Goal: Information Seeking & Learning: Learn about a topic

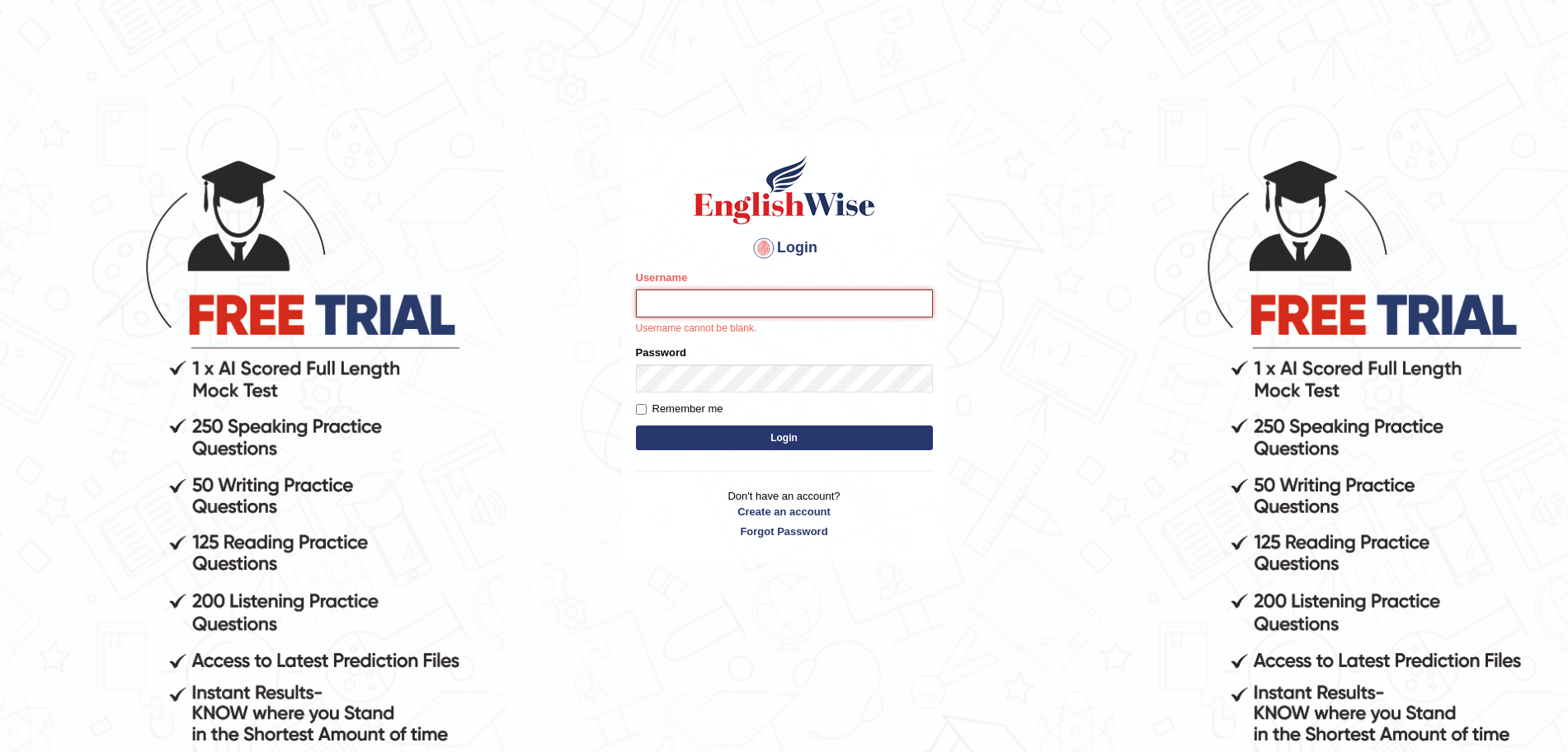
type input "surajshrestha100"
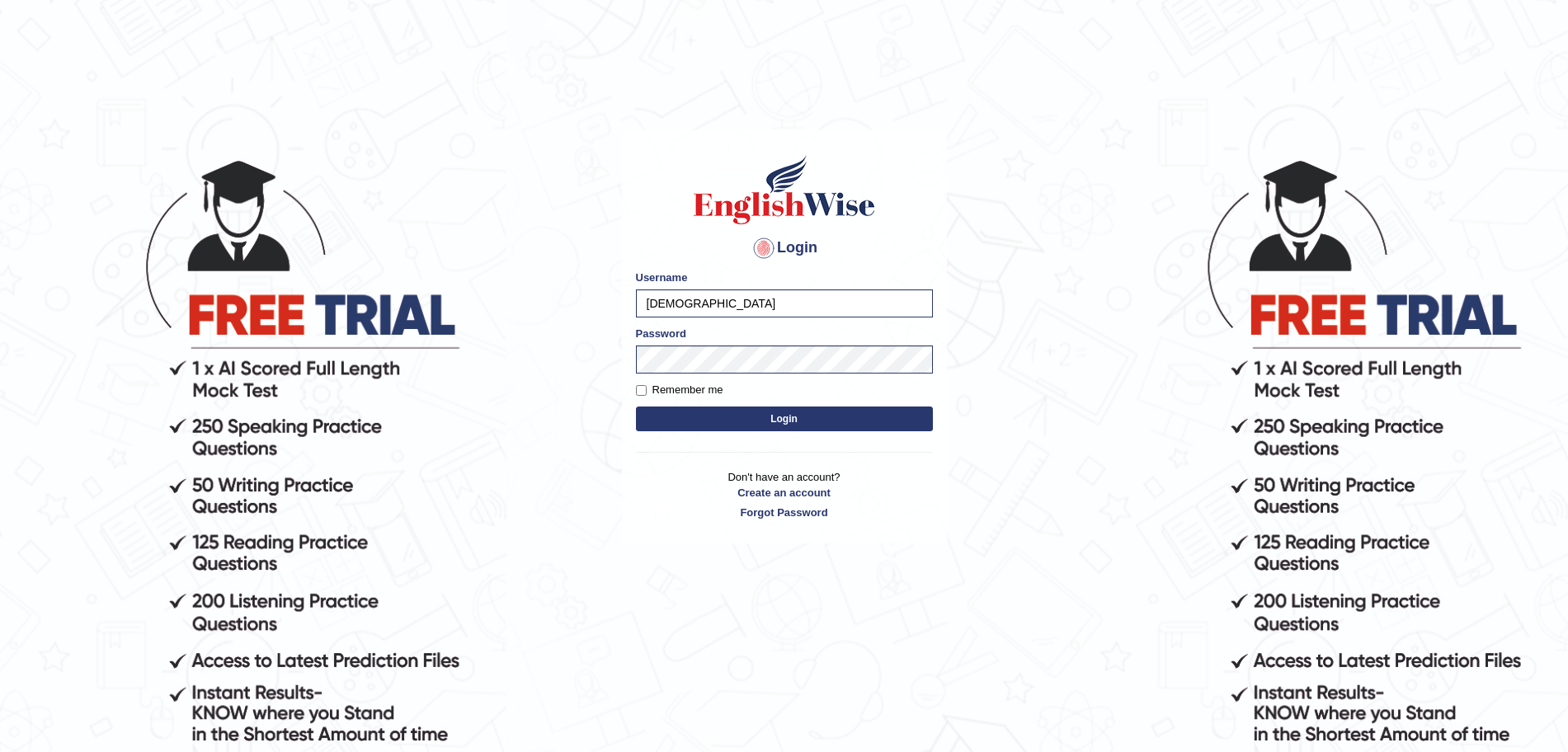
click at [730, 411] on button "Login" at bounding box center [784, 418] width 297 height 25
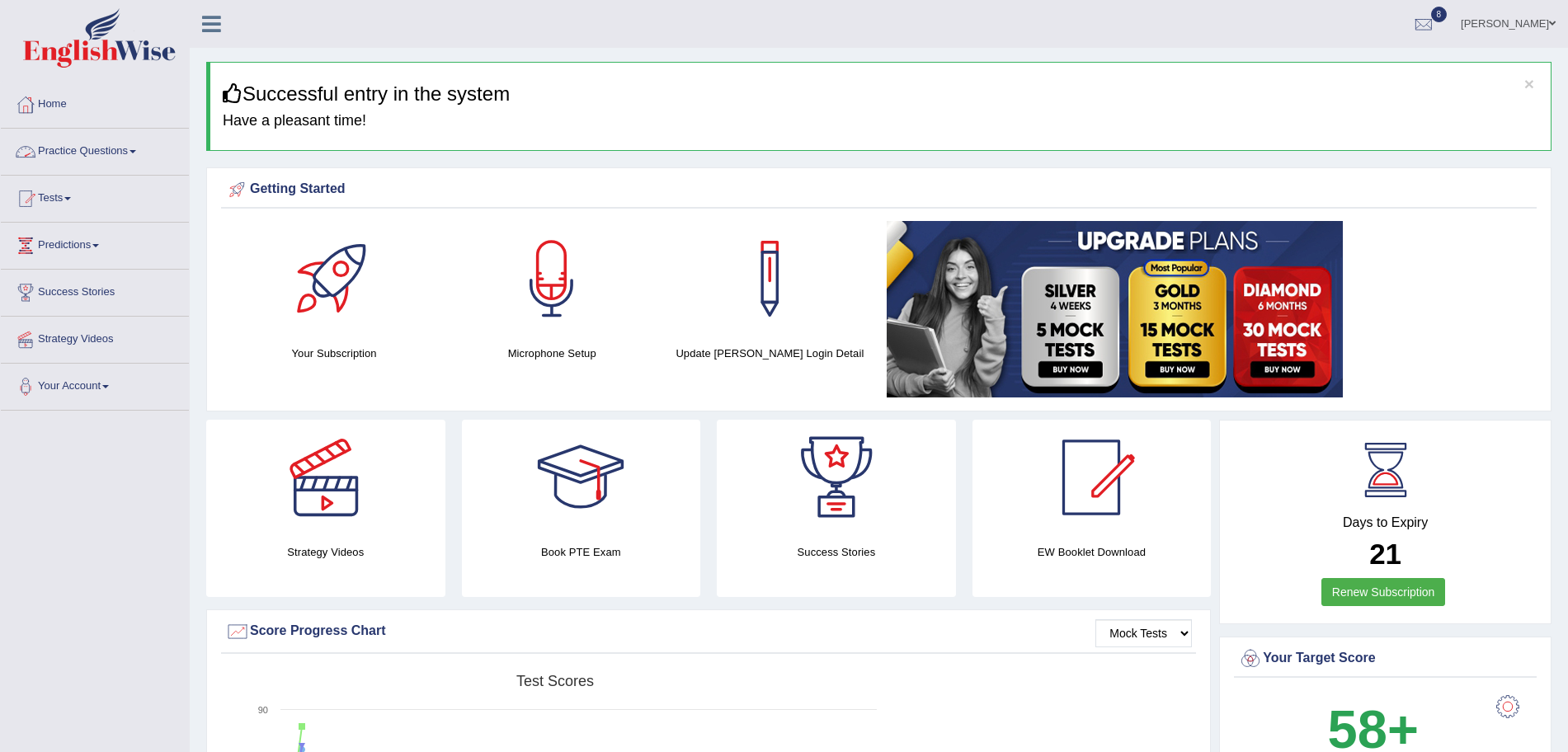
click at [133, 147] on link "Practice Questions" at bounding box center [94, 150] width 188 height 42
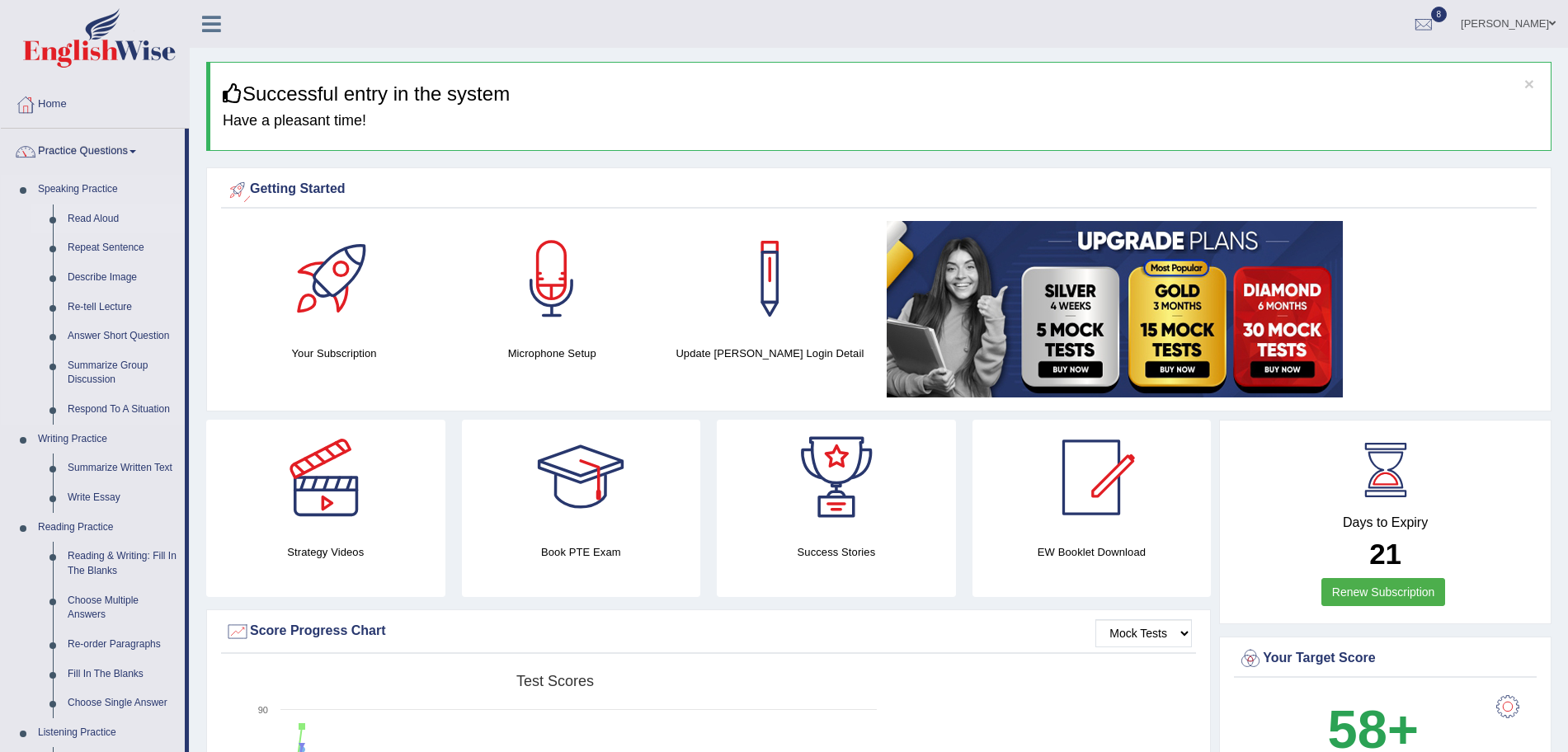
click at [104, 218] on link "Read Aloud" at bounding box center [122, 220] width 124 height 30
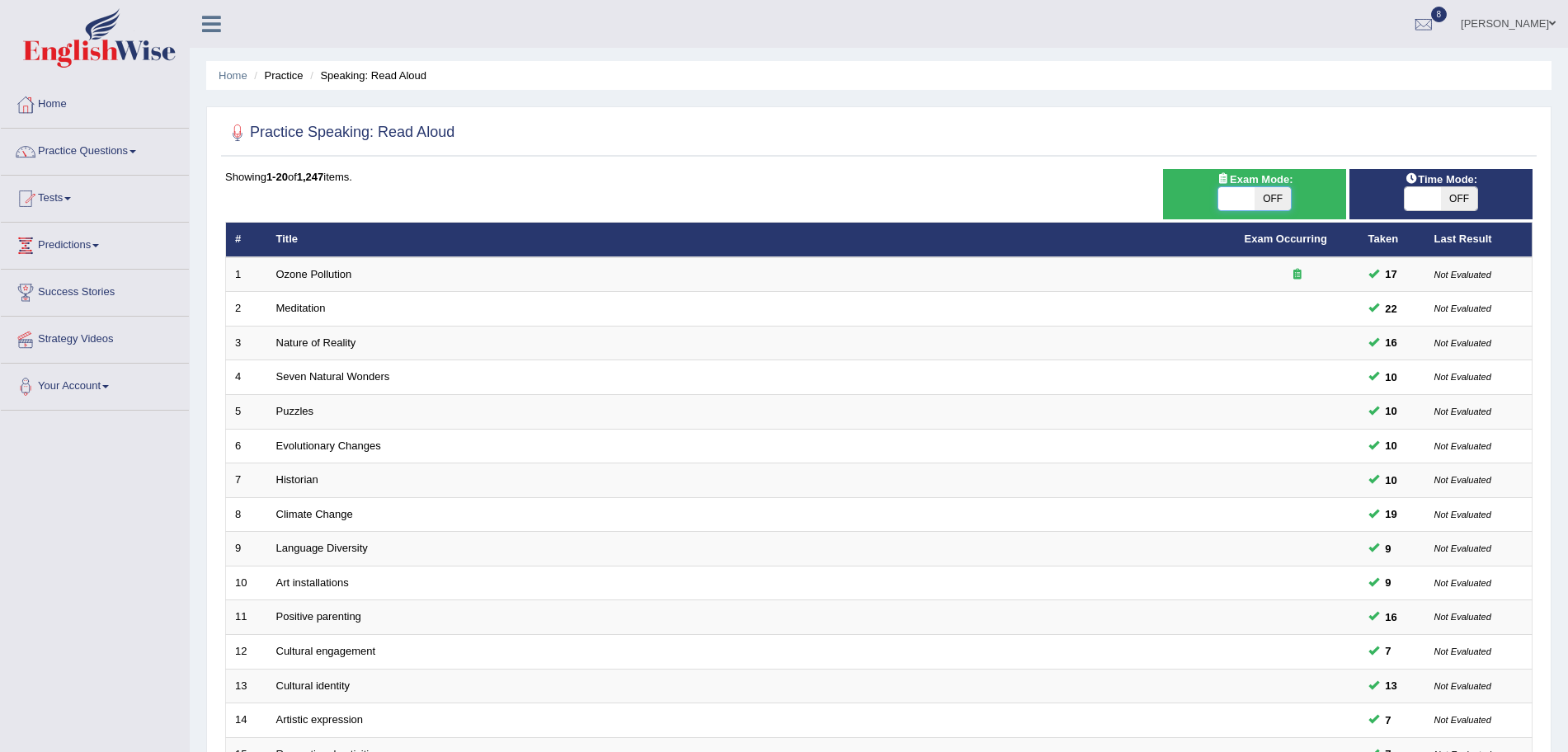
click at [1235, 195] on span at bounding box center [1236, 199] width 37 height 23
checkbox input "true"
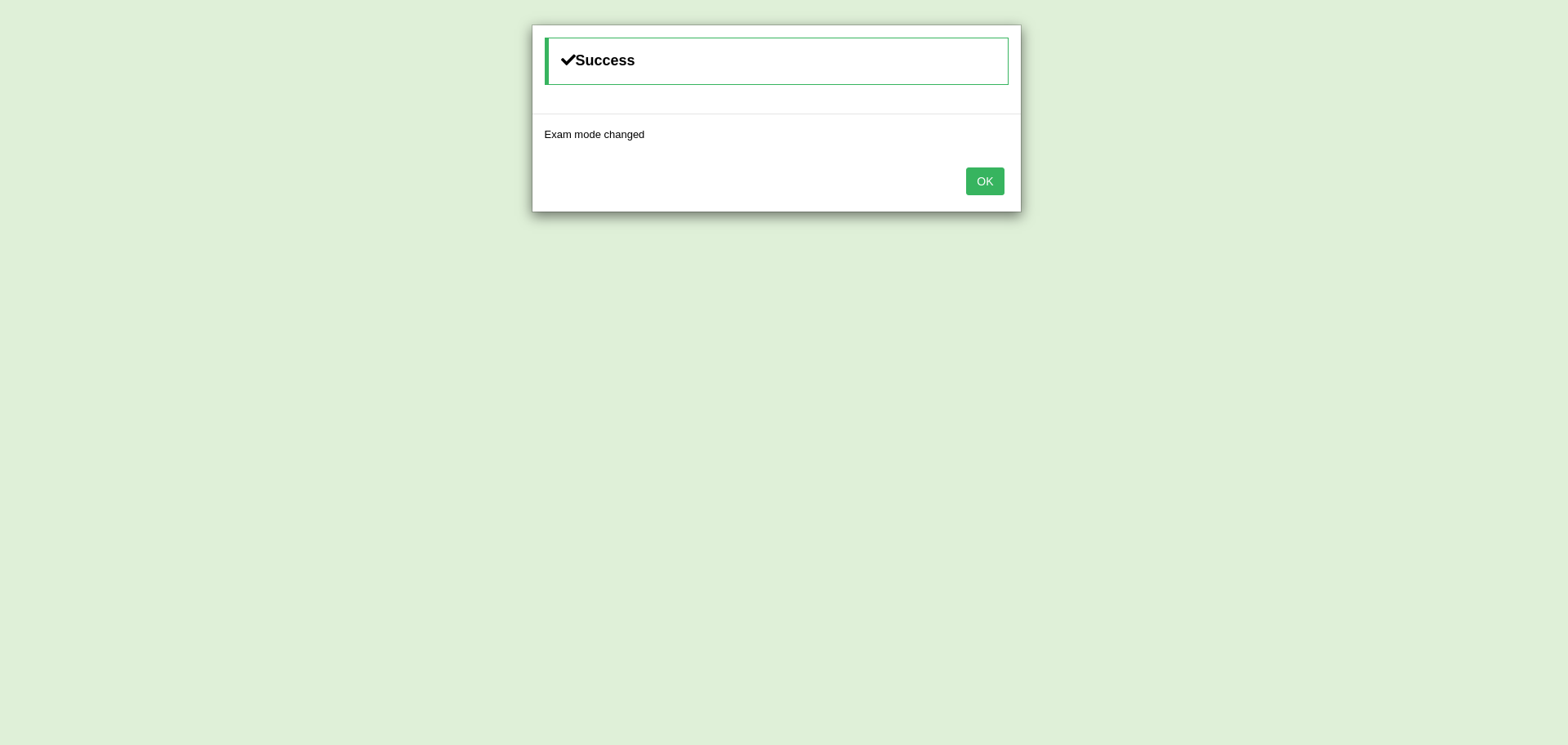
click at [966, 167] on button "OK" at bounding box center [985, 181] width 37 height 28
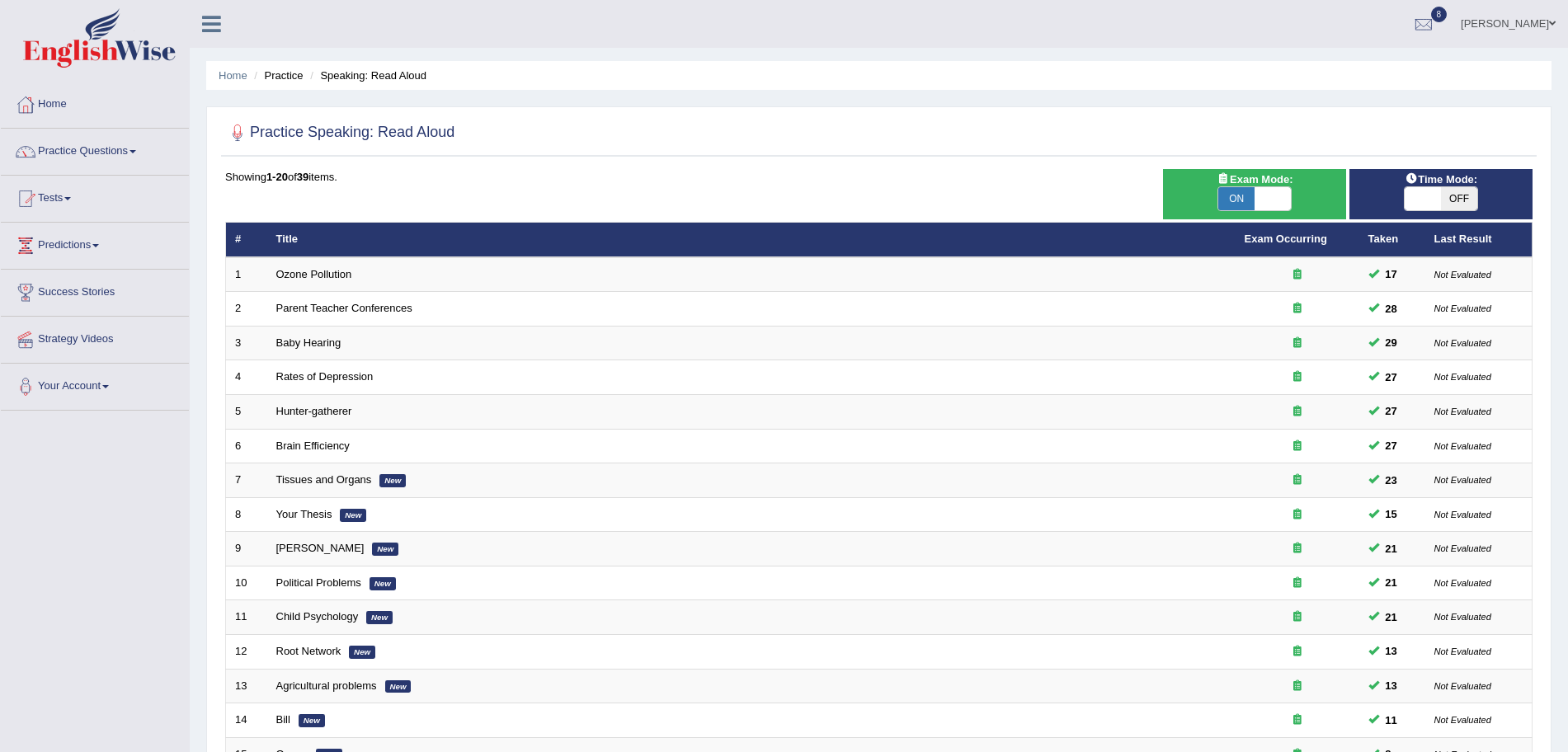
click at [324, 268] on link "Ozone Pollution" at bounding box center [314, 274] width 75 height 12
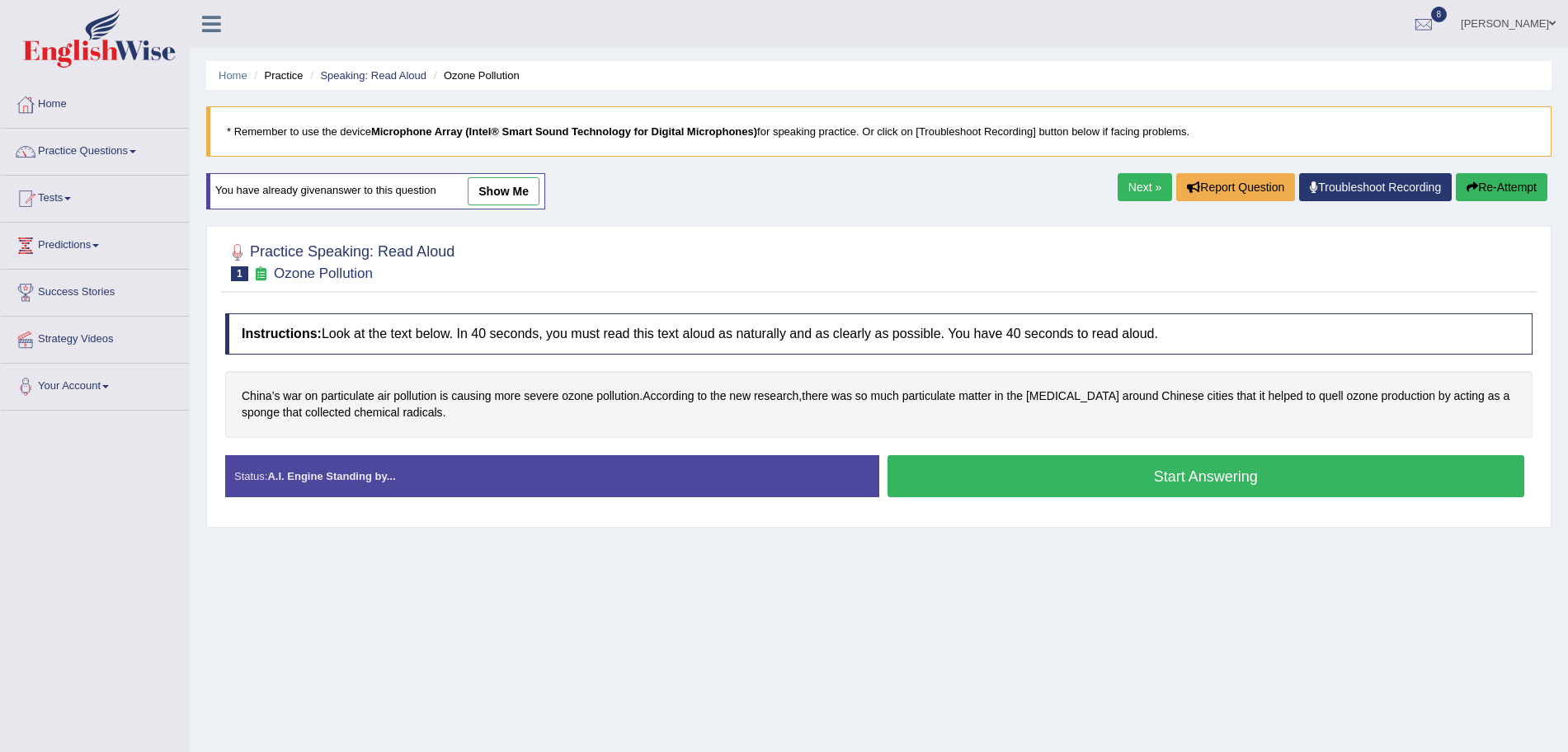
click at [1040, 470] on button "Start Answering" at bounding box center [1207, 476] width 638 height 42
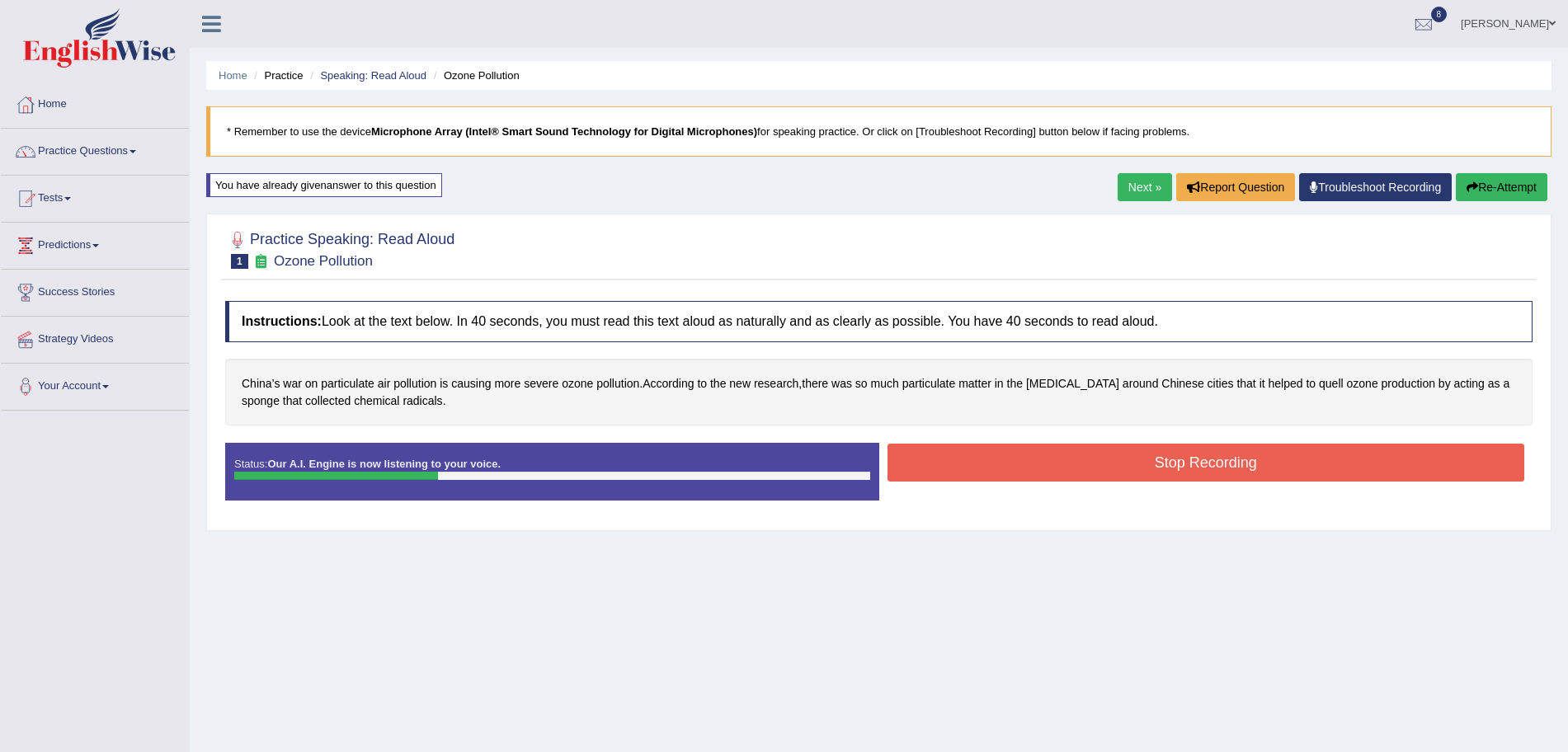
click at [1000, 458] on button "Stop Recording" at bounding box center [1207, 463] width 638 height 38
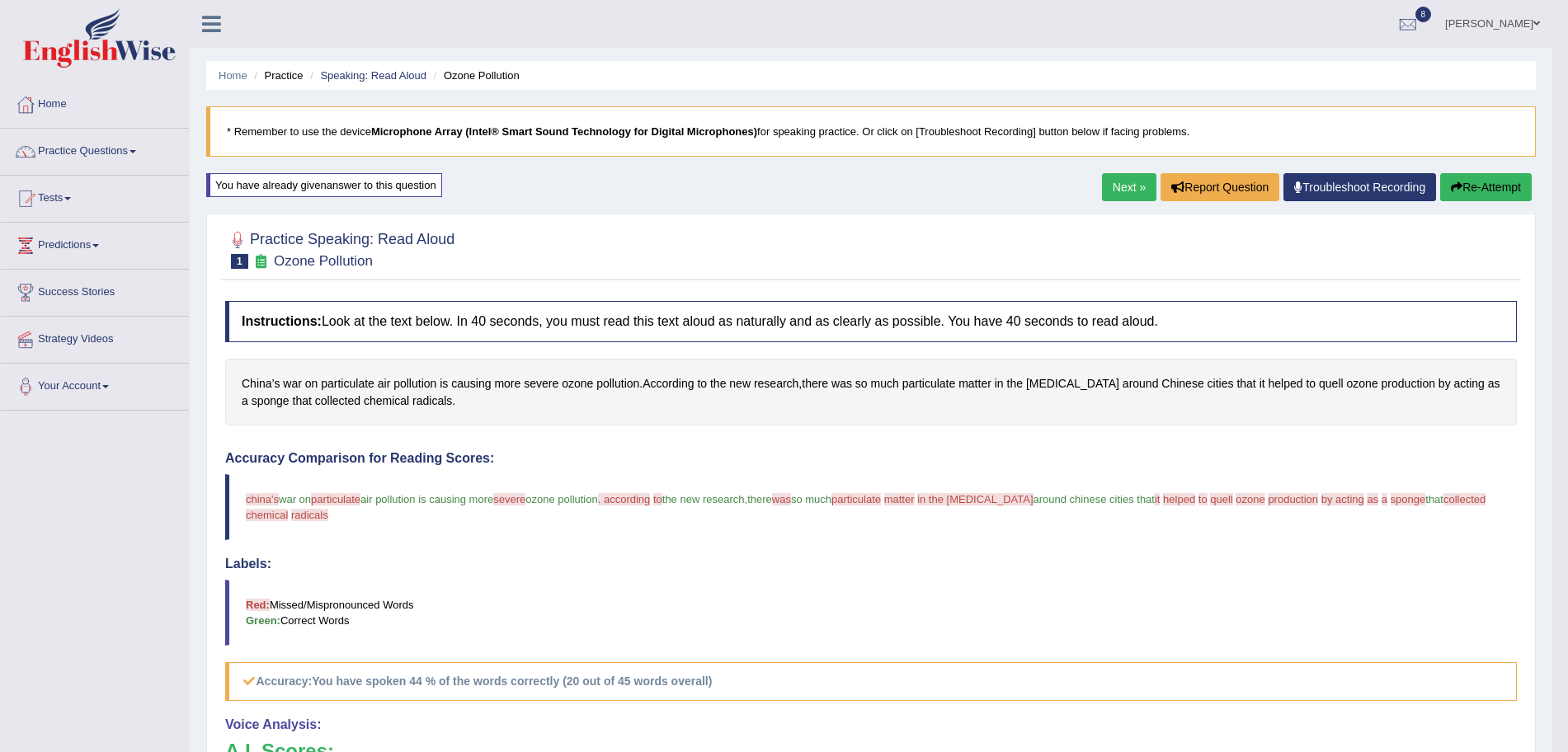
click at [1126, 186] on link "Next »" at bounding box center [1128, 187] width 55 height 28
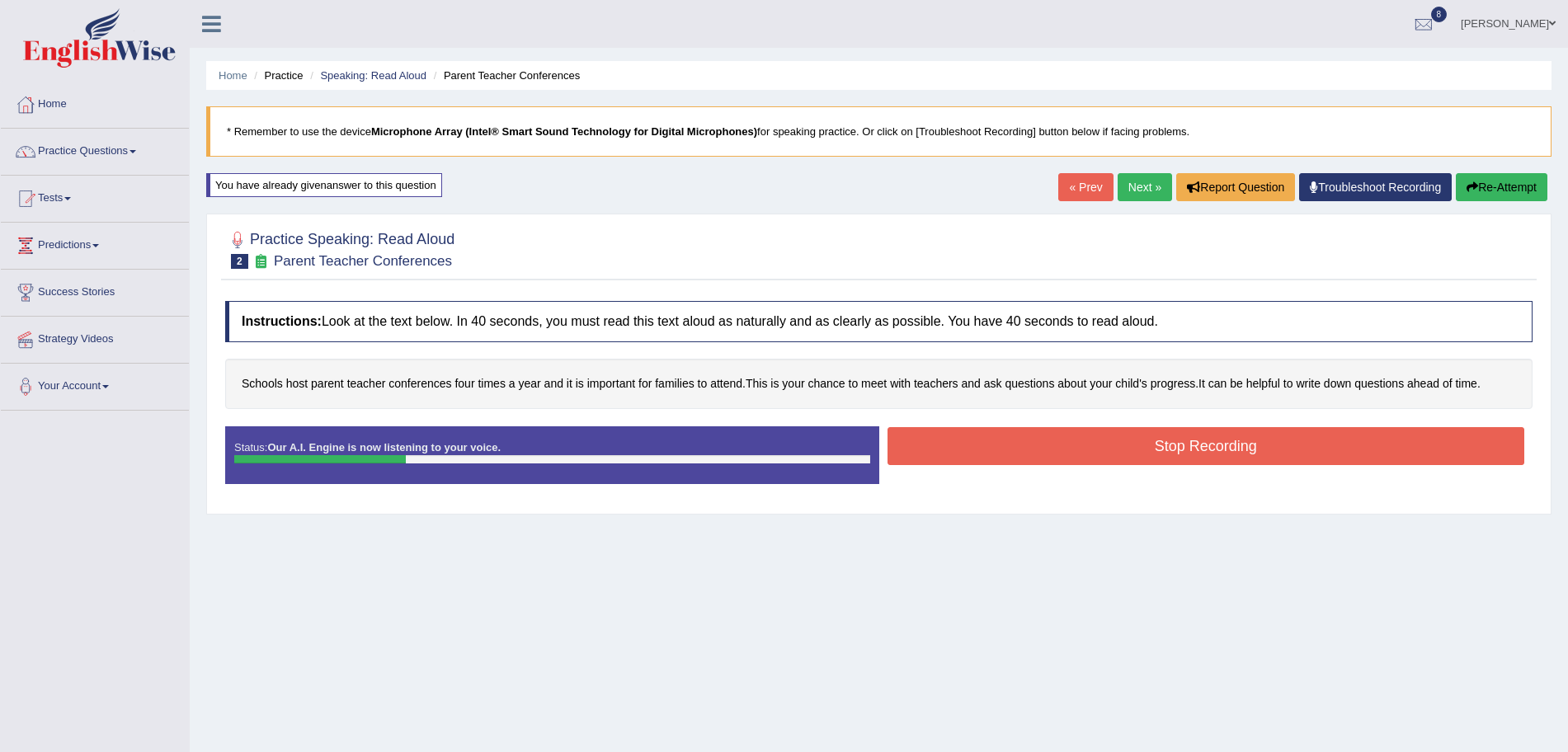
click at [978, 439] on button "Stop Recording" at bounding box center [1207, 446] width 638 height 38
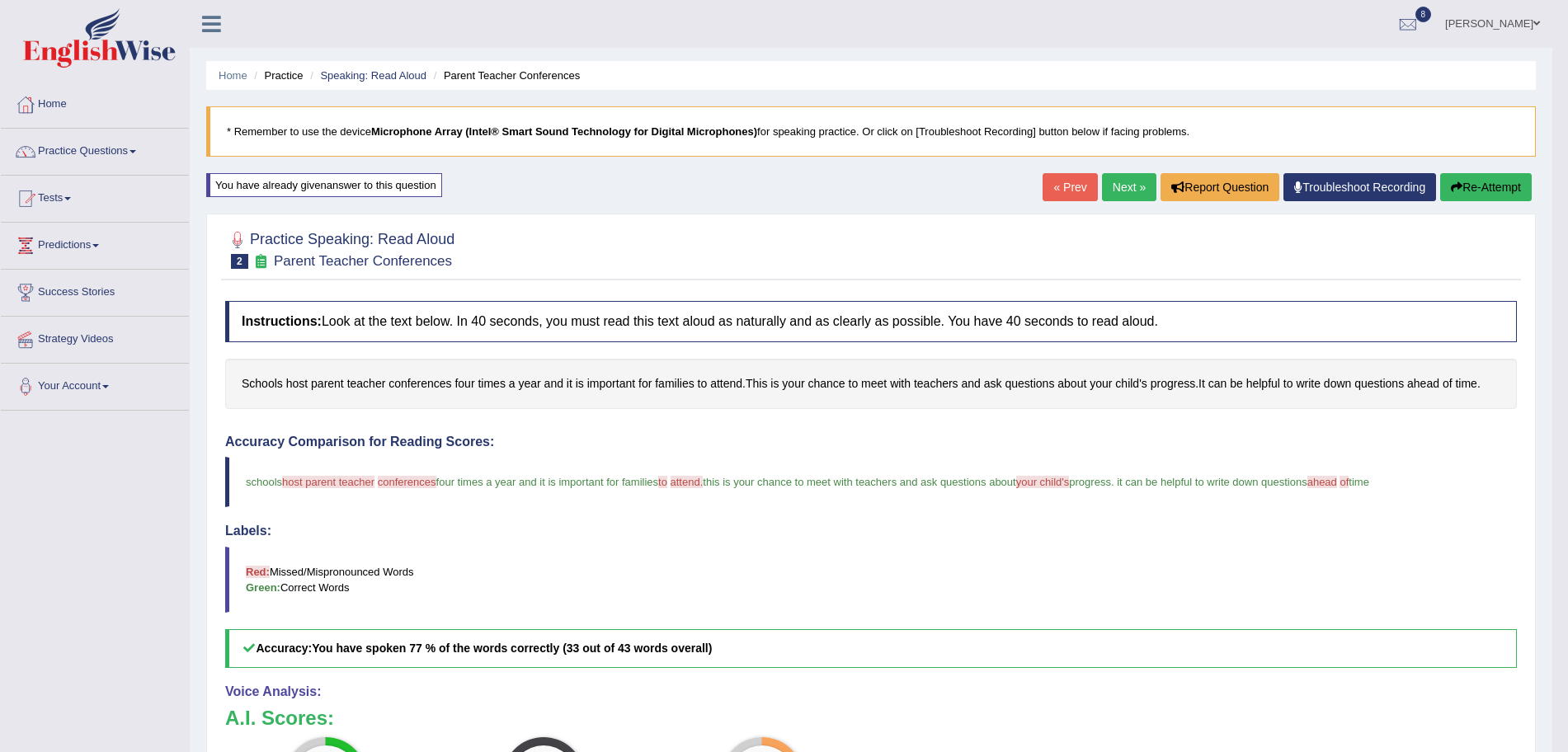
click at [1107, 190] on link "Next »" at bounding box center [1128, 187] width 55 height 28
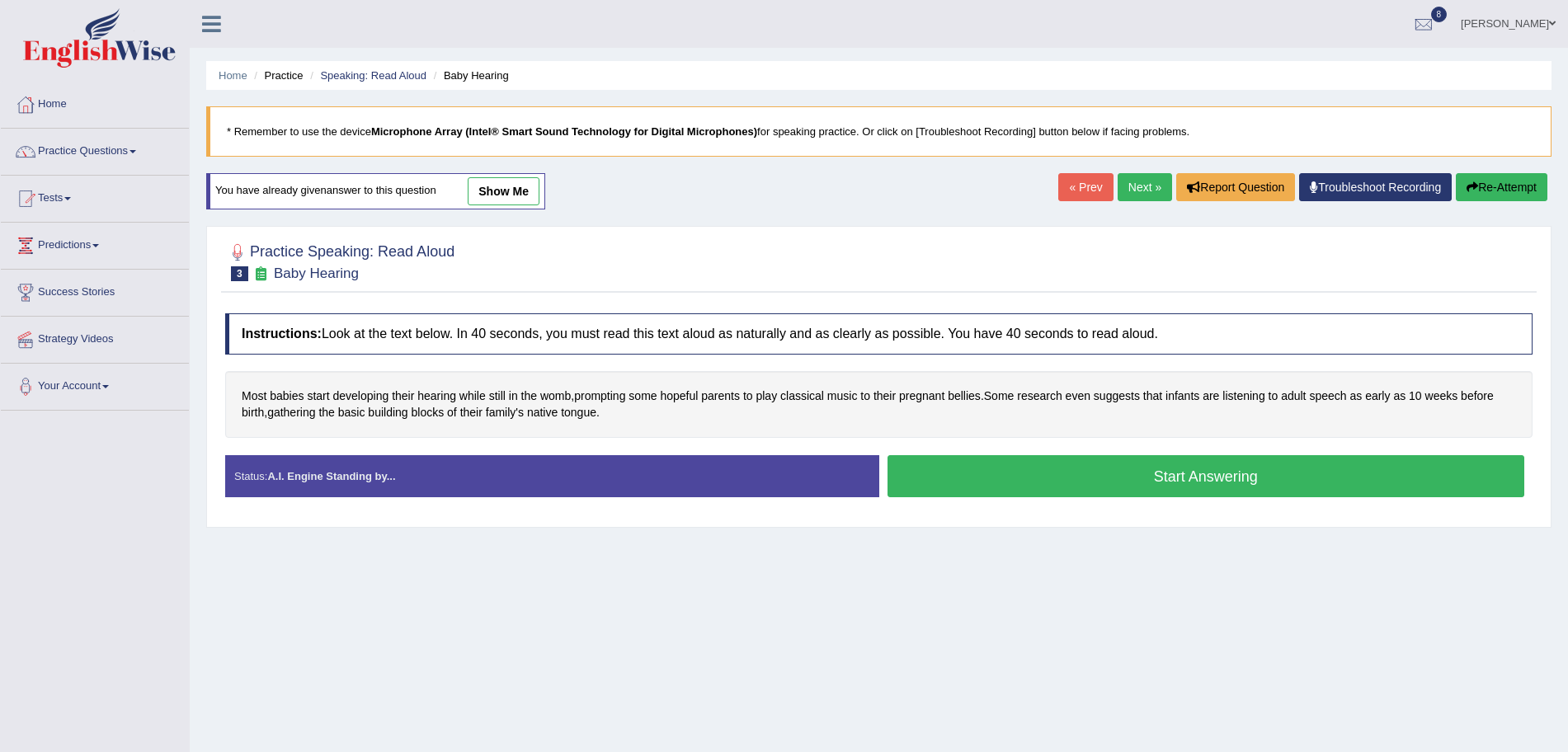
click at [1041, 482] on button "Start Answering" at bounding box center [1207, 476] width 638 height 42
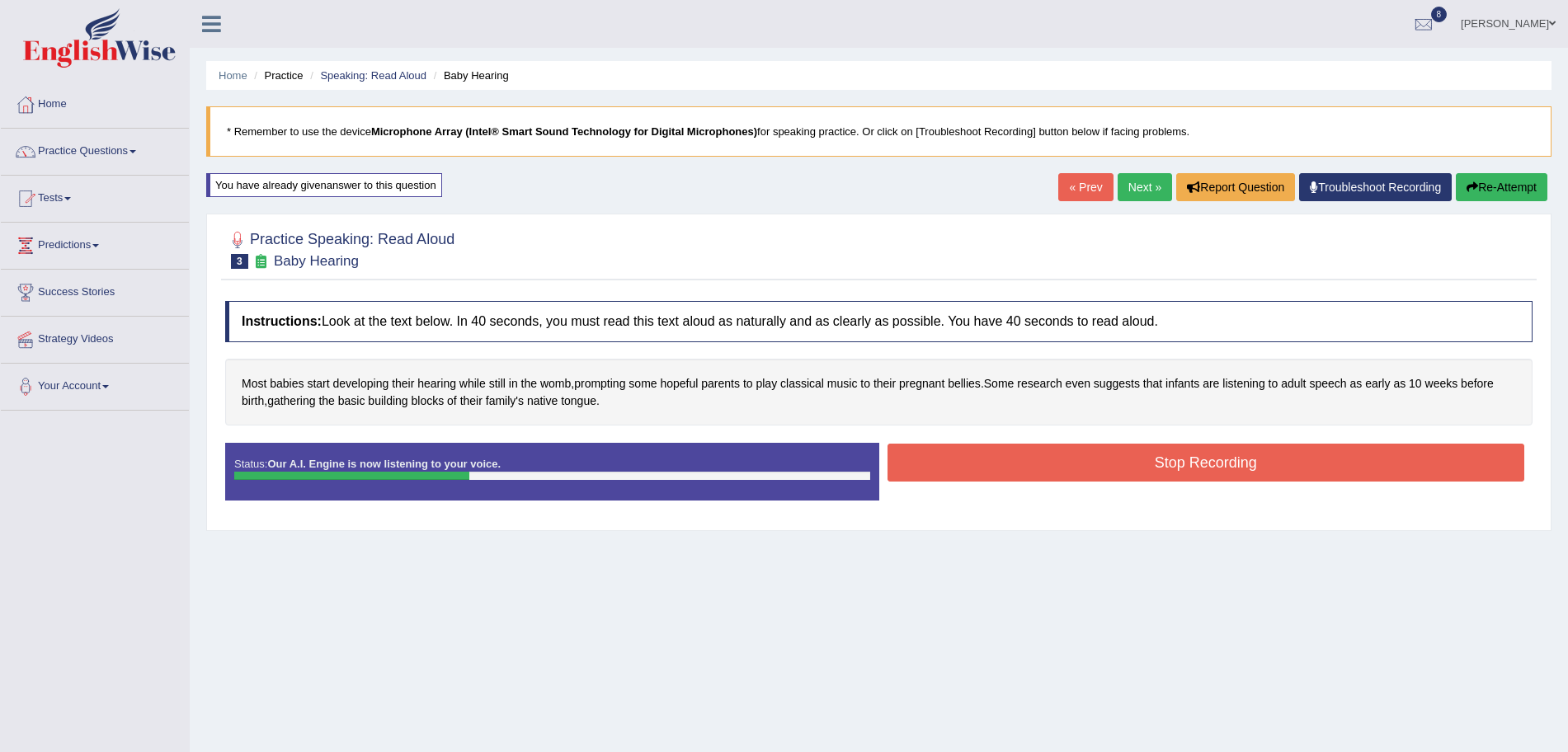
click at [959, 462] on button "Stop Recording" at bounding box center [1207, 463] width 638 height 38
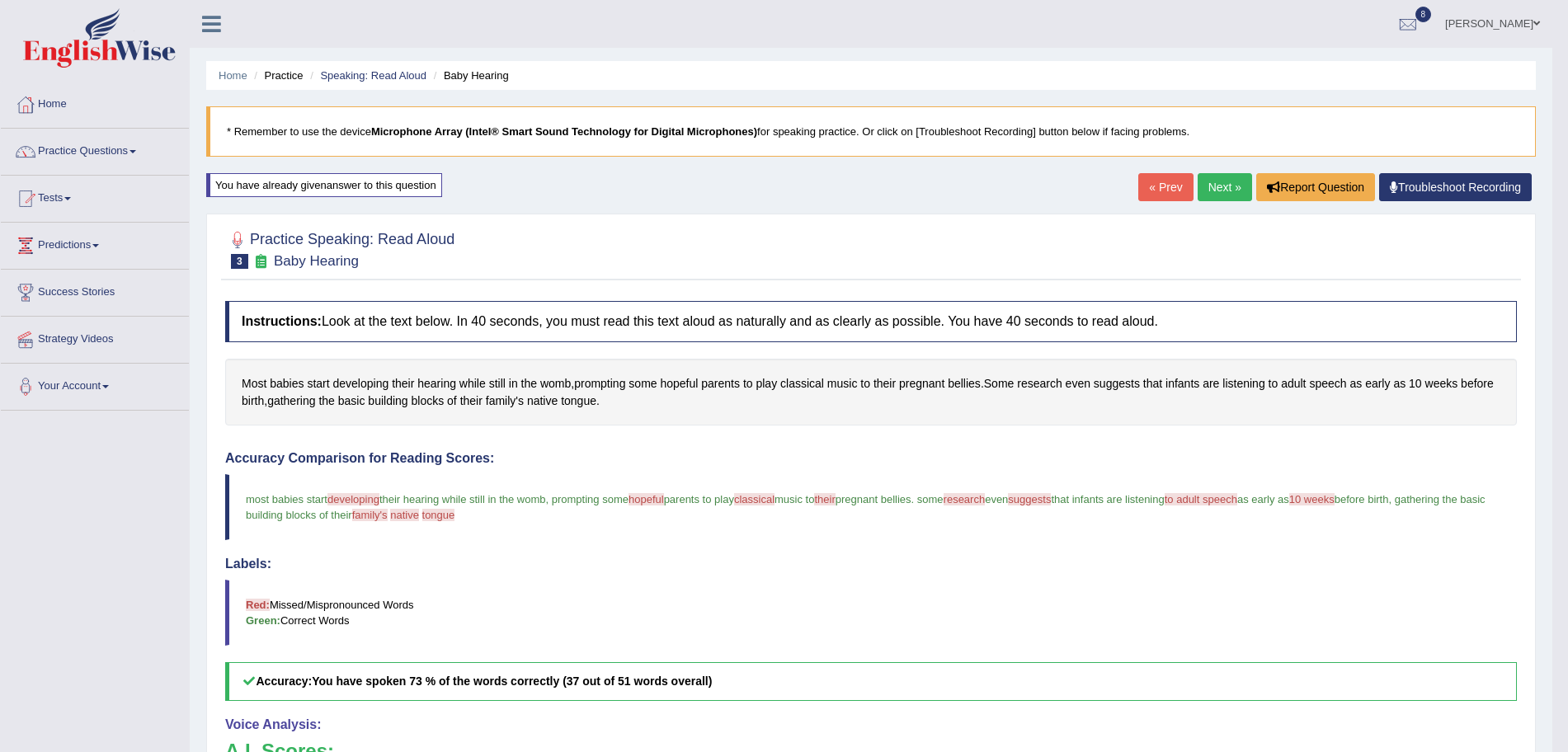
click at [1214, 182] on link "Next »" at bounding box center [1224, 187] width 55 height 28
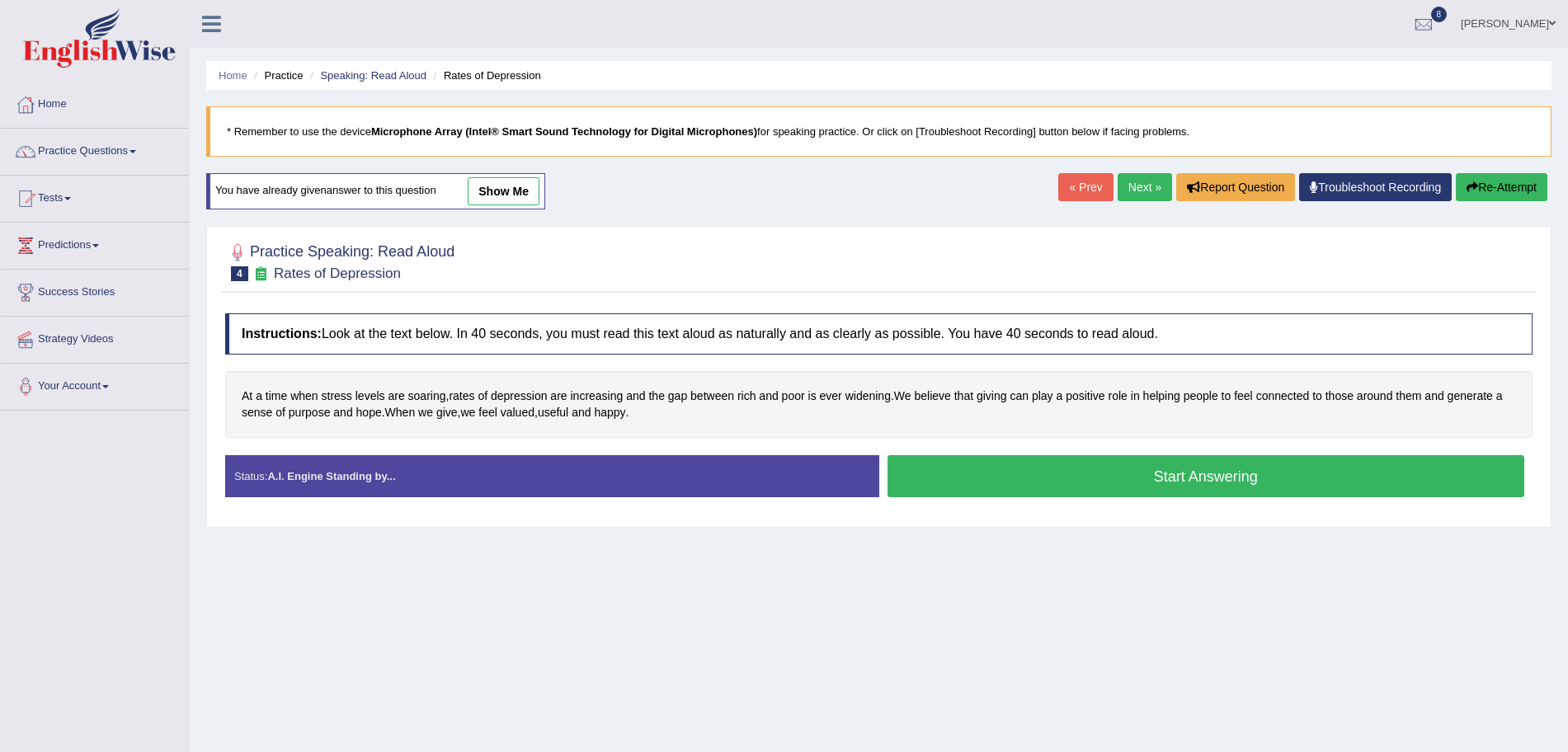
click at [1112, 477] on button "Start Answering" at bounding box center [1207, 476] width 638 height 42
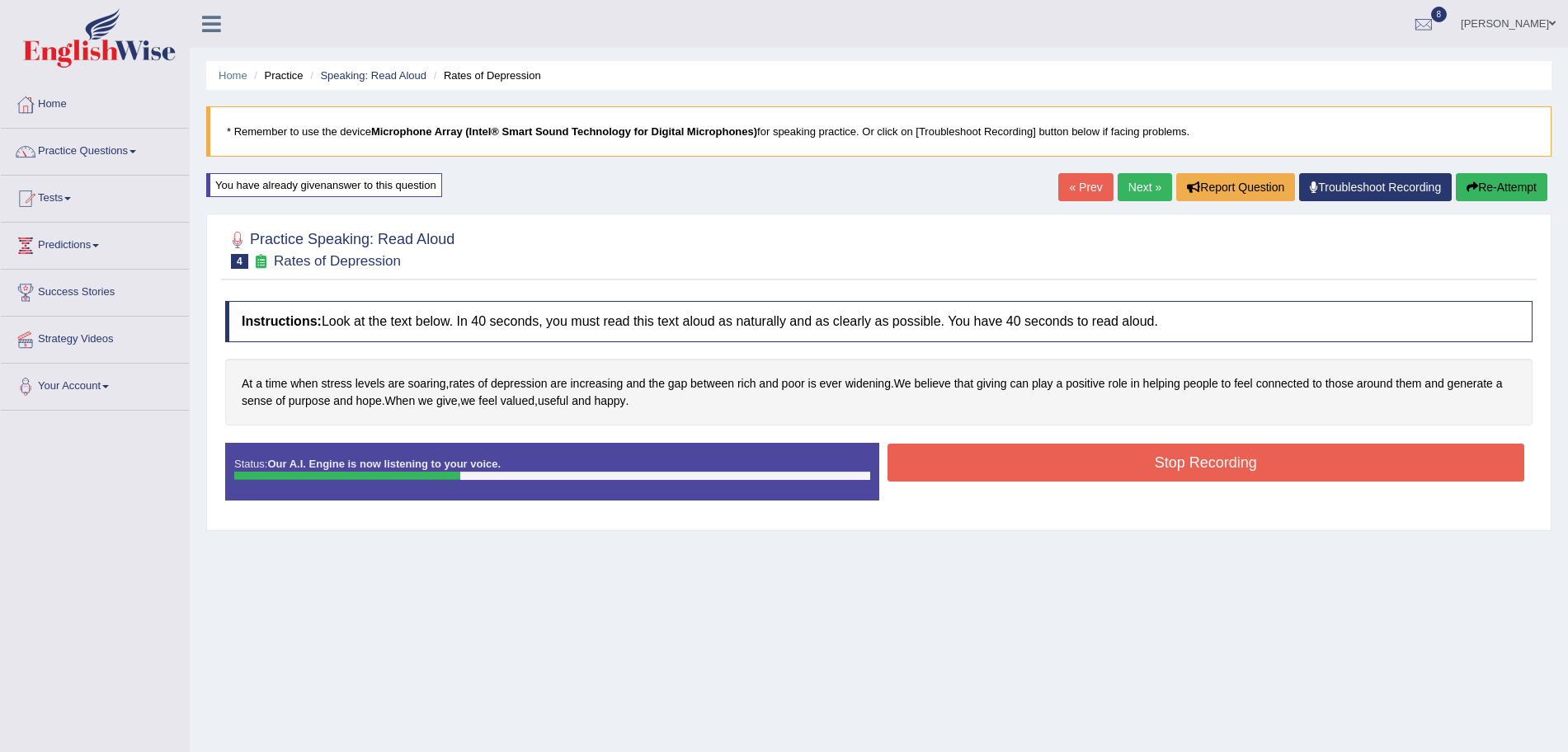
click at [1035, 473] on button "Stop Recording" at bounding box center [1207, 463] width 638 height 38
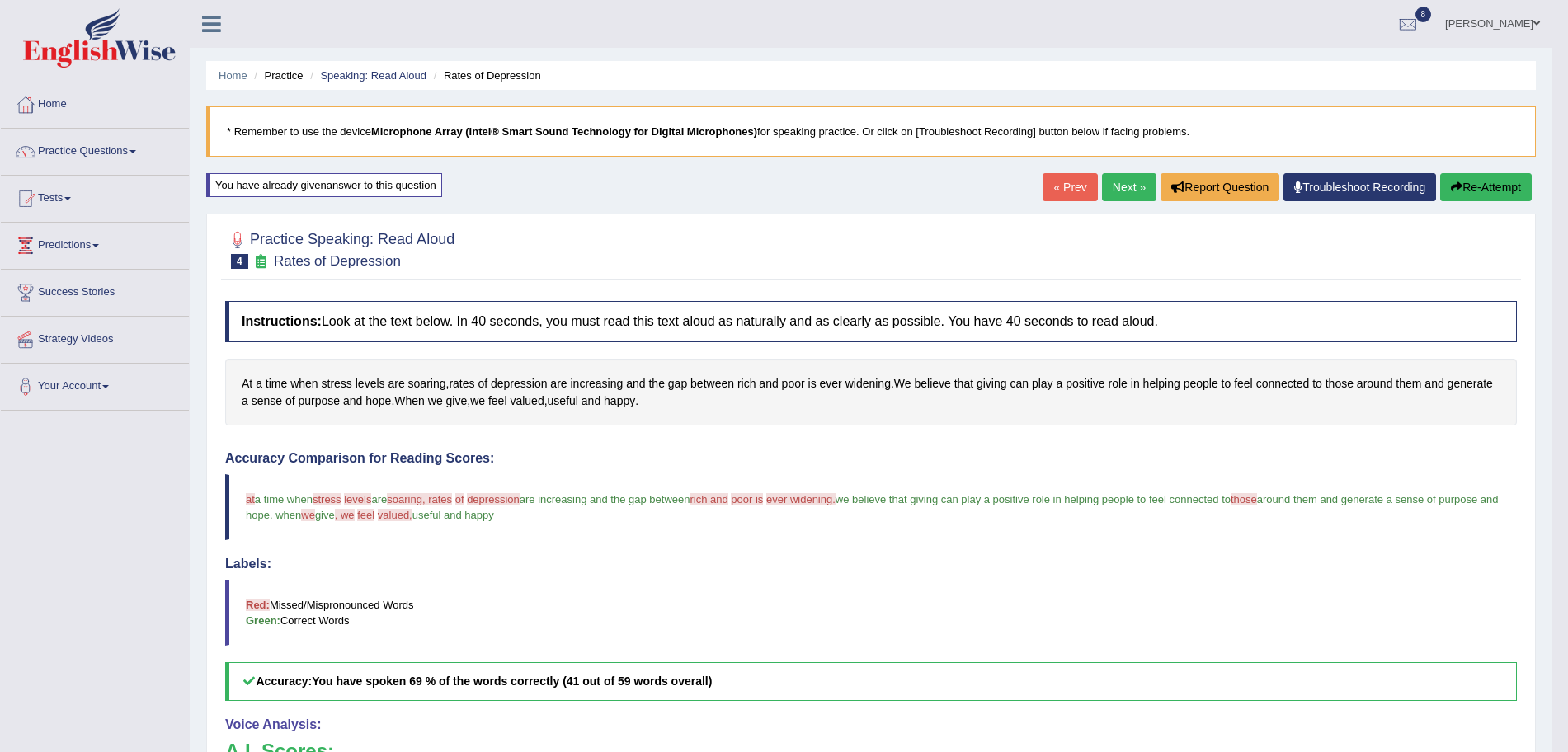
click at [1128, 189] on link "Next »" at bounding box center [1128, 187] width 55 height 28
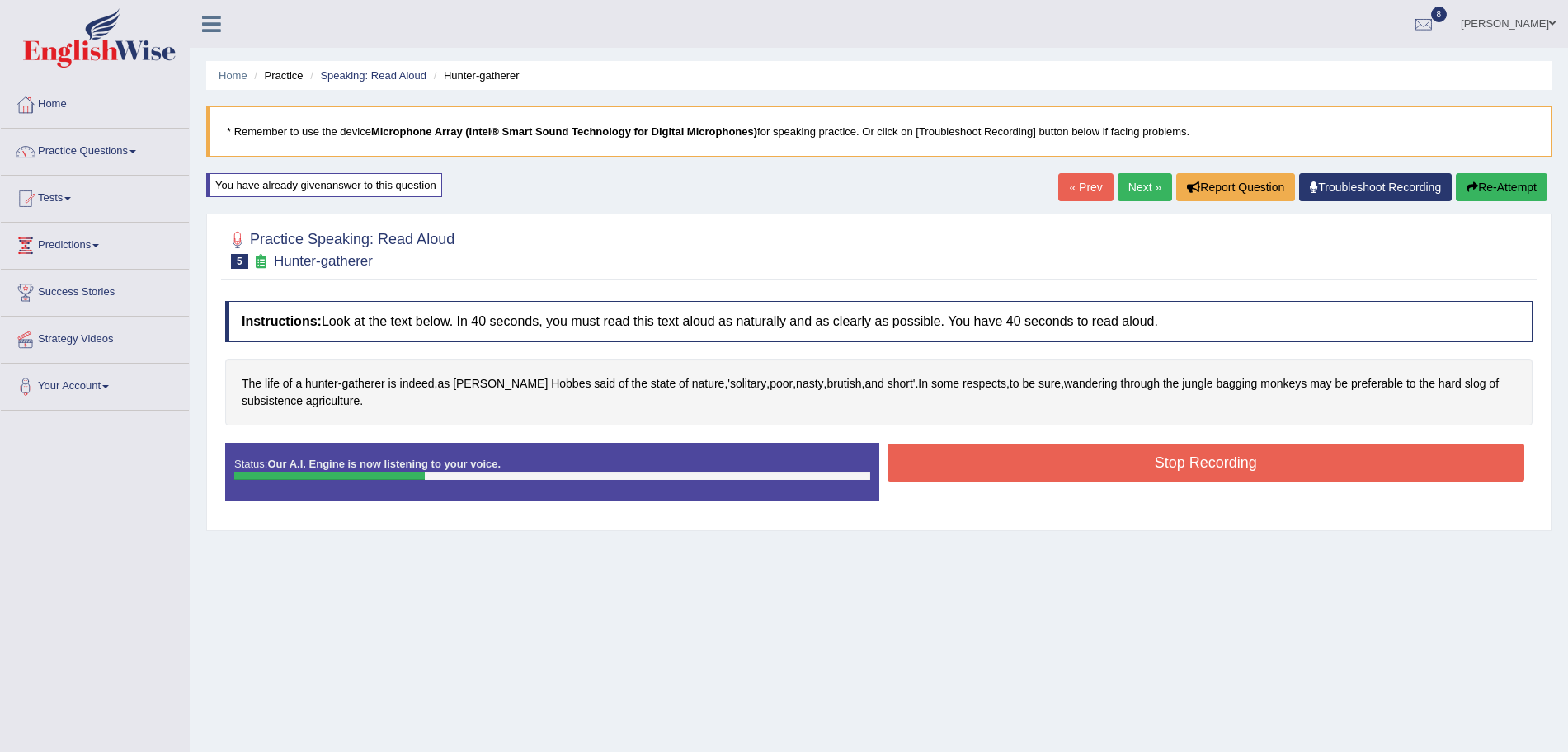
click at [966, 463] on button "Stop Recording" at bounding box center [1207, 463] width 638 height 38
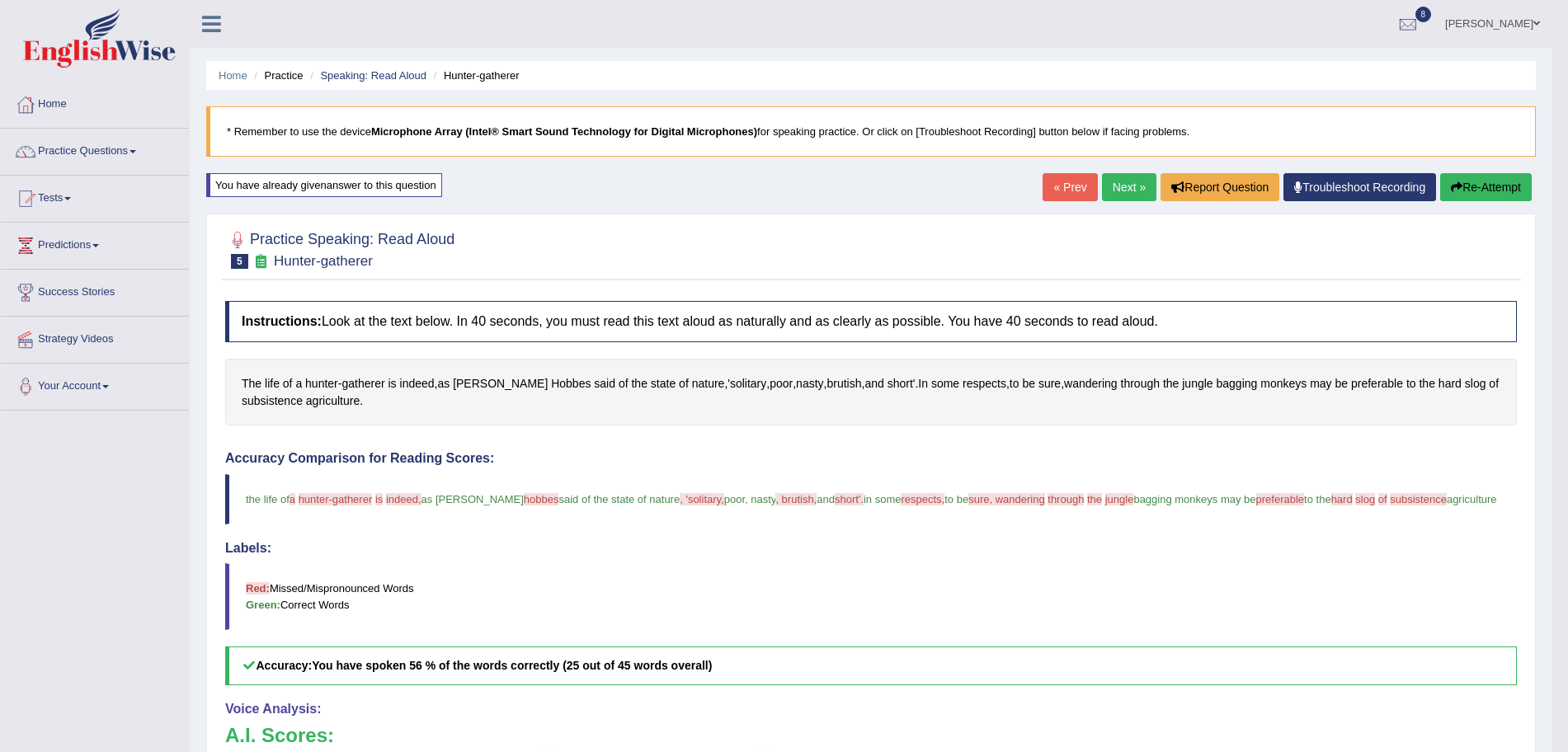
click at [1111, 193] on link "Next »" at bounding box center [1128, 187] width 55 height 28
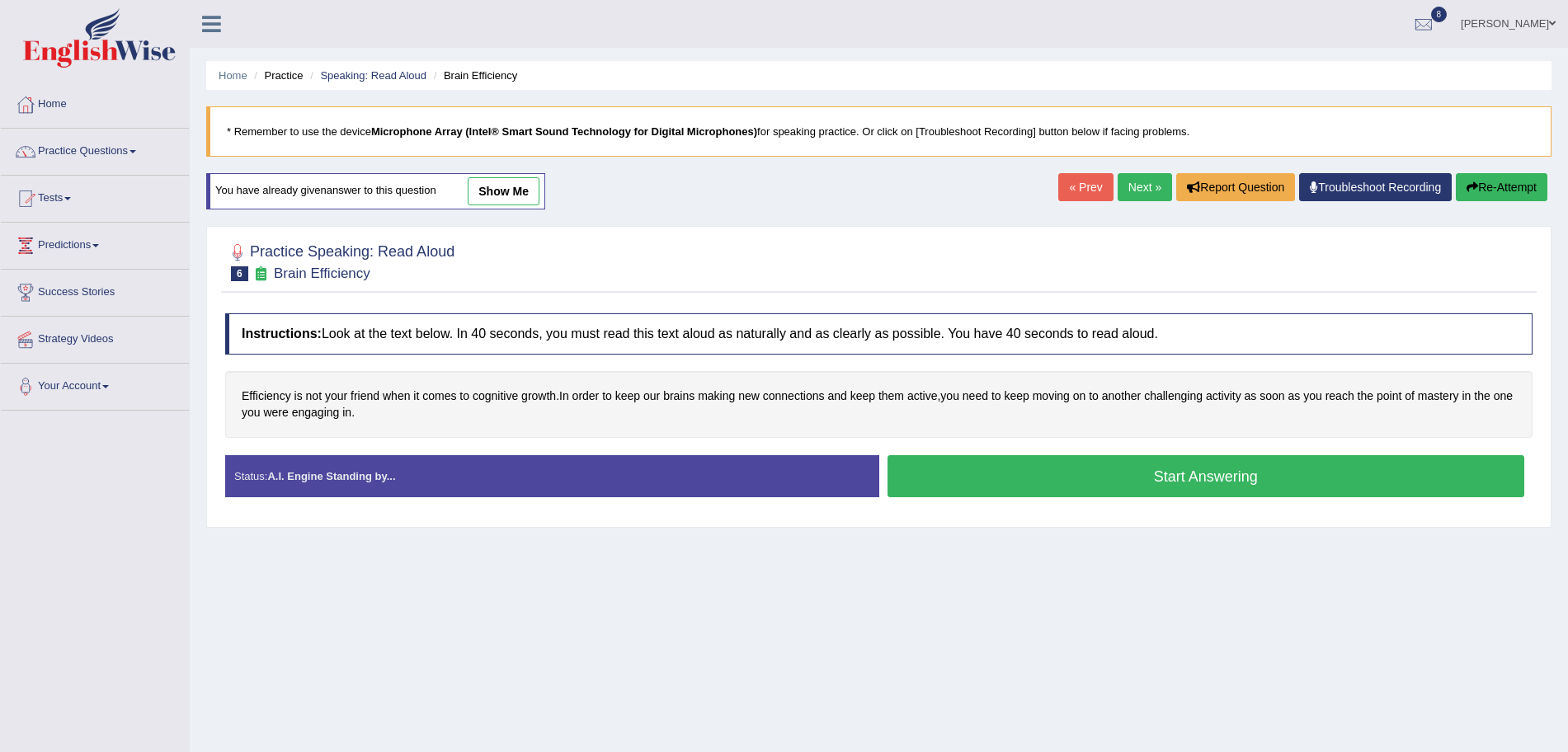
click at [1064, 484] on button "Start Answering" at bounding box center [1207, 476] width 638 height 42
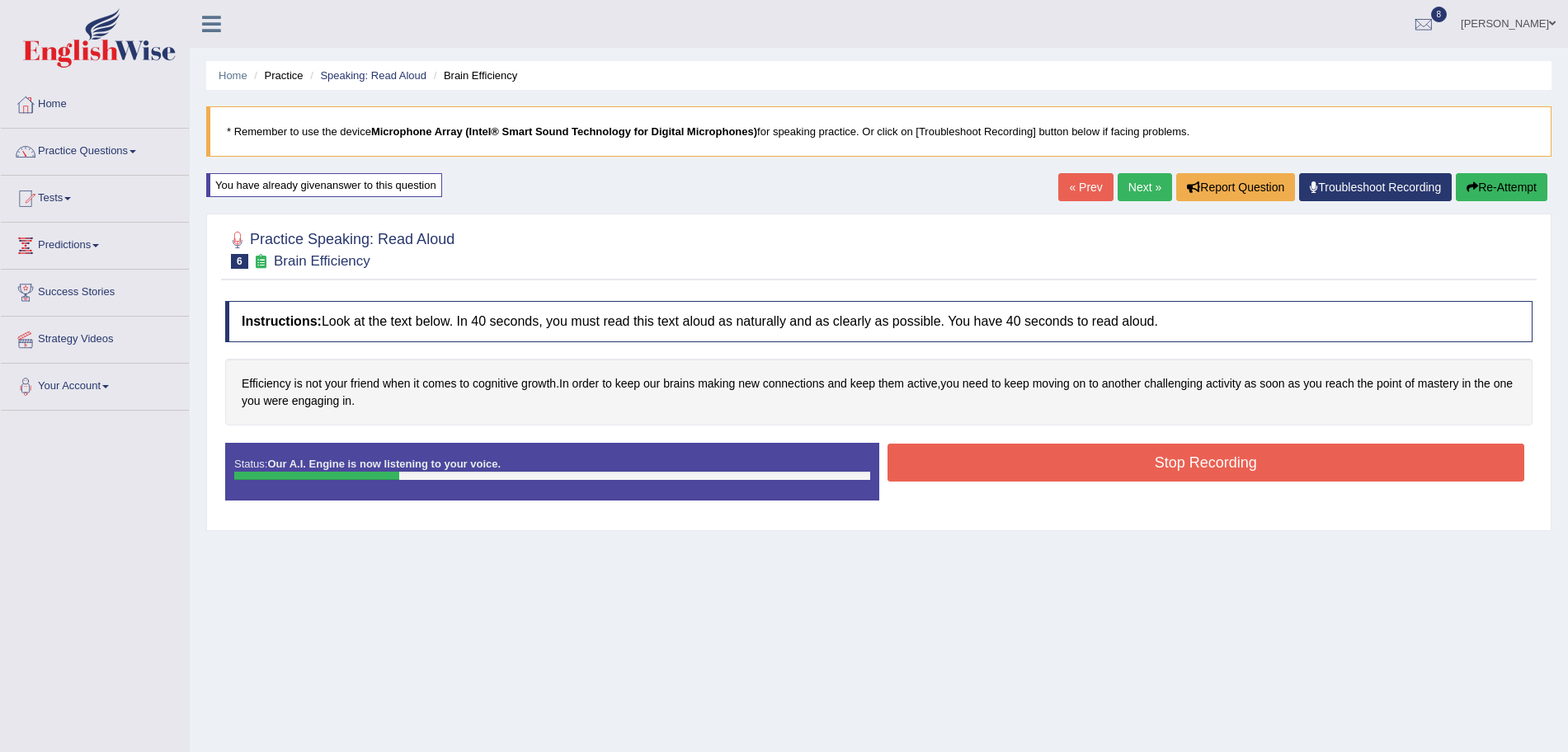
click at [1001, 472] on button "Stop Recording" at bounding box center [1207, 463] width 638 height 38
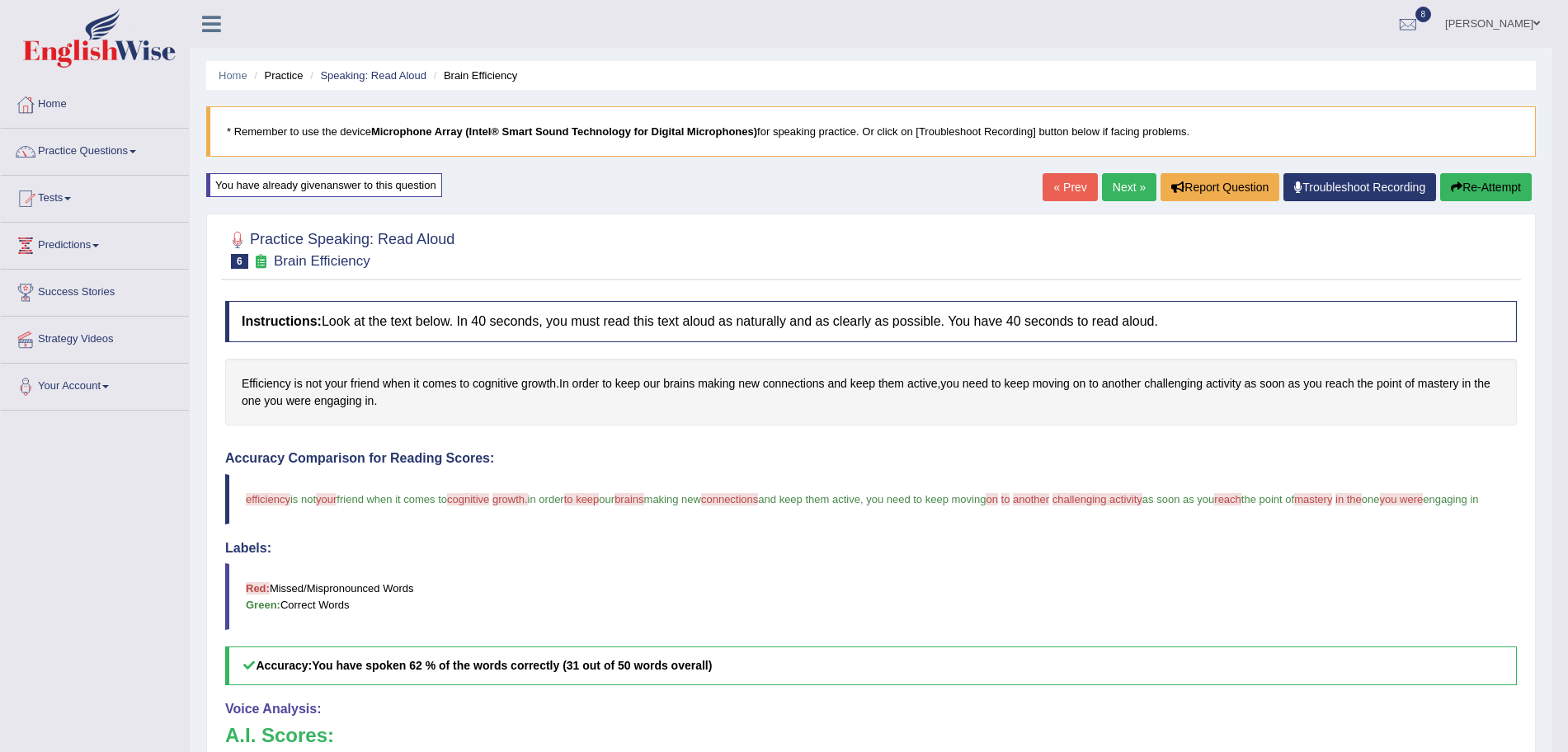
click at [1118, 190] on link "Next »" at bounding box center [1128, 187] width 55 height 28
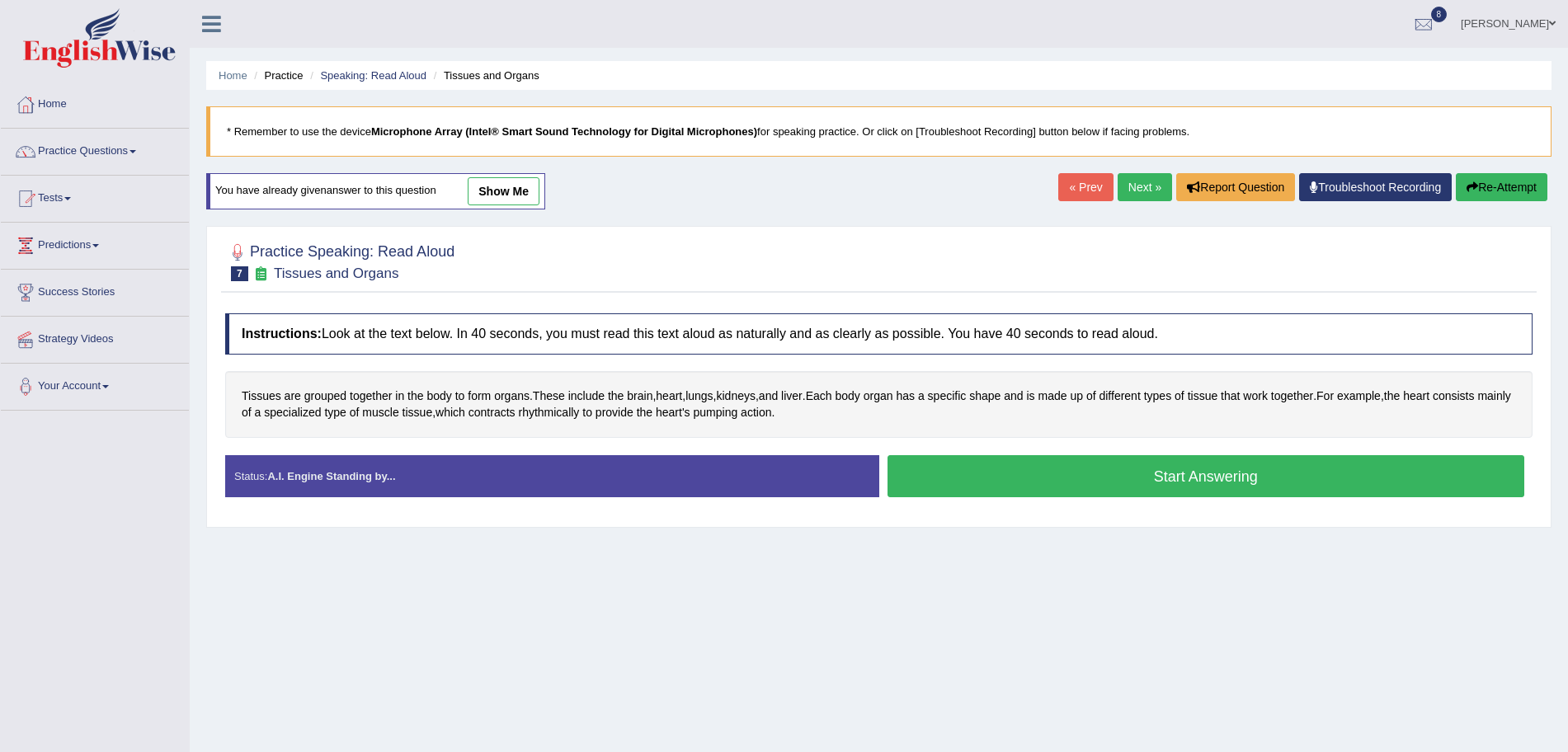
click at [1071, 474] on button "Start Answering" at bounding box center [1207, 476] width 638 height 42
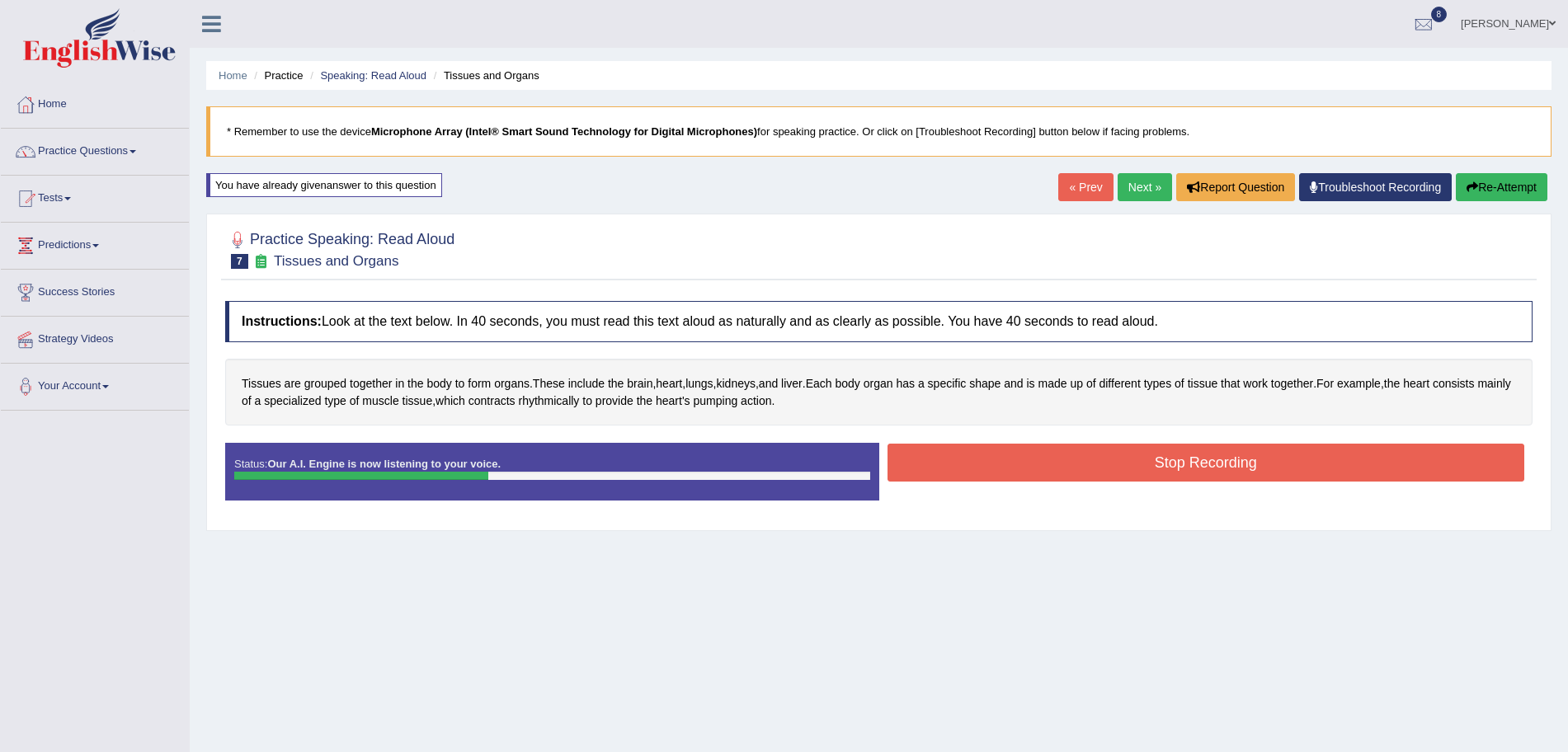
click at [1029, 452] on button "Stop Recording" at bounding box center [1207, 463] width 638 height 38
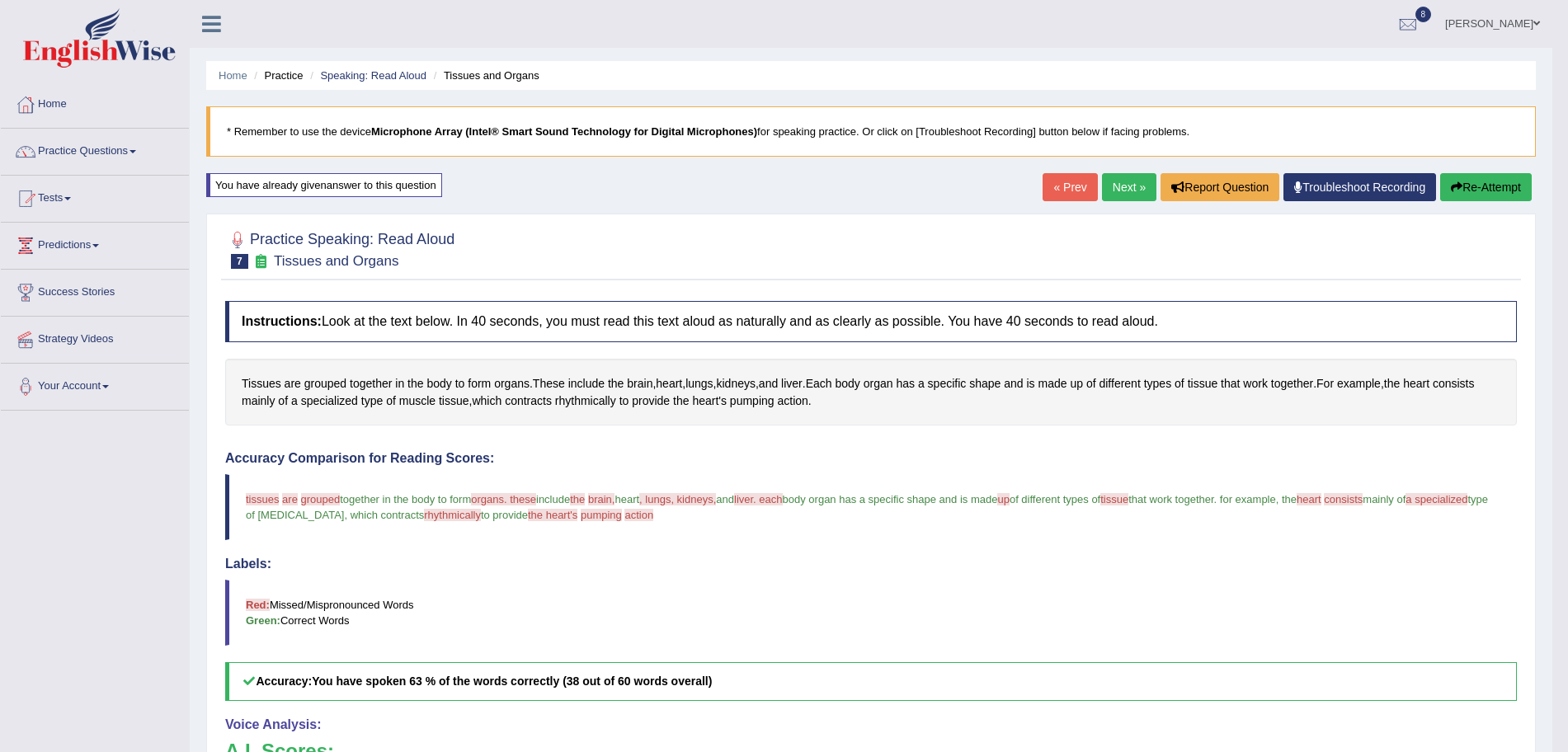
click at [1103, 180] on link "Next »" at bounding box center [1128, 187] width 55 height 28
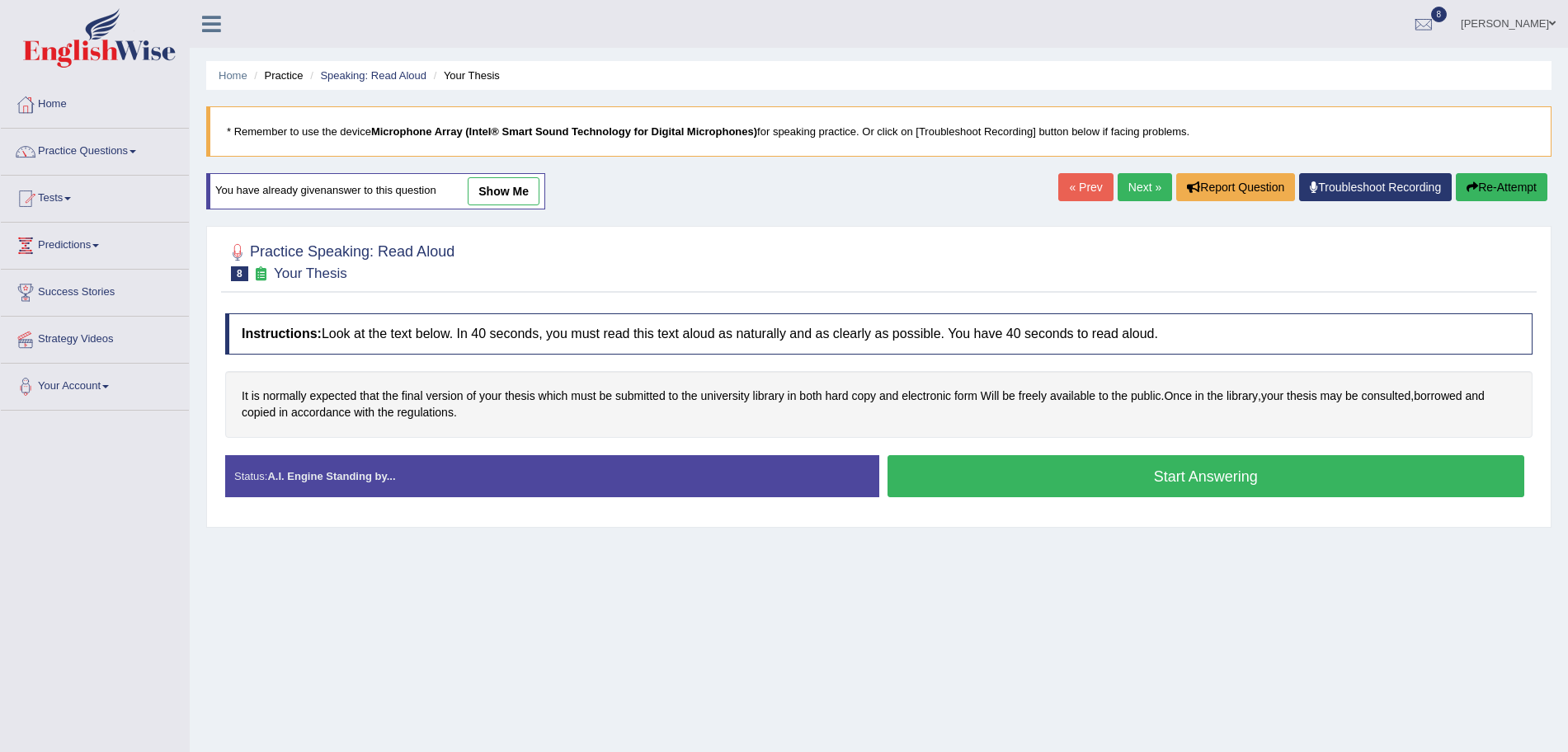
click at [1037, 468] on button "Start Answering" at bounding box center [1207, 476] width 638 height 42
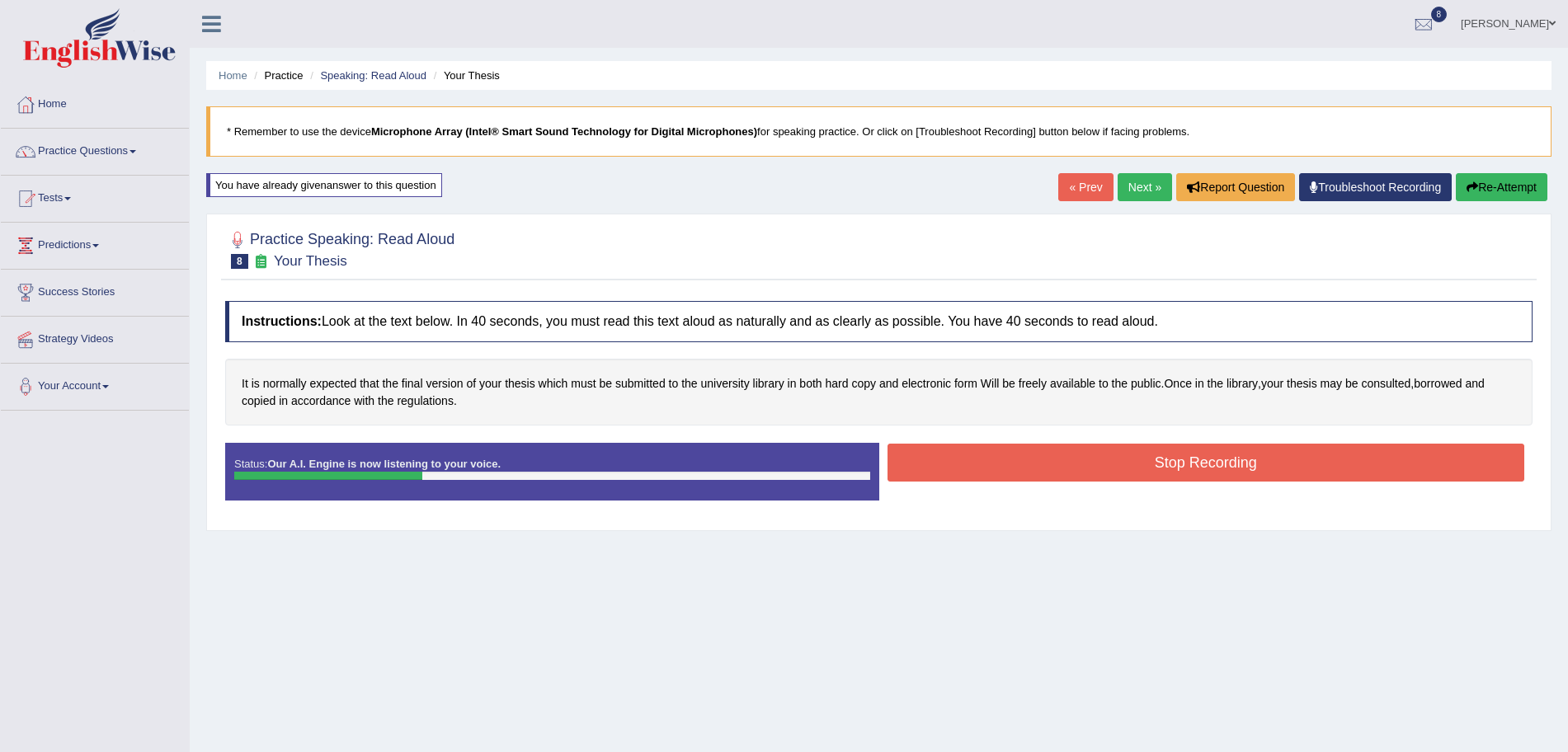
click at [1037, 468] on button "Stop Recording" at bounding box center [1207, 463] width 638 height 38
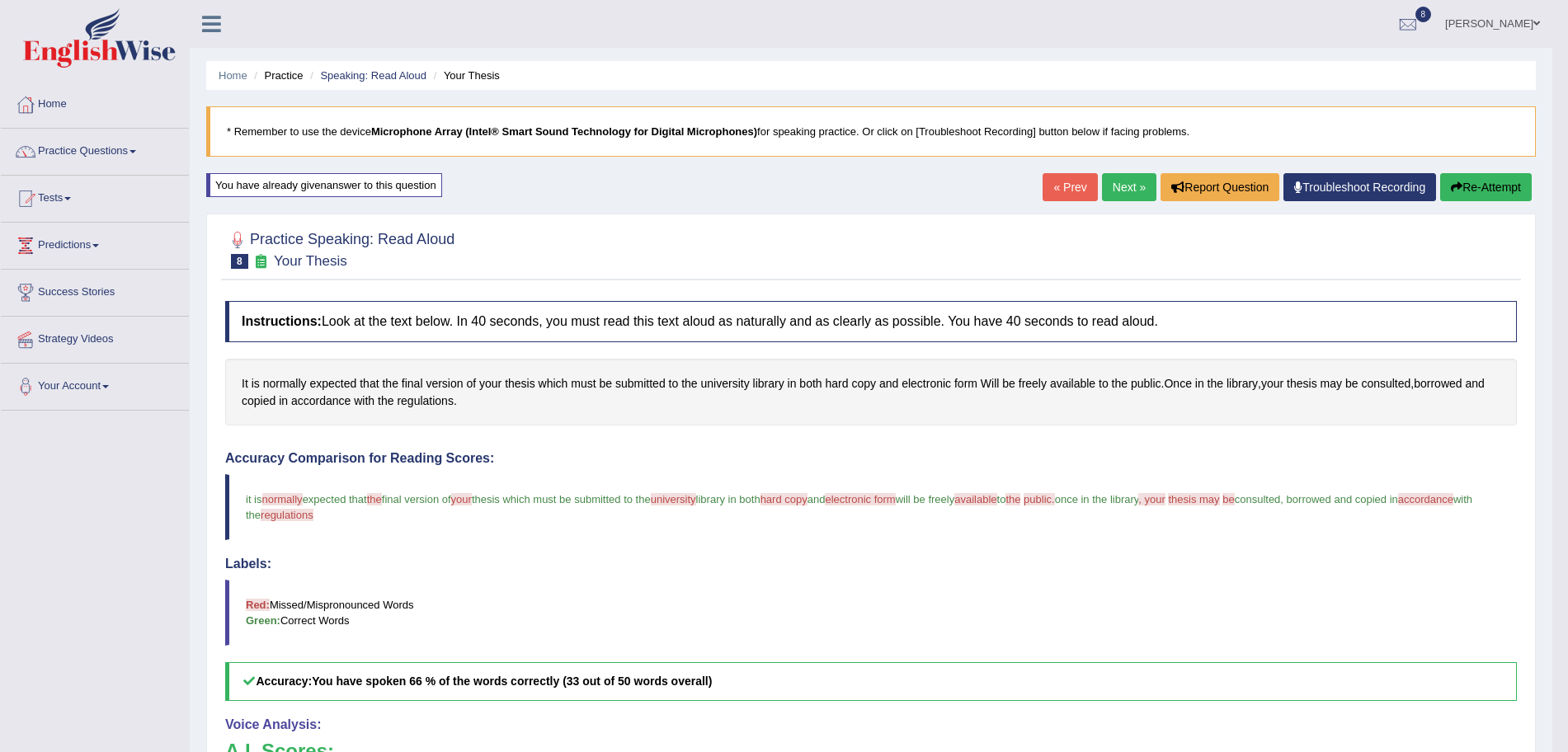
click at [1110, 182] on link "Next »" at bounding box center [1128, 187] width 55 height 28
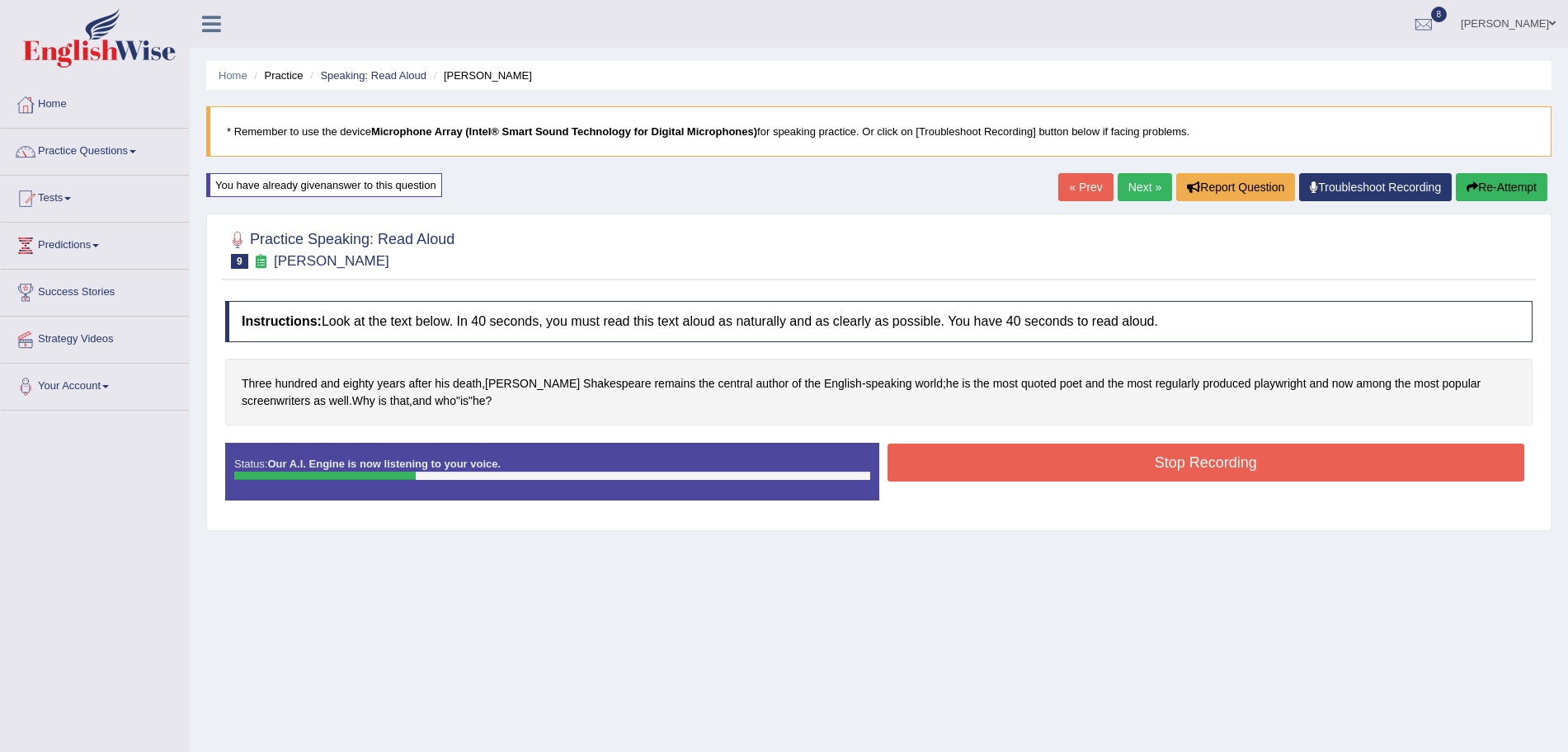
click at [1080, 455] on button "Stop Recording" at bounding box center [1207, 463] width 638 height 38
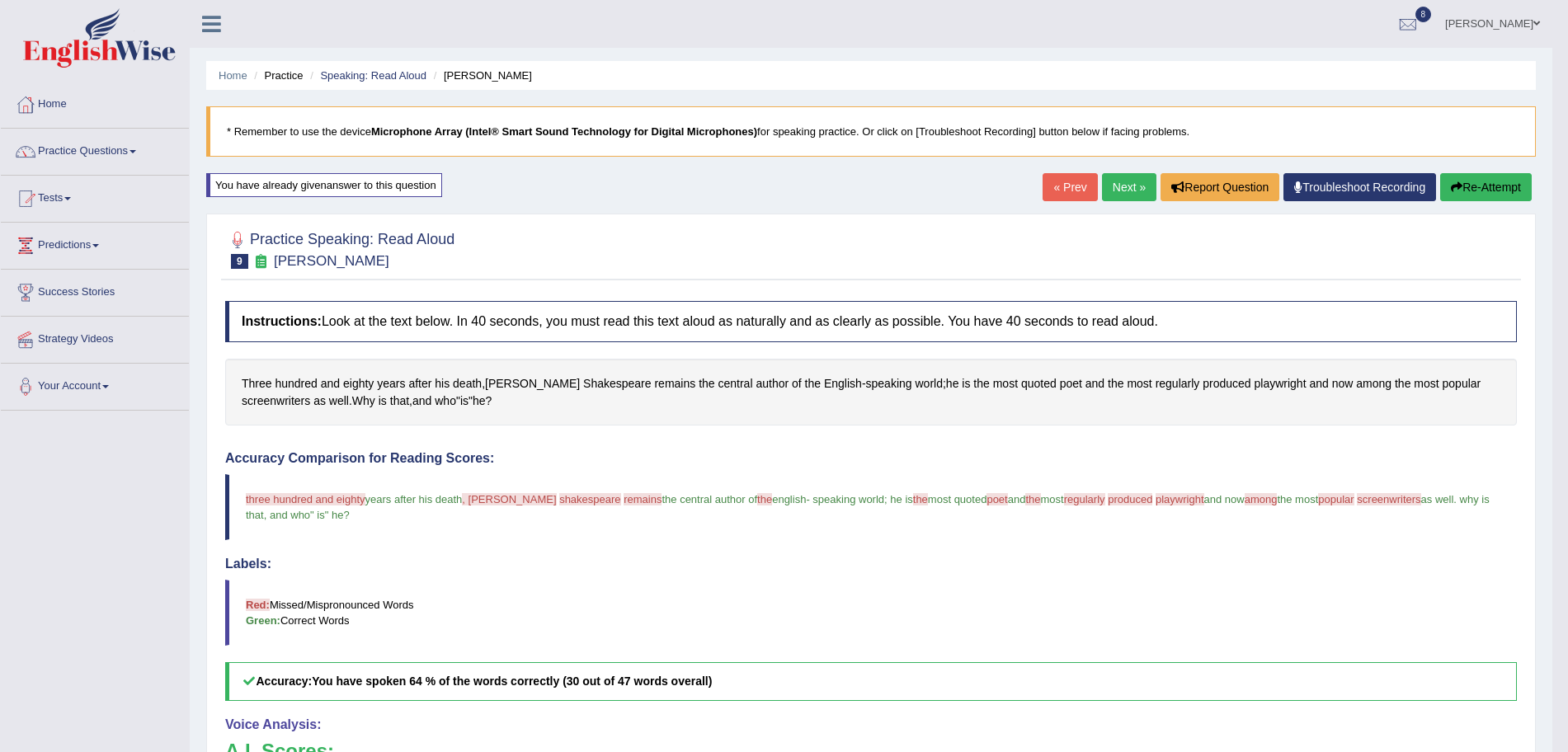
click at [1116, 185] on link "Next »" at bounding box center [1128, 187] width 55 height 28
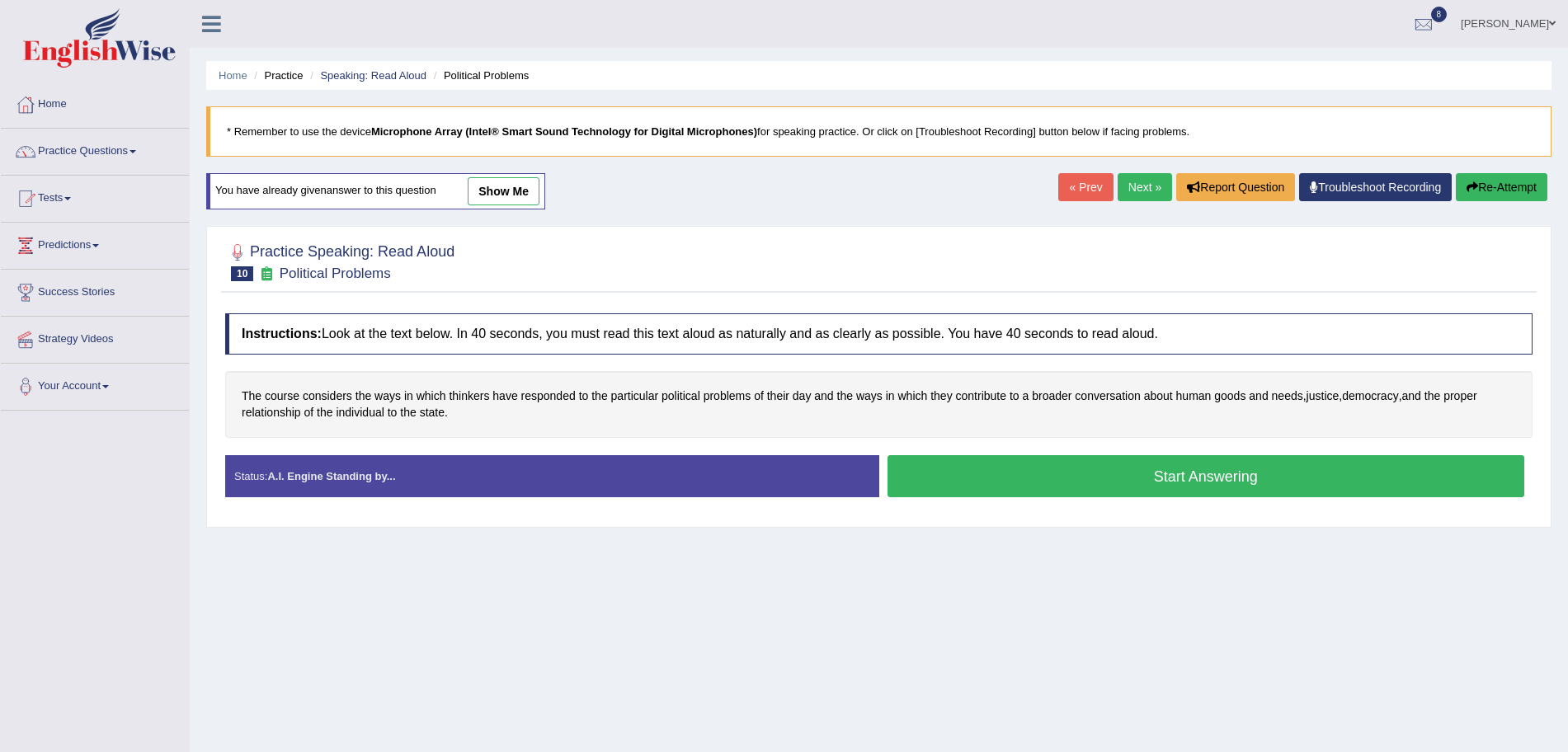
click at [1087, 479] on button "Start Answering" at bounding box center [1207, 476] width 638 height 42
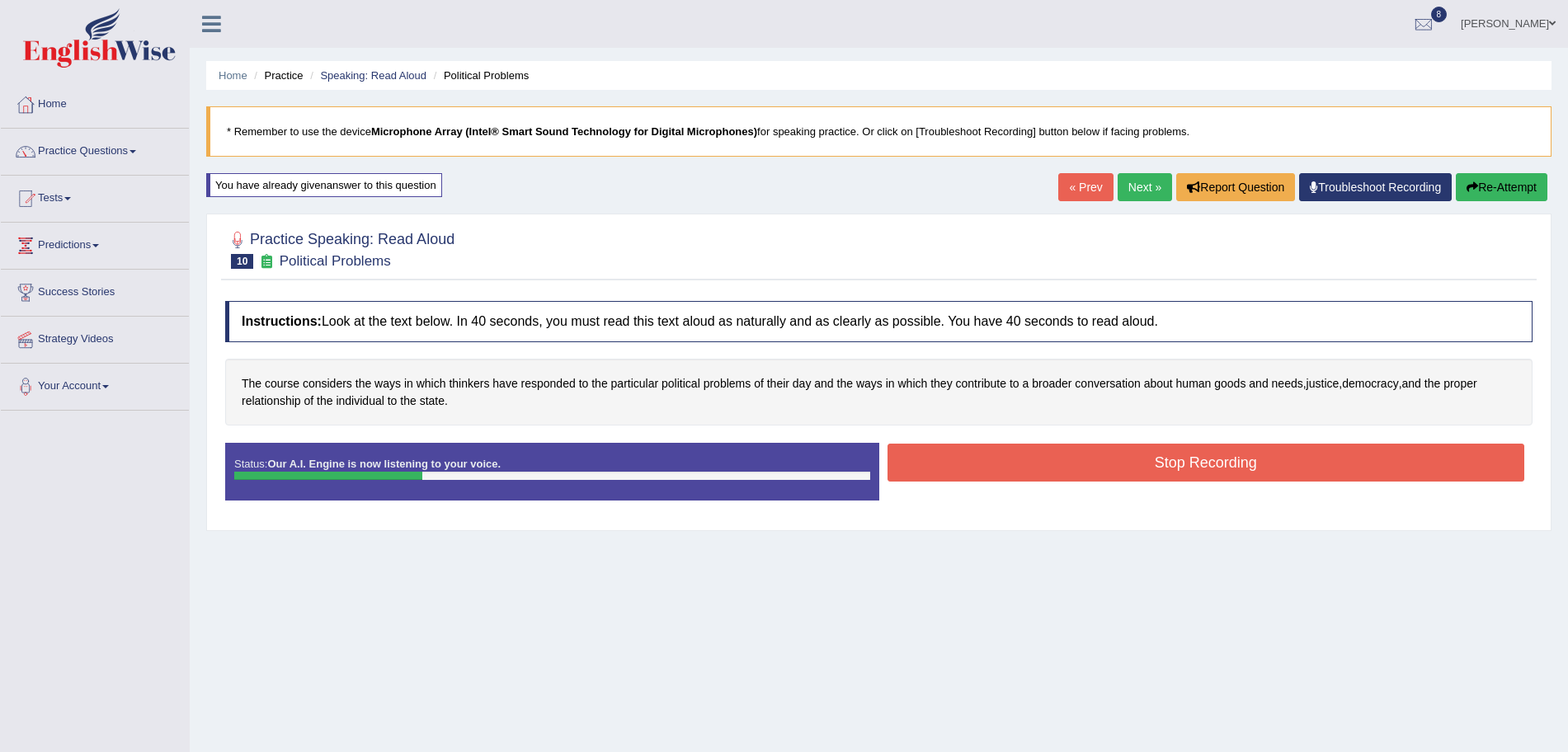
click at [981, 460] on button "Stop Recording" at bounding box center [1207, 463] width 638 height 38
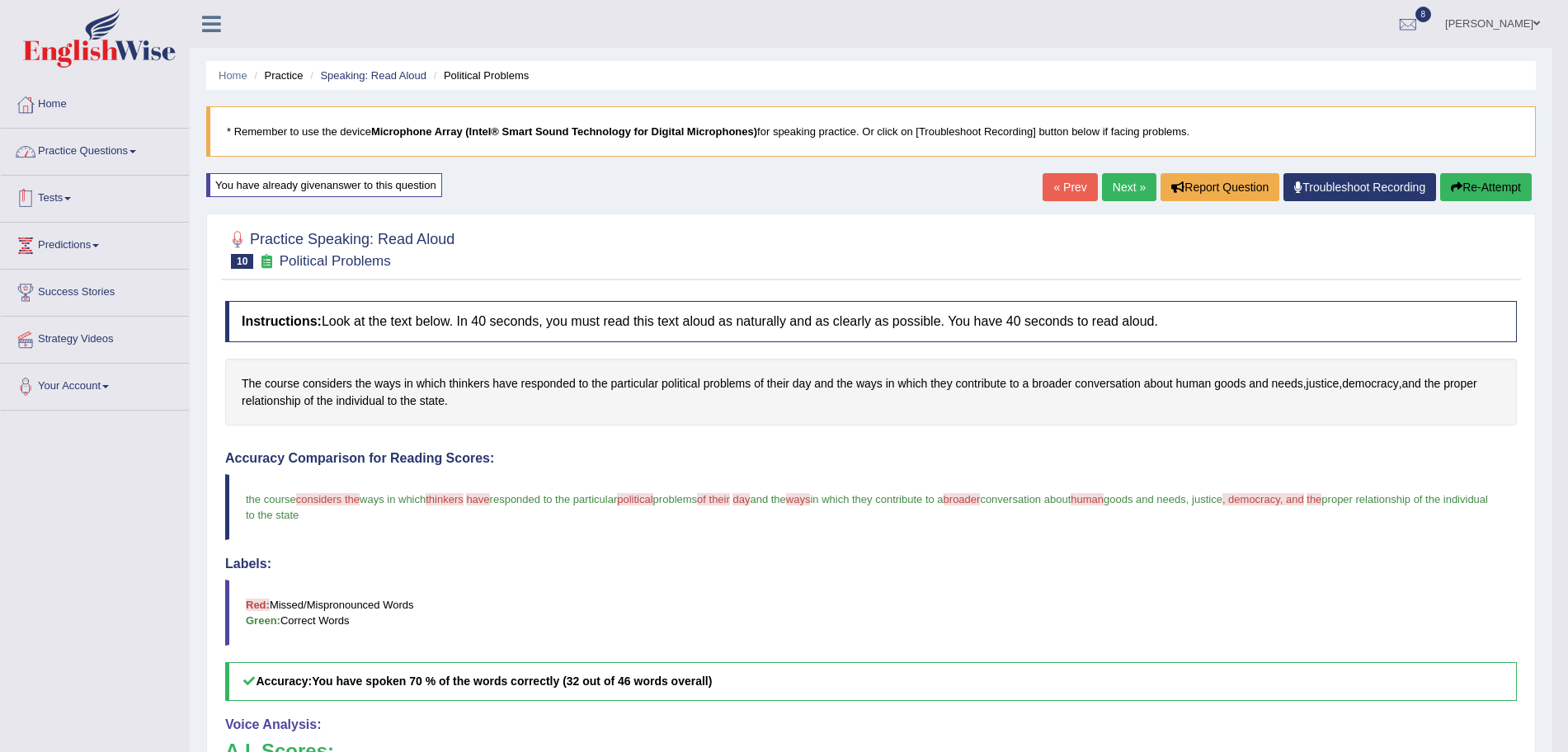
click at [122, 143] on link "Practice Questions" at bounding box center [94, 150] width 188 height 42
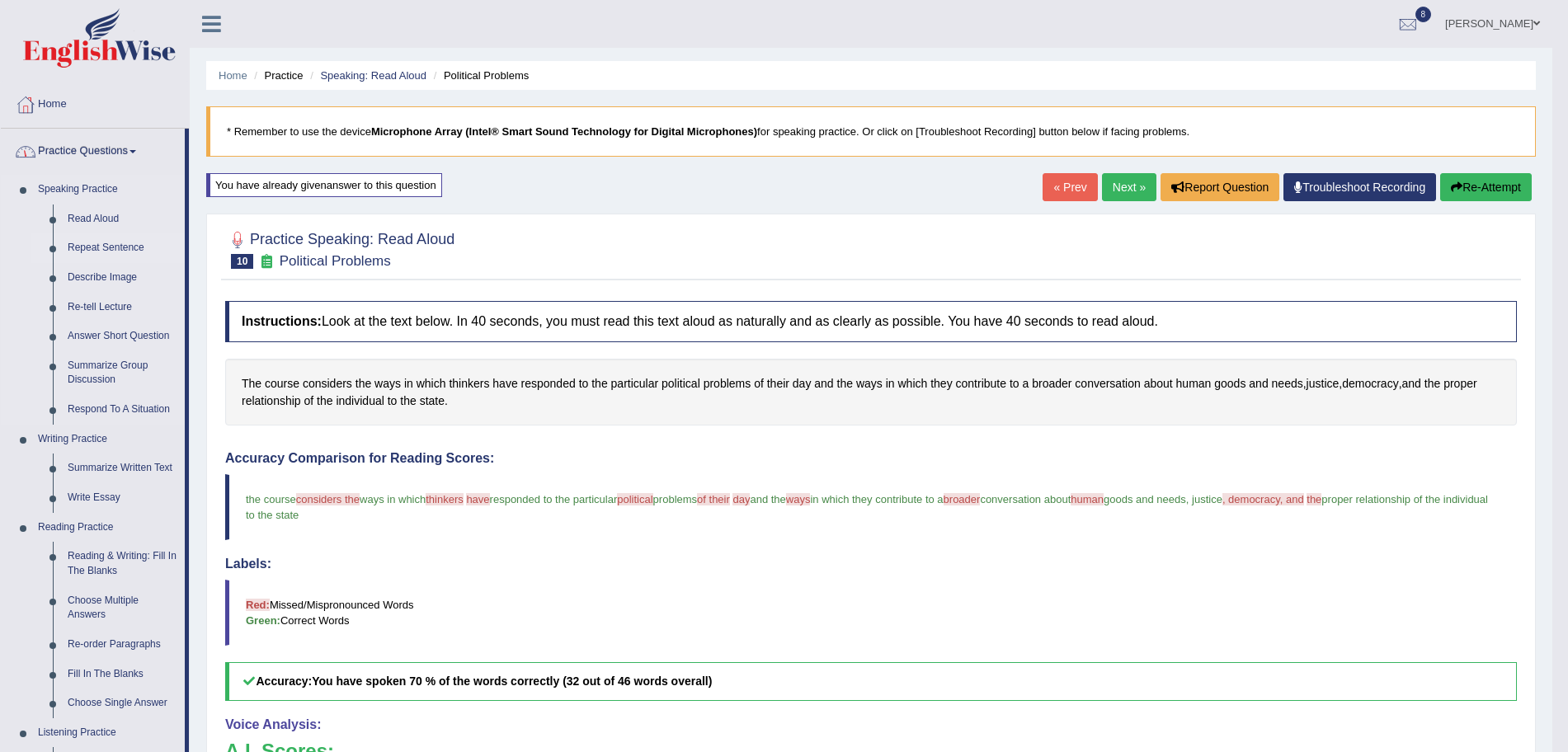
click at [112, 248] on link "Repeat Sentence" at bounding box center [122, 248] width 124 height 30
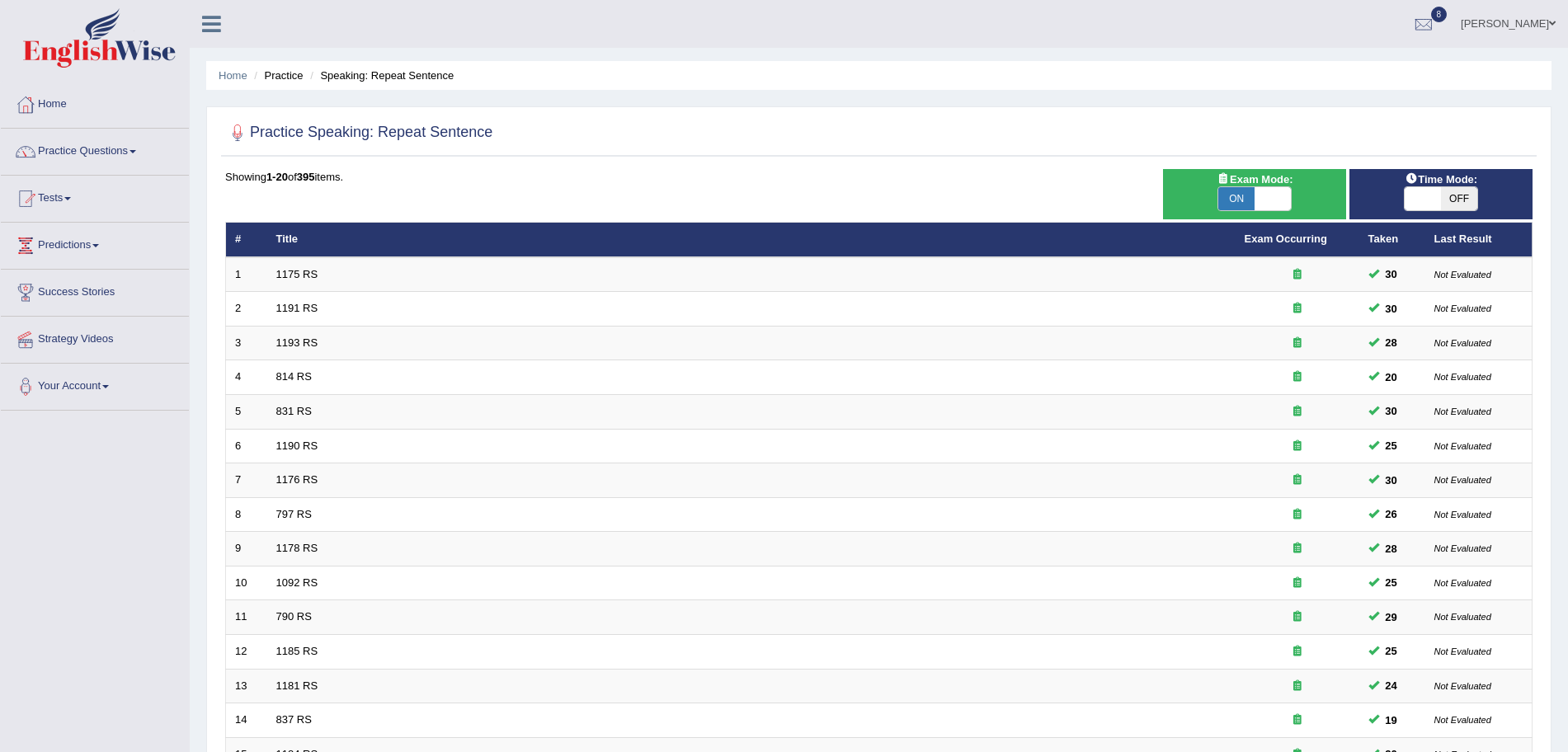
scroll to position [340, 0]
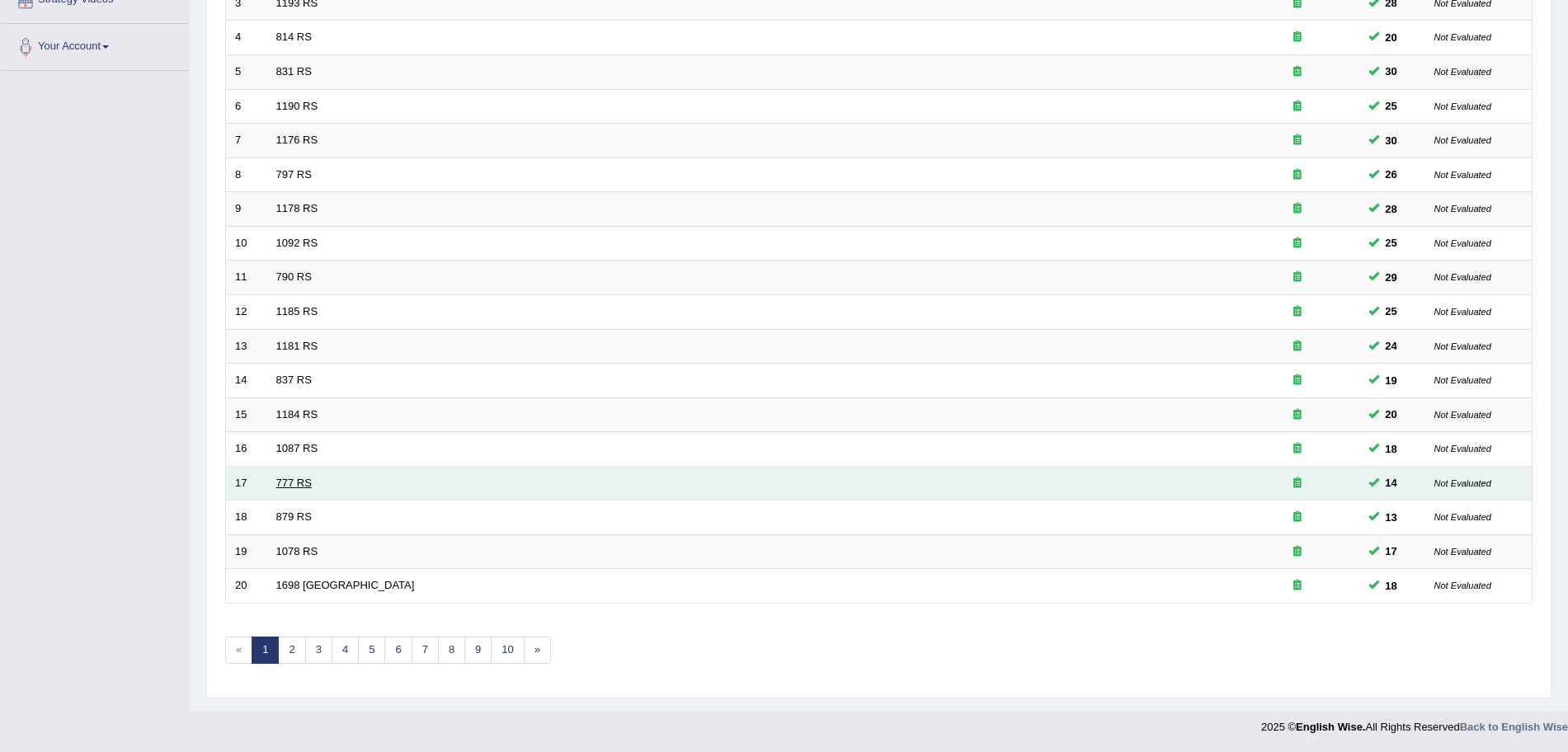
click at [294, 477] on link "777 RS" at bounding box center [294, 483] width 36 height 12
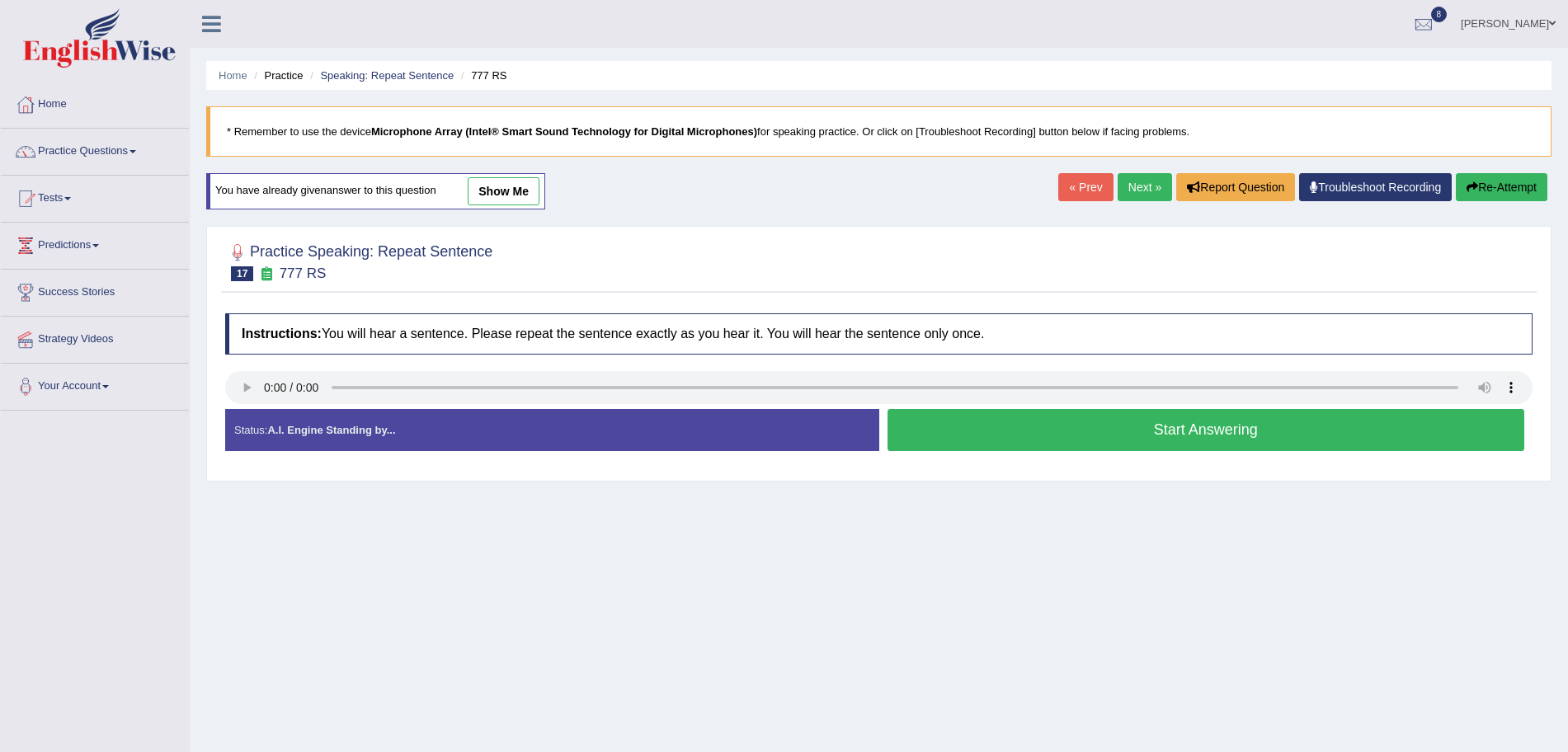
click at [1008, 436] on button "Start Answering" at bounding box center [1207, 430] width 638 height 42
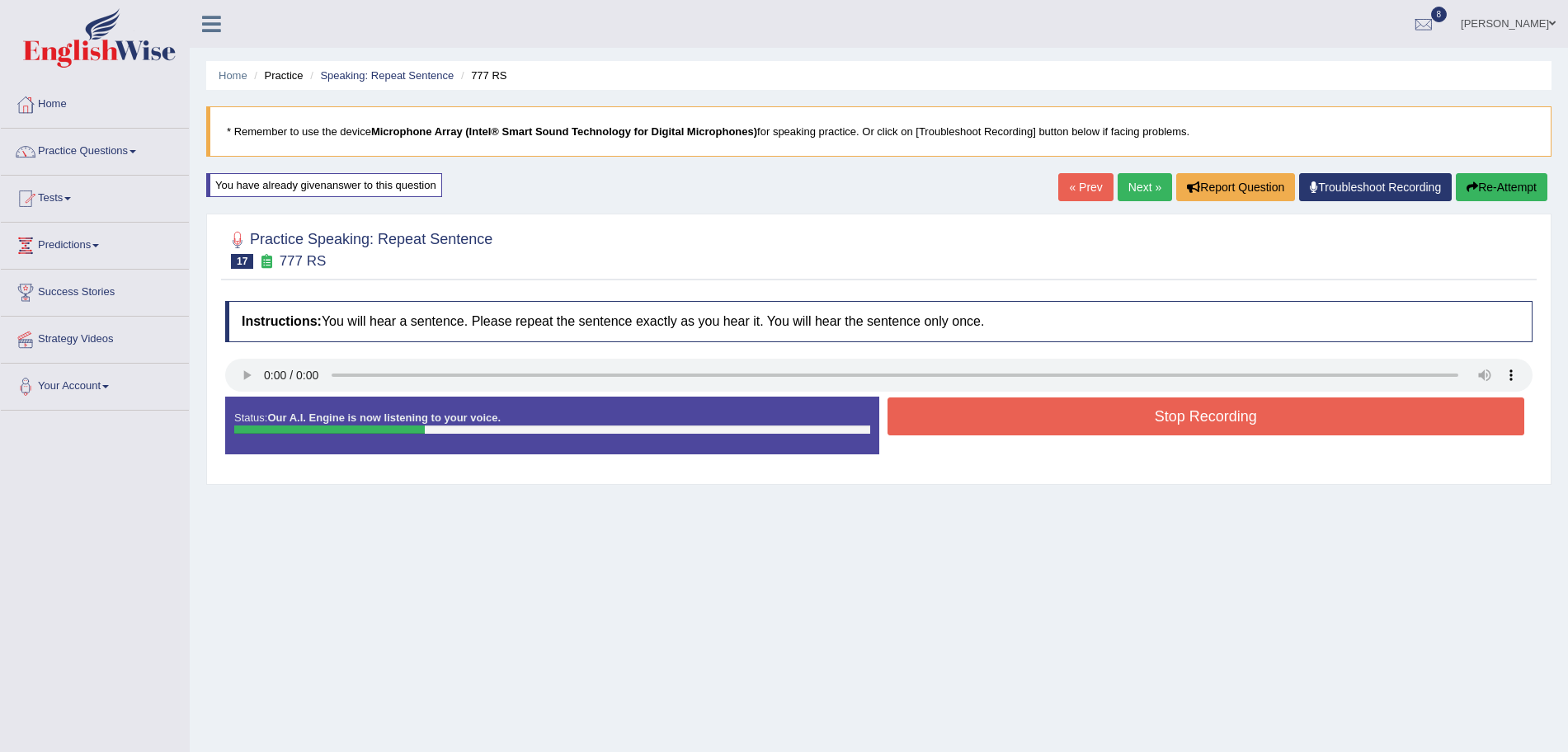
click at [981, 415] on button "Stop Recording" at bounding box center [1207, 416] width 638 height 38
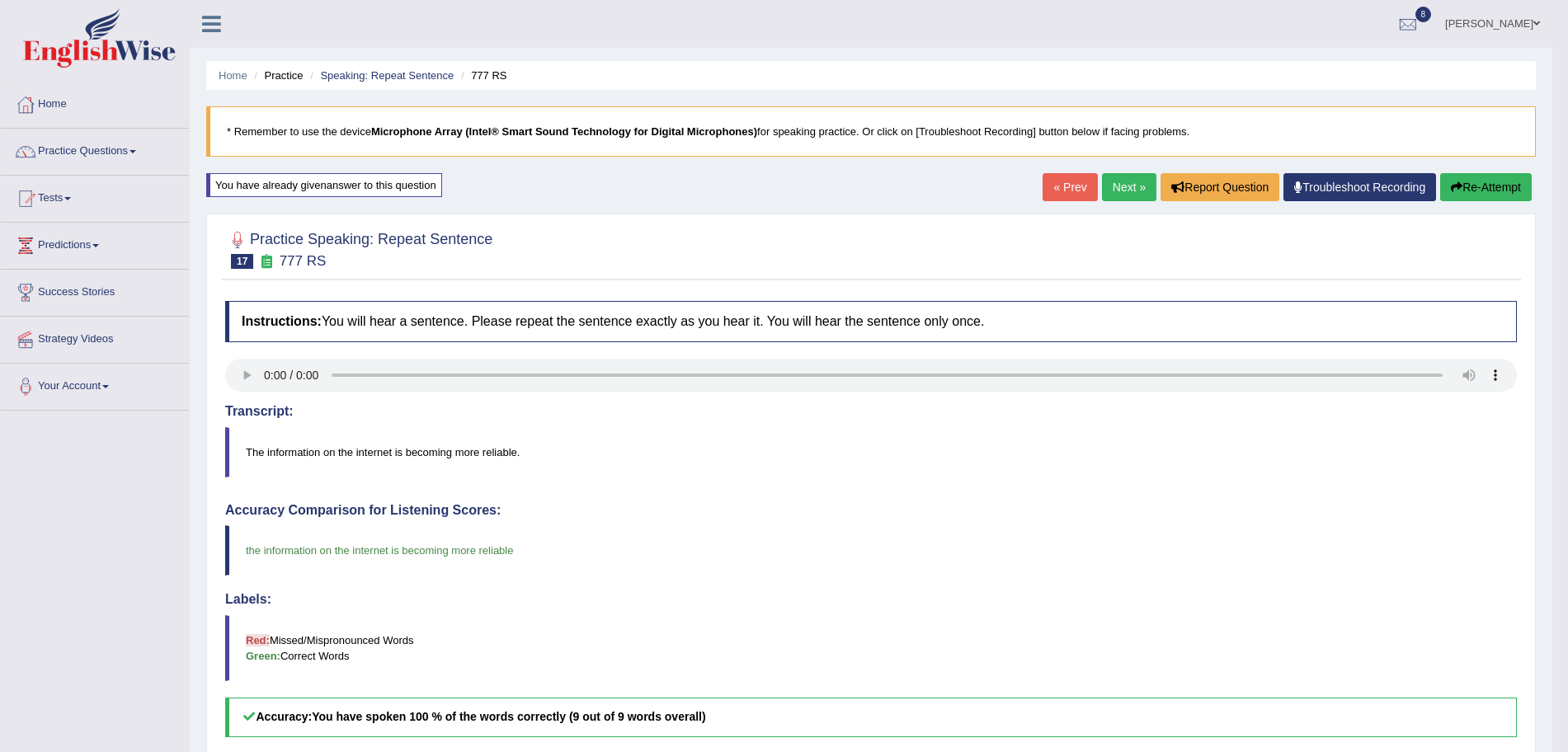
click at [1131, 187] on link "Next »" at bounding box center [1128, 187] width 55 height 28
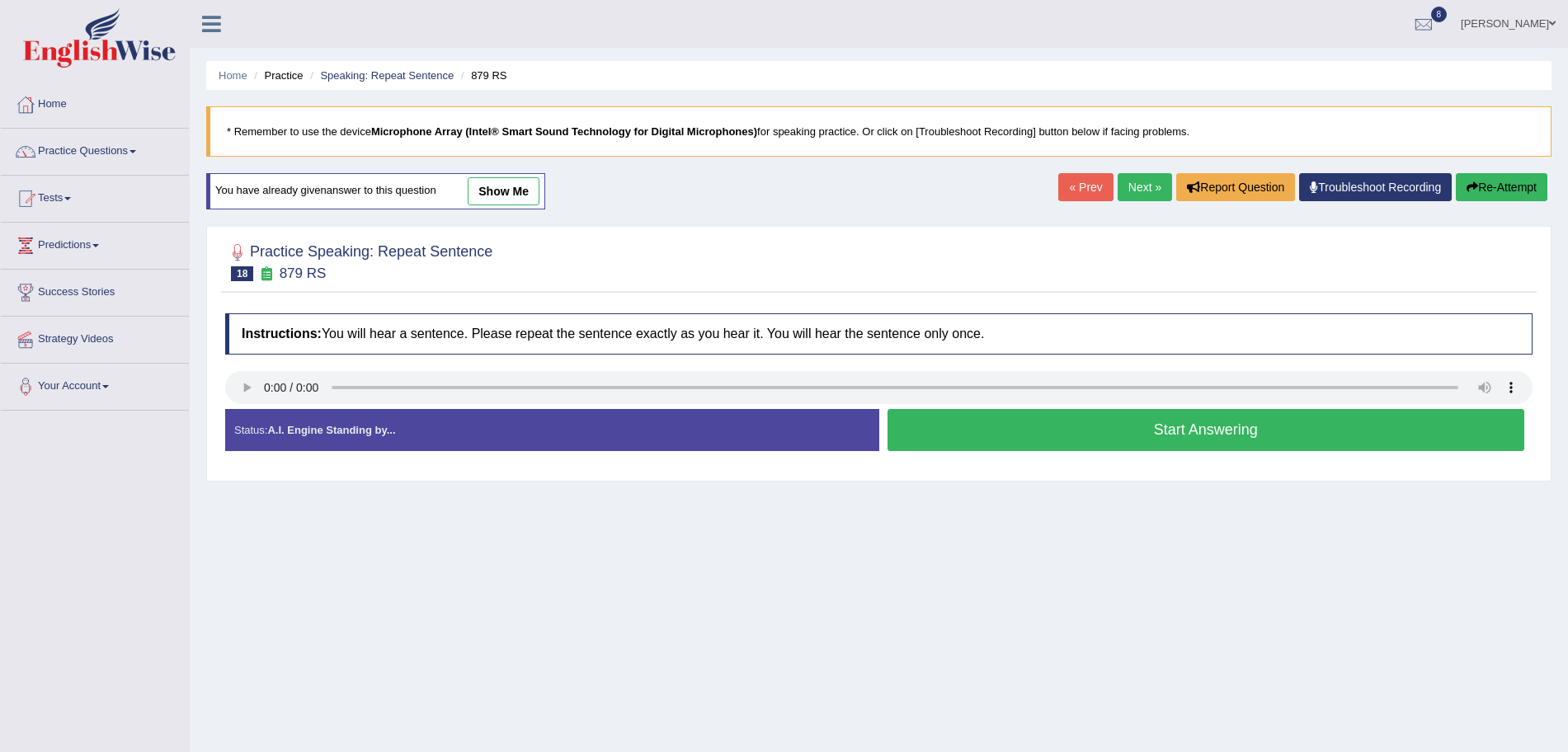
click at [1104, 425] on button "Start Answering" at bounding box center [1207, 430] width 638 height 42
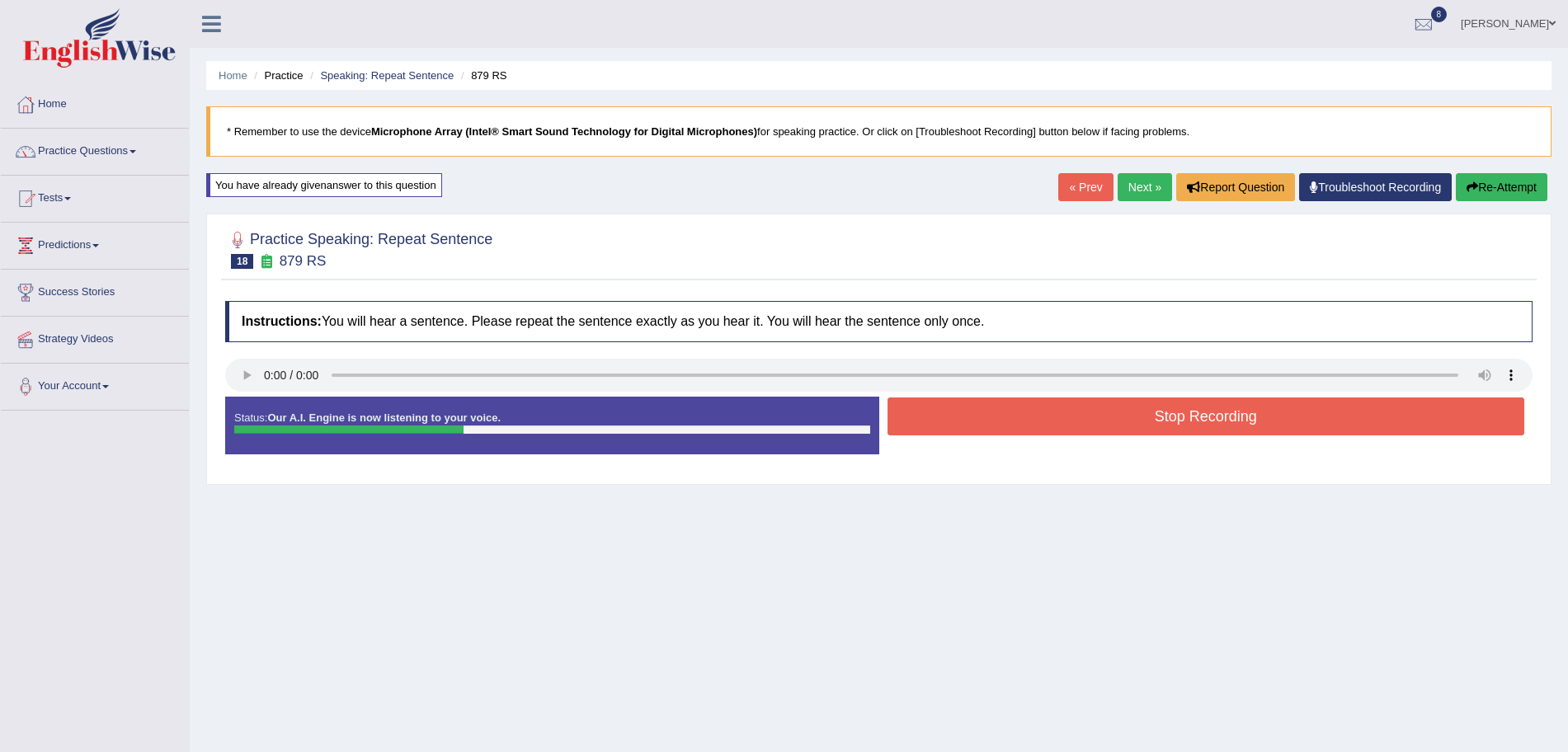
click at [1034, 425] on button "Stop Recording" at bounding box center [1207, 416] width 638 height 38
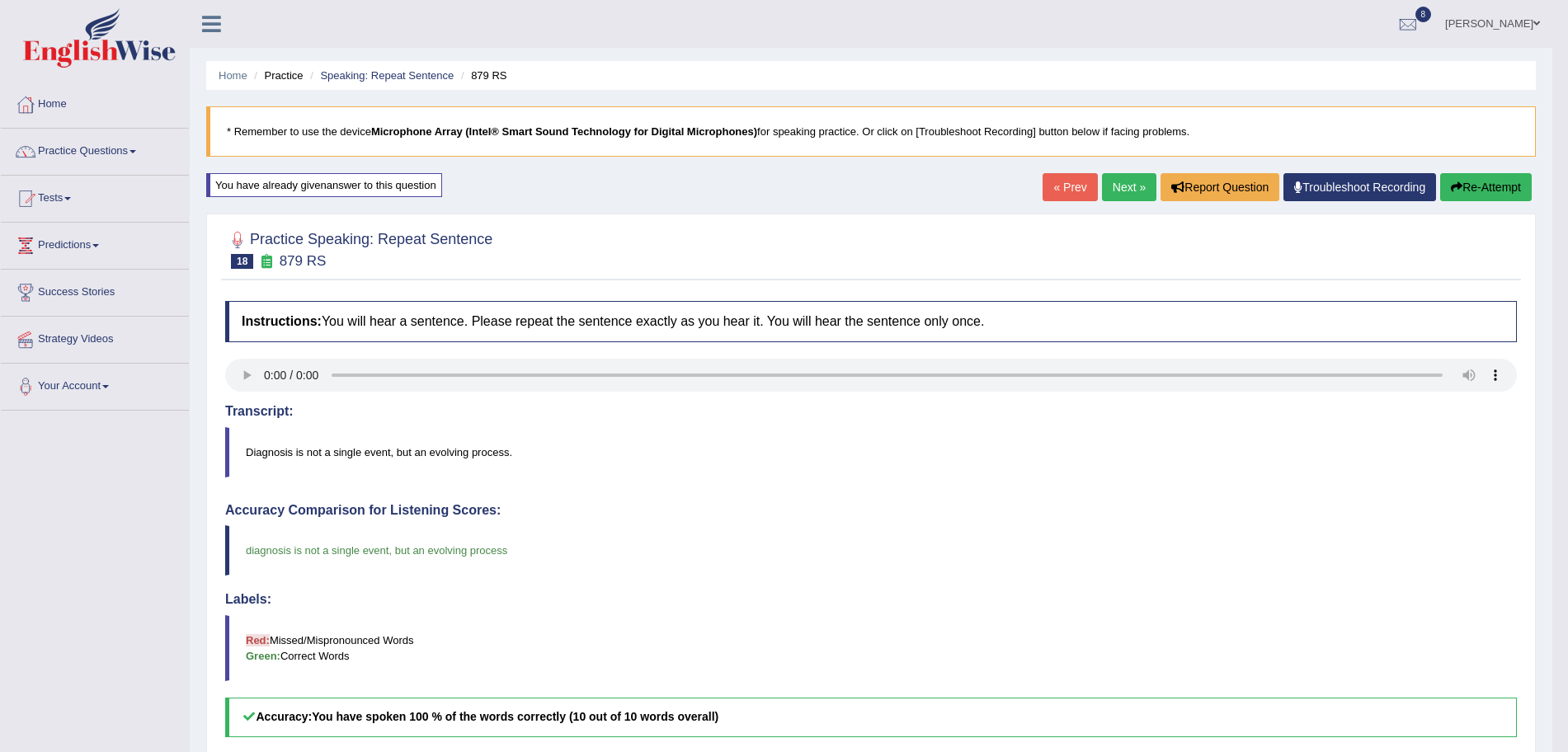
click at [1118, 188] on link "Next »" at bounding box center [1128, 187] width 55 height 28
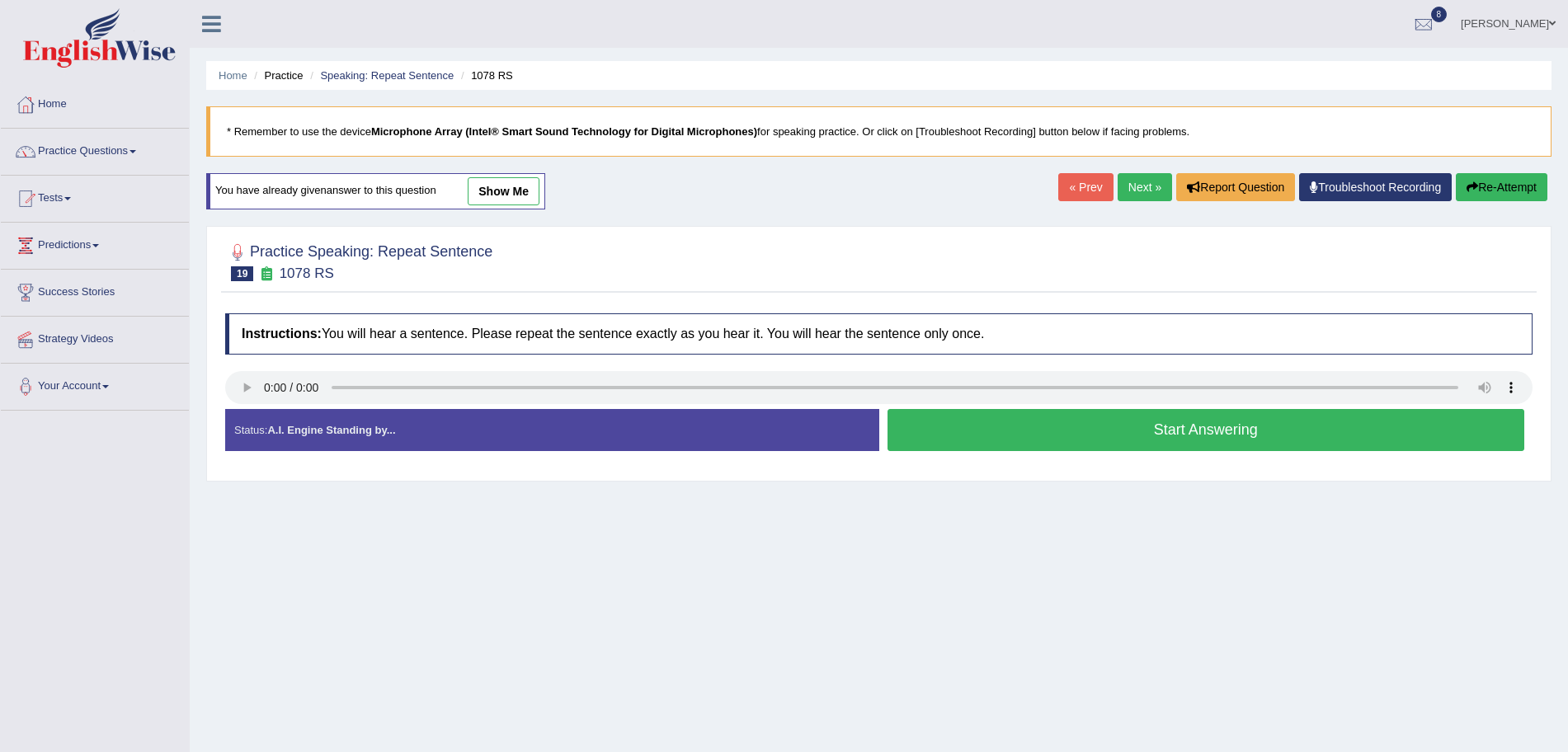
click at [1012, 425] on button "Start Answering" at bounding box center [1207, 430] width 638 height 42
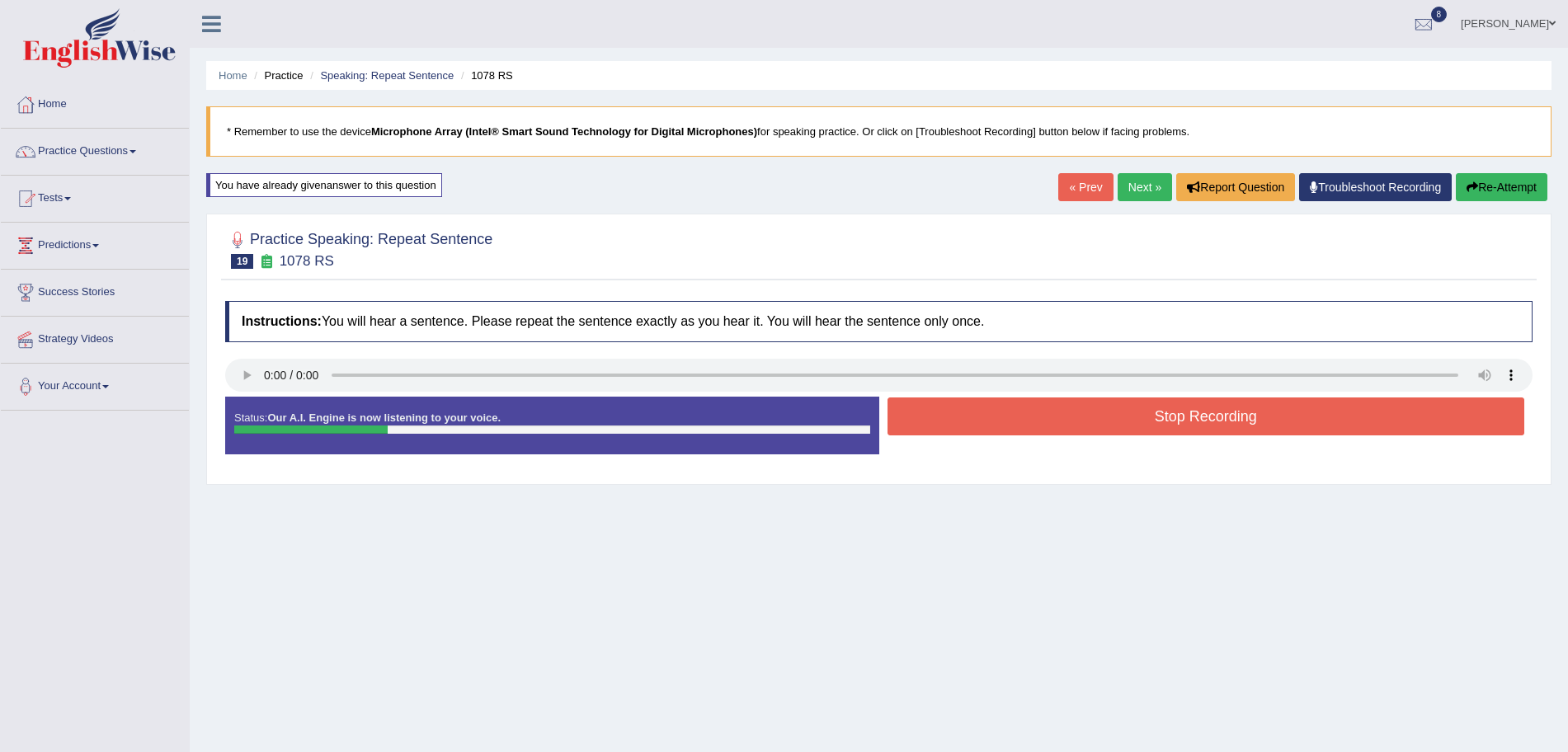
click at [1012, 425] on button "Stop Recording" at bounding box center [1207, 416] width 638 height 38
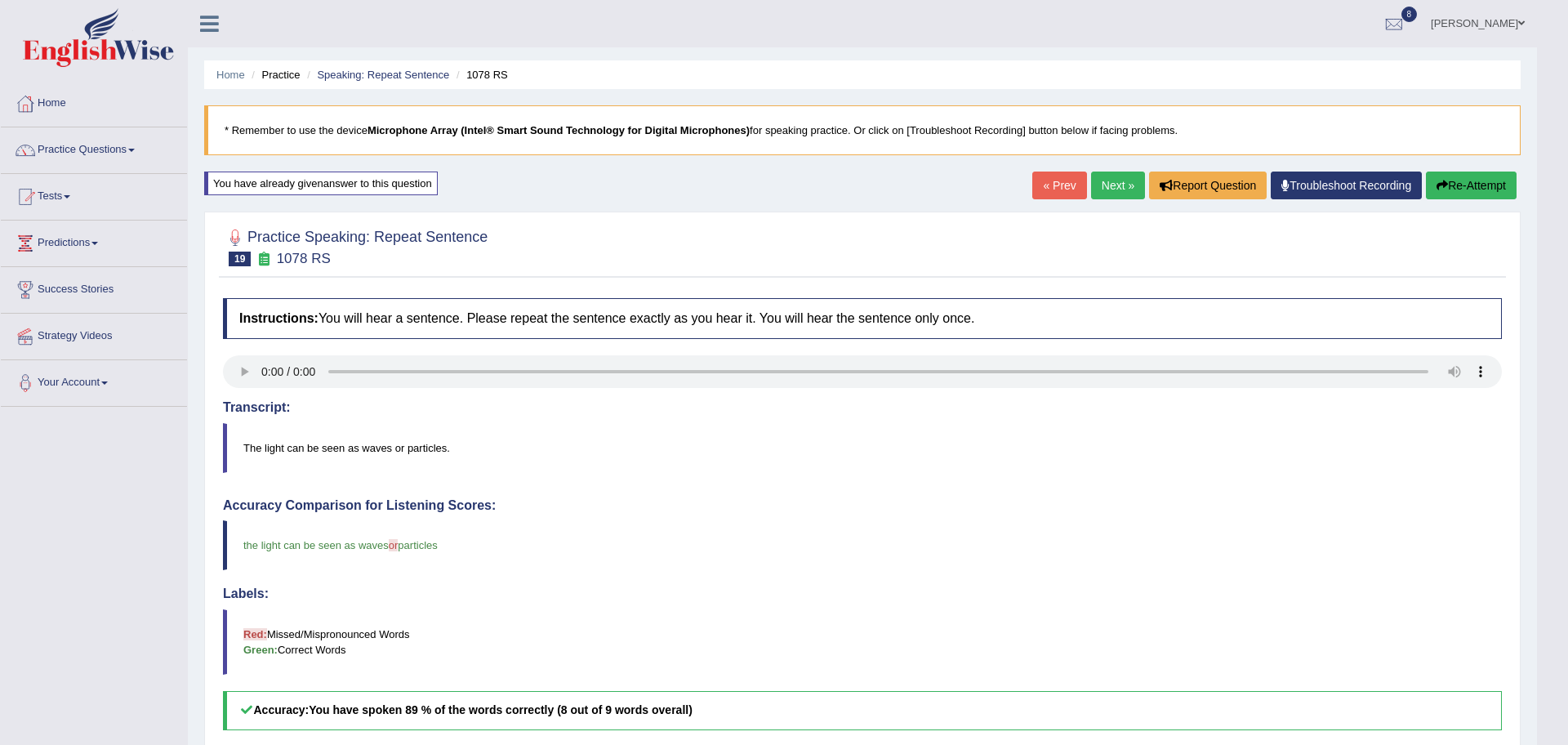
click at [1122, 178] on body "Toggle navigation Home Practice Questions Speaking Practice Read Aloud Repeat S…" at bounding box center [784, 372] width 1568 height 745
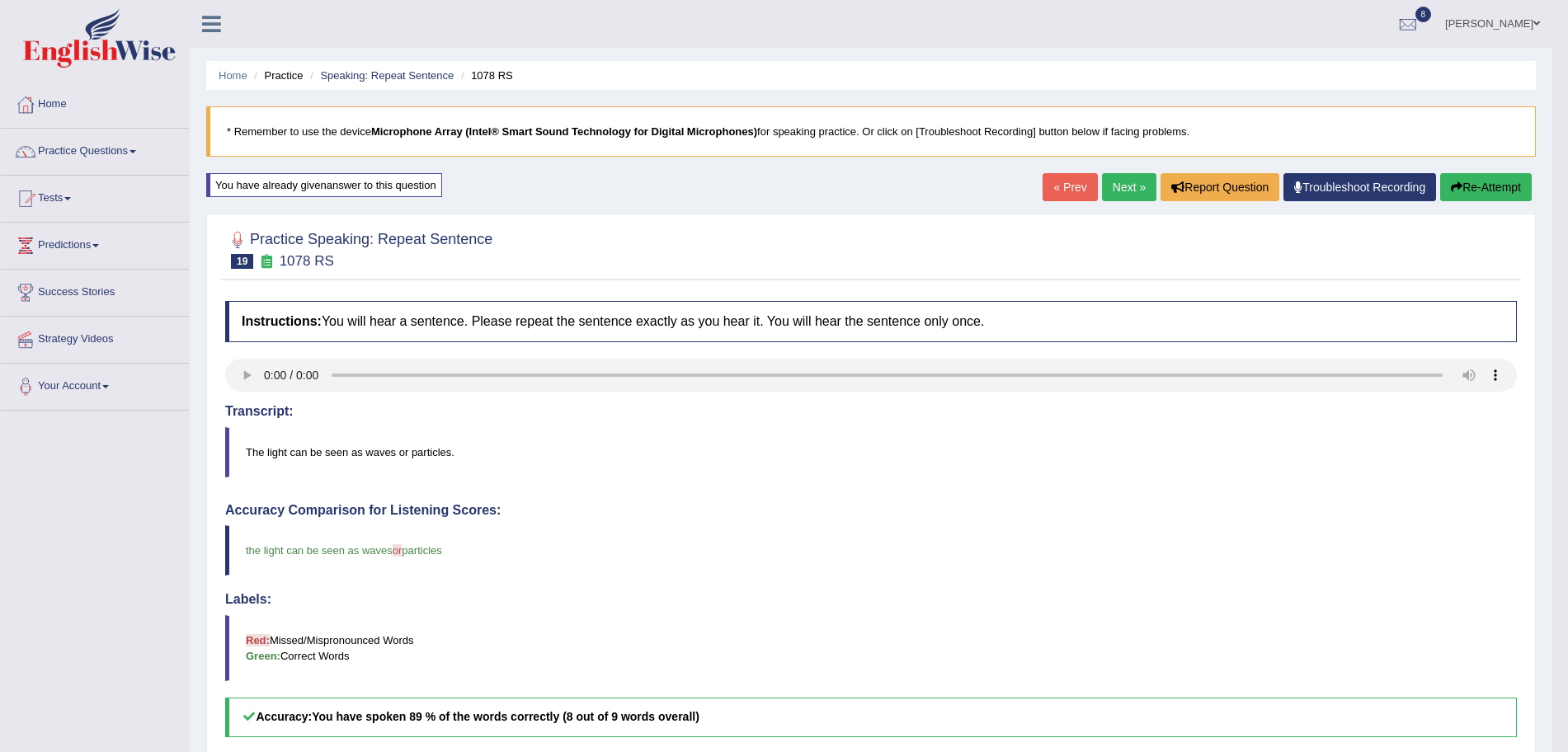
click at [1127, 192] on link "Next »" at bounding box center [1128, 187] width 55 height 28
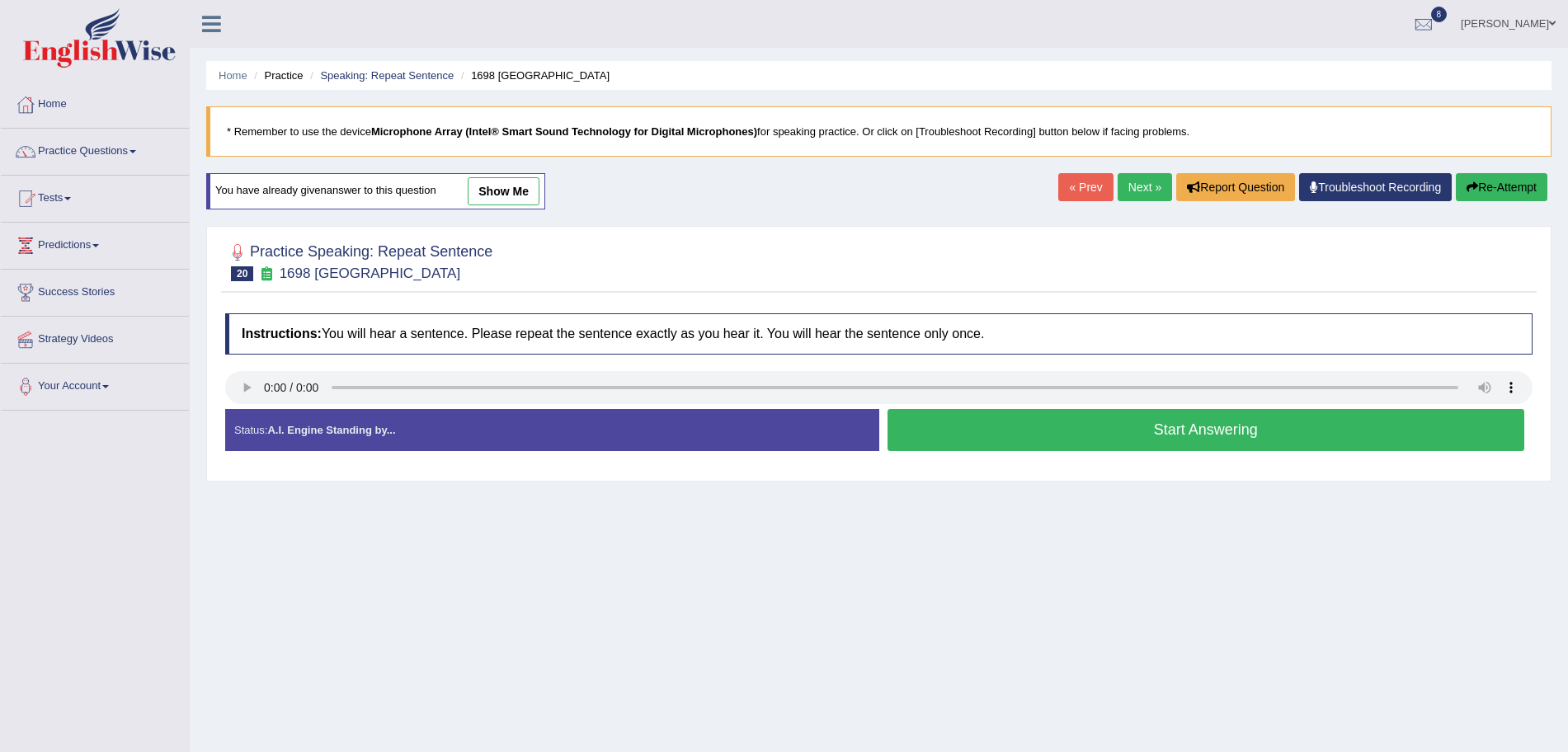
click at [1097, 421] on button "Start Answering" at bounding box center [1207, 430] width 638 height 42
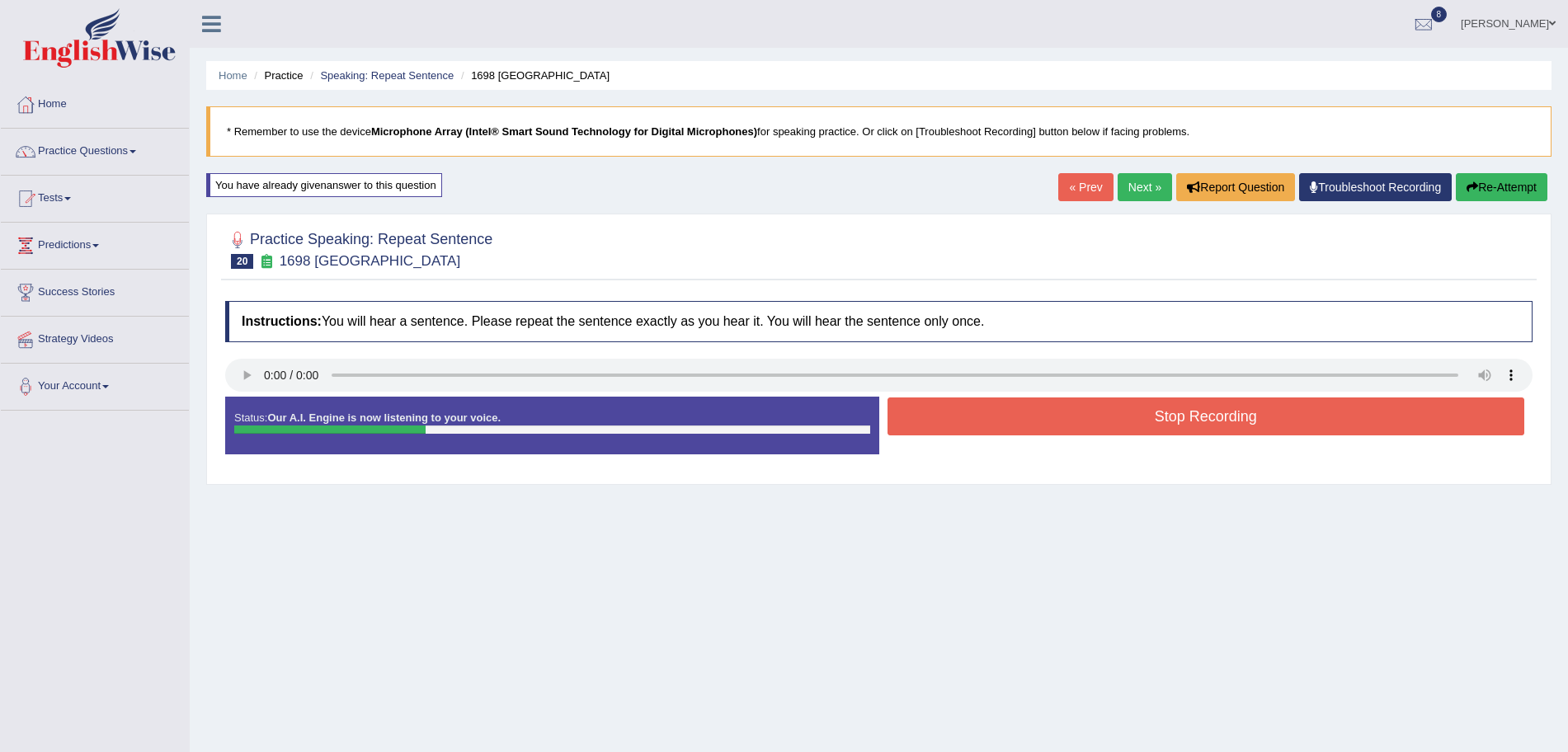
click at [1036, 423] on button "Stop Recording" at bounding box center [1207, 416] width 638 height 38
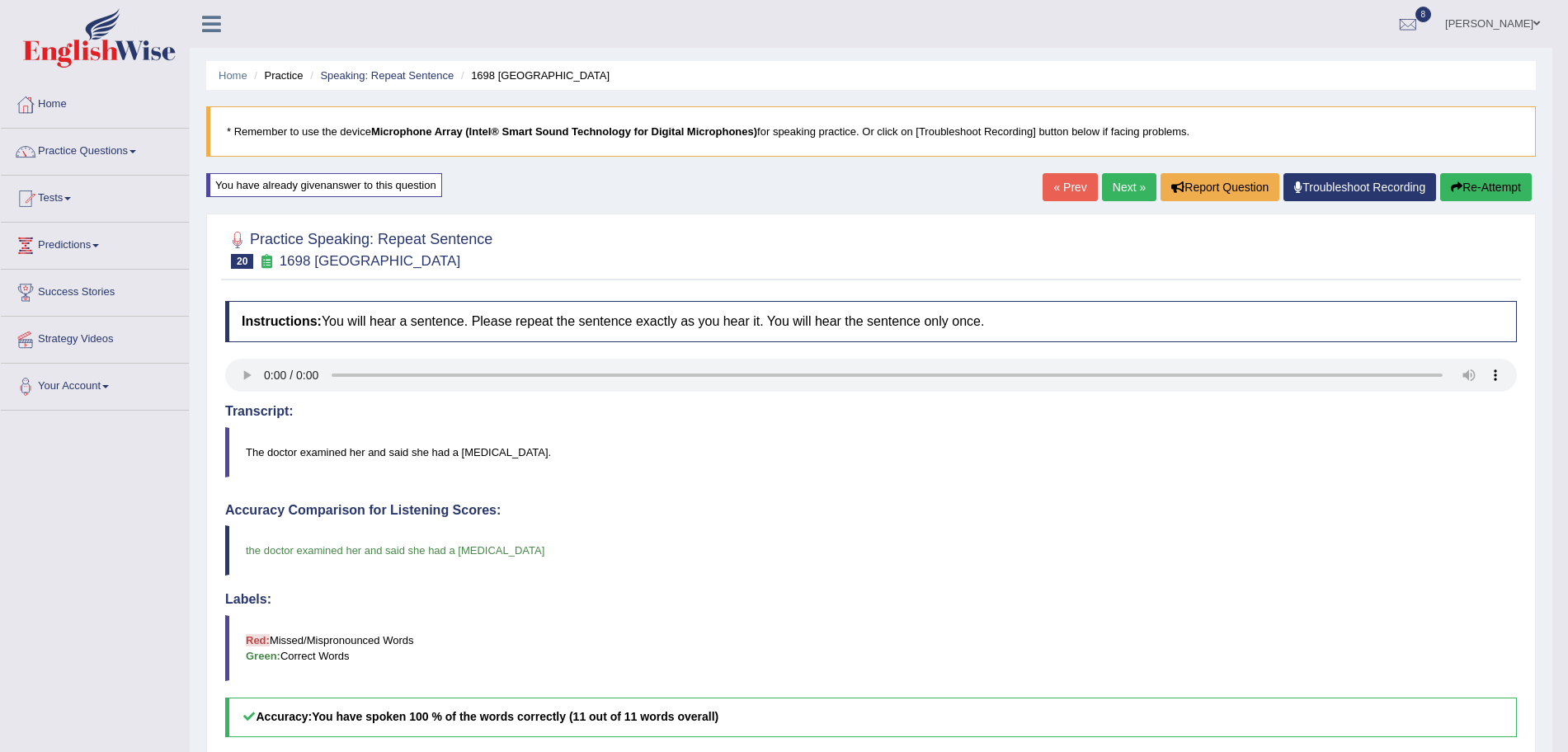
click at [1111, 183] on link "Next »" at bounding box center [1128, 187] width 55 height 28
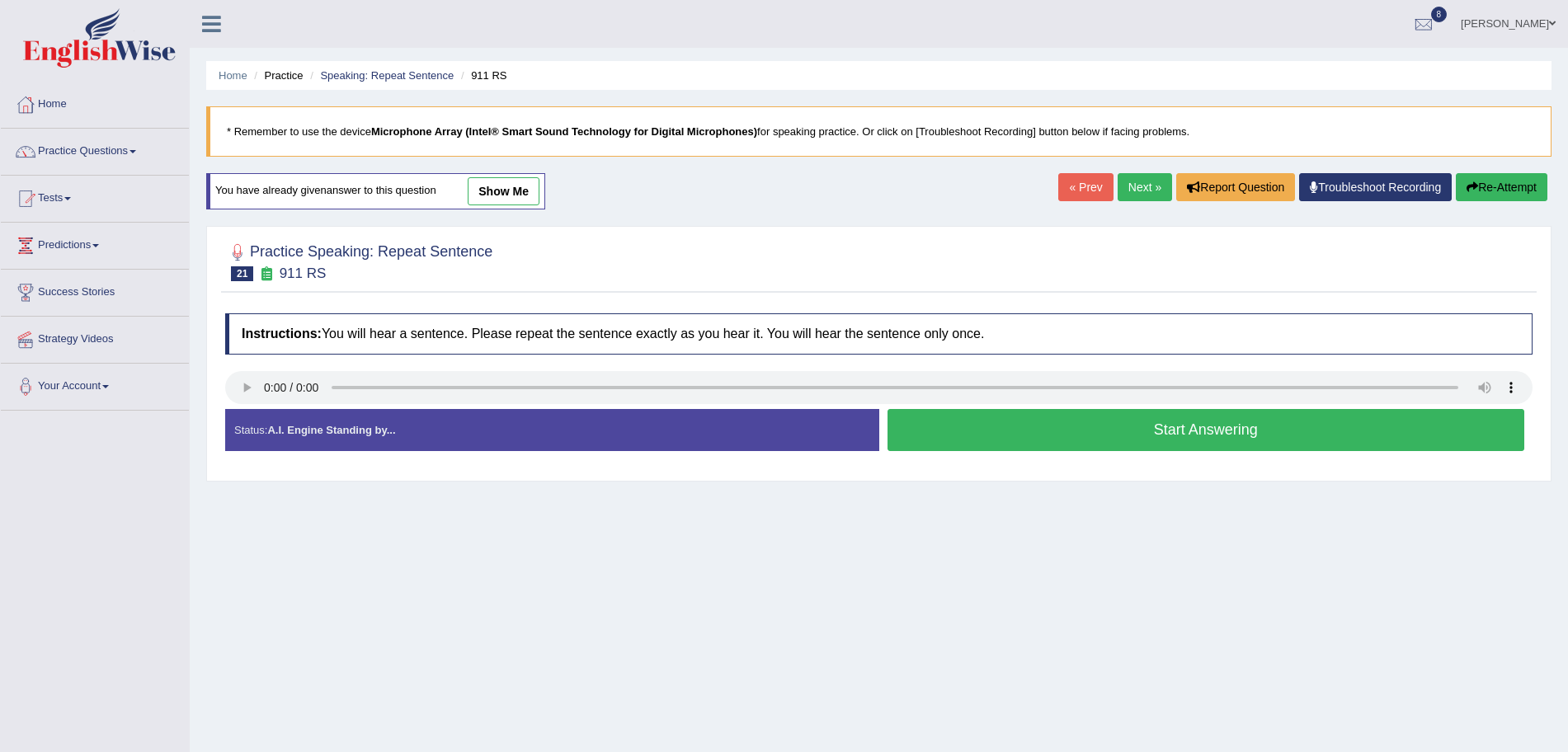
click at [1053, 433] on button "Start Answering" at bounding box center [1207, 430] width 638 height 42
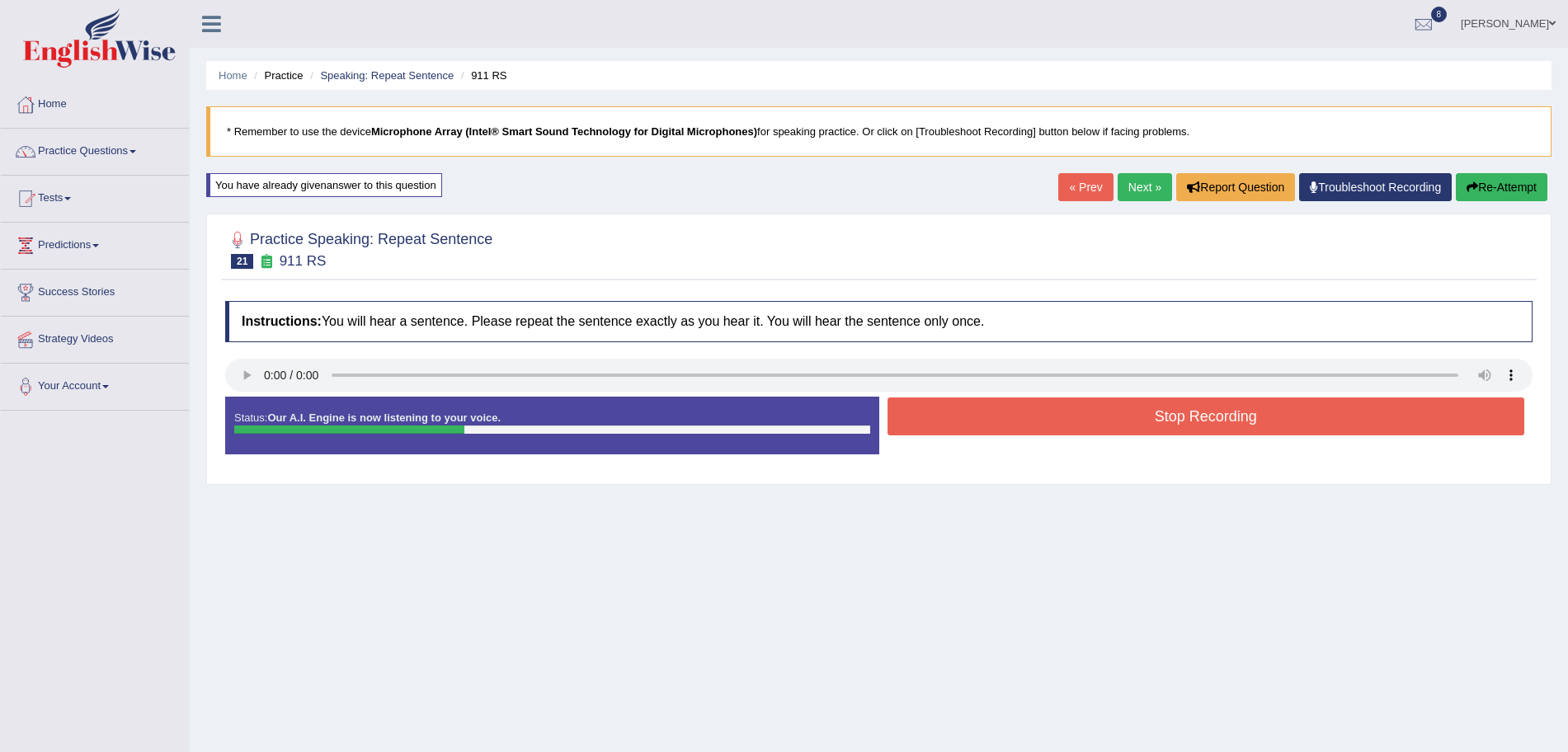
click at [1006, 424] on button "Stop Recording" at bounding box center [1207, 416] width 638 height 38
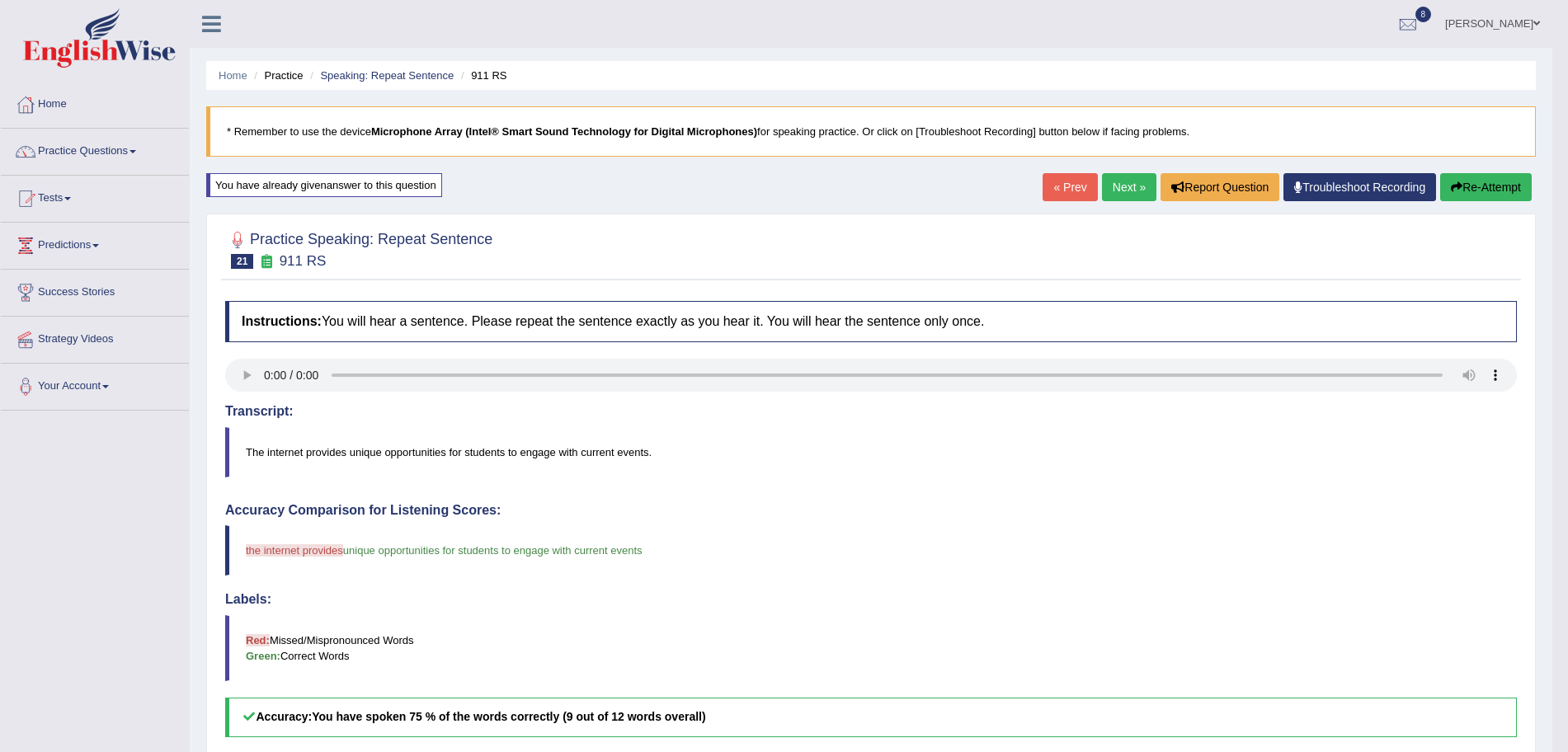
click at [1116, 188] on link "Next »" at bounding box center [1128, 187] width 55 height 28
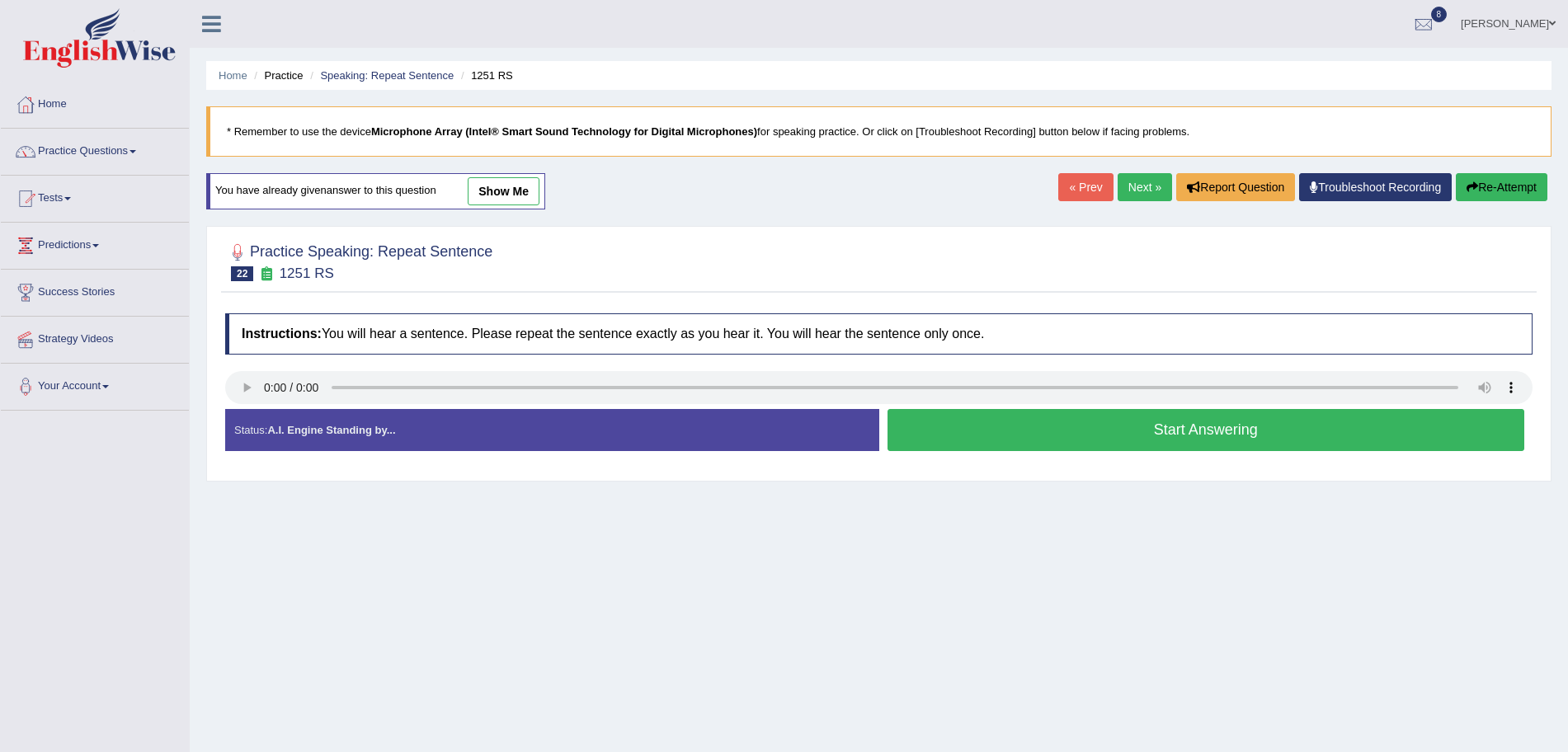
click at [1014, 430] on button "Start Answering" at bounding box center [1207, 430] width 638 height 42
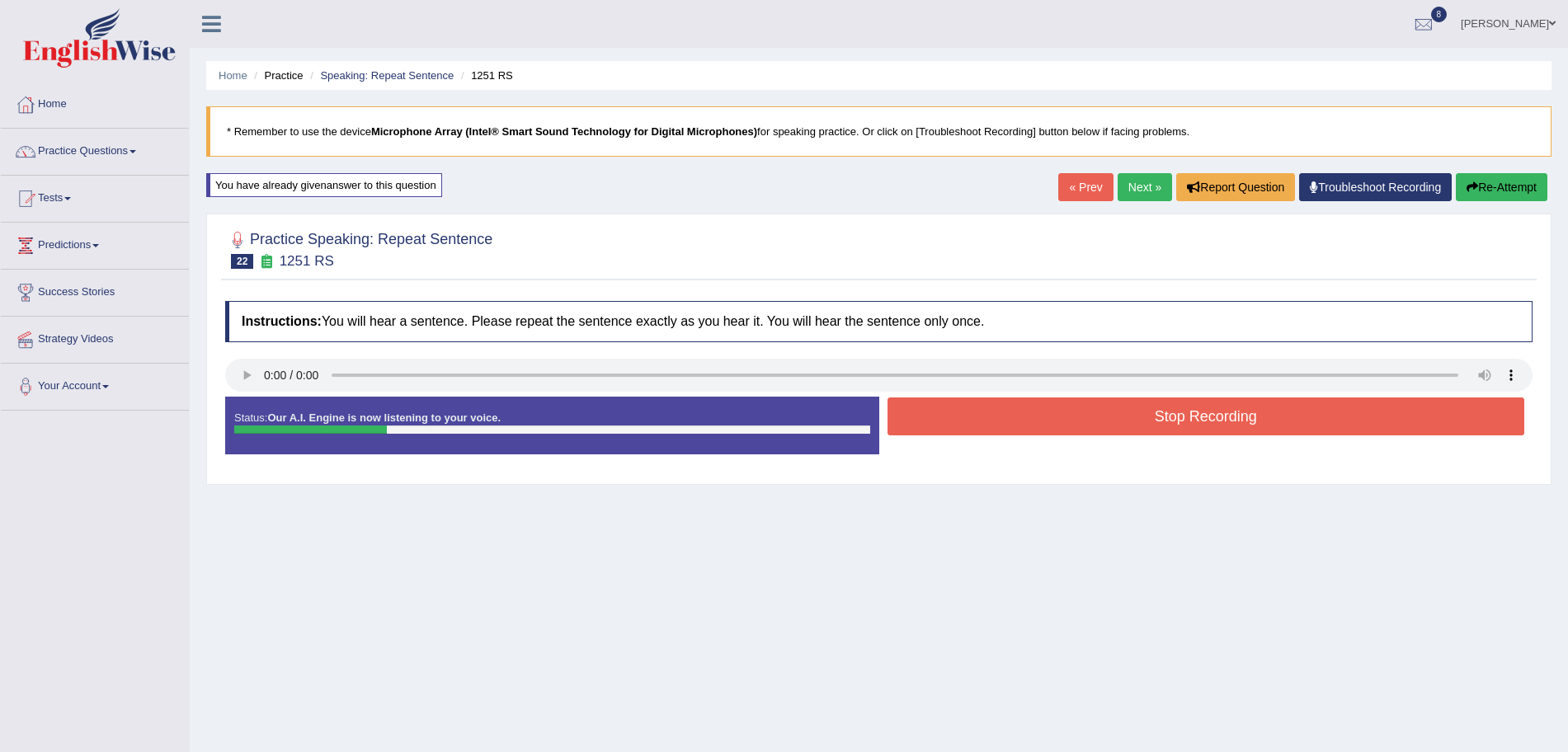
click at [972, 426] on button "Stop Recording" at bounding box center [1207, 416] width 638 height 38
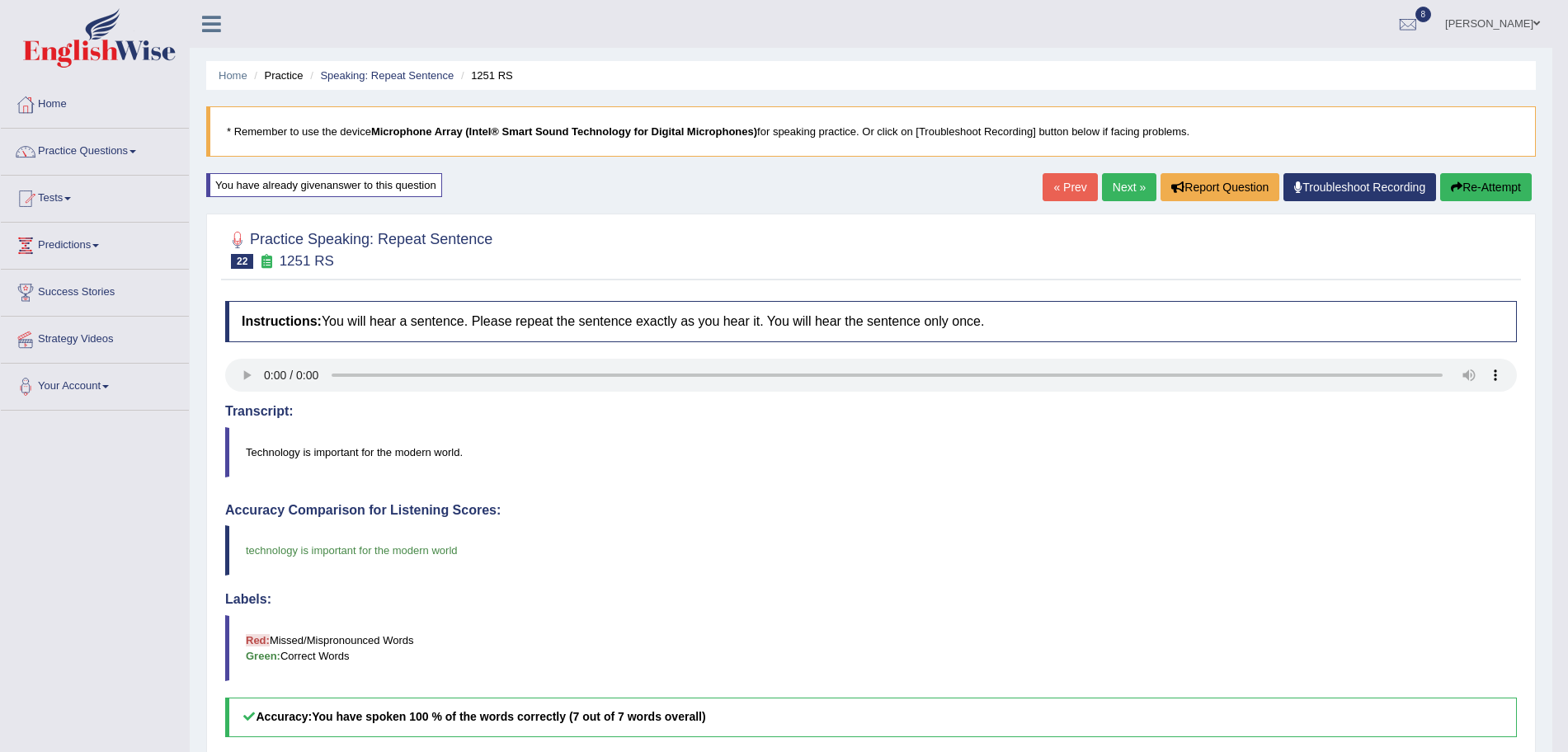
click at [1129, 183] on link "Next »" at bounding box center [1128, 187] width 55 height 28
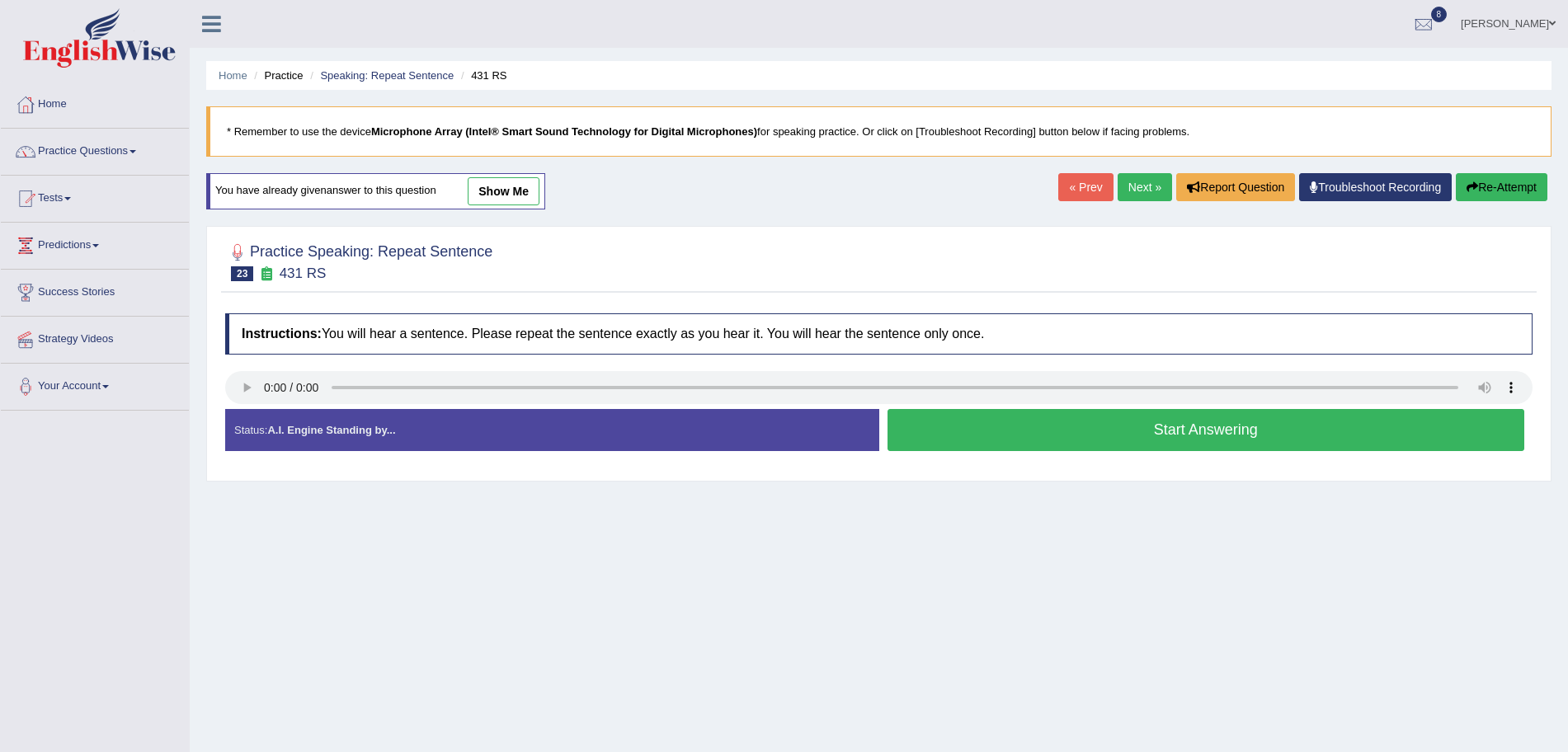
click at [967, 431] on button "Start Answering" at bounding box center [1207, 430] width 638 height 42
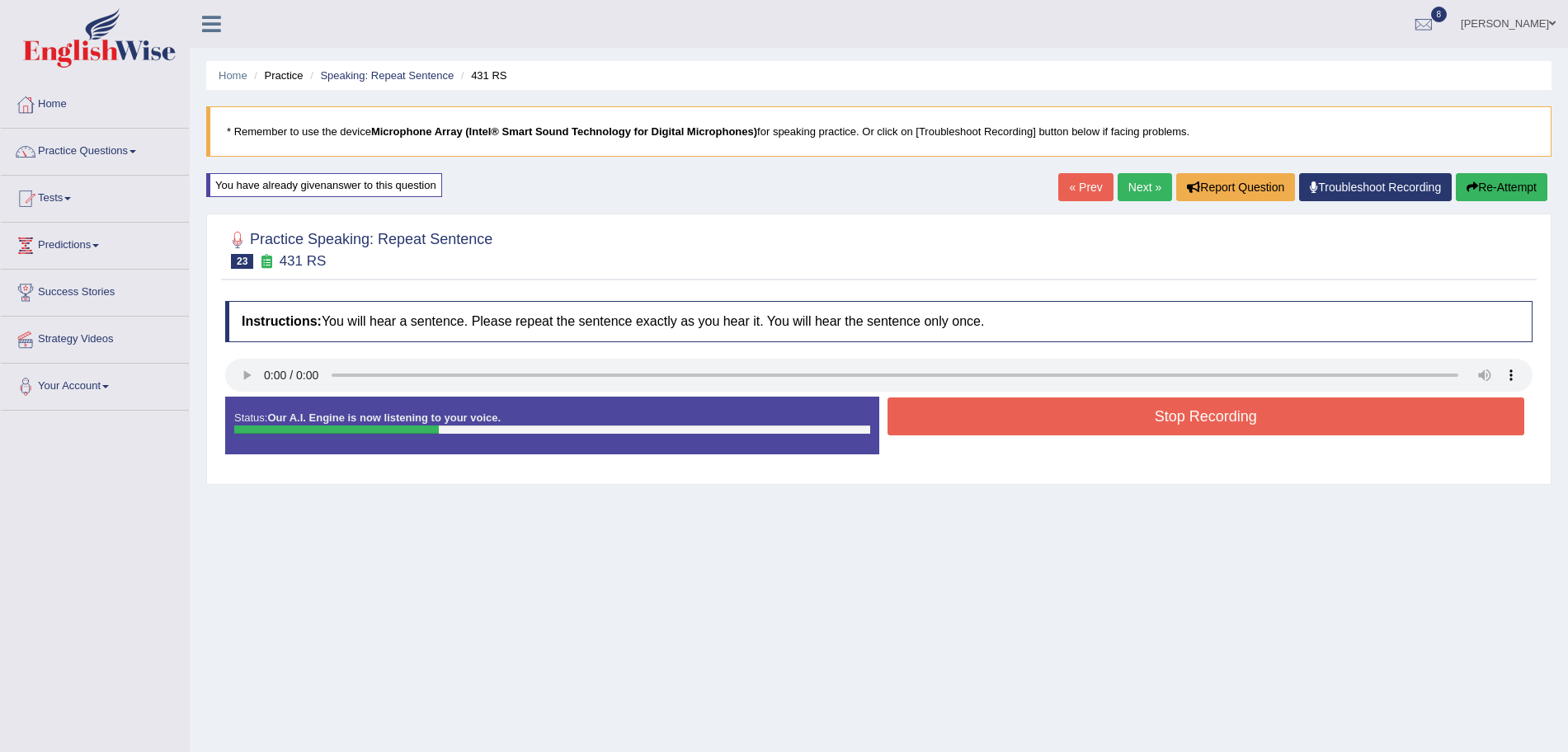
click at [939, 424] on button "Stop Recording" at bounding box center [1207, 416] width 638 height 38
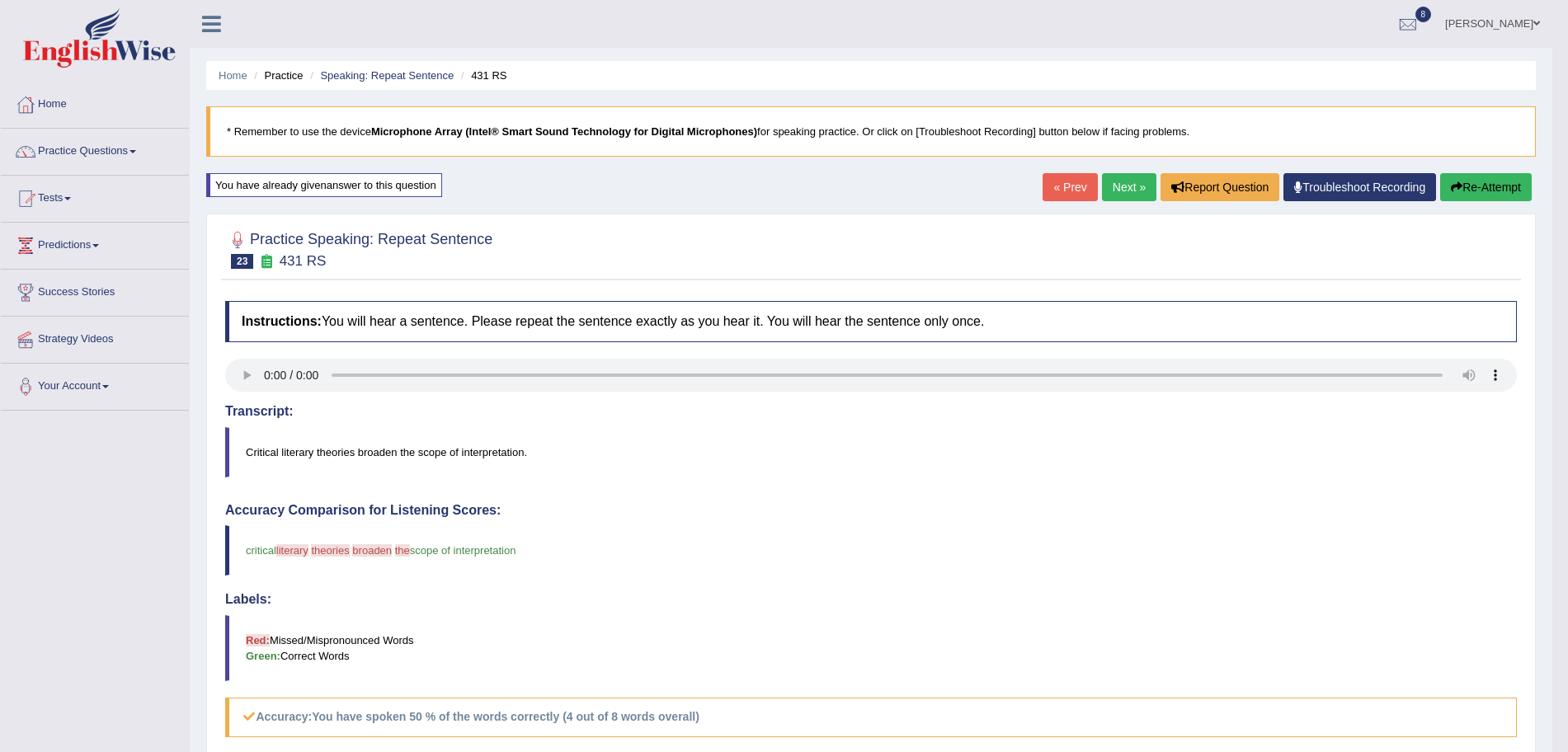
click at [1121, 184] on link "Next »" at bounding box center [1128, 187] width 55 height 28
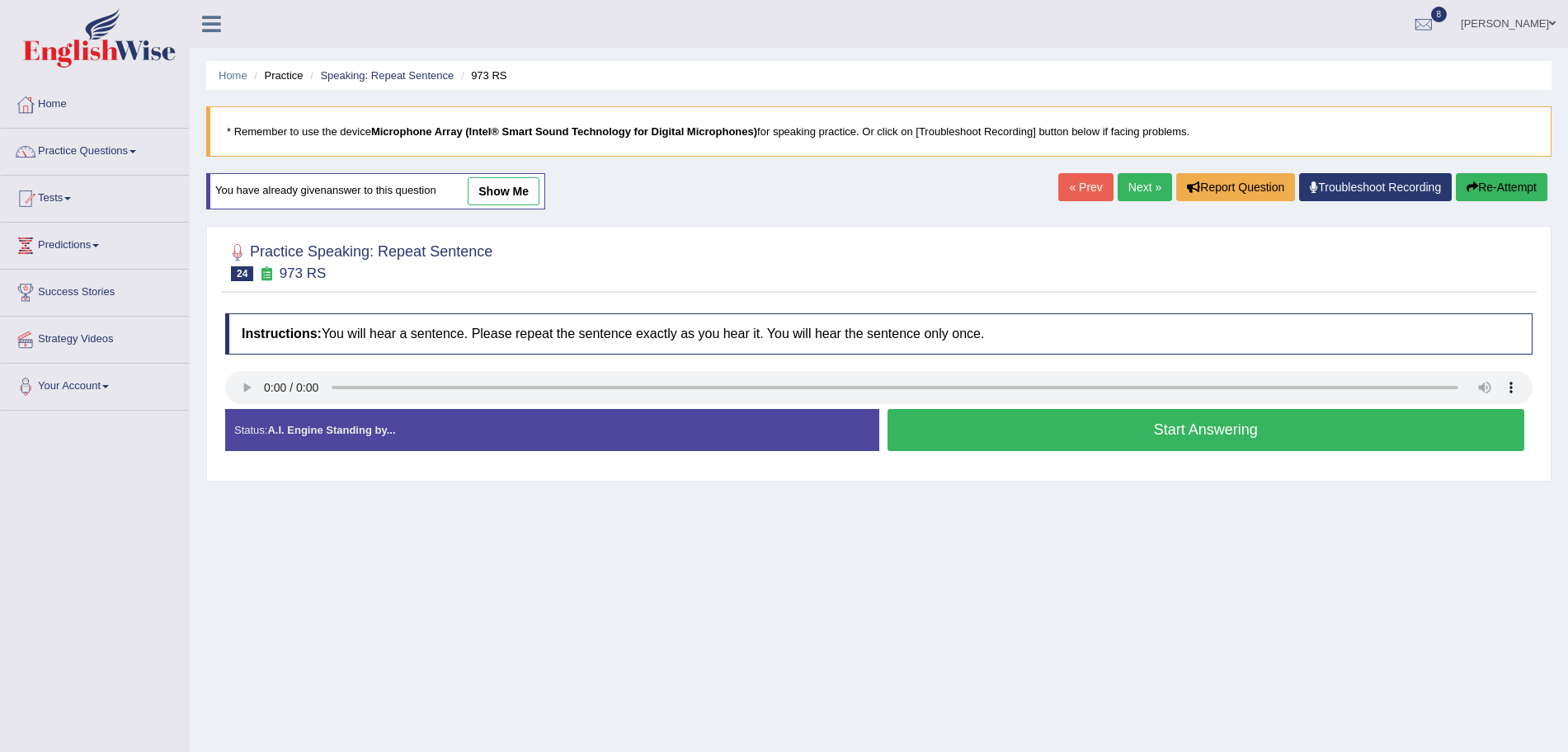
click at [1108, 435] on button "Start Answering" at bounding box center [1207, 430] width 638 height 42
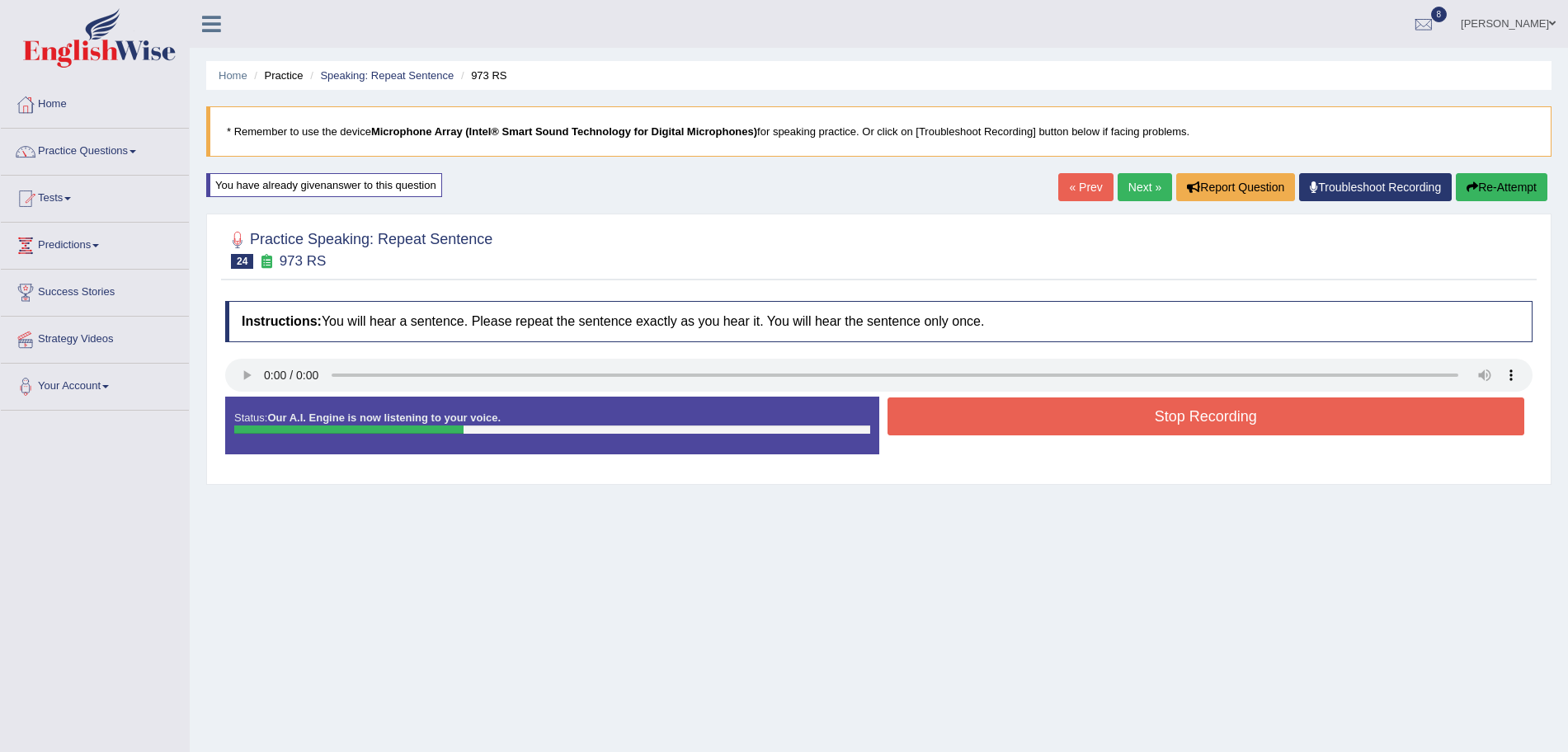
click at [1014, 418] on button "Stop Recording" at bounding box center [1207, 416] width 638 height 38
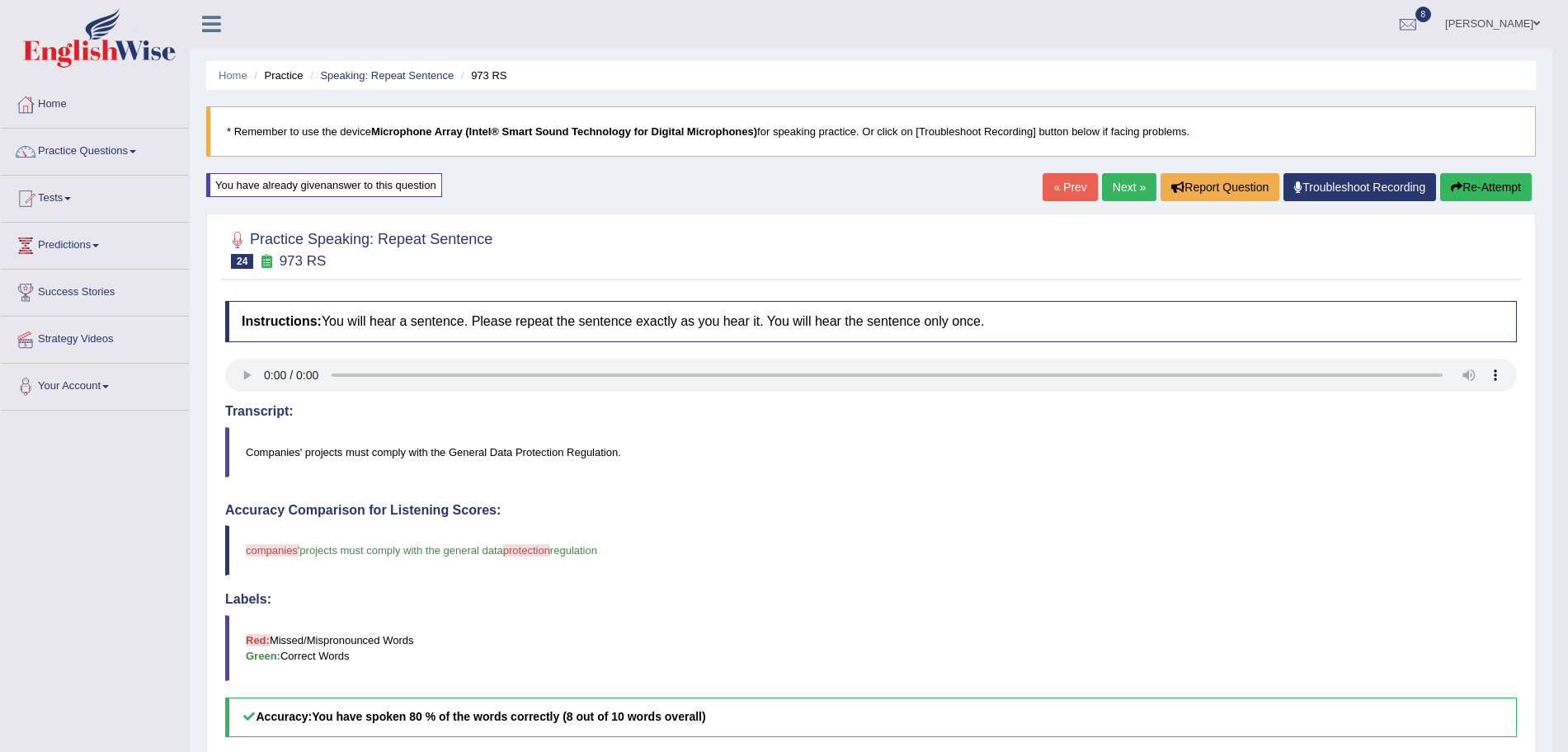
click at [1121, 183] on link "Next »" at bounding box center [1128, 187] width 55 height 28
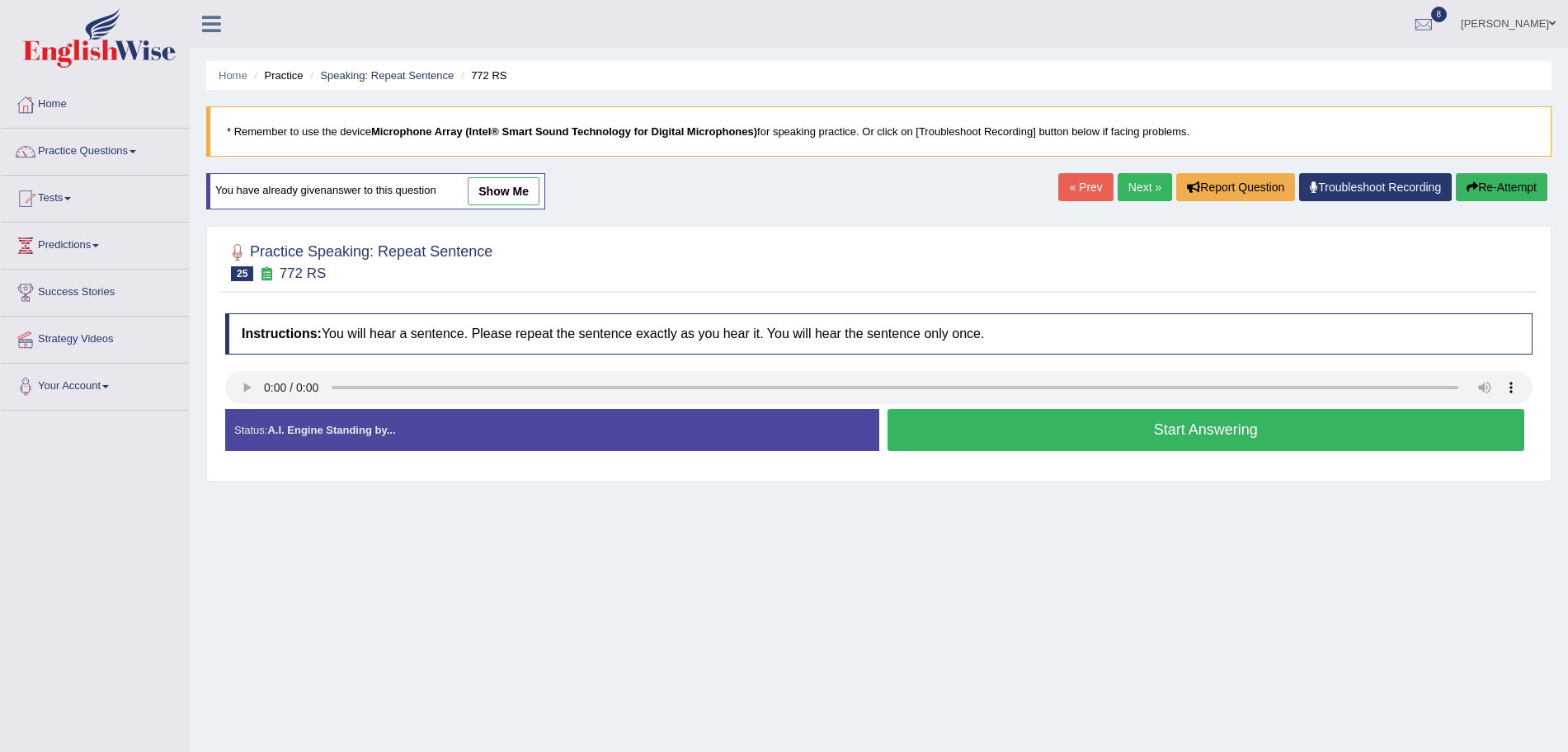
click at [1082, 437] on button "Start Answering" at bounding box center [1207, 430] width 638 height 42
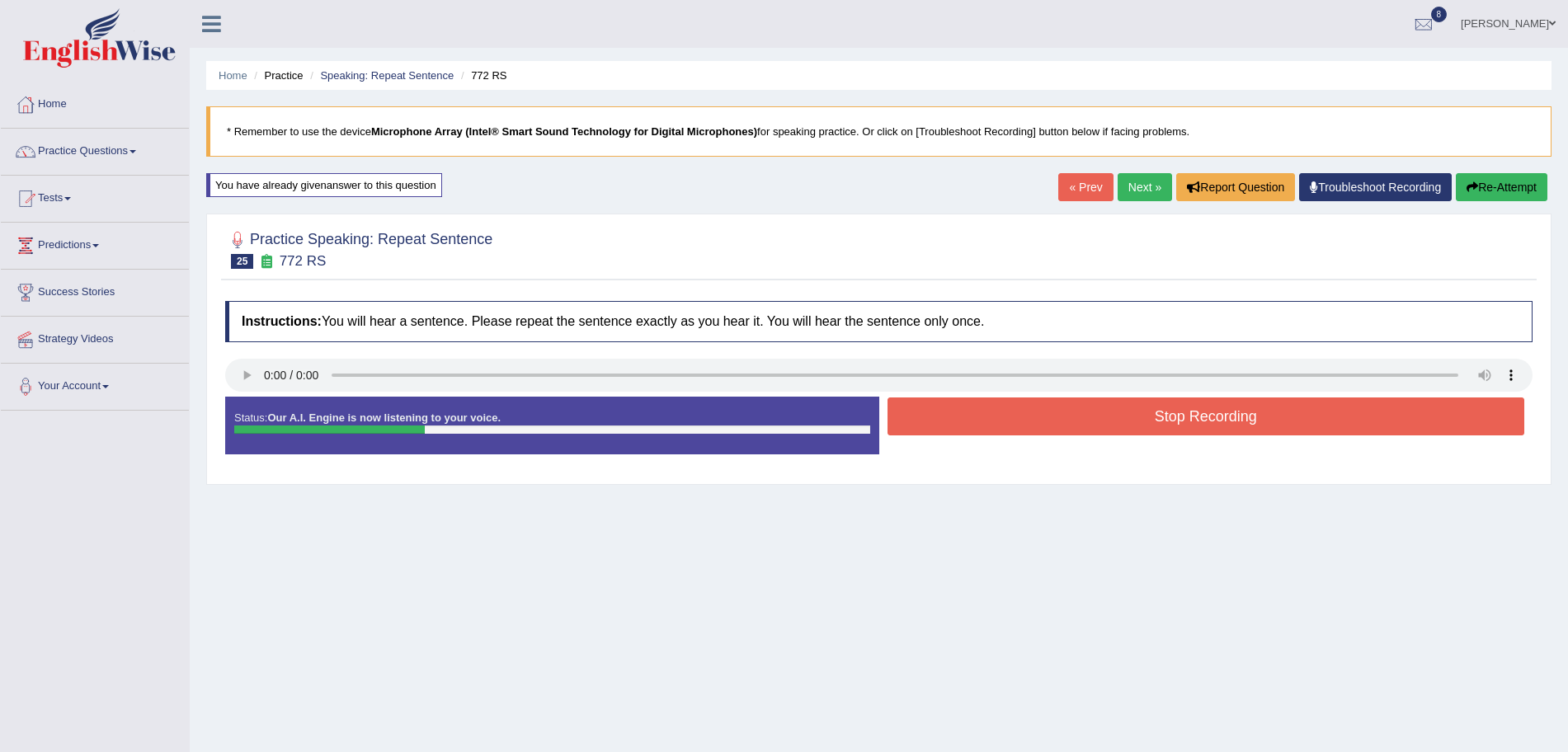
click at [1048, 434] on button "Stop Recording" at bounding box center [1207, 416] width 638 height 38
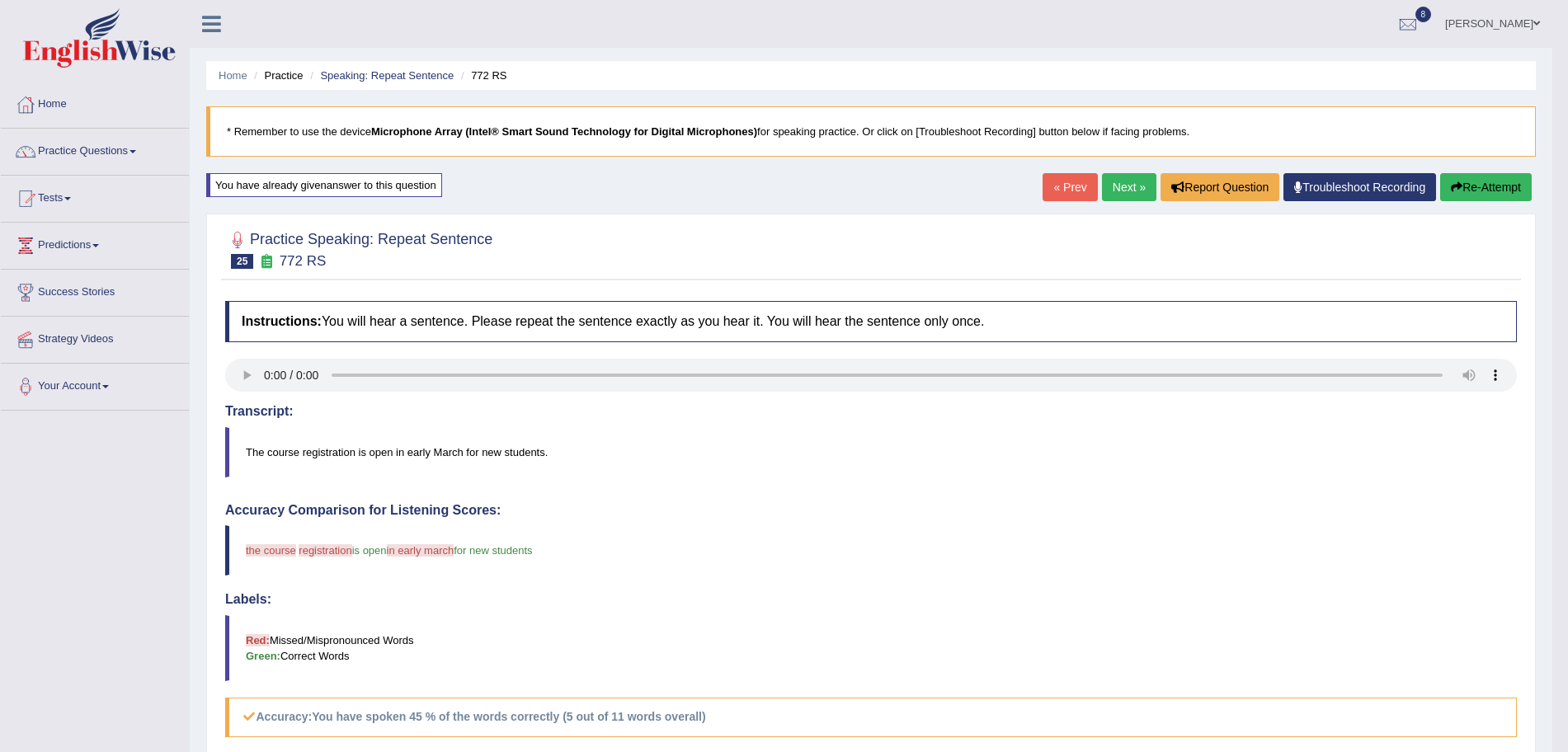
click at [1117, 189] on link "Next »" at bounding box center [1128, 187] width 55 height 28
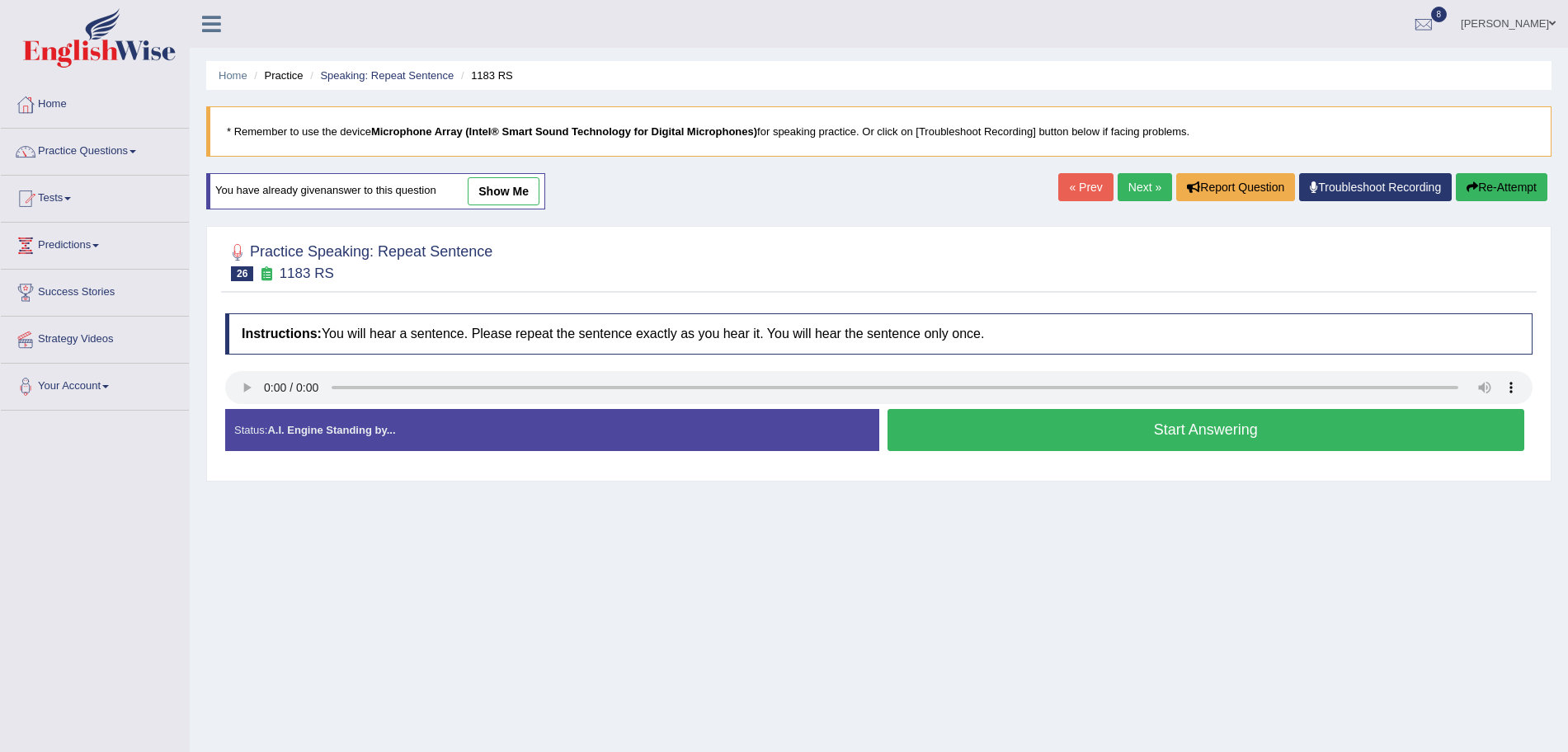
click at [1068, 434] on button "Start Answering" at bounding box center [1207, 430] width 638 height 42
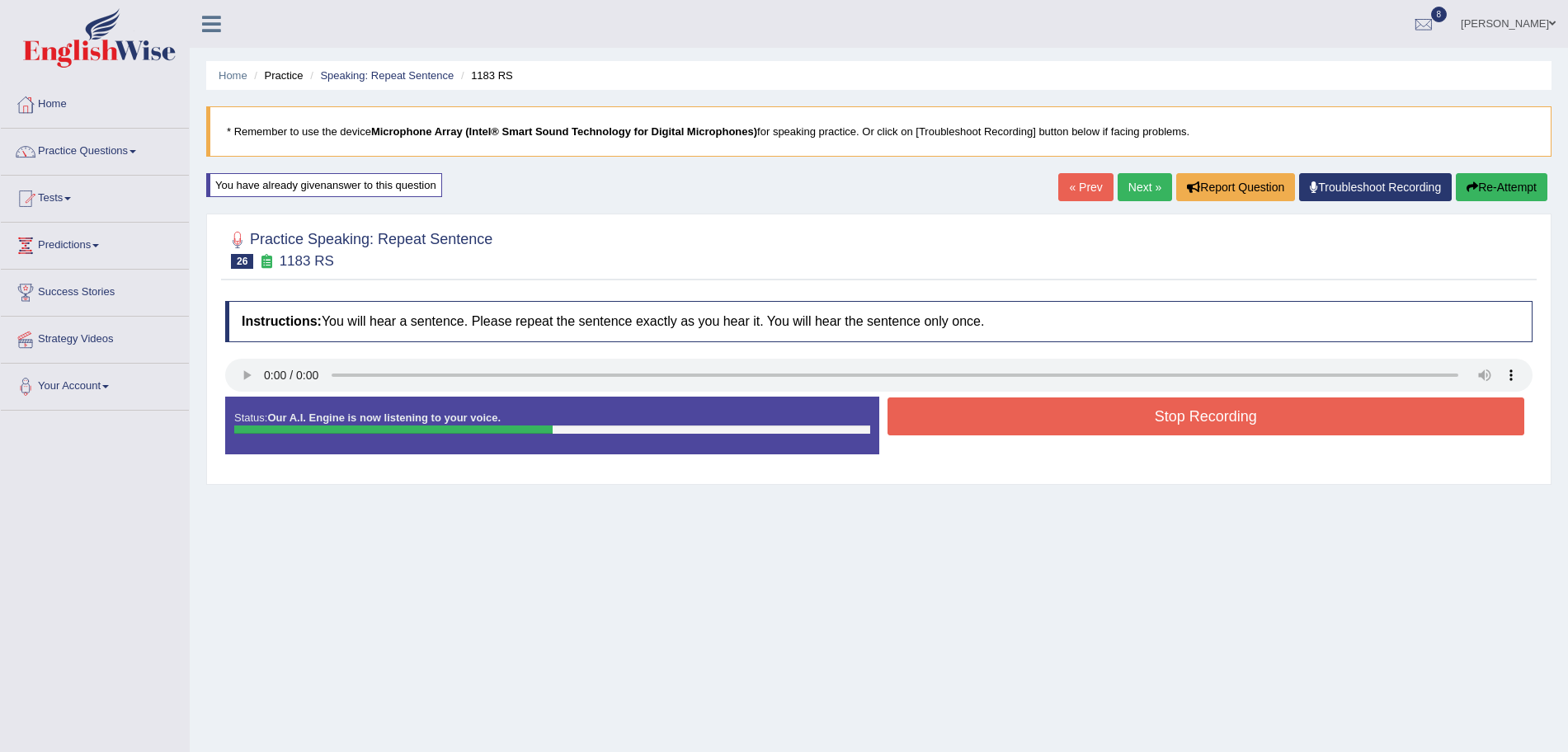
click at [1027, 412] on button "Stop Recording" at bounding box center [1207, 416] width 638 height 38
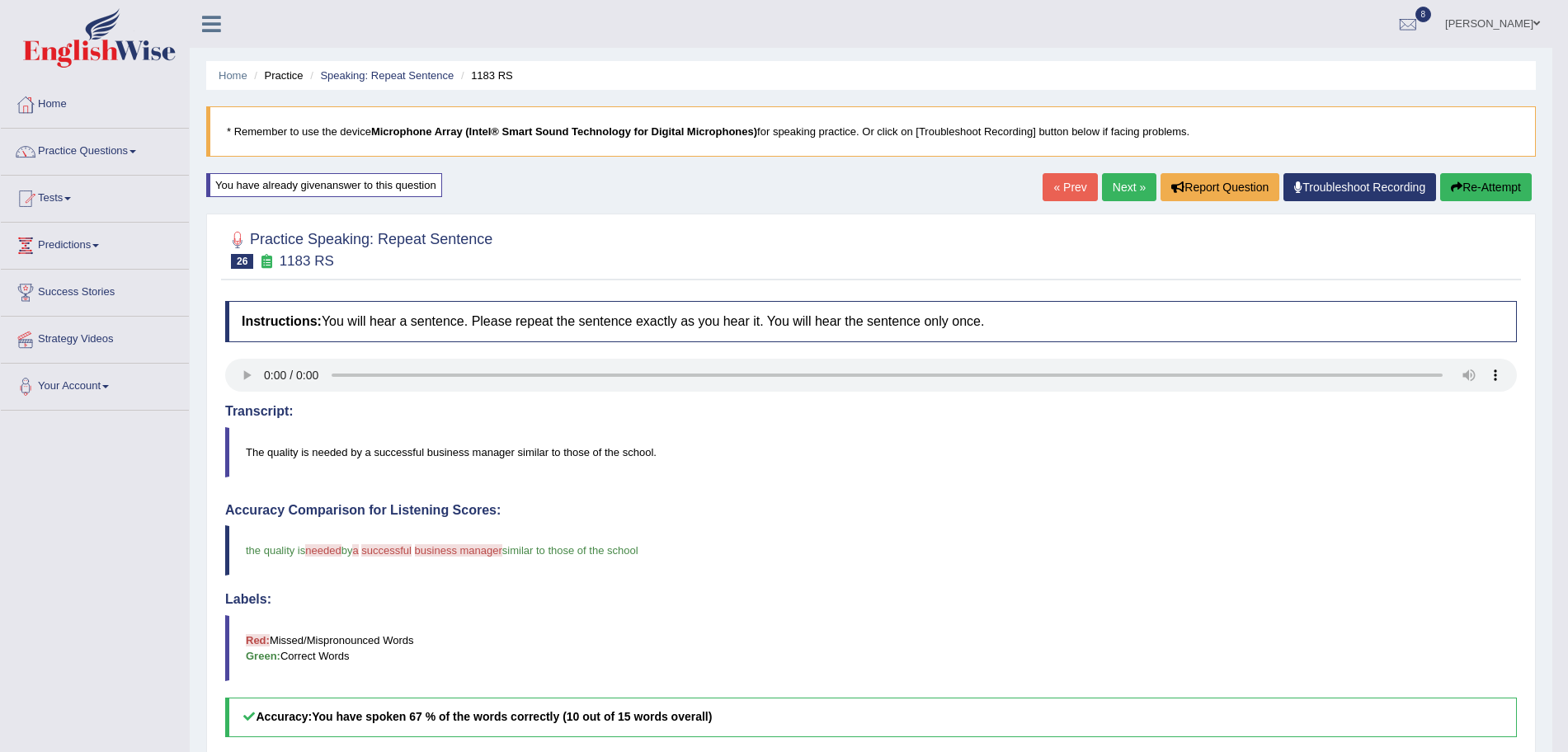
click at [1121, 189] on link "Next »" at bounding box center [1128, 187] width 55 height 28
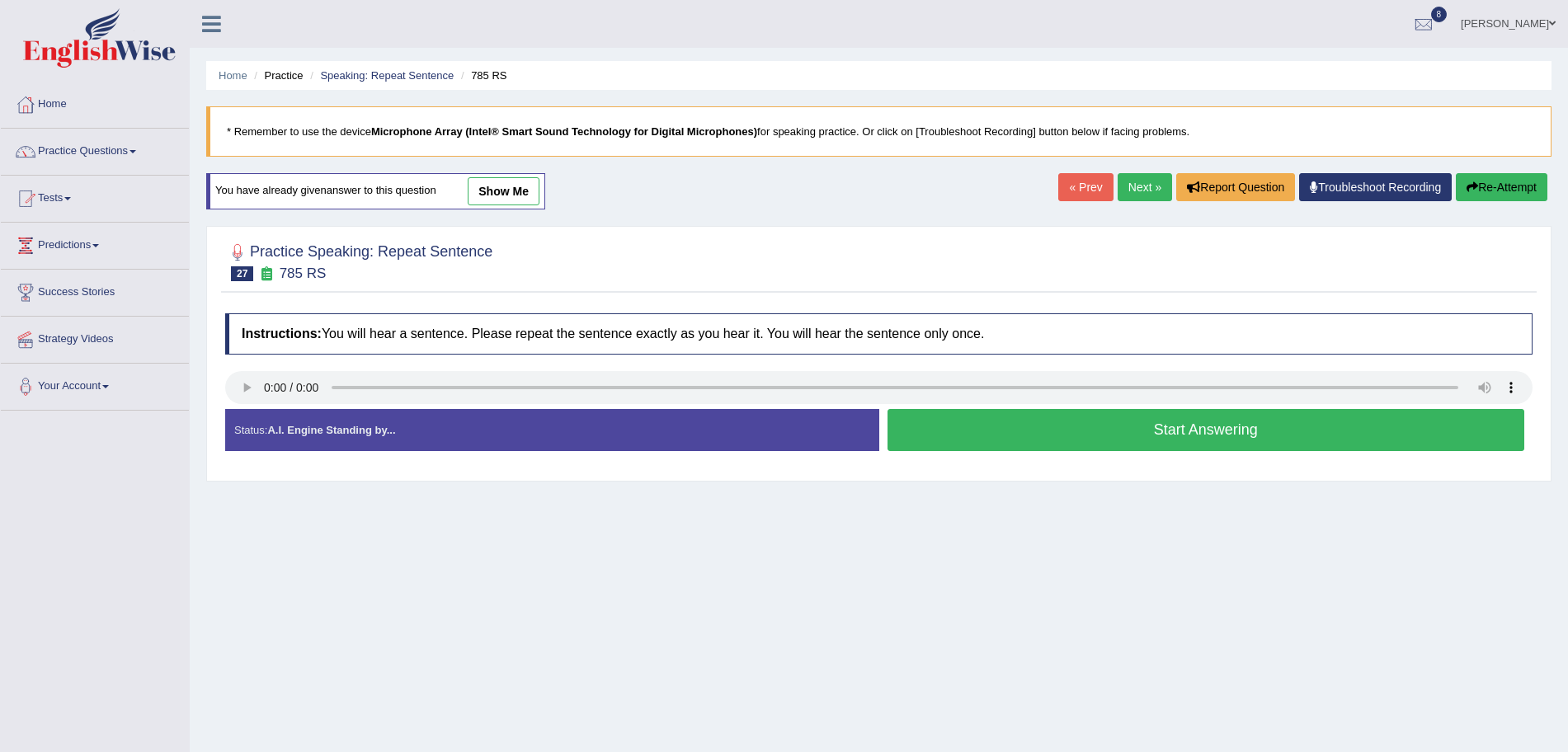
click at [1021, 440] on button "Start Answering" at bounding box center [1207, 430] width 638 height 42
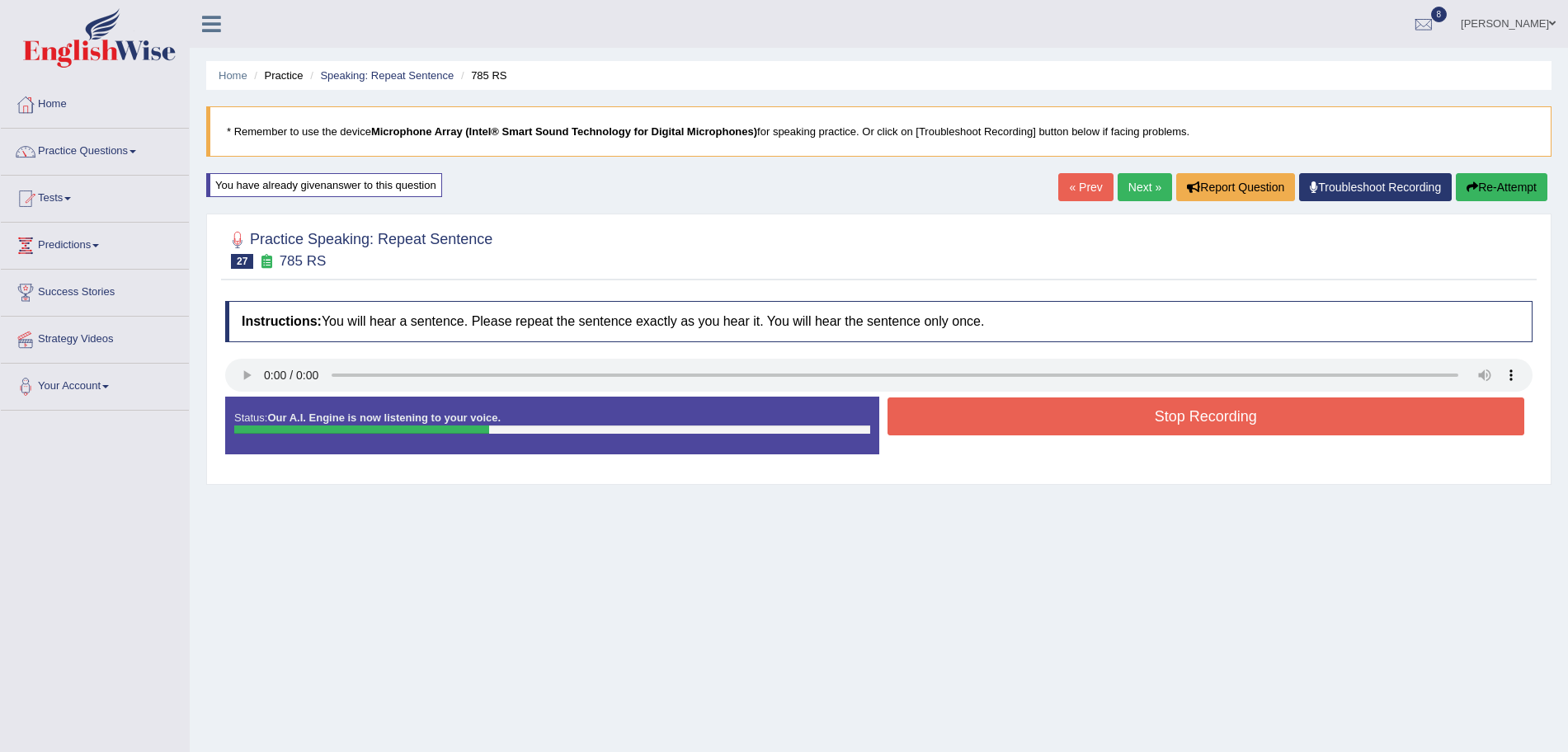
click at [975, 425] on button "Stop Recording" at bounding box center [1207, 416] width 638 height 38
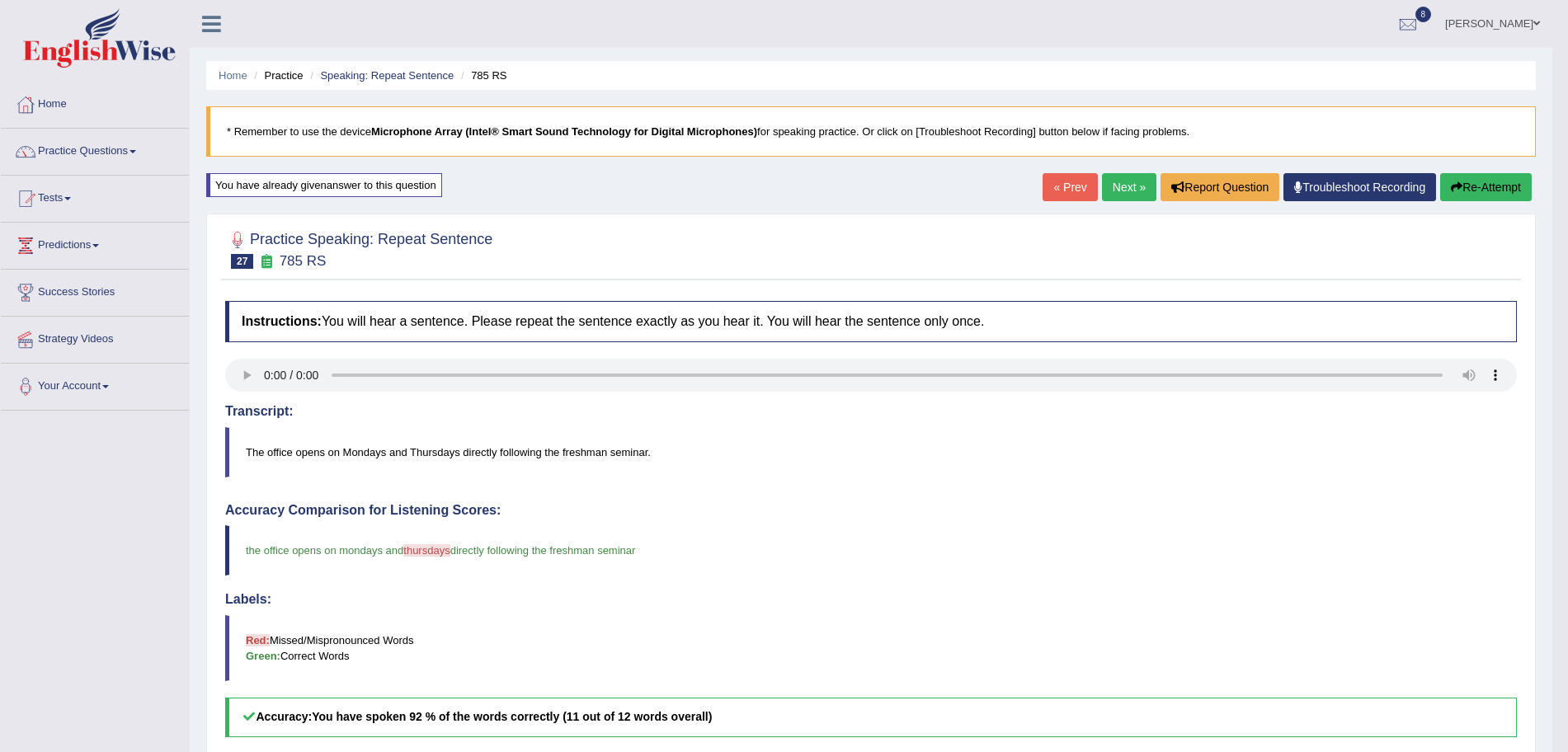
click at [1116, 188] on link "Next »" at bounding box center [1128, 187] width 55 height 28
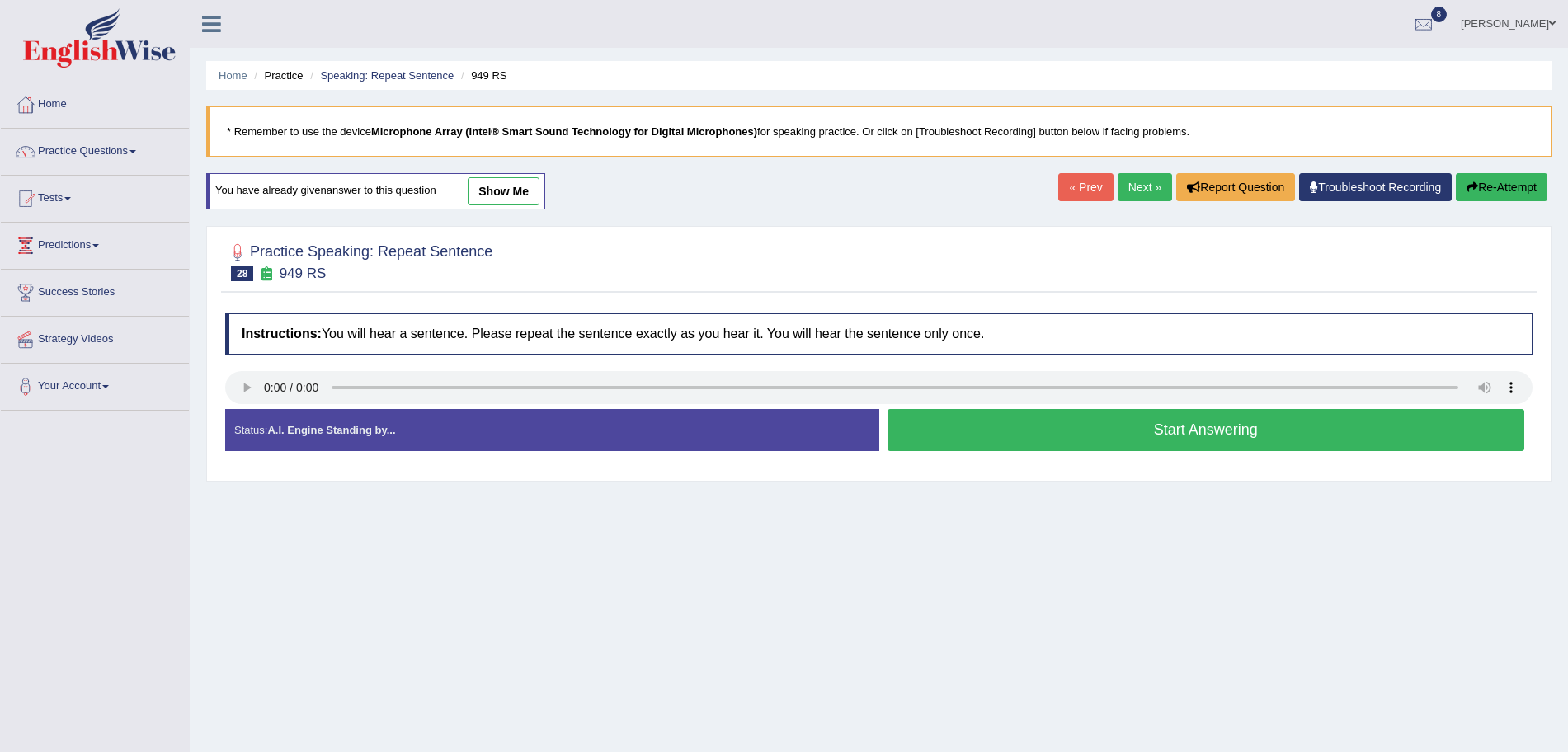
click at [1011, 445] on button "Start Answering" at bounding box center [1207, 430] width 638 height 42
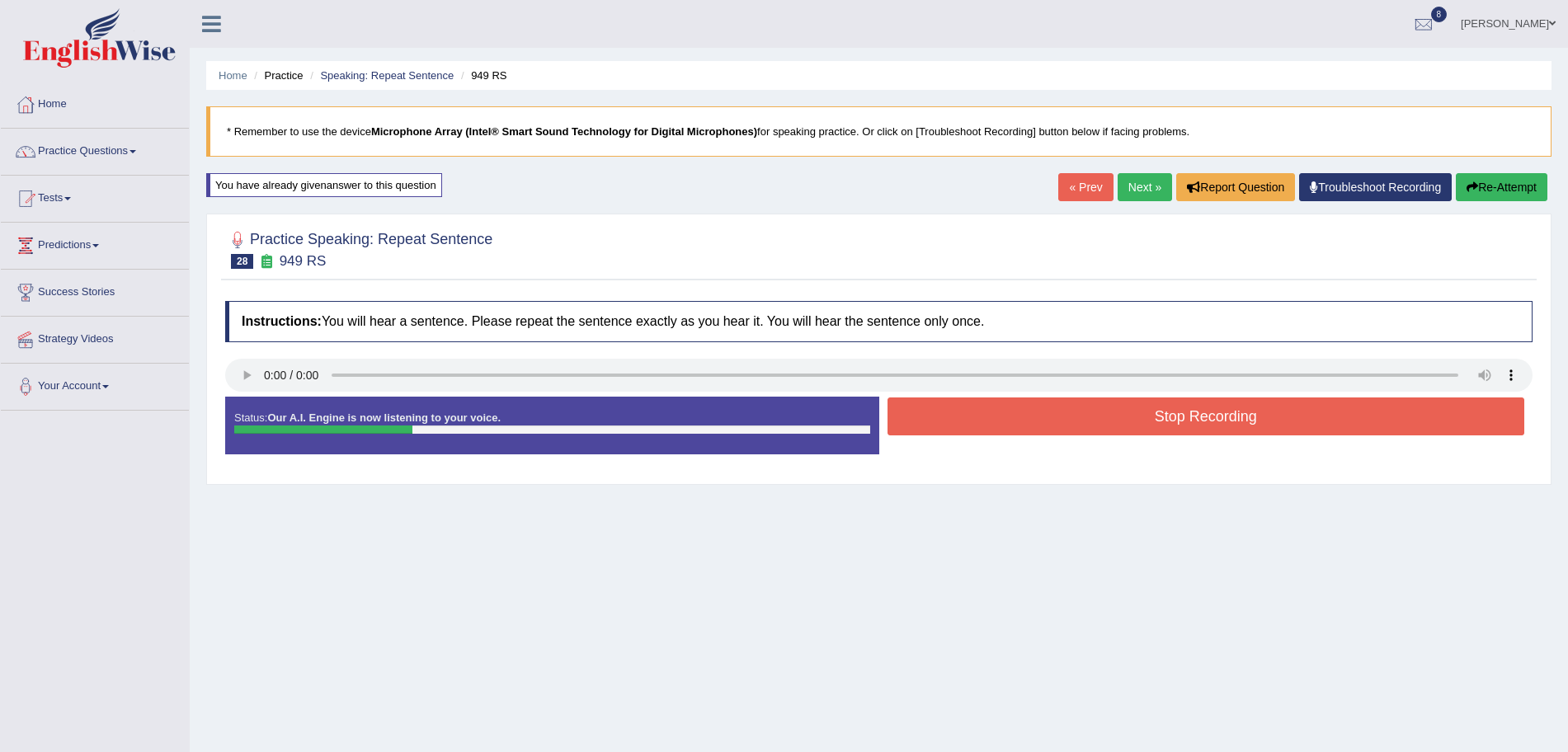
click at [965, 416] on button "Stop Recording" at bounding box center [1207, 416] width 638 height 38
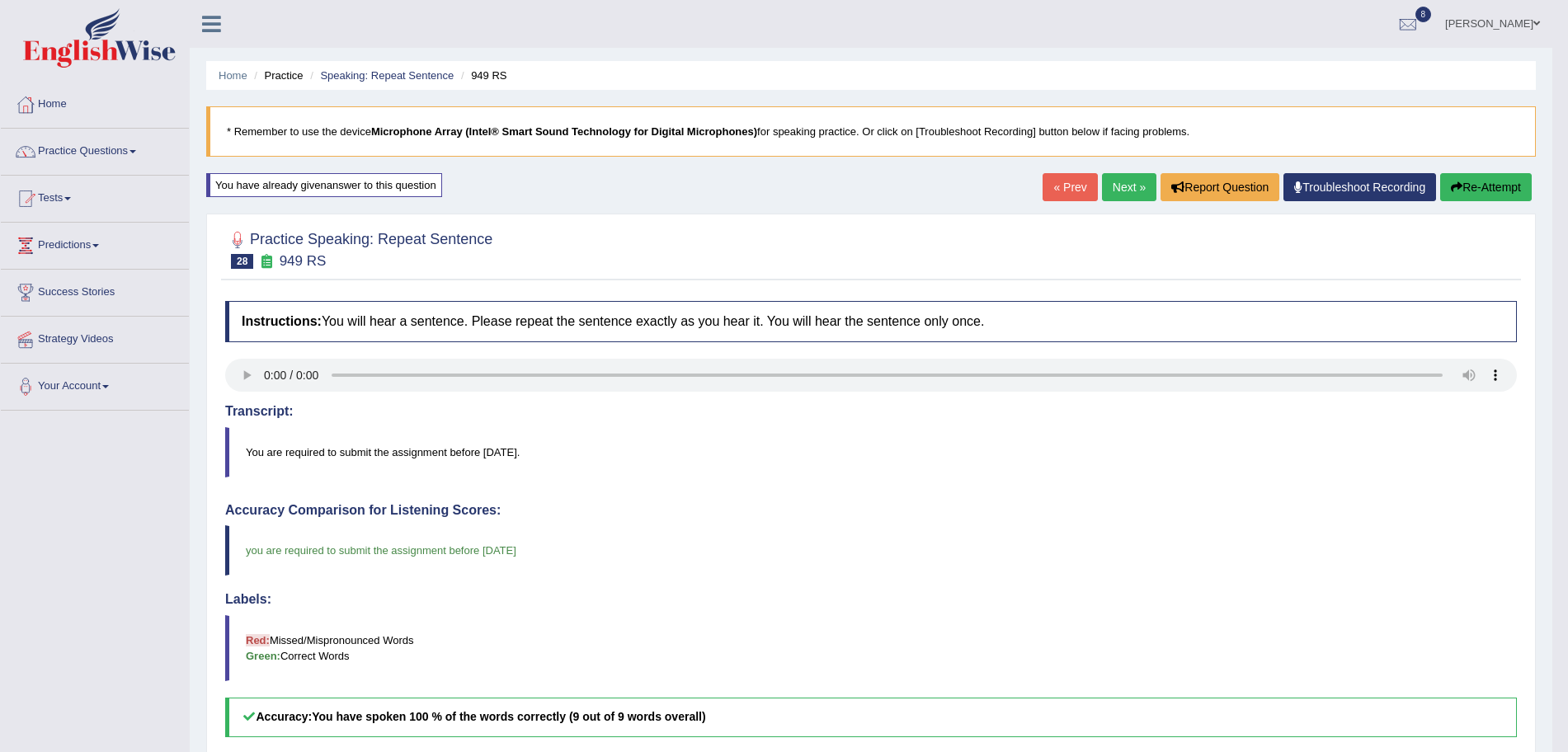
click at [1114, 191] on link "Next »" at bounding box center [1128, 187] width 55 height 28
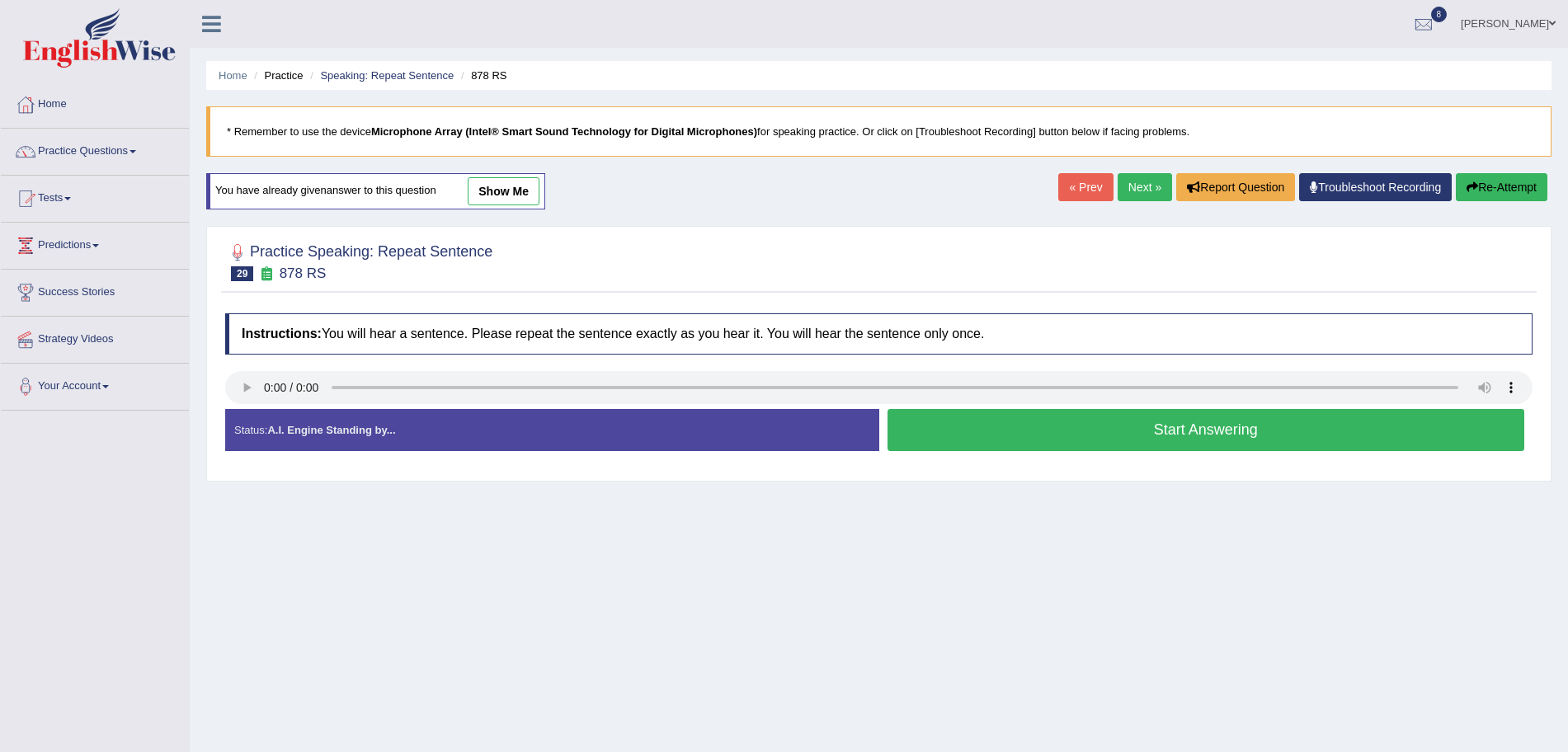
click at [1071, 428] on button "Start Answering" at bounding box center [1207, 430] width 638 height 42
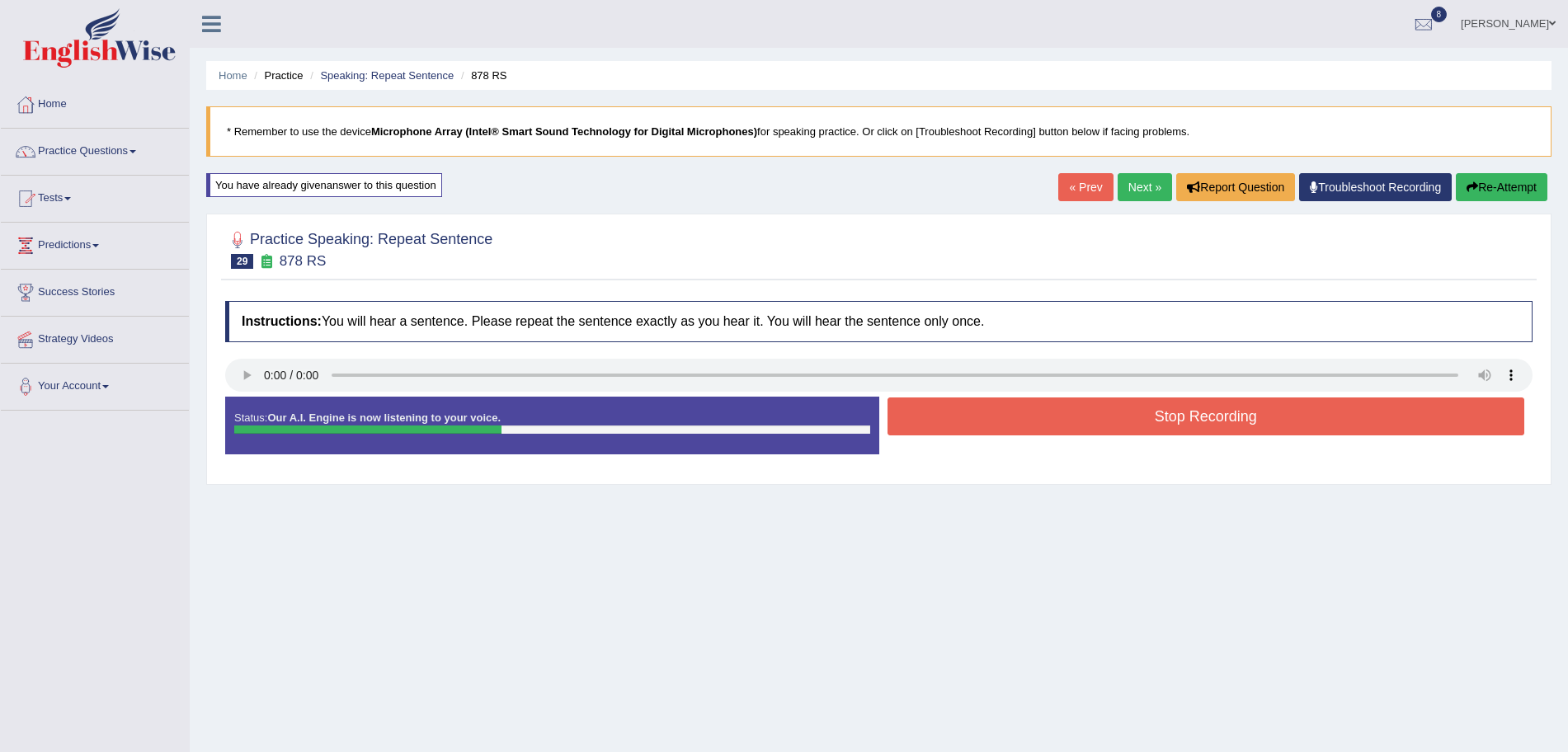
click at [1071, 428] on button "Stop Recording" at bounding box center [1207, 416] width 638 height 38
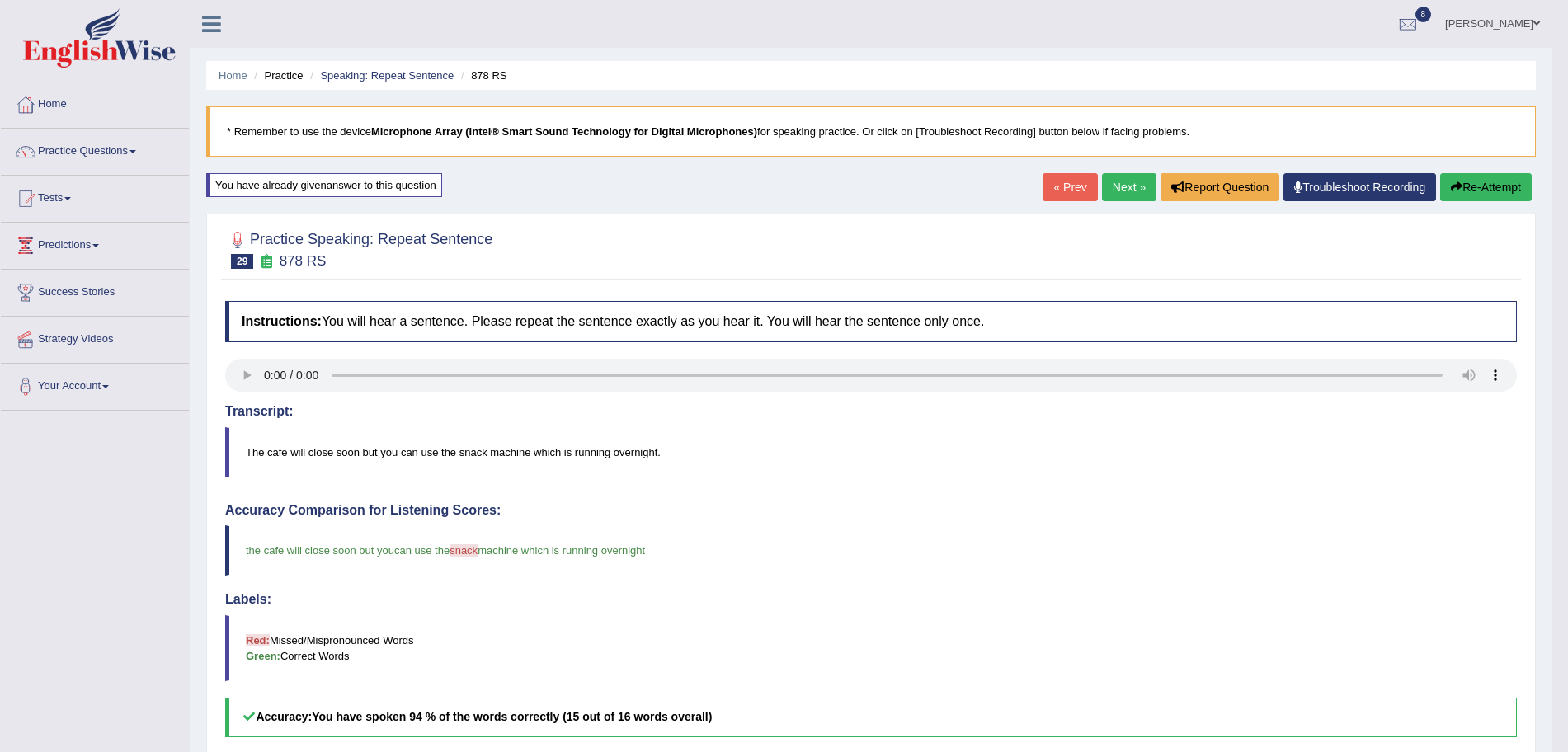
click at [1120, 185] on link "Next »" at bounding box center [1128, 187] width 55 height 28
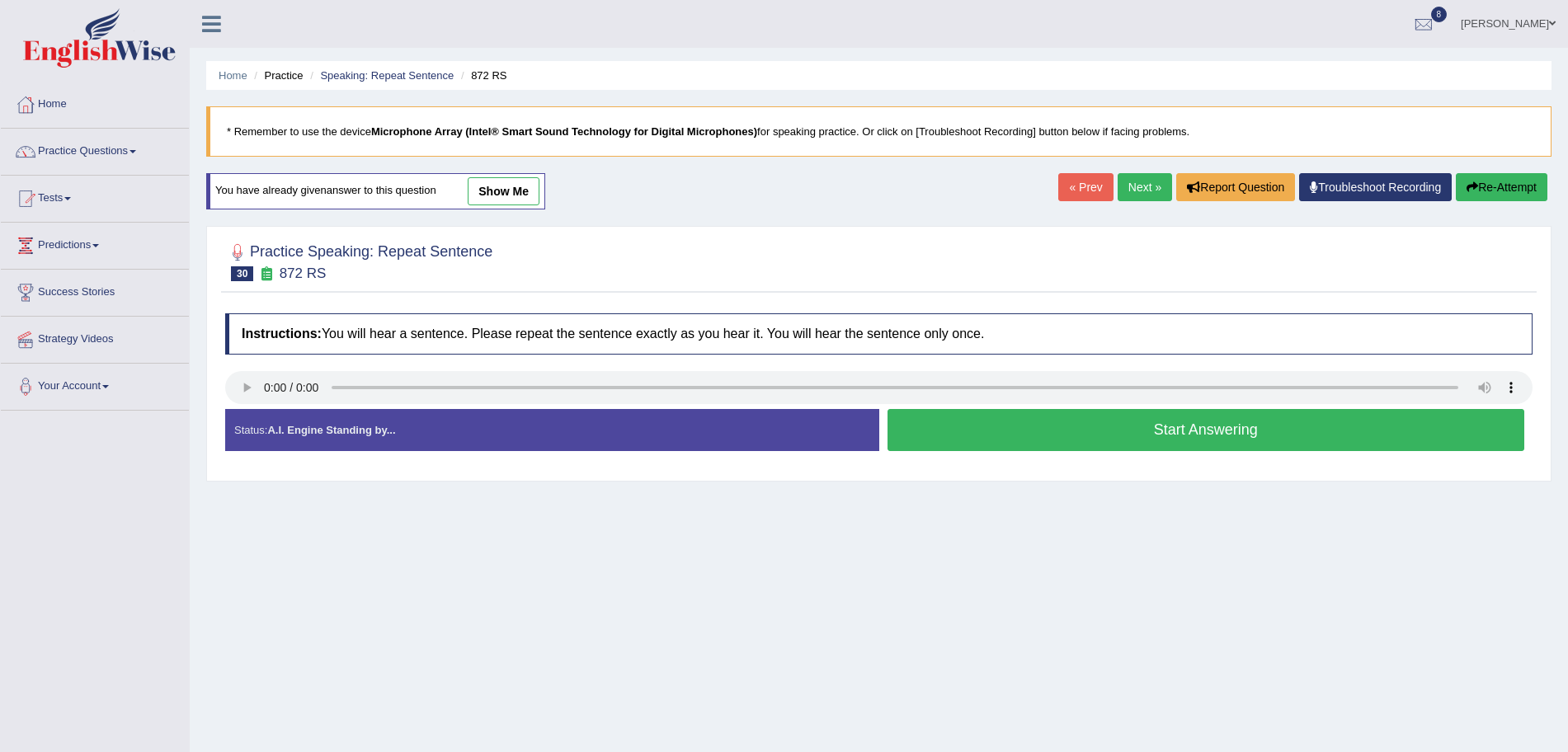
click at [1042, 430] on button "Start Answering" at bounding box center [1207, 430] width 638 height 42
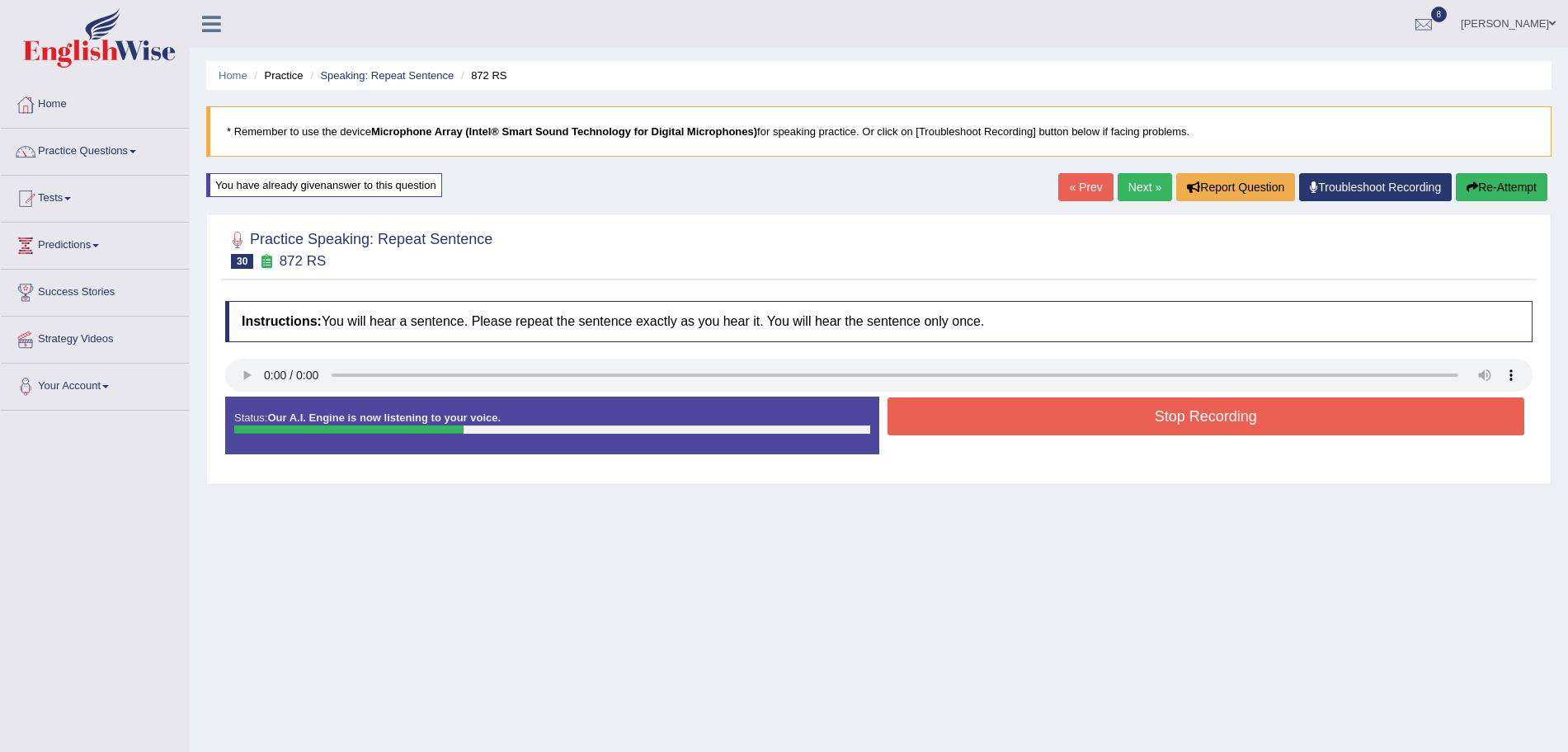
click at [964, 394] on div at bounding box center [879, 376] width 1307 height 37
click at [974, 406] on button "Stop Recording" at bounding box center [1207, 416] width 638 height 38
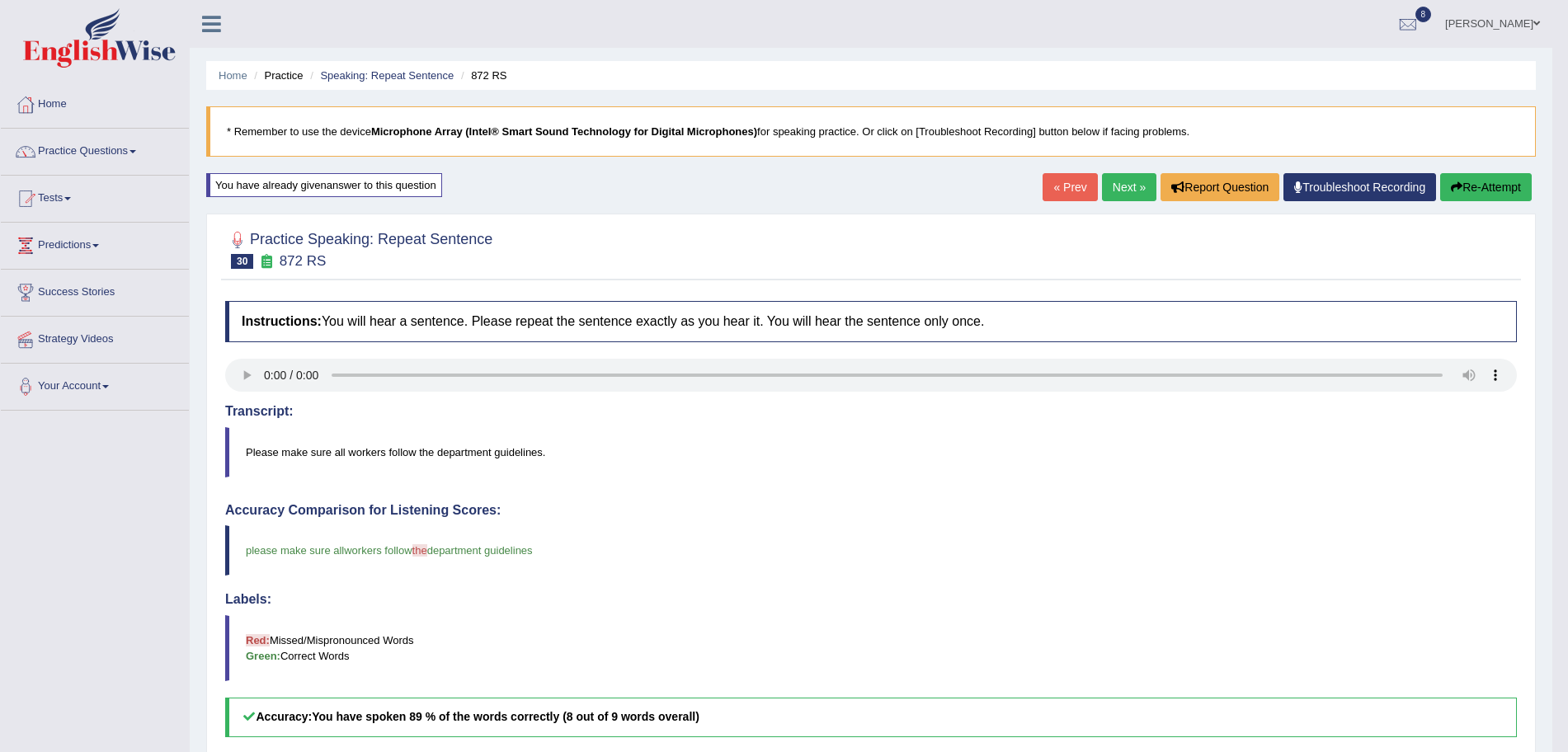
click at [1120, 183] on link "Next »" at bounding box center [1128, 187] width 55 height 28
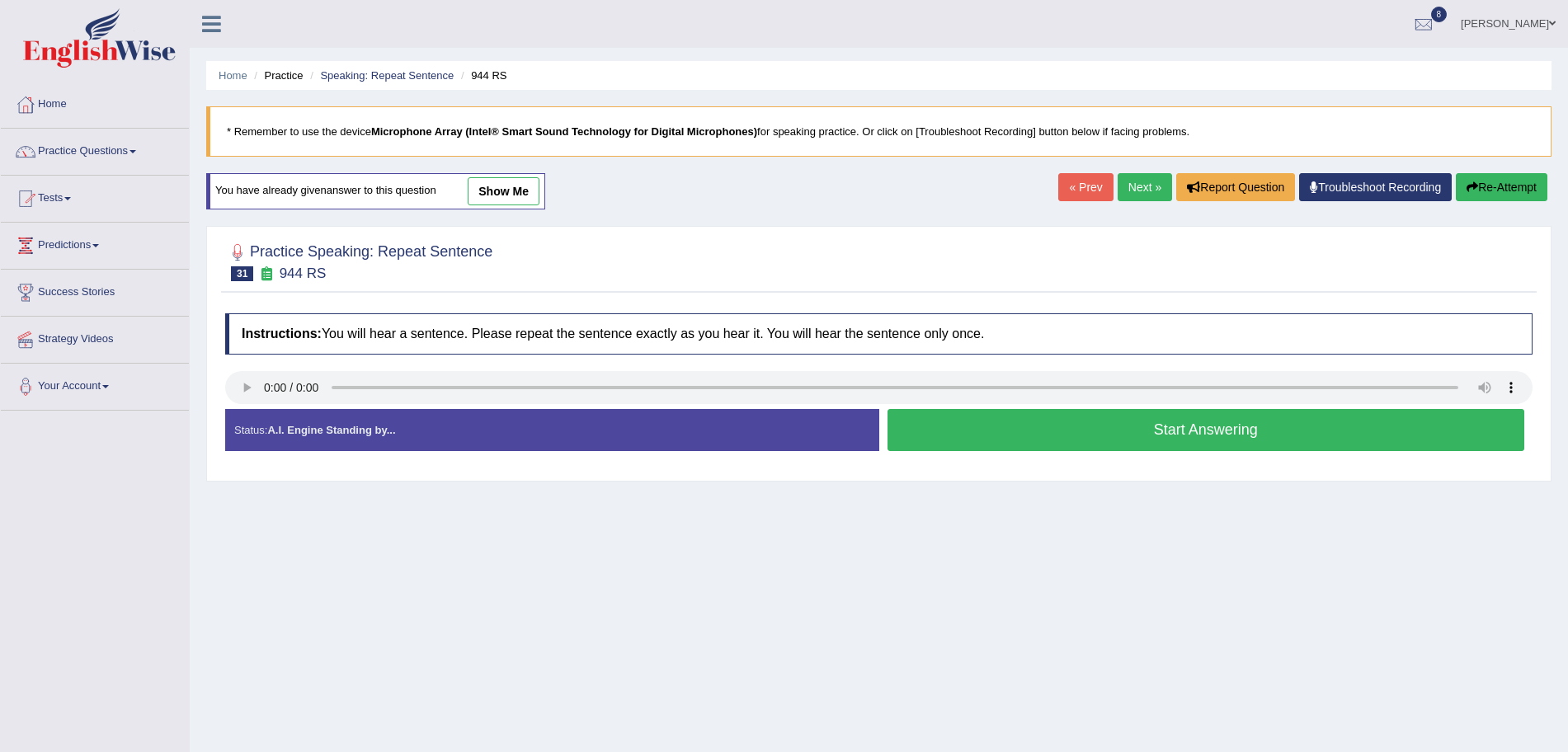
click at [972, 430] on button "Start Answering" at bounding box center [1207, 430] width 638 height 42
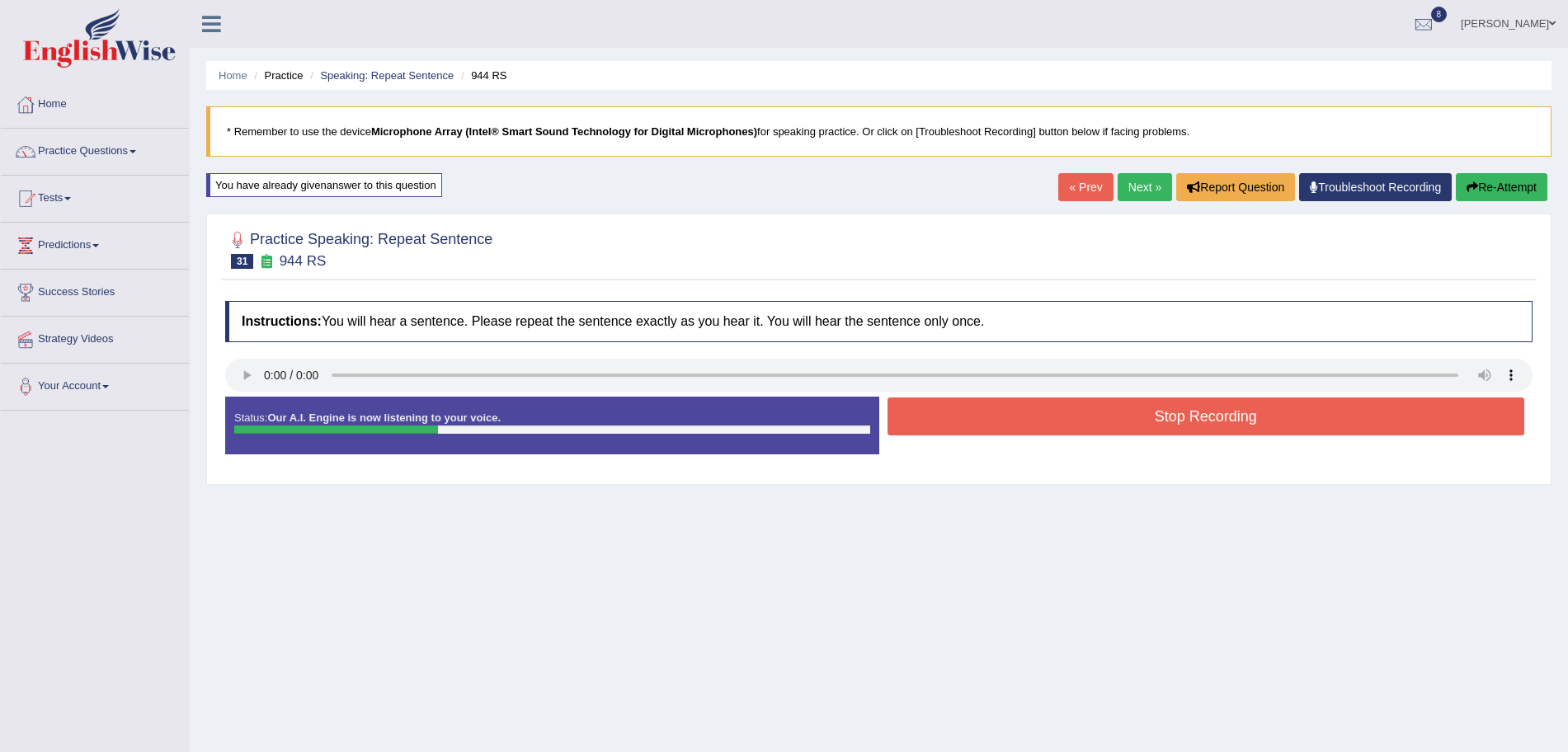
click at [952, 417] on button "Stop Recording" at bounding box center [1207, 416] width 638 height 38
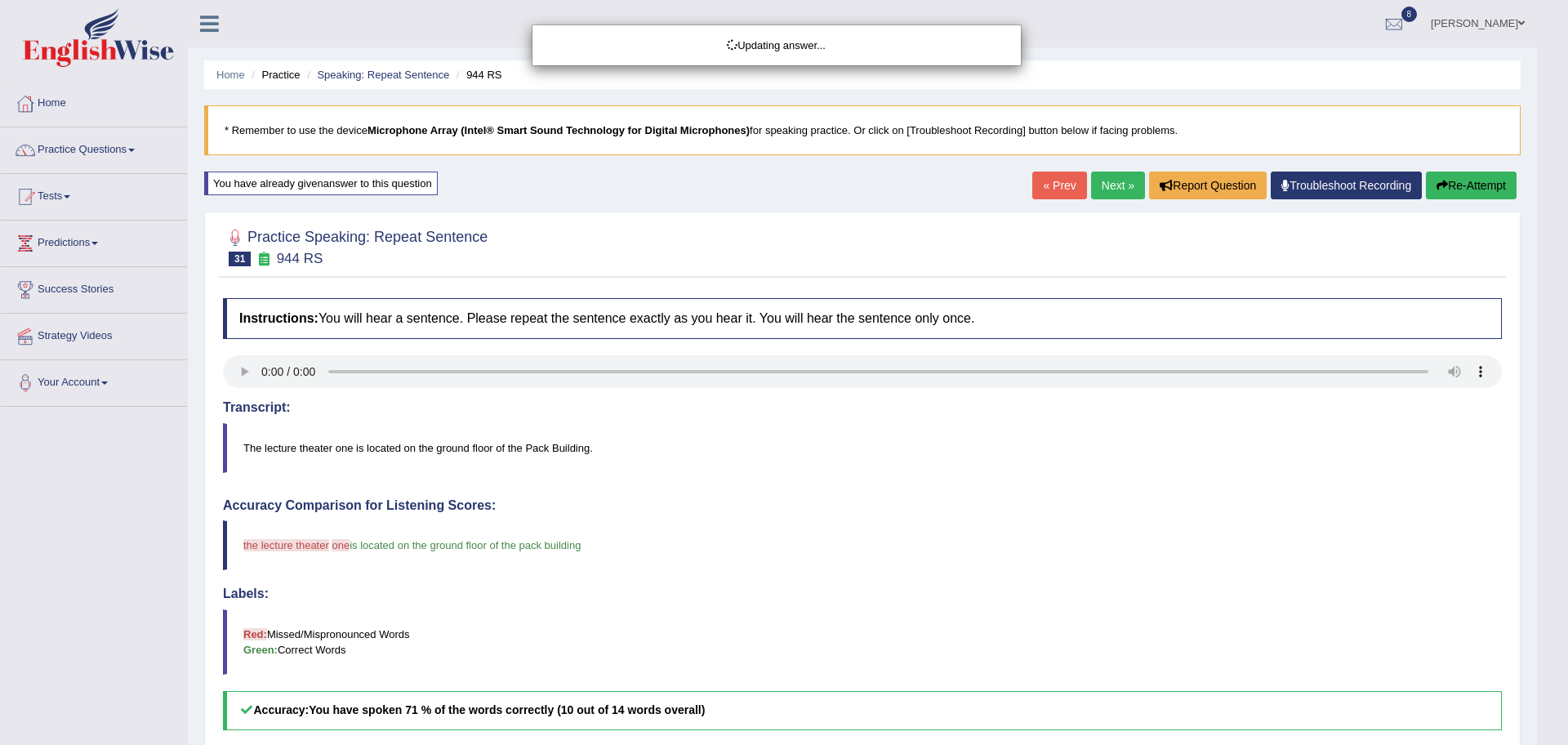
click at [1124, 181] on body "Toggle navigation Home Practice Questions Speaking Practice Read Aloud Repeat S…" at bounding box center [784, 372] width 1568 height 745
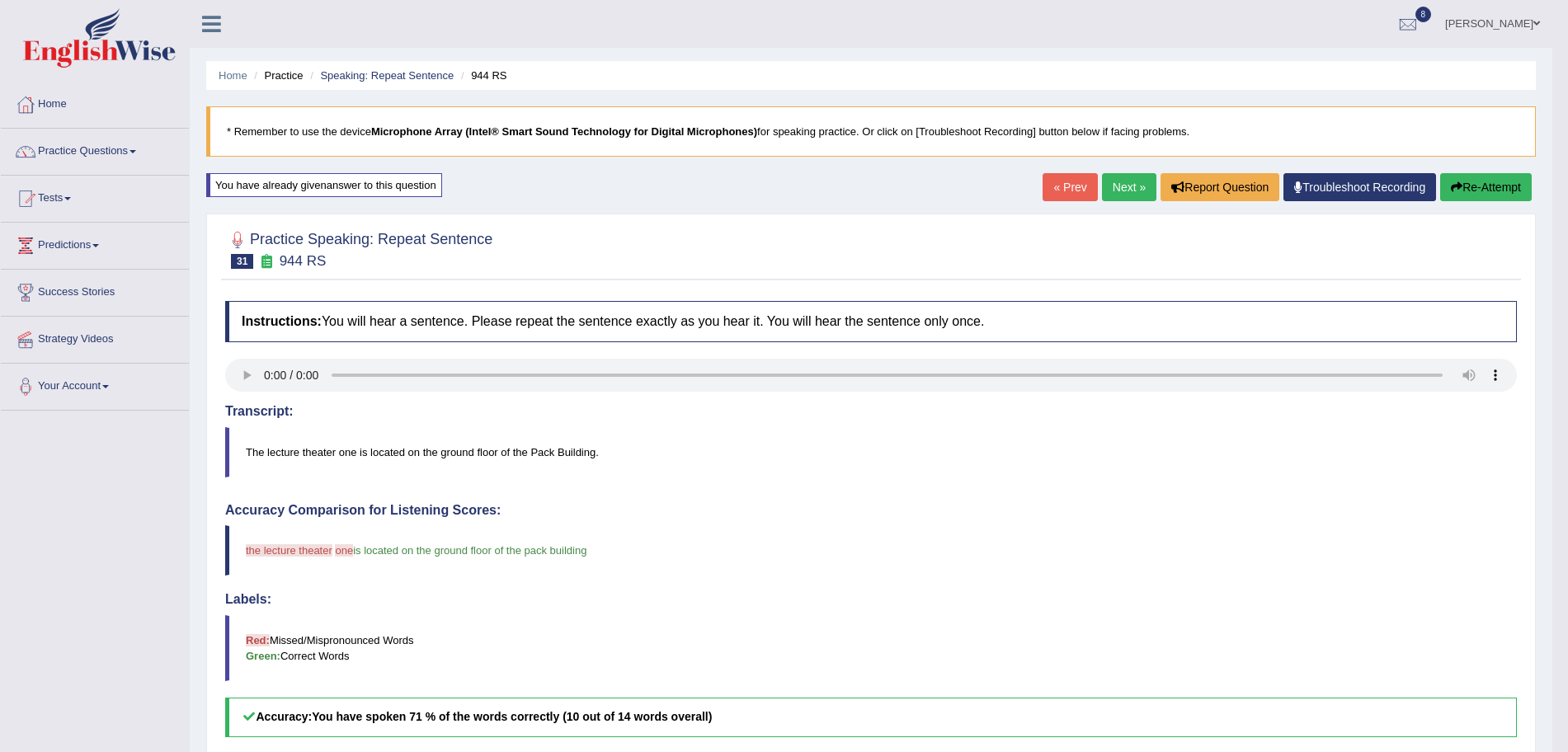
click at [1130, 188] on link "Next »" at bounding box center [1128, 187] width 55 height 28
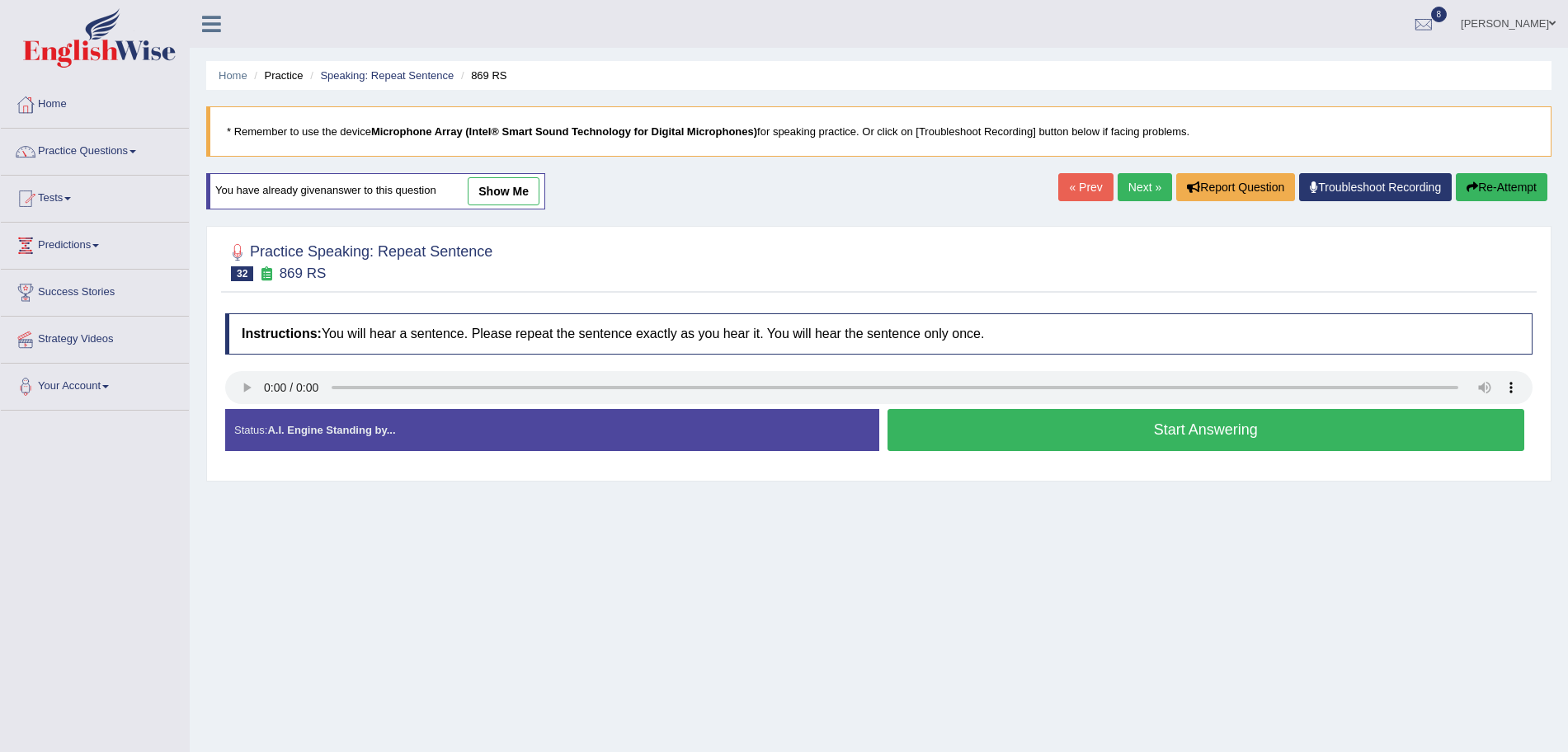
click at [989, 430] on button "Start Answering" at bounding box center [1207, 430] width 638 height 42
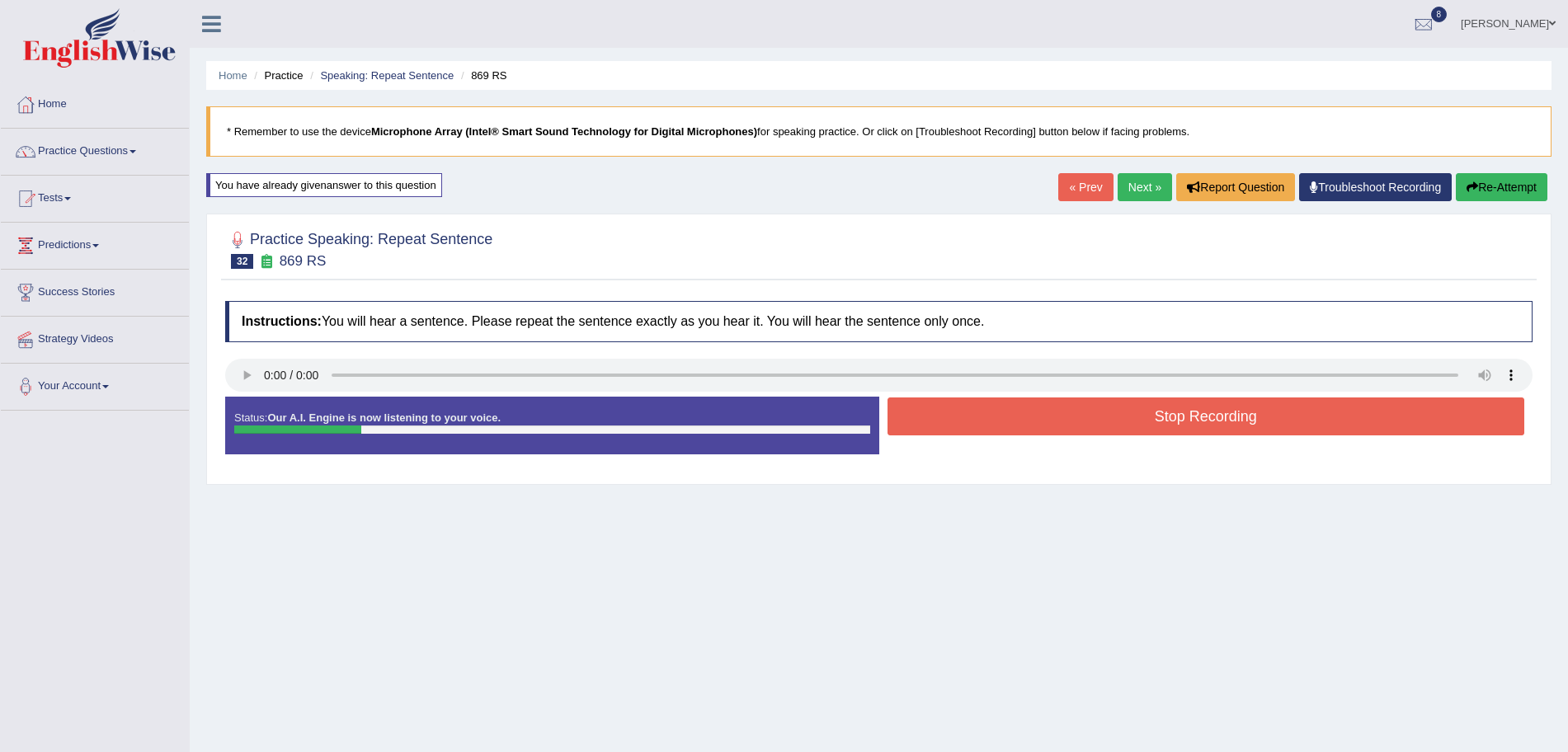
click at [966, 426] on button "Stop Recording" at bounding box center [1207, 416] width 638 height 38
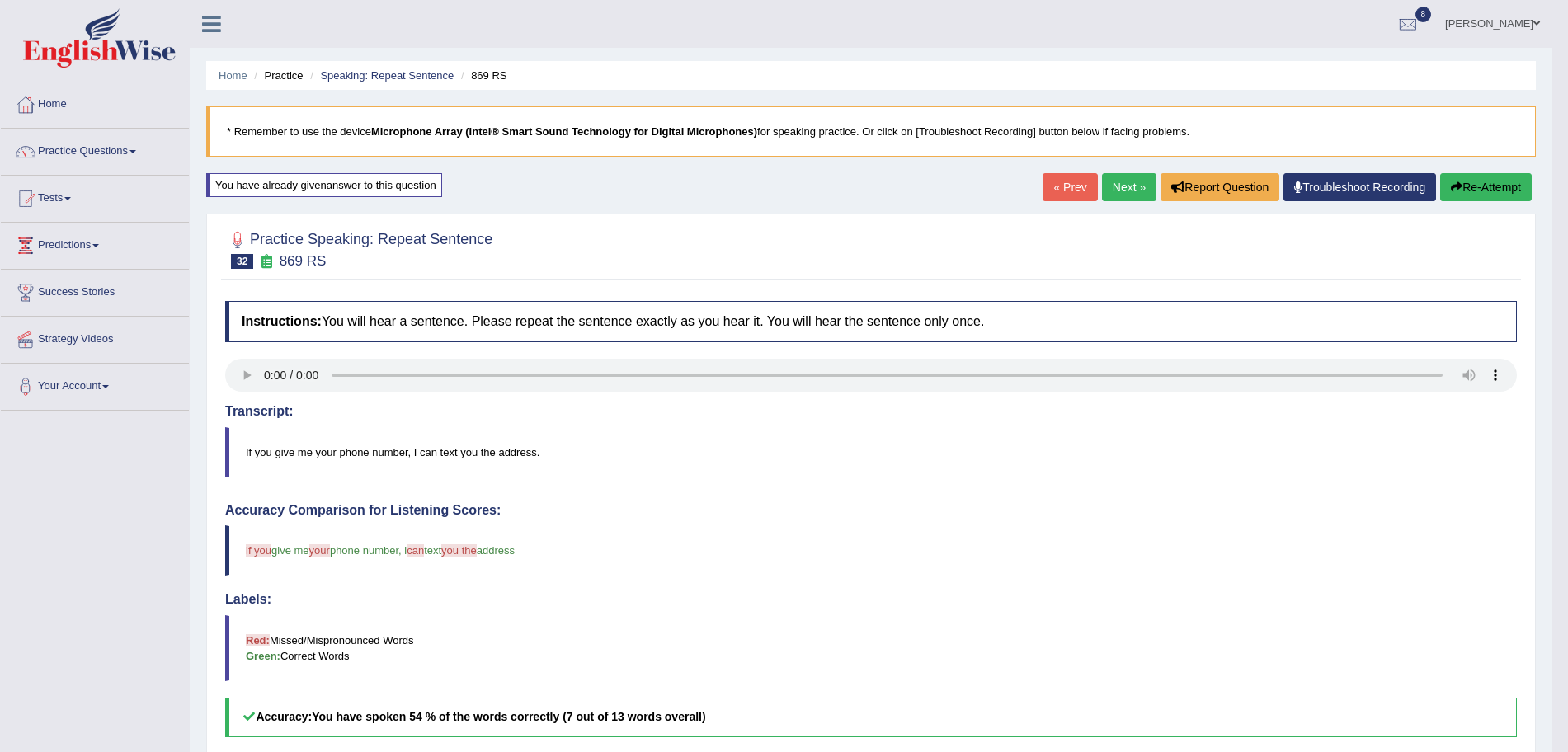
click at [1125, 192] on link "Next »" at bounding box center [1128, 187] width 55 height 28
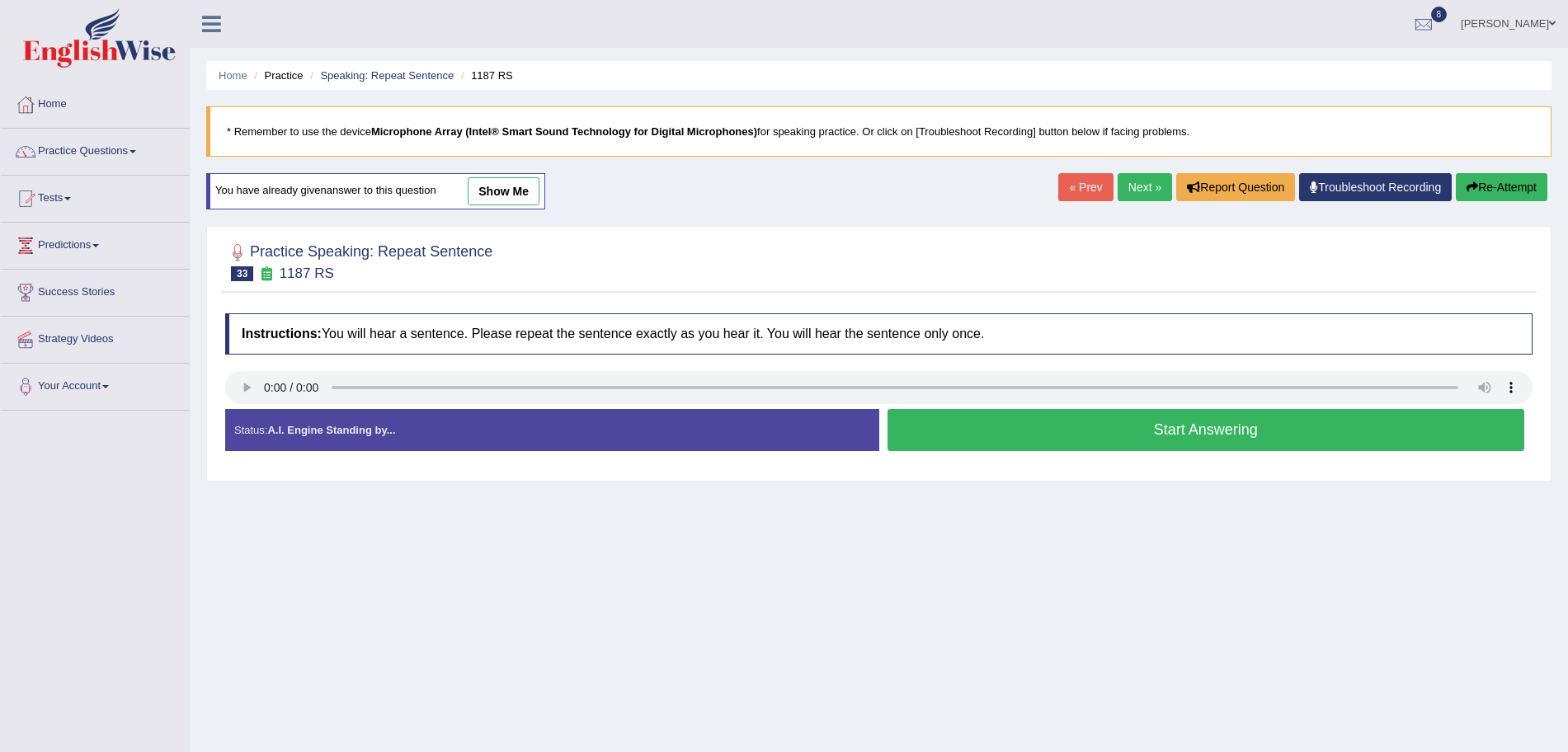
click at [1029, 424] on button "Start Answering" at bounding box center [1207, 430] width 638 height 42
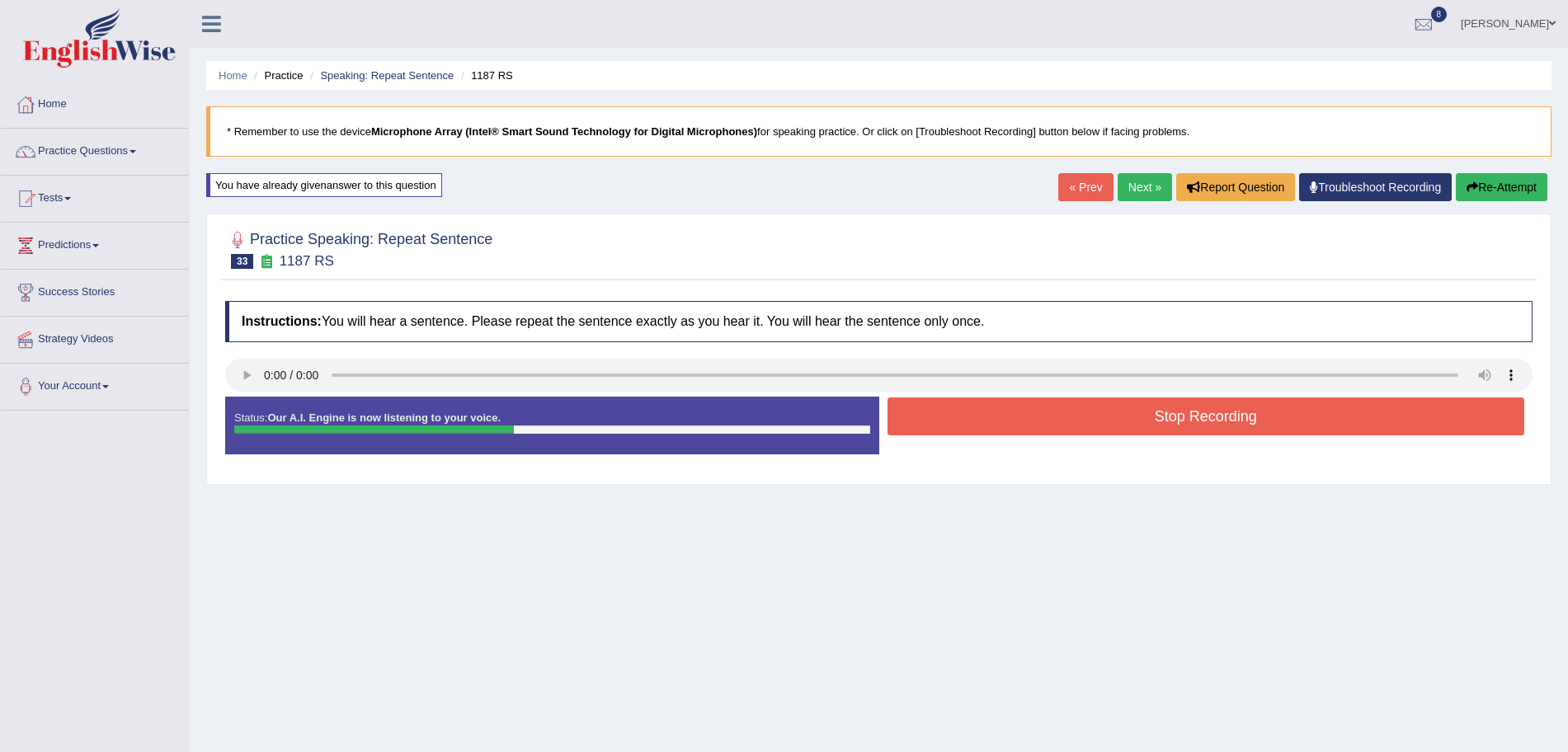
click at [1029, 424] on button "Stop Recording" at bounding box center [1207, 416] width 638 height 38
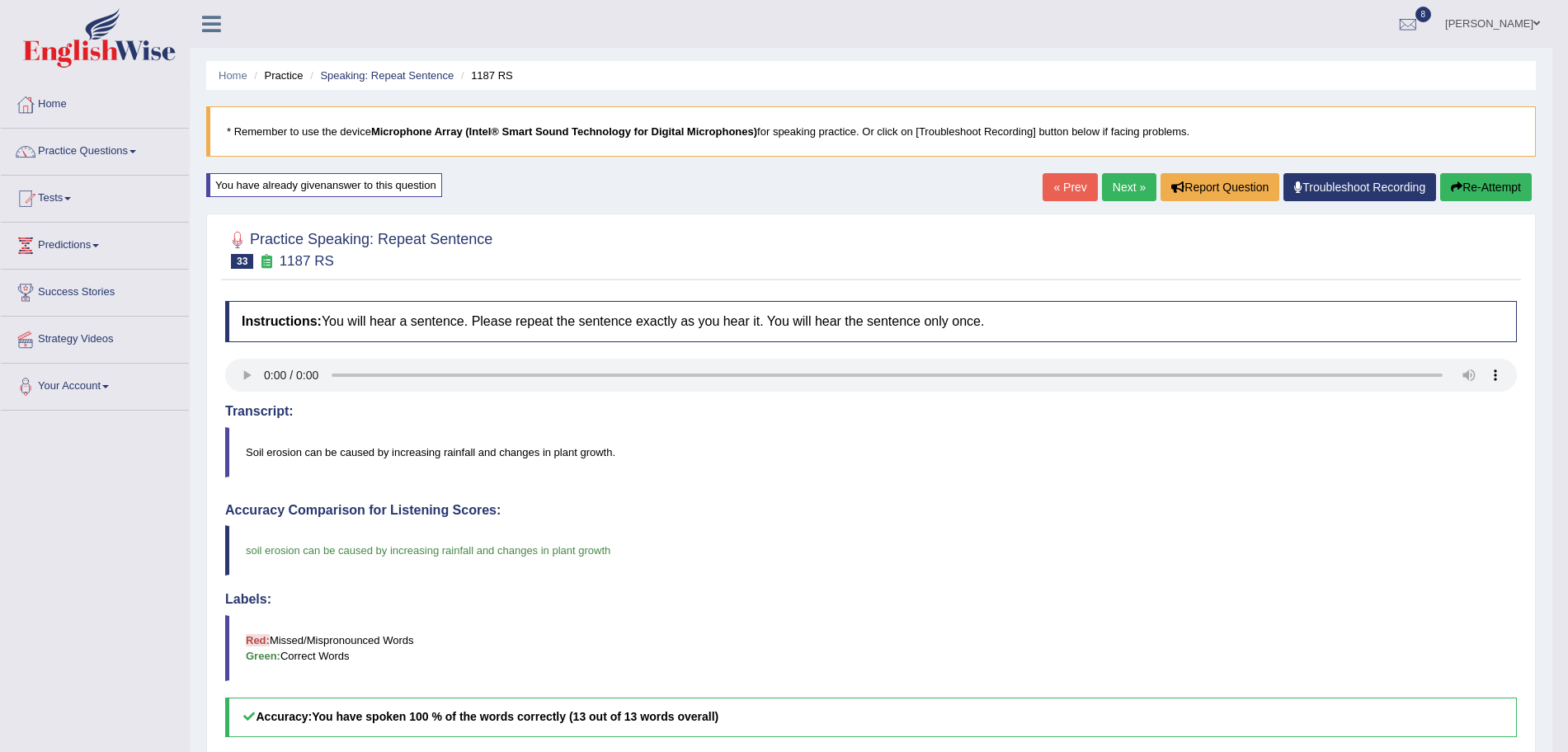
click at [1126, 183] on link "Next »" at bounding box center [1128, 187] width 55 height 28
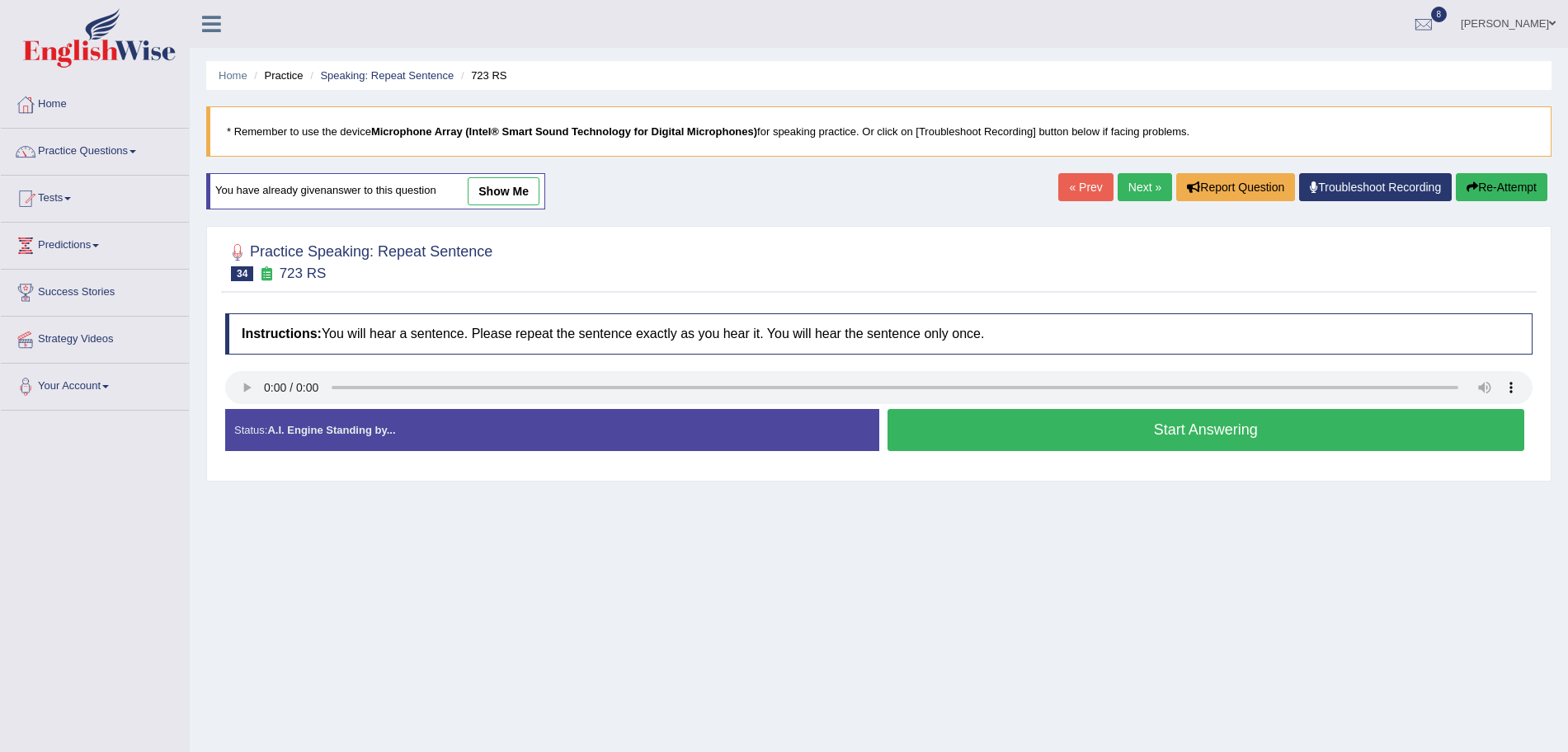
click at [1052, 437] on button "Start Answering" at bounding box center [1207, 430] width 638 height 42
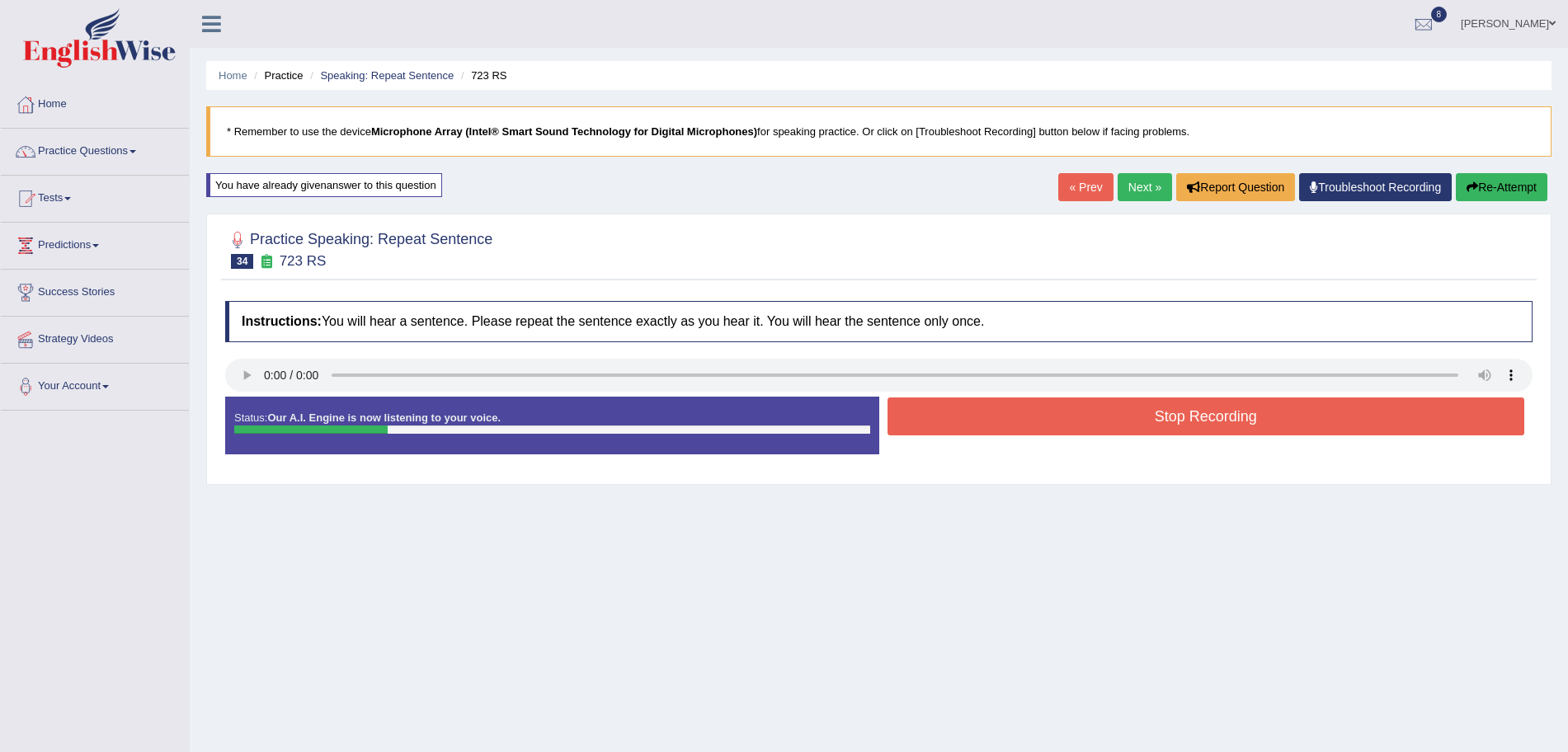
click at [1028, 421] on button "Stop Recording" at bounding box center [1207, 416] width 638 height 38
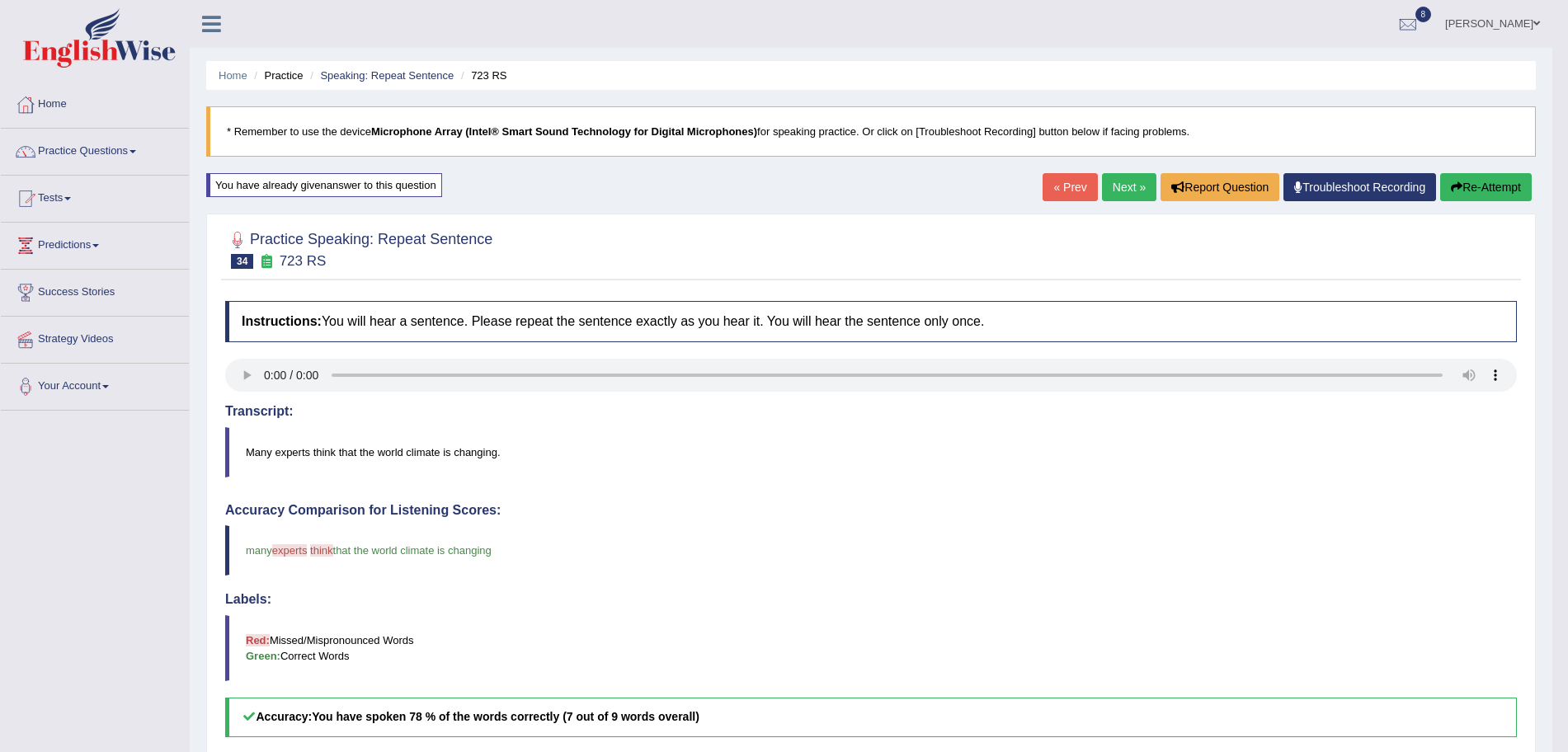
click at [1125, 184] on link "Next »" at bounding box center [1128, 187] width 55 height 28
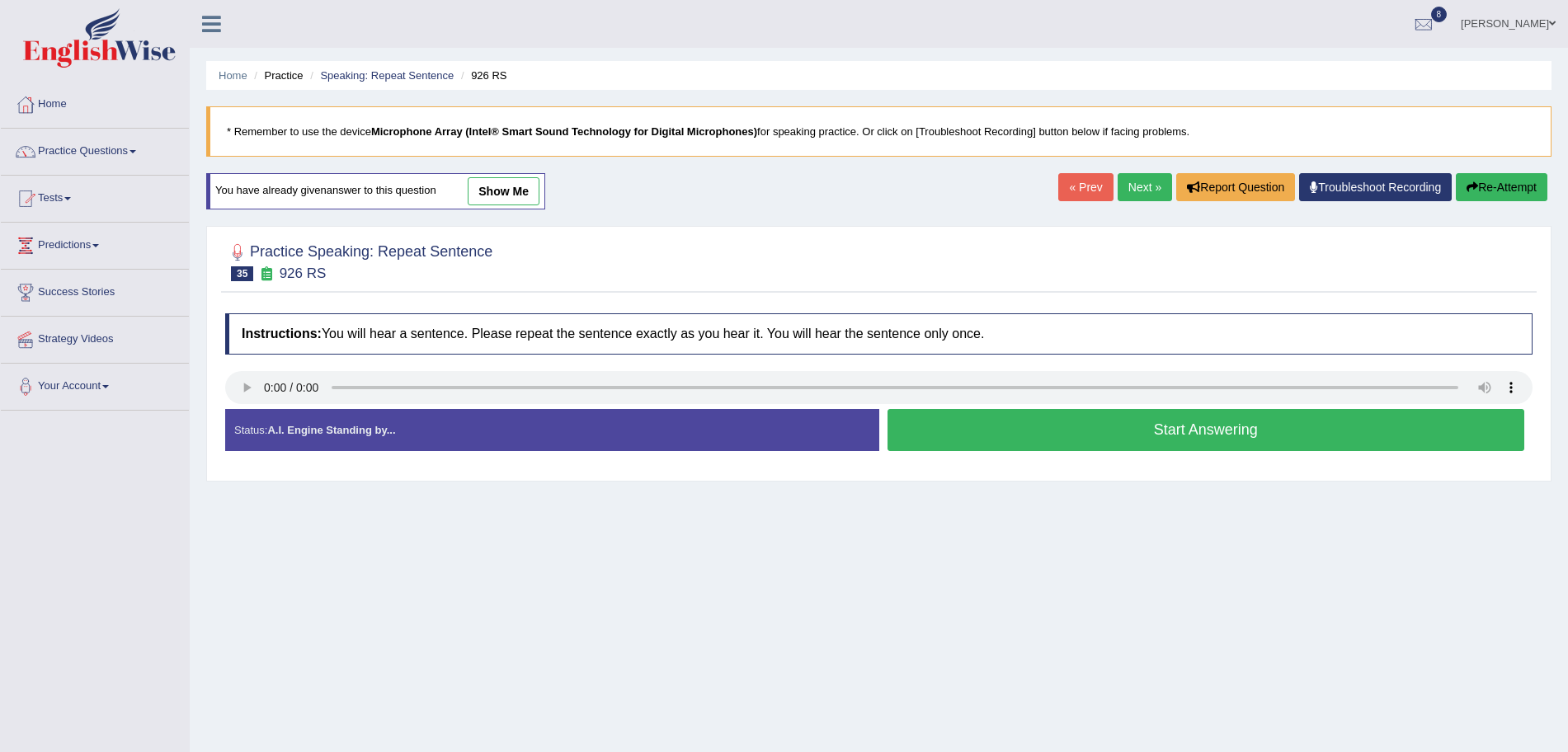
click at [1065, 427] on button "Start Answering" at bounding box center [1207, 430] width 638 height 42
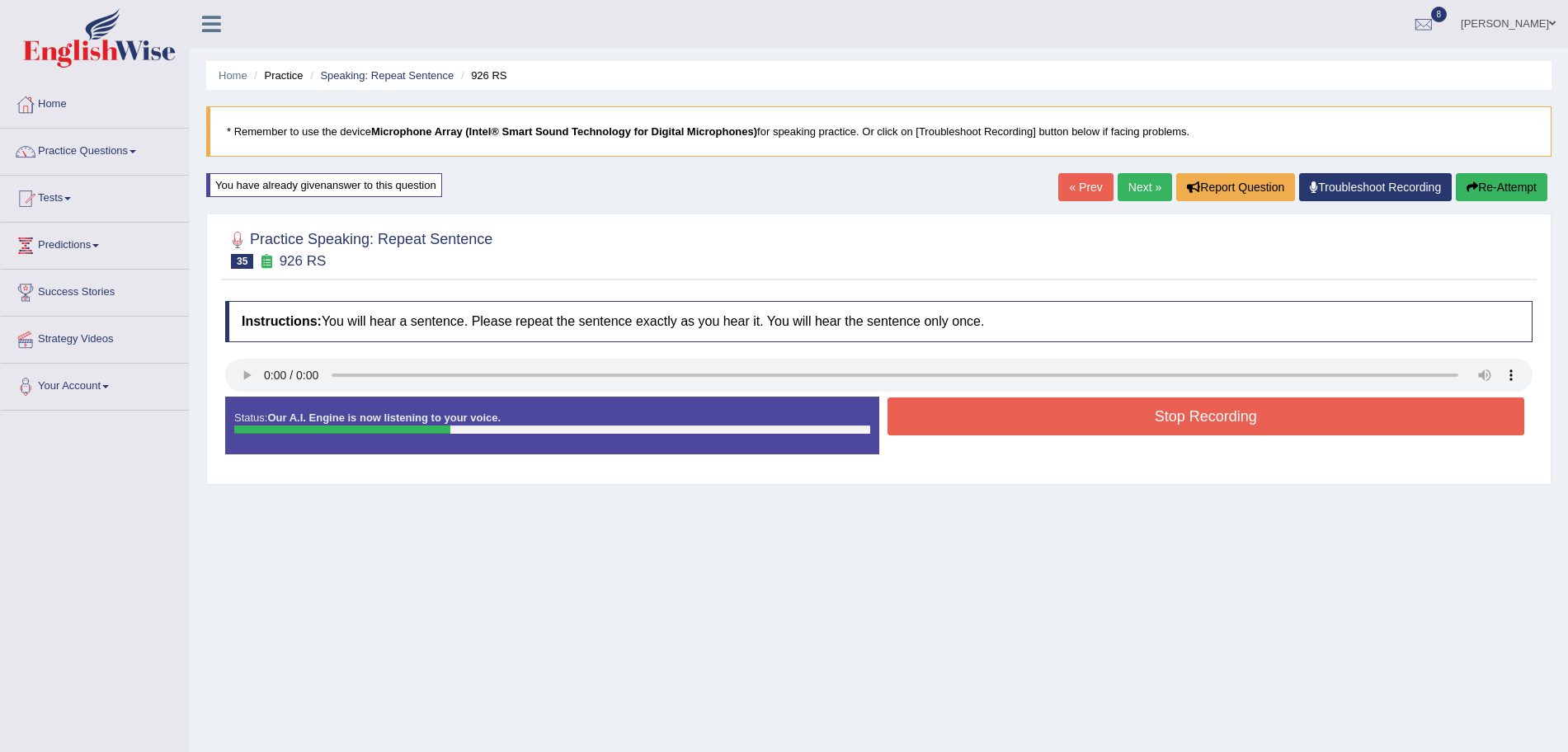
click at [1022, 408] on button "Stop Recording" at bounding box center [1207, 416] width 638 height 38
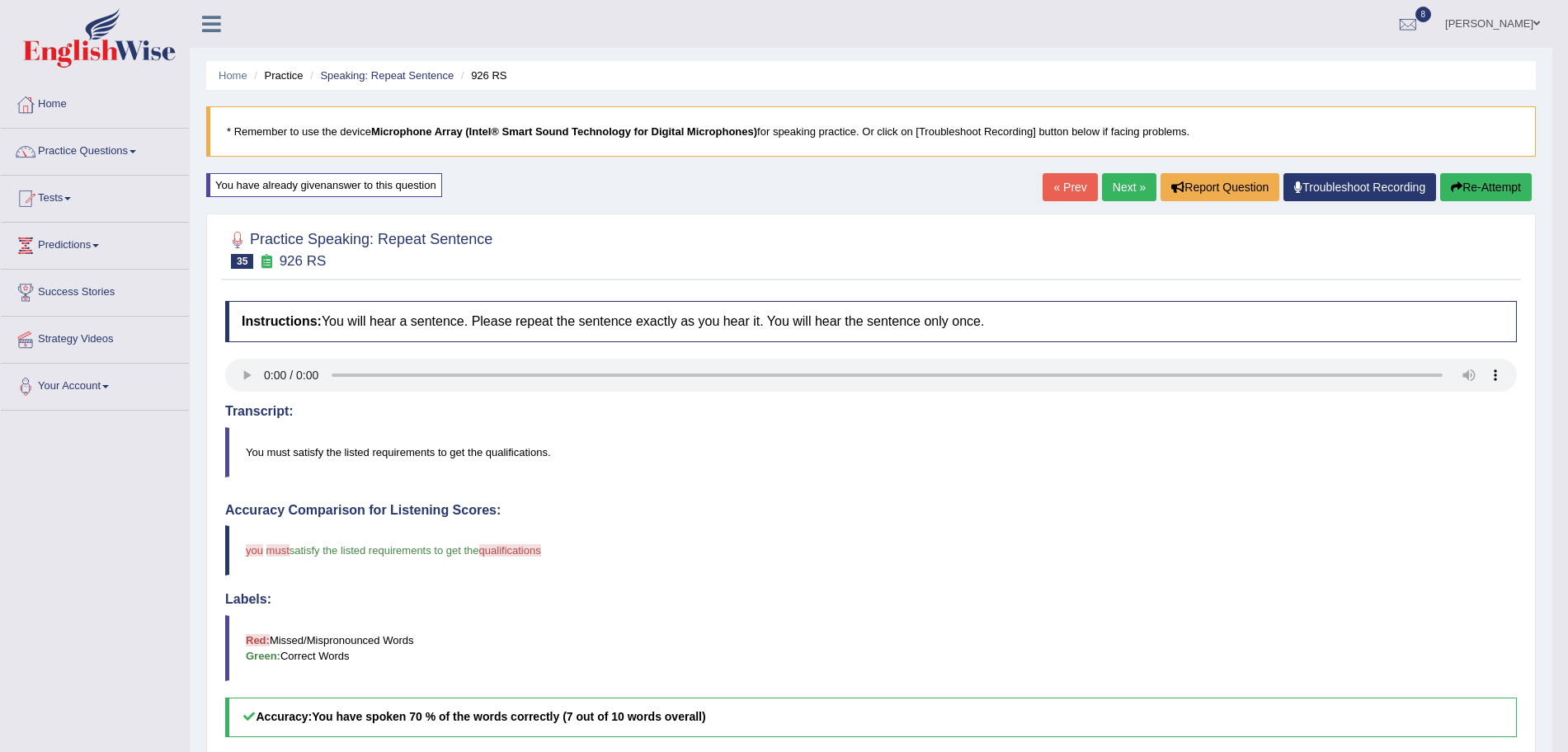
click at [1125, 194] on link "Next »" at bounding box center [1128, 187] width 55 height 28
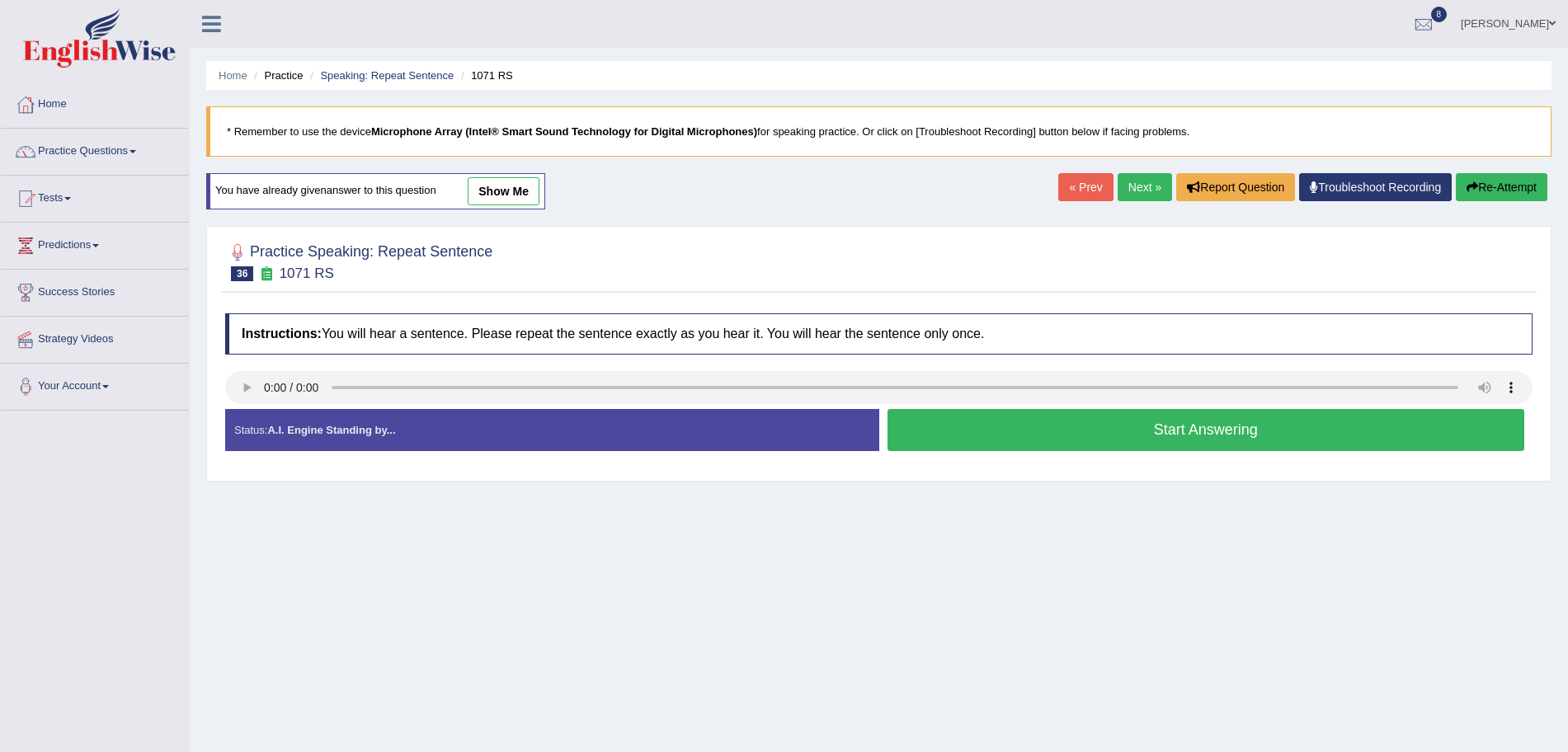
click at [1032, 431] on button "Start Answering" at bounding box center [1207, 430] width 638 height 42
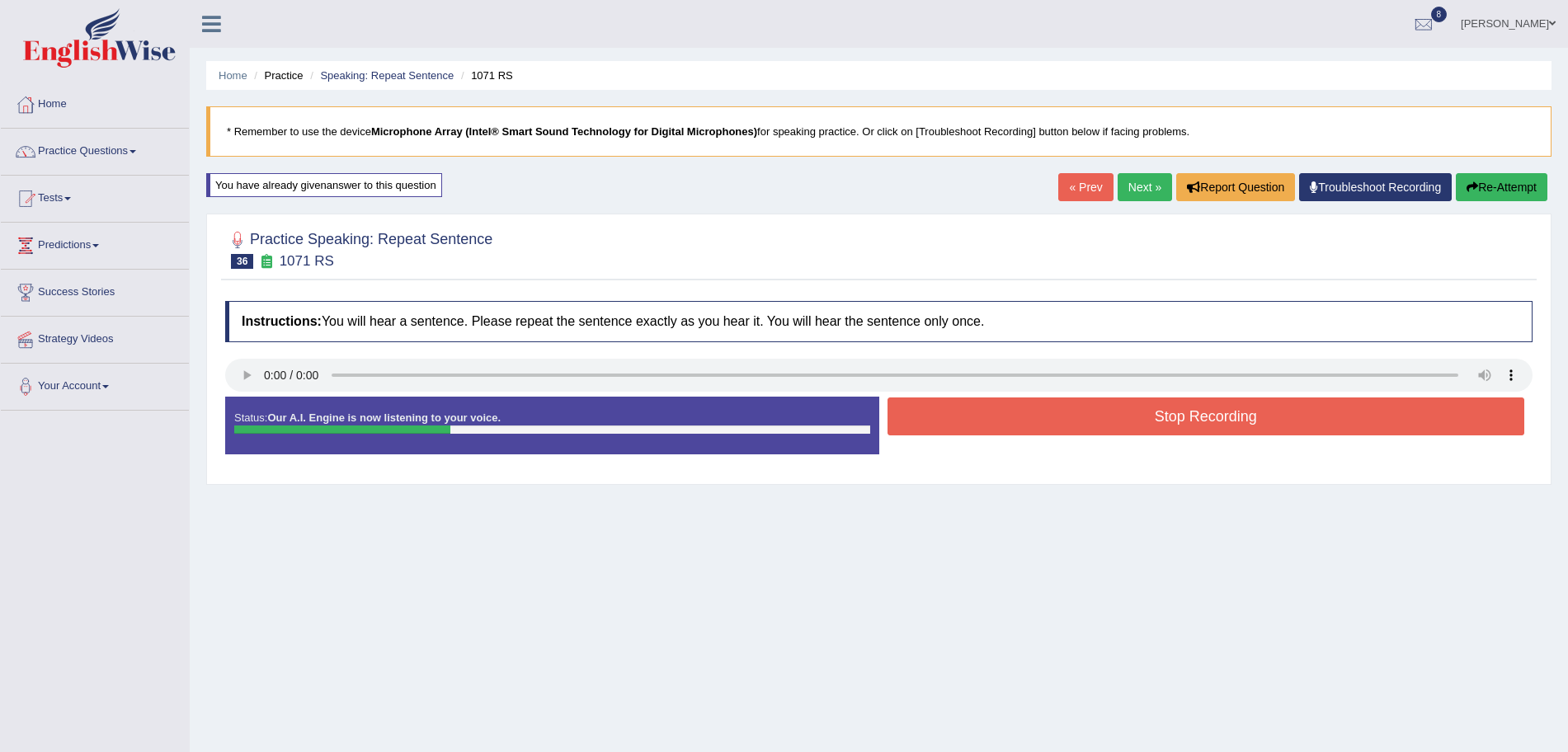
click at [999, 413] on button "Stop Recording" at bounding box center [1207, 416] width 638 height 38
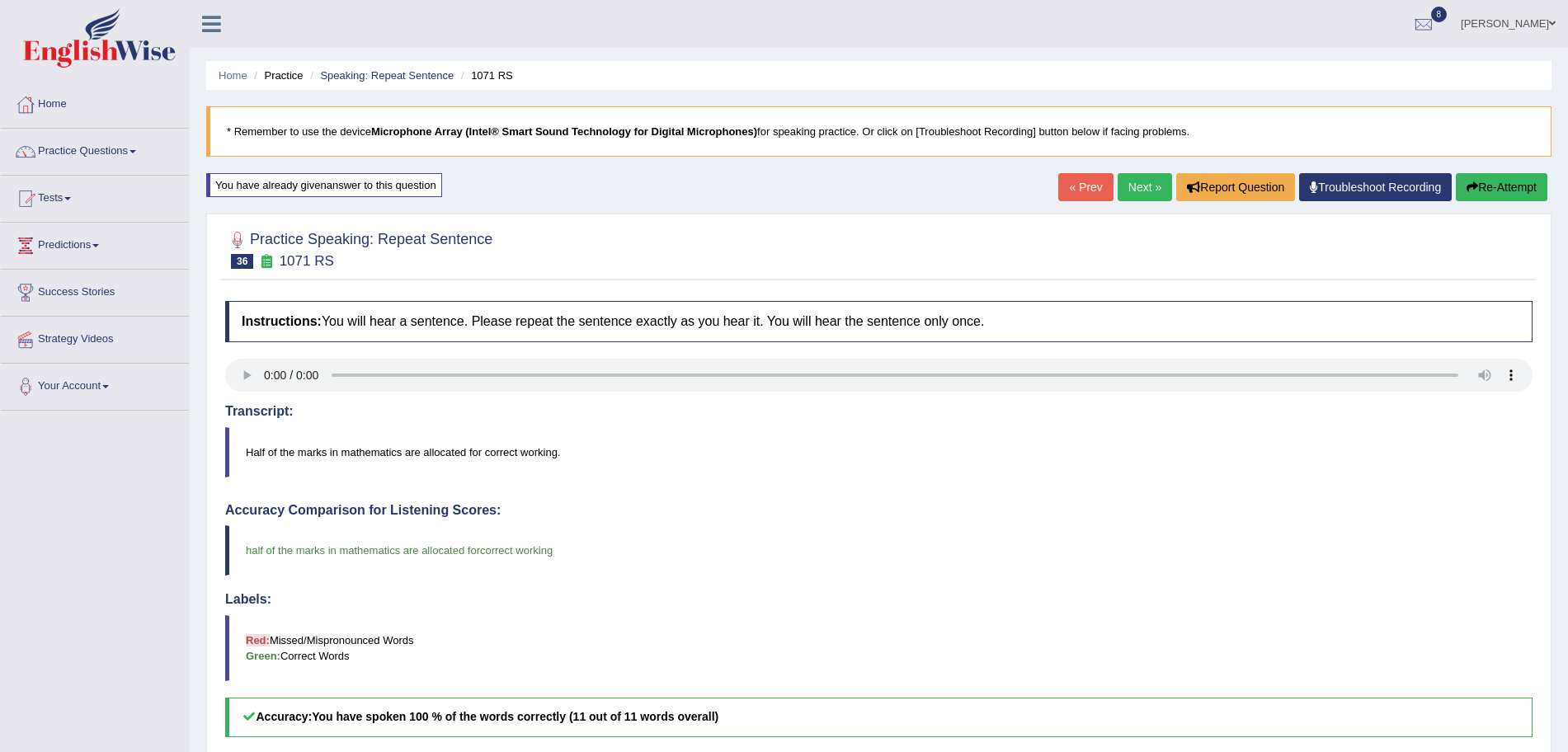
click at [1124, 192] on link "Next »" at bounding box center [1144, 187] width 55 height 28
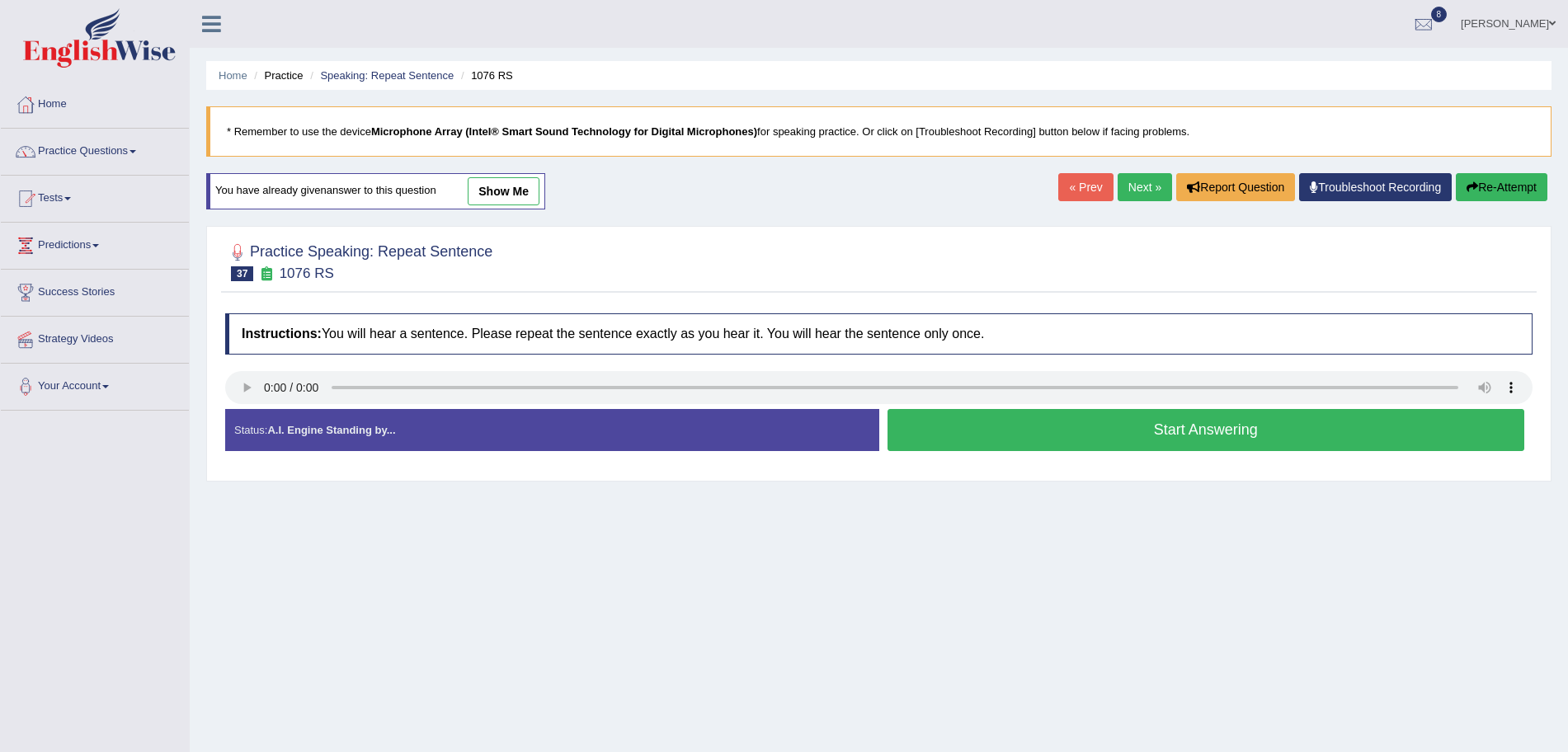
click at [1034, 428] on button "Start Answering" at bounding box center [1207, 430] width 638 height 42
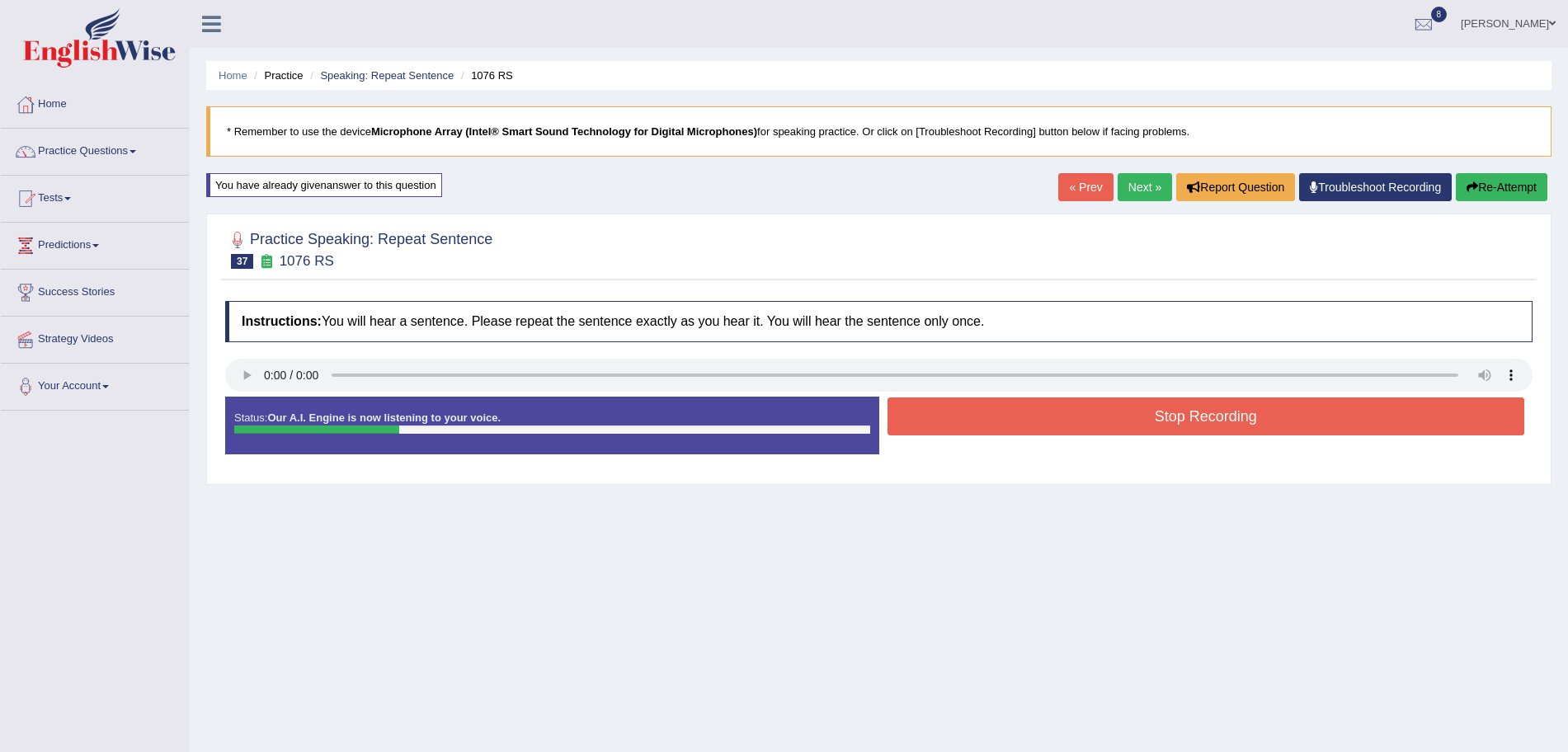
click at [1001, 427] on button "Stop Recording" at bounding box center [1207, 416] width 638 height 38
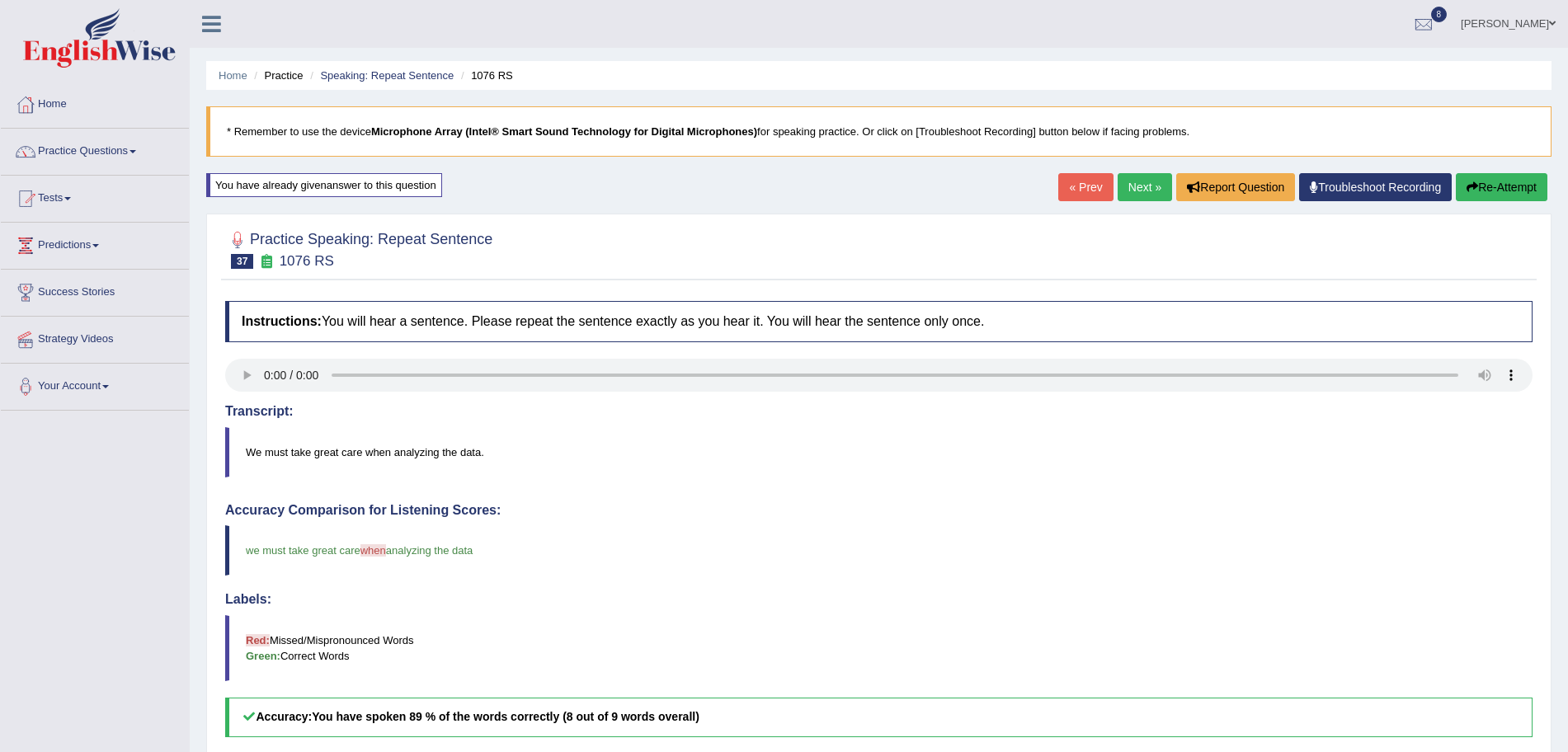
click at [1135, 188] on body "Toggle navigation Home Practice Questions Speaking Practice Read Aloud Repeat S…" at bounding box center [784, 376] width 1568 height 752
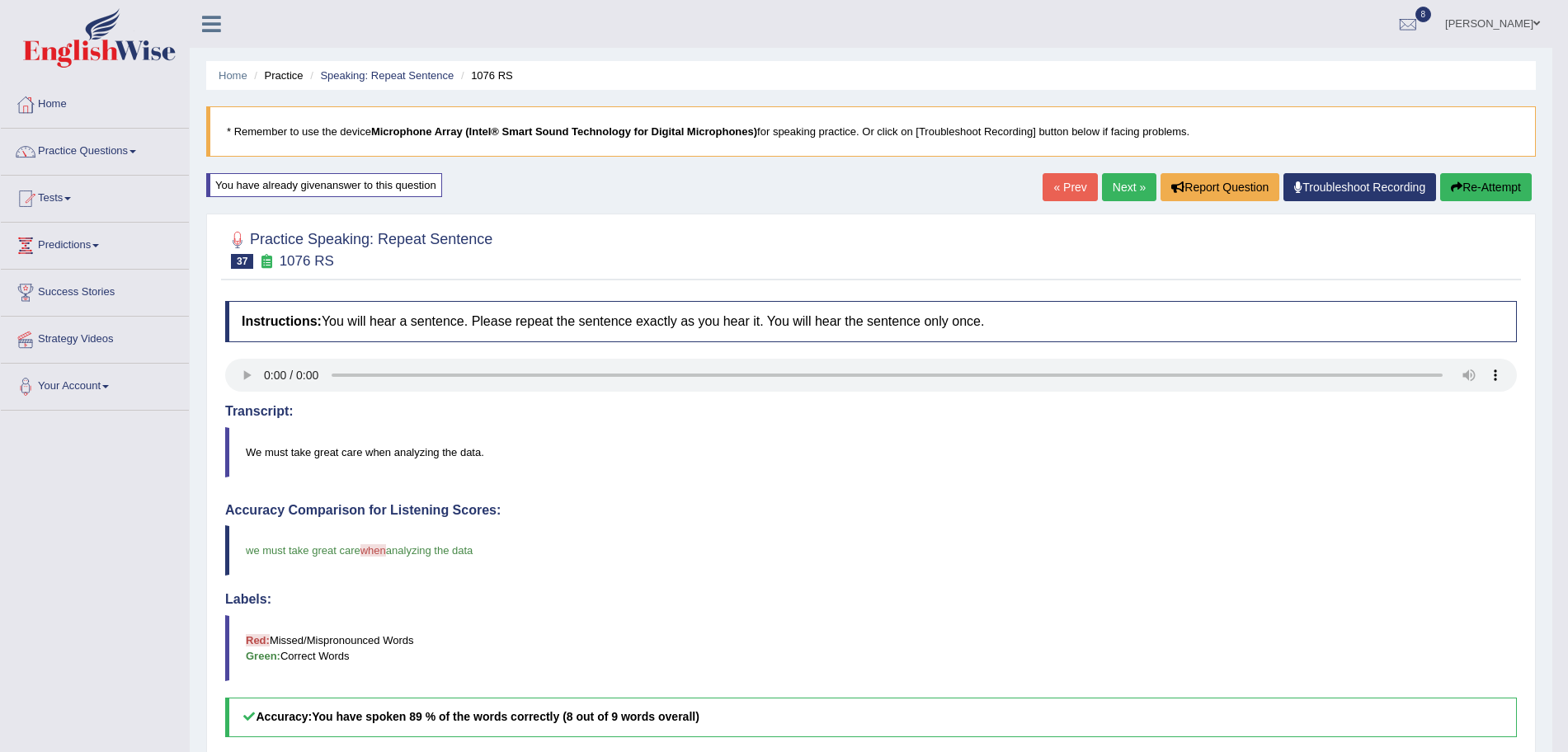
click at [1135, 188] on link "Next »" at bounding box center [1128, 187] width 55 height 28
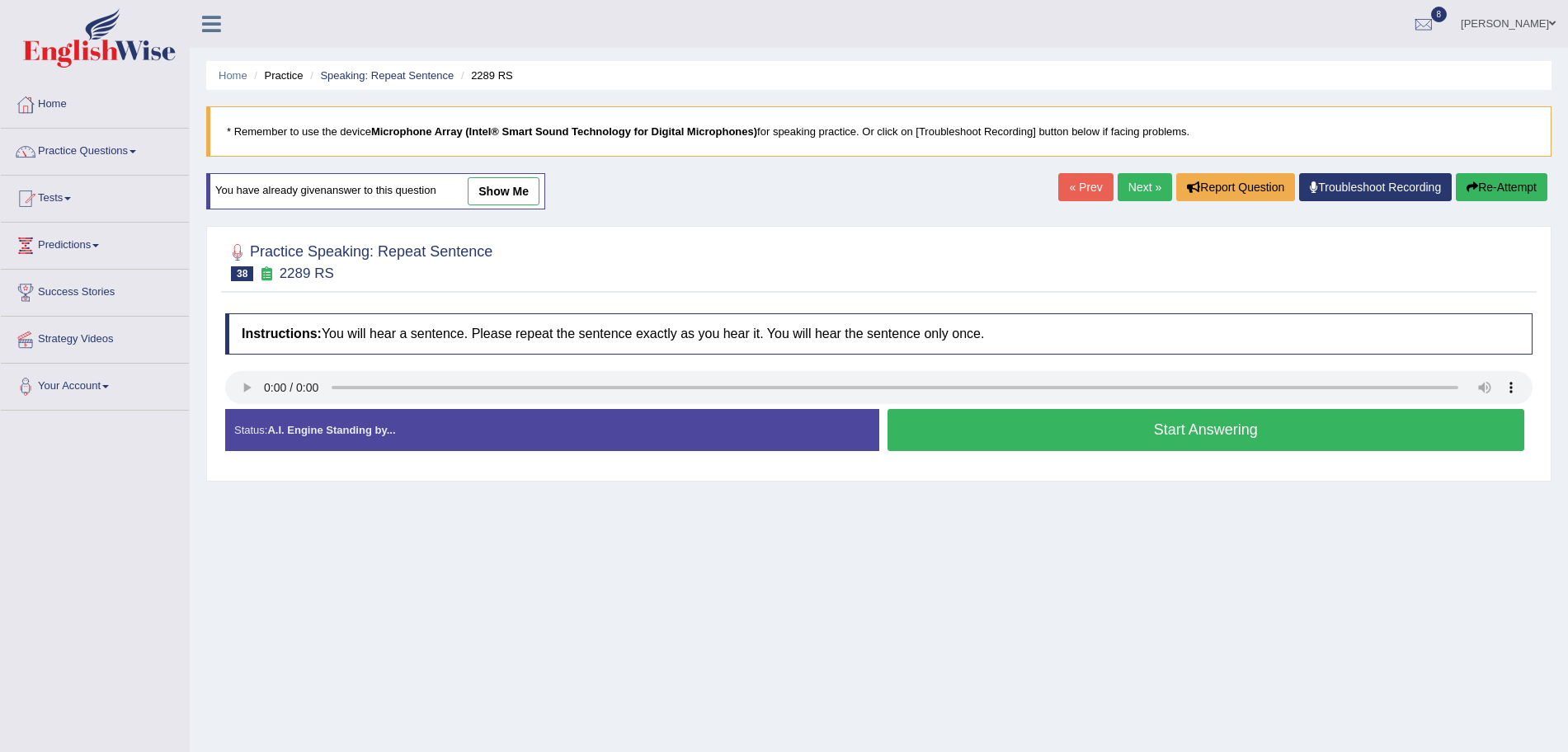
click at [1066, 436] on button "Start Answering" at bounding box center [1207, 430] width 638 height 42
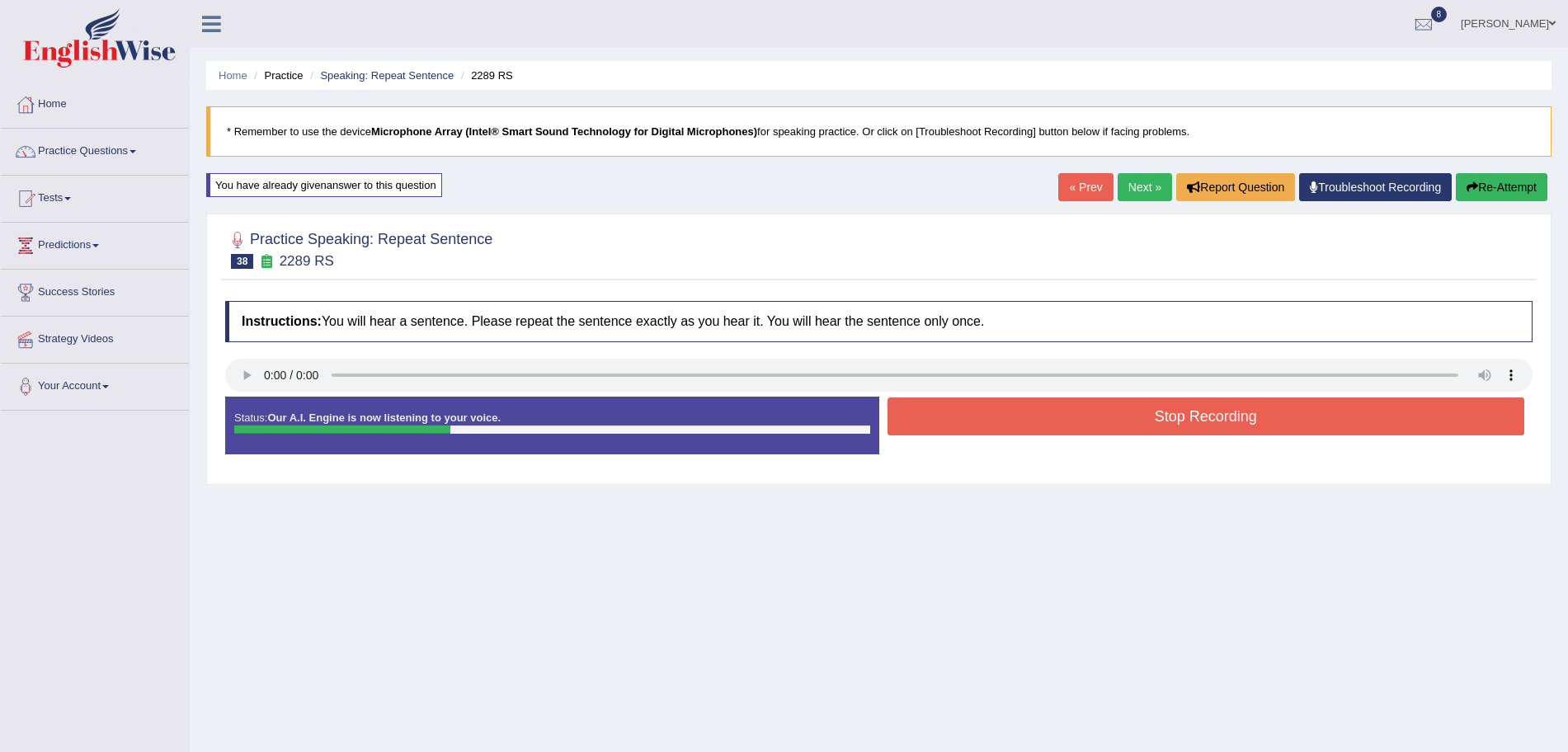
click at [1017, 425] on button "Stop Recording" at bounding box center [1207, 416] width 638 height 38
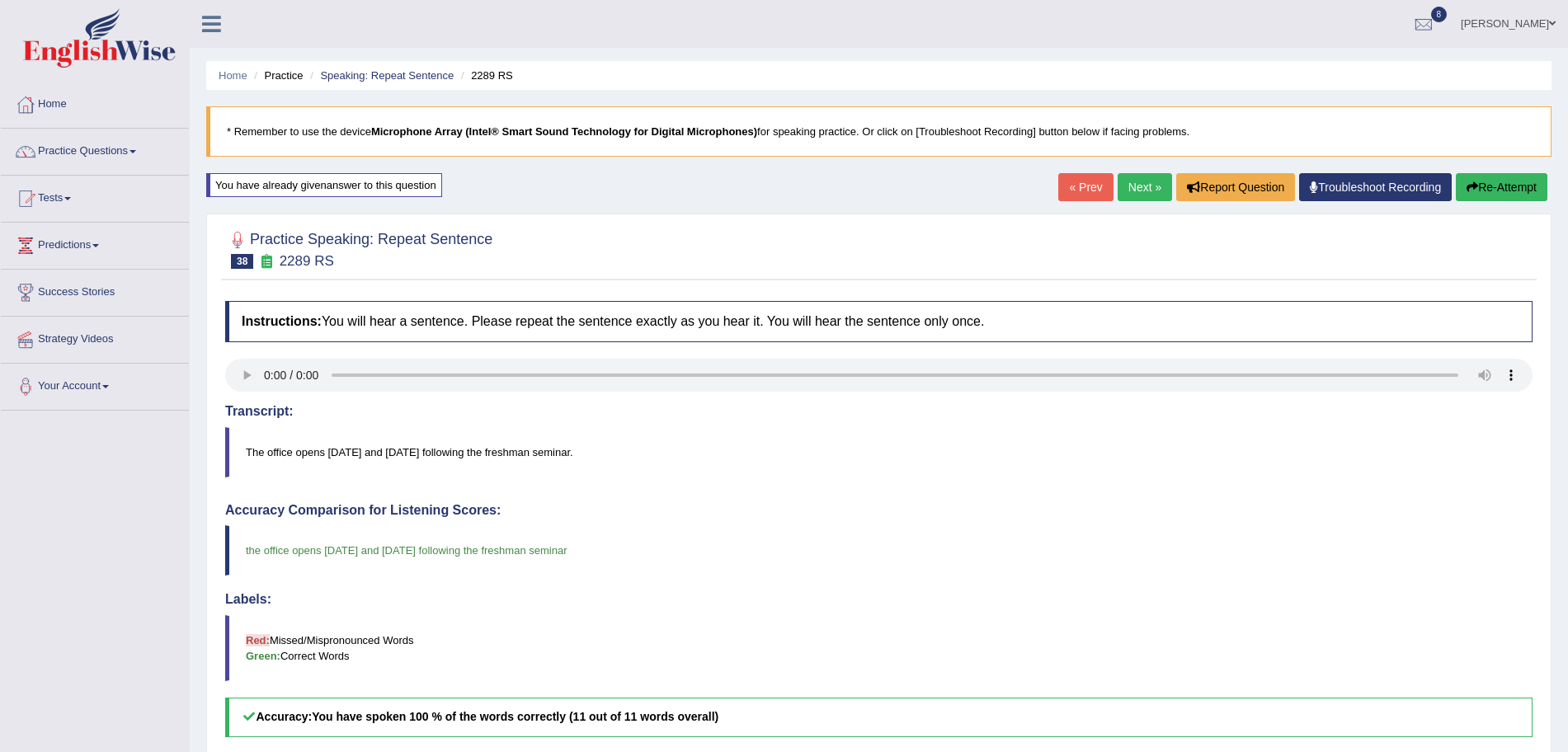
click at [1121, 184] on link "Next »" at bounding box center [1144, 187] width 55 height 28
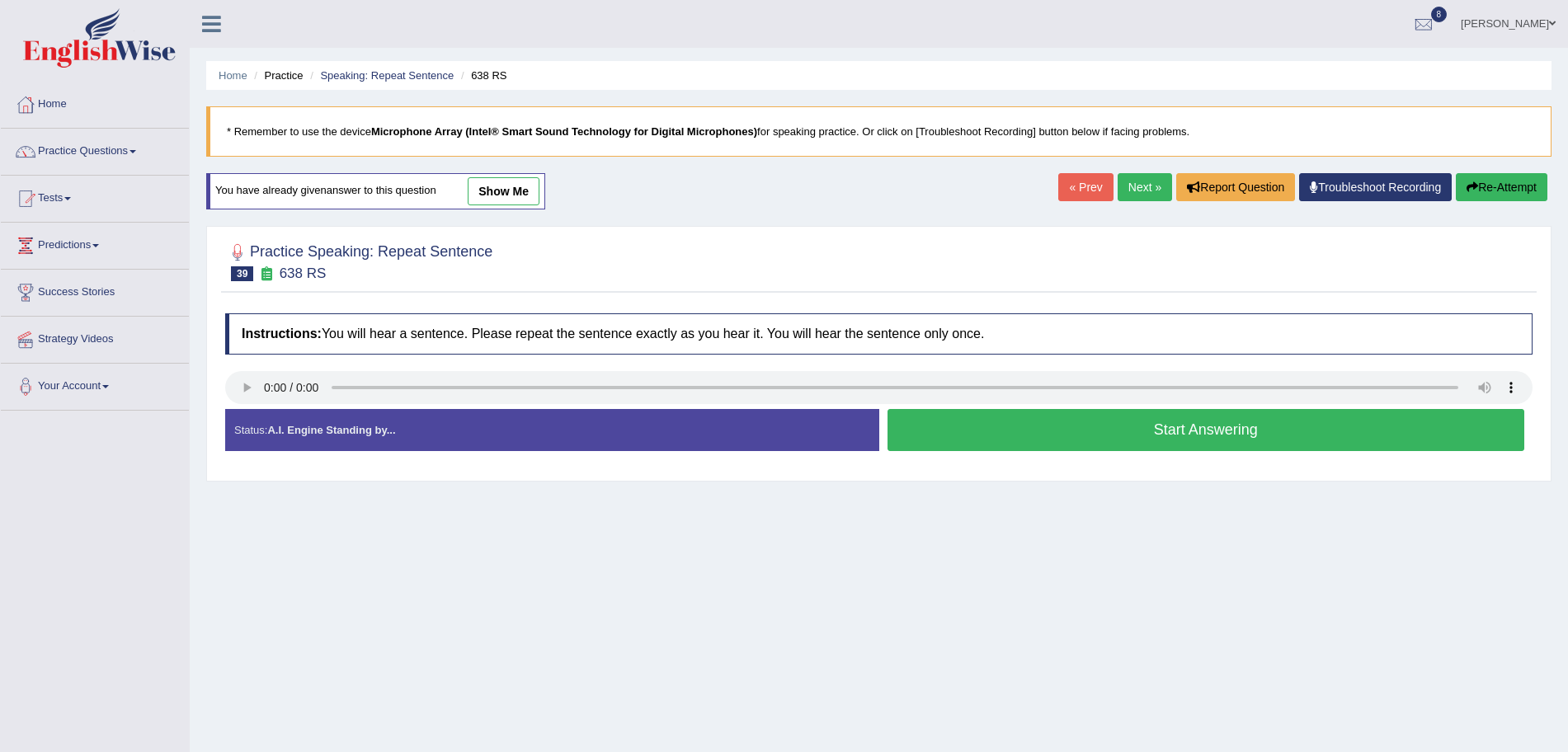
click at [997, 428] on button "Start Answering" at bounding box center [1207, 430] width 638 height 42
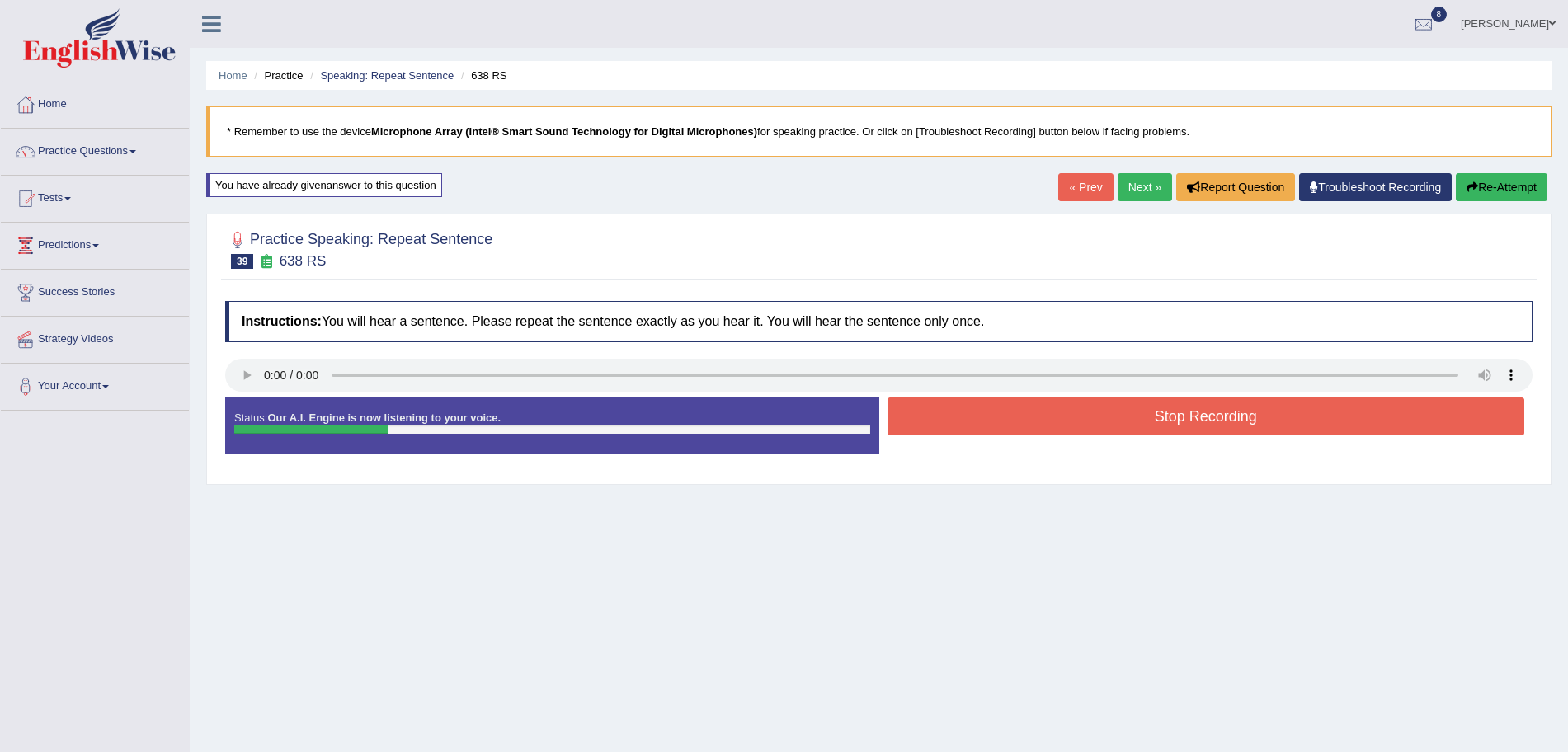
click at [969, 419] on button "Stop Recording" at bounding box center [1207, 416] width 638 height 38
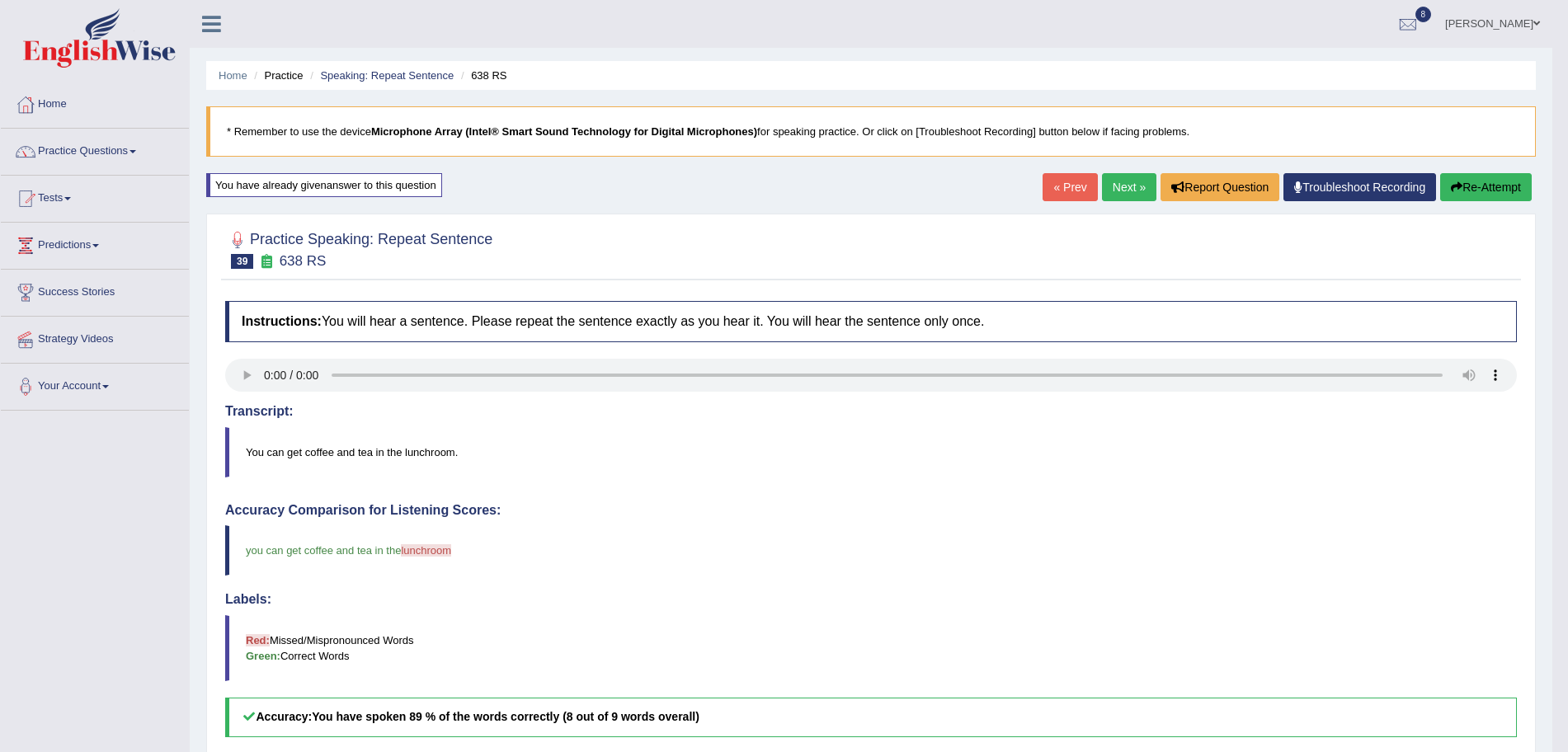
click at [1122, 200] on link "Next »" at bounding box center [1128, 187] width 55 height 28
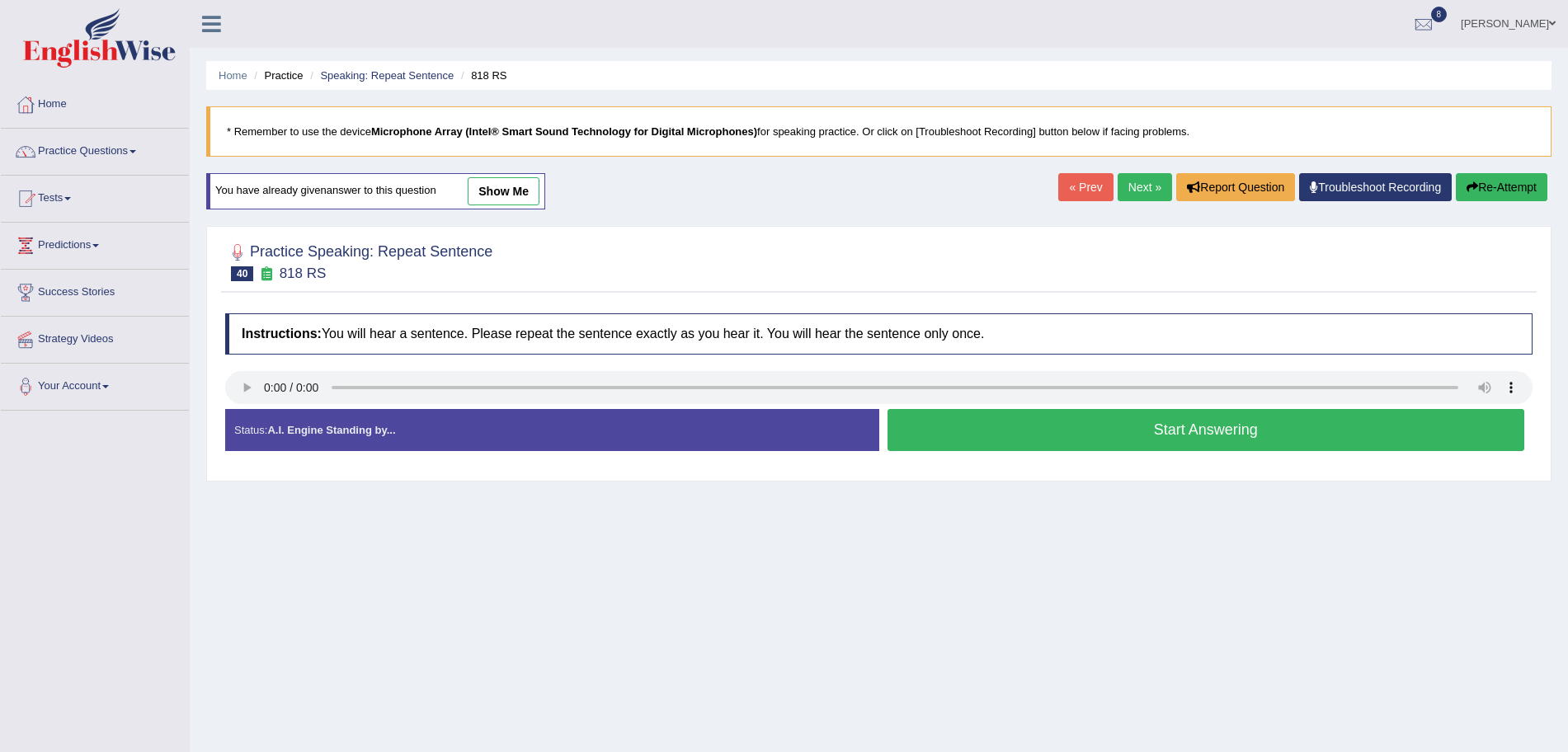
click at [998, 427] on button "Start Answering" at bounding box center [1207, 430] width 638 height 42
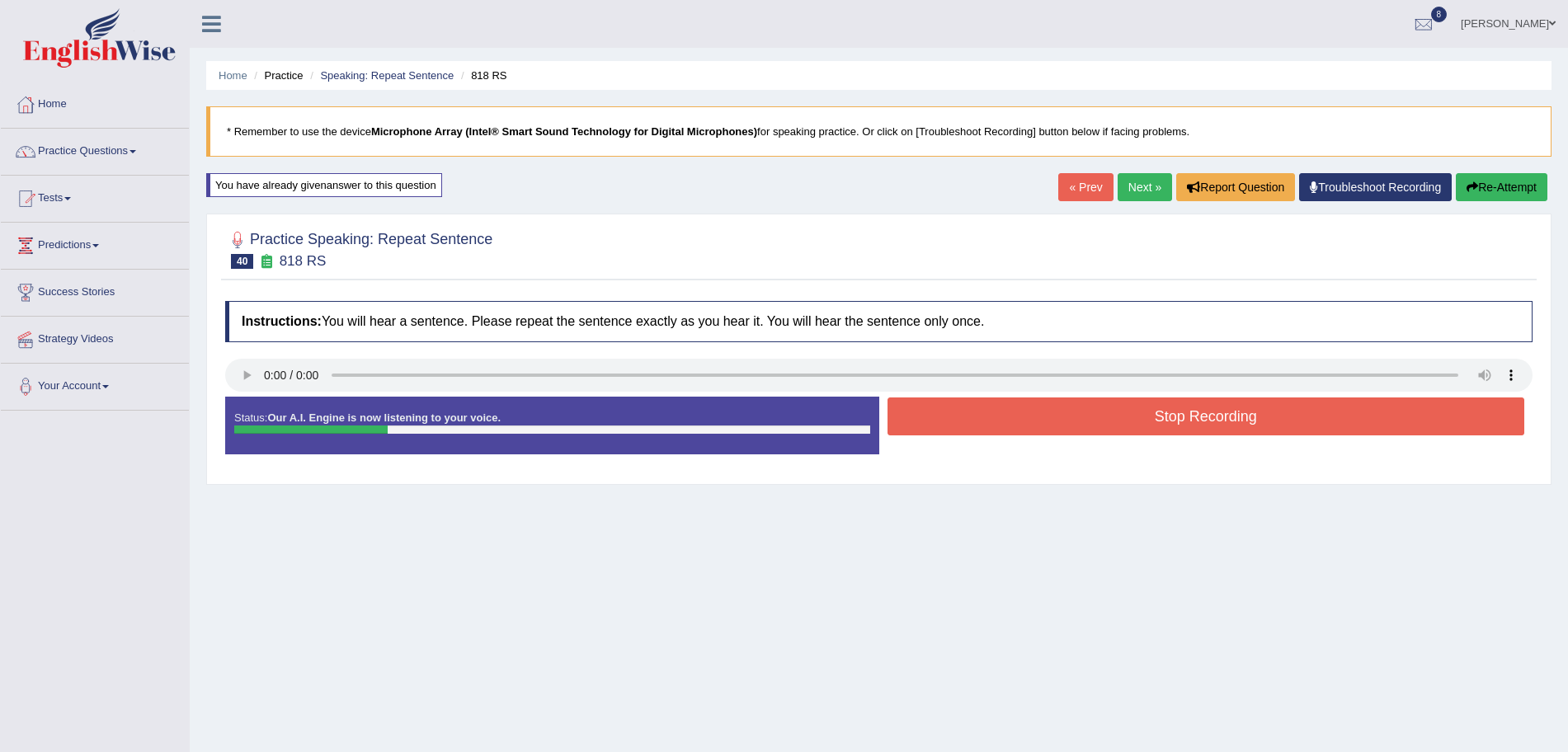
click at [959, 416] on button "Stop Recording" at bounding box center [1207, 416] width 638 height 38
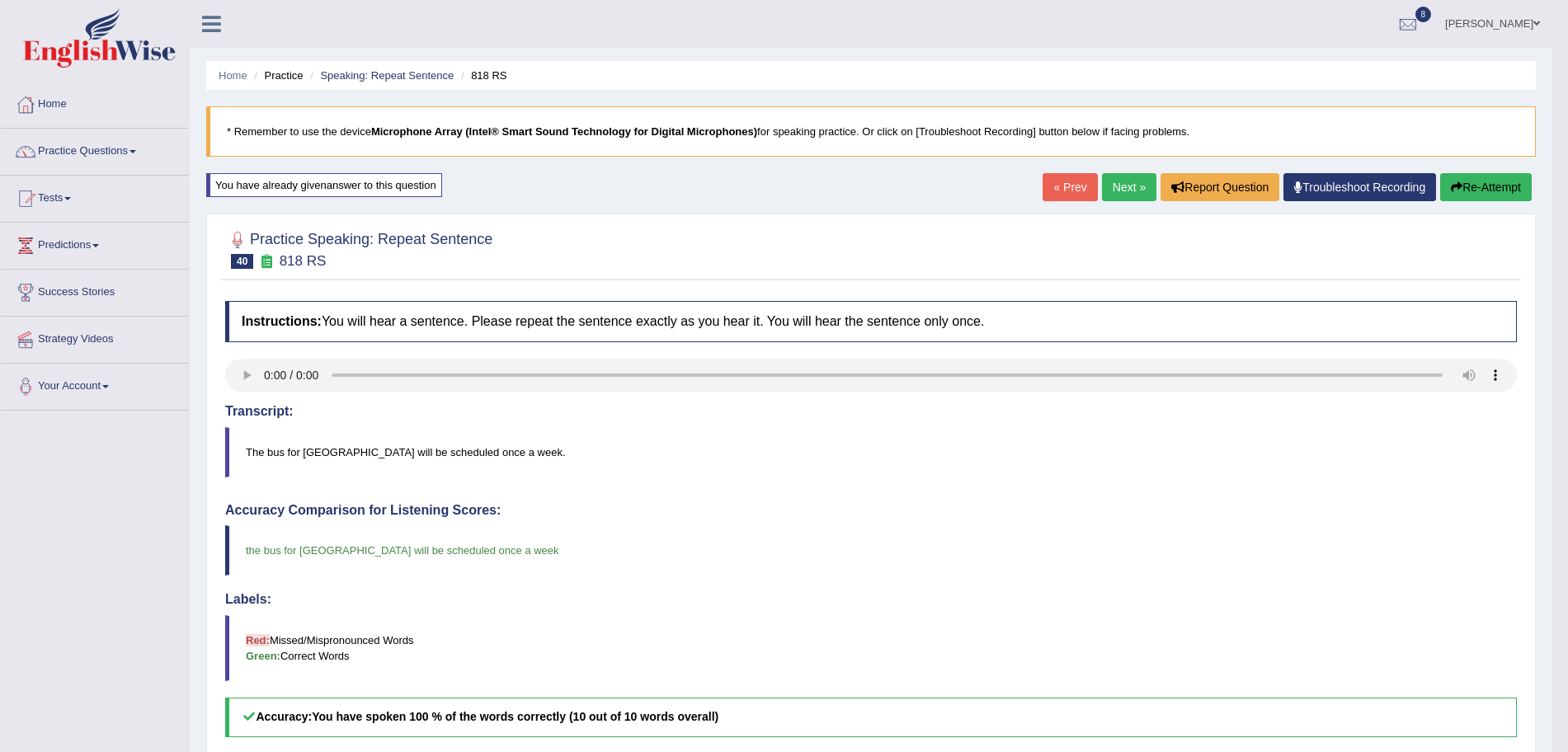
click at [1133, 186] on link "Next »" at bounding box center [1128, 187] width 55 height 28
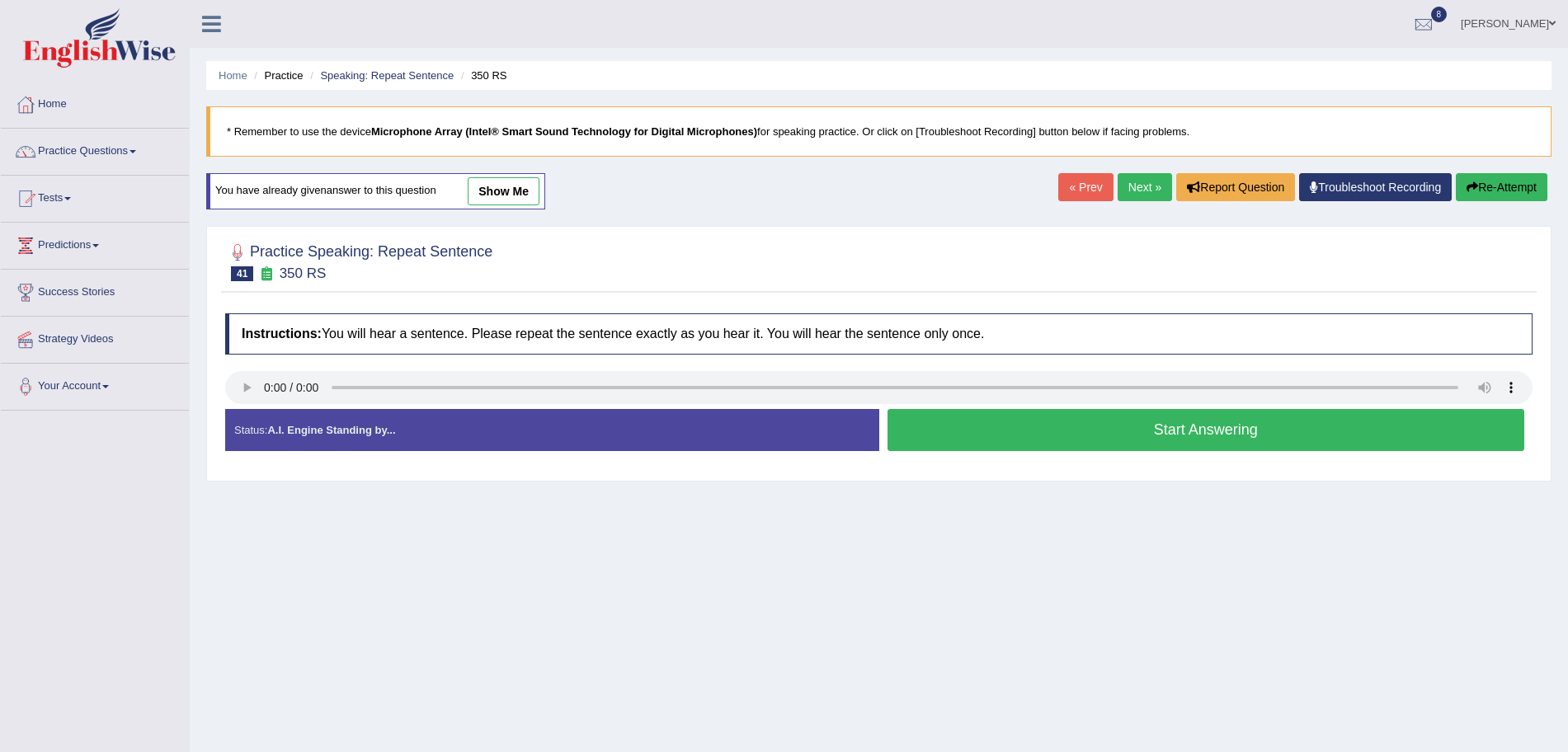
click at [987, 427] on button "Start Answering" at bounding box center [1207, 430] width 638 height 42
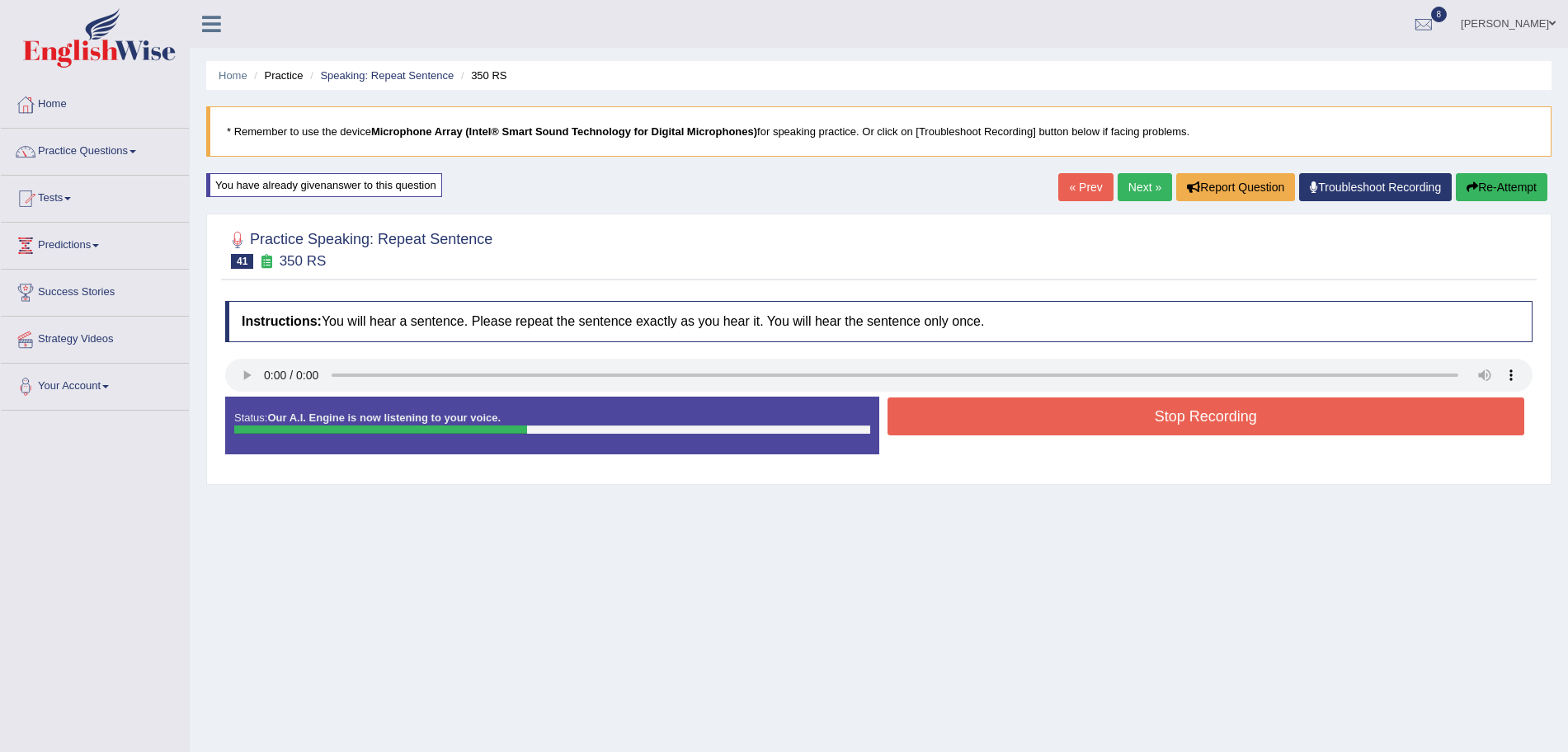
click at [966, 428] on button "Stop Recording" at bounding box center [1207, 416] width 638 height 38
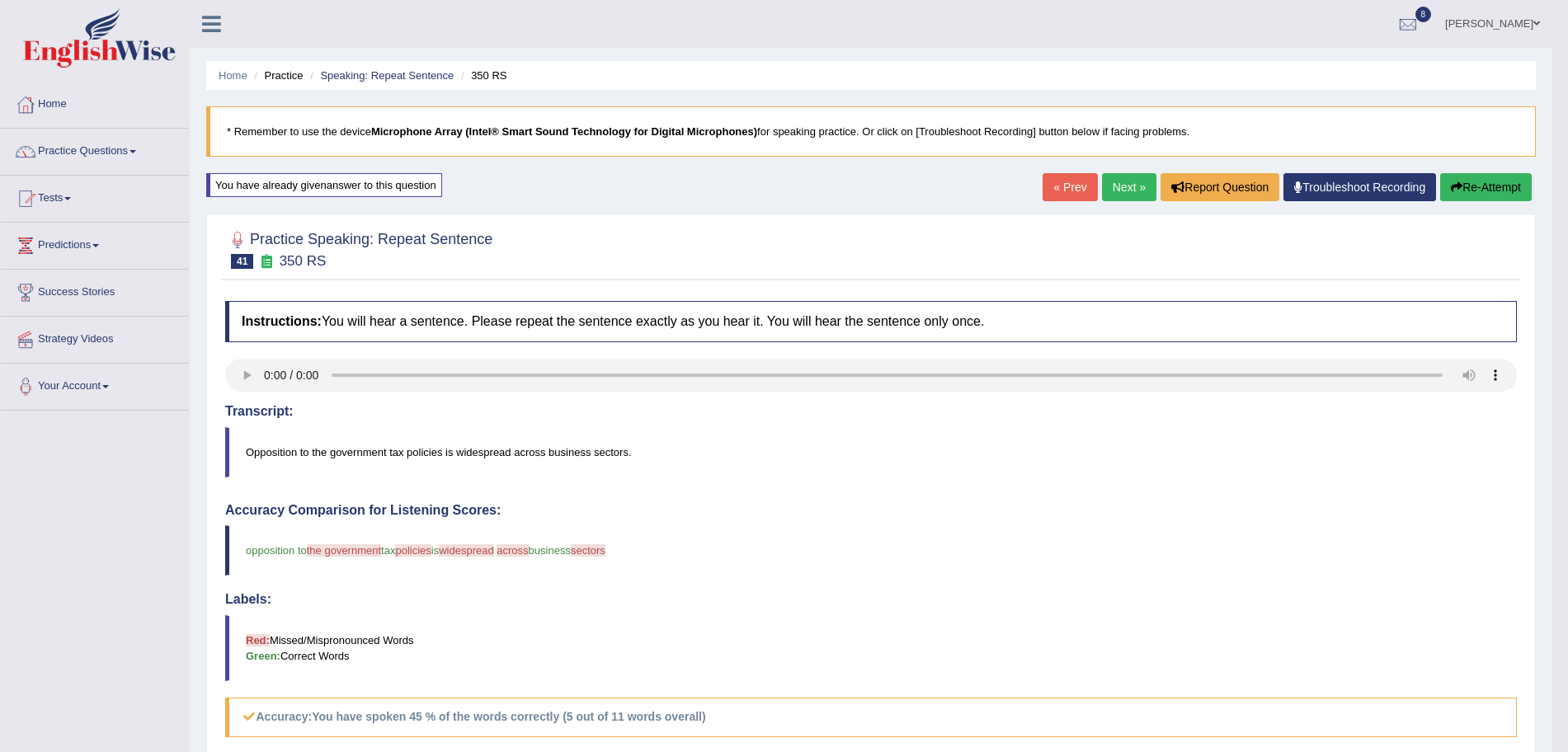
click at [1115, 192] on link "Next »" at bounding box center [1128, 187] width 55 height 28
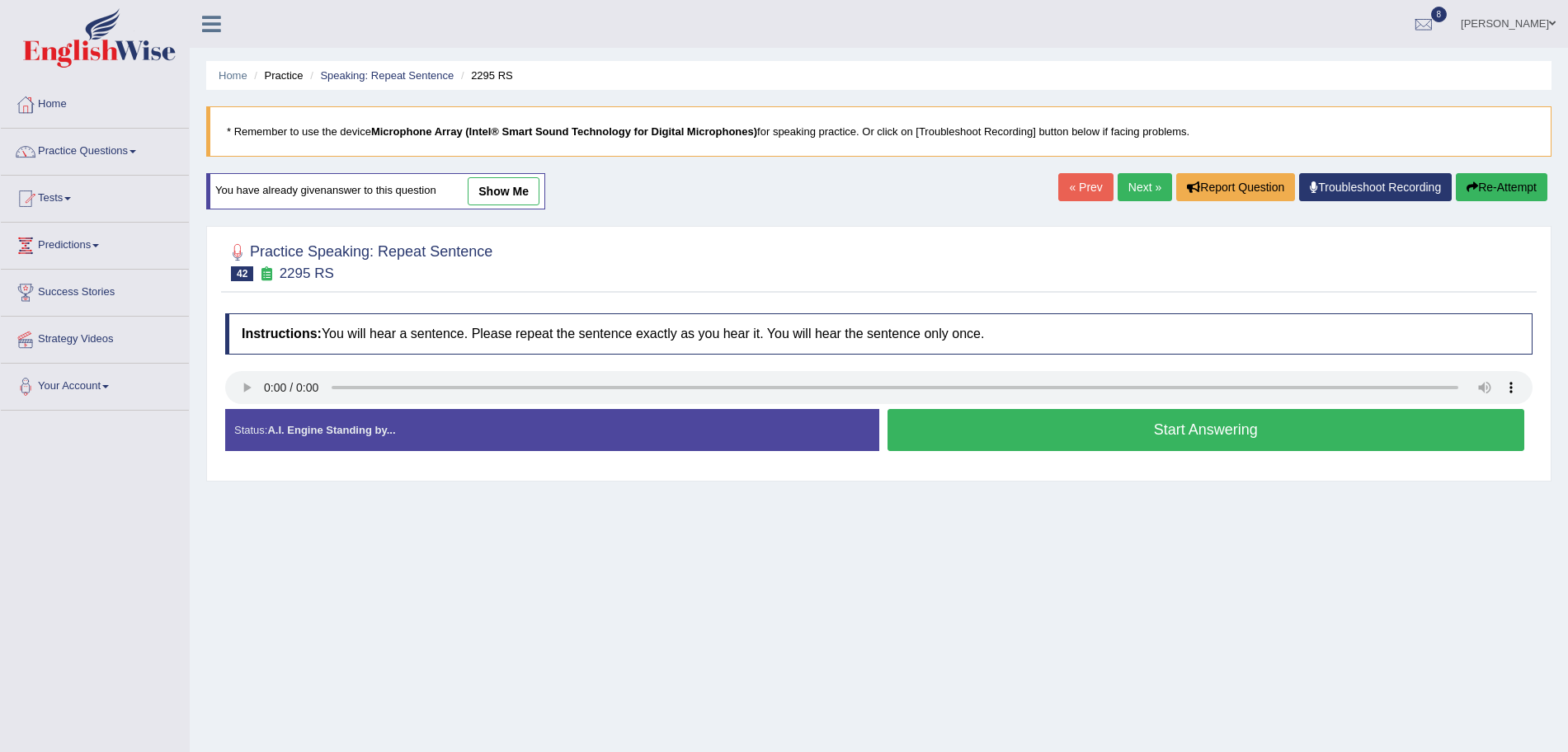
click at [1029, 416] on button "Start Answering" at bounding box center [1207, 430] width 638 height 42
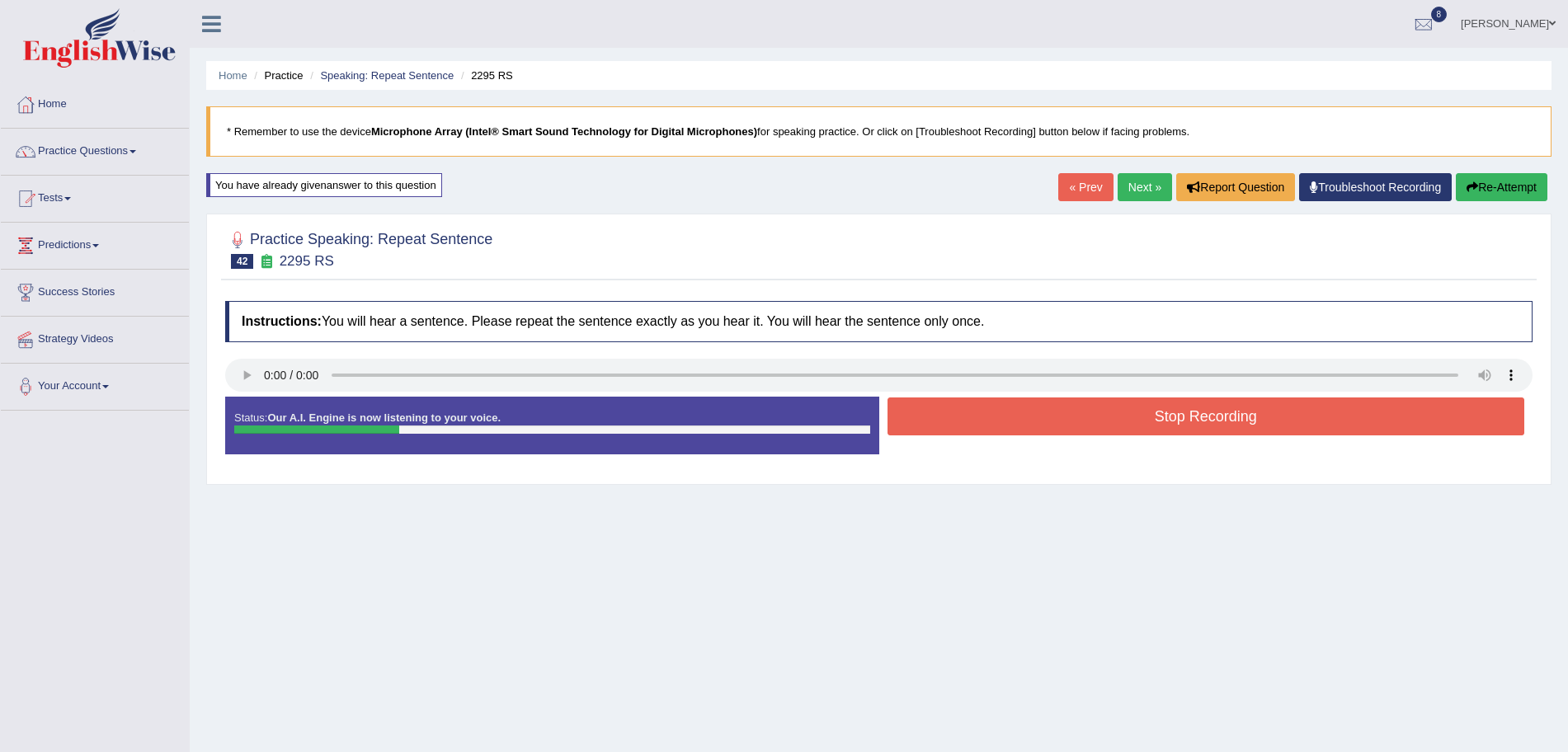
click at [1029, 416] on button "Stop Recording" at bounding box center [1207, 416] width 638 height 38
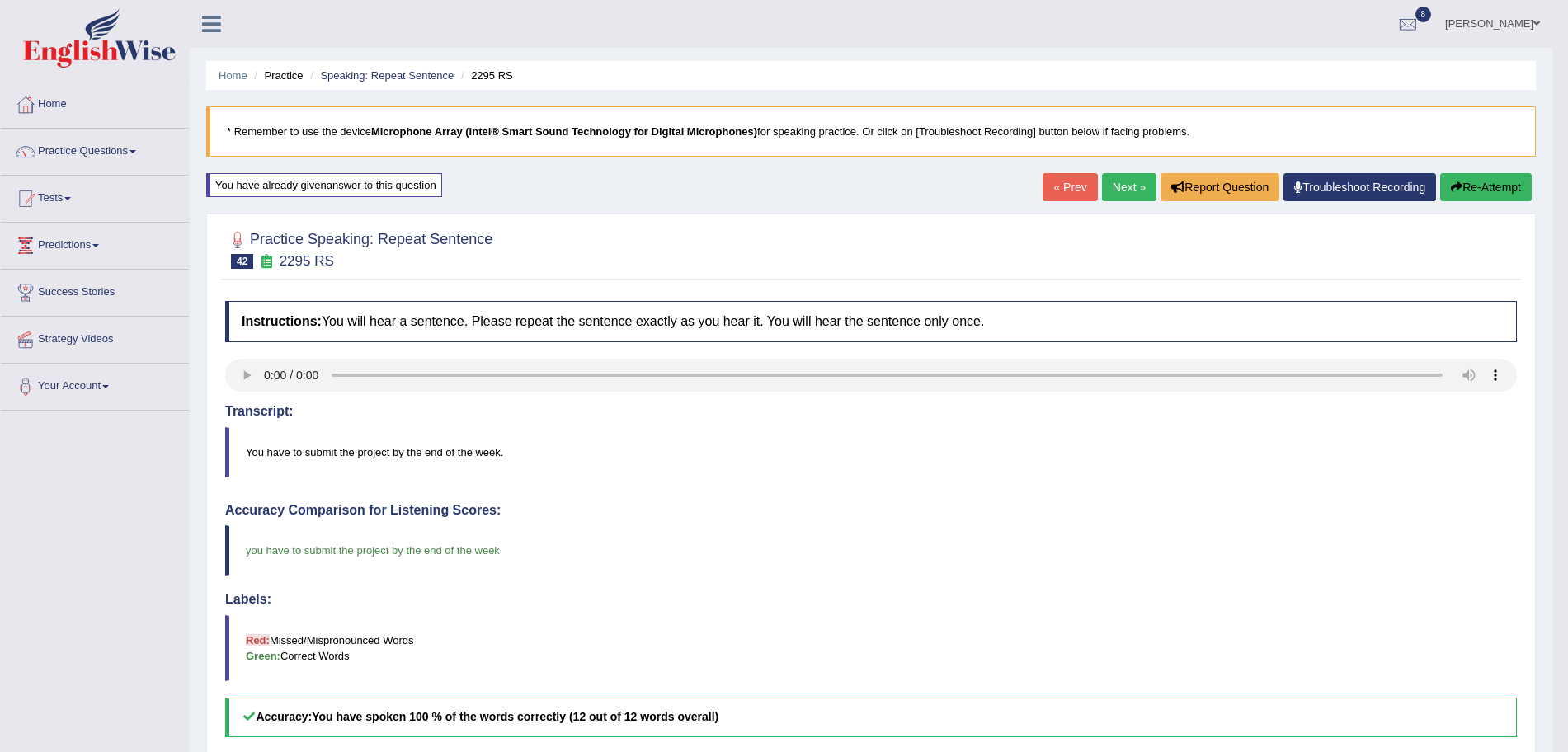
click at [1131, 199] on link "Next »" at bounding box center [1128, 187] width 55 height 28
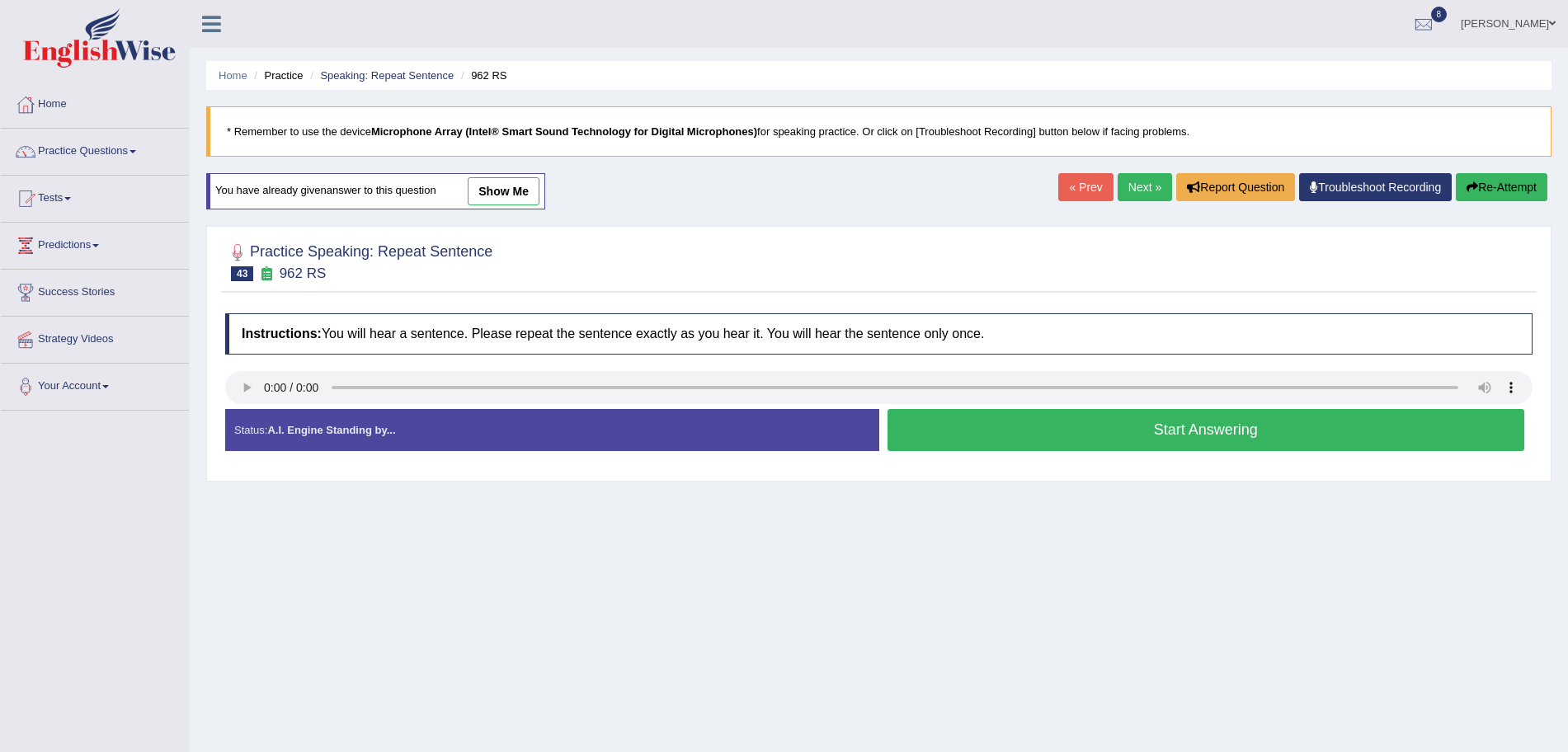
click at [980, 425] on button "Start Answering" at bounding box center [1207, 430] width 638 height 42
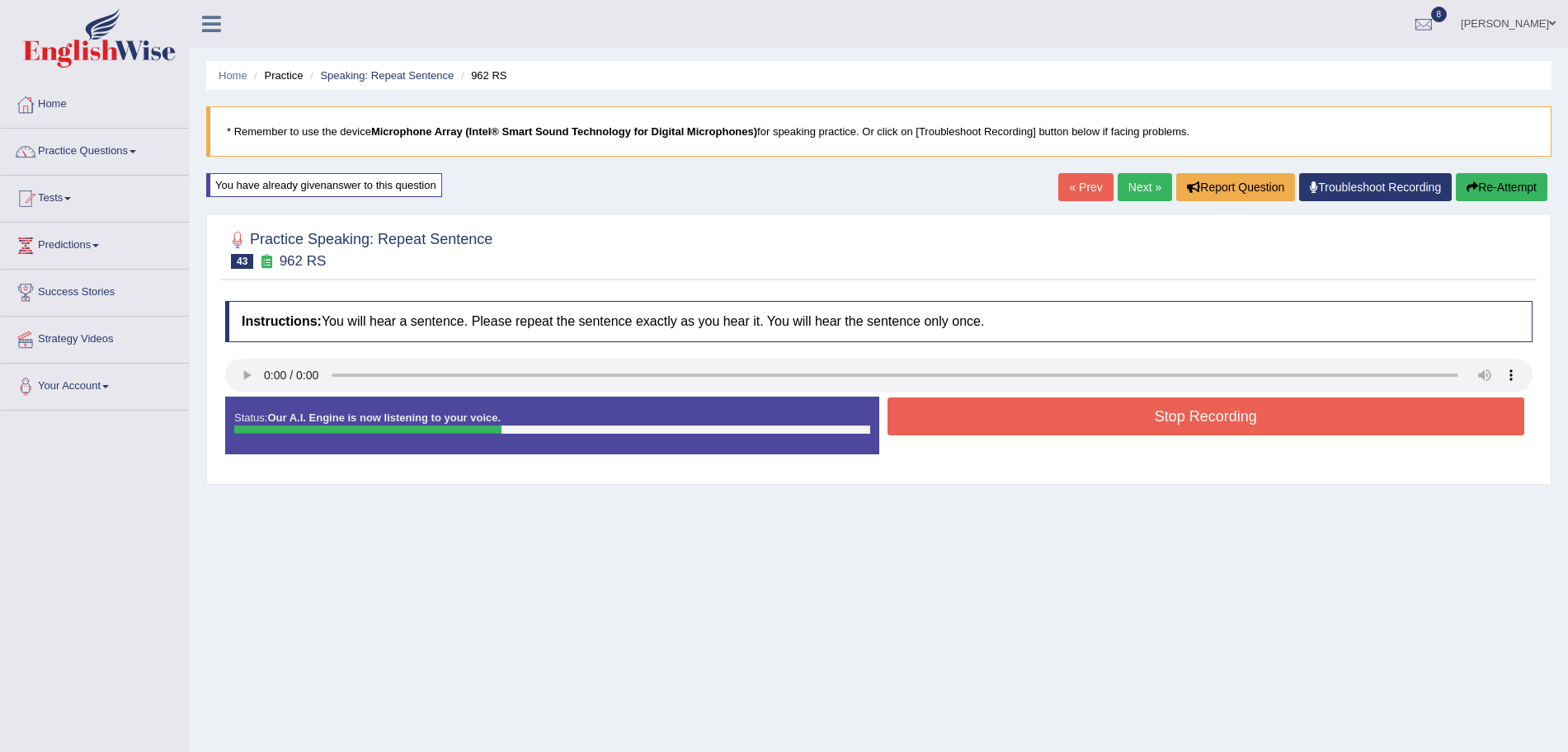
click at [1032, 415] on button "Stop Recording" at bounding box center [1207, 416] width 638 height 38
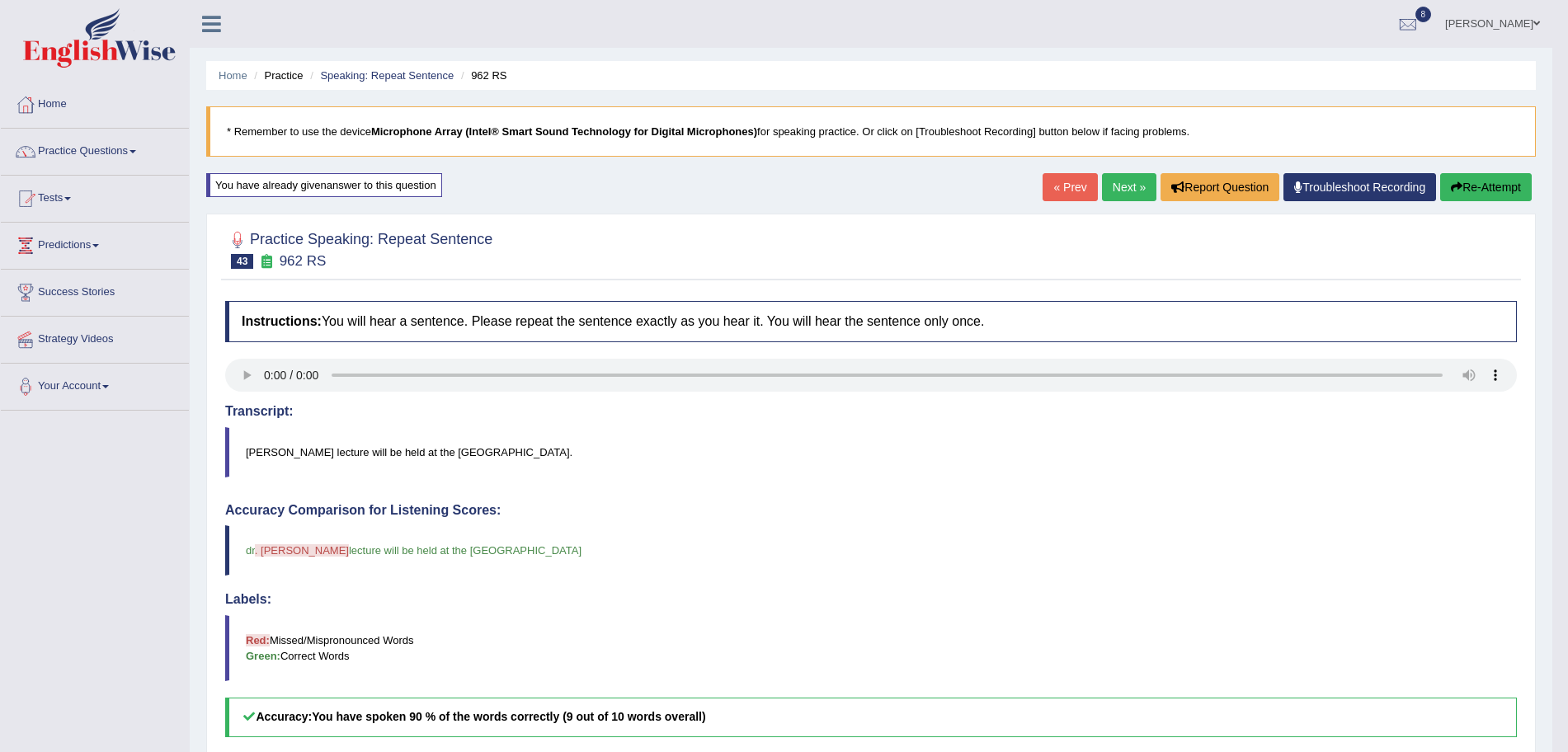
click at [1116, 187] on link "Next »" at bounding box center [1128, 187] width 55 height 28
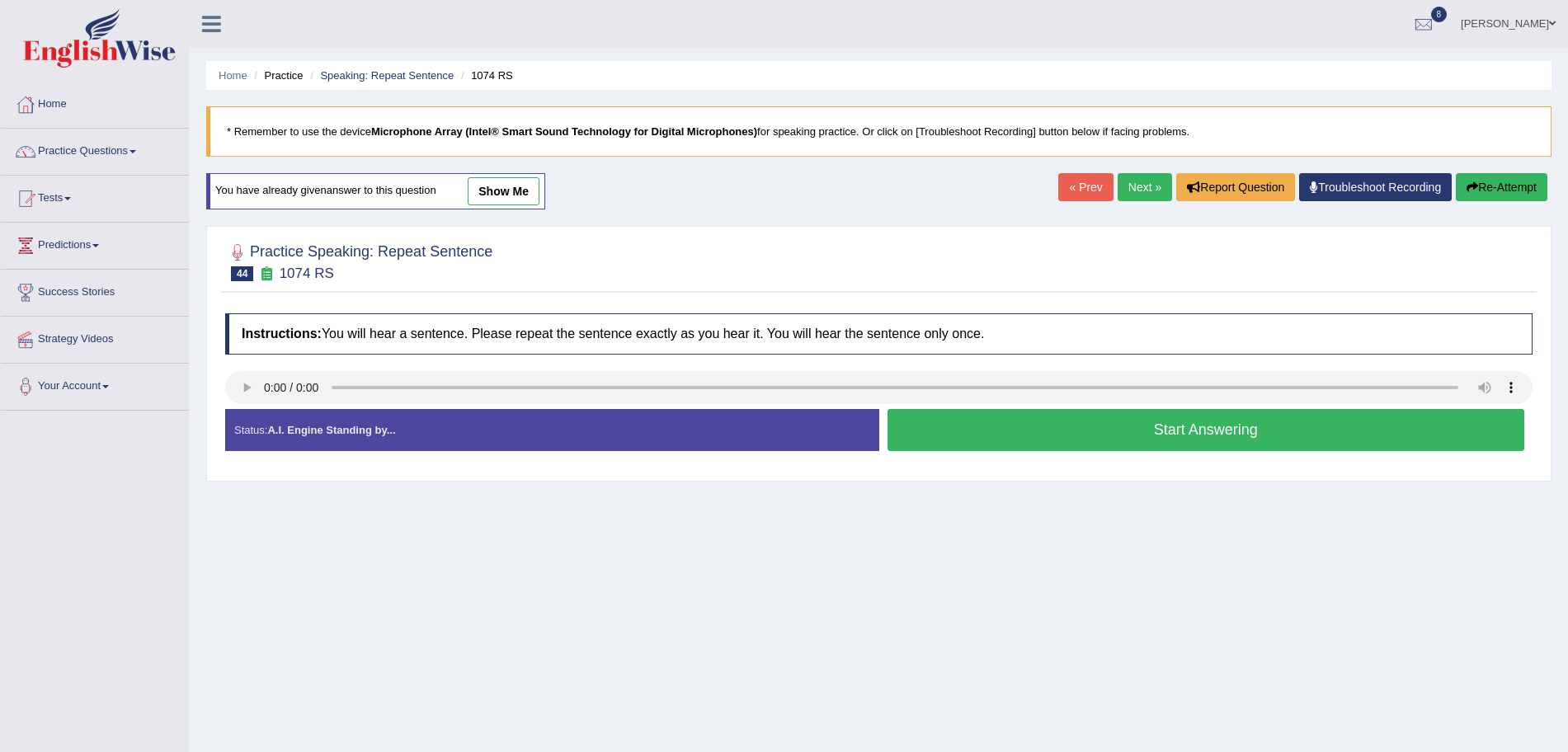
click at [1048, 434] on button "Start Answering" at bounding box center [1207, 430] width 638 height 42
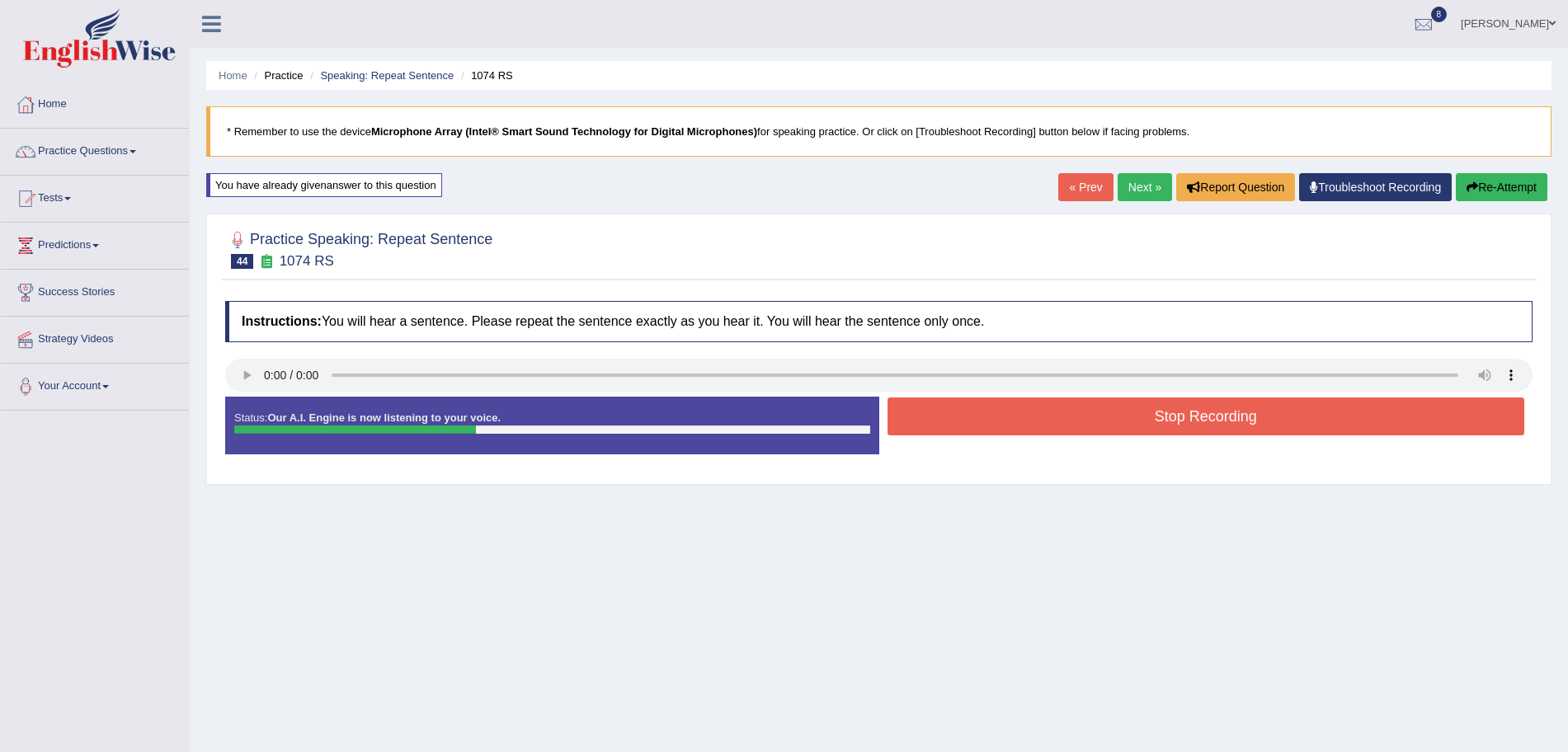
click at [1014, 425] on button "Stop Recording" at bounding box center [1207, 416] width 638 height 38
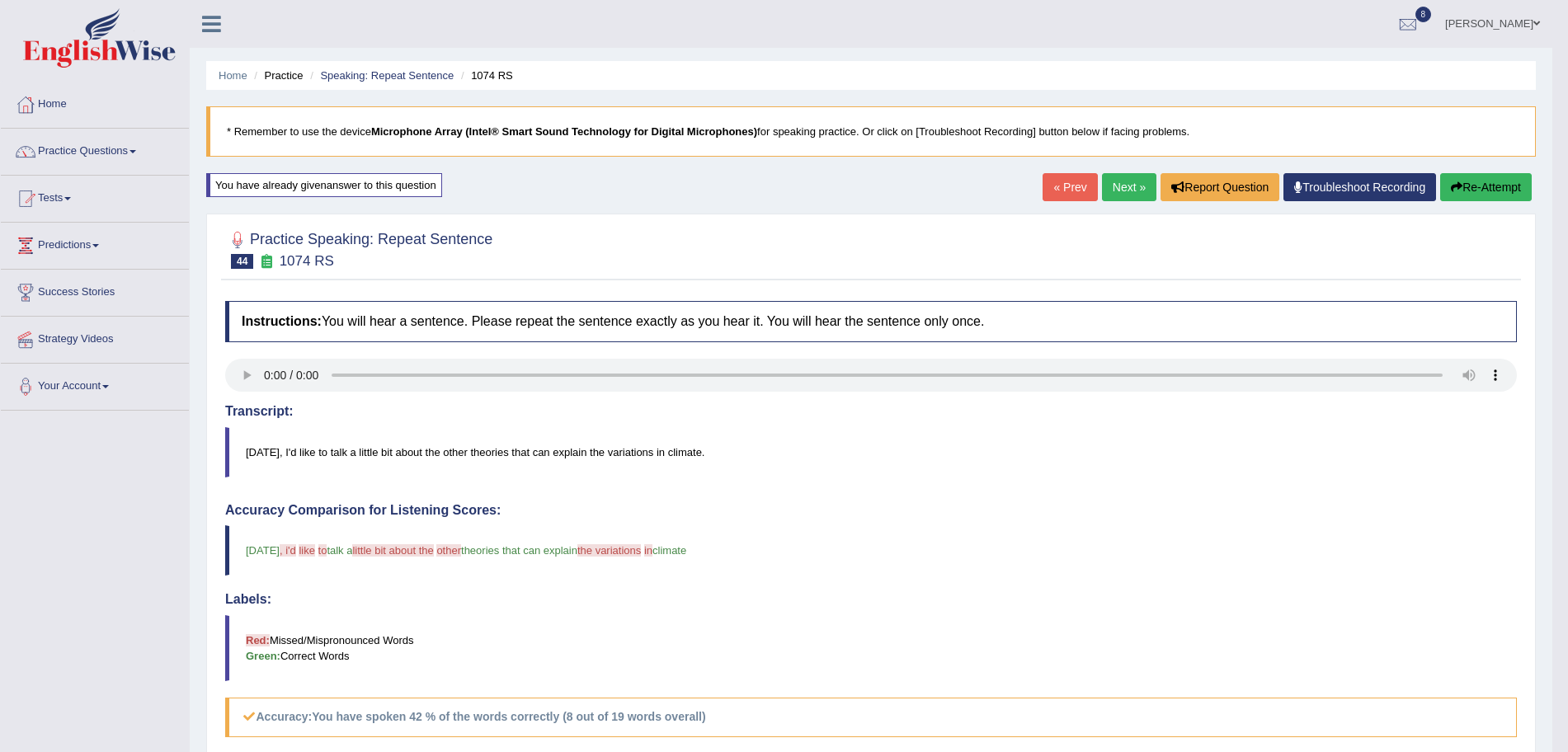
click at [1132, 190] on link "Next »" at bounding box center [1128, 187] width 55 height 28
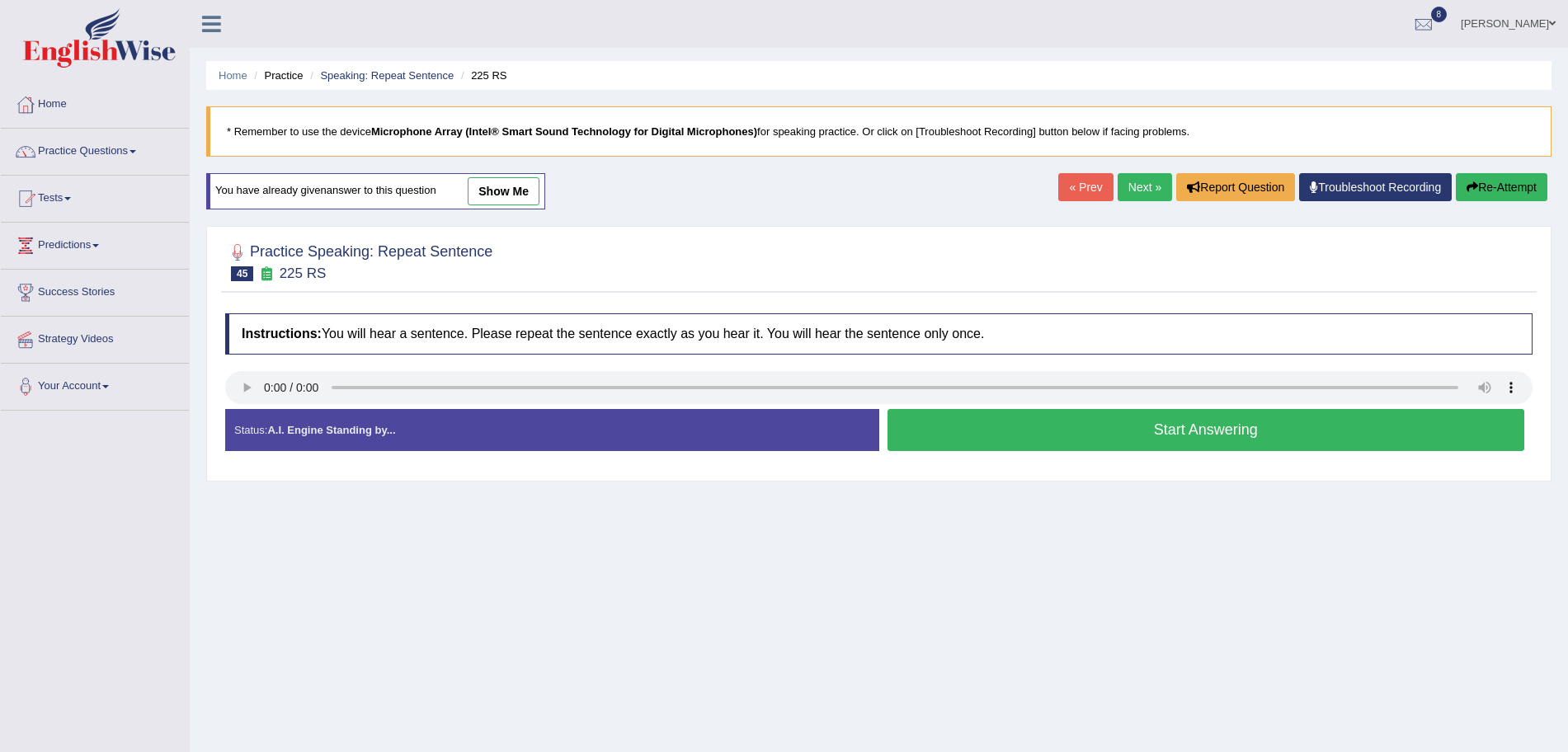
click at [1072, 429] on button "Start Answering" at bounding box center [1207, 430] width 638 height 42
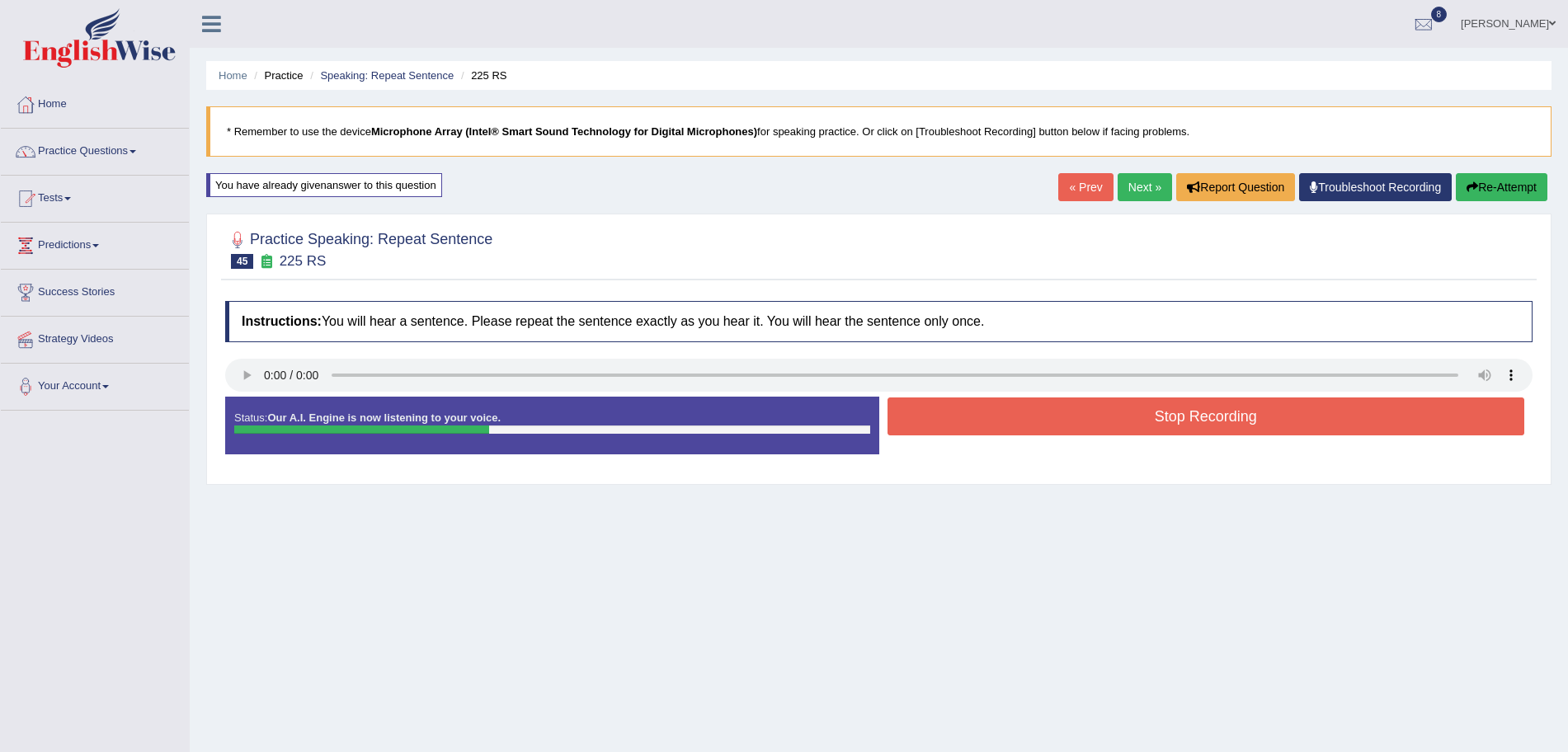
click at [1045, 427] on button "Stop Recording" at bounding box center [1207, 416] width 638 height 38
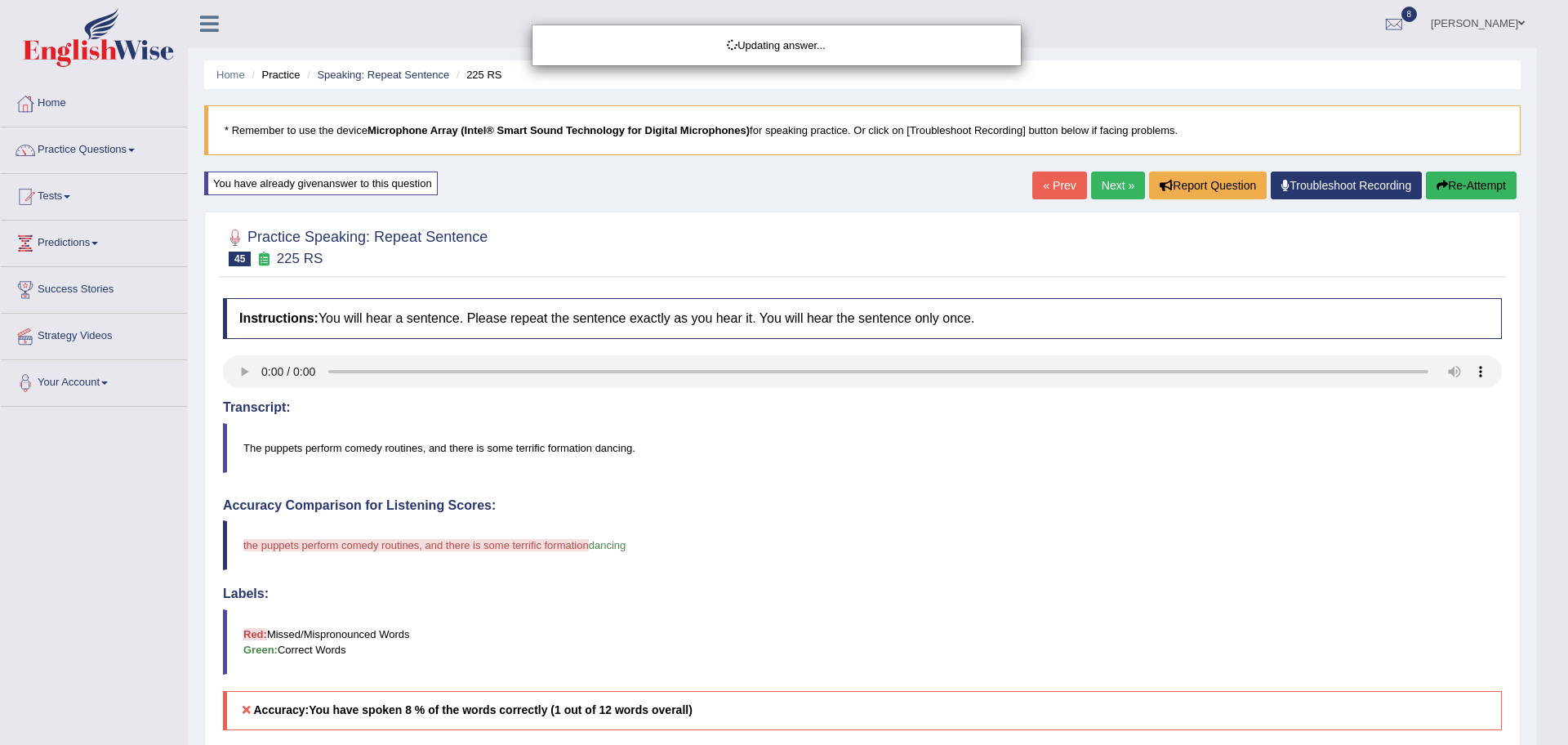
click at [1119, 188] on div "Updating answer..." at bounding box center [784, 372] width 1568 height 745
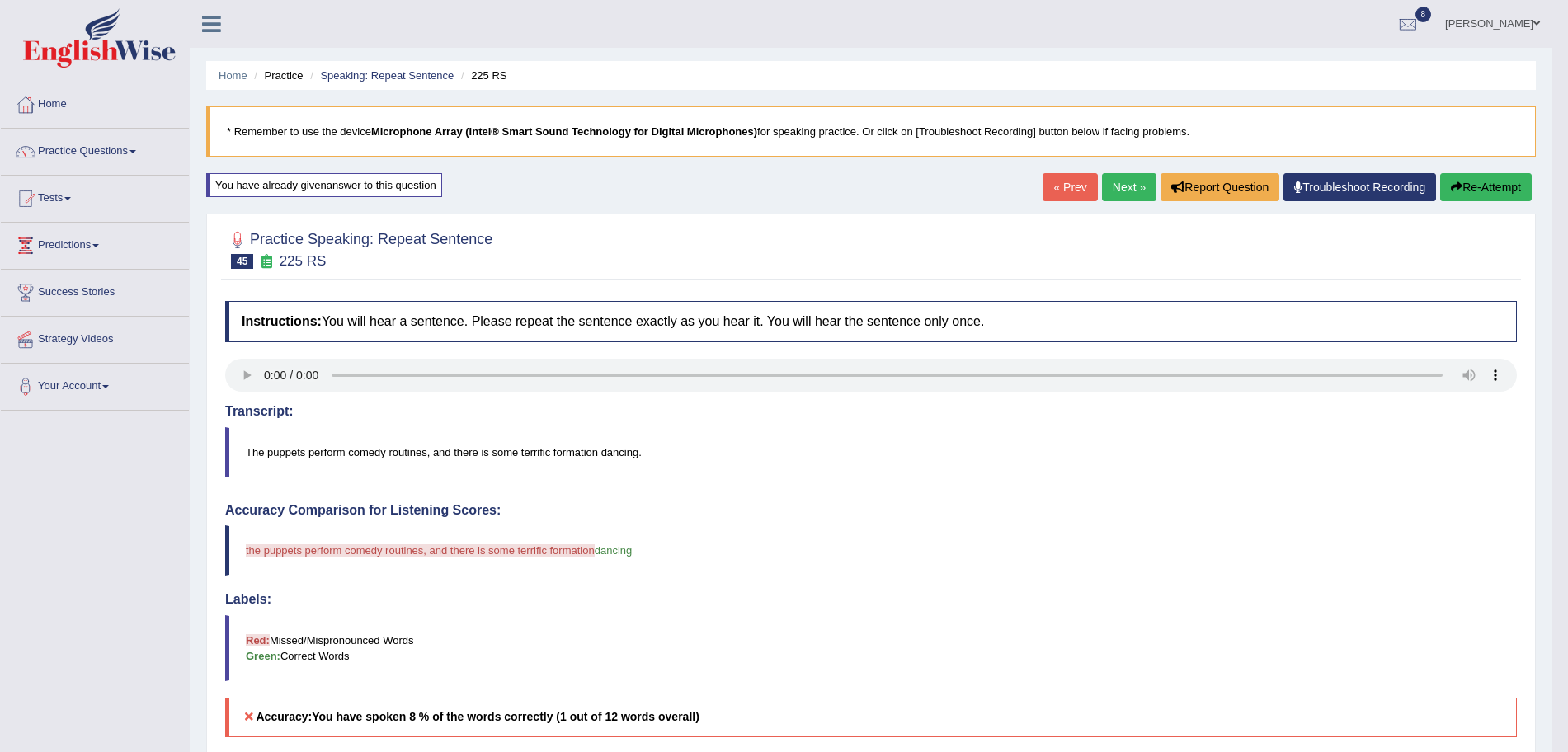
click at [1130, 190] on link "Next »" at bounding box center [1128, 187] width 55 height 28
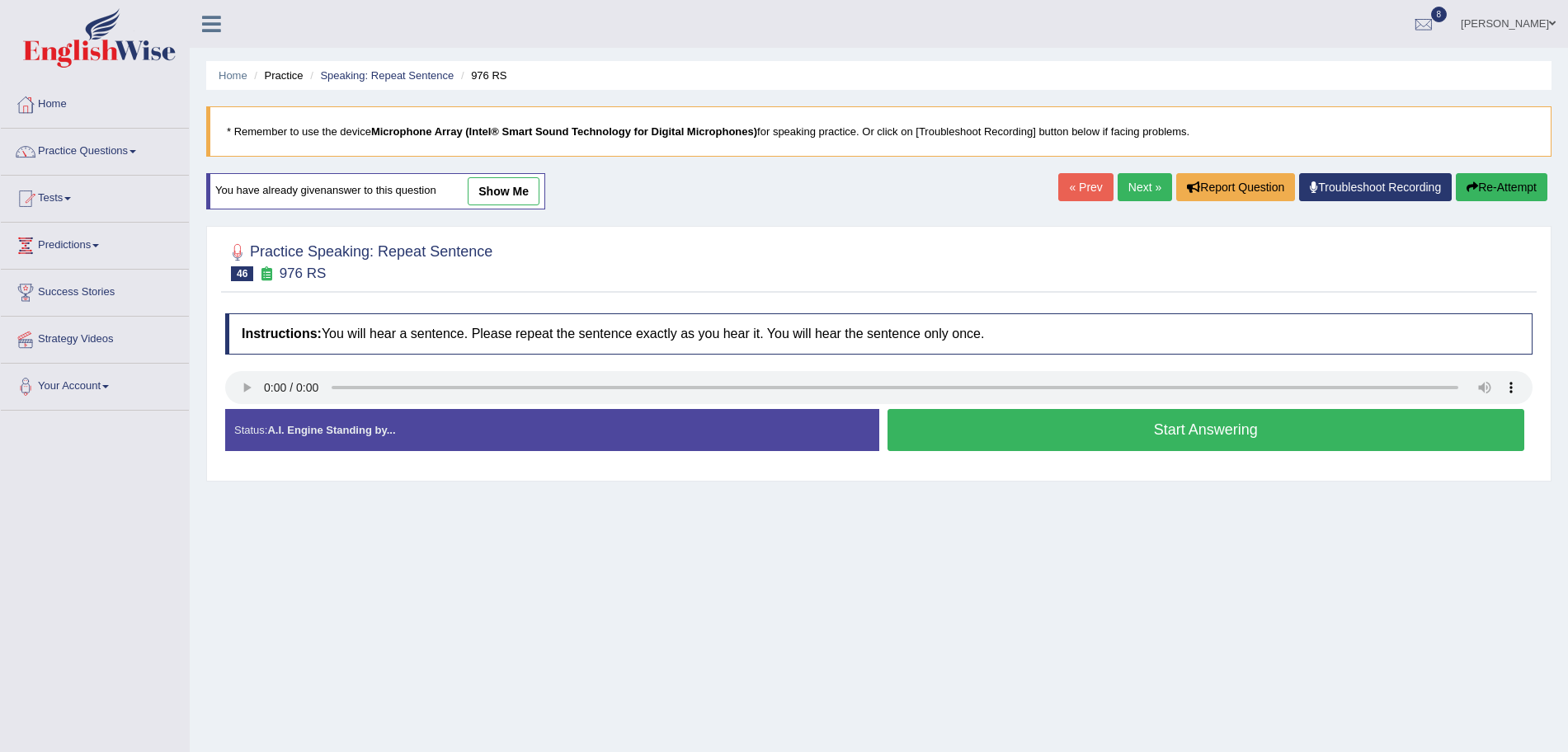
click at [990, 435] on button "Start Answering" at bounding box center [1207, 430] width 638 height 42
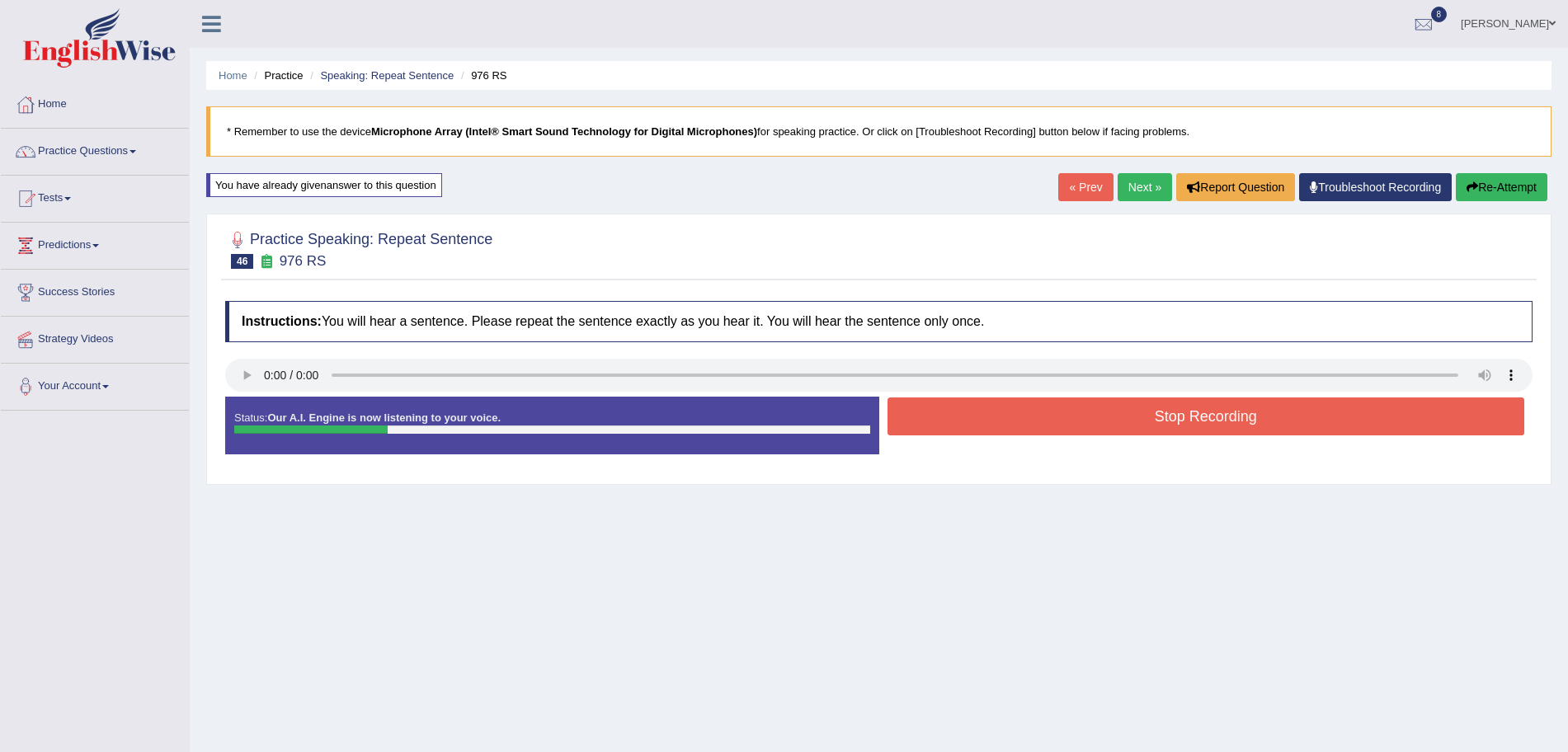
click at [975, 425] on button "Stop Recording" at bounding box center [1207, 416] width 638 height 38
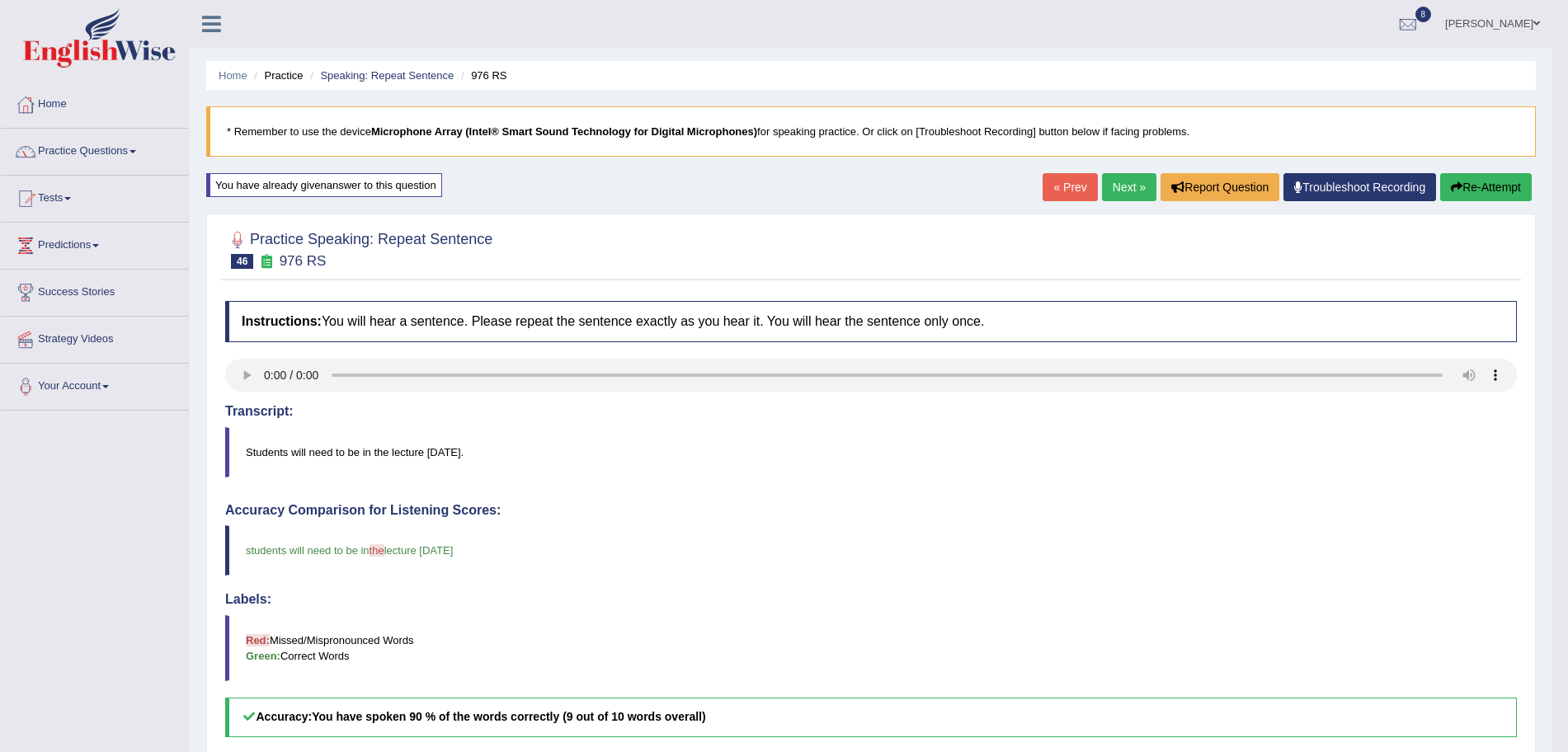
click at [1136, 190] on link "Next »" at bounding box center [1128, 187] width 55 height 28
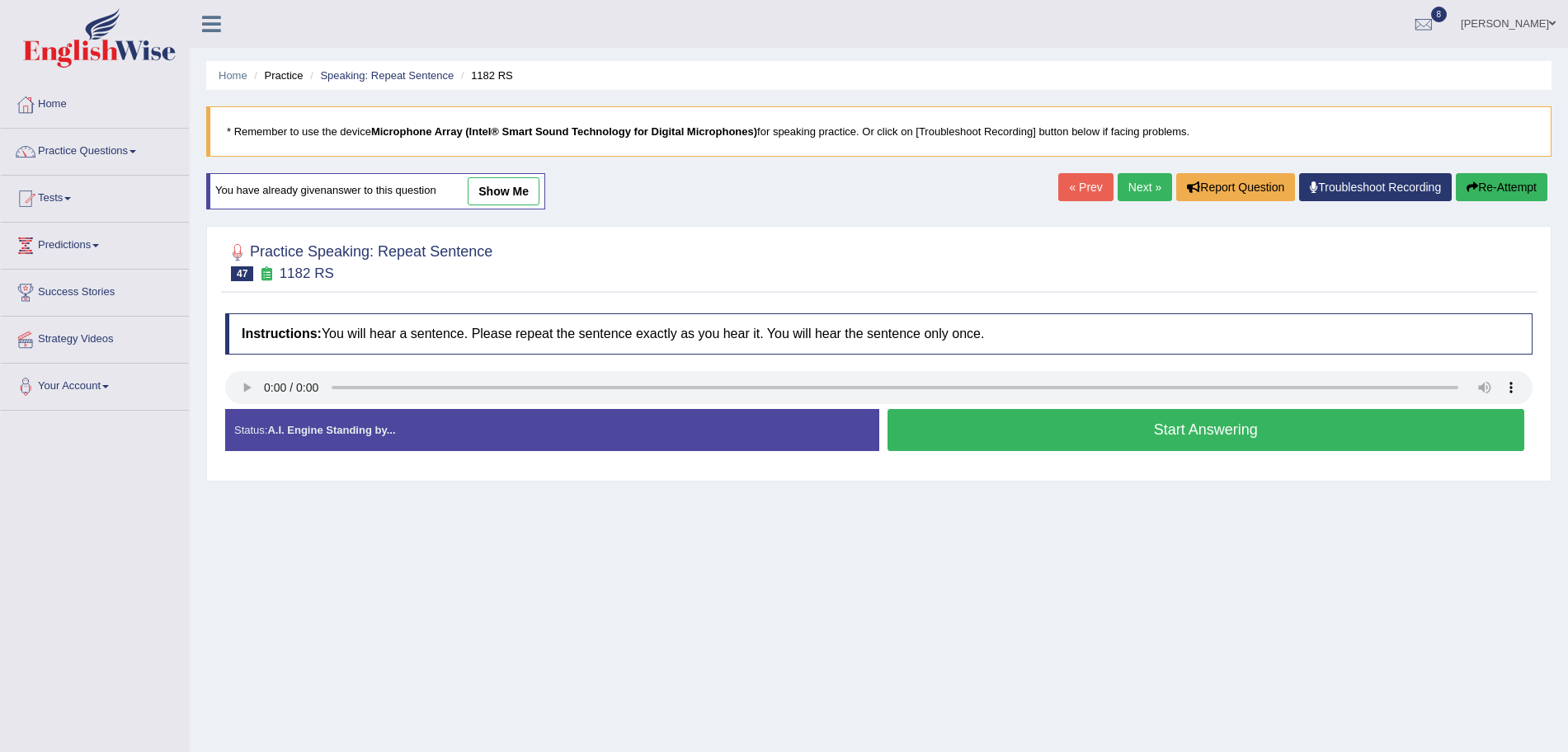
click at [1086, 431] on button "Start Answering" at bounding box center [1207, 430] width 638 height 42
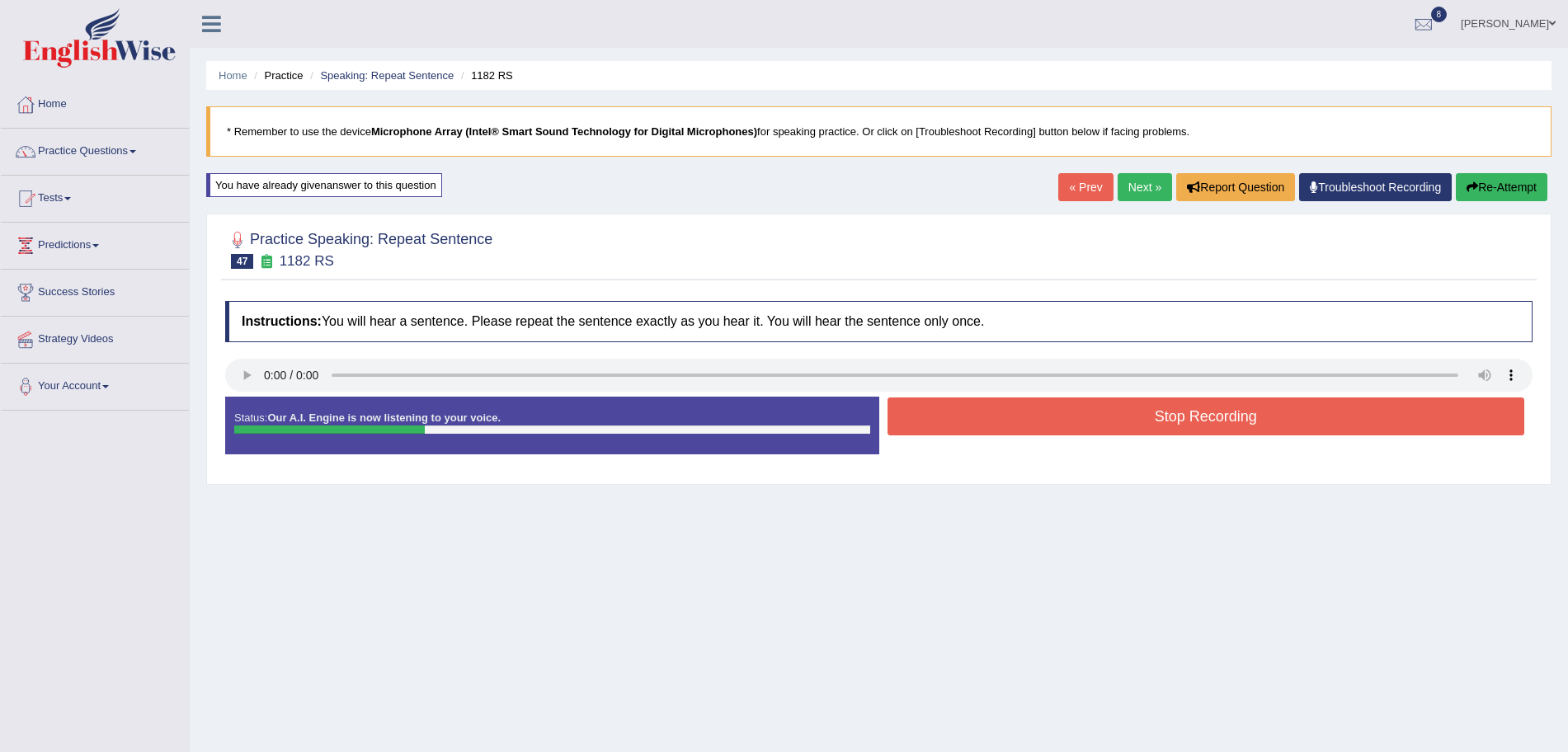
click at [1014, 421] on button "Stop Recording" at bounding box center [1207, 416] width 638 height 38
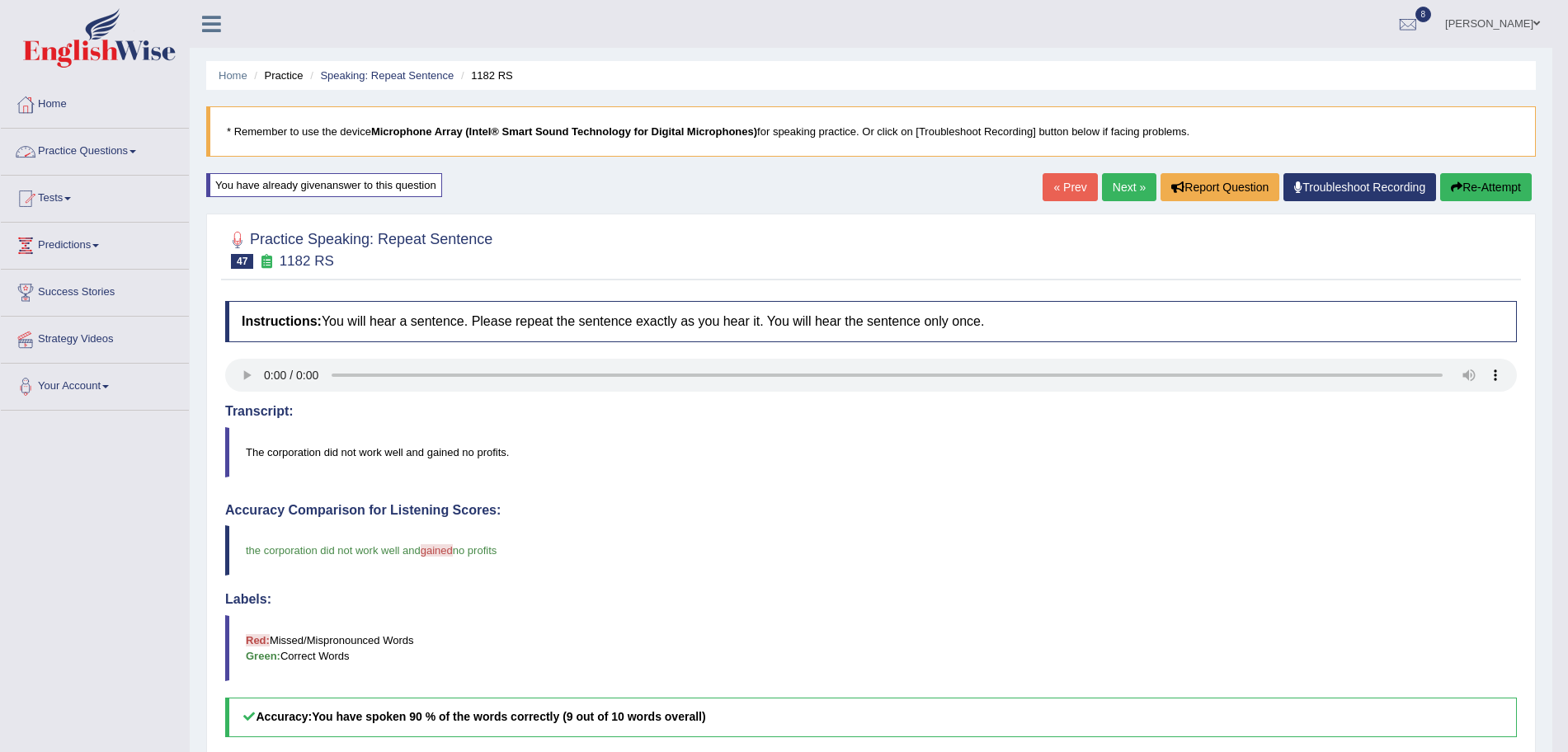
click at [126, 144] on link "Practice Questions" at bounding box center [94, 150] width 188 height 42
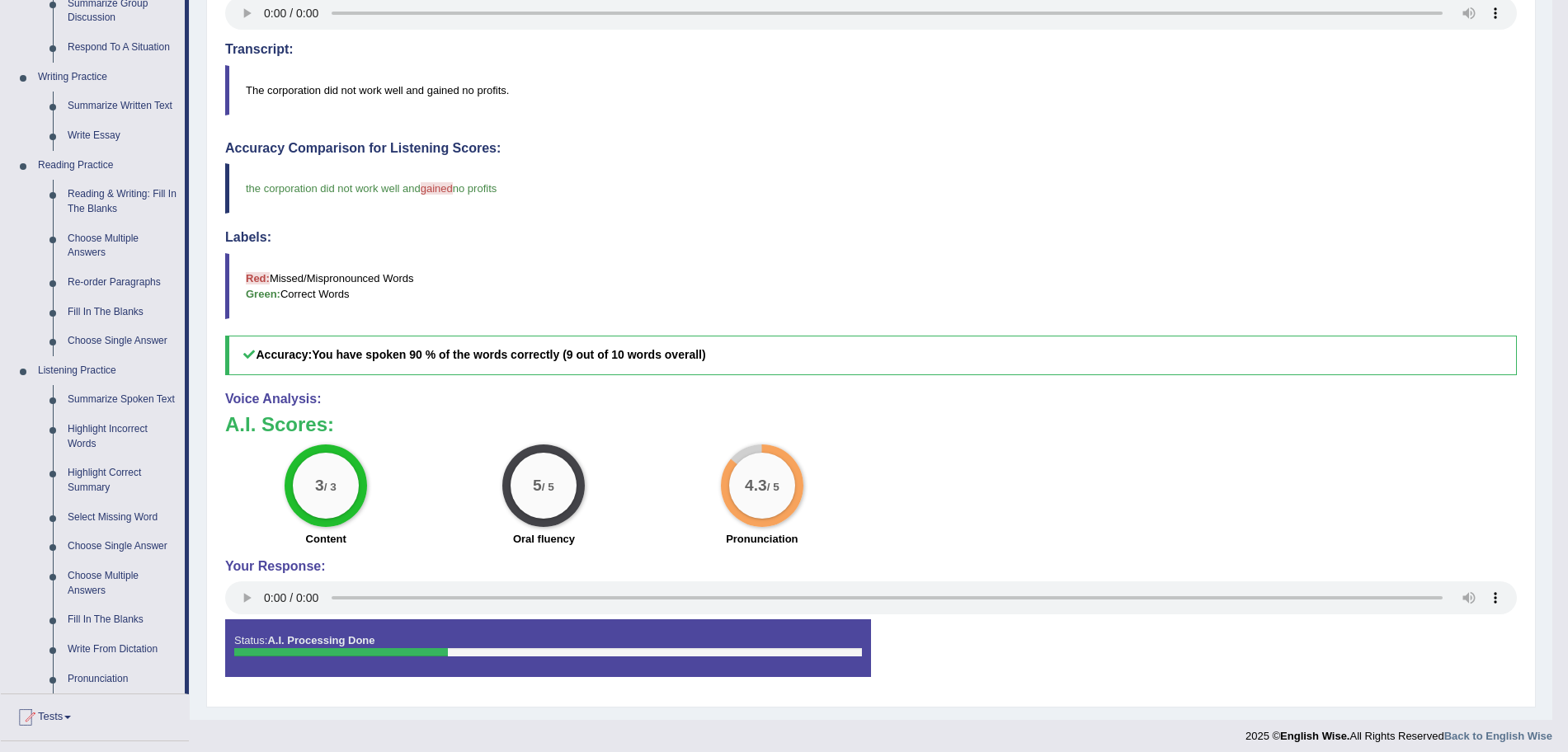
scroll to position [56, 0]
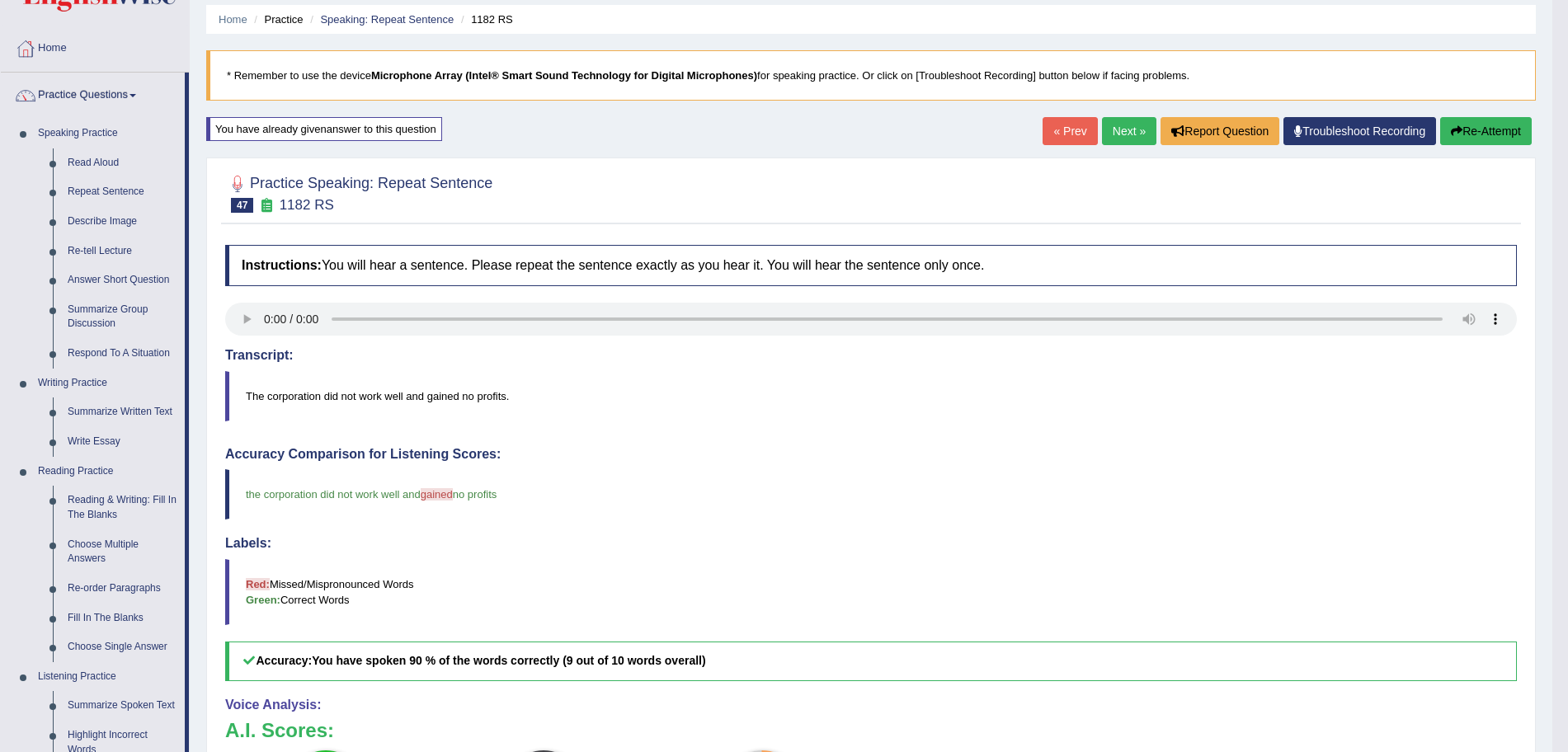
click at [1111, 127] on link "Next »" at bounding box center [1128, 131] width 55 height 28
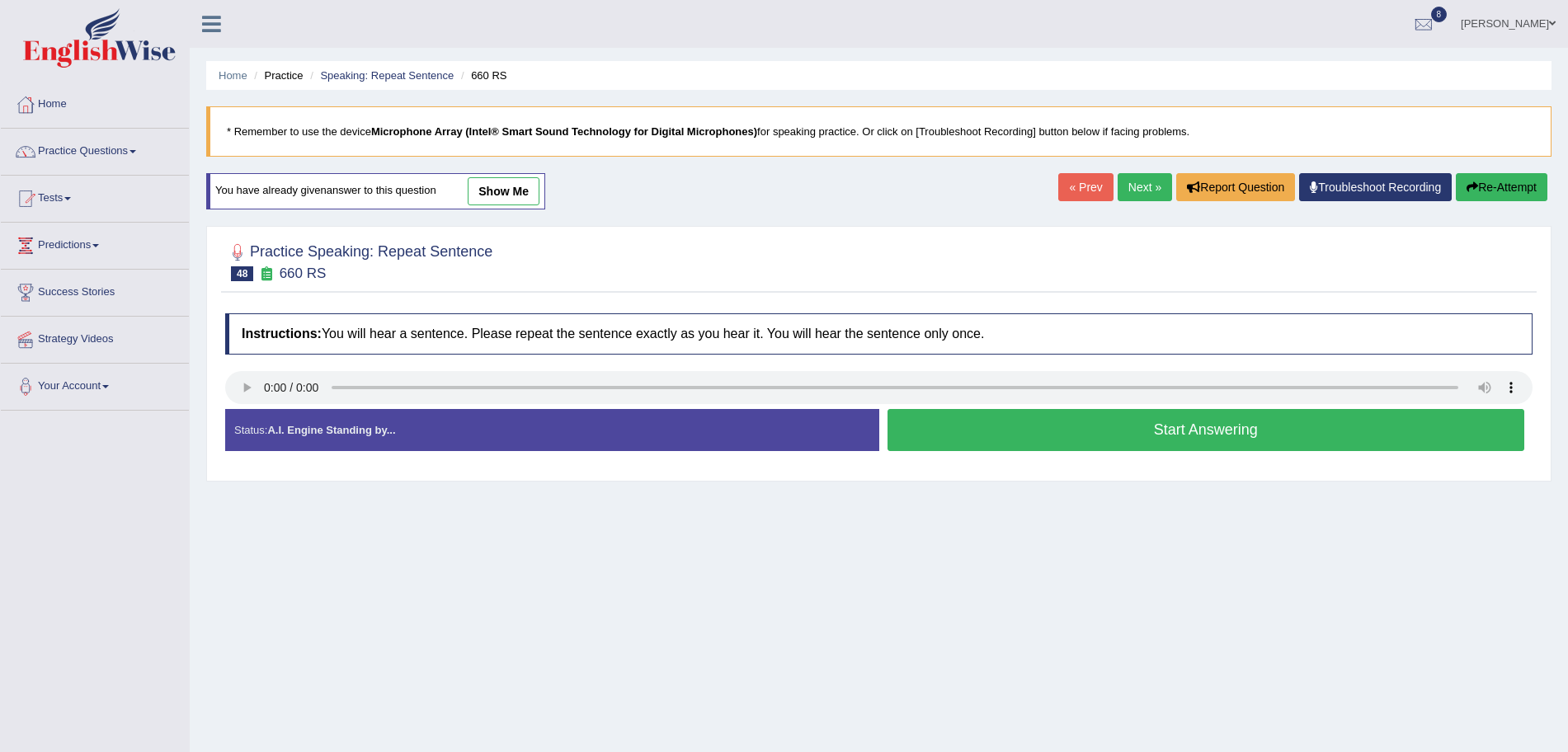
click at [1022, 442] on button "Start Answering" at bounding box center [1207, 430] width 638 height 42
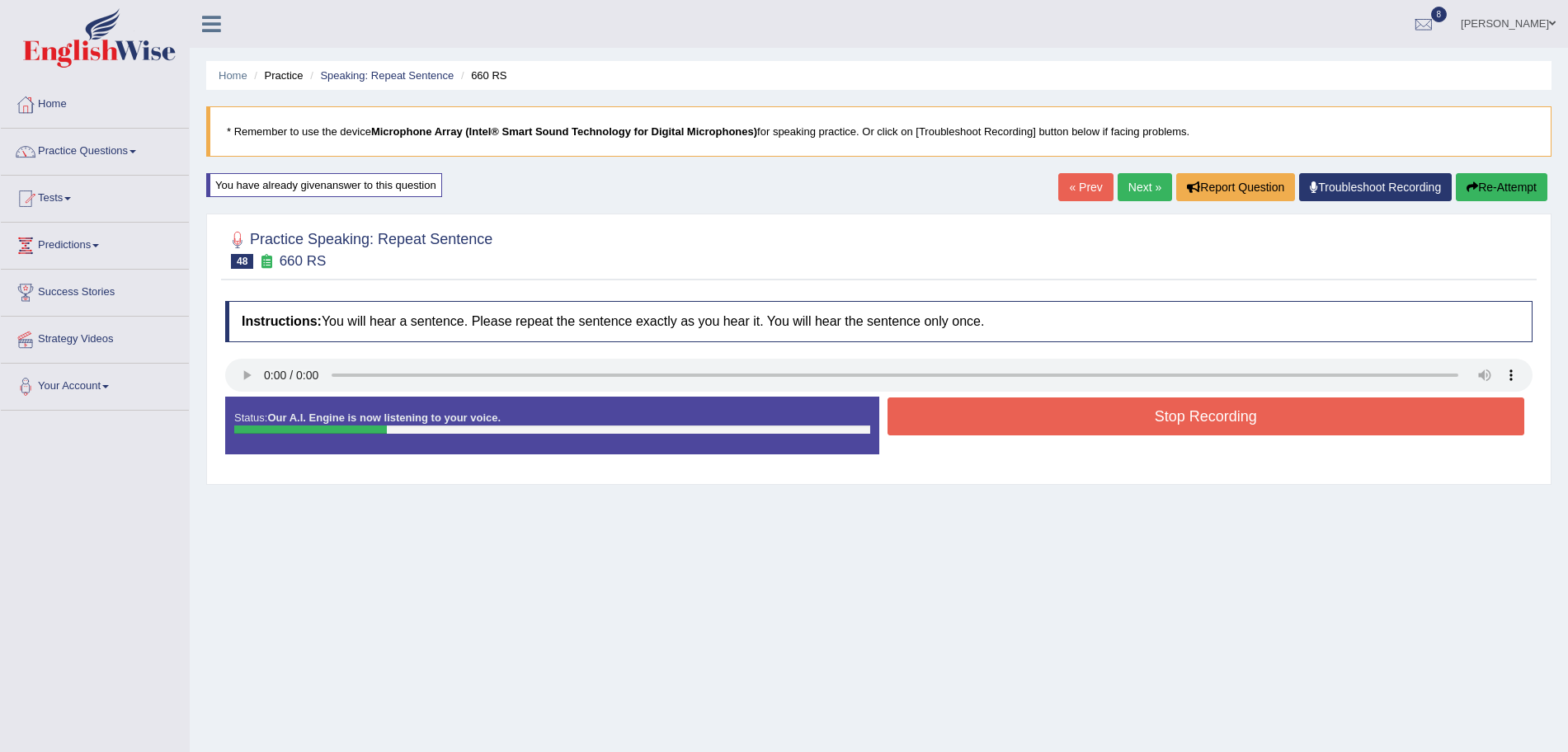
click at [968, 405] on button "Stop Recording" at bounding box center [1207, 416] width 638 height 38
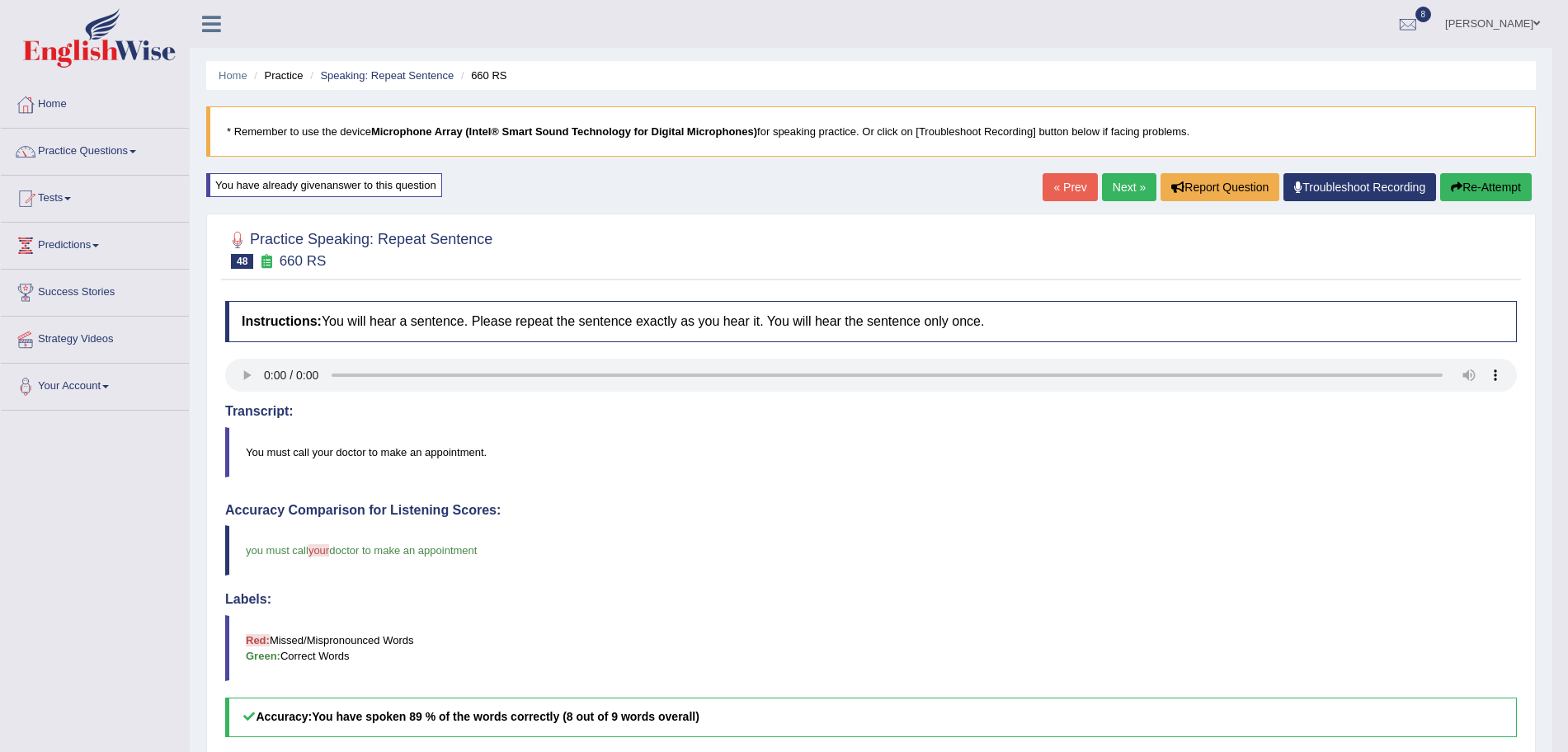
click at [1120, 190] on link "Next »" at bounding box center [1128, 187] width 55 height 28
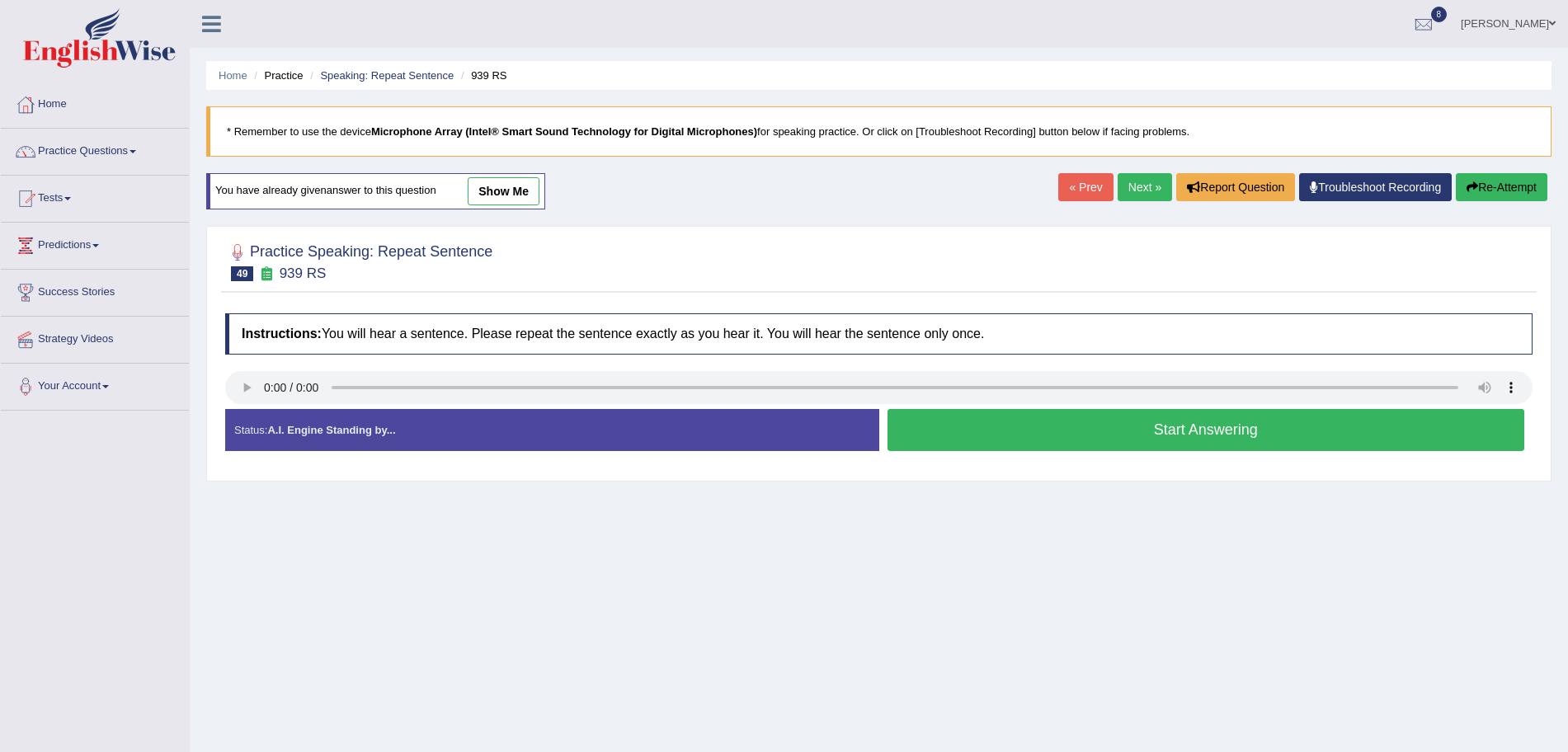
click at [1023, 437] on button "Start Answering" at bounding box center [1207, 430] width 638 height 42
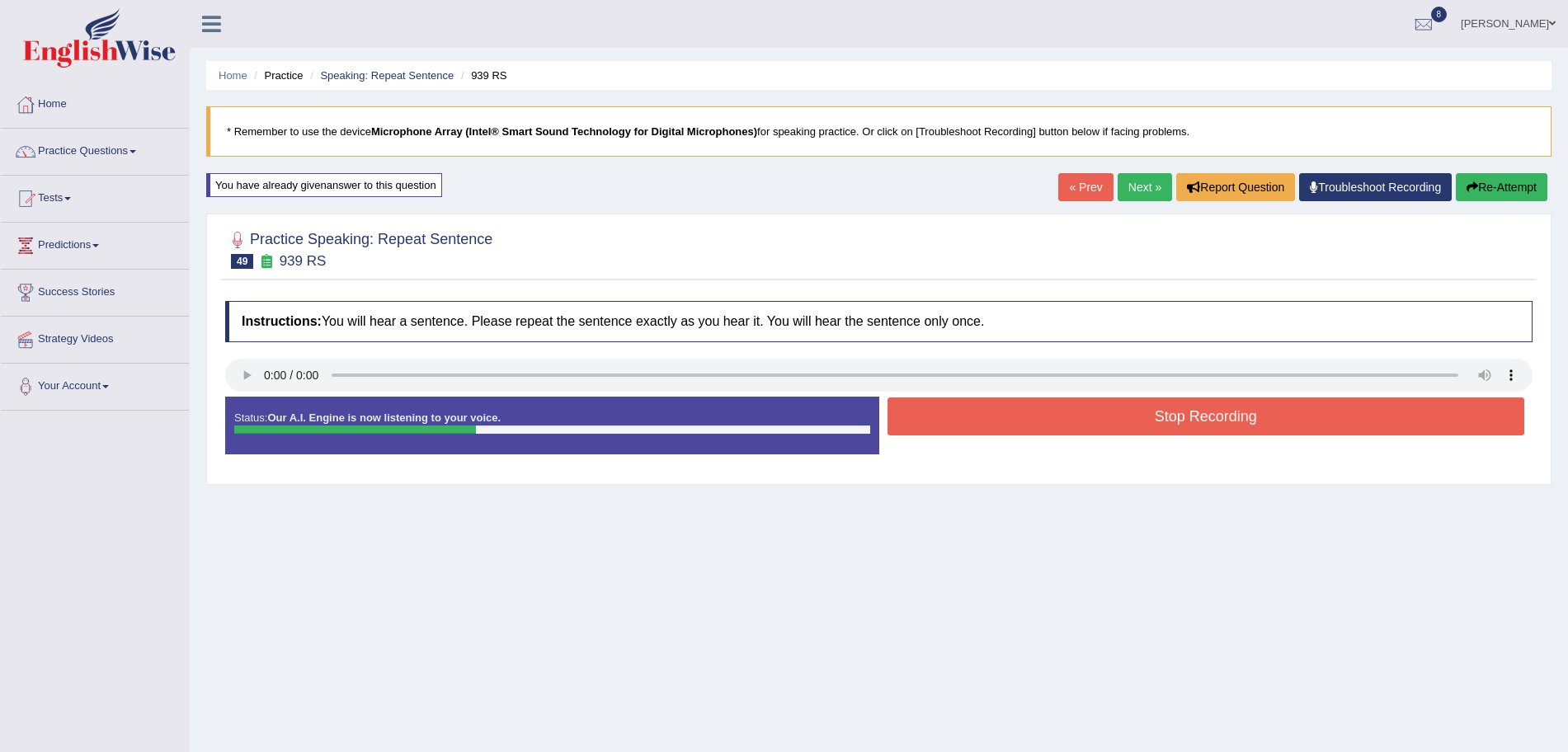
click at [959, 425] on button "Stop Recording" at bounding box center [1207, 416] width 638 height 38
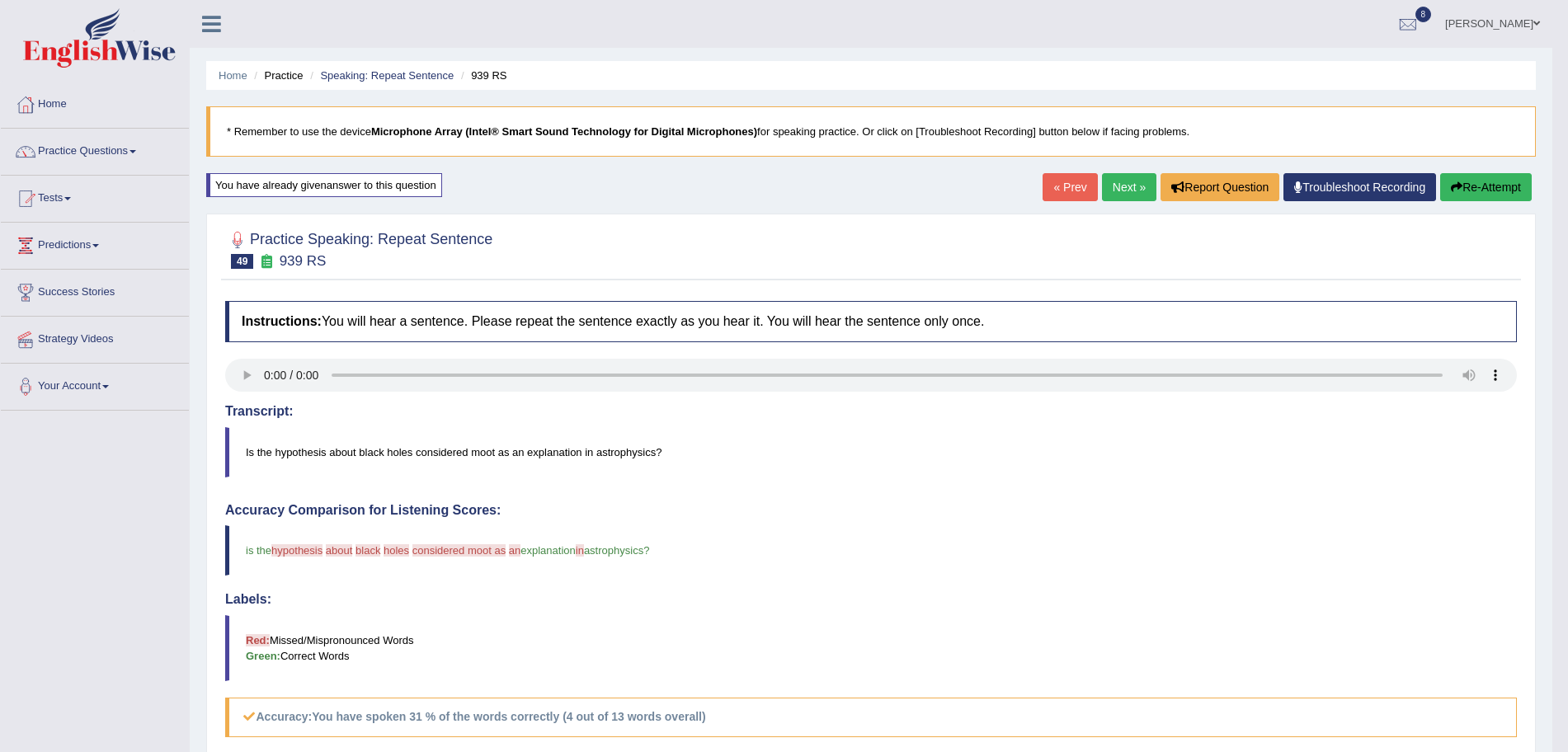
click at [1121, 190] on link "Next »" at bounding box center [1128, 187] width 55 height 28
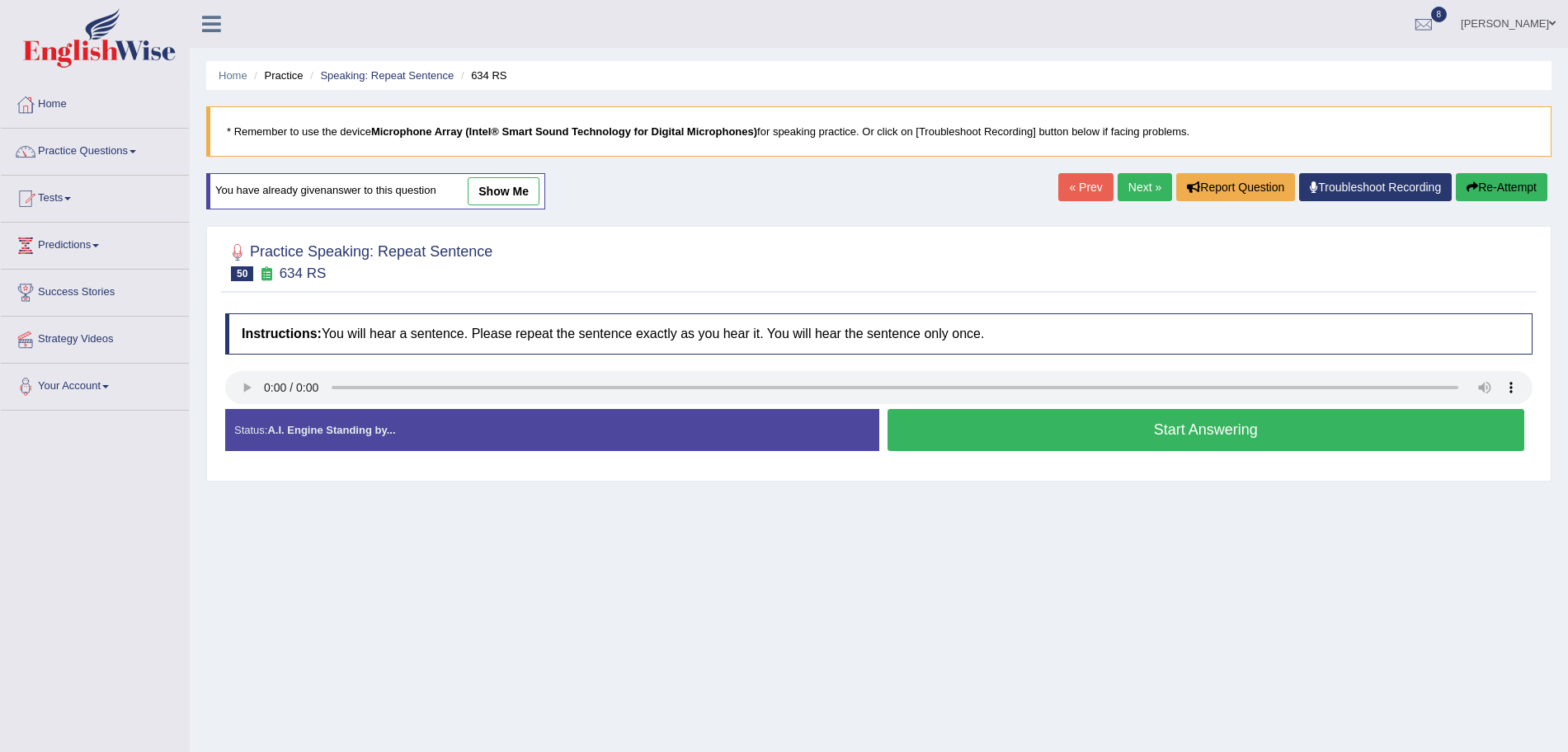
click at [1033, 435] on button "Start Answering" at bounding box center [1207, 430] width 638 height 42
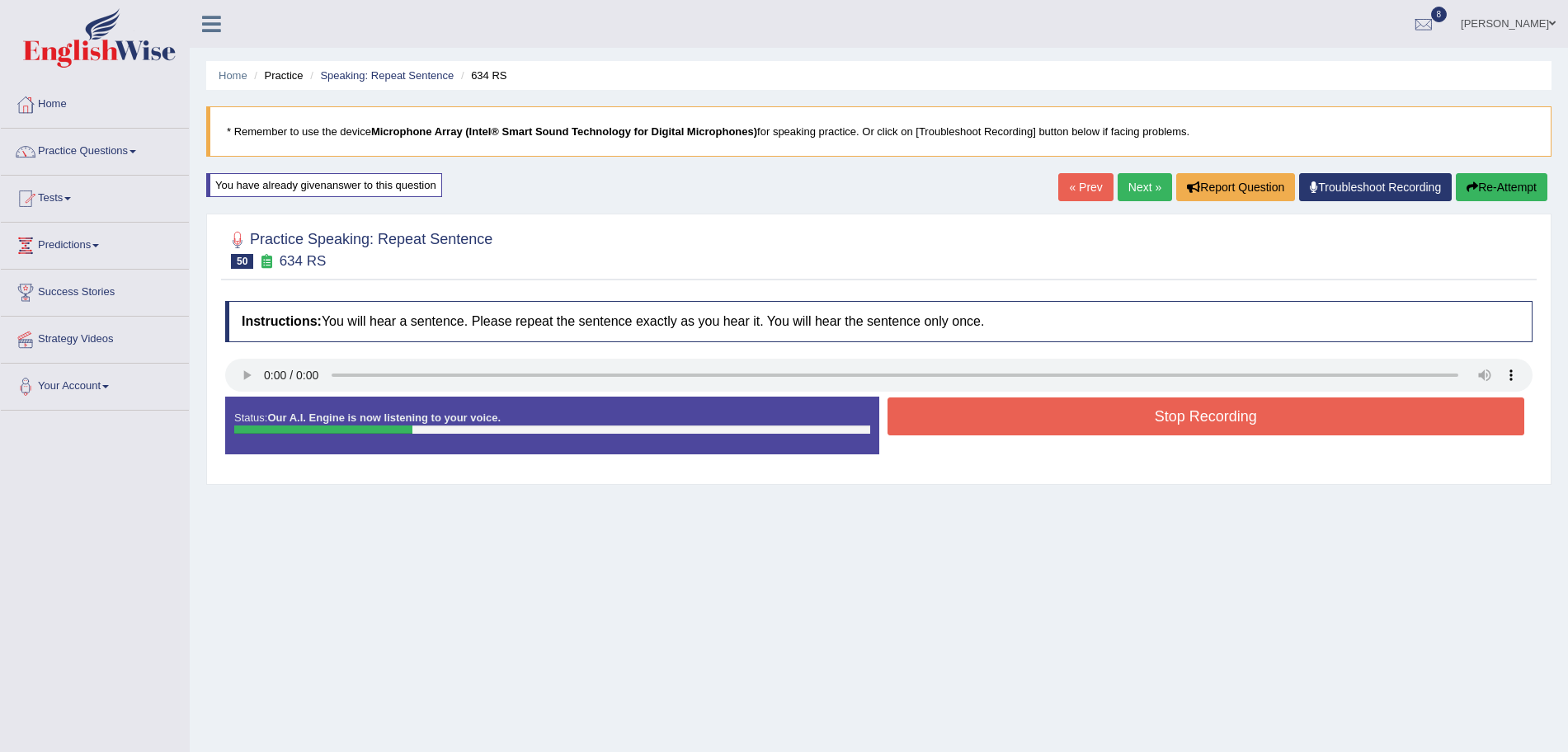
click at [979, 416] on button "Stop Recording" at bounding box center [1207, 416] width 638 height 38
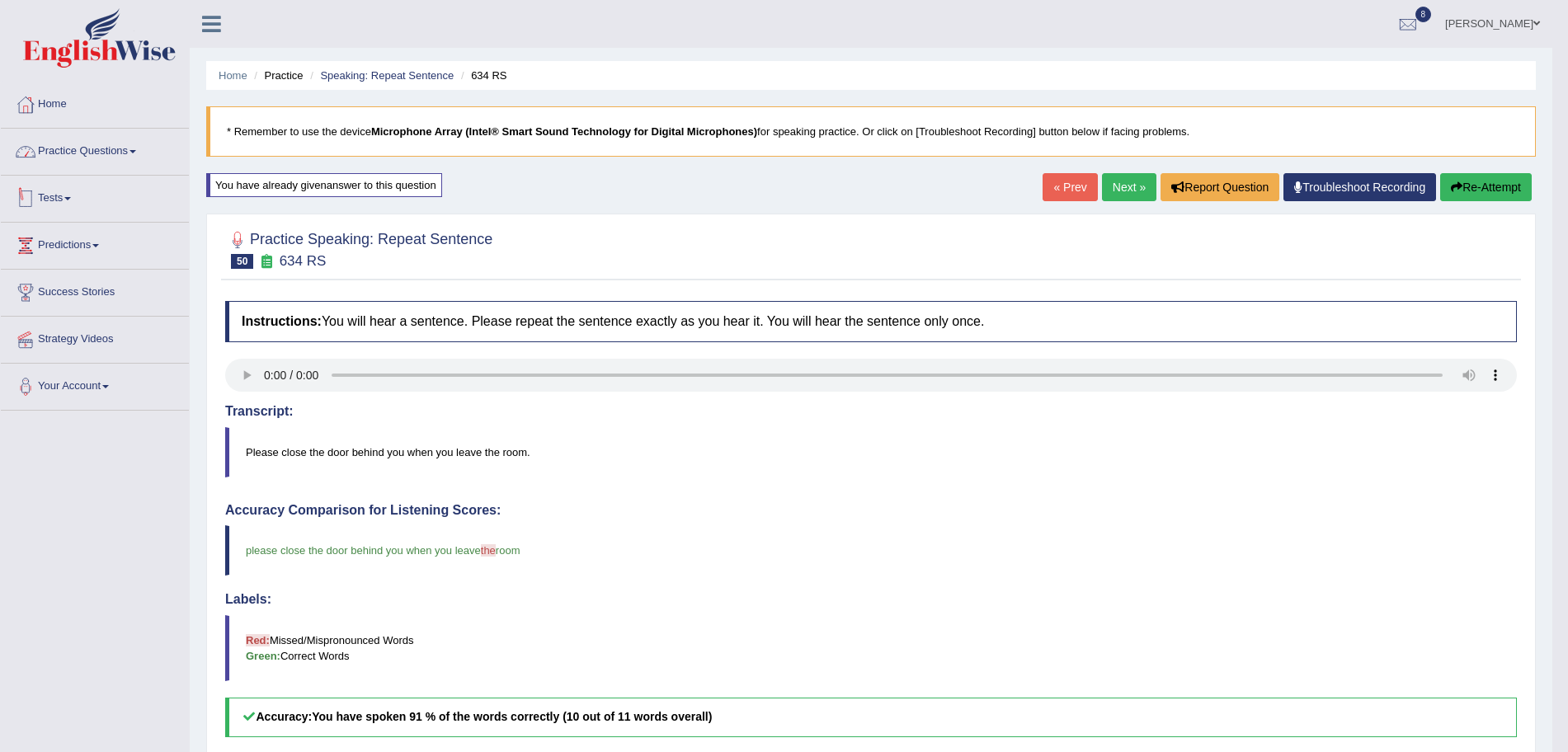
click at [119, 148] on link "Practice Questions" at bounding box center [94, 150] width 188 height 42
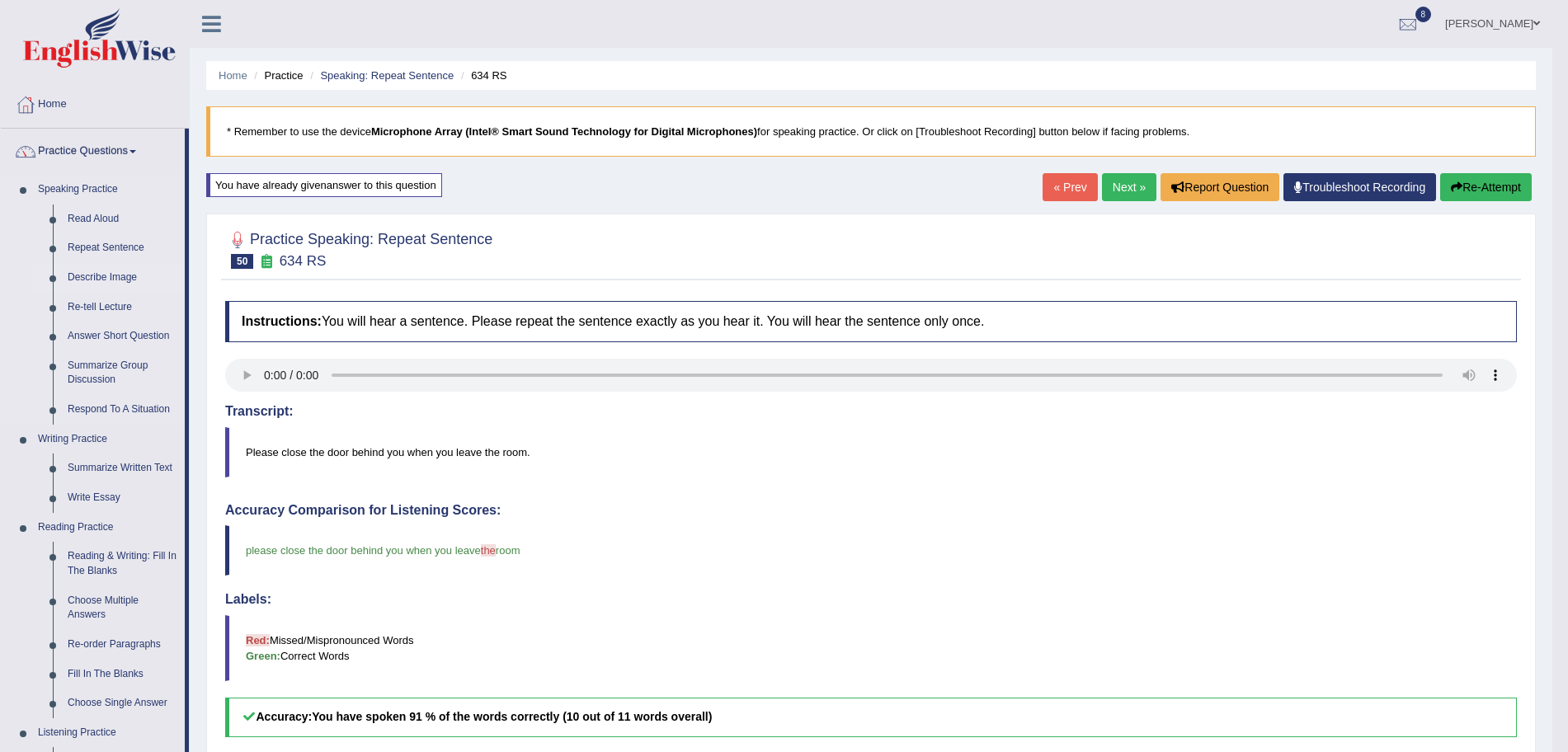
click at [104, 275] on link "Describe Image" at bounding box center [122, 278] width 124 height 30
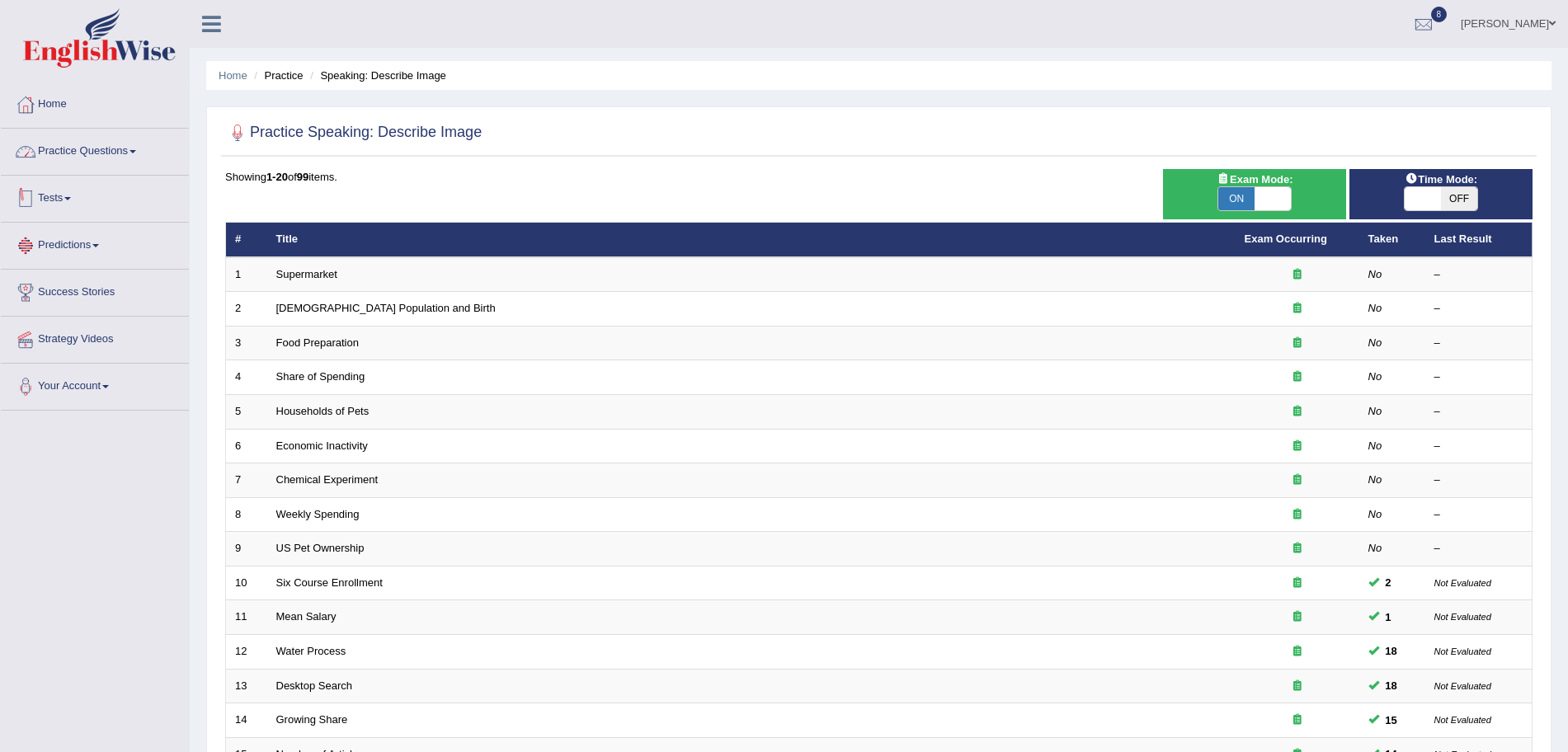
click at [103, 146] on link "Practice Questions" at bounding box center [94, 150] width 188 height 42
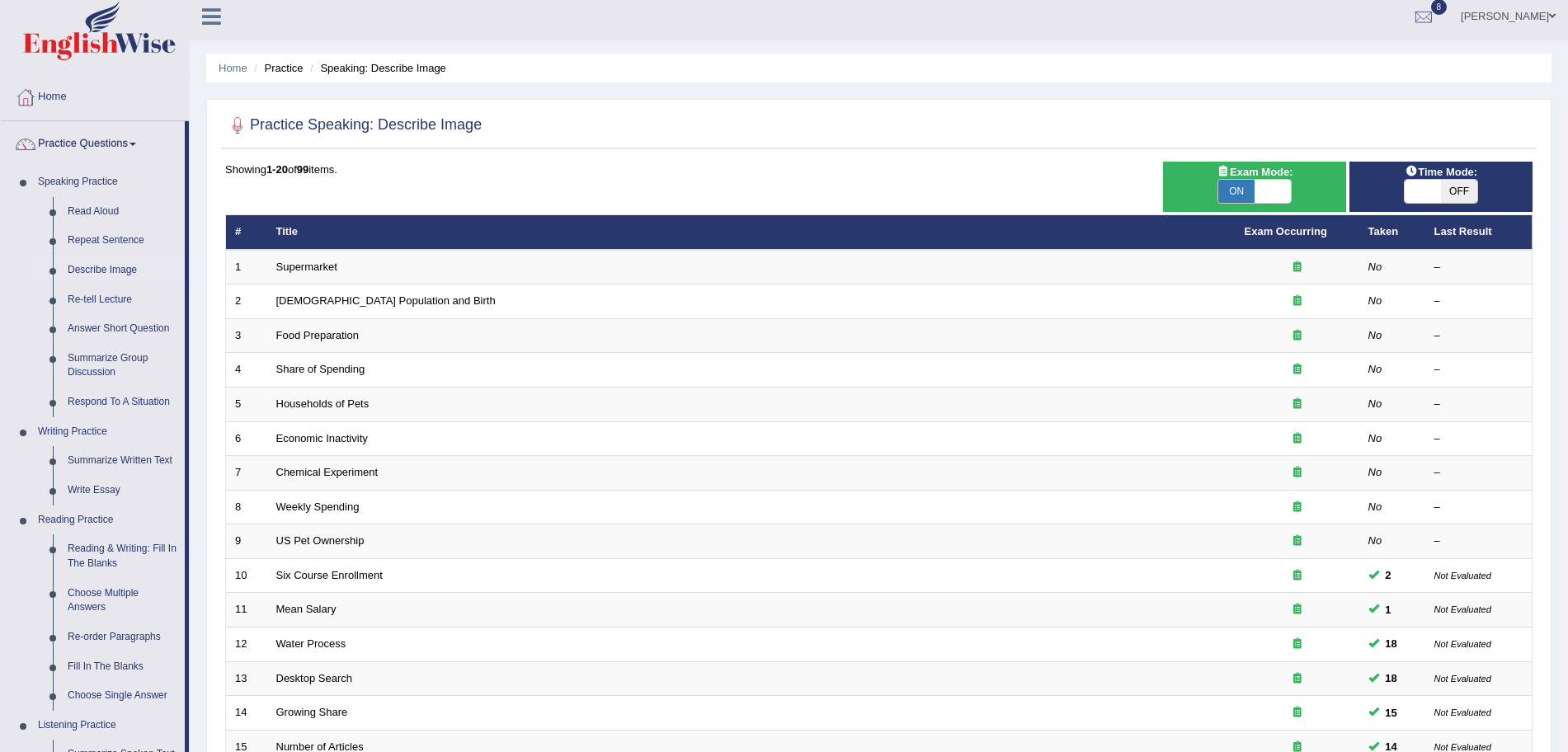
scroll to position [4, 0]
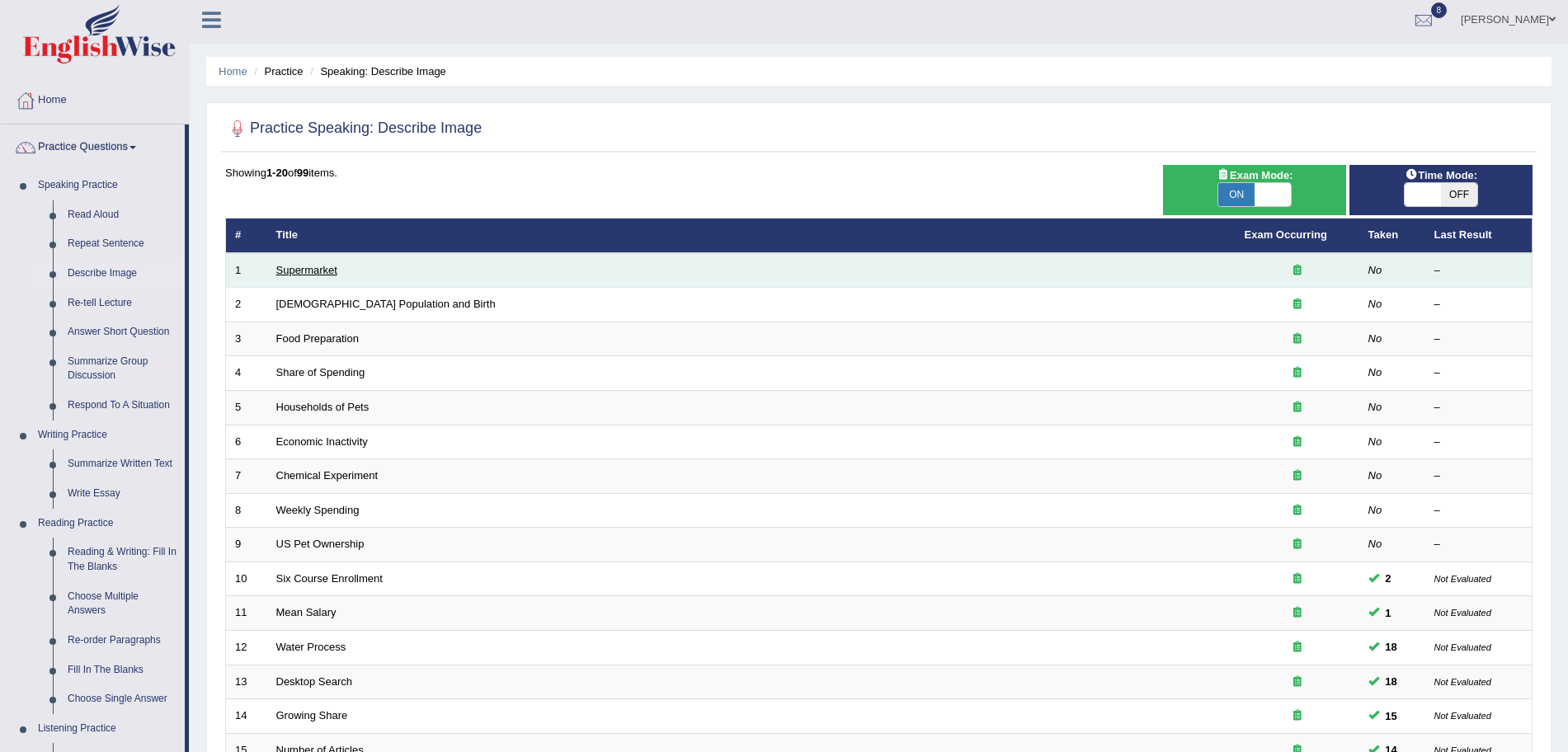
click at [315, 268] on link "Supermarket" at bounding box center [306, 270] width 61 height 12
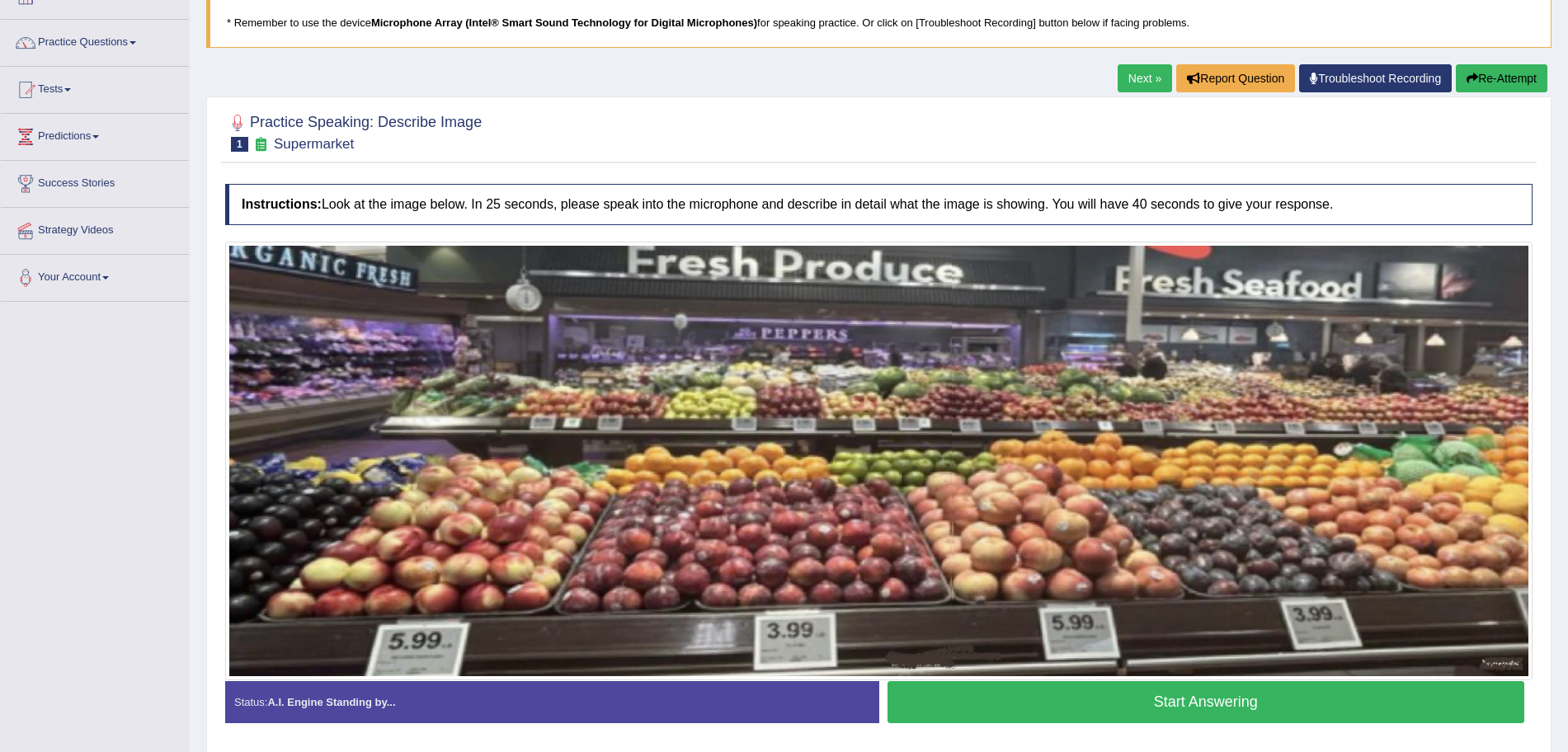
scroll to position [164, 0]
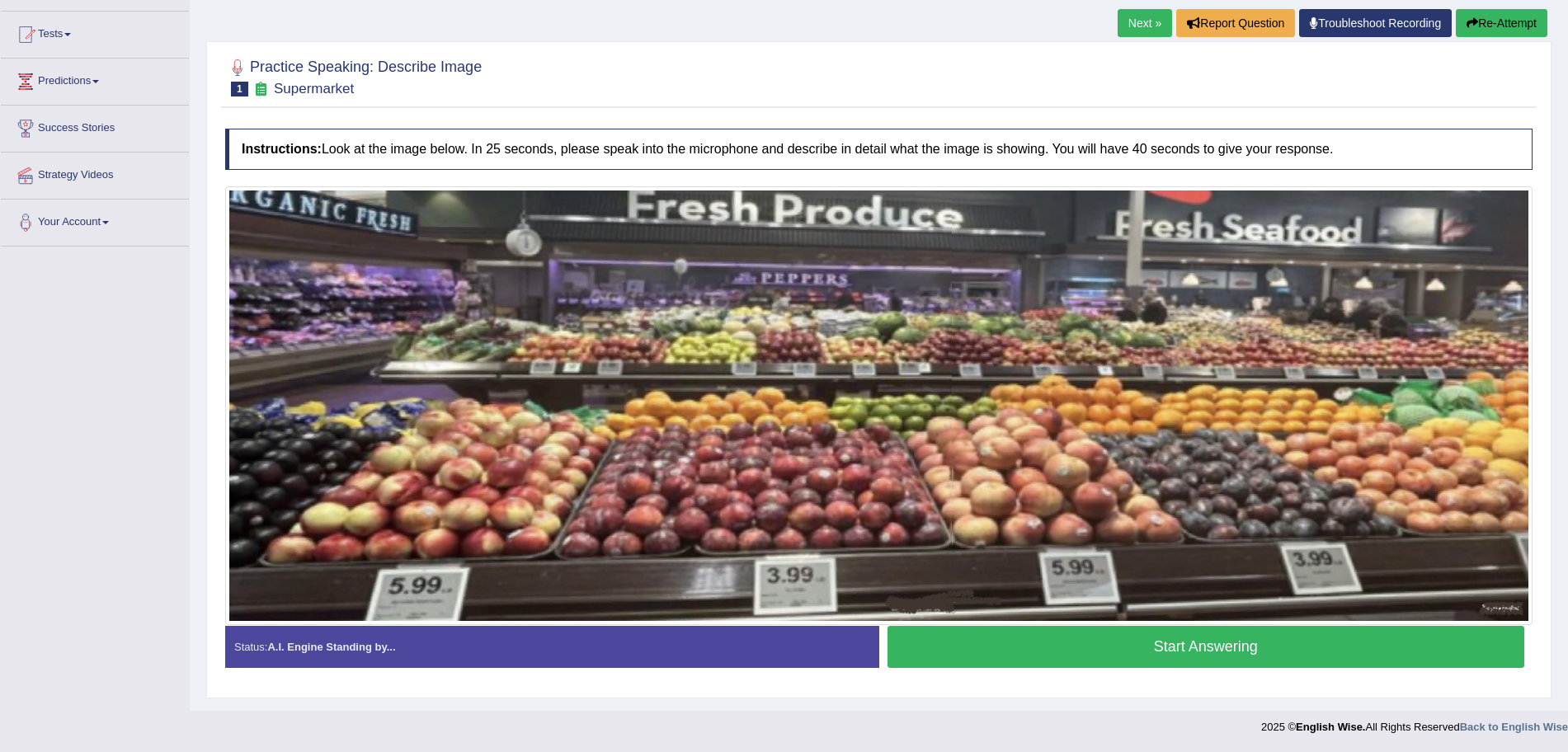
click at [1107, 637] on button "Start Answering" at bounding box center [1207, 647] width 638 height 42
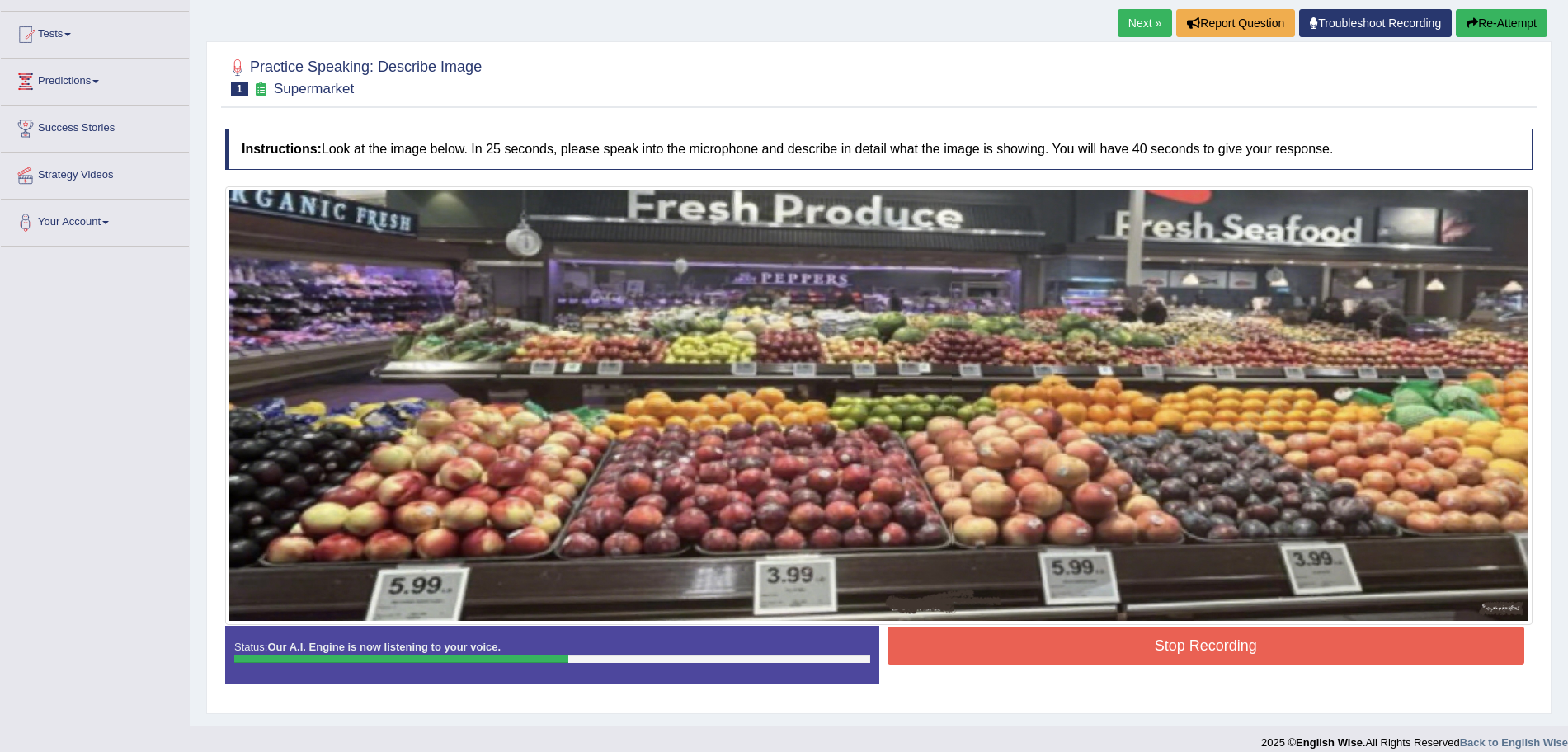
click at [1030, 645] on button "Stop Recording" at bounding box center [1207, 646] width 638 height 38
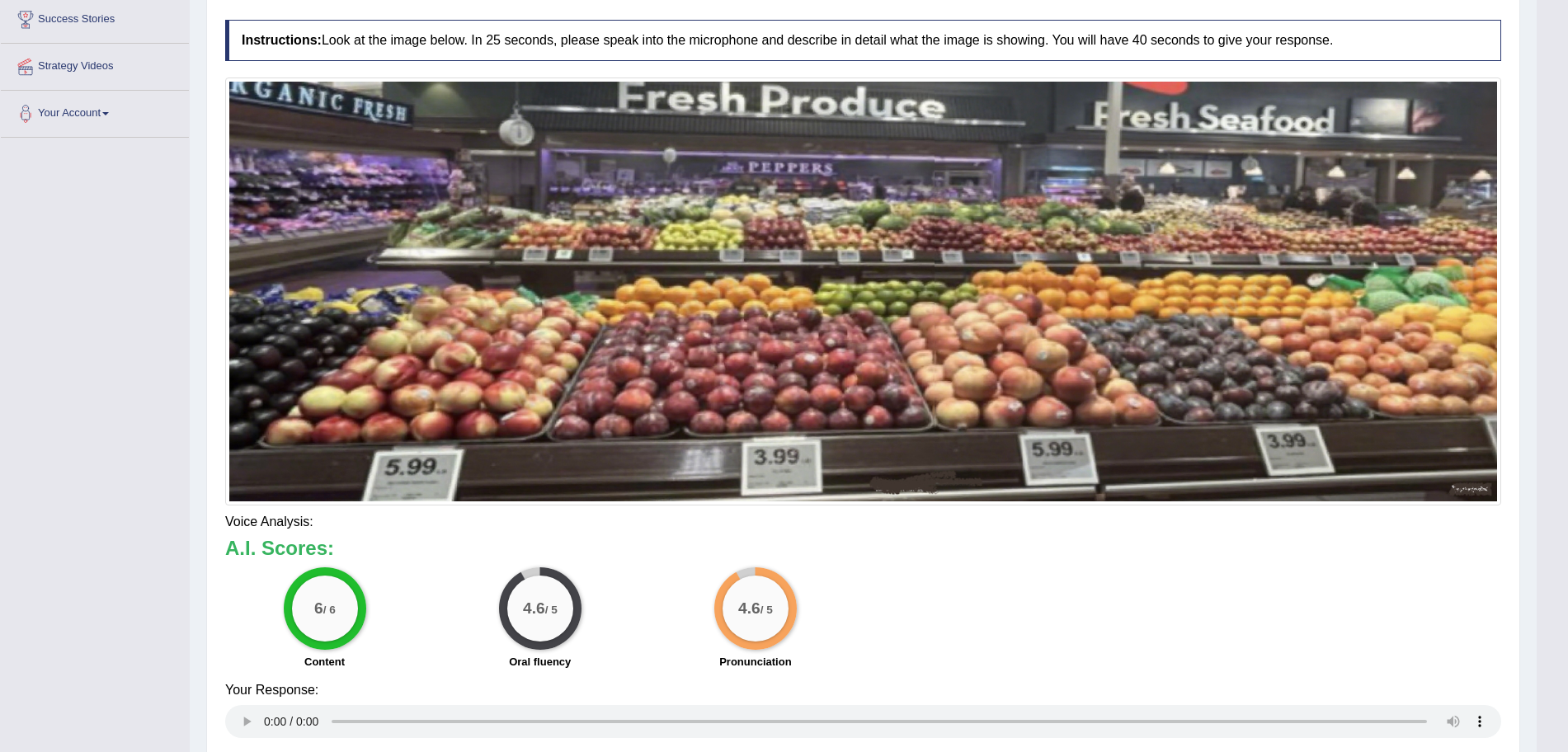
drag, startPoint x: 1583, startPoint y: 187, endPoint x: 1583, endPoint y: 424, distance: 237.0
click at [1567, 424] on html "Toggle navigation Home Practice Questions Speaking Practice Read Aloud Repeat S…" at bounding box center [784, 102] width 1568 height 752
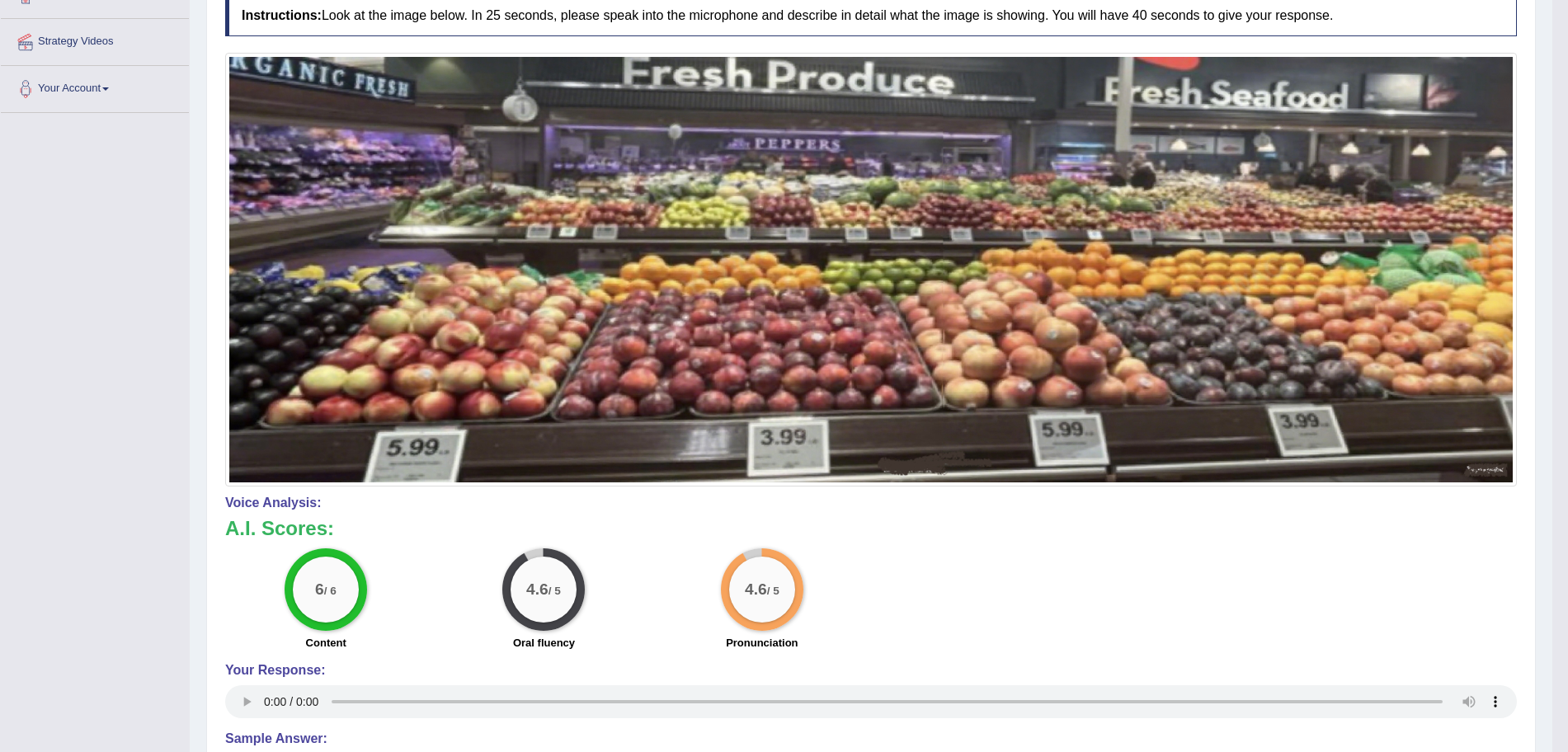
scroll to position [0, 0]
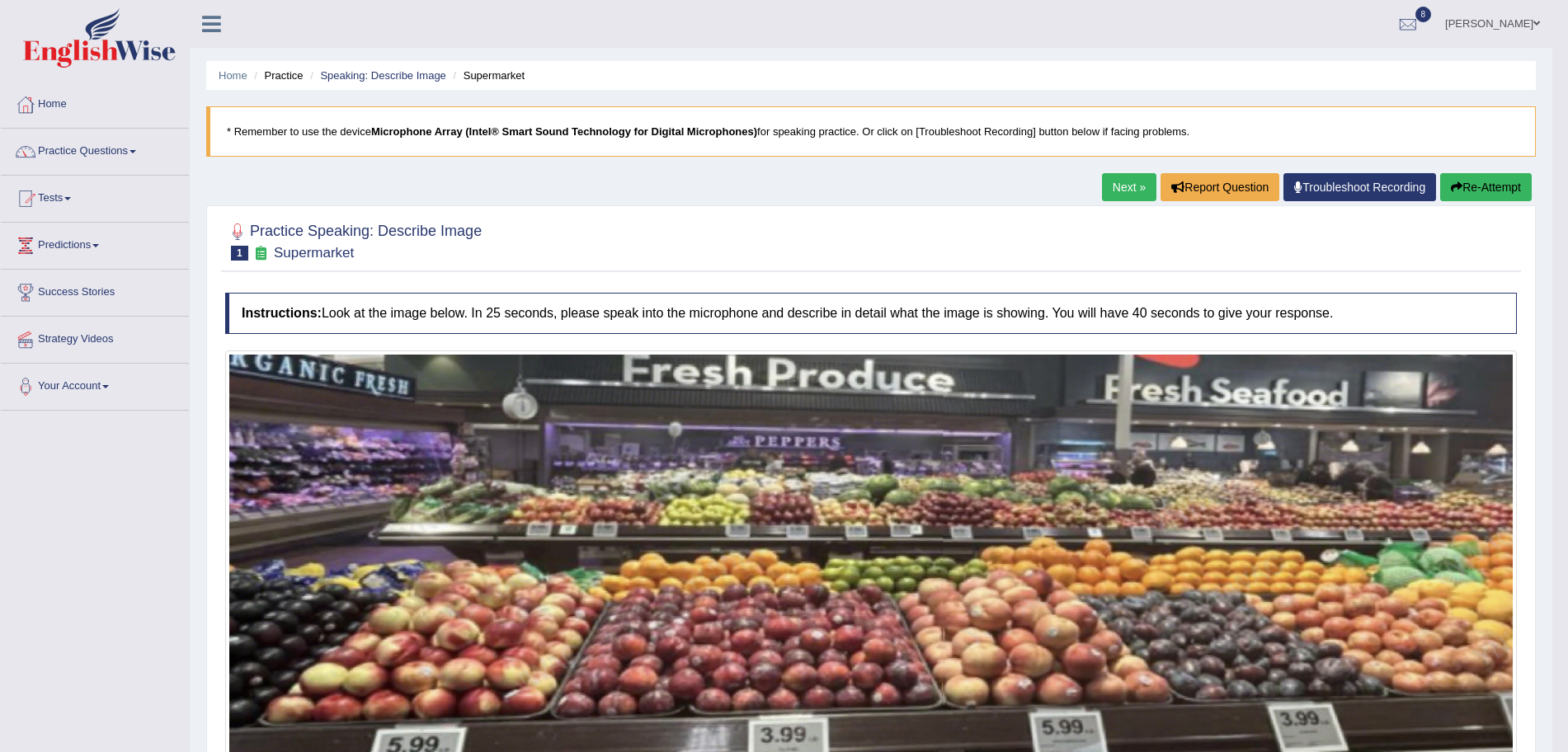
click at [1121, 192] on link "Next »" at bounding box center [1128, 187] width 55 height 28
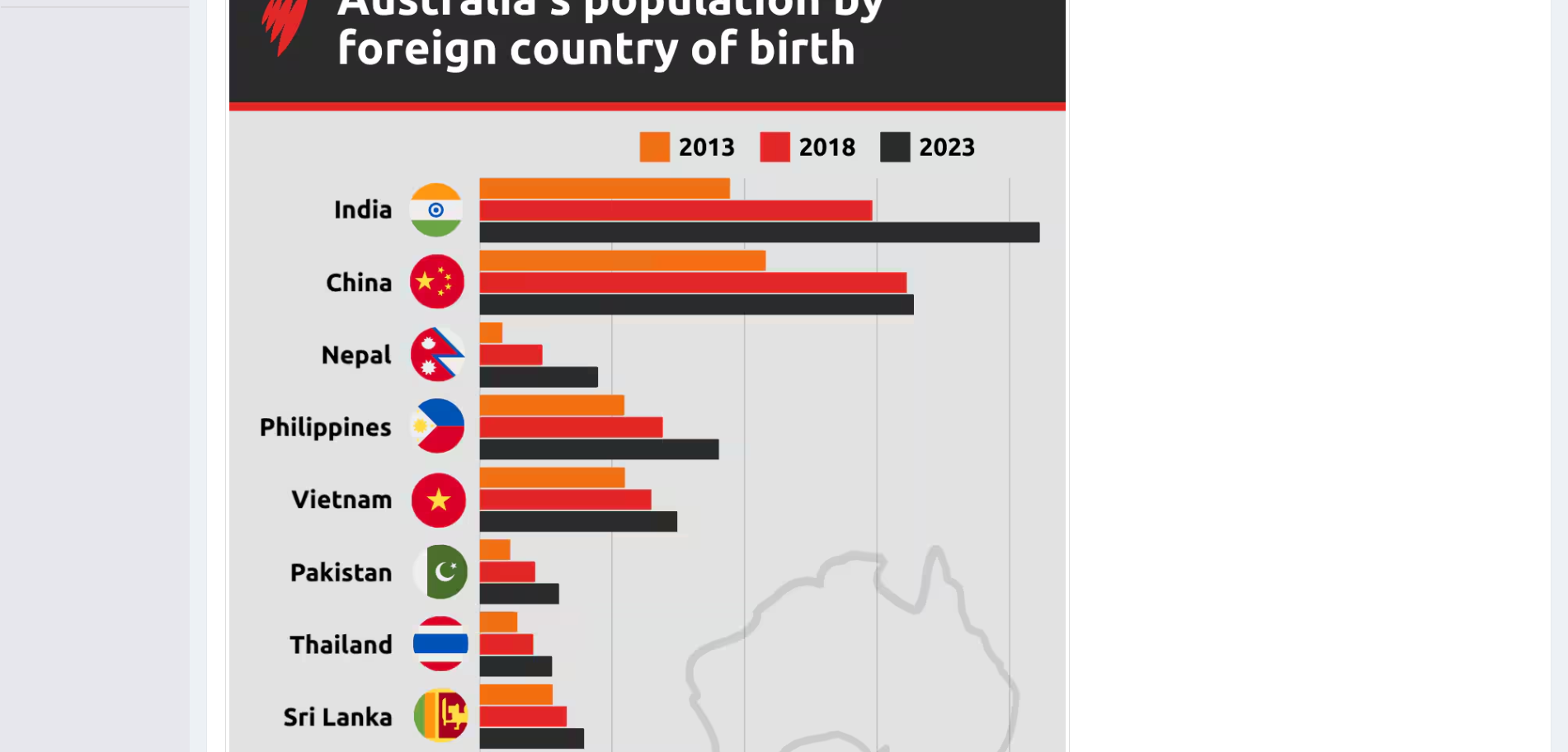
scroll to position [800, 0]
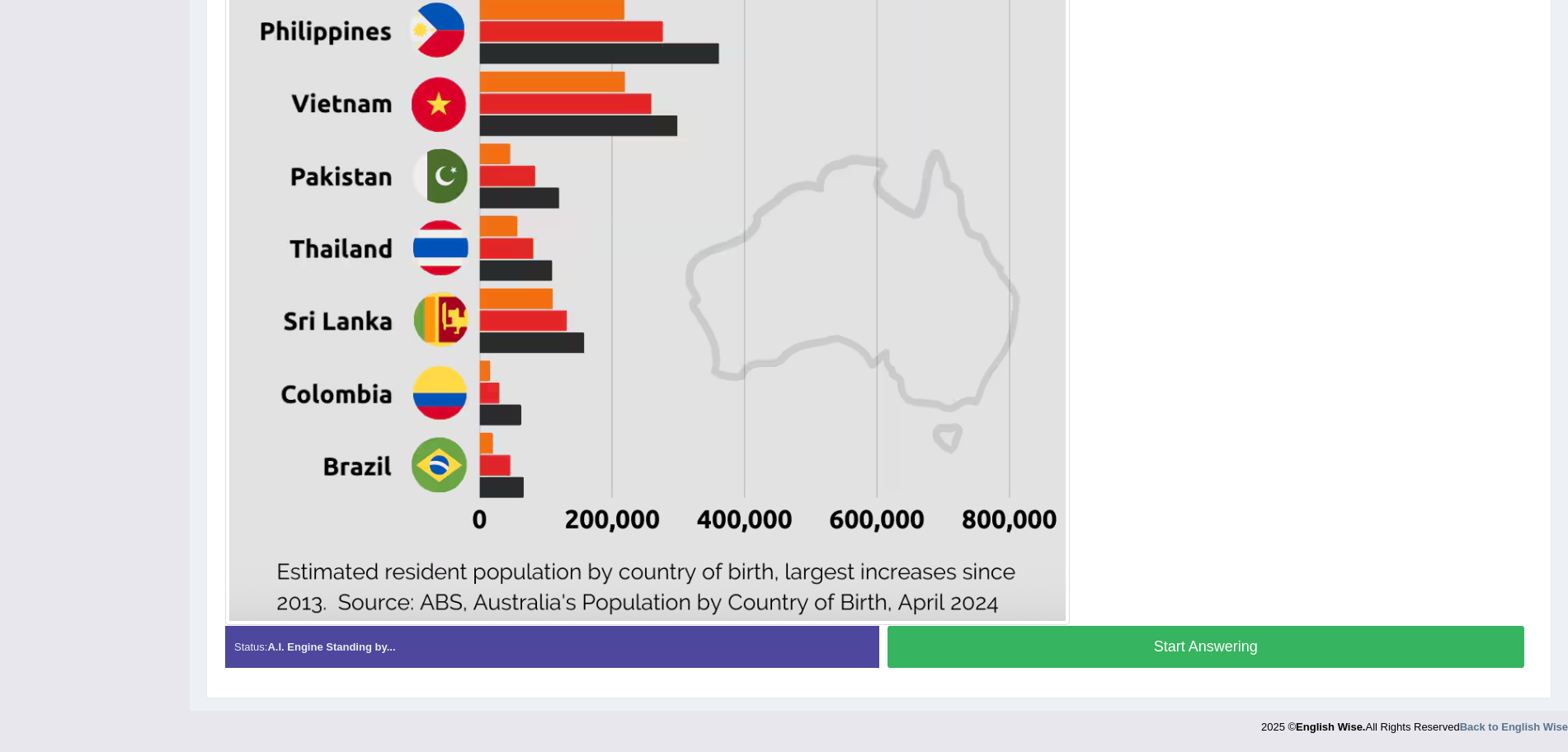
click at [1237, 633] on button "Start Answering" at bounding box center [1207, 647] width 638 height 42
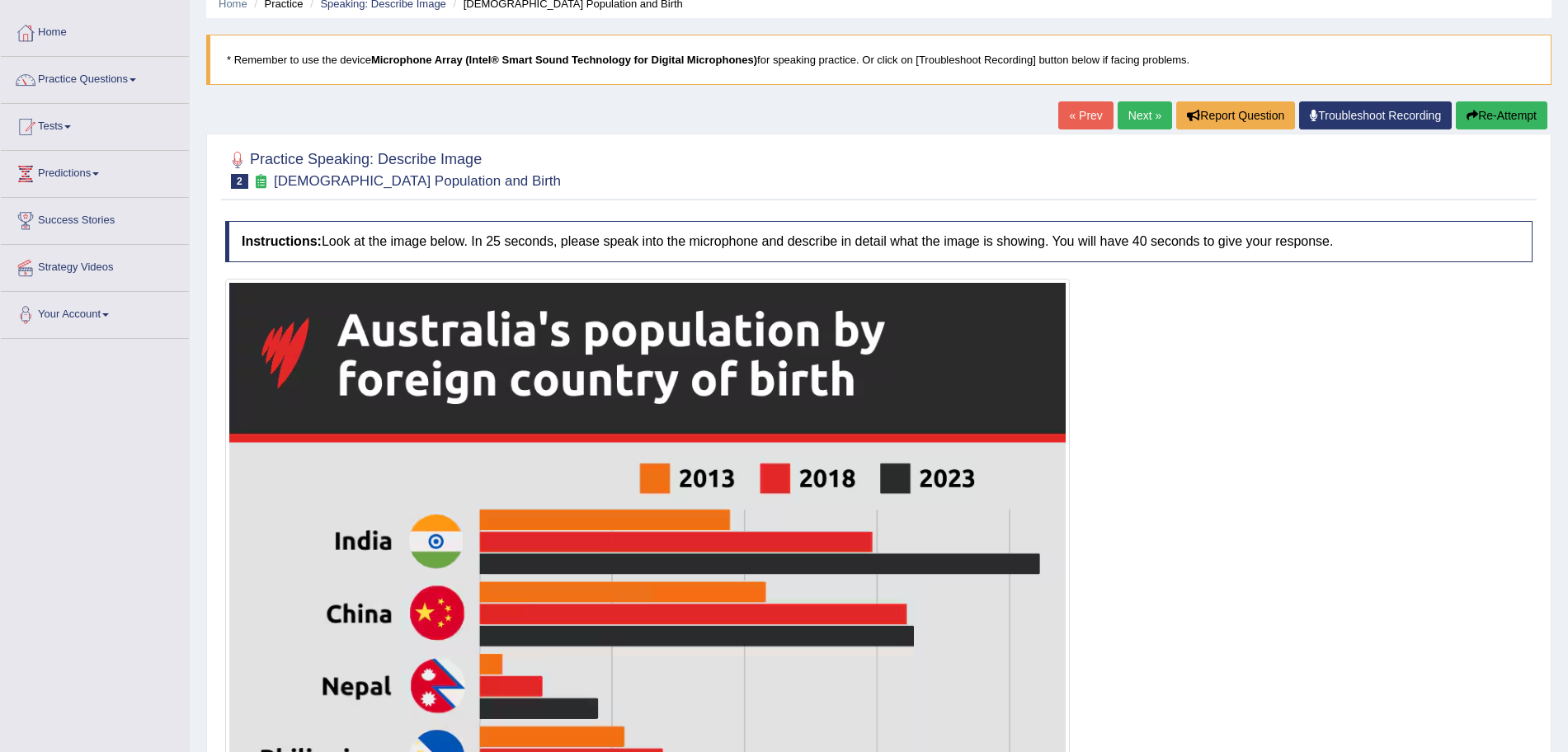
scroll to position [815, 0]
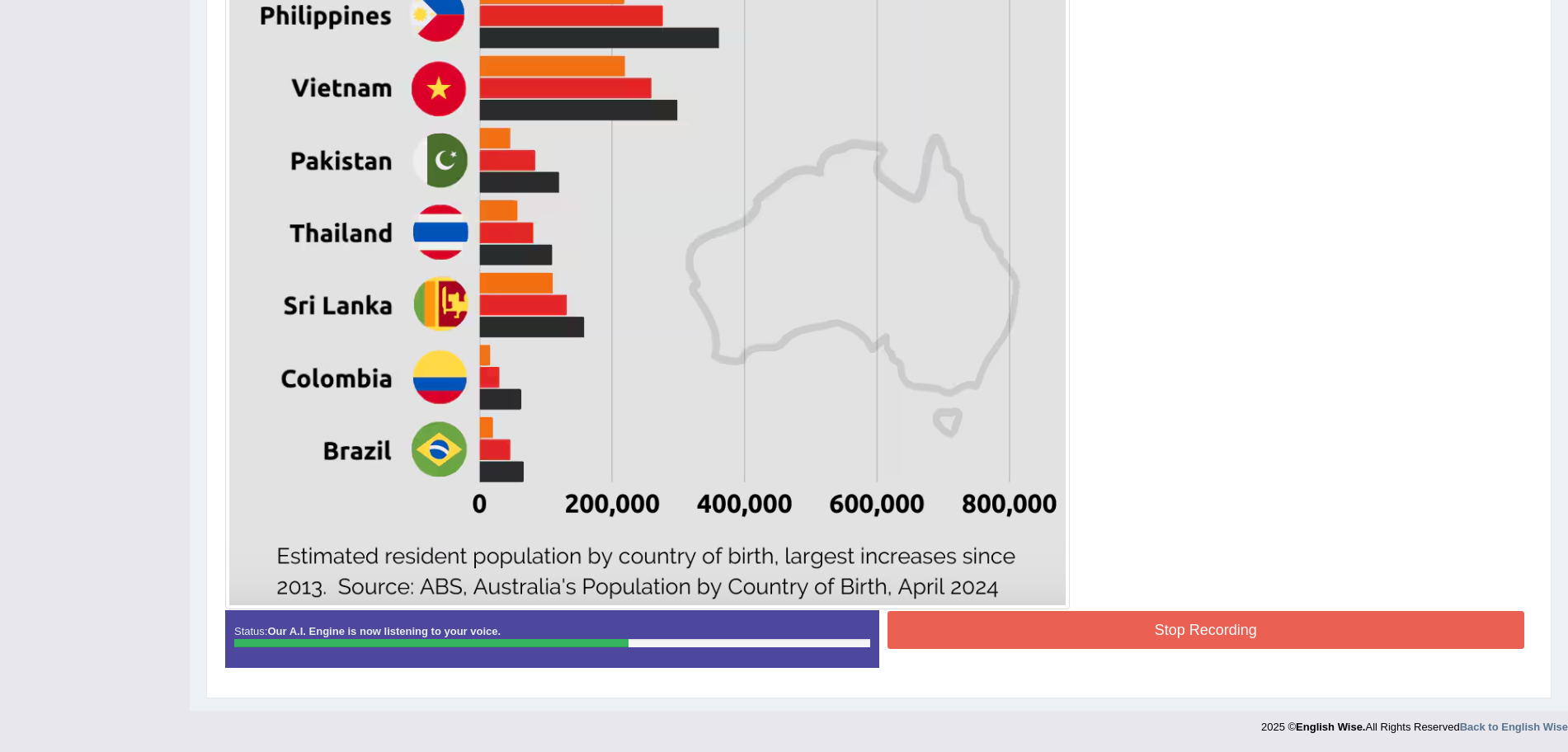
click at [1278, 628] on button "Stop Recording" at bounding box center [1207, 630] width 638 height 38
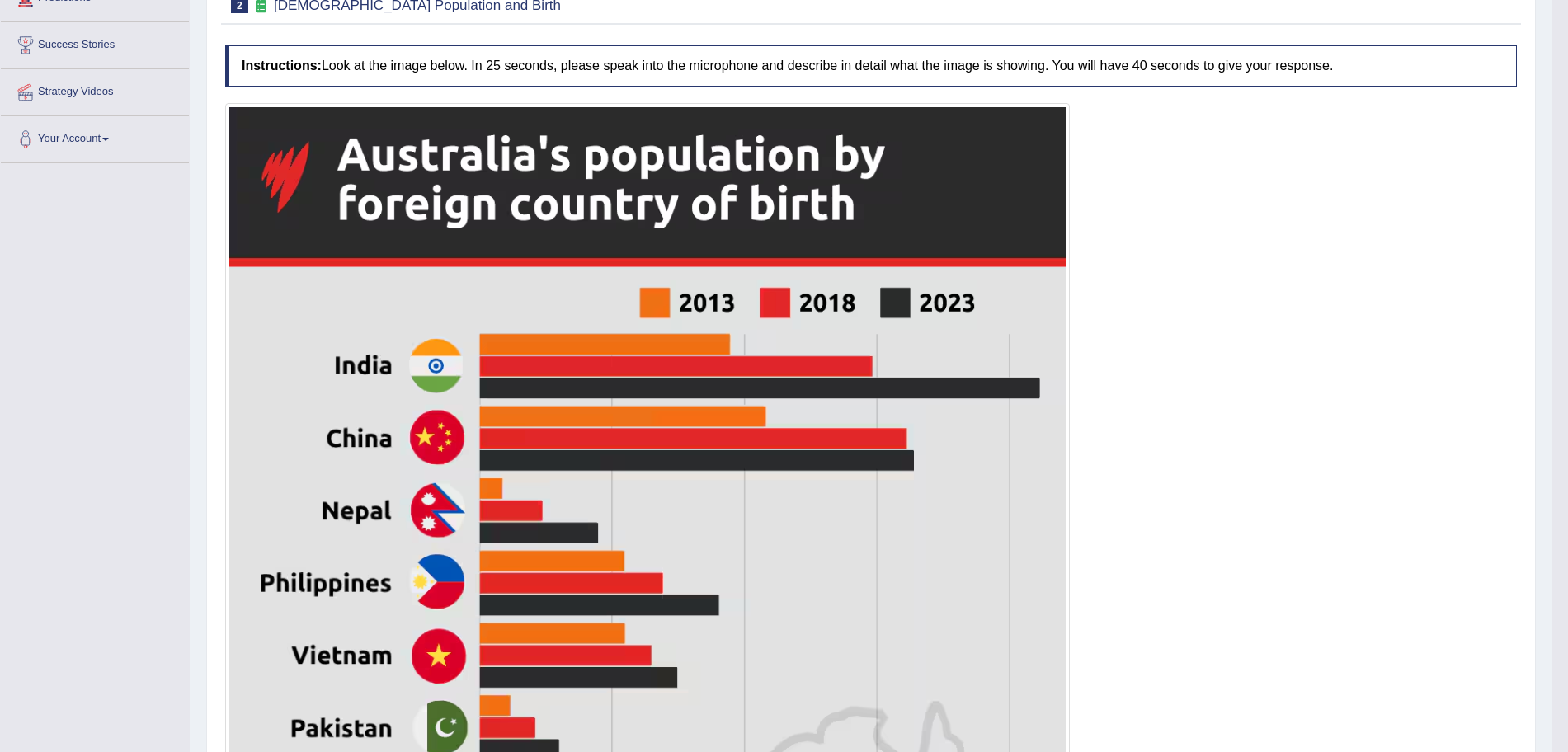
scroll to position [0, 0]
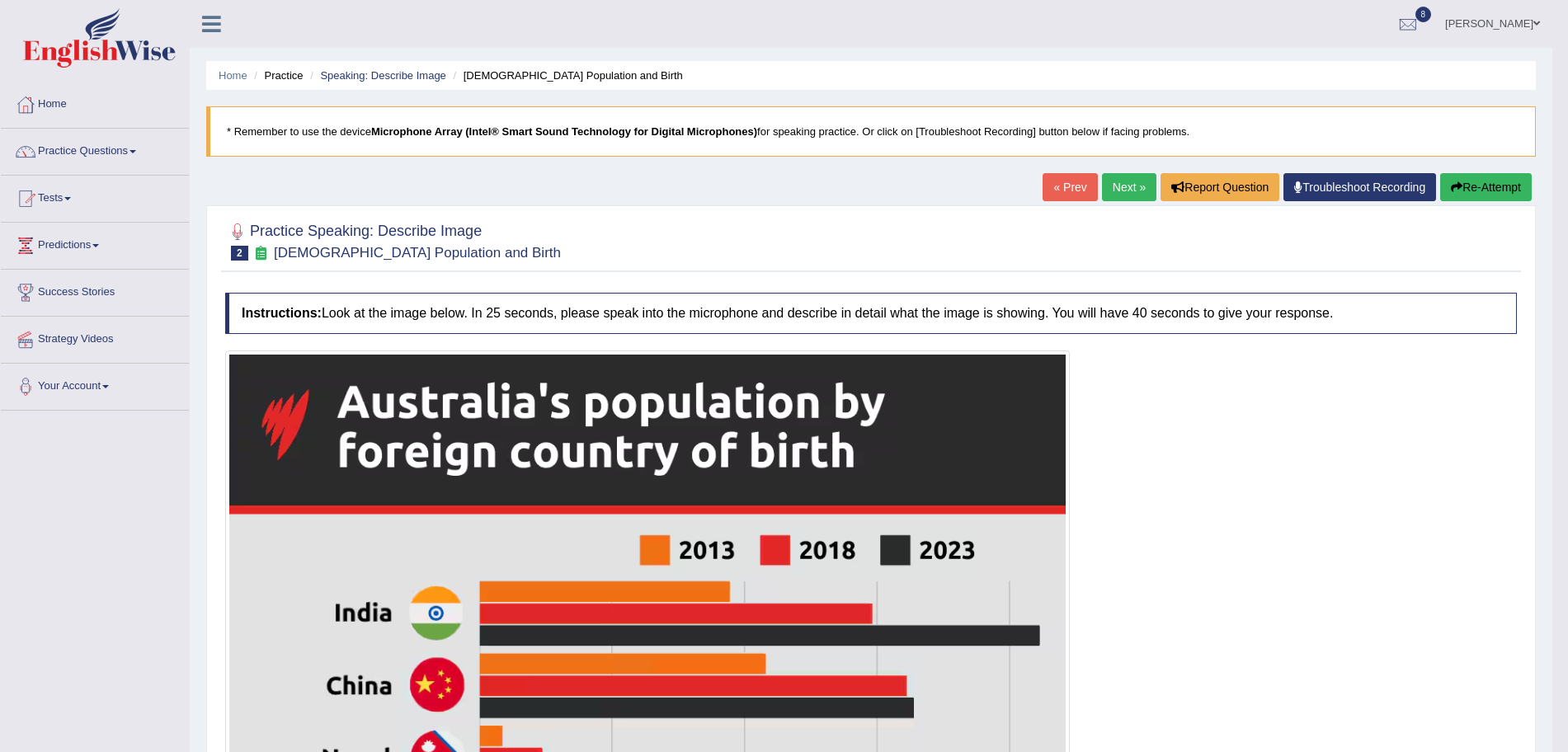
click at [1118, 178] on link "Next »" at bounding box center [1128, 187] width 55 height 28
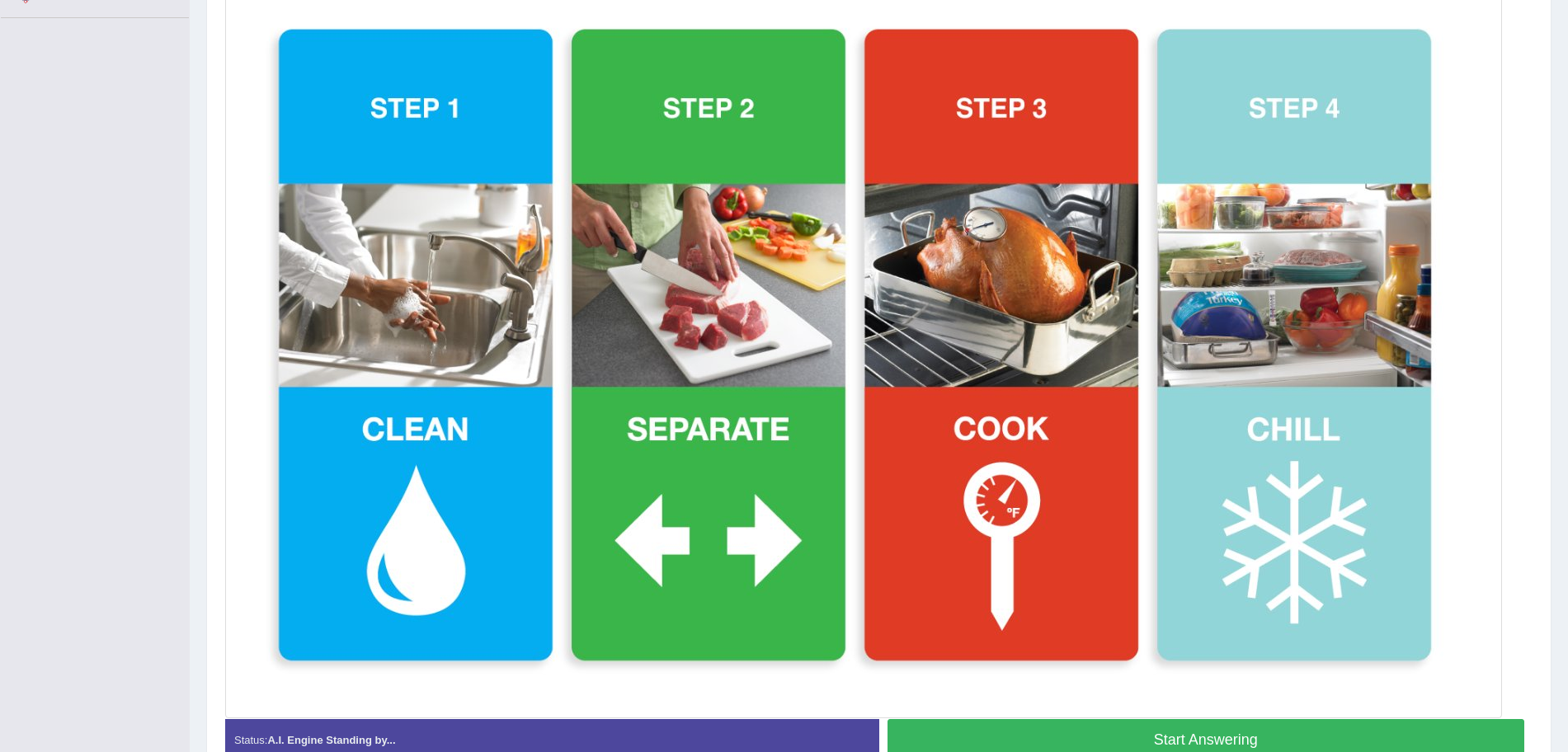
scroll to position [486, 0]
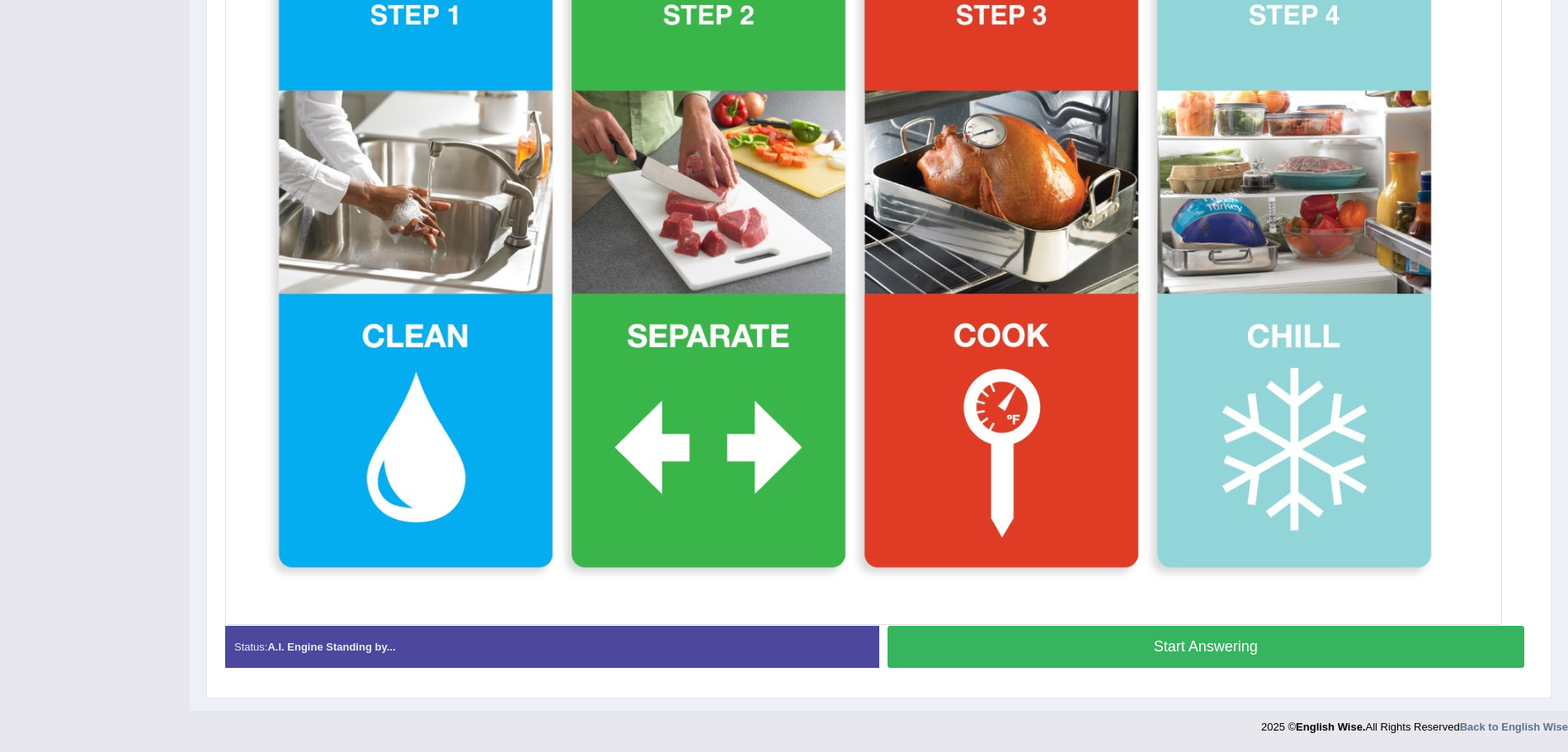
click at [1234, 631] on button "Start Answering" at bounding box center [1207, 647] width 638 height 42
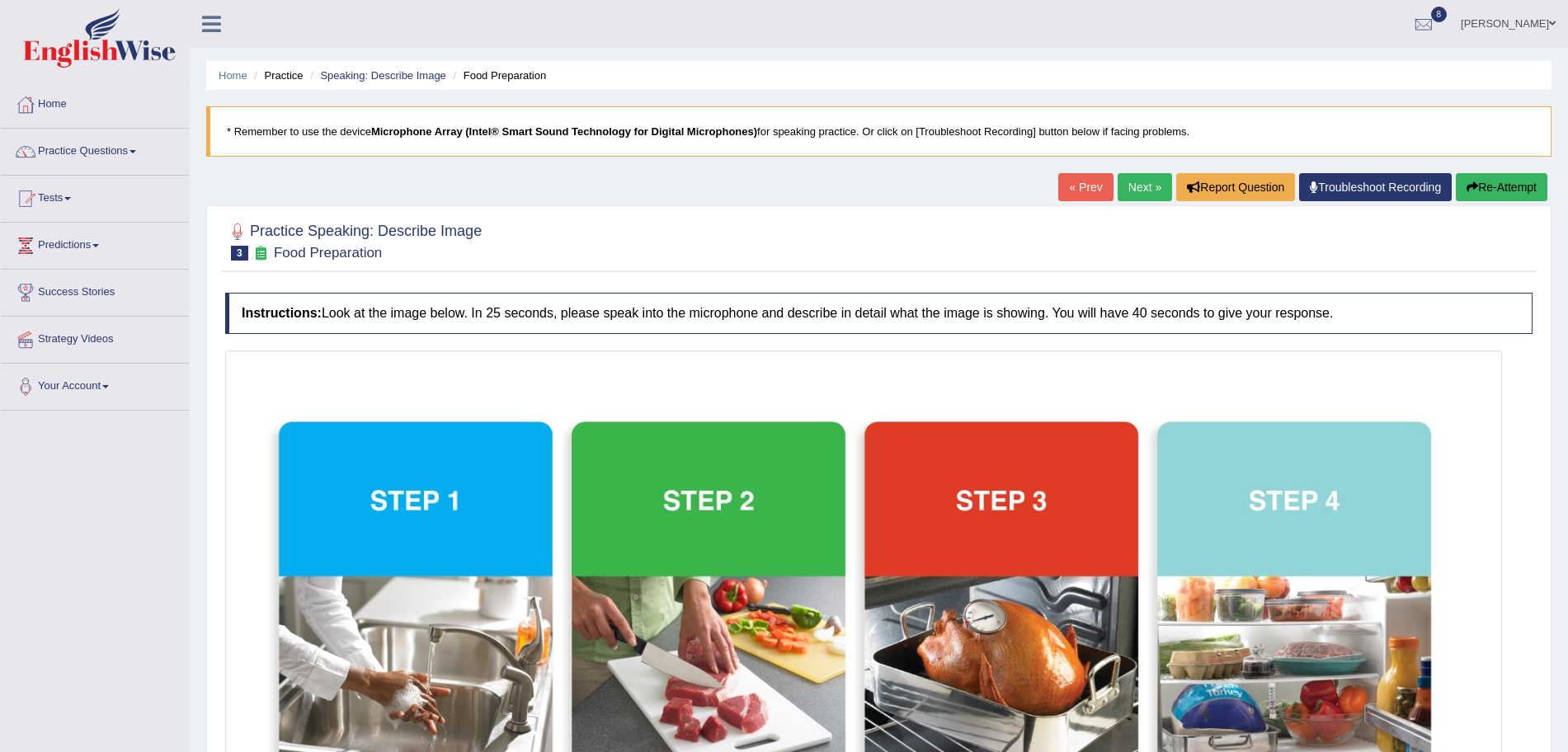
scroll to position [502, 0]
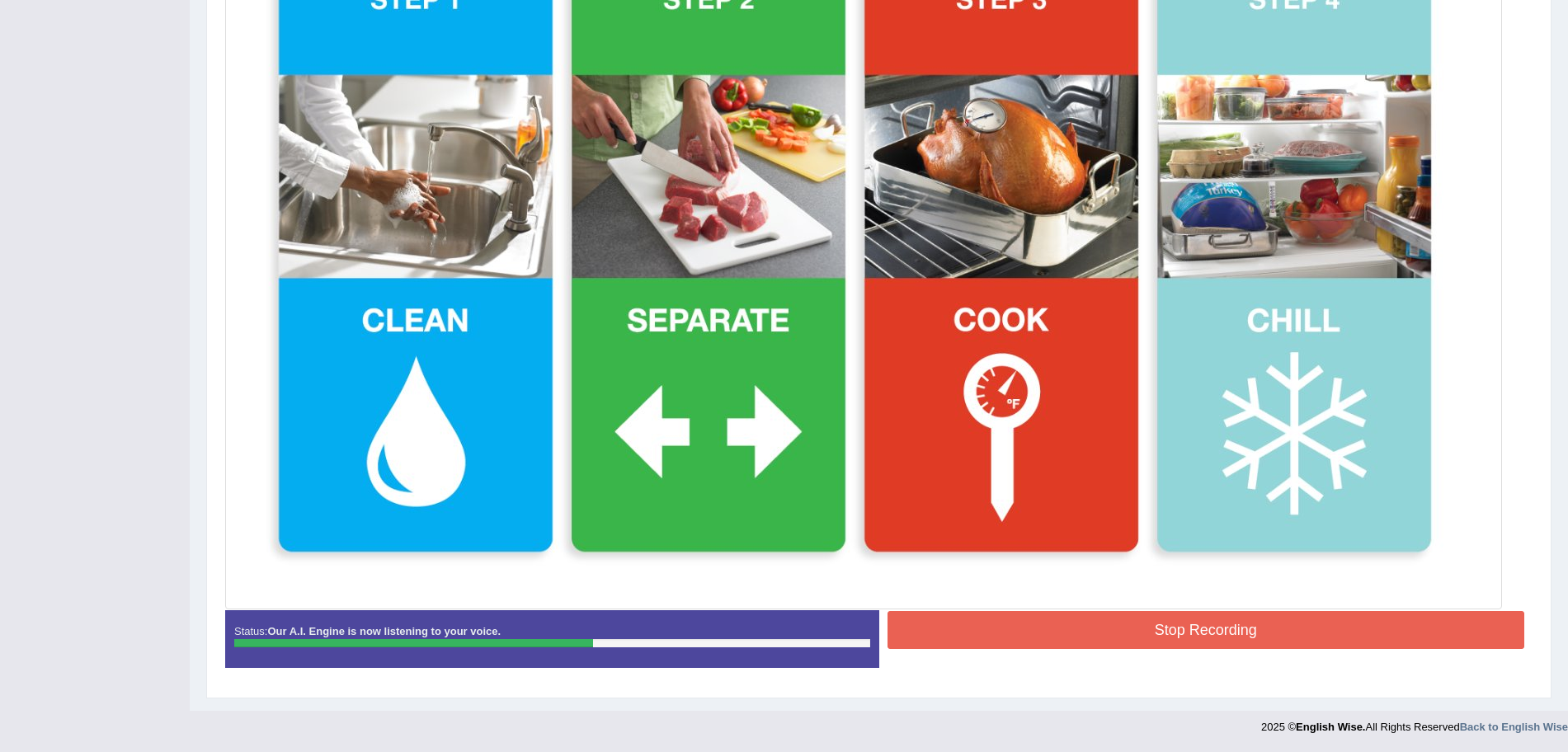
click at [1205, 630] on button "Stop Recording" at bounding box center [1207, 630] width 638 height 38
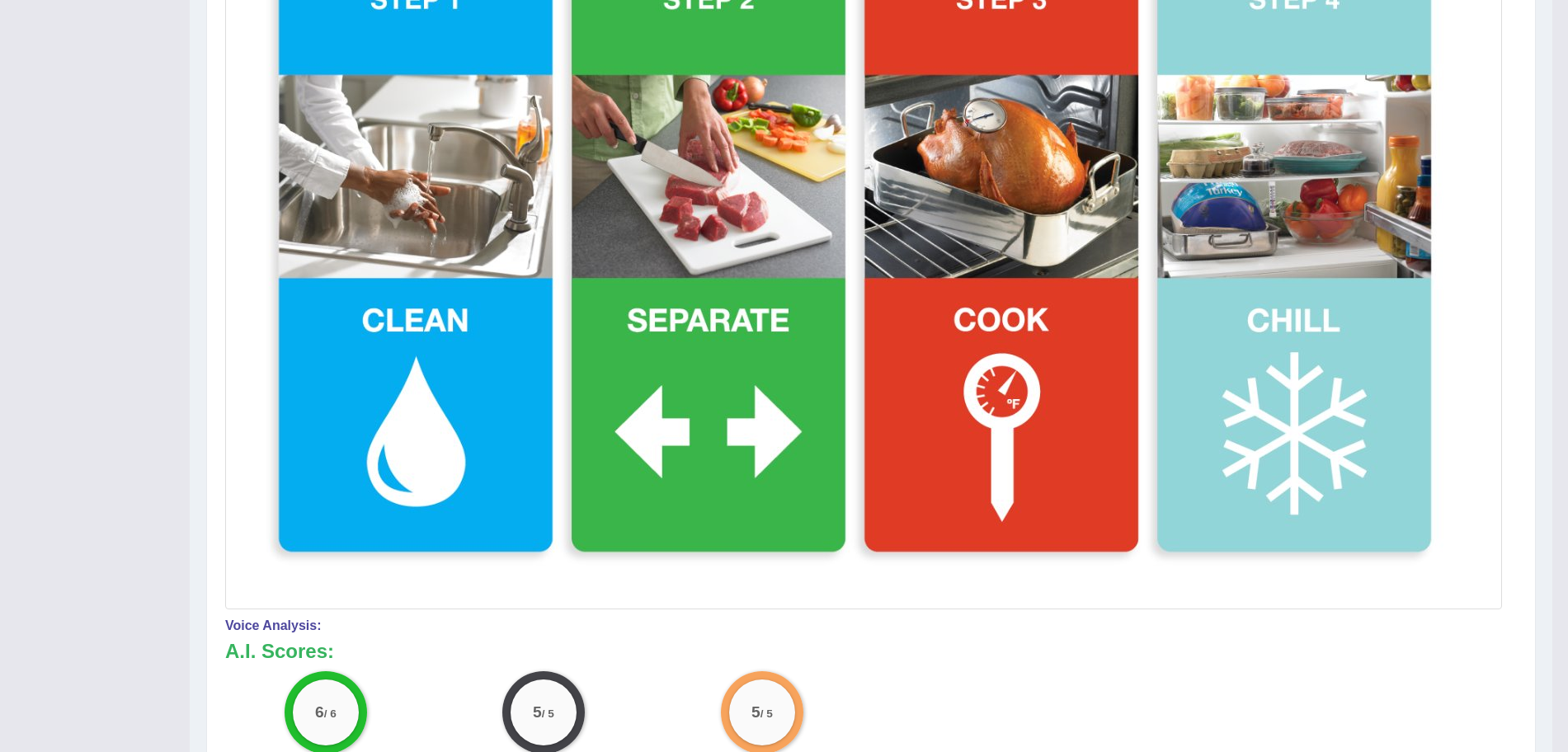
scroll to position [8, 0]
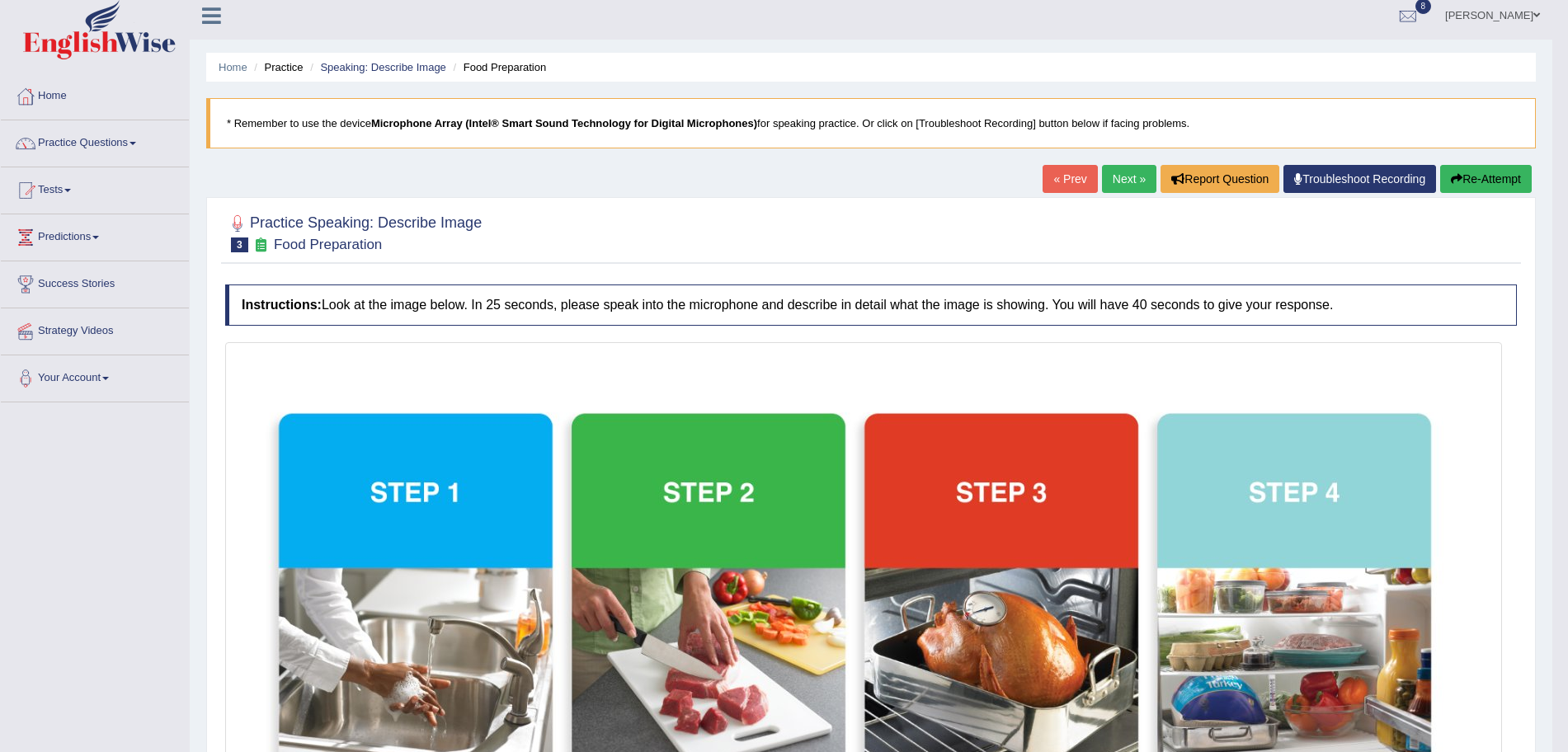
click at [1109, 187] on link "Next »" at bounding box center [1128, 179] width 55 height 28
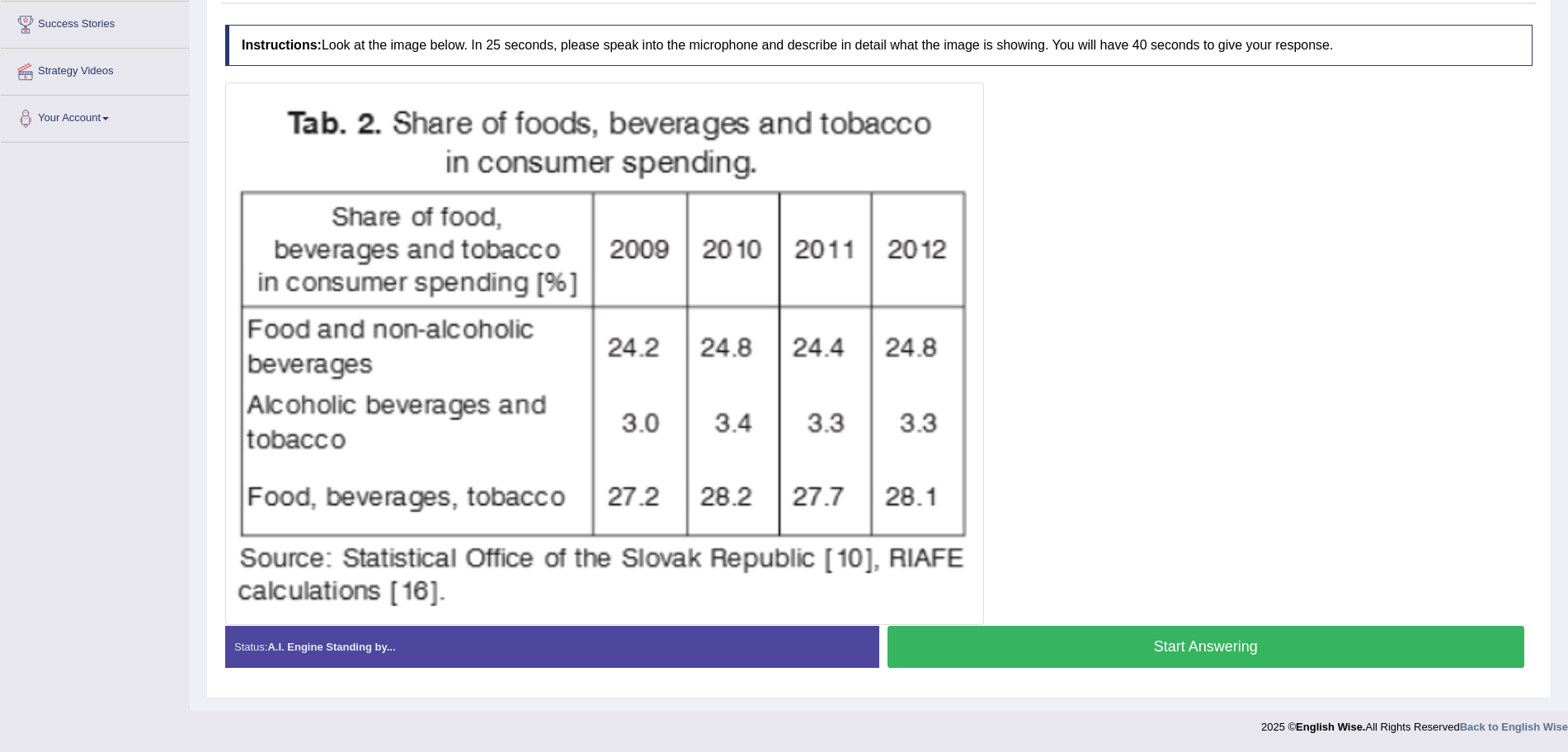
click at [1143, 646] on button "Start Answering" at bounding box center [1207, 647] width 638 height 42
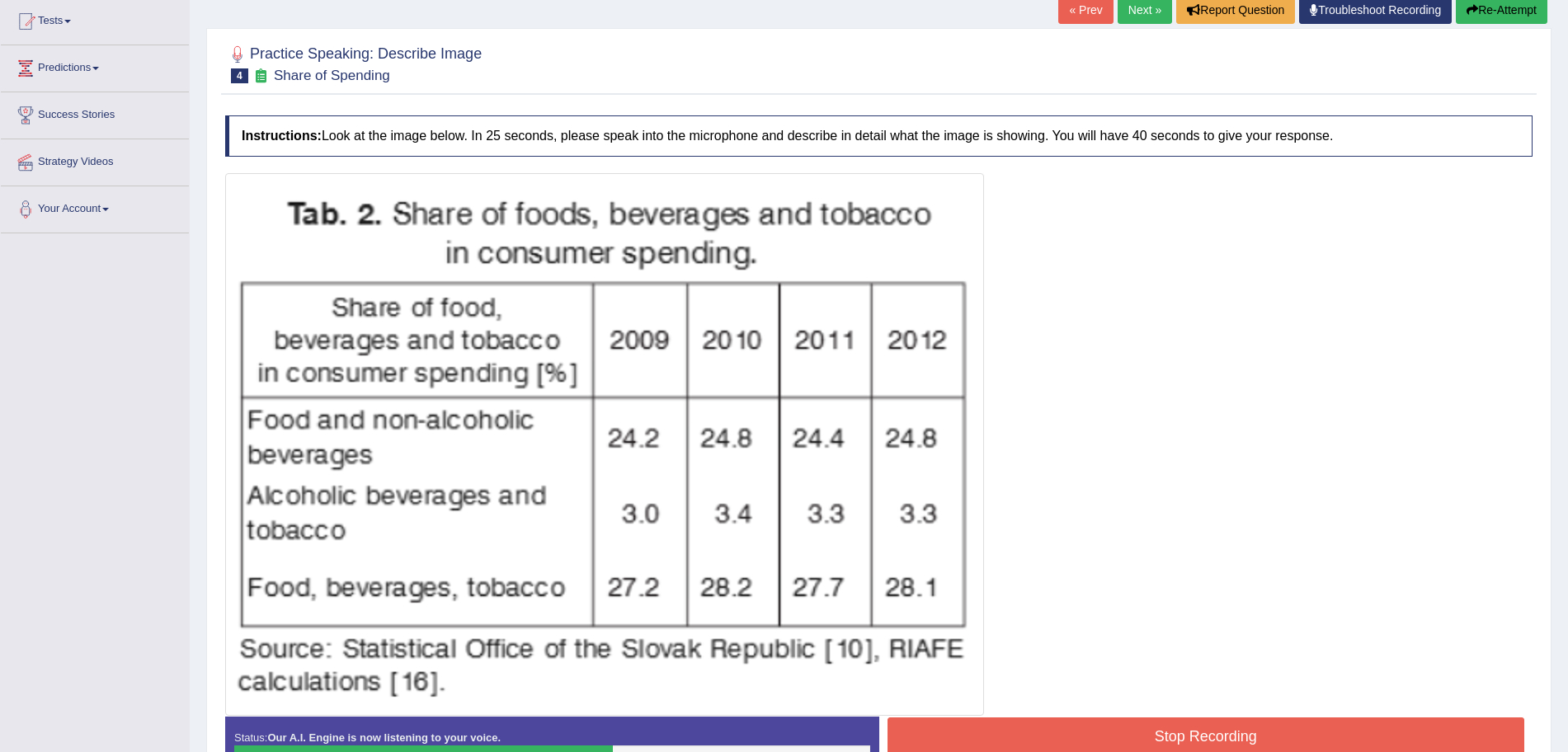
scroll to position [284, 0]
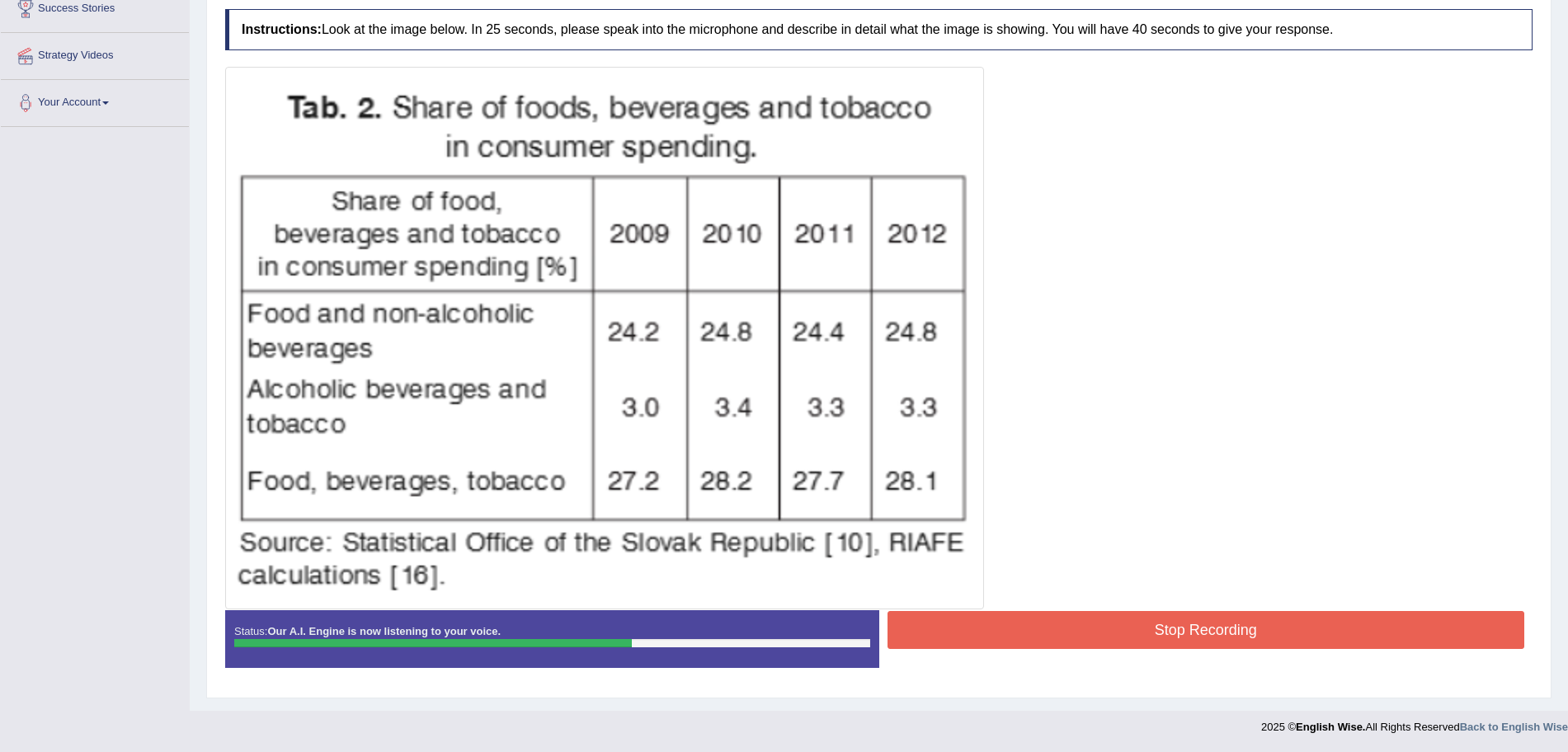
click at [1014, 632] on button "Stop Recording" at bounding box center [1207, 630] width 638 height 38
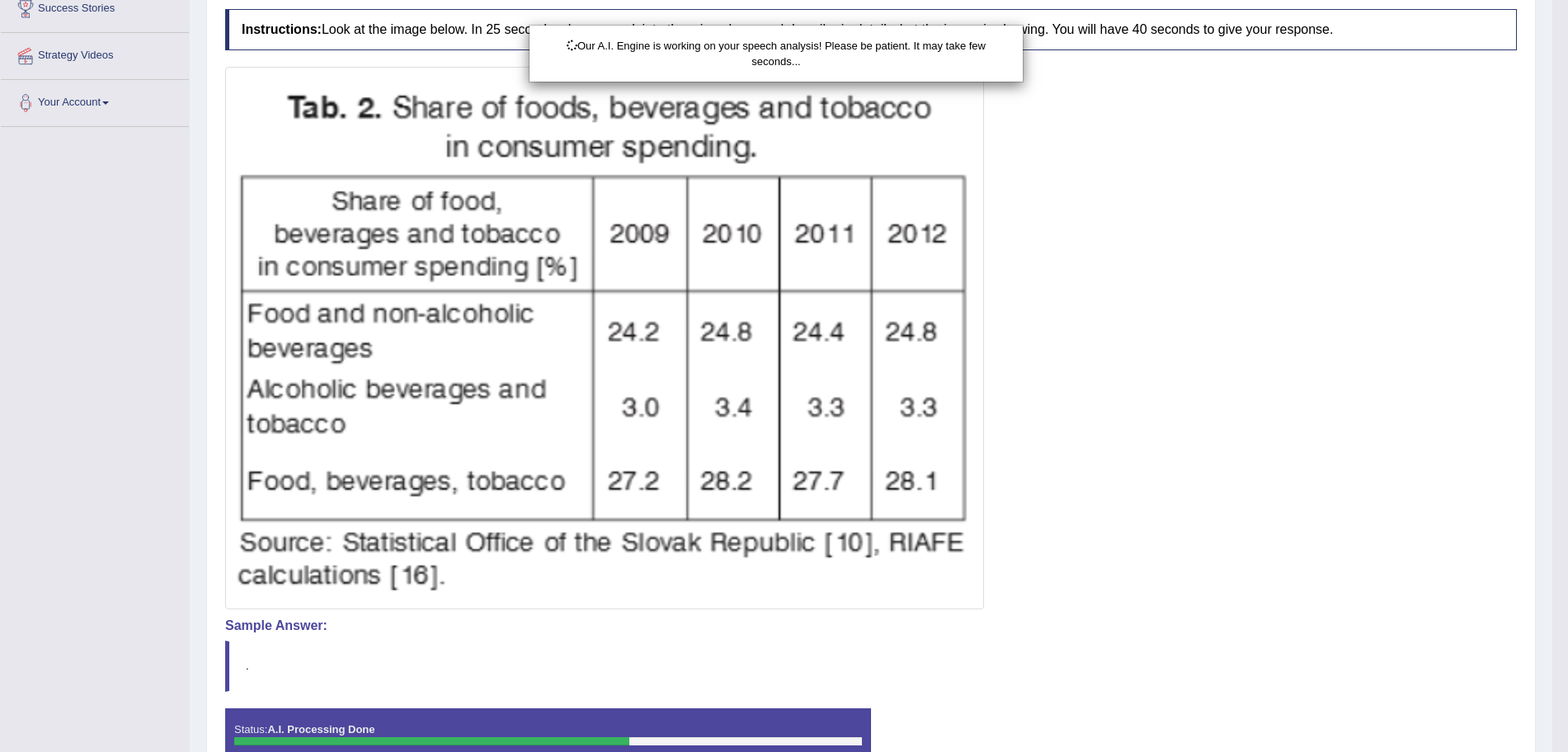
scroll to position [381, 0]
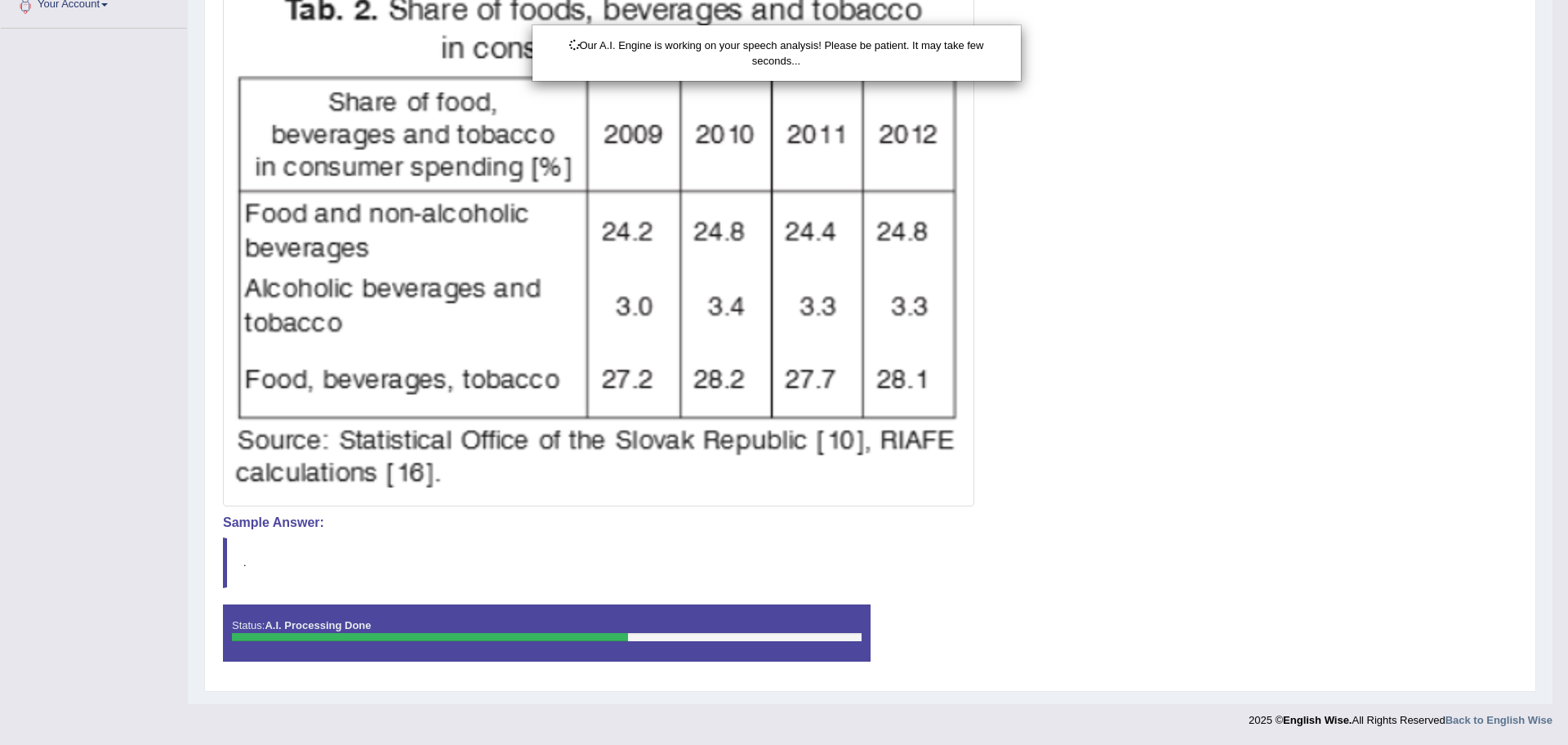
drag, startPoint x: 1568, startPoint y: 356, endPoint x: 1568, endPoint y: 550, distance: 194.0
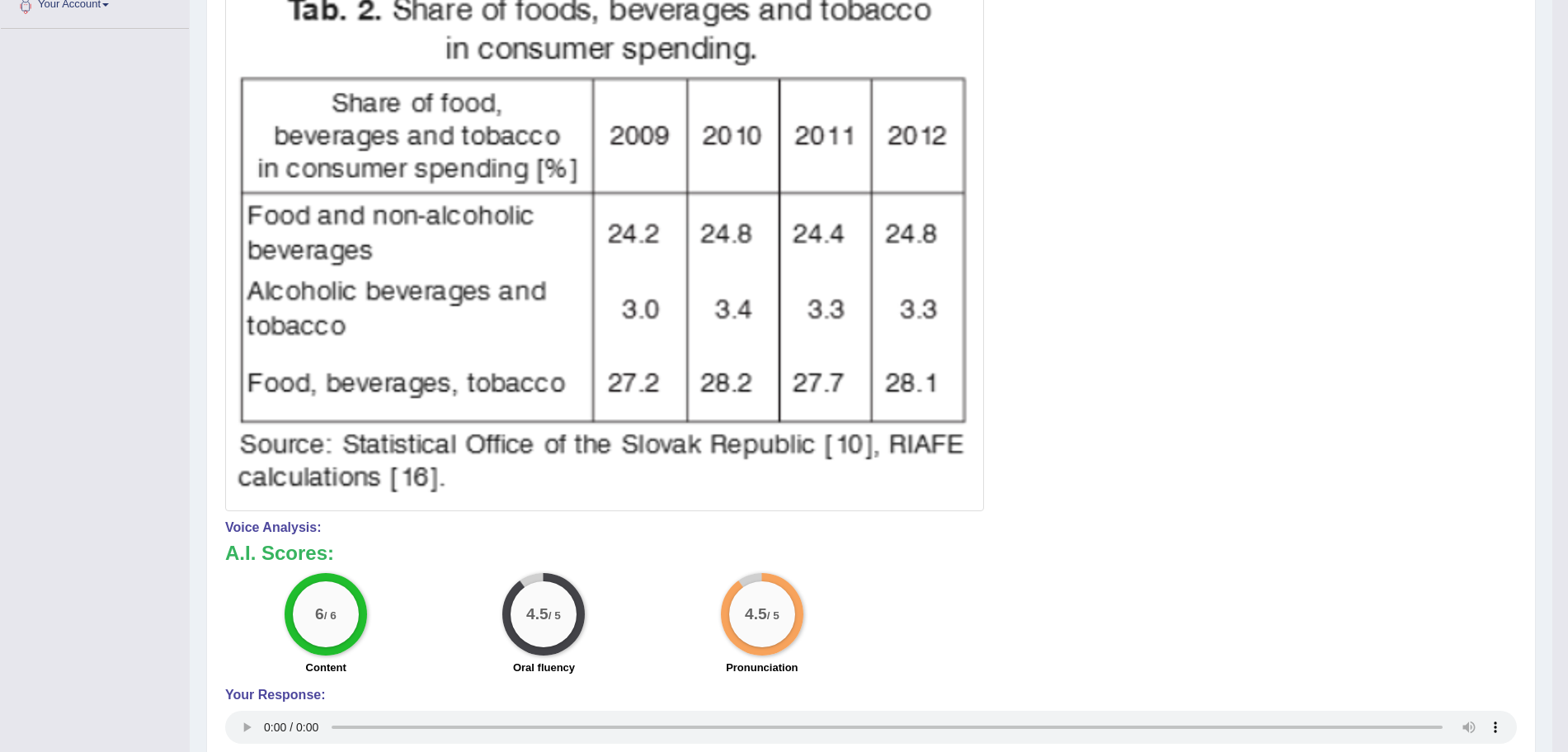
scroll to position [0, 0]
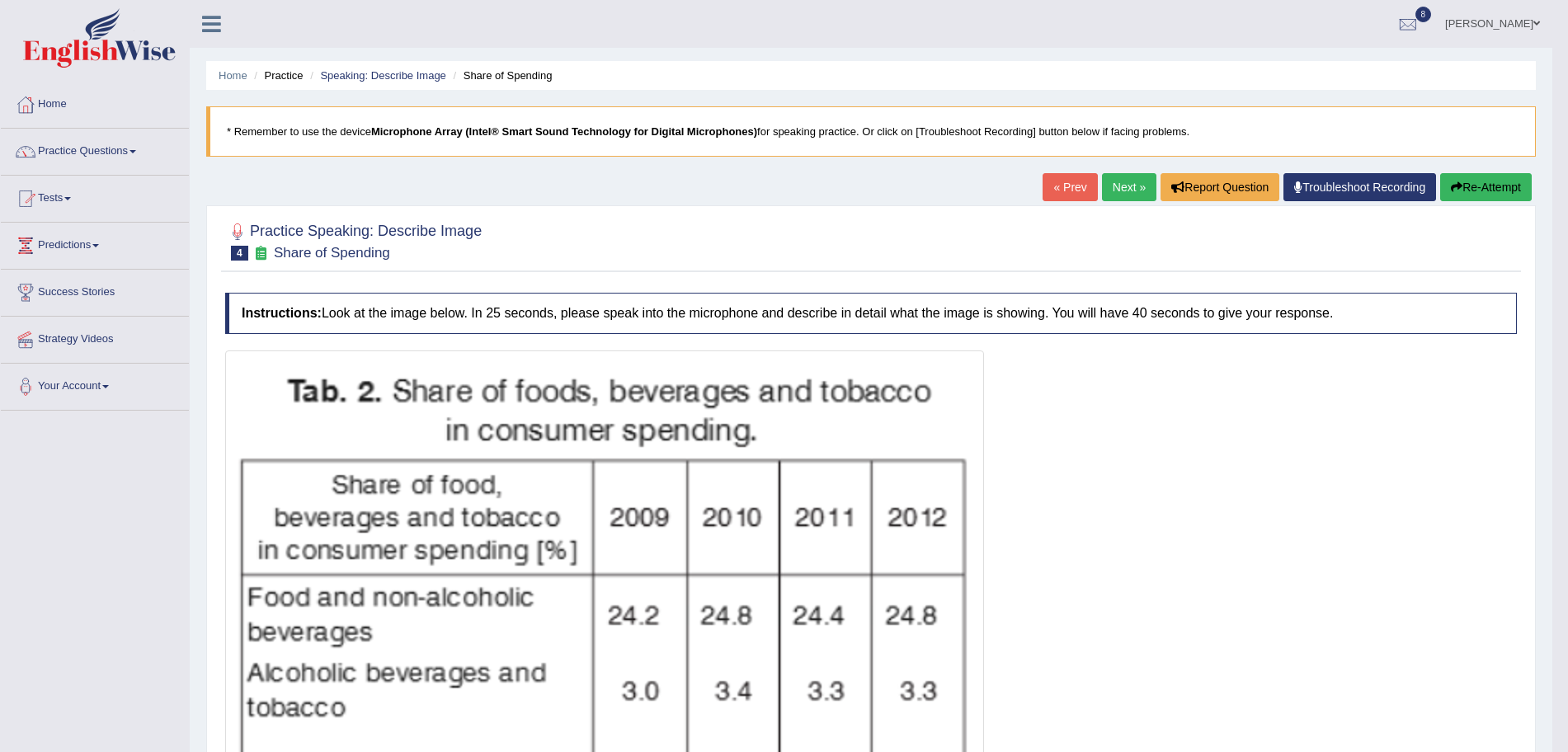
click at [1113, 183] on link "Next »" at bounding box center [1128, 187] width 55 height 28
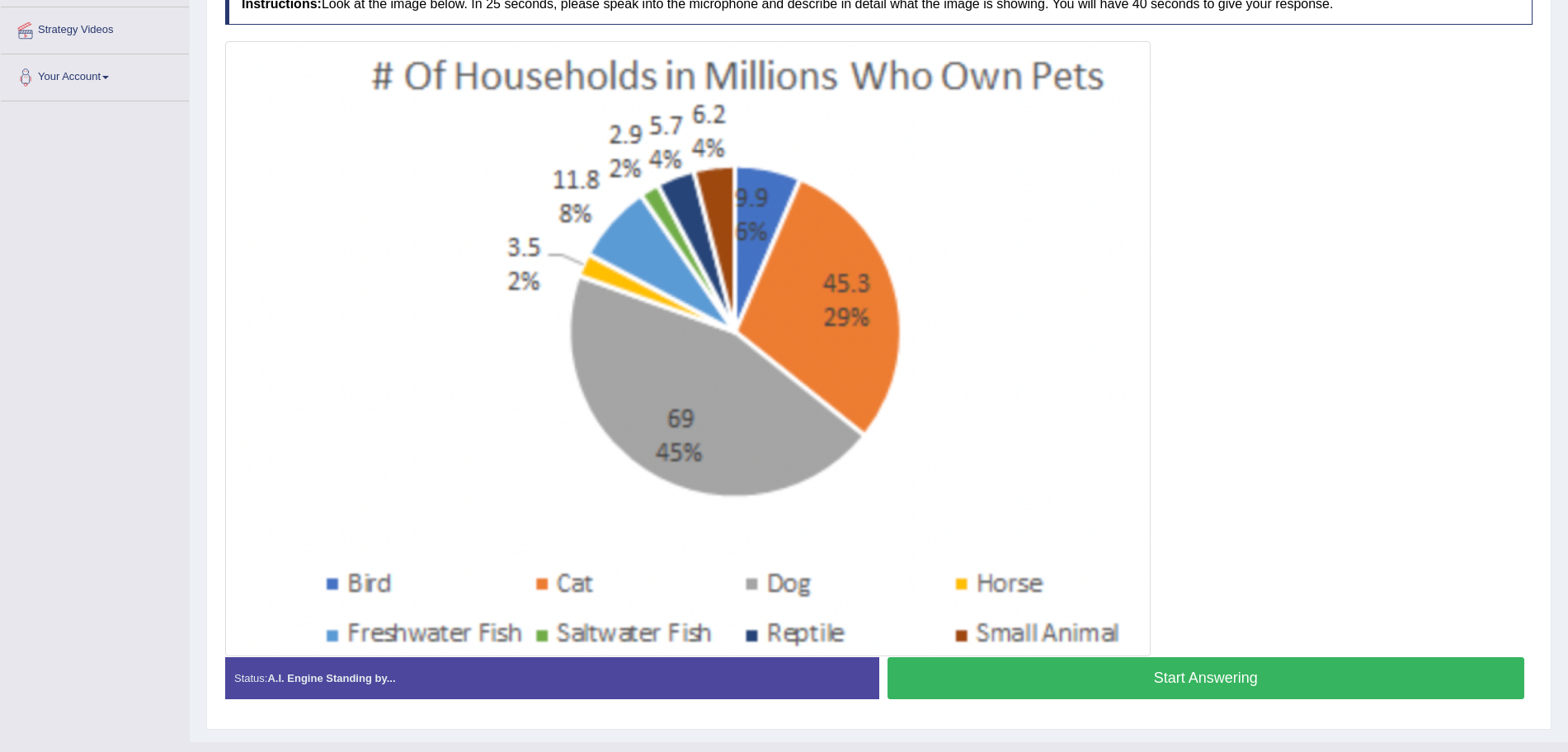
scroll to position [341, 0]
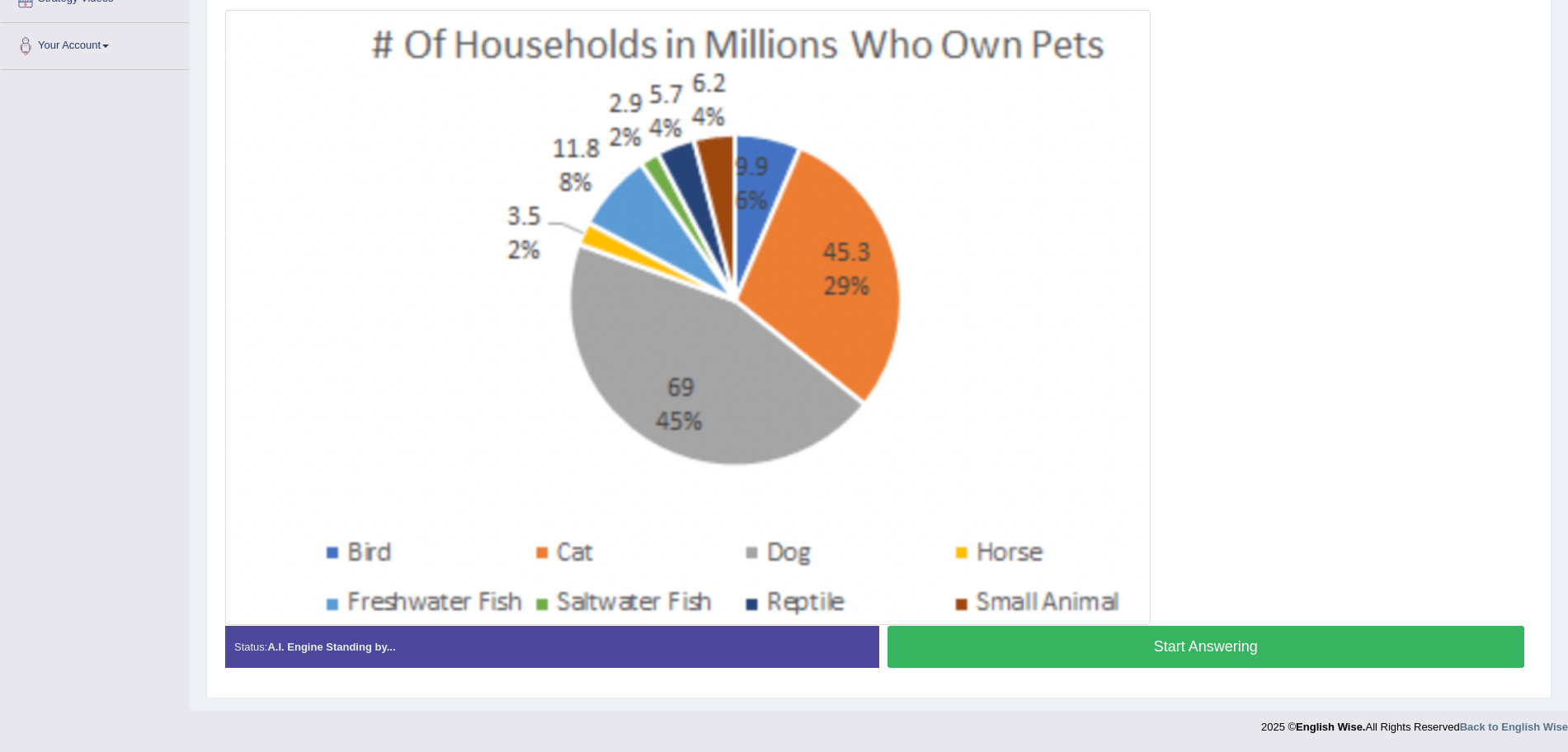
drag, startPoint x: 1583, startPoint y: 255, endPoint x: 1583, endPoint y: 500, distance: 245.0
click at [1567, 411] on html "Toggle navigation Home Practice Questions Speaking Practice Read Aloud Repeat S…" at bounding box center [784, 35] width 1568 height 752
click at [1165, 636] on button "Start Answering" at bounding box center [1207, 647] width 638 height 42
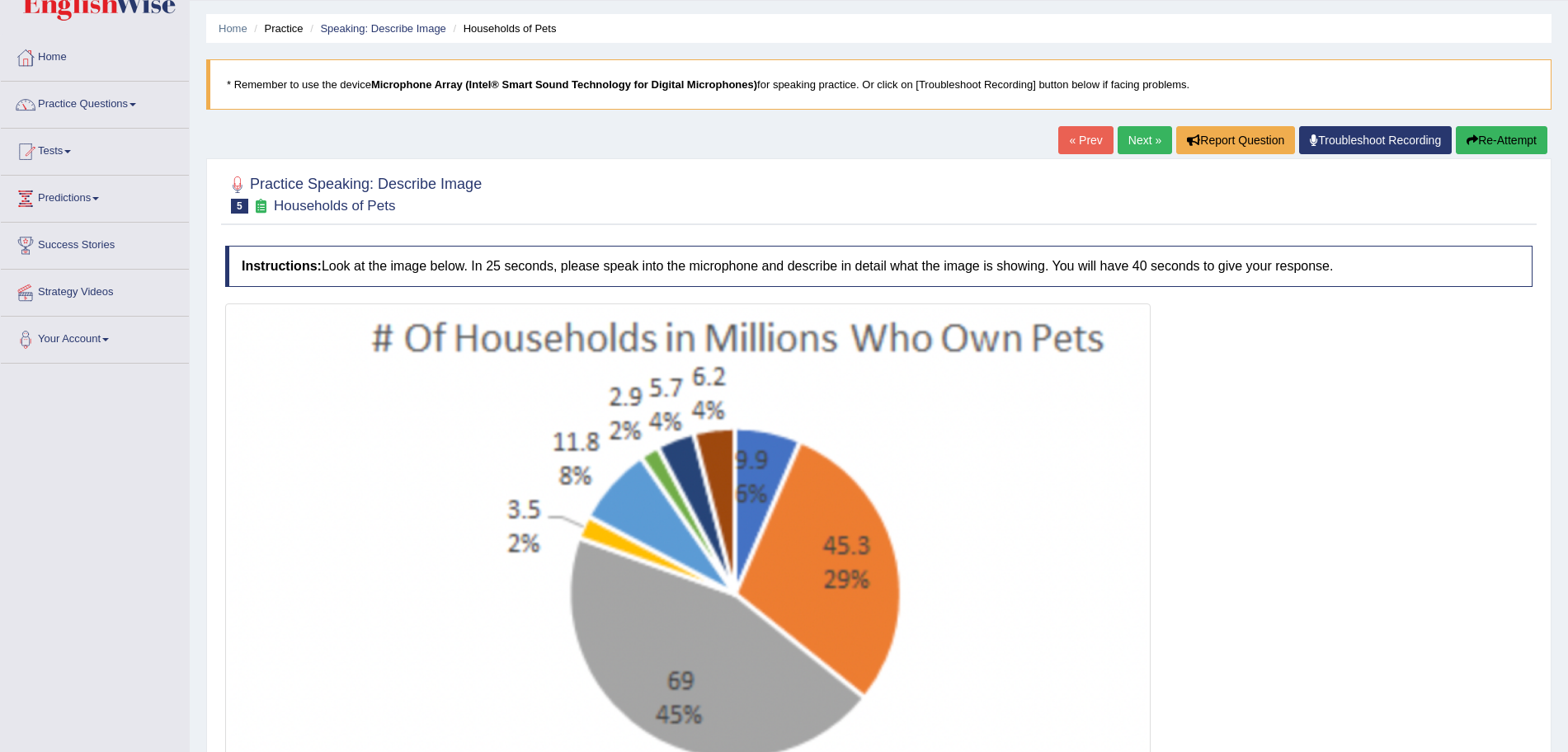
scroll to position [43, 0]
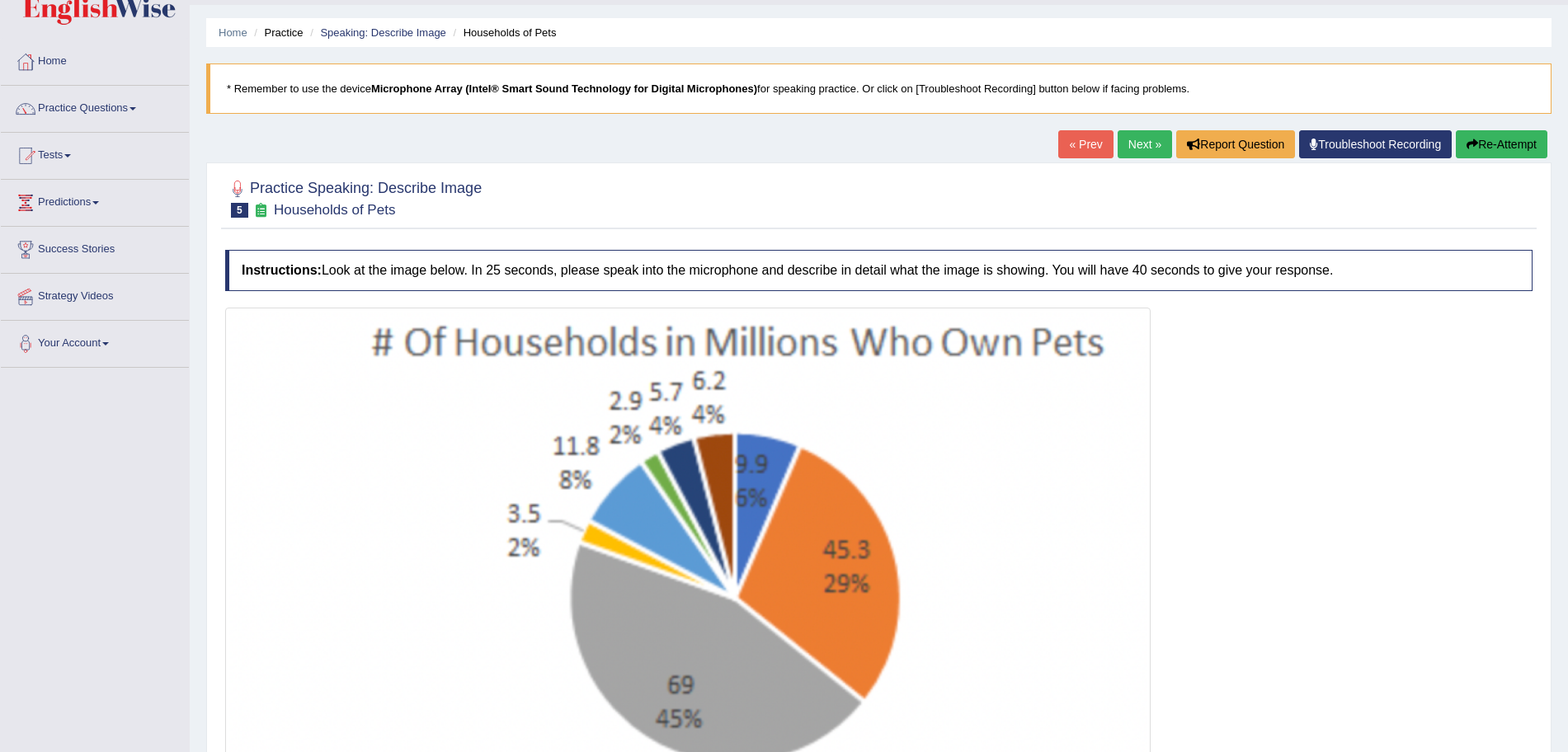
click at [1483, 143] on button "Re-Attempt" at bounding box center [1501, 144] width 91 height 28
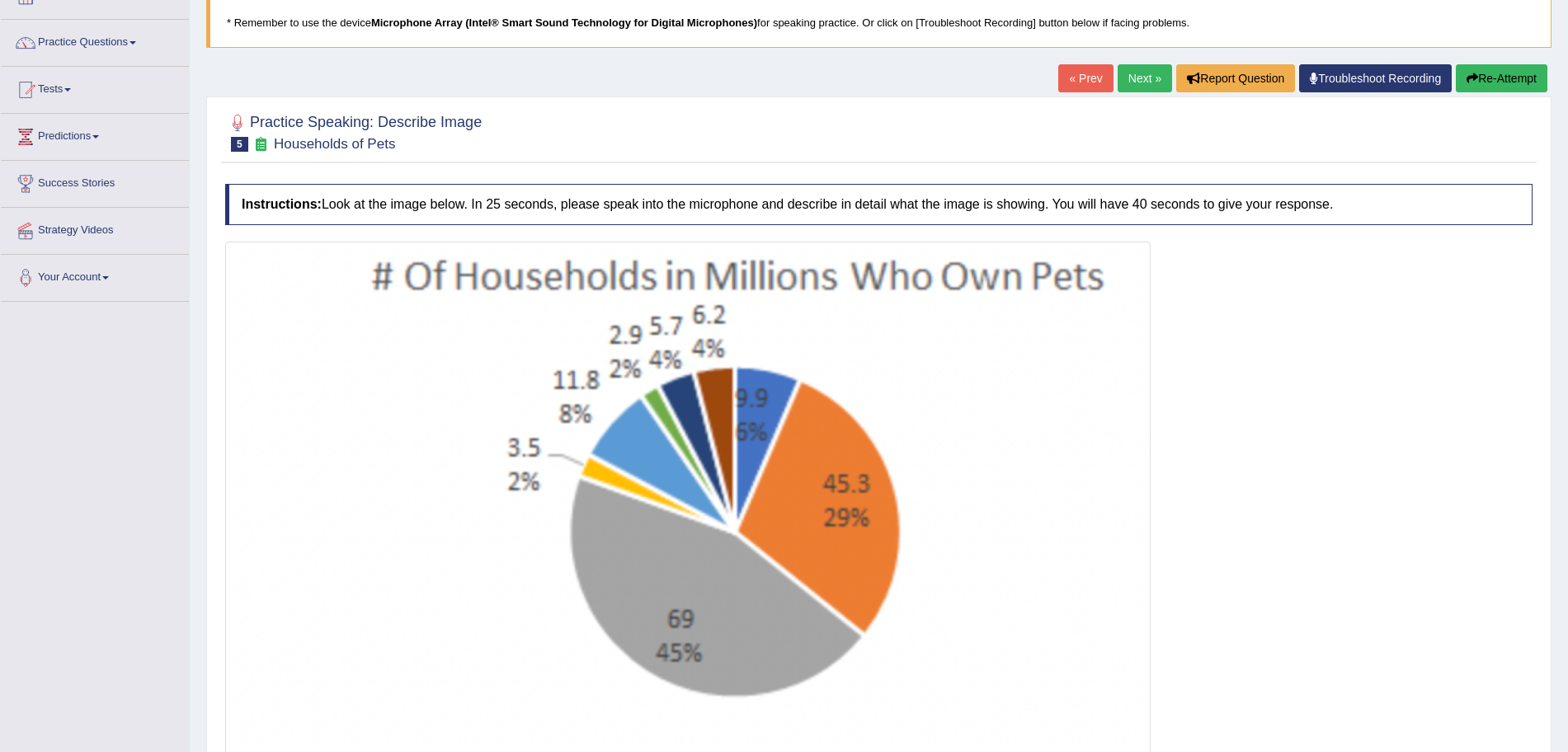
scroll to position [341, 0]
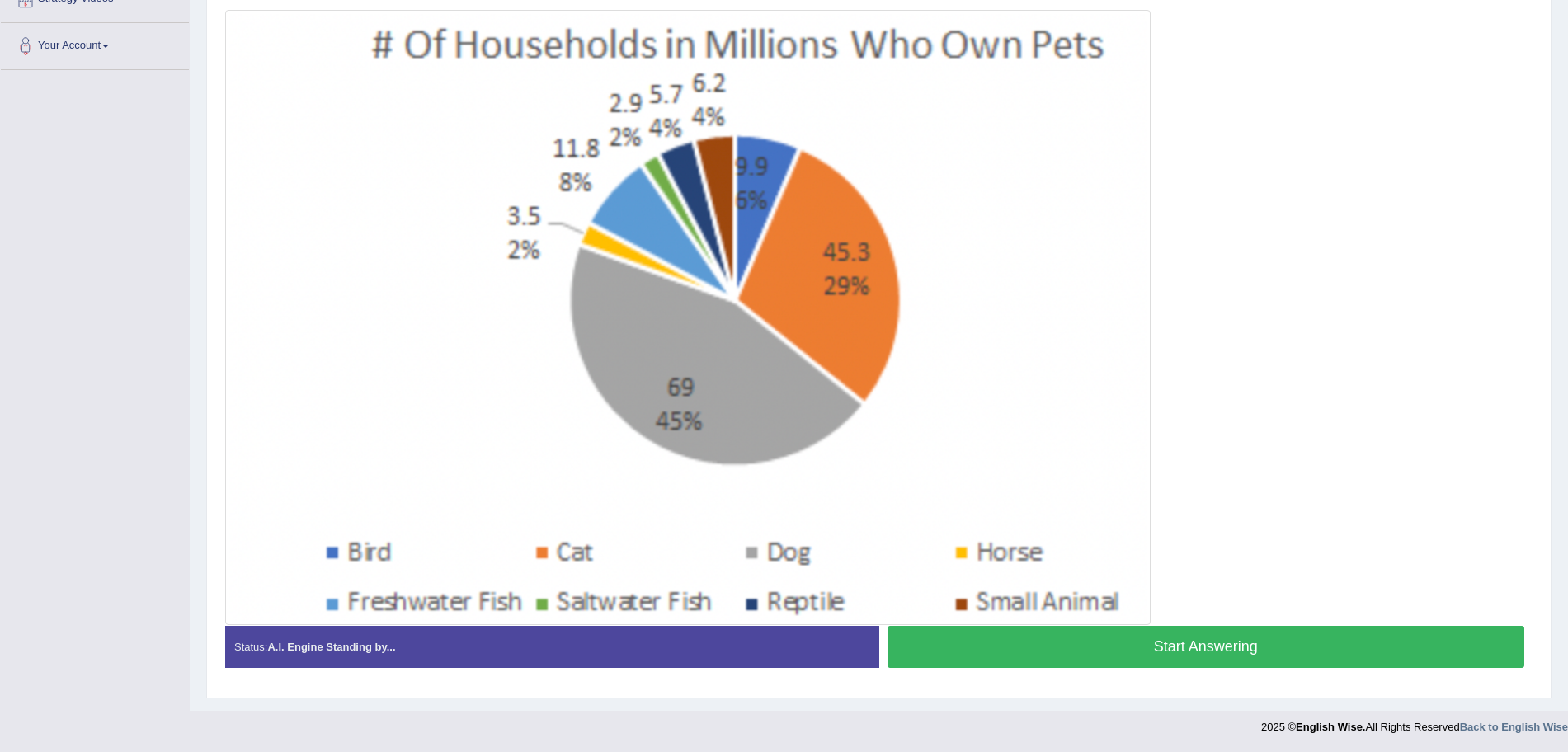
click at [1238, 655] on button "Start Answering" at bounding box center [1207, 647] width 638 height 42
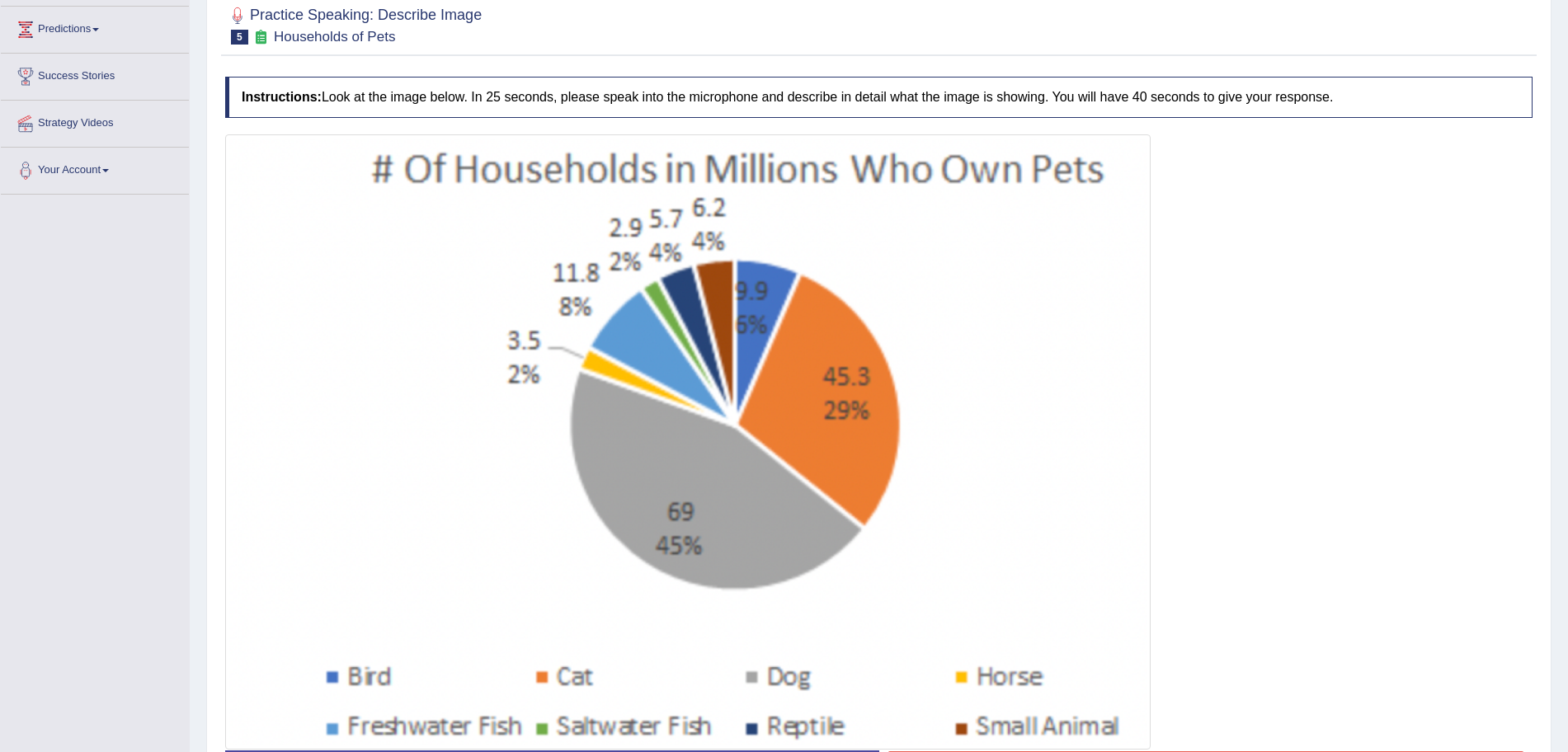
scroll to position [357, 0]
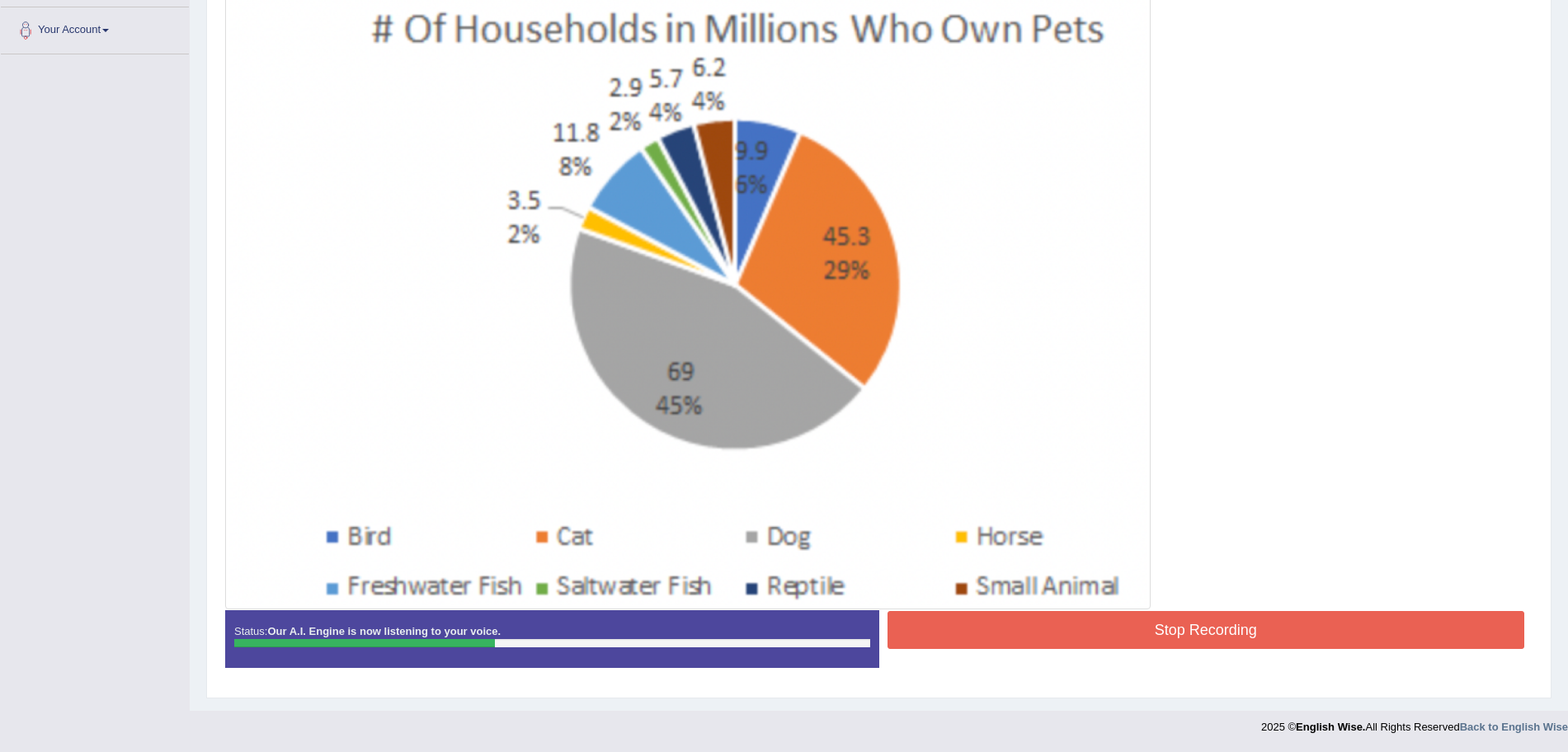
click at [1090, 641] on button "Stop Recording" at bounding box center [1207, 630] width 638 height 38
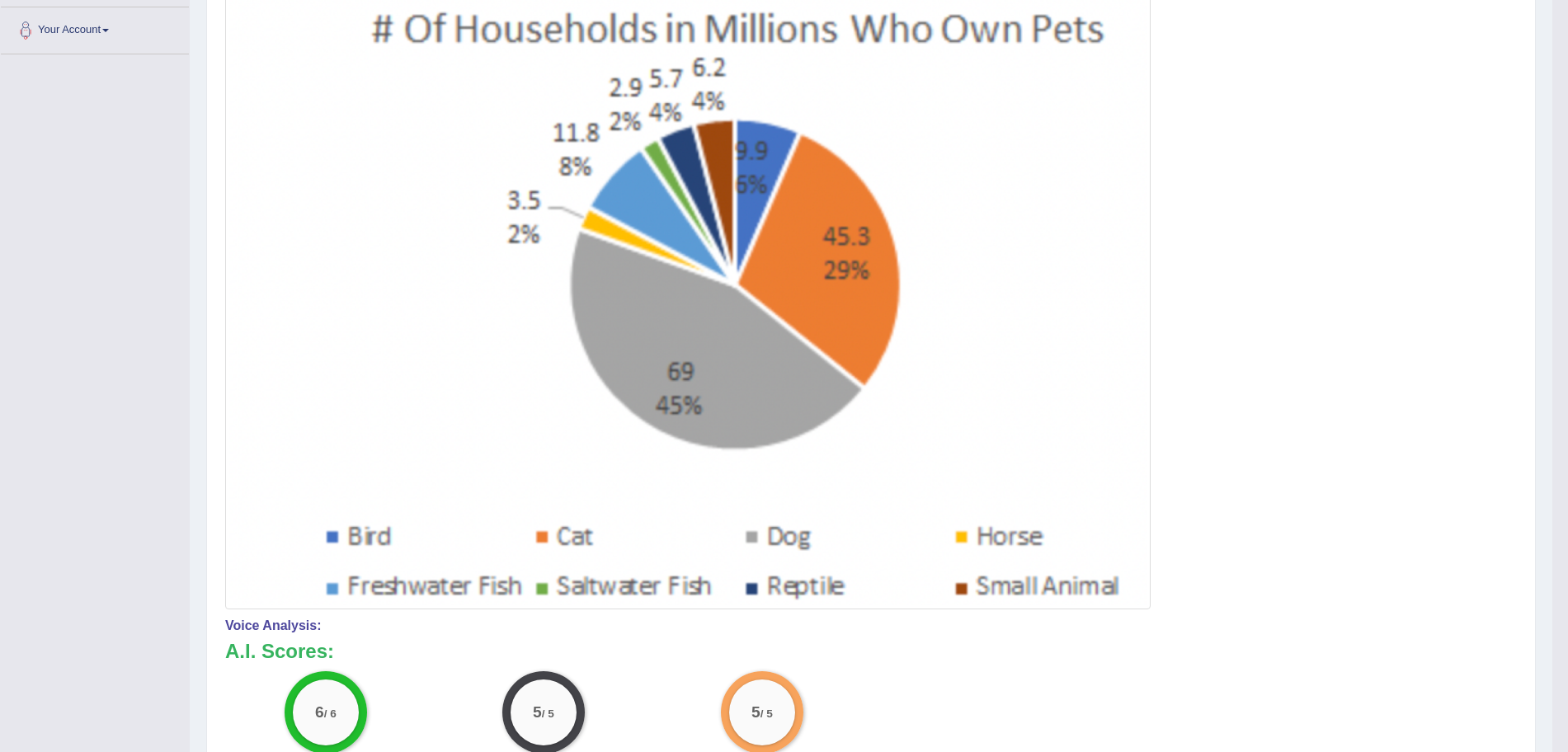
scroll to position [0, 0]
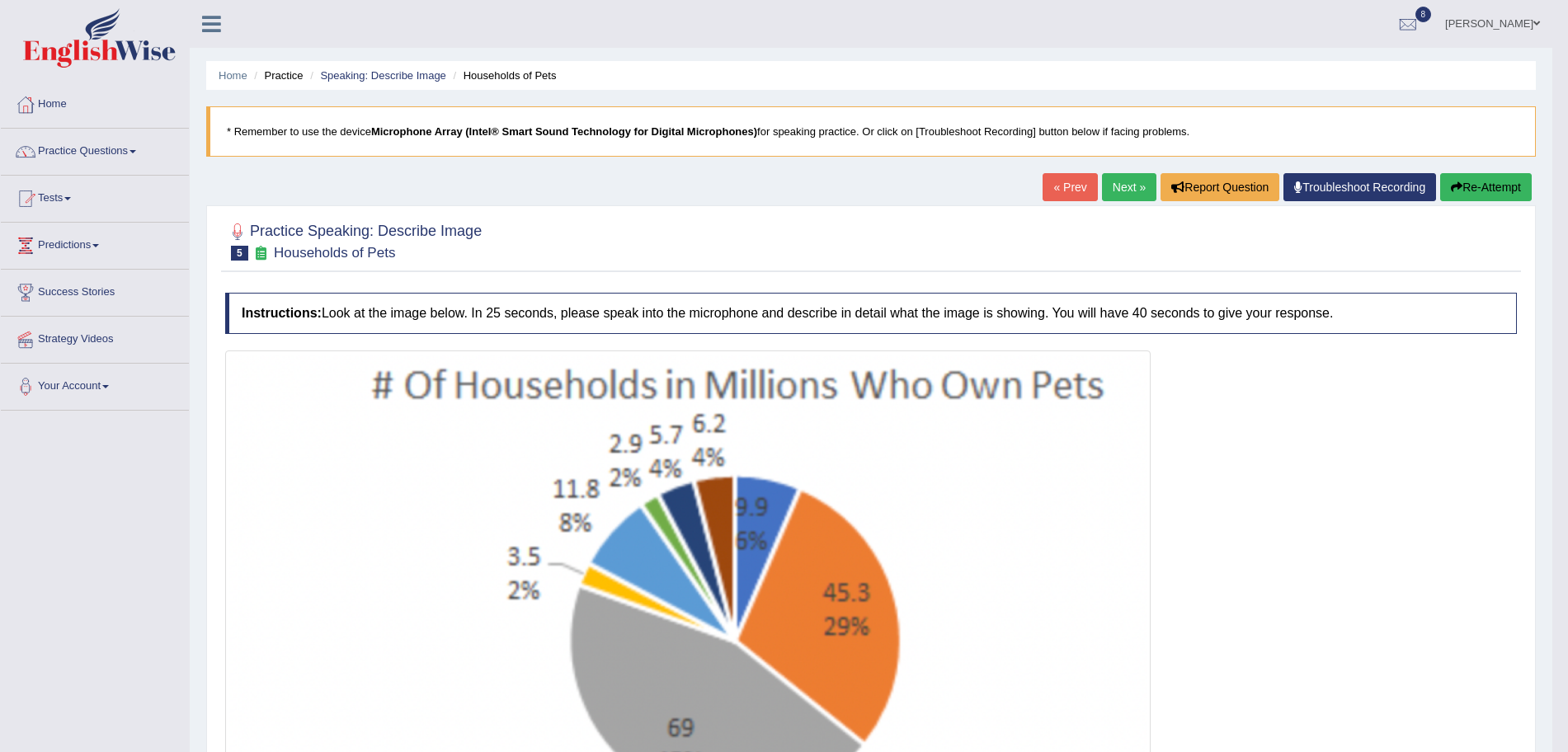
click at [1128, 193] on link "Next »" at bounding box center [1128, 187] width 55 height 28
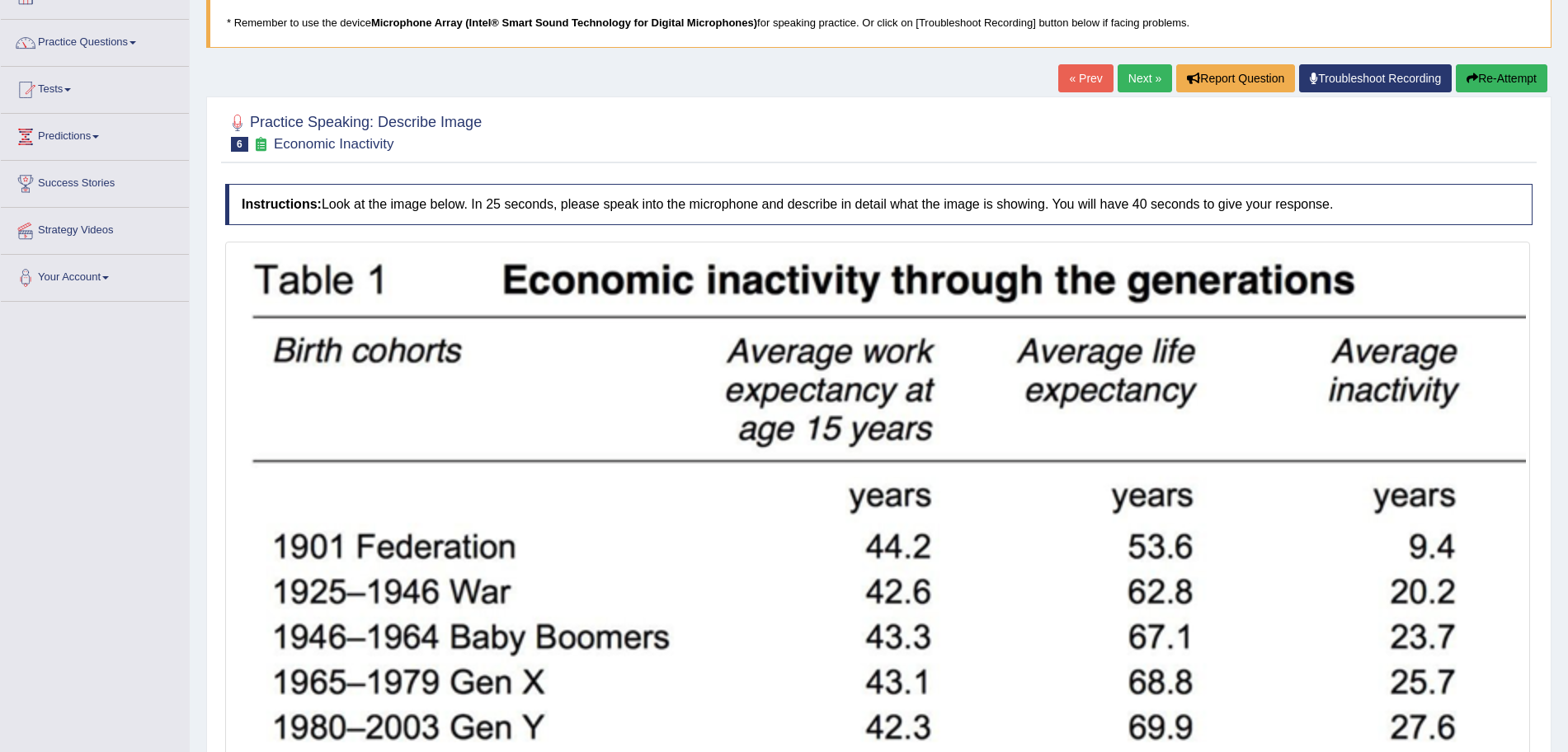
scroll to position [324, 0]
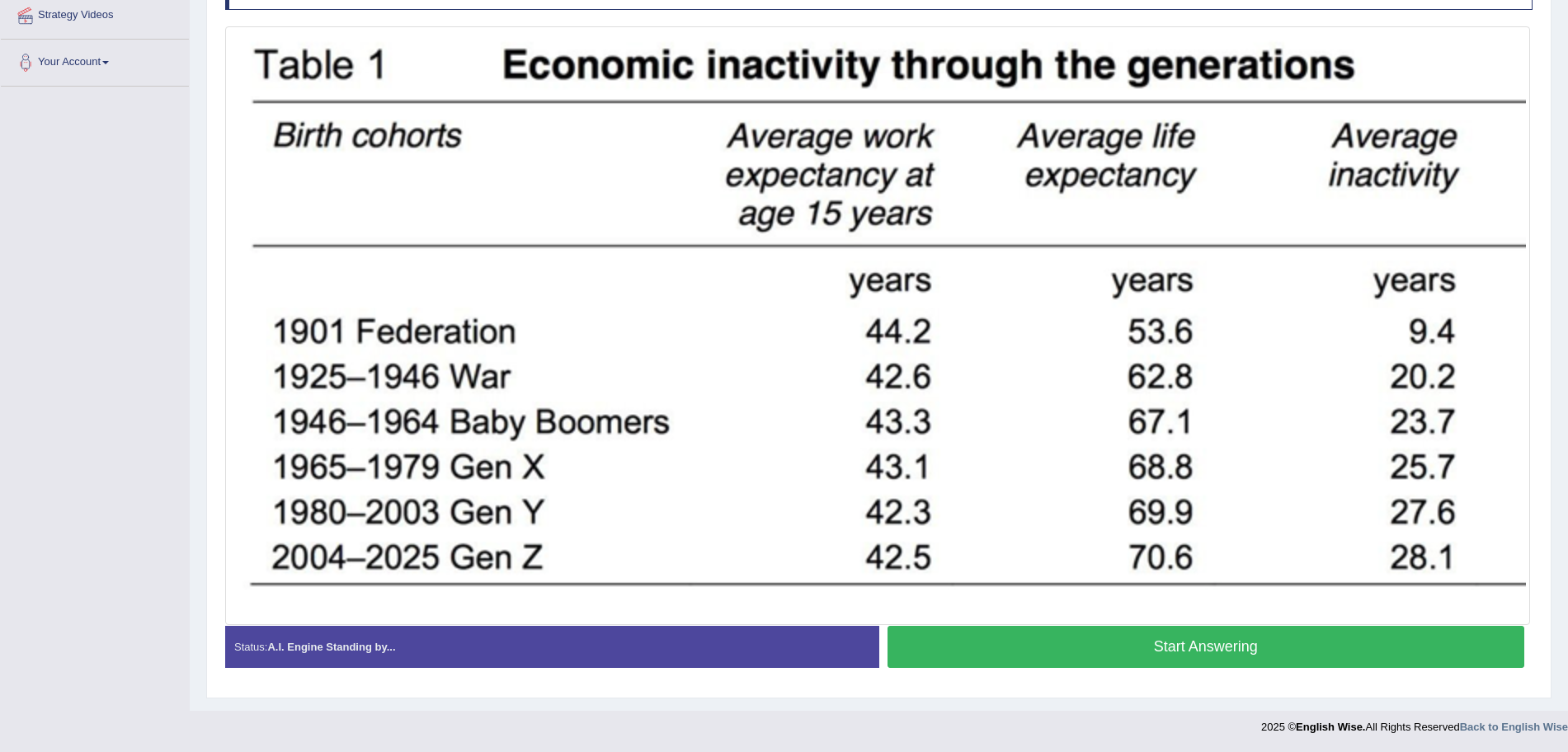
click at [1317, 663] on button "Start Answering" at bounding box center [1207, 647] width 638 height 42
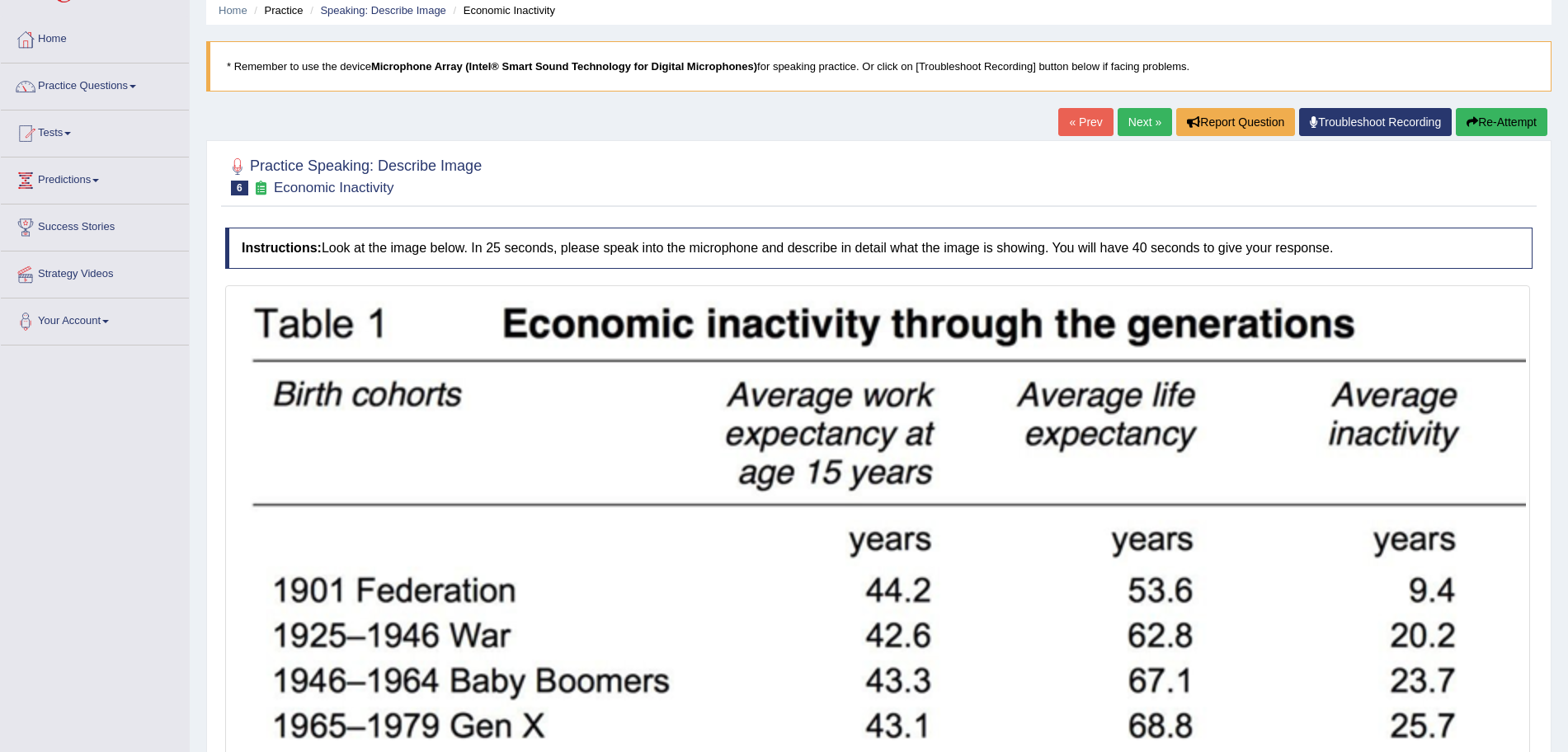
scroll to position [340, 0]
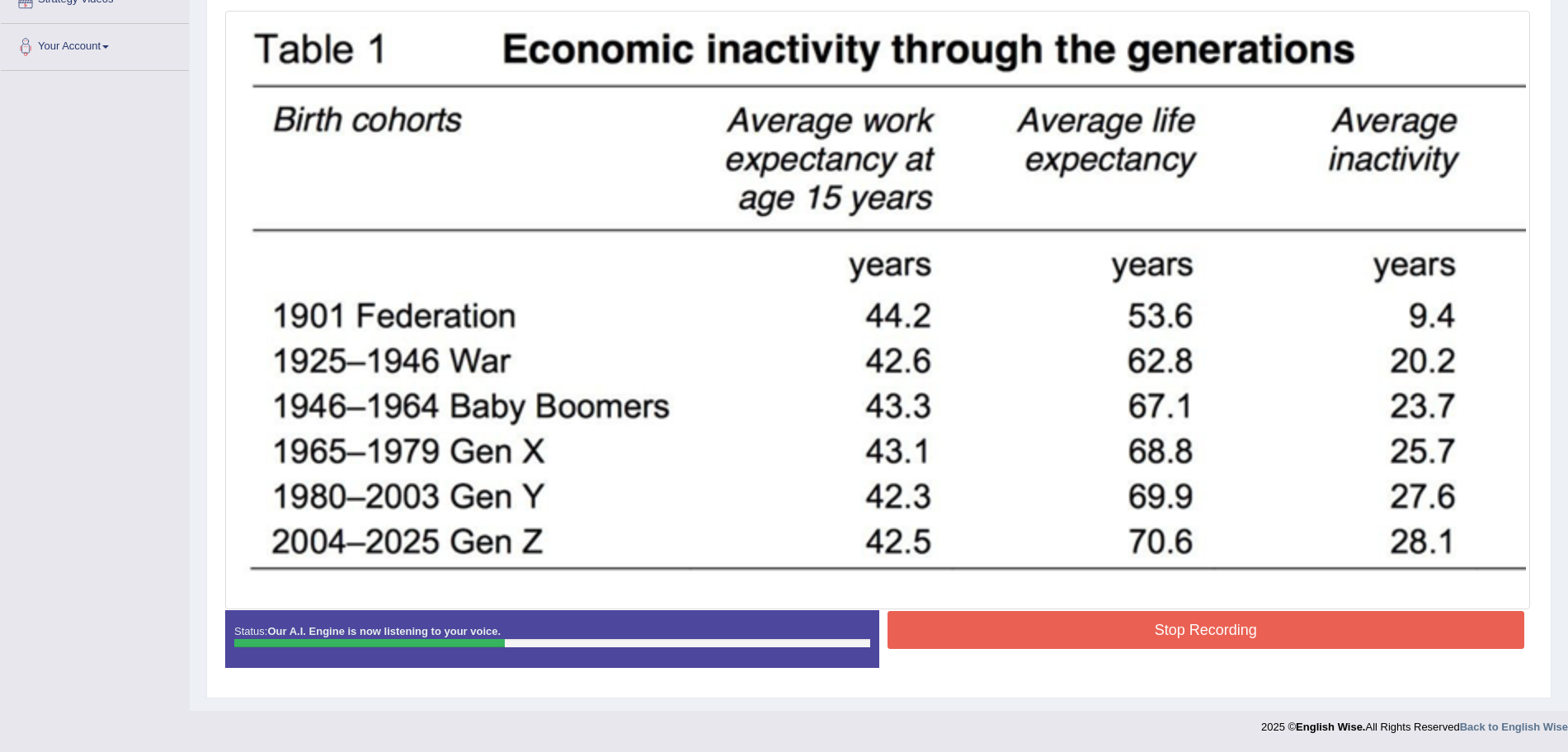
click at [1051, 642] on button "Stop Recording" at bounding box center [1207, 630] width 638 height 38
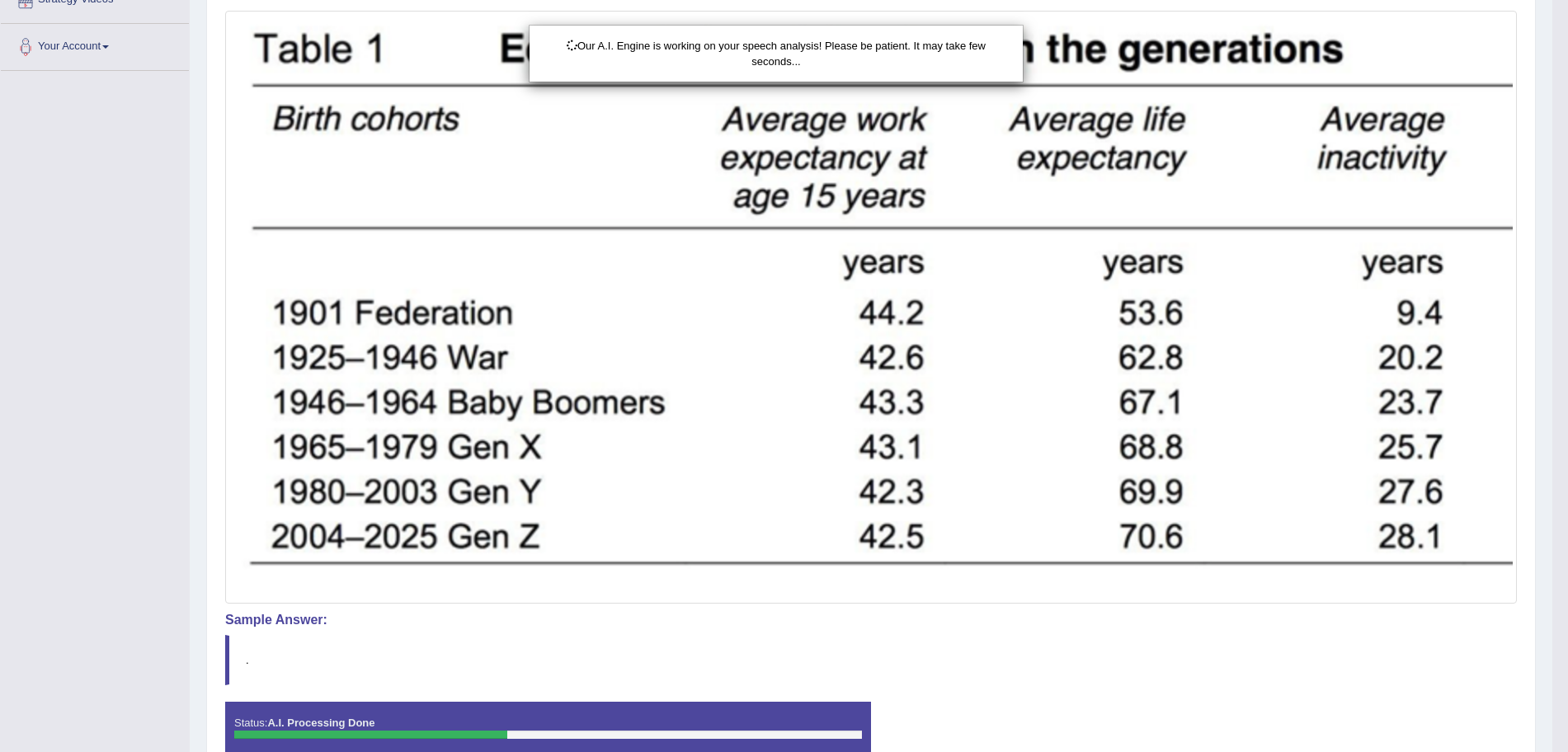
scroll to position [431, 0]
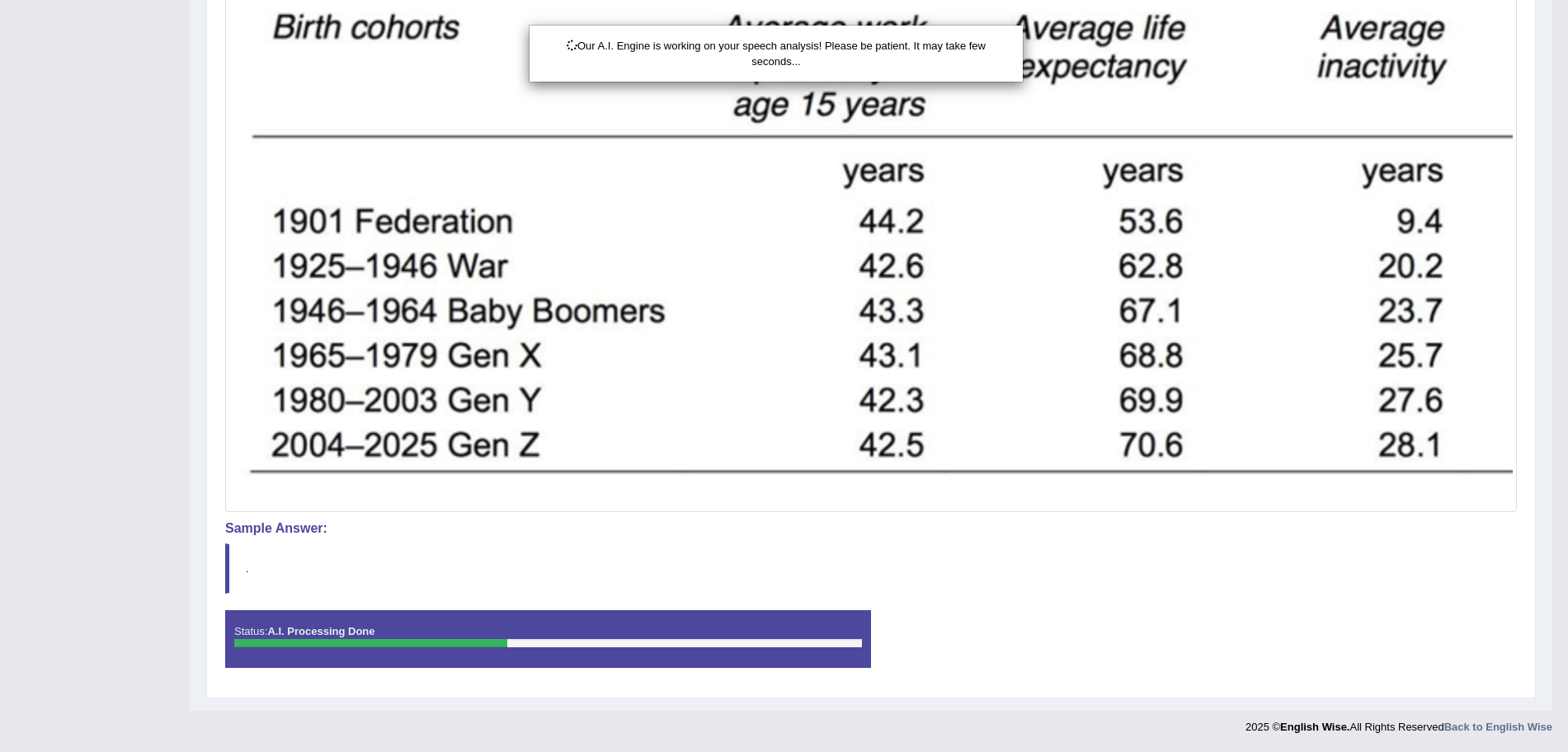
drag, startPoint x: 1583, startPoint y: 356, endPoint x: 1583, endPoint y: 520, distance: 164.0
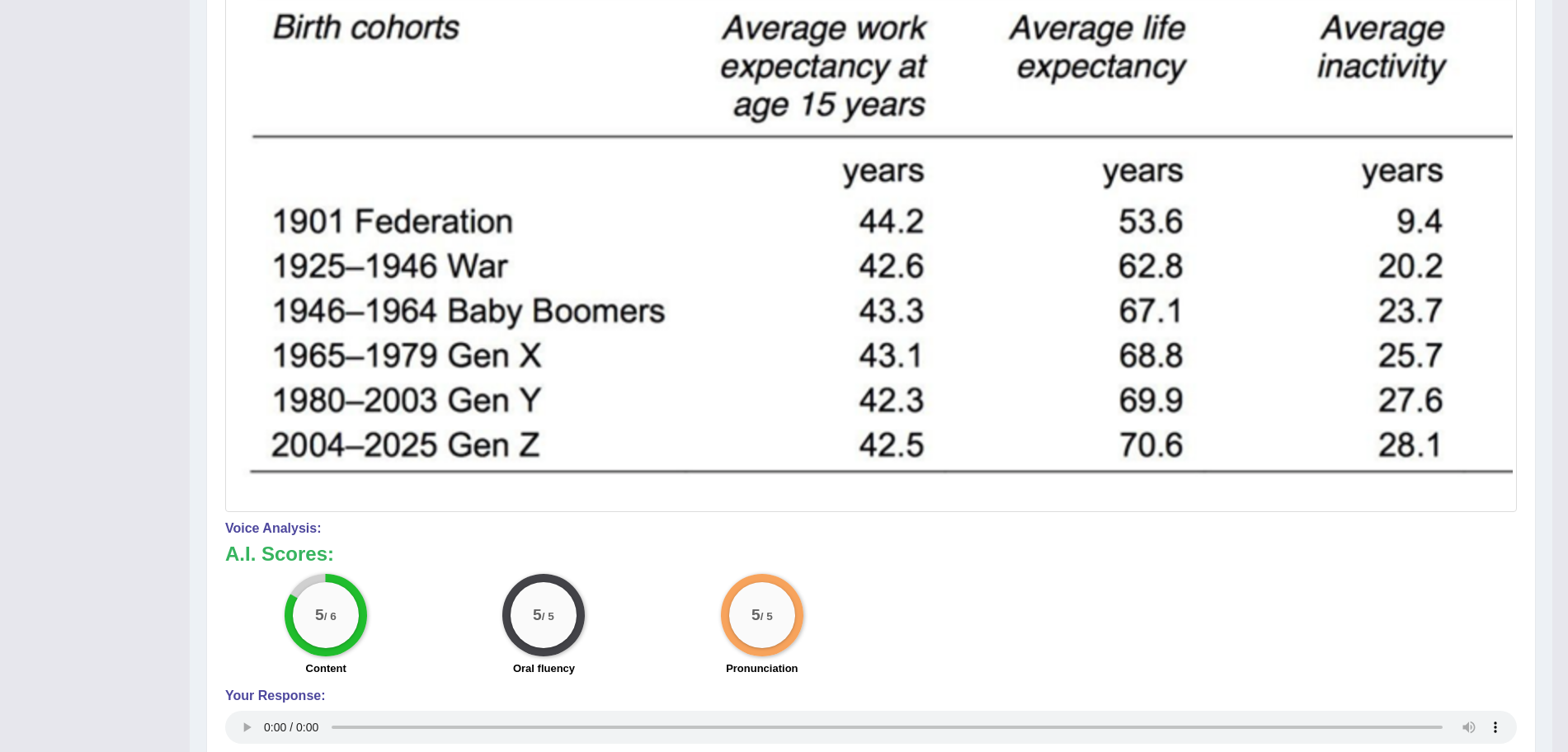
scroll to position [0, 0]
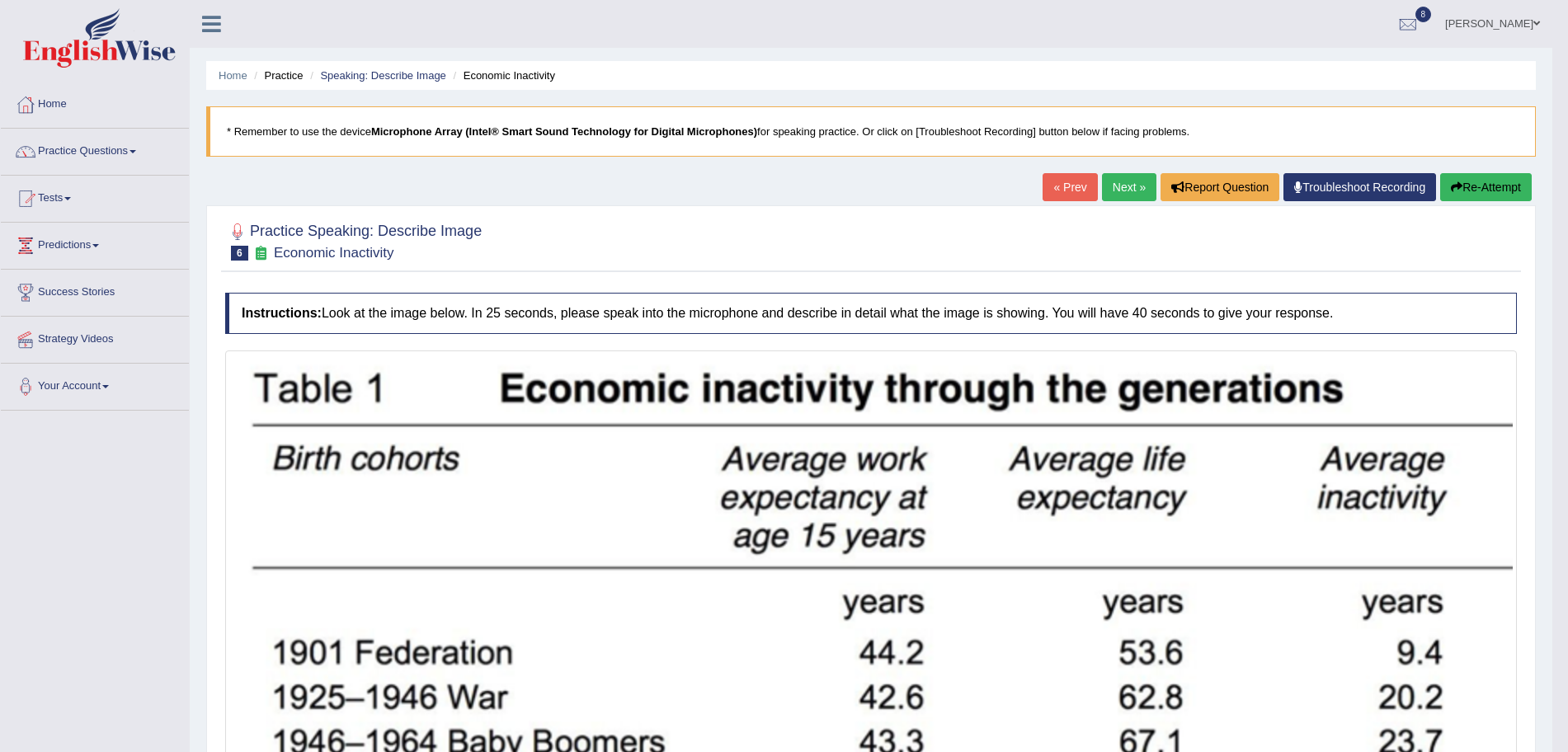
click at [1103, 189] on link "Next »" at bounding box center [1128, 187] width 55 height 28
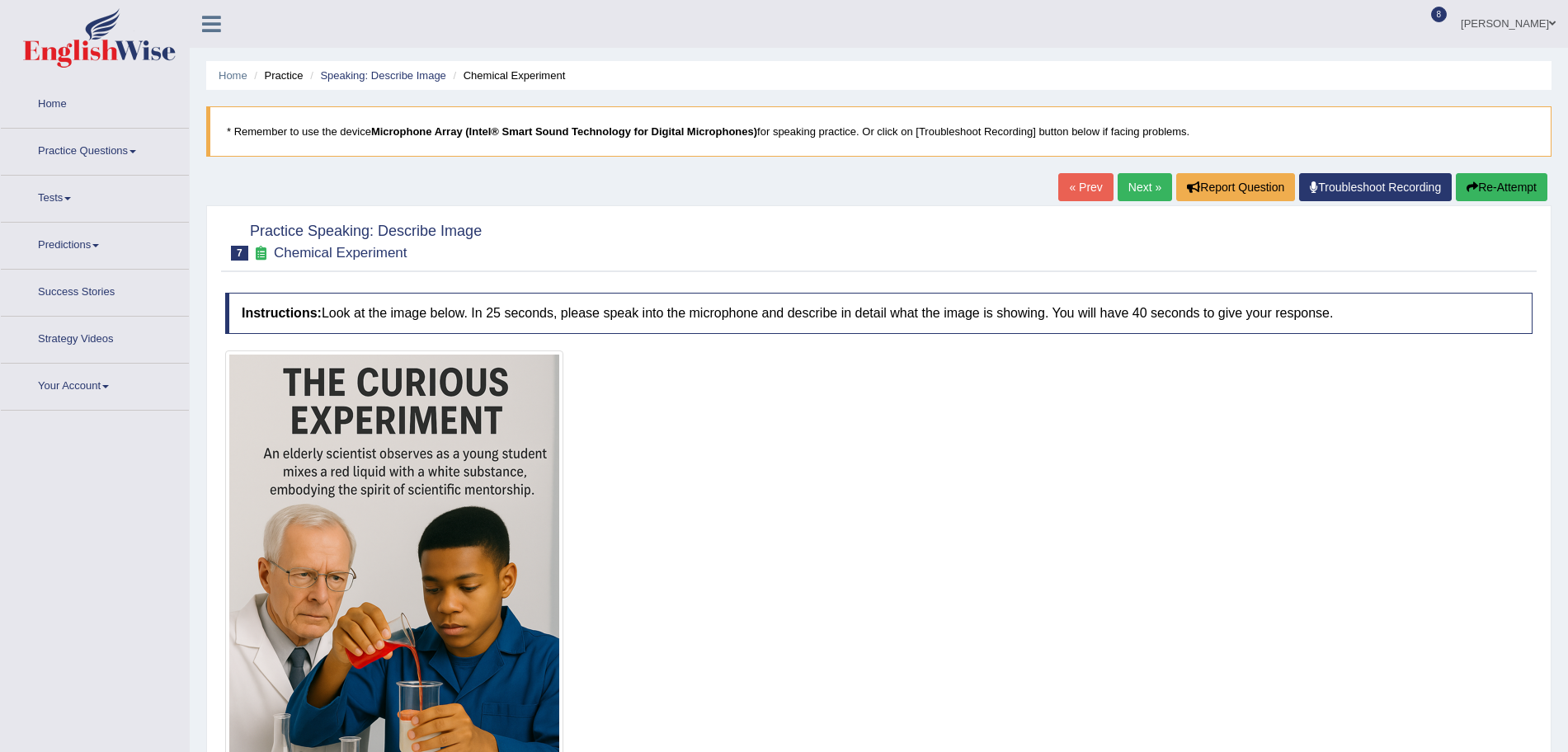
scroll to position [188, 0]
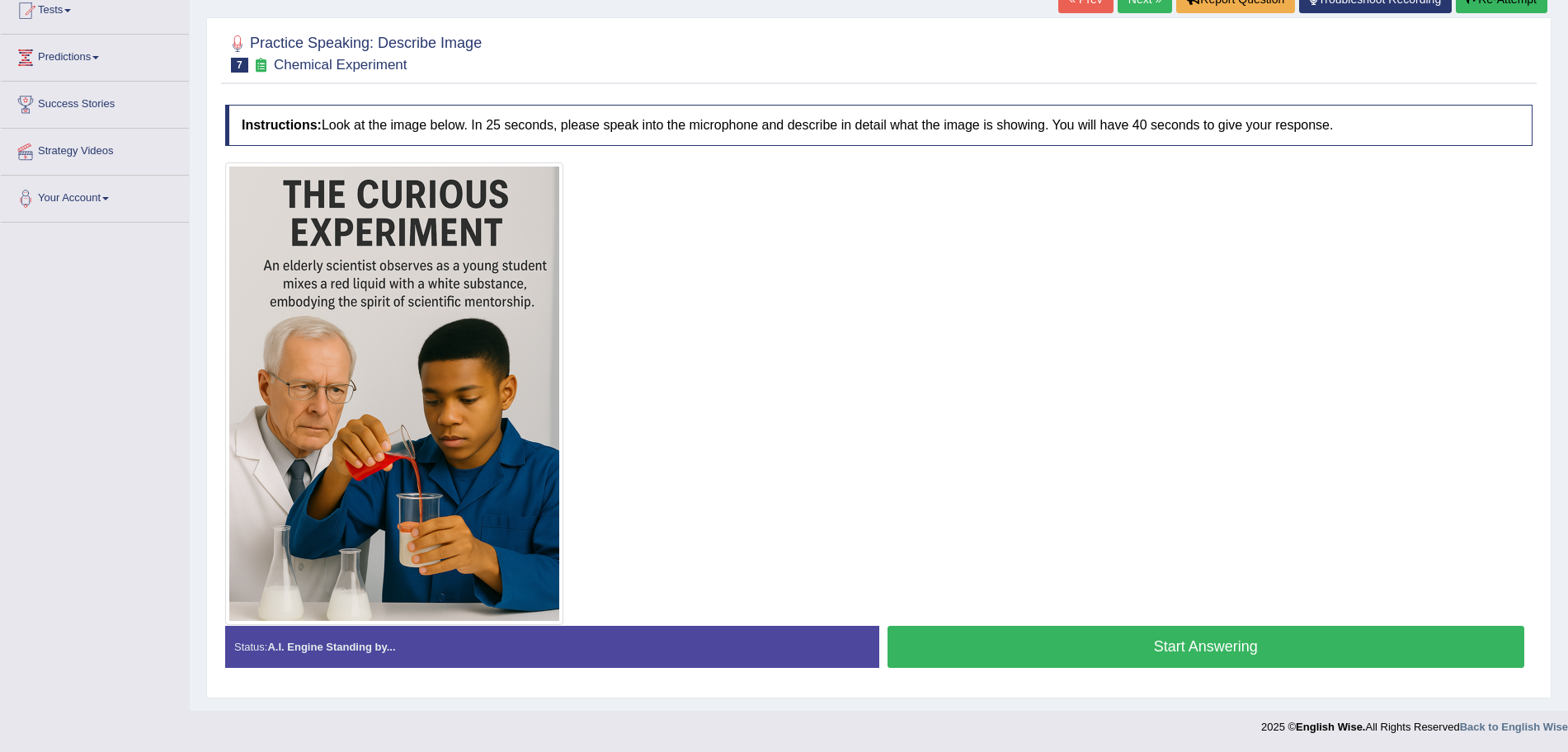
click at [1115, 640] on button "Start Answering" at bounding box center [1207, 647] width 638 height 42
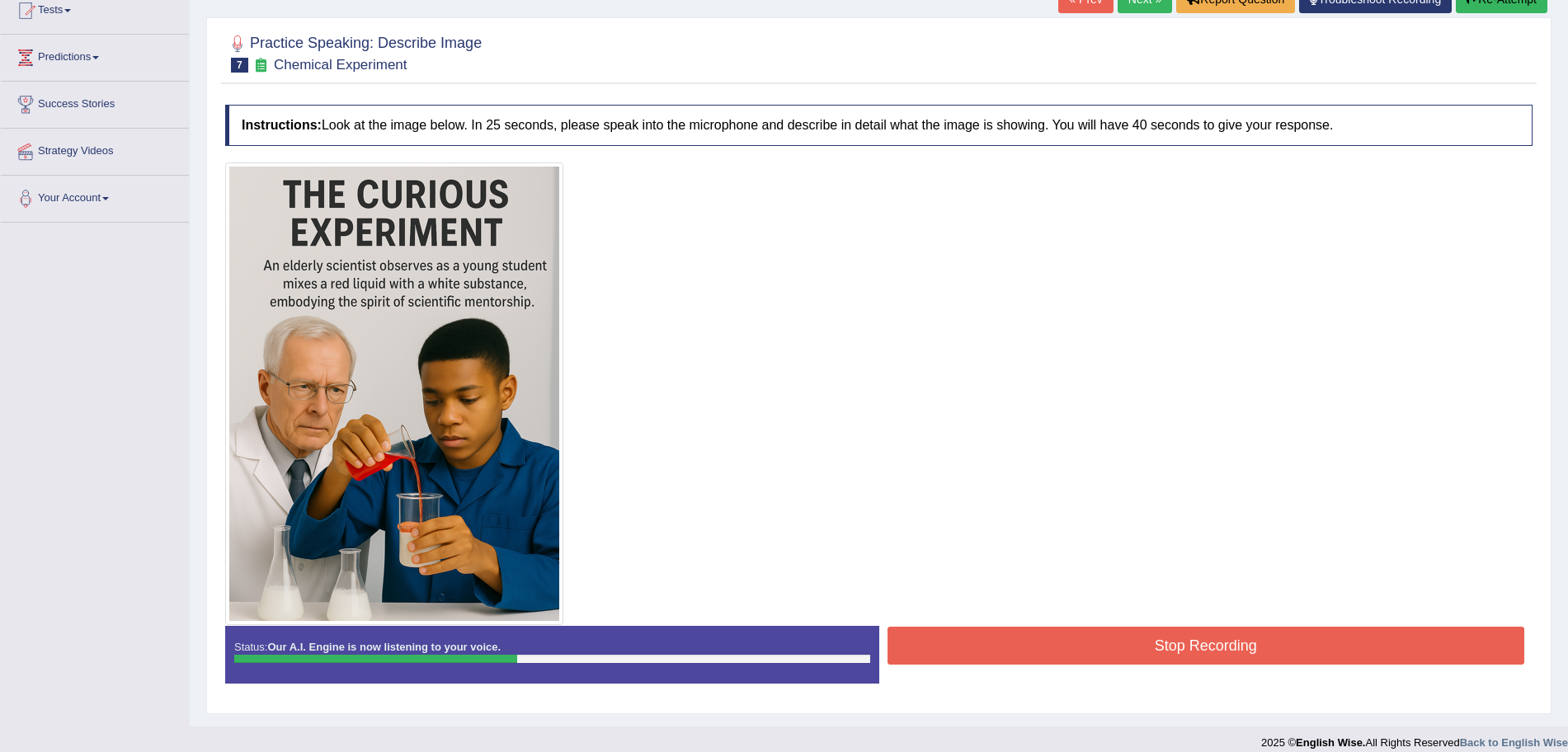
click at [1005, 645] on button "Stop Recording" at bounding box center [1207, 646] width 638 height 38
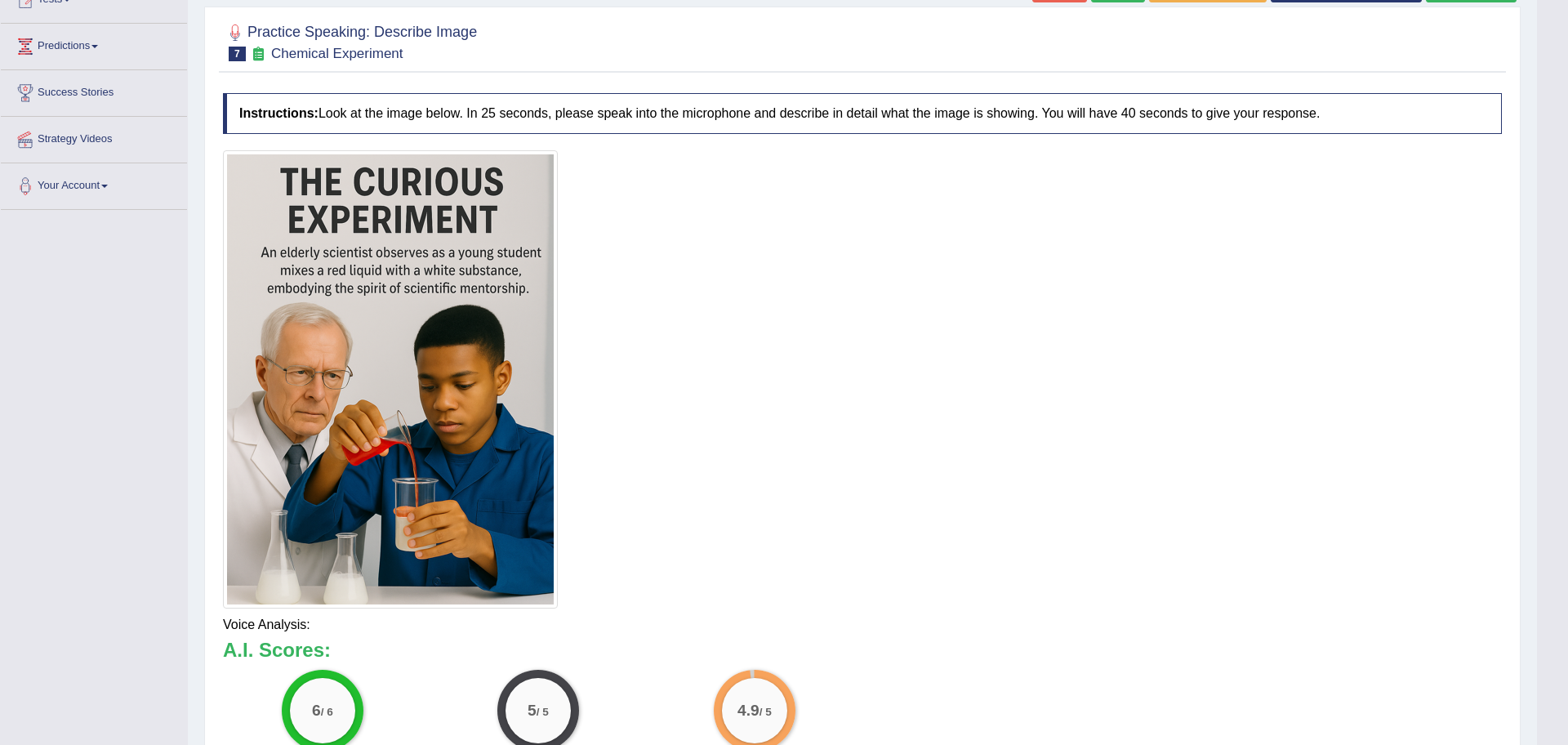
drag, startPoint x: 1568, startPoint y: 410, endPoint x: 1568, endPoint y: 561, distance: 151.0
click at [1552, 548] on html "Toggle navigation Home Practice Questions Speaking Practice Read Aloud Repeat S…" at bounding box center [784, 175] width 1568 height 745
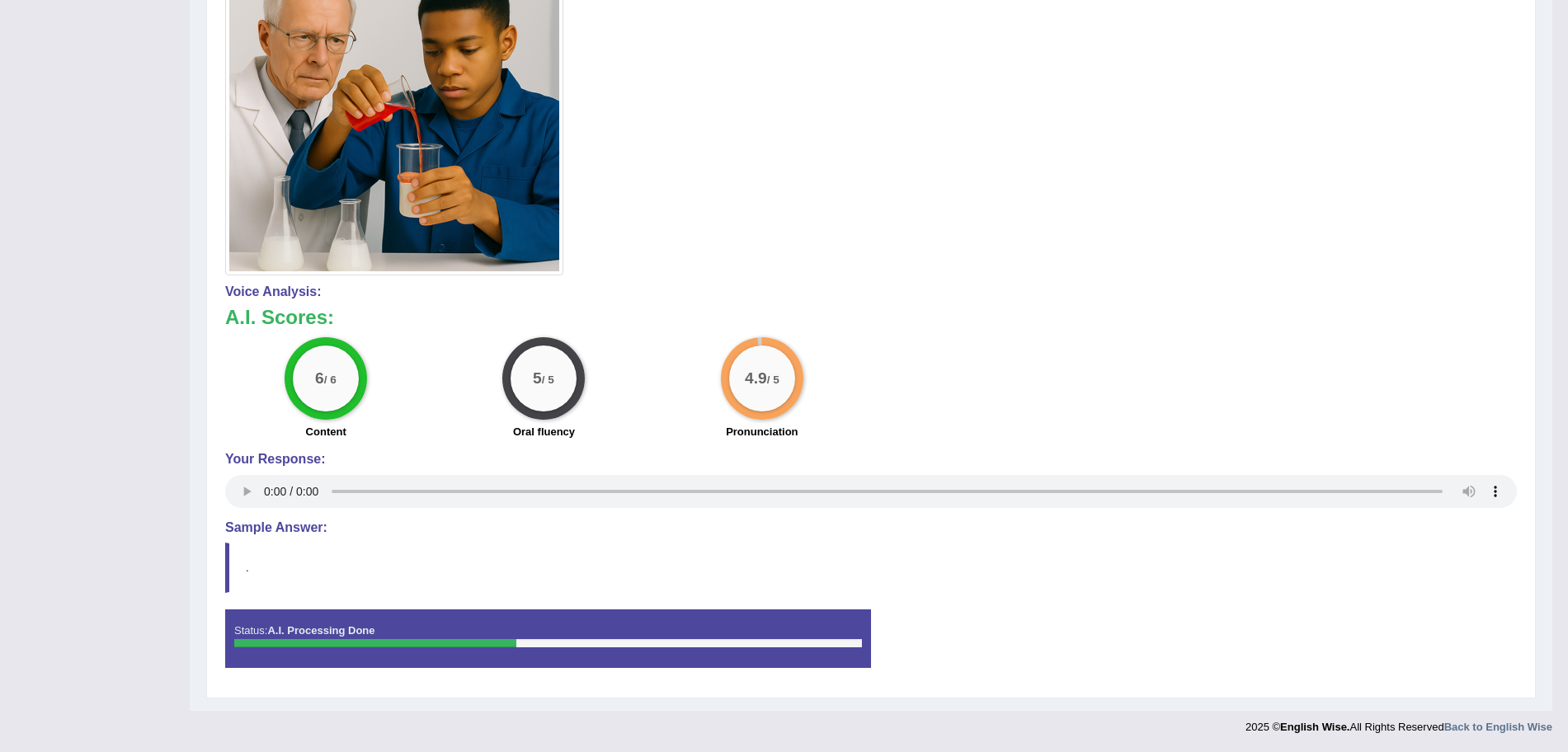
scroll to position [0, 0]
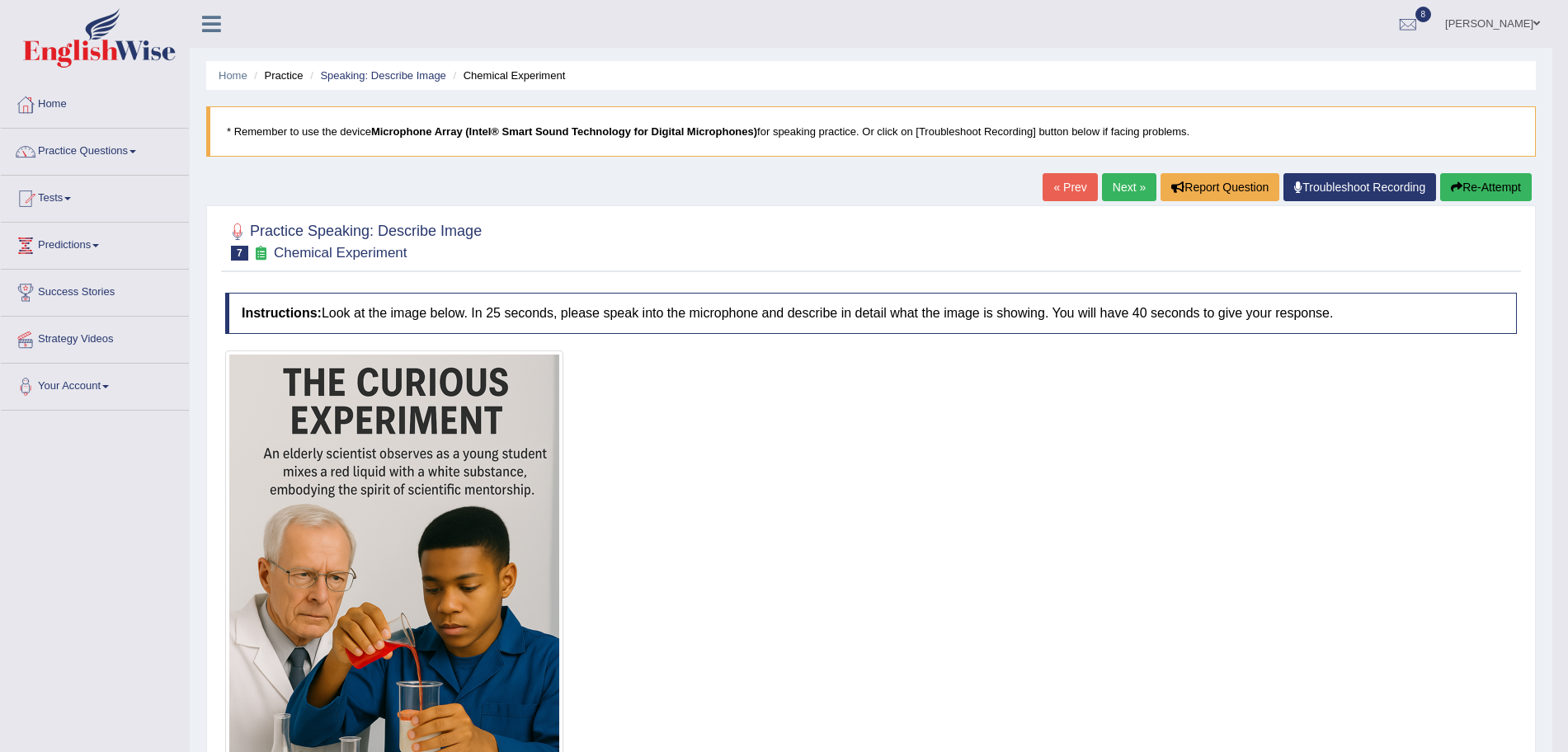
click at [1119, 178] on link "Next »" at bounding box center [1128, 187] width 55 height 28
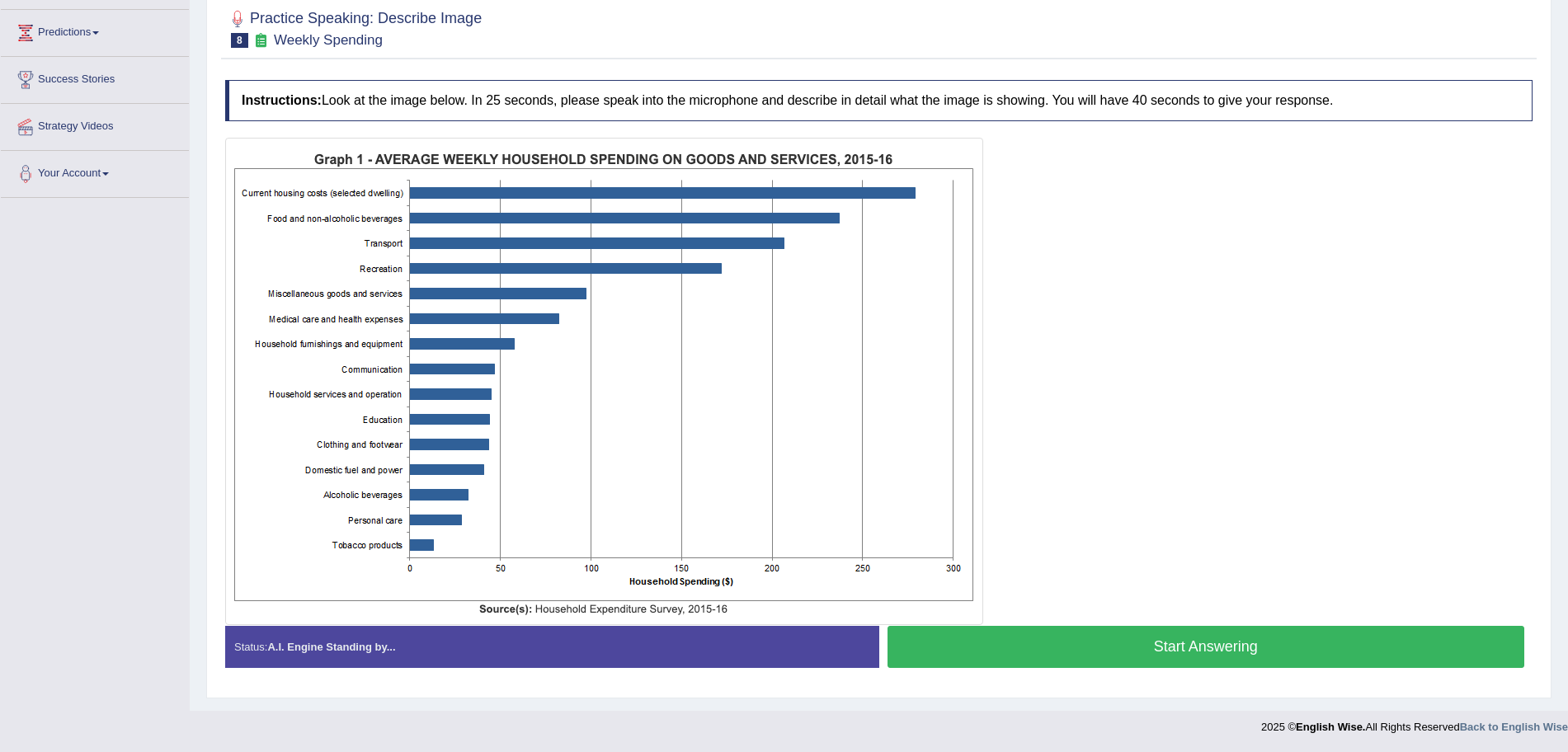
click at [1151, 632] on button "Start Answering" at bounding box center [1207, 647] width 638 height 42
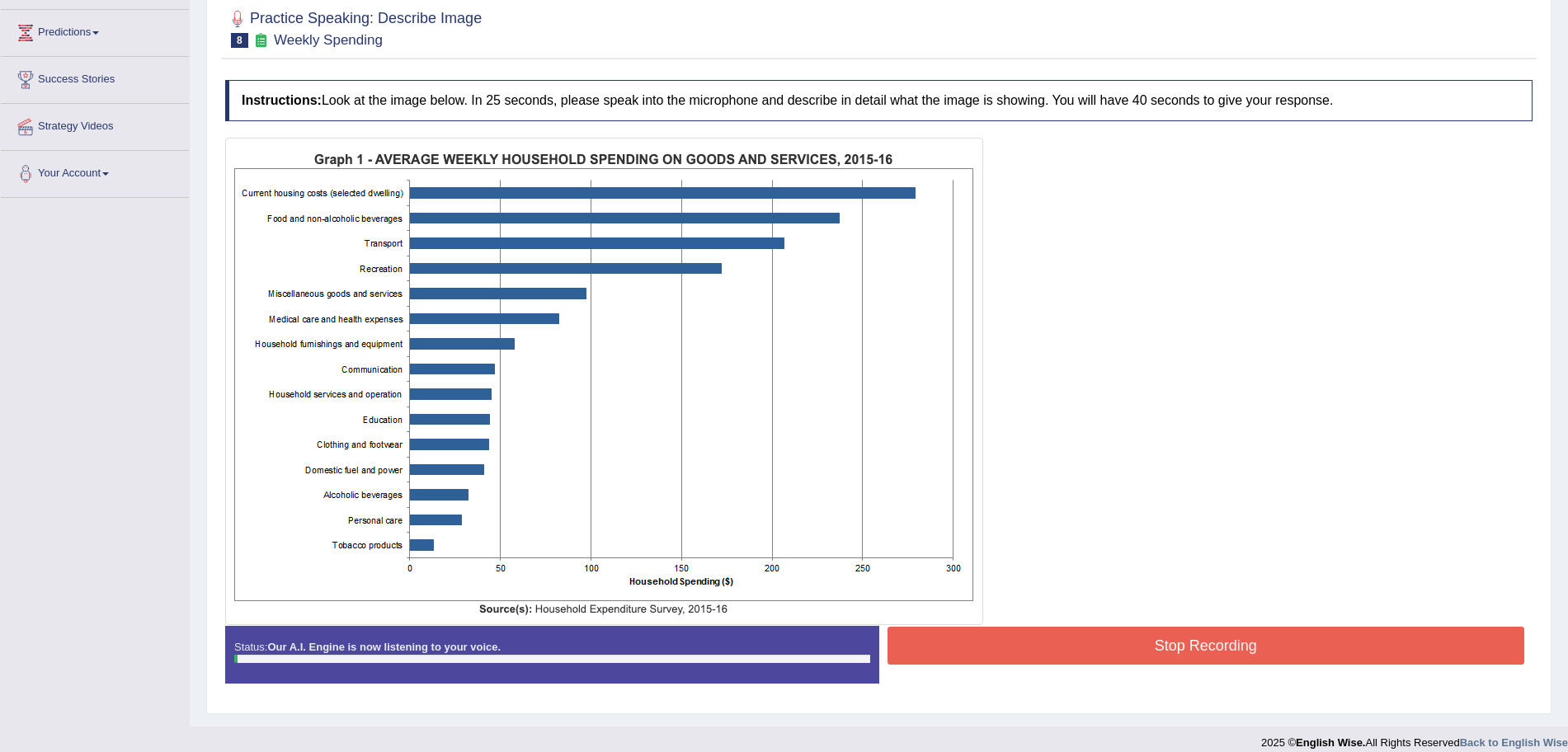
scroll to position [173, 0]
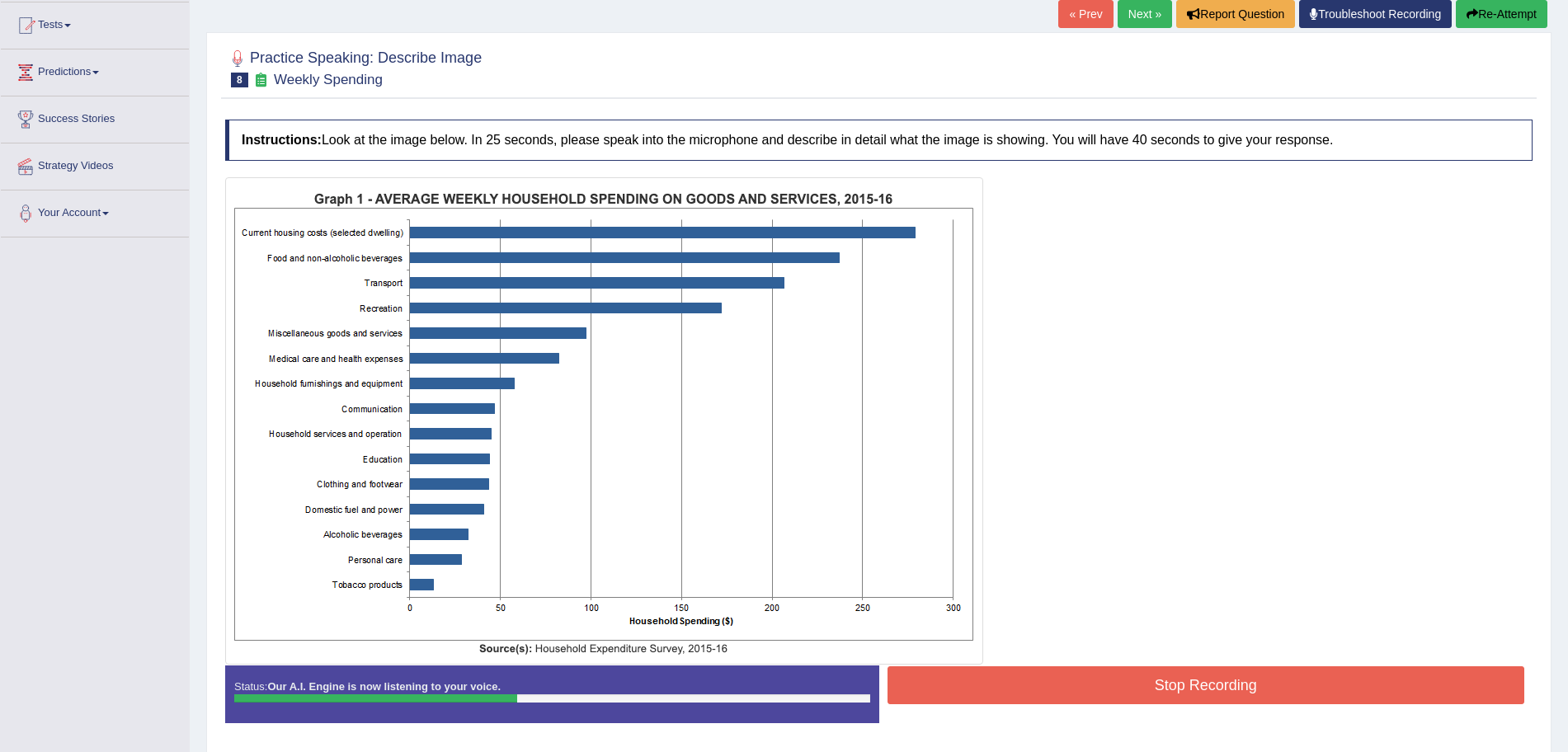
click at [1233, 681] on button "Stop Recording" at bounding box center [1207, 685] width 638 height 38
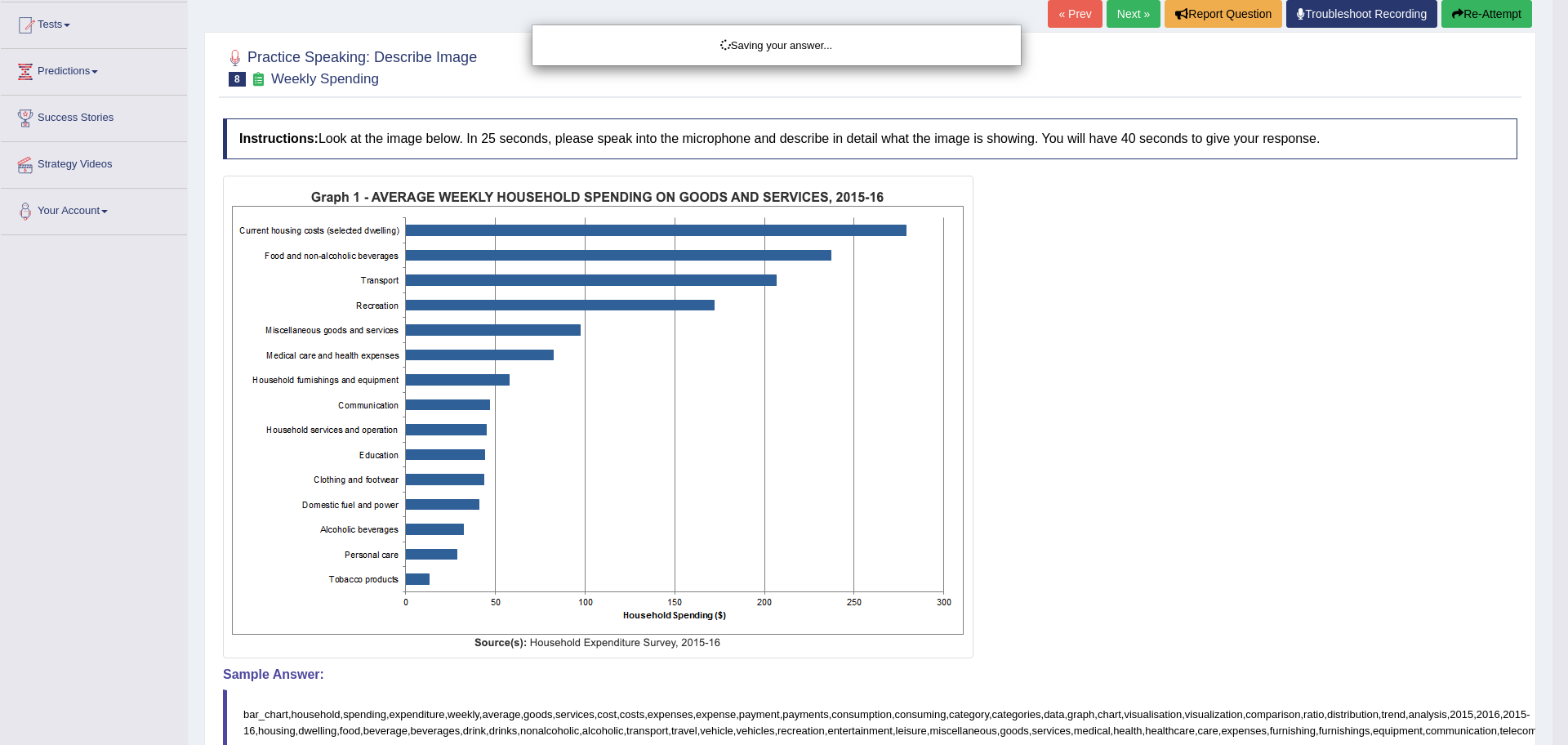
drag, startPoint x: 1568, startPoint y: 217, endPoint x: 1568, endPoint y: 372, distance: 155.0
click at [1552, 372] on div "Saving your answer..." at bounding box center [784, 372] width 1568 height 745
drag, startPoint x: 1568, startPoint y: 372, endPoint x: 1568, endPoint y: 518, distance: 146.0
click at [1552, 518] on div "Saving your answer..." at bounding box center [784, 372] width 1568 height 745
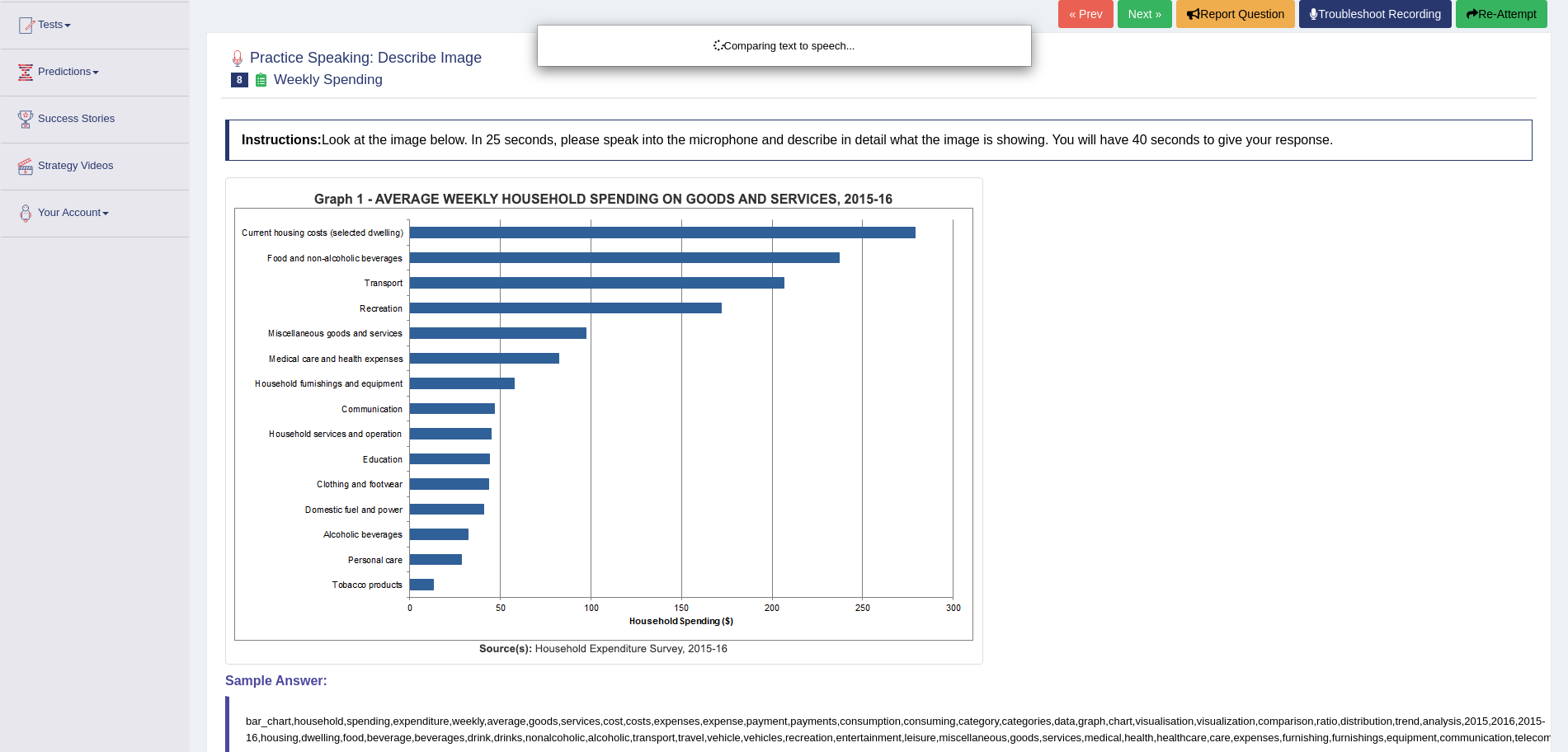
drag, startPoint x: 1583, startPoint y: 523, endPoint x: 1583, endPoint y: 663, distance: 140.0
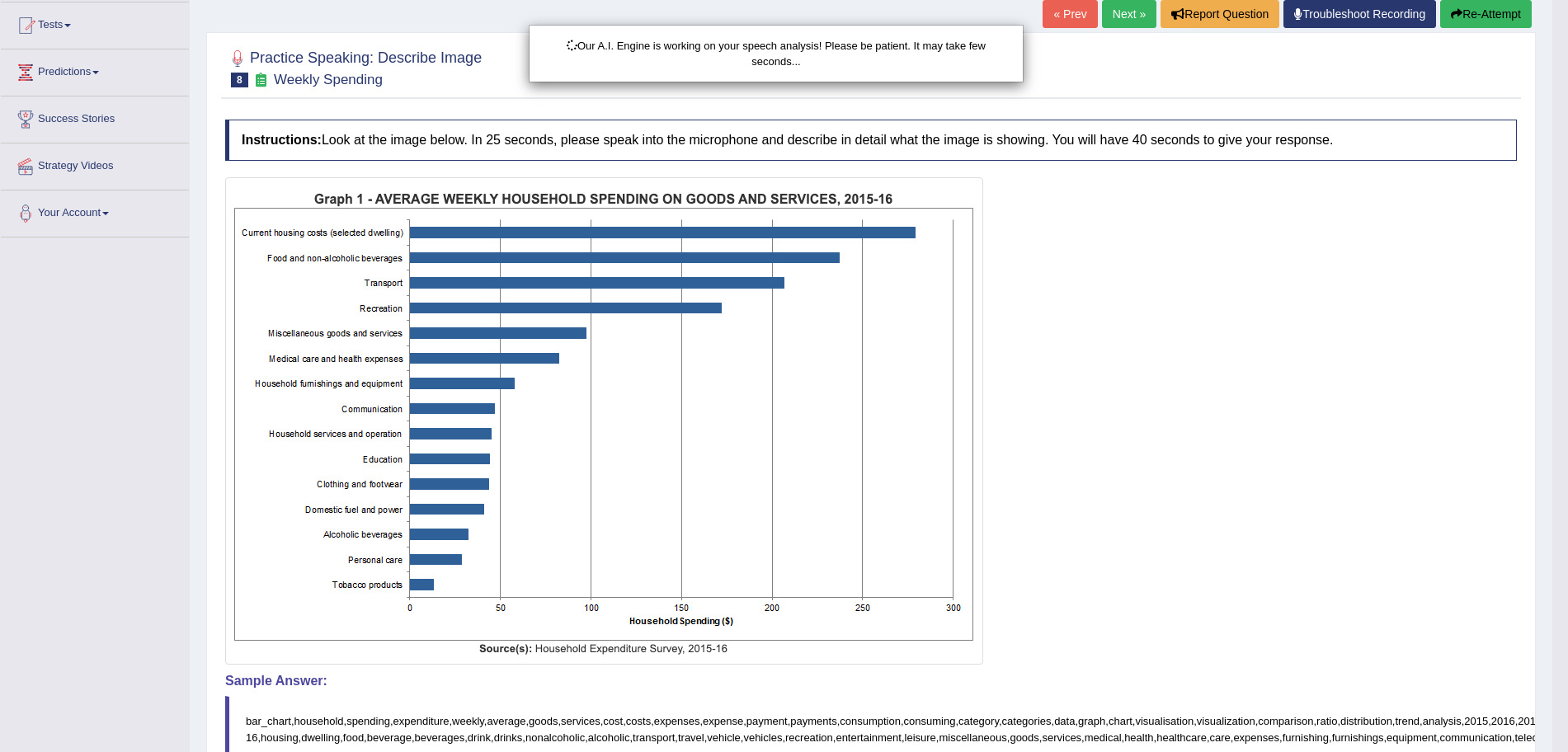
drag, startPoint x: 1583, startPoint y: 663, endPoint x: 1583, endPoint y: 801, distance: 138.0
click at [1567, 579] on html "Toggle navigation Home Practice Questions Speaking Practice Read Aloud Repeat S…" at bounding box center [784, 203] width 1568 height 752
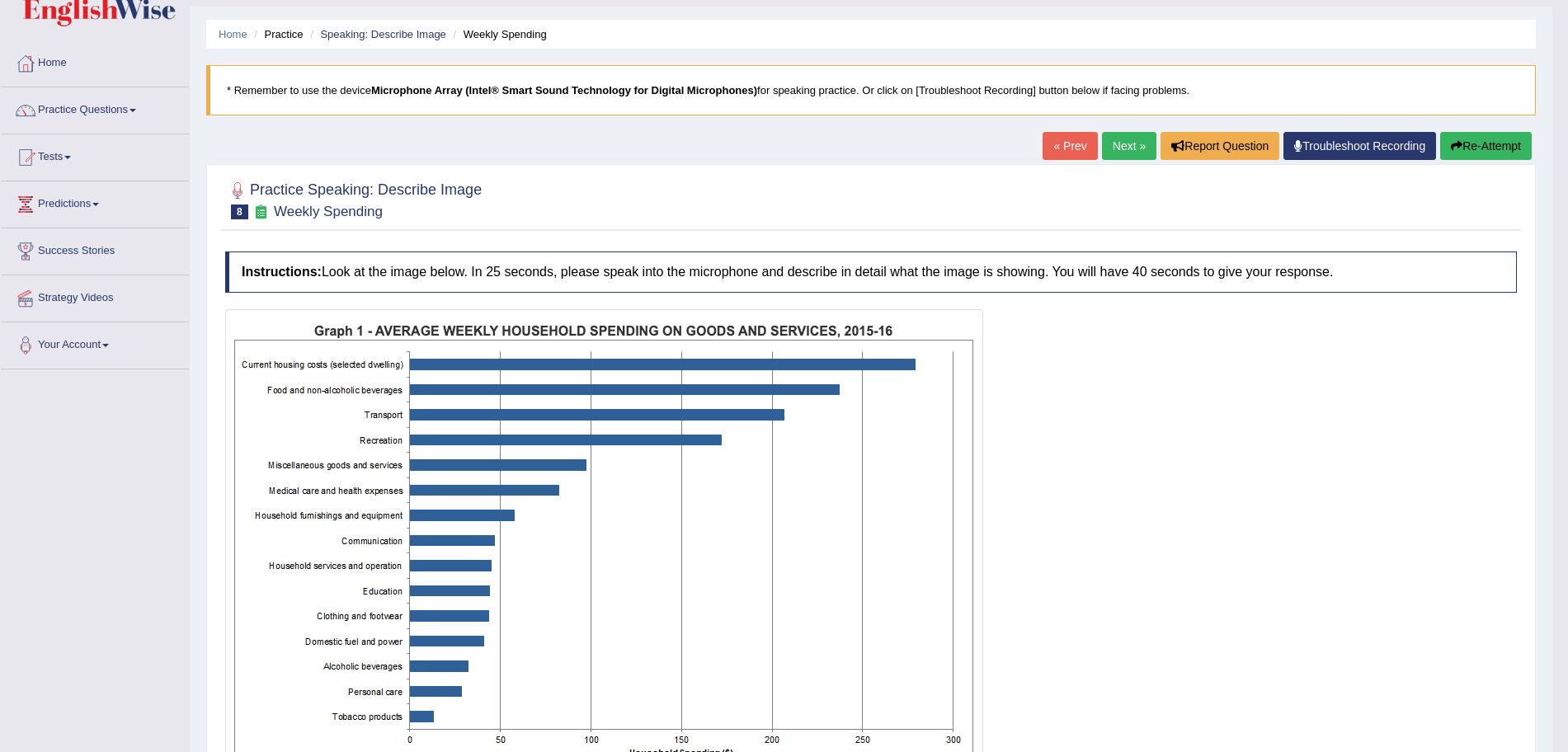
scroll to position [12, 0]
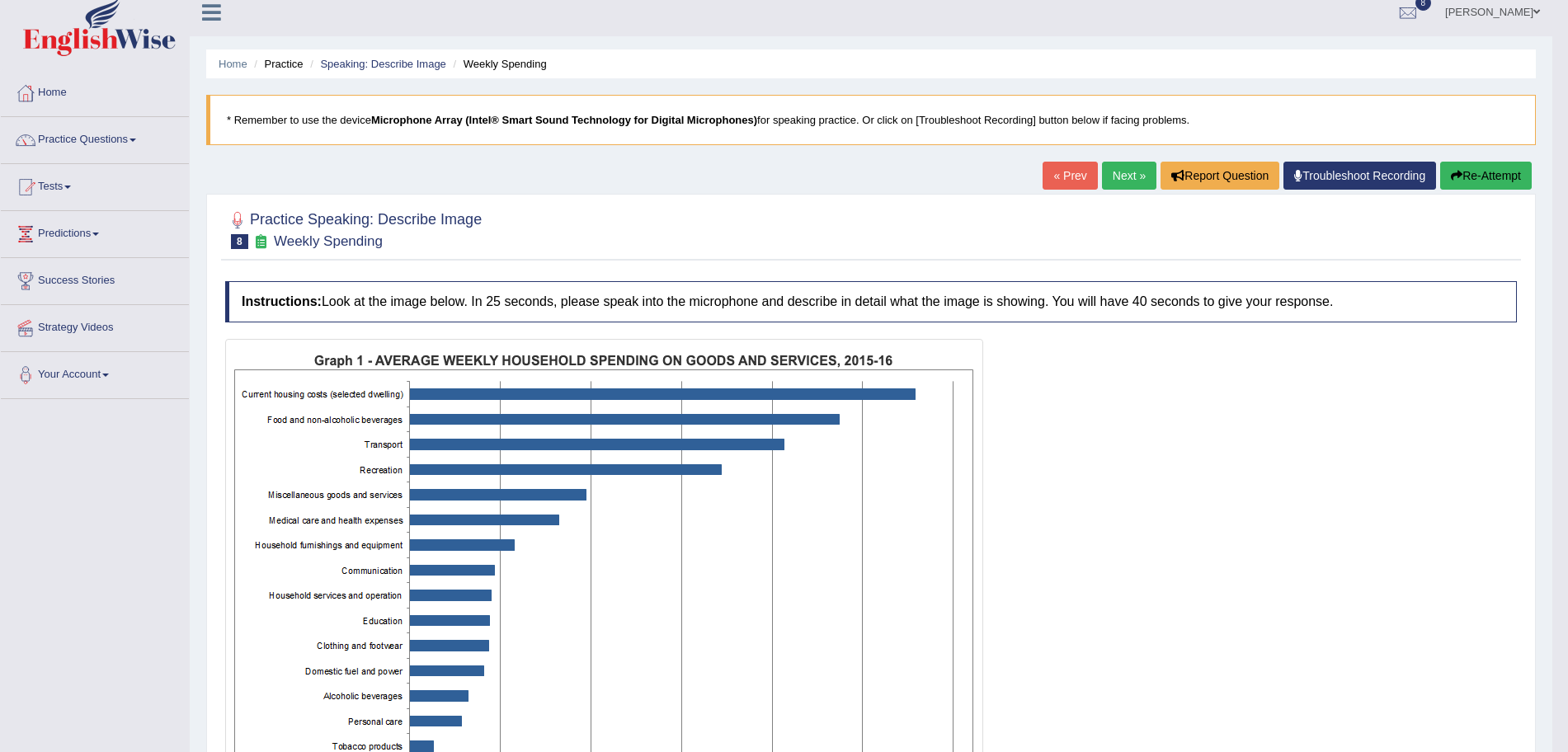
click at [1121, 171] on link "Next »" at bounding box center [1128, 176] width 55 height 28
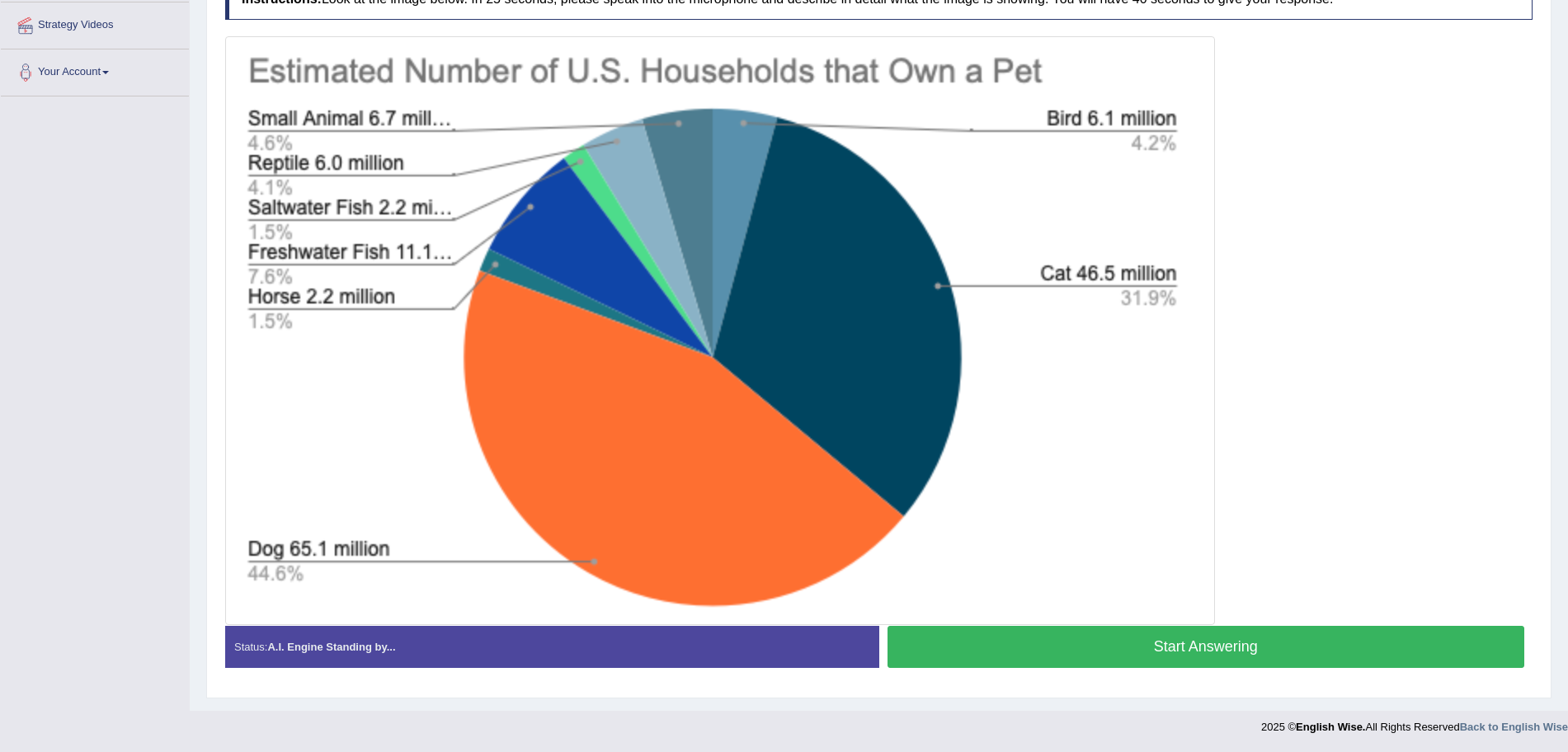
click at [1199, 641] on button "Start Answering" at bounding box center [1207, 647] width 638 height 42
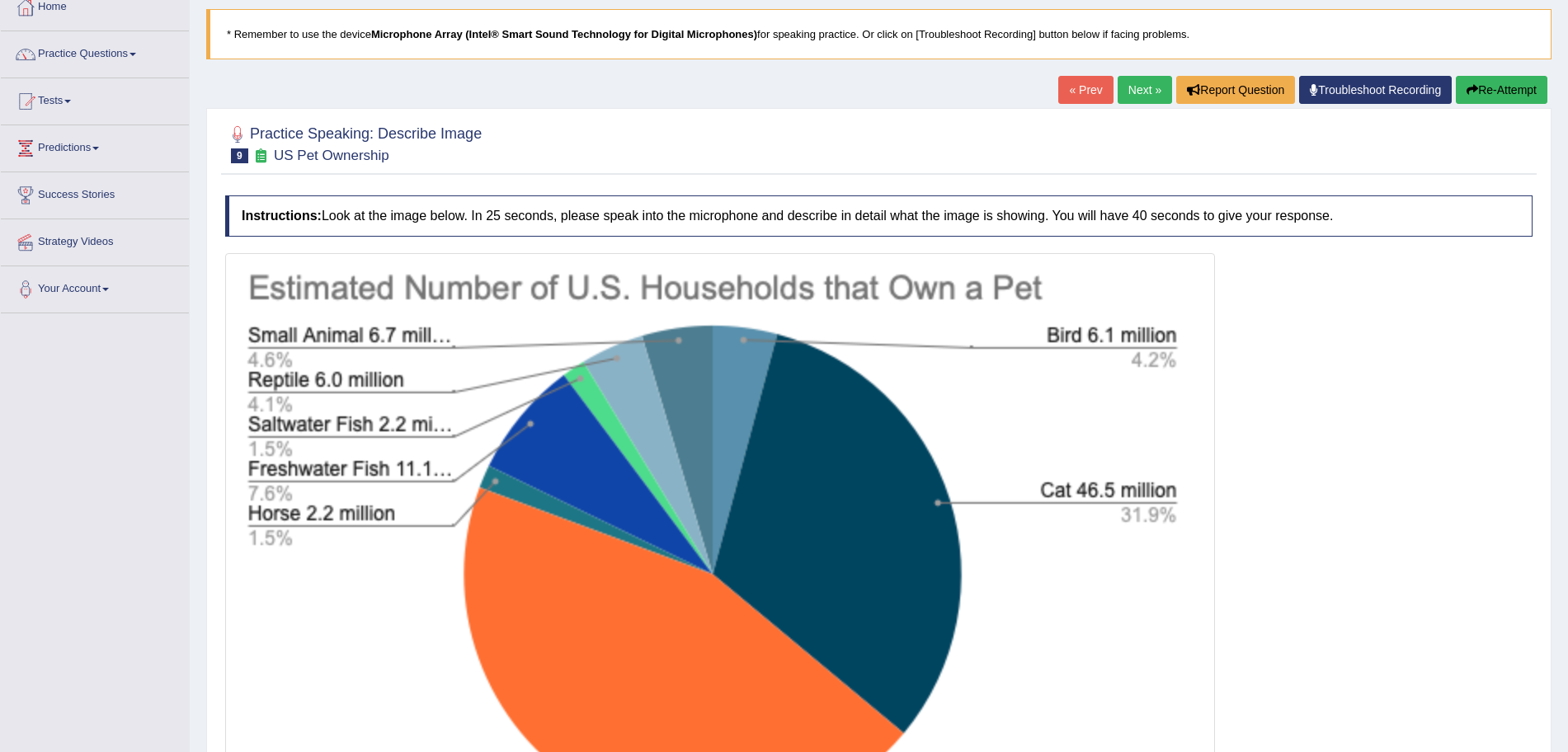
scroll to position [330, 0]
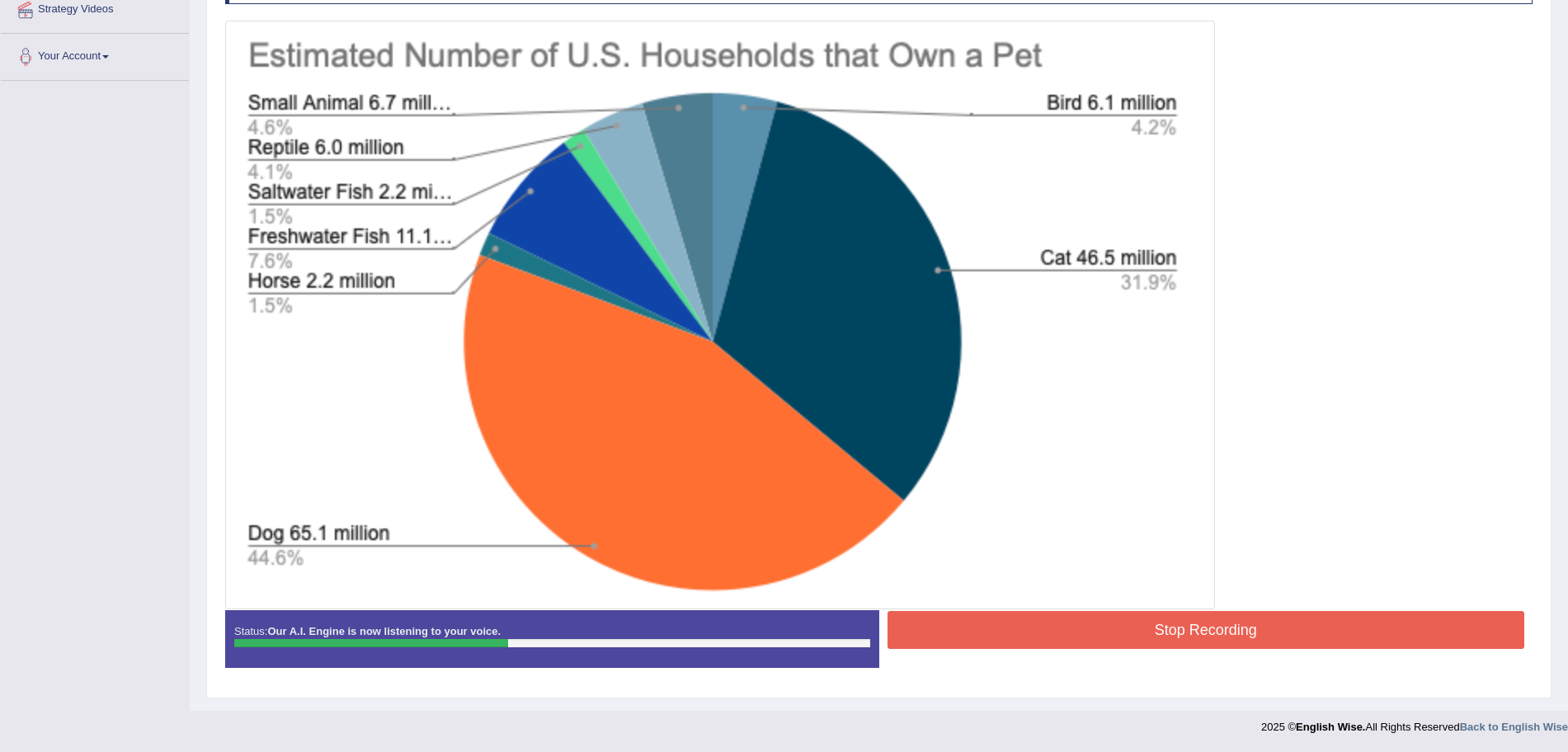
click at [1049, 625] on button "Stop Recording" at bounding box center [1207, 630] width 638 height 38
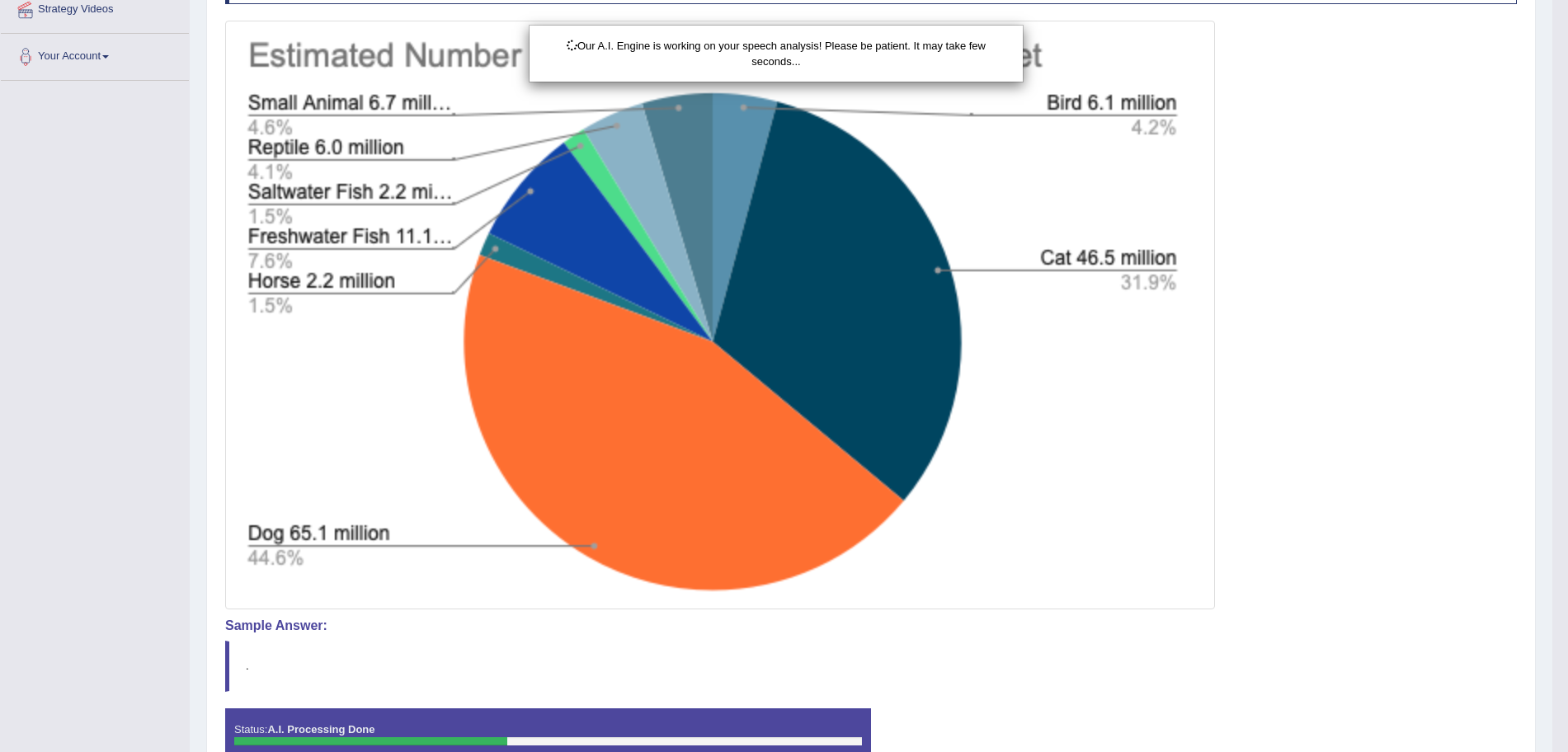
scroll to position [428, 0]
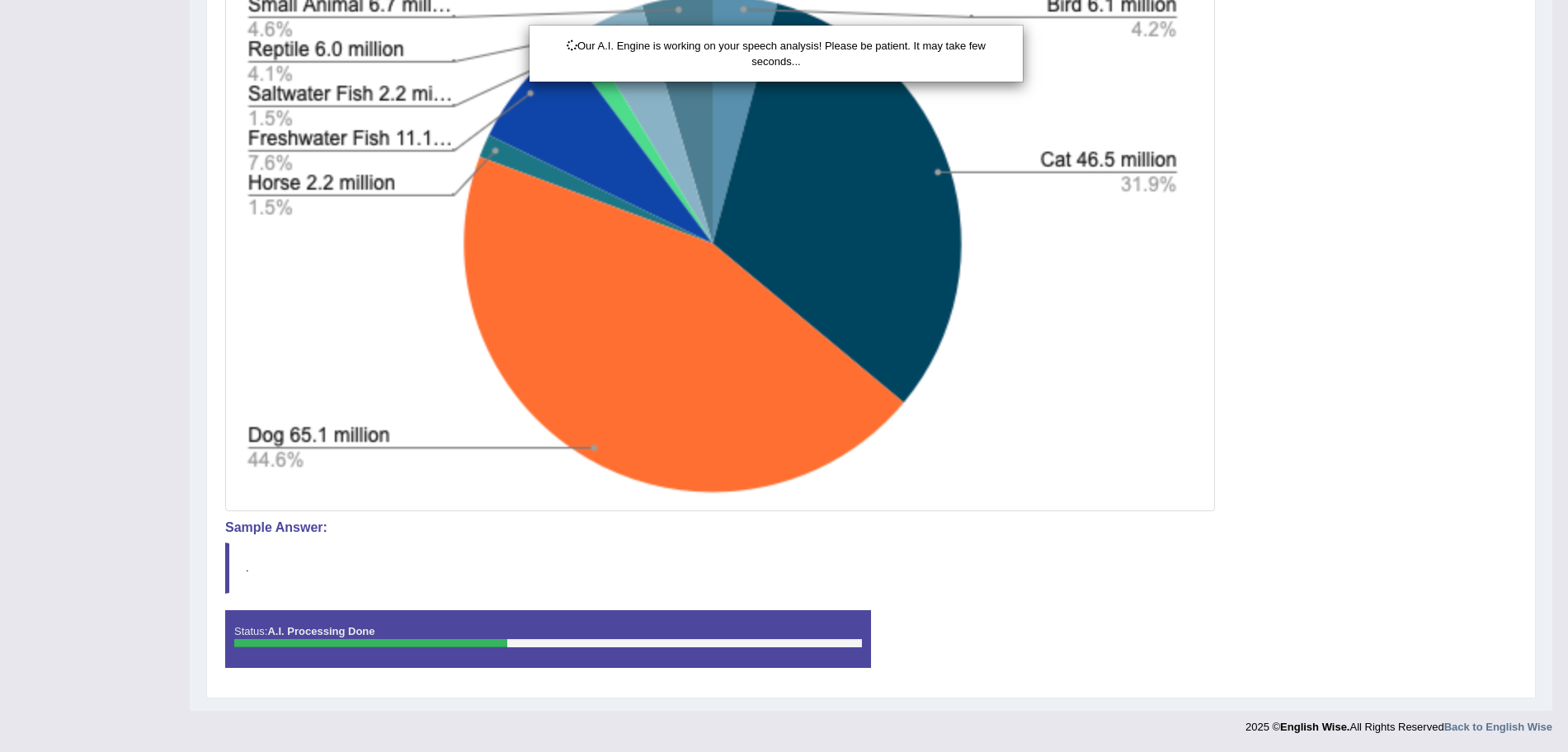
drag, startPoint x: 1583, startPoint y: 380, endPoint x: 1583, endPoint y: 605, distance: 225.0
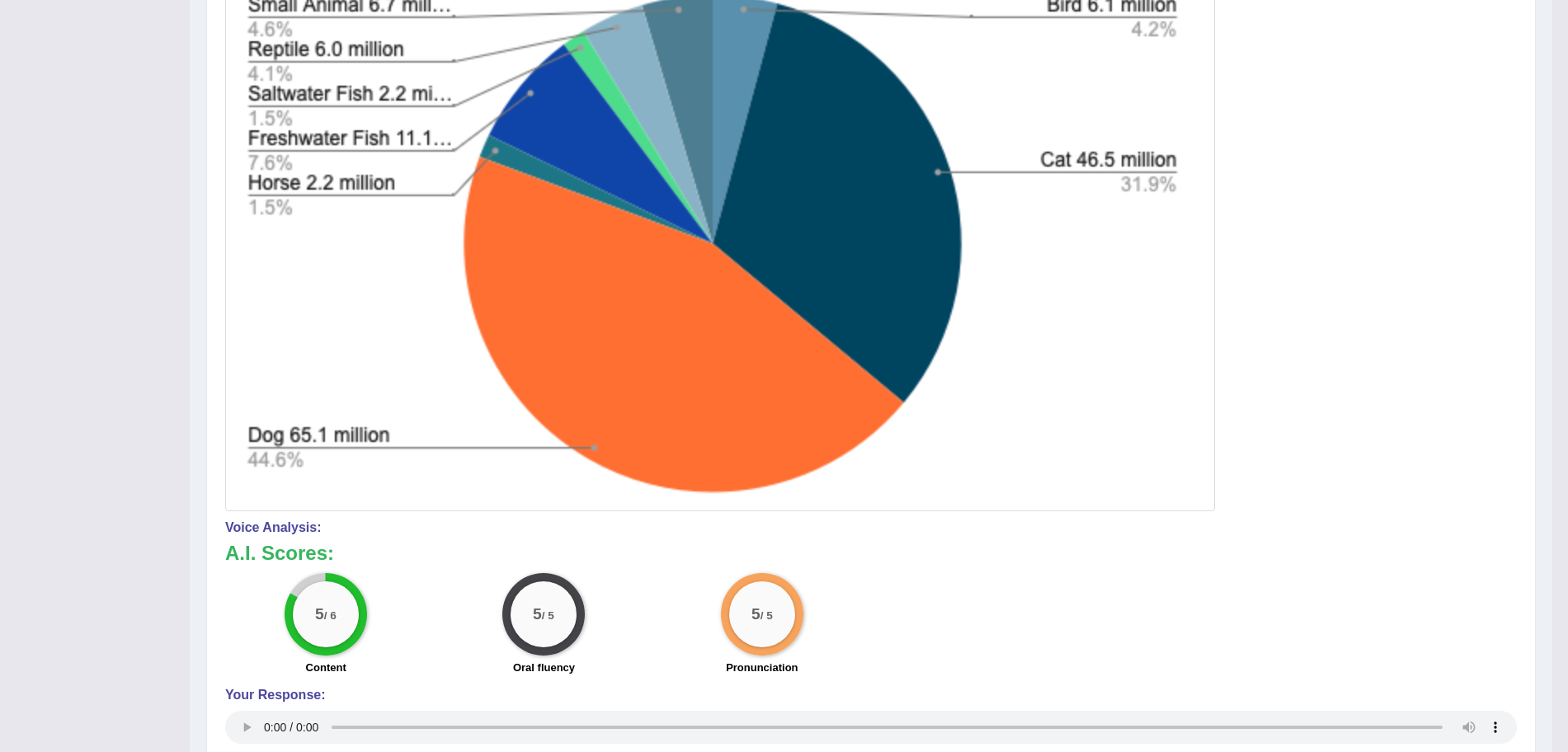
scroll to position [0, 0]
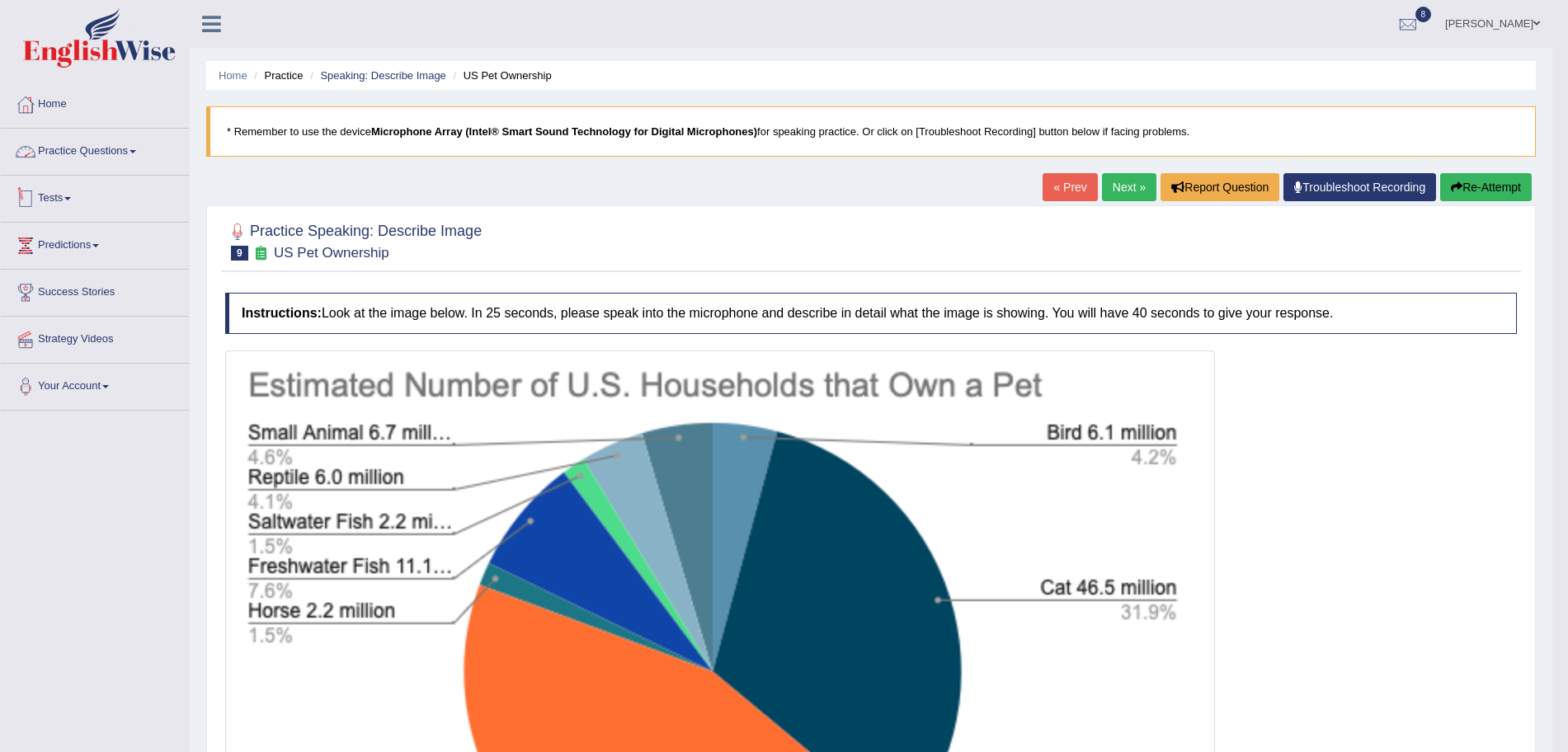
click at [76, 138] on link "Practice Questions" at bounding box center [94, 150] width 188 height 42
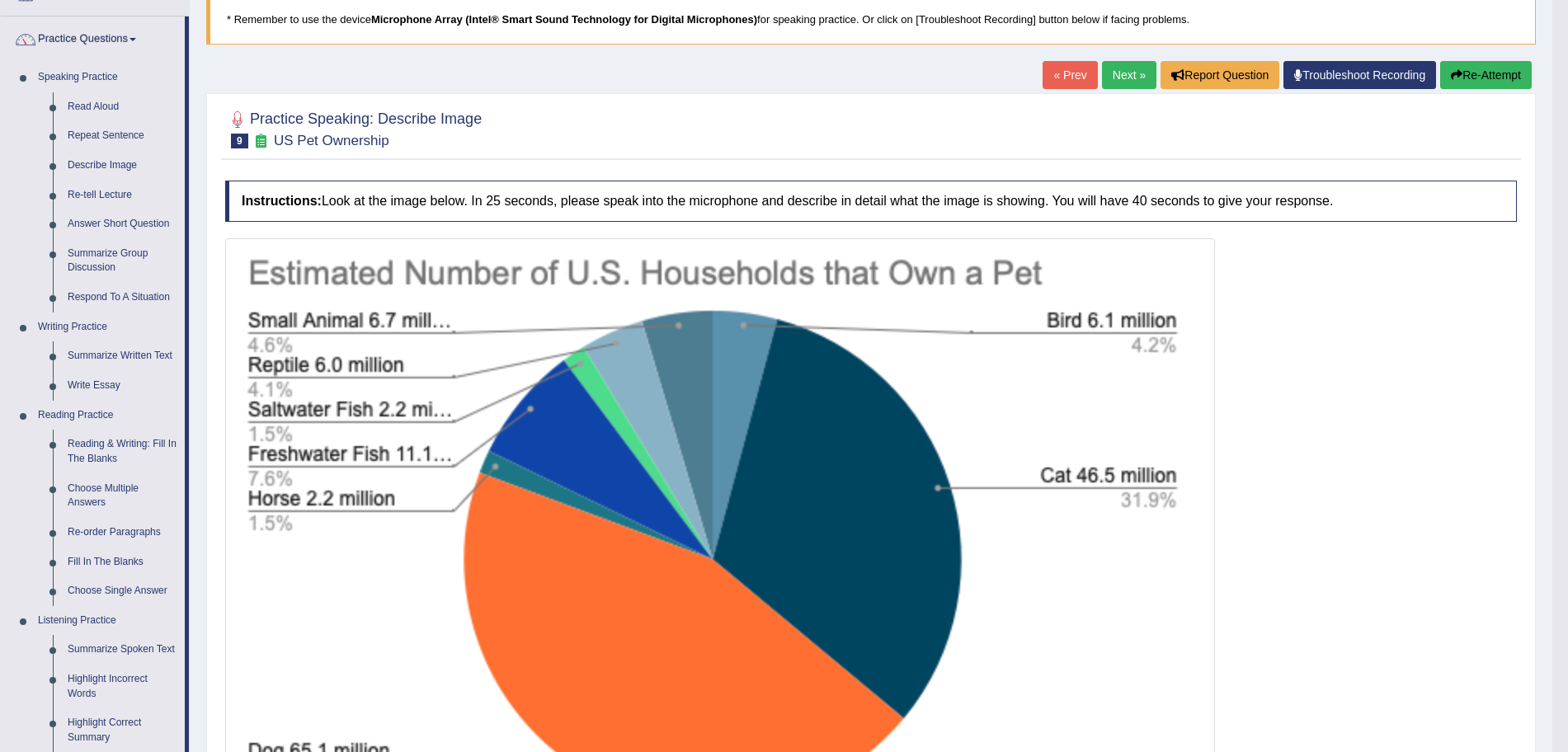
scroll to position [105, 0]
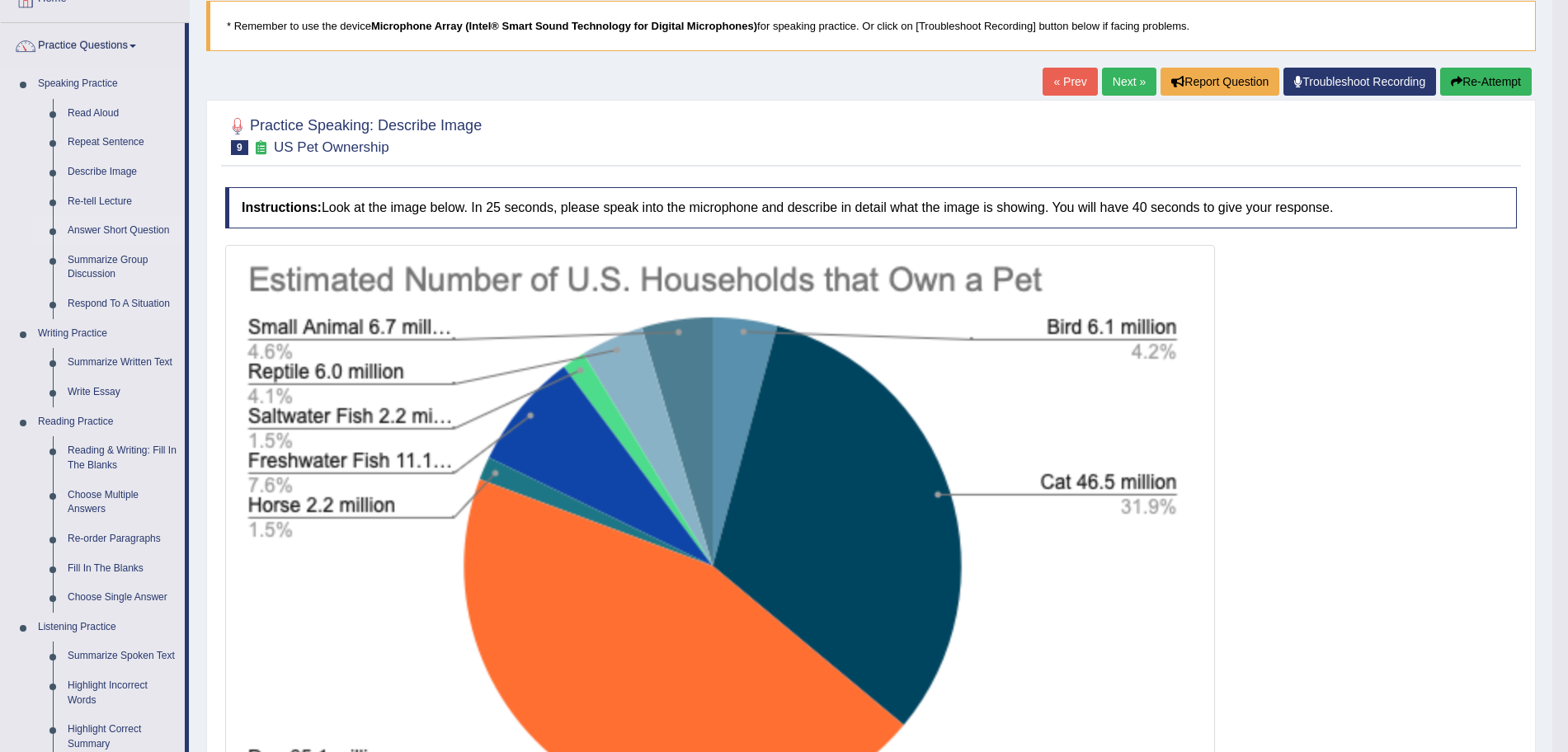
click at [133, 226] on link "Answer Short Question" at bounding box center [122, 231] width 124 height 30
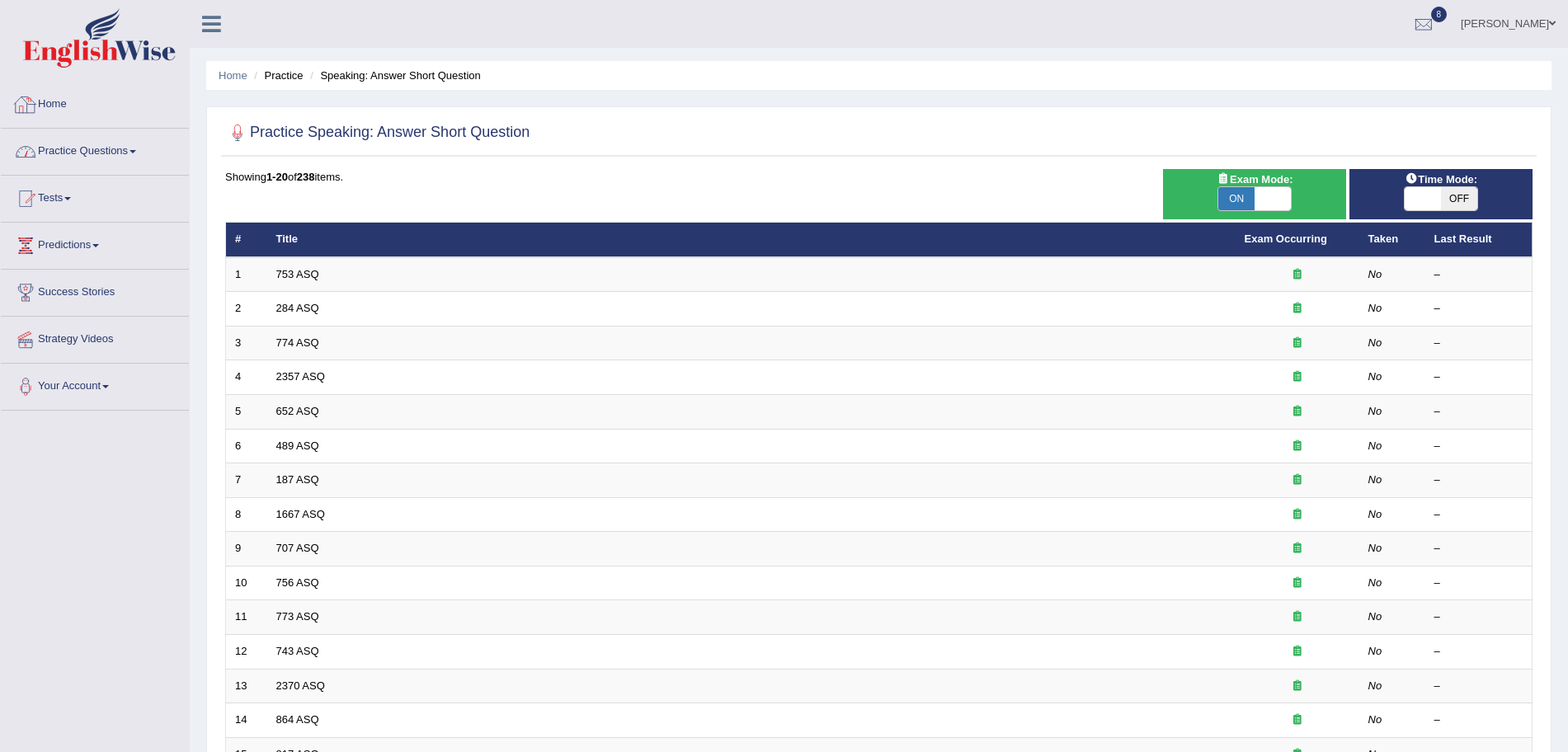
click at [93, 152] on link "Practice Questions" at bounding box center [94, 150] width 188 height 42
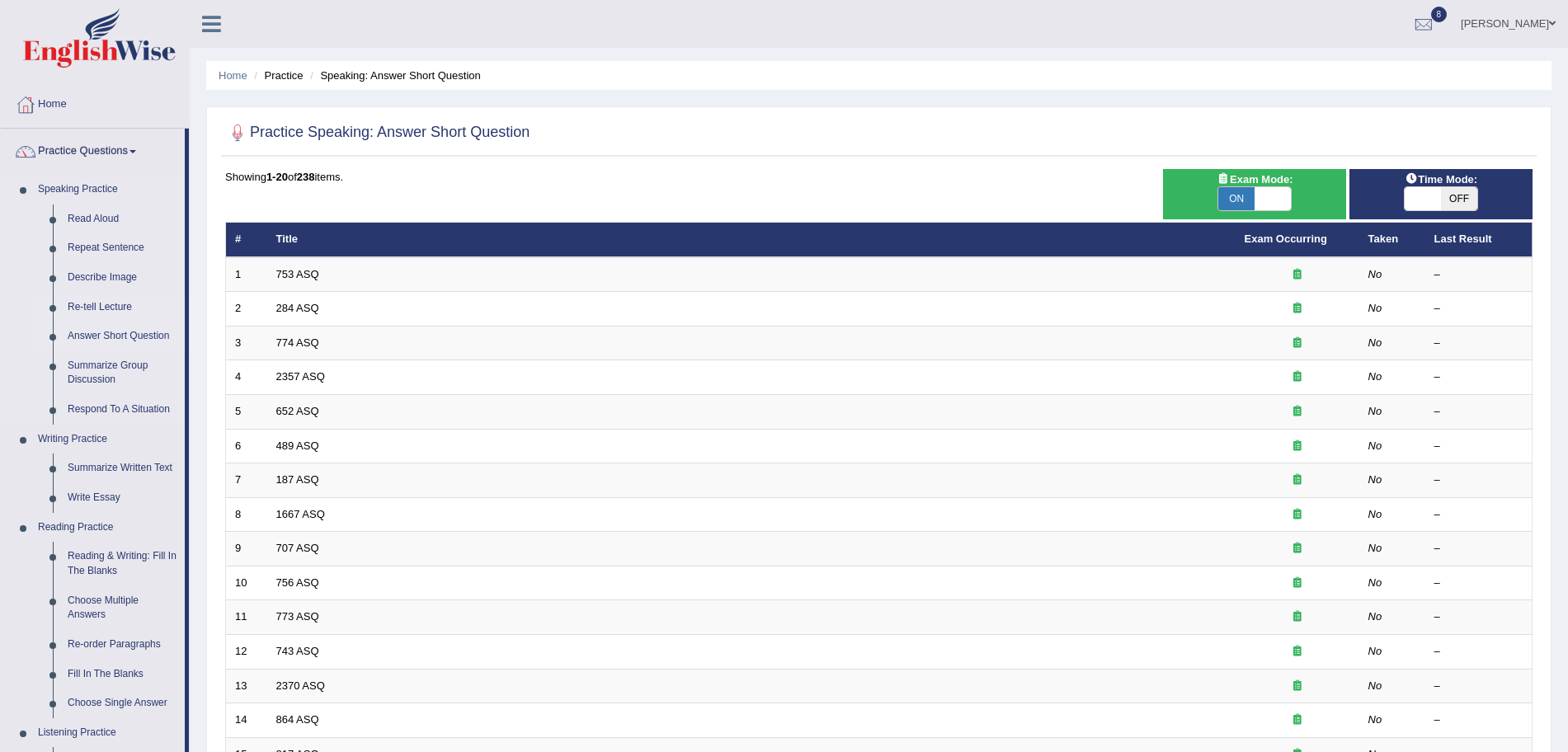
click at [92, 307] on link "Re-tell Lecture" at bounding box center [122, 308] width 124 height 30
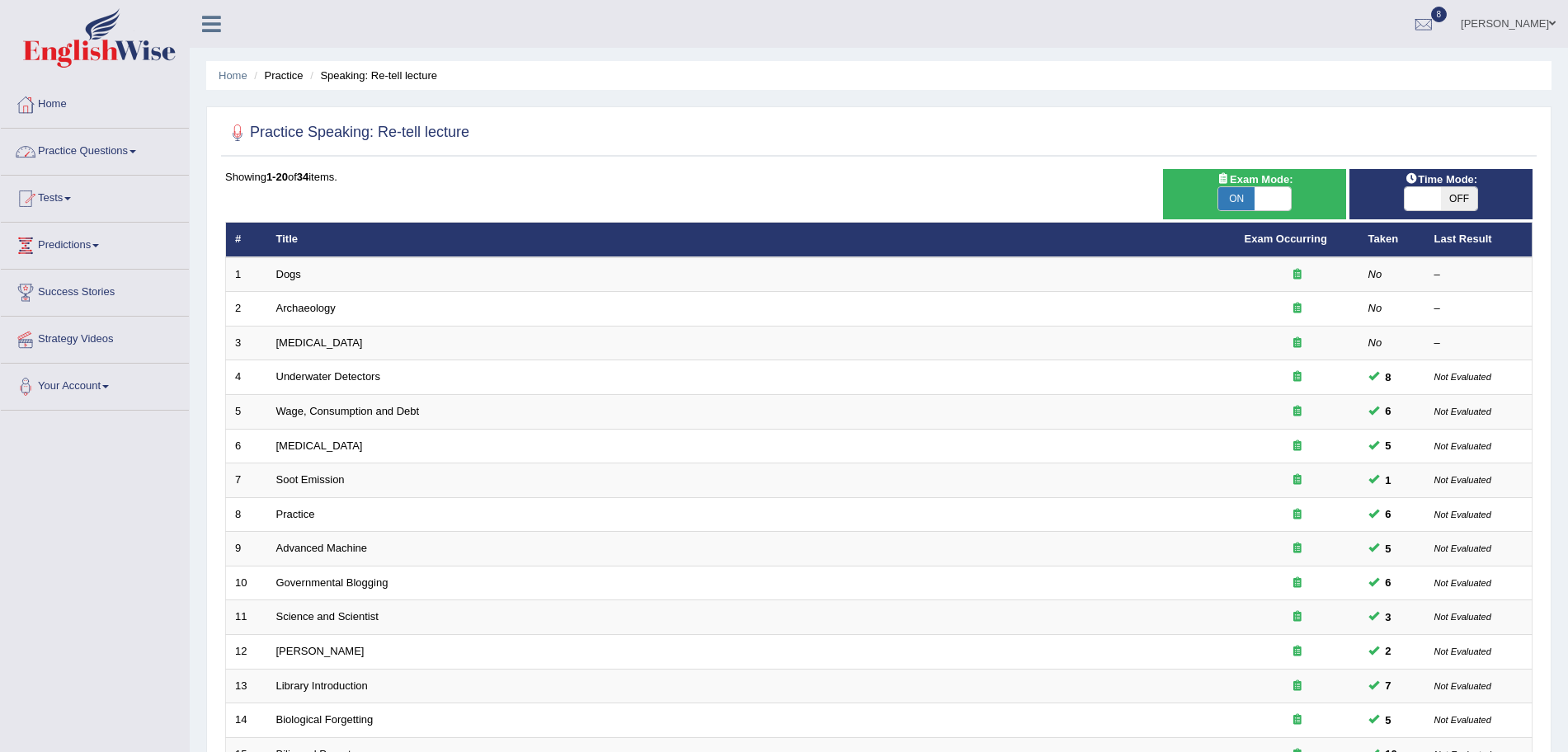
click at [124, 147] on link "Practice Questions" at bounding box center [94, 150] width 188 height 42
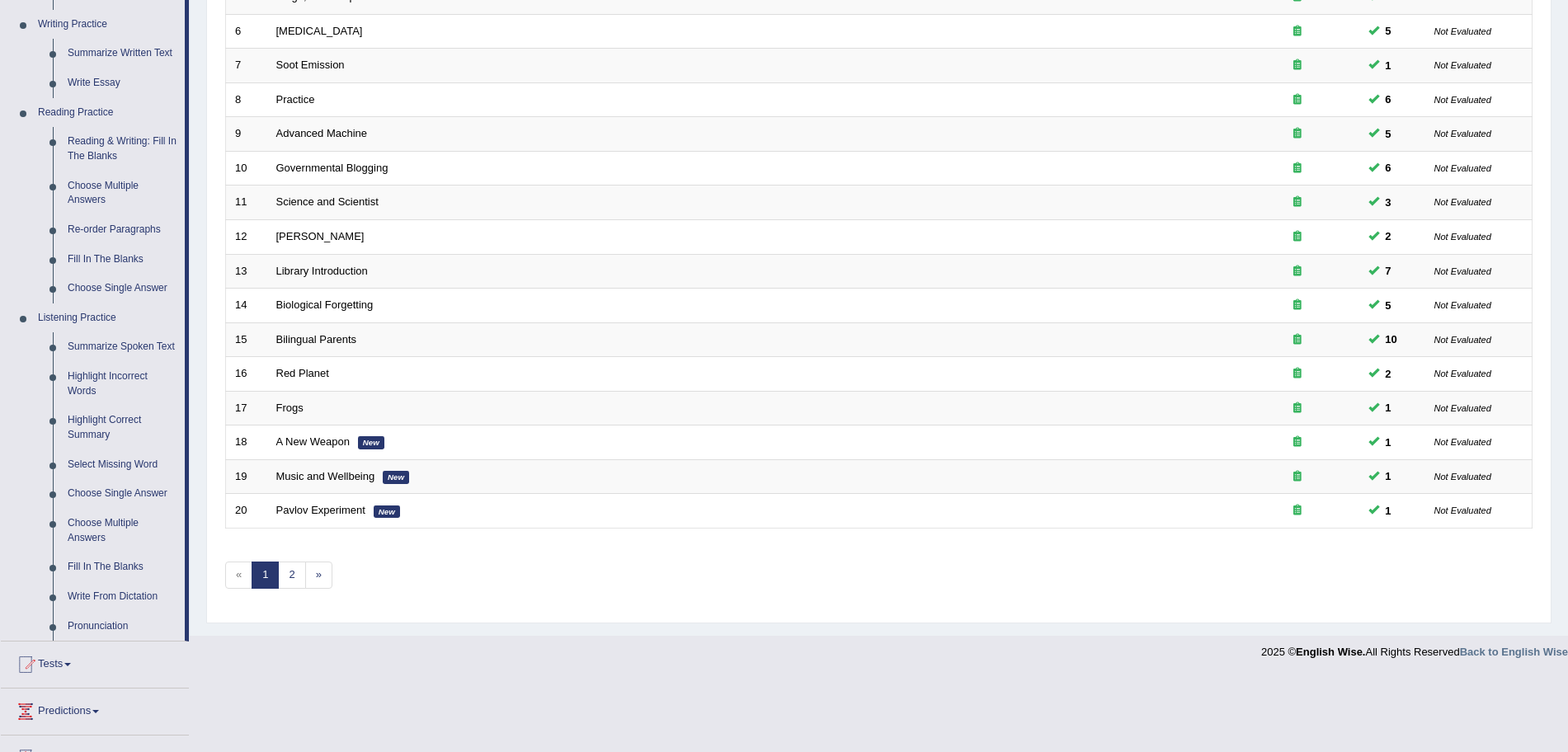
scroll to position [540, 0]
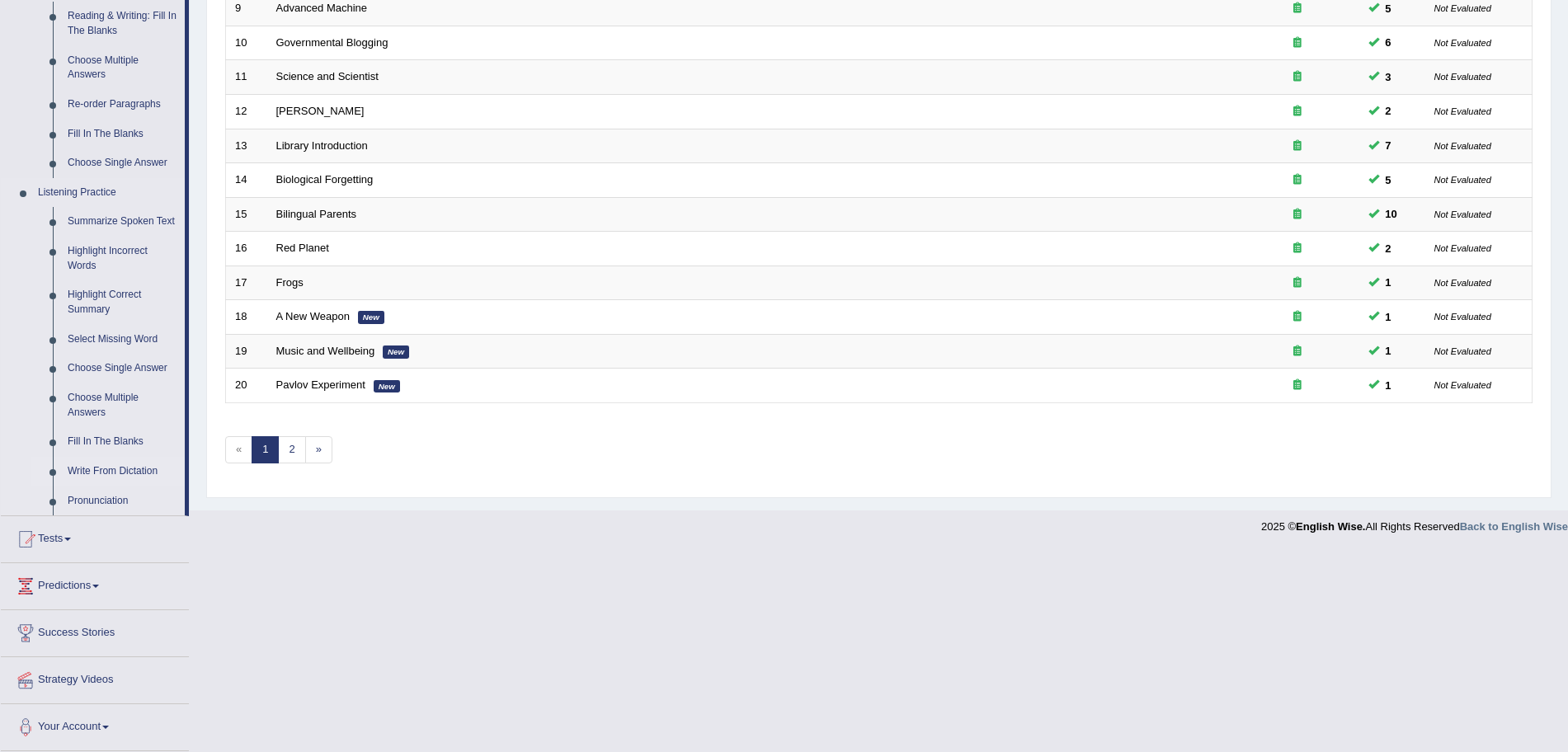
click at [119, 472] on link "Write From Dictation" at bounding box center [122, 472] width 124 height 30
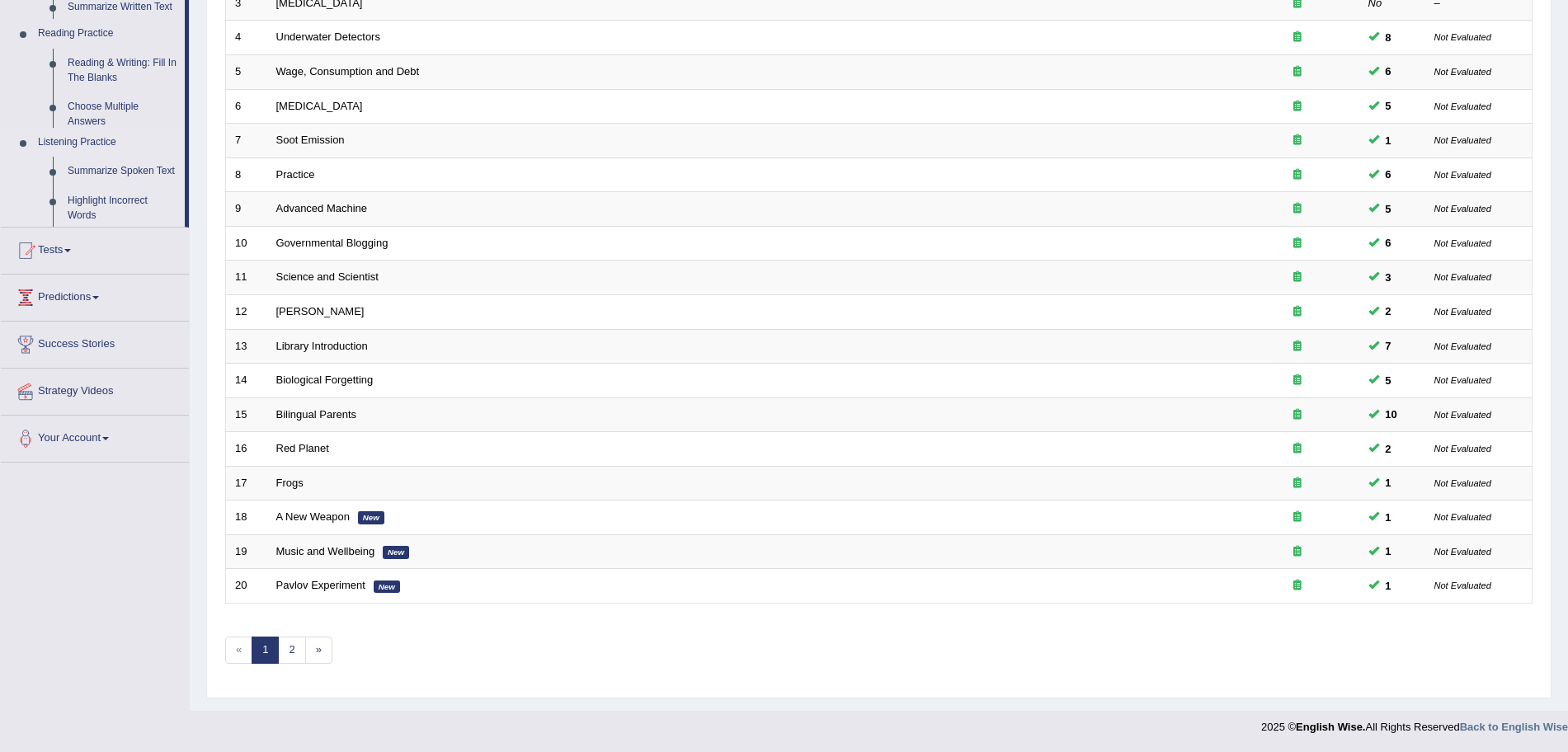
scroll to position [340, 0]
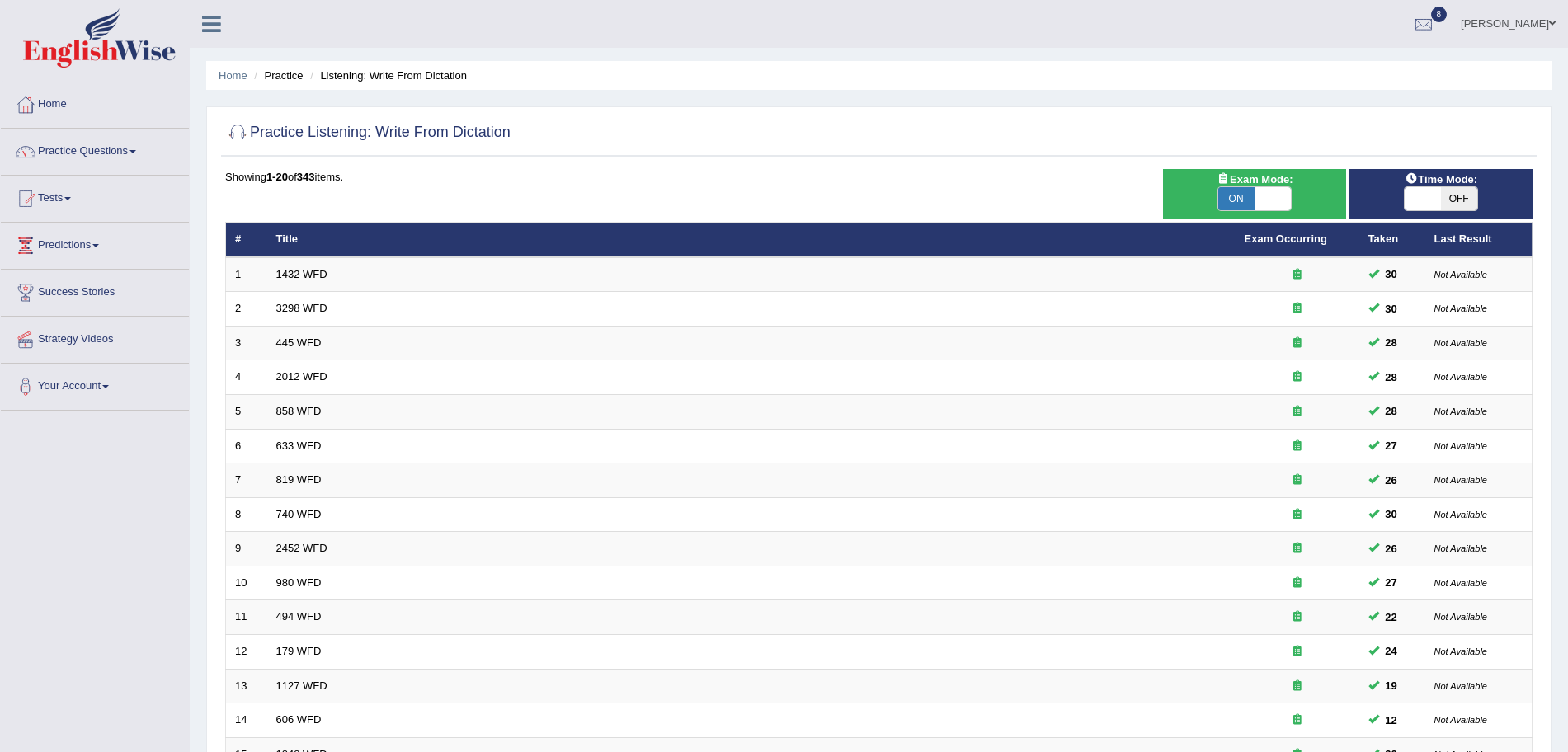
scroll to position [340, 0]
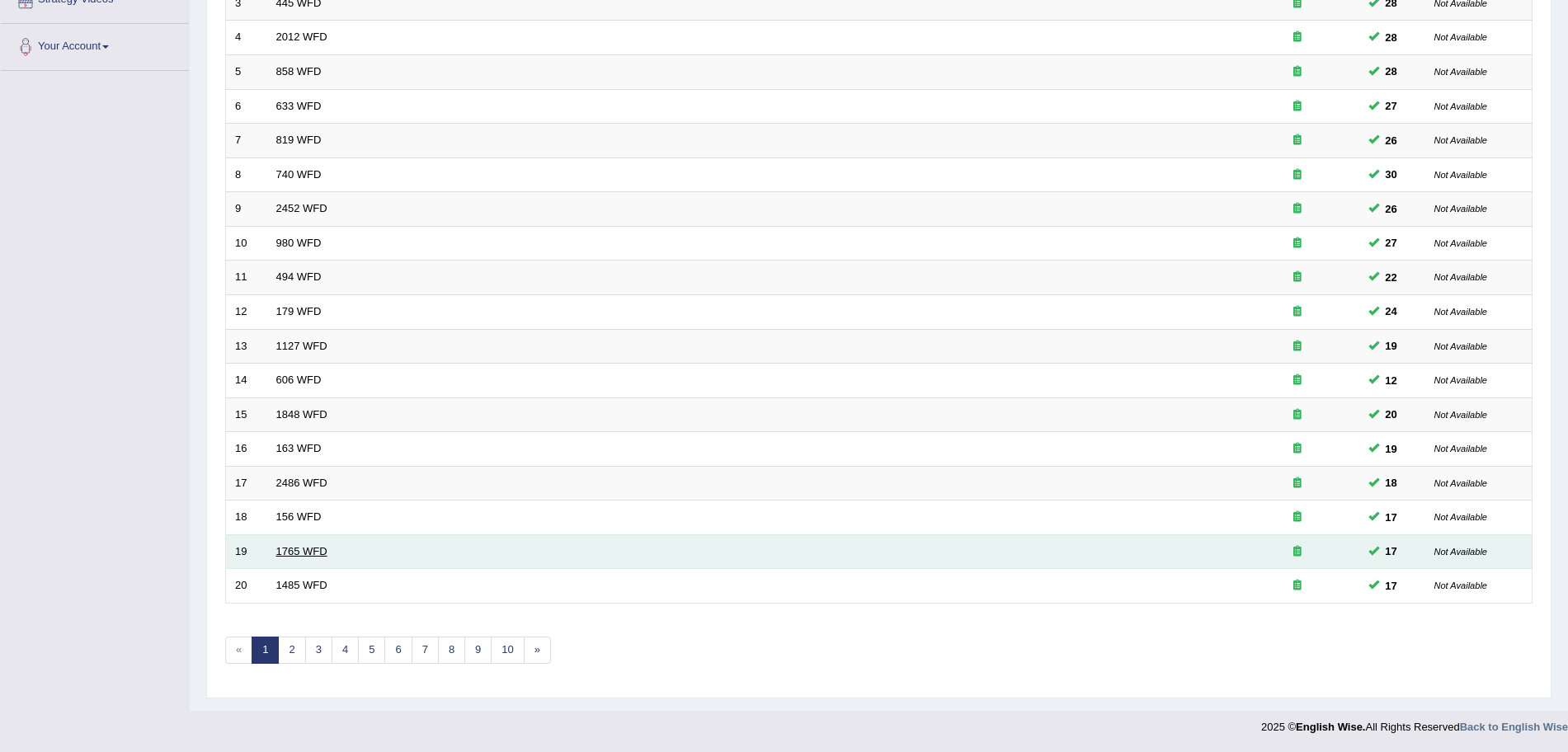
click at [298, 551] on link "1765 WFD" at bounding box center [301, 551] width 51 height 12
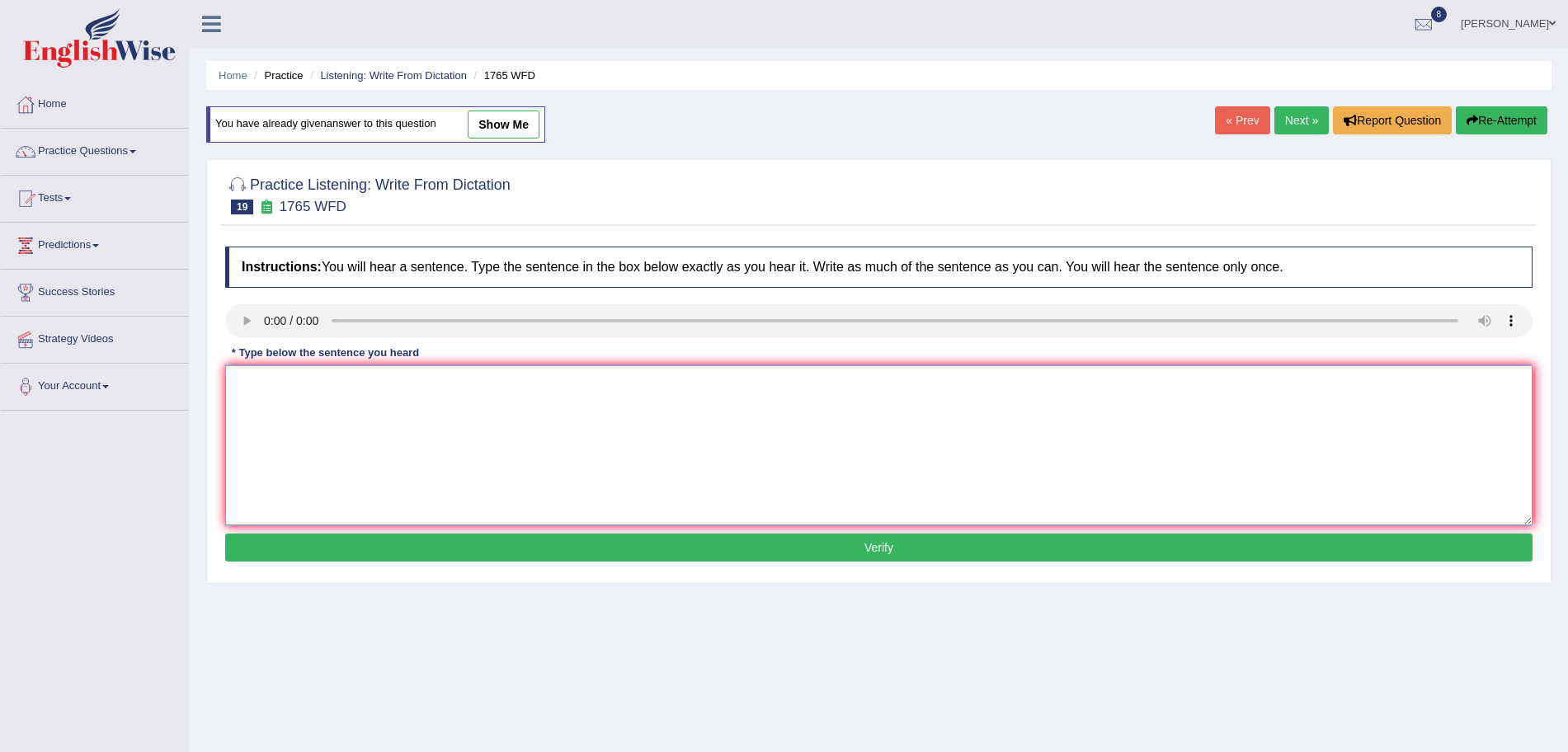
click at [305, 401] on textarea at bounding box center [879, 445] width 1307 height 160
click at [294, 391] on textarea at bounding box center [879, 445] width 1307 height 160
click at [661, 387] on textarea "Applications forms for sharing accommodations must be completed in two mo" at bounding box center [879, 445] width 1307 height 160
click at [674, 396] on textarea "Applications forms for sharing accommodations must be completed in two mo" at bounding box center [879, 445] width 1307 height 160
type textarea "Applications forms for sharing accommodations must be completed in two months i…"
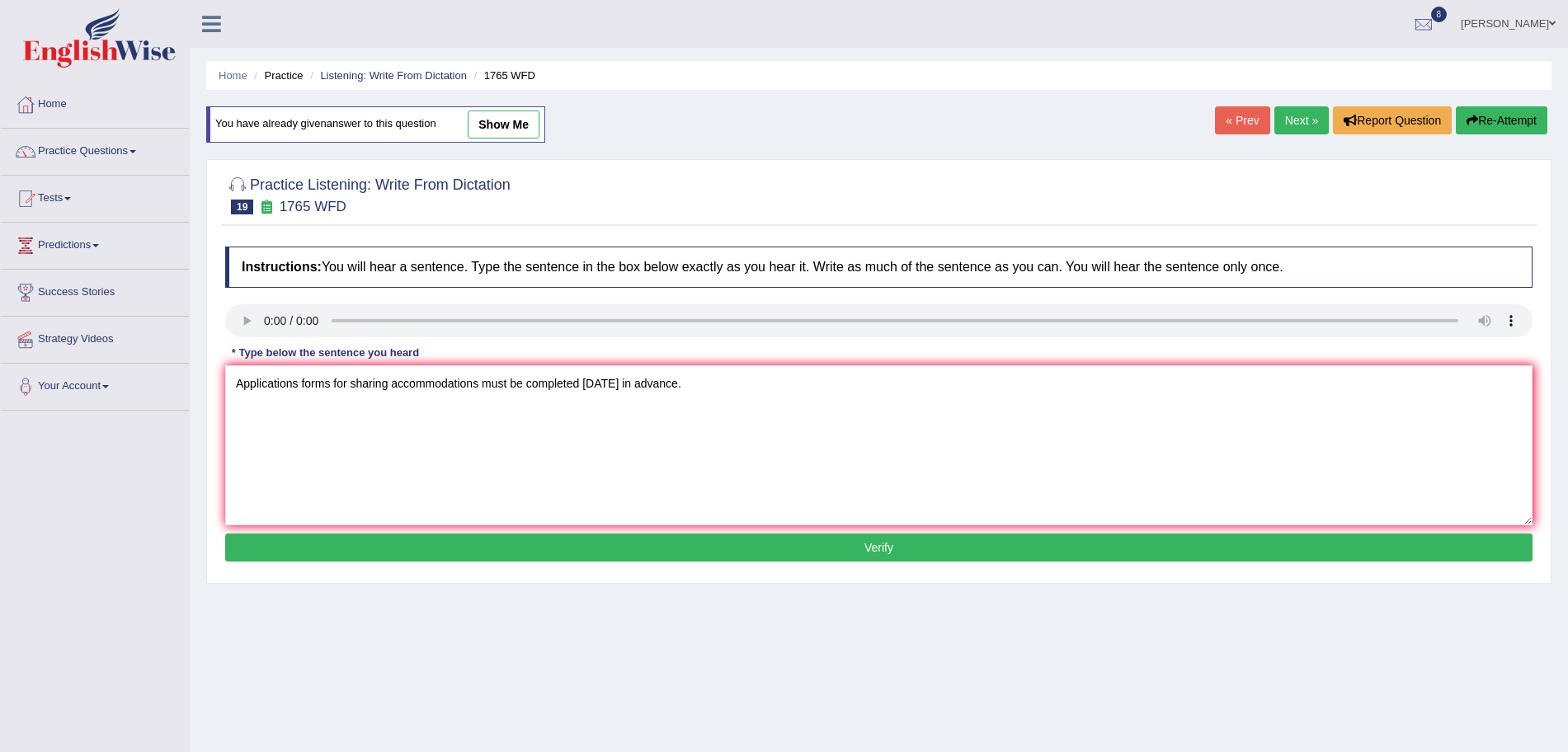
click at [687, 553] on button "Verify" at bounding box center [879, 547] width 1307 height 28
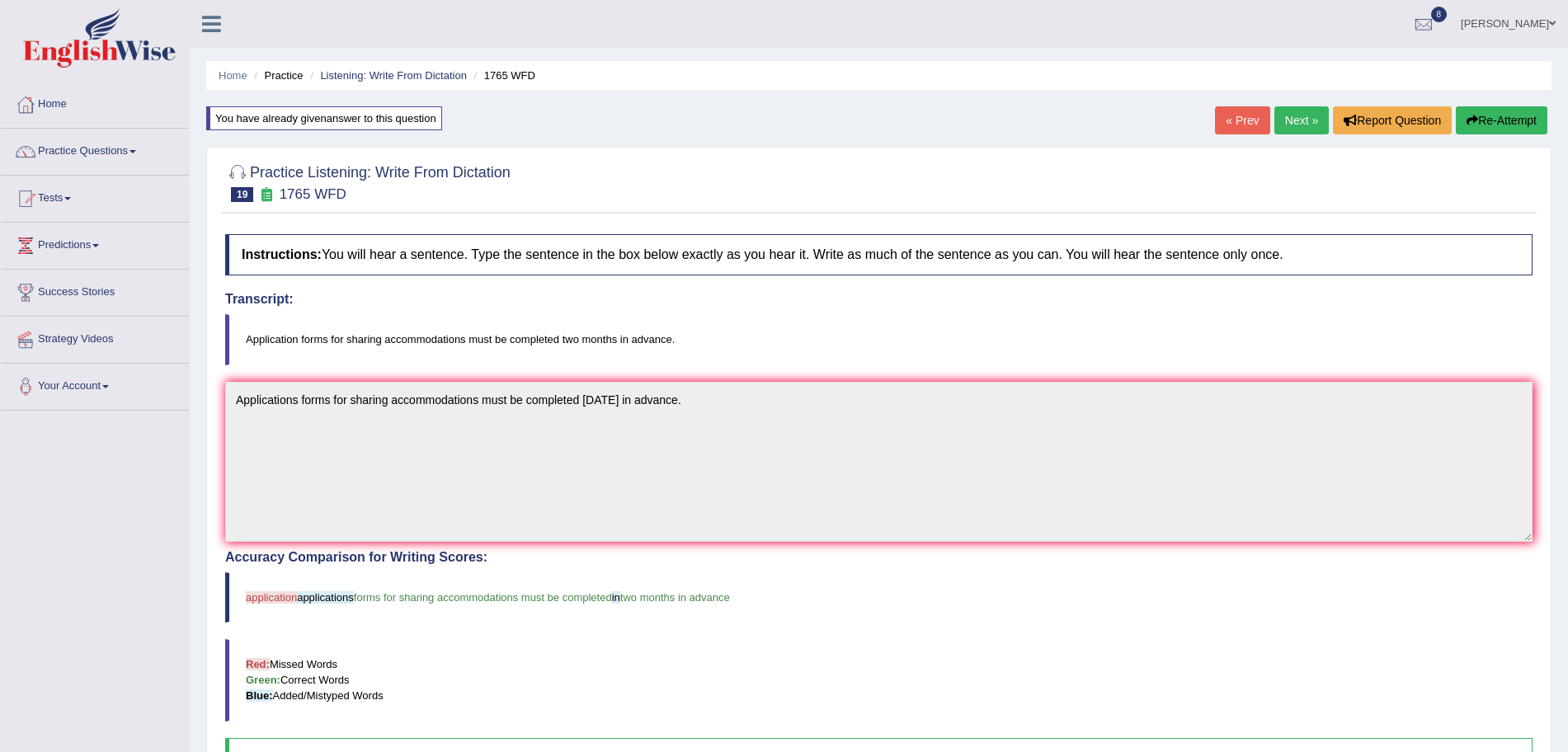
click at [1296, 114] on link "Next »" at bounding box center [1301, 120] width 55 height 28
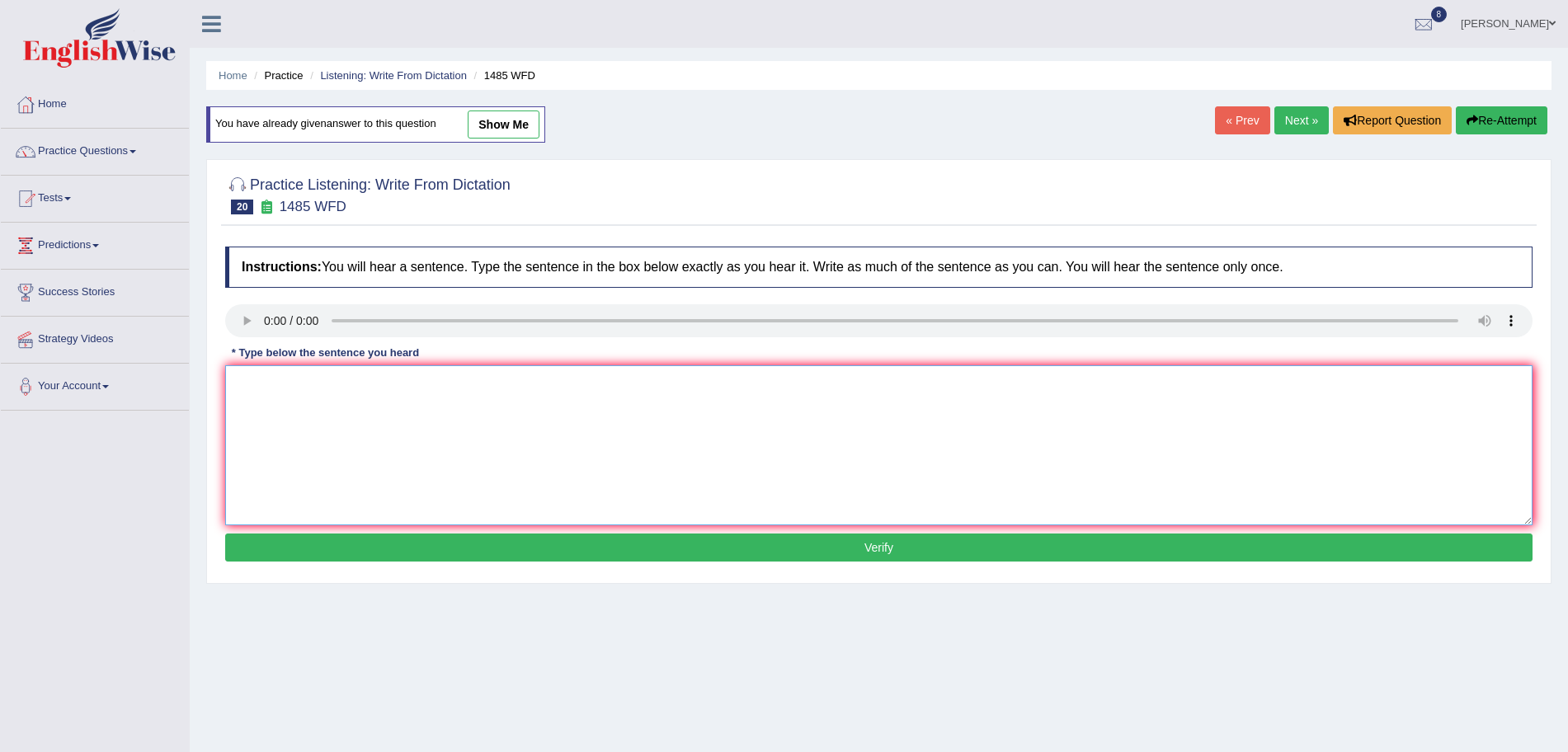
click at [284, 389] on textarea at bounding box center [879, 445] width 1307 height 160
type textarea "Course work gives students the chances to thoroughly explore the subject."
click at [386, 552] on button "Verify" at bounding box center [879, 547] width 1307 height 28
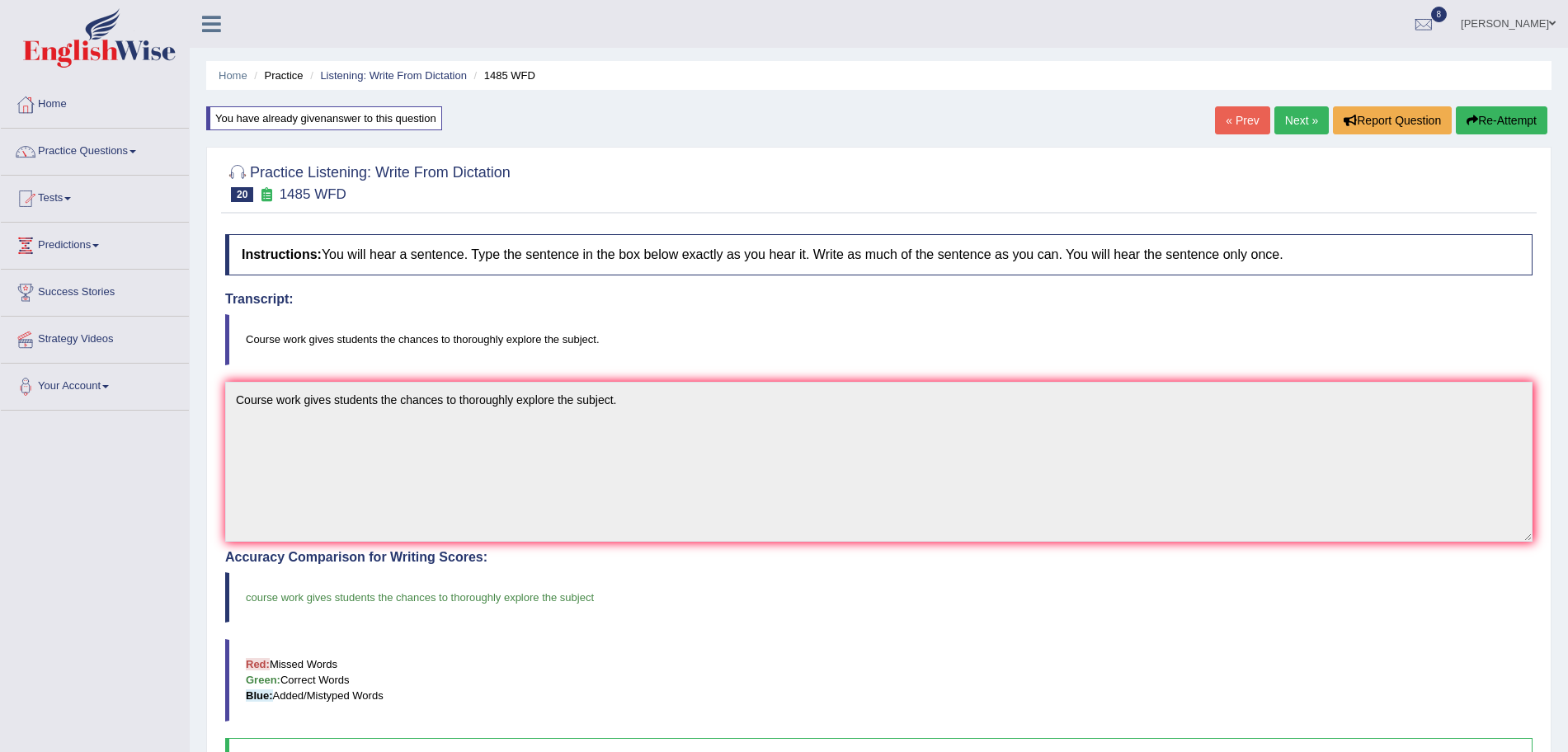
click at [1286, 119] on link "Next »" at bounding box center [1301, 120] width 55 height 28
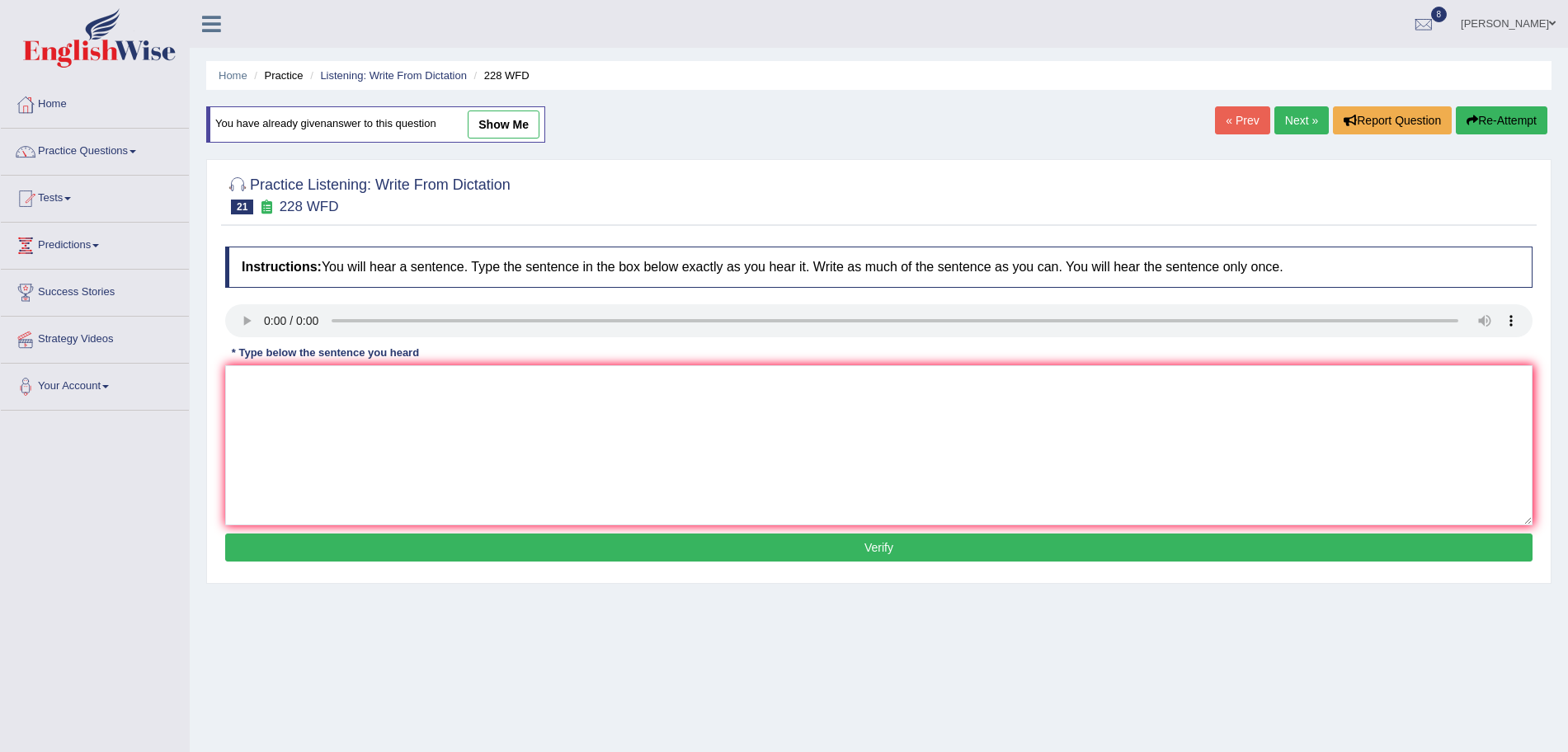
click at [240, 317] on div "Instructions: You will hear a sentence. Type the sentence in the box below exac…" at bounding box center [879, 406] width 1316 height 337
click at [297, 403] on textarea at bounding box center [879, 445] width 1307 height 160
type textarea "Computer science has become a popular university degree course."
click at [425, 537] on button "Verify" at bounding box center [879, 547] width 1307 height 28
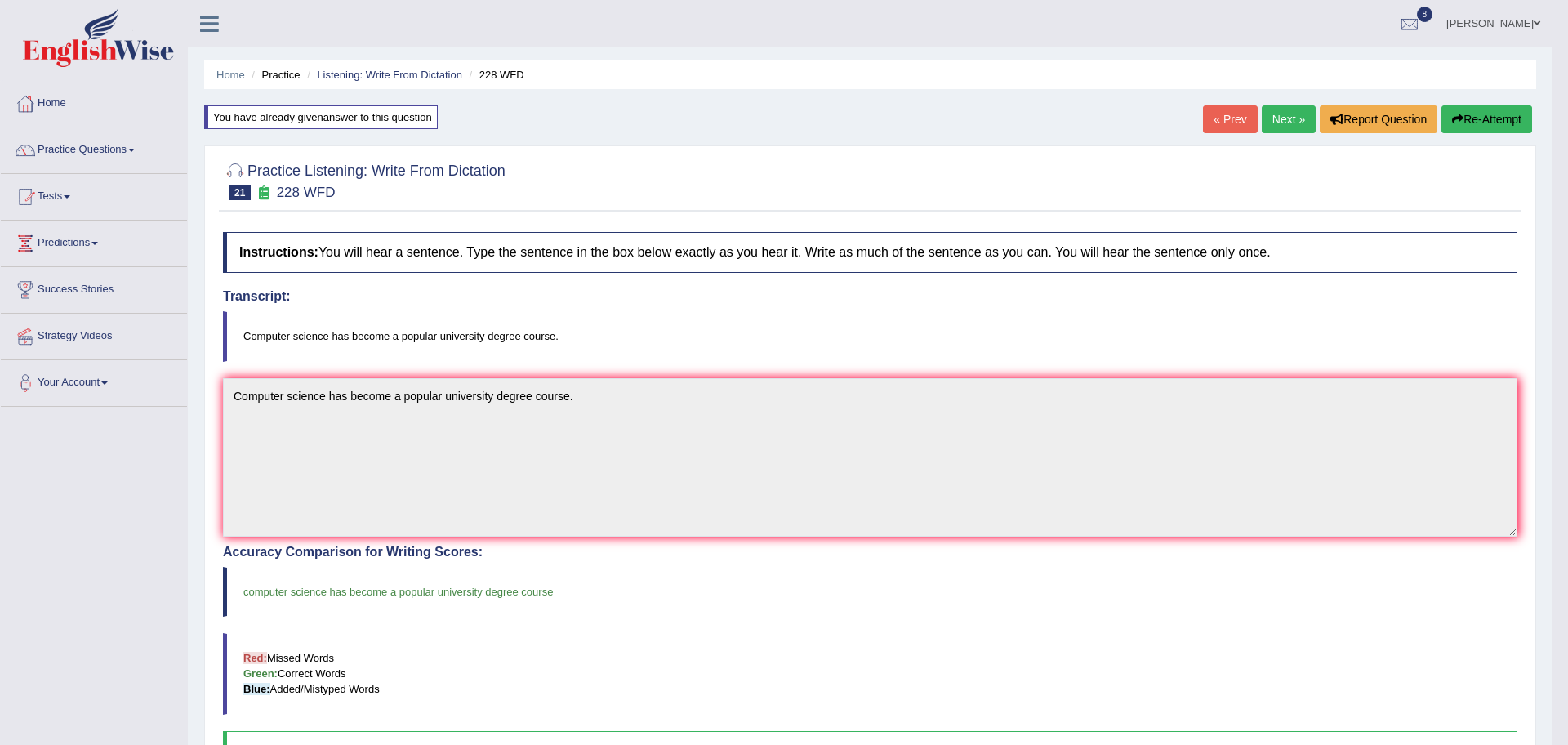
click at [1289, 118] on body "Toggle navigation Home Practice Questions Speaking Practice Read Aloud Repeat S…" at bounding box center [784, 372] width 1568 height 745
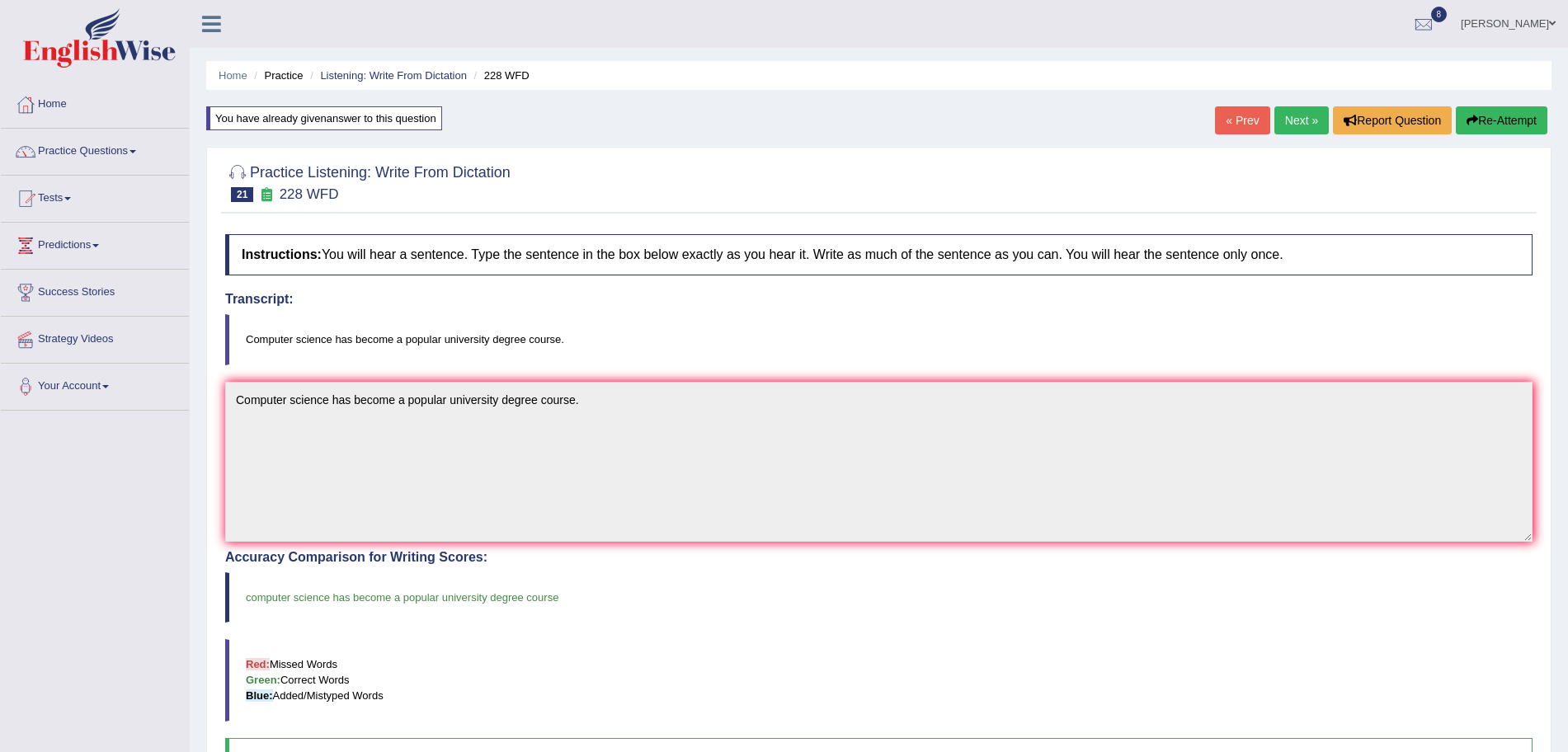
click at [1301, 119] on link "Next »" at bounding box center [1301, 120] width 55 height 28
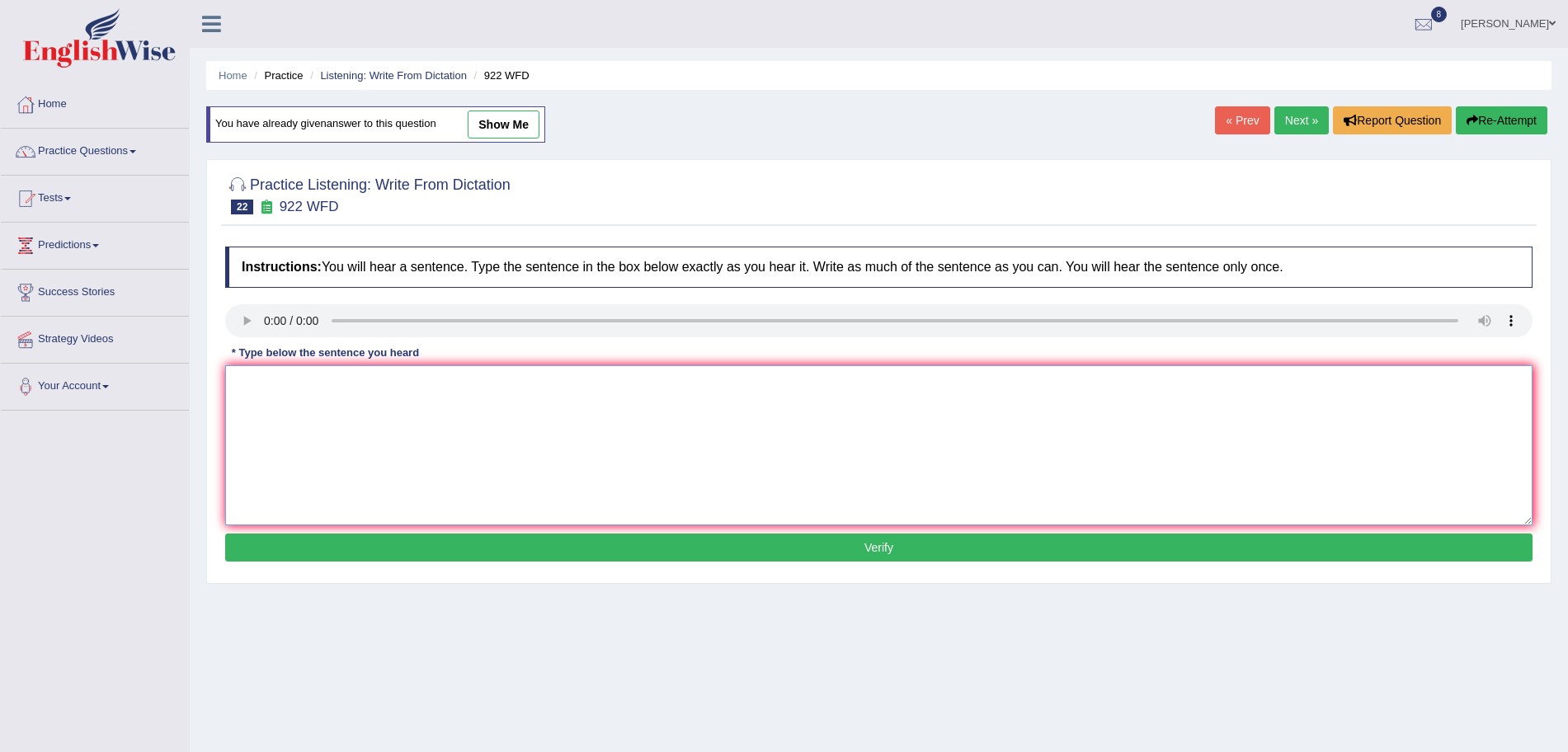
click at [288, 401] on textarea at bounding box center [879, 445] width 1307 height 160
type textarea "C"
type textarea "Students intending to attend the conference must register first."
click at [359, 546] on button "Verify" at bounding box center [879, 547] width 1307 height 28
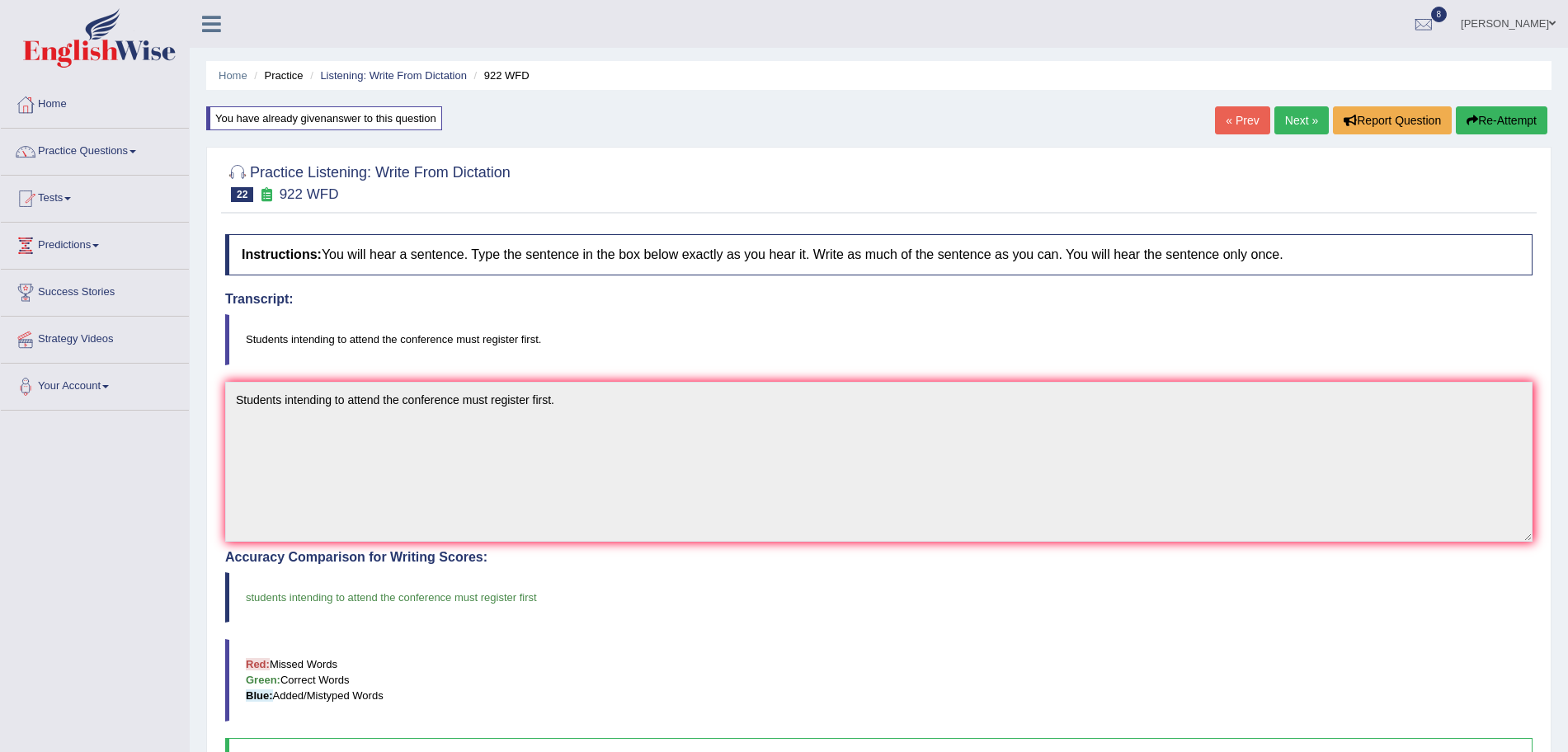
click at [1280, 125] on link "Next »" at bounding box center [1301, 120] width 55 height 28
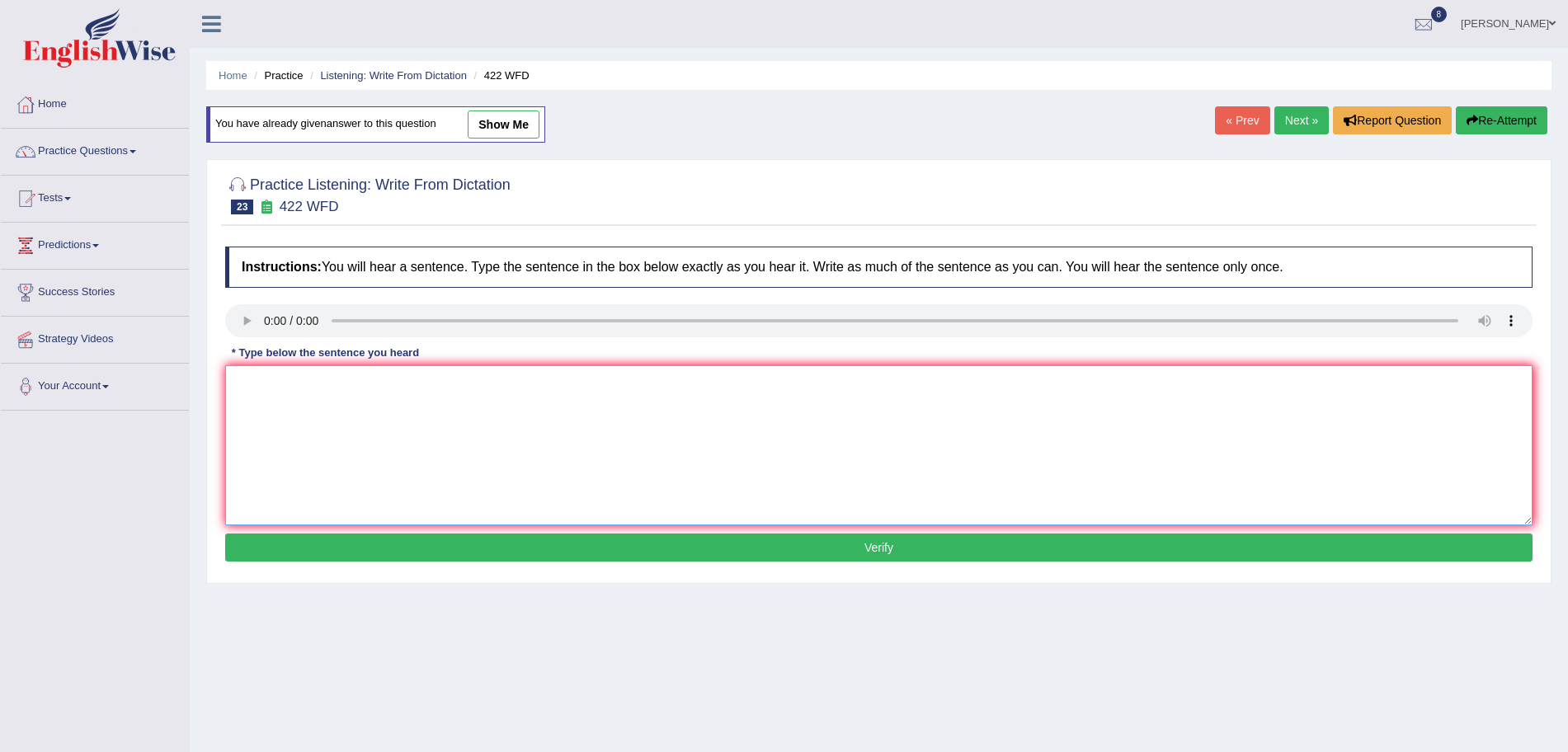
click at [275, 395] on textarea at bounding box center [879, 445] width 1307 height 160
click at [434, 382] on textarea "The most important details in this argument are missing." at bounding box center [879, 445] width 1307 height 160
type textarea "The most important details in this arguement are missing."
click at [530, 537] on button "Verify" at bounding box center [879, 547] width 1307 height 28
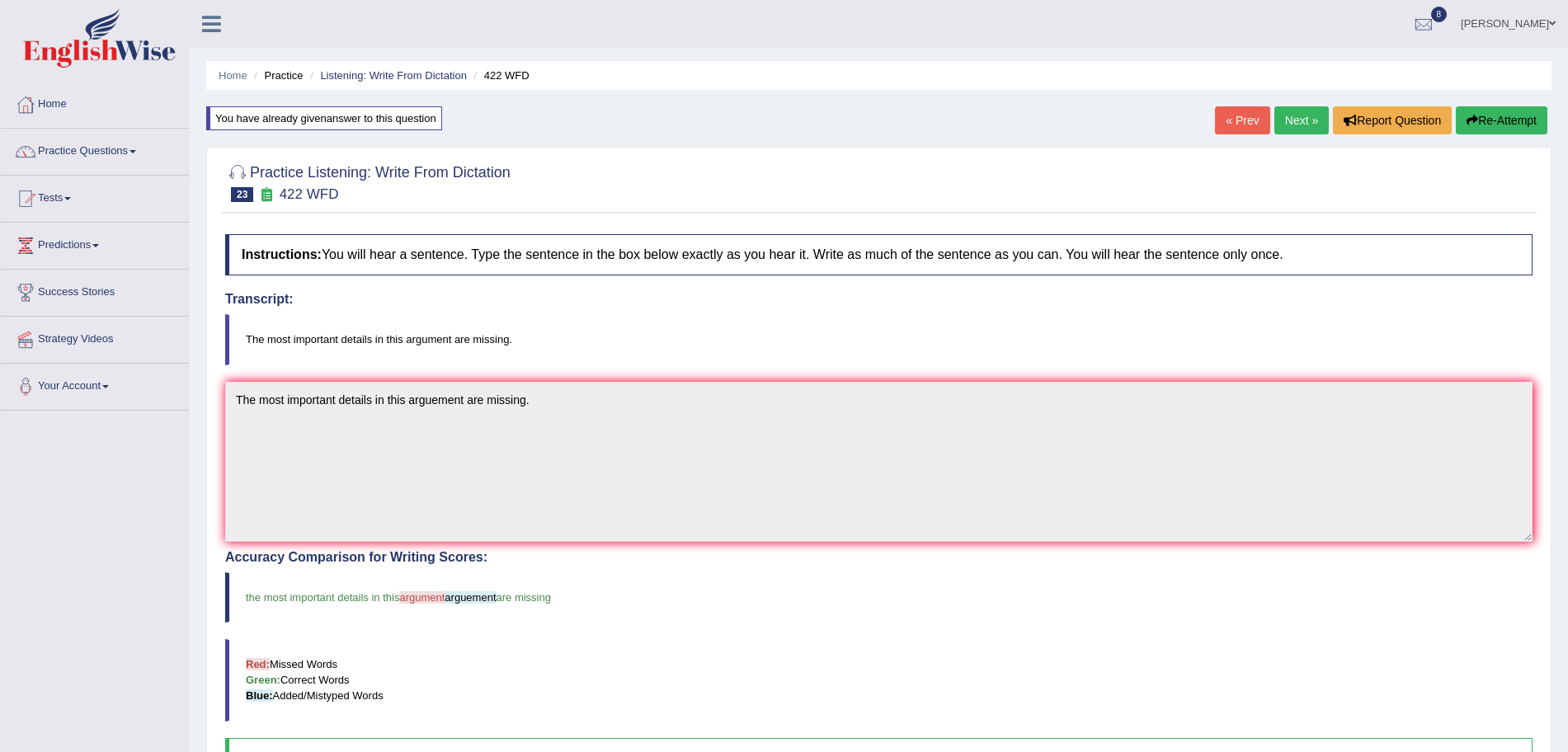
click at [1284, 127] on link "Next »" at bounding box center [1301, 120] width 55 height 28
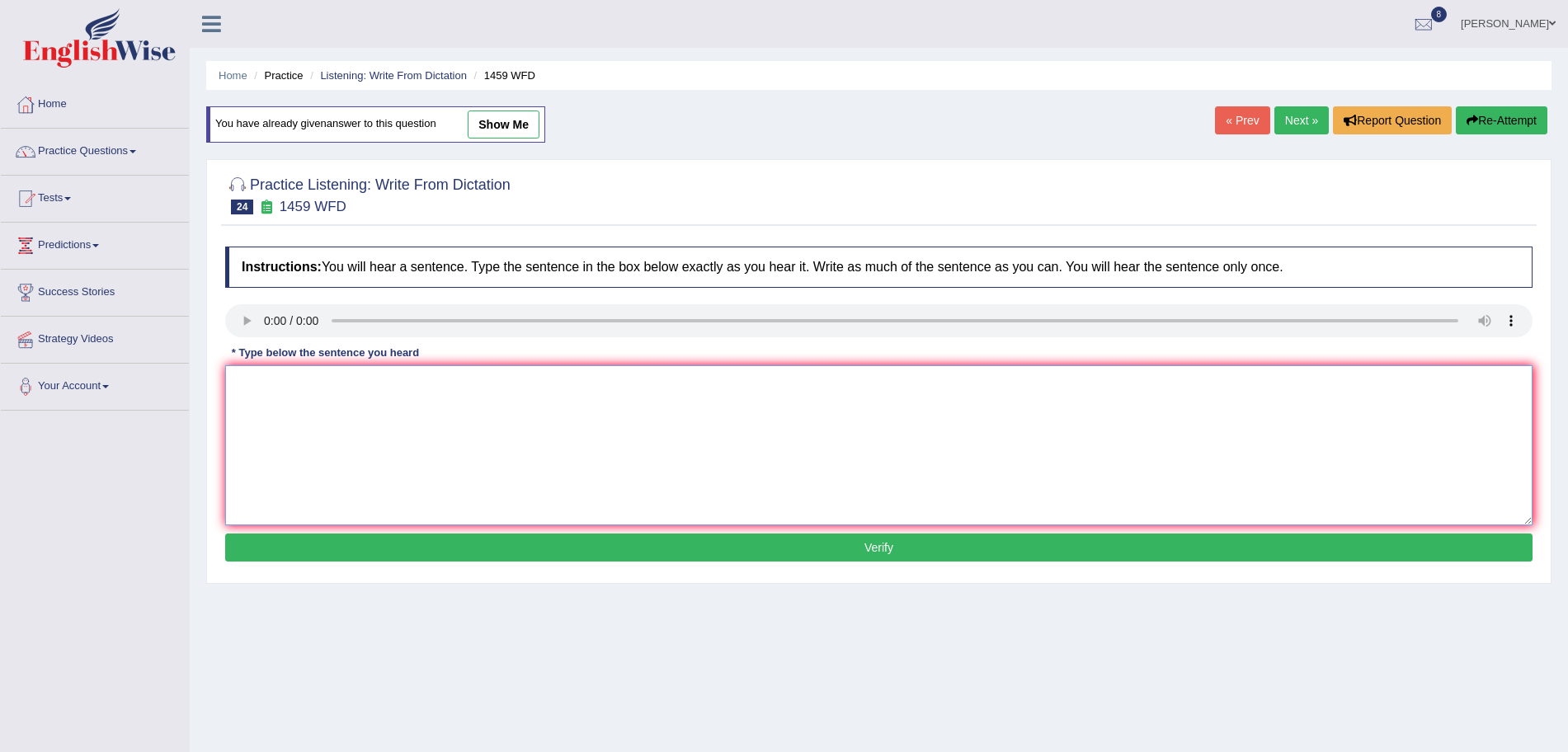
click at [285, 414] on textarea at bounding box center [879, 445] width 1307 height 160
type textarea "All experiments and procedures have been outlined in the laboratory manual."
click at [356, 558] on button "Verify" at bounding box center [879, 547] width 1307 height 28
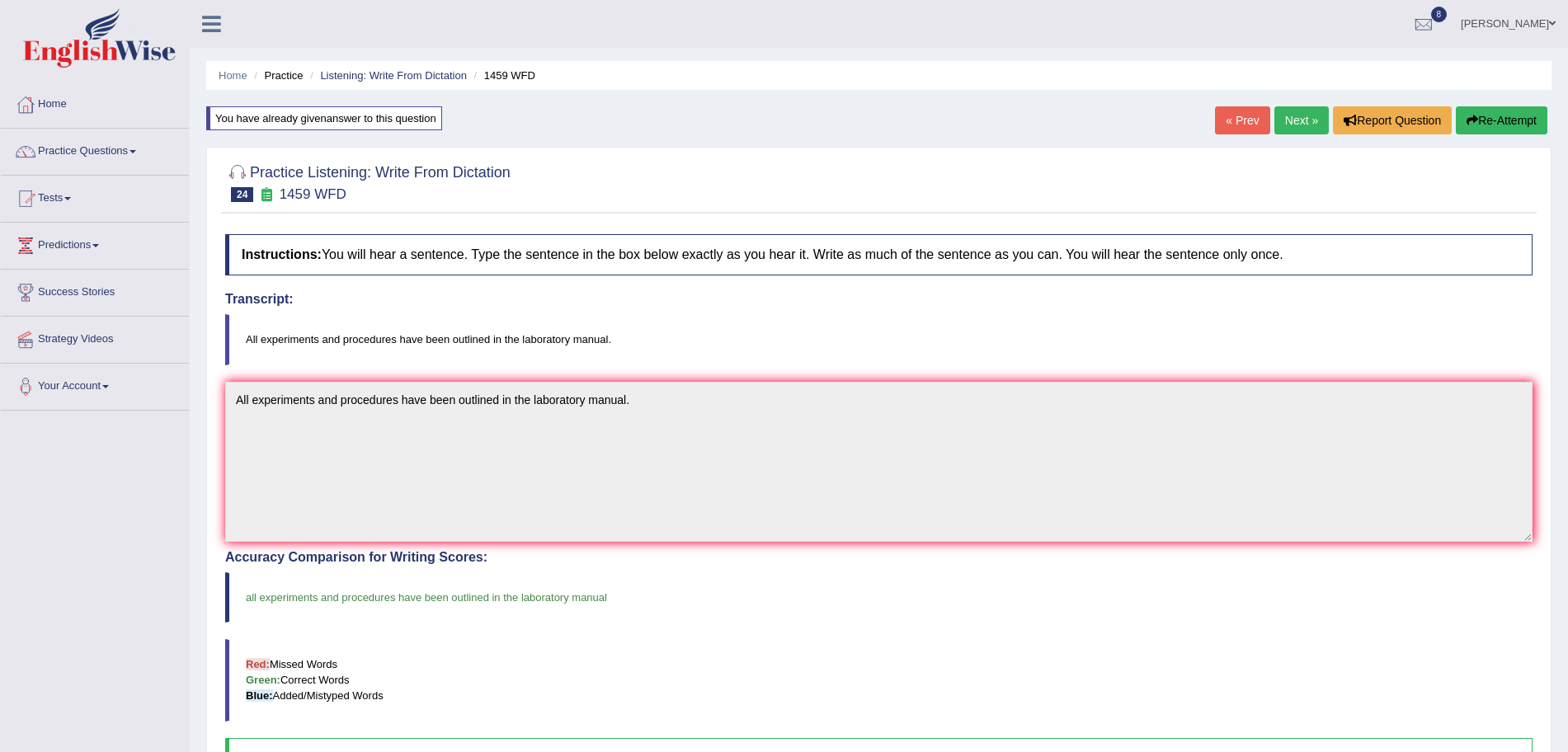
click at [1281, 125] on link "Next »" at bounding box center [1301, 120] width 55 height 28
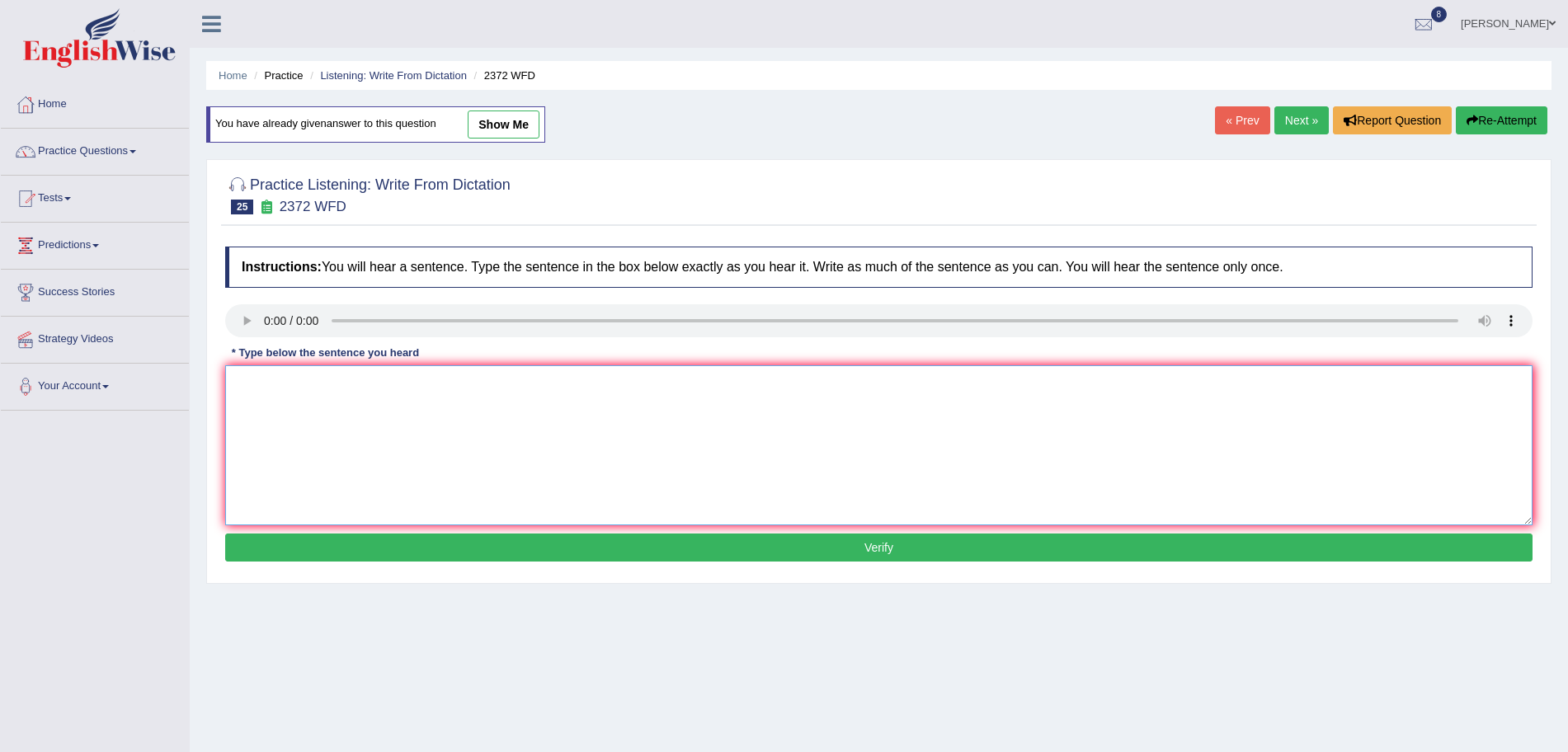
click at [278, 398] on textarea at bounding box center [879, 445] width 1307 height 160
type textarea "We must hand in our assignment by the end of the semester."
click at [379, 548] on button "Verify" at bounding box center [879, 547] width 1307 height 28
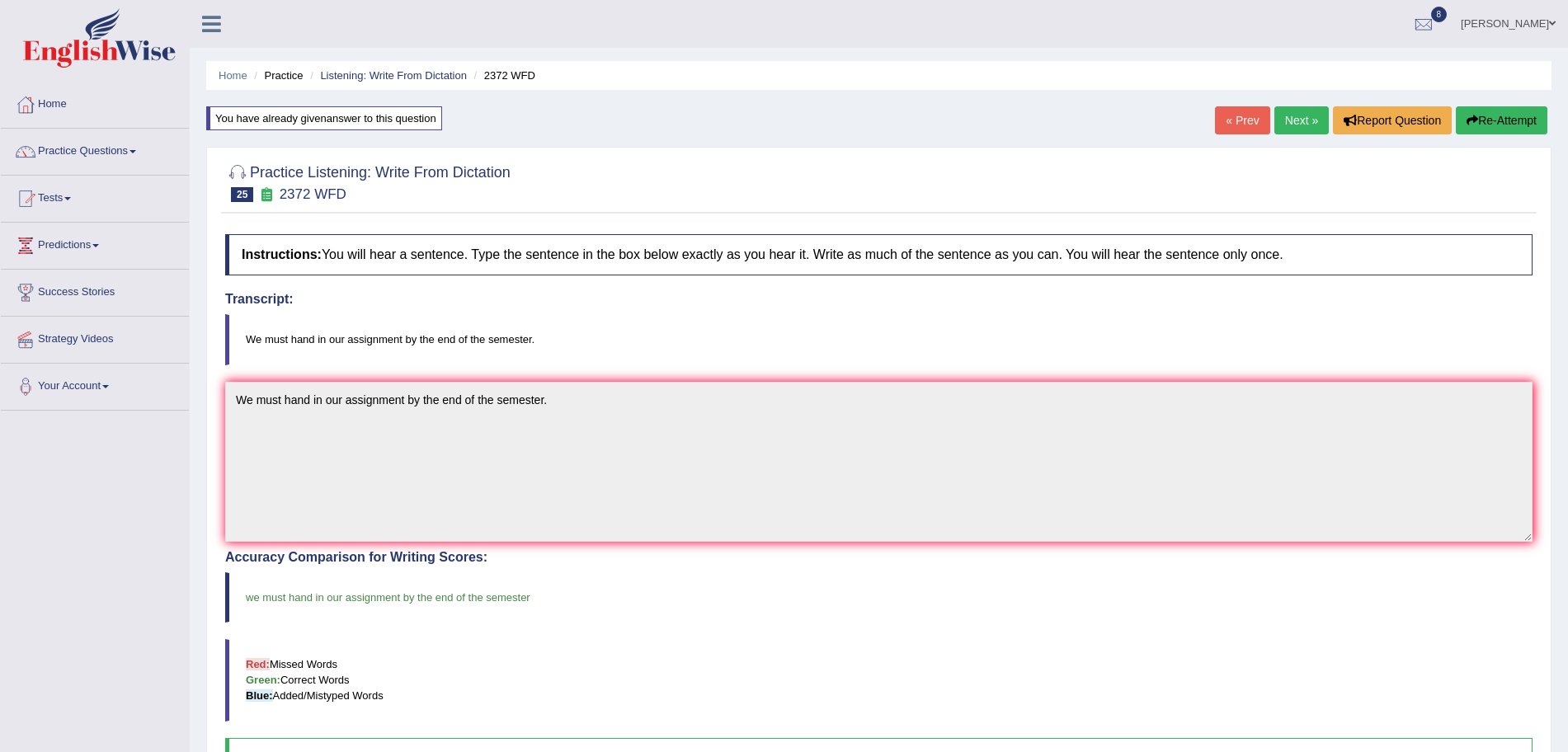
click at [1274, 120] on link "Next »" at bounding box center [1301, 120] width 55 height 28
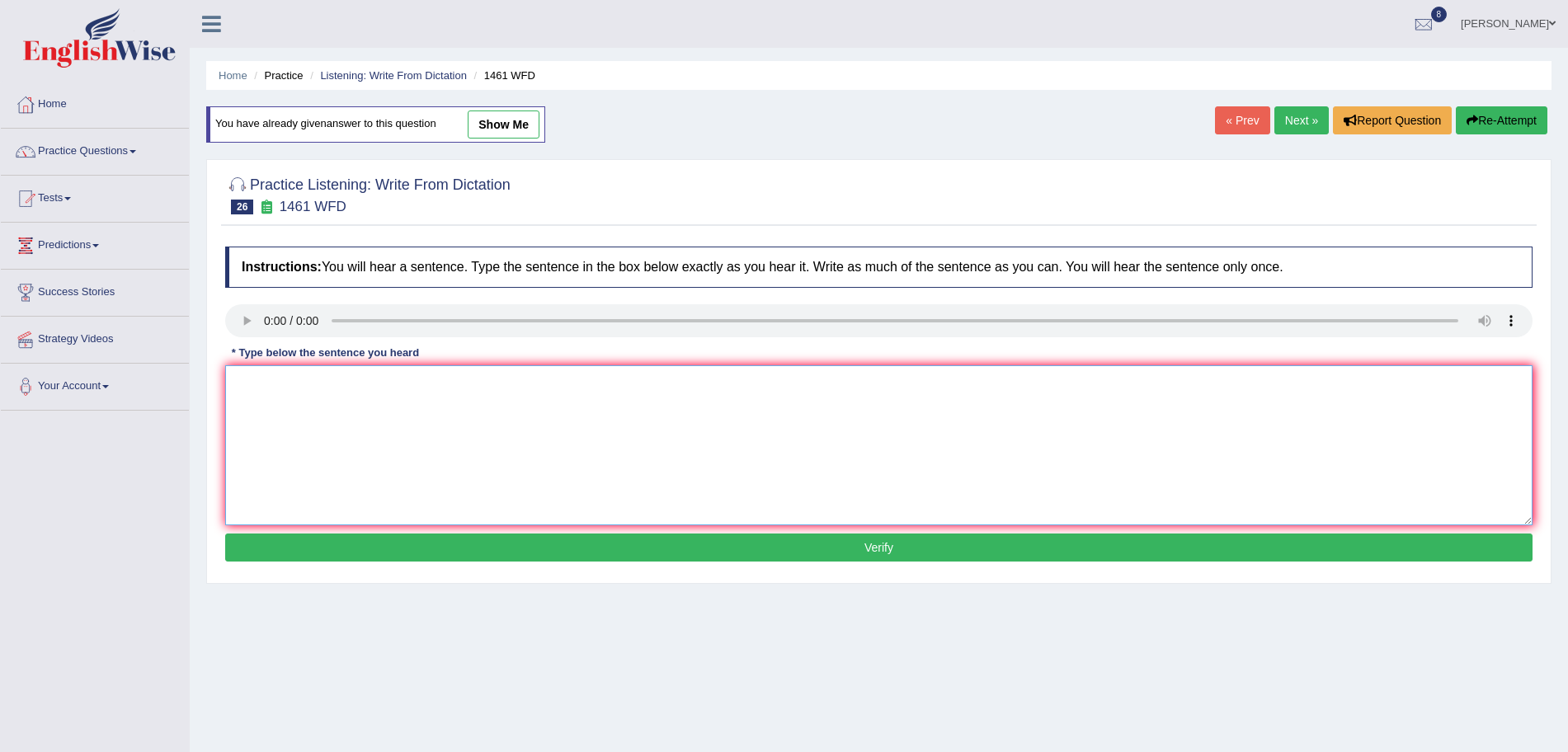
click at [308, 421] on textarea at bounding box center [879, 445] width 1307 height 160
type textarea "My sister runs a business about small toys."
click at [414, 539] on button "Verify" at bounding box center [879, 547] width 1307 height 28
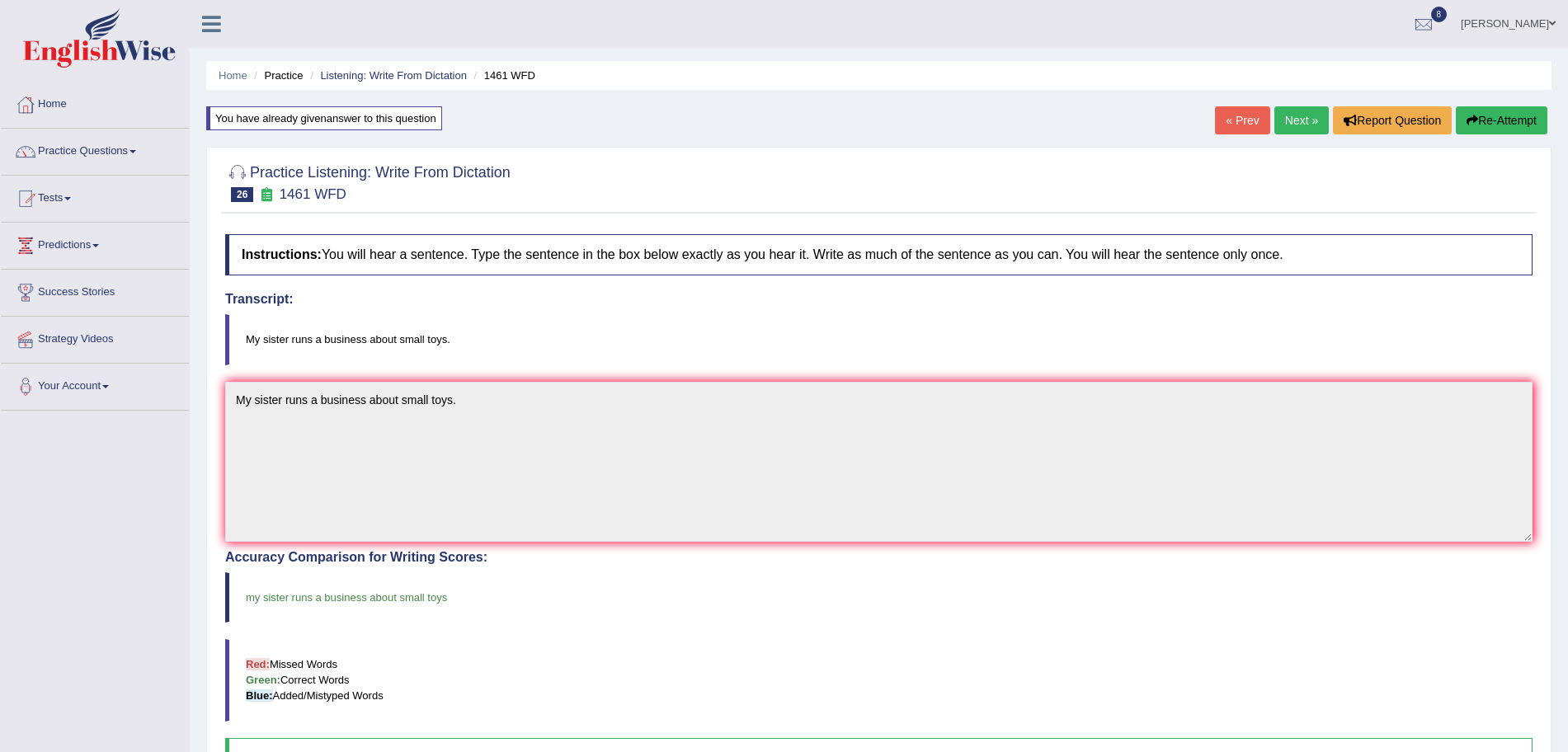
click at [1281, 122] on link "Next »" at bounding box center [1301, 120] width 55 height 28
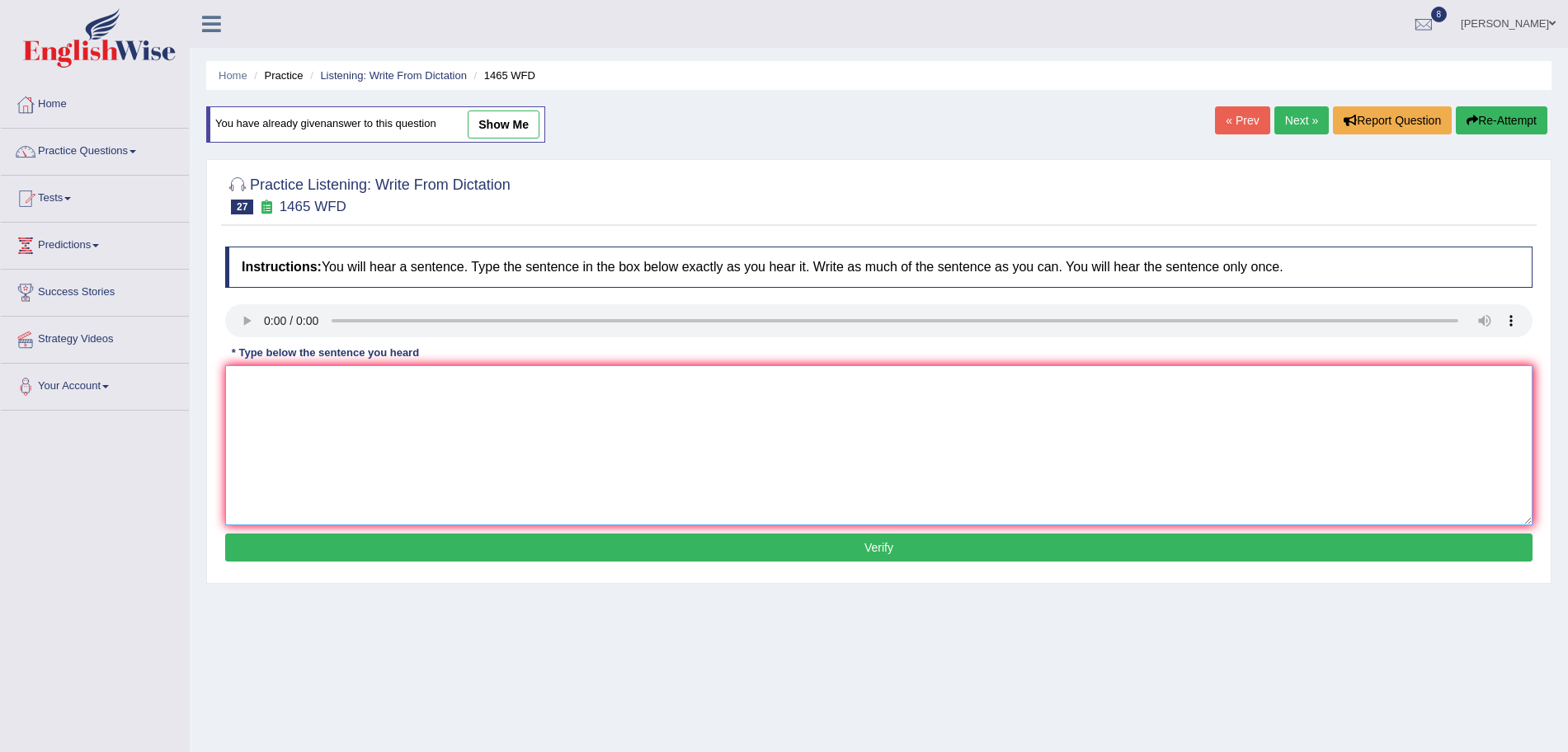
click at [320, 398] on textarea at bounding box center [879, 445] width 1307 height 160
type textarea "You can find a complaint form on the website."
click at [431, 545] on button "Verify" at bounding box center [879, 547] width 1307 height 28
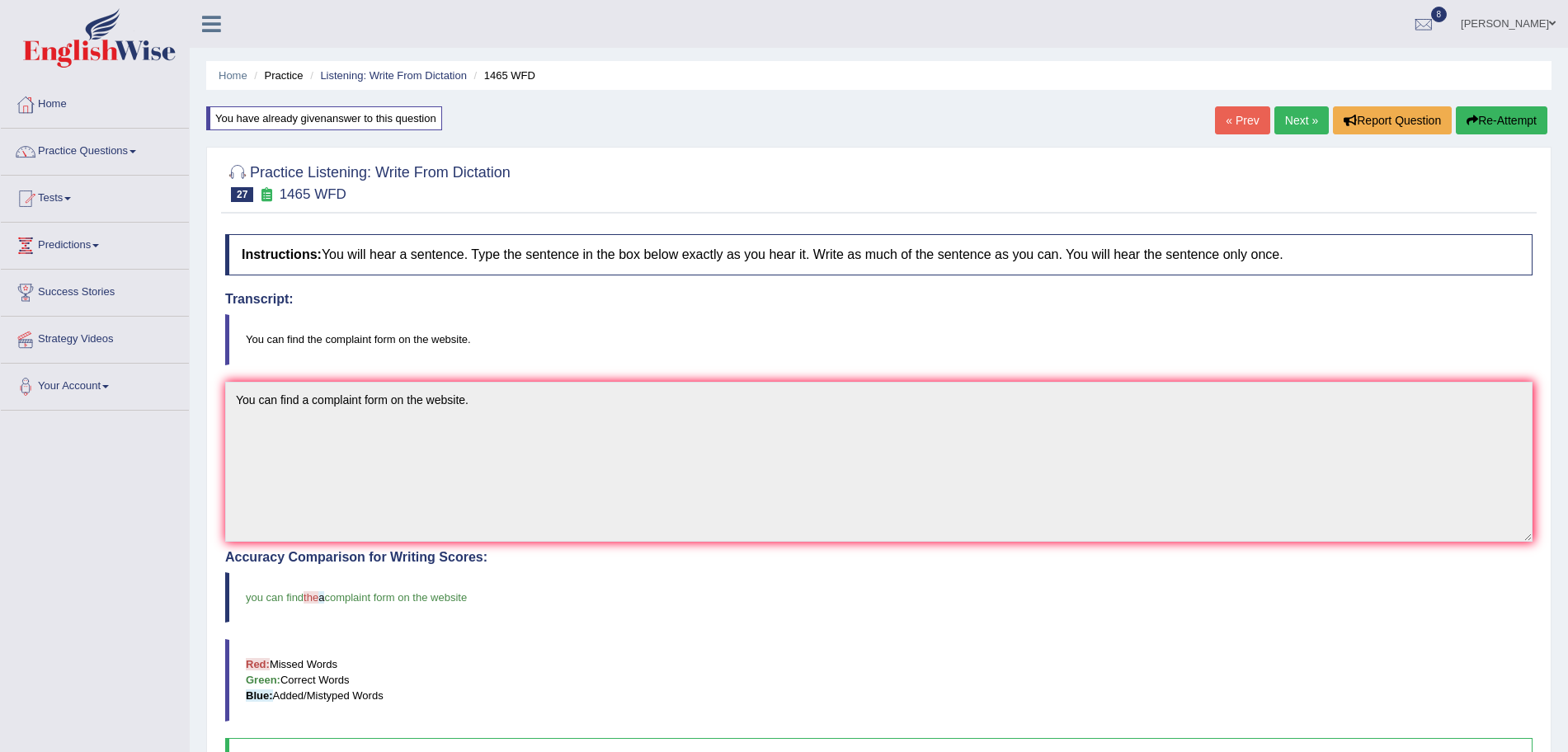
click at [1286, 109] on link "Next »" at bounding box center [1301, 120] width 55 height 28
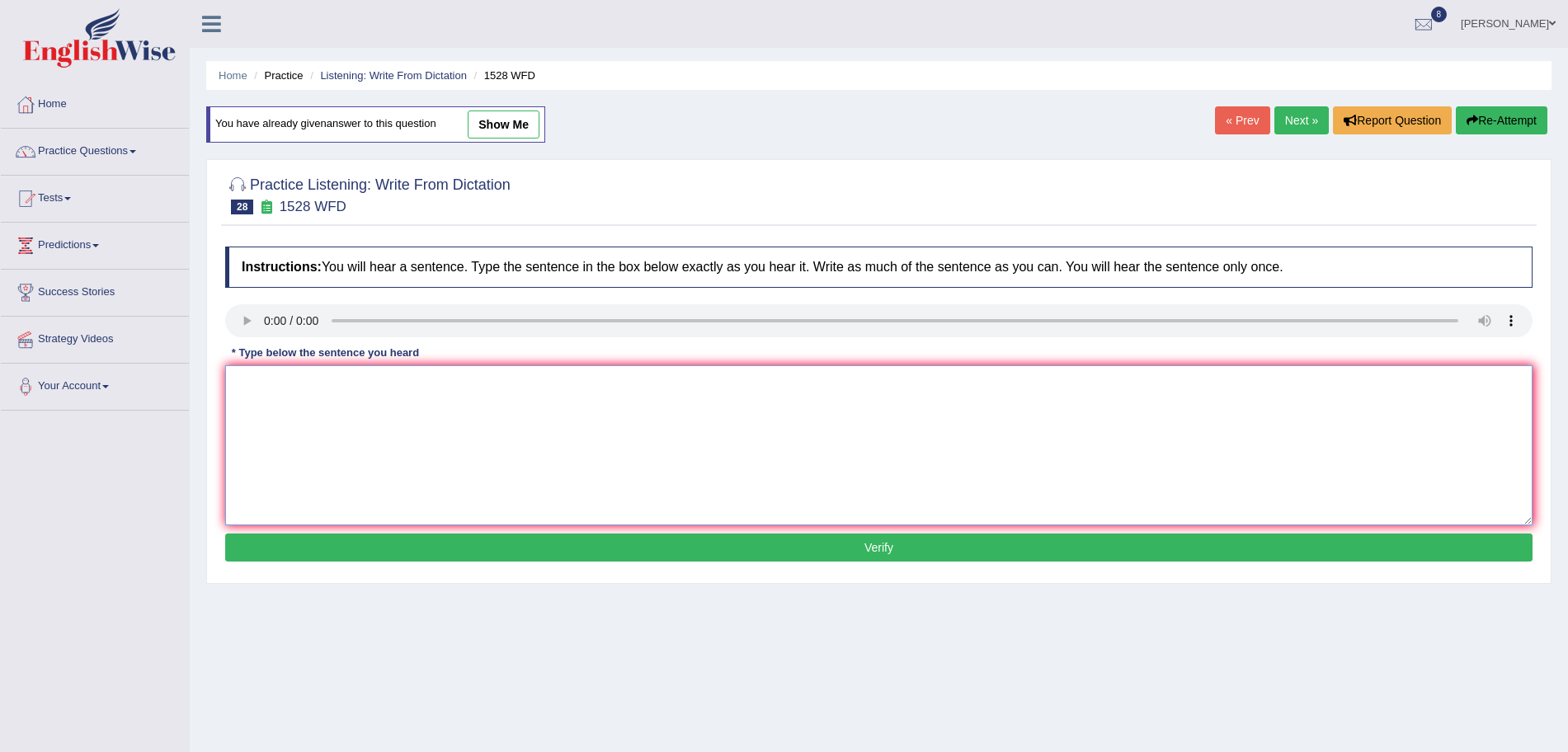
click at [294, 412] on textarea at bounding box center [879, 445] width 1307 height 160
type textarea "We are looking at introducing new methods that are both practical and engaging."
click at [422, 547] on button "Verify" at bounding box center [879, 547] width 1307 height 28
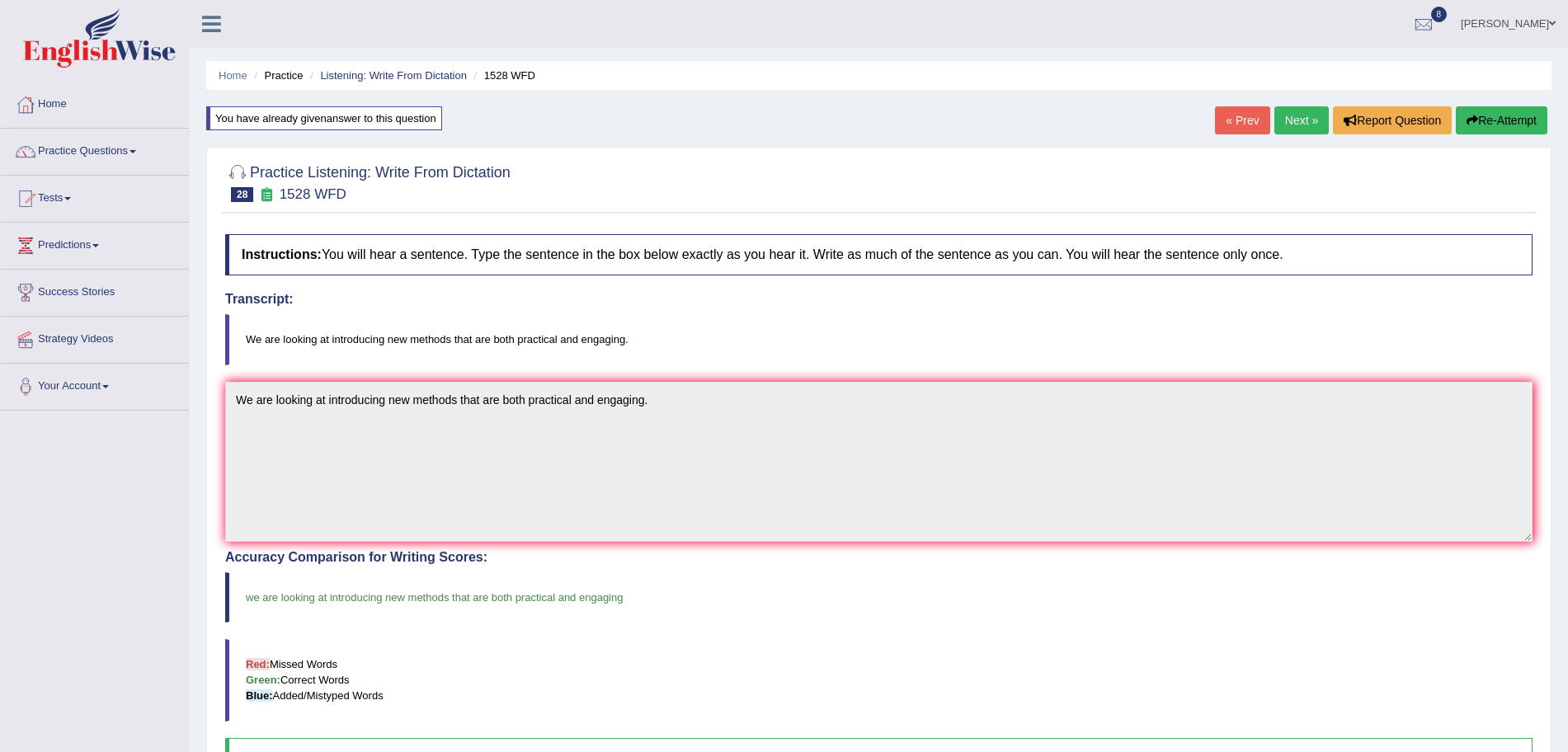
click at [1294, 115] on link "Next »" at bounding box center [1301, 120] width 55 height 28
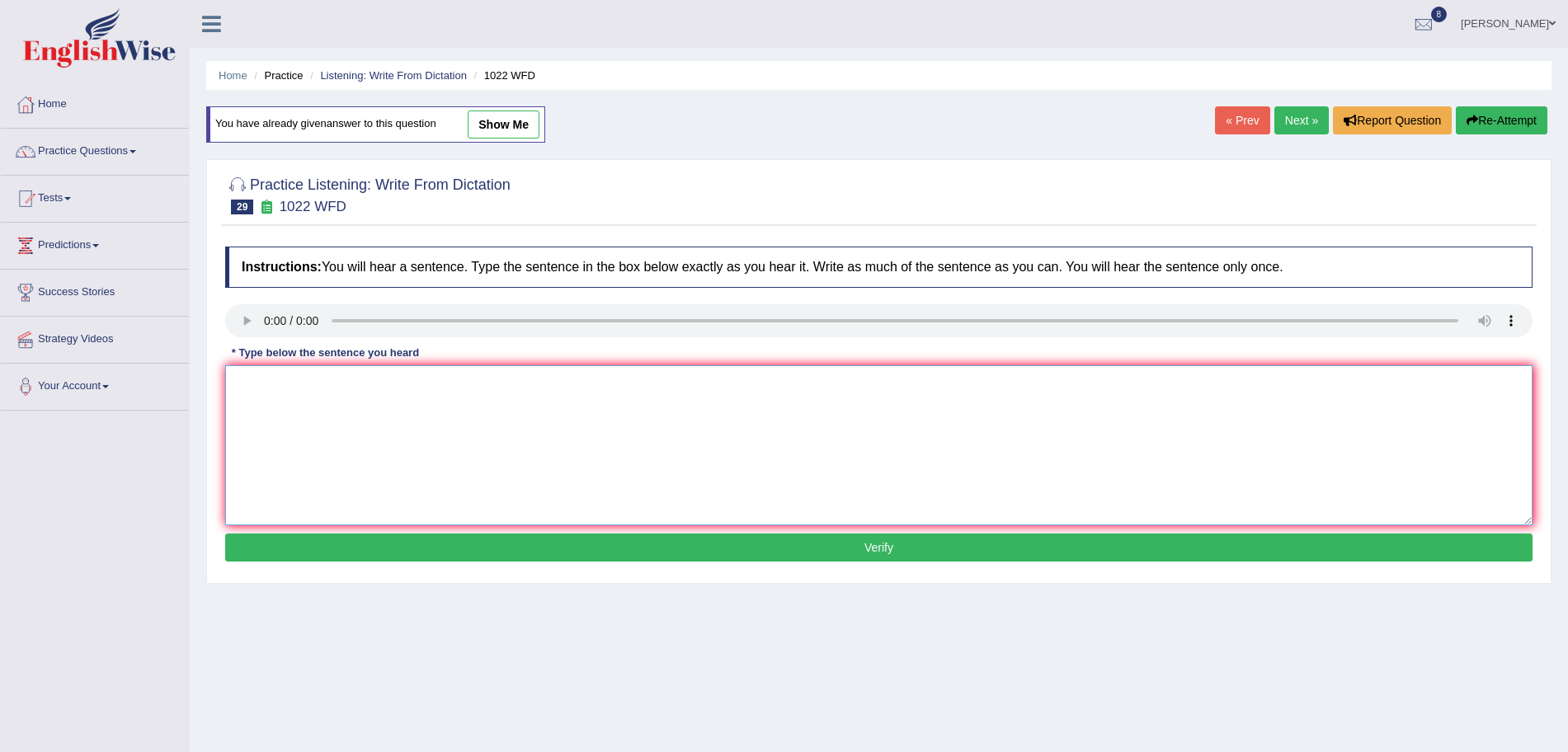
click at [308, 423] on textarea at bounding box center [879, 445] width 1307 height 160
type textarea "Mathematics provides foundation for understanding and analyzing data."
click at [319, 539] on button "Verify" at bounding box center [879, 547] width 1307 height 28
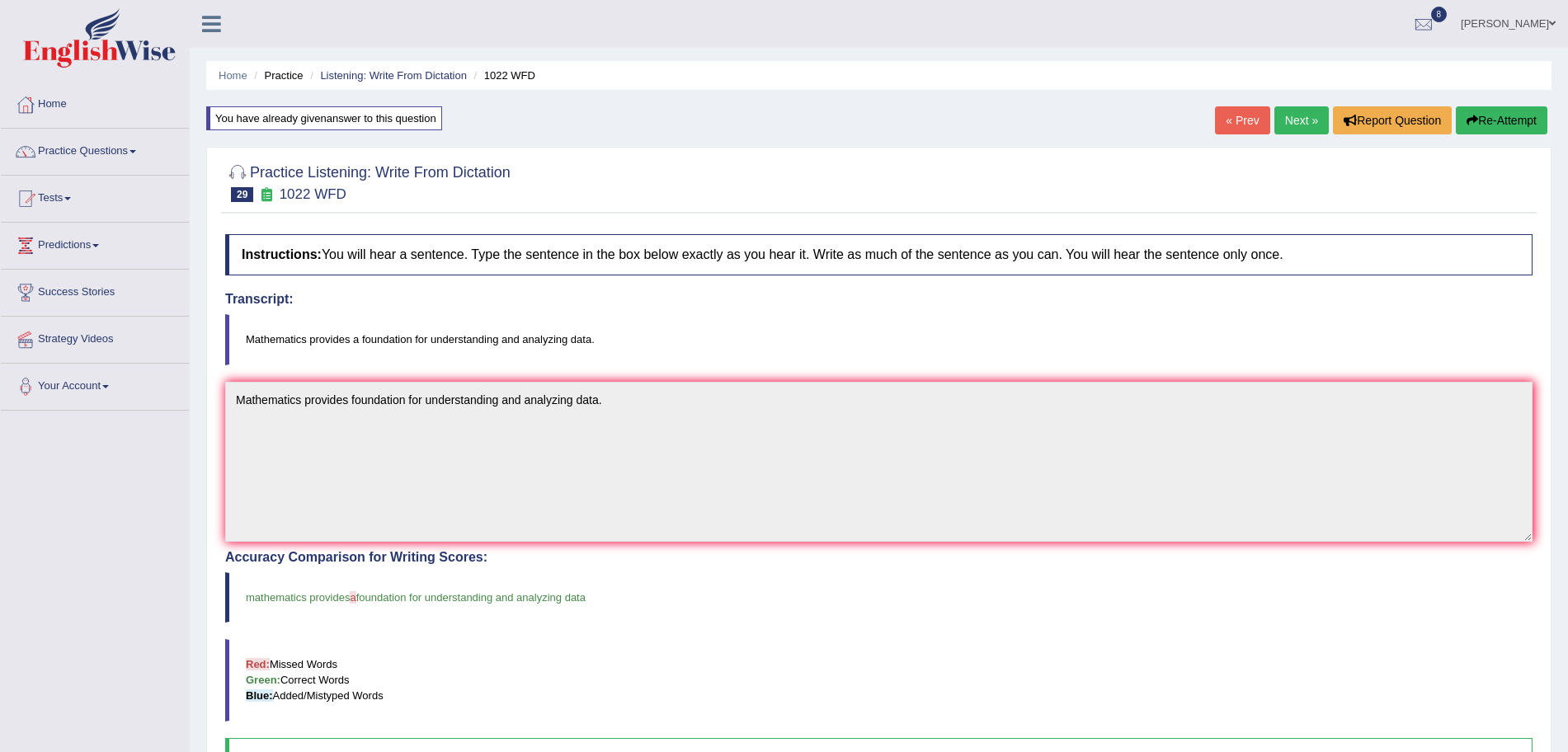
click at [1291, 123] on link "Next »" at bounding box center [1301, 120] width 55 height 28
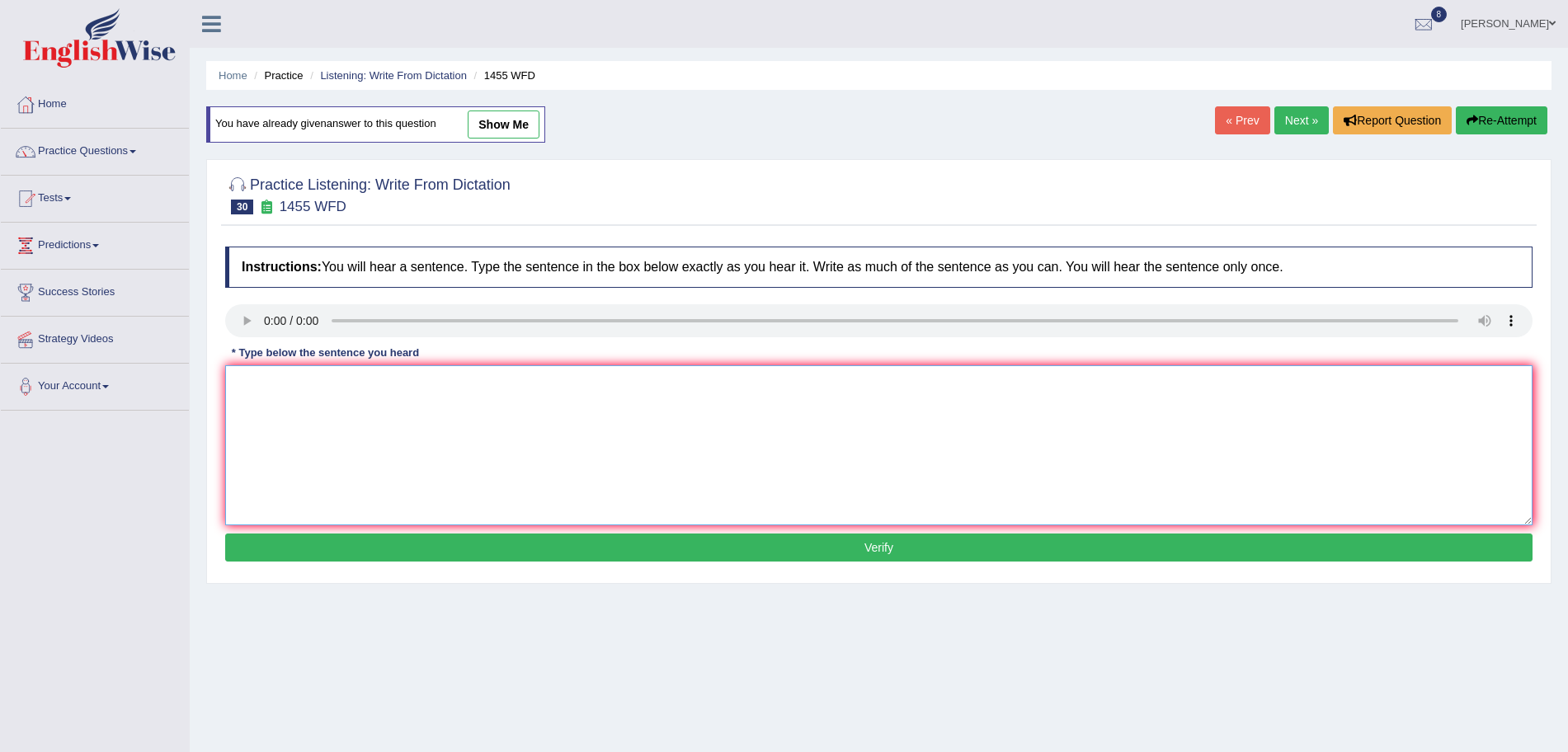
click at [284, 399] on textarea at bounding box center [879, 445] width 1307 height 160
click at [278, 374] on textarea at bounding box center [879, 445] width 1307 height 160
type textarea "You must wear a hard hat on the construction site."
click at [394, 550] on button "Verify" at bounding box center [879, 547] width 1307 height 28
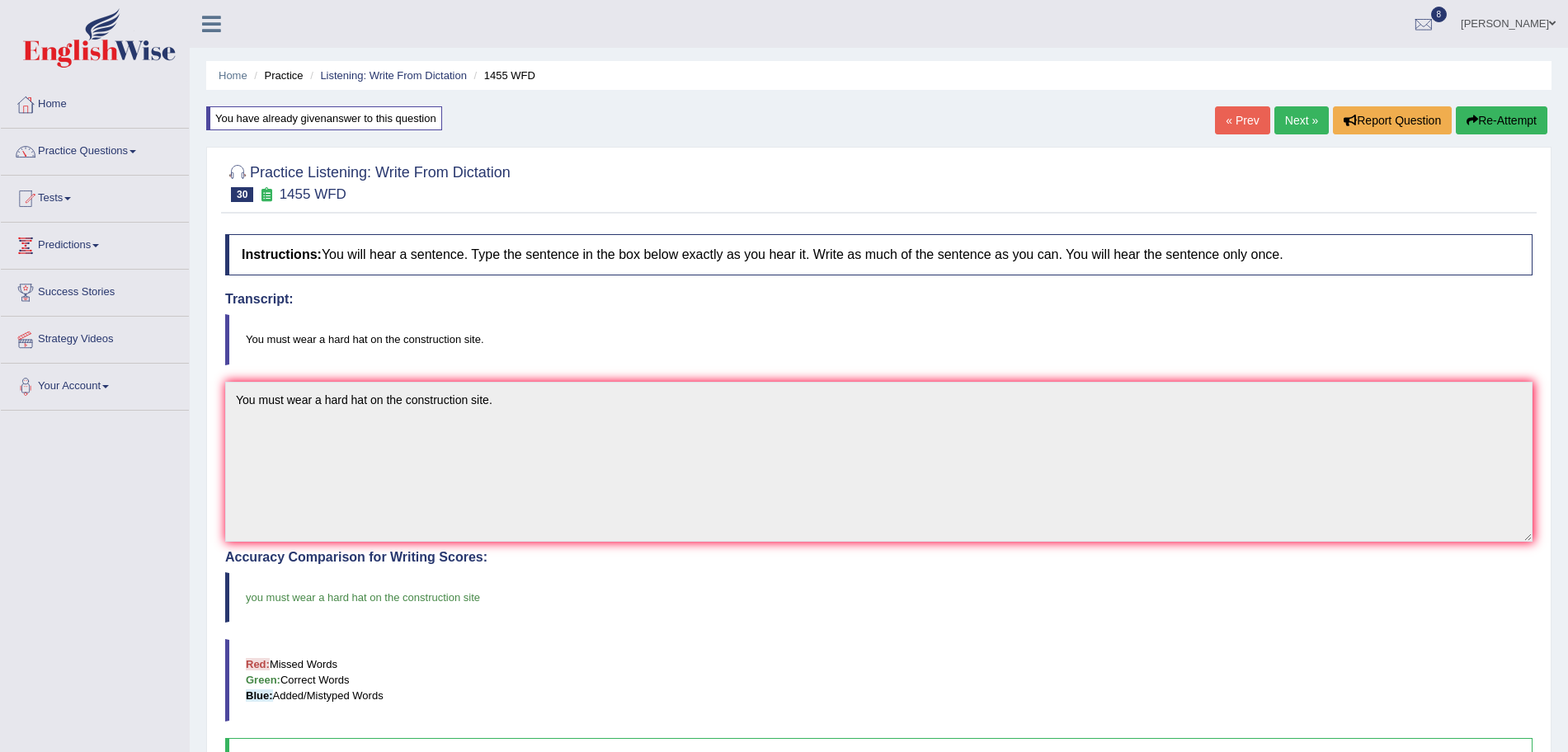
click at [1291, 130] on link "Next »" at bounding box center [1301, 120] width 55 height 28
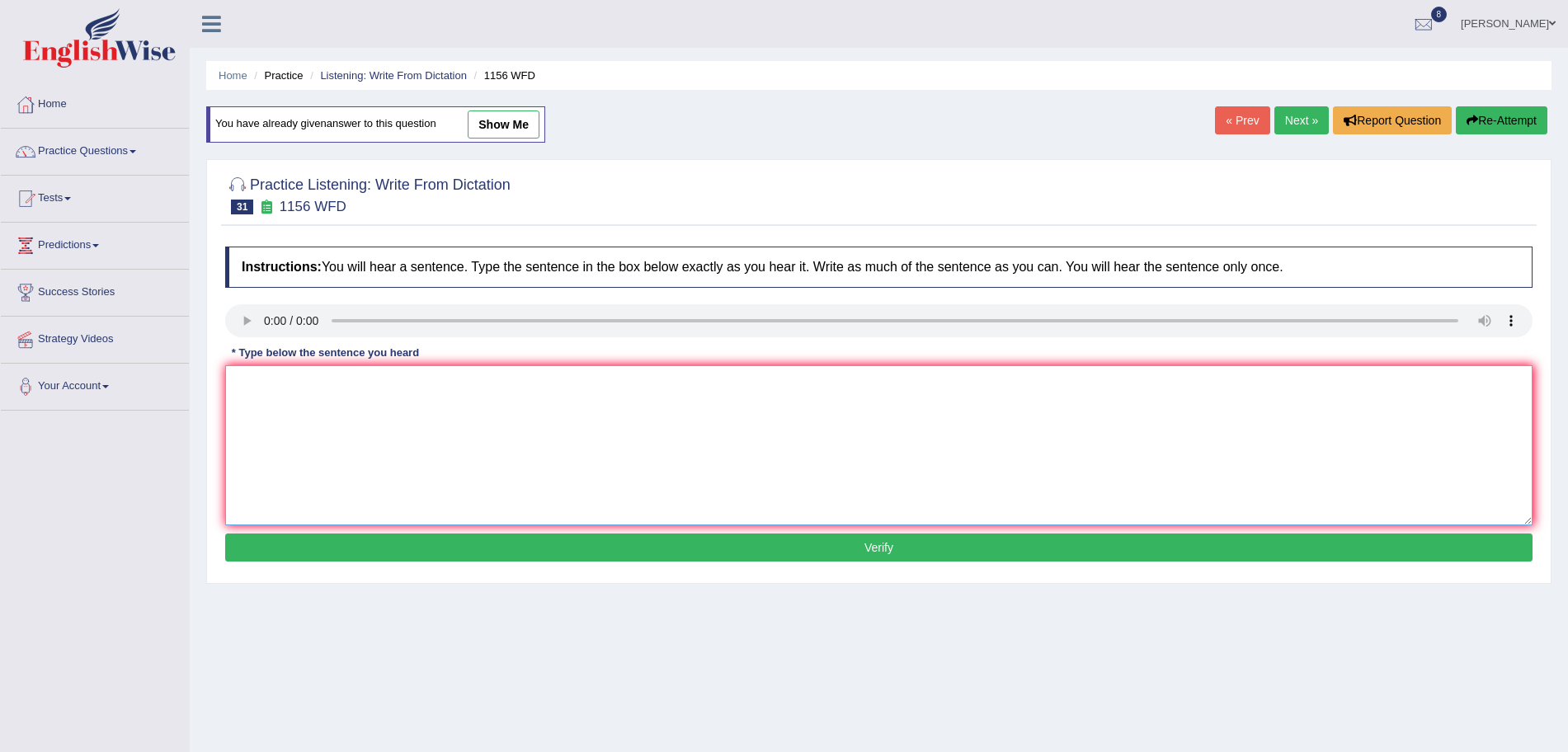
click at [323, 421] on textarea at bounding box center [879, 445] width 1307 height 160
type textarea "Chemical reaction occur when substances combine or change."
click at [402, 552] on button "Verify" at bounding box center [879, 547] width 1307 height 28
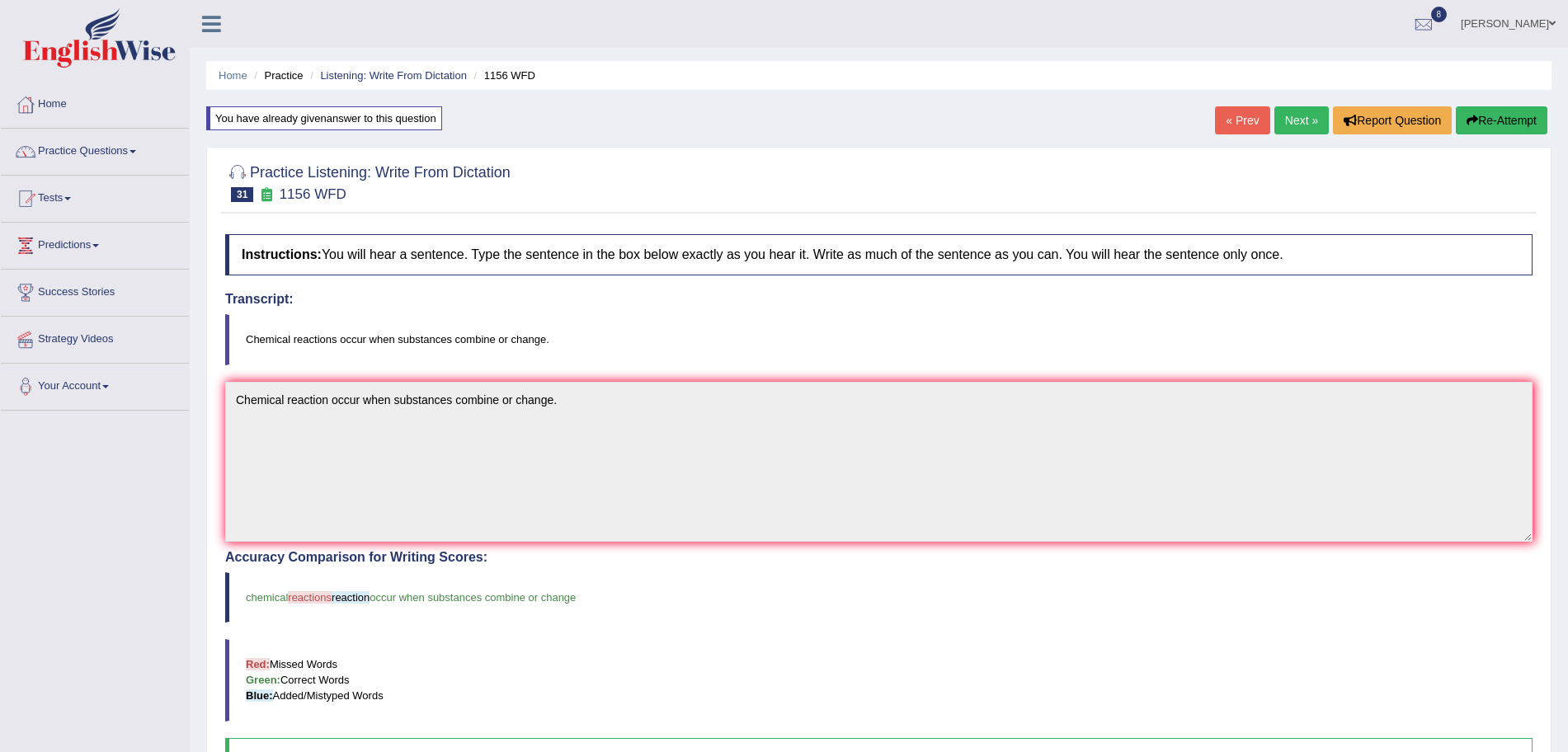
click at [1291, 117] on link "Next »" at bounding box center [1301, 120] width 55 height 28
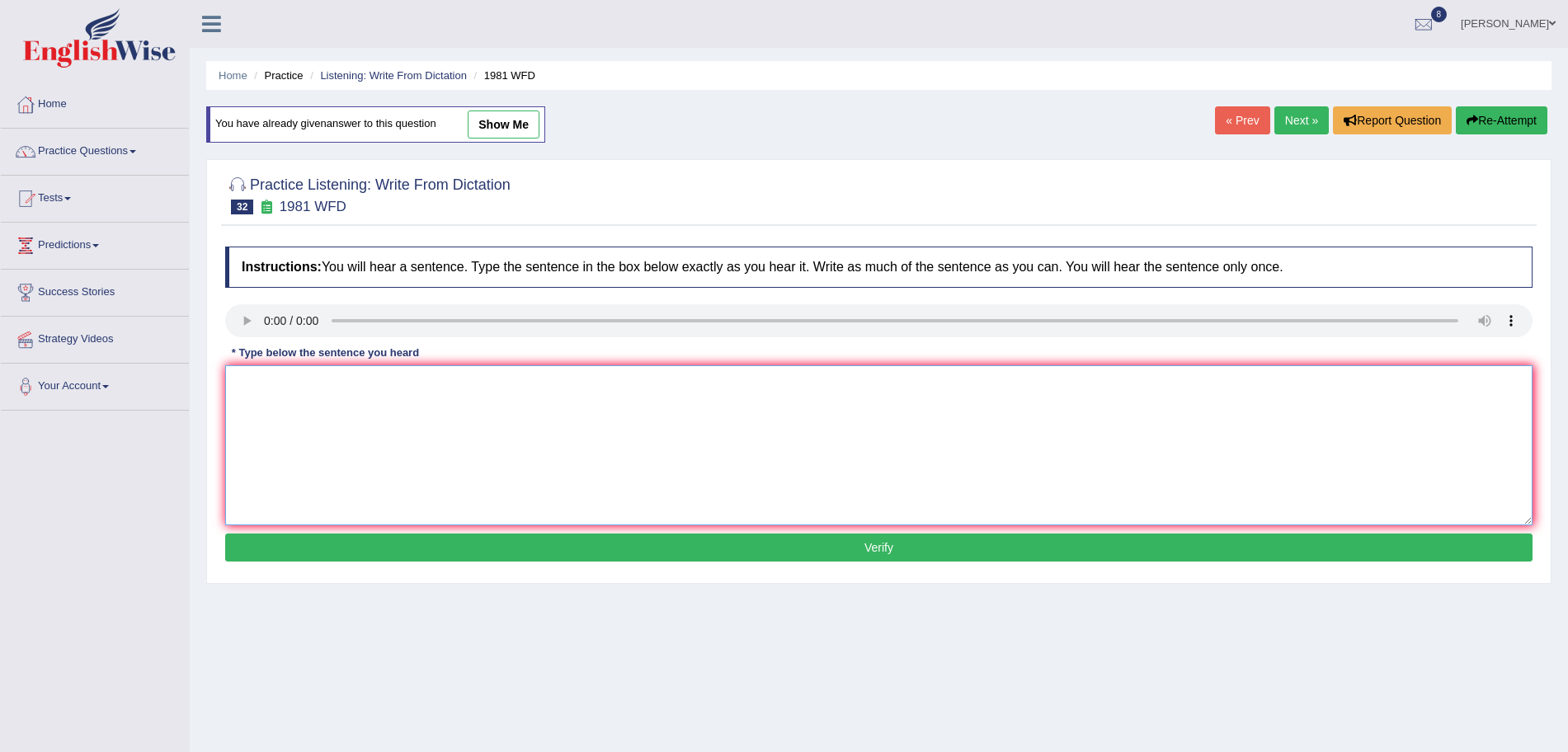
click at [289, 426] on textarea at bounding box center [879, 445] width 1307 height 160
type textarea "All of your arguement must be supported by evidence and relevant theories."
click at [344, 542] on button "Verify" at bounding box center [879, 547] width 1307 height 28
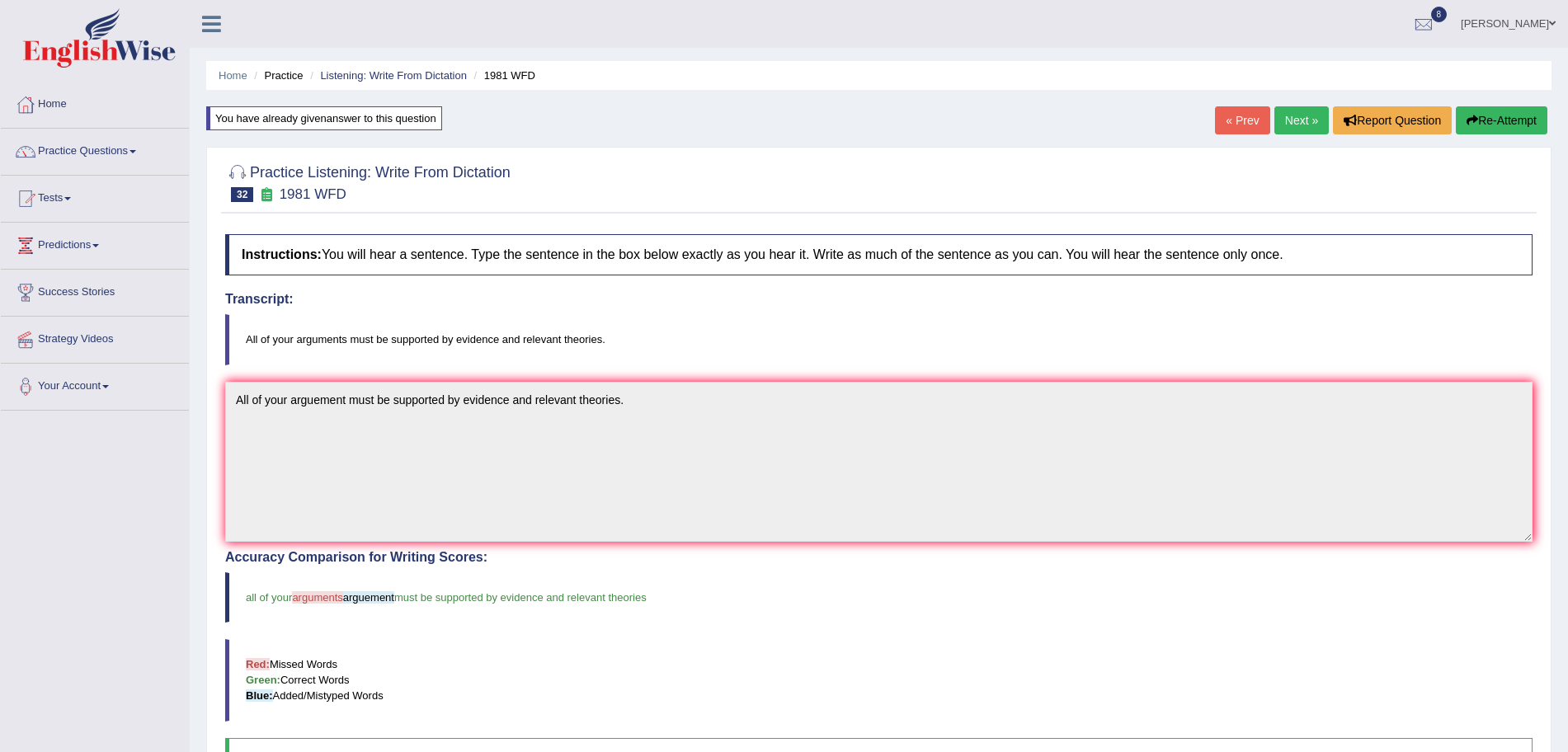
click at [1278, 122] on link "Next »" at bounding box center [1301, 120] width 55 height 28
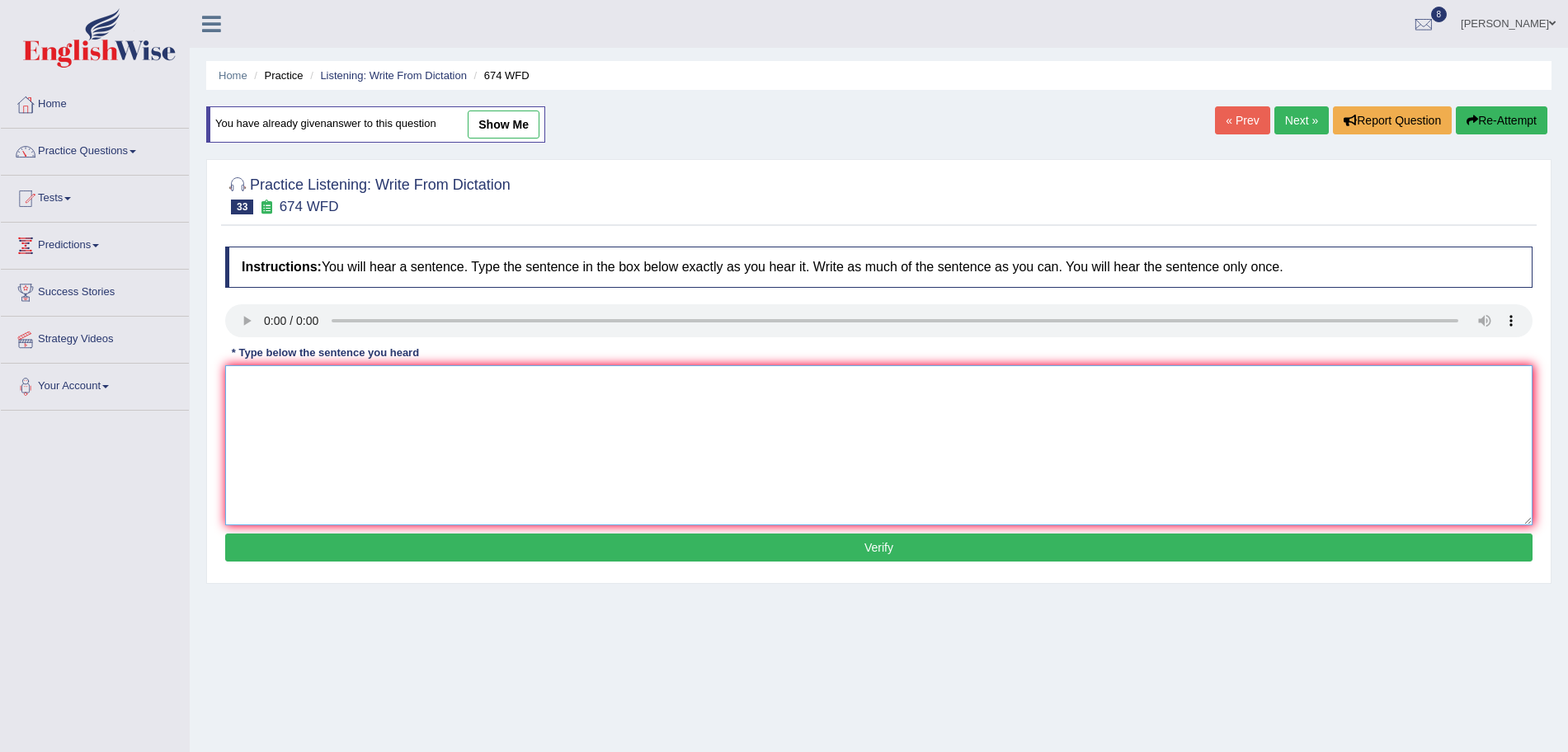
click at [284, 401] on textarea at bounding box center [879, 445] width 1307 height 160
type textarea "Unemployment rate has fallent to its lowest level in years."
click at [406, 549] on button "Verify" at bounding box center [879, 547] width 1307 height 28
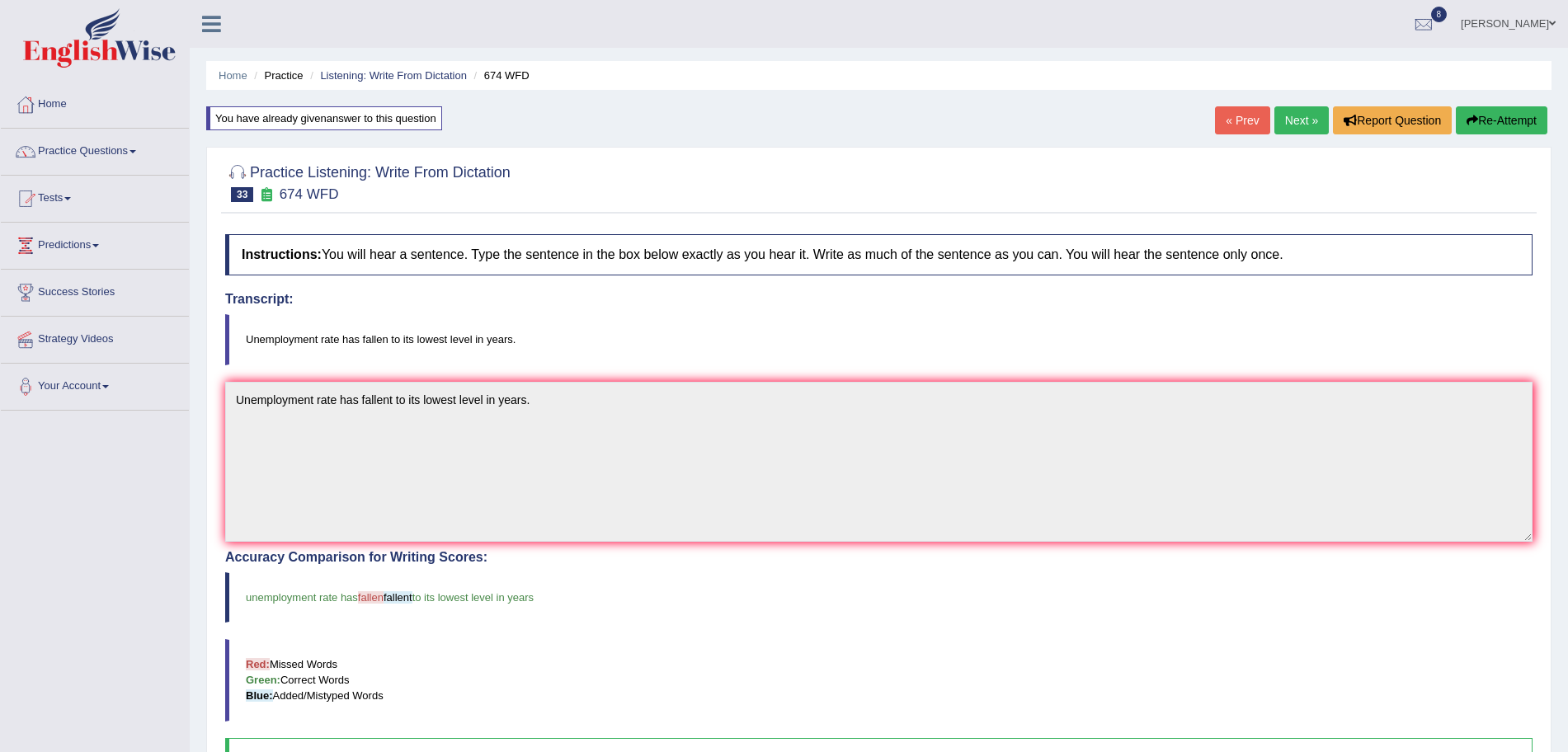
click at [1281, 115] on link "Next »" at bounding box center [1301, 120] width 55 height 28
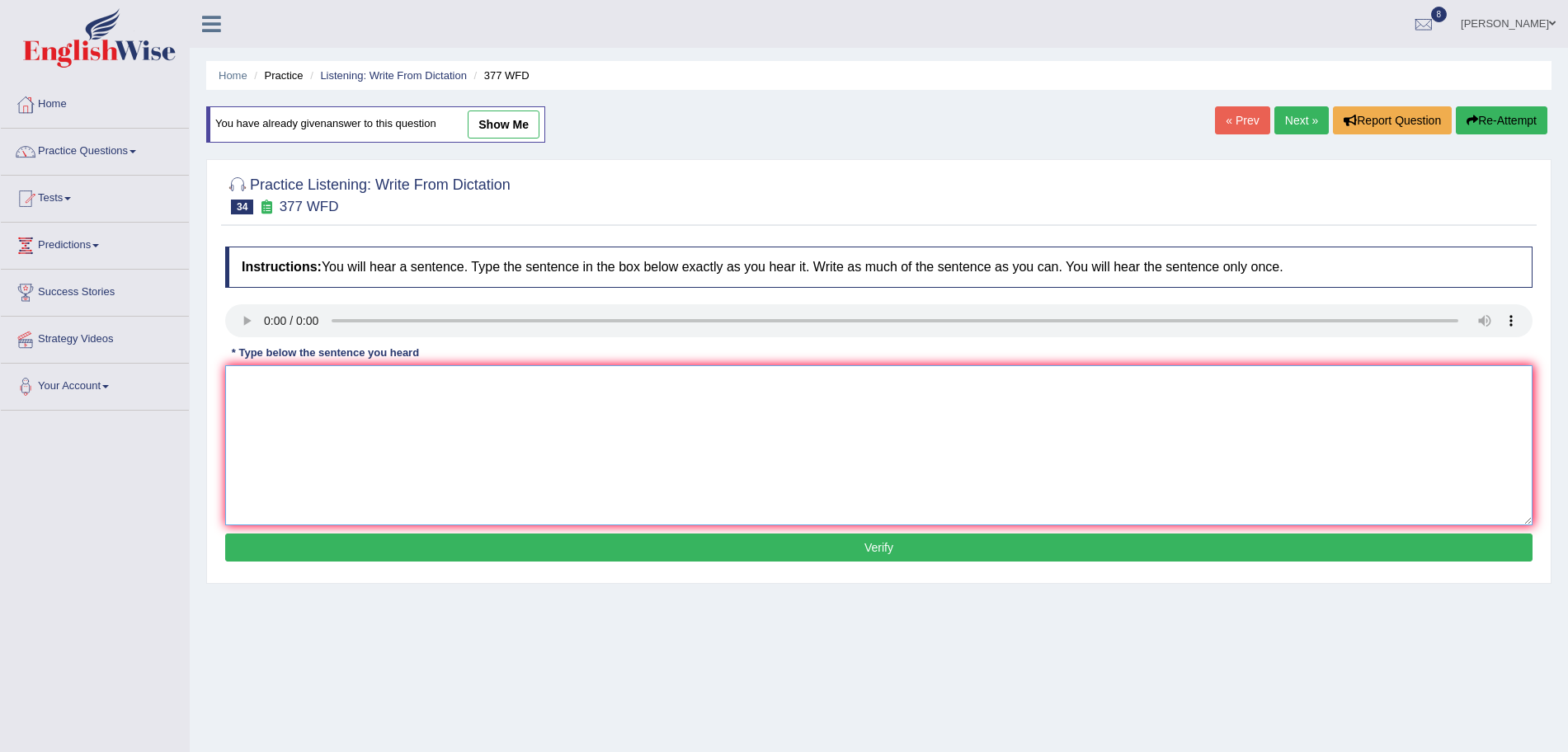
click at [289, 405] on textarea at bounding box center [879, 445] width 1307 height 160
type textarea "The department has a higher proportion of postgraduate students."
click at [362, 548] on button "Verify" at bounding box center [879, 547] width 1307 height 28
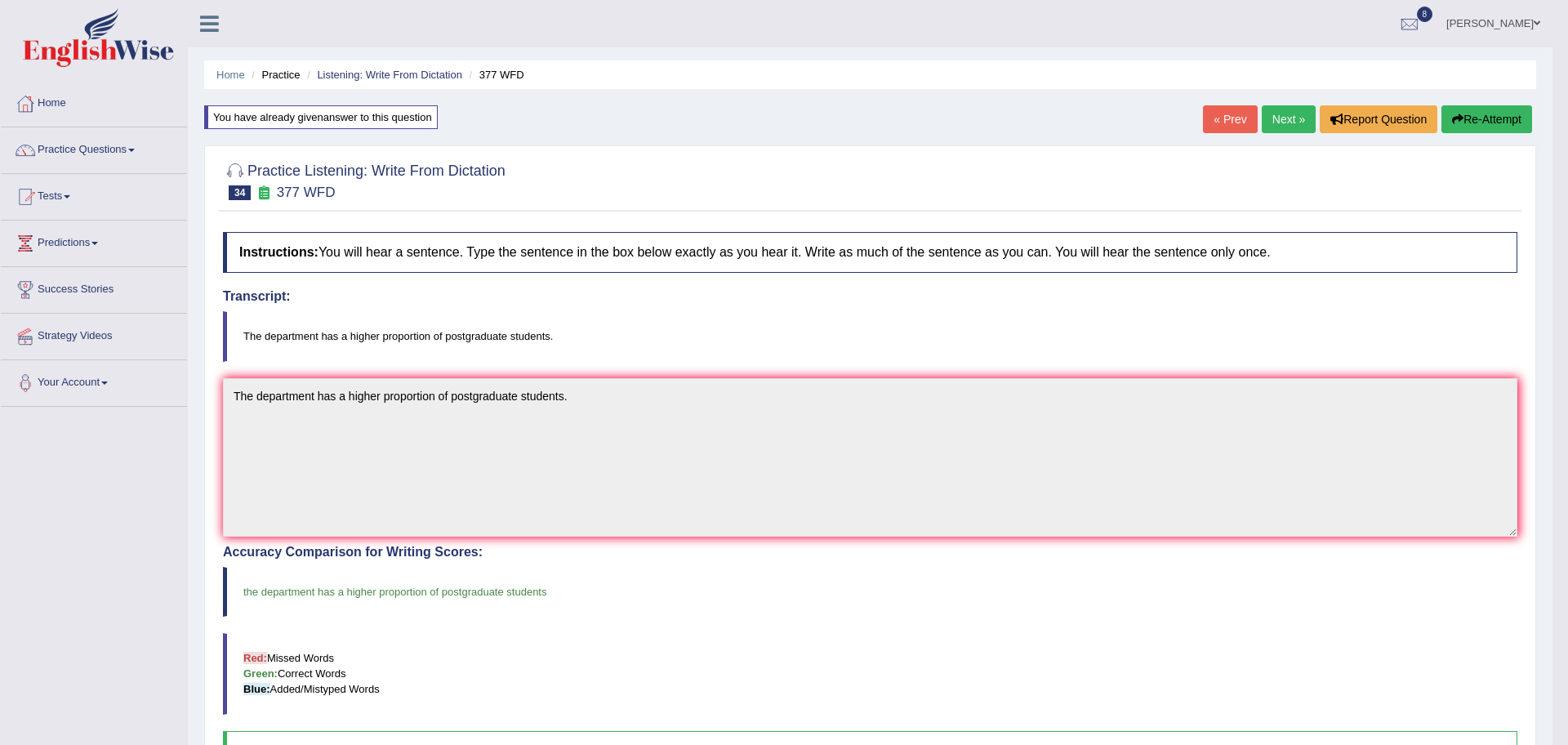
click at [1285, 118] on body "Toggle navigation Home Practice Questions Speaking Practice Read Aloud Repeat S…" at bounding box center [784, 372] width 1568 height 745
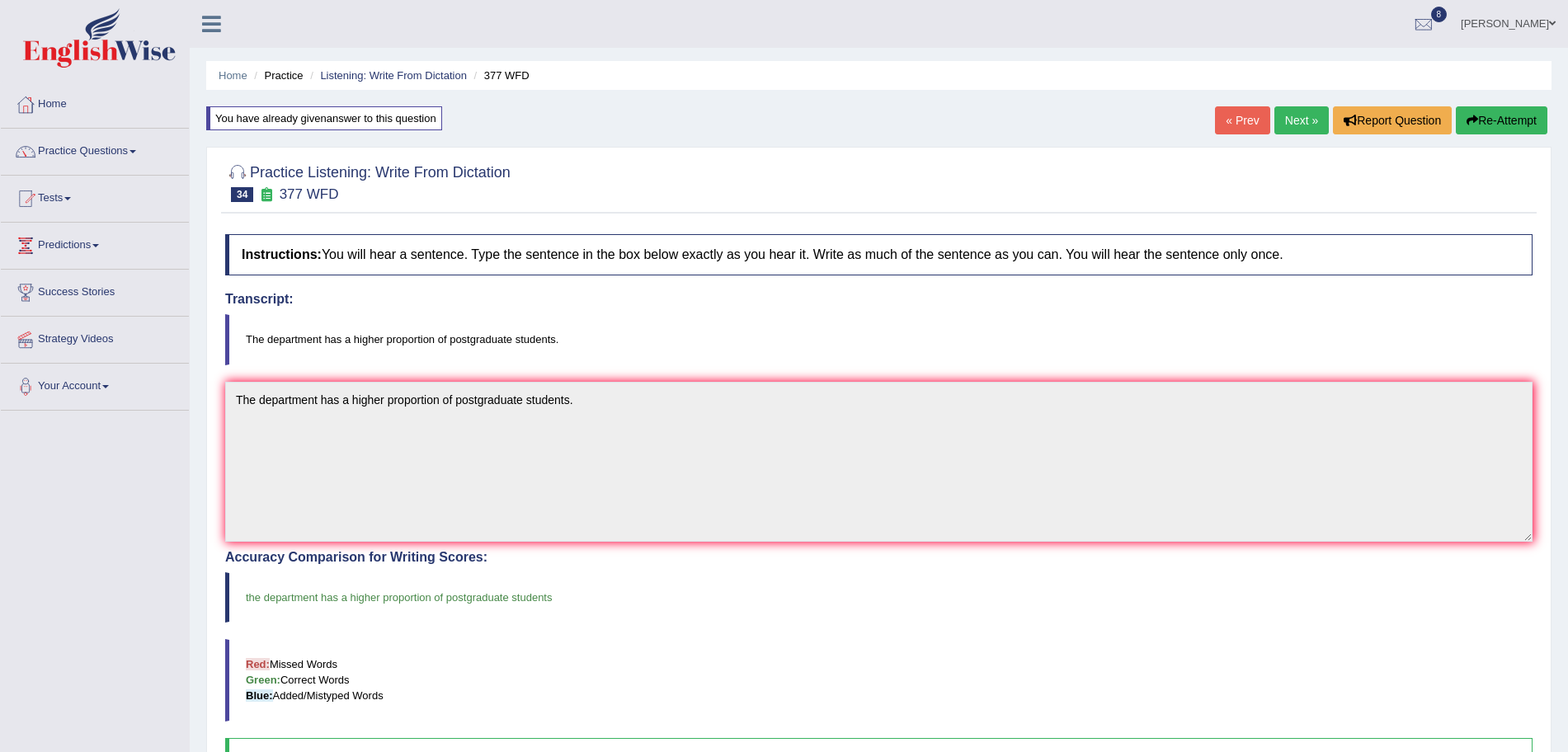
click at [1297, 119] on link "Next »" at bounding box center [1301, 120] width 55 height 28
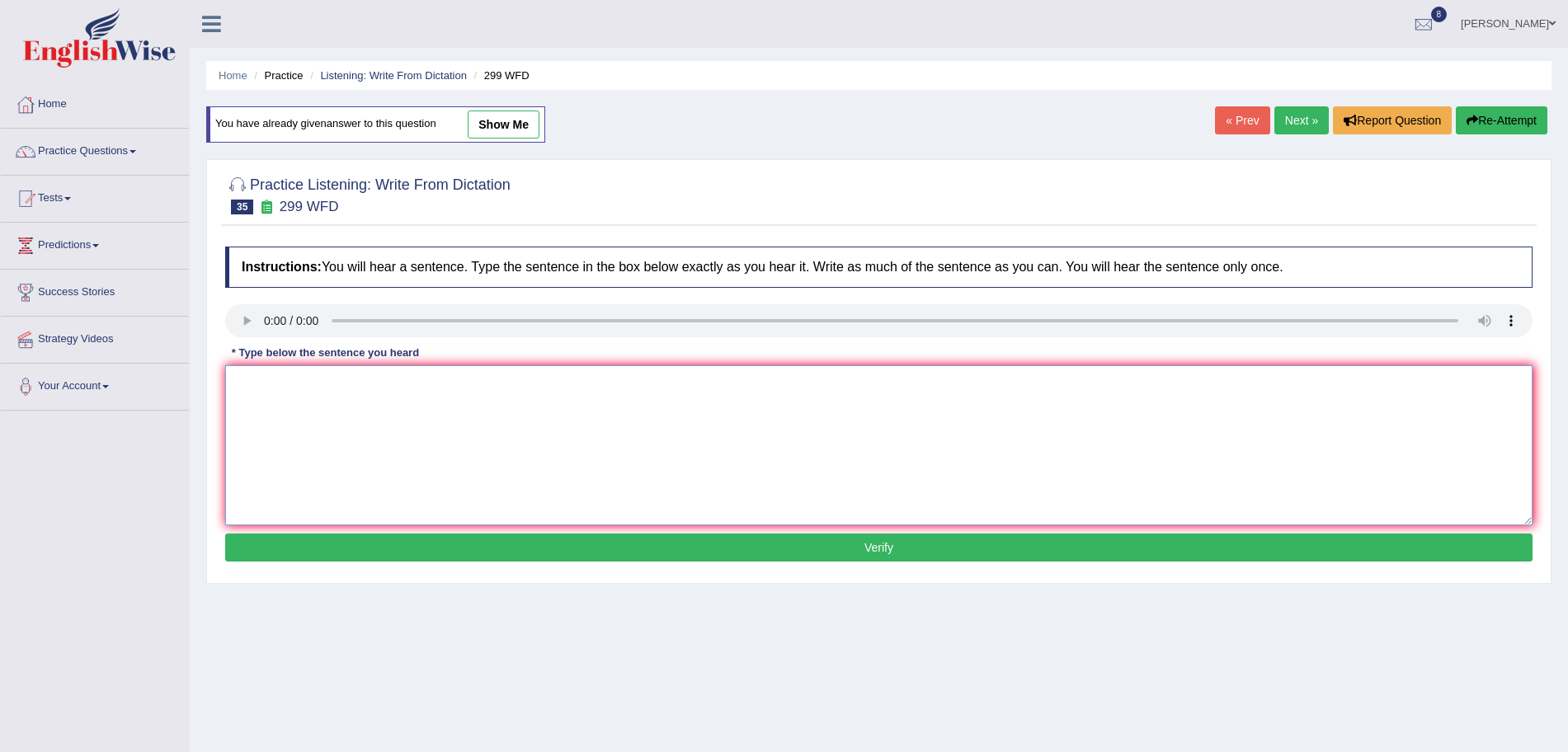
click at [290, 429] on textarea at bounding box center [879, 445] width 1307 height 160
type textarea "Student representative will be visiting the classes with voting forms."
click at [336, 545] on button "Verify" at bounding box center [879, 547] width 1307 height 28
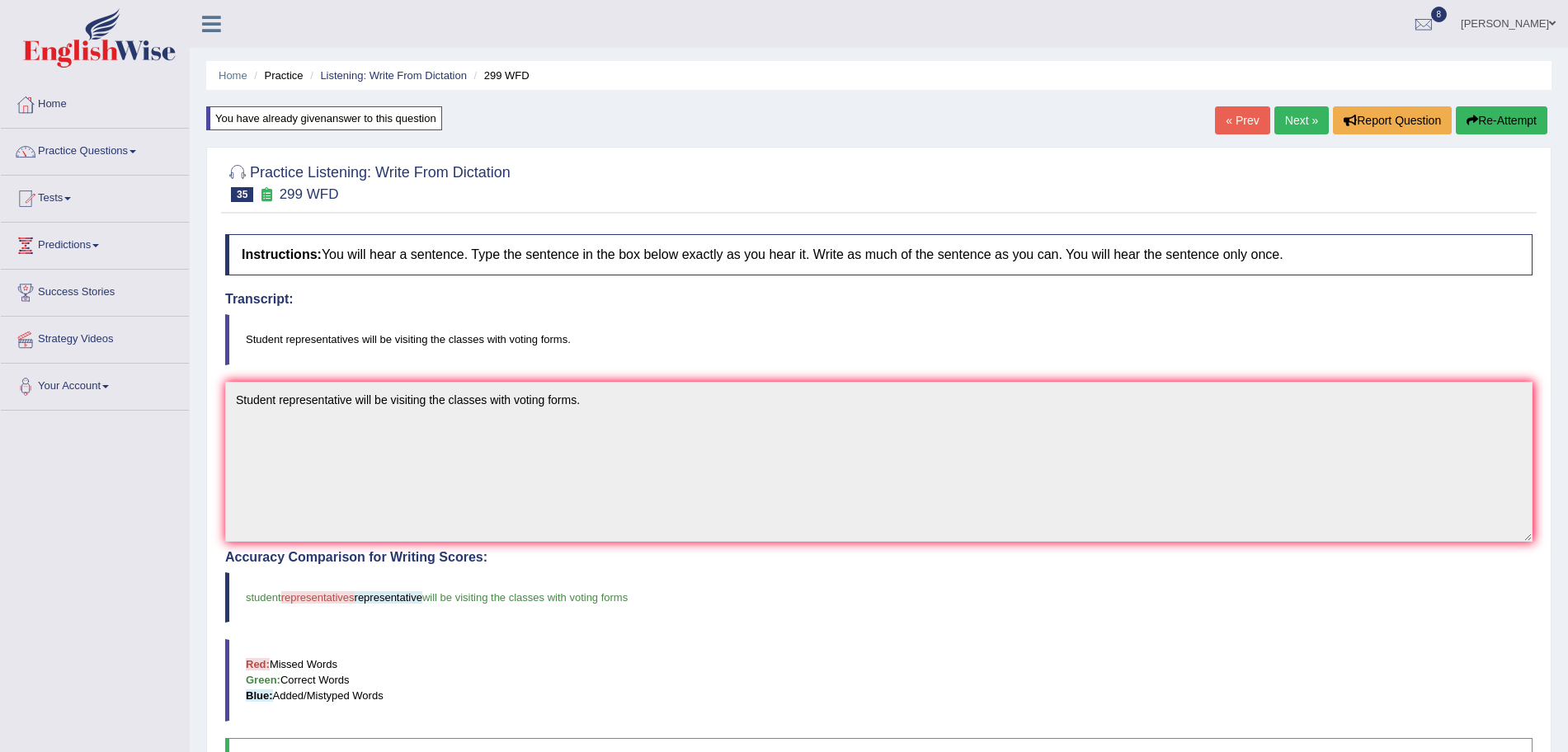
click at [1291, 114] on link "Next »" at bounding box center [1301, 120] width 55 height 28
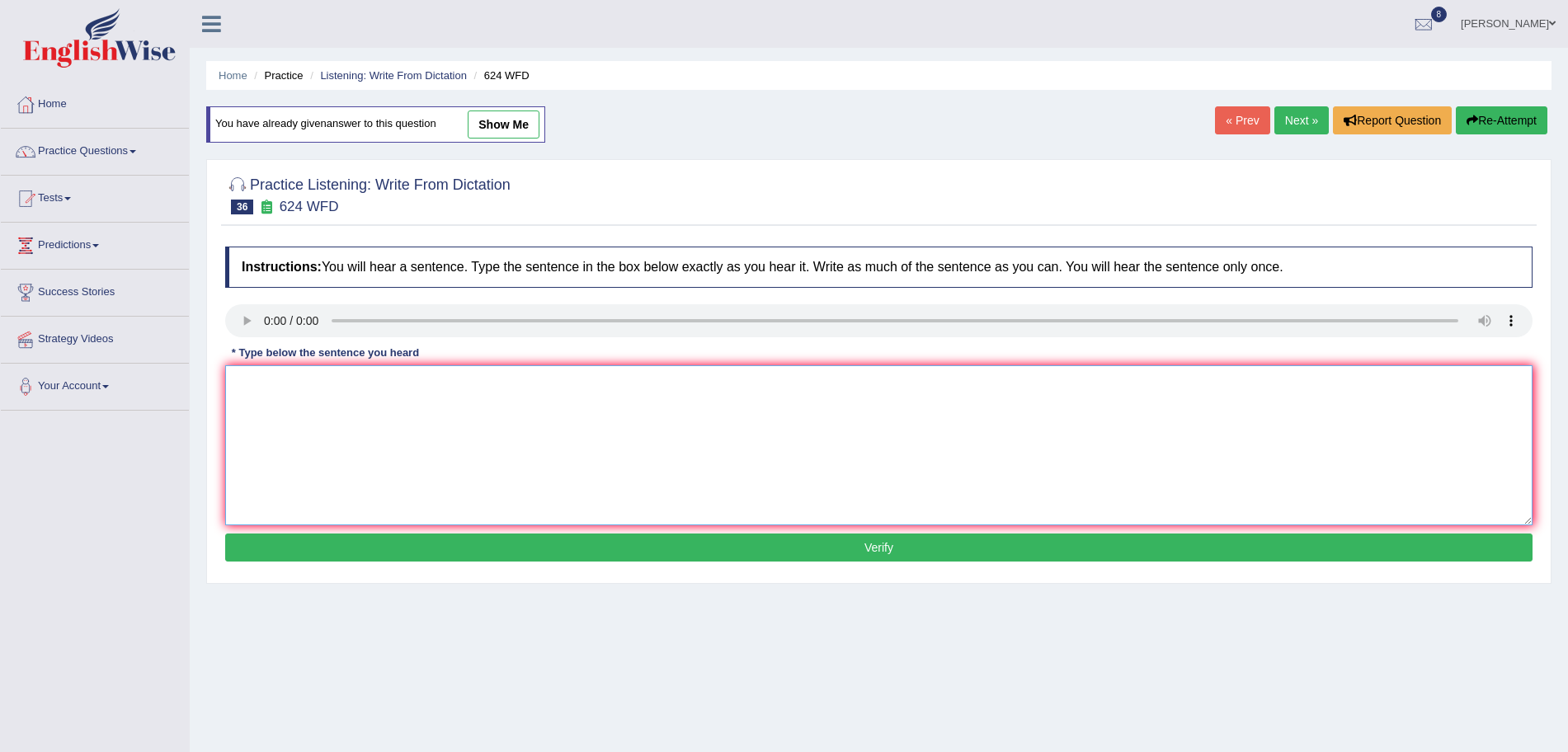
click at [314, 387] on textarea at bounding box center [879, 445] width 1307 height 160
type textarea "Our courses help to improve critical thinking and independent learning skills."
drag, startPoint x: 408, startPoint y: 562, endPoint x: 389, endPoint y: 554, distance: 20.6
click at [389, 554] on div "Instructions: You will hear a sentence. Type the sentence in the box below exac…" at bounding box center [879, 406] width 1316 height 337
click at [389, 554] on button "Verify" at bounding box center [879, 547] width 1307 height 28
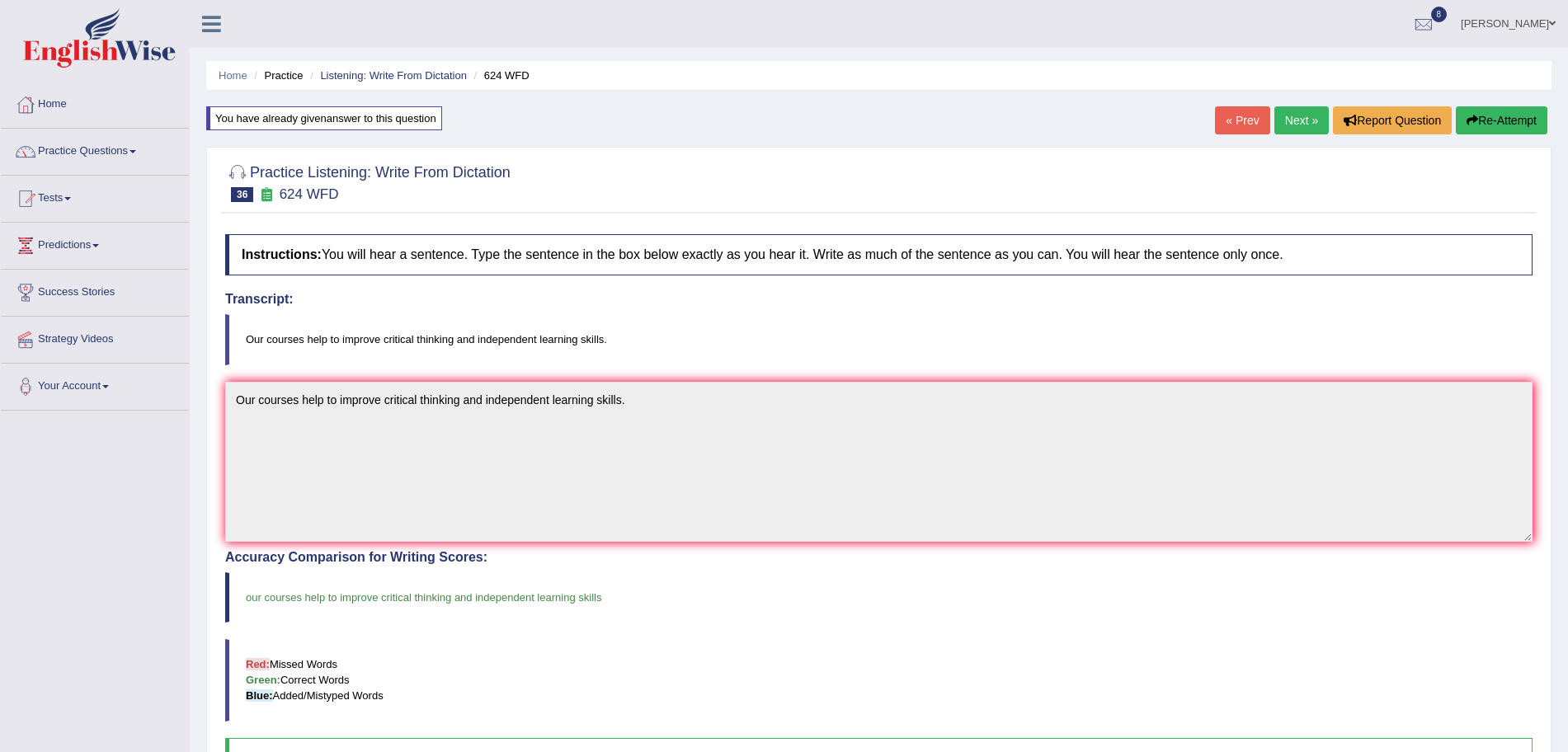
click at [1287, 113] on link "Next »" at bounding box center [1301, 120] width 55 height 28
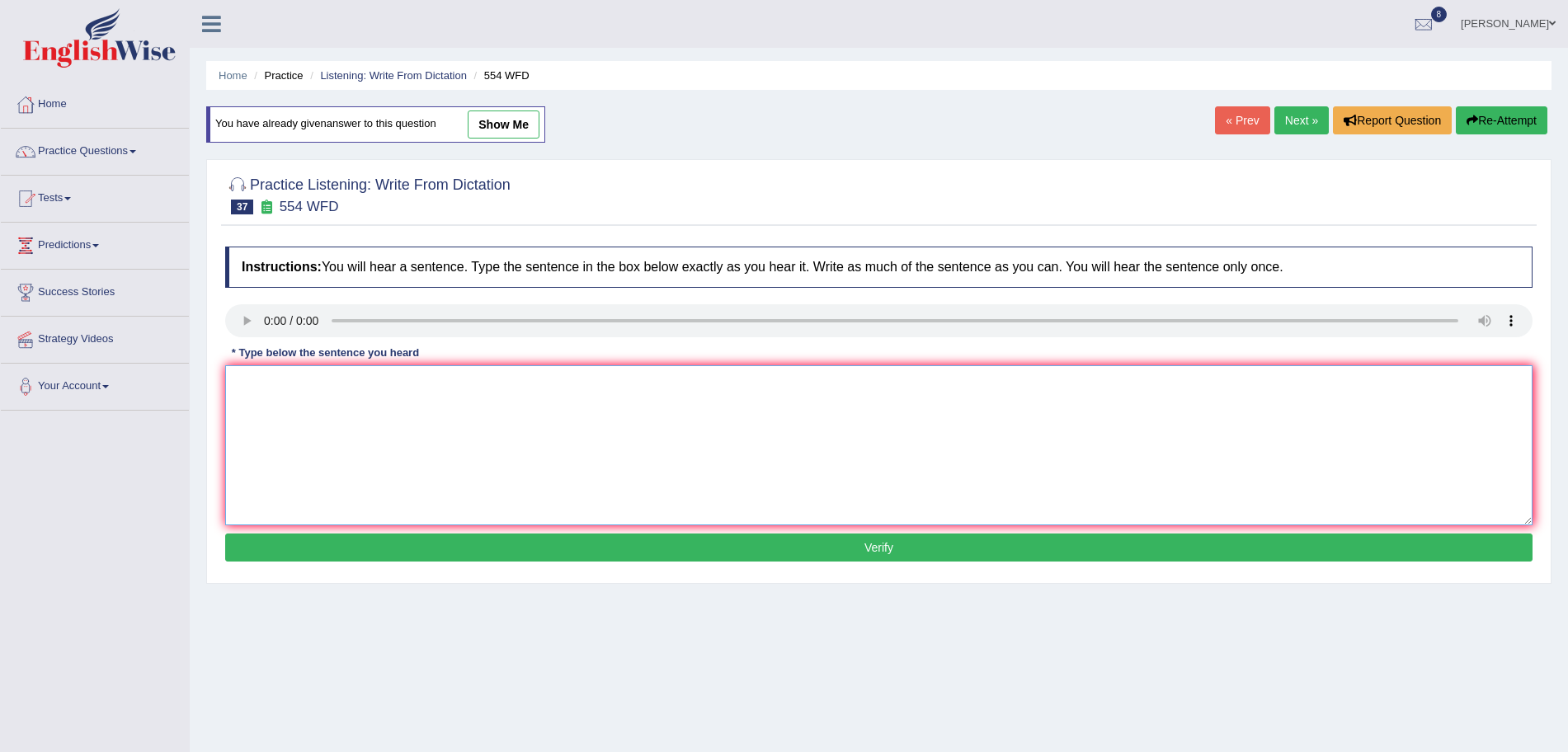
click at [291, 416] on textarea at bounding box center [879, 445] width 1307 height 160
type textarea "We are able to work in a team."
click at [370, 544] on button "Verify" at bounding box center [879, 547] width 1307 height 28
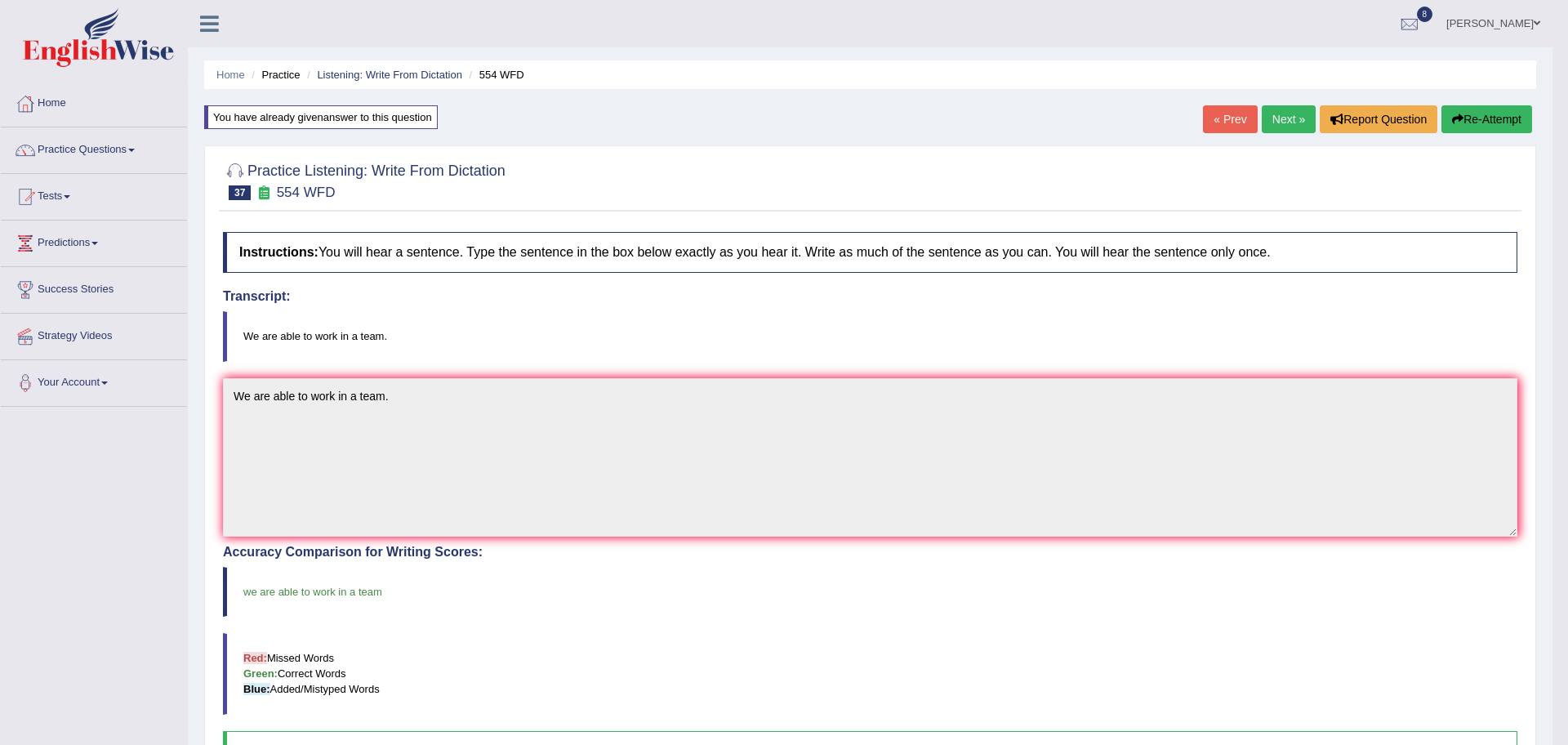
click at [1288, 121] on body "Toggle navigation Home Practice Questions Speaking Practice Read Aloud Repeat S…" at bounding box center [784, 372] width 1568 height 745
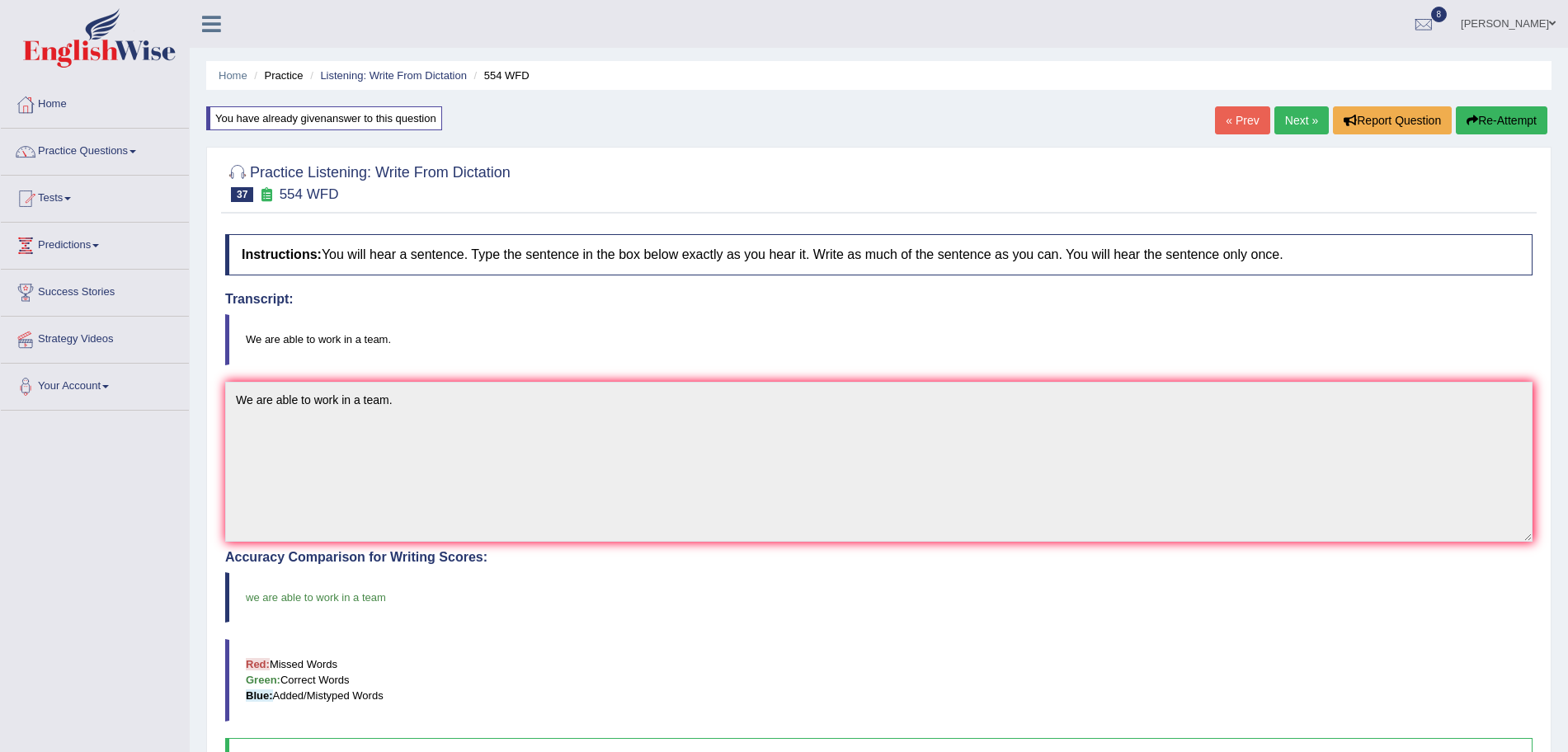
click at [1284, 121] on link "Next »" at bounding box center [1301, 120] width 55 height 28
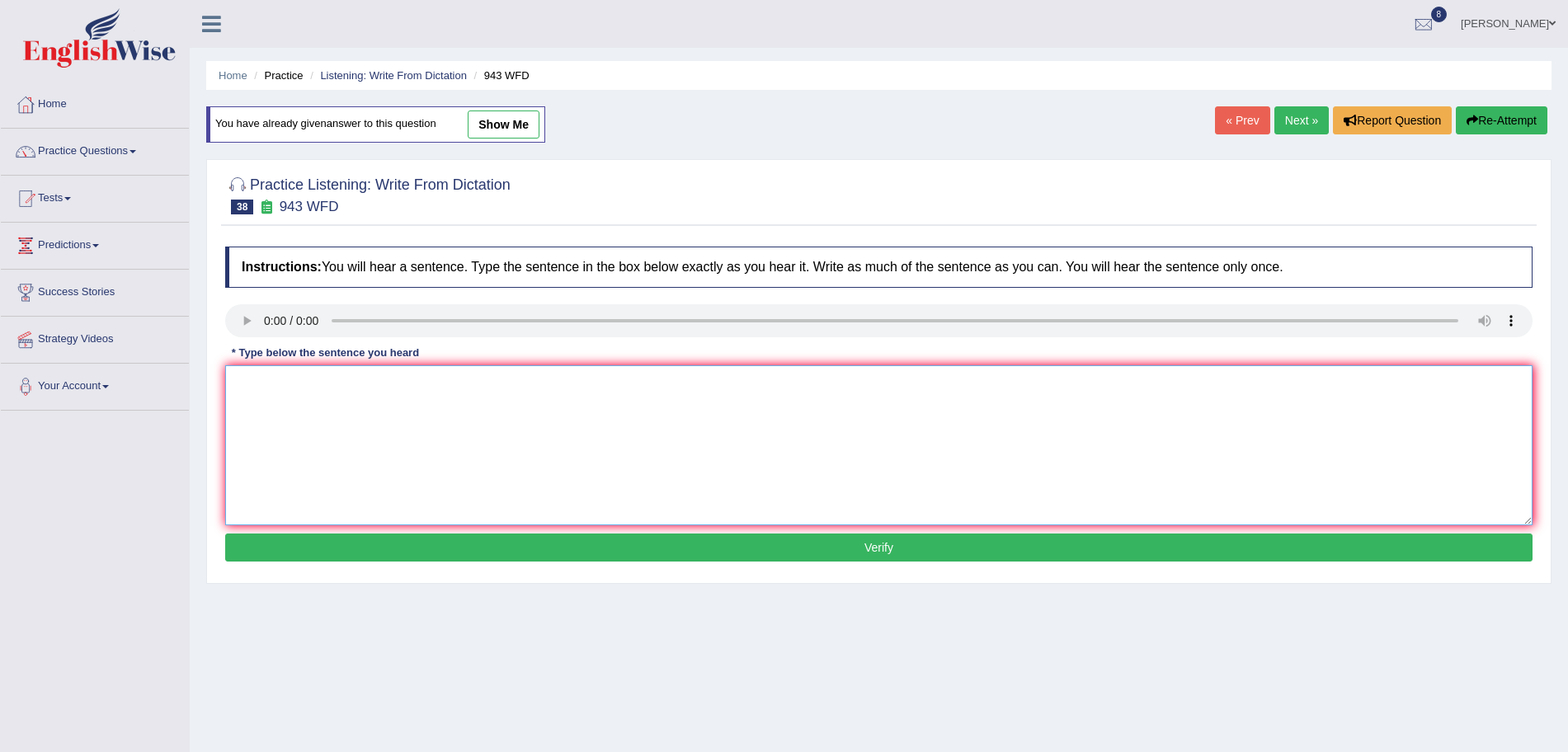
click at [294, 393] on textarea at bounding box center [879, 445] width 1307 height 160
type textarea "D"
type textarea "Farming methods across the world have greatly developed recently."
click at [473, 537] on button "Verify" at bounding box center [879, 547] width 1307 height 28
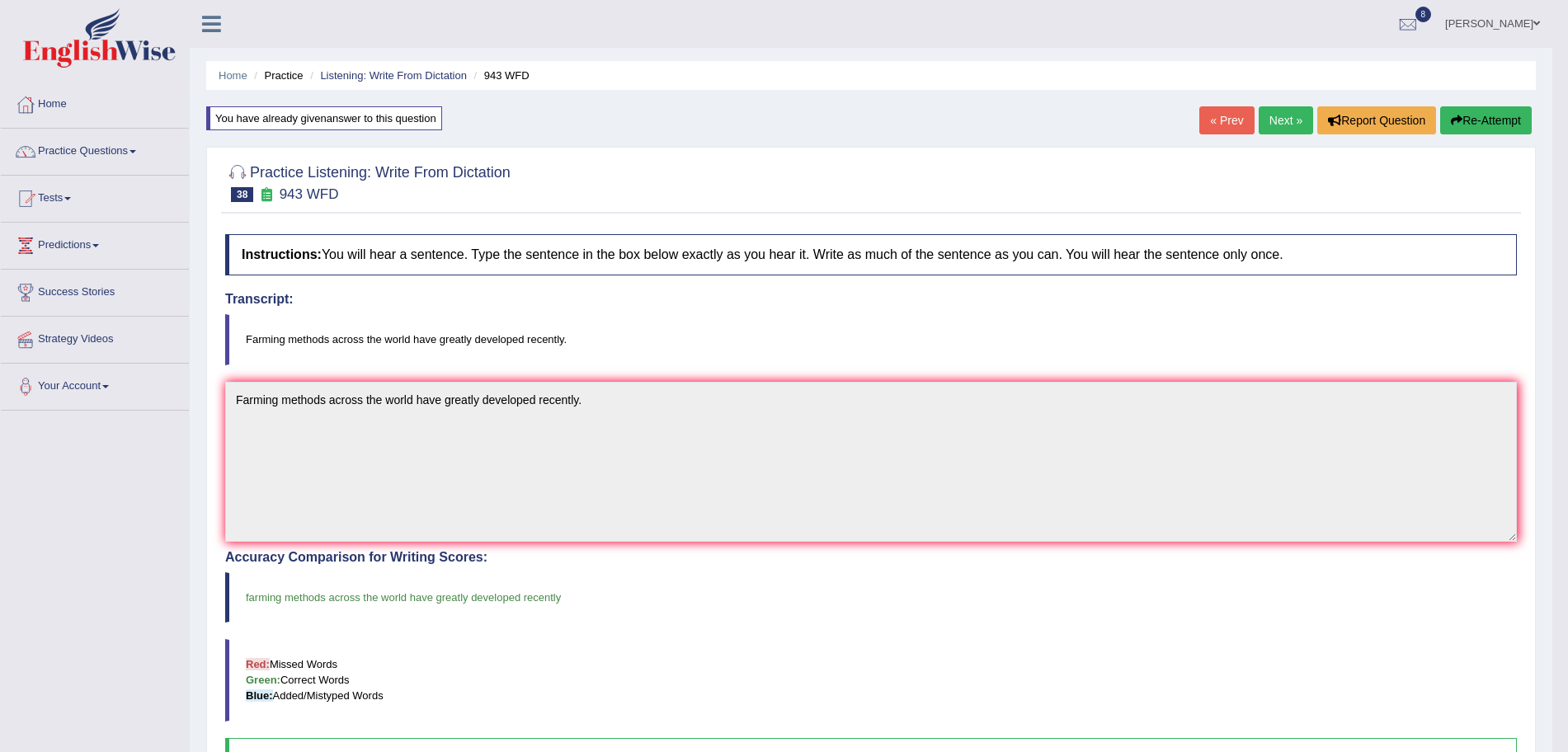
click at [1289, 116] on link "Next »" at bounding box center [1285, 120] width 55 height 28
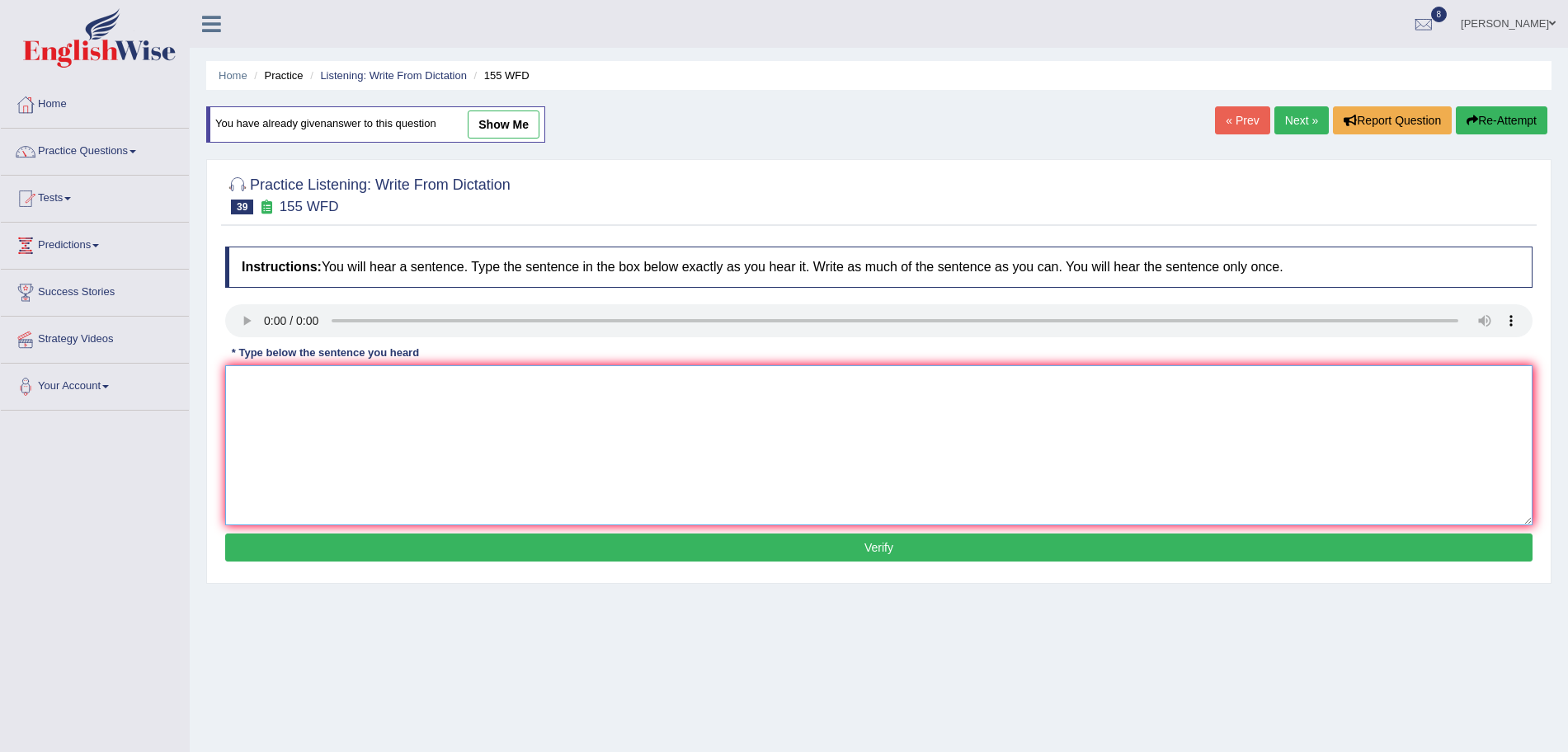
click at [291, 421] on textarea at bounding box center [879, 445] width 1307 height 160
click at [357, 384] on textarea "Important details in the arguement are missing in the summary." at bounding box center [879, 445] width 1307 height 160
type textarea "Important details from the arguement are missing in the summary."
click at [476, 542] on button "Verify" at bounding box center [879, 547] width 1307 height 28
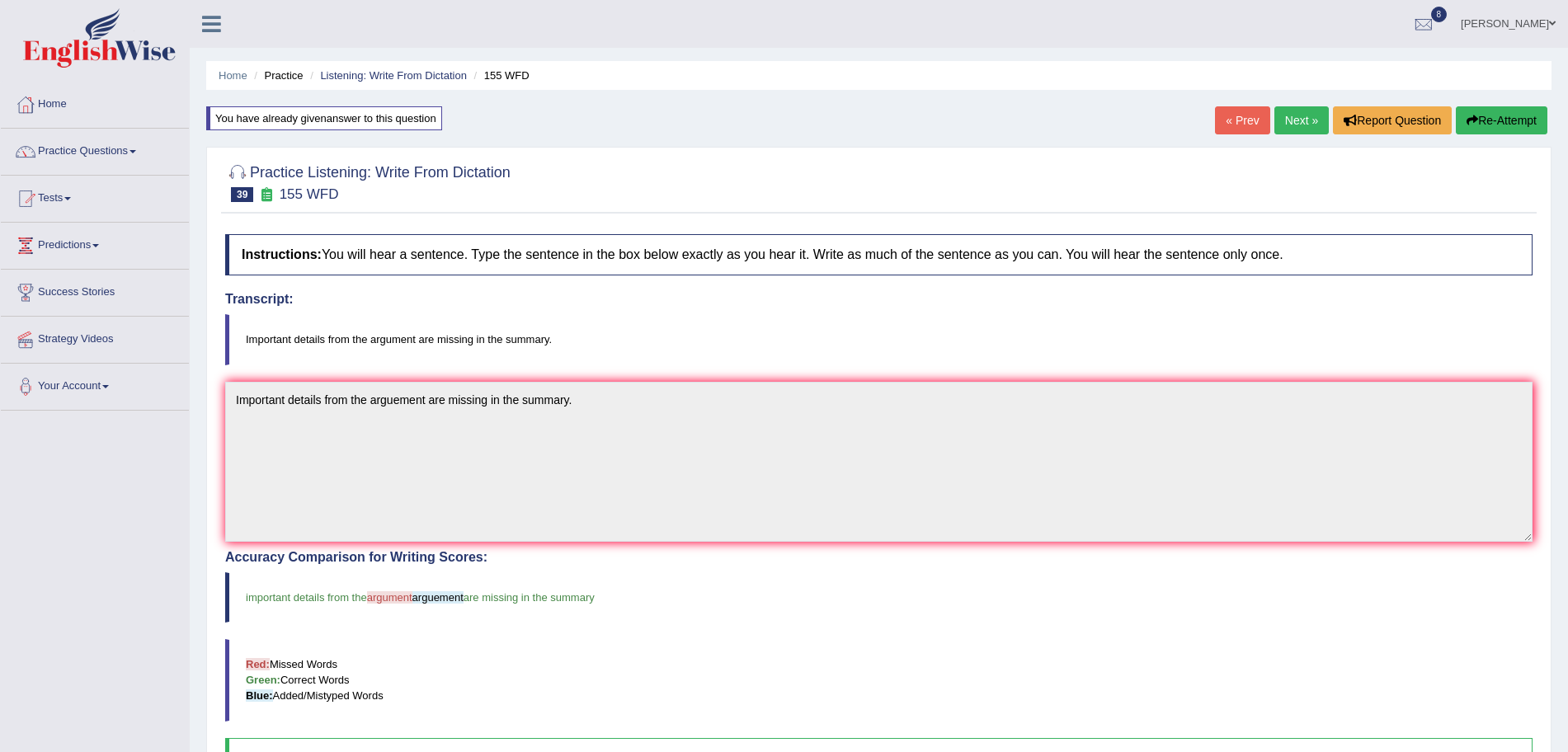
click at [1284, 116] on link "Next »" at bounding box center [1301, 120] width 55 height 28
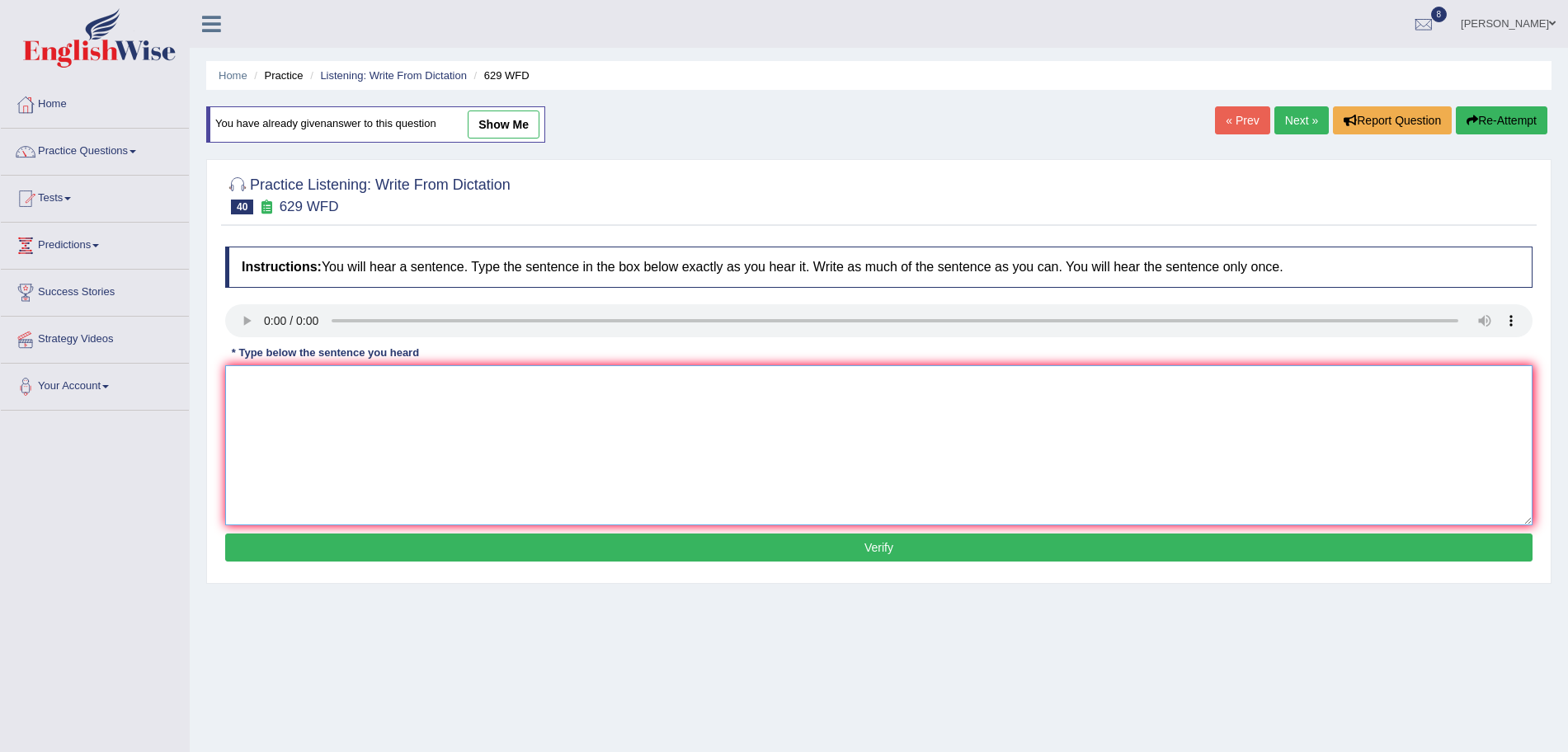
click at [339, 433] on textarea at bounding box center [879, 445] width 1307 height 160
type textarea "Please provide the reports to support your idea of these arguements."
click at [391, 551] on button "Verify" at bounding box center [879, 547] width 1307 height 28
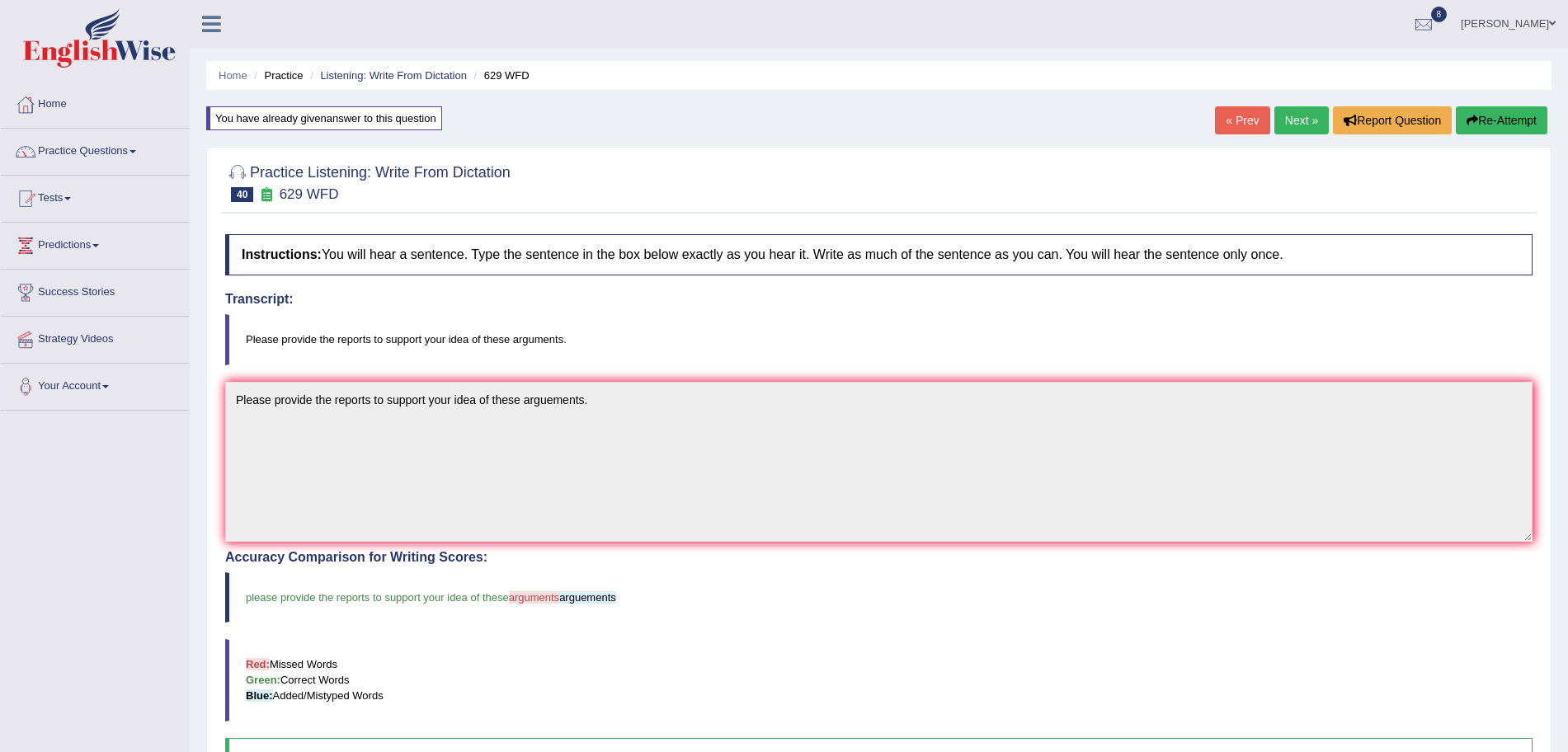
click at [1289, 125] on link "Next »" at bounding box center [1301, 120] width 55 height 28
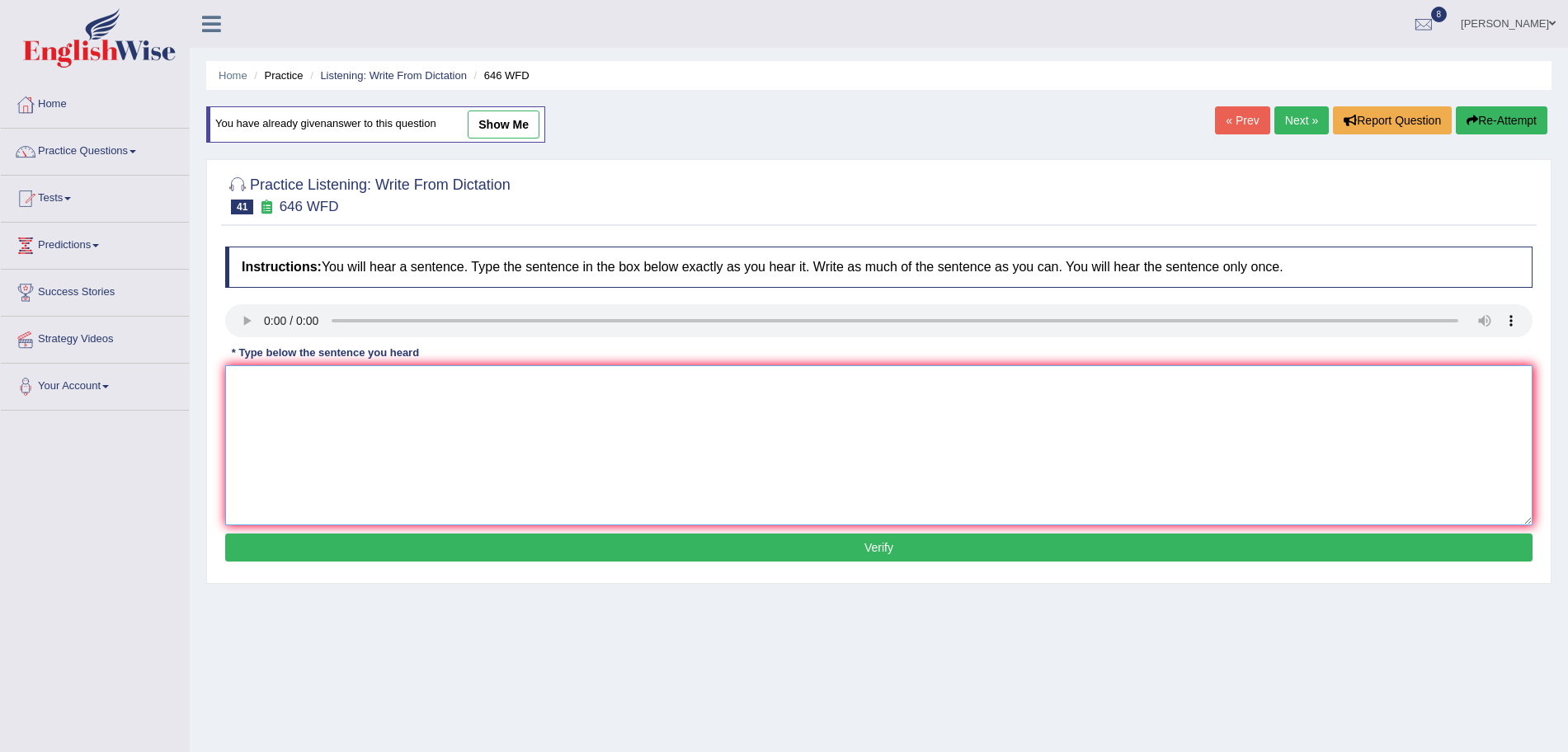
click at [298, 425] on textarea at bounding box center [879, 445] width 1307 height 160
type textarea "The industrial revolution in [GEOGRAPHIC_DATA] was driven by steam technology."
click at [474, 550] on button "Verify" at bounding box center [879, 547] width 1307 height 28
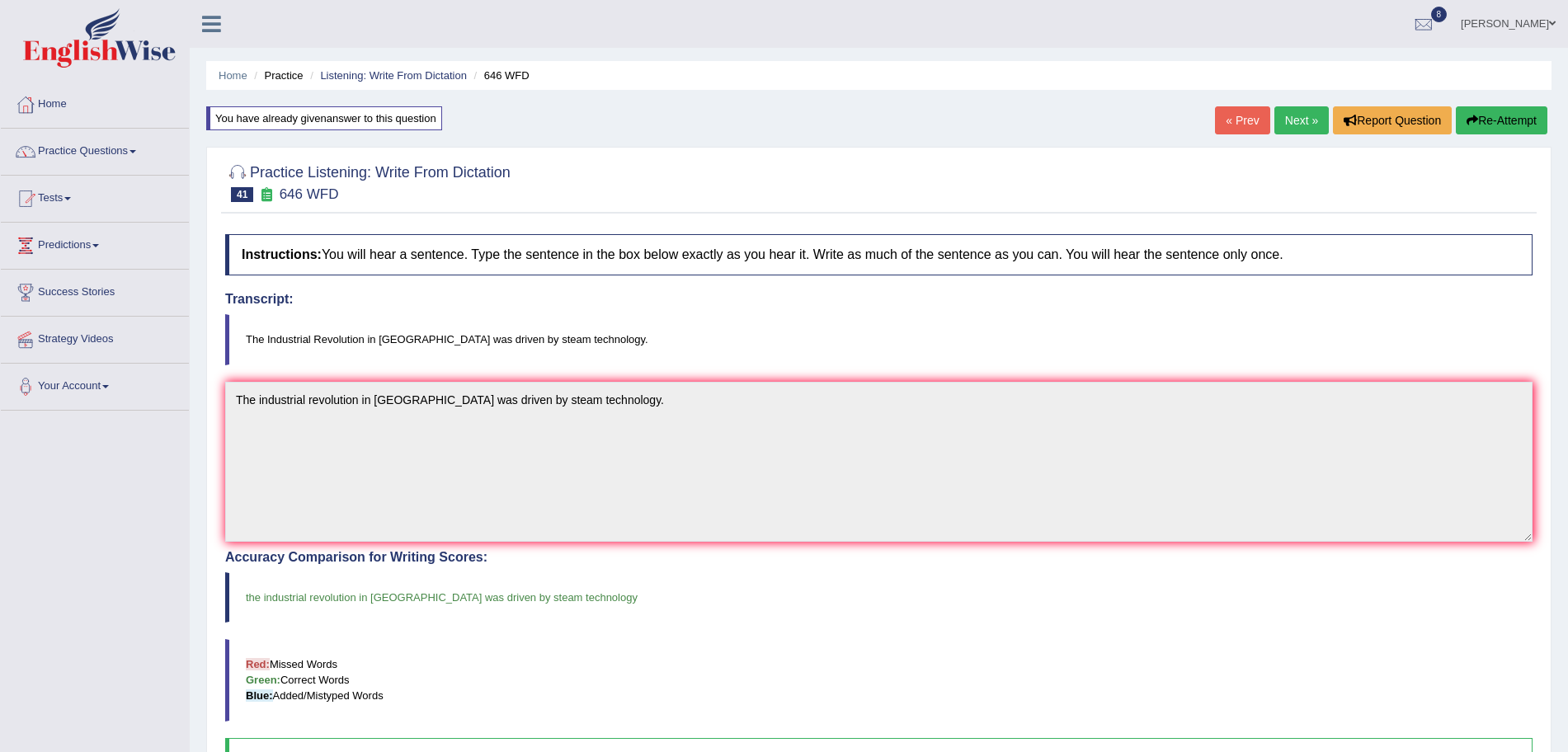
click at [1276, 126] on link "Next »" at bounding box center [1301, 120] width 55 height 28
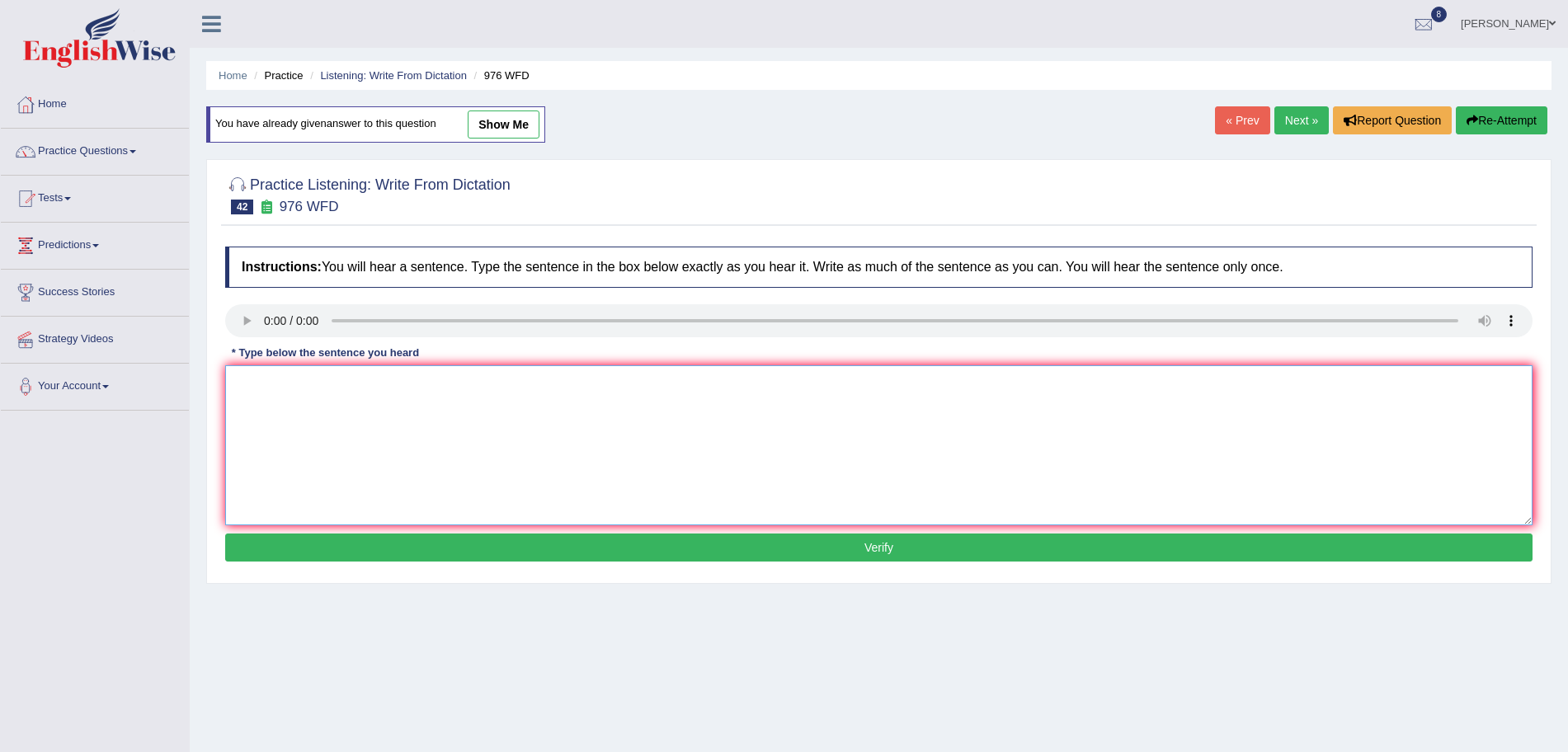
click at [303, 387] on textarea at bounding box center [879, 445] width 1307 height 160
type textarea "The study of the economy is a tricky subject to research."
click at [411, 562] on p "Verify" at bounding box center [879, 547] width 1307 height 28
click at [401, 553] on button "Verify" at bounding box center [879, 547] width 1307 height 28
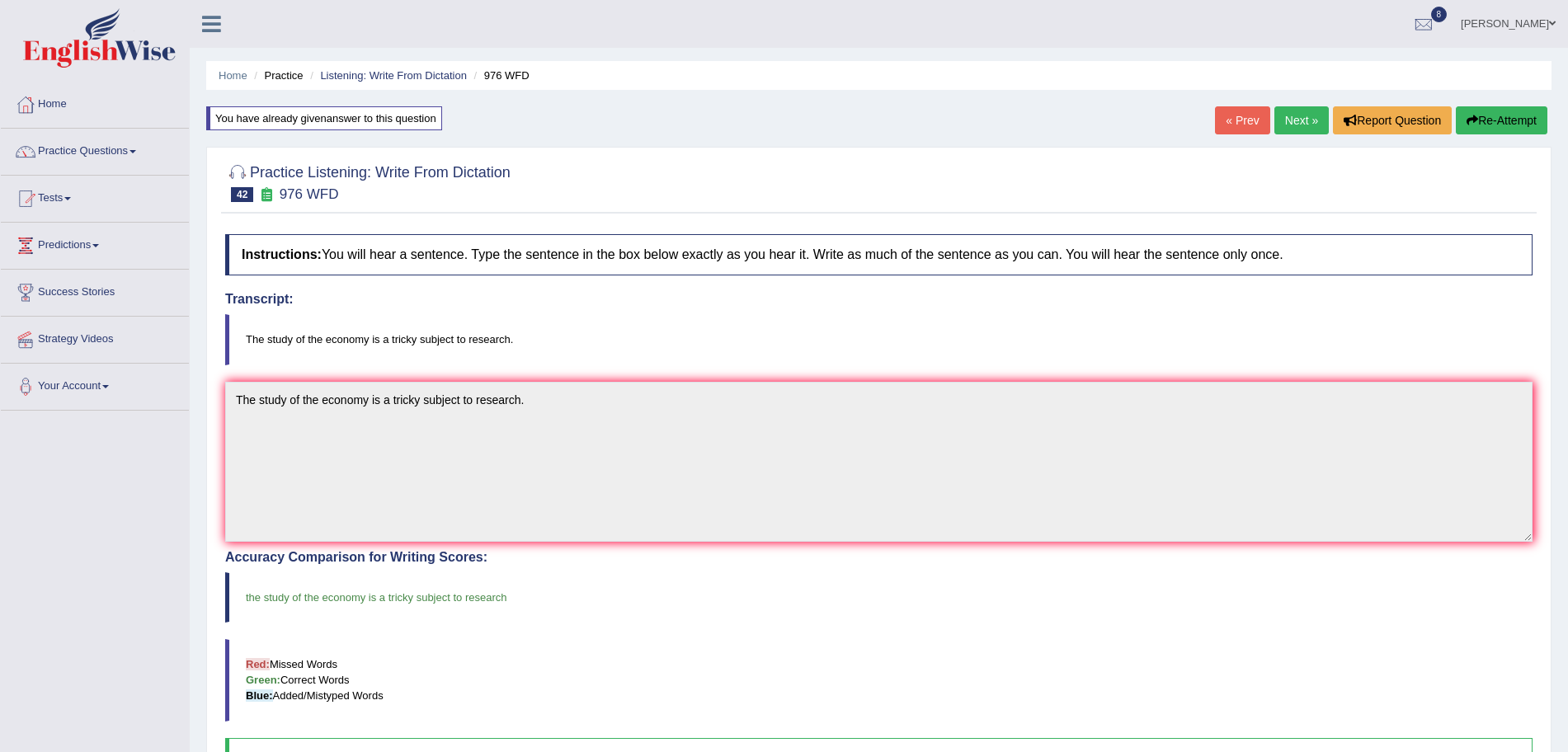
click at [1291, 114] on link "Next »" at bounding box center [1301, 120] width 55 height 28
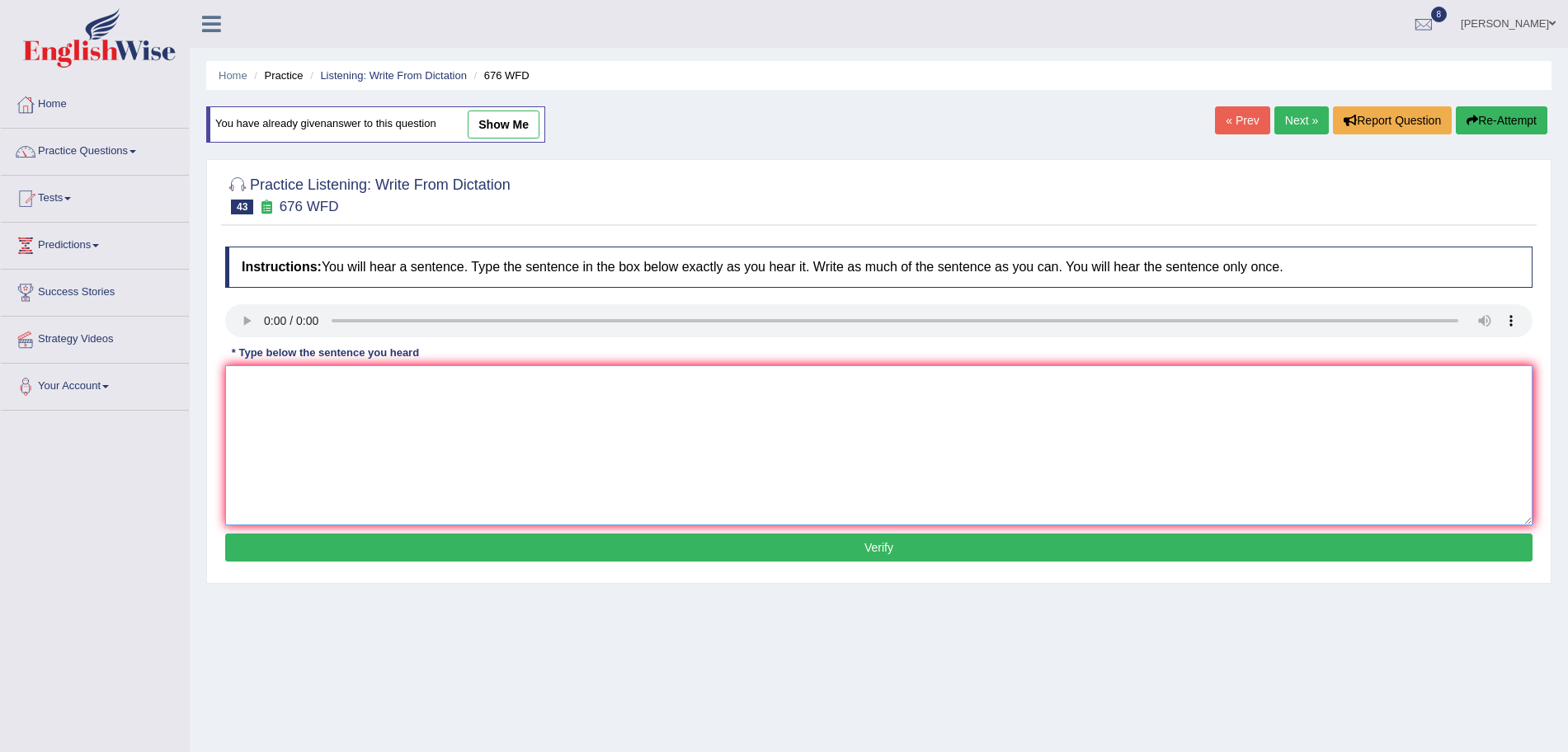
click at [301, 419] on textarea at bounding box center [879, 445] width 1307 height 160
type textarea "University need to secure the grants for research subjects."
click at [512, 548] on button "Verify" at bounding box center [879, 547] width 1307 height 28
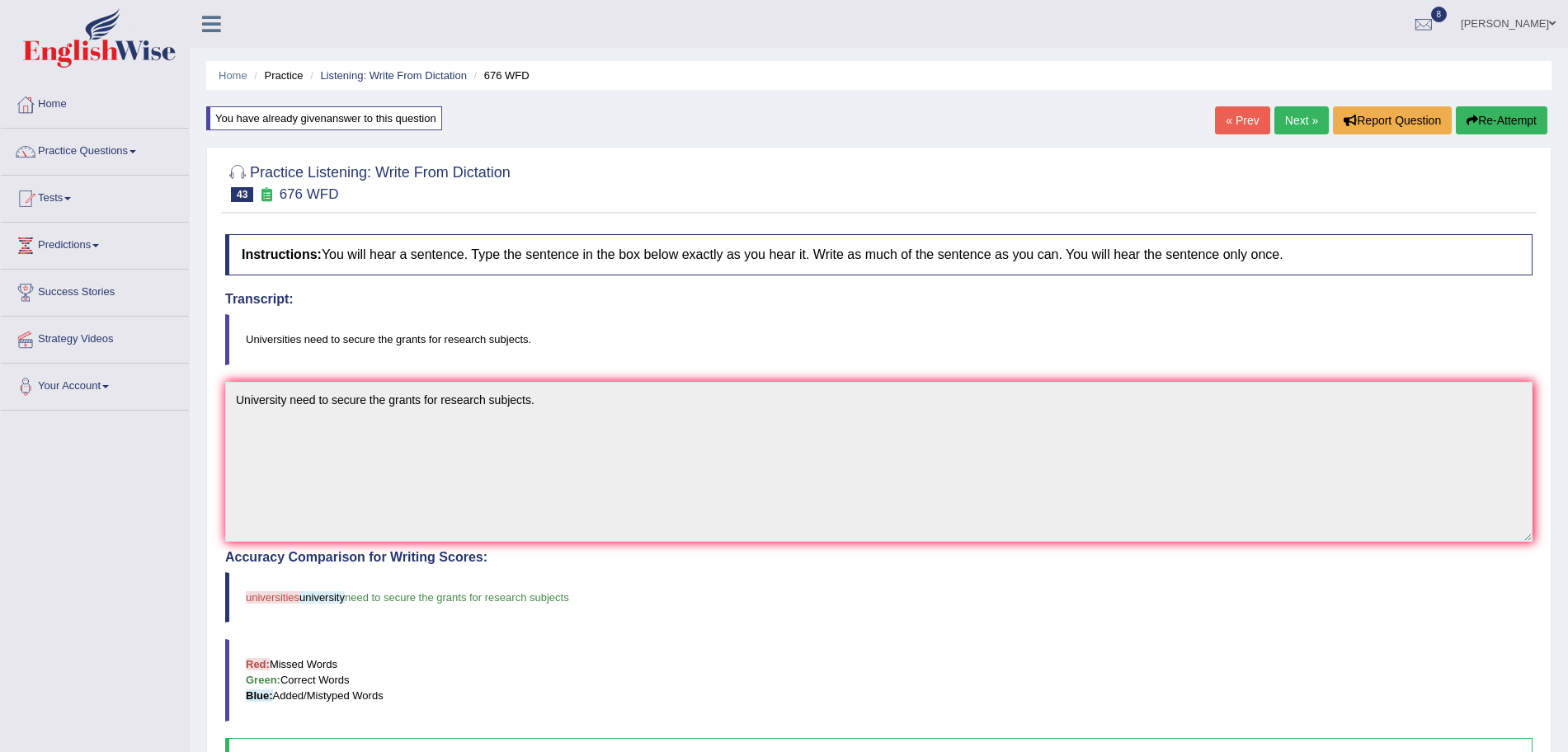
click at [1282, 121] on link "Next »" at bounding box center [1301, 120] width 55 height 28
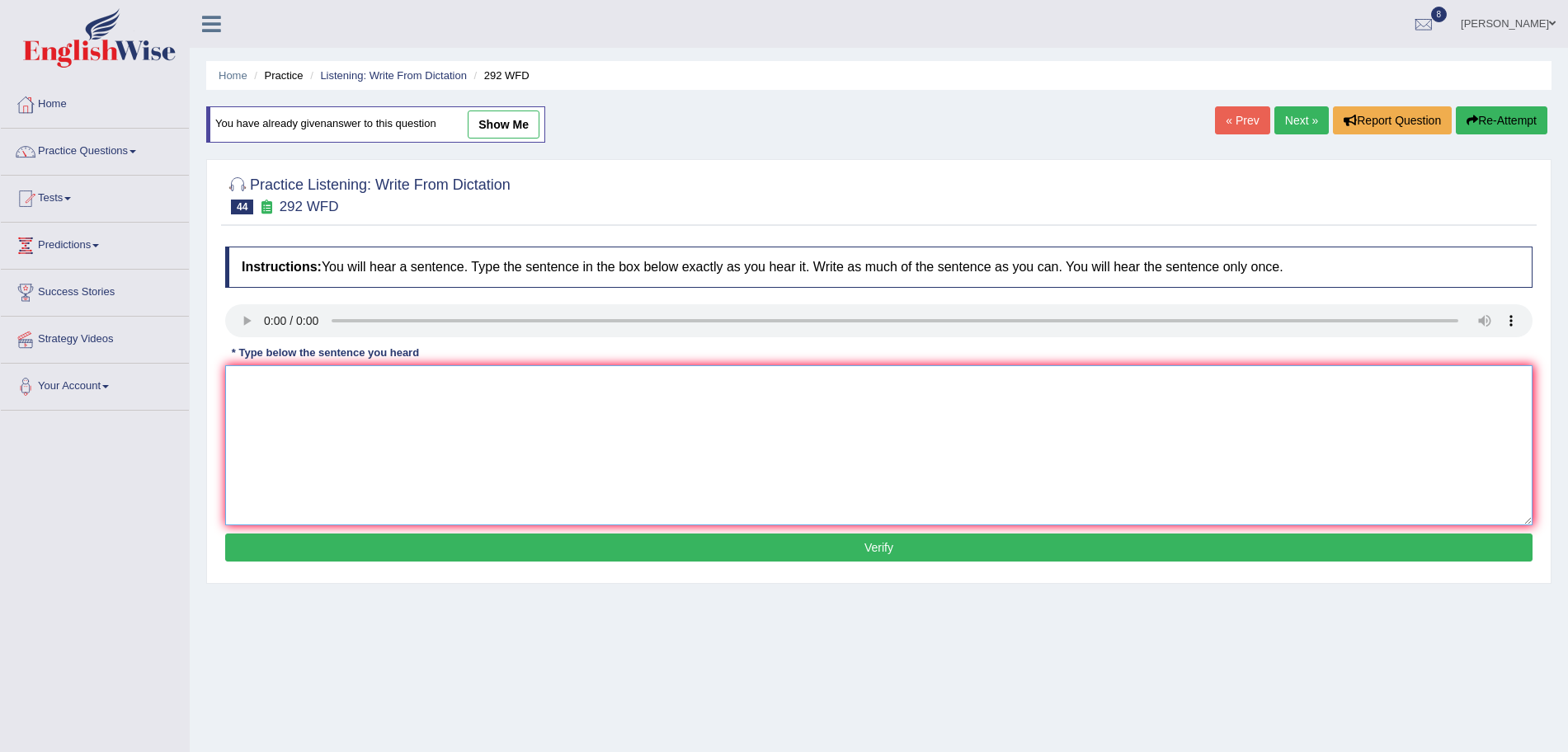
click at [330, 409] on textarea at bounding box center [879, 445] width 1307 height 160
type textarea "Some people argue that education is not that important."
click at [468, 552] on button "Verify" at bounding box center [879, 547] width 1307 height 28
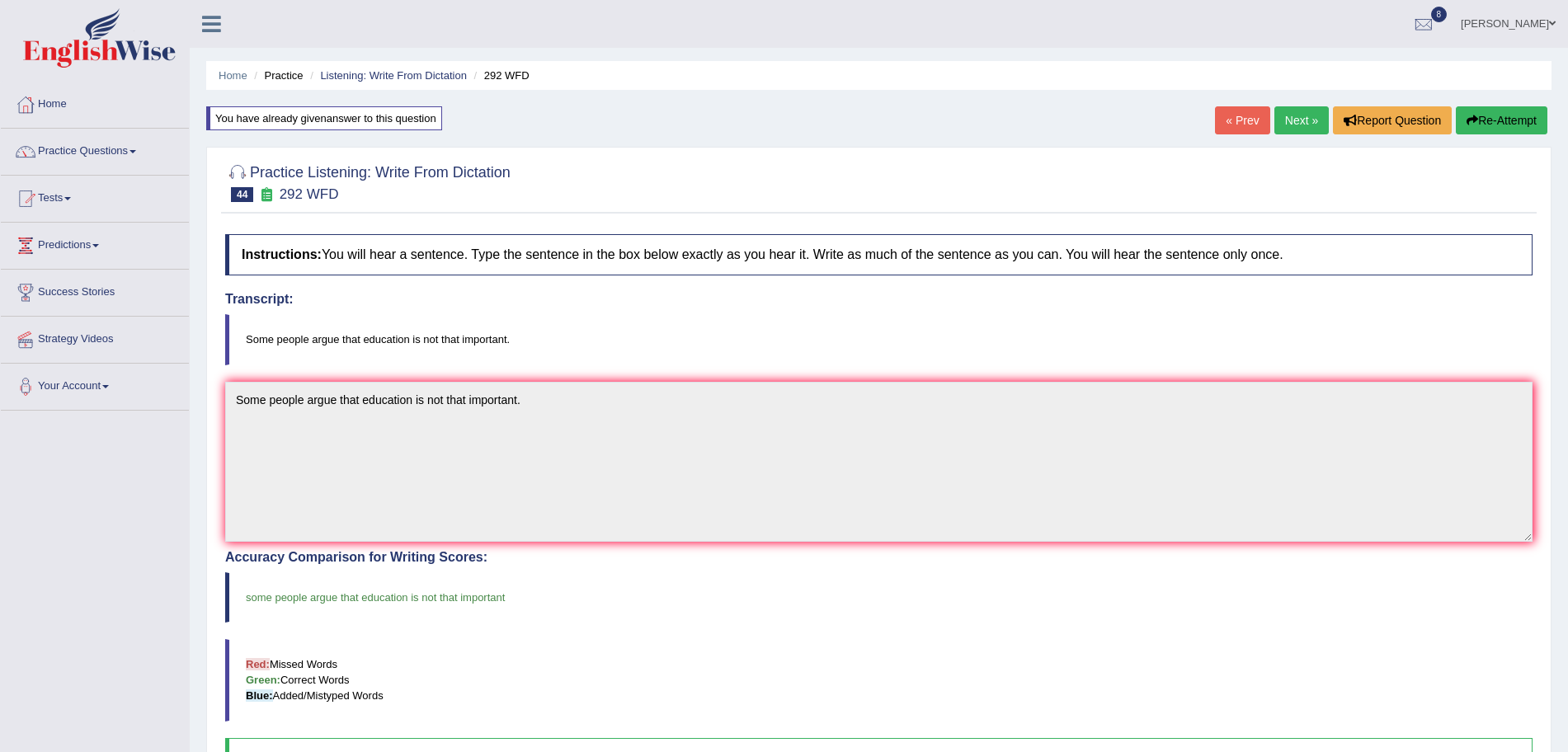
click at [1283, 121] on link "Next »" at bounding box center [1301, 120] width 55 height 28
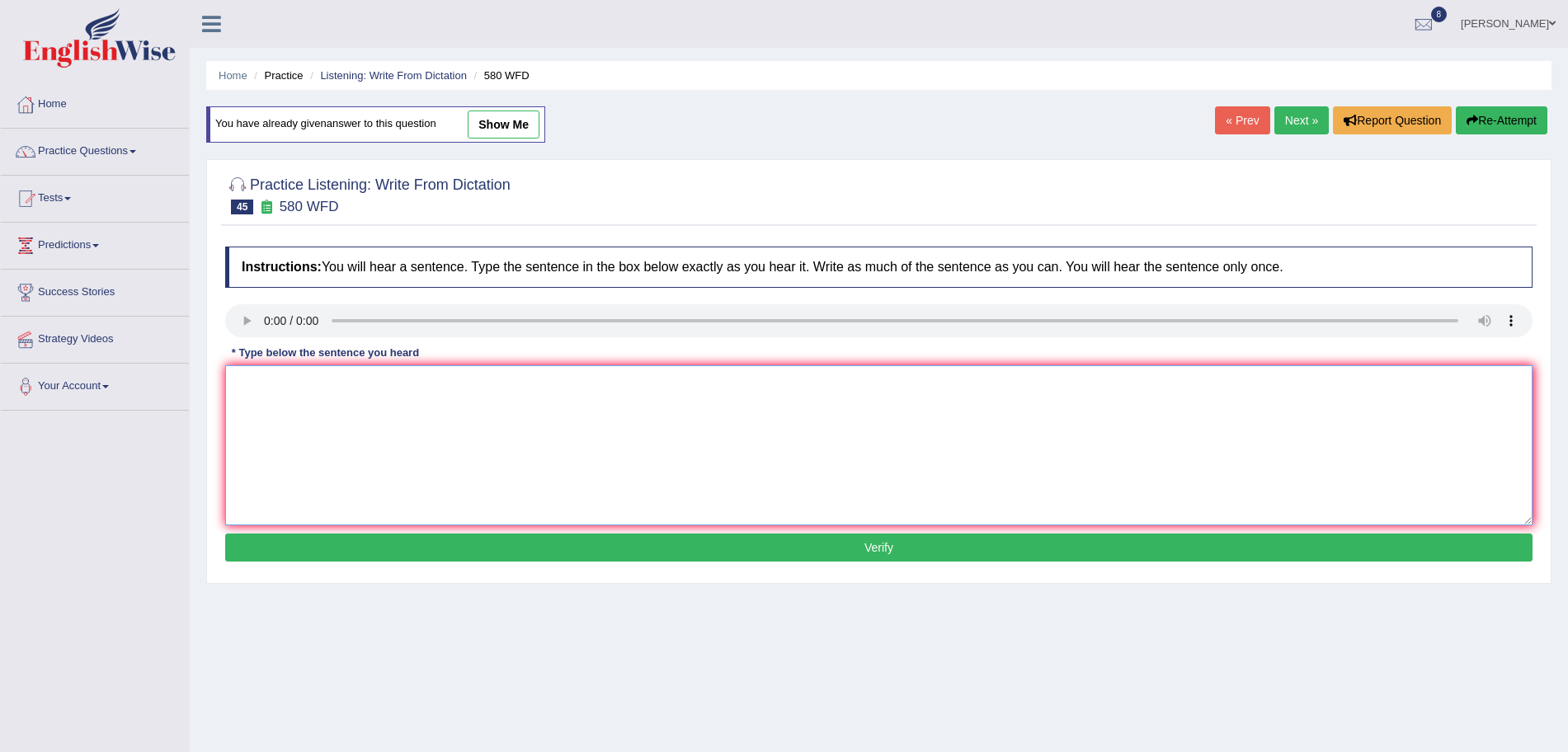
click at [280, 441] on textarea at bounding box center [879, 445] width 1307 height 160
type textarea "You can use your laptops in the lecture."
click at [314, 545] on button "Verify" at bounding box center [879, 547] width 1307 height 28
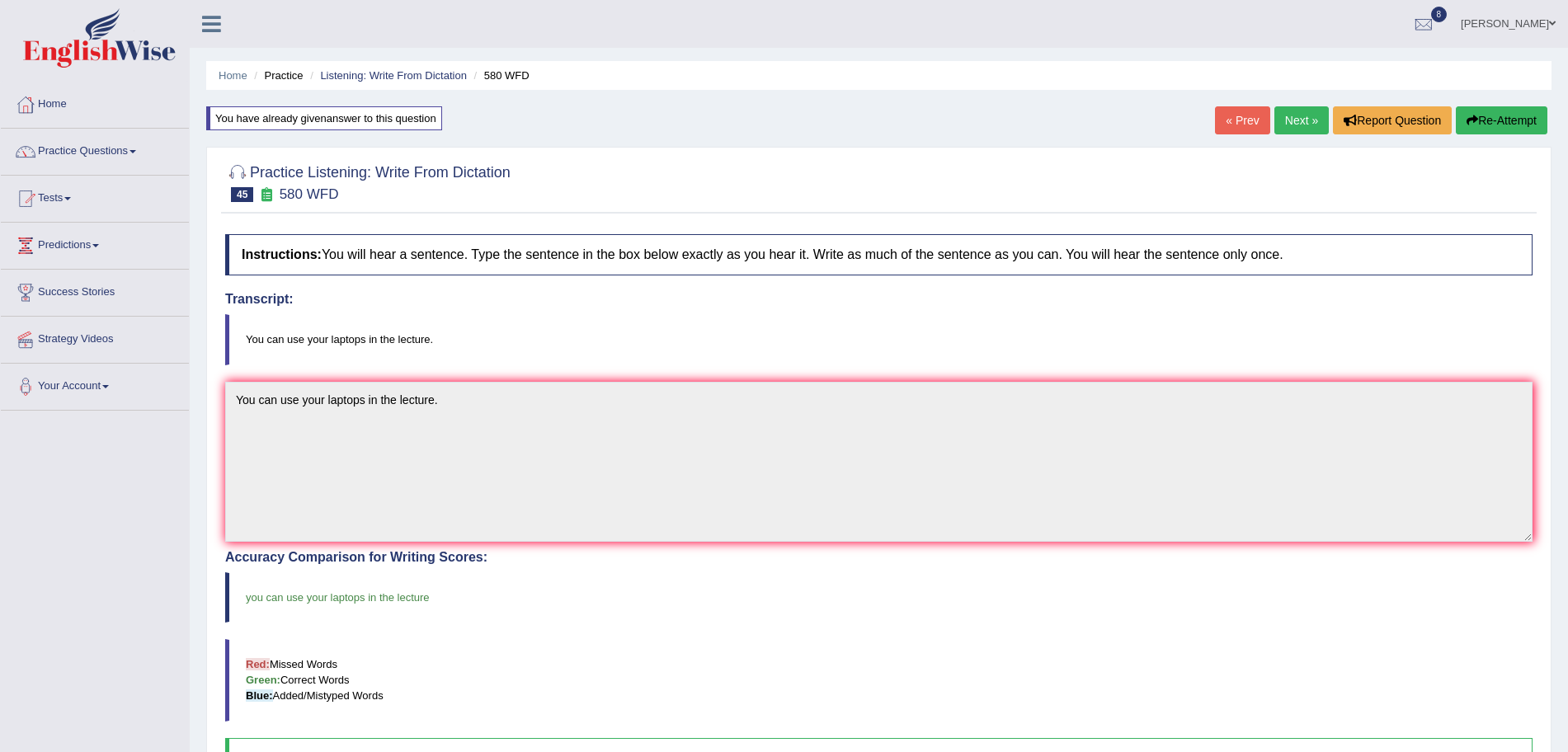
click at [1295, 115] on link "Next »" at bounding box center [1301, 120] width 55 height 28
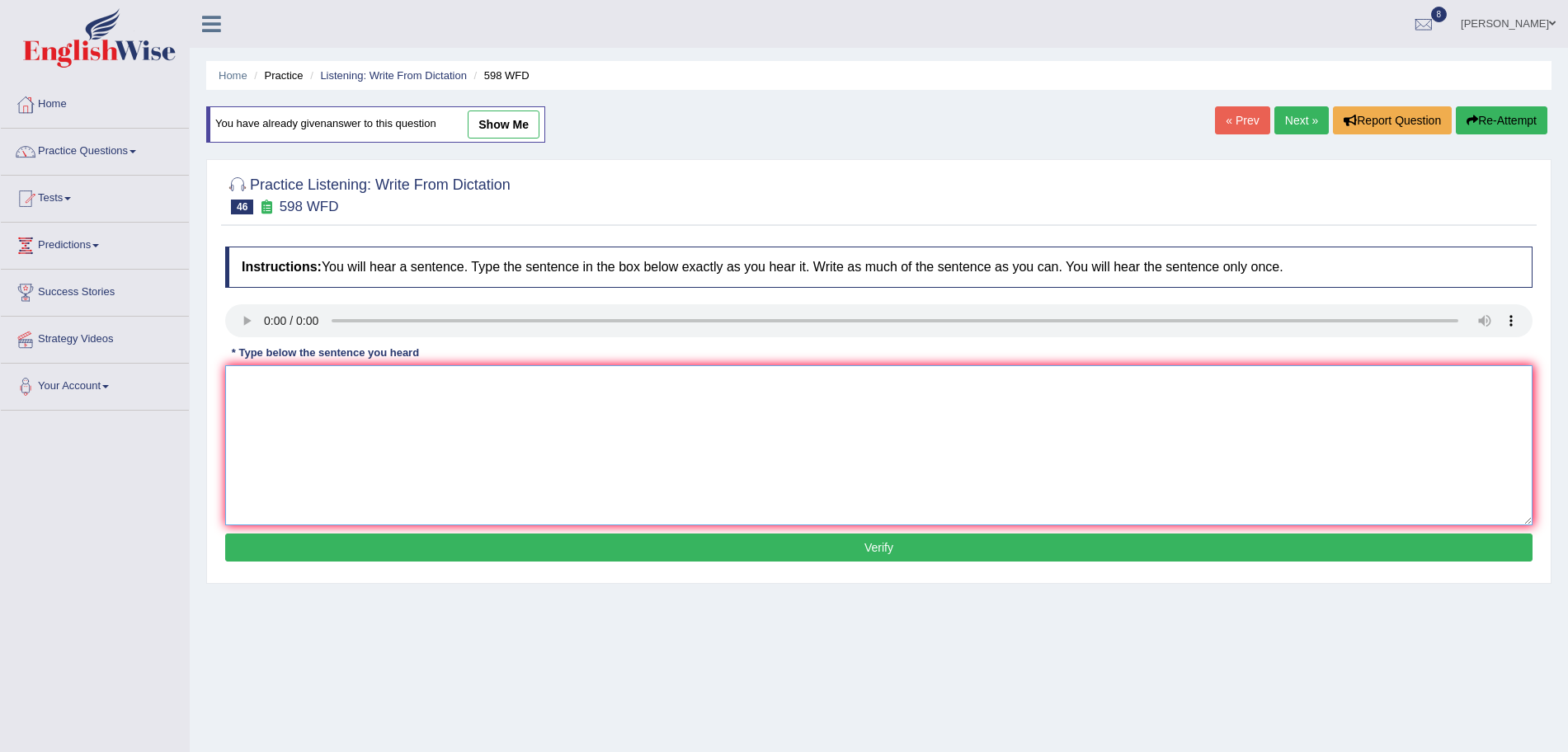
click at [294, 416] on textarea at bounding box center [879, 445] width 1307 height 160
click at [554, 387] on textarea "Check the website if you are looking for discounted textbook." at bounding box center [879, 445] width 1307 height 160
type textarea "Check the website if you are looking for discounted textbooks."
click at [575, 549] on button "Verify" at bounding box center [879, 547] width 1307 height 28
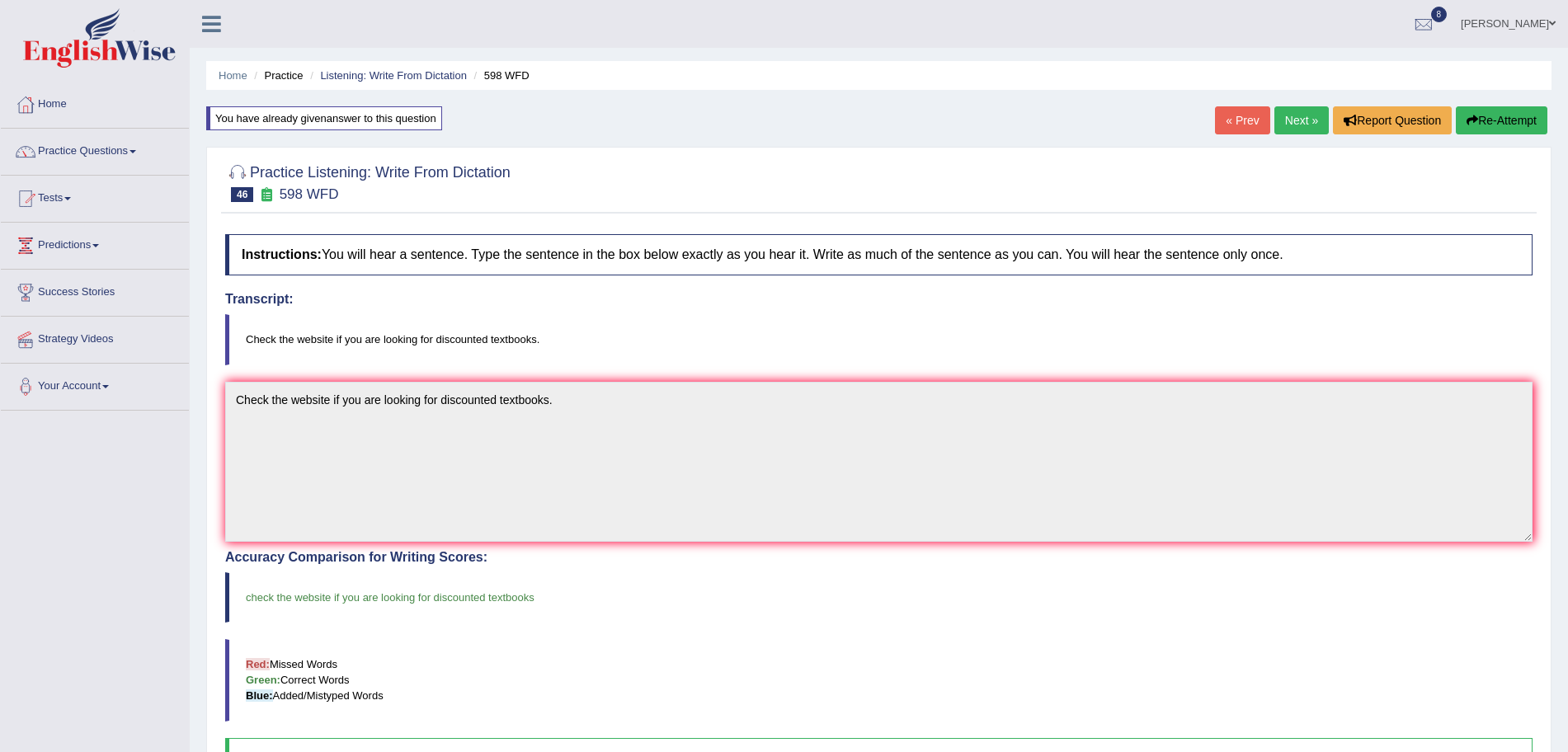
click at [1277, 124] on link "Next »" at bounding box center [1301, 120] width 55 height 28
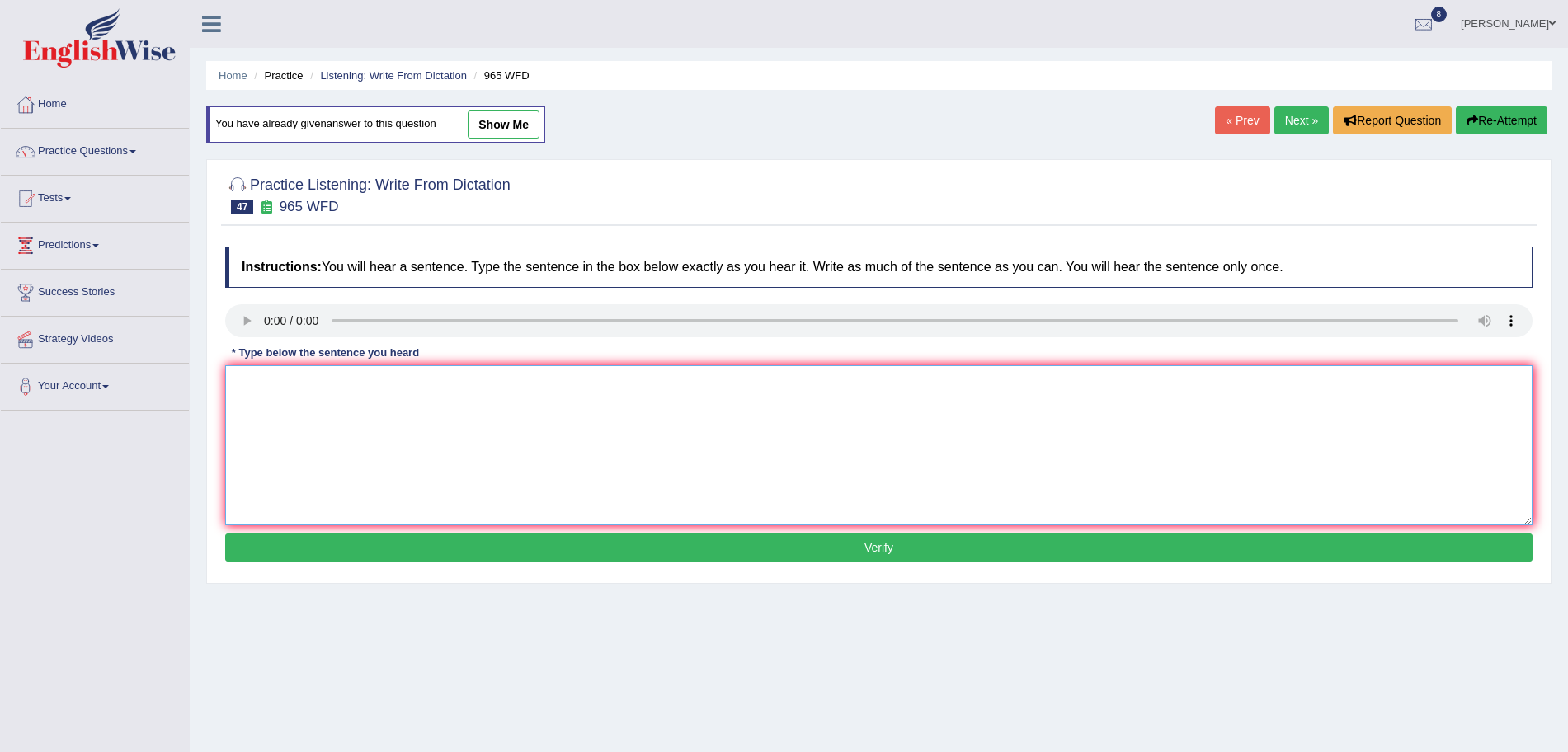
click at [283, 376] on textarea at bounding box center [879, 445] width 1307 height 160
type textarea "You must answer security questions when you reset your password."
click at [367, 546] on button "Verify" at bounding box center [879, 547] width 1307 height 28
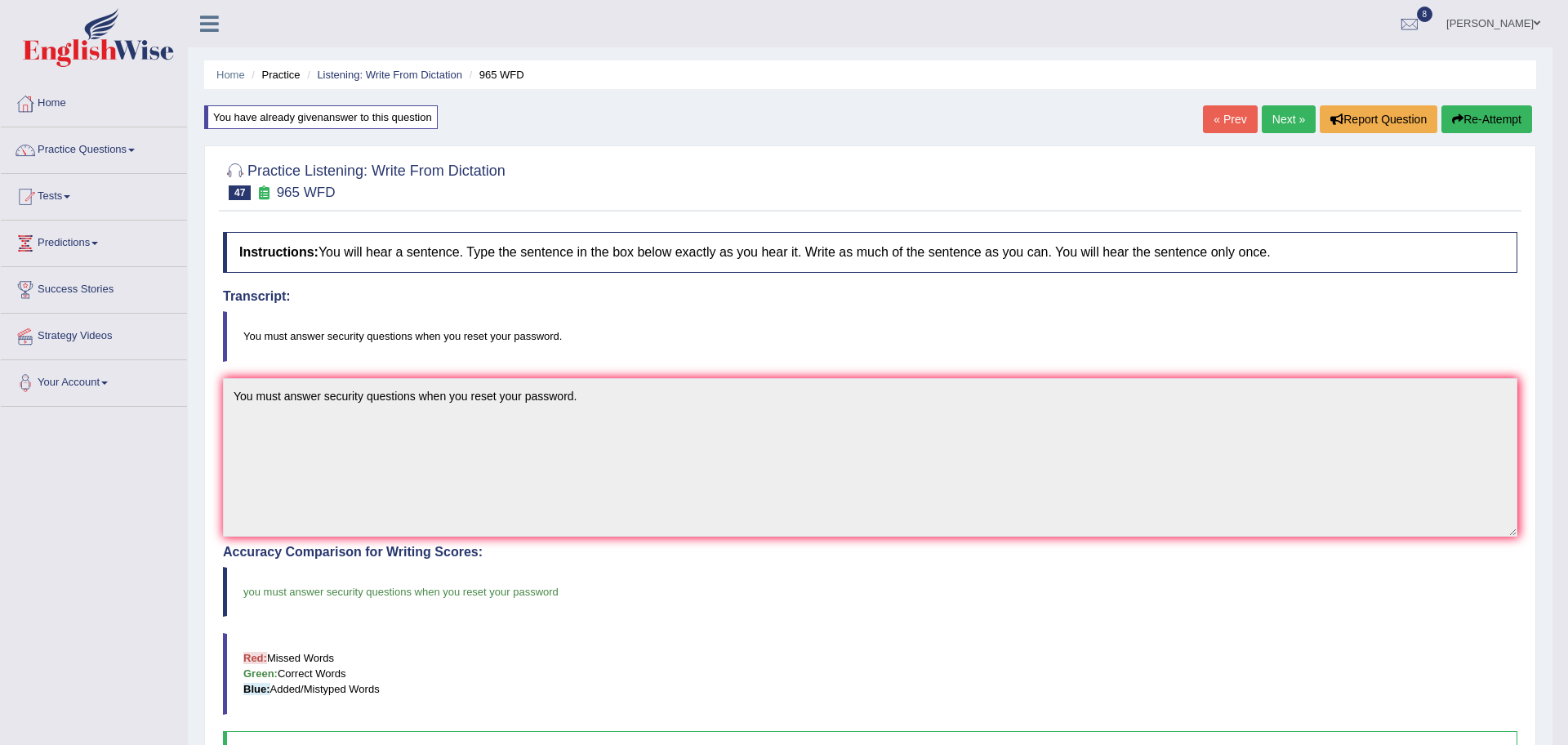
click at [1289, 119] on body "Toggle navigation Home Practice Questions Speaking Practice Read Aloud Repeat S…" at bounding box center [784, 372] width 1568 height 745
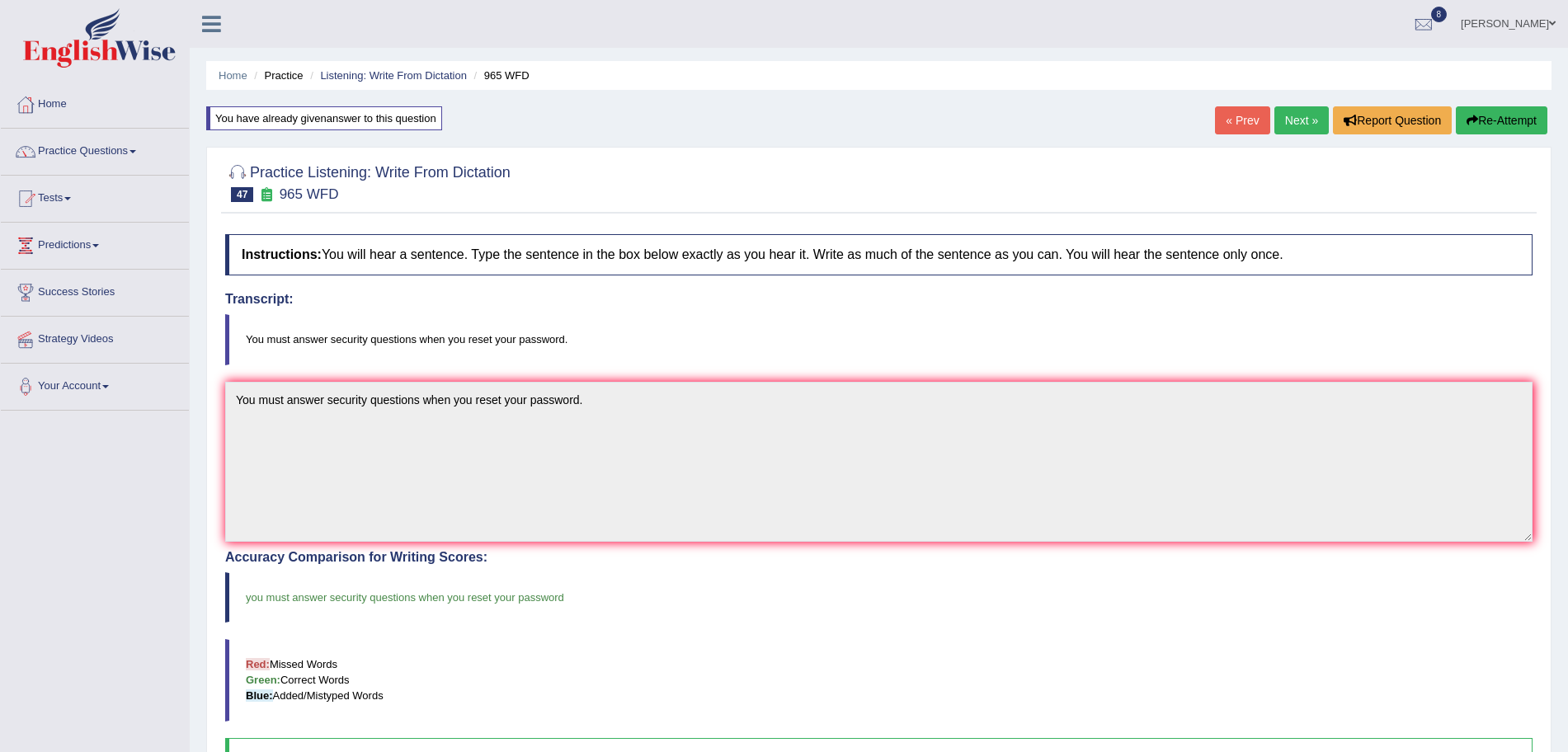
click at [1301, 120] on link "Next »" at bounding box center [1301, 120] width 55 height 28
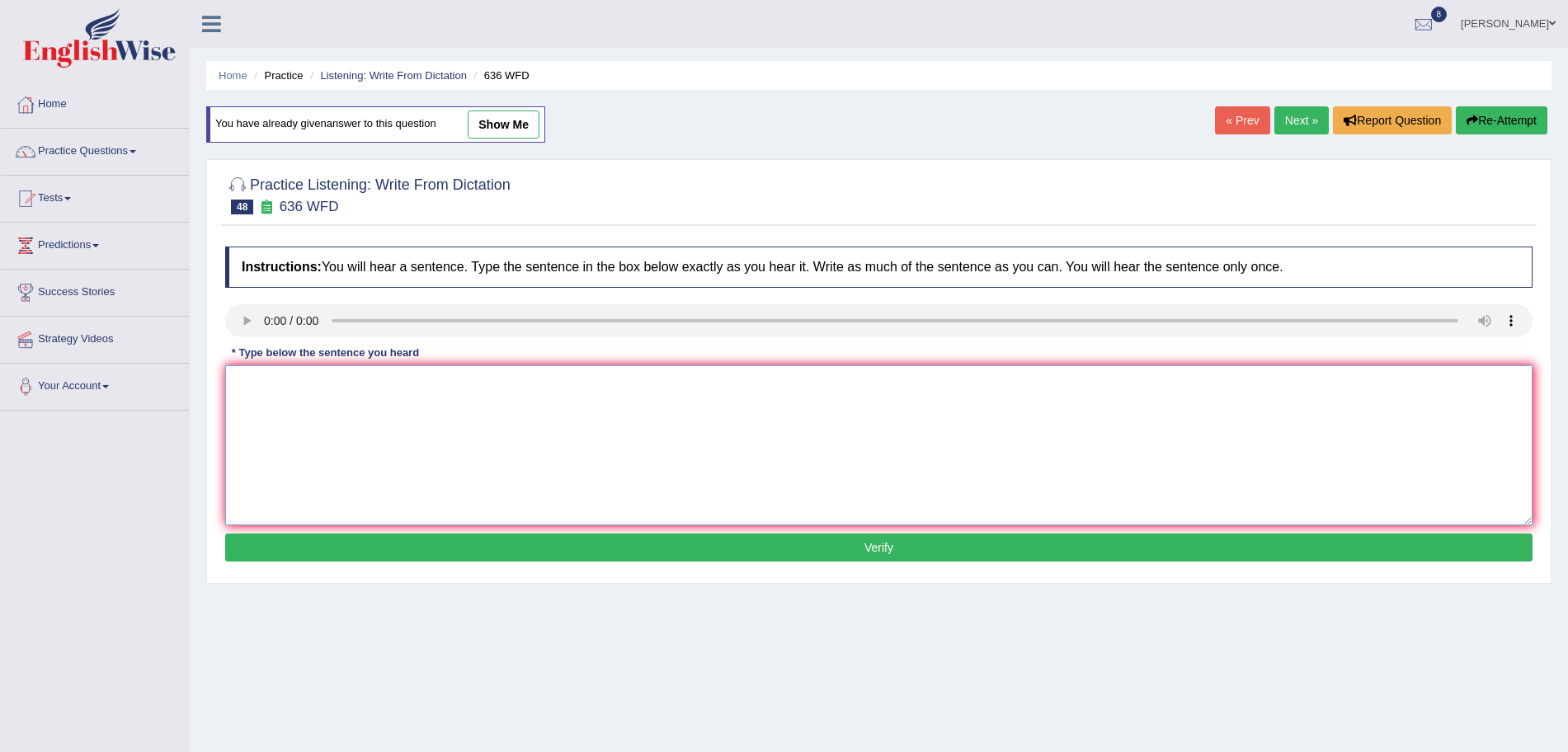
click at [282, 414] on textarea at bounding box center [879, 445] width 1307 height 160
type textarea "Several candidates will be qualified as the greatest scientist of all time."
click at [392, 558] on button "Verify" at bounding box center [879, 547] width 1307 height 28
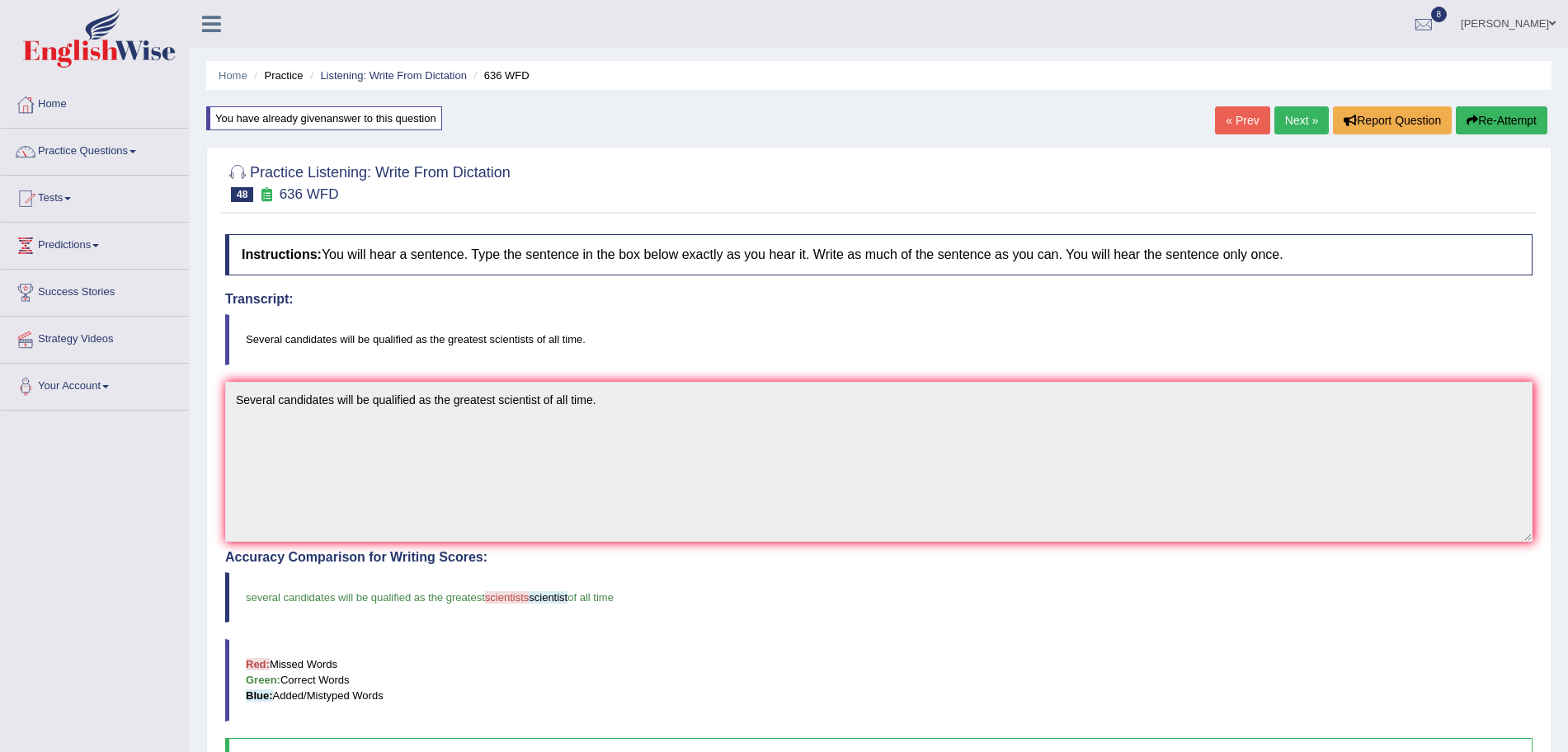
click at [1298, 109] on link "Next »" at bounding box center [1301, 120] width 55 height 28
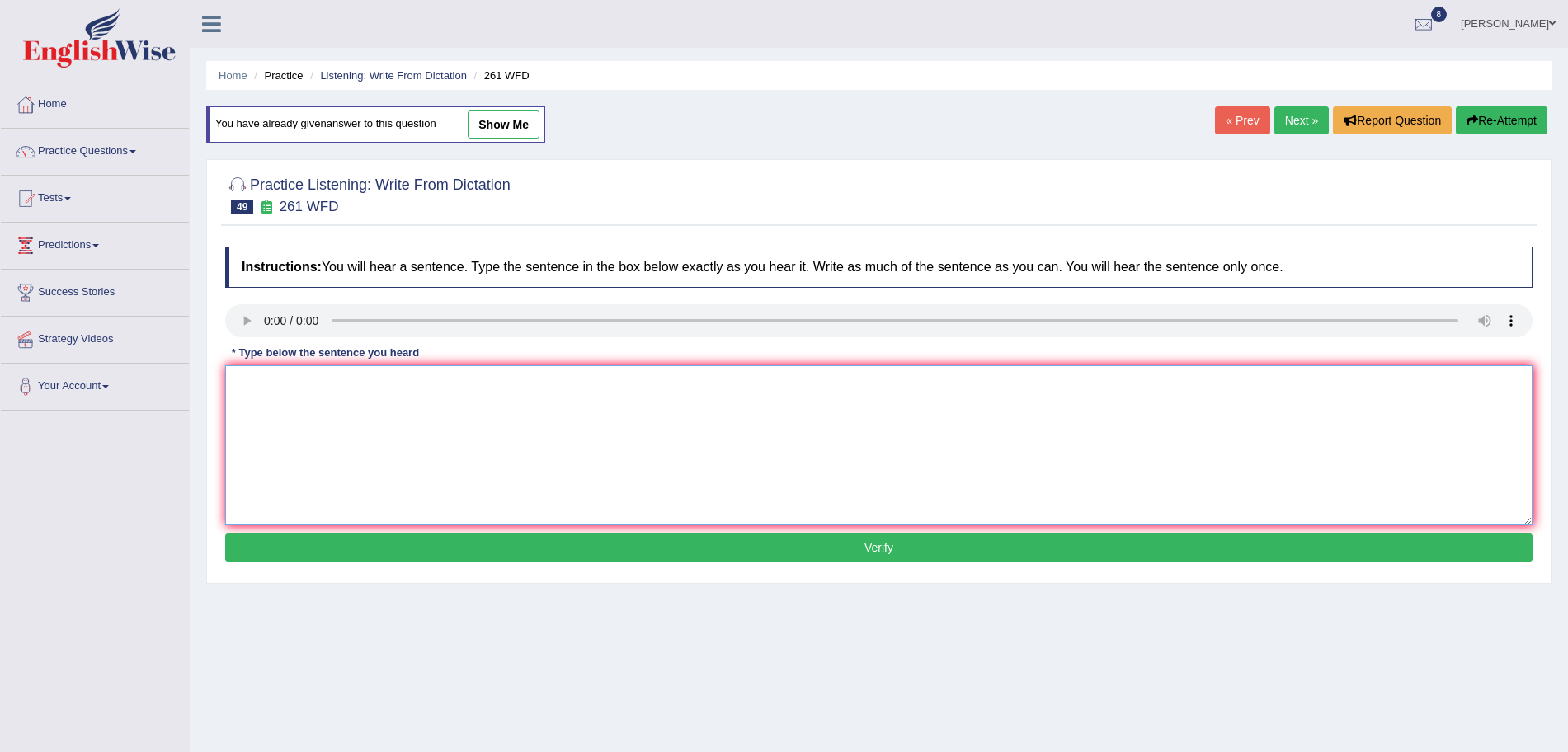
click at [306, 418] on textarea at bounding box center [879, 445] width 1307 height 160
click at [327, 381] on textarea "Read the student safety instructions before using any equipment in the workshop…" at bounding box center [879, 445] width 1307 height 160
type textarea "Read the students safety instructions before using any equipment in the worksho…"
click at [701, 558] on button "Verify" at bounding box center [879, 547] width 1307 height 28
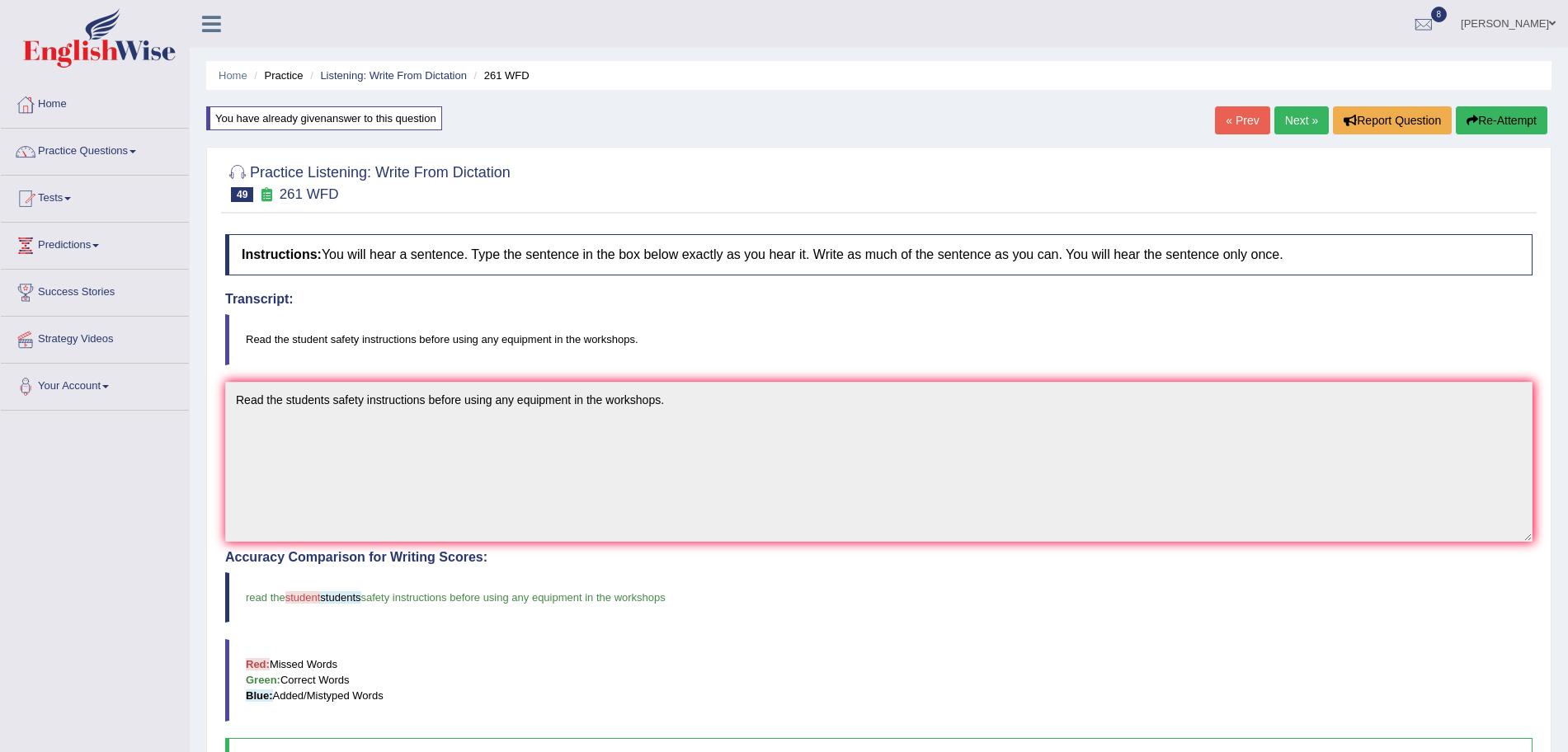
click at [1280, 129] on link "Next »" at bounding box center [1301, 120] width 55 height 28
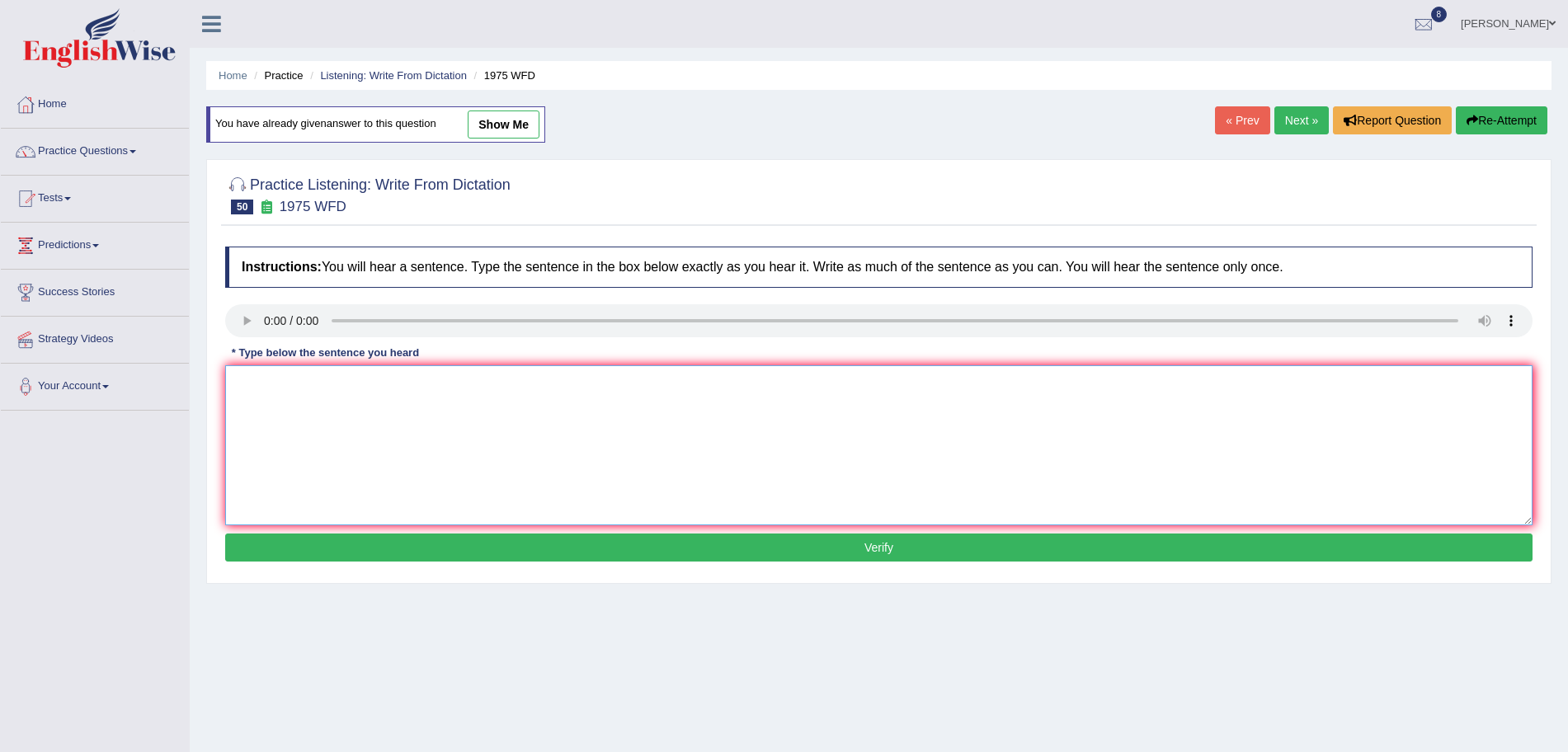
click at [294, 404] on textarea at bounding box center [879, 445] width 1307 height 160
click at [482, 385] on textarea "His analysis study appears to be based" at bounding box center [879, 445] width 1307 height 160
click at [460, 385] on textarea "His analysis study appears to be based on false premise." at bounding box center [879, 445] width 1307 height 160
type textarea "His analysis study appears to be based on the false premise."
click at [550, 548] on button "Verify" at bounding box center [879, 547] width 1307 height 28
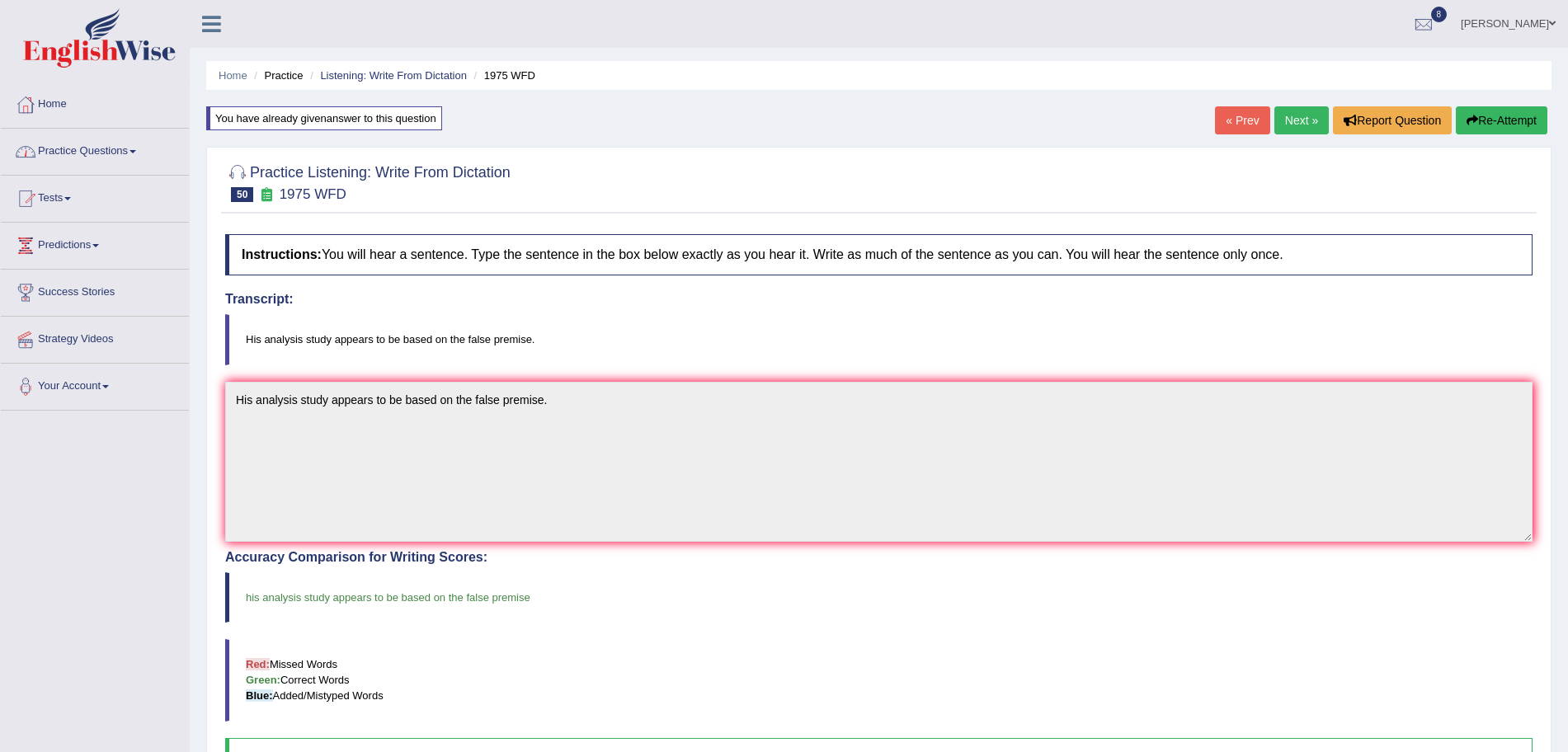
click at [111, 158] on link "Practice Questions" at bounding box center [94, 150] width 188 height 42
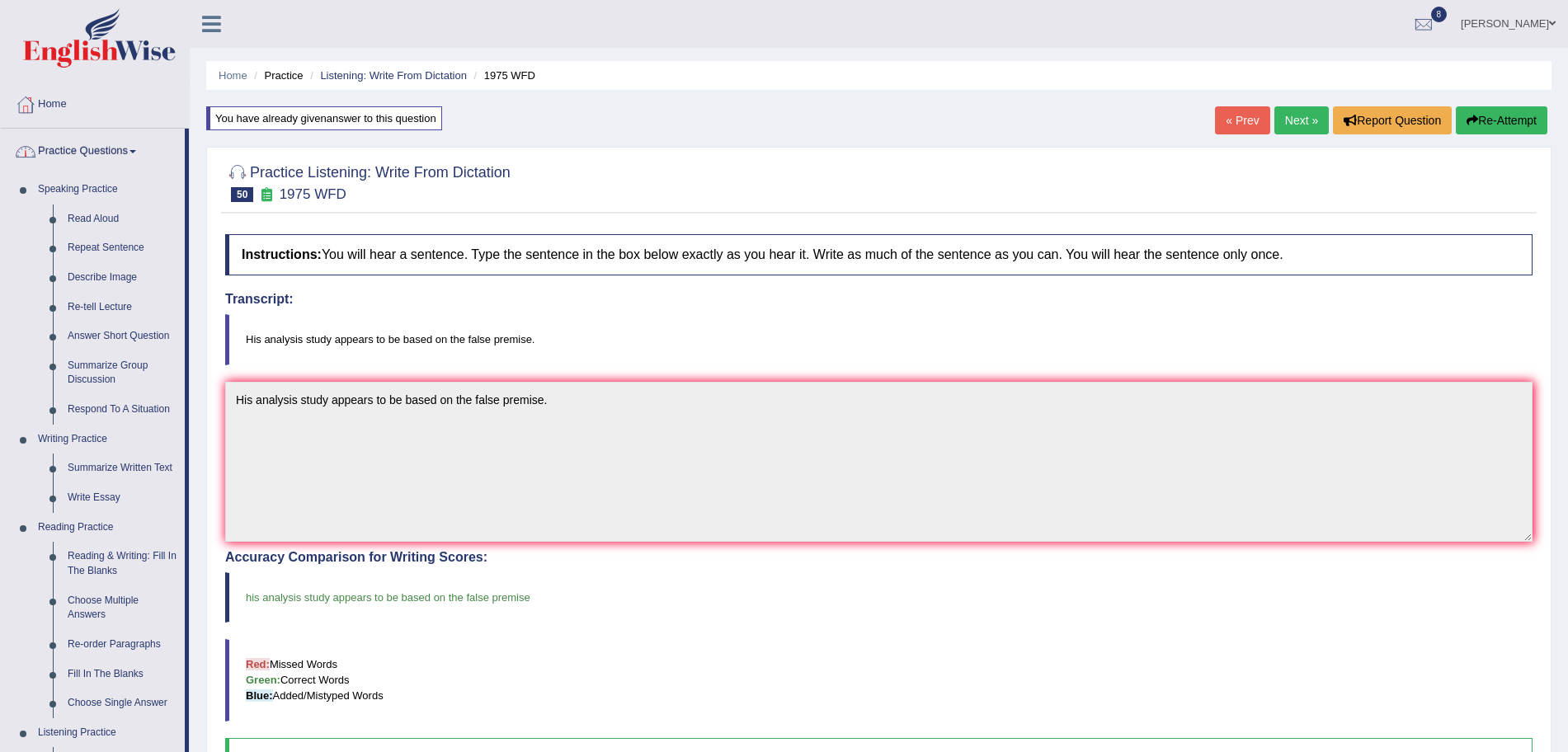
scroll to position [383, 0]
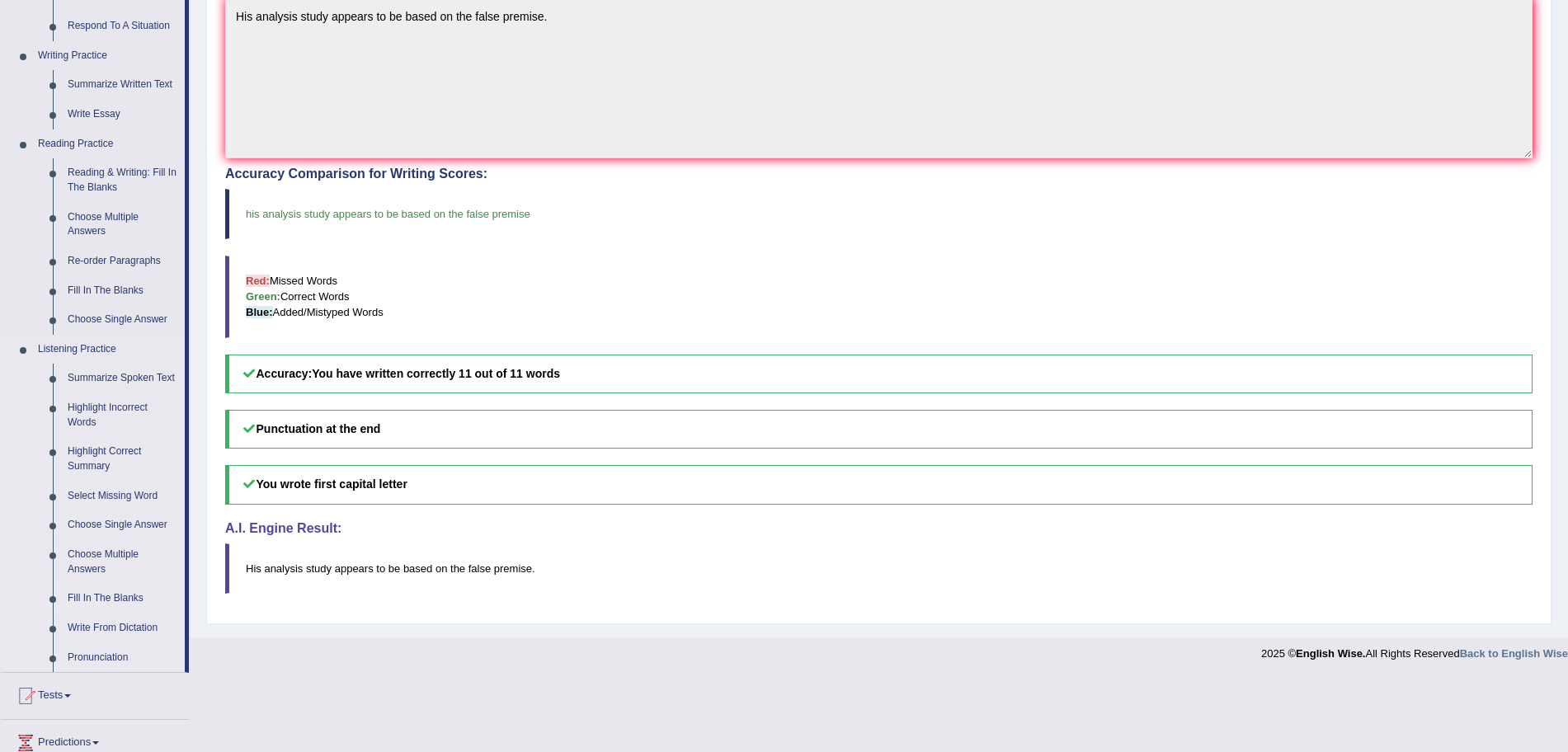
click at [100, 596] on link "Fill In The Blanks" at bounding box center [122, 599] width 124 height 30
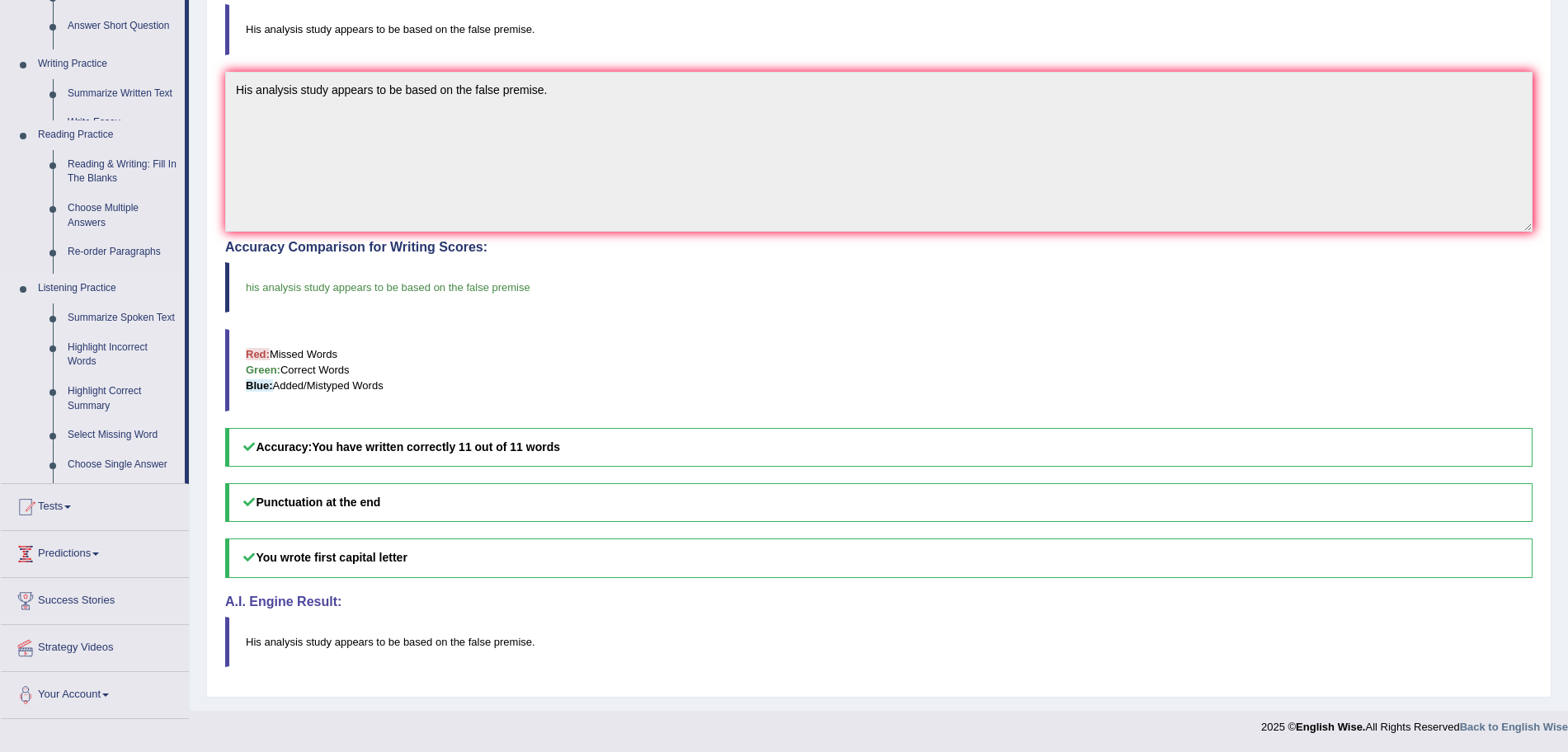
scroll to position [310, 0]
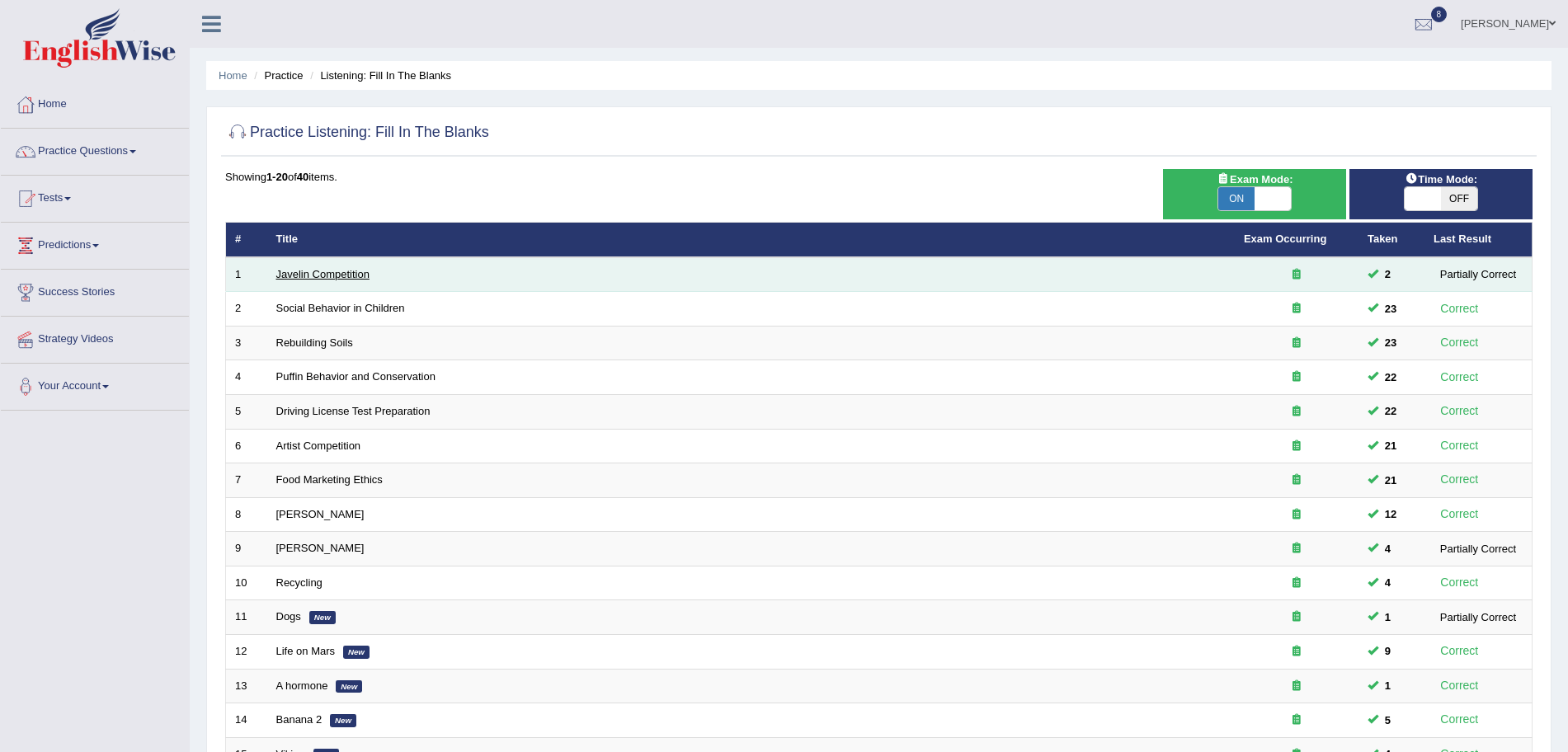
click at [327, 275] on link "Javelin Competition" at bounding box center [323, 274] width 93 height 12
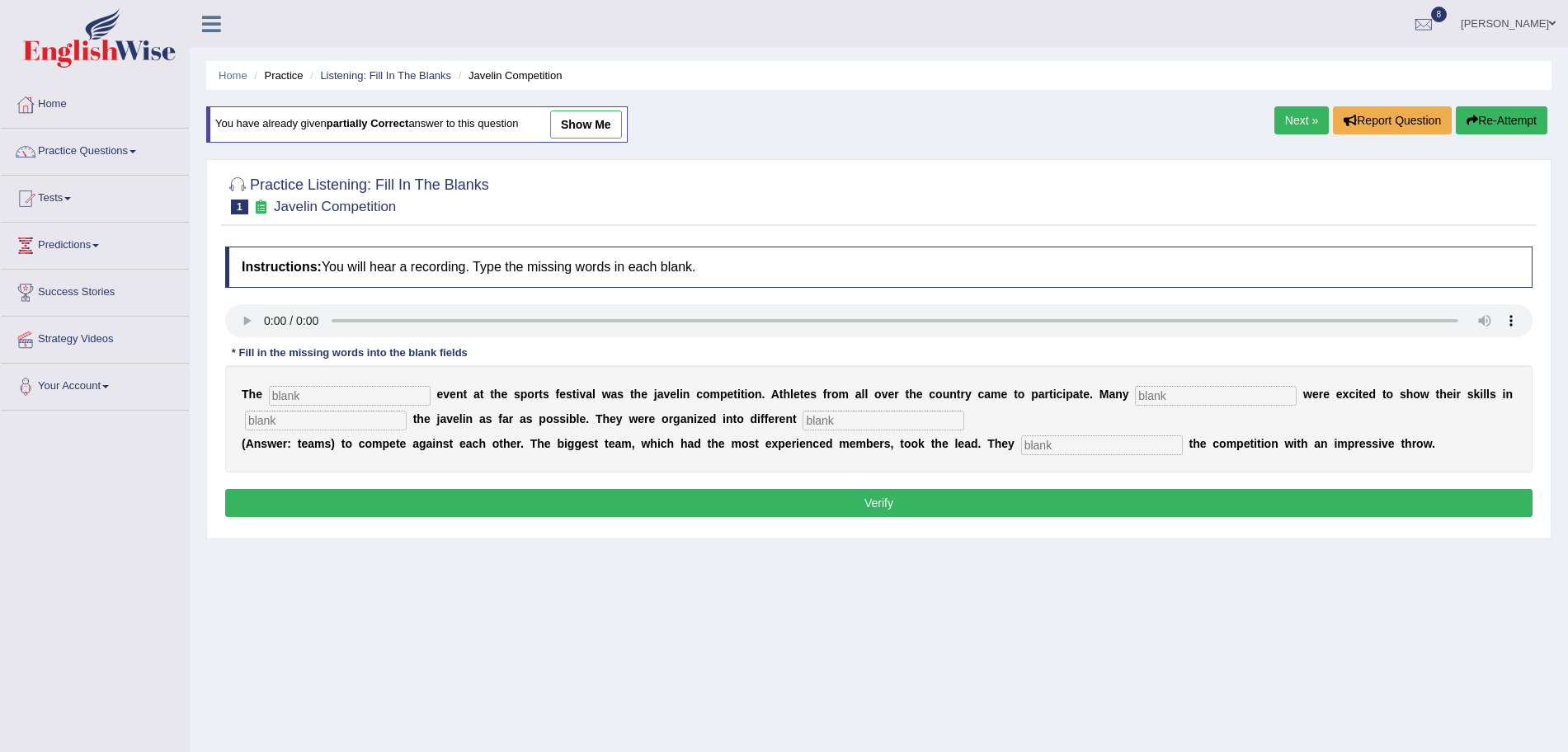
drag, startPoint x: 319, startPoint y: 406, endPoint x: 309, endPoint y: 403, distance: 10.4
click at [309, 403] on div "T h e e v e n t a t t h e s p o r t s f e s t i v a l w a s t h e j a v e l i n…" at bounding box center [879, 419] width 1307 height 107
click at [309, 403] on input "text" at bounding box center [350, 396] width 162 height 20
type input "biggest"
type input "people"
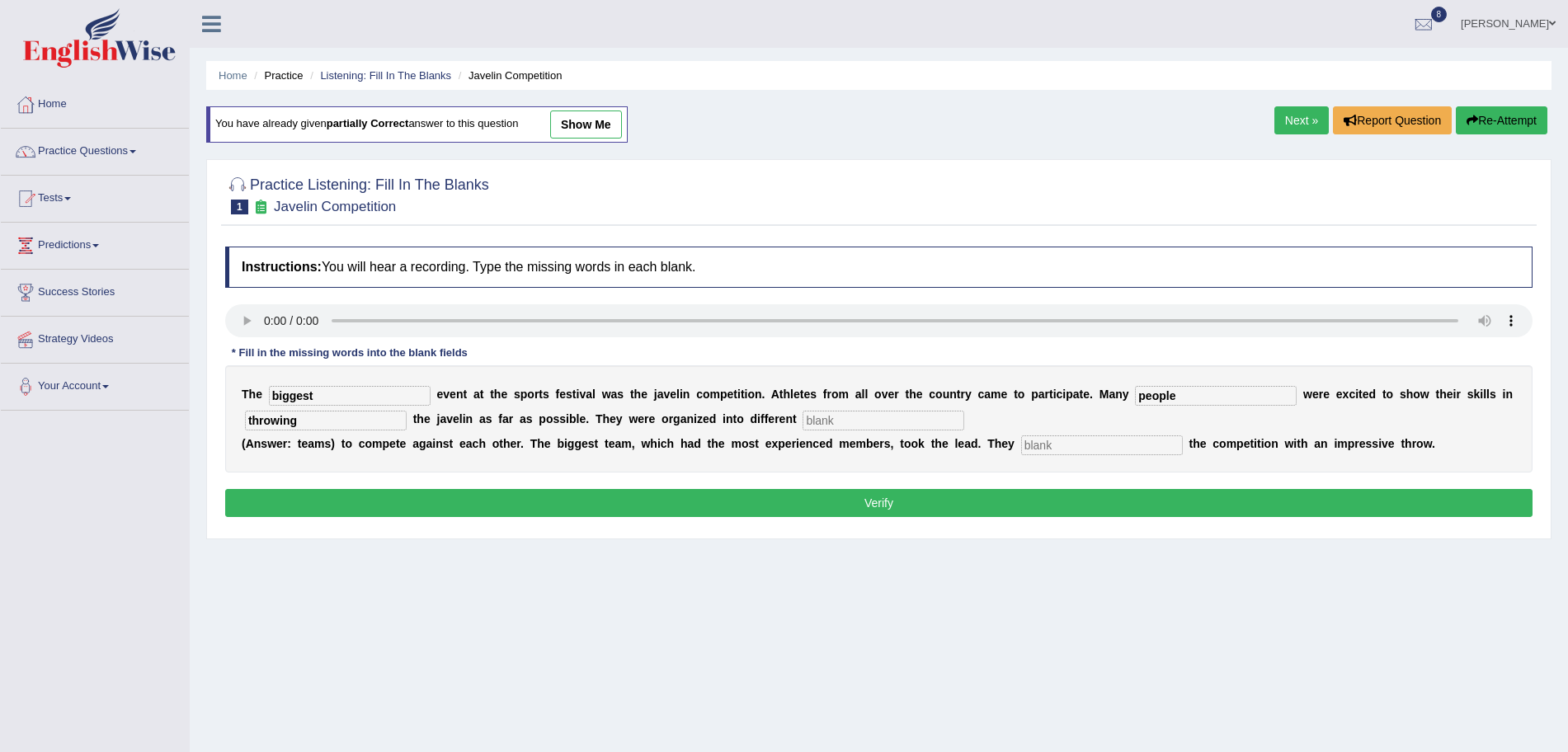
type input "throwing"
type input "teams"
type input "started"
click at [290, 489] on div "Instructions: You will hear a recording. Type the missing words in each blank. …" at bounding box center [879, 384] width 1316 height 292
click at [306, 498] on button "Verify" at bounding box center [879, 503] width 1307 height 28
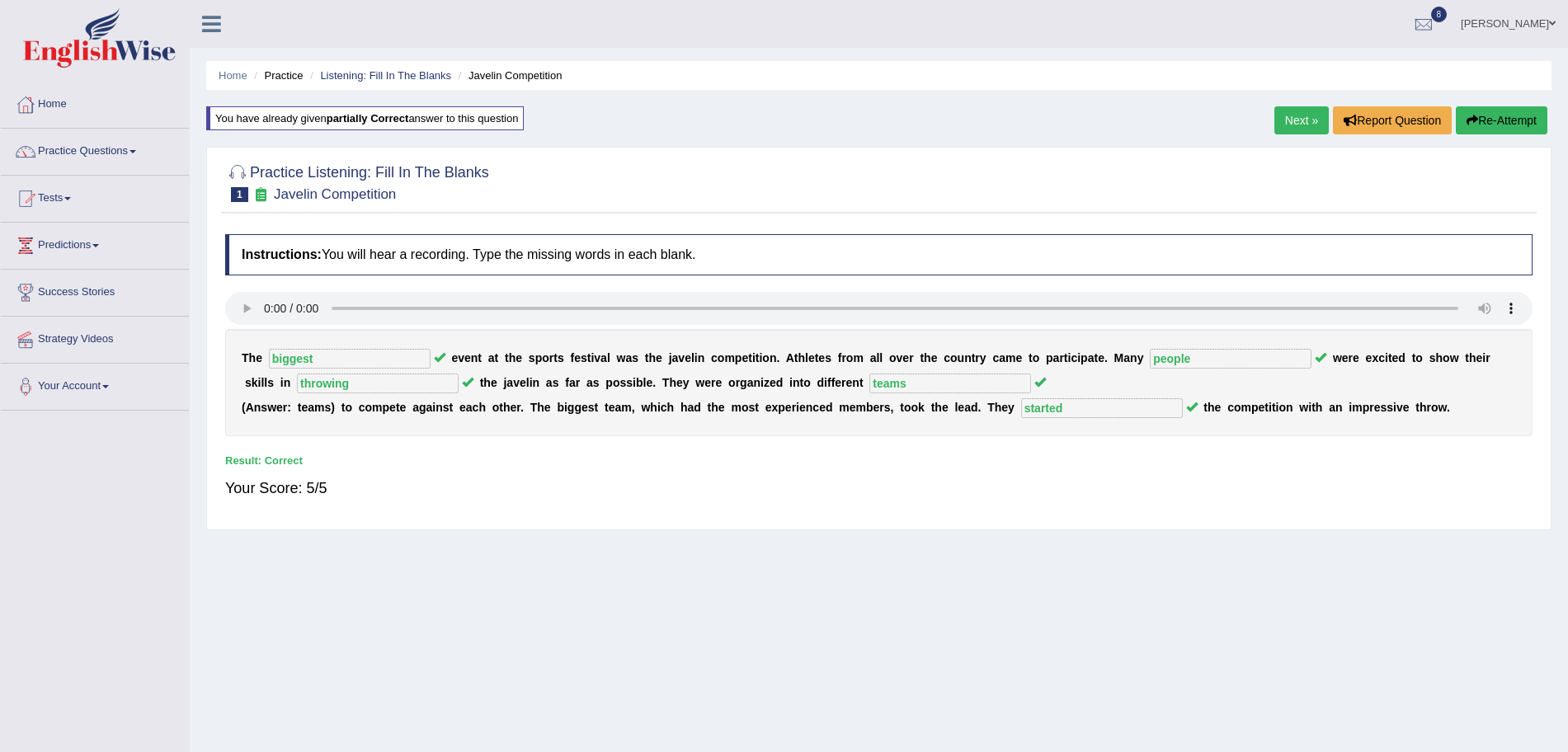
click at [1296, 111] on link "Next »" at bounding box center [1301, 120] width 55 height 28
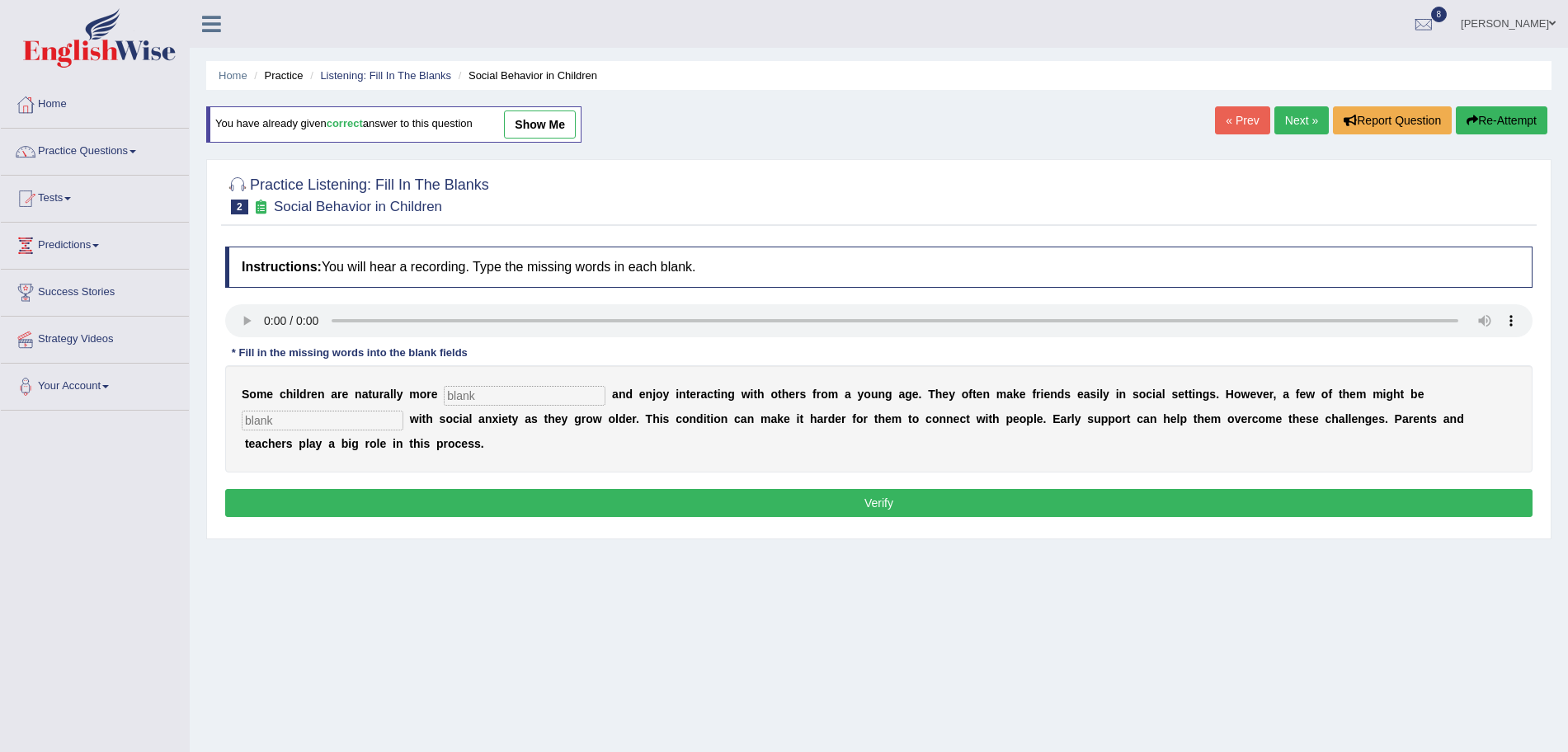
click at [493, 405] on input "text" at bounding box center [524, 396] width 162 height 20
type input "sociable"
type input "diagnosed"
click at [550, 506] on button "Verify" at bounding box center [879, 503] width 1307 height 28
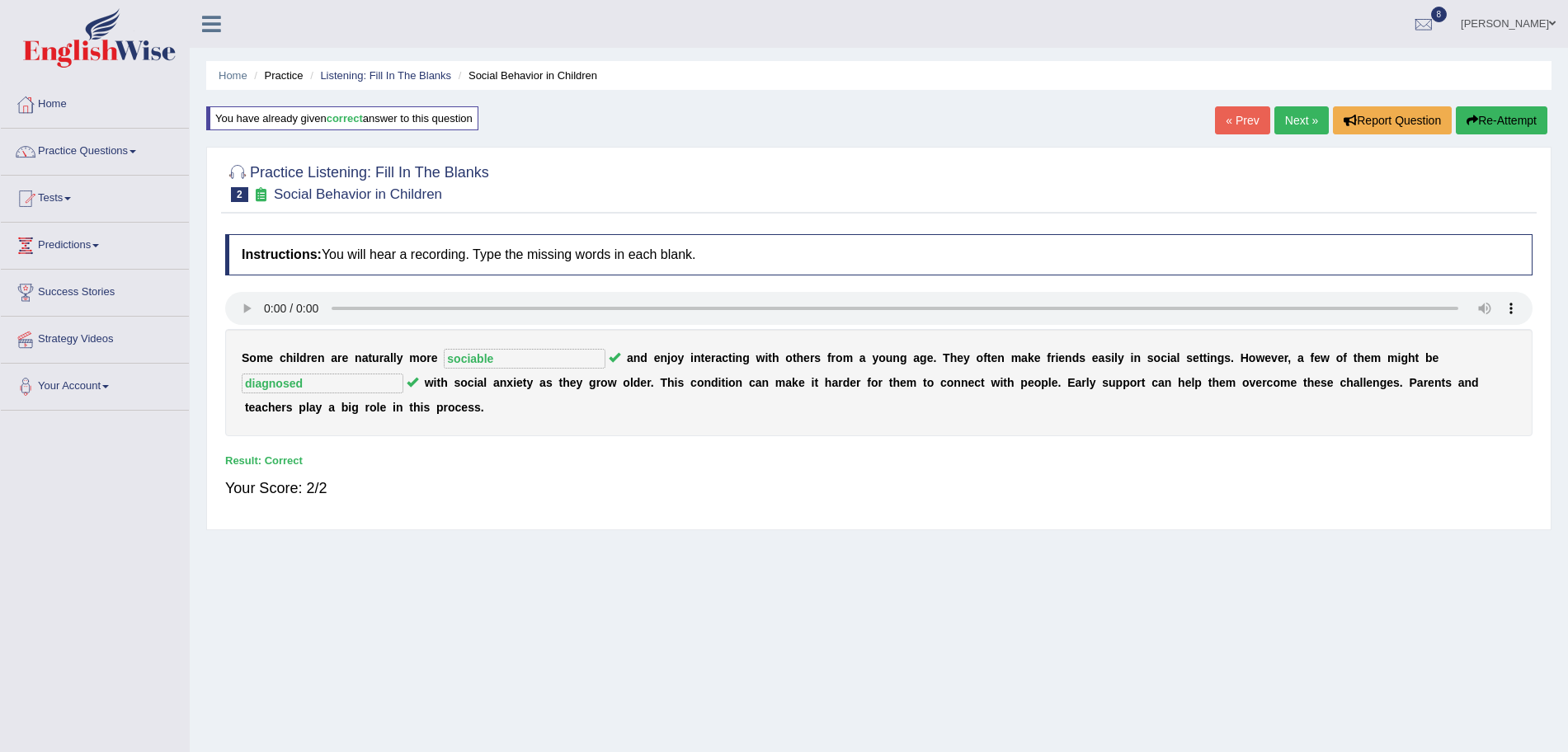
click at [1288, 115] on link "Next »" at bounding box center [1301, 120] width 55 height 28
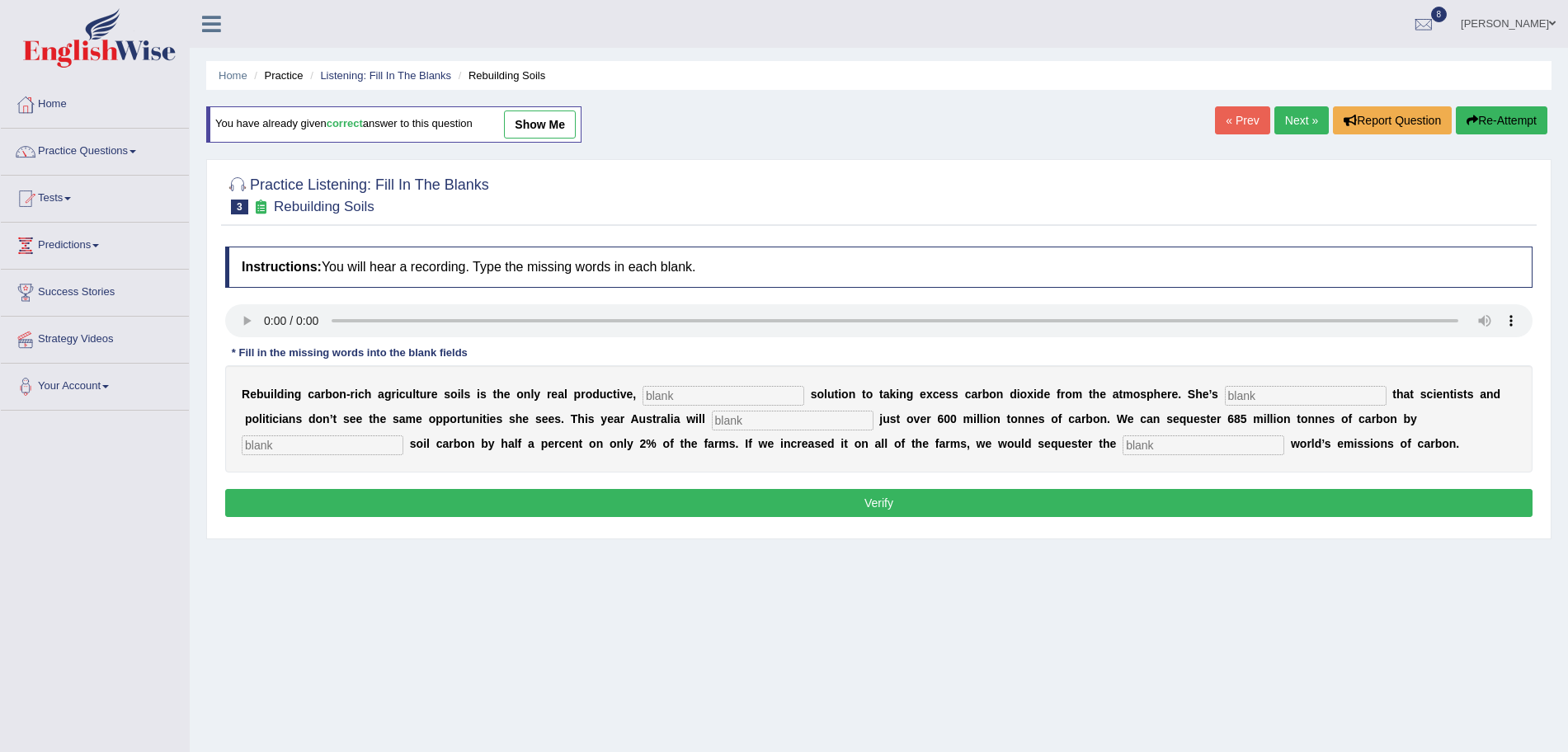
click at [640, 391] on b at bounding box center [639, 393] width 7 height 13
click at [667, 396] on input "text" at bounding box center [723, 396] width 162 height 20
type input "permanent"
type input "frustrated"
type input "emit"
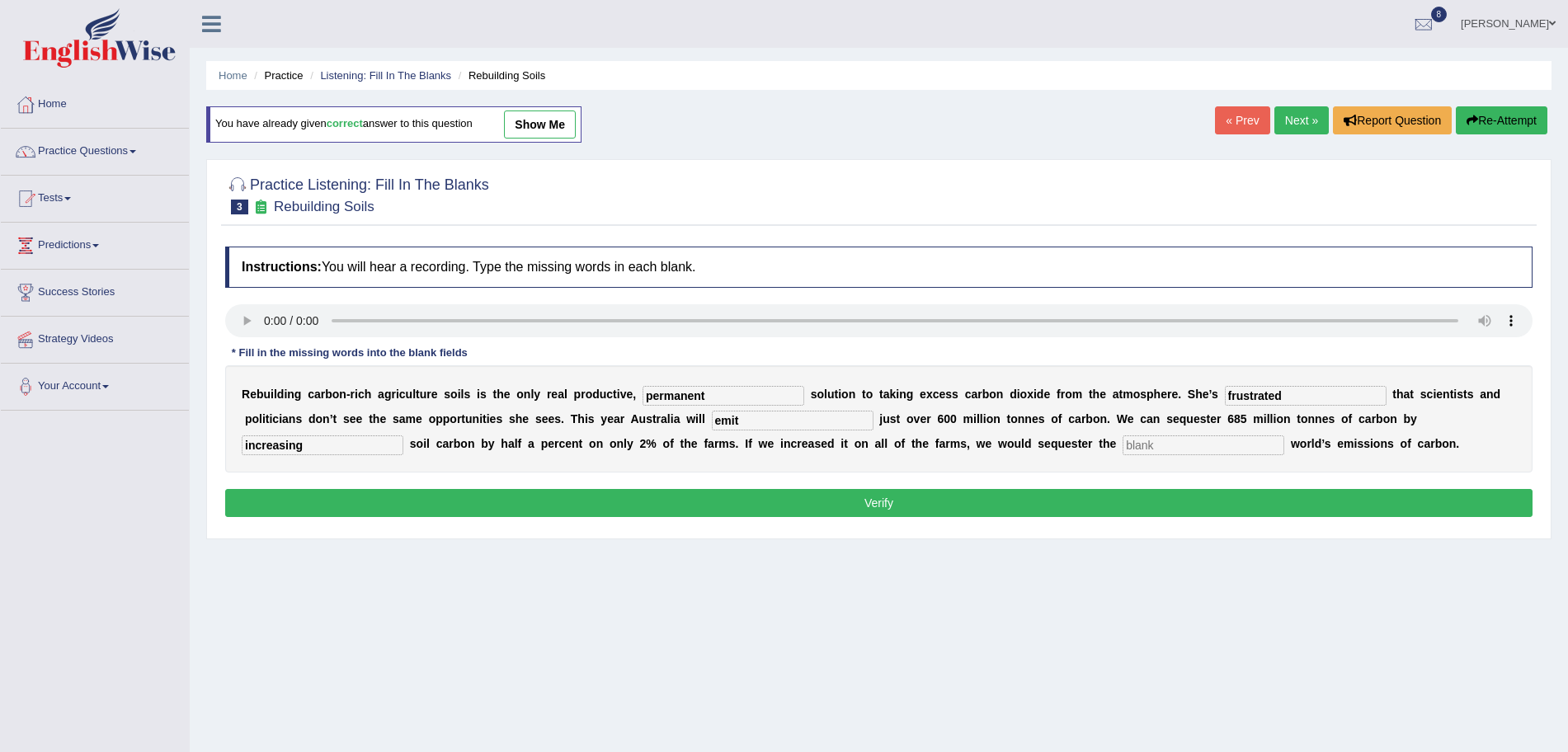
type input "increasing"
type input "w"
type input "whole"
click at [872, 502] on button "Verify" at bounding box center [879, 503] width 1307 height 28
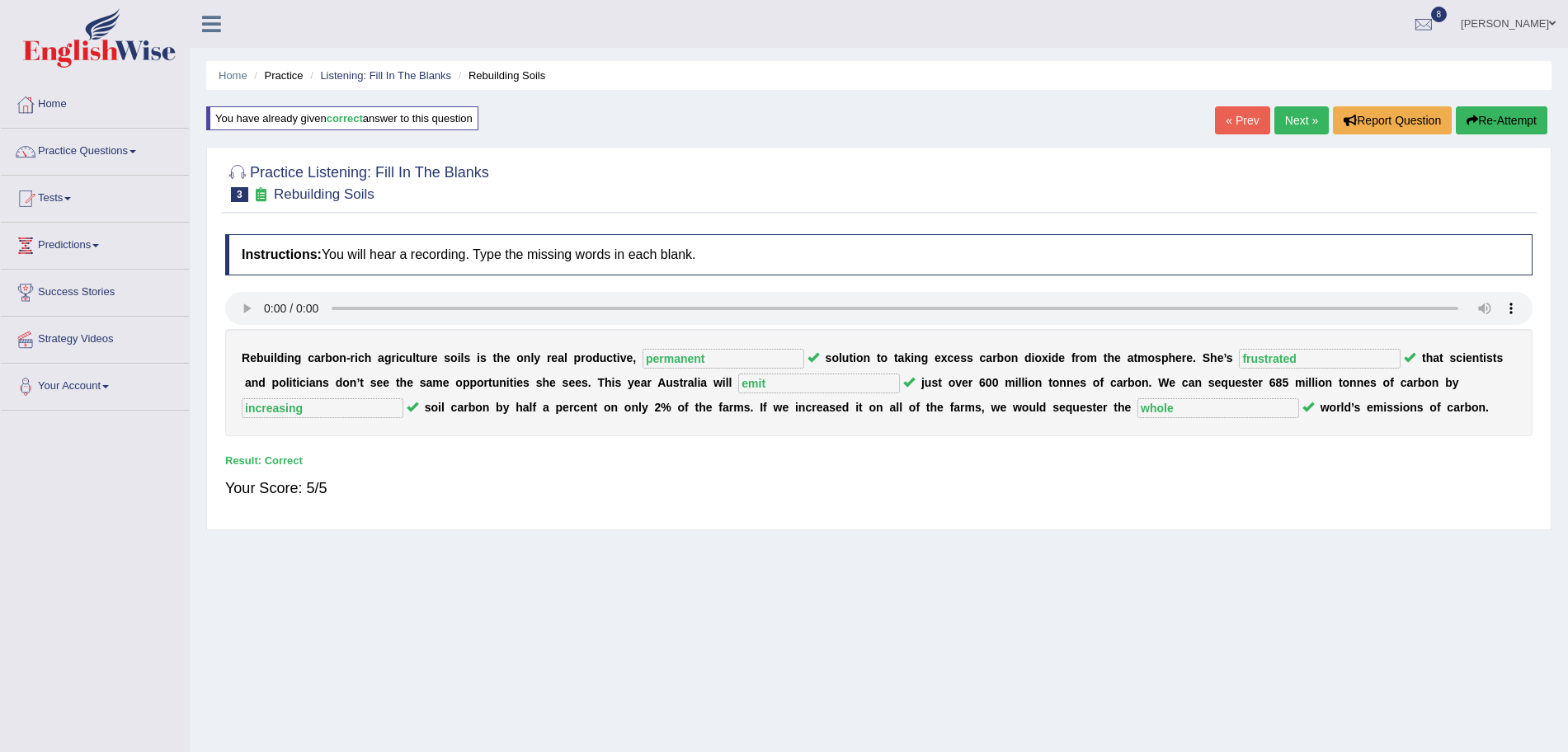
click at [1287, 120] on link "Next »" at bounding box center [1301, 120] width 55 height 28
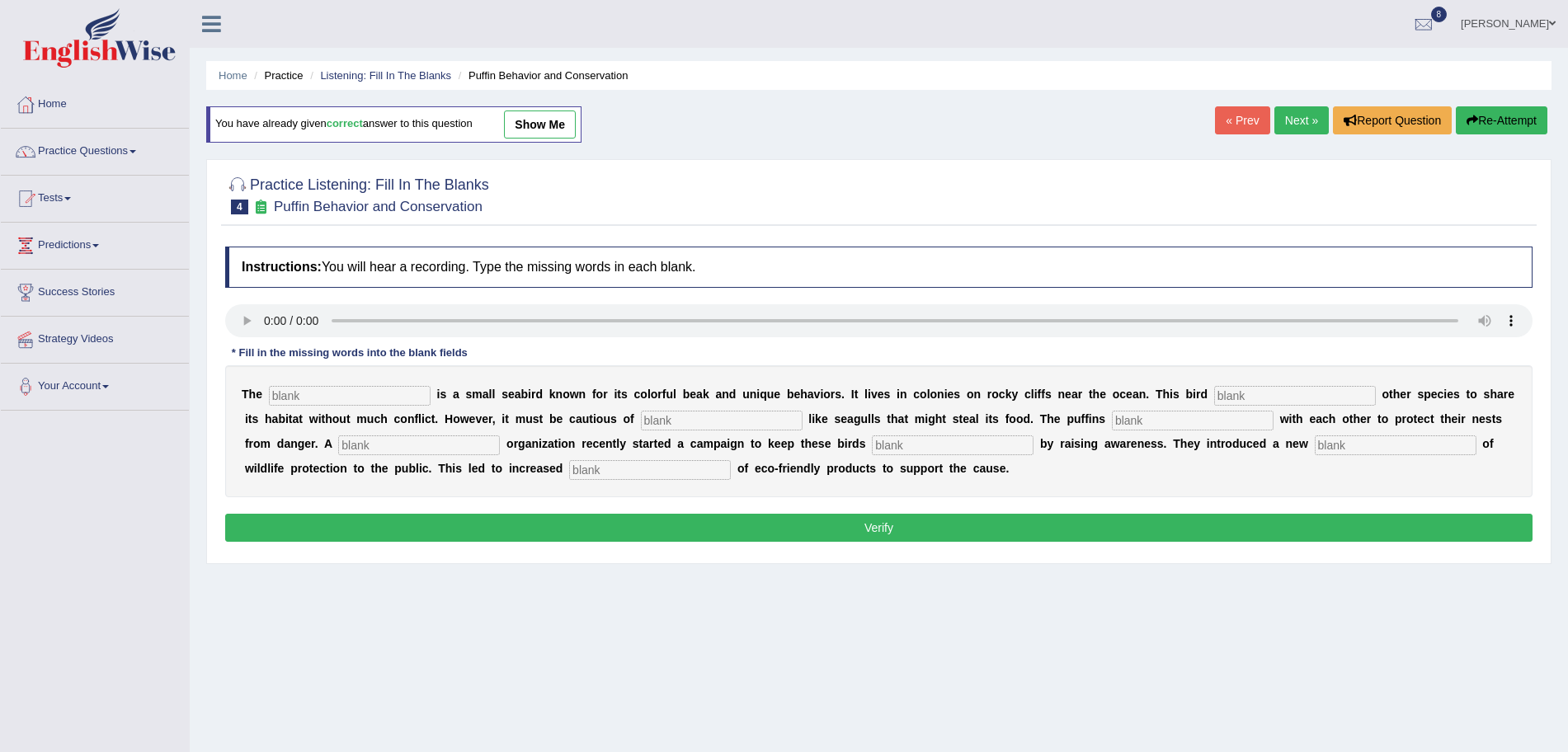
click at [316, 387] on input "text" at bounding box center [350, 396] width 162 height 20
type input "puffin"
type input "allows"
type input "predators"
type input "ccoperate"
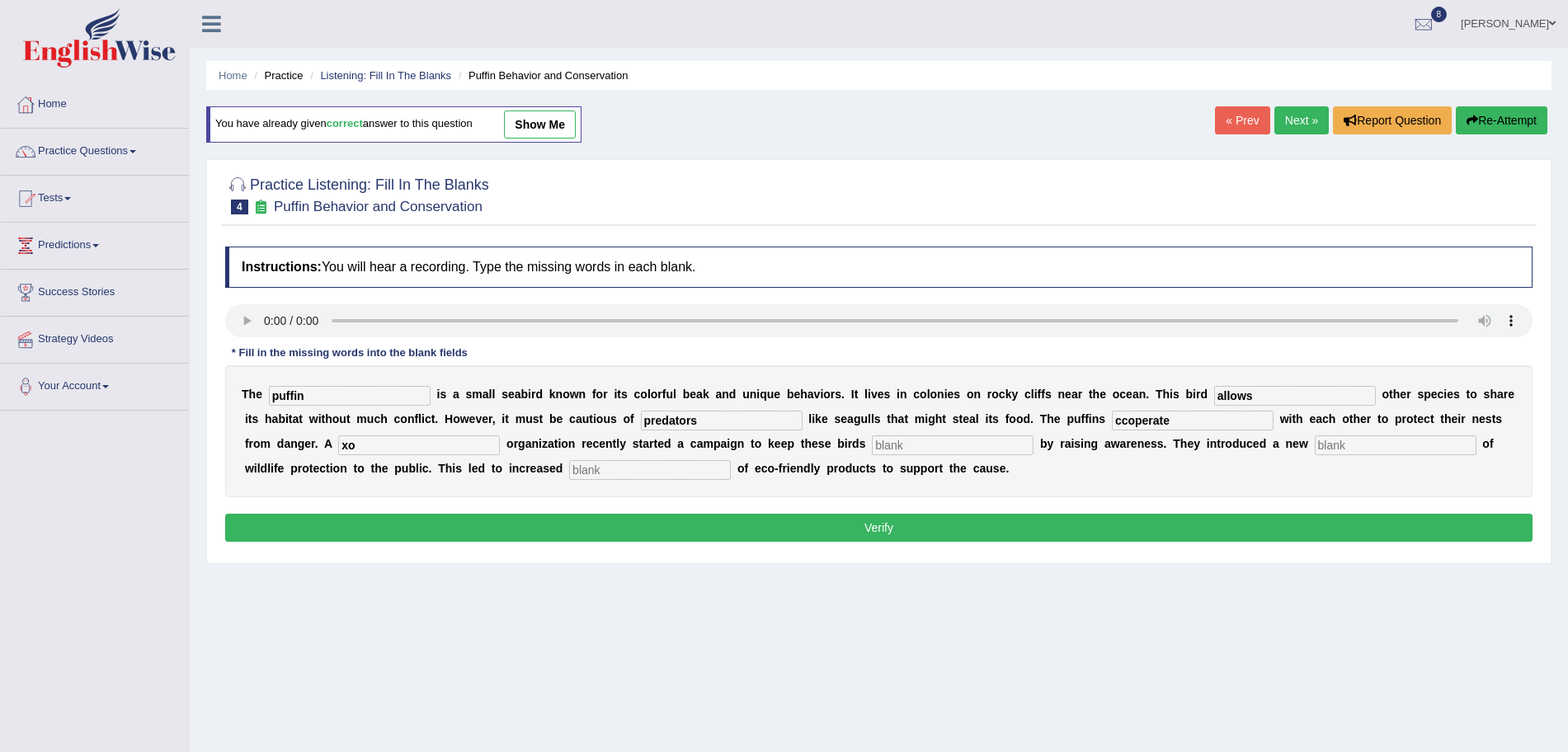
type input "x"
type input "corporate"
type input "safe"
type input "conception"
type input "consumption"
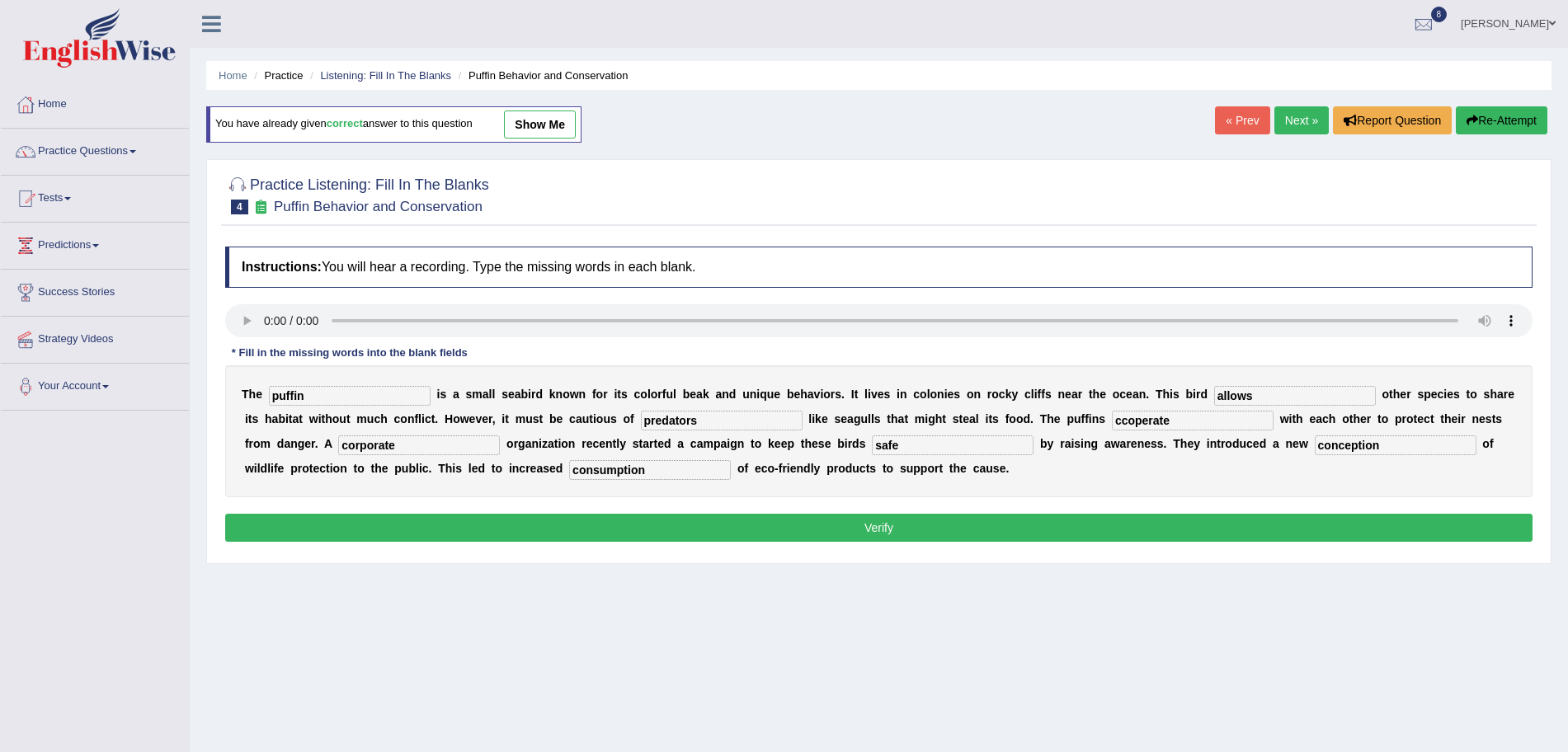
click at [372, 518] on button "Verify" at bounding box center [879, 527] width 1307 height 28
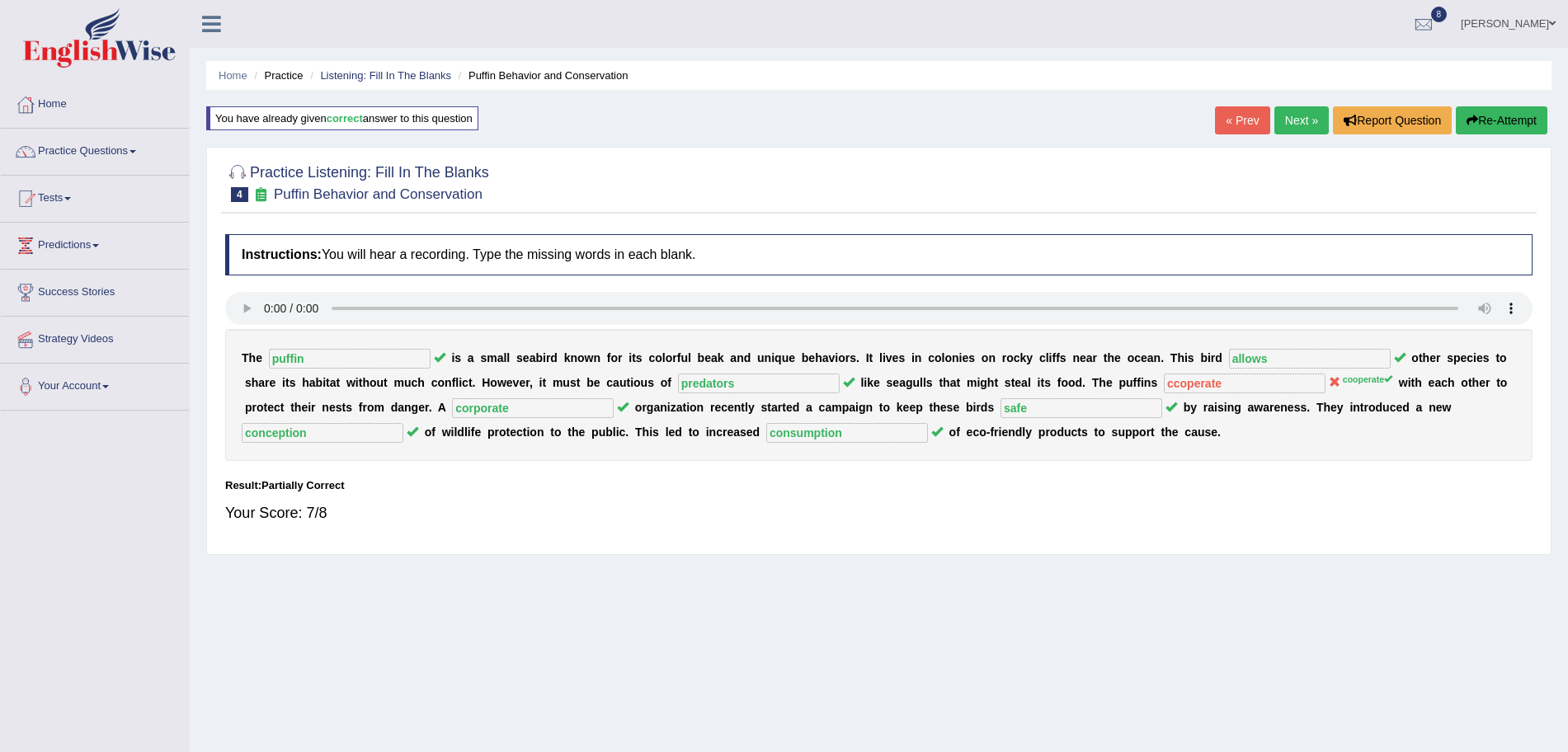
click at [1286, 127] on link "Next »" at bounding box center [1301, 120] width 55 height 28
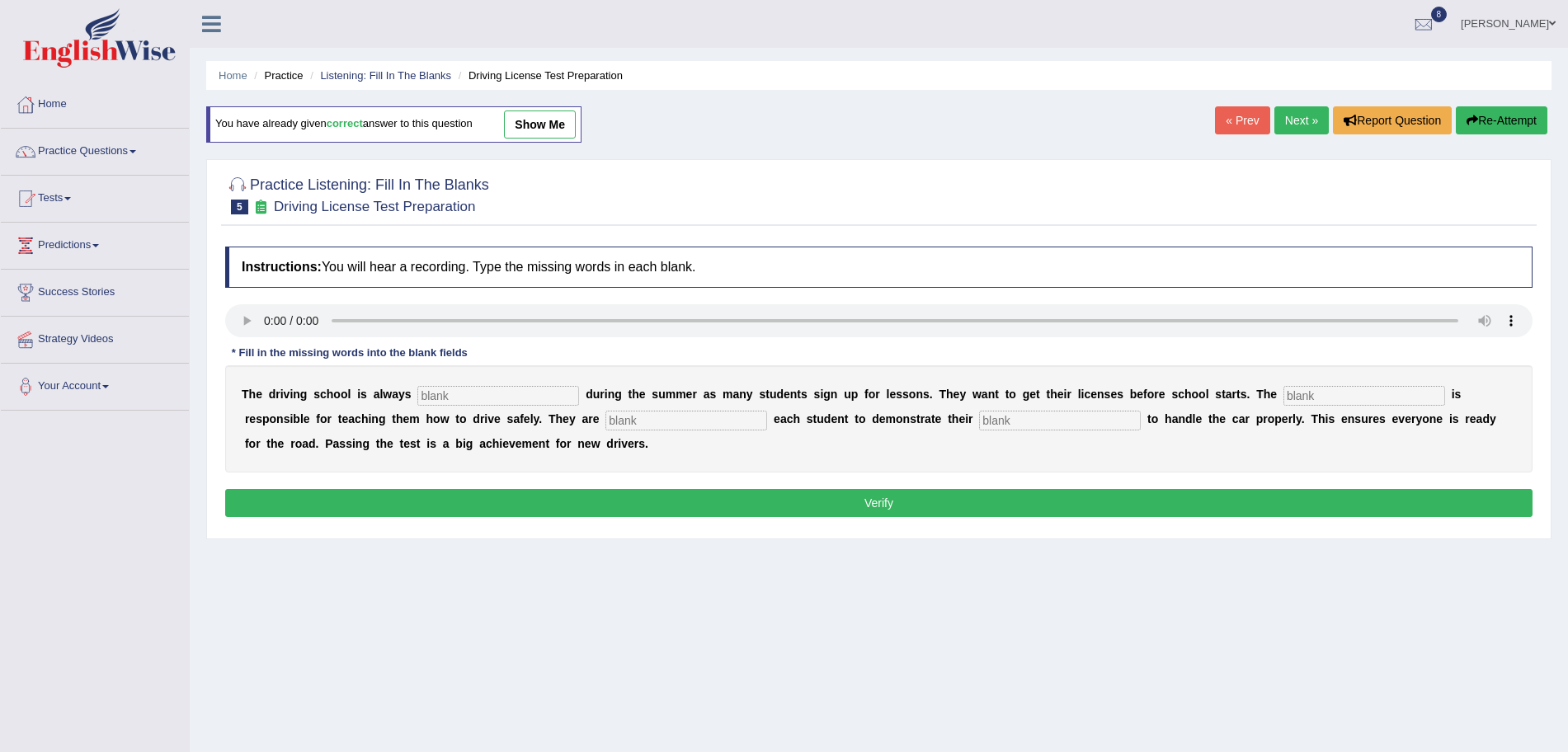
click at [474, 394] on input "text" at bounding box center [498, 396] width 162 height 20
type input "busy"
type input "instructor"
type input "requ"
type input "ability"
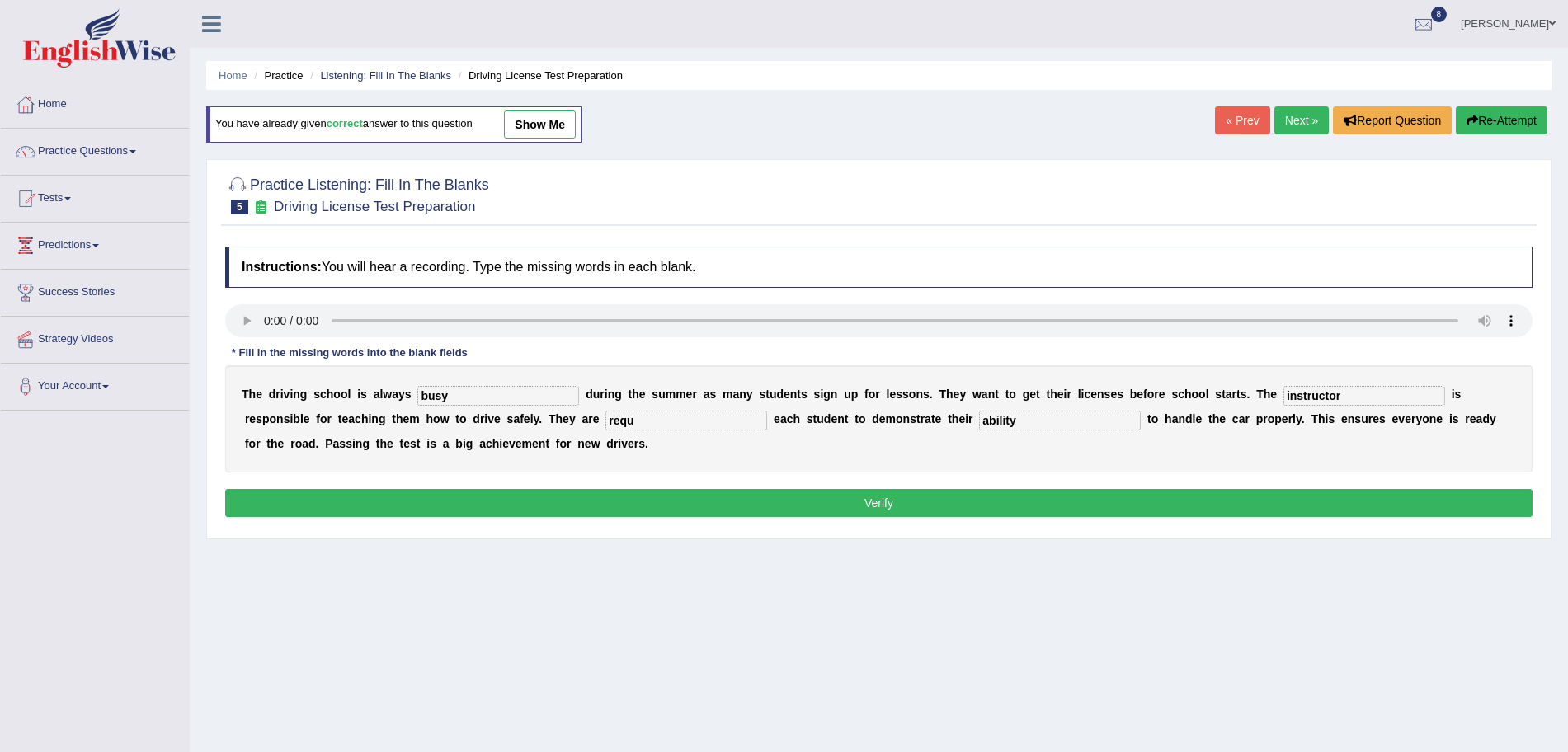
click at [652, 422] on input "requ" at bounding box center [686, 421] width 162 height 20
type input "requiring"
click at [687, 513] on button "Verify" at bounding box center [879, 503] width 1307 height 28
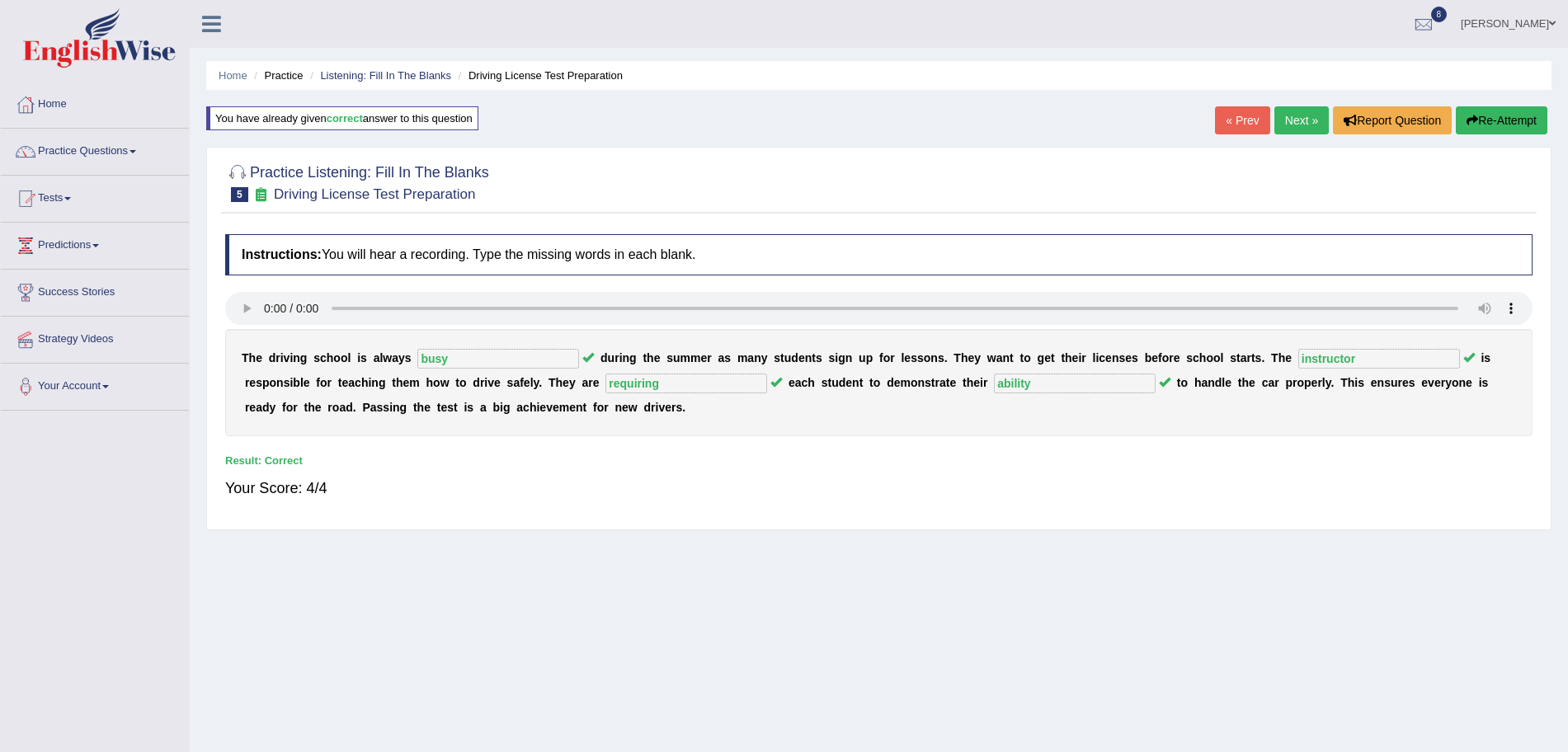
click at [1285, 119] on link "Next »" at bounding box center [1301, 120] width 55 height 28
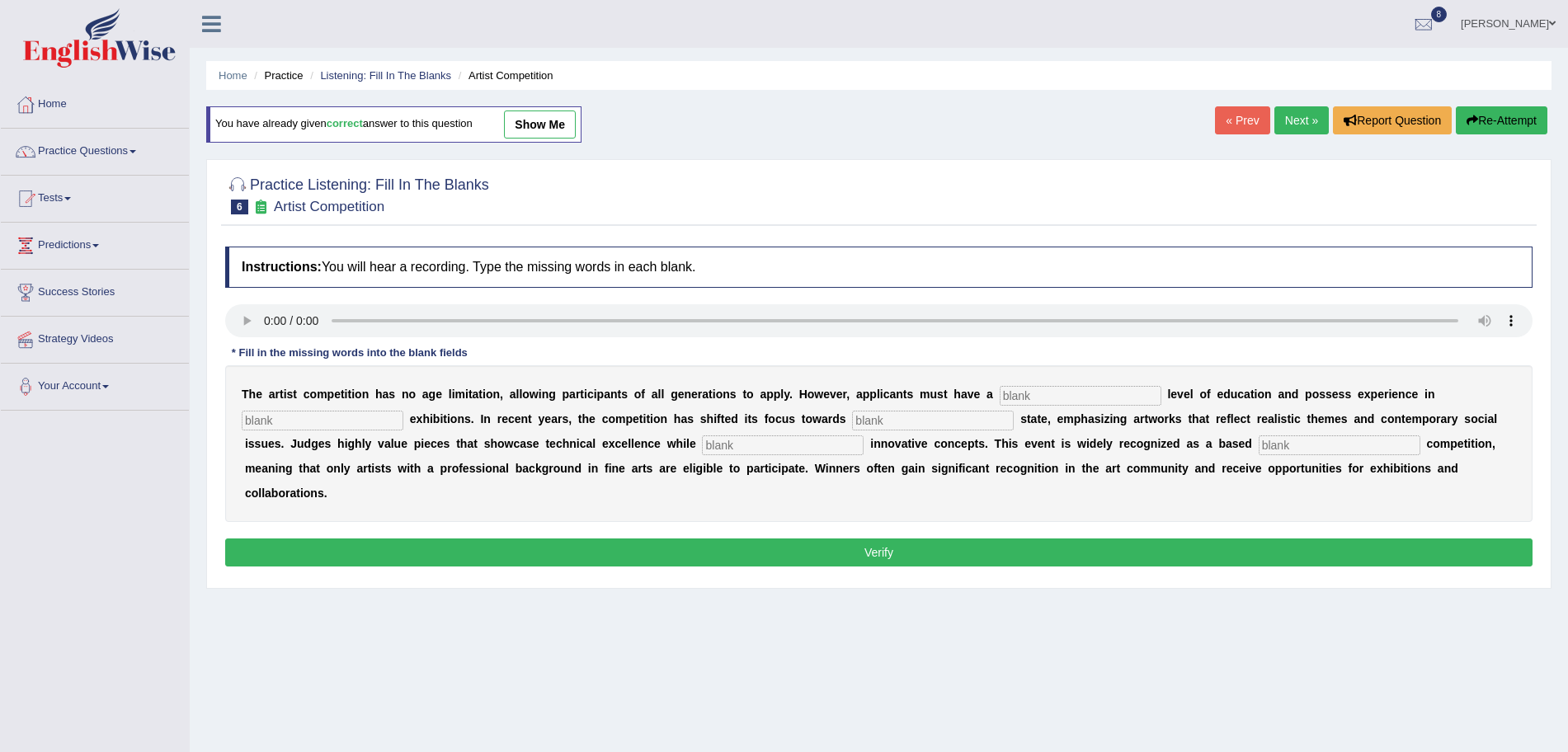
click at [1041, 394] on input "text" at bounding box center [1079, 396] width 162 height 20
type input "graduate"
type input "sculpture"
type input "real"
type input "incorporating"
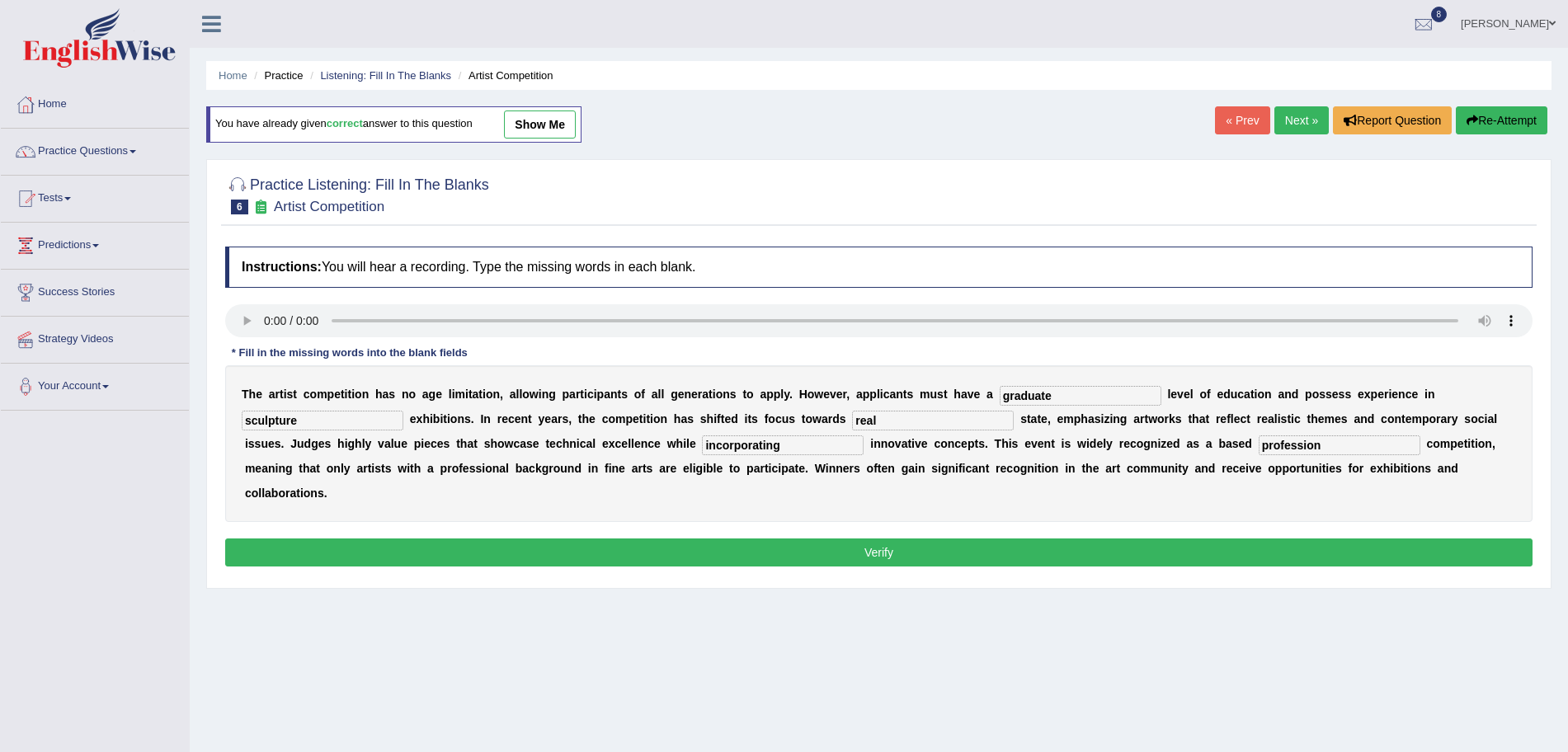
type input "profession"
click at [882, 552] on button "Verify" at bounding box center [879, 552] width 1307 height 28
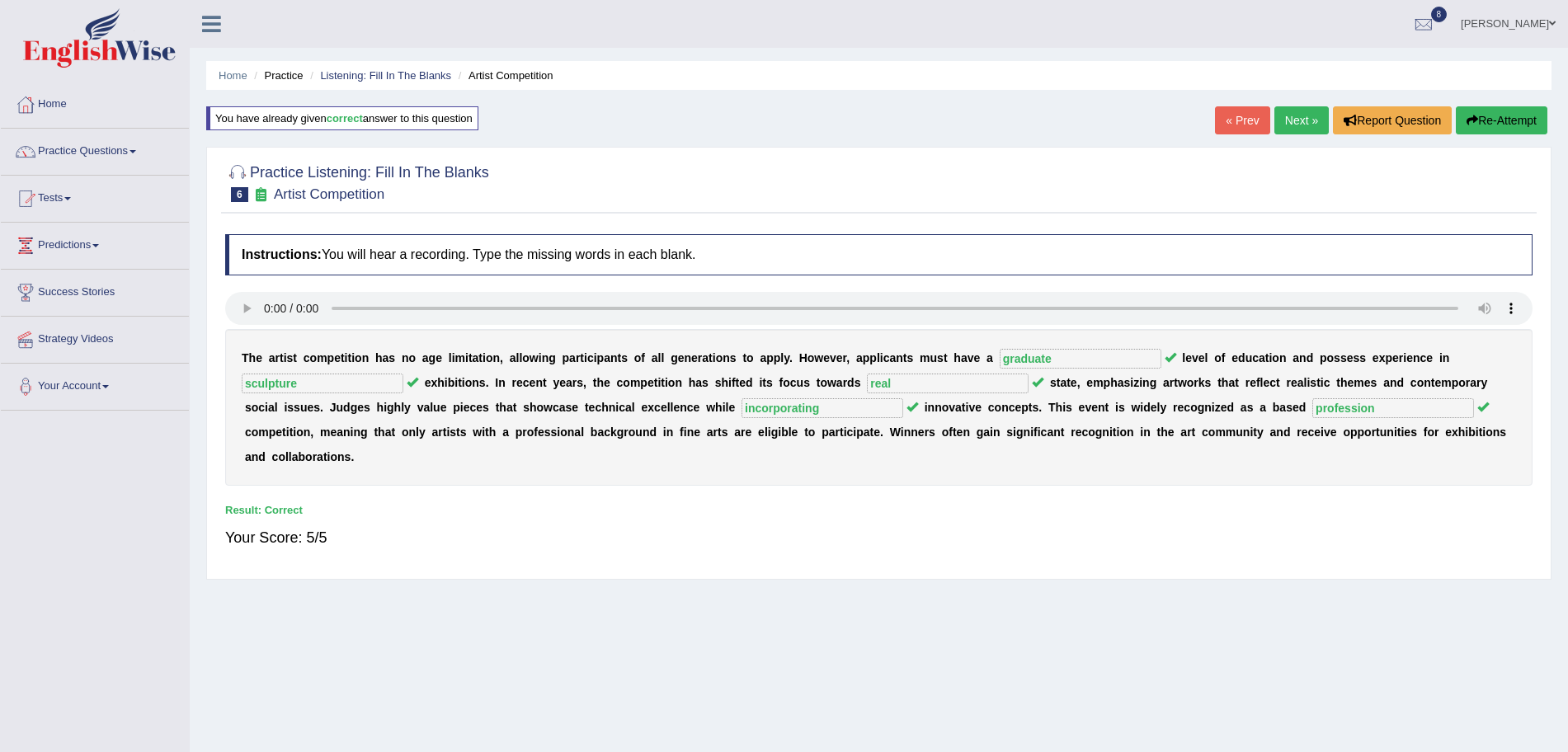
click at [1293, 127] on link "Next »" at bounding box center [1301, 120] width 55 height 28
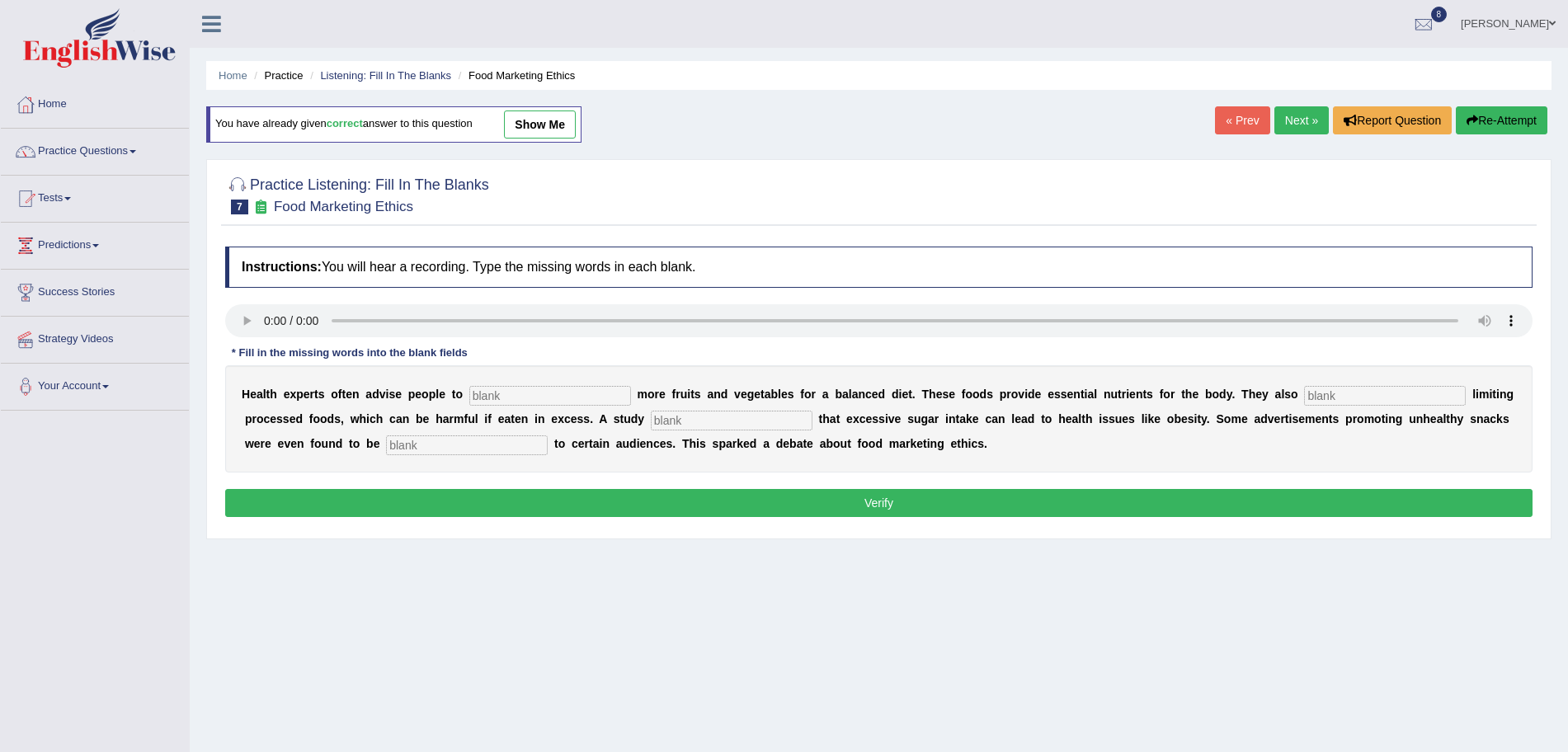
click at [513, 387] on input "text" at bounding box center [550, 396] width 162 height 20
click at [530, 391] on input "consumw" at bounding box center [550, 396] width 162 height 20
type input "consume"
type input "e"
type input "recommended"
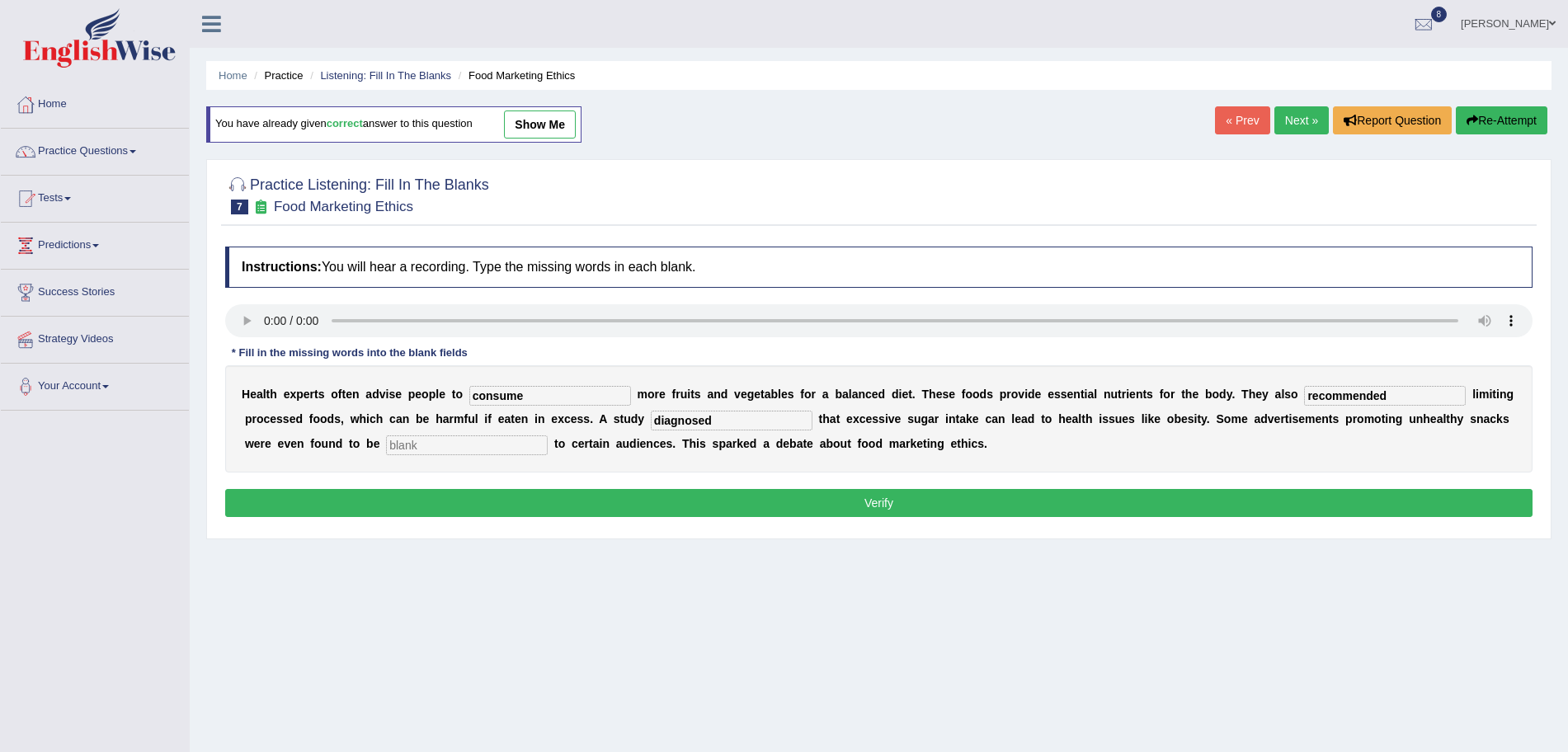
type input "diagnosed"
type input "offensive"
click at [555, 498] on button "Verify" at bounding box center [879, 503] width 1307 height 28
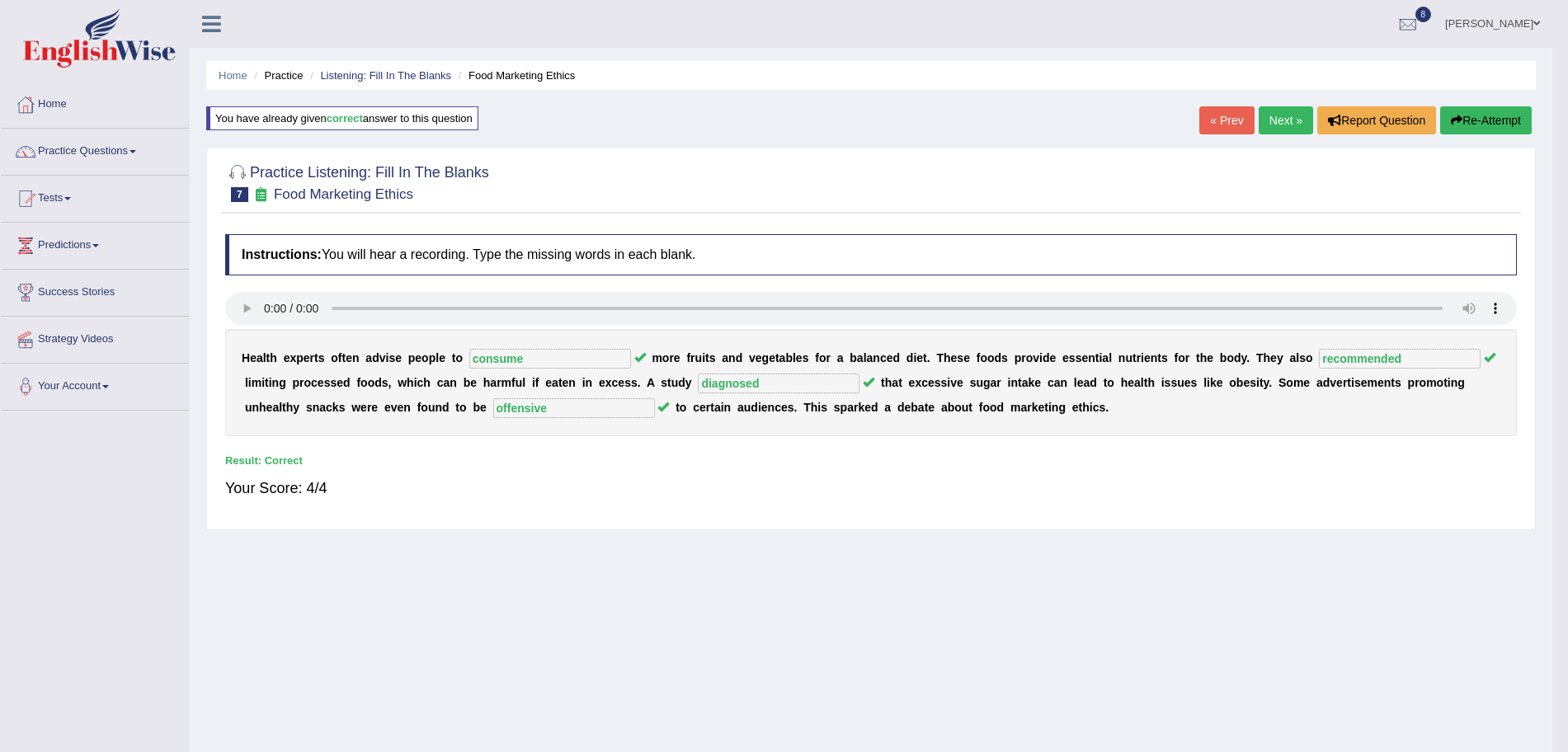
click at [1291, 122] on link "Next »" at bounding box center [1285, 120] width 55 height 28
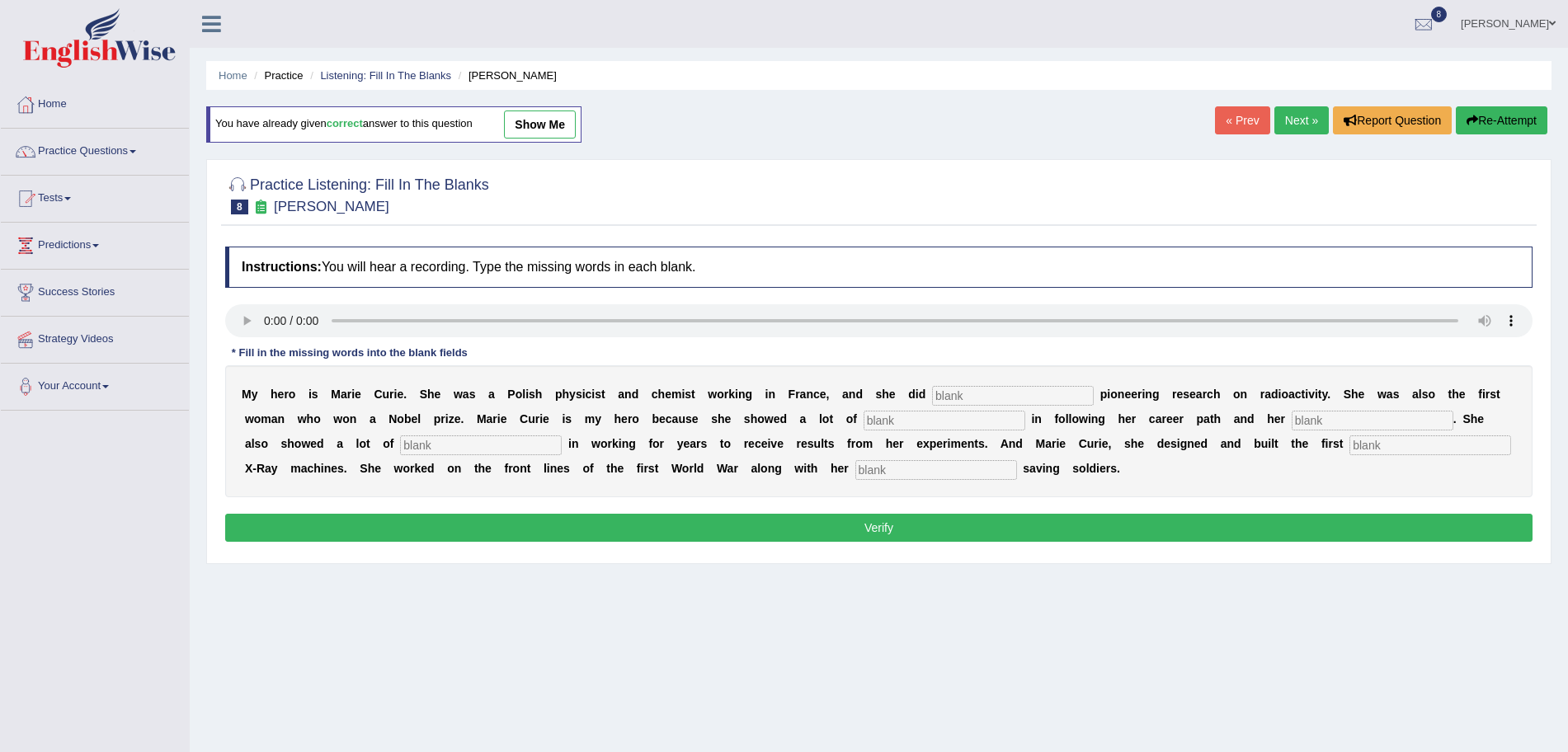
click at [964, 388] on input "text" at bounding box center [1012, 396] width 162 height 20
type input "conduct"
type input "determination"
type input "passions"
type input "patience"
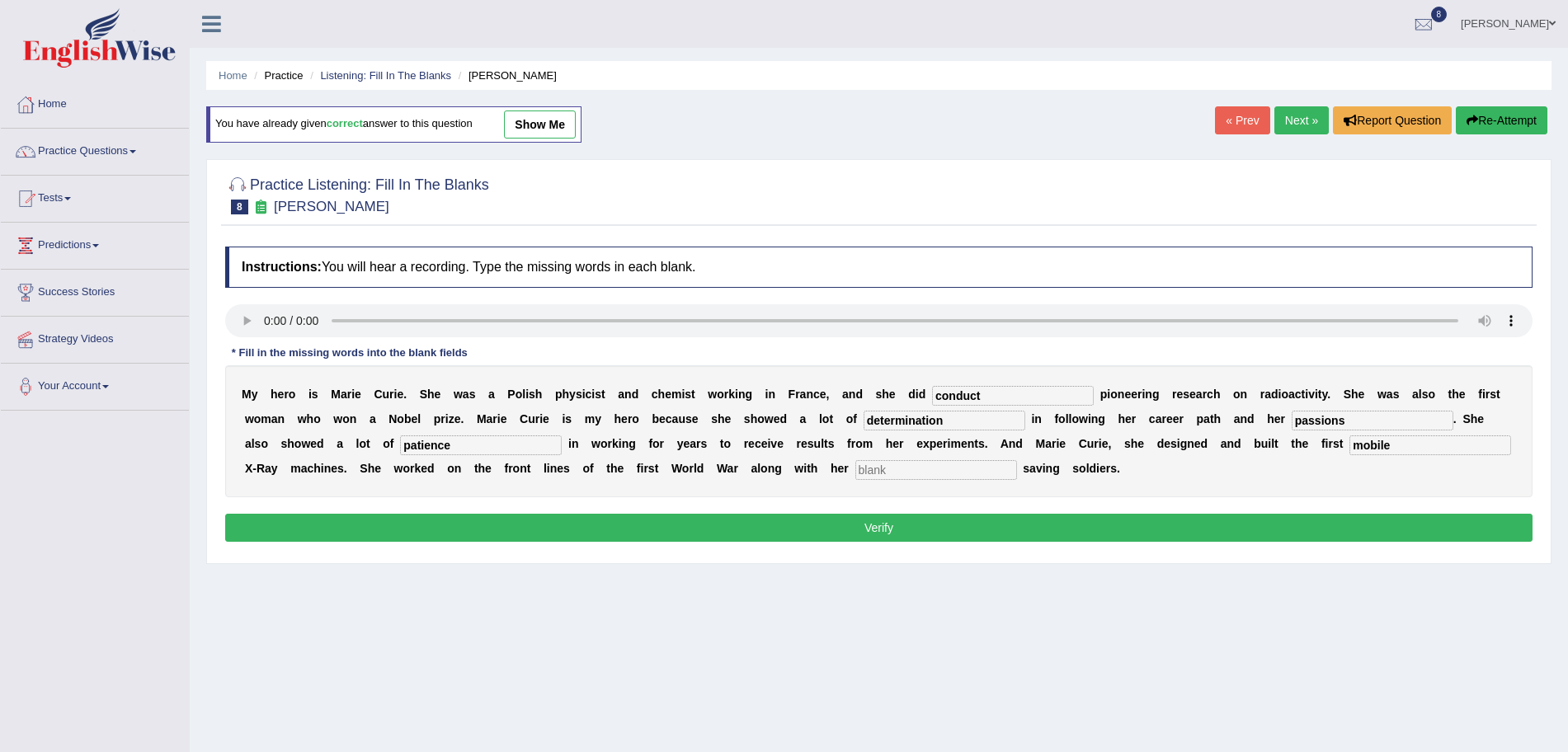
type input "mobile"
type input "daughter"
click at [884, 524] on button "Verify" at bounding box center [879, 527] width 1307 height 28
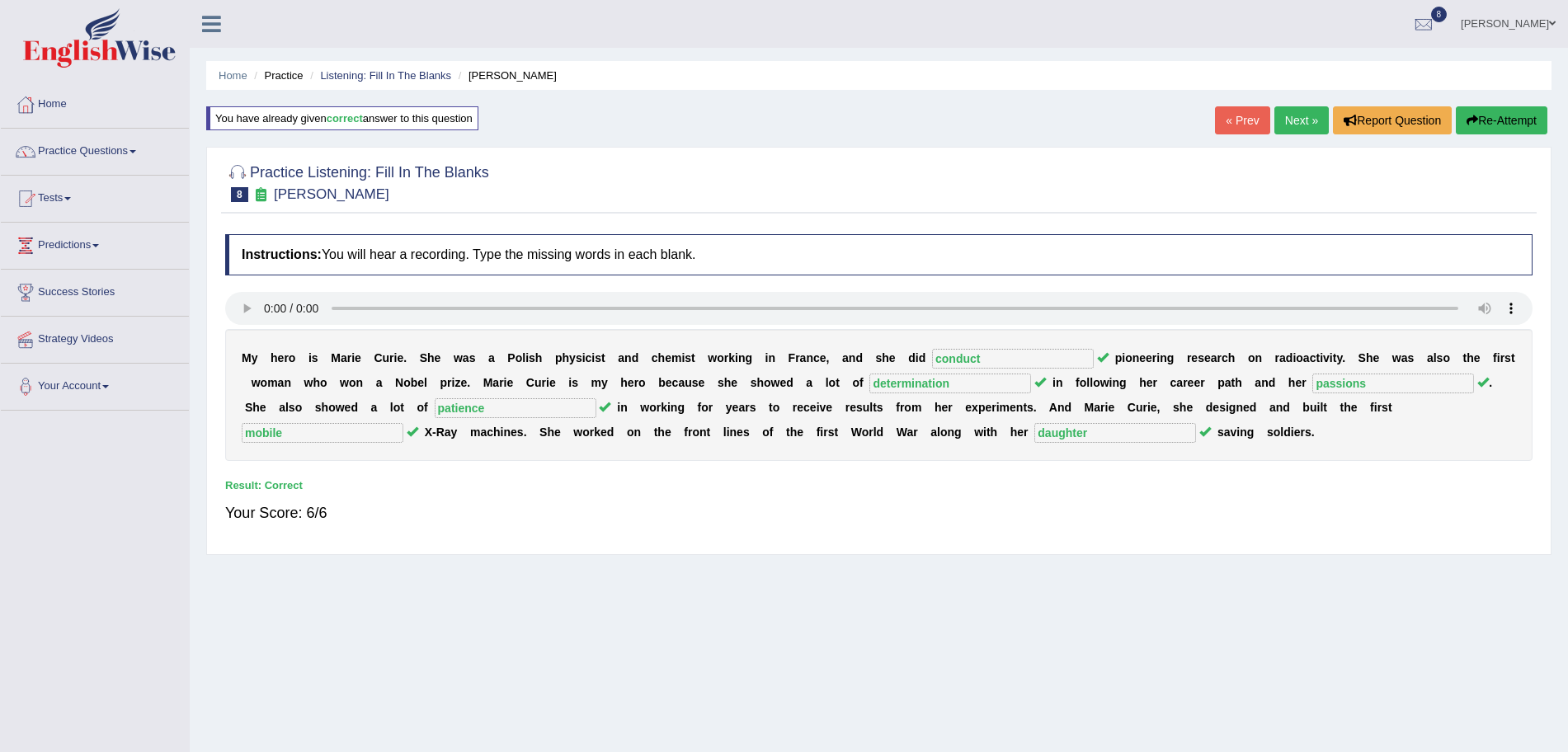
click at [1295, 118] on link "Next »" at bounding box center [1301, 120] width 55 height 28
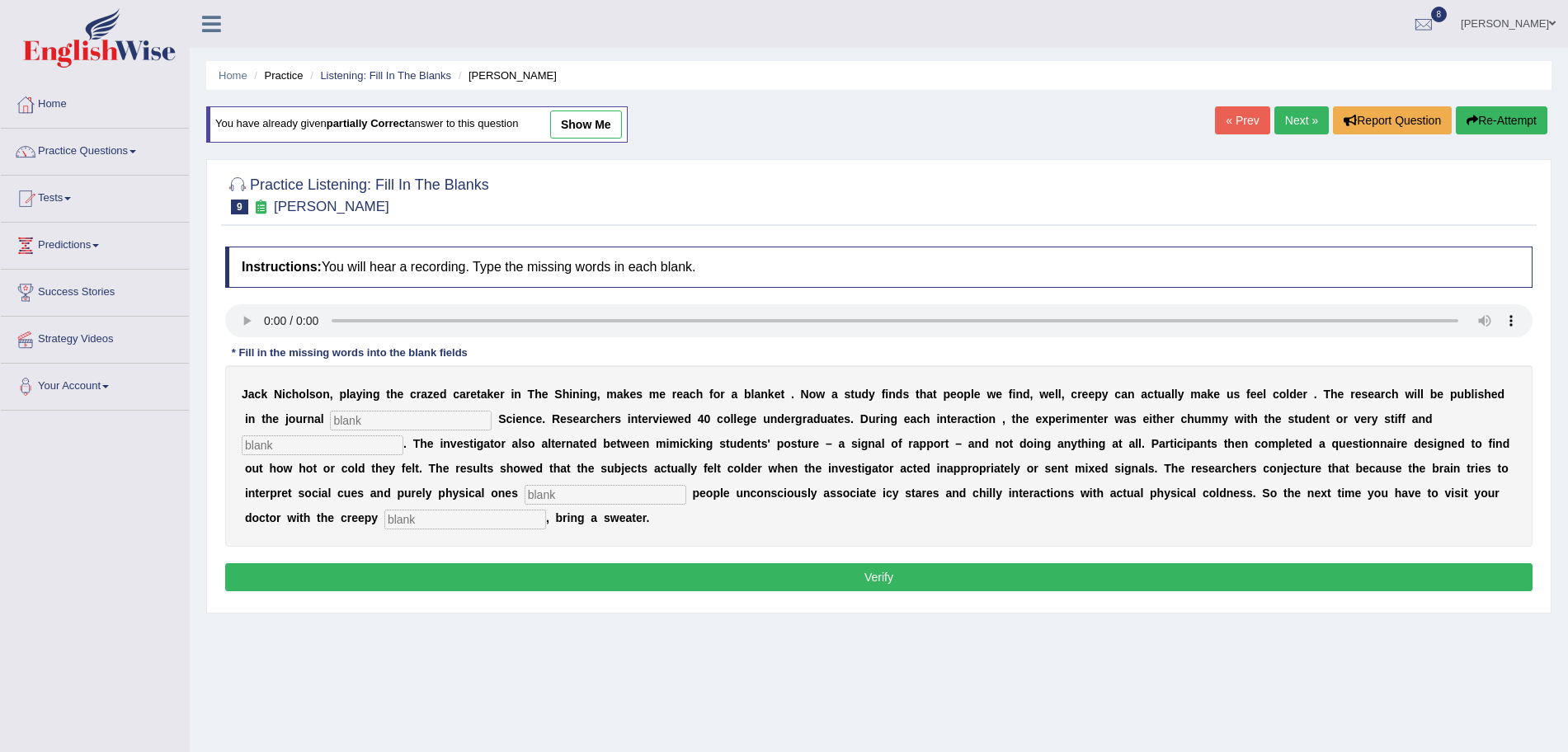
click at [394, 421] on input "text" at bounding box center [410, 421] width 162 height 20
type input "s"
type input "psychological"
type input "r"
type input "professional"
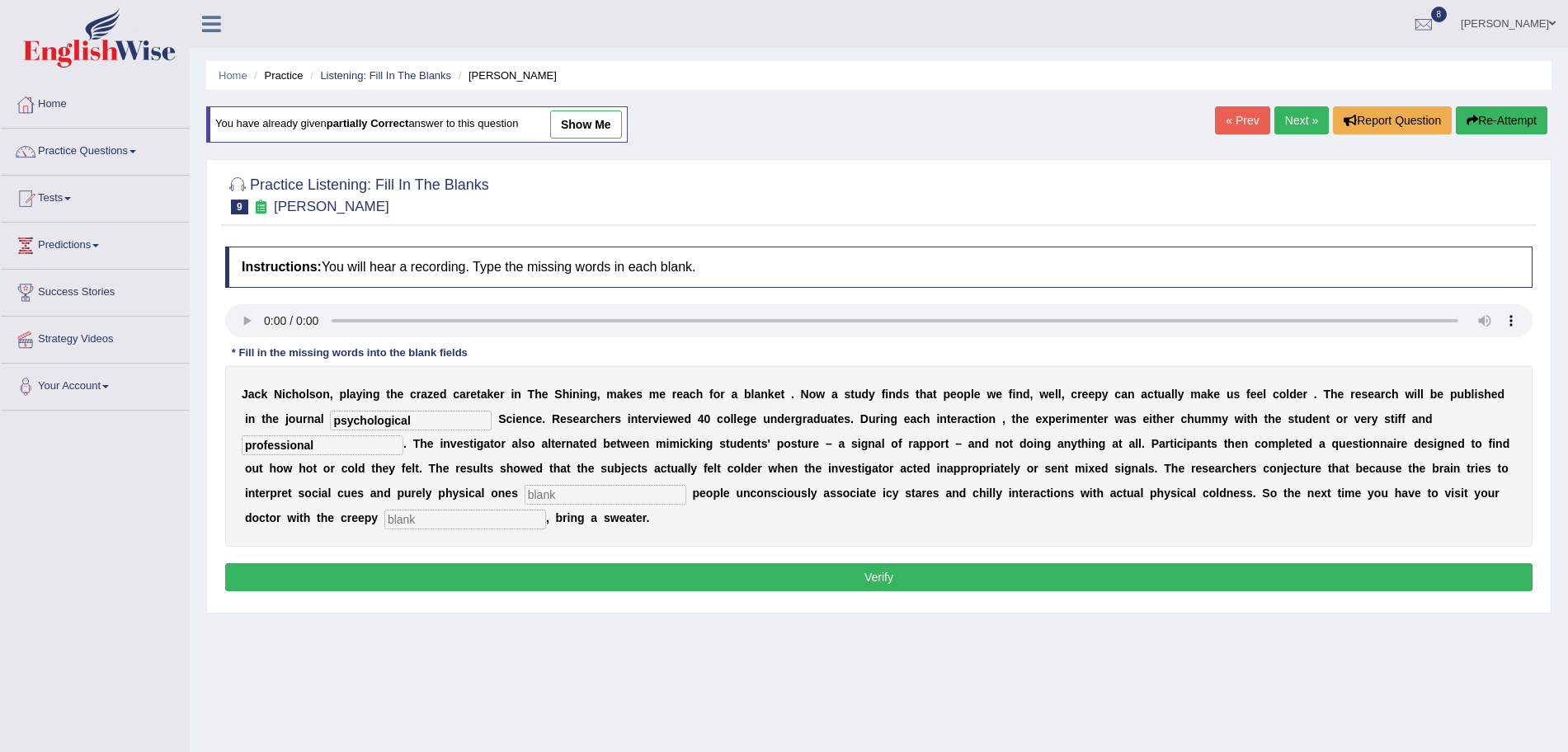
click at [596, 491] on input "text" at bounding box center [605, 495] width 162 height 20
type input "simultaneously"
type input "receptionist"
click at [647, 574] on button "Verify" at bounding box center [879, 577] width 1307 height 28
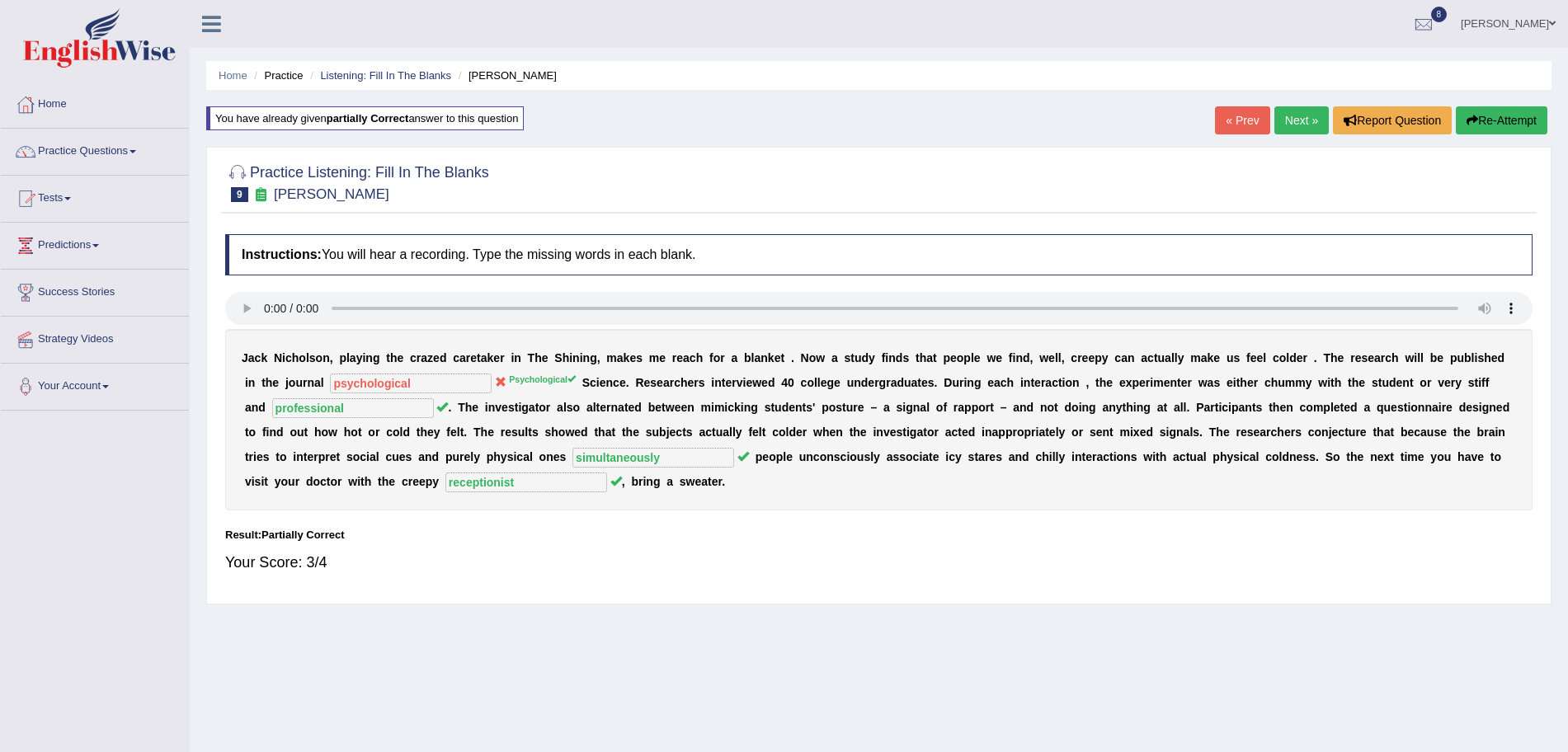
click at [1291, 126] on link "Next »" at bounding box center [1301, 120] width 55 height 28
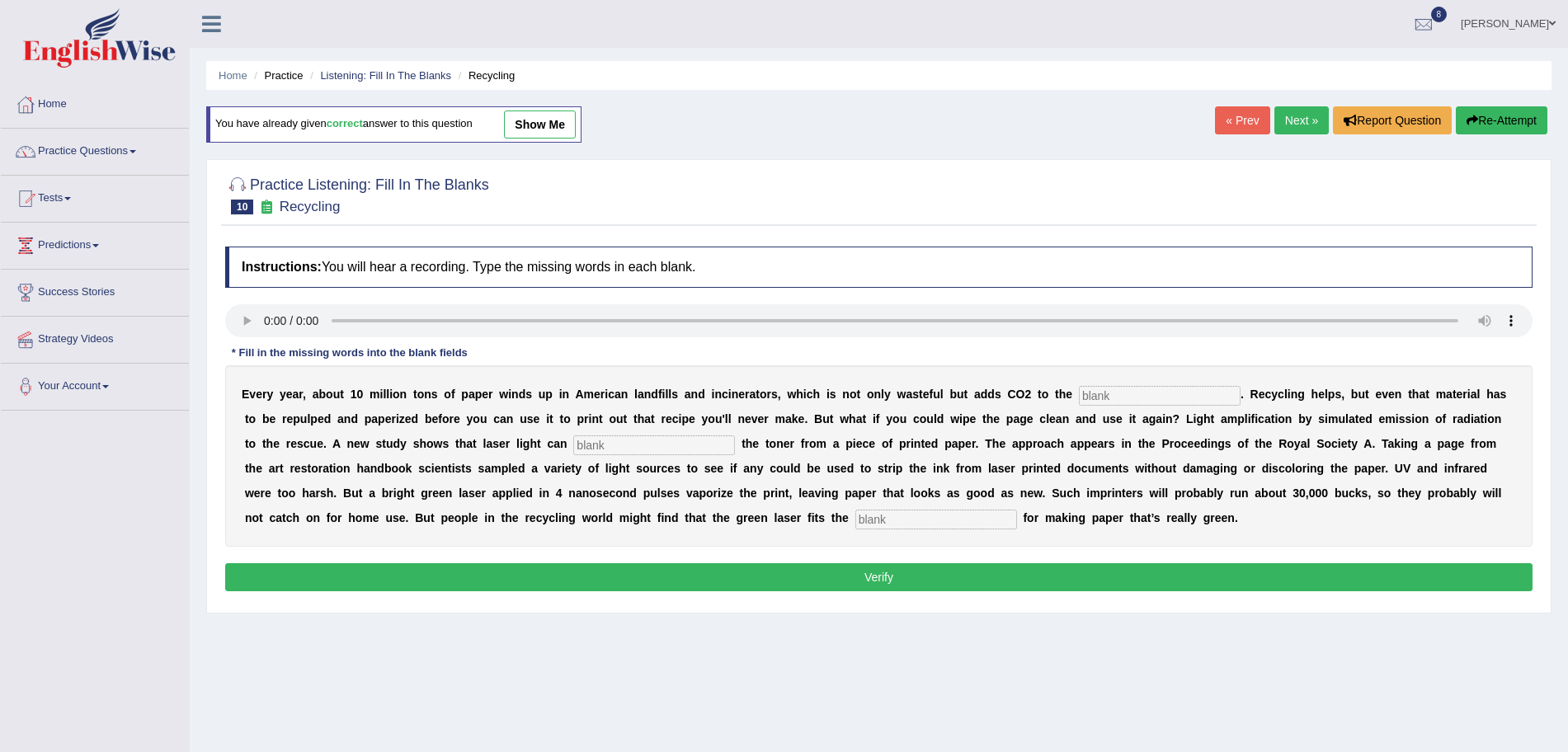
click at [1097, 391] on input "text" at bounding box center [1159, 396] width 162 height 20
type input "atmosphere"
type input "erase"
type input "bill"
click at [931, 584] on button "Verify" at bounding box center [879, 577] width 1307 height 28
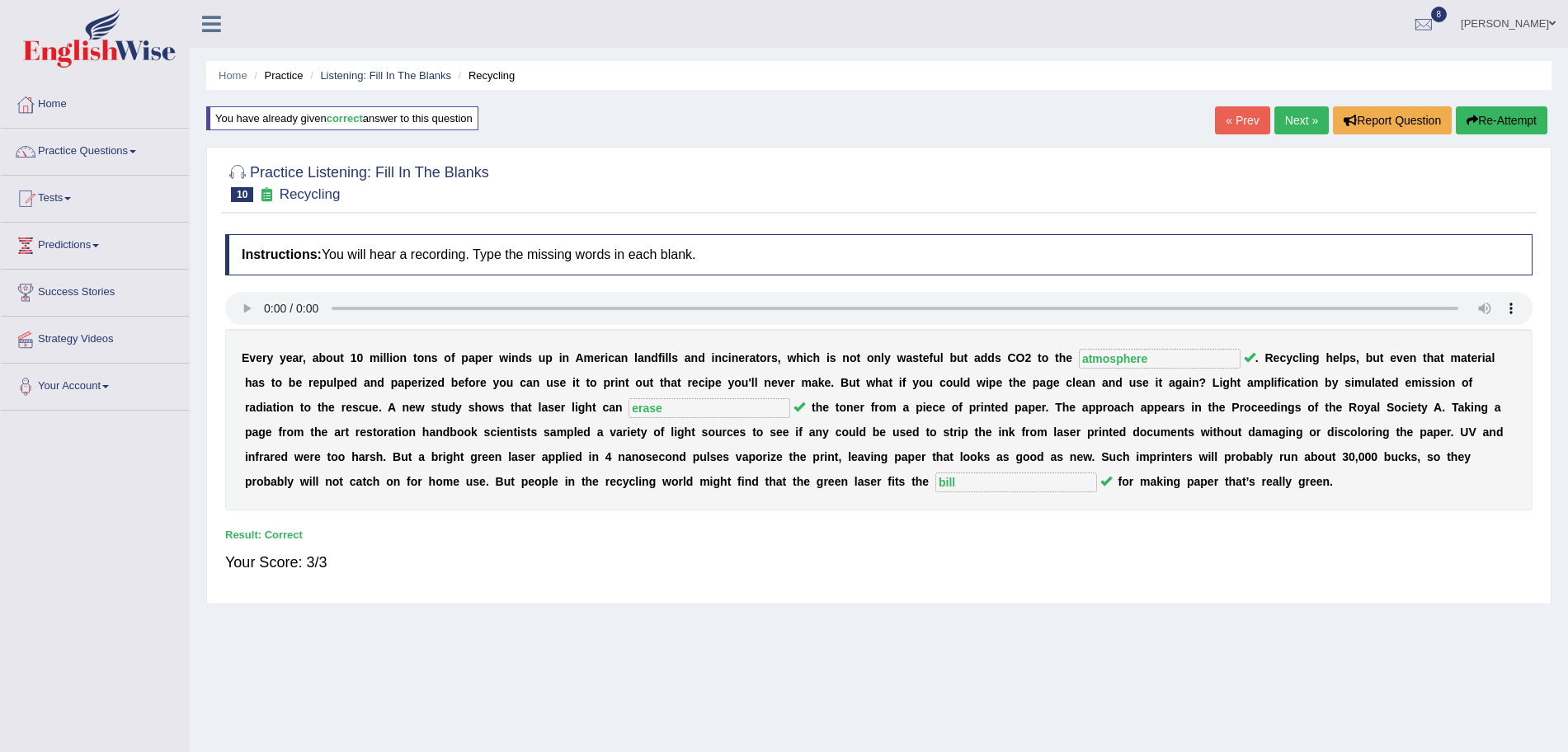
click at [1291, 124] on link "Next »" at bounding box center [1301, 120] width 55 height 28
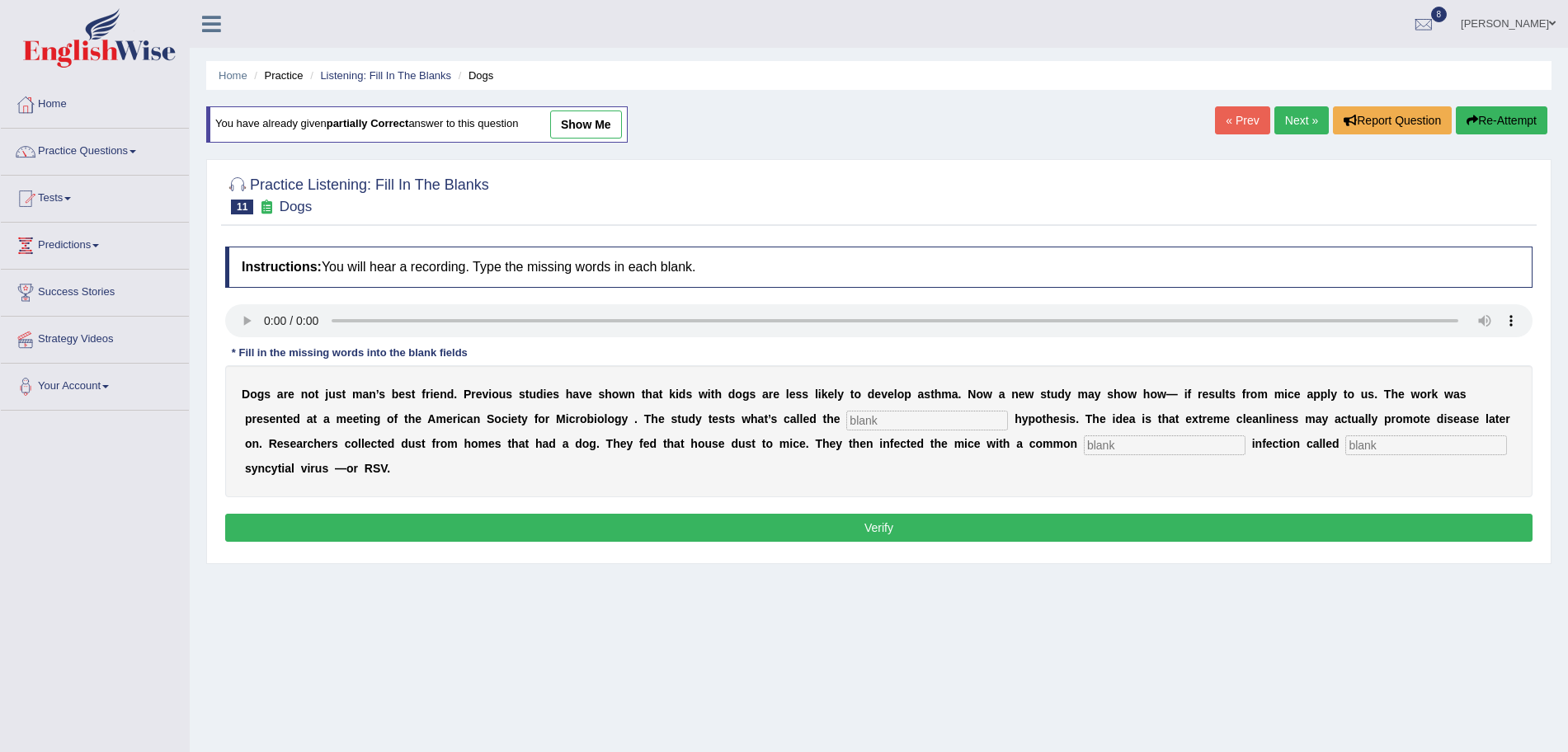
drag, startPoint x: 863, startPoint y: 406, endPoint x: 879, endPoint y: 421, distance: 21.9
click at [879, 421] on div "D o g s a r e n o t j u s t m a n ’ s b e s t f r i e n d . P r e v i o u s s t…" at bounding box center [879, 431] width 1307 height 132
click at [879, 421] on input "text" at bounding box center [927, 421] width 162 height 20
type input "hygiene"
type input "childhood"
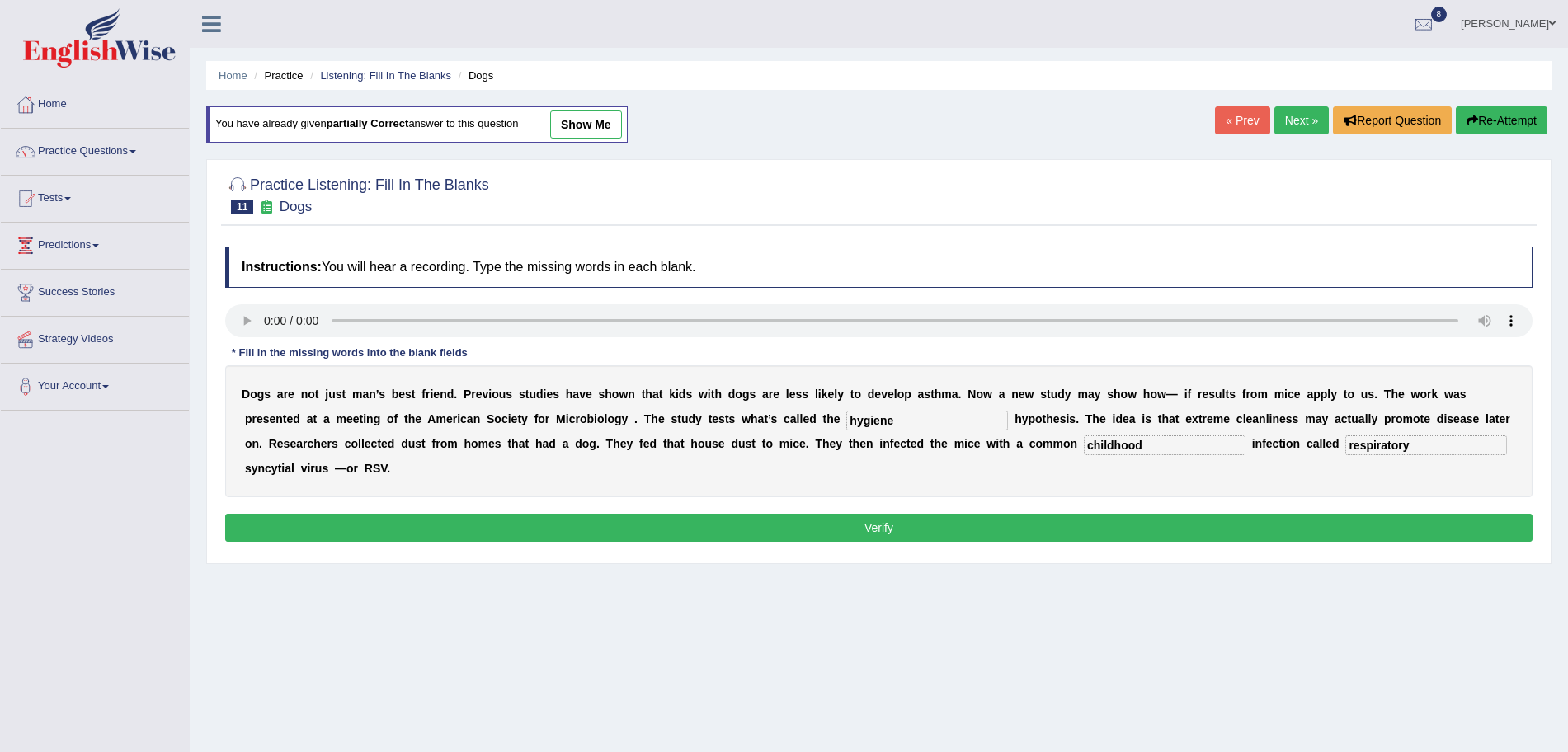
type input "respiratory"
click at [1046, 520] on button "Verify" at bounding box center [879, 527] width 1307 height 28
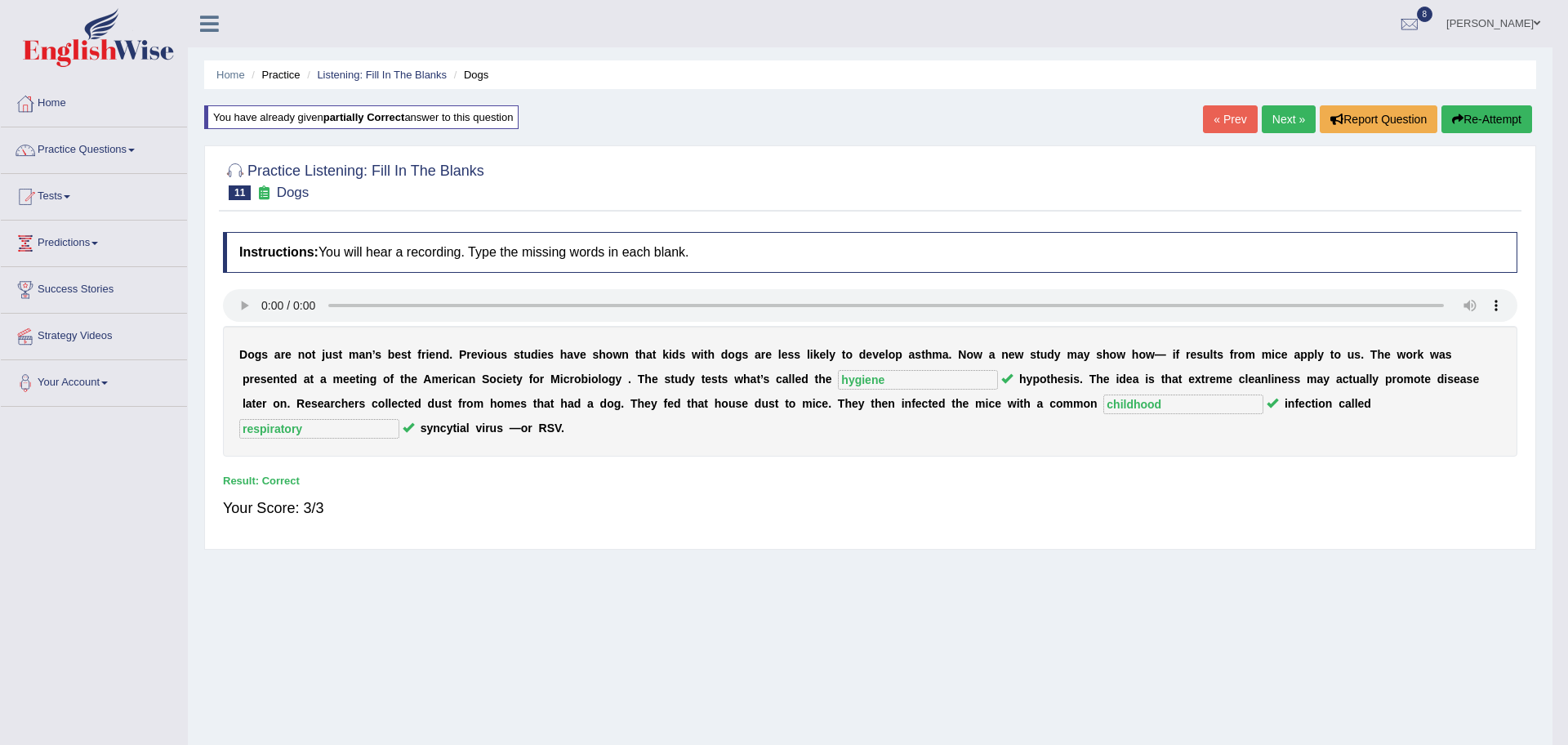
click at [111, 143] on body "Toggle navigation Home Practice Questions Speaking Practice Read Aloud Repeat S…" at bounding box center [784, 372] width 1568 height 745
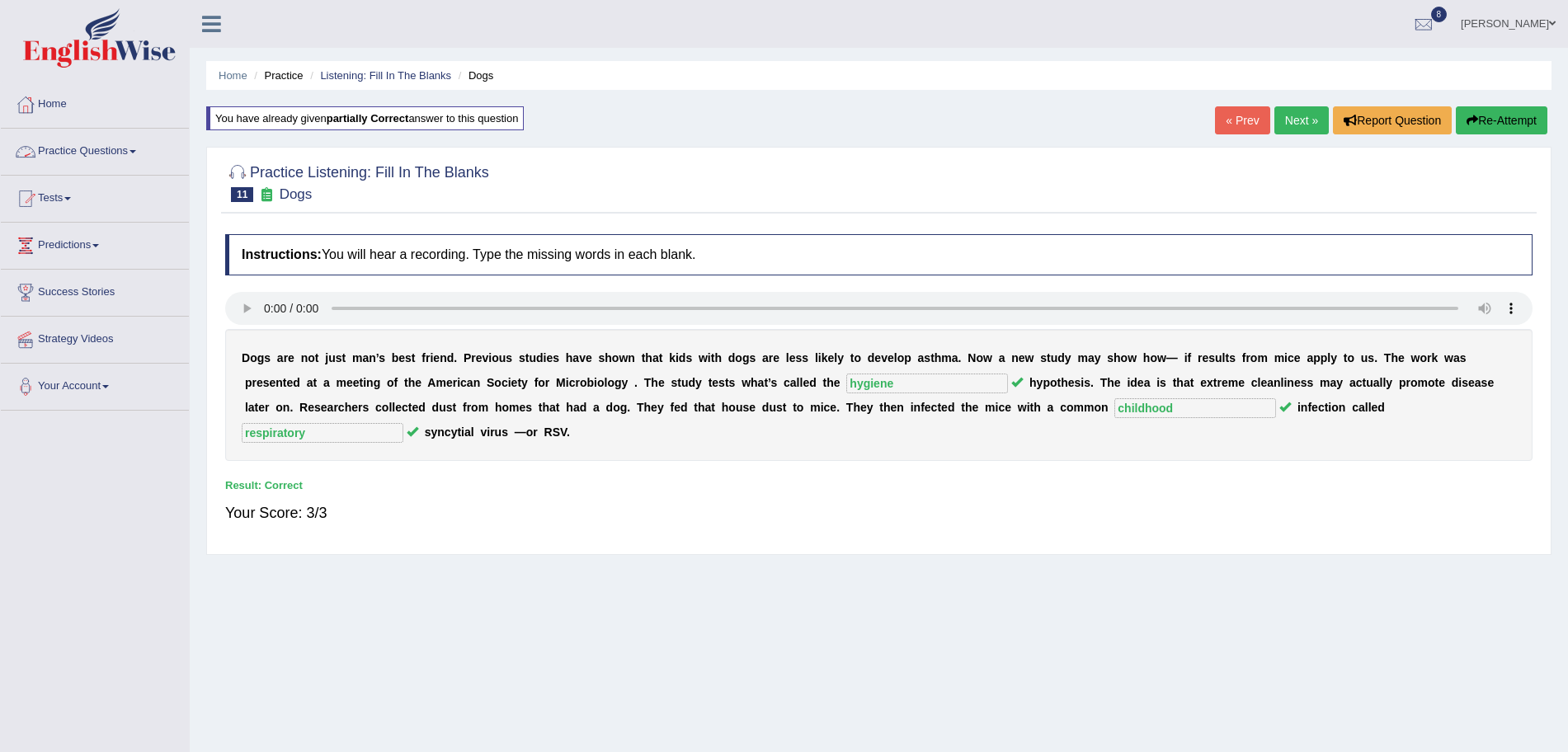
click at [112, 144] on link "Practice Questions" at bounding box center [94, 150] width 188 height 42
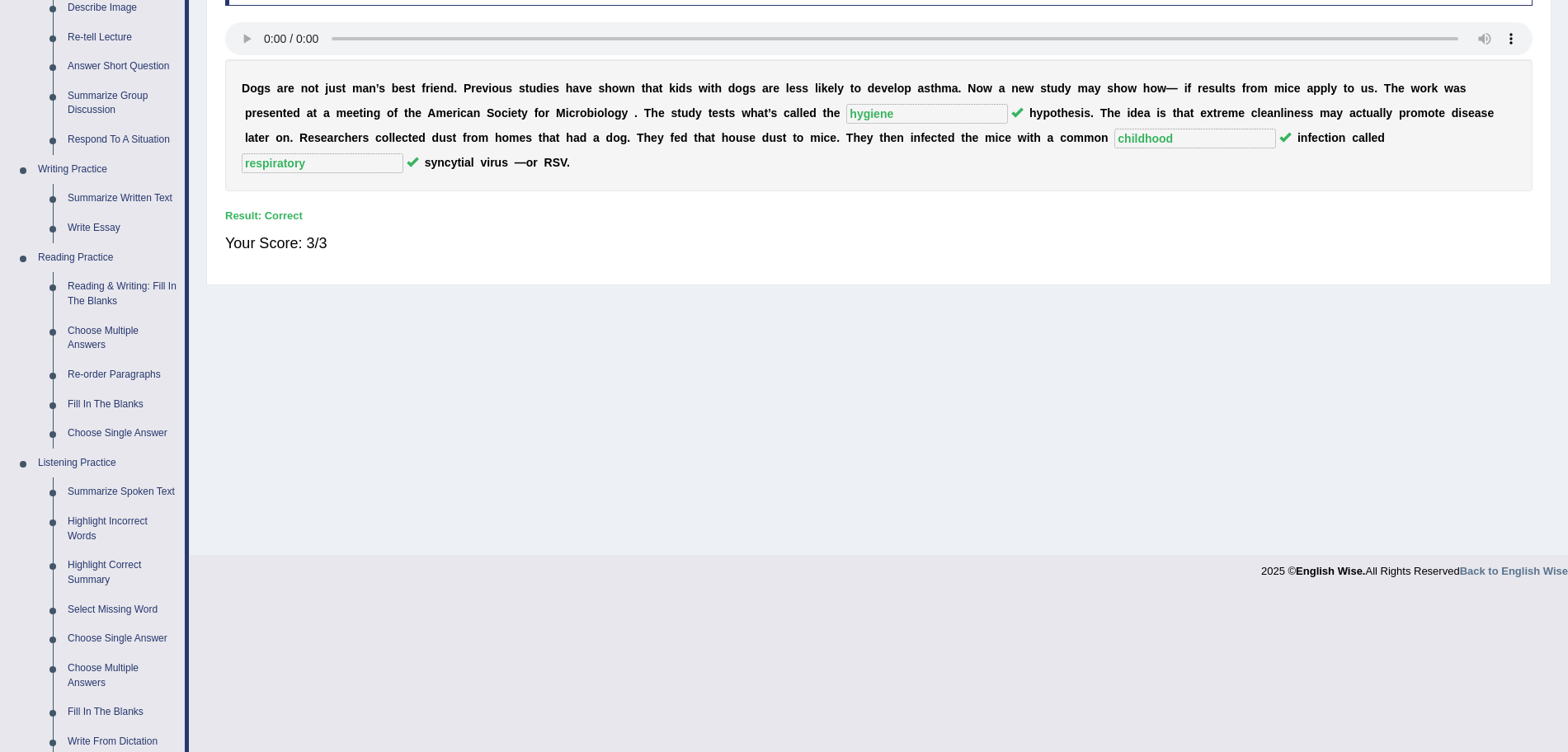
scroll to position [284, 0]
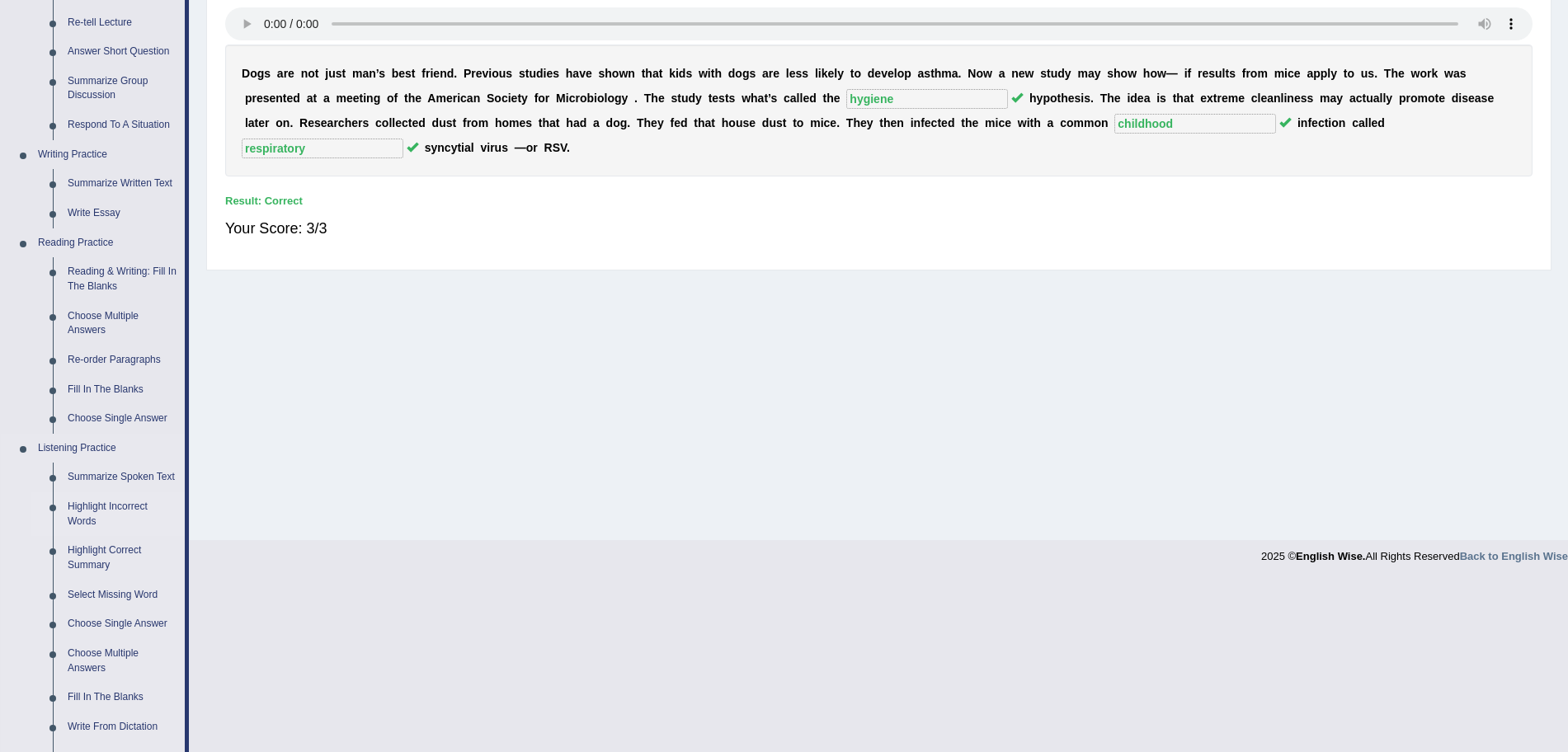
click at [82, 505] on link "Highlight Incorrect Words" at bounding box center [122, 515] width 124 height 44
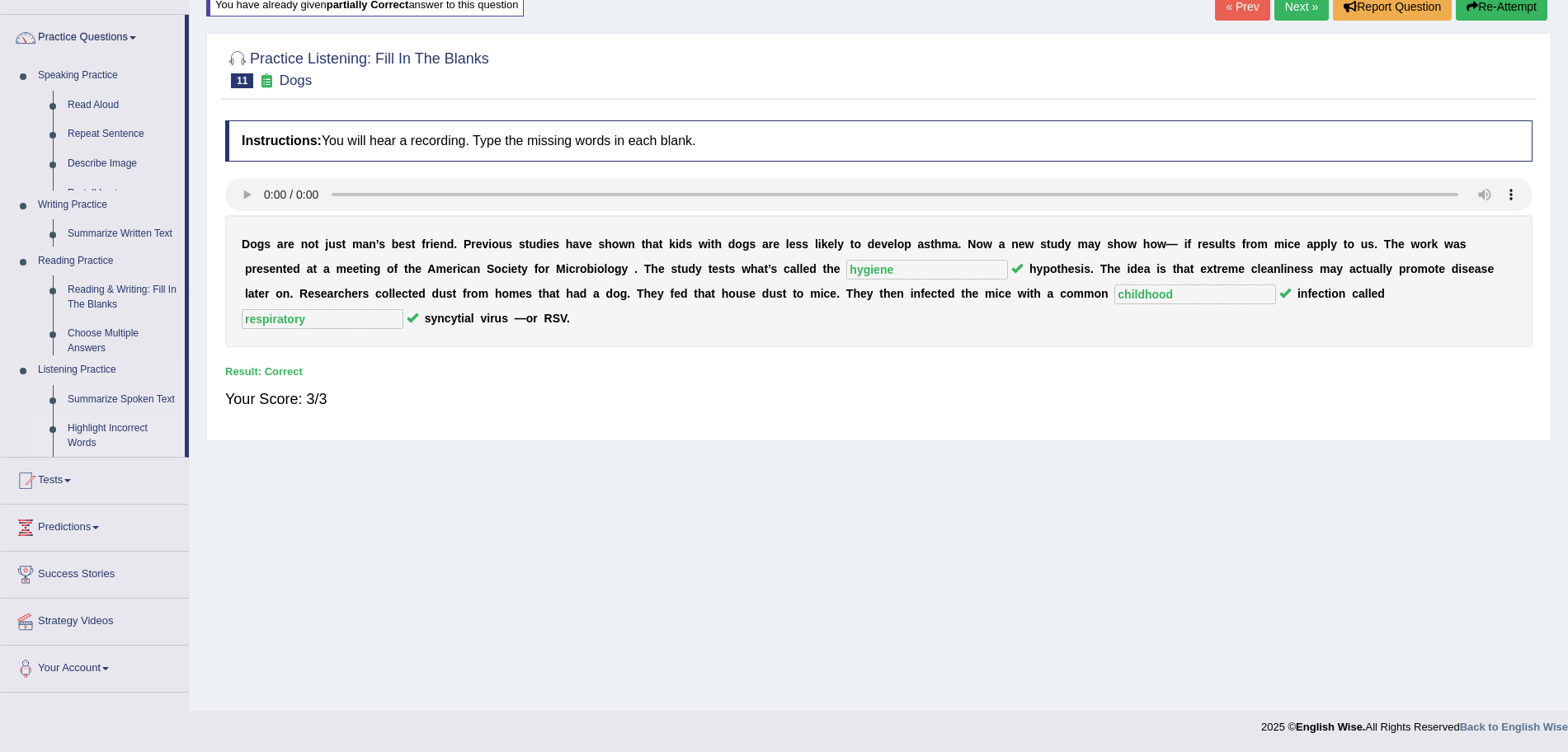
scroll to position [114, 0]
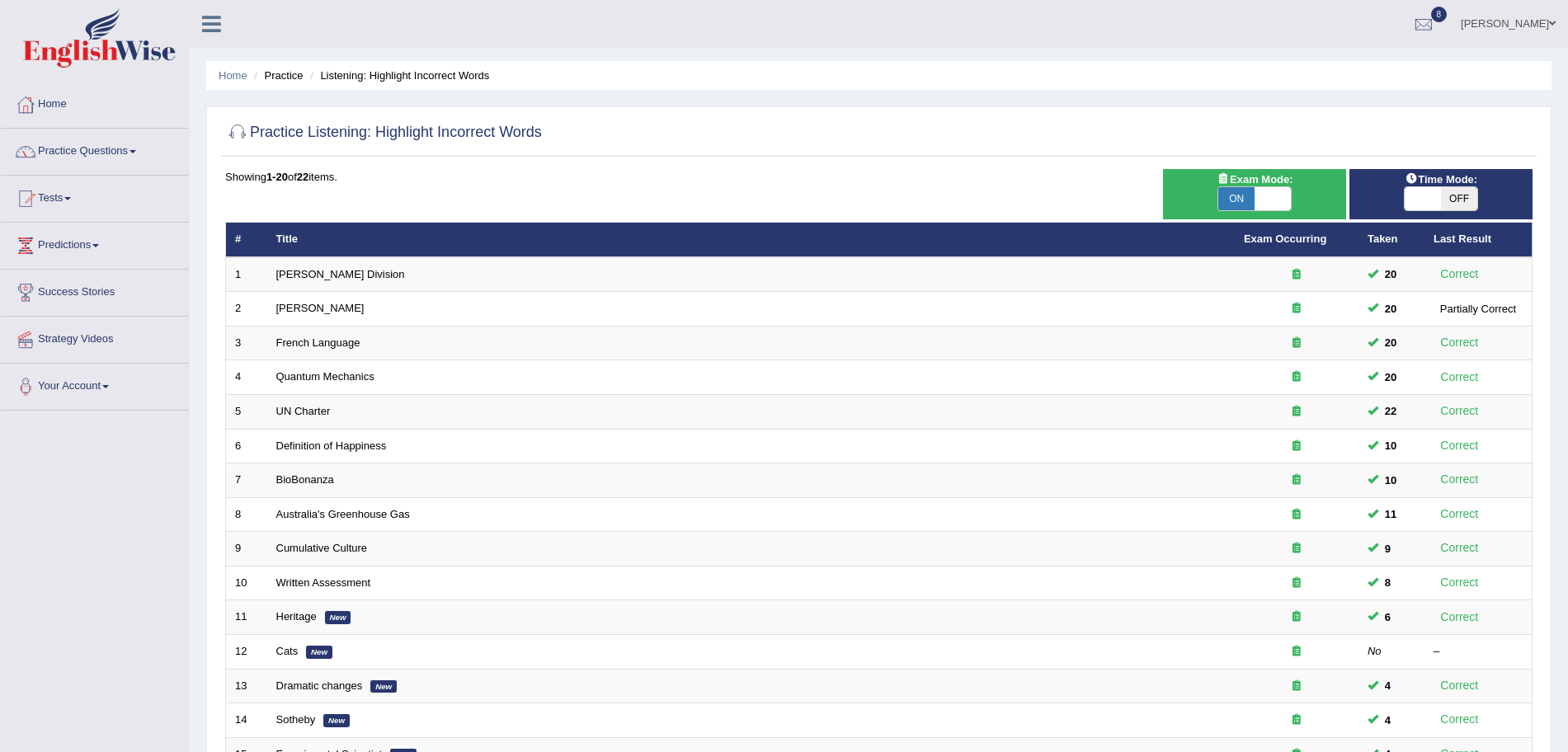
scroll to position [340, 0]
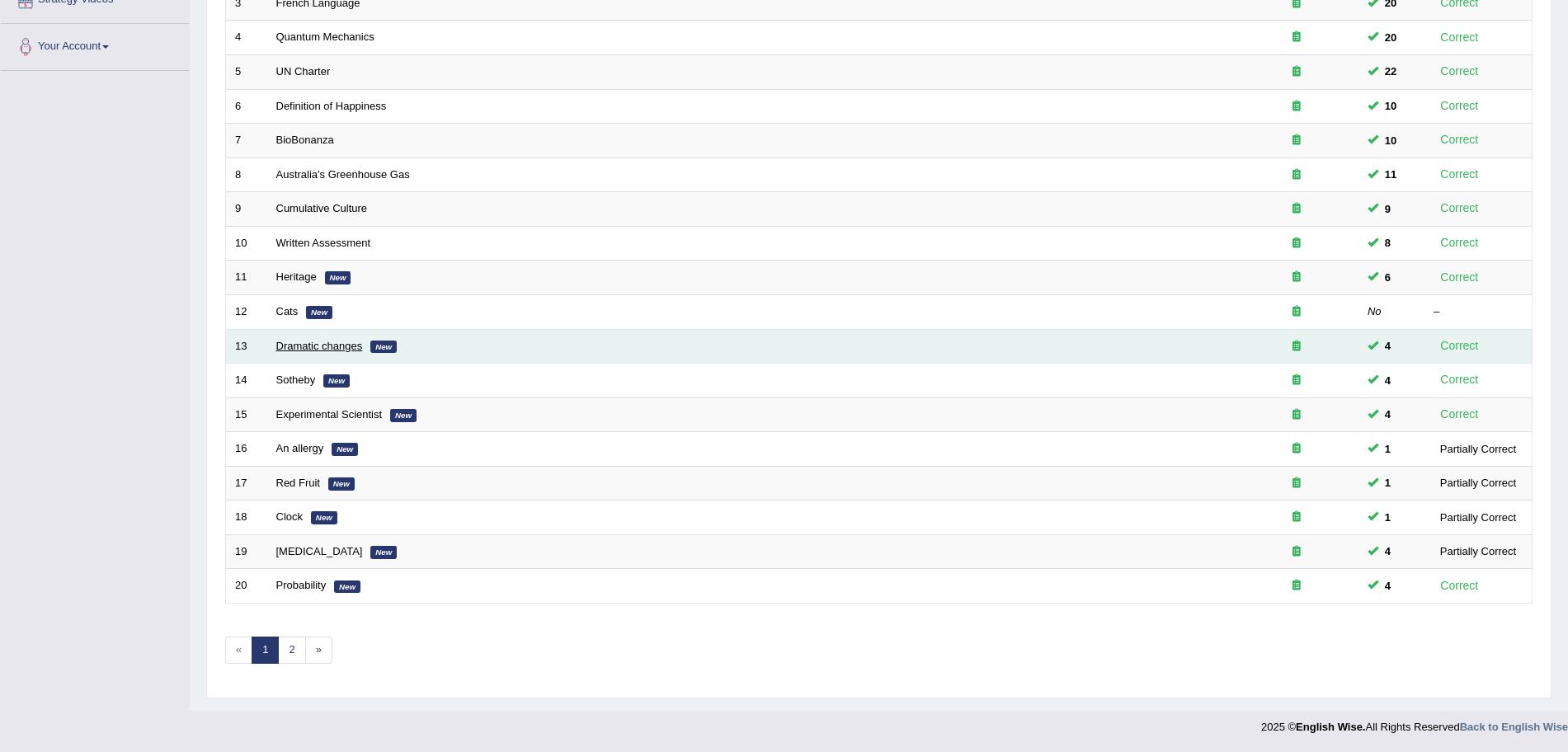
click at [314, 348] on link "Dramatic changes" at bounding box center [319, 346] width 86 height 12
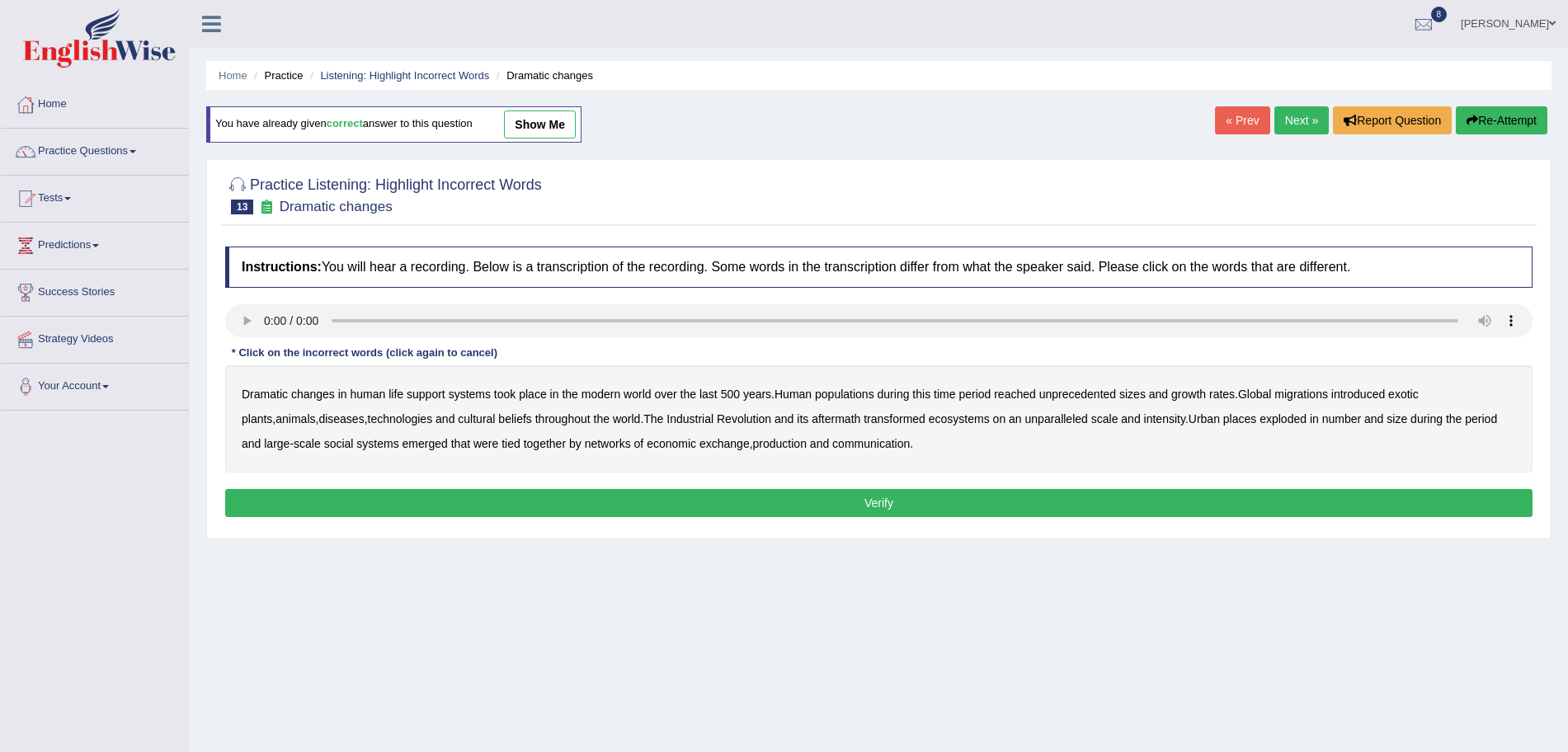
click at [853, 394] on b "populations" at bounding box center [844, 393] width 60 height 13
click at [319, 418] on b "diseases" at bounding box center [342, 418] width 46 height 13
click at [928, 420] on b "ecosystems" at bounding box center [958, 418] width 61 height 13
drag, startPoint x: 1181, startPoint y: 427, endPoint x: 1170, endPoint y: 423, distance: 11.7
click at [1170, 423] on div "Dramatic changes in human life support systems took place in the modern world o…" at bounding box center [879, 419] width 1307 height 107
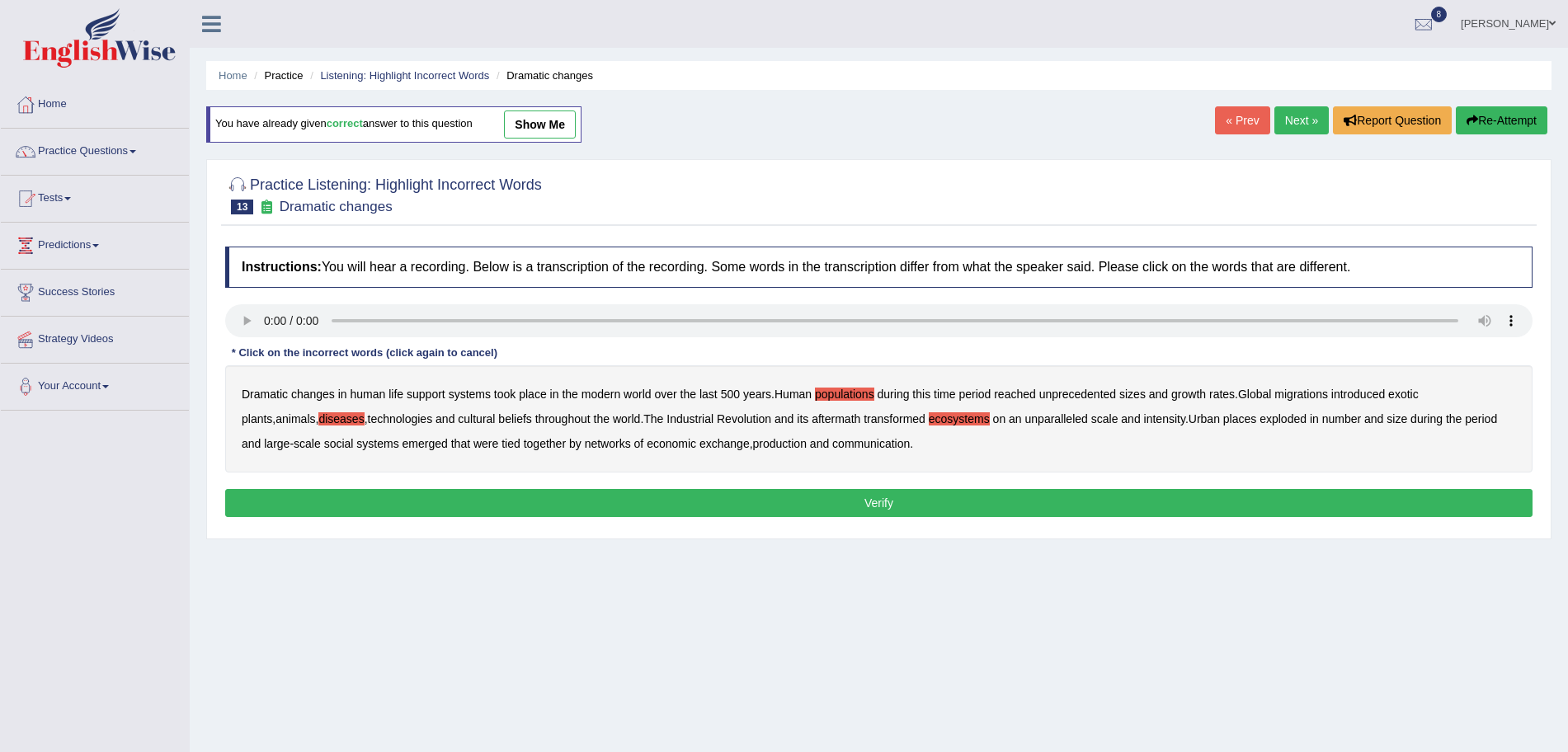
click at [1223, 423] on b "places" at bounding box center [1239, 418] width 33 height 13
click at [753, 445] on b "production" at bounding box center [780, 443] width 54 height 13
click at [747, 504] on button "Verify" at bounding box center [879, 503] width 1307 height 28
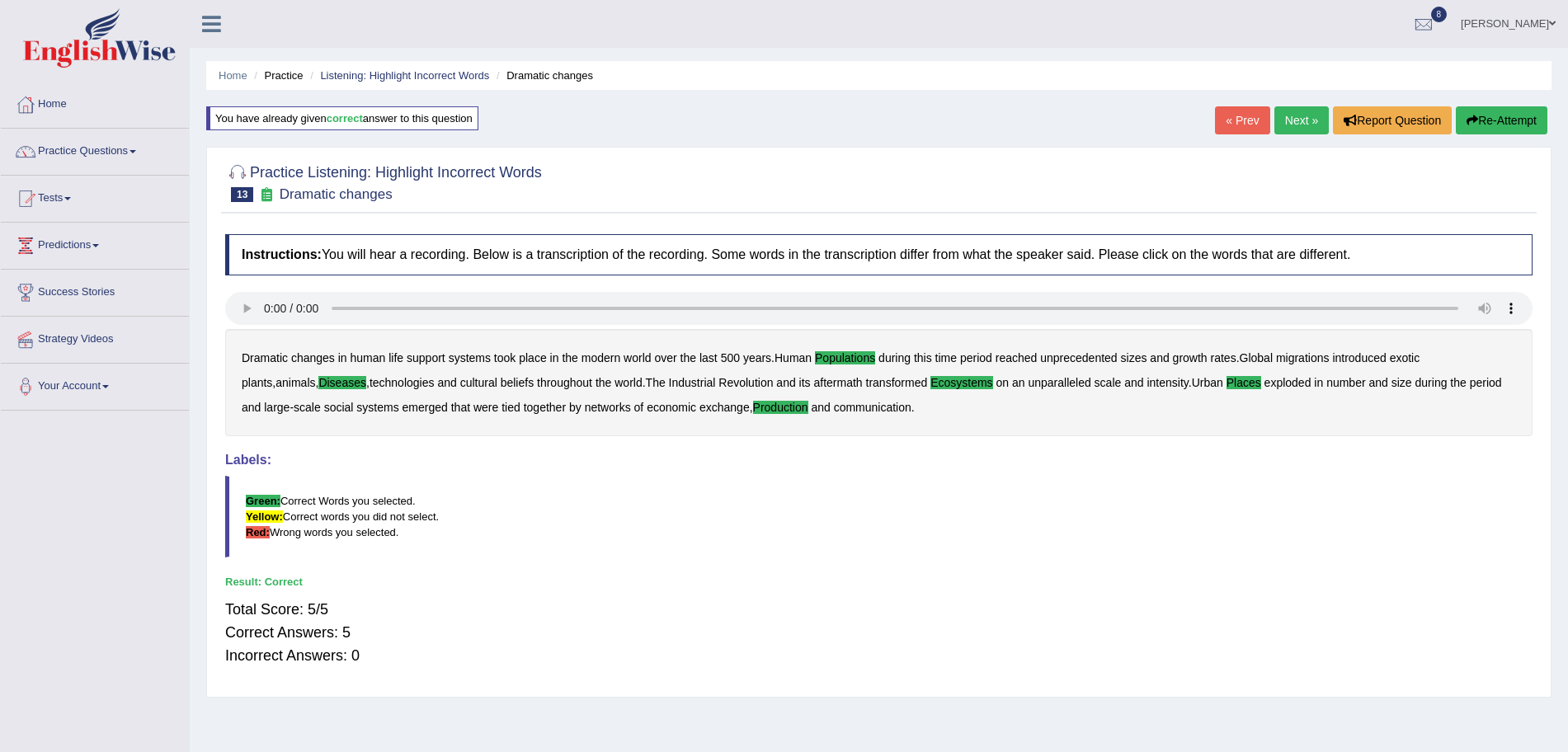
click at [1296, 123] on link "Next »" at bounding box center [1301, 120] width 55 height 28
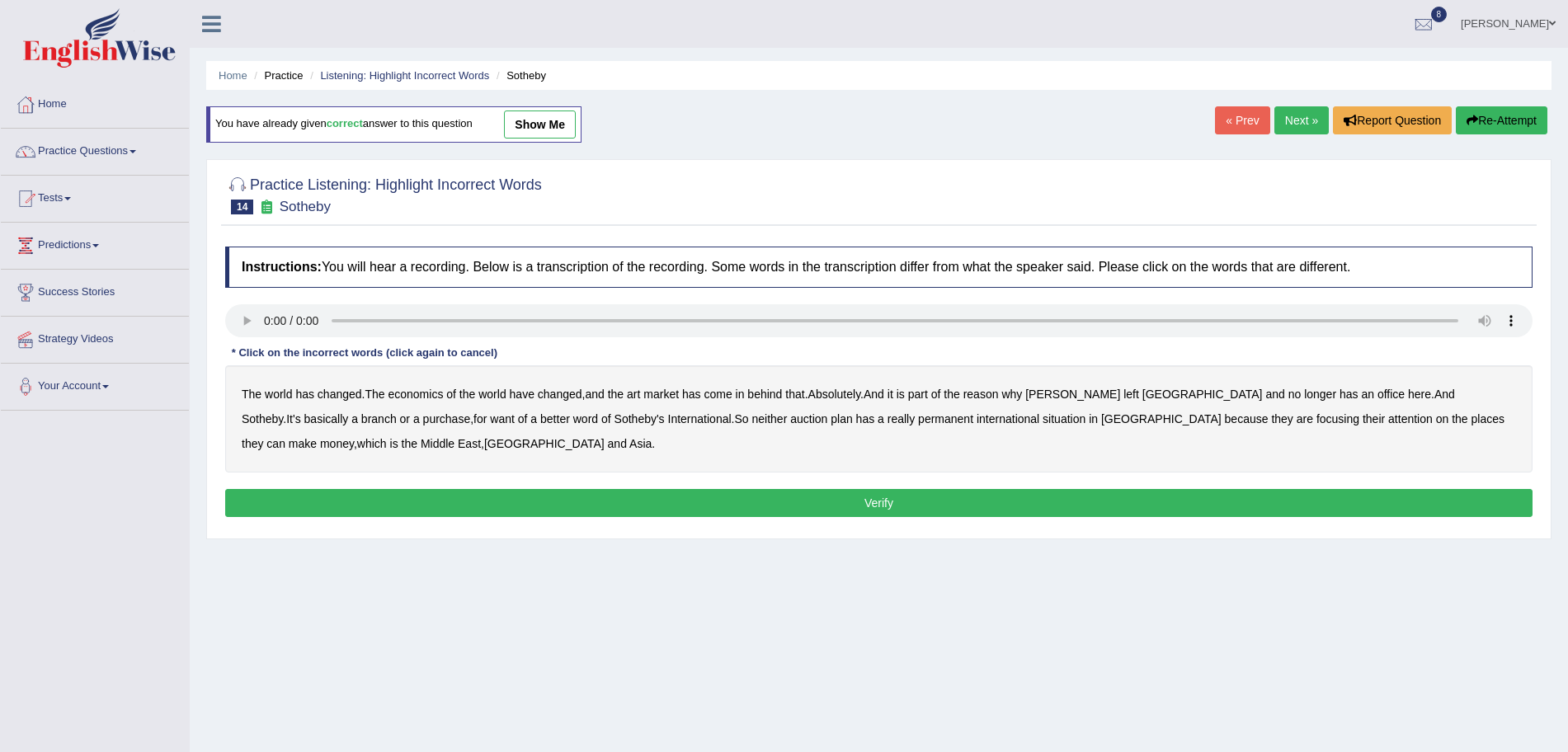
click at [423, 416] on b "purchase" at bounding box center [447, 418] width 48 height 13
click at [830, 421] on b "plan" at bounding box center [841, 418] width 22 height 13
click at [1043, 422] on b "situation" at bounding box center [1064, 418] width 43 height 13
click at [684, 503] on button "Verify" at bounding box center [879, 503] width 1307 height 28
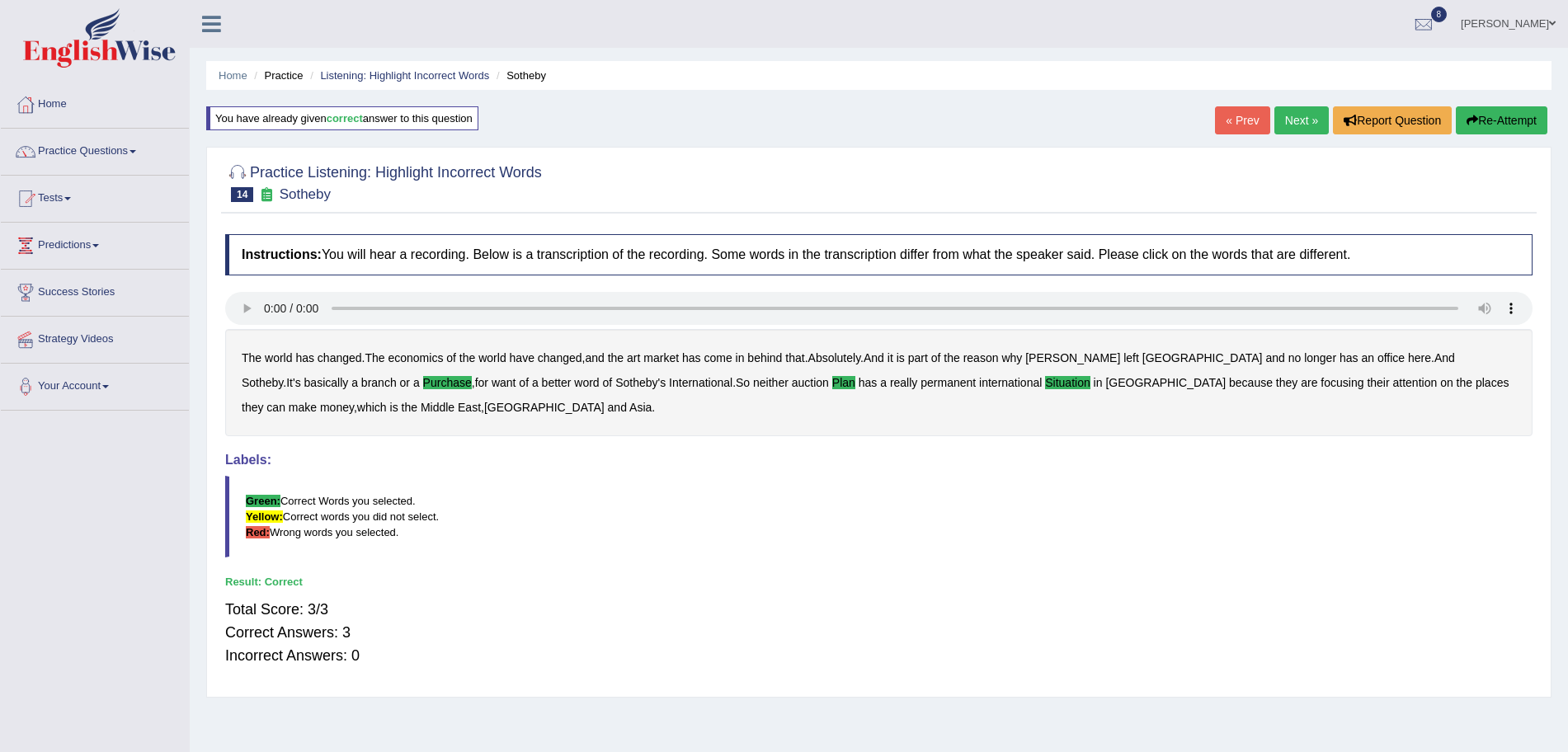
click at [1292, 118] on link "Next »" at bounding box center [1301, 120] width 55 height 28
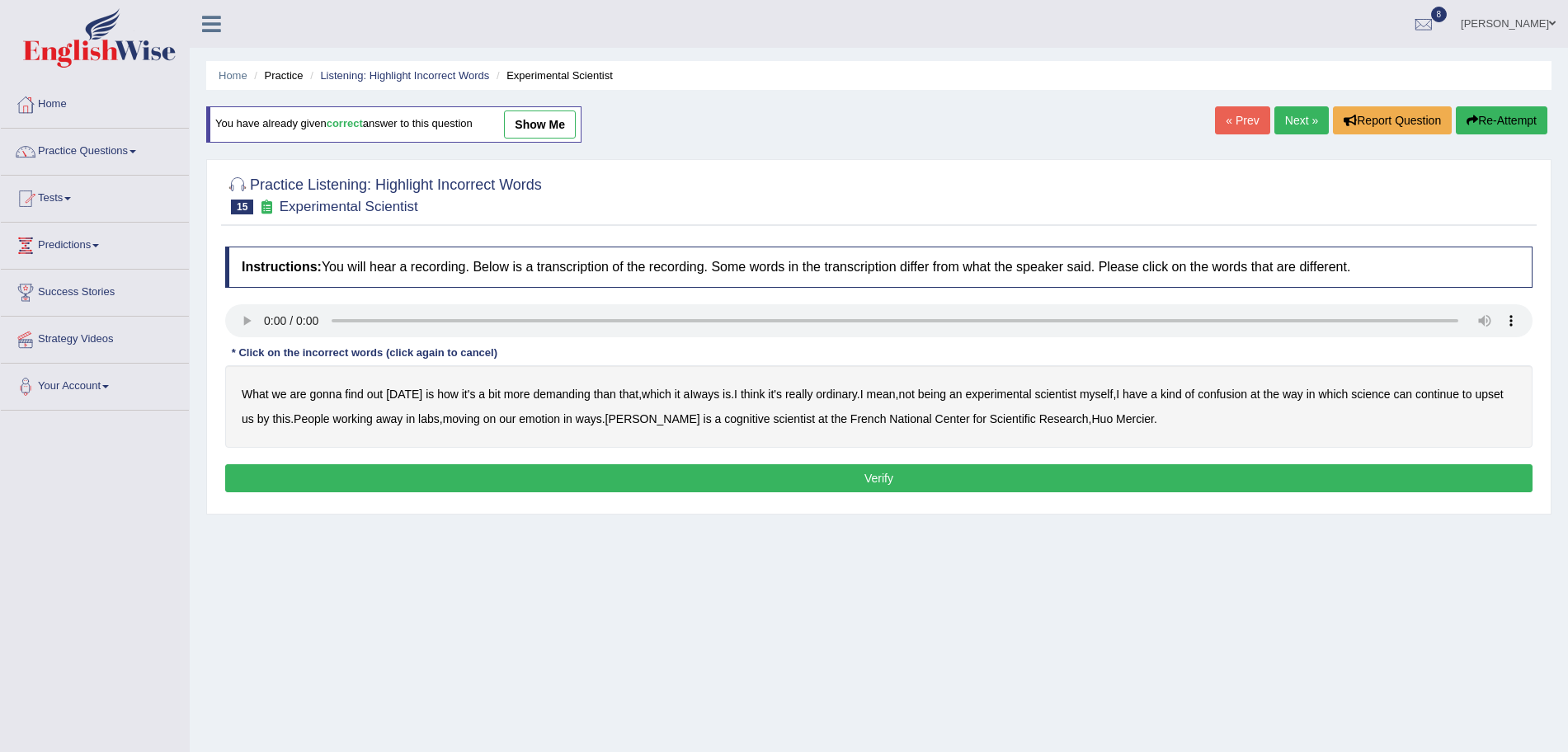
click at [232, 318] on div "Instructions: You will hear a recording. Below is a transcription of the record…" at bounding box center [879, 372] width 1316 height 267
click at [541, 392] on b "demanding" at bounding box center [560, 393] width 57 height 13
click at [834, 393] on b "ordinary" at bounding box center [836, 393] width 42 height 13
click at [1219, 395] on b "confusion" at bounding box center [1222, 393] width 50 height 13
click at [1495, 400] on b "upset" at bounding box center [1489, 393] width 28 height 13
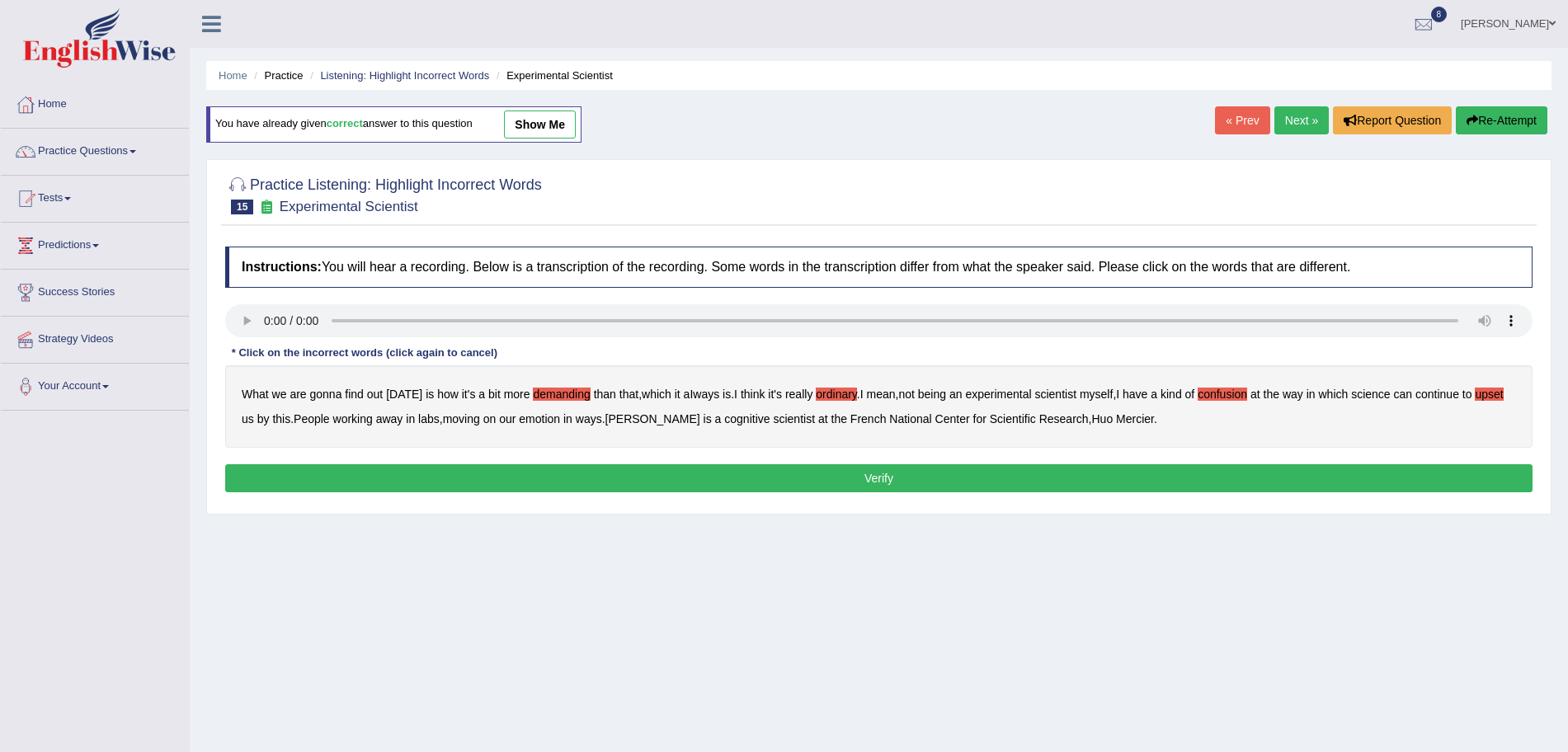
click at [544, 419] on b "emotion" at bounding box center [539, 418] width 42 height 13
click at [942, 479] on button "Verify" at bounding box center [879, 479] width 1307 height 28
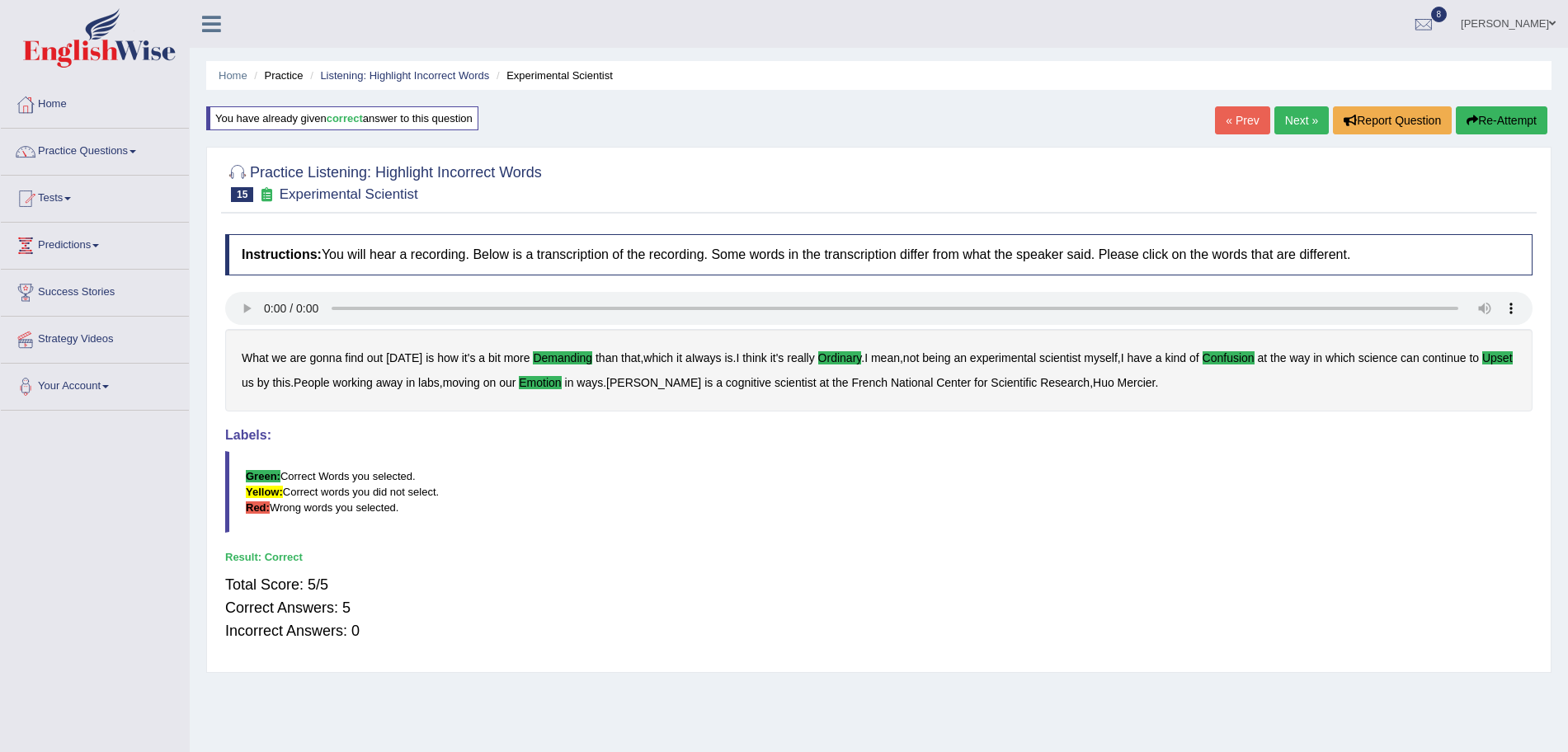
click at [1296, 130] on link "Next »" at bounding box center [1301, 120] width 55 height 28
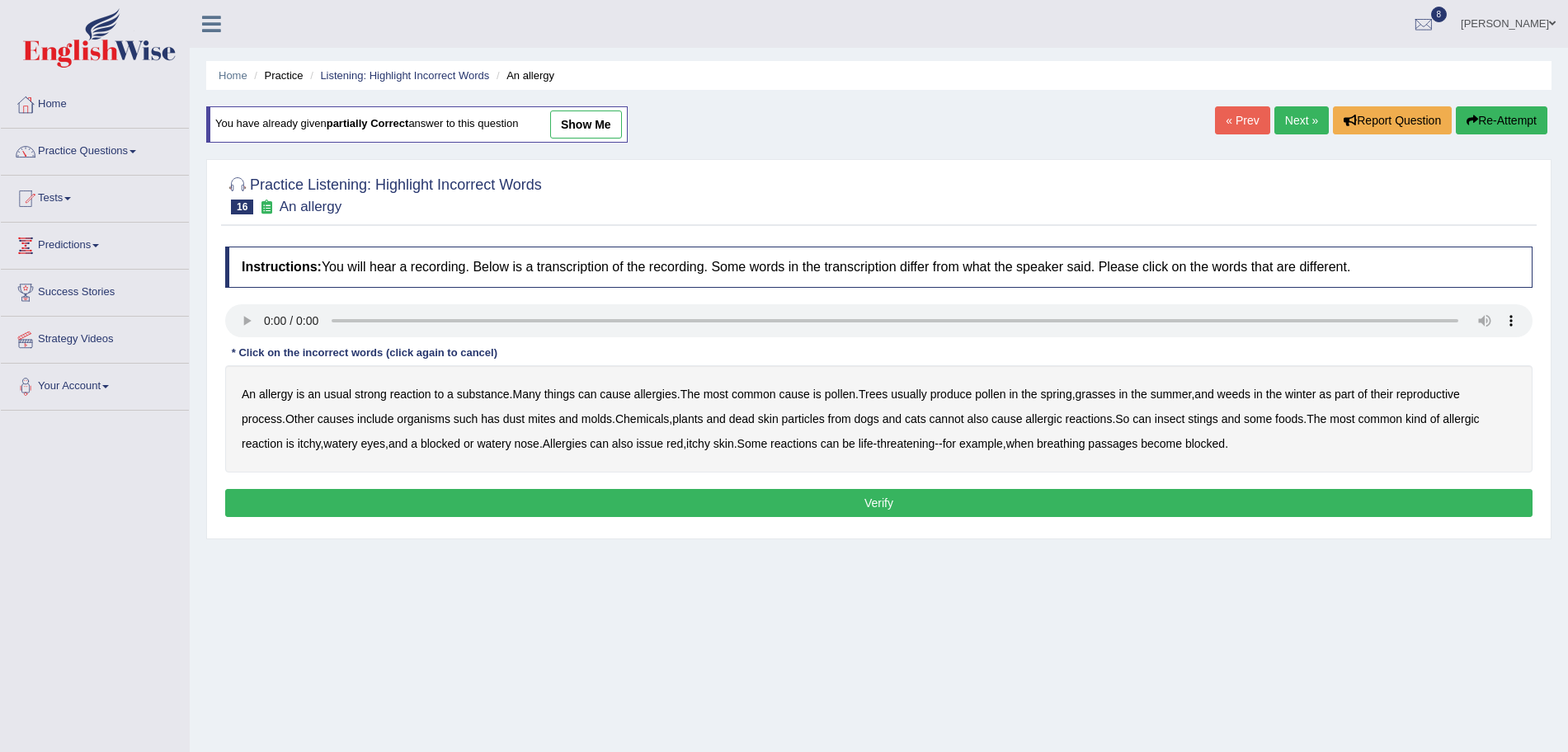
click at [346, 396] on b "usual" at bounding box center [337, 393] width 27 height 13
click at [661, 443] on b "issue" at bounding box center [648, 443] width 27 height 13
click at [1000, 510] on button "Verify" at bounding box center [879, 503] width 1307 height 28
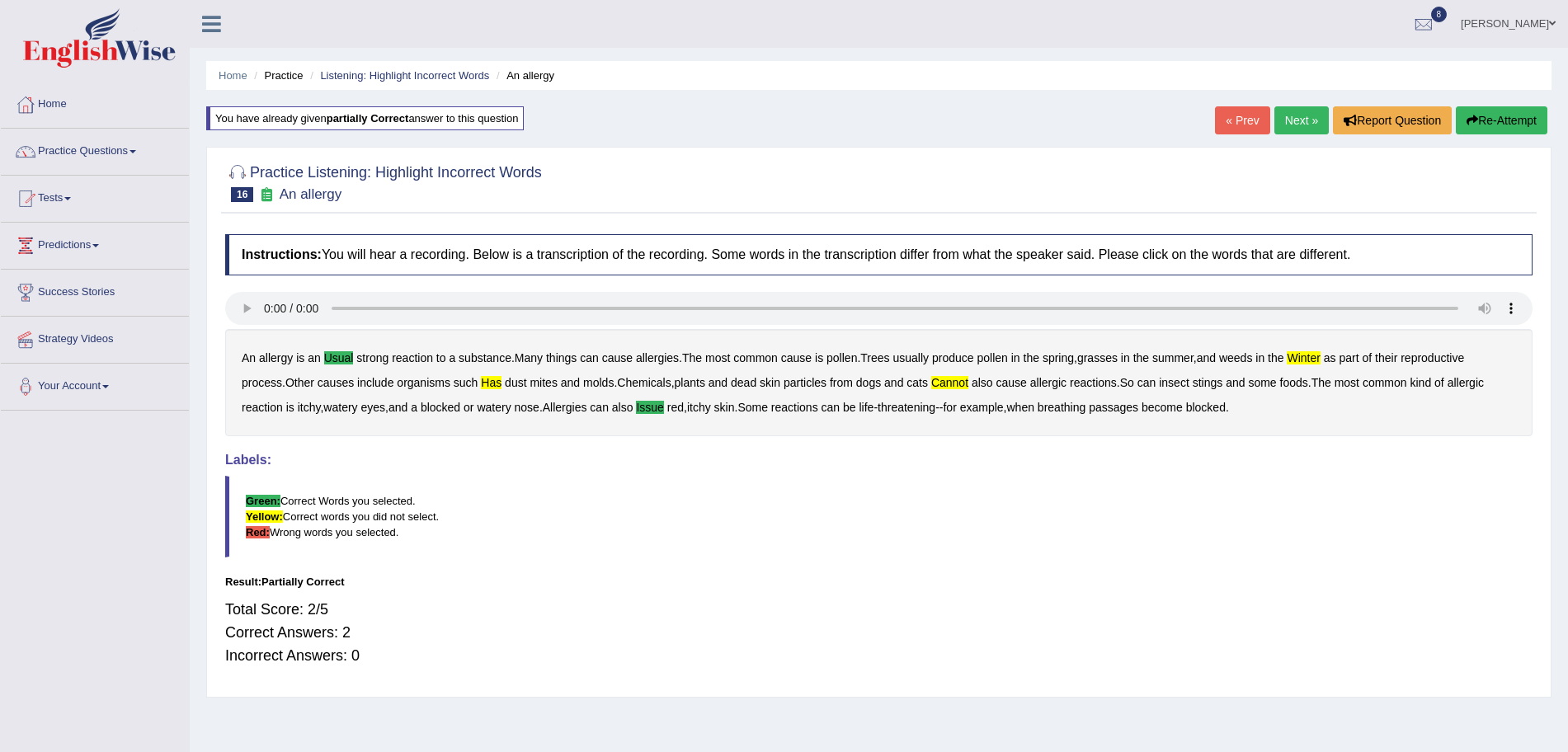
click at [1289, 114] on link "Next »" at bounding box center [1301, 120] width 55 height 28
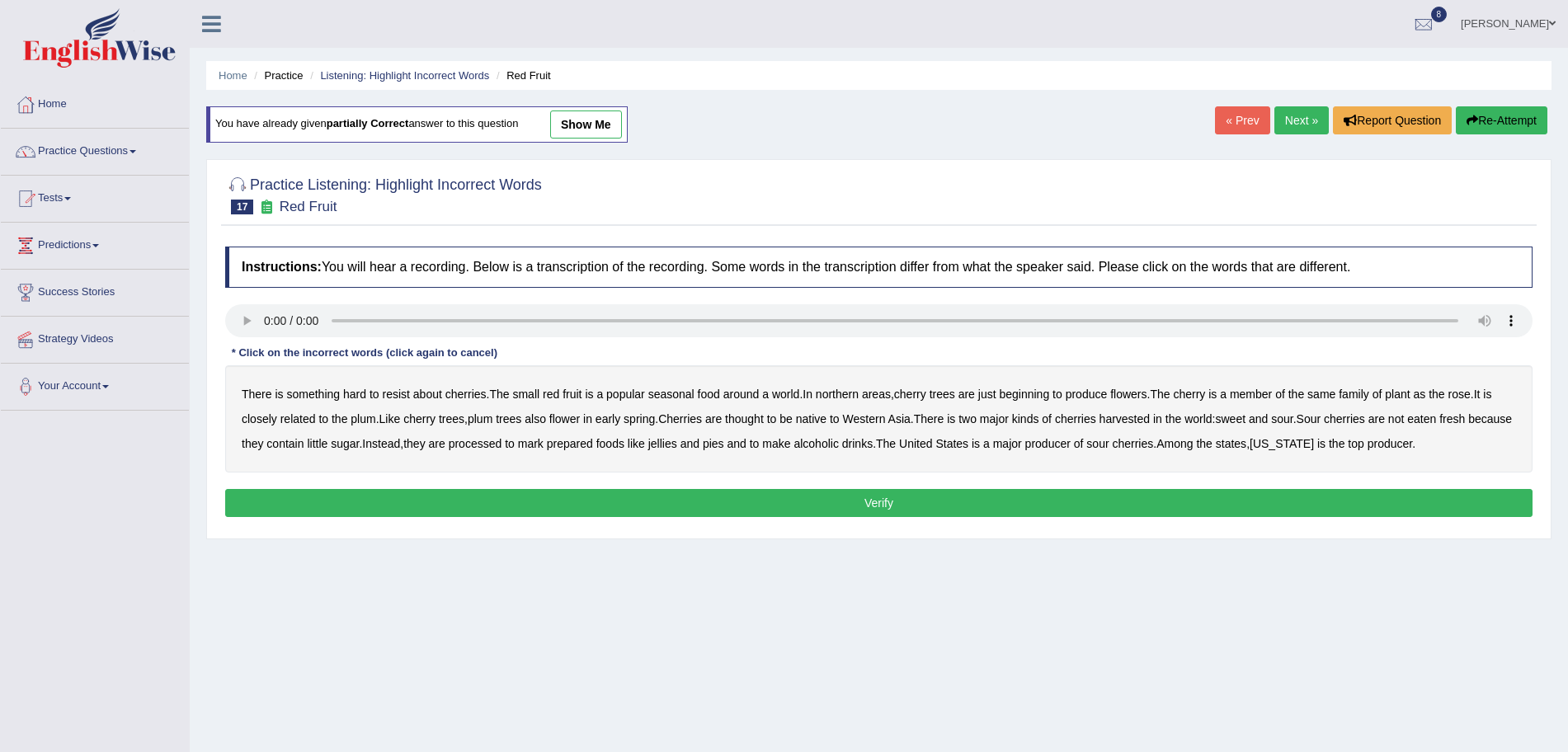
click at [955, 419] on b "is" at bounding box center [950, 418] width 8 height 13
click at [543, 445] on b "mark" at bounding box center [530, 443] width 26 height 13
click at [1104, 500] on button "Verify" at bounding box center [879, 503] width 1307 height 28
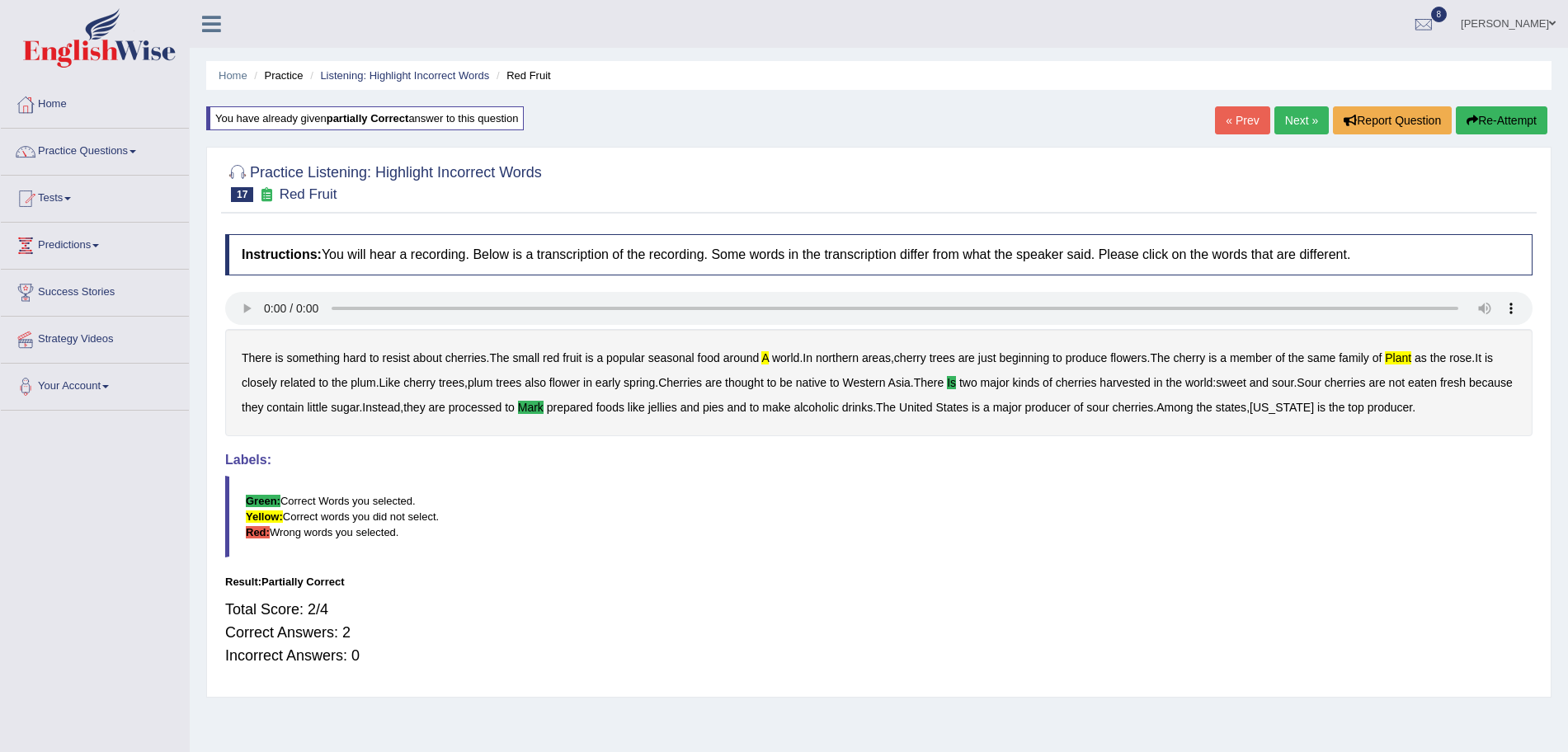
click at [1288, 113] on link "Next »" at bounding box center [1301, 120] width 55 height 28
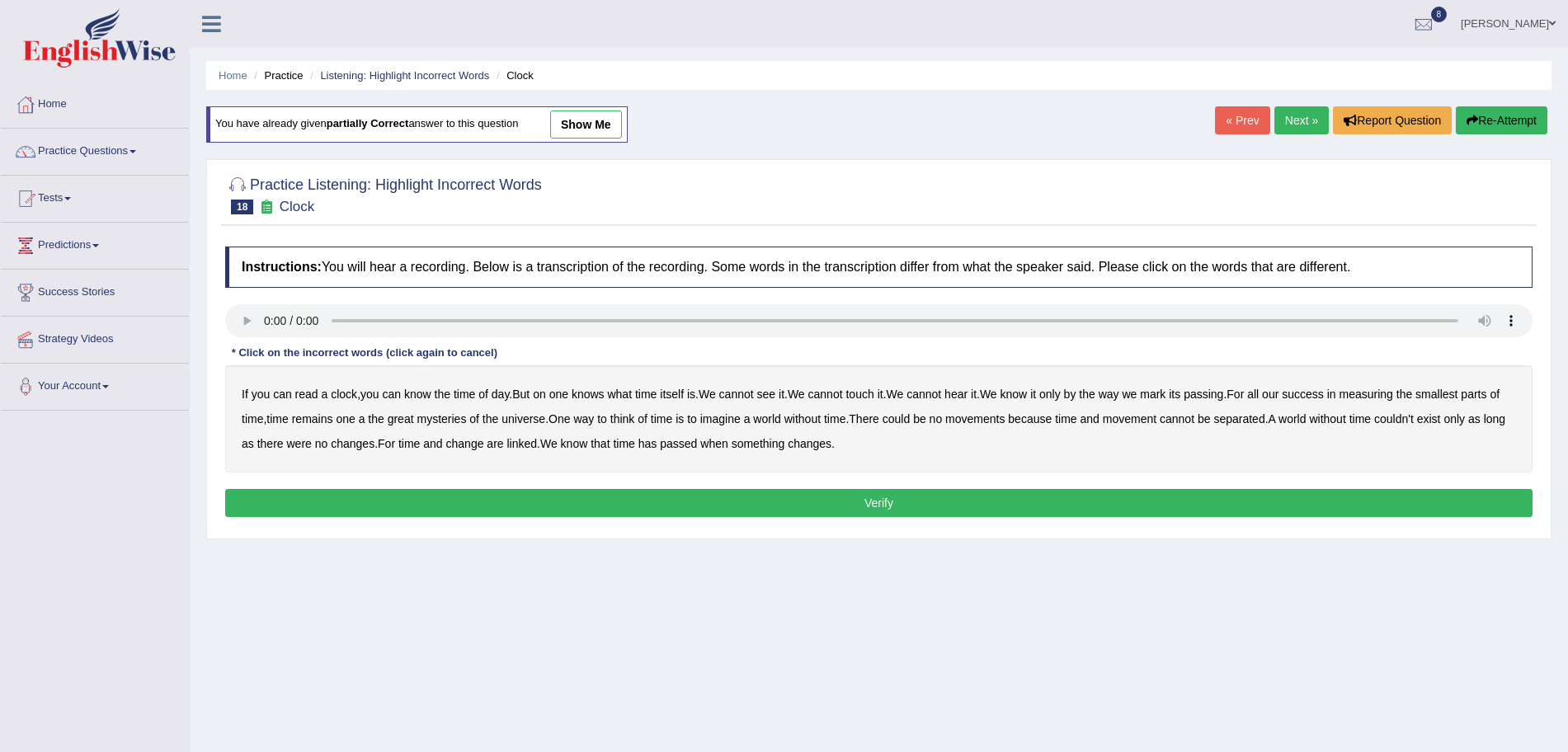
click at [705, 505] on button "Verify" at bounding box center [879, 503] width 1307 height 28
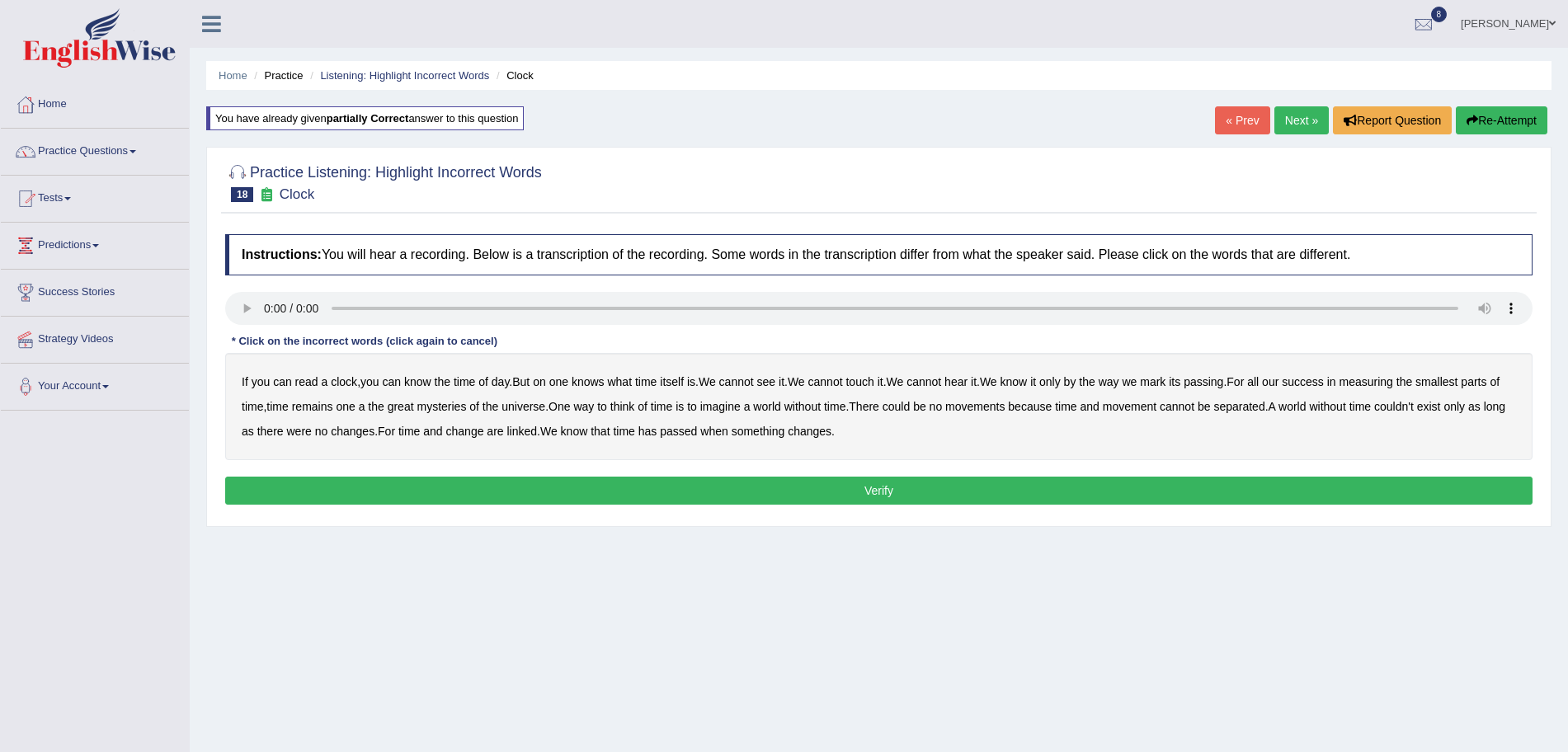
click at [820, 410] on b "without" at bounding box center [802, 406] width 37 height 13
click at [841, 490] on button "Verify" at bounding box center [879, 491] width 1307 height 28
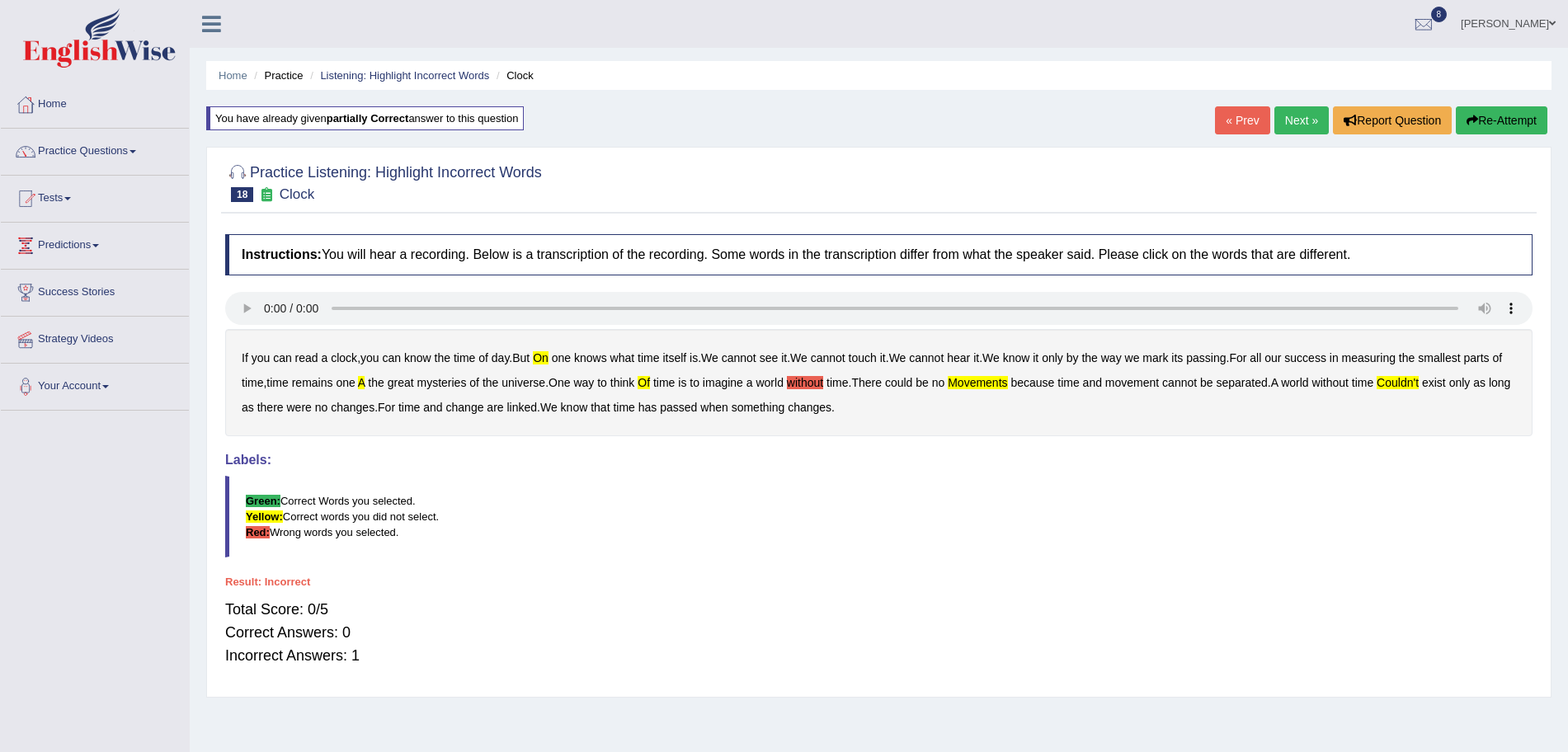
click at [1281, 121] on link "Next »" at bounding box center [1301, 120] width 55 height 28
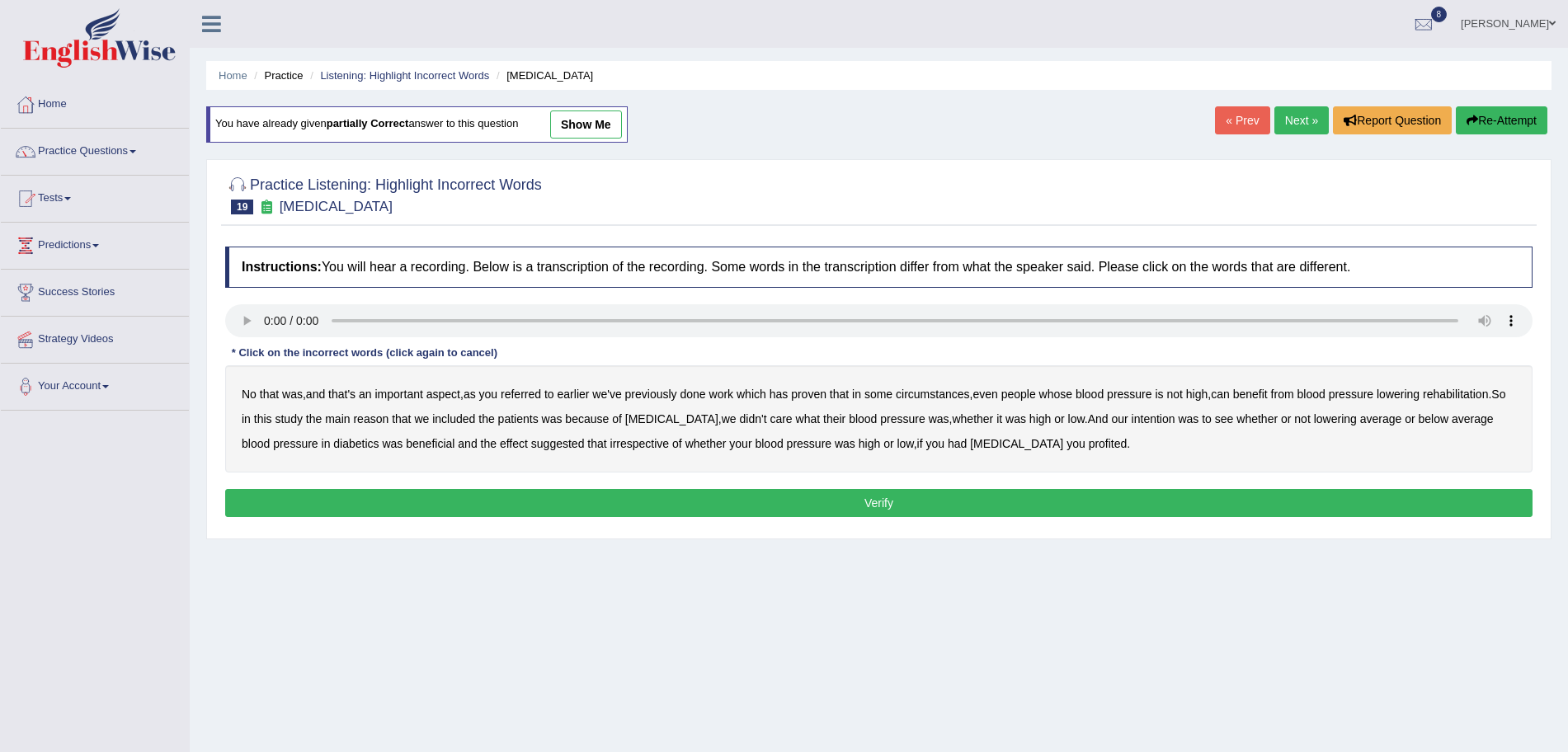
click at [537, 395] on b "referred" at bounding box center [520, 393] width 41 height 13
click at [925, 387] on b "circumstances" at bounding box center [932, 393] width 73 height 13
click at [1481, 389] on b "rehabilitation" at bounding box center [1455, 393] width 66 height 13
click at [1131, 417] on b "intention" at bounding box center [1153, 418] width 44 height 13
click at [499, 445] on b "effect" at bounding box center [513, 443] width 28 height 13
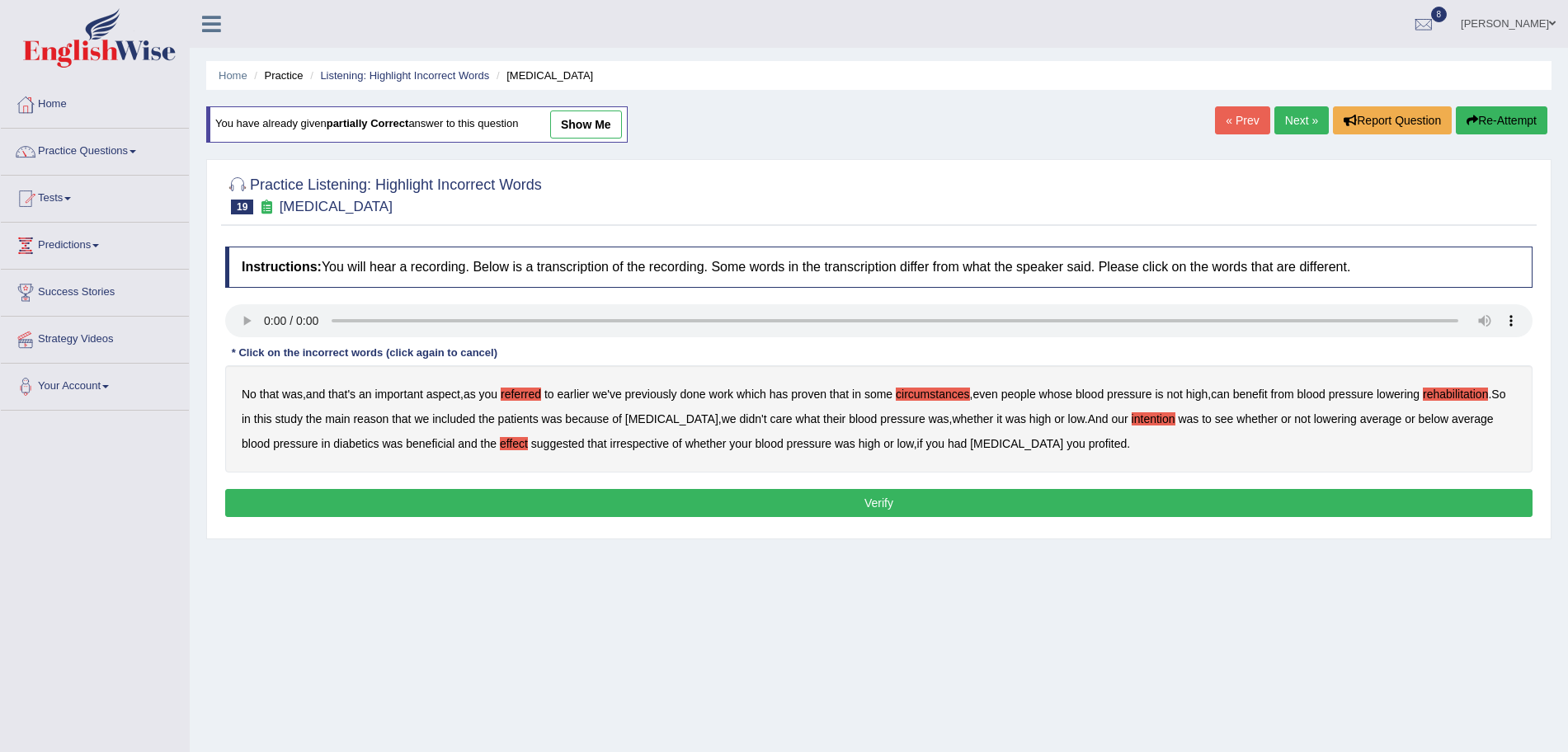
click at [1088, 437] on b "profited" at bounding box center [1107, 443] width 39 height 13
click at [897, 519] on div "Instructions: You will hear a recording. Below is a transcription of the record…" at bounding box center [879, 384] width 1316 height 292
click at [851, 508] on button "Verify" at bounding box center [879, 503] width 1307 height 28
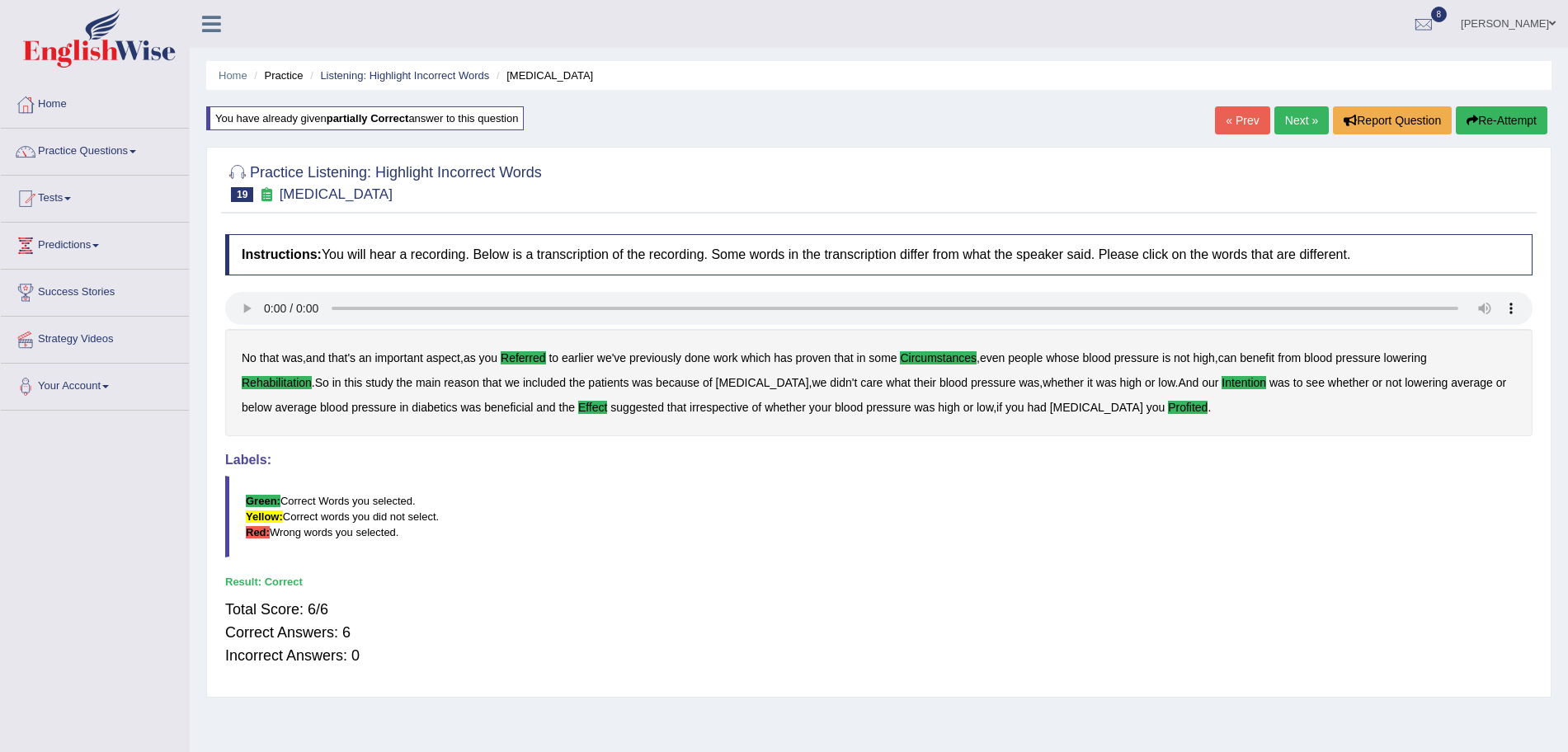
click at [1291, 121] on link "Next »" at bounding box center [1301, 120] width 55 height 28
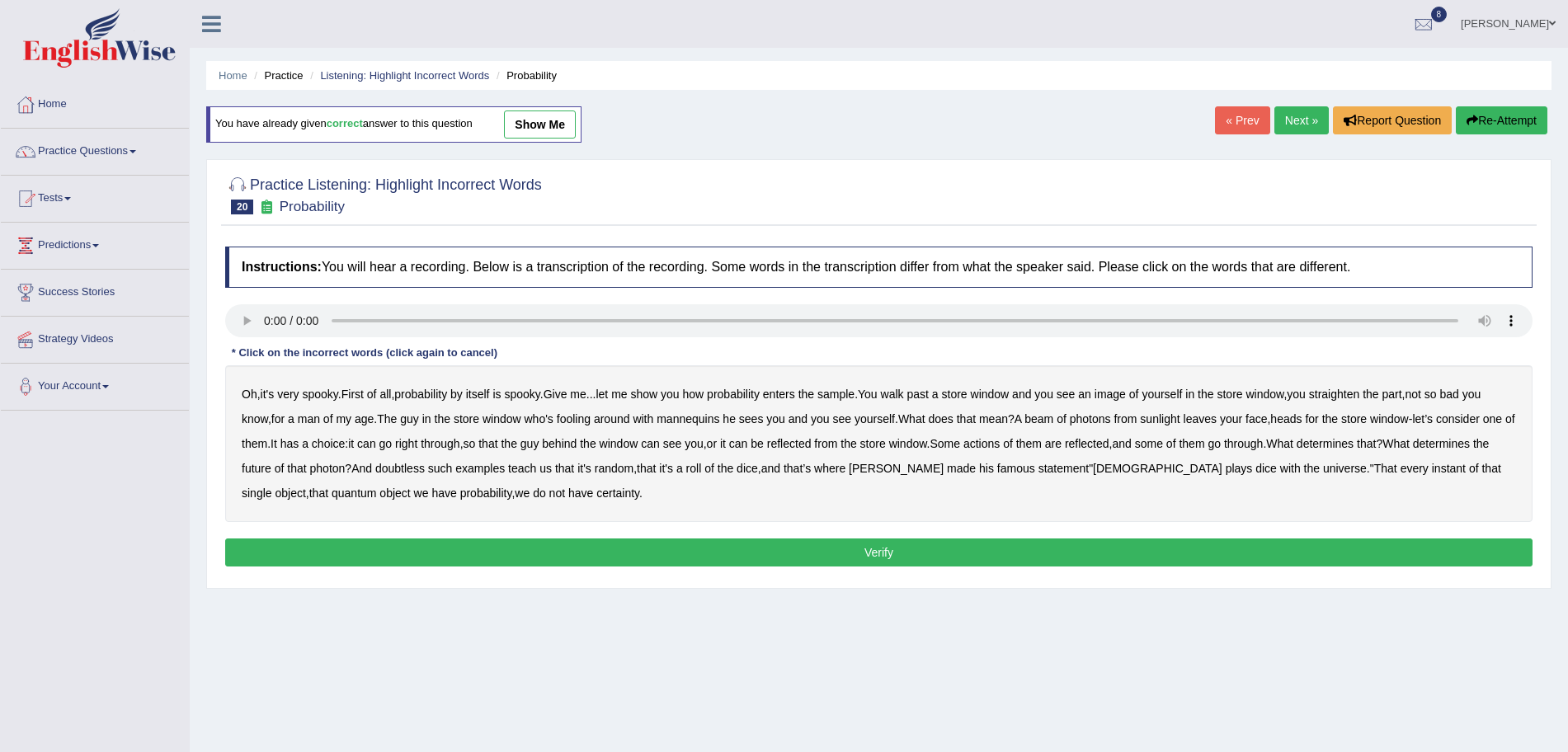
click at [848, 396] on b "sample" at bounding box center [835, 393] width 37 height 13
click at [1053, 416] on b "beam" at bounding box center [1038, 418] width 29 height 13
click at [999, 441] on b "actions" at bounding box center [981, 443] width 37 height 13
click at [425, 465] on b "doubtless" at bounding box center [400, 468] width 50 height 13
click at [702, 474] on b "roll" at bounding box center [694, 468] width 16 height 13
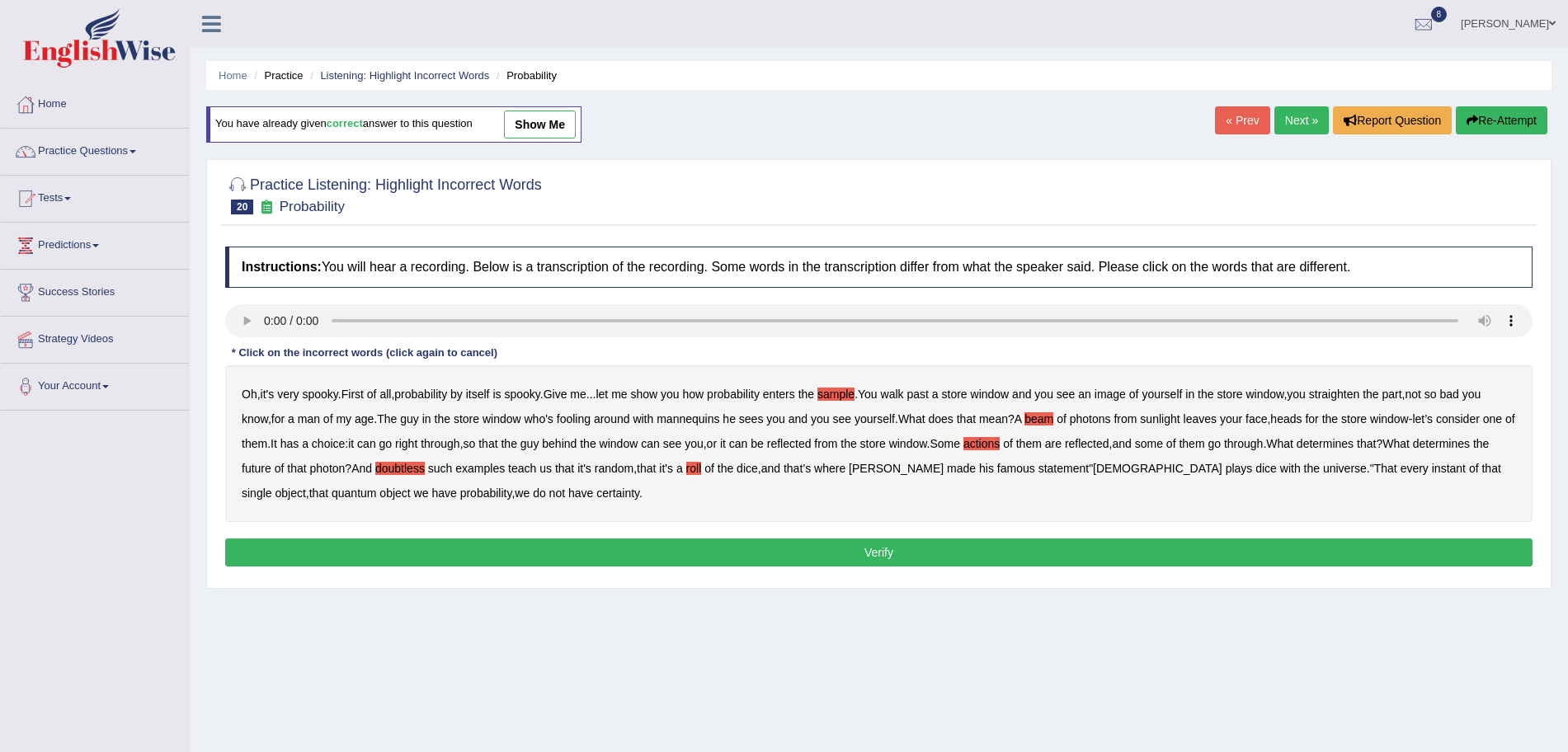
click at [628, 552] on button "Verify" at bounding box center [879, 552] width 1307 height 28
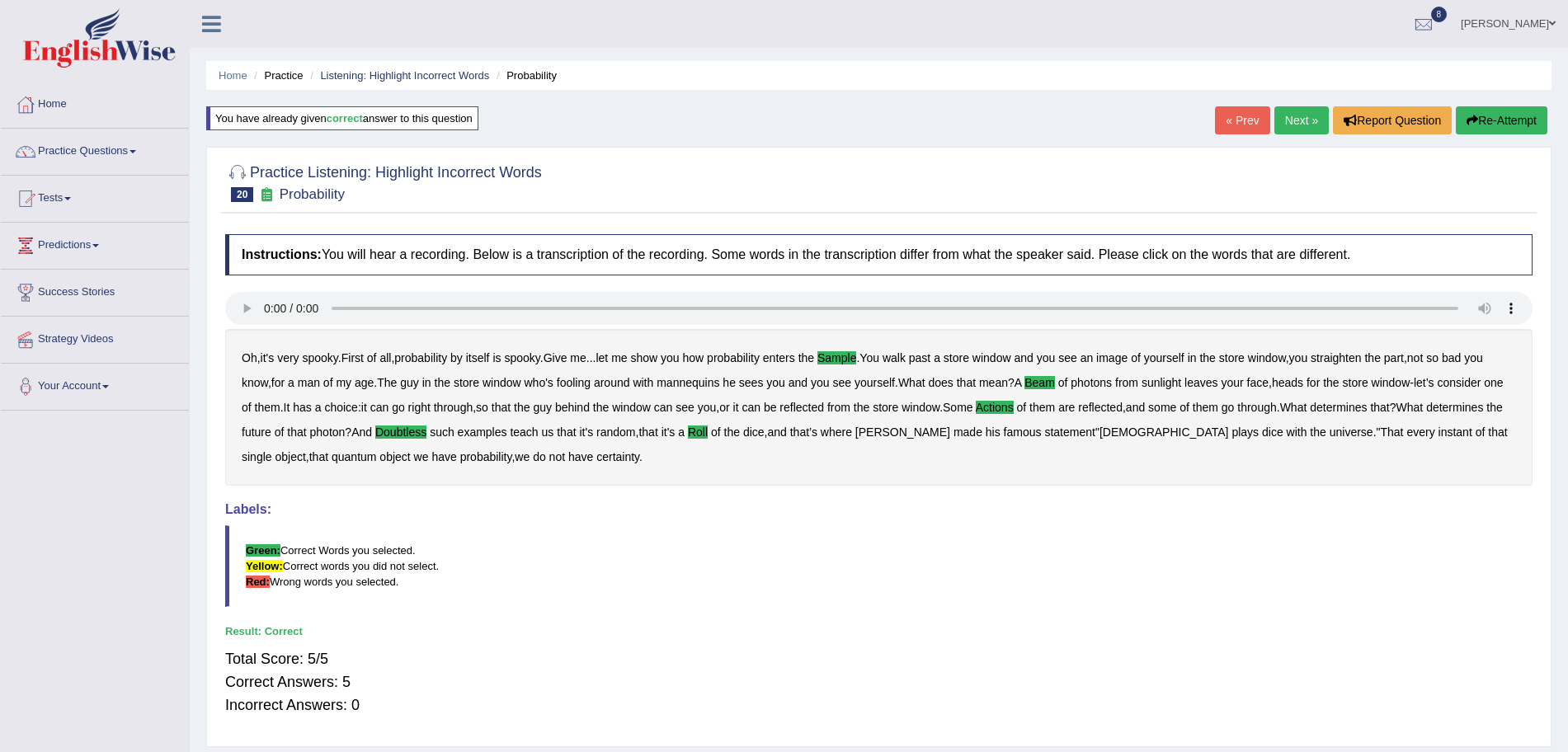
click at [1292, 119] on link "Next »" at bounding box center [1301, 120] width 55 height 28
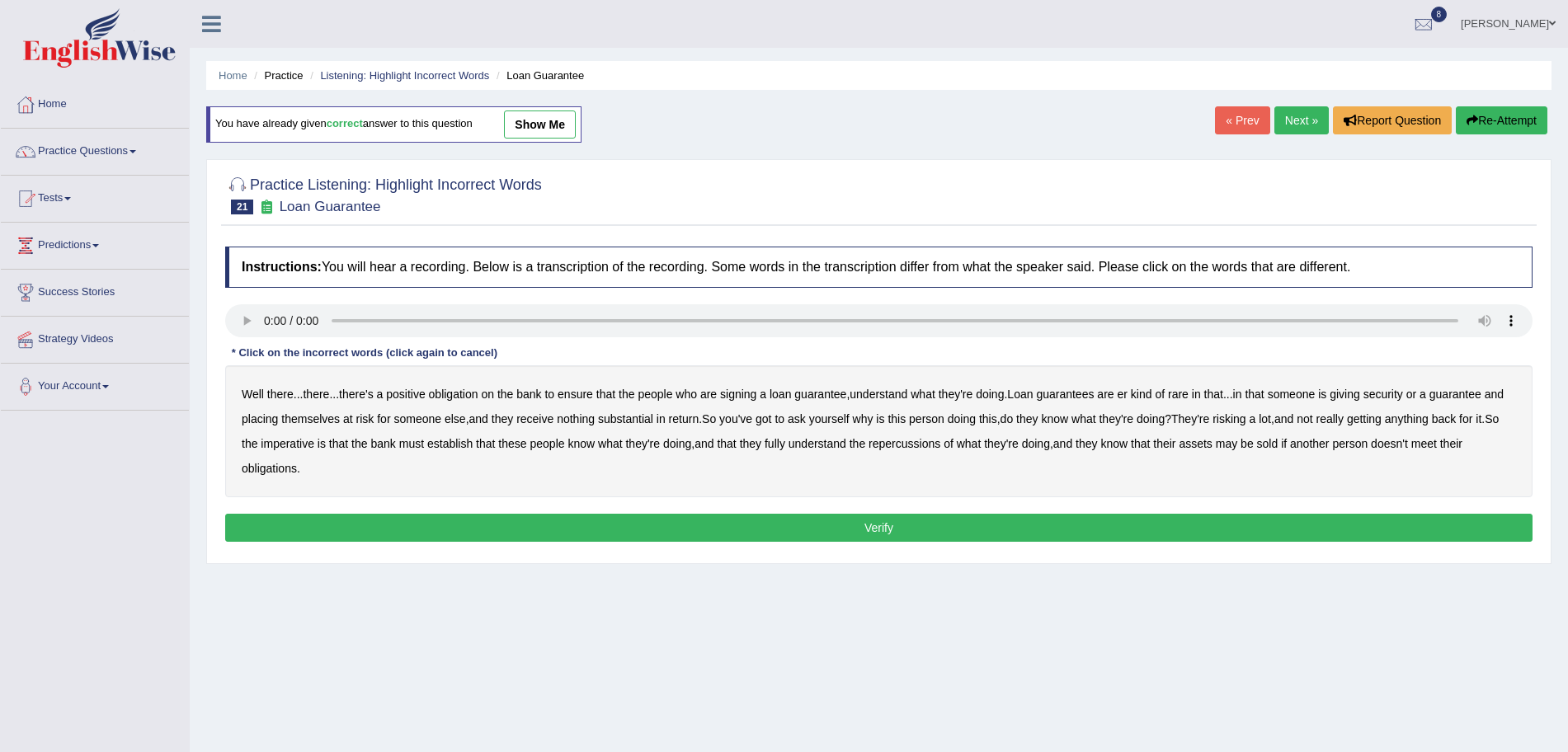
click at [901, 389] on b "understand" at bounding box center [878, 393] width 58 height 13
click at [1189, 391] on b "rare" at bounding box center [1178, 393] width 21 height 13
click at [644, 420] on b "substantial" at bounding box center [626, 418] width 56 height 13
click at [473, 437] on b "establish" at bounding box center [450, 443] width 46 height 13
click at [927, 445] on b "repercussions" at bounding box center [904, 443] width 71 height 13
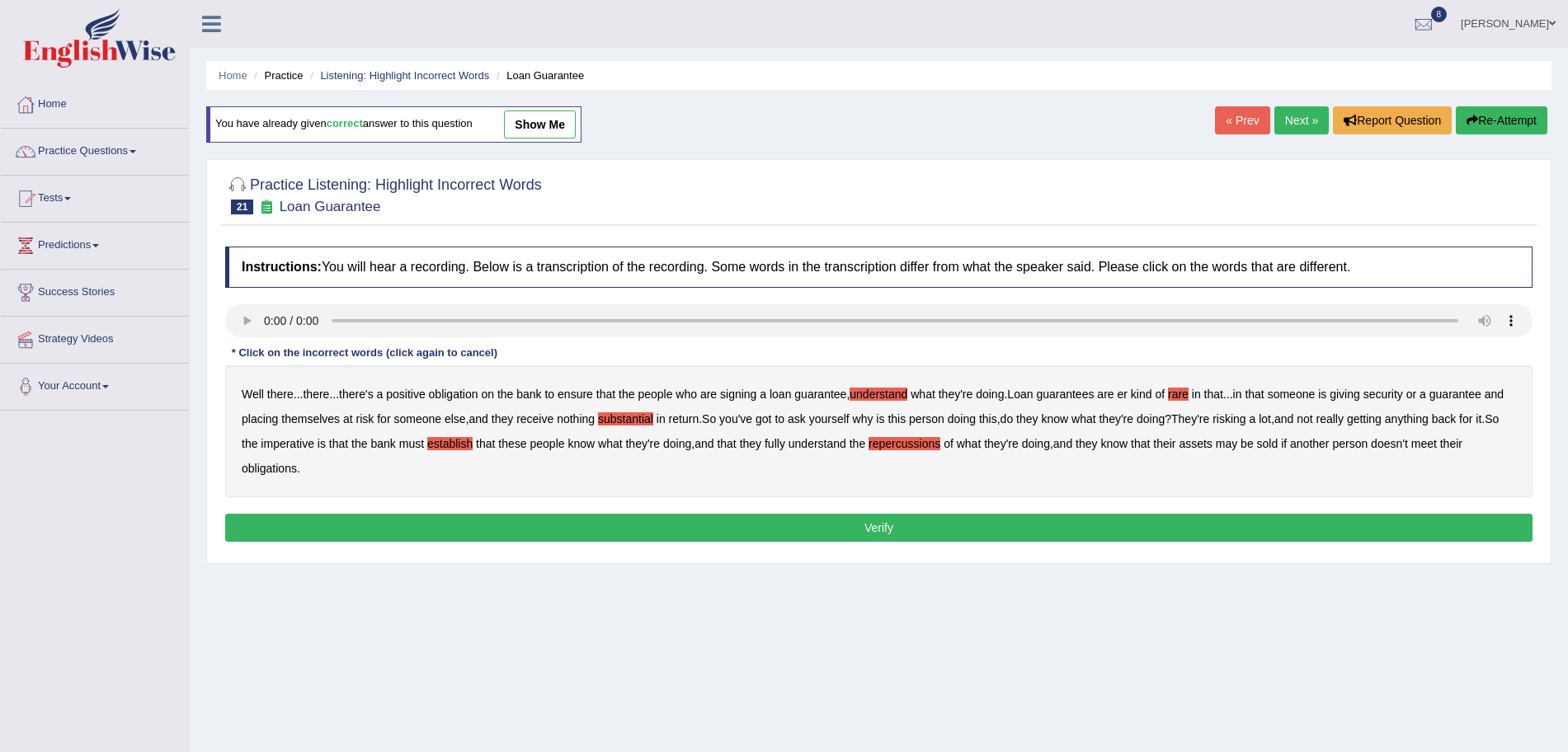
click at [1212, 443] on b "assets" at bounding box center [1195, 443] width 33 height 13
click at [873, 519] on button "Verify" at bounding box center [879, 527] width 1307 height 28
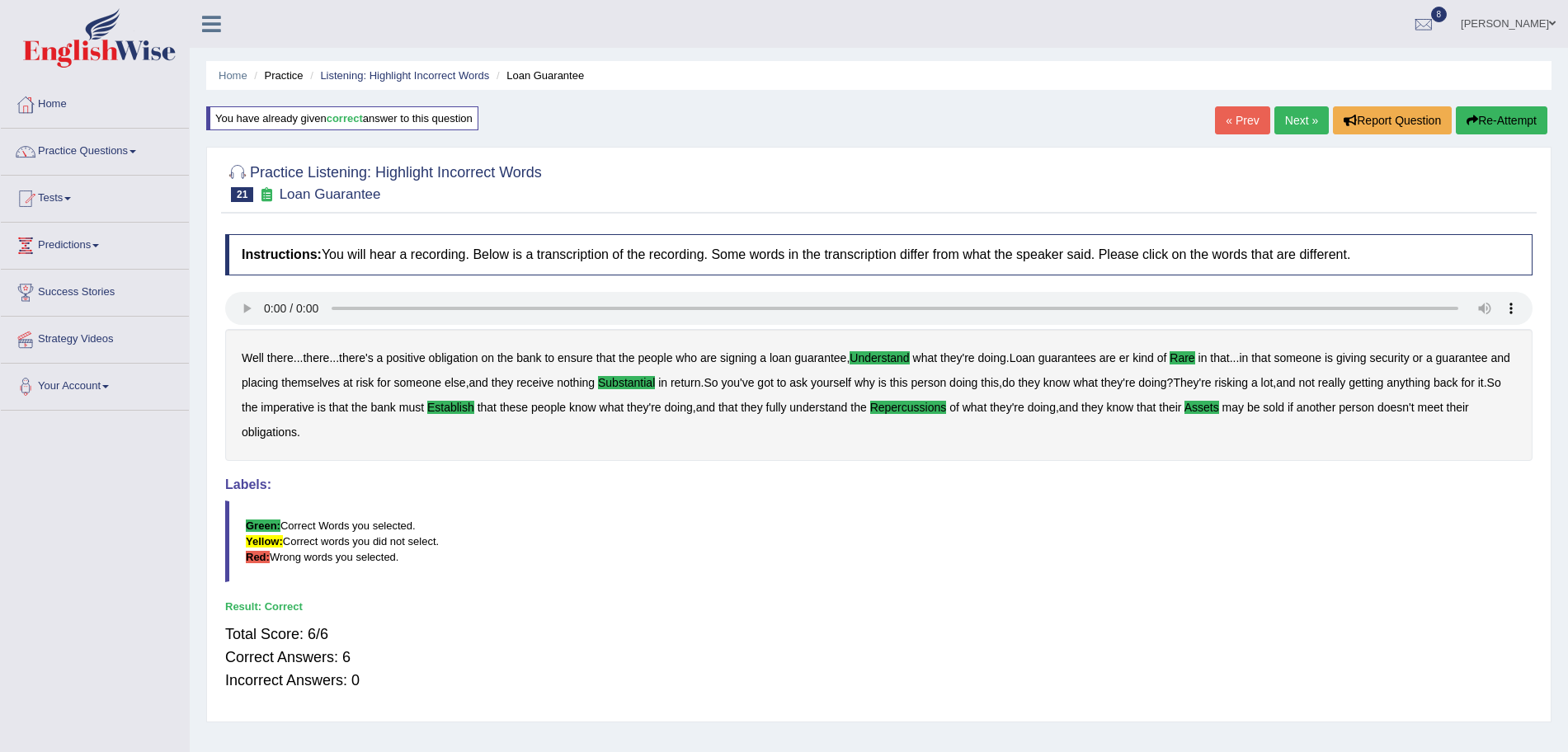
click at [1291, 124] on link "Next »" at bounding box center [1301, 120] width 55 height 28
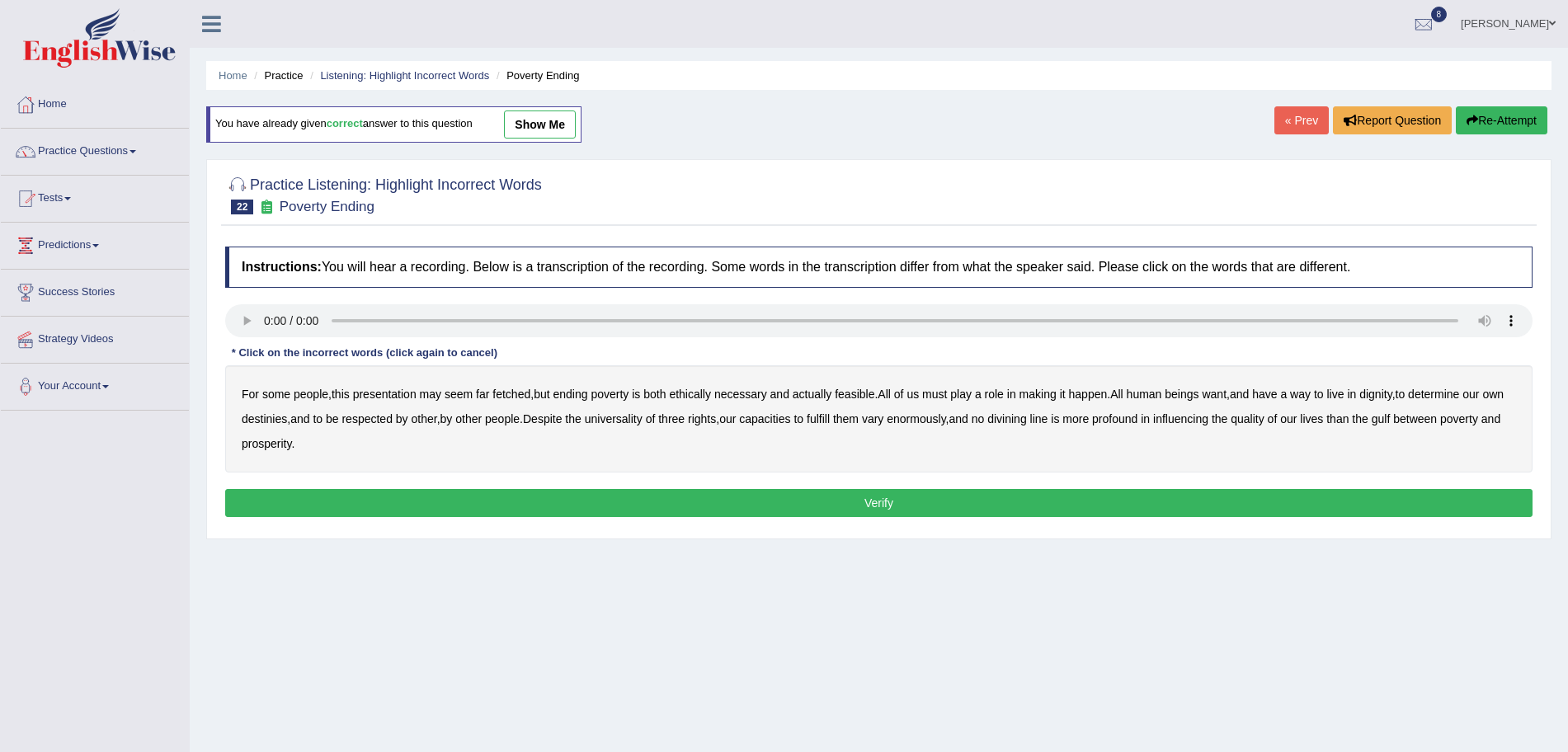
click at [380, 395] on b "presentation" at bounding box center [384, 393] width 64 height 13
click at [705, 393] on b "ethically" at bounding box center [689, 393] width 42 height 13
click at [1311, 393] on b "way" at bounding box center [1300, 393] width 21 height 13
click at [684, 419] on b "three" at bounding box center [671, 418] width 27 height 13
click at [1026, 415] on b "divining" at bounding box center [1006, 418] width 39 height 13
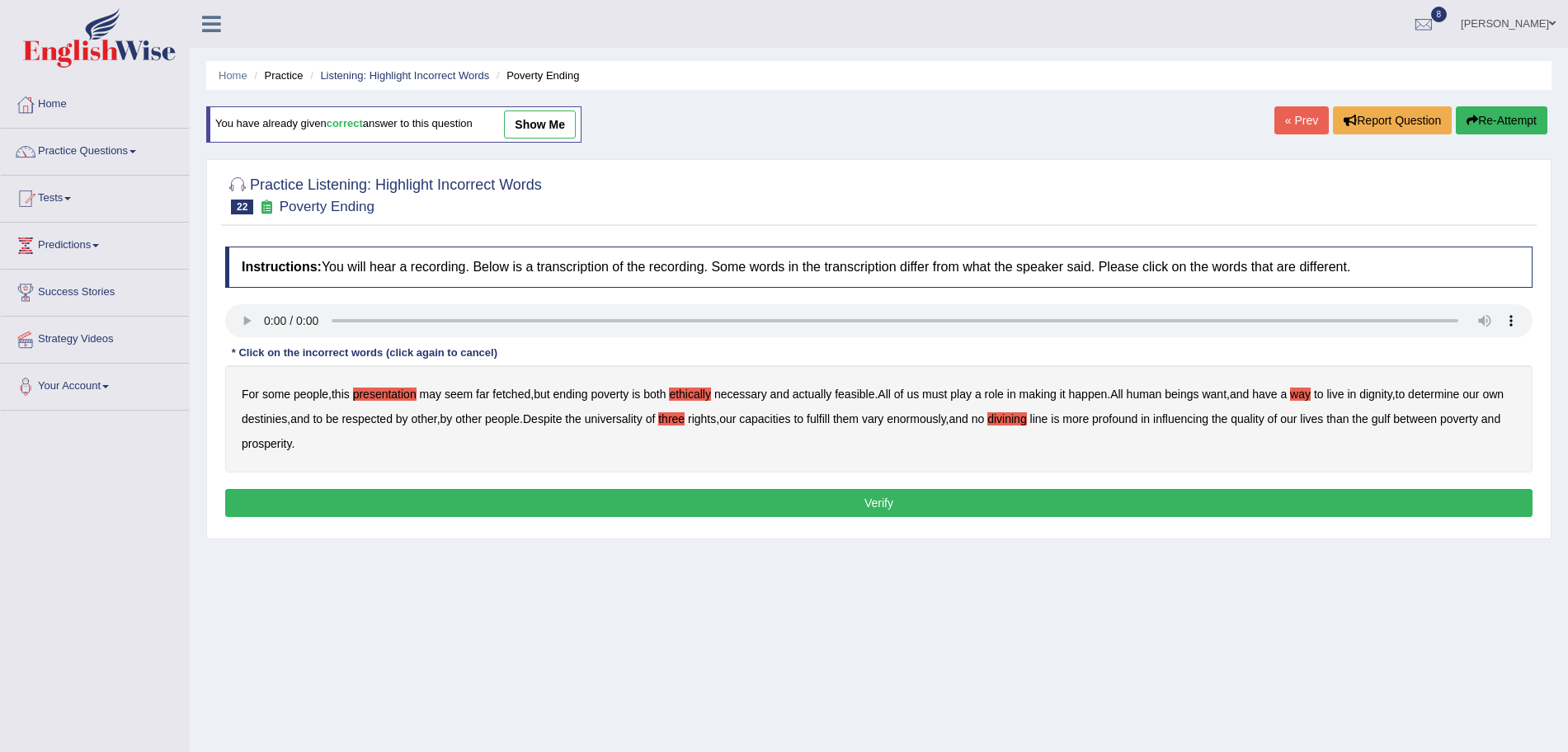
click at [832, 511] on button "Verify" at bounding box center [879, 503] width 1307 height 28
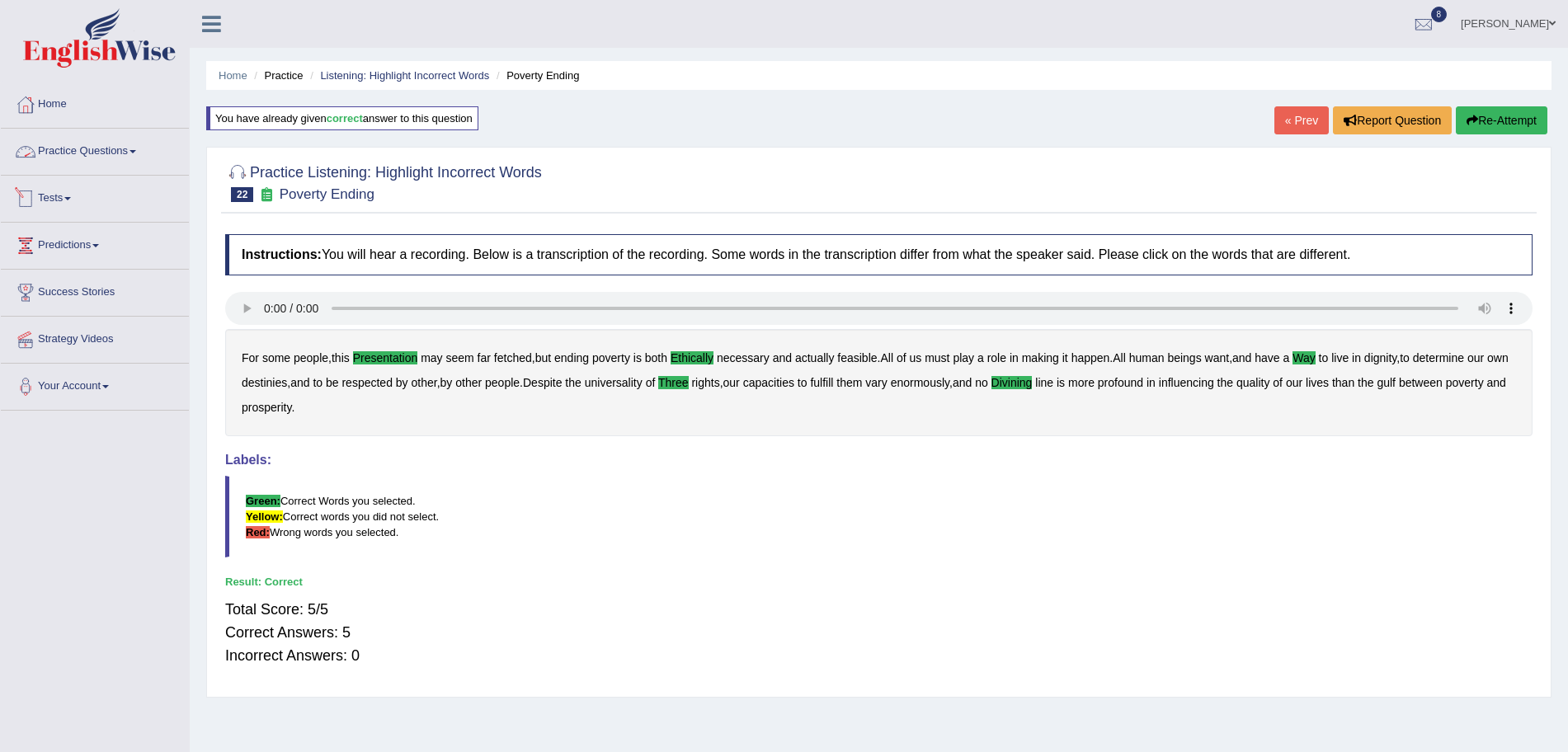
click at [97, 150] on link "Practice Questions" at bounding box center [94, 150] width 188 height 42
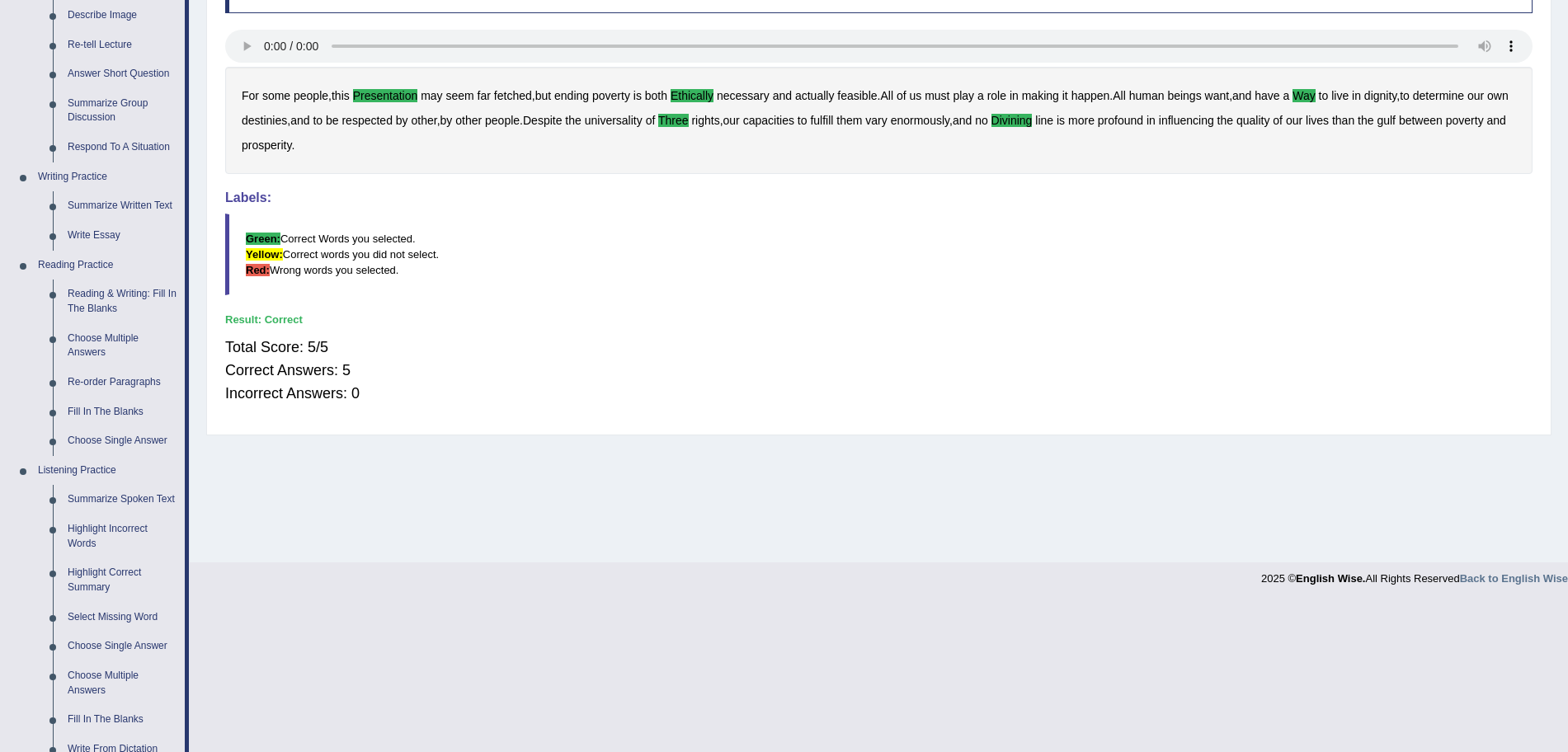
scroll to position [270, 0]
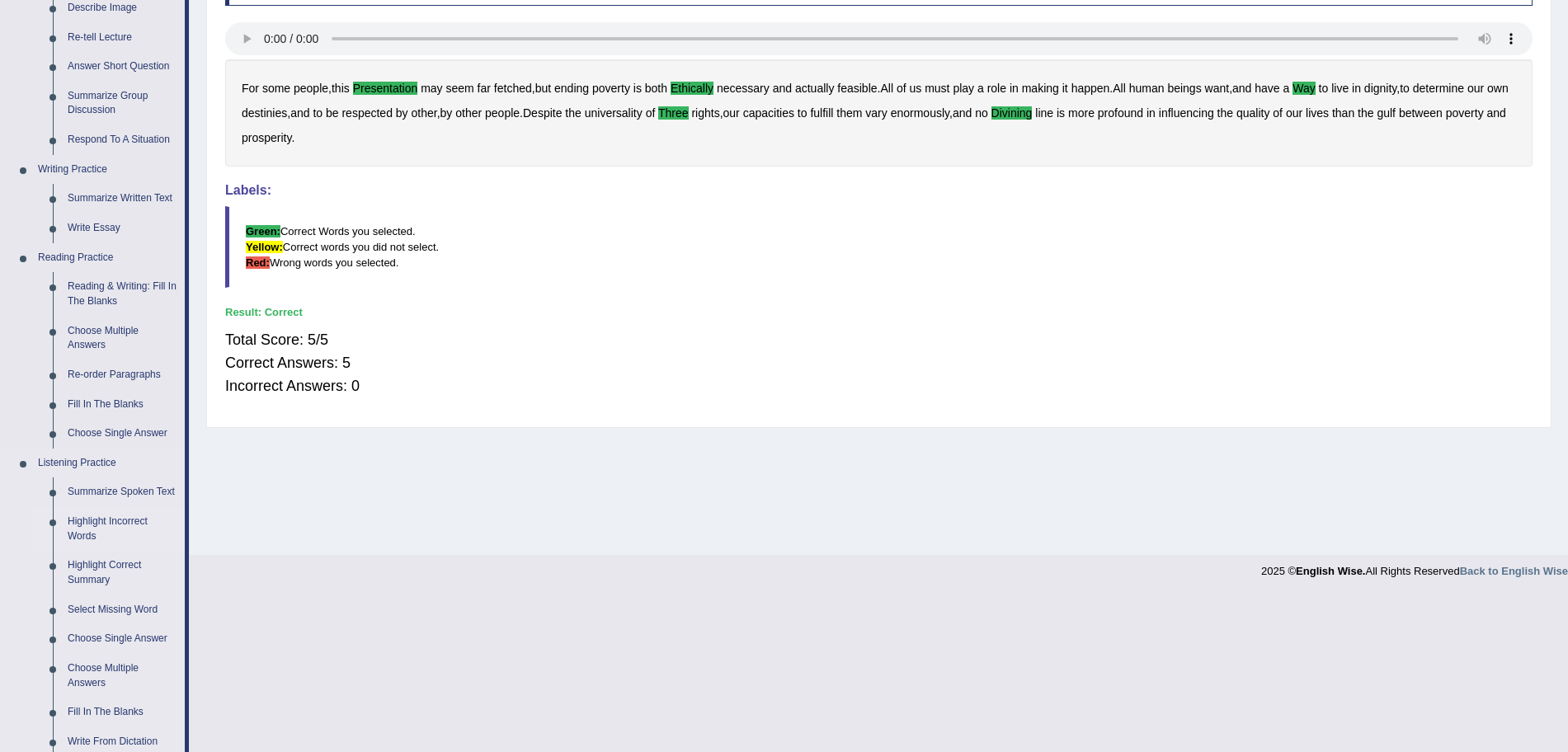
click at [98, 524] on link "Highlight Incorrect Words" at bounding box center [122, 529] width 124 height 44
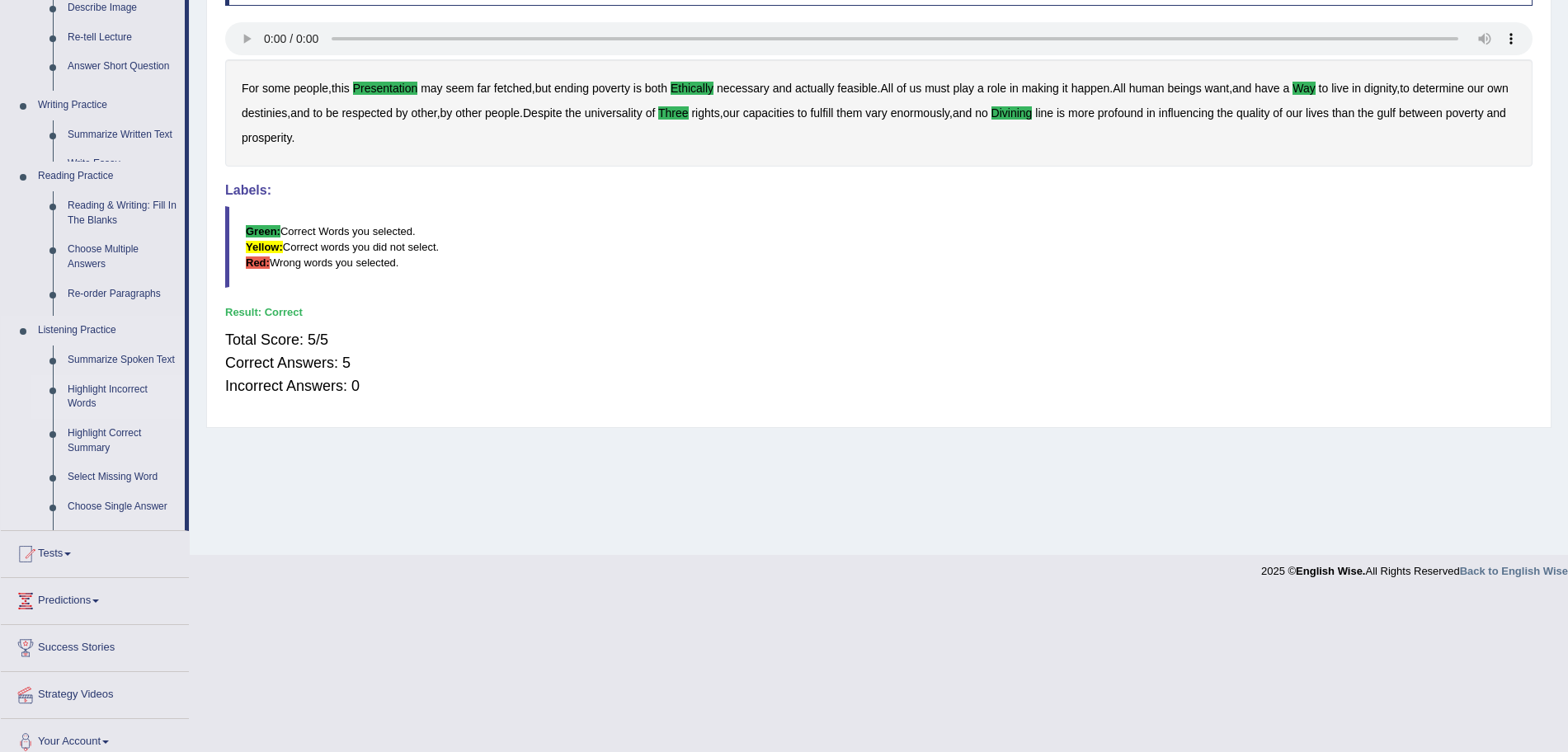
scroll to position [114, 0]
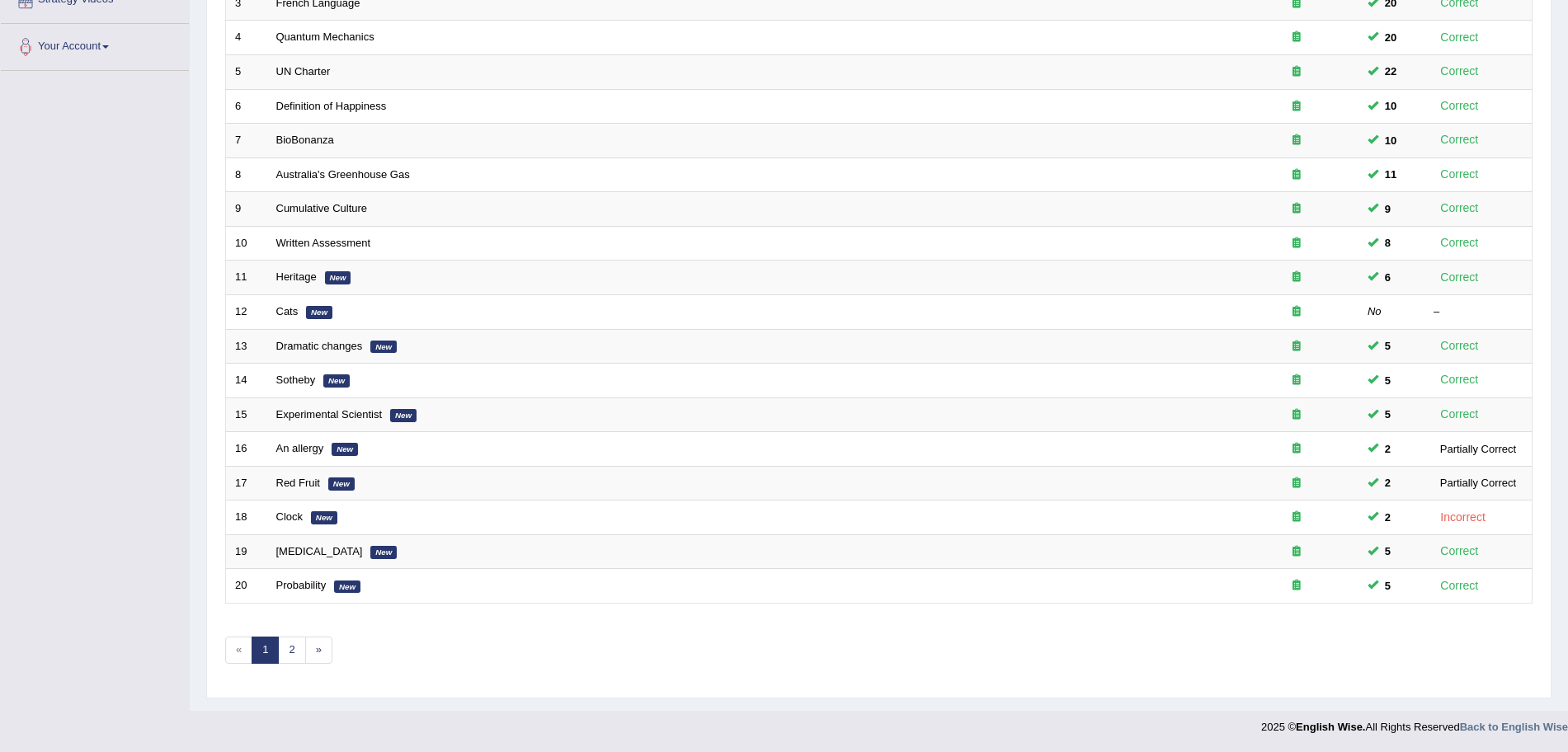
click at [1567, 412] on html "Toggle navigation Home Practice Questions Speaking Practice Read Aloud Repeat S…" at bounding box center [784, 36] width 1568 height 752
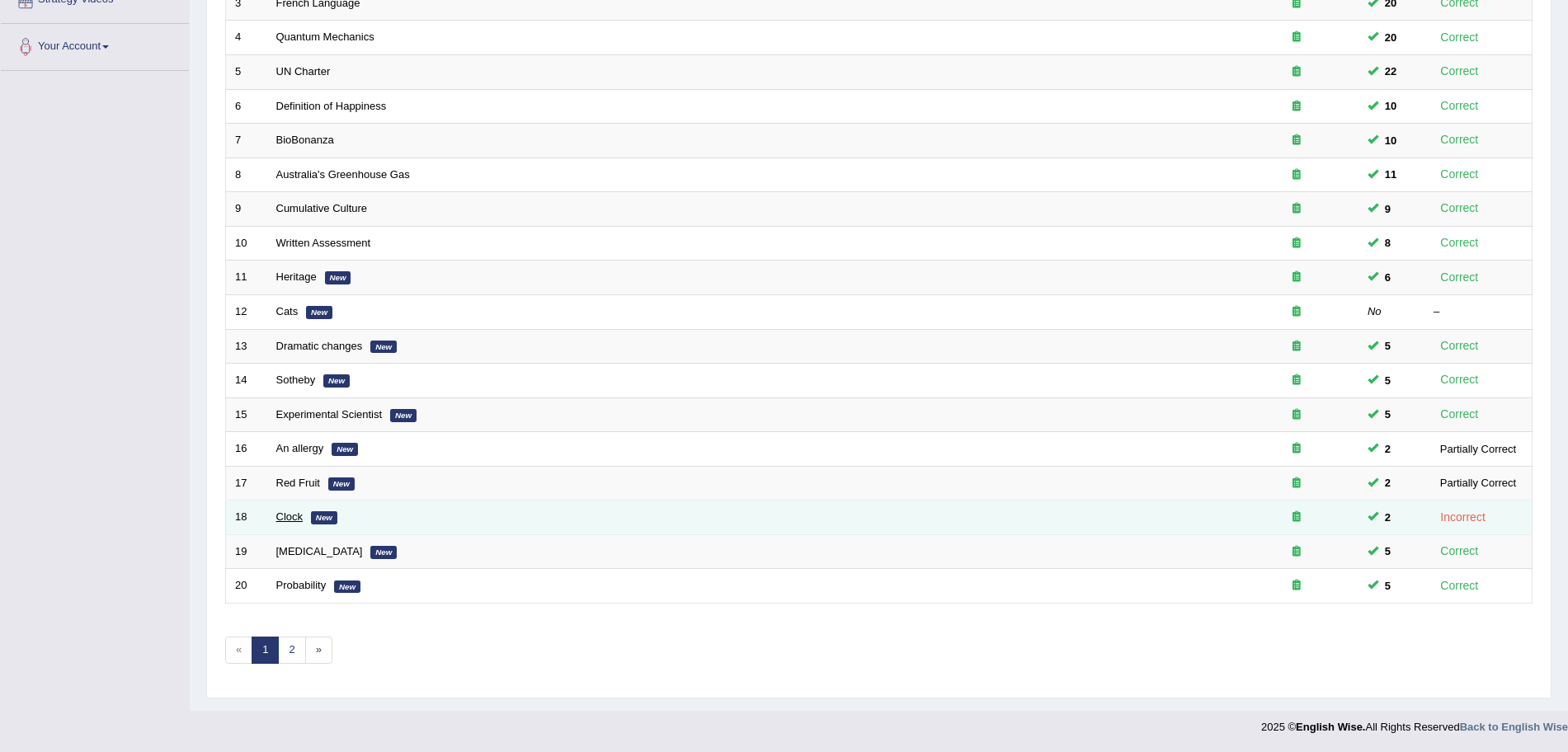
click at [298, 513] on link "Clock" at bounding box center [289, 517] width 27 height 12
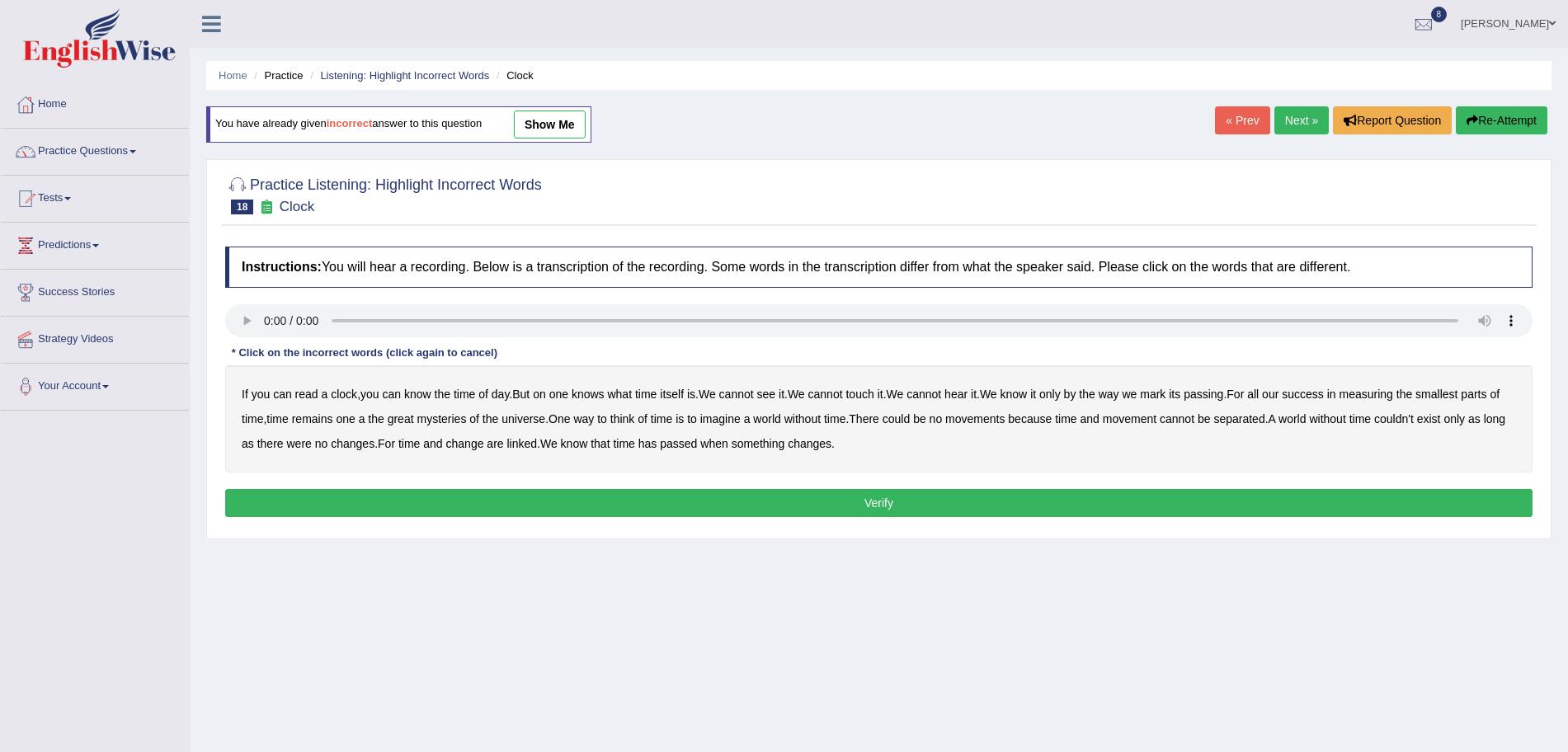
click at [1004, 418] on b "movements" at bounding box center [975, 418] width 60 height 13
click at [1156, 421] on b "movement" at bounding box center [1129, 418] width 54 height 13
click at [647, 502] on button "Verify" at bounding box center [879, 503] width 1307 height 28
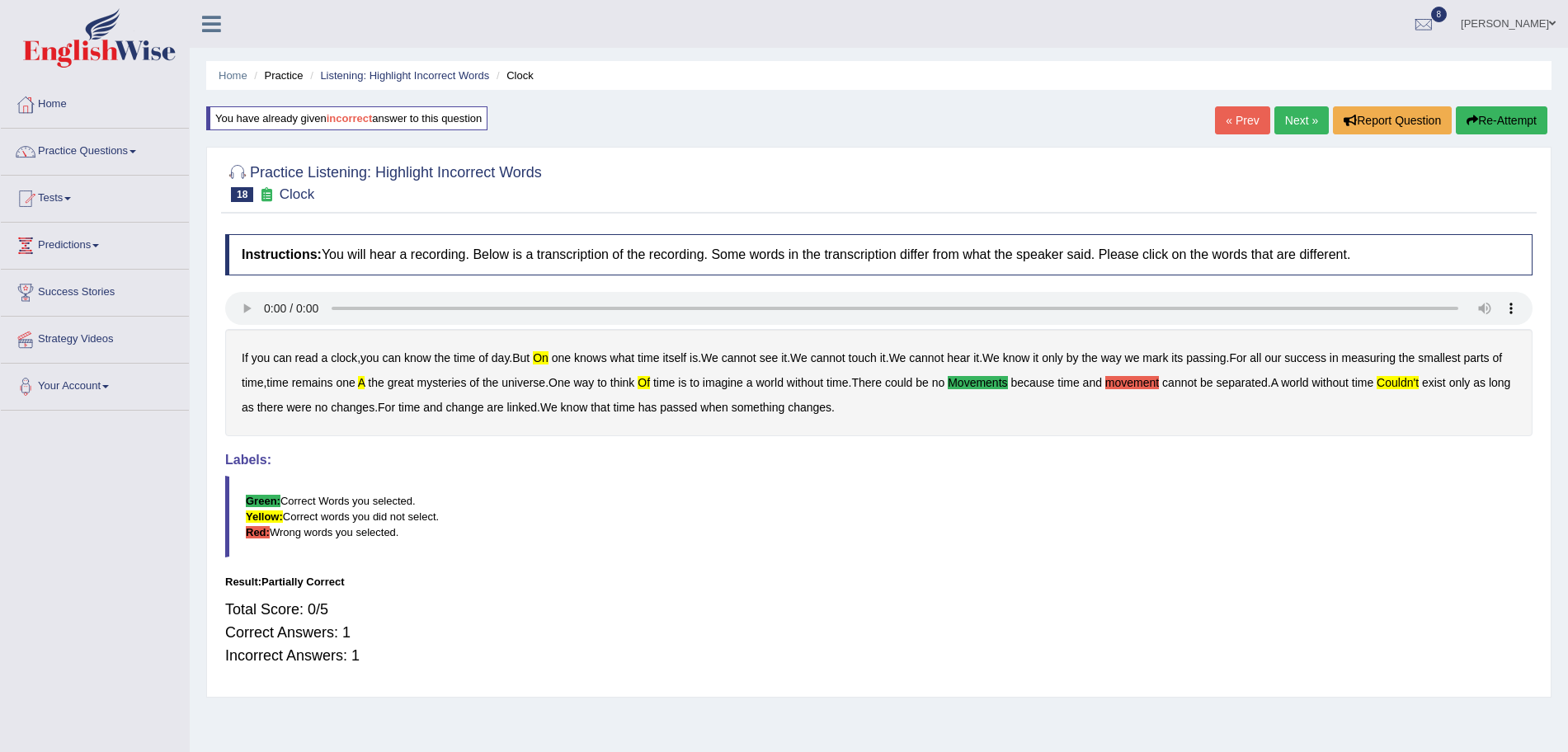
click at [1291, 116] on link "Next »" at bounding box center [1301, 120] width 55 height 28
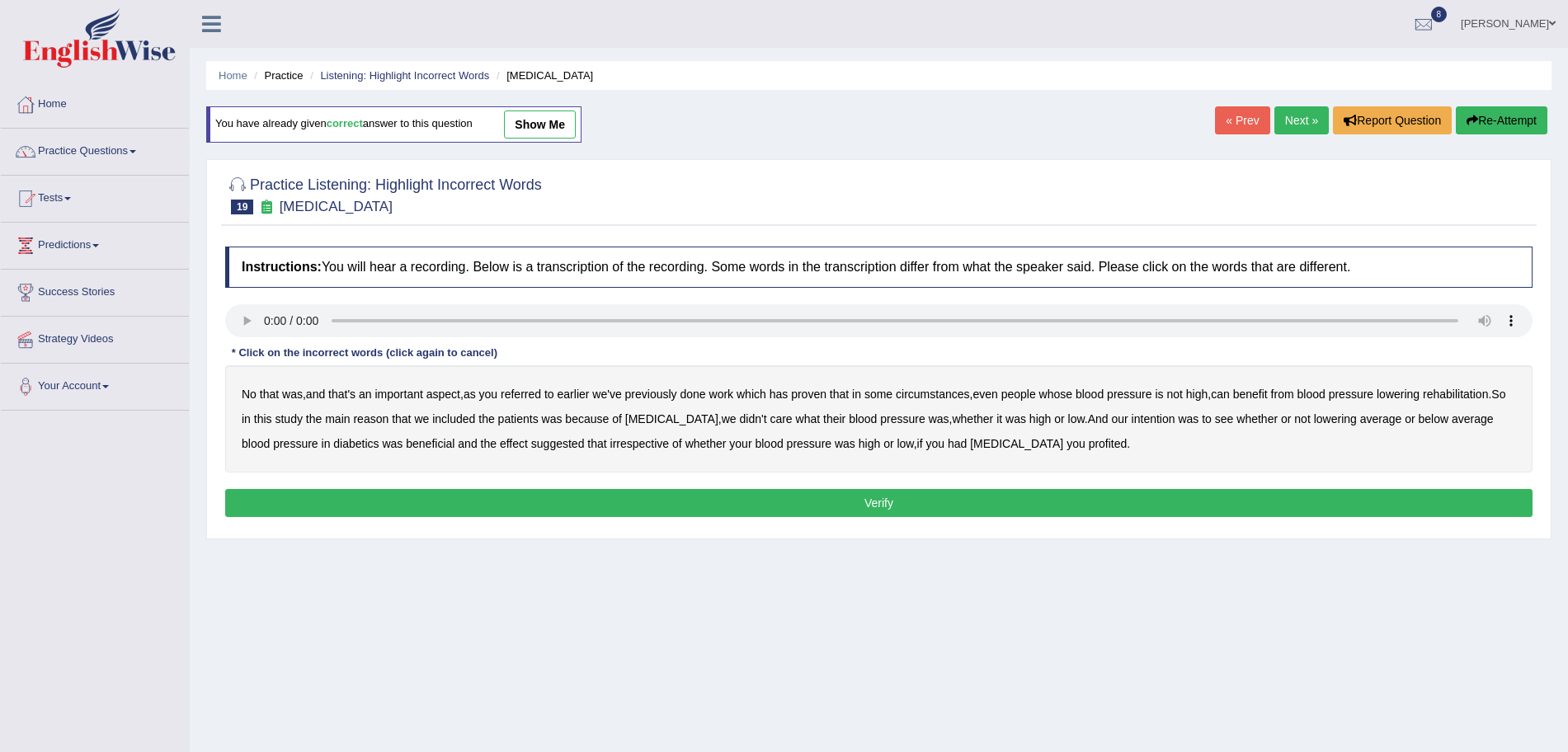
click at [1296, 118] on link "Next »" at bounding box center [1301, 120] width 55 height 28
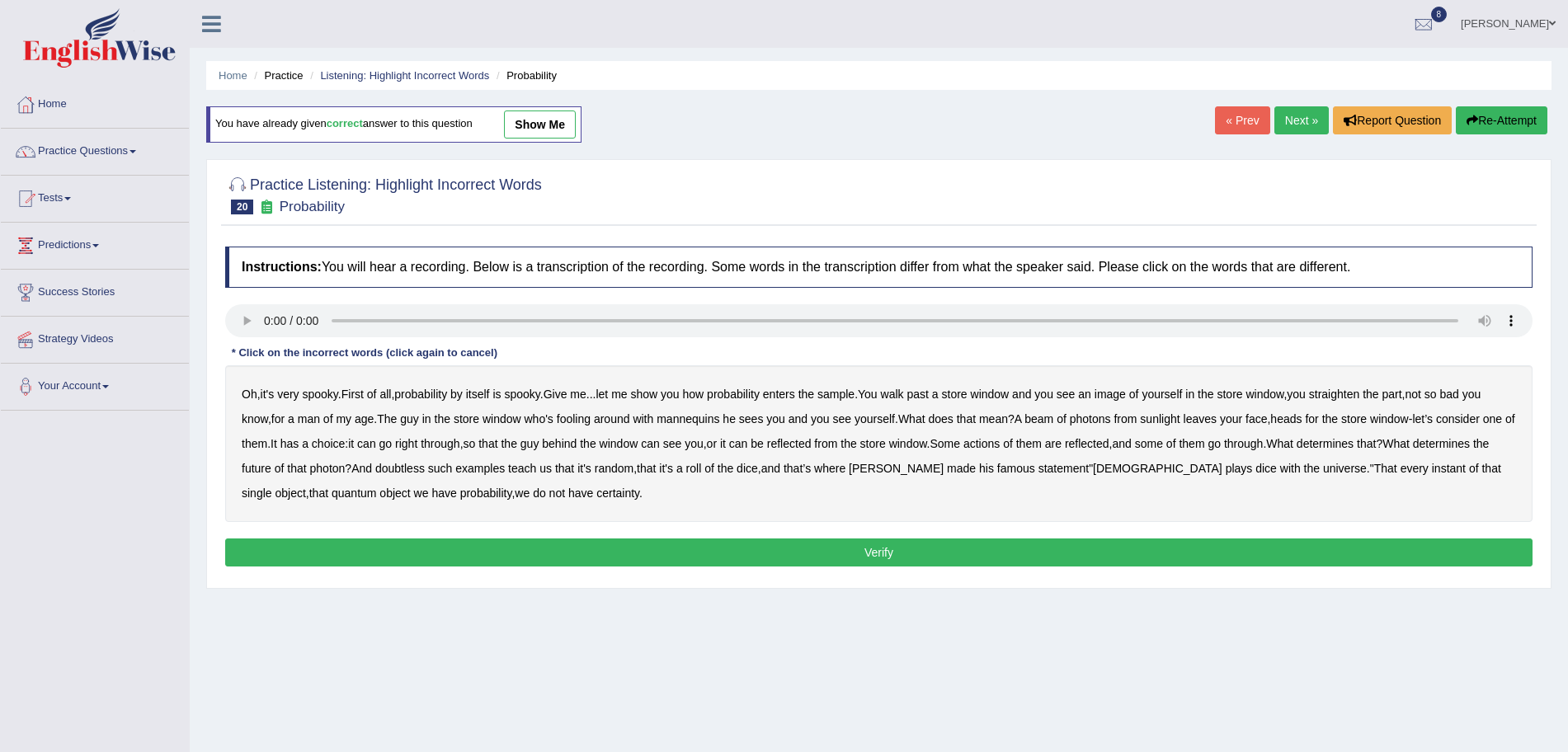
click at [1306, 121] on link "Next »" at bounding box center [1301, 120] width 55 height 28
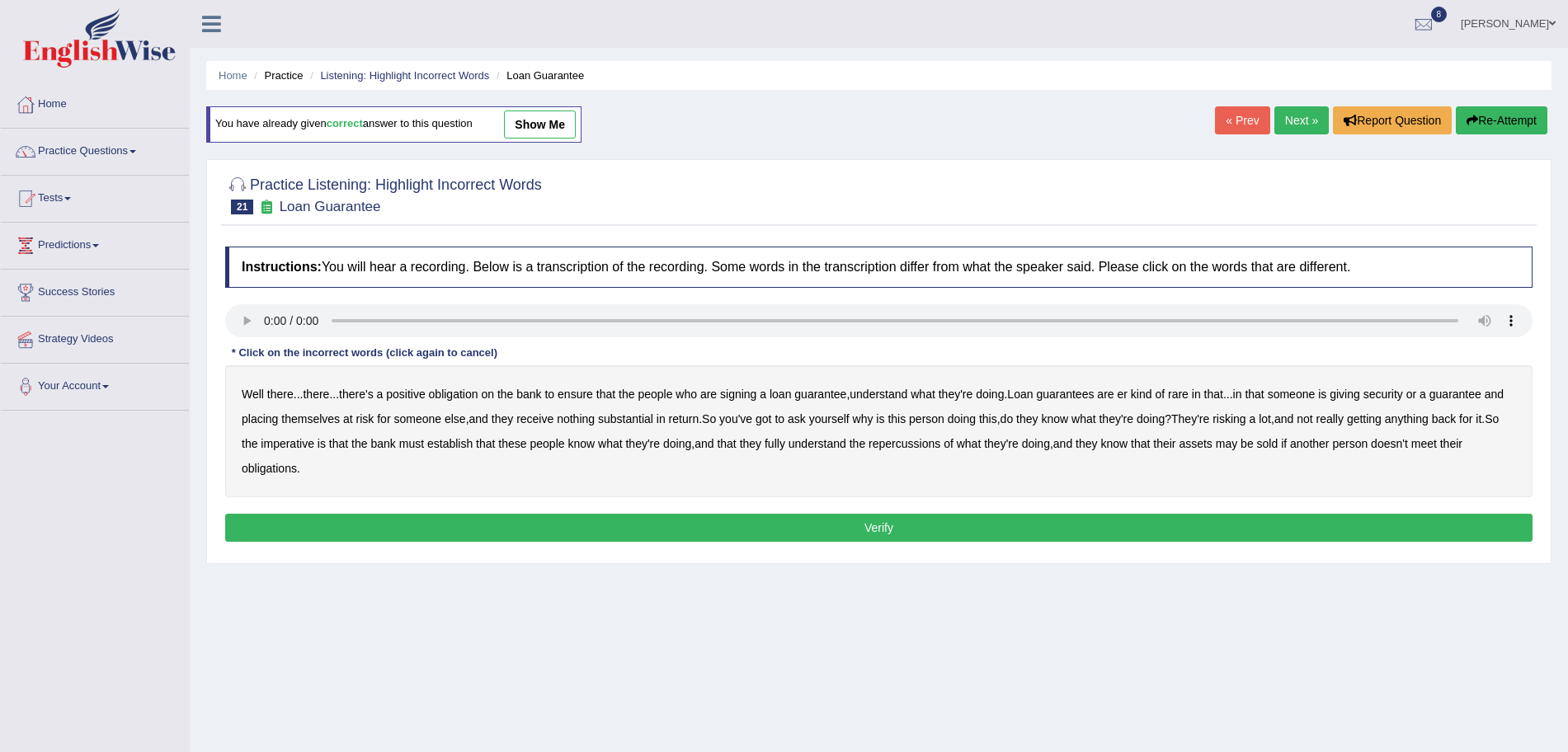
click at [1303, 114] on link "Next »" at bounding box center [1301, 120] width 55 height 28
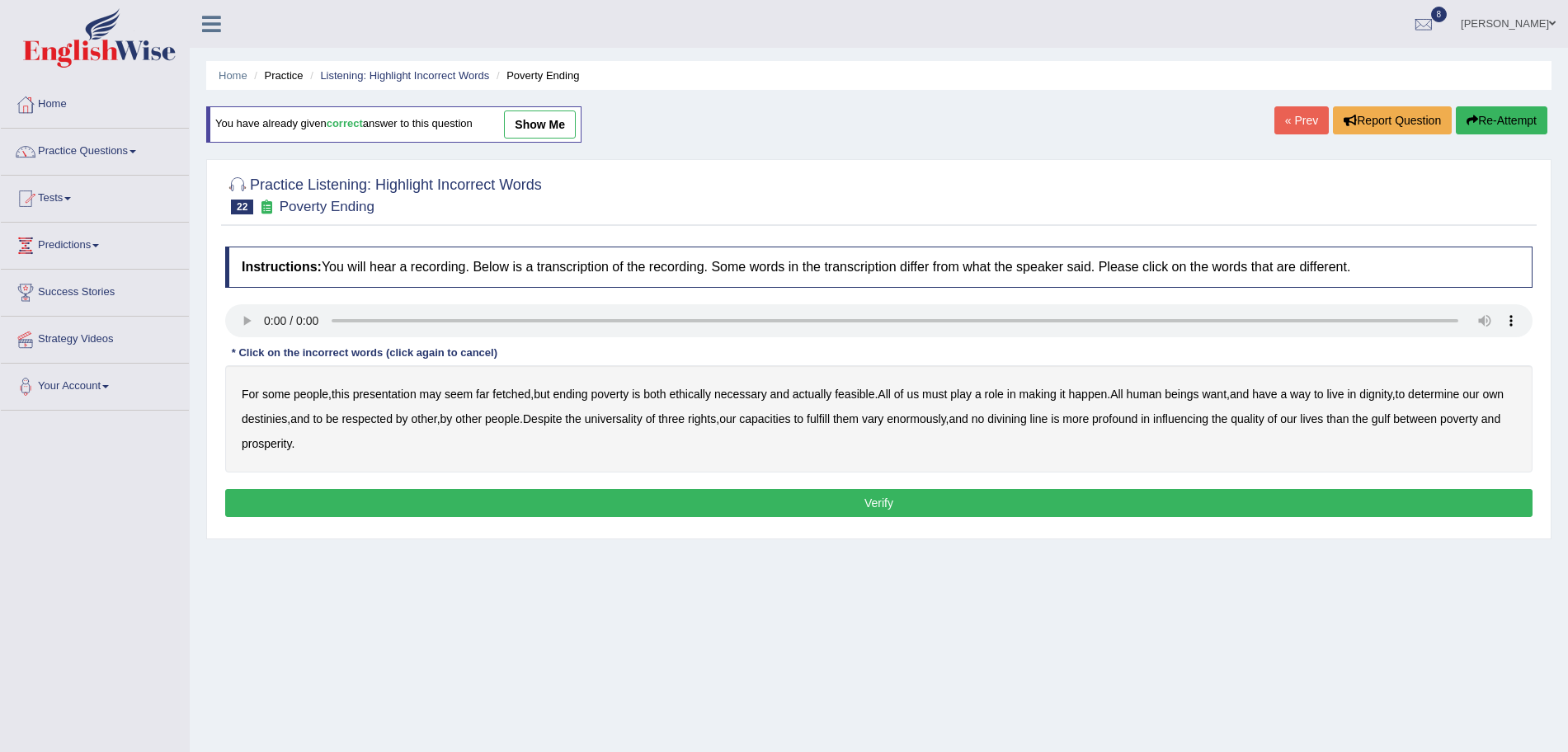
click at [394, 385] on div "For some people , this presentation may seem far fetched , but ending poverty i…" at bounding box center [879, 419] width 1307 height 107
click at [401, 397] on b "presentation" at bounding box center [384, 393] width 64 height 13
click at [709, 395] on b "ethically" at bounding box center [689, 393] width 42 height 13
click at [104, 151] on link "Practice Questions" at bounding box center [94, 150] width 188 height 42
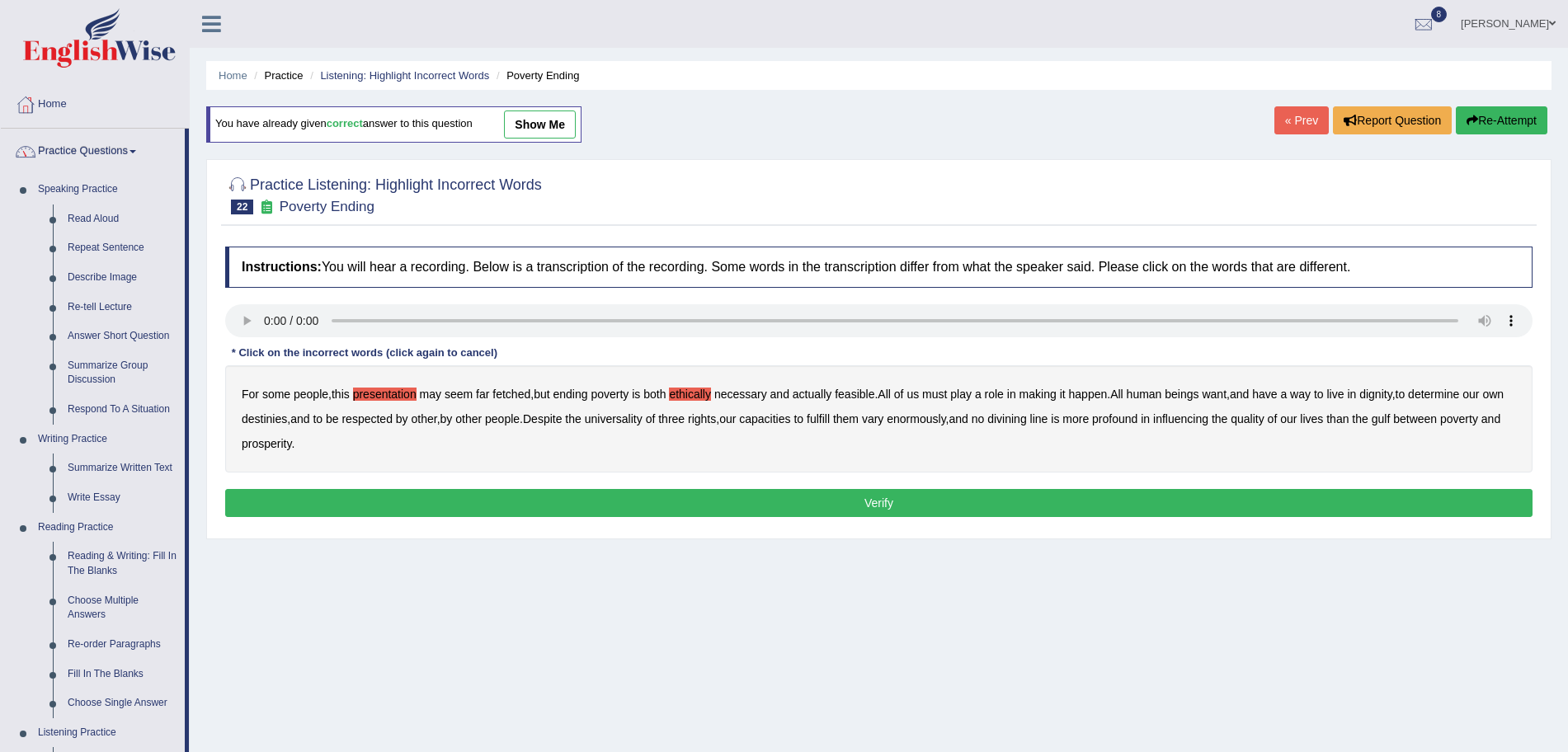
scroll to position [305, 0]
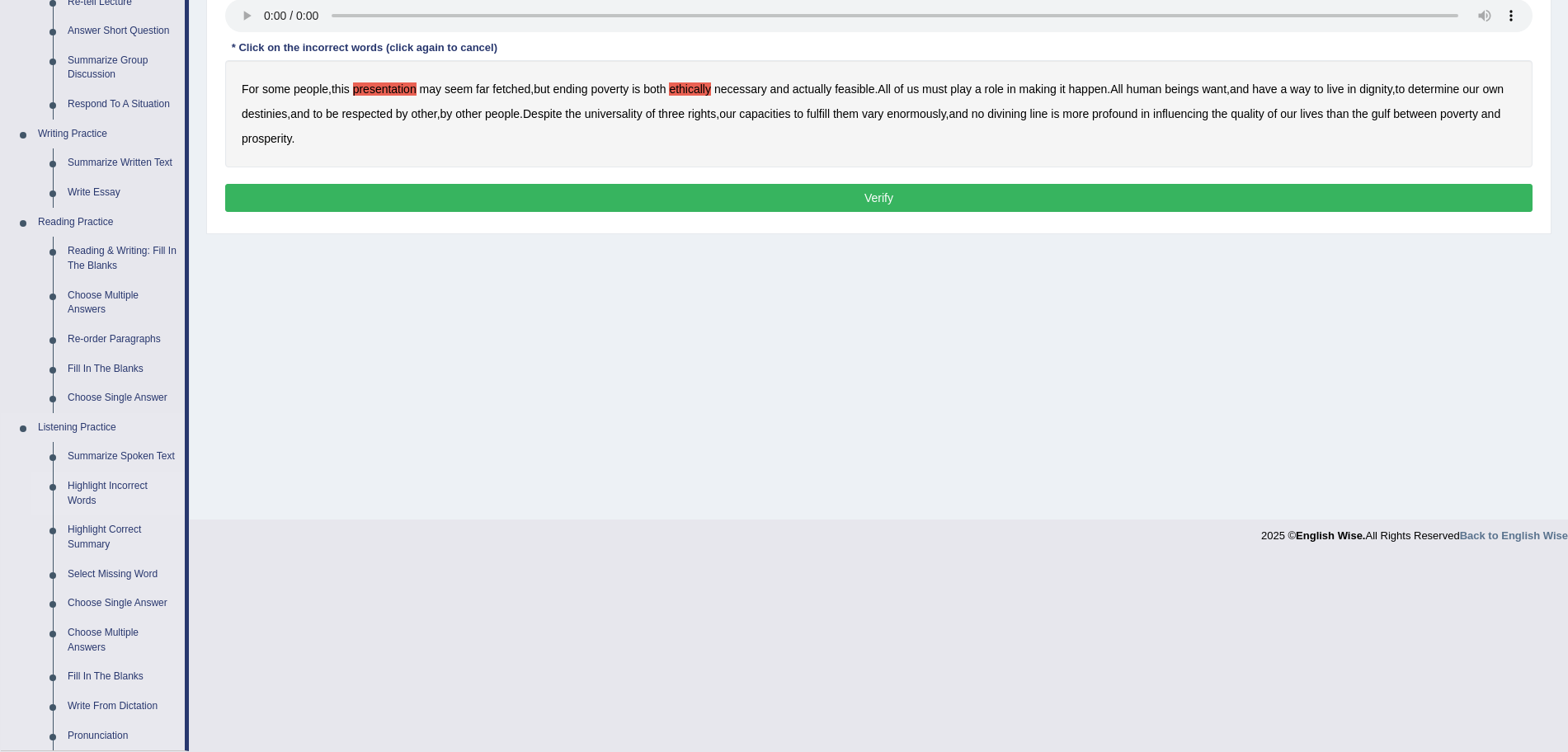
click at [82, 478] on link "Highlight Incorrect Words" at bounding box center [122, 494] width 124 height 44
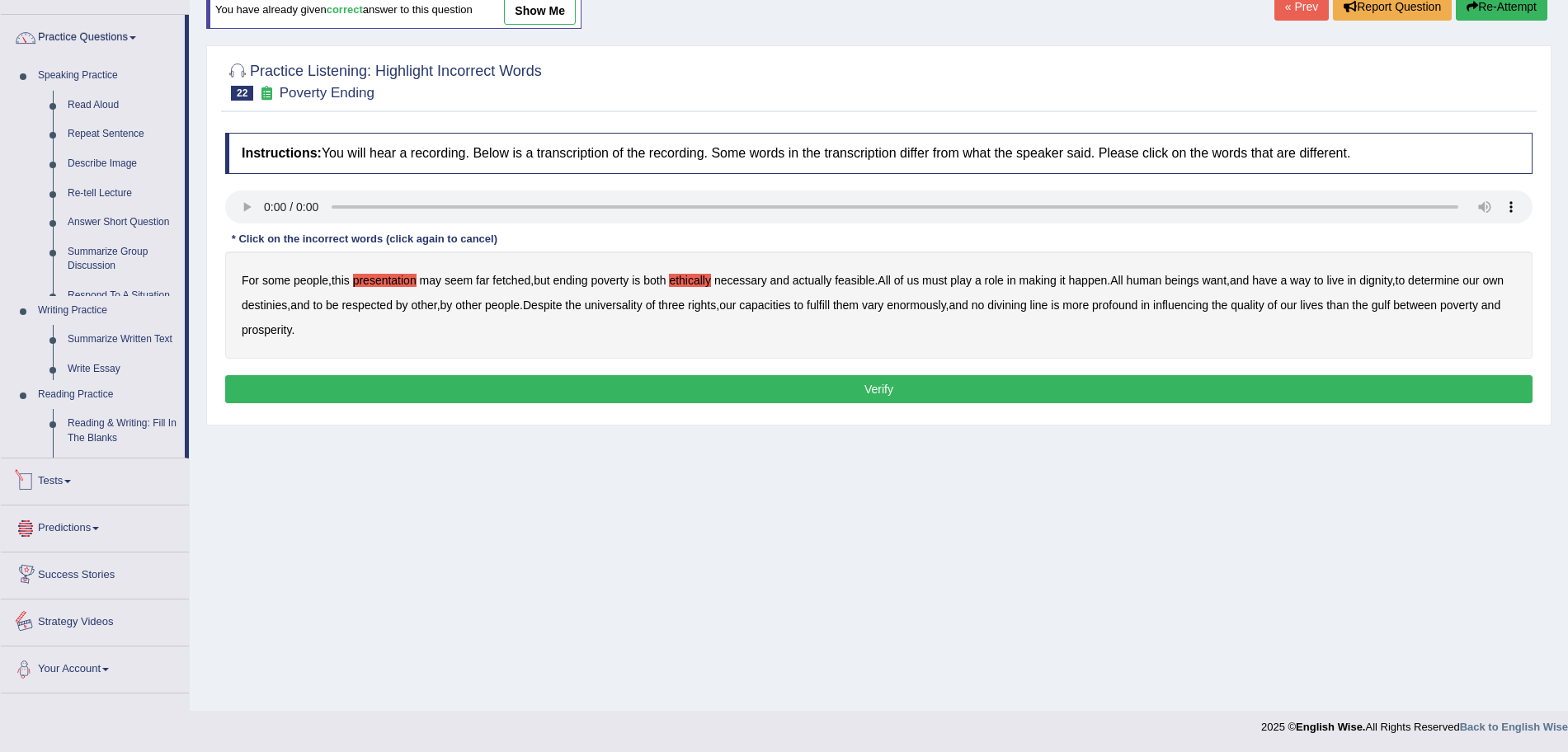
scroll to position [120, 0]
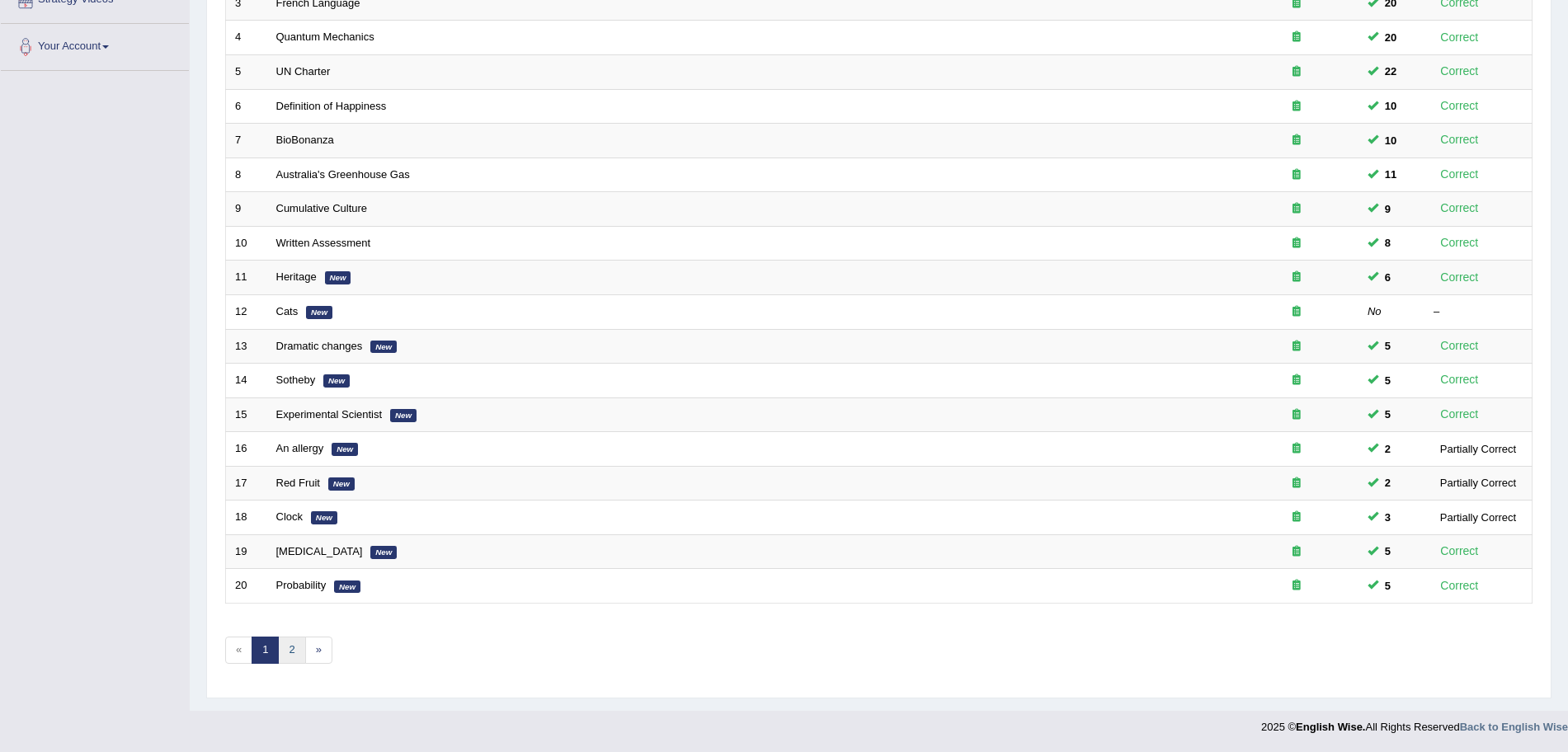
click at [294, 642] on link "2" at bounding box center [291, 650] width 27 height 27
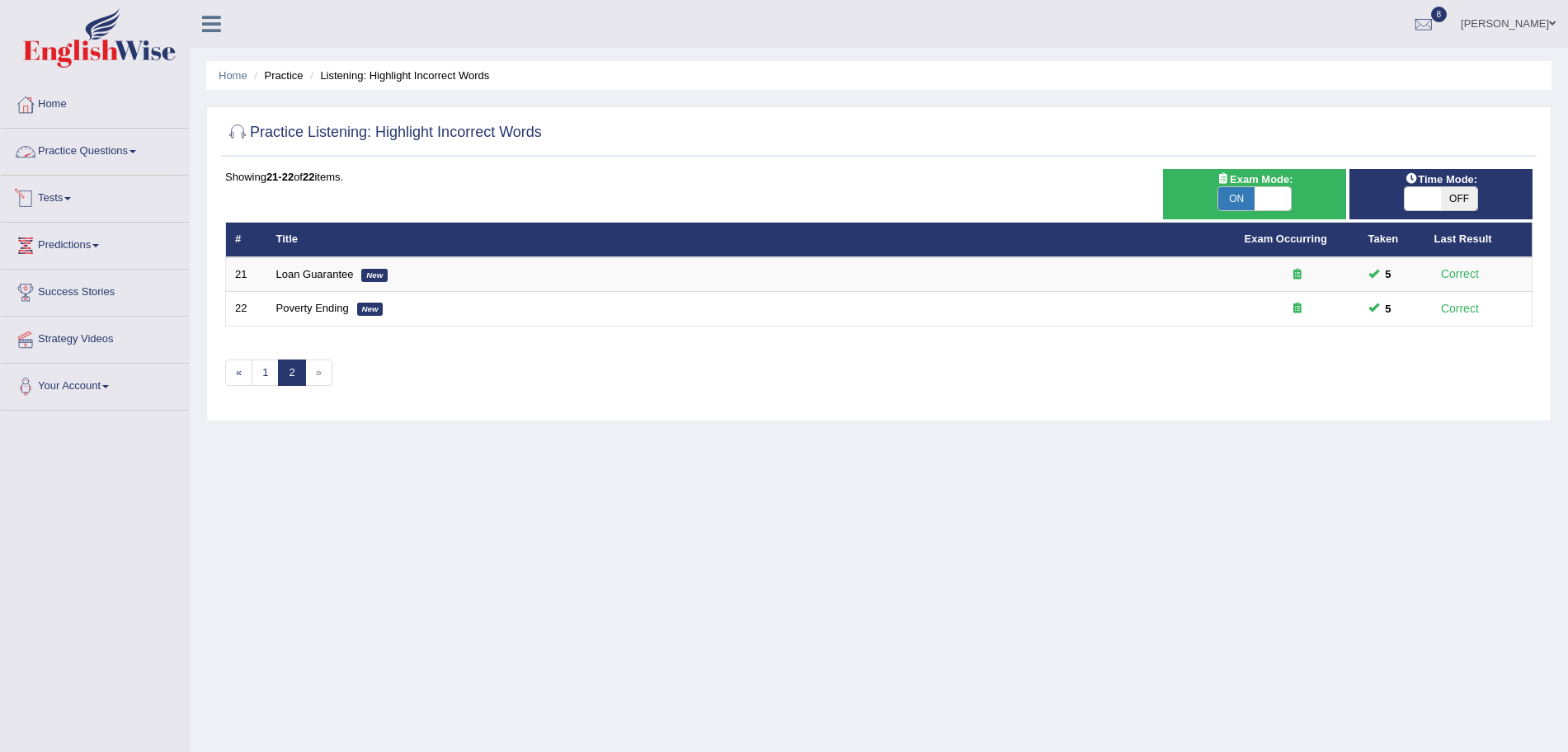
click at [102, 148] on link "Practice Questions" at bounding box center [94, 150] width 188 height 42
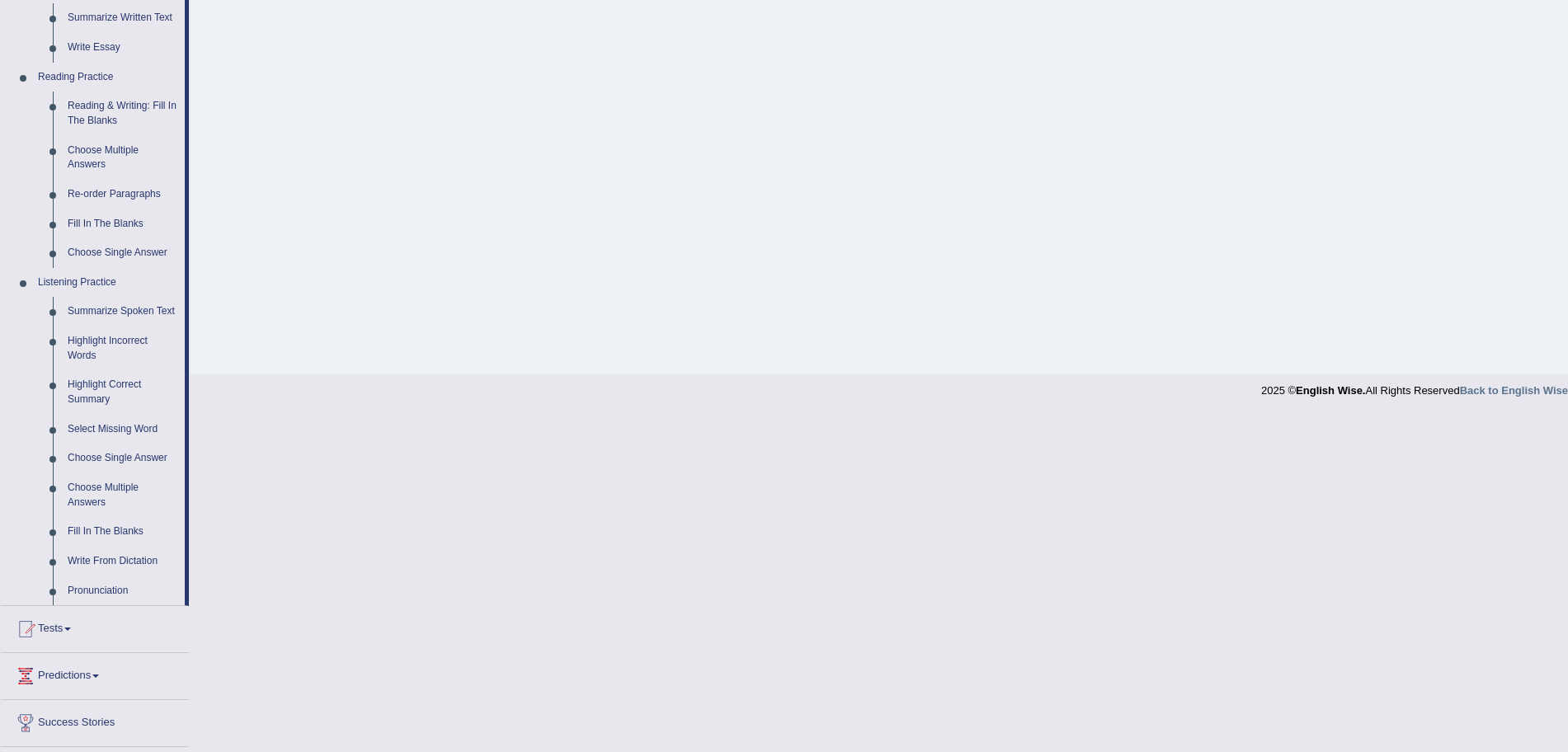
scroll to position [352, 0]
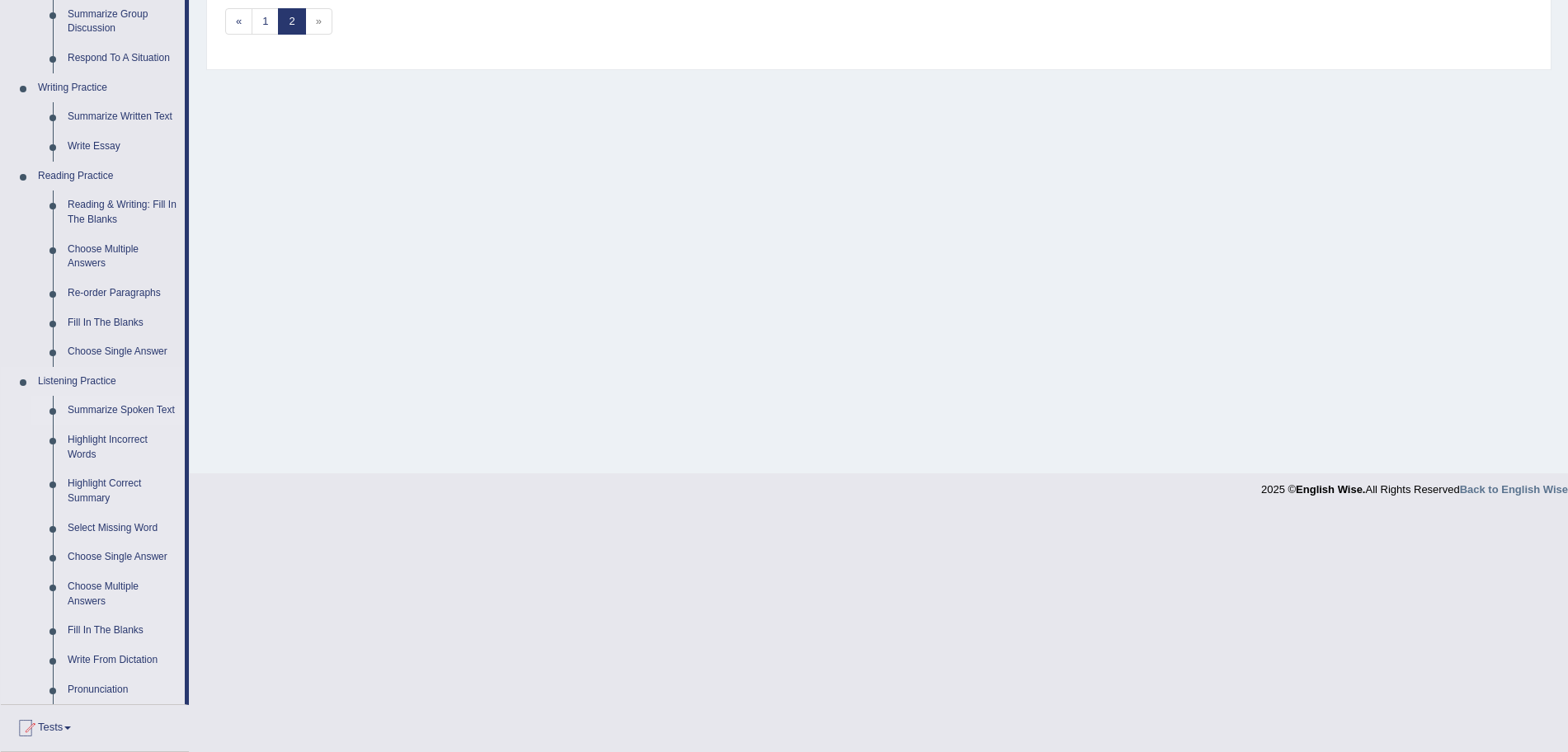
click at [94, 406] on link "Summarize Spoken Text" at bounding box center [122, 411] width 124 height 30
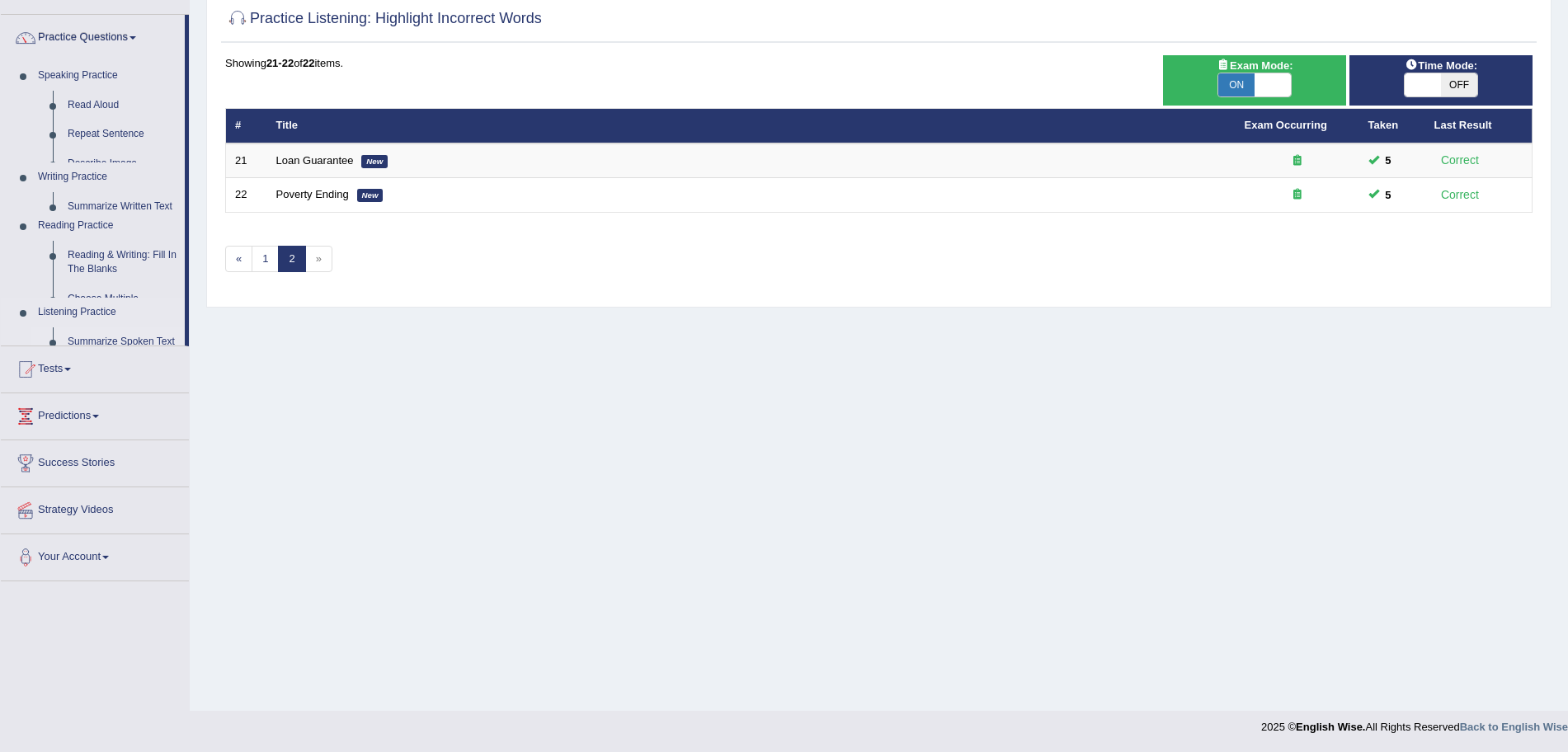
scroll to position [114, 0]
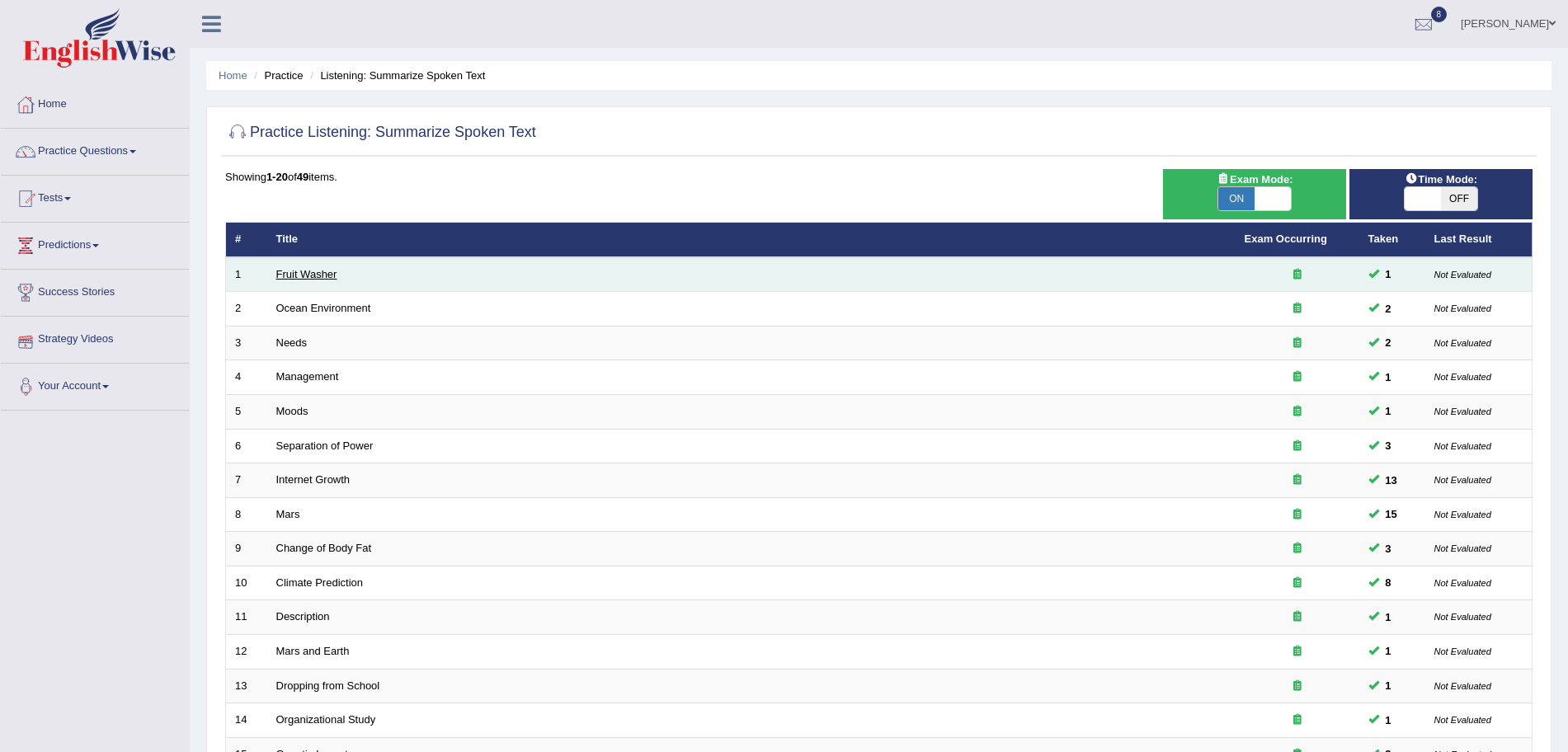
click at [304, 272] on link "Fruit Washer" at bounding box center [306, 274] width 61 height 12
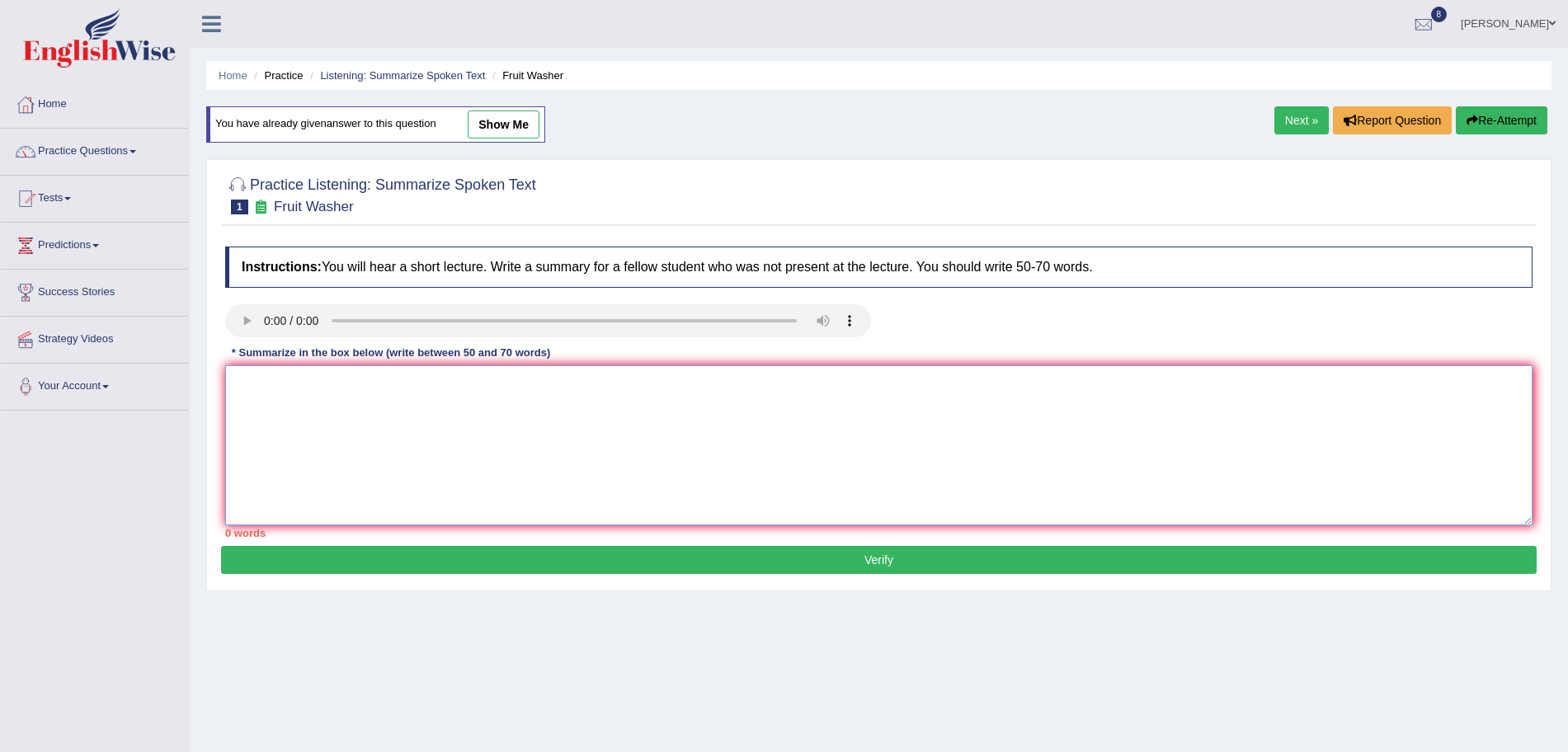
click at [360, 425] on textarea at bounding box center [879, 445] width 1307 height 160
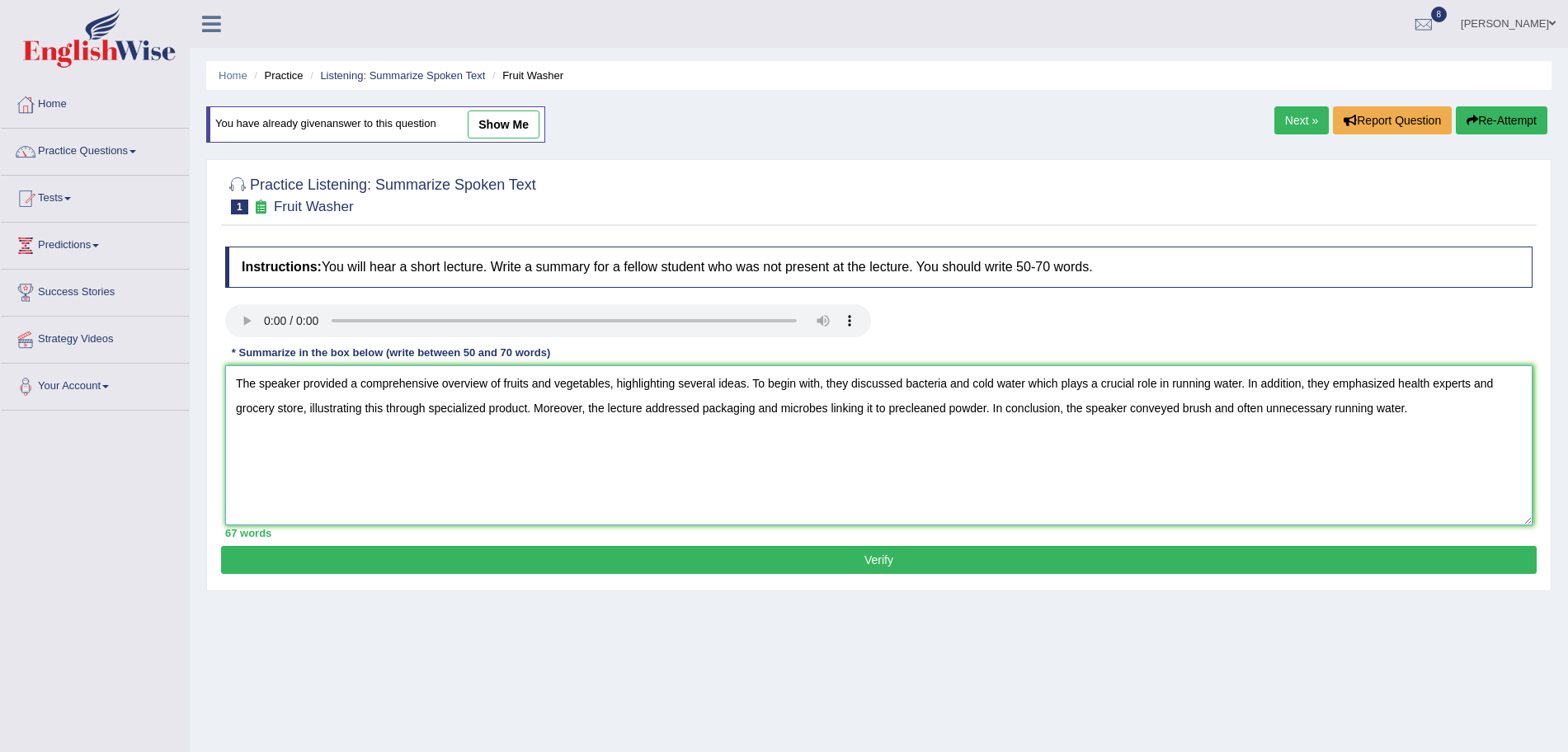
type textarea "The speaker provided a comprehensive overview of fruits and vegetables, highlig…"
click at [505, 571] on button "Verify" at bounding box center [879, 560] width 1316 height 28
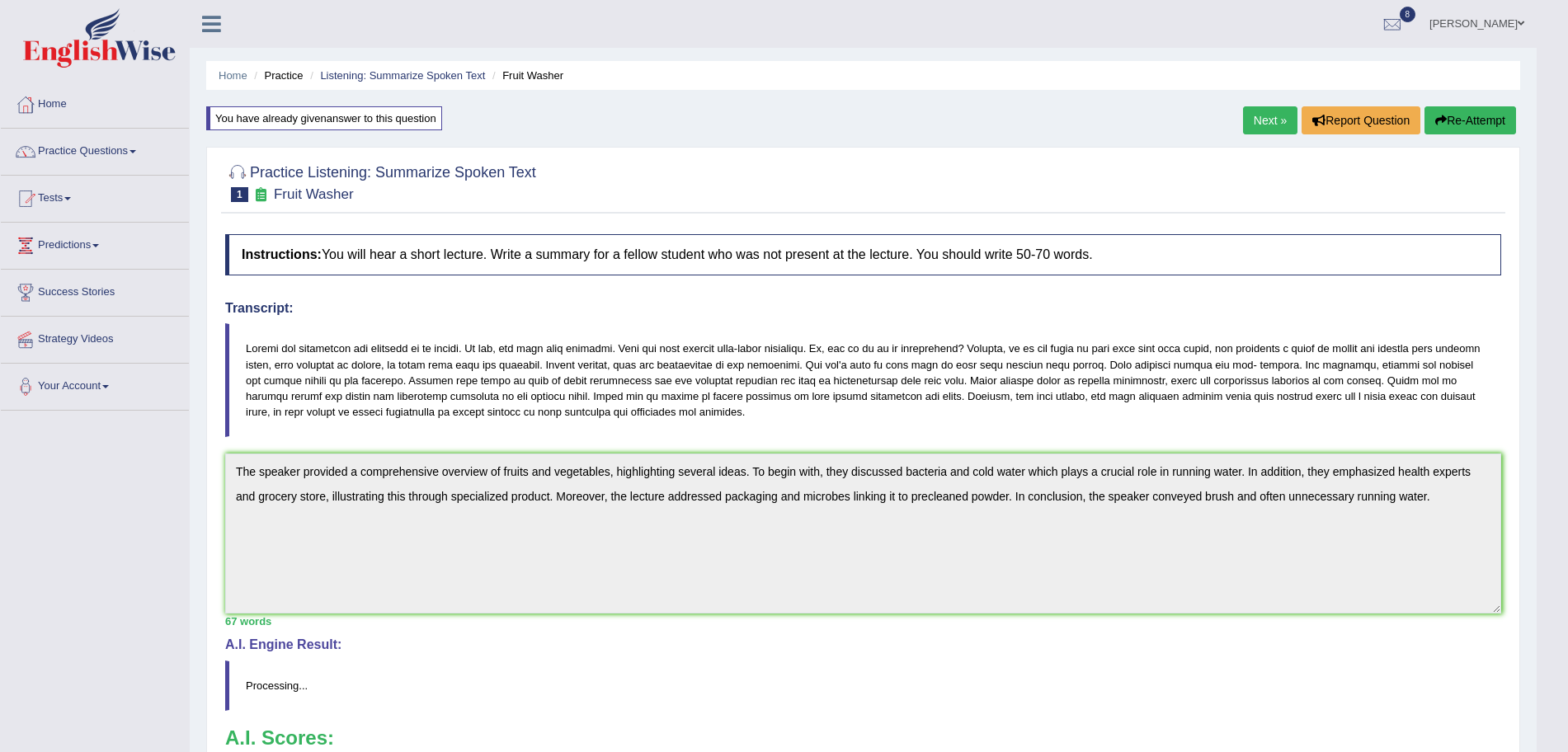
scroll to position [97, 0]
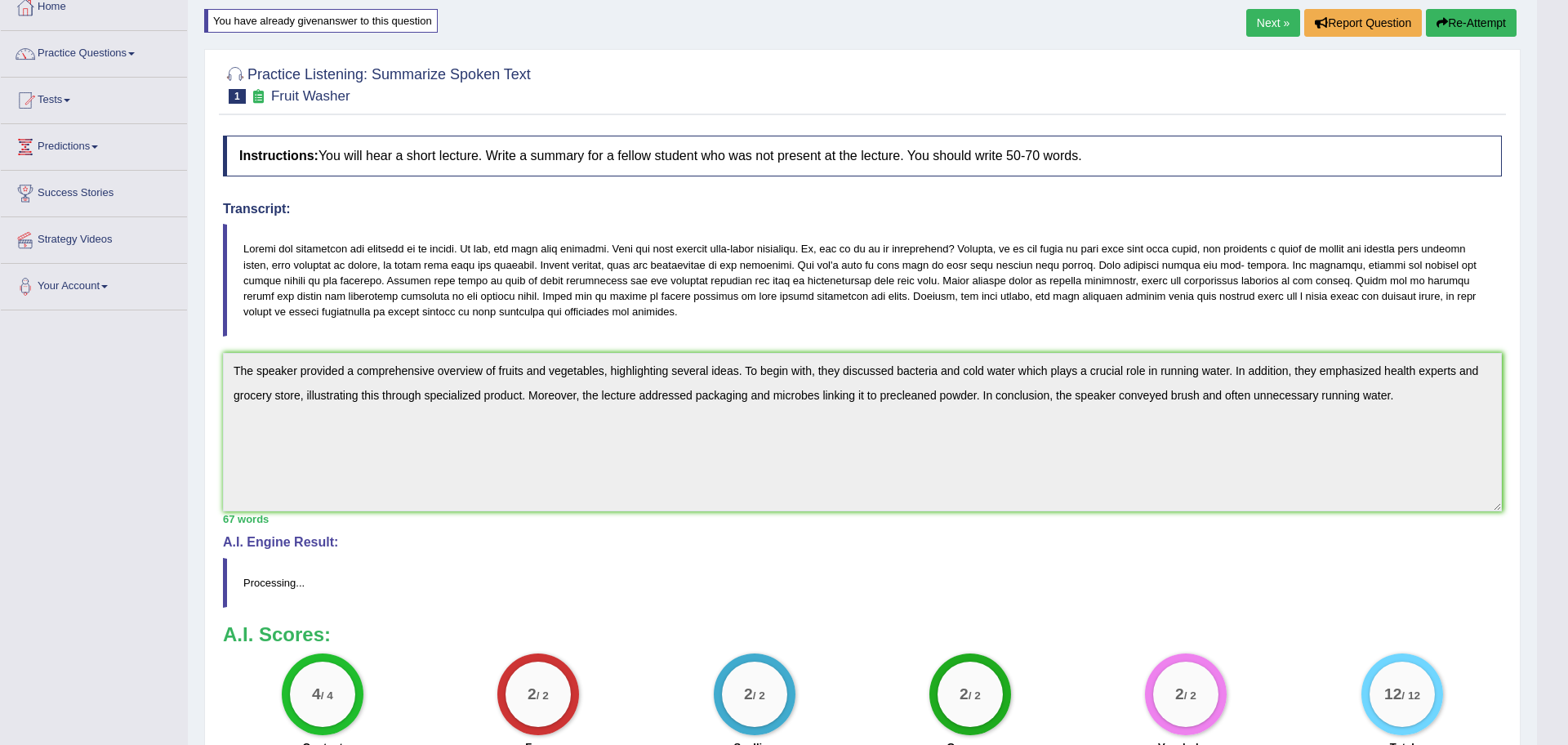
drag, startPoint x: 1568, startPoint y: 173, endPoint x: 1568, endPoint y: 445, distance: 272.0
click at [1552, 445] on html "Toggle navigation Home Practice Questions Speaking Practice Read Aloud Repeat S…" at bounding box center [784, 276] width 1568 height 745
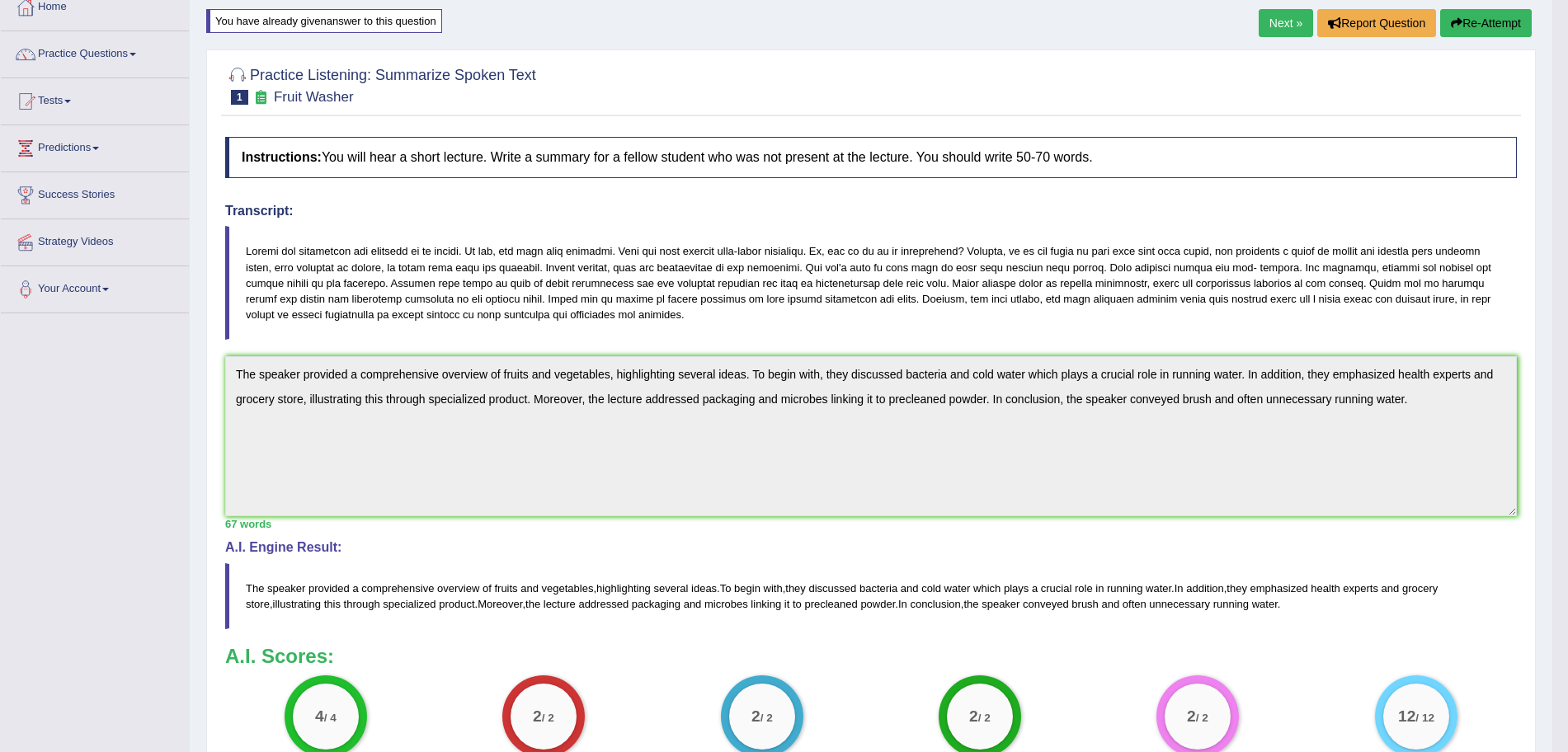
scroll to position [0, 0]
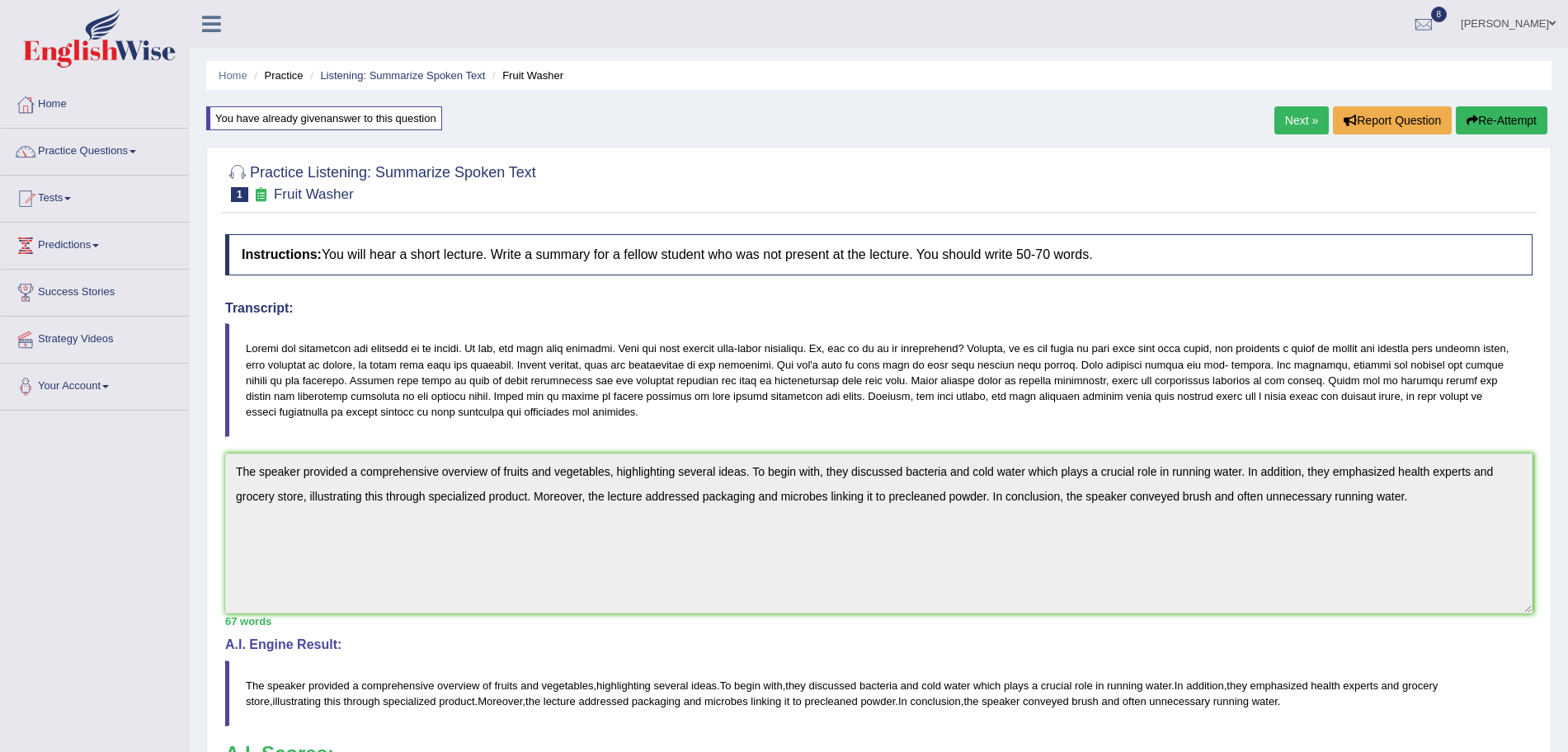
click at [1298, 123] on link "Next »" at bounding box center [1301, 120] width 55 height 28
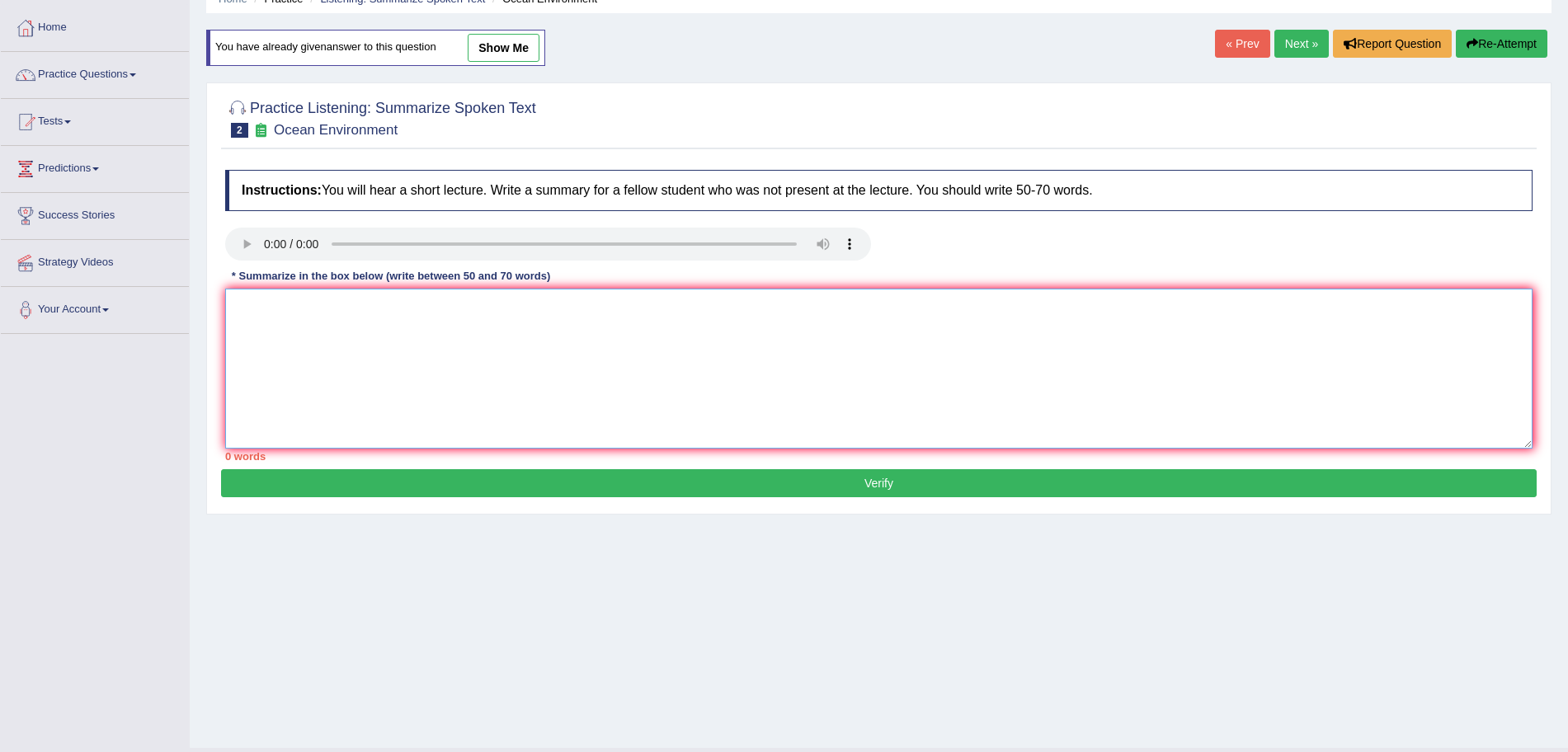
click at [242, 313] on textarea at bounding box center [879, 369] width 1307 height 160
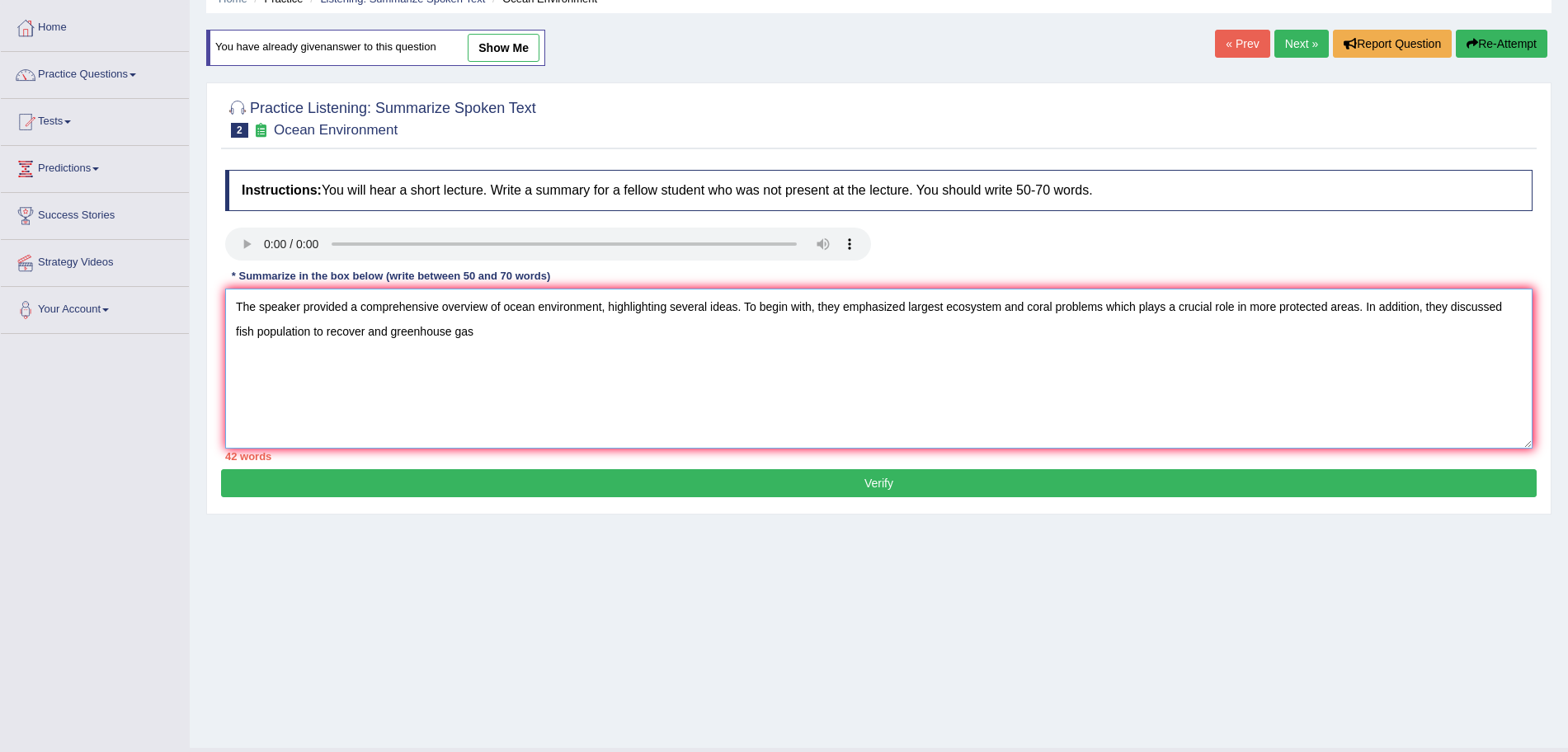
click at [586, 340] on textarea "The speaker provided a comprehensive overview of ocean environment, highlightin…" at bounding box center [879, 369] width 1307 height 160
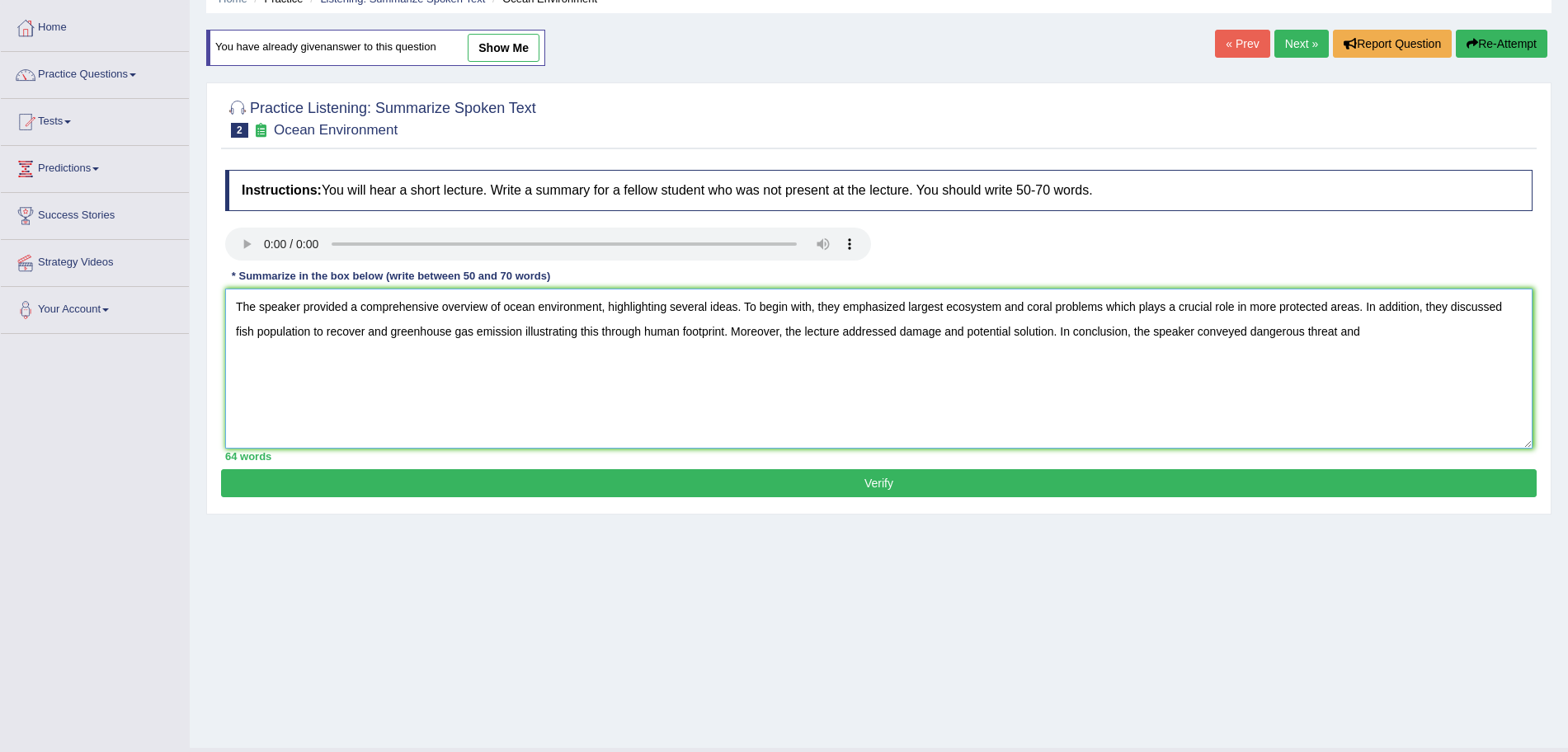
drag, startPoint x: 1024, startPoint y: 310, endPoint x: 904, endPoint y: 308, distance: 120.0
click at [904, 308] on textarea "The speaker provided a comprehensive overview of ocean environment, highlightin…" at bounding box center [879, 369] width 1307 height 160
click at [1276, 334] on textarea "The speaker provided a comprehensive overview of ocean environment, highlightin…" at bounding box center [879, 369] width 1307 height 160
type textarea "The speaker provided a comprehensive overview of ocean environment, highlightin…"
click at [905, 476] on button "Verify" at bounding box center [879, 484] width 1316 height 28
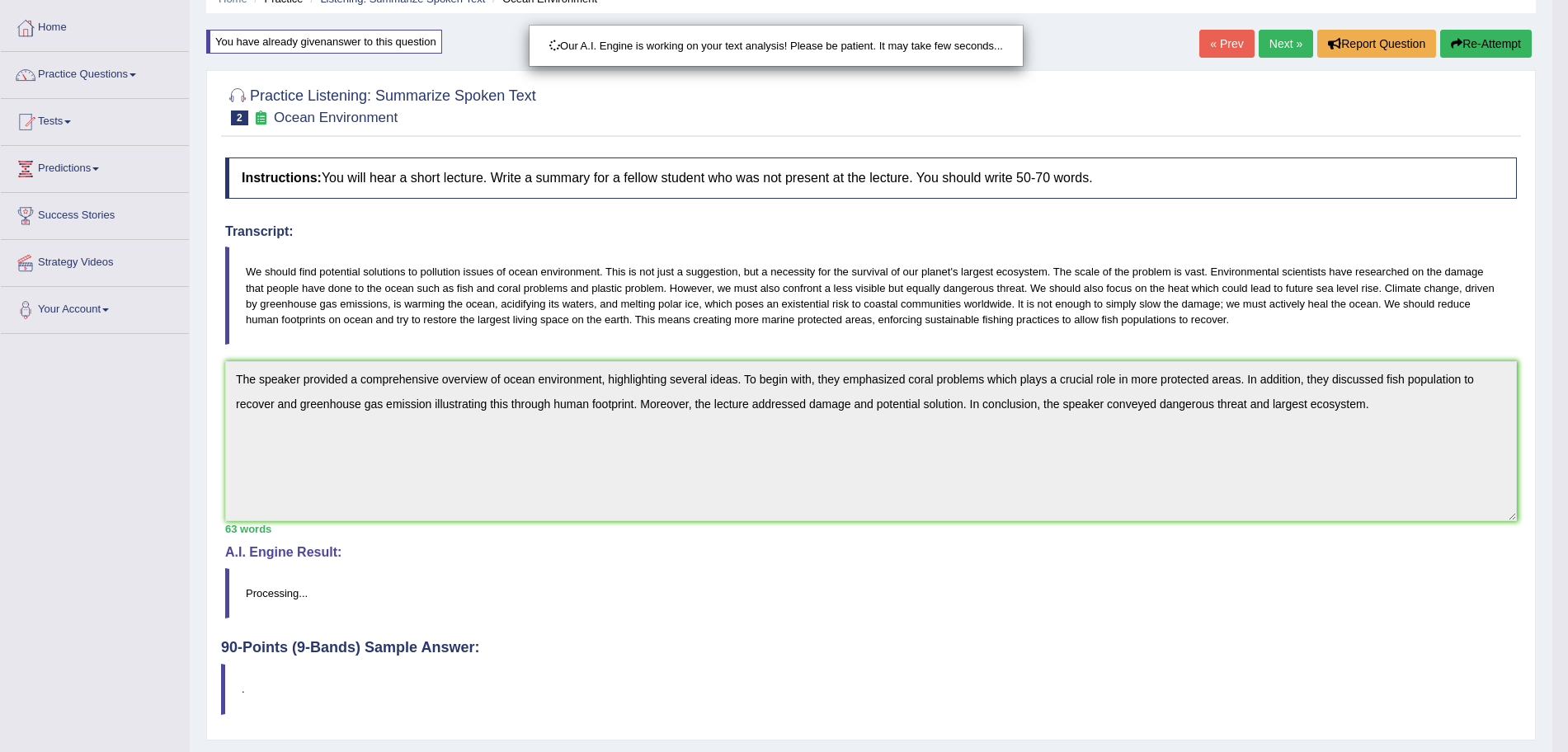
drag, startPoint x: 1583, startPoint y: 230, endPoint x: 1583, endPoint y: 340, distance: 110.0
click at [1567, 340] on html "Toggle navigation Home Practice Questions Speaking Practice Read Aloud Repeat S…" at bounding box center [784, 299] width 1568 height 752
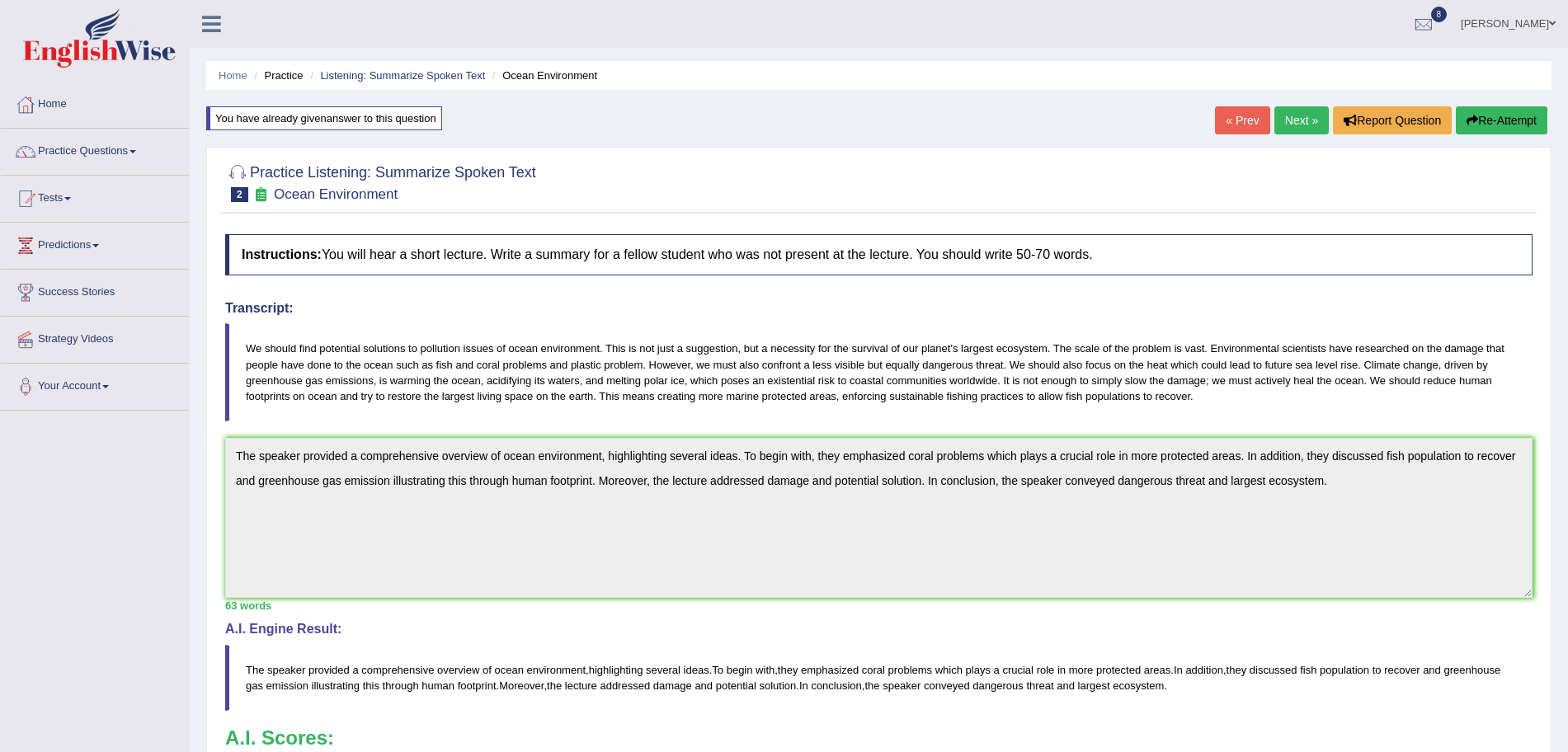
click at [1280, 119] on link "Next »" at bounding box center [1301, 120] width 55 height 28
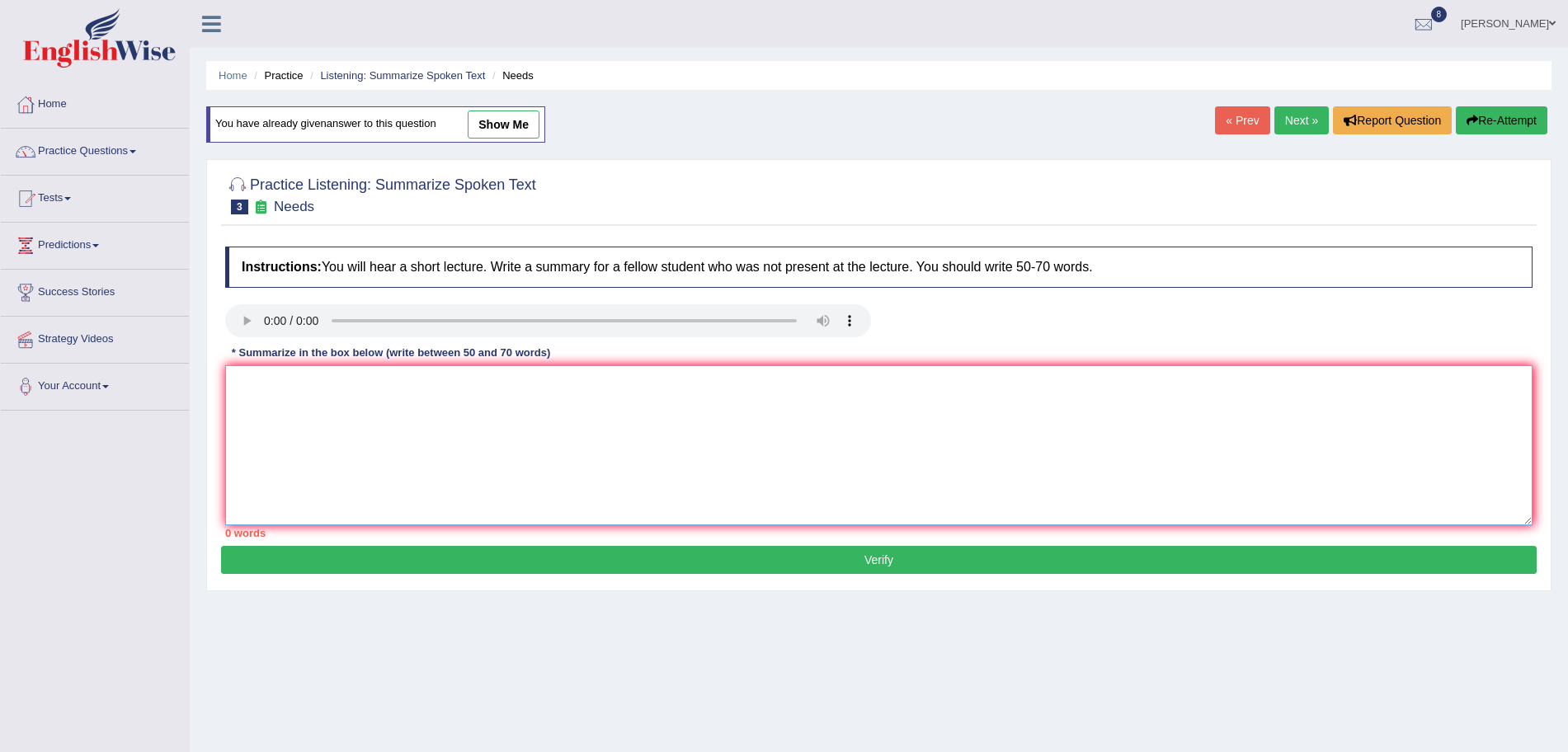
click at [305, 376] on textarea at bounding box center [879, 445] width 1307 height 160
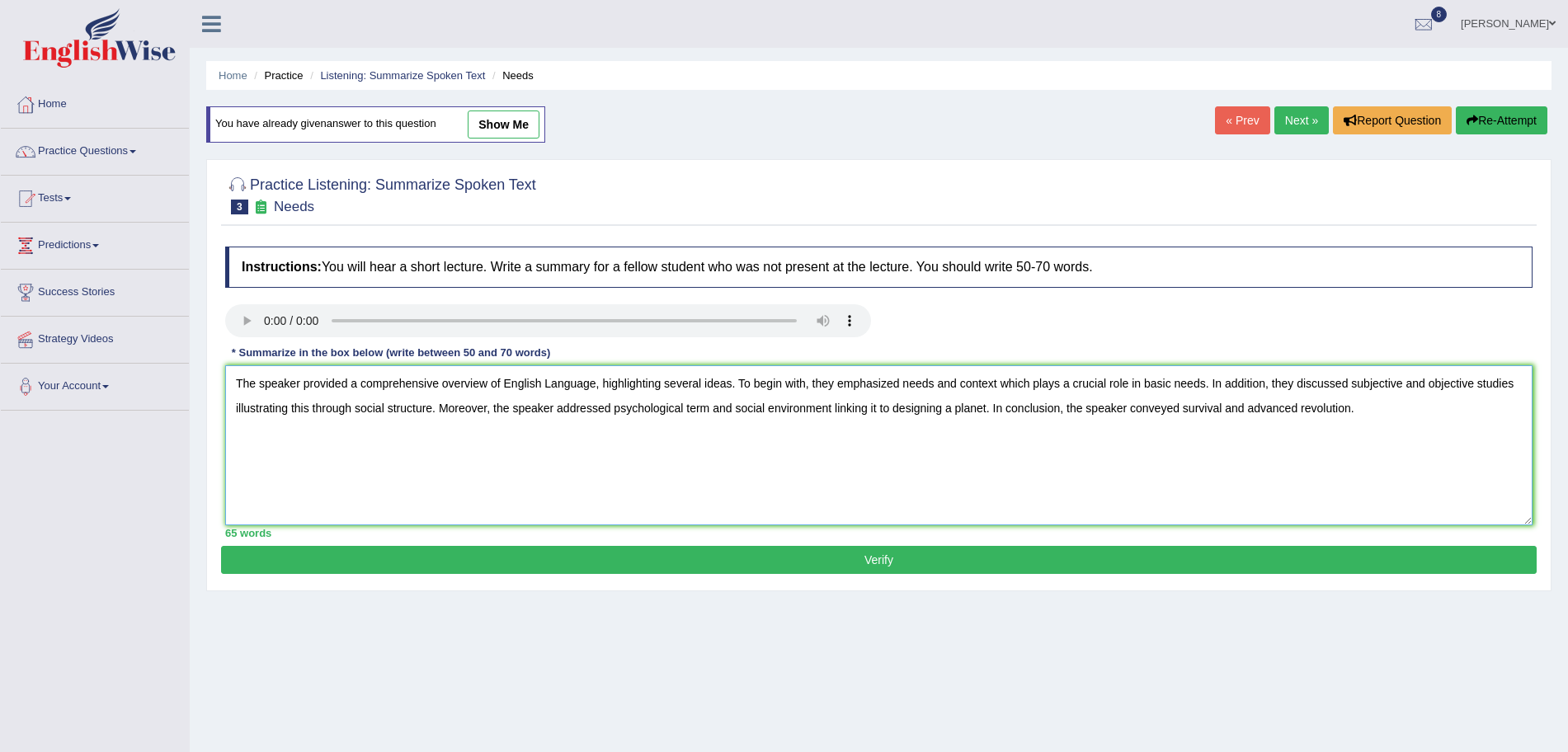
type textarea "The speaker provided a comprehensive overview of English Language, highlighting…"
click at [592, 562] on button "Verify" at bounding box center [879, 560] width 1316 height 28
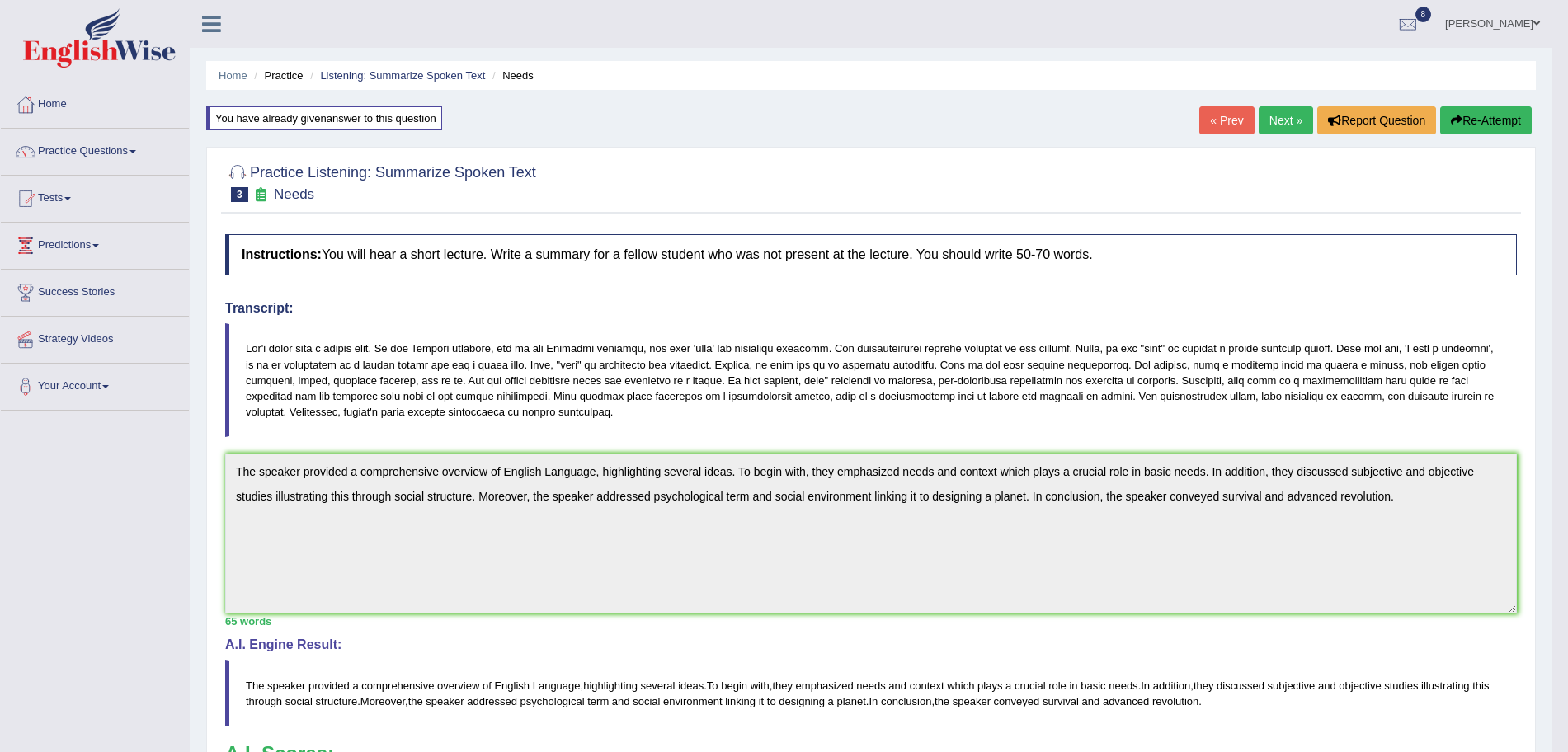
drag, startPoint x: 1583, startPoint y: 229, endPoint x: 1583, endPoint y: 442, distance: 213.0
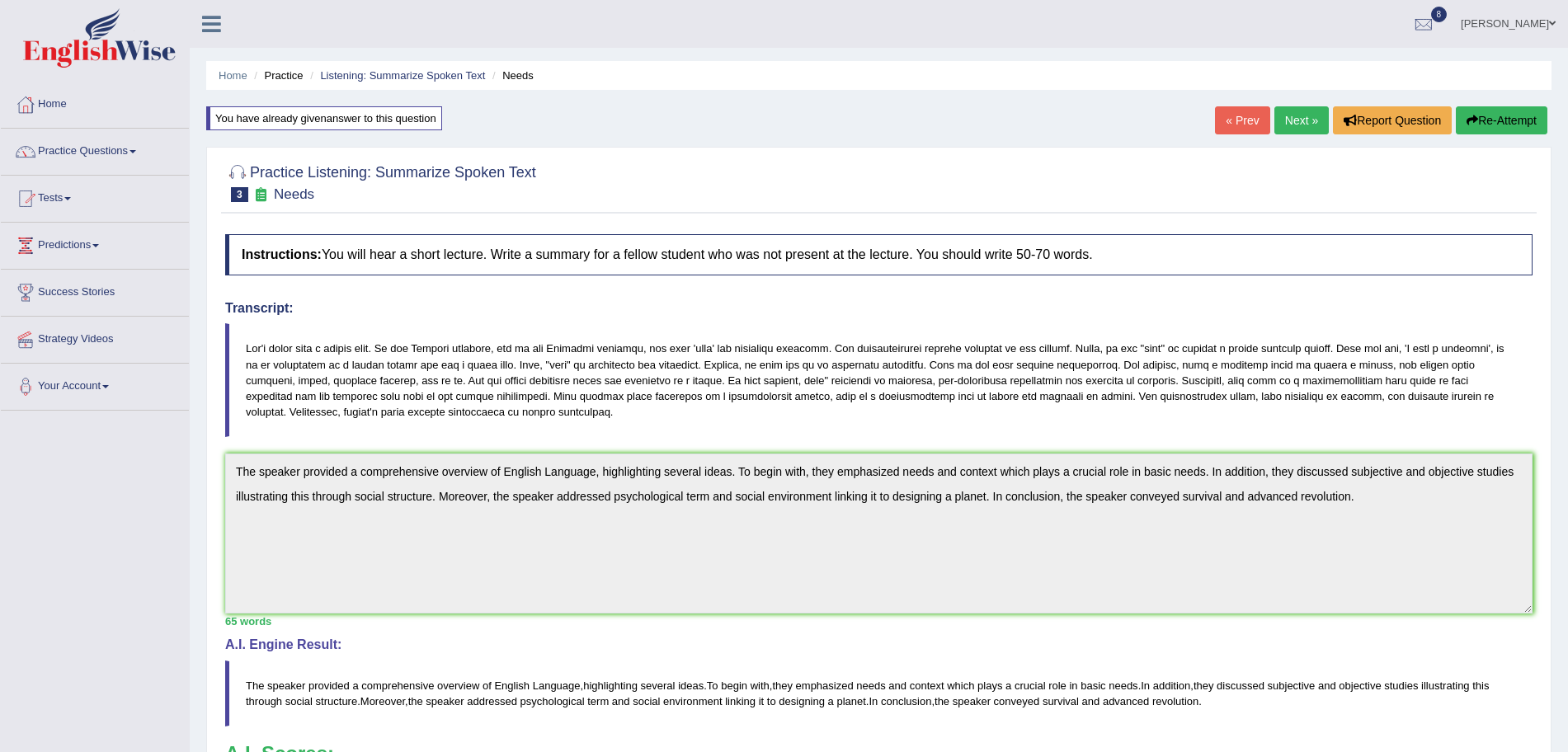
click at [1294, 120] on link "Next »" at bounding box center [1301, 120] width 55 height 28
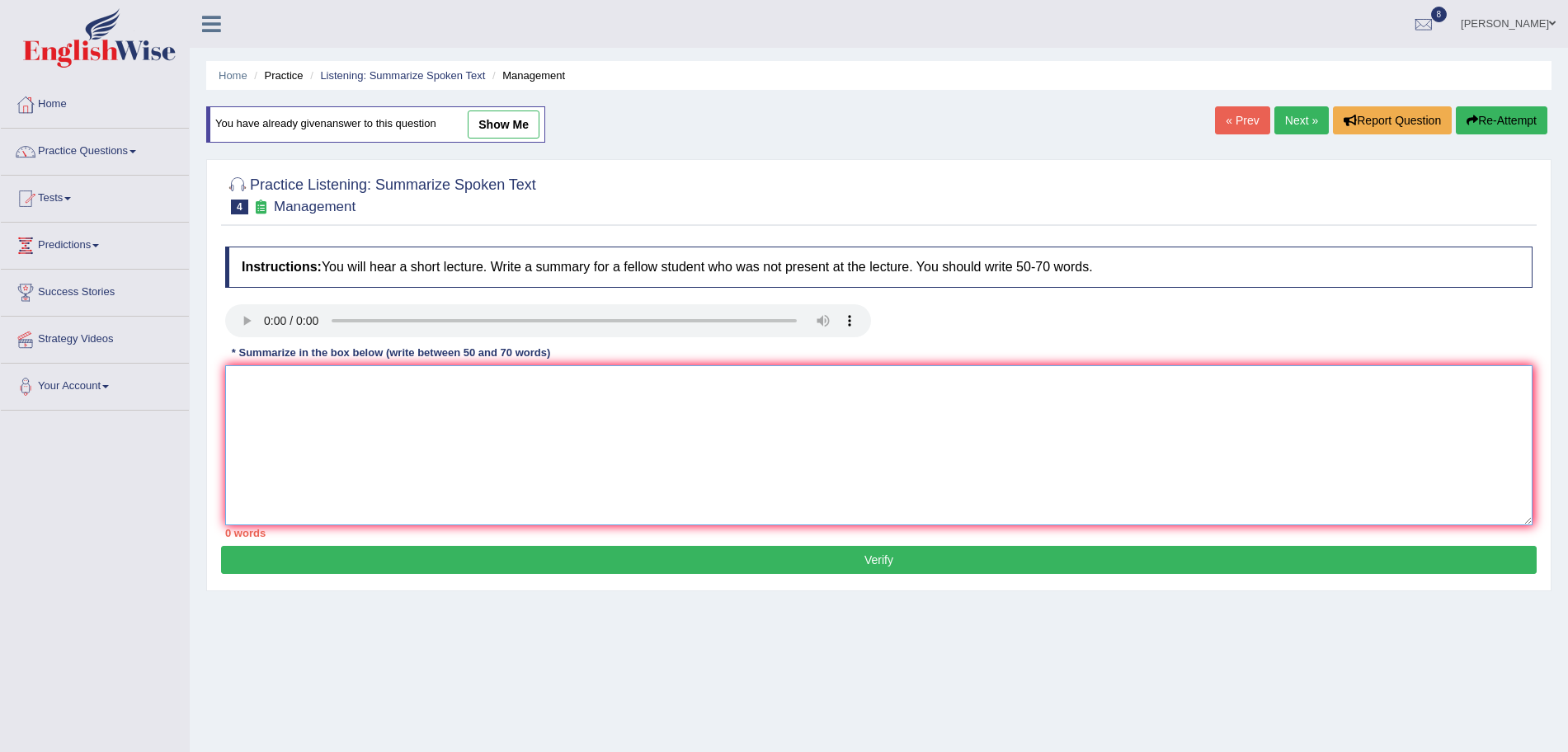
click at [308, 384] on textarea at bounding box center [879, 445] width 1307 height 160
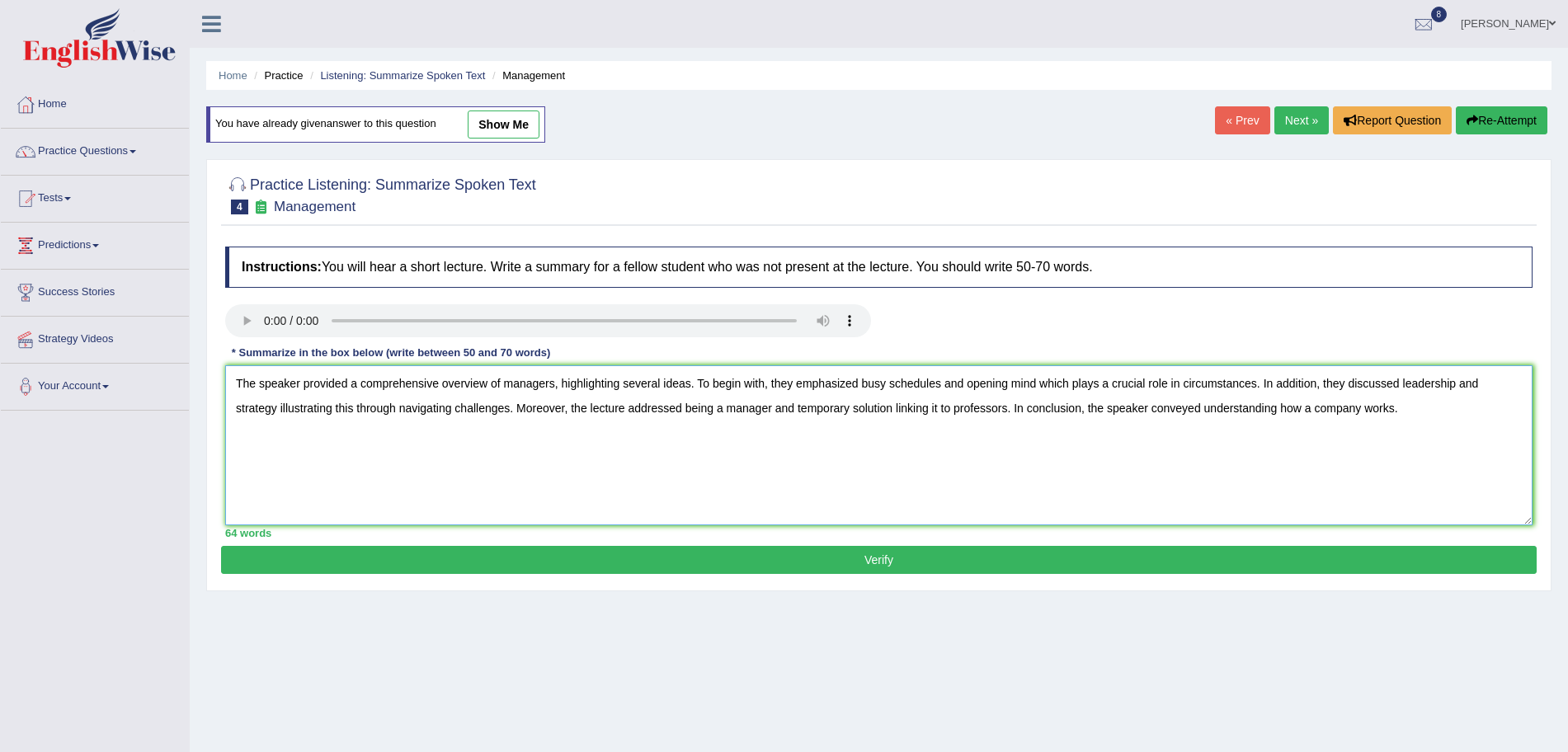
type textarea "The speaker provided a comprehensive overview of managers, highlighting several…"
click at [586, 562] on button "Verify" at bounding box center [879, 560] width 1316 height 28
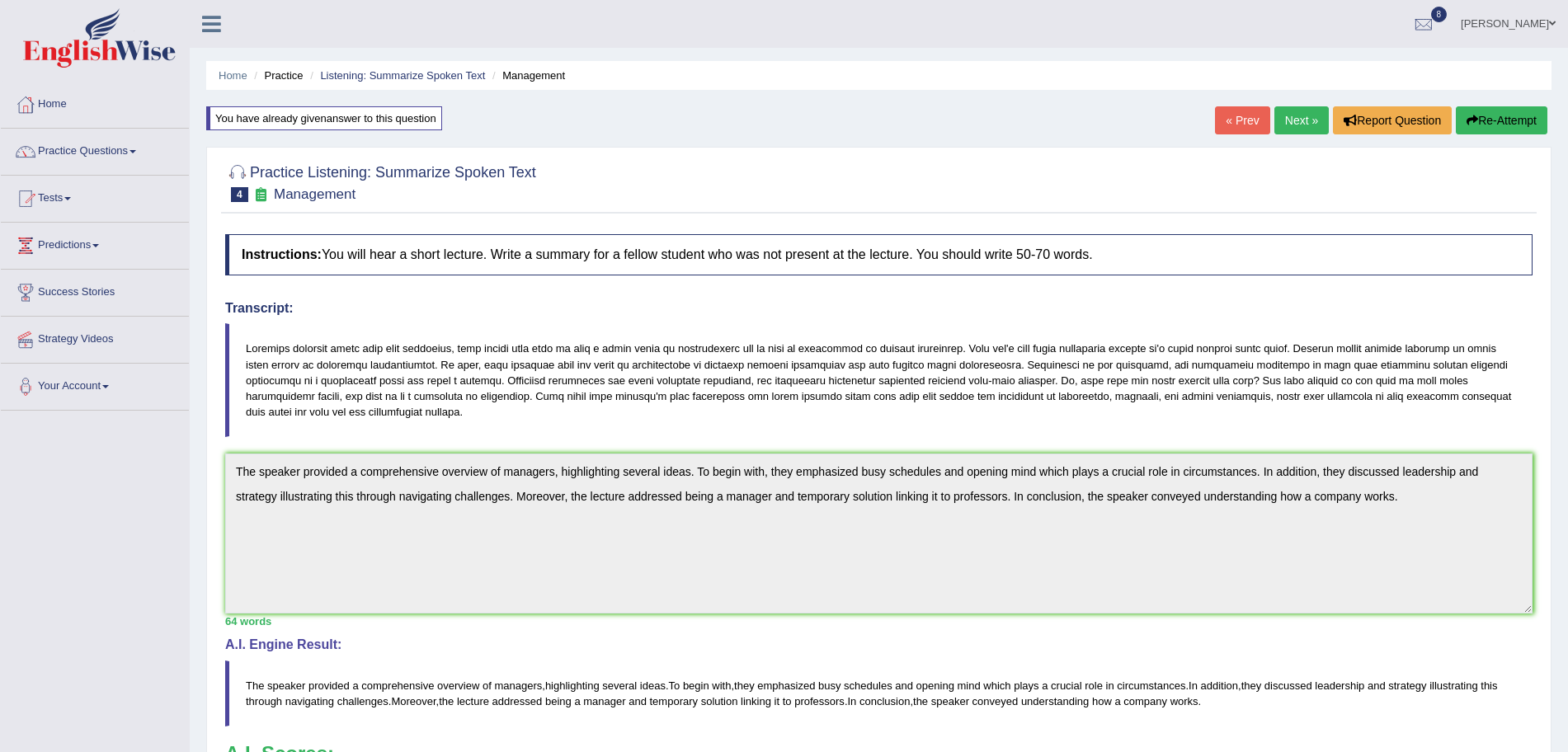
click at [1281, 119] on link "Next »" at bounding box center [1301, 120] width 55 height 28
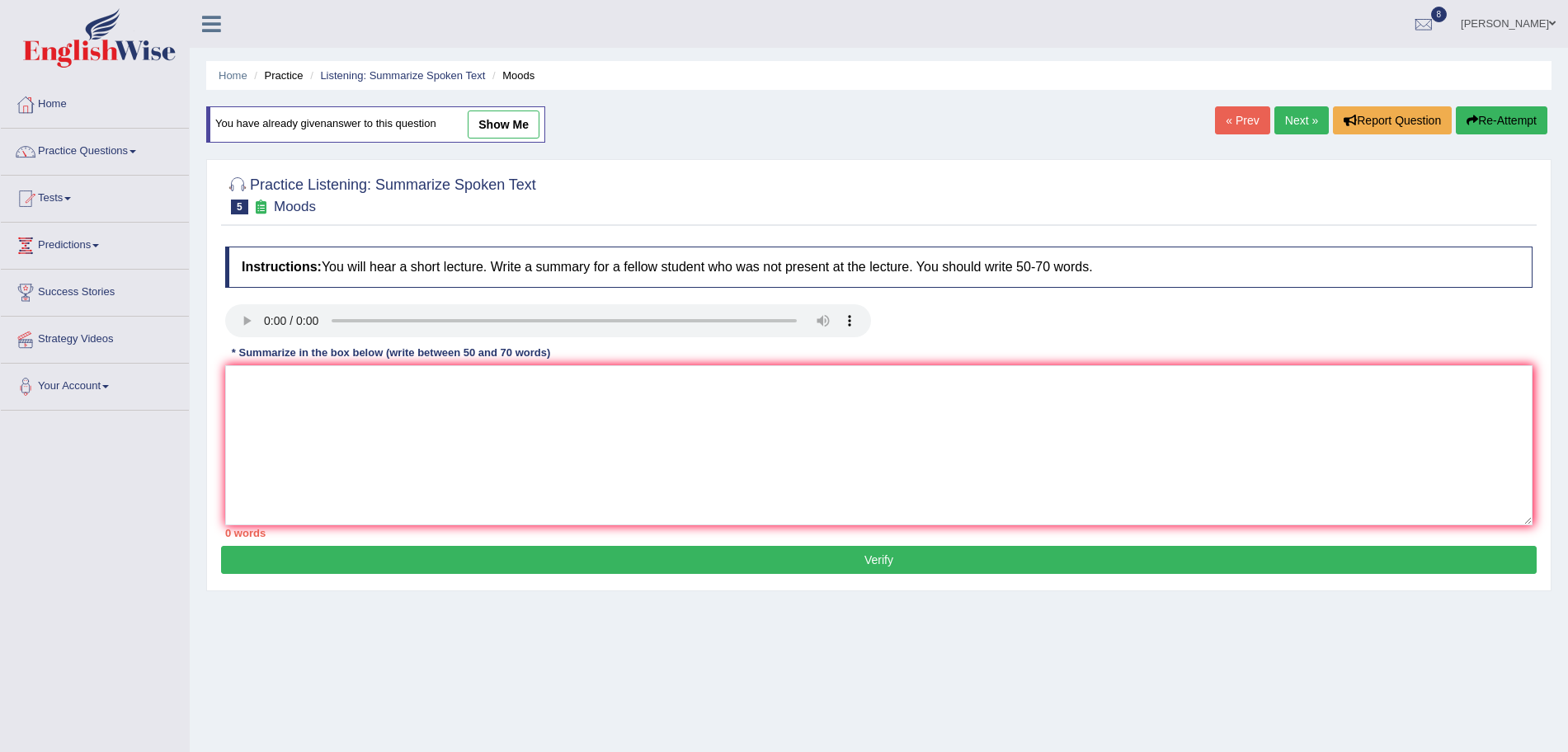
click at [241, 350] on div "* Summarize in the box below (write between 50 and 70 words)" at bounding box center [391, 354] width 332 height 16
click at [363, 440] on textarea at bounding box center [879, 445] width 1307 height 160
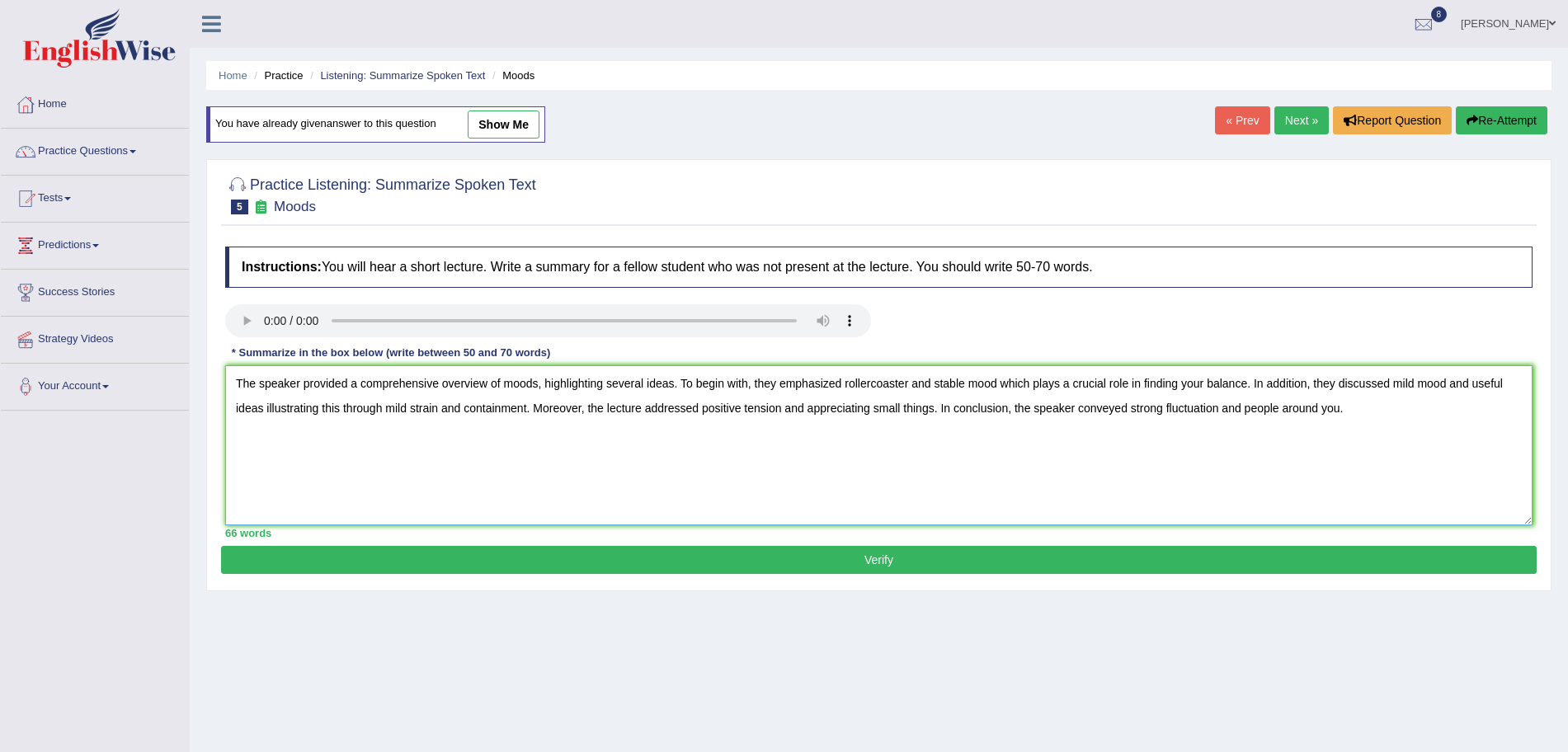
click at [1024, 434] on textarea "The speaker provided a comprehensive overview of moods, highlighting several id…" at bounding box center [879, 445] width 1307 height 160
type textarea "The speaker provided a comprehensive overview of moods, highlighting several id…"
click at [762, 557] on button "Verify" at bounding box center [879, 560] width 1316 height 28
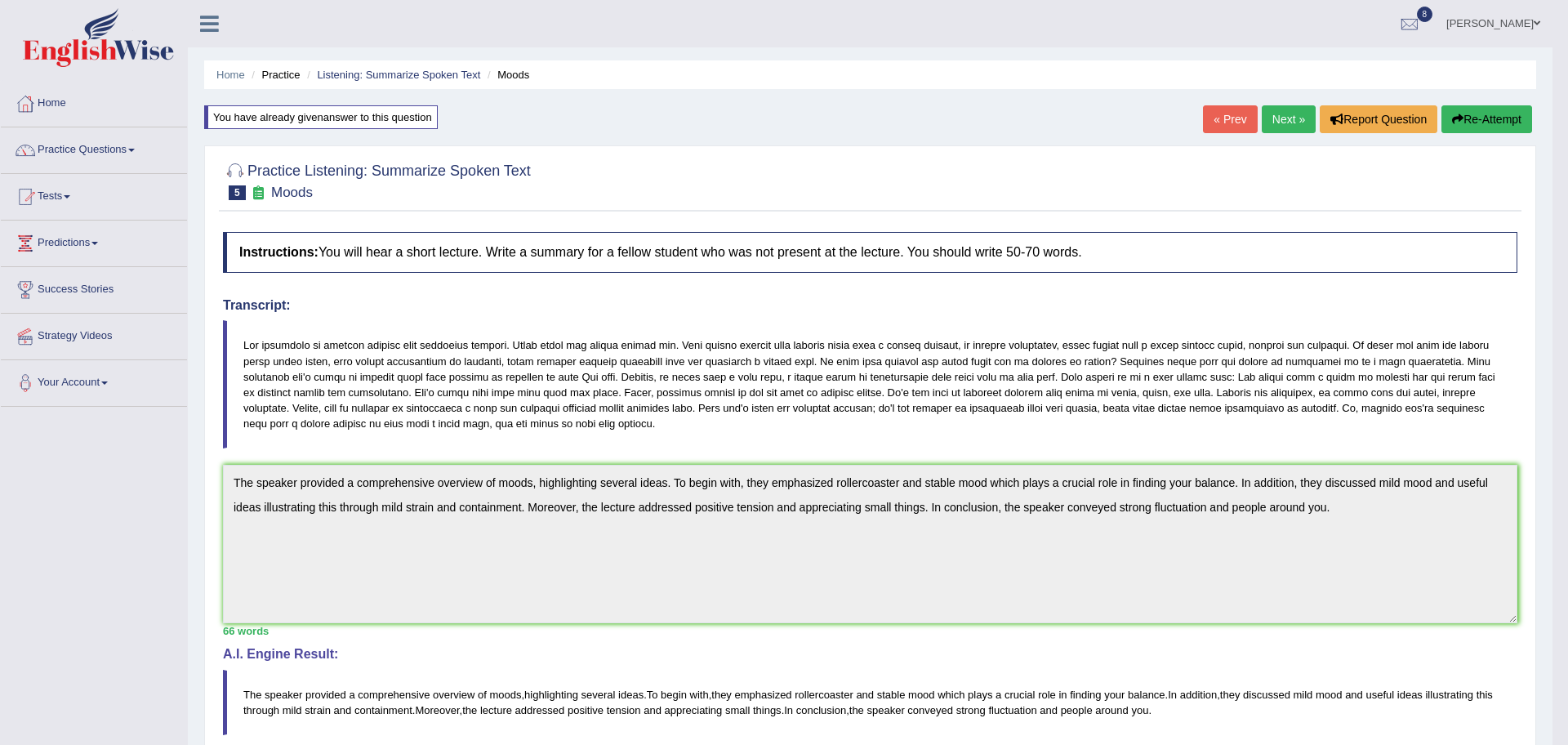
drag, startPoint x: 1568, startPoint y: 264, endPoint x: 1568, endPoint y: 479, distance: 215.0
drag, startPoint x: 1568, startPoint y: 479, endPoint x: 1568, endPoint y: 698, distance: 219.0
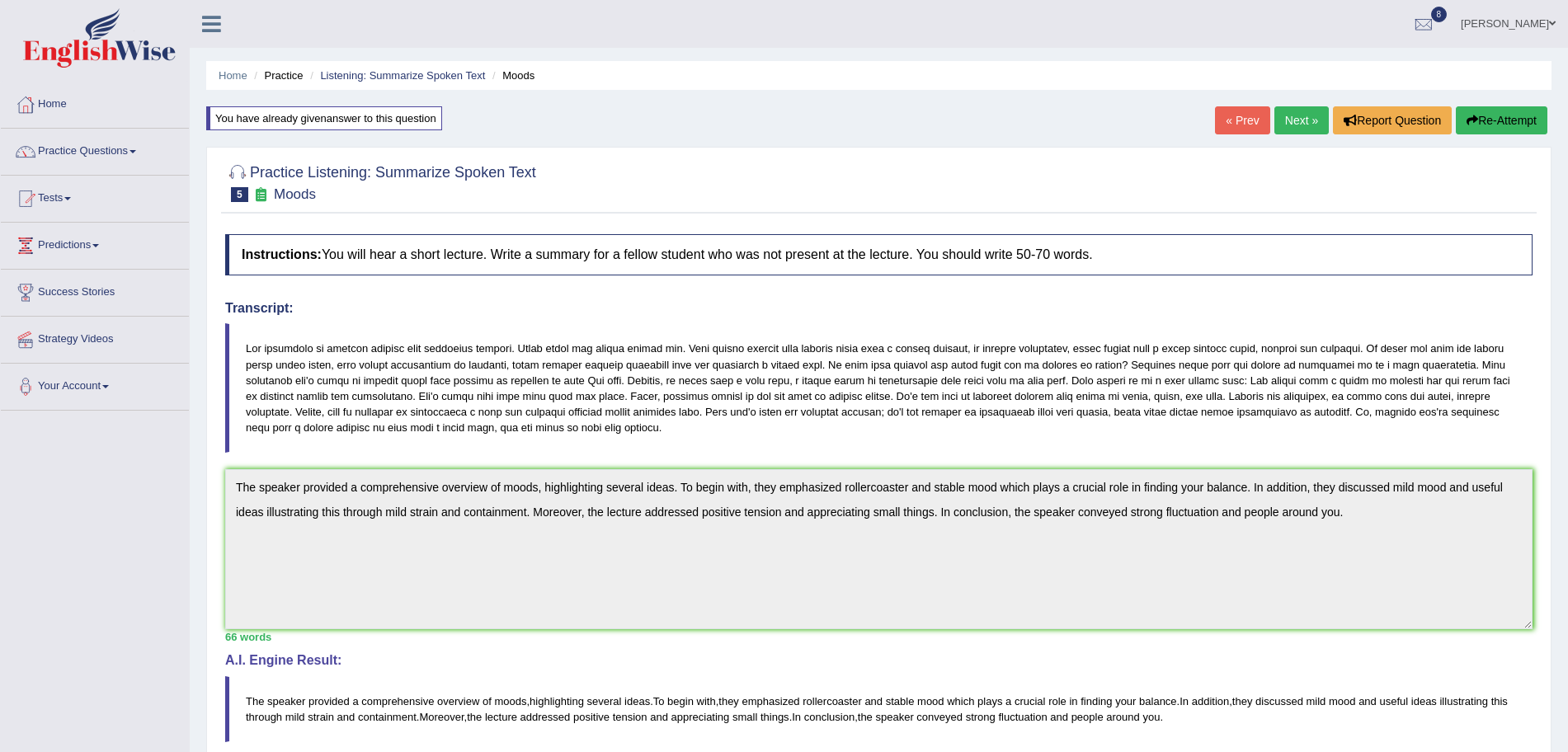
click at [1494, 138] on div "« Prev Next » Report Question Re-Attempt" at bounding box center [1382, 122] width 337 height 32
click at [1487, 128] on button "Re-Attempt" at bounding box center [1501, 120] width 91 height 28
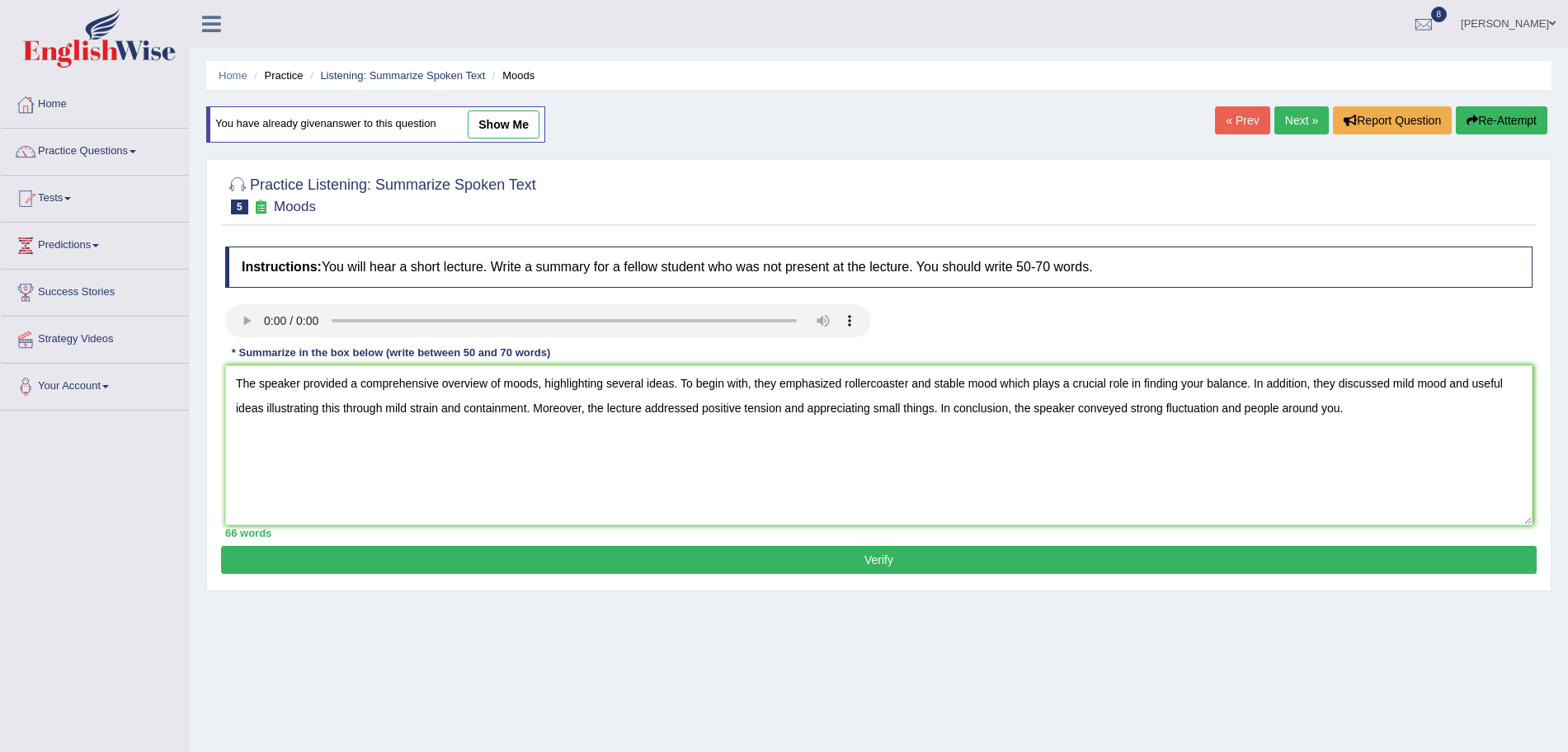
click at [999, 386] on textarea "The speaker provided a comprehensive overview of moods, highlighting several id…" at bounding box center [879, 445] width 1307 height 160
click at [1116, 385] on textarea "The speaker provided a comprehensive overview of moods, highlighting several id…" at bounding box center [879, 445] width 1307 height 160
type textarea "The speaker provided a comprehensive overview of moods, highlighting several id…"
click at [1058, 564] on button "Verify" at bounding box center [879, 560] width 1316 height 28
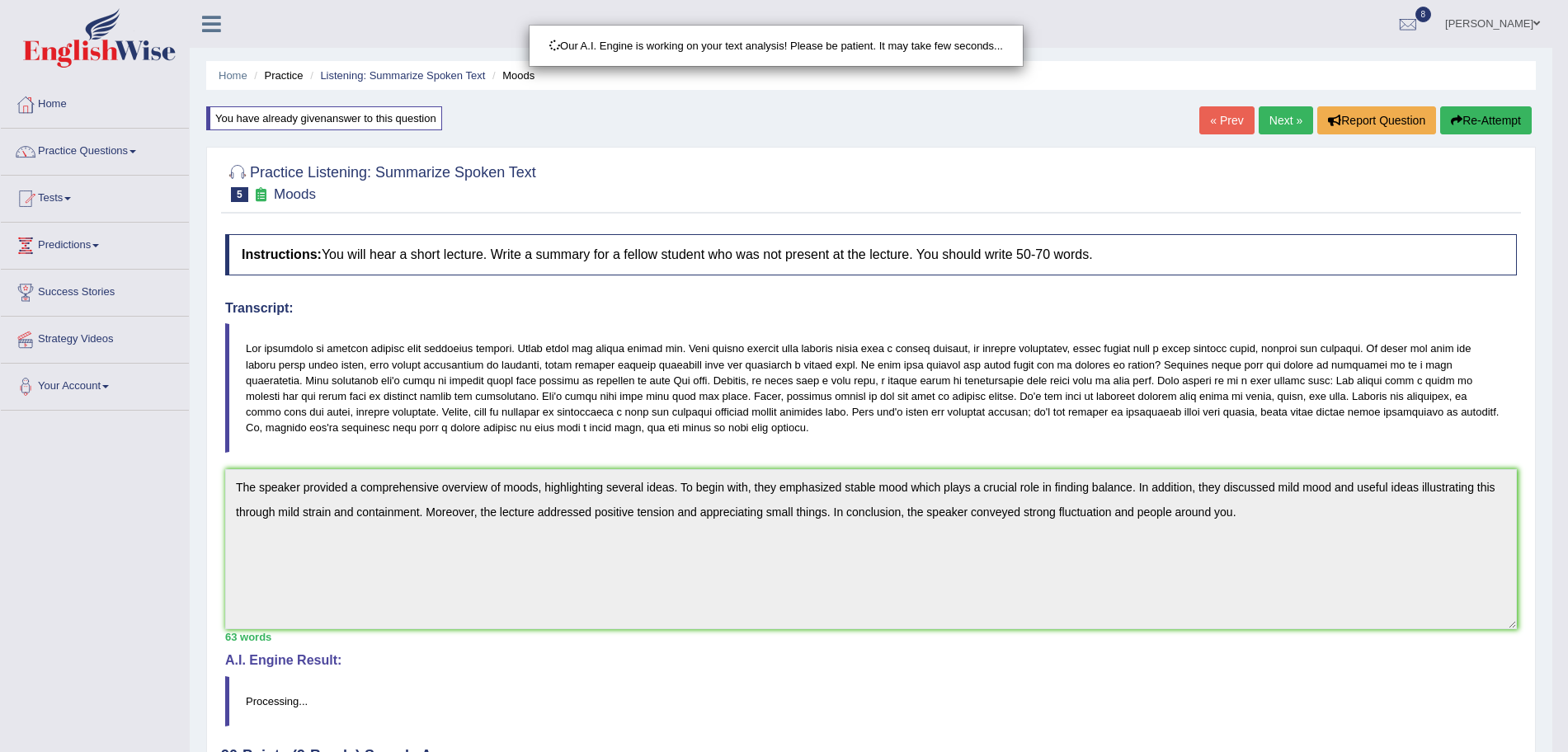
drag, startPoint x: 1583, startPoint y: 194, endPoint x: 1583, endPoint y: 430, distance: 236.0
click at [1567, 430] on html "Toggle navigation Home Practice Questions Speaking Practice Read Aloud Repeat S…" at bounding box center [784, 376] width 1568 height 752
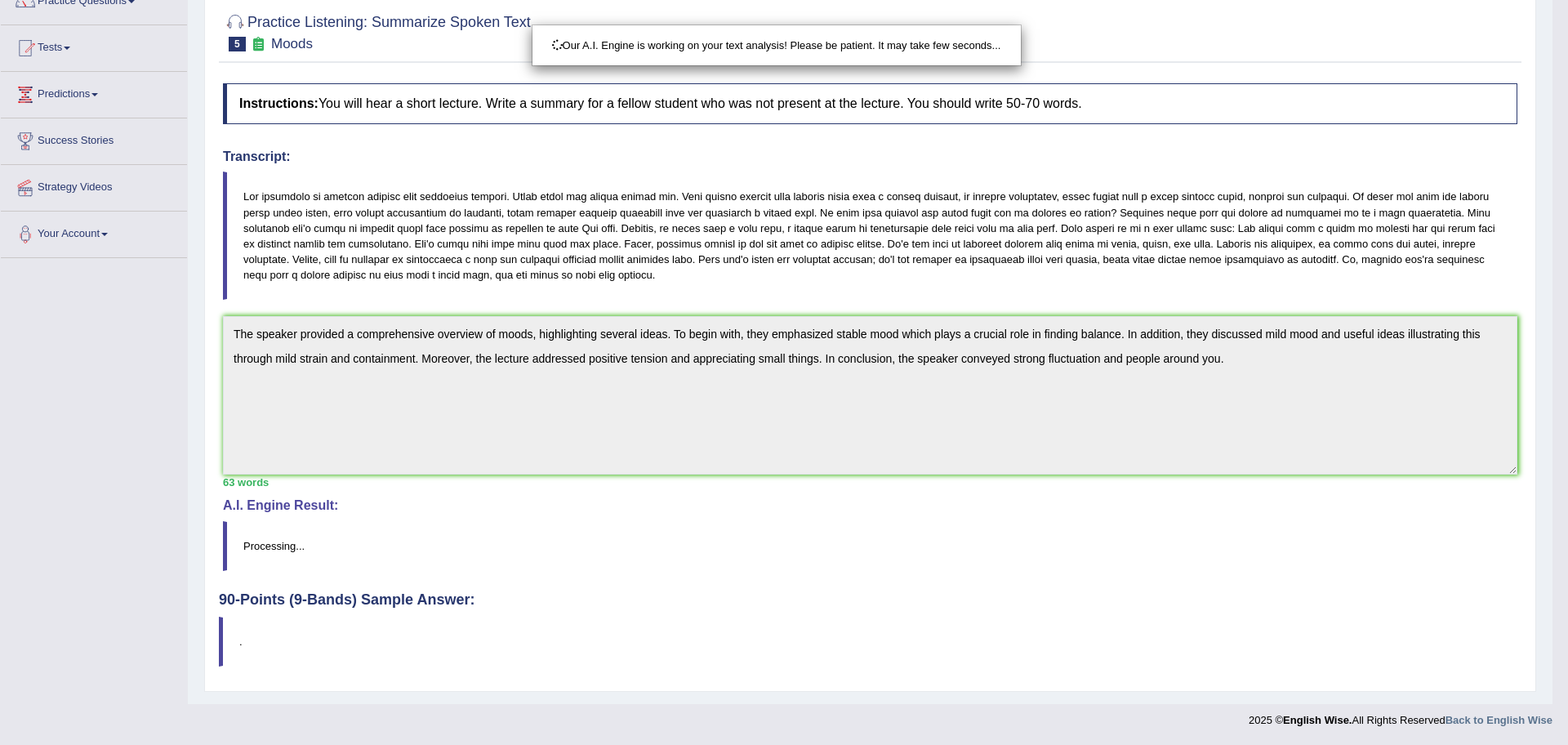
drag, startPoint x: 1568, startPoint y: 426, endPoint x: 1568, endPoint y: 650, distance: 224.0
click at [1552, 596] on html "Toggle navigation Home Practice Questions Speaking Practice Read Aloud Repeat S…" at bounding box center [784, 223] width 1568 height 745
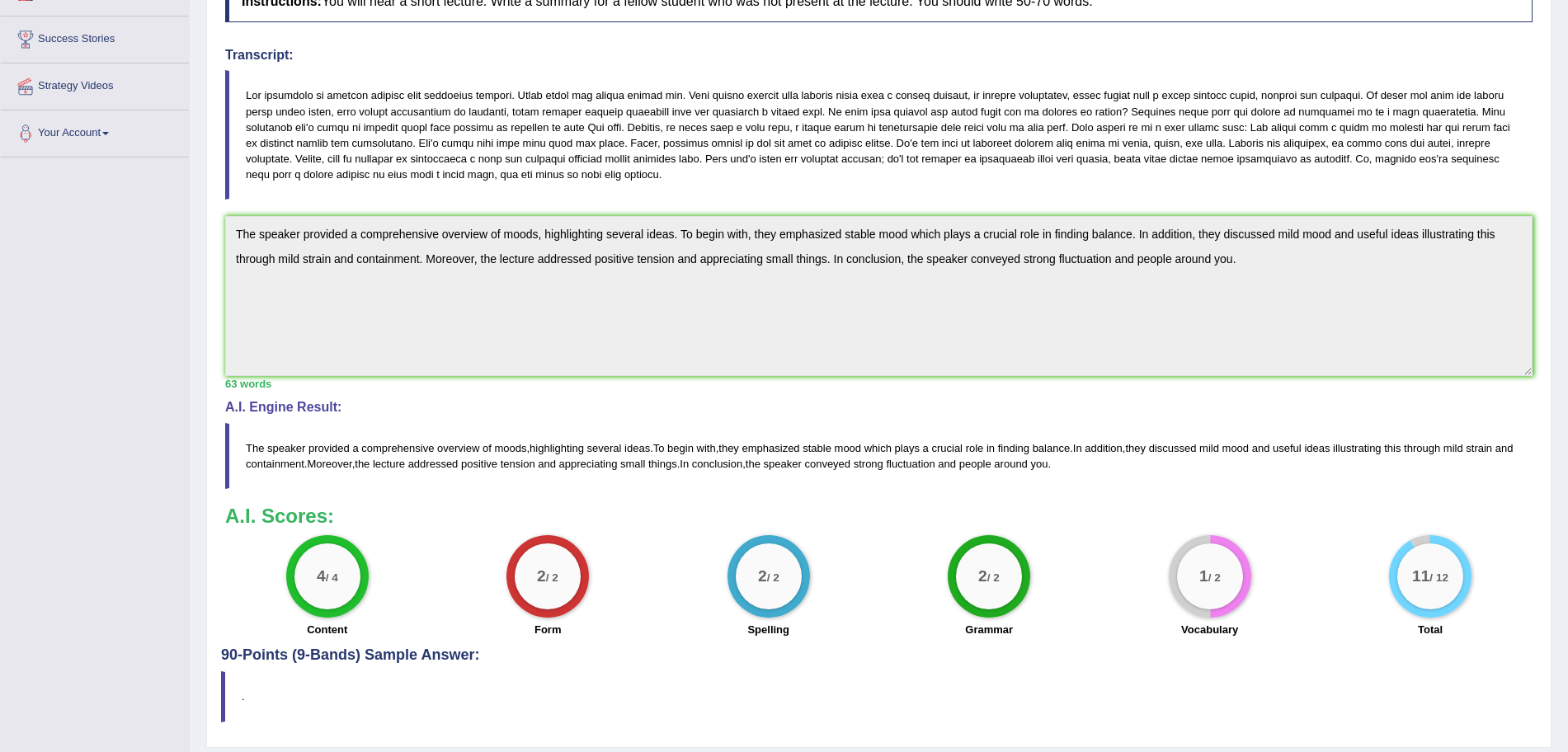
scroll to position [0, 0]
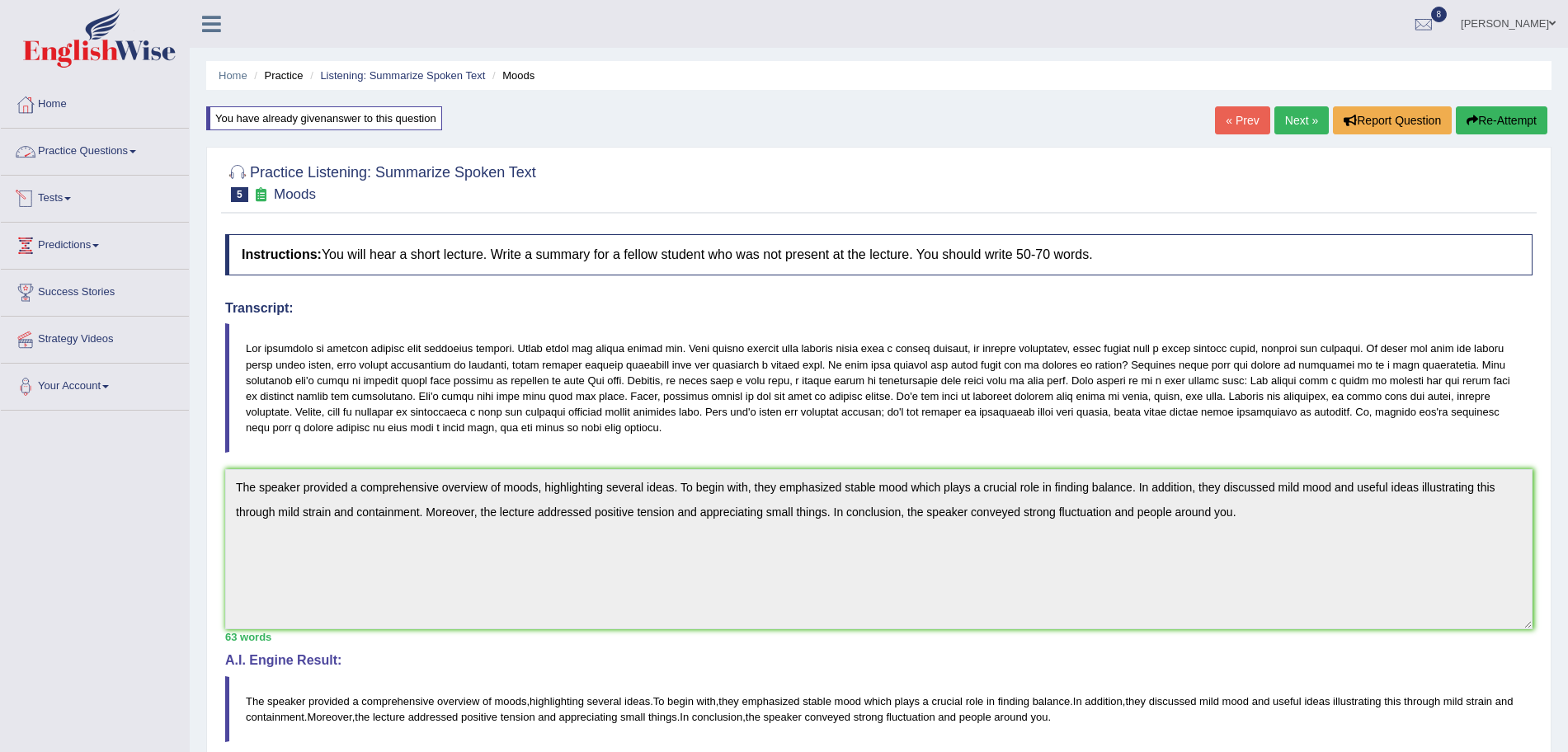
click at [115, 154] on link "Practice Questions" at bounding box center [94, 150] width 188 height 42
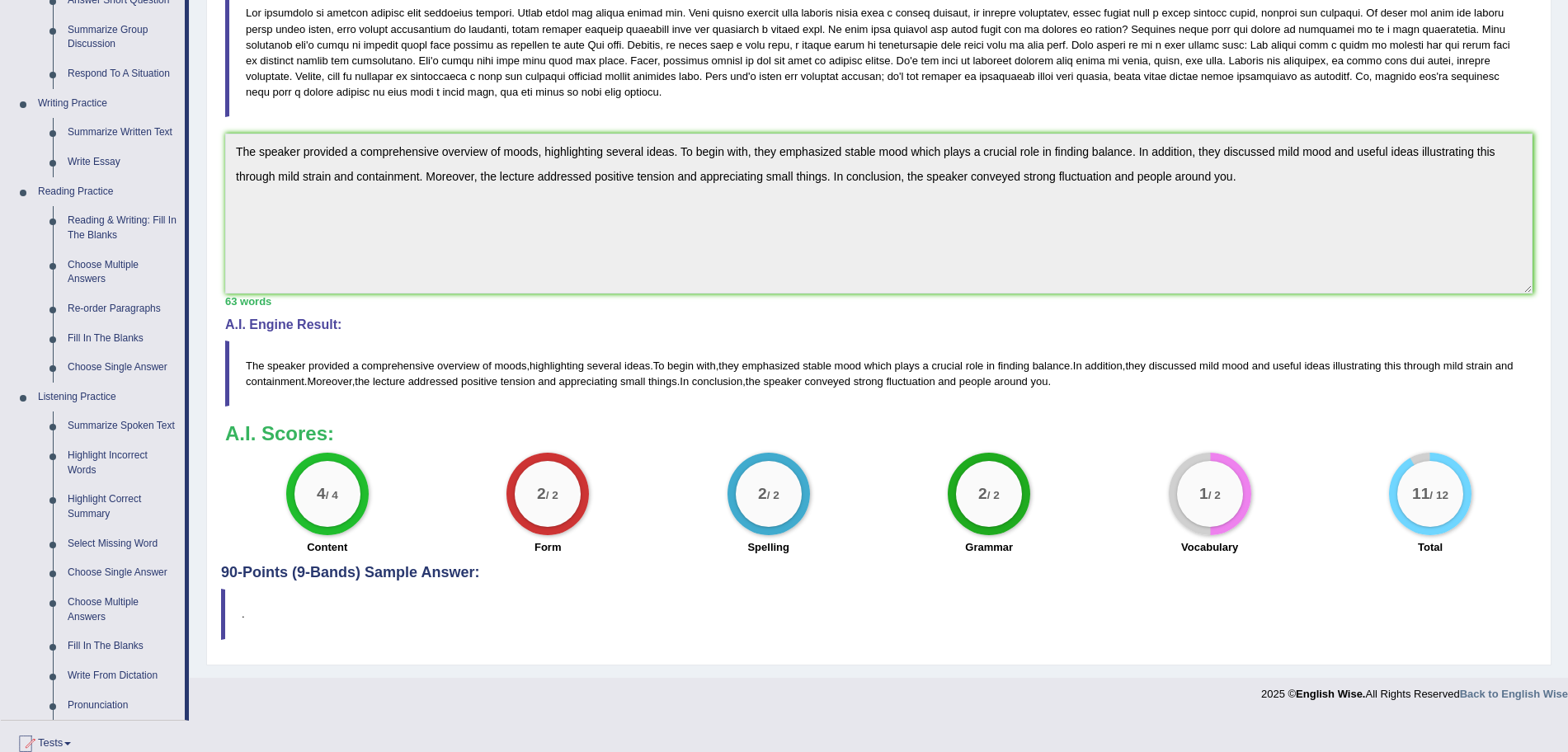
scroll to position [340, 0]
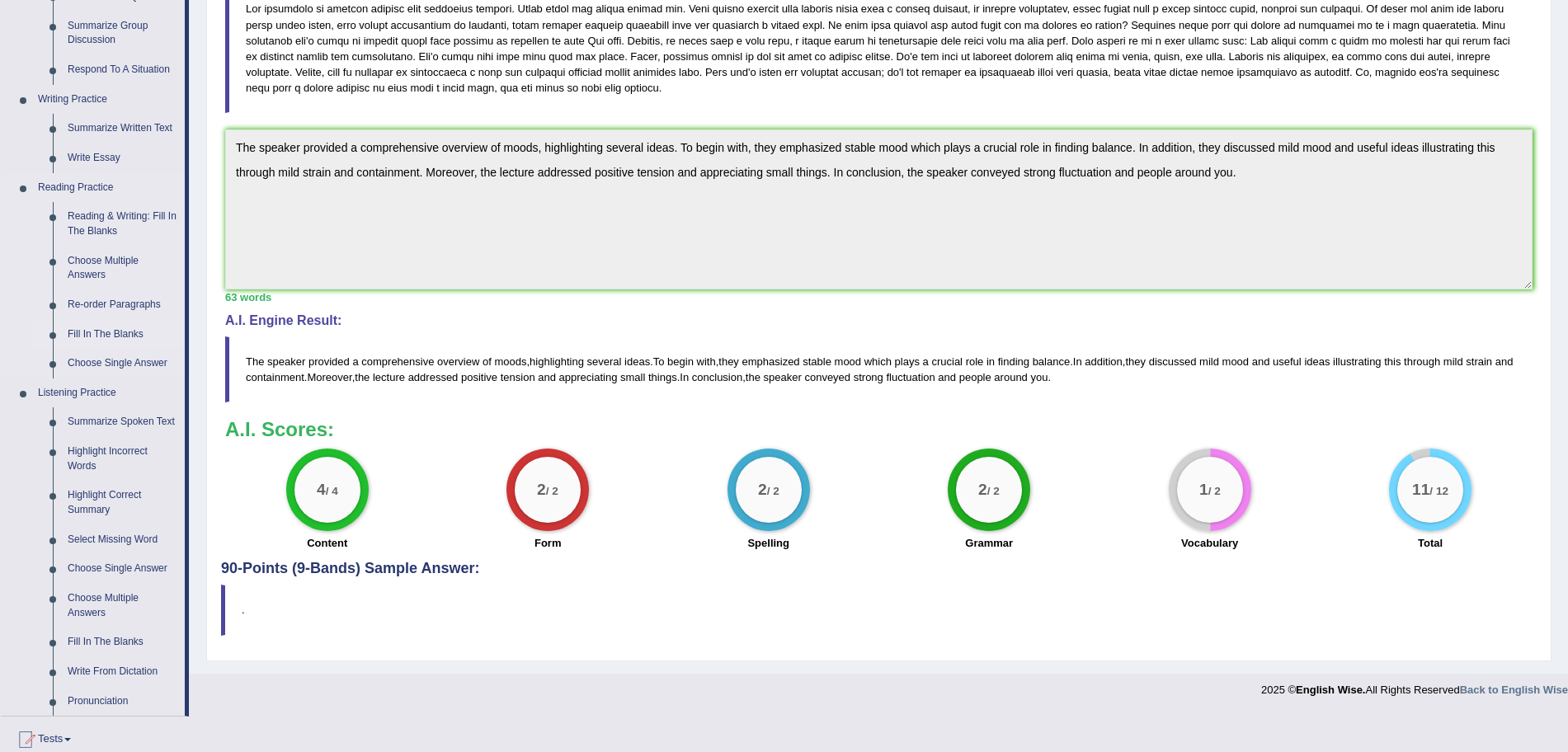
click at [96, 333] on link "Fill In The Blanks" at bounding box center [122, 335] width 124 height 30
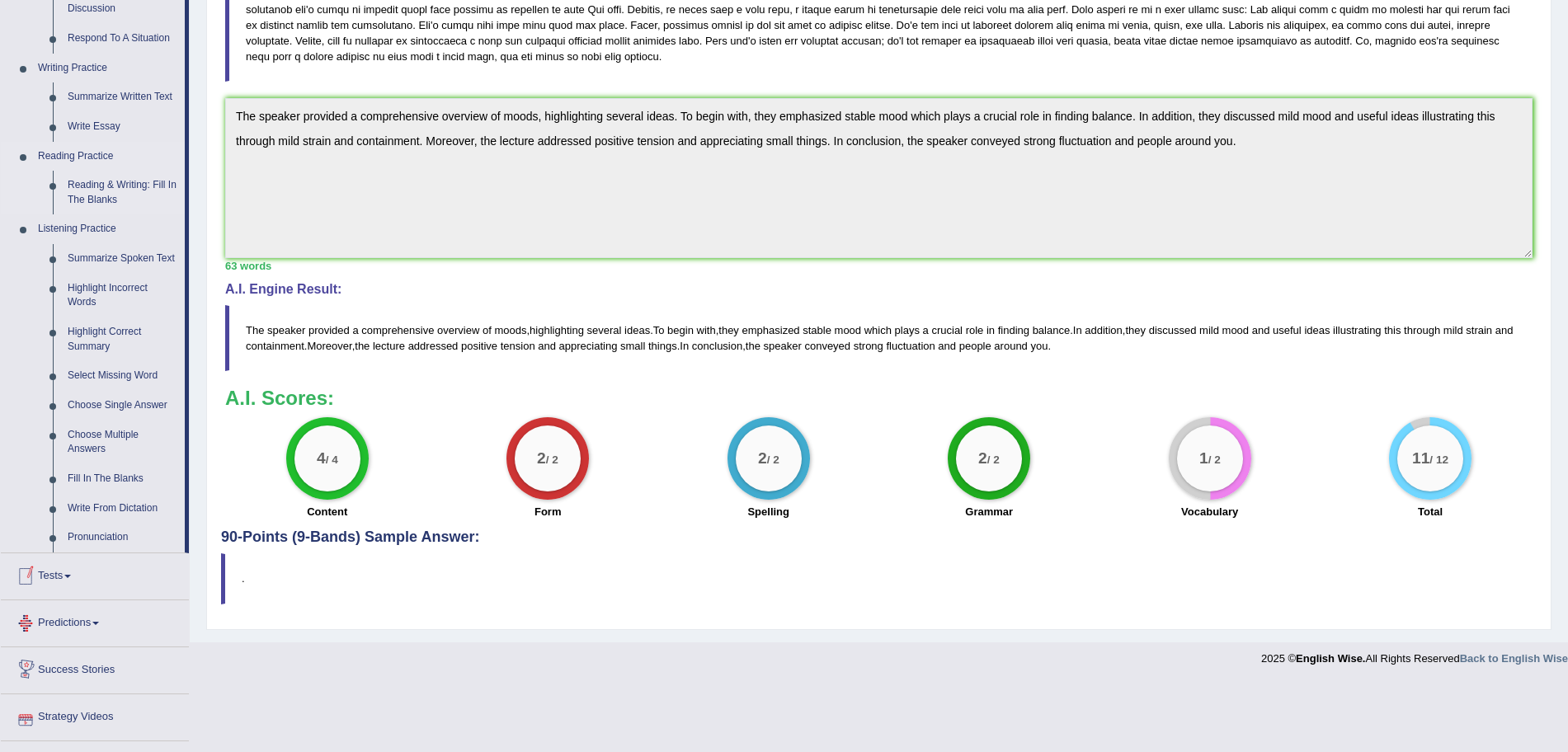
scroll to position [507, 0]
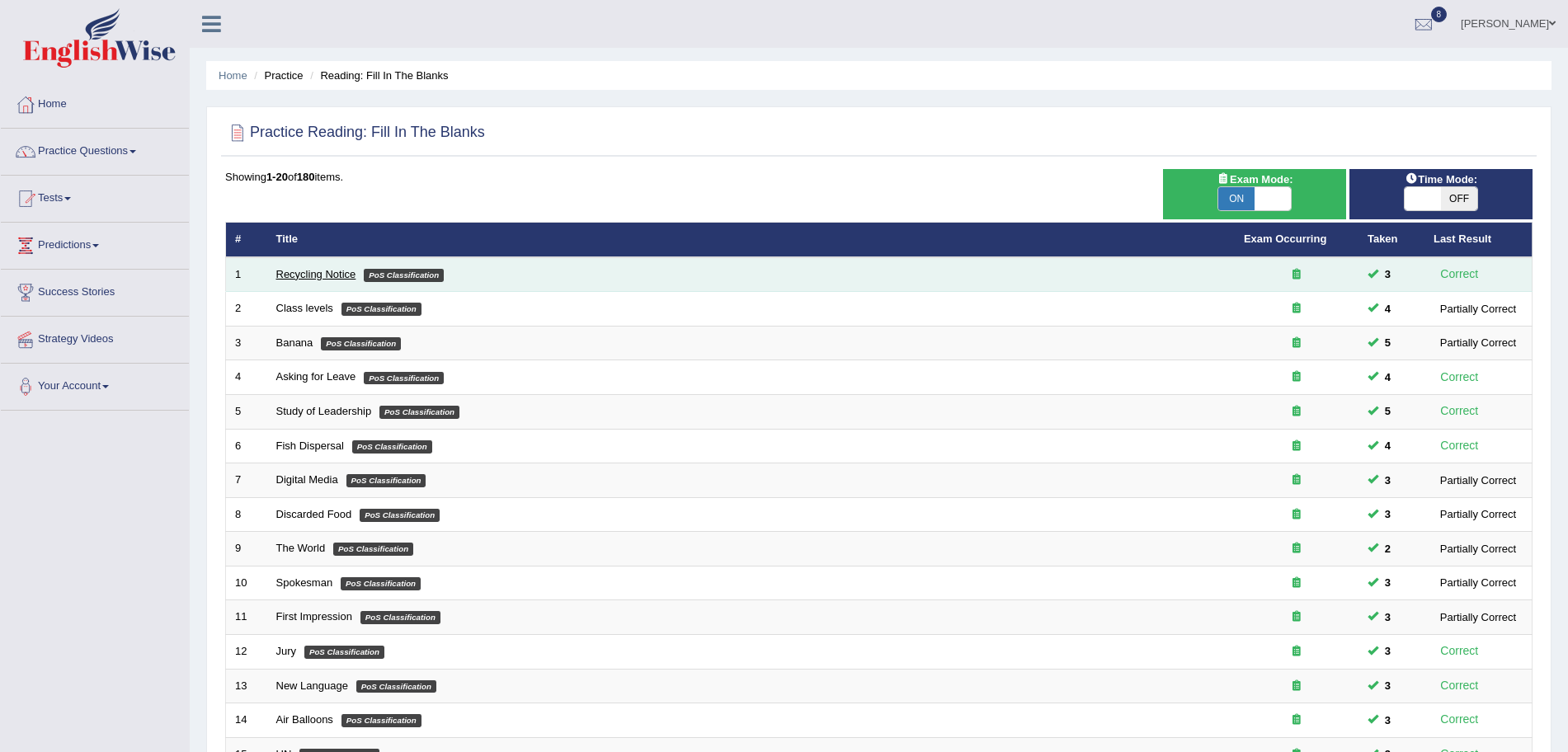
click at [302, 269] on link "Recycling Notice" at bounding box center [316, 274] width 80 height 12
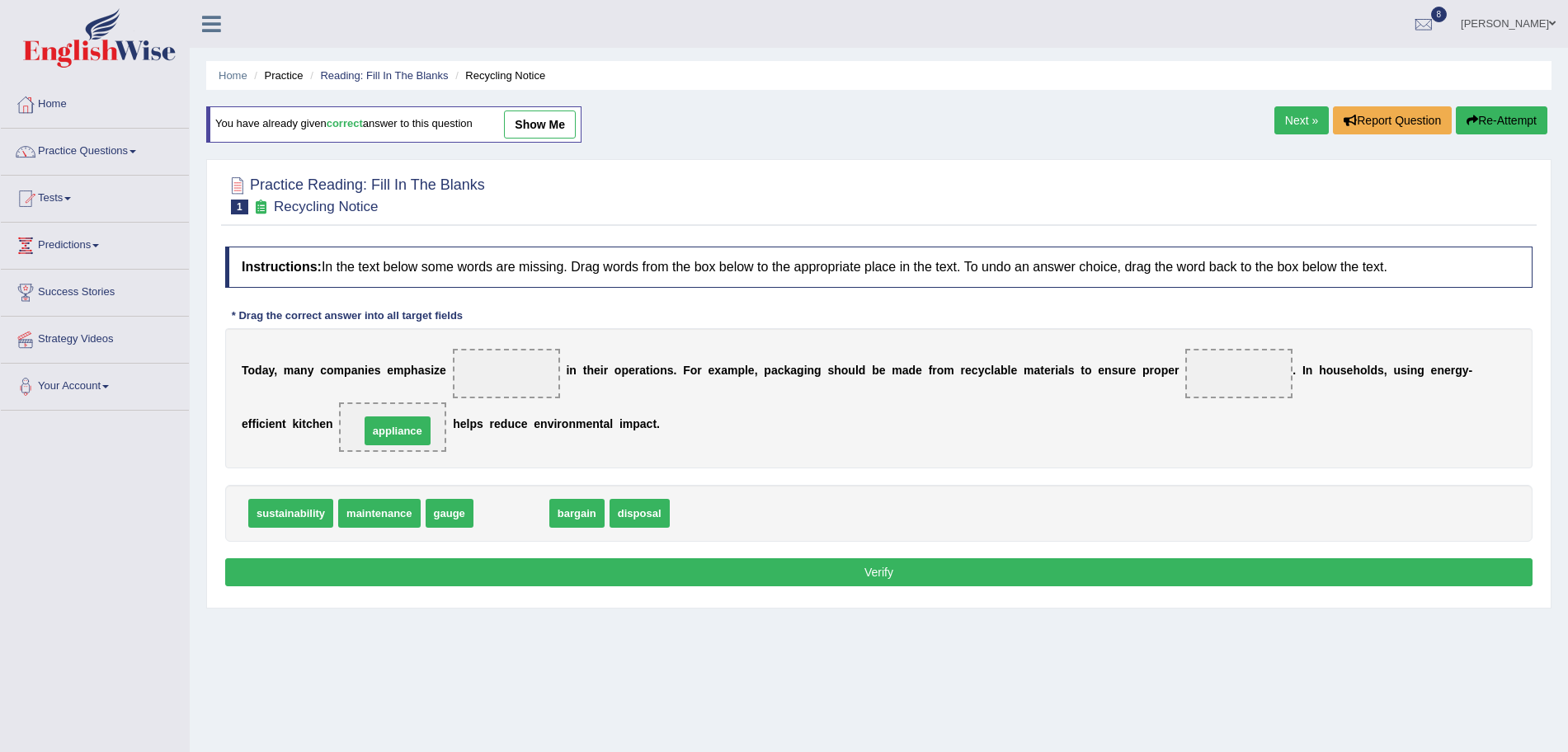
drag, startPoint x: 488, startPoint y: 520, endPoint x: 362, endPoint y: 433, distance: 153.1
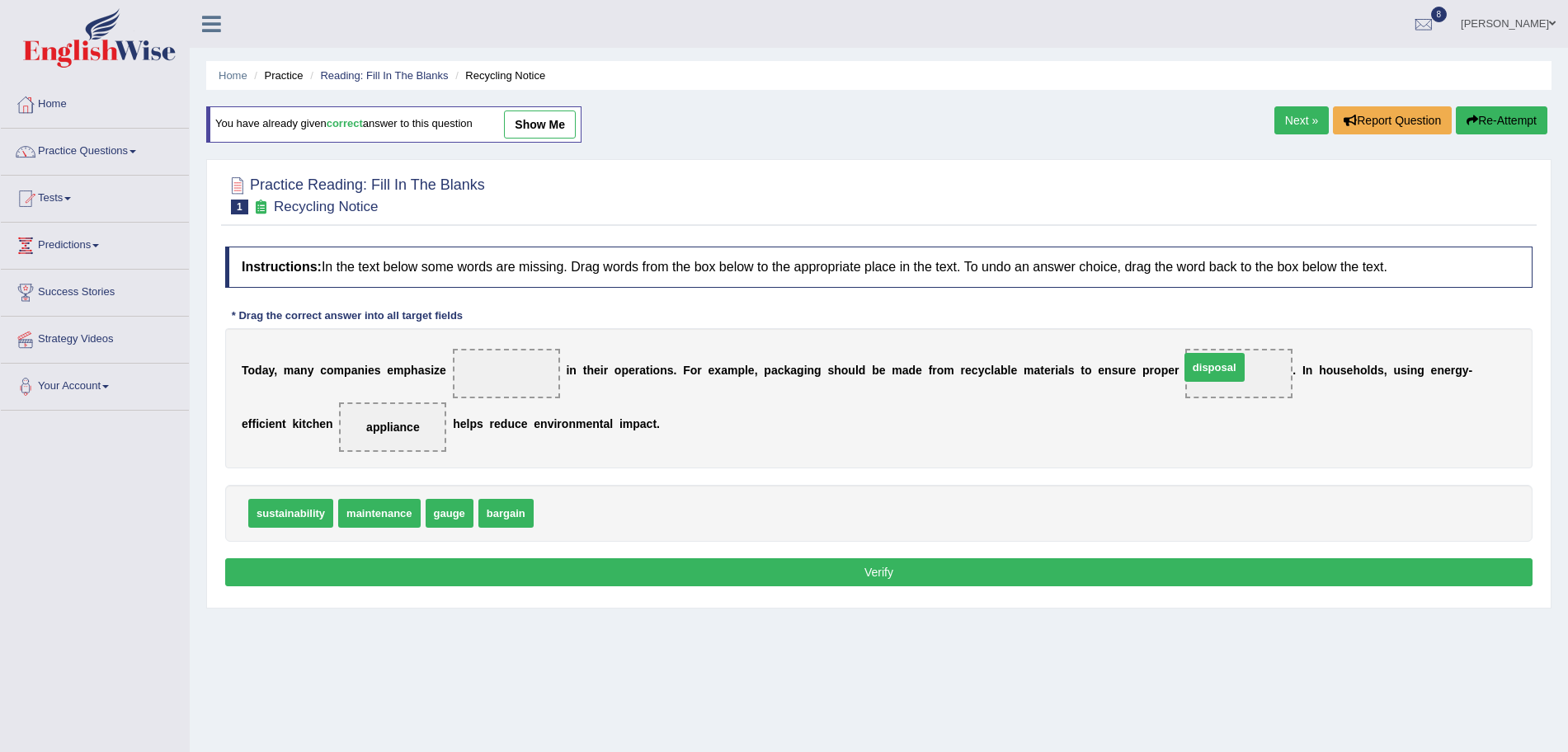
drag, startPoint x: 583, startPoint y: 514, endPoint x: 1228, endPoint y: 368, distance: 661.3
drag, startPoint x: 395, startPoint y: 512, endPoint x: 499, endPoint y: 384, distance: 164.9
click at [553, 566] on button "Verify" at bounding box center [879, 572] width 1307 height 28
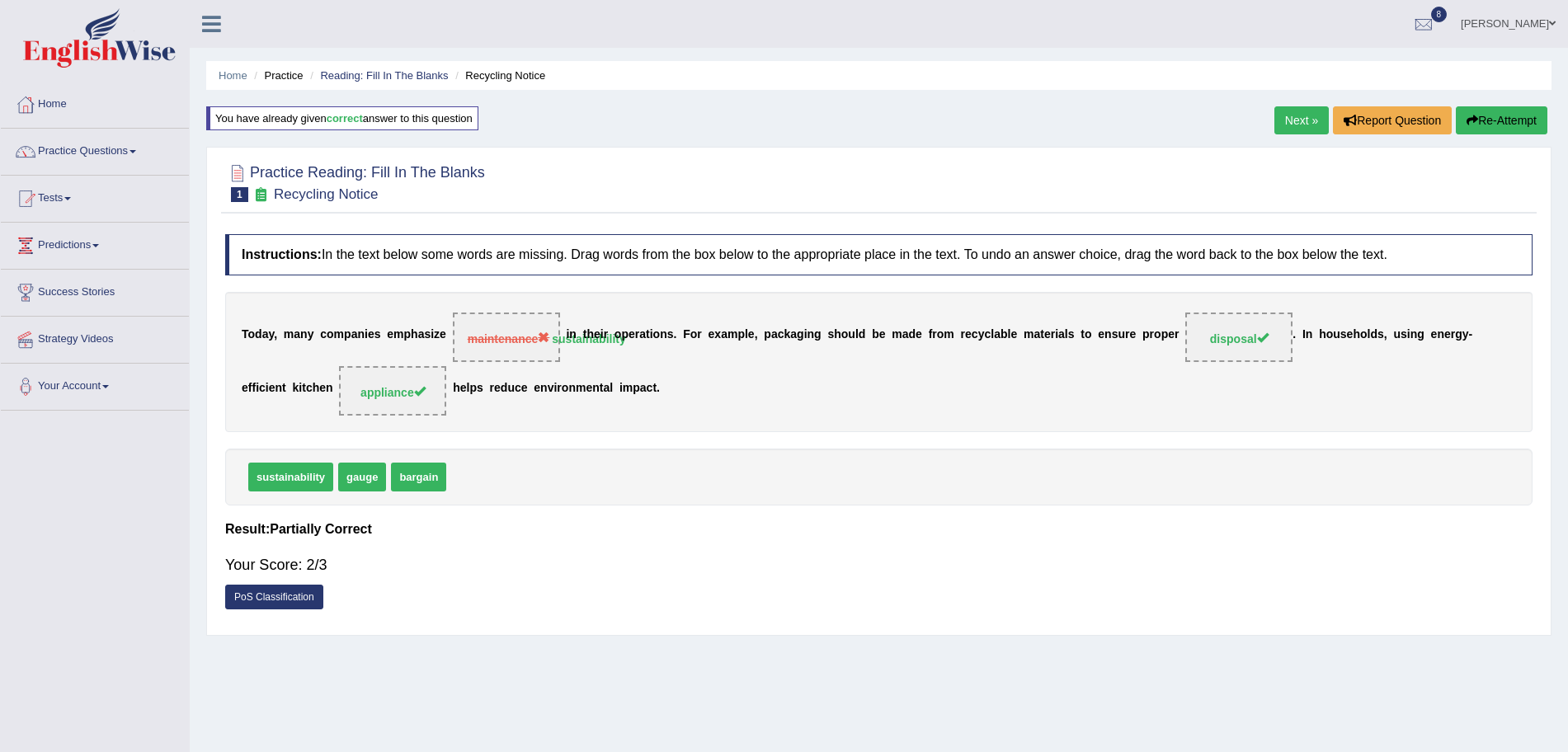
click at [1296, 123] on link "Next »" at bounding box center [1301, 120] width 55 height 28
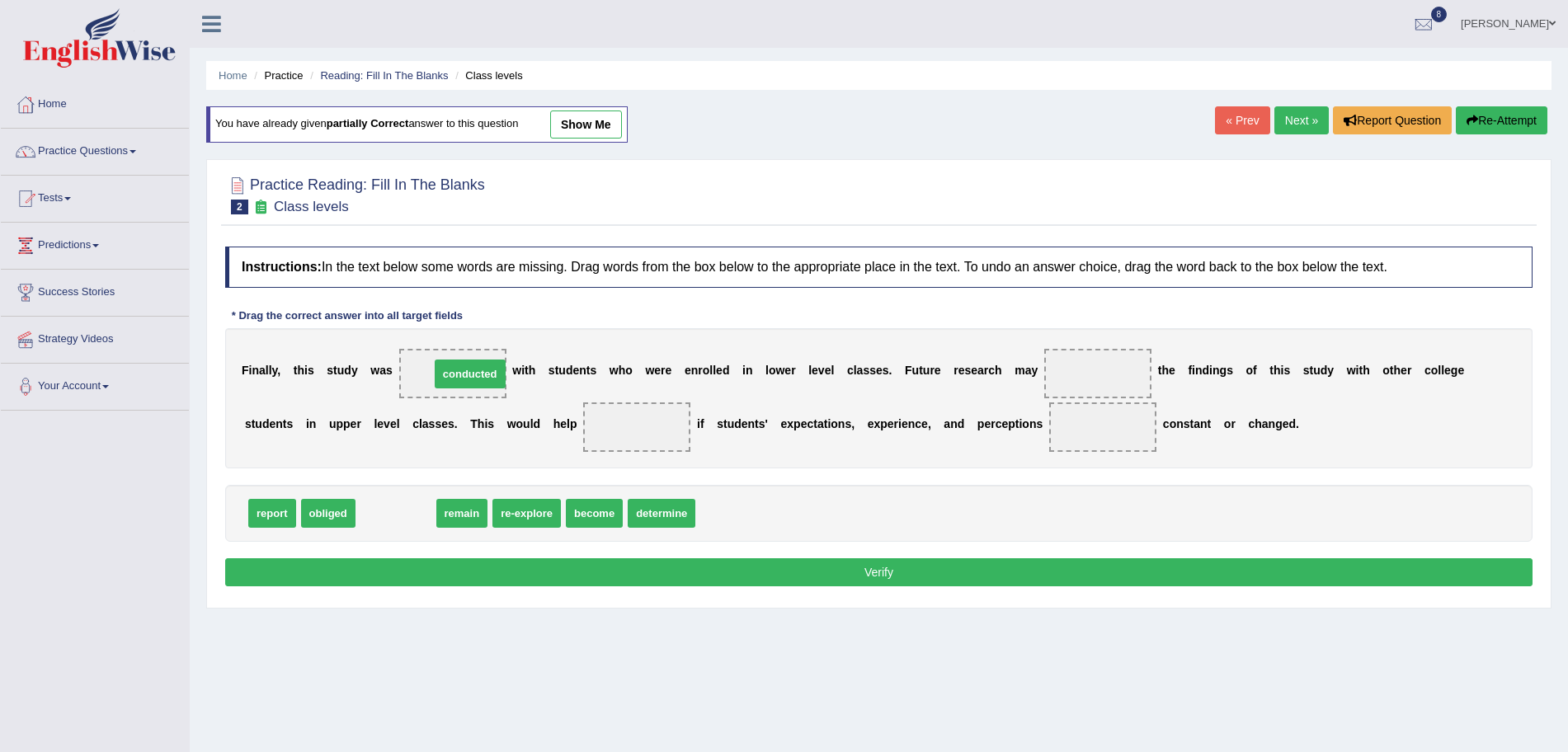
drag, startPoint x: 405, startPoint y: 513, endPoint x: 475, endPoint y: 375, distance: 154.7
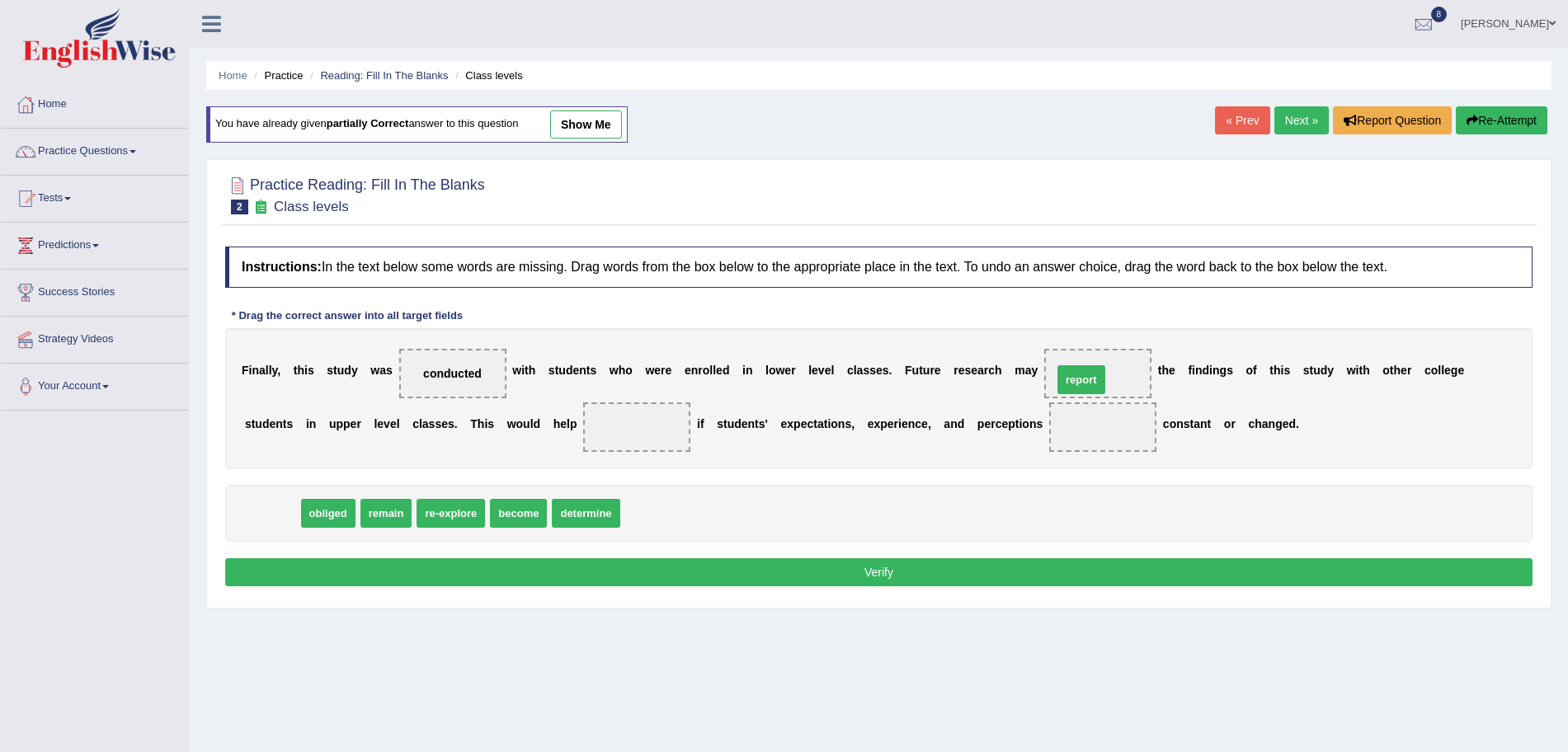
drag, startPoint x: 285, startPoint y: 513, endPoint x: 1094, endPoint y: 378, distance: 820.2
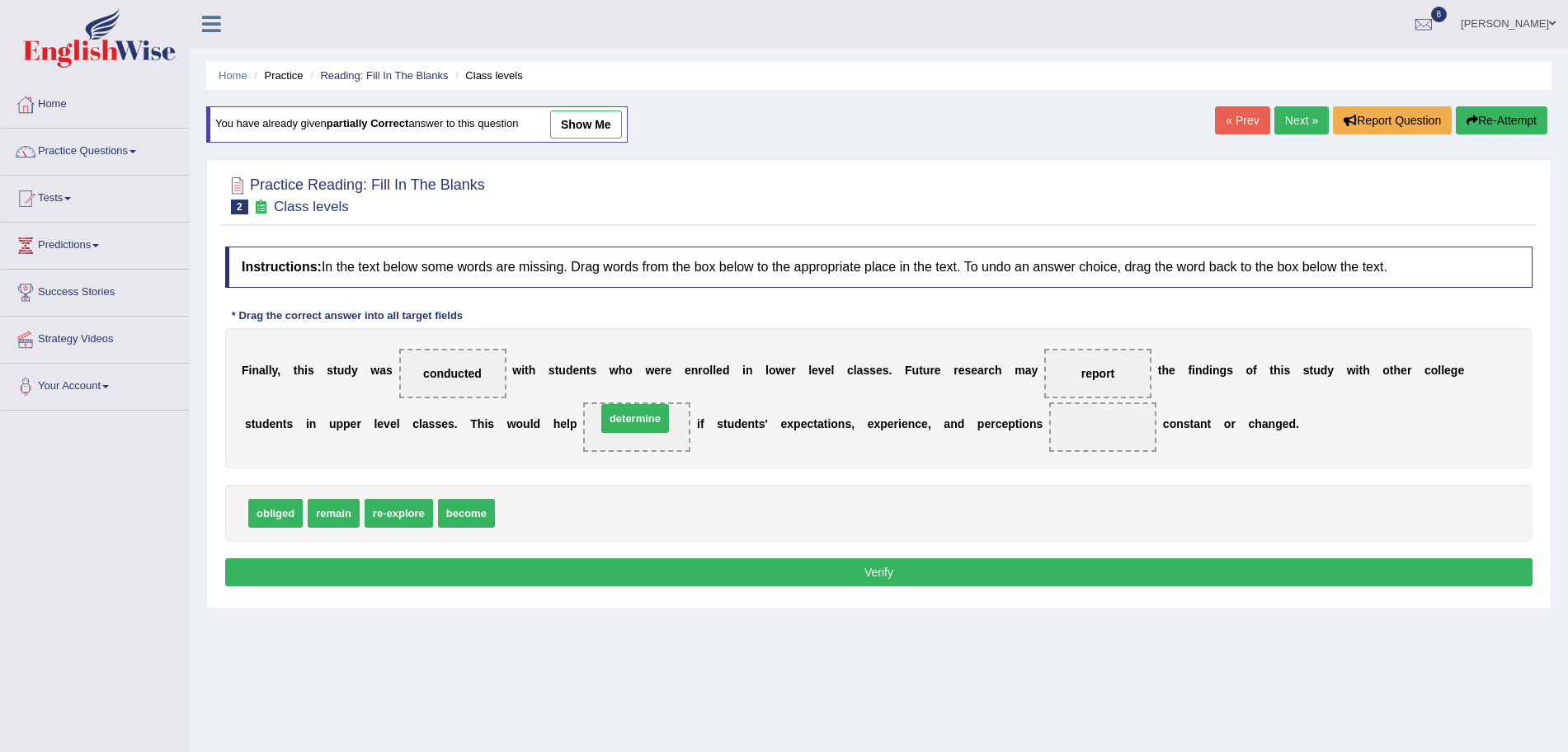
drag, startPoint x: 525, startPoint y: 524, endPoint x: 630, endPoint y: 430, distance: 140.9
drag, startPoint x: 324, startPoint y: 525, endPoint x: 1103, endPoint y: 423, distance: 785.6
drag, startPoint x: 474, startPoint y: 514, endPoint x: 1099, endPoint y: 379, distance: 639.4
click at [957, 571] on button "Verify" at bounding box center [879, 572] width 1307 height 28
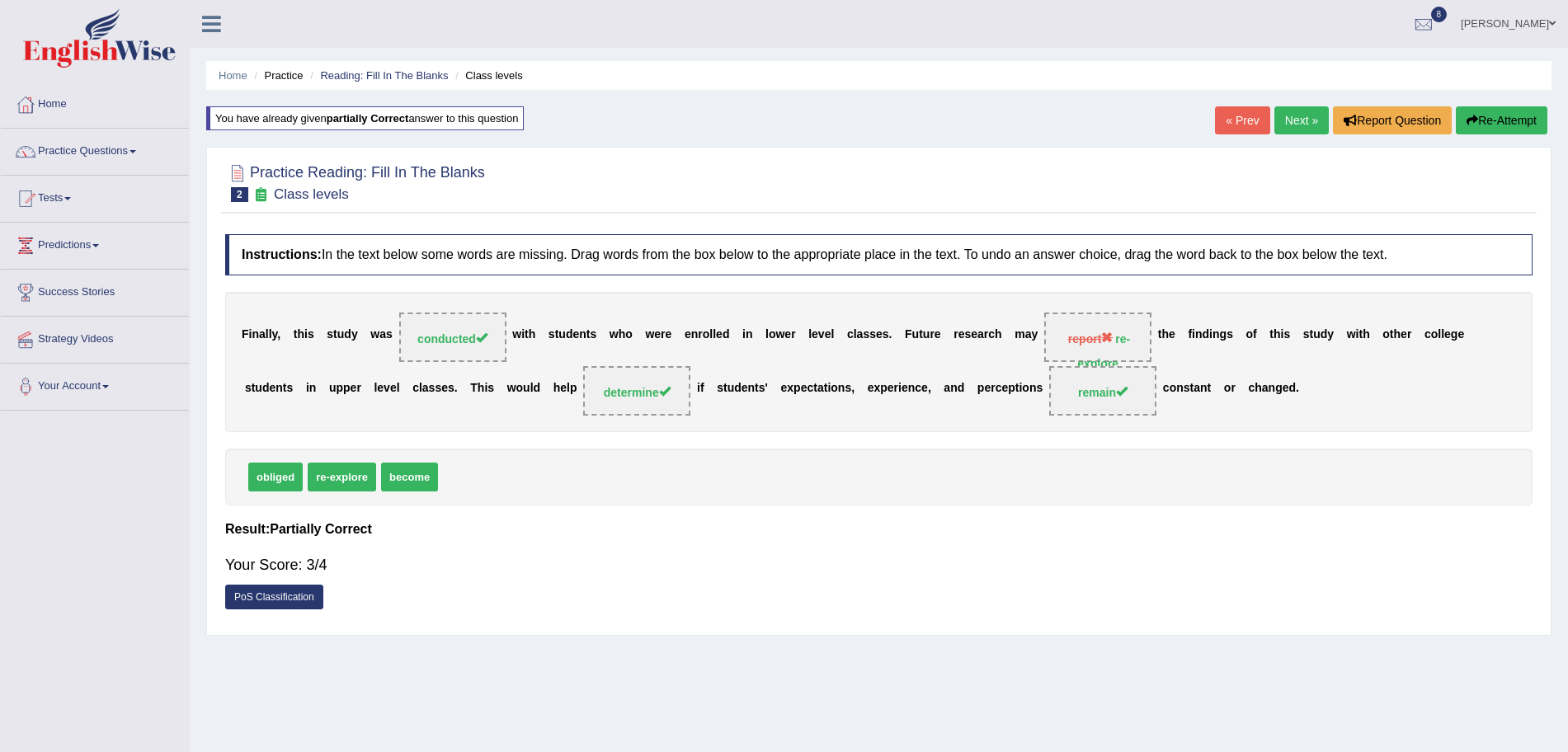
click at [1279, 115] on link "Next »" at bounding box center [1301, 120] width 55 height 28
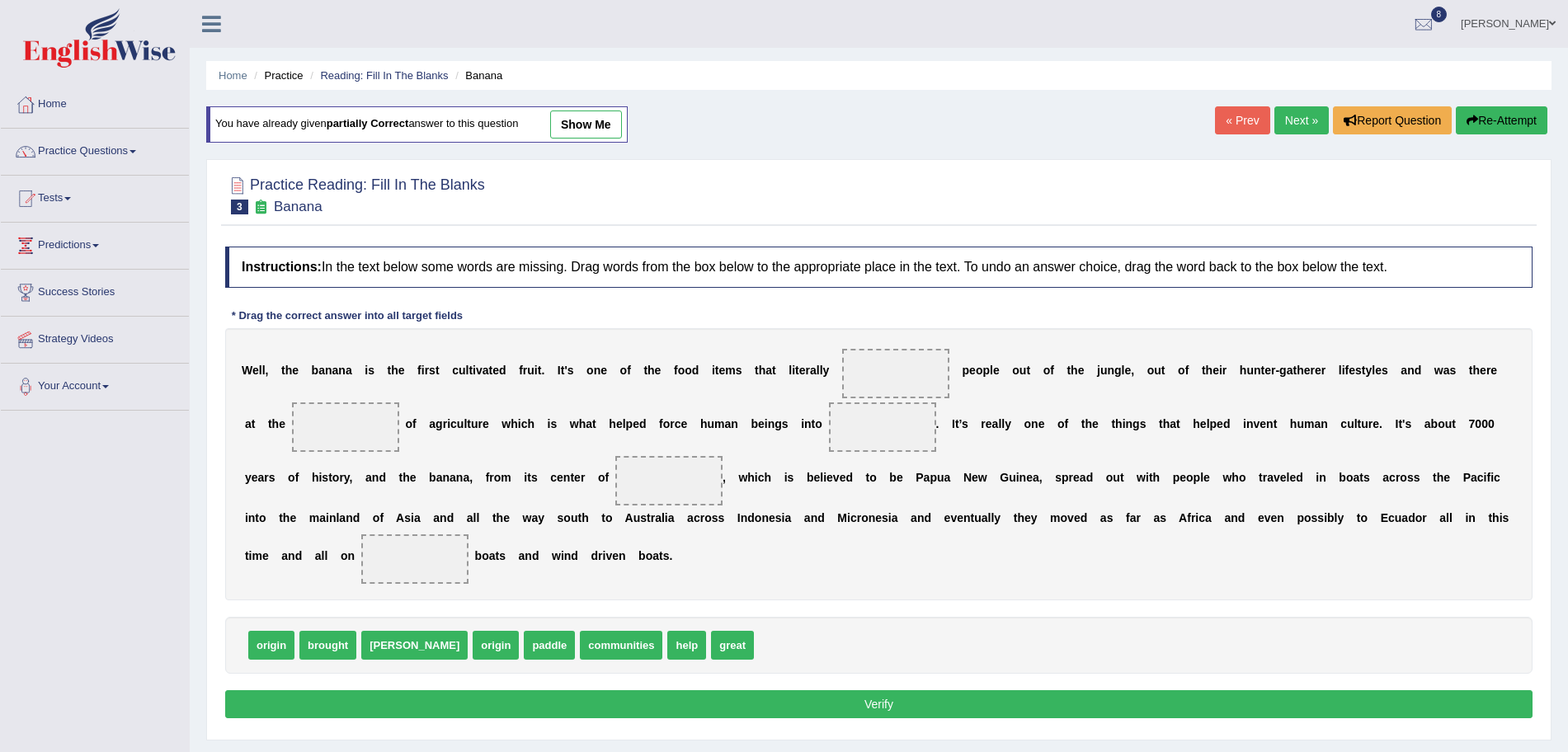
scroll to position [104, 0]
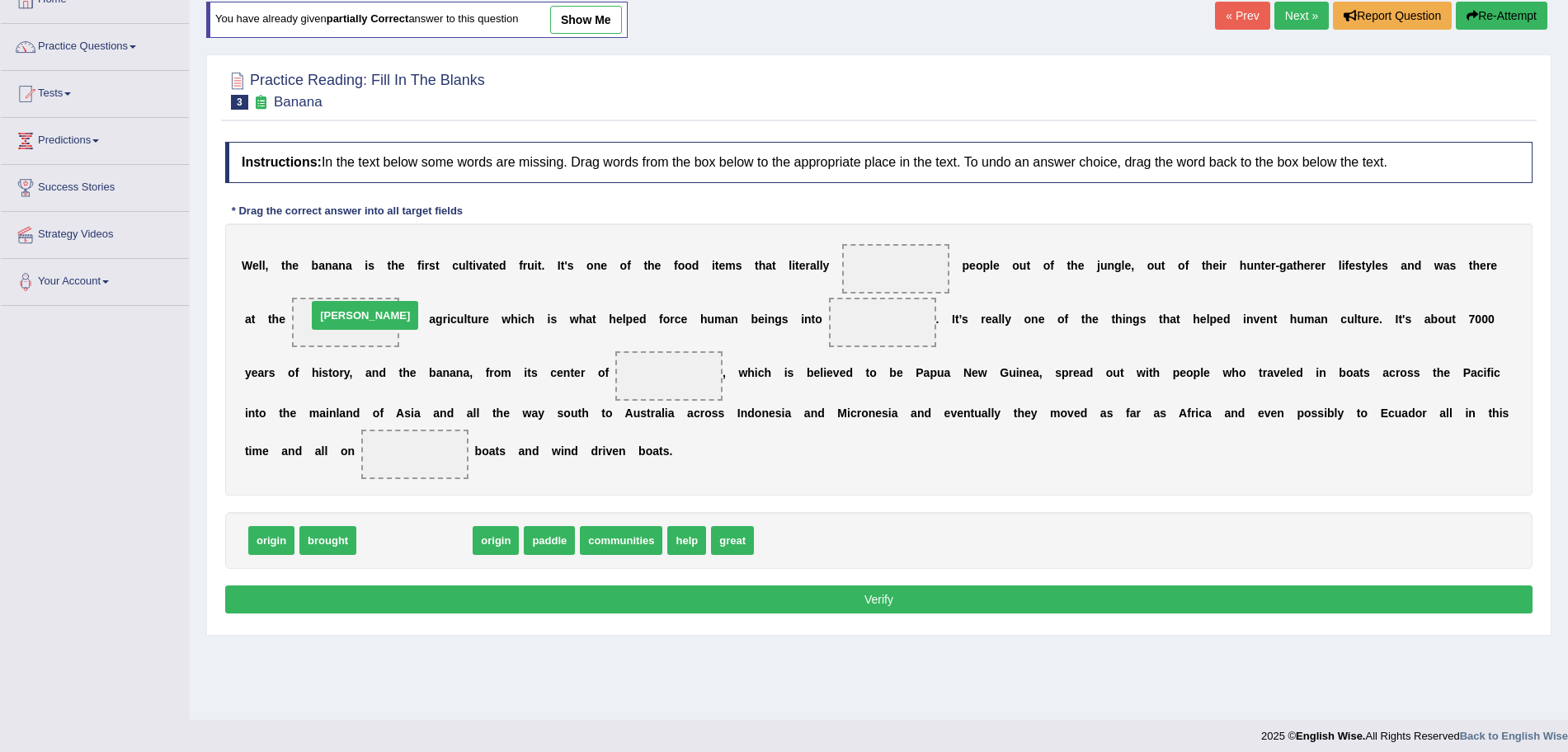
drag, startPoint x: 381, startPoint y: 538, endPoint x: 332, endPoint y: 315, distance: 228.3
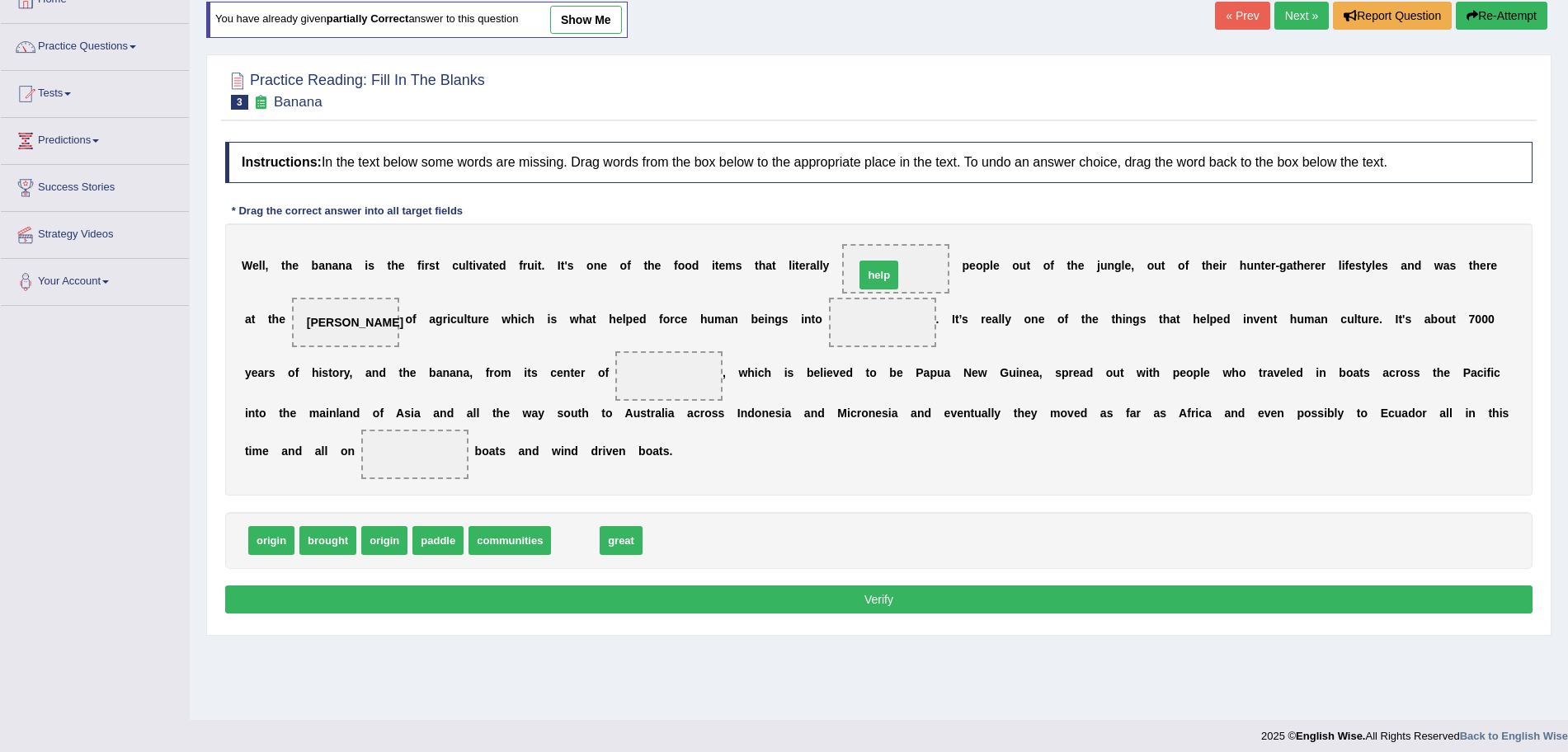
drag, startPoint x: 577, startPoint y: 540, endPoint x: 881, endPoint y: 275, distance: 403.3
drag, startPoint x: 329, startPoint y: 532, endPoint x: 899, endPoint y: 259, distance: 632.0
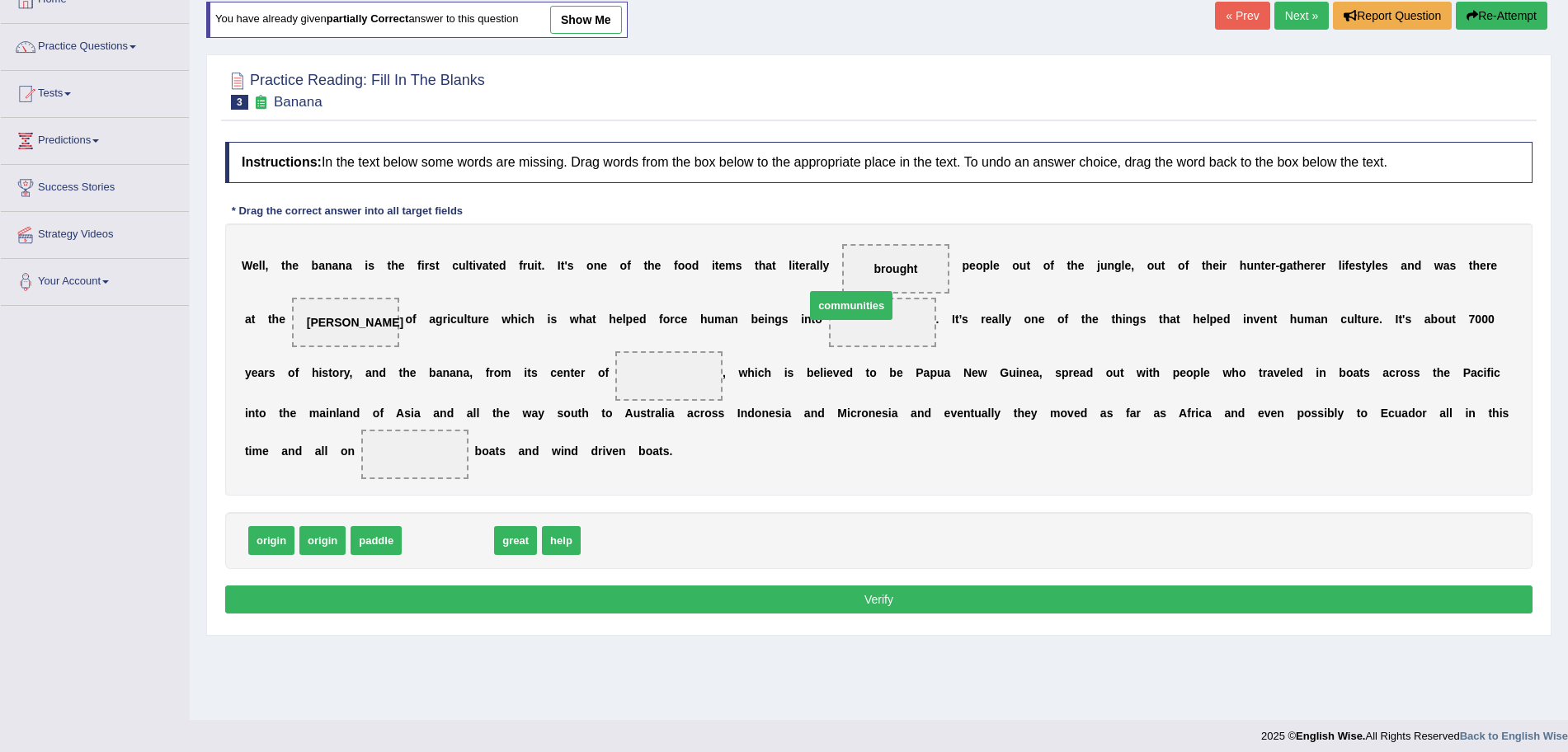
drag, startPoint x: 460, startPoint y: 539, endPoint x: 868, endPoint y: 266, distance: 490.9
drag, startPoint x: 901, startPoint y: 259, endPoint x: 876, endPoint y: 328, distance: 73.4
click at [876, 328] on div "W e l l , t h e b a n a n a i s t h e f i r s t c u l t i v a t e d f r u i t .…" at bounding box center [879, 360] width 1307 height 272
drag, startPoint x: 906, startPoint y: 254, endPoint x: 885, endPoint y: 265, distance: 23.7
click at [885, 265] on span "communities" at bounding box center [896, 269] width 107 height 50
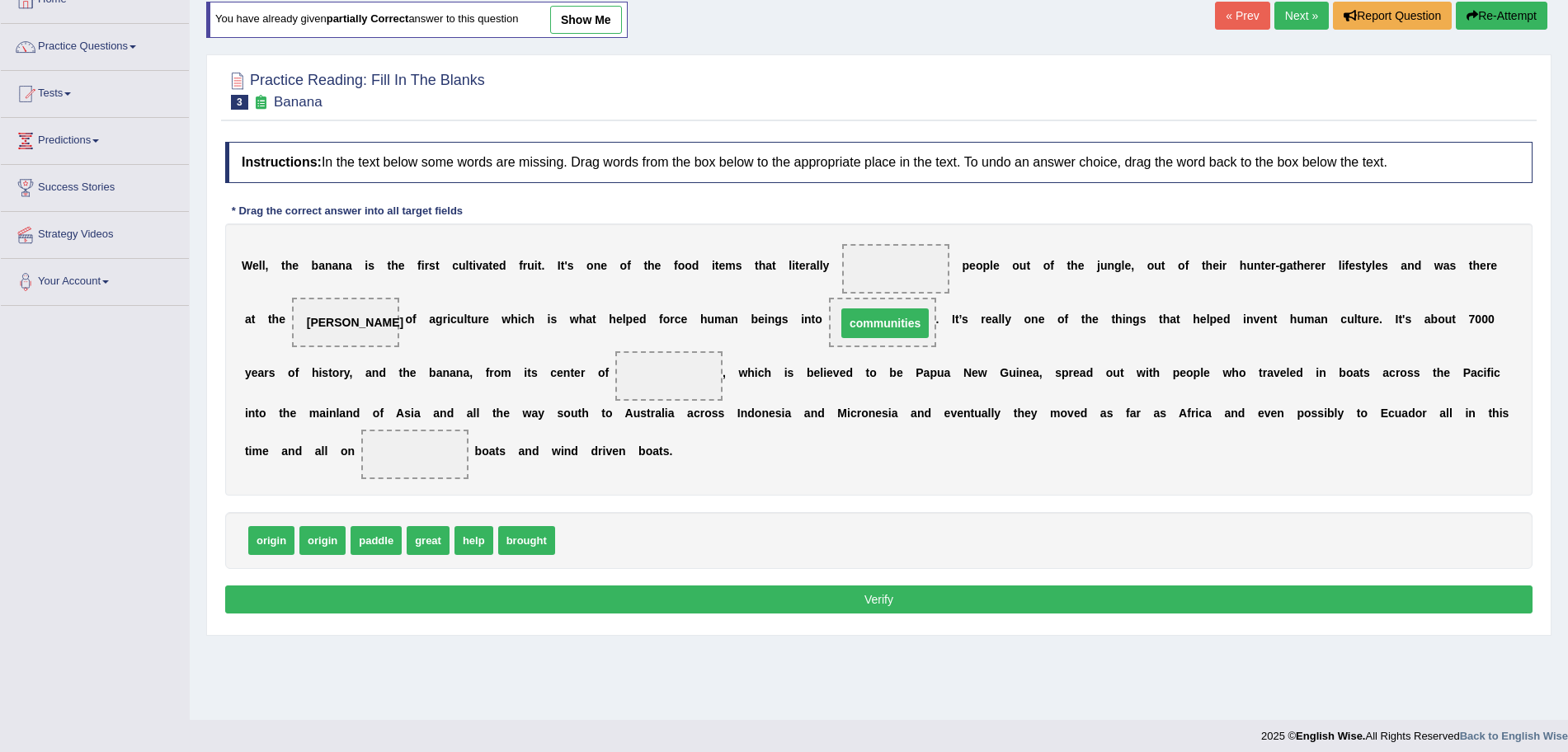
drag, startPoint x: 885, startPoint y: 265, endPoint x: 869, endPoint y: 315, distance: 52.5
drag, startPoint x: 526, startPoint y: 538, endPoint x: 868, endPoint y: 260, distance: 440.7
drag, startPoint x: 391, startPoint y: 539, endPoint x: 453, endPoint y: 455, distance: 104.4
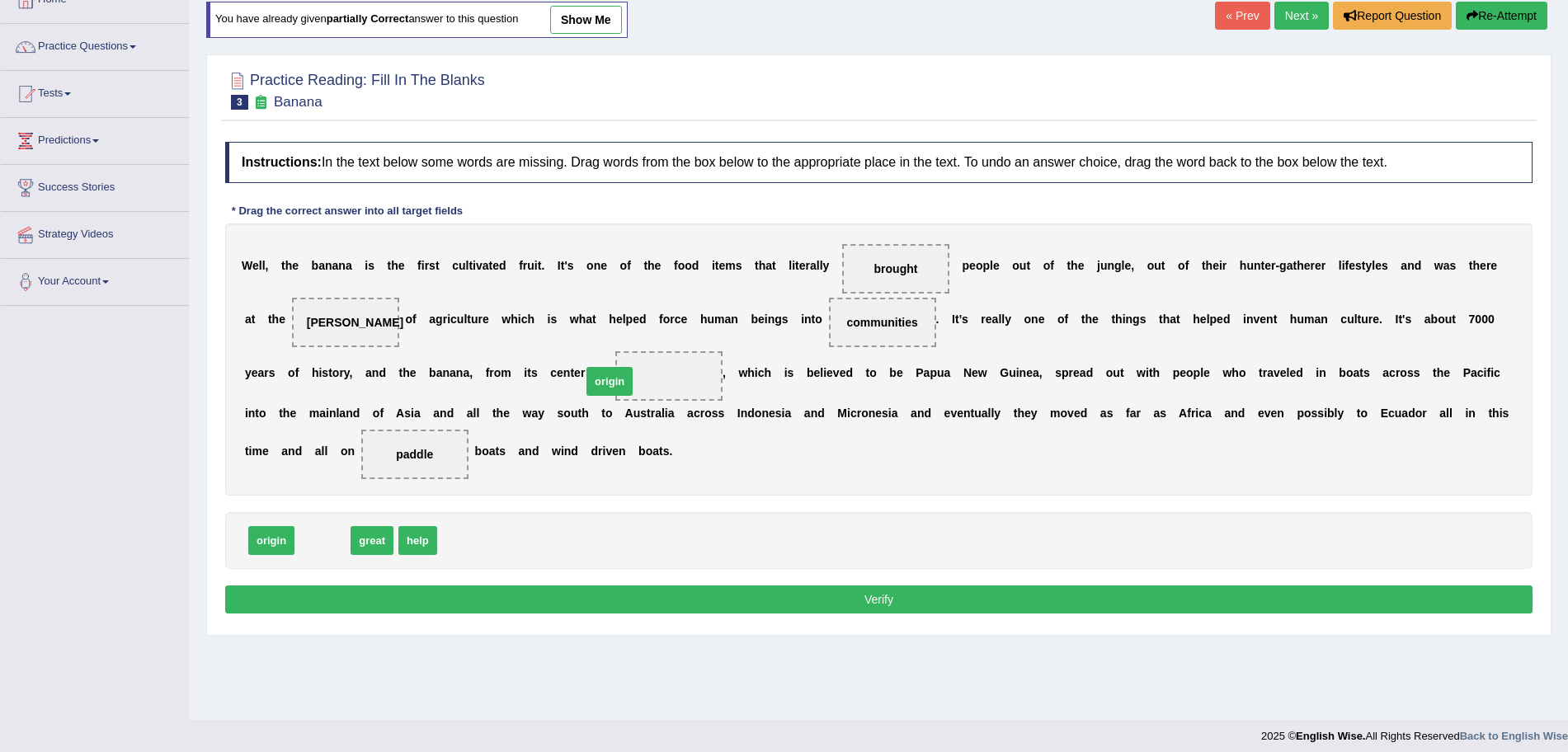
drag, startPoint x: 321, startPoint y: 541, endPoint x: 617, endPoint y: 386, distance: 334.1
click at [668, 586] on button "Verify" at bounding box center [879, 600] width 1307 height 28
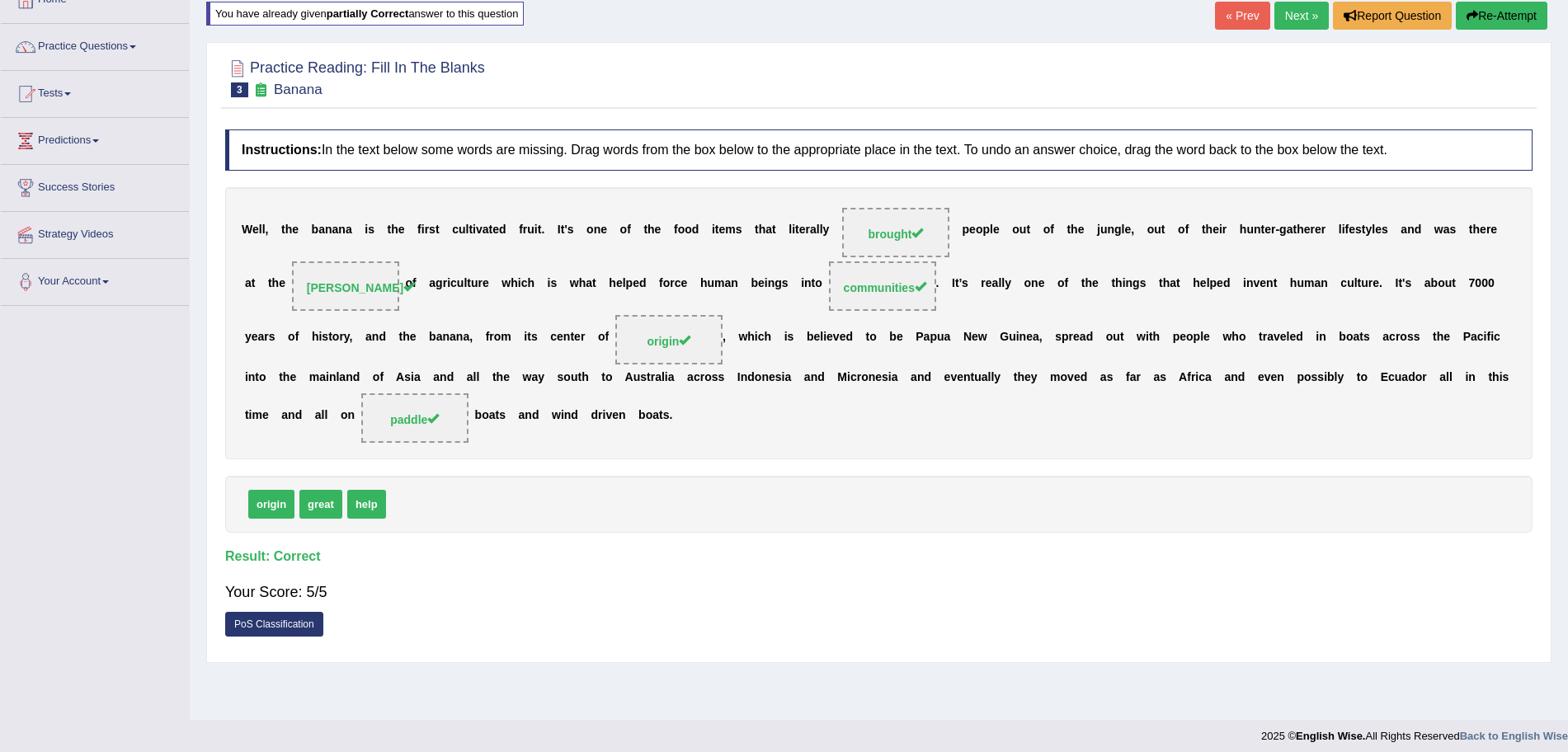
click at [1301, 20] on link "Next »" at bounding box center [1301, 16] width 55 height 28
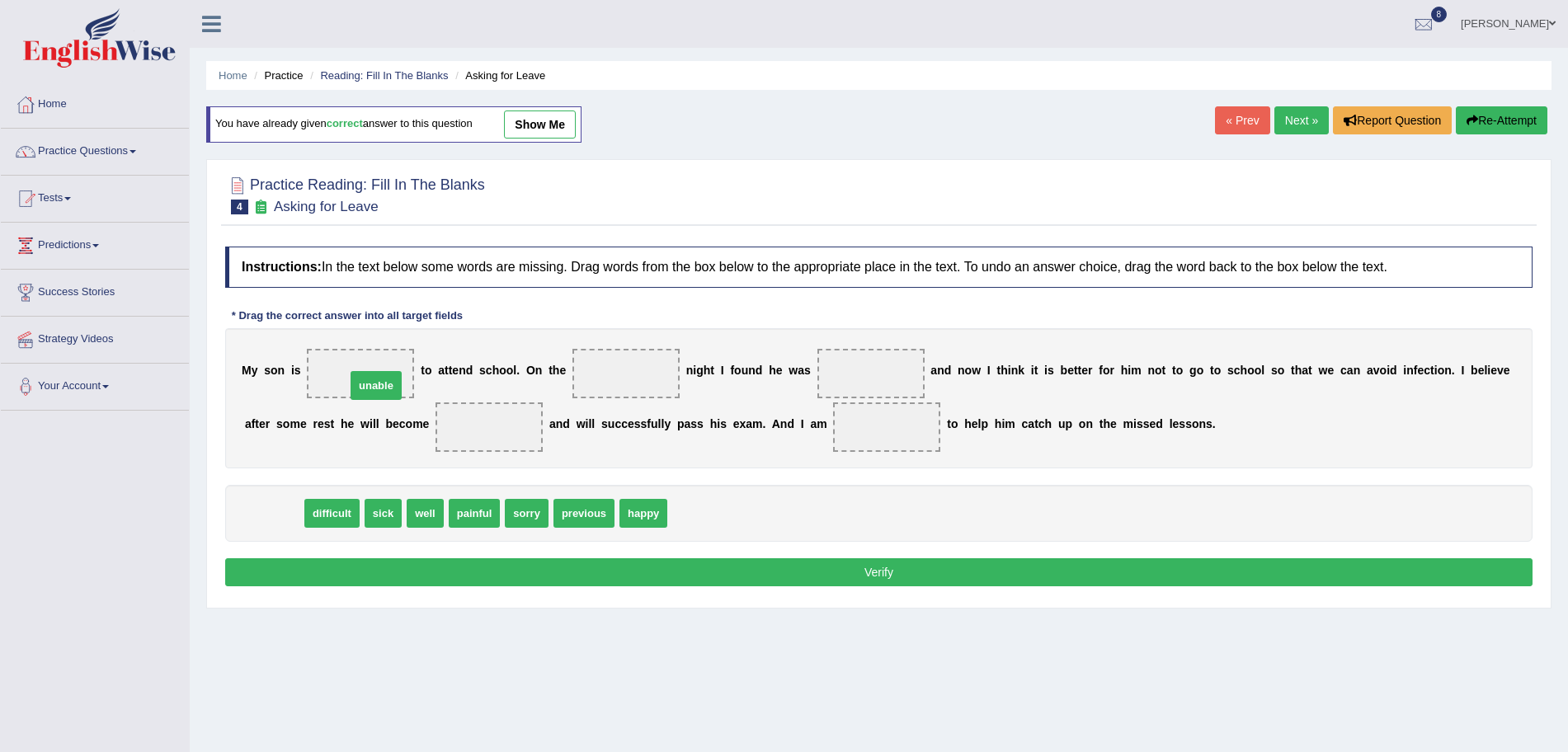
drag, startPoint x: 281, startPoint y: 515, endPoint x: 382, endPoint y: 386, distance: 163.8
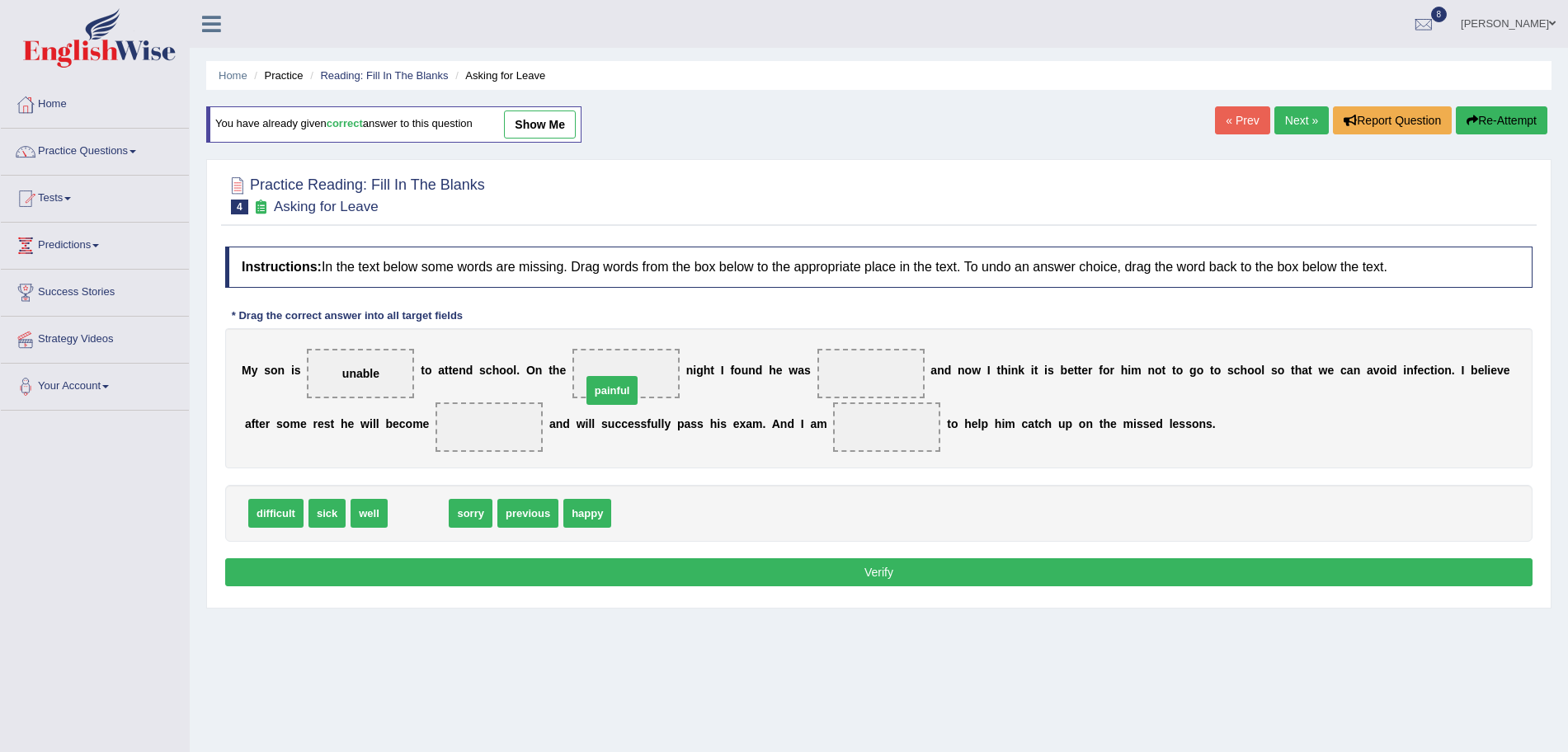
drag, startPoint x: 419, startPoint y: 515, endPoint x: 627, endPoint y: 381, distance: 247.4
drag, startPoint x: 366, startPoint y: 512, endPoint x: 474, endPoint y: 410, distance: 148.6
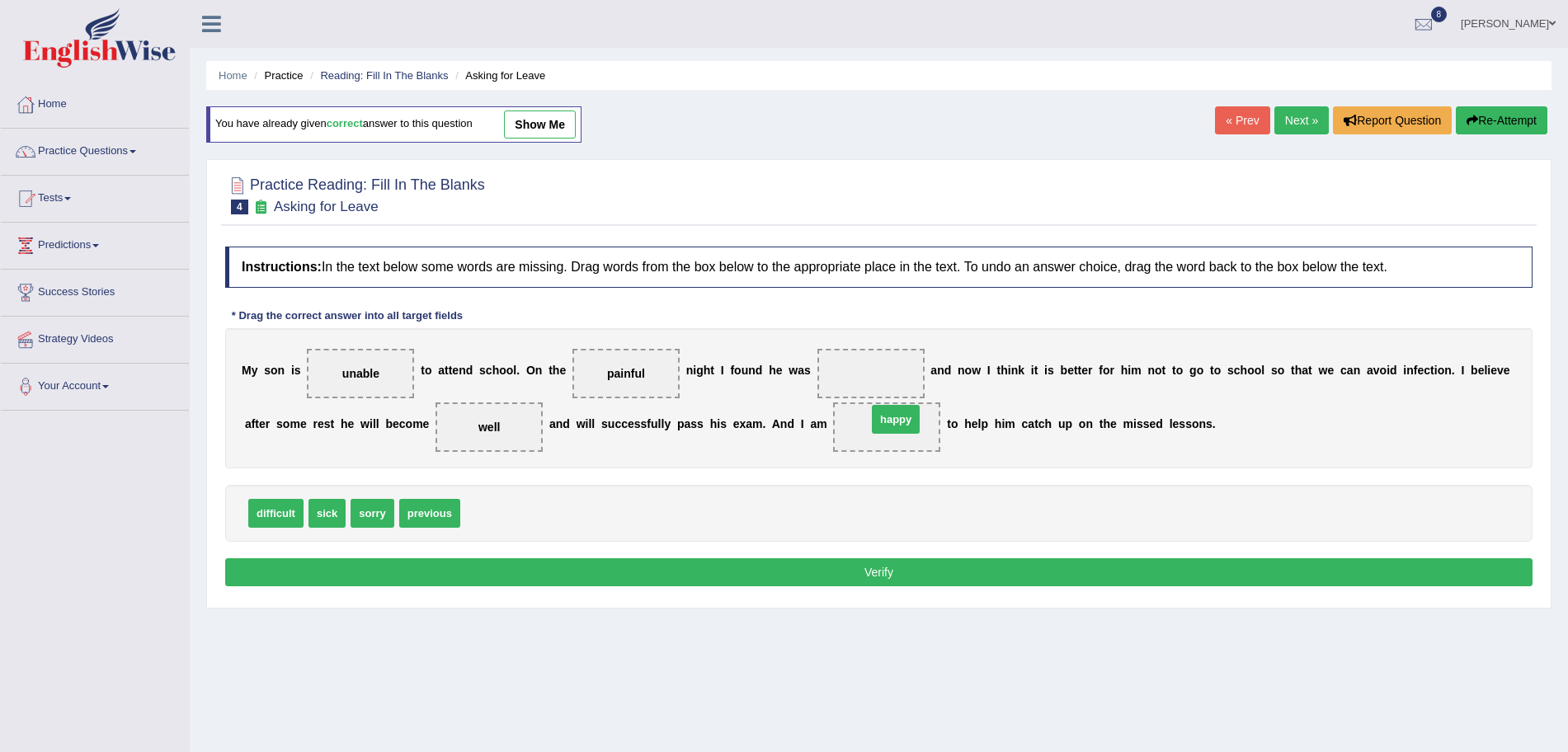
drag, startPoint x: 482, startPoint y: 516, endPoint x: 888, endPoint y: 421, distance: 417.0
drag, startPoint x: 324, startPoint y: 509, endPoint x: 844, endPoint y: 370, distance: 538.3
click at [798, 576] on button "Verify" at bounding box center [879, 572] width 1307 height 28
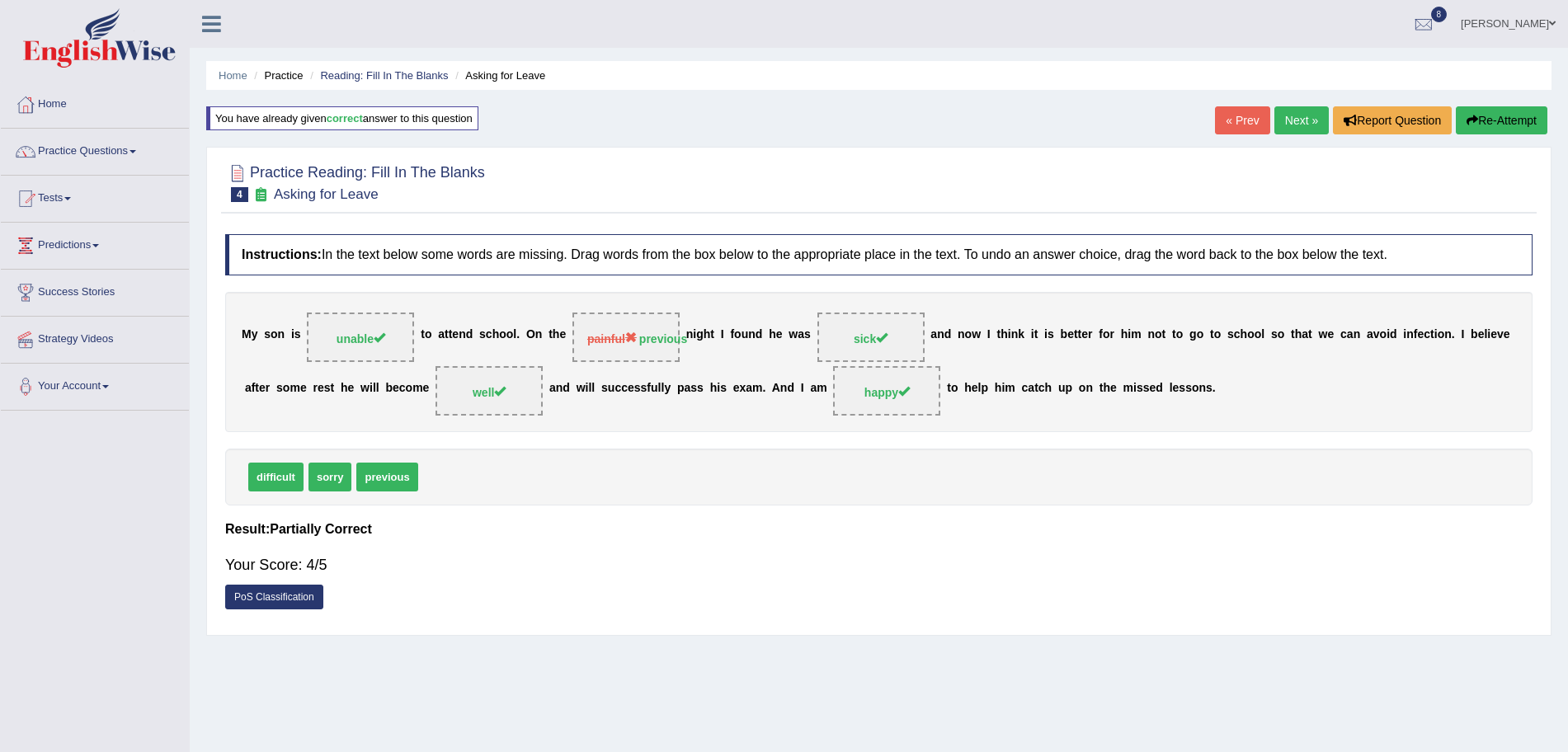
click at [1280, 114] on link "Next »" at bounding box center [1301, 120] width 55 height 28
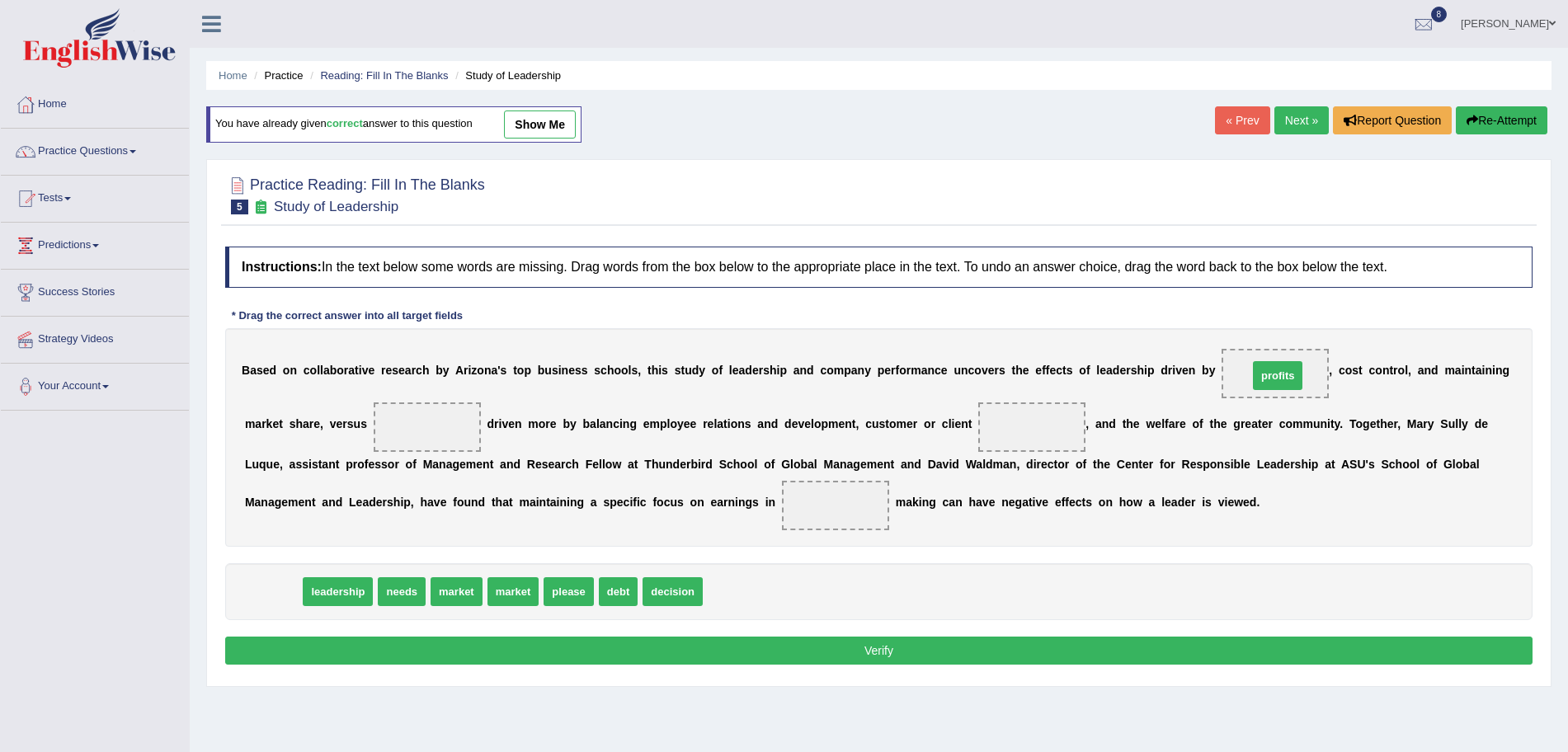
drag, startPoint x: 275, startPoint y: 588, endPoint x: 1278, endPoint y: 373, distance: 1025.8
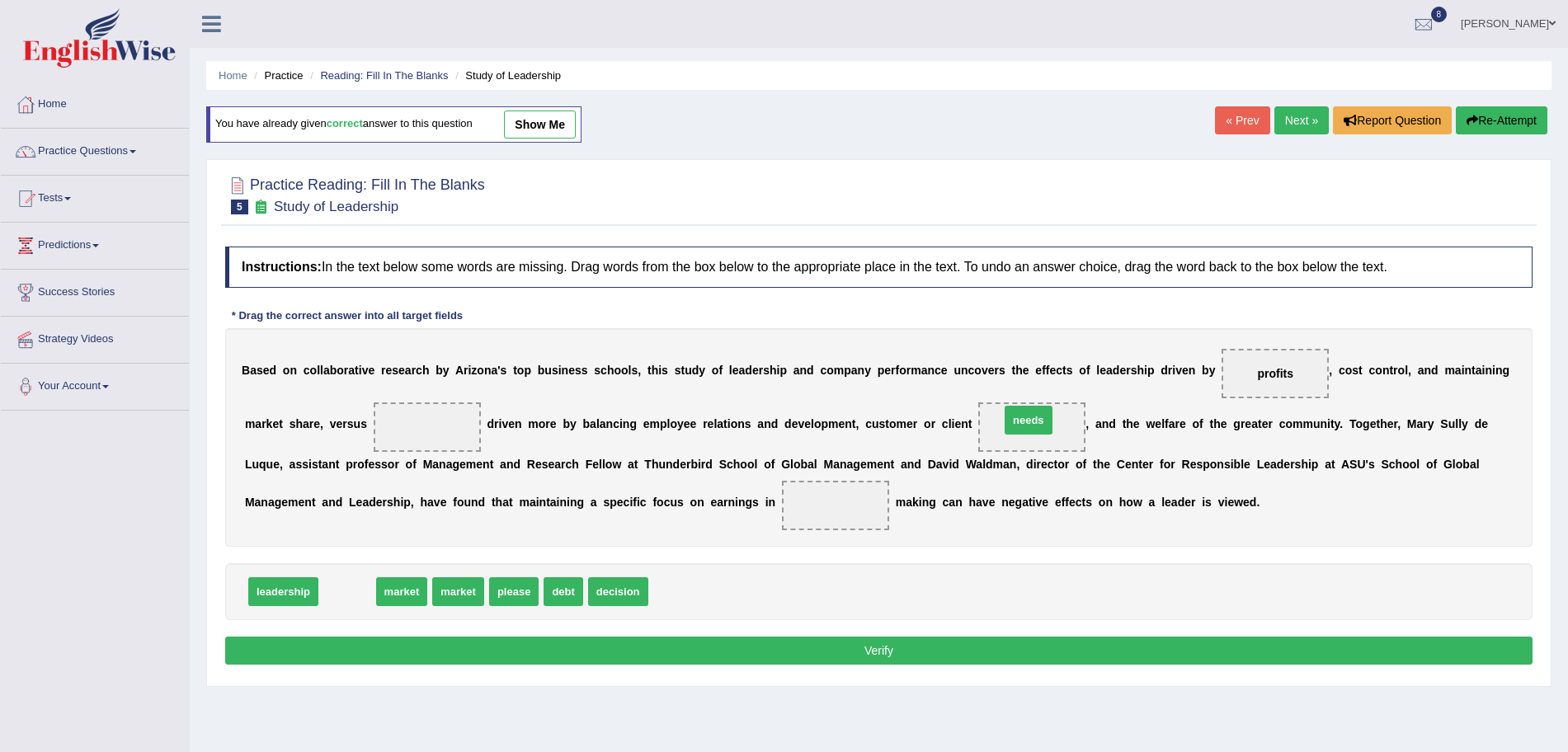
drag, startPoint x: 349, startPoint y: 593, endPoint x: 1030, endPoint y: 421, distance: 702.4
drag, startPoint x: 557, startPoint y: 591, endPoint x: 832, endPoint y: 496, distance: 290.9
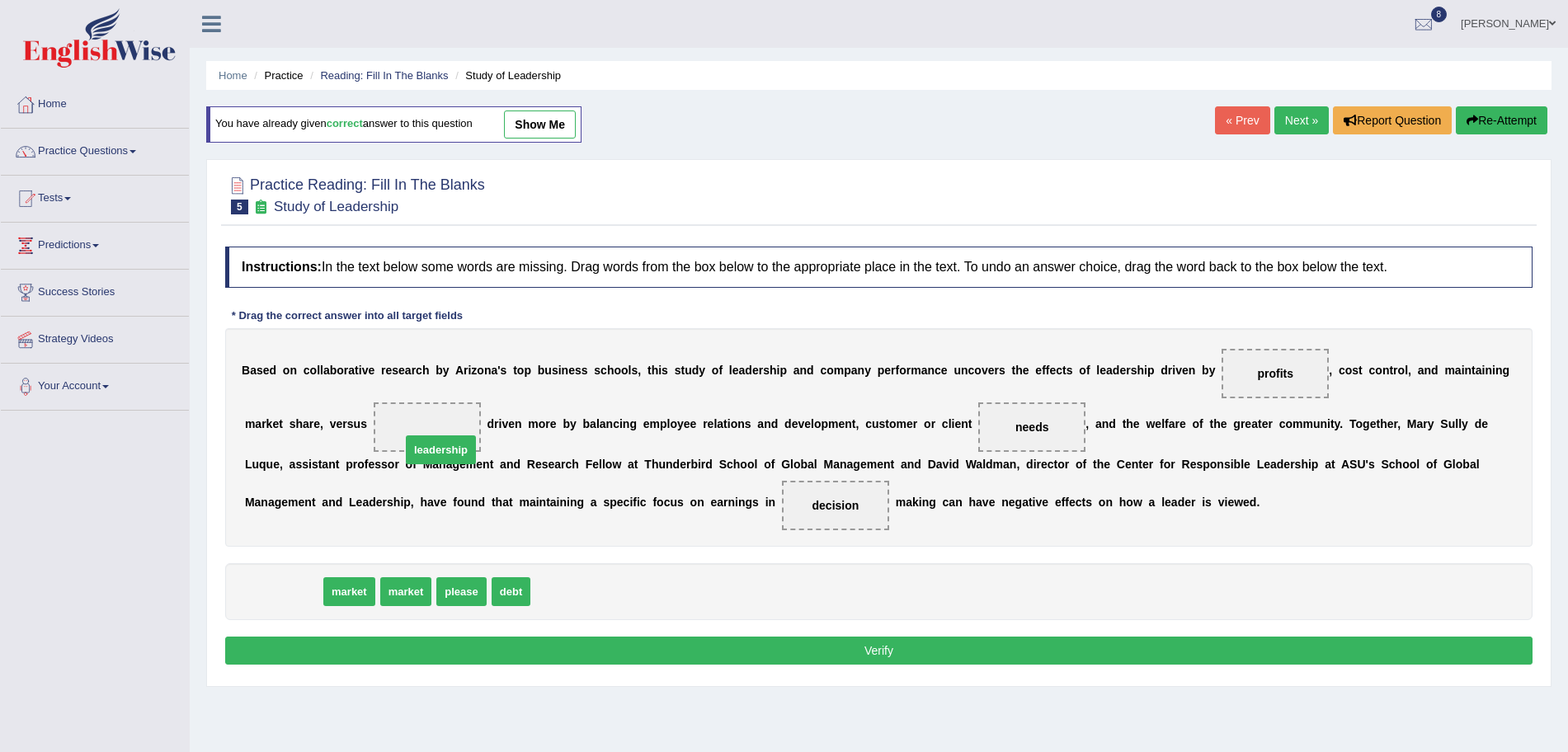
drag, startPoint x: 281, startPoint y: 600, endPoint x: 430, endPoint y: 446, distance: 214.3
click at [612, 650] on button "Verify" at bounding box center [879, 651] width 1307 height 28
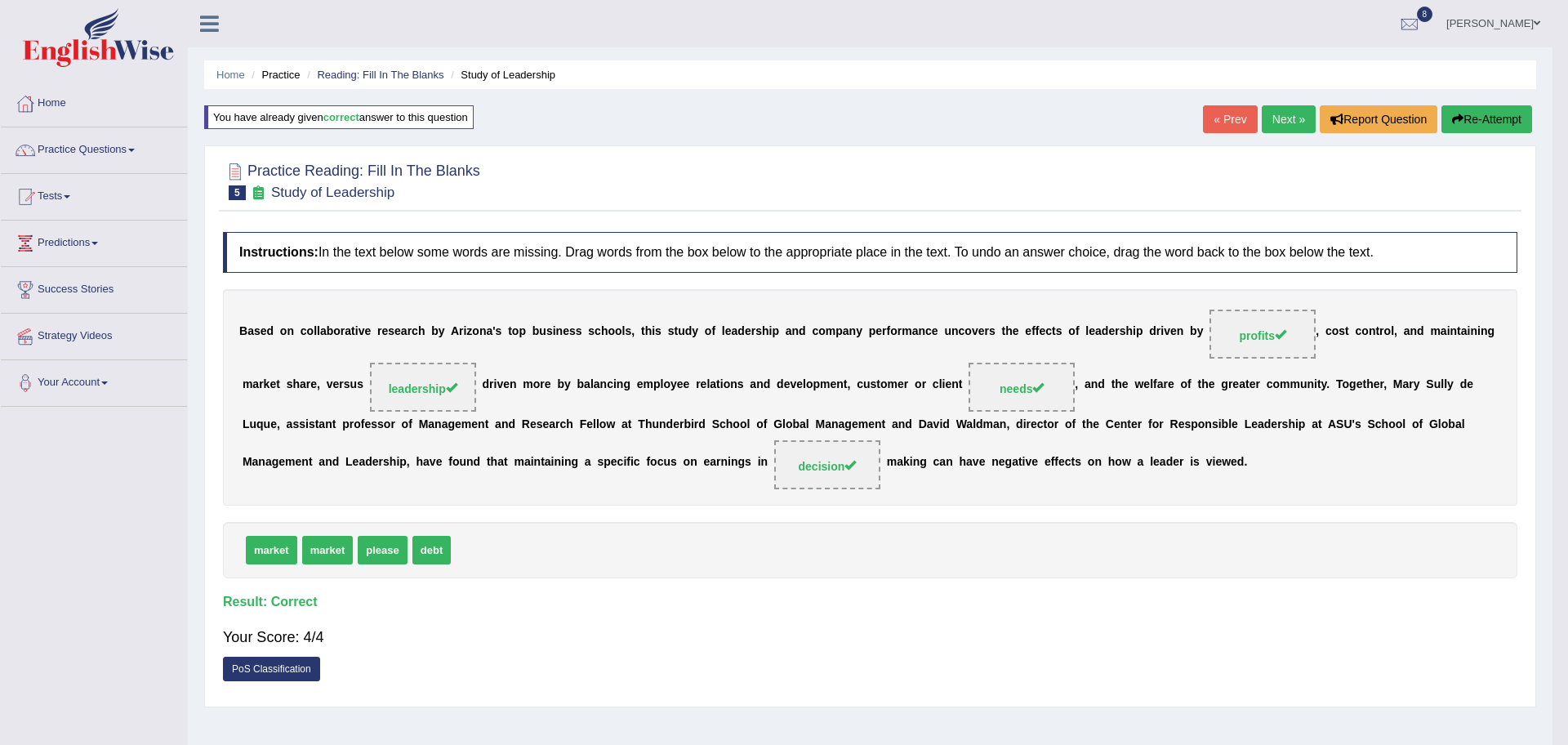
click at [1289, 116] on body "Toggle navigation Home Practice Questions Speaking Practice Read Aloud Repeat S…" at bounding box center [784, 372] width 1568 height 745
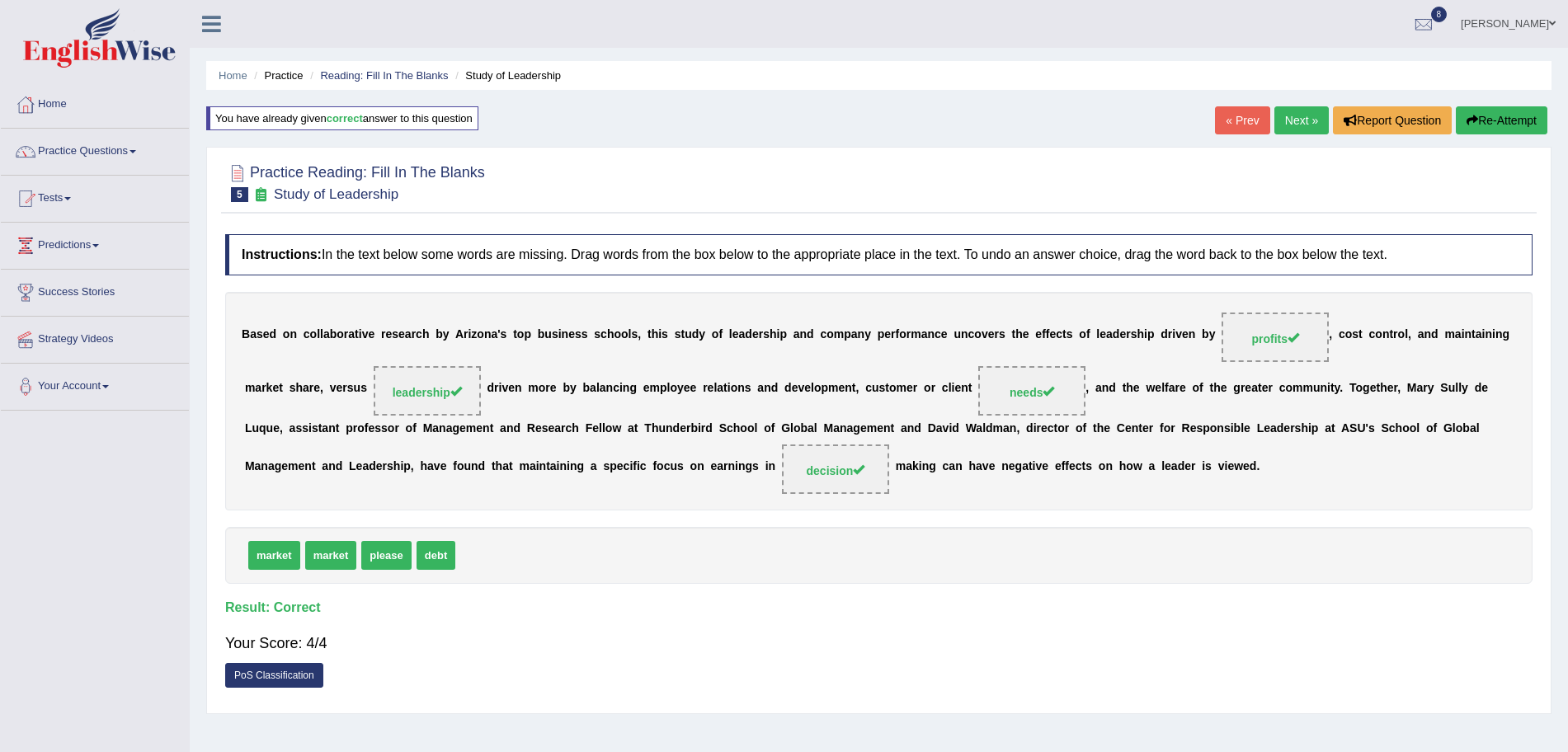
click at [1301, 117] on link "Next »" at bounding box center [1301, 120] width 55 height 28
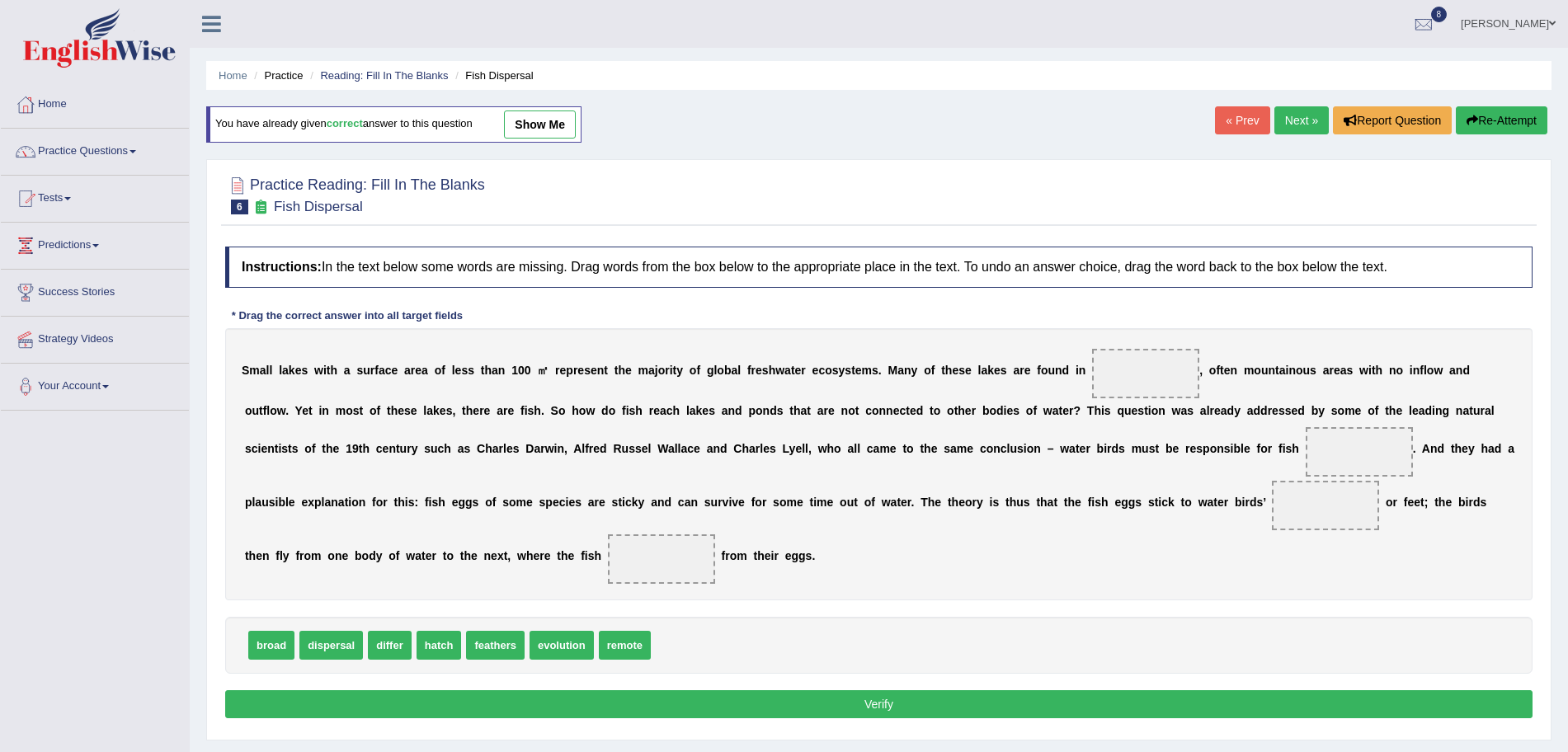
scroll to position [99, 0]
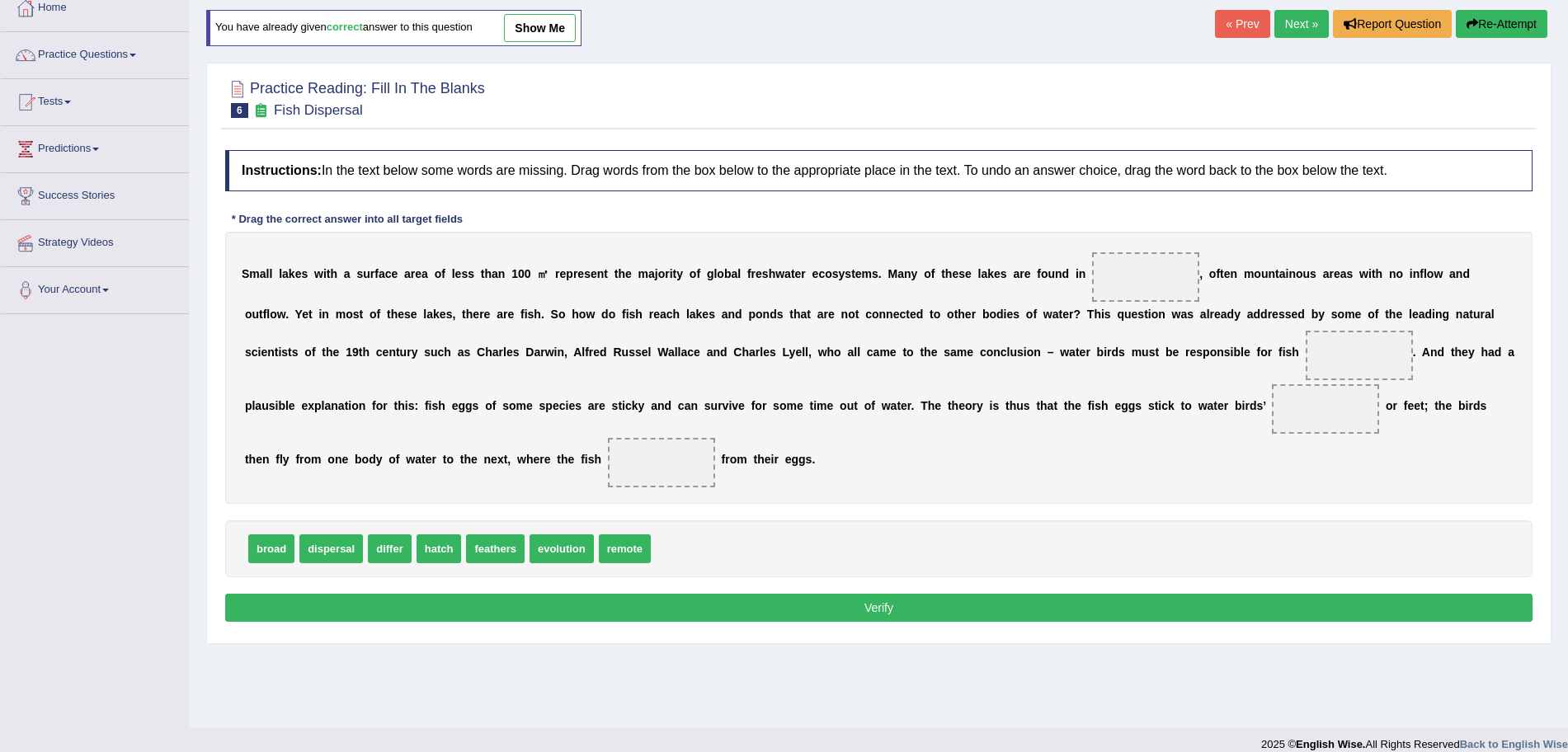
drag, startPoint x: 1583, startPoint y: 277, endPoint x: 1583, endPoint y: 359, distance: 82.0
click at [1567, 359] on html "Toggle navigation Home Practice Questions Speaking Practice Read Aloud Repeat S…" at bounding box center [784, 279] width 1568 height 752
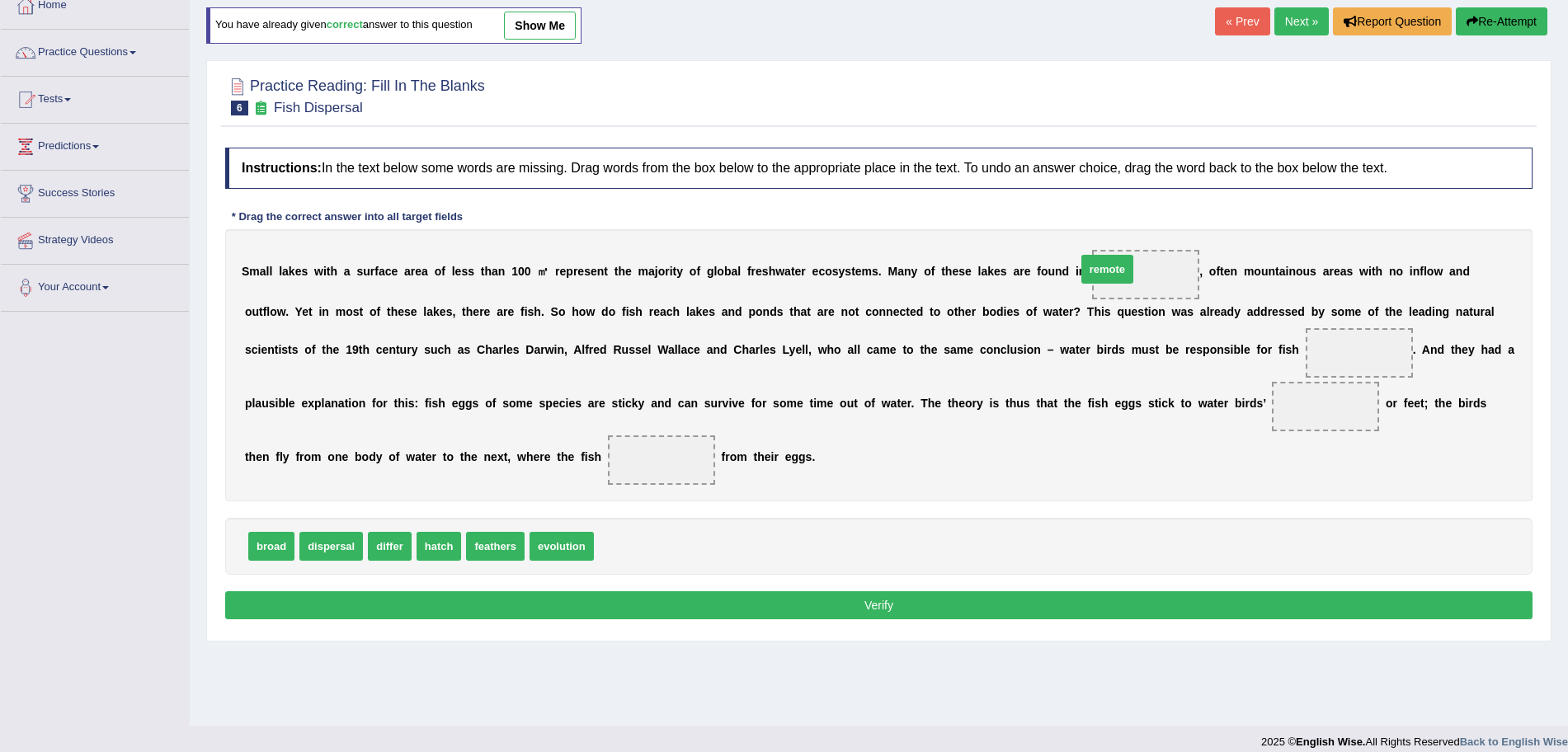
drag, startPoint x: 621, startPoint y: 546, endPoint x: 1142, endPoint y: 281, distance: 584.5
drag, startPoint x: 434, startPoint y: 550, endPoint x: 658, endPoint y: 461, distance: 241.0
drag, startPoint x: 442, startPoint y: 552, endPoint x: 1311, endPoint y: 415, distance: 879.7
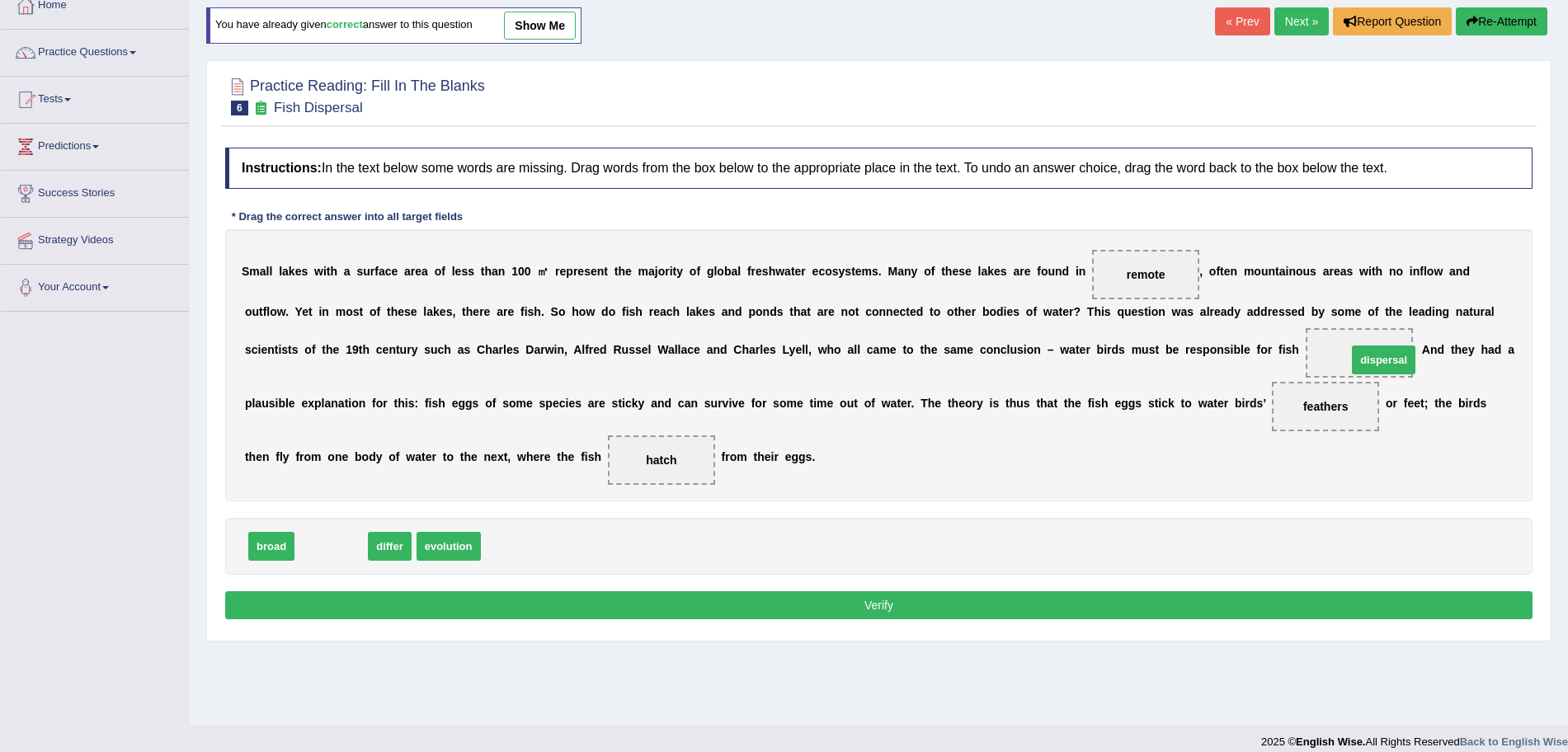
drag, startPoint x: 323, startPoint y: 551, endPoint x: 1386, endPoint y: 364, distance: 1079.3
click at [1000, 607] on button "Verify" at bounding box center [879, 605] width 1307 height 28
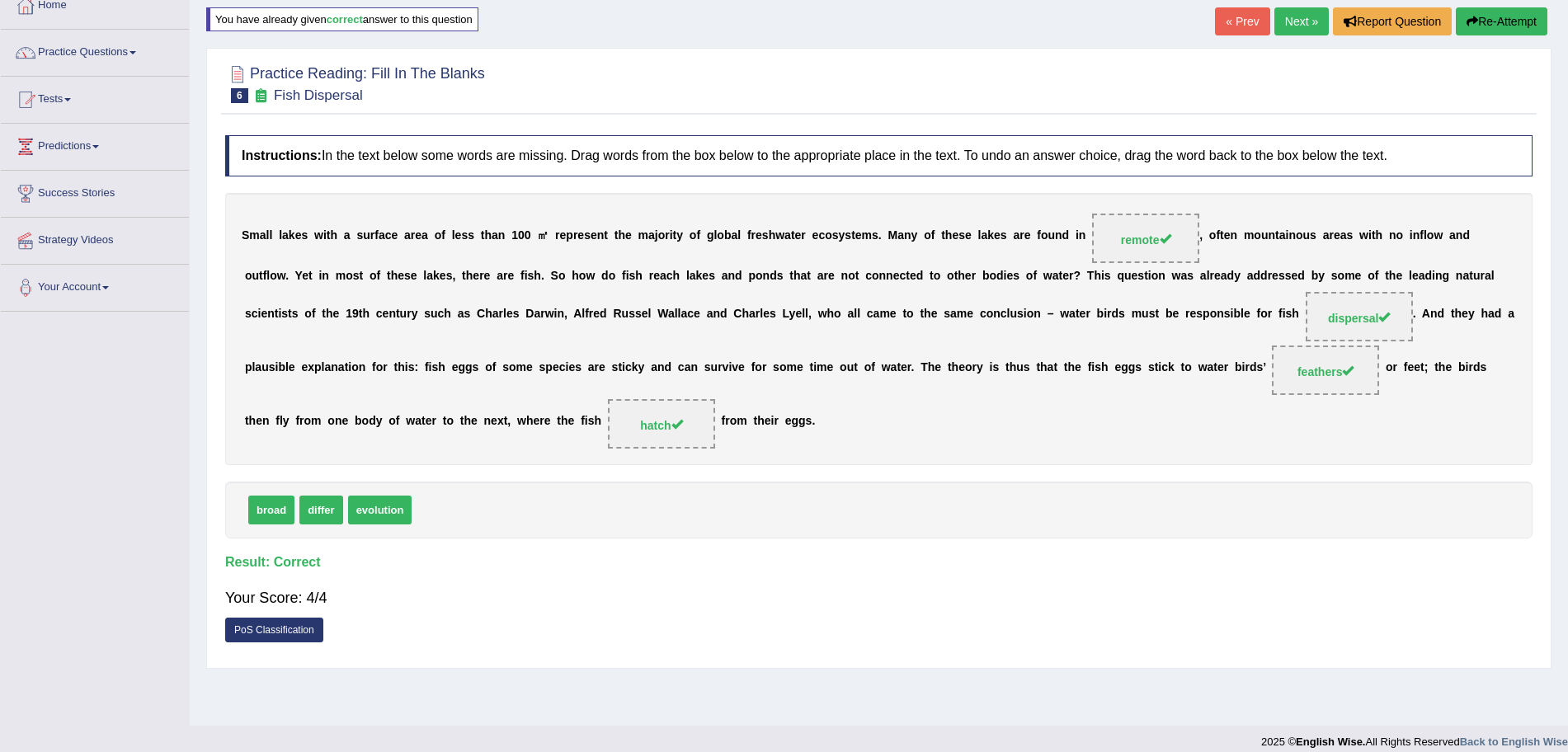
click at [1296, 22] on link "Next »" at bounding box center [1301, 21] width 55 height 28
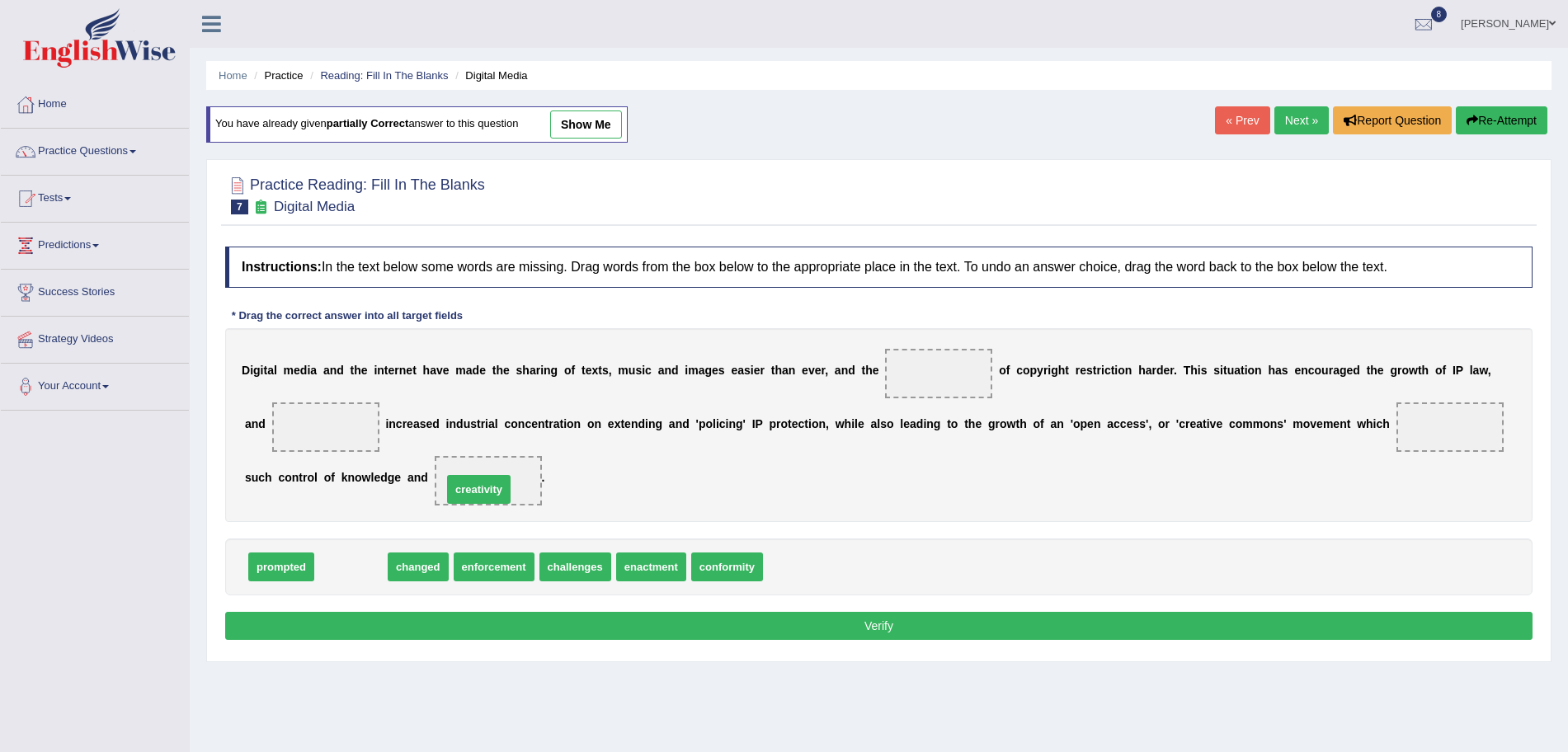
drag, startPoint x: 359, startPoint y: 564, endPoint x: 488, endPoint y: 488, distance: 149.7
drag, startPoint x: 355, startPoint y: 566, endPoint x: 1412, endPoint y: 415, distance: 1067.7
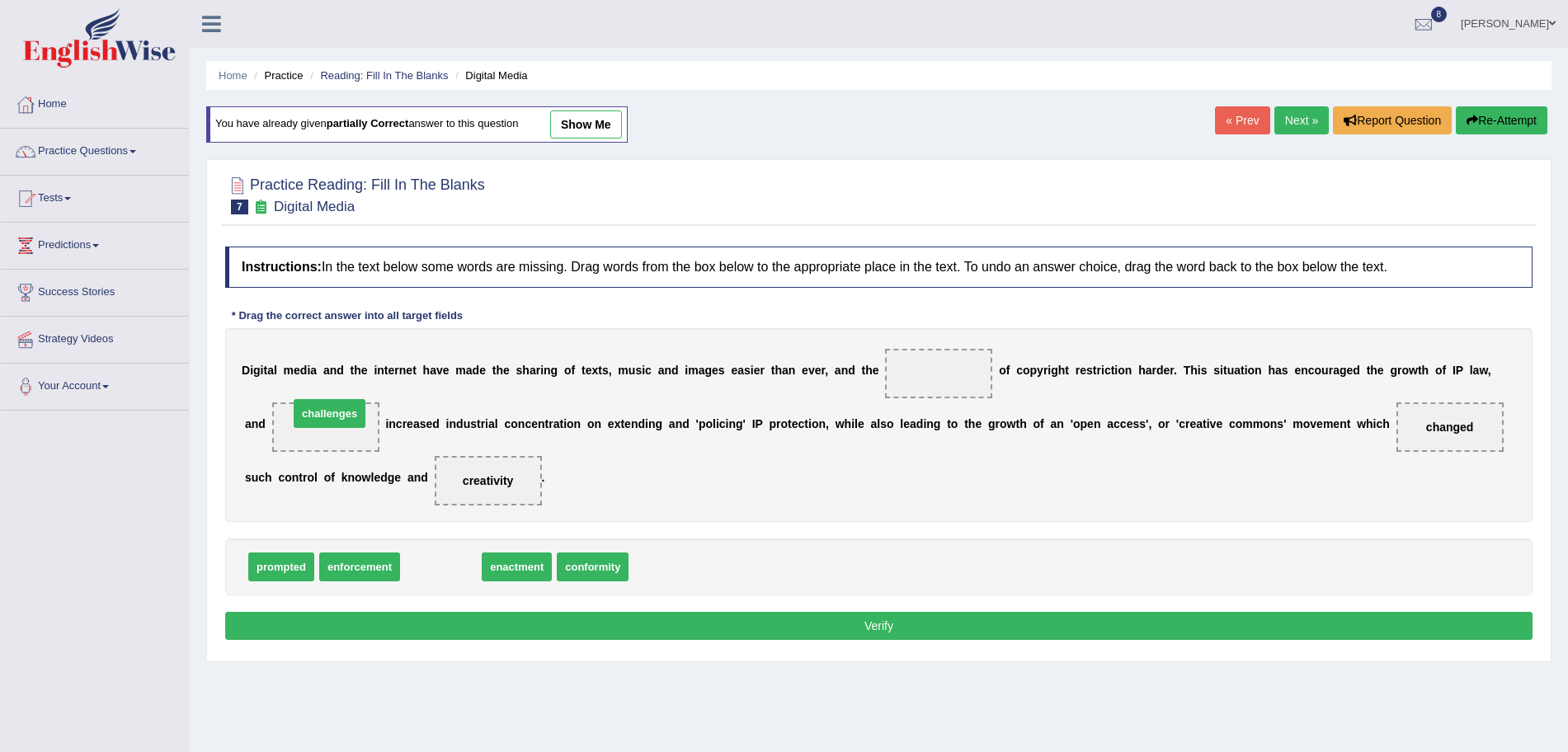
drag, startPoint x: 435, startPoint y: 560, endPoint x: 324, endPoint y: 406, distance: 189.8
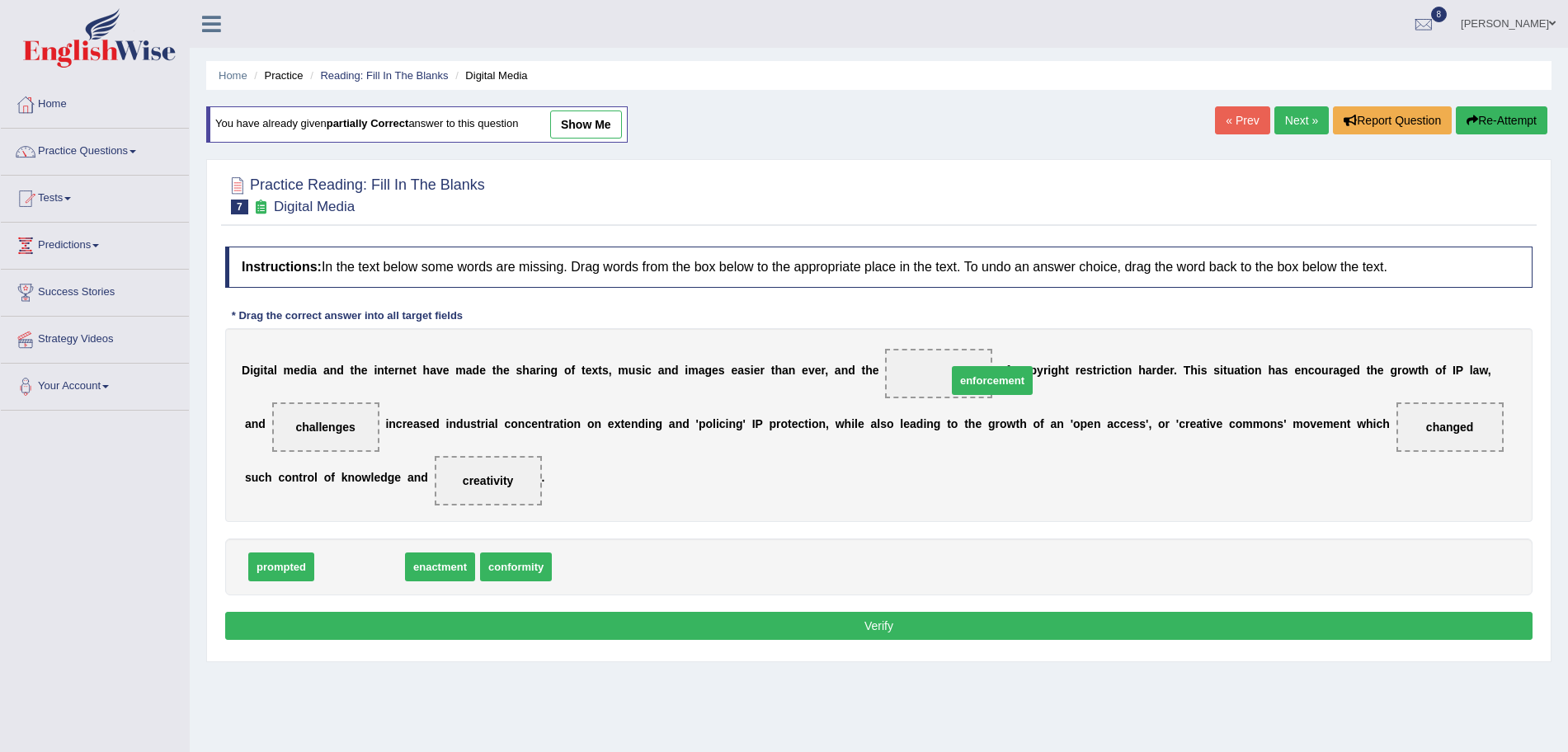
drag, startPoint x: 349, startPoint y: 570, endPoint x: 943, endPoint y: 386, distance: 621.8
click at [834, 619] on button "Verify" at bounding box center [879, 626] width 1307 height 28
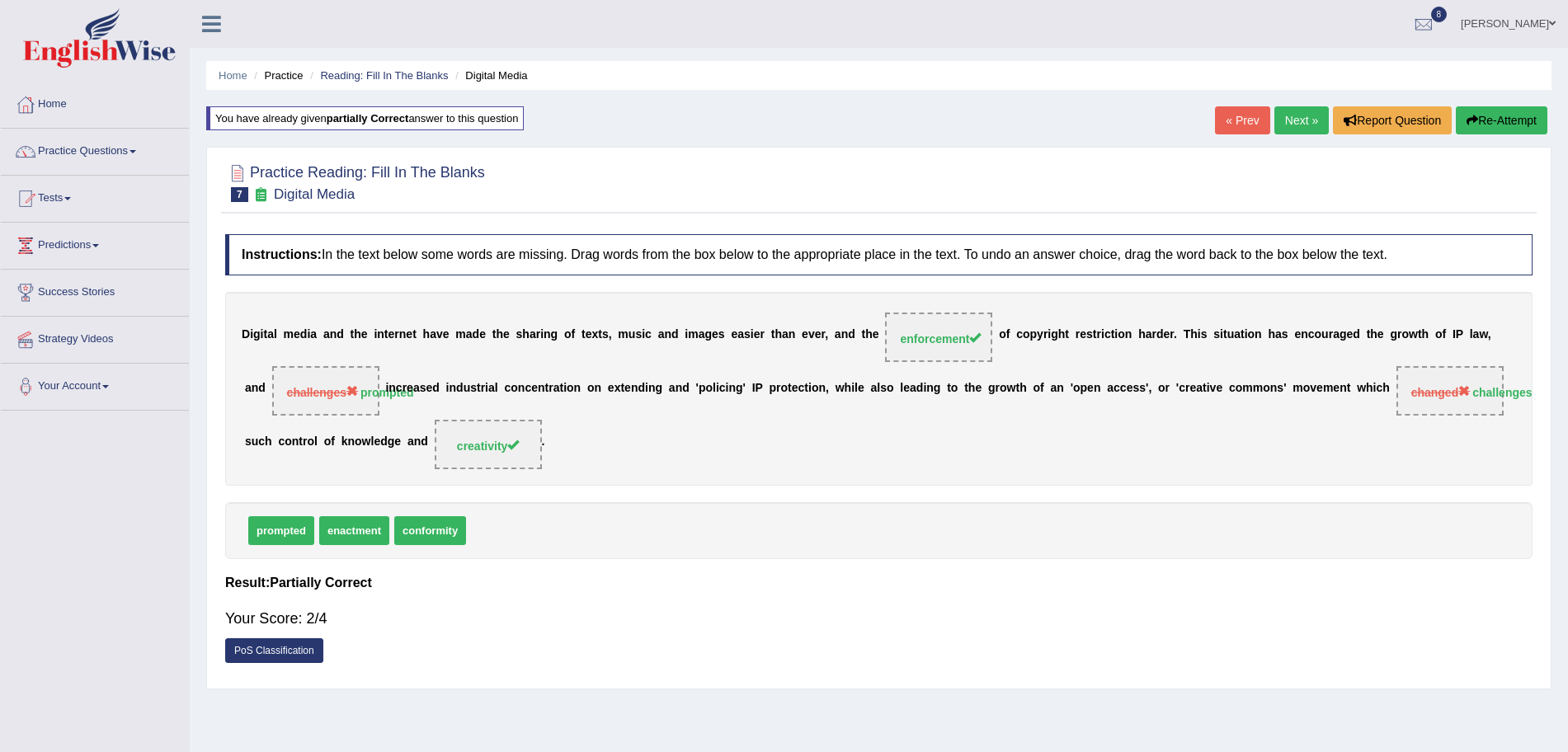
click at [1291, 118] on link "Next »" at bounding box center [1301, 120] width 55 height 28
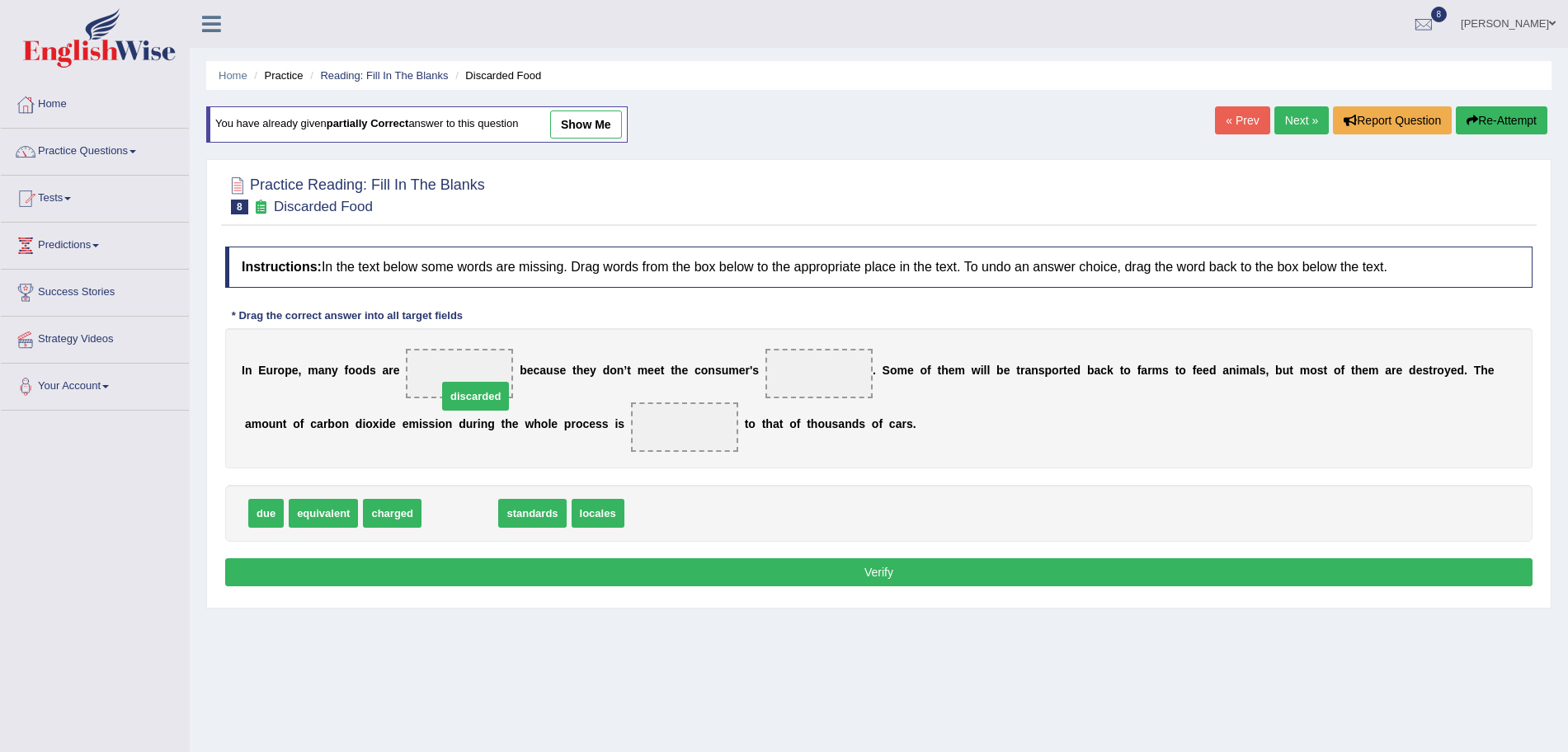
drag, startPoint x: 474, startPoint y: 515, endPoint x: 484, endPoint y: 395, distance: 120.4
drag, startPoint x: 474, startPoint y: 512, endPoint x: 792, endPoint y: 376, distance: 345.9
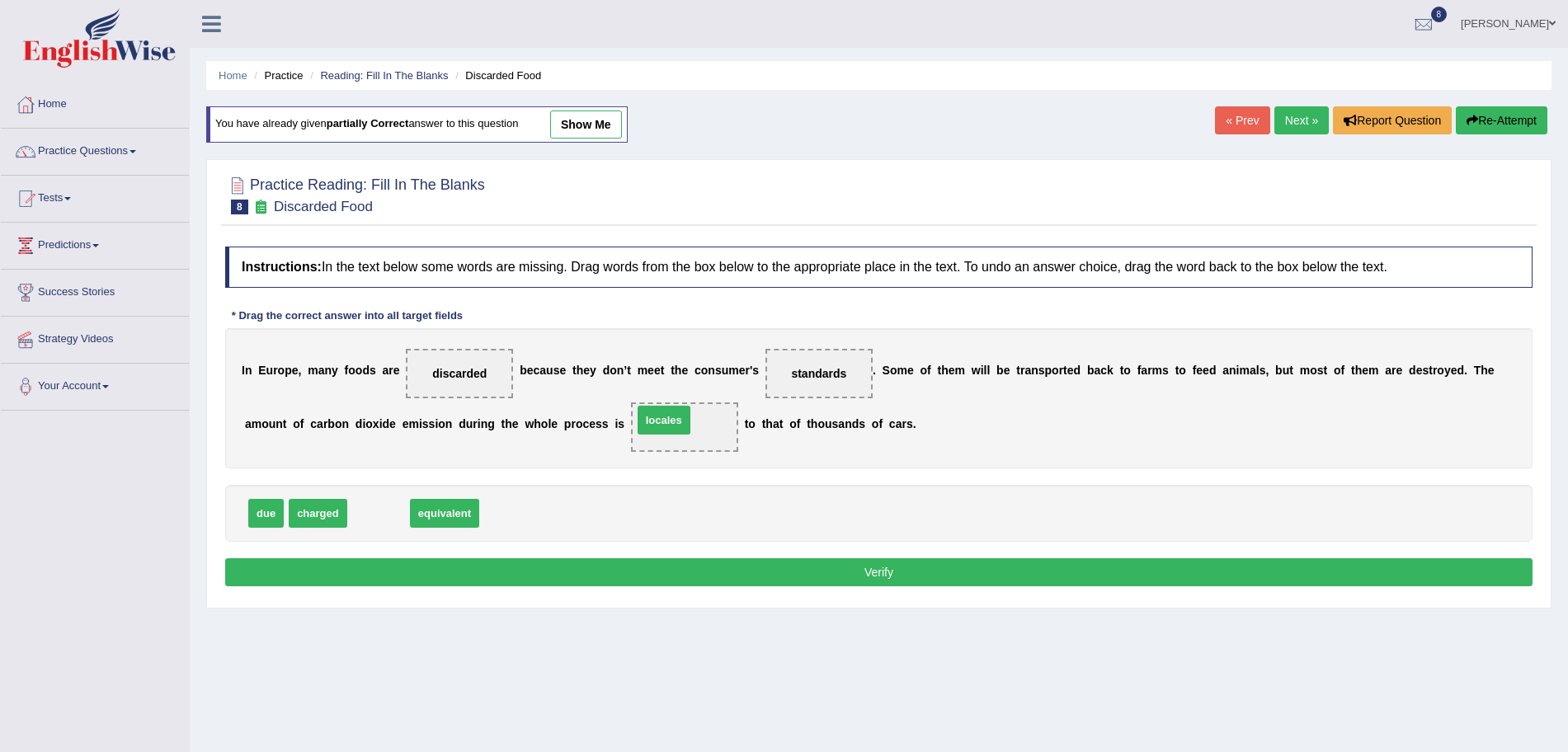
drag, startPoint x: 377, startPoint y: 509, endPoint x: 674, endPoint y: 416, distance: 311.2
click at [698, 562] on button "Verify" at bounding box center [879, 572] width 1307 height 28
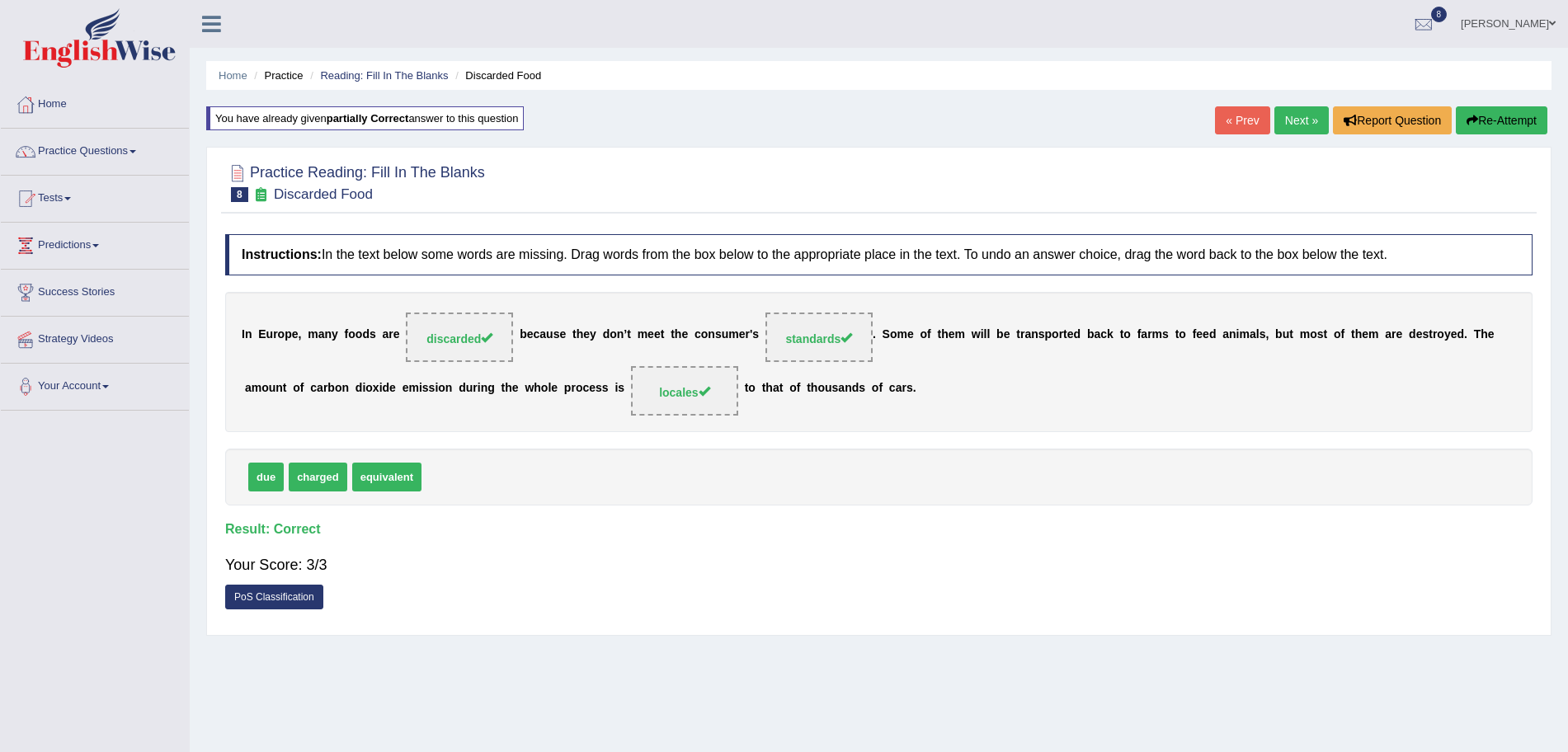
click at [1303, 114] on link "Next »" at bounding box center [1301, 120] width 55 height 28
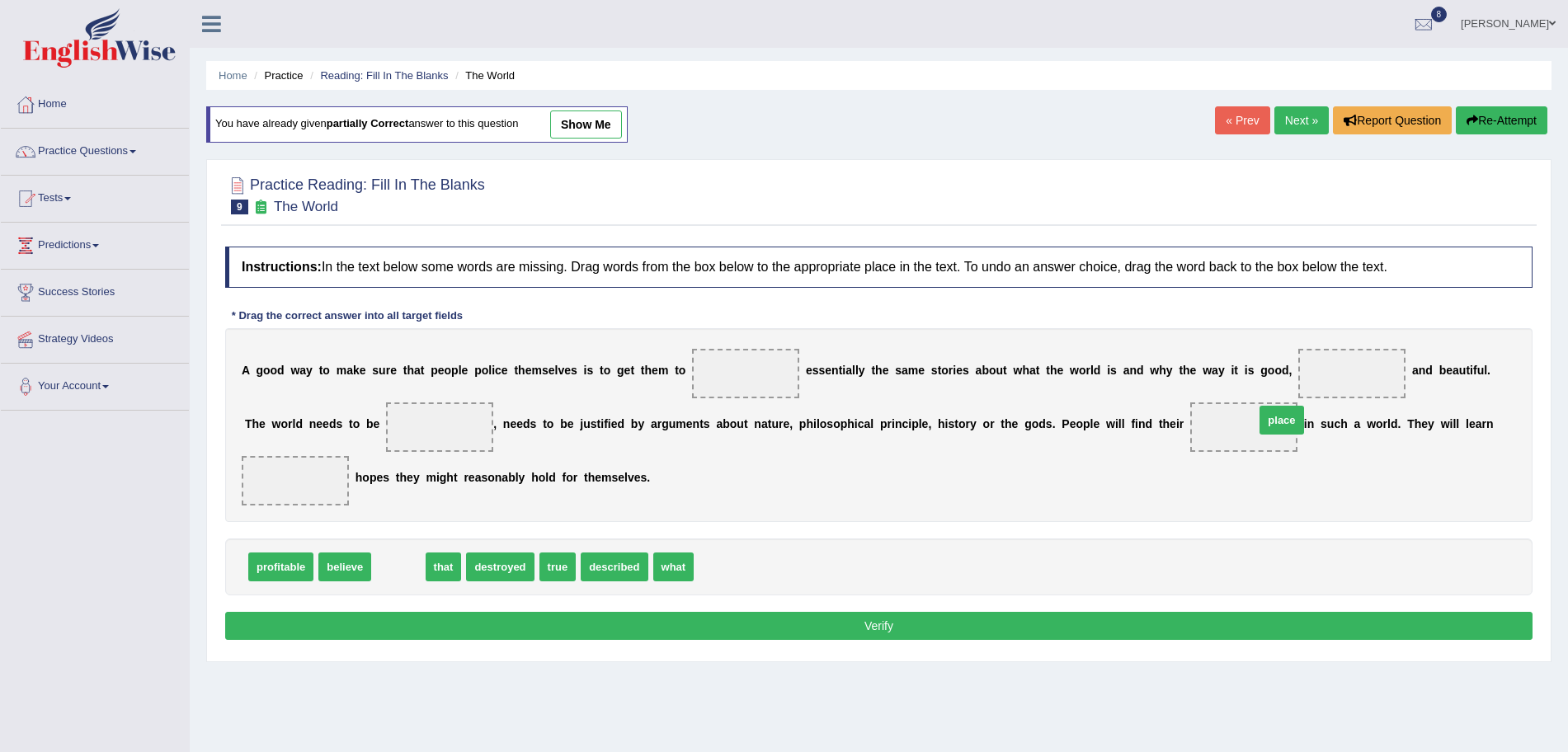
drag, startPoint x: 393, startPoint y: 573, endPoint x: 1230, endPoint y: 432, distance: 848.8
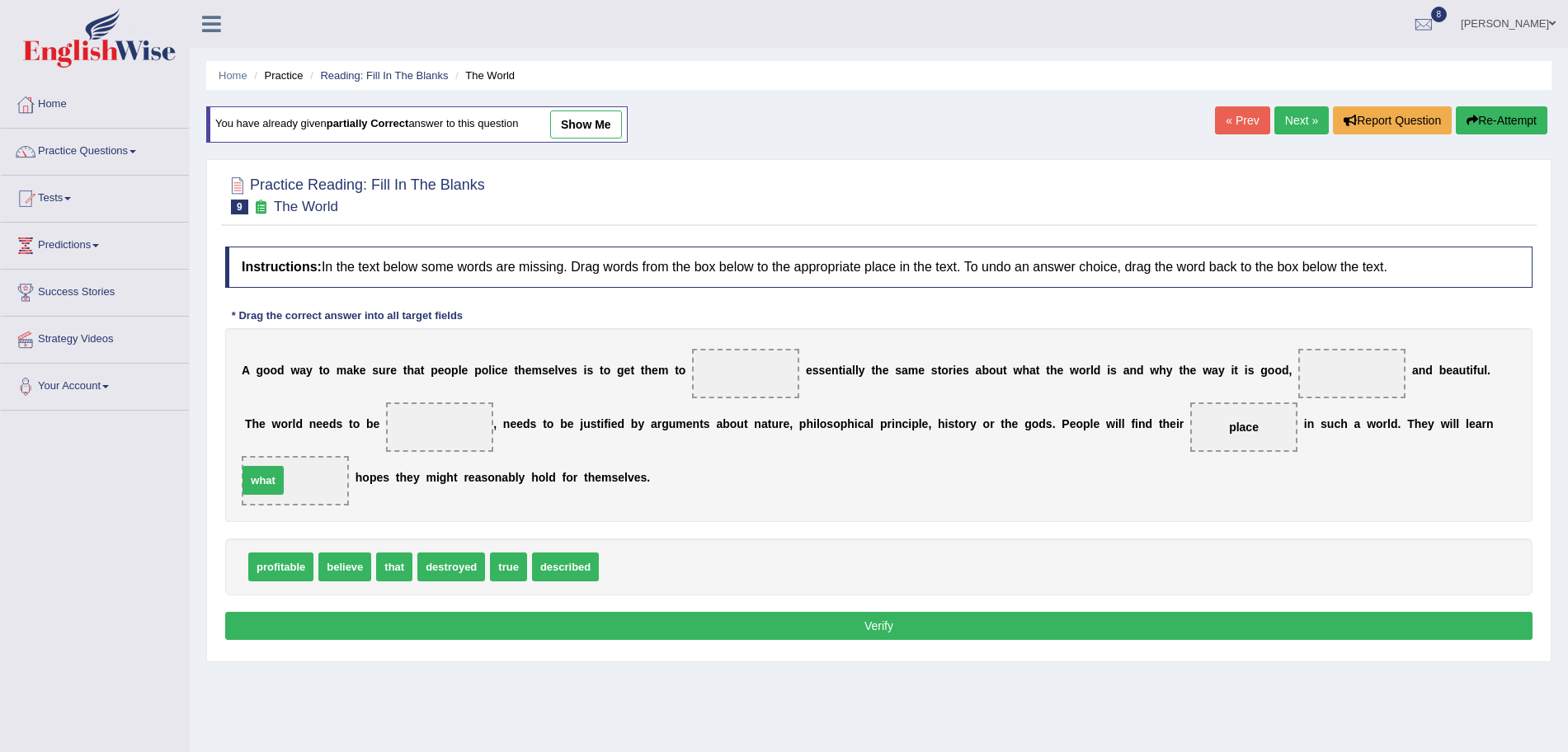
drag, startPoint x: 628, startPoint y: 566, endPoint x: 294, endPoint y: 482, distance: 344.4
drag, startPoint x: 576, startPoint y: 562, endPoint x: 453, endPoint y: 421, distance: 187.1
drag, startPoint x: 338, startPoint y: 569, endPoint x: 721, endPoint y: 380, distance: 427.1
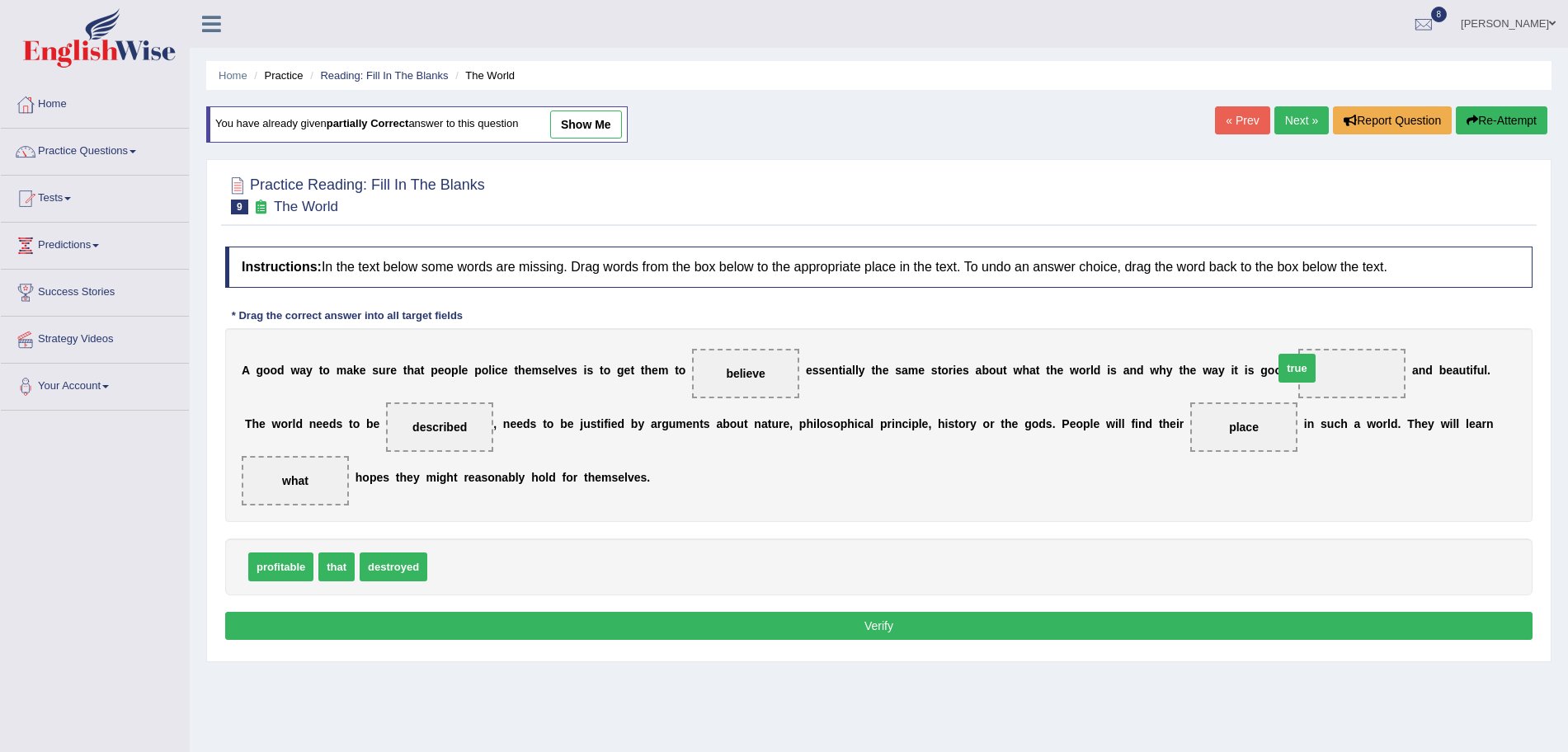
drag, startPoint x: 450, startPoint y: 566, endPoint x: 1359, endPoint y: 368, distance: 930.3
click at [1024, 631] on button "Verify" at bounding box center [879, 626] width 1307 height 28
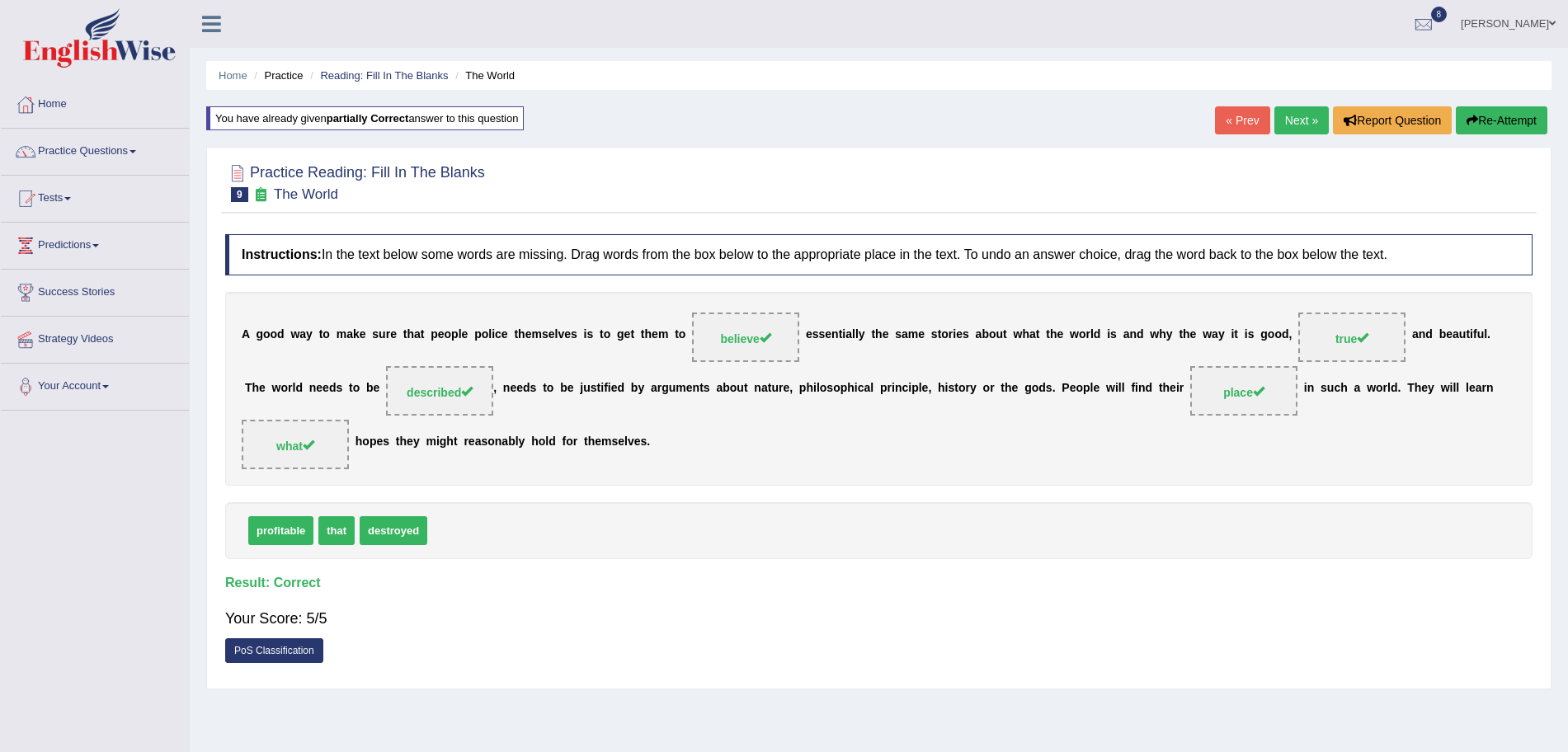
click at [1284, 117] on link "Next »" at bounding box center [1301, 120] width 55 height 28
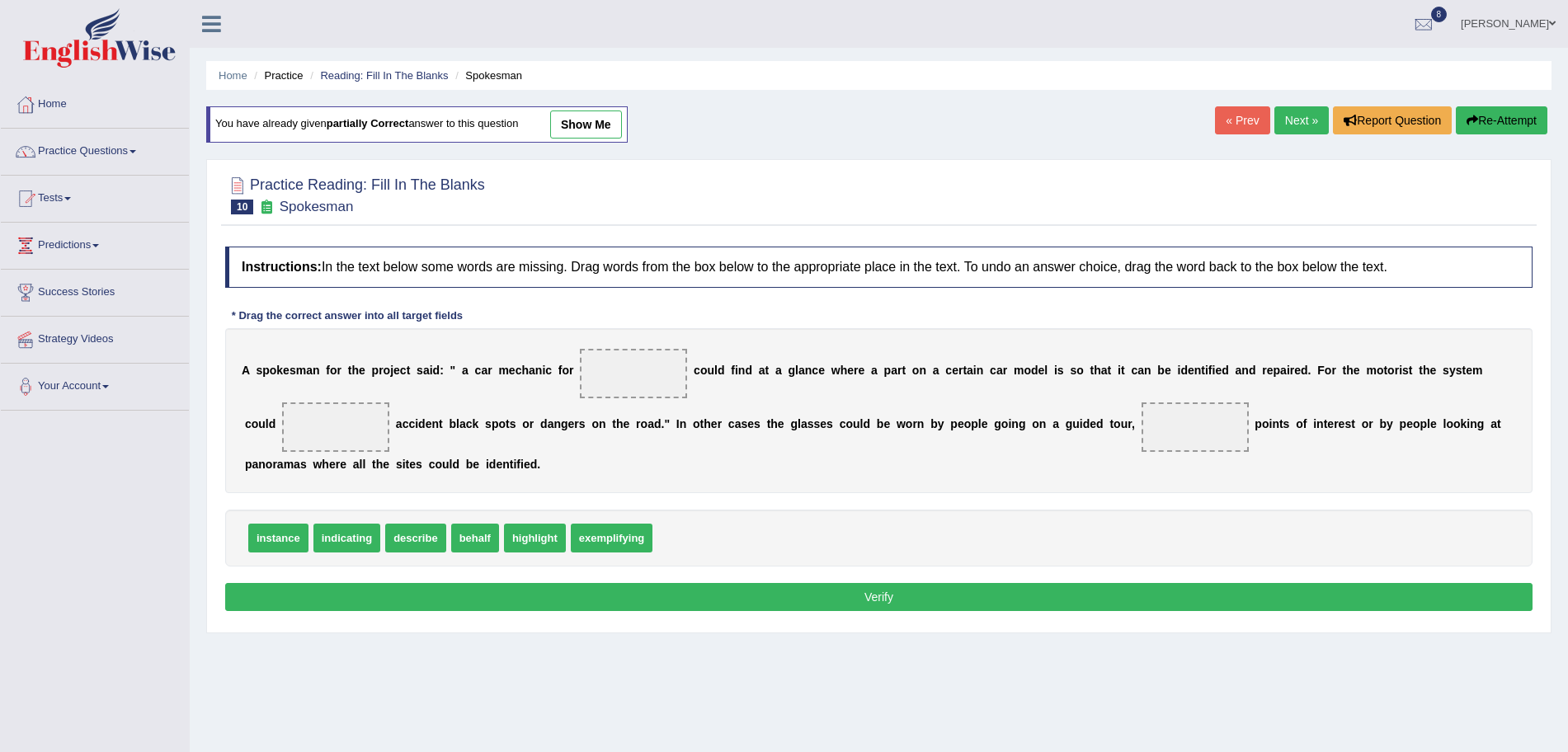
scroll to position [60, 0]
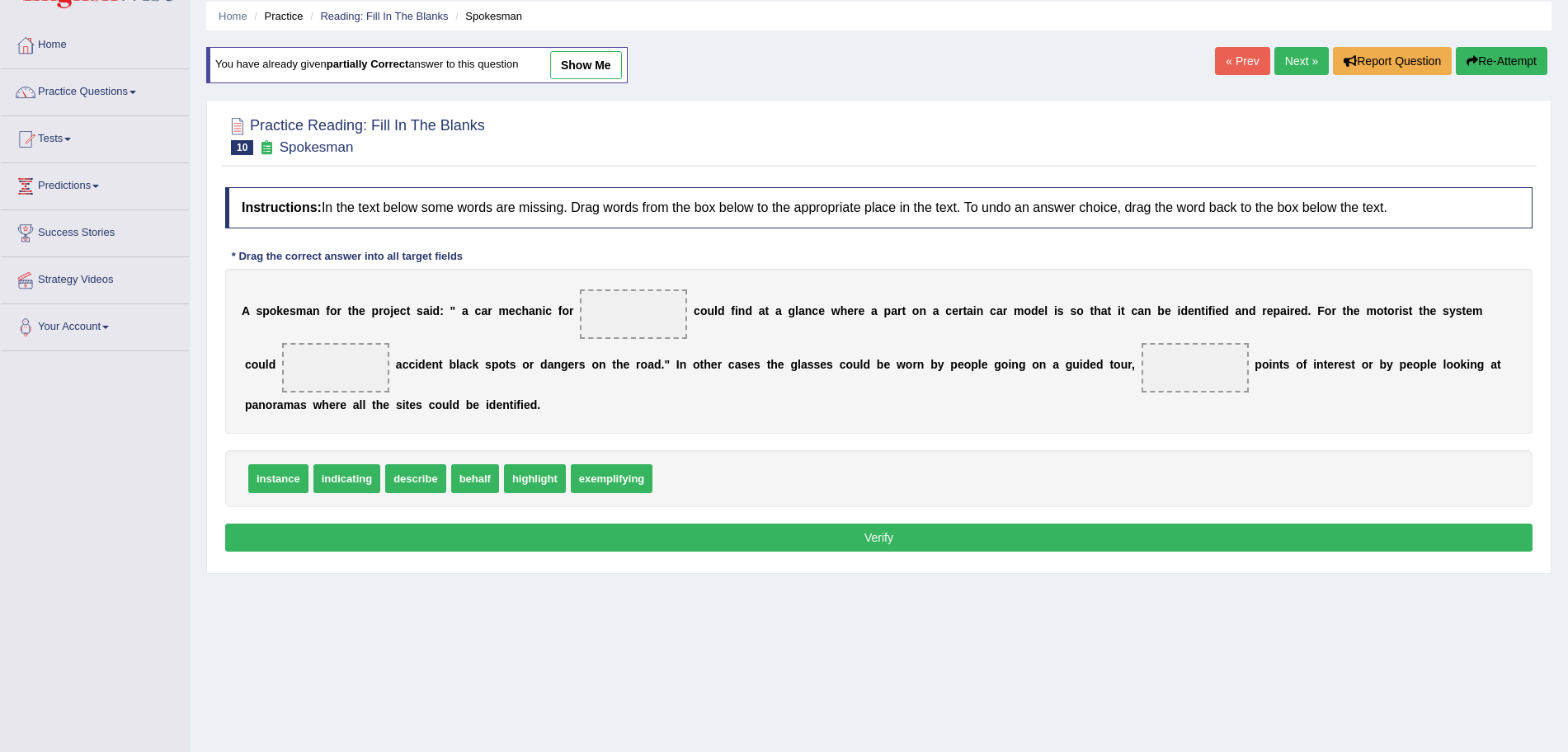
drag, startPoint x: 1583, startPoint y: 252, endPoint x: 1583, endPoint y: 302, distance: 50.0
click at [1567, 302] on html "Toggle navigation Home Practice Questions Speaking Practice Read Aloud Repeat S…" at bounding box center [784, 316] width 1568 height 752
drag, startPoint x: 287, startPoint y: 471, endPoint x: 665, endPoint y: 314, distance: 409.3
drag, startPoint x: 470, startPoint y: 479, endPoint x: 313, endPoint y: 373, distance: 189.4
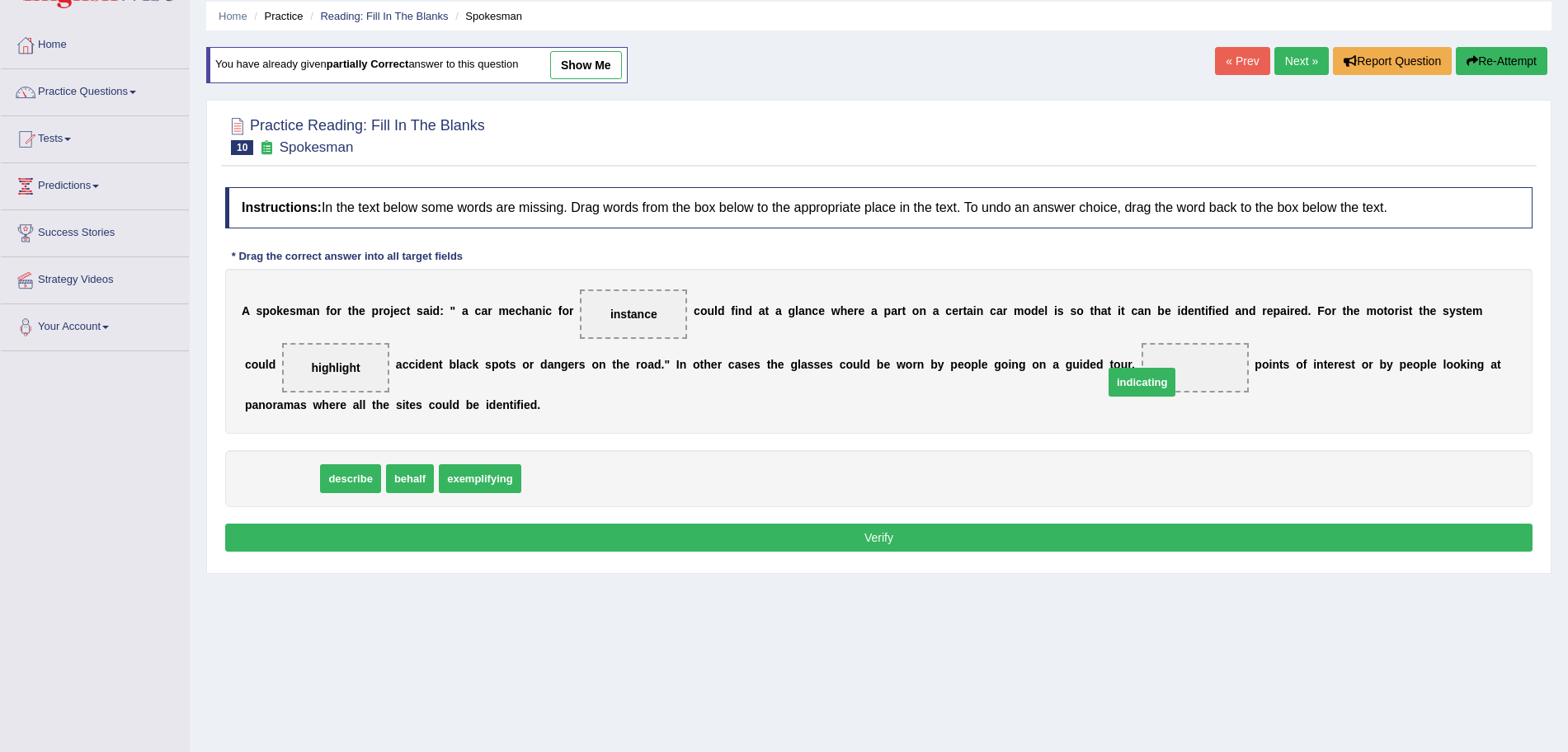
drag, startPoint x: 306, startPoint y: 483, endPoint x: 1168, endPoint y: 386, distance: 867.4
click at [975, 542] on button "Verify" at bounding box center [879, 537] width 1307 height 28
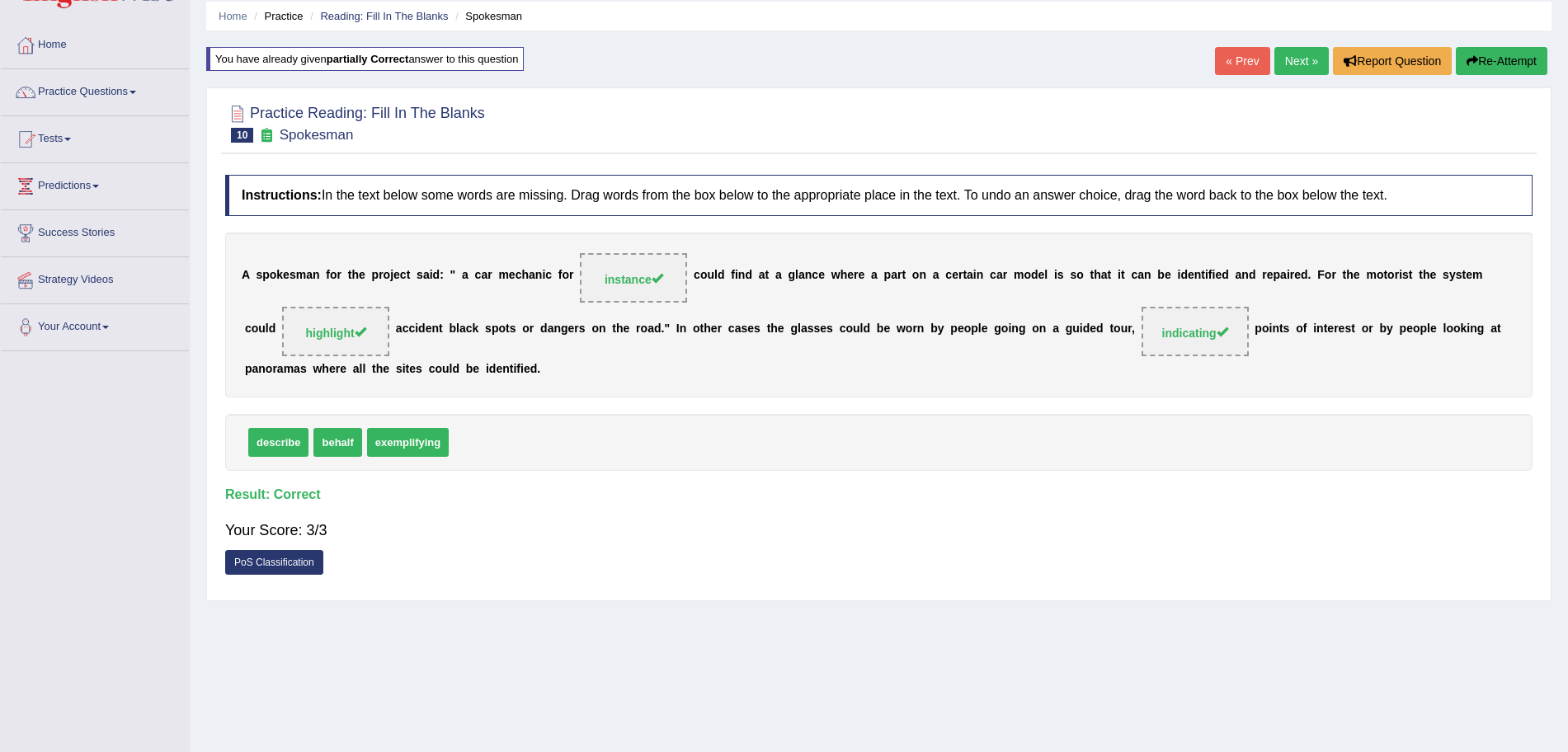
click at [1306, 61] on link "Next »" at bounding box center [1301, 61] width 55 height 28
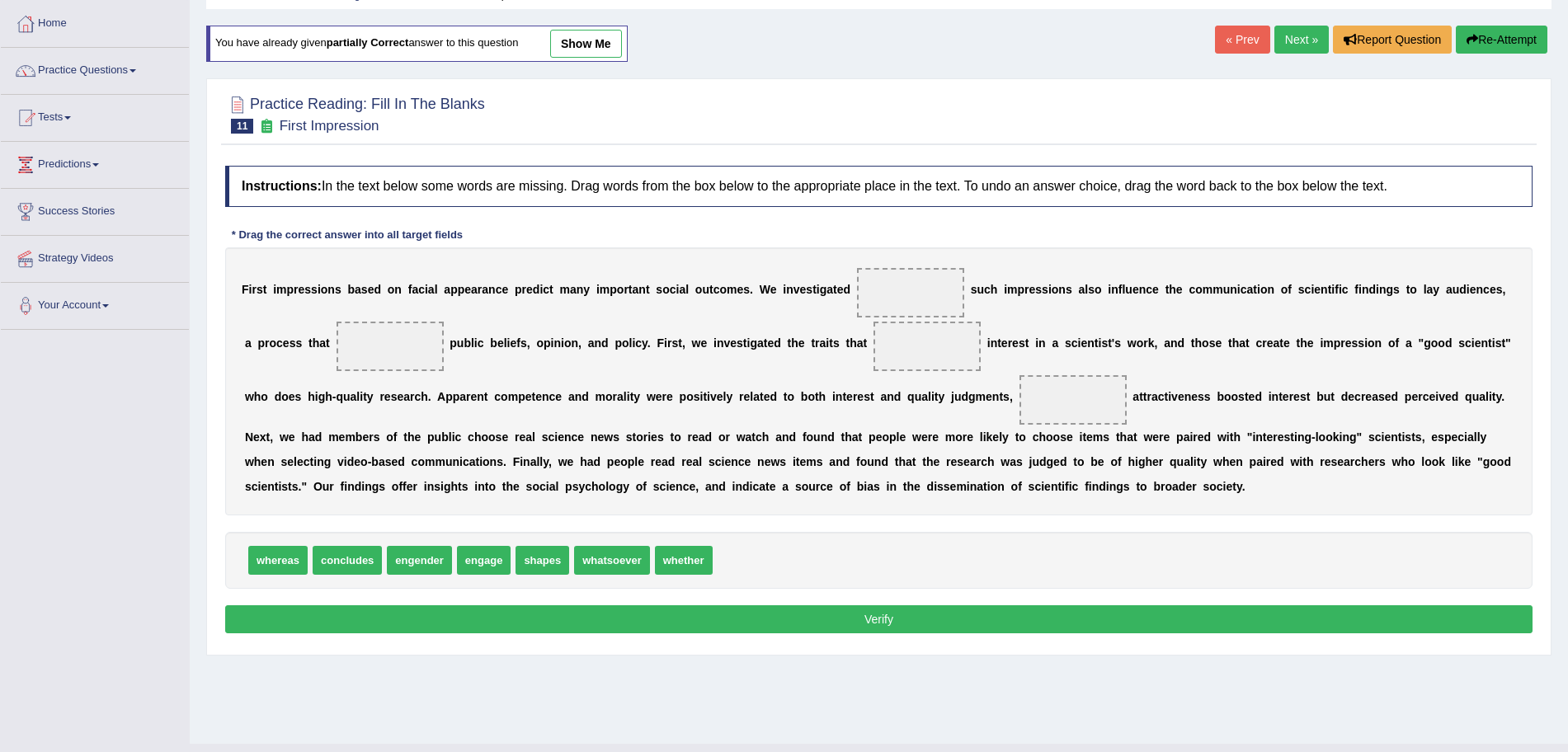
scroll to position [85, 0]
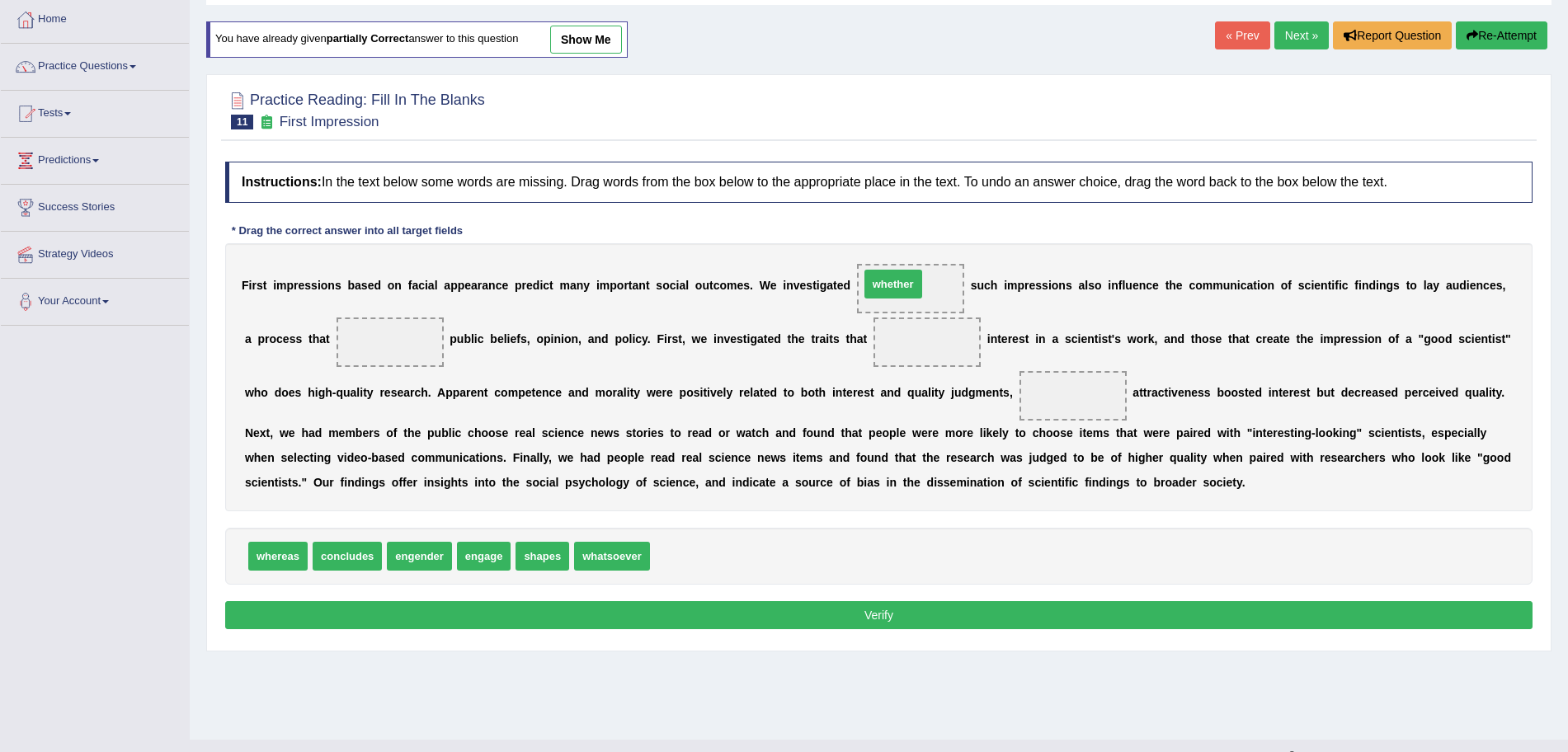
drag, startPoint x: 693, startPoint y: 550, endPoint x: 903, endPoint y: 278, distance: 343.6
drag, startPoint x: 488, startPoint y: 560, endPoint x: 399, endPoint y: 302, distance: 272.9
click at [399, 302] on span "engage" at bounding box center [396, 297] width 55 height 29
drag, startPoint x: 489, startPoint y: 541, endPoint x: 391, endPoint y: 329, distance: 233.6
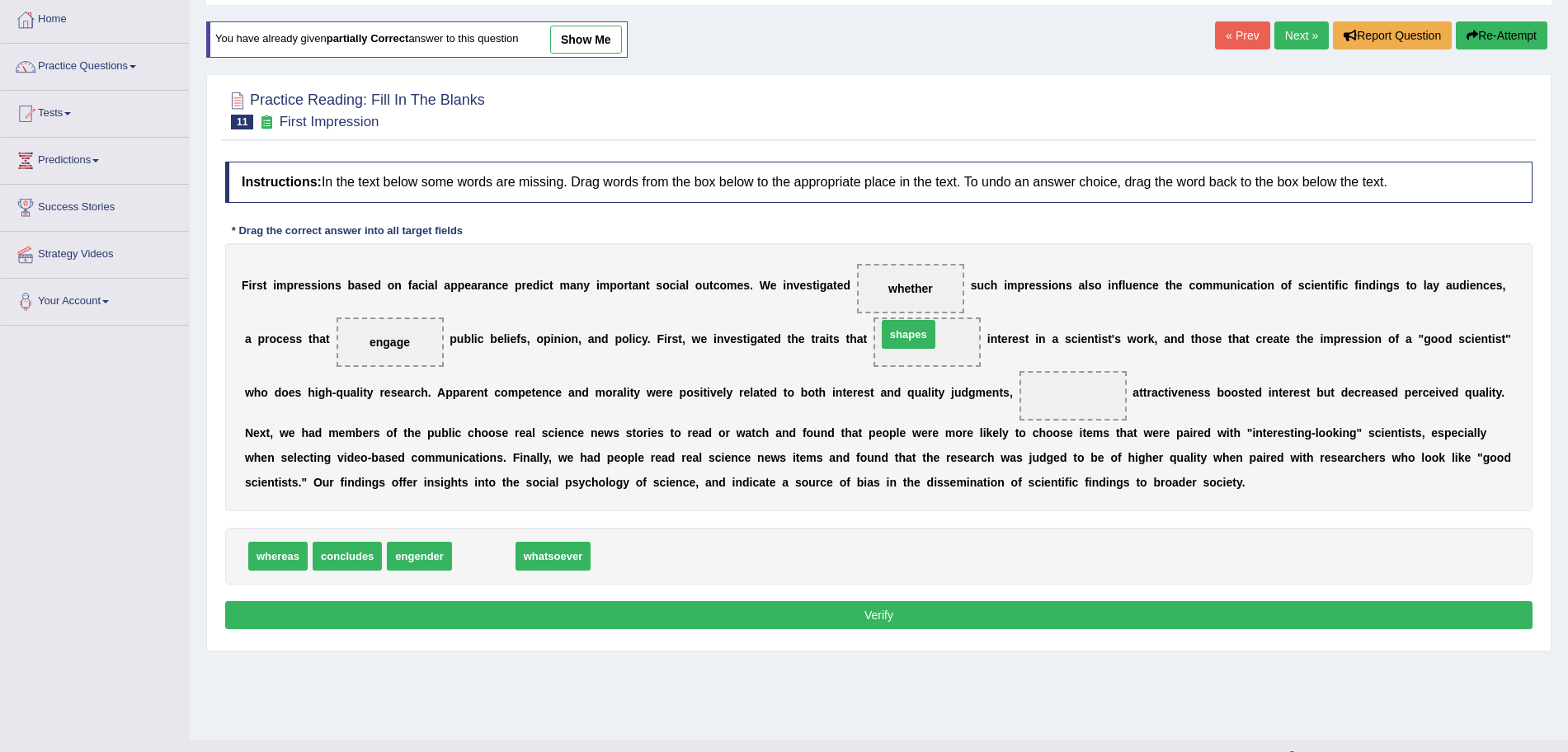
drag, startPoint x: 489, startPoint y: 551, endPoint x: 912, endPoint y: 330, distance: 477.3
drag, startPoint x: 503, startPoint y: 549, endPoint x: 1098, endPoint y: 387, distance: 616.7
click at [964, 620] on button "Verify" at bounding box center [879, 615] width 1307 height 28
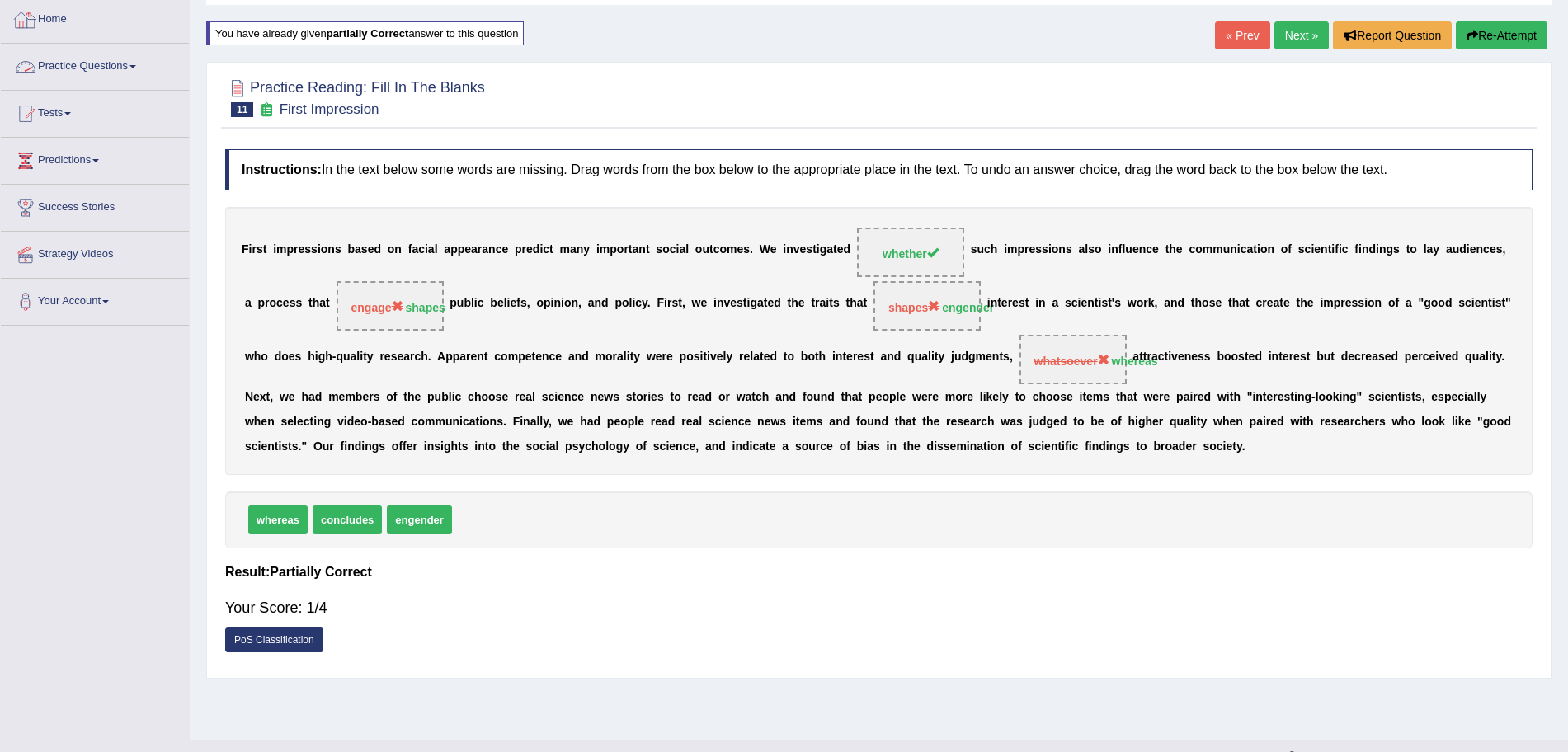
click at [93, 60] on link "Practice Questions" at bounding box center [94, 65] width 188 height 42
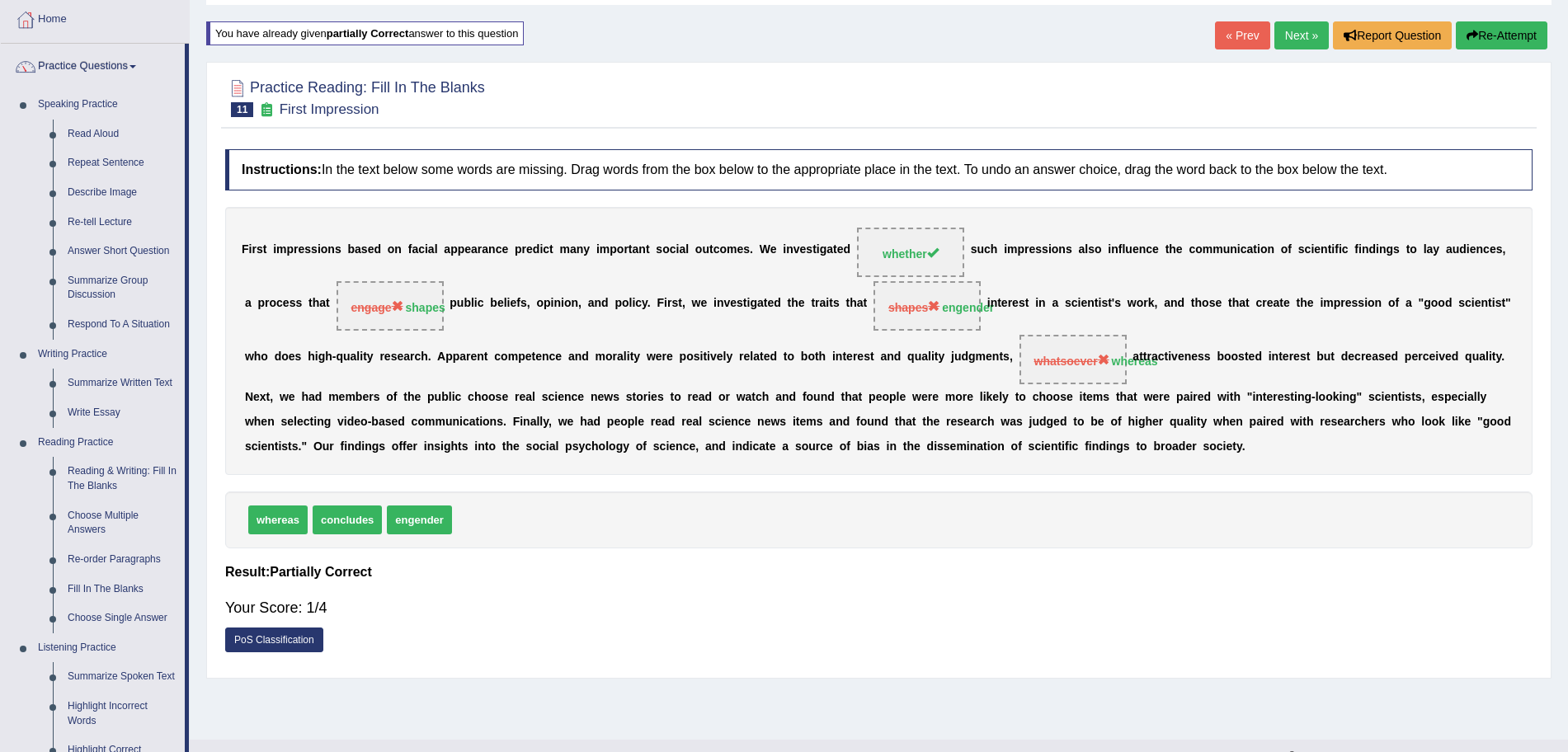
scroll to position [227, 0]
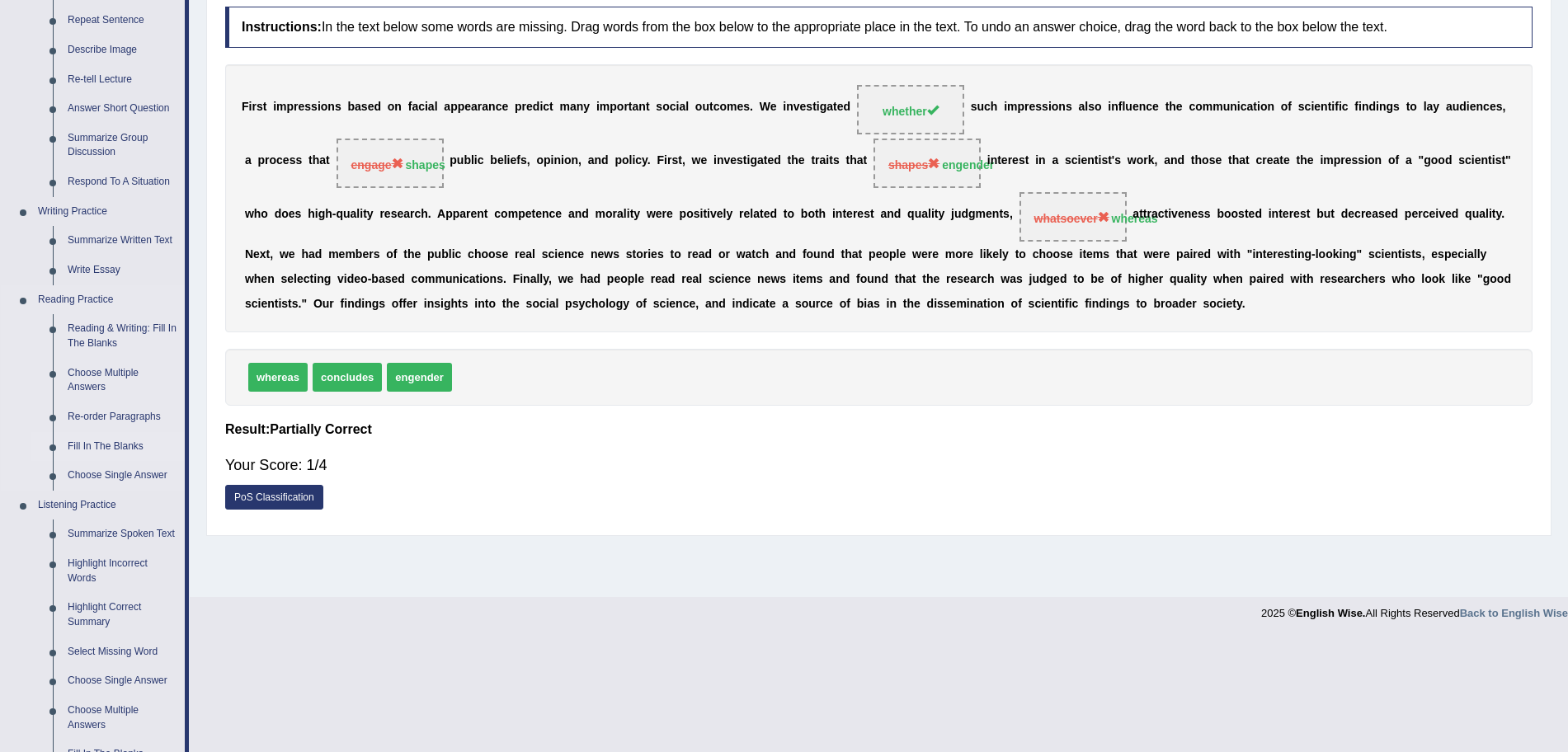
click at [100, 440] on link "Fill In The Blanks" at bounding box center [122, 447] width 124 height 30
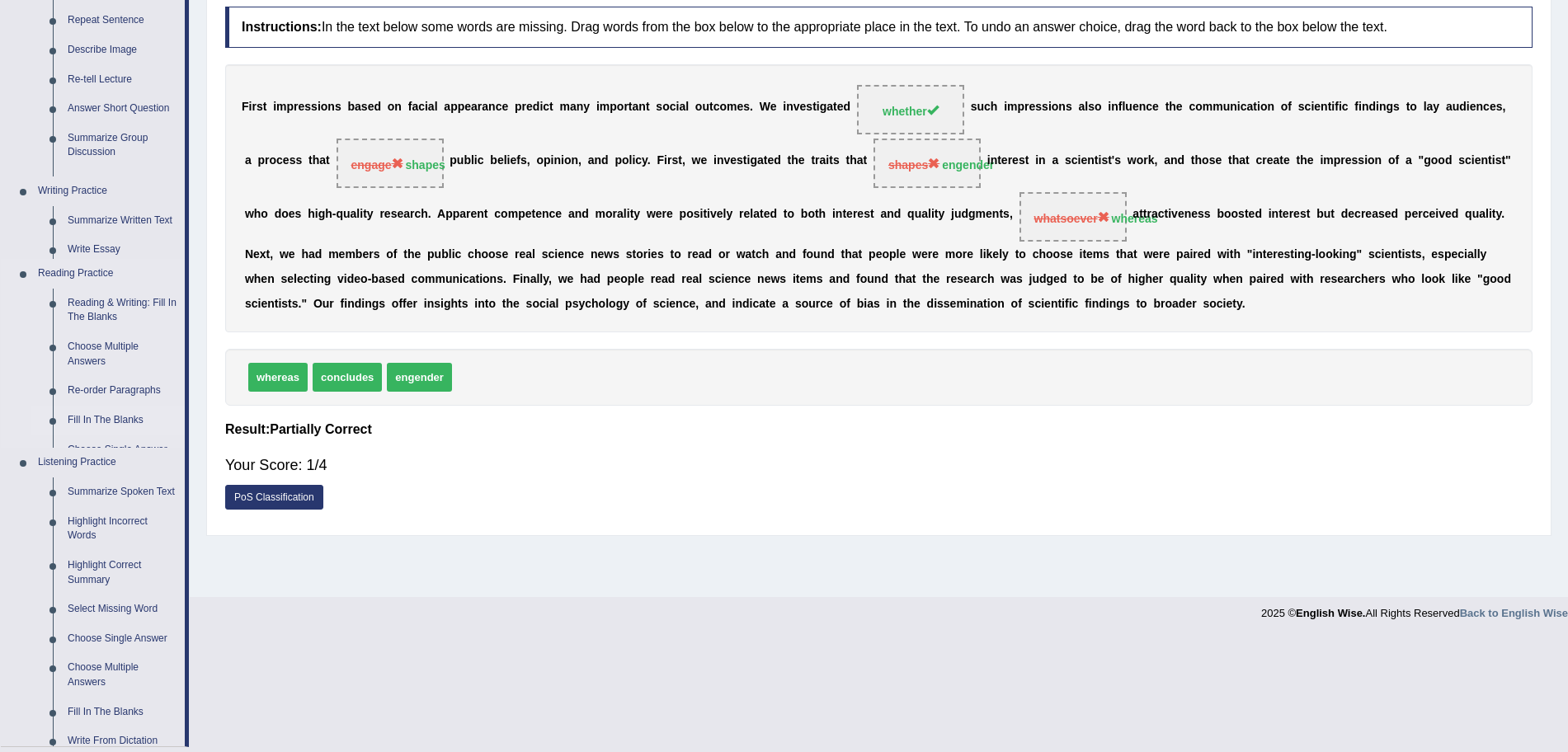
scroll to position [114, 0]
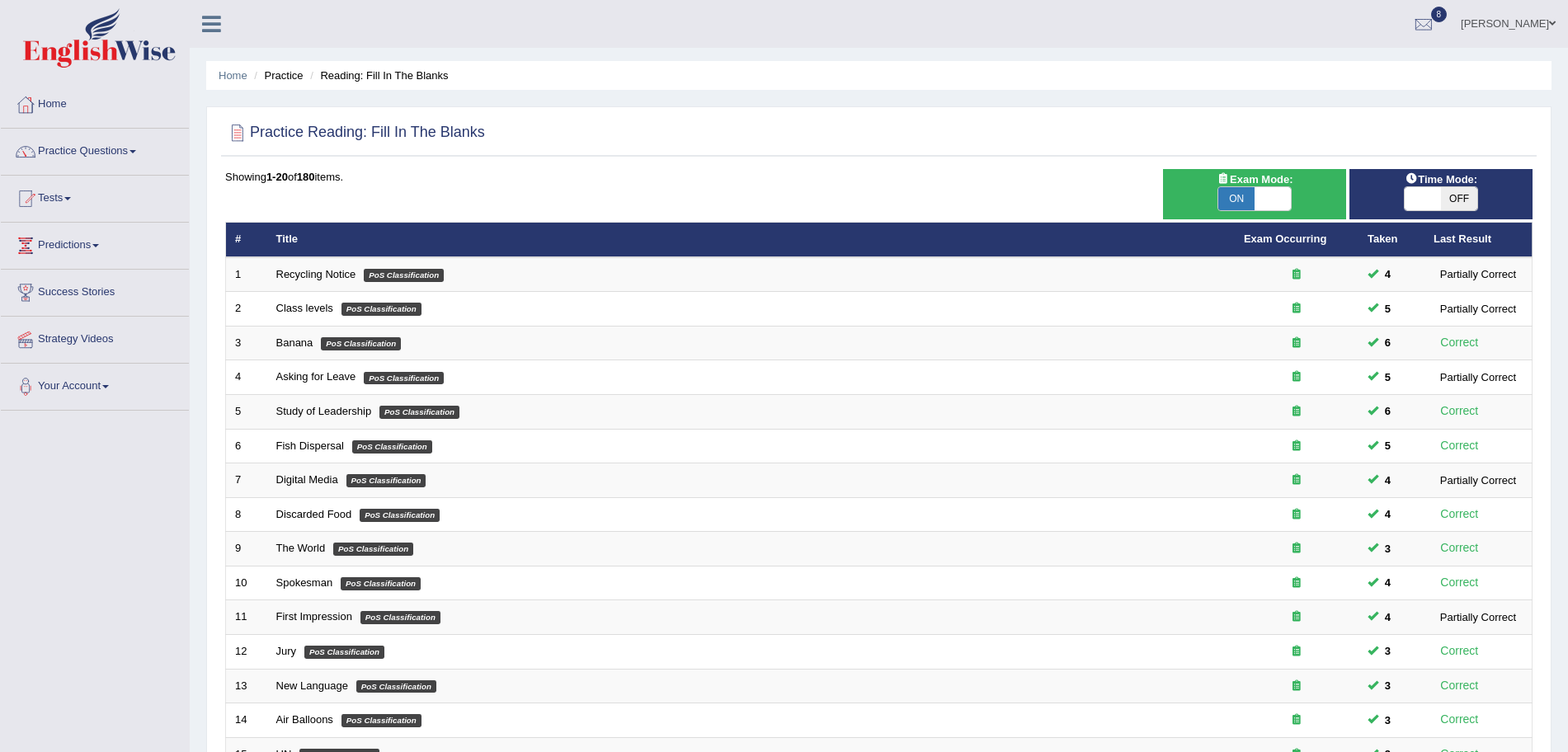
drag, startPoint x: 1583, startPoint y: 230, endPoint x: 1583, endPoint y: 156, distance: 74.0
click at [1567, 156] on html "Toggle navigation Home Practice Questions Speaking Practice Read Aloud Repeat S…" at bounding box center [784, 376] width 1568 height 752
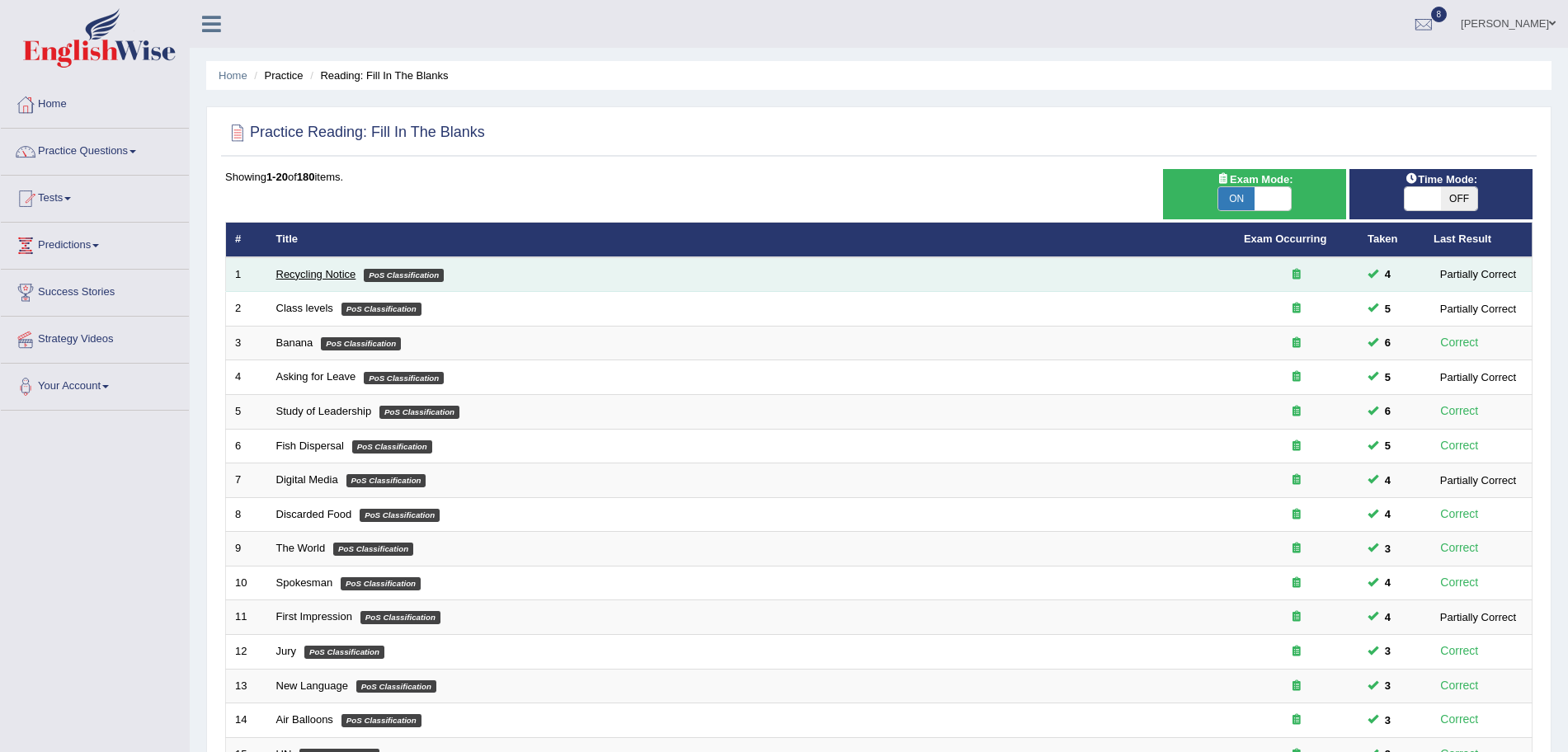
click at [301, 268] on link "Recycling Notice" at bounding box center [316, 274] width 80 height 12
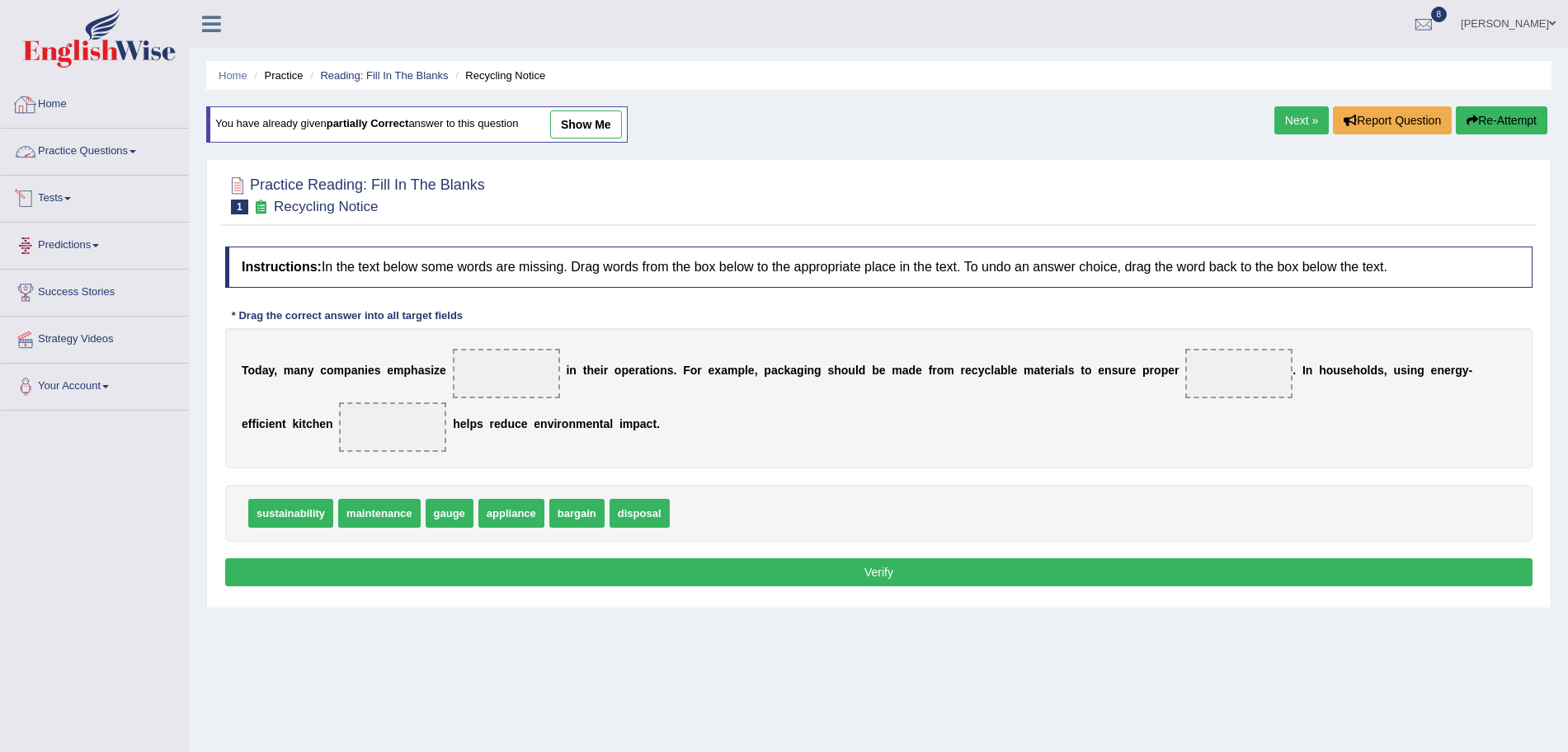
click at [119, 145] on link "Practice Questions" at bounding box center [94, 150] width 188 height 42
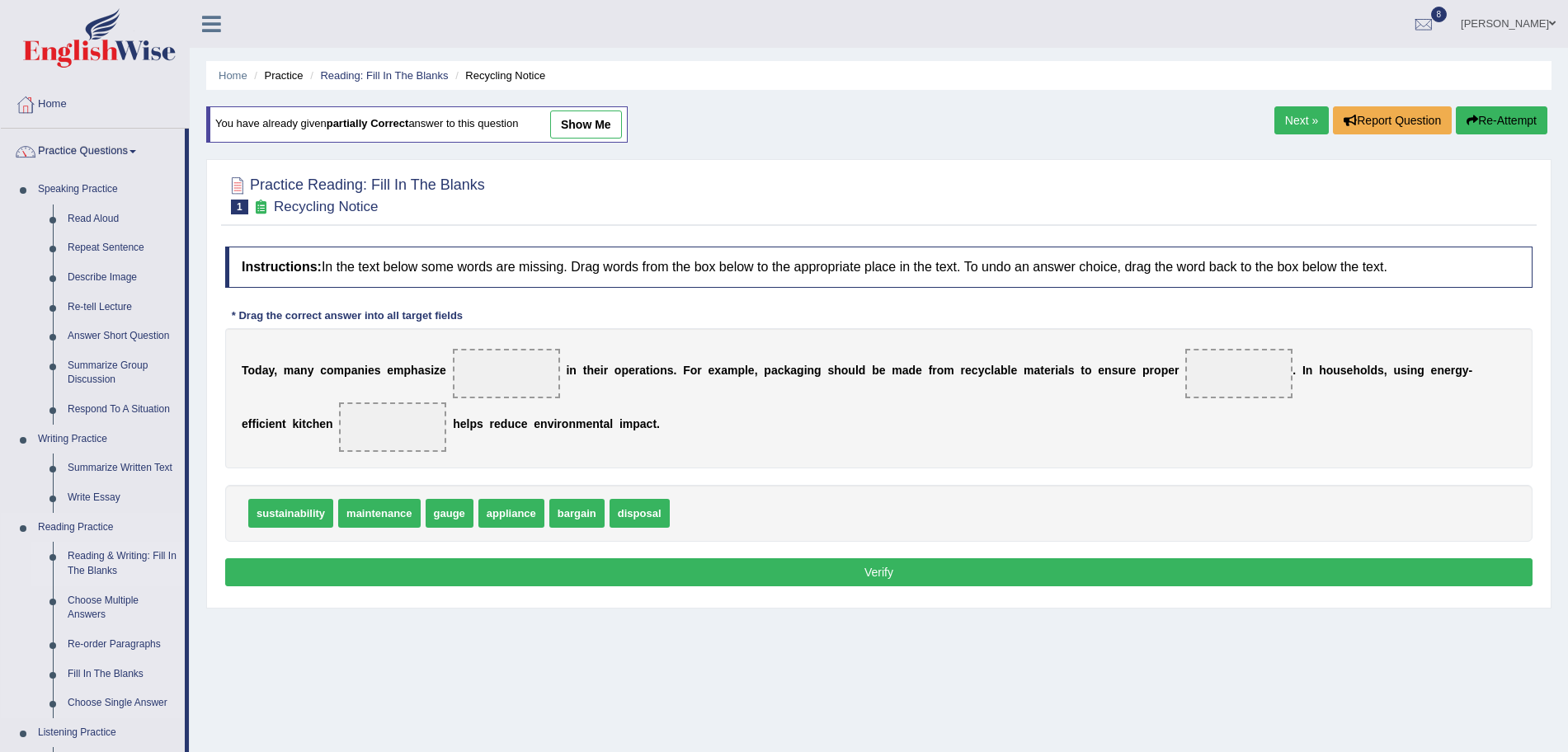
click at [92, 565] on link "Reading & Writing: Fill In The Blanks" at bounding box center [122, 564] width 124 height 44
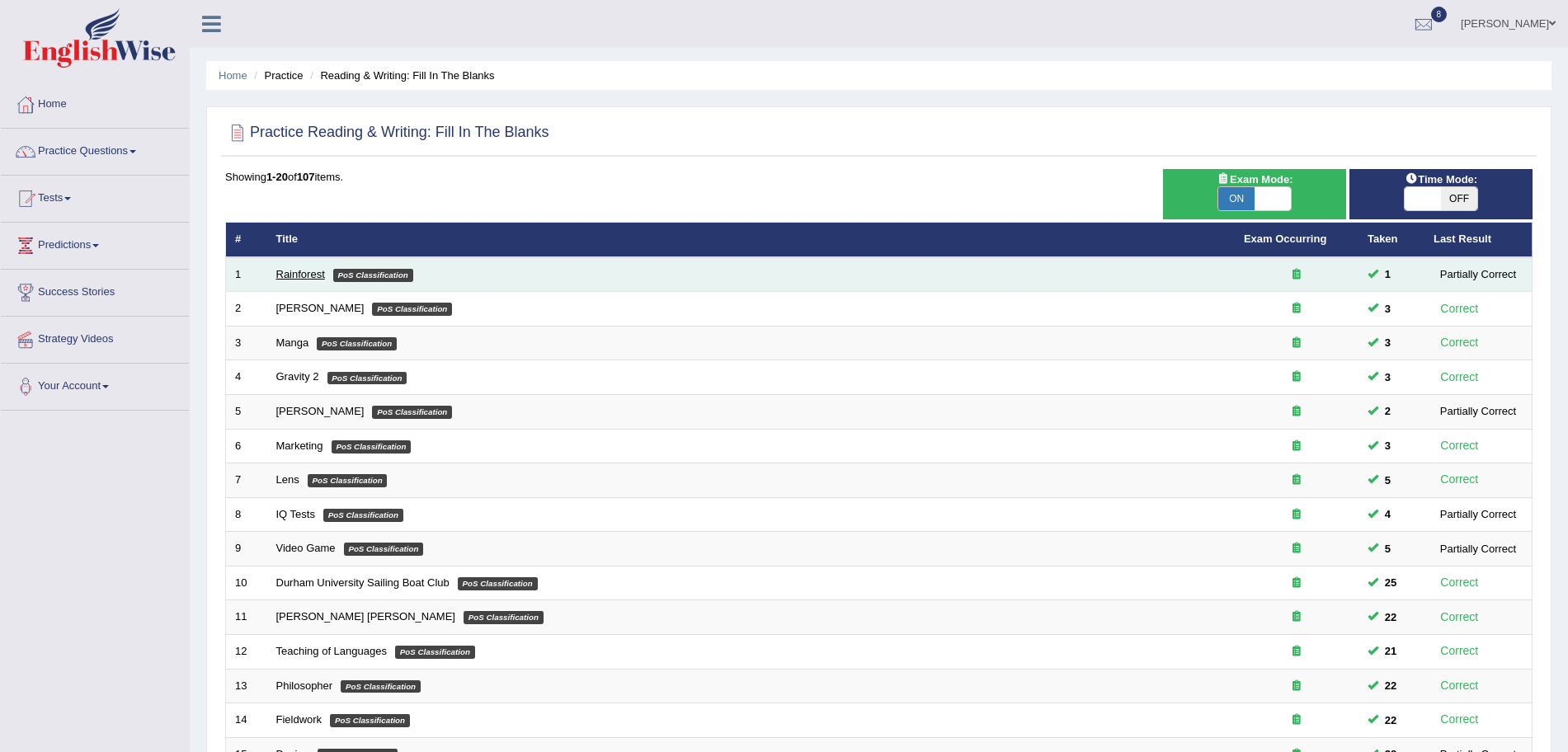
click at [299, 274] on link "Rainforest" at bounding box center [300, 274] width 49 height 12
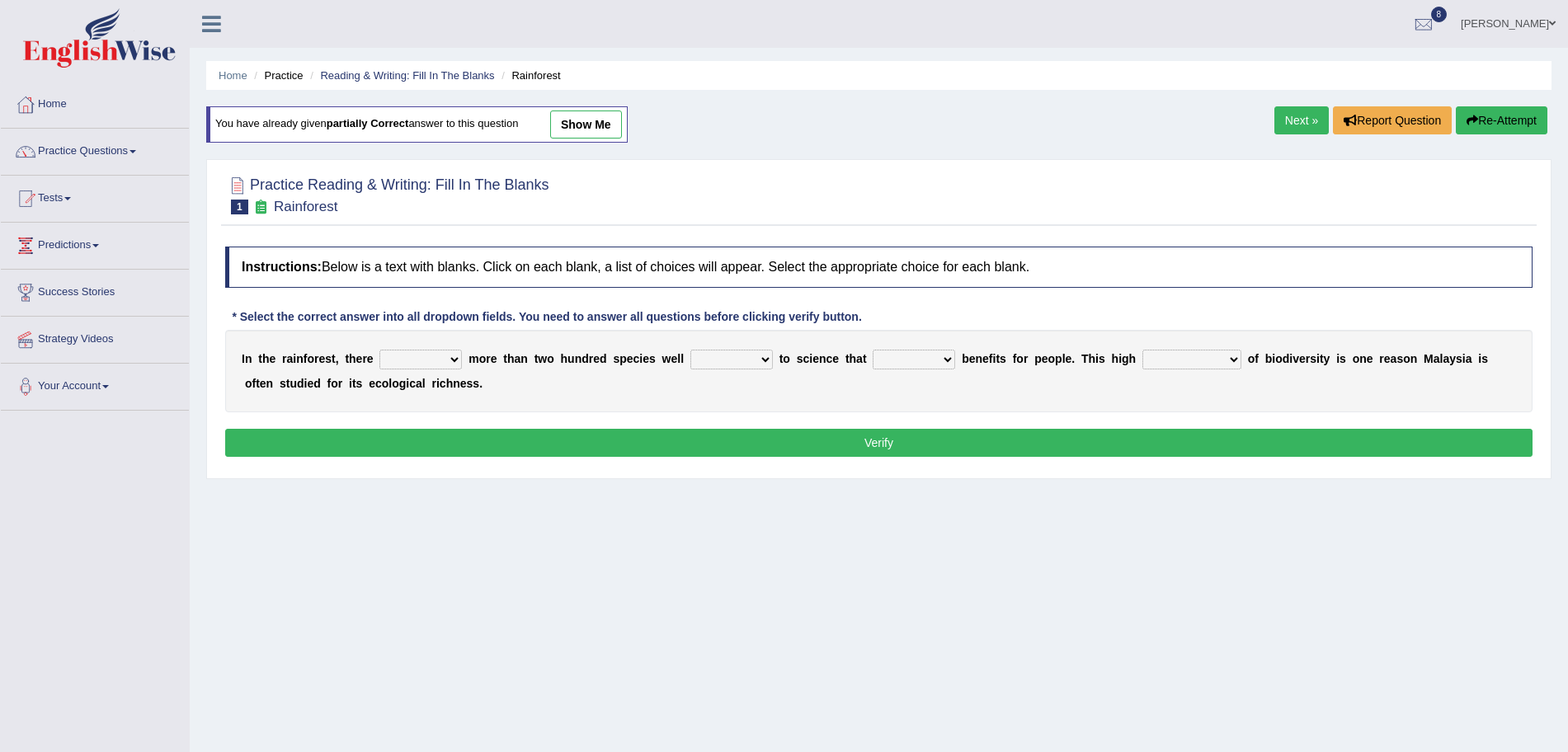
click at [411, 353] on select "have can be has is" at bounding box center [420, 360] width 82 height 20
select select "can be"
click at [379, 350] on select "have can be has is" at bounding box center [420, 360] width 82 height 20
click at [734, 365] on select "knowing known knew know" at bounding box center [731, 360] width 82 height 20
select select "known"
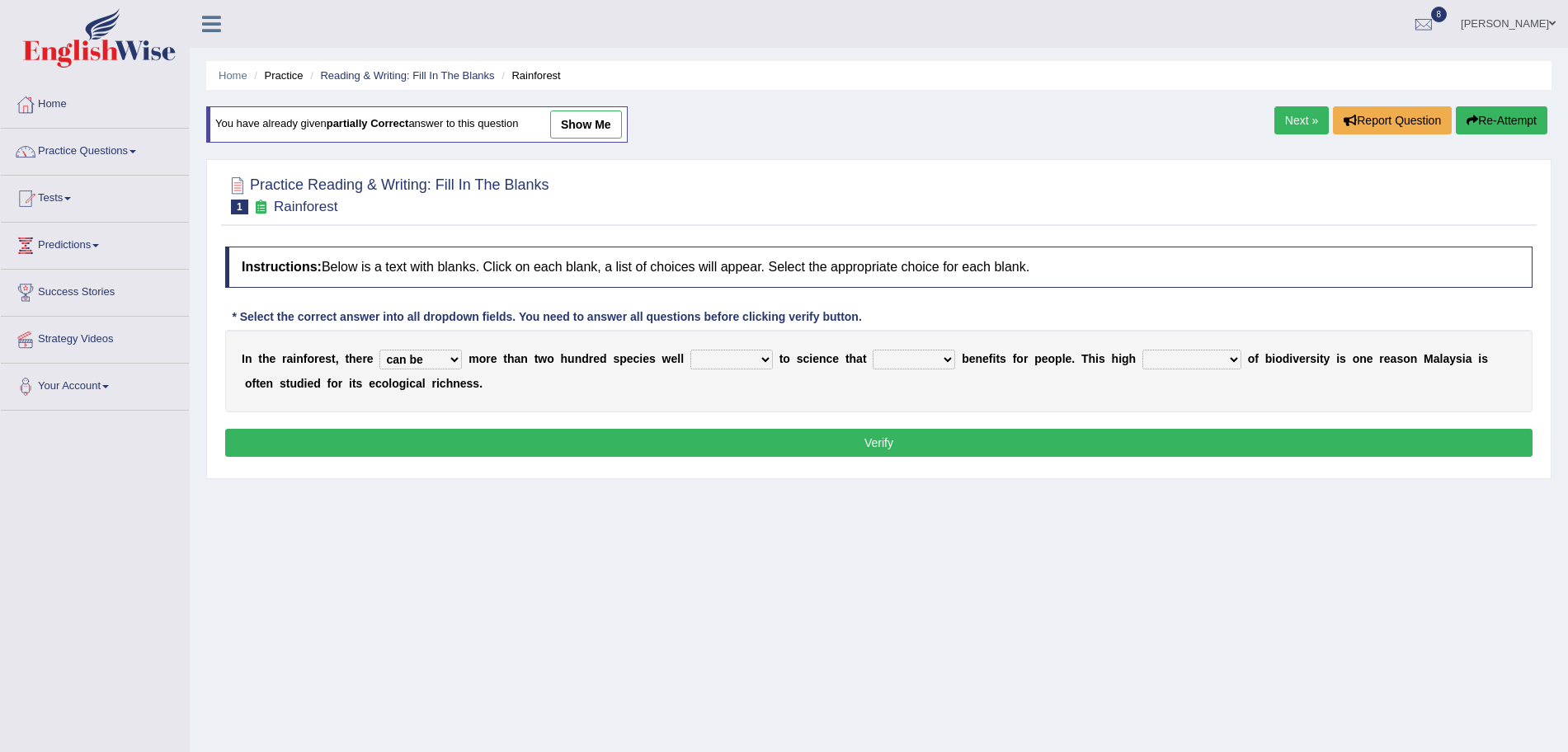
click at [690, 350] on select "knowing known knew know" at bounding box center [731, 360] width 82 height 20
click at [927, 356] on select "contain contained containing contains" at bounding box center [914, 360] width 82 height 20
select select "contains"
click at [873, 350] on select "contain contained containing contains" at bounding box center [914, 360] width 82 height 20
click at [1185, 361] on select "condensation conjunction continuity complexity" at bounding box center [1192, 360] width 99 height 20
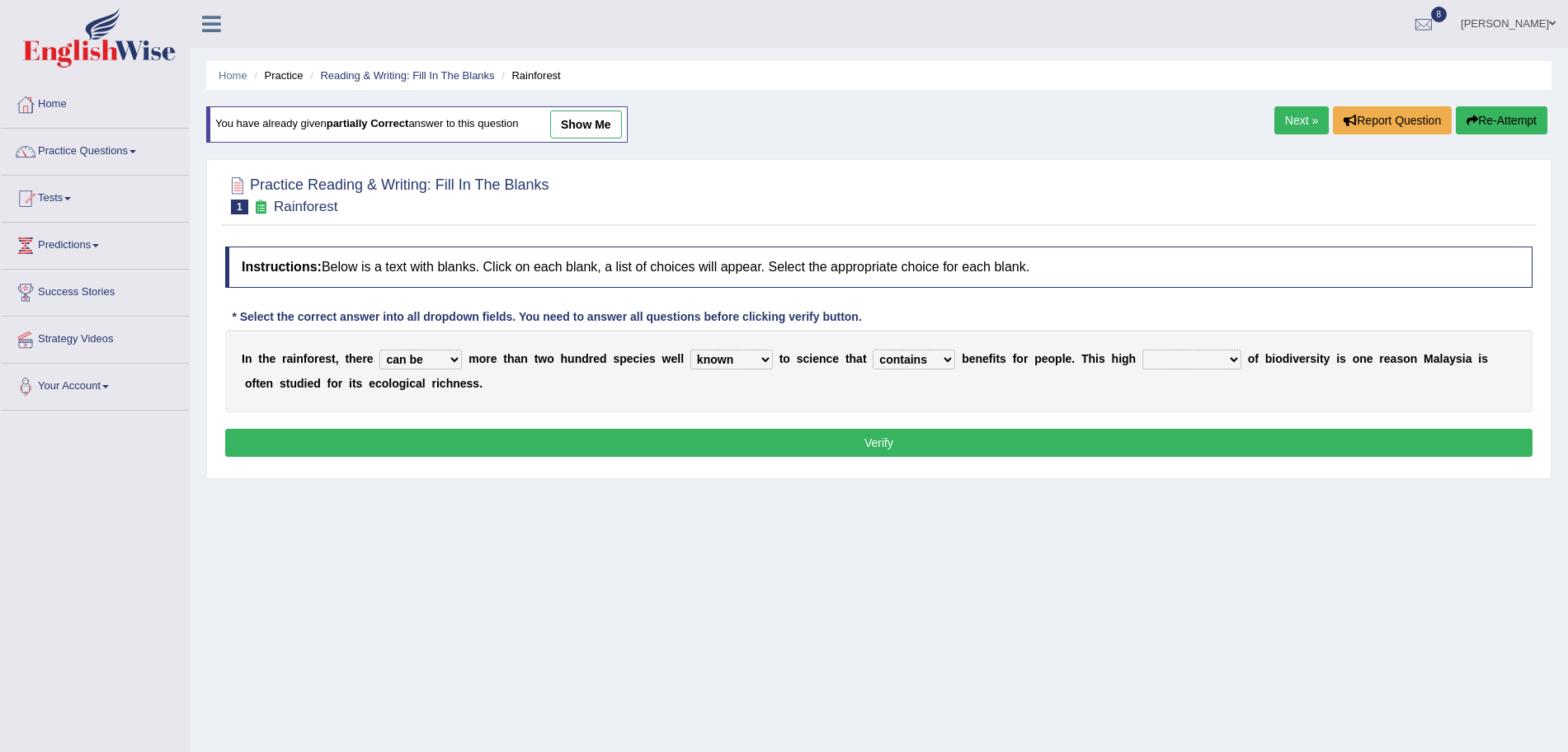
select select "complexity"
click at [1143, 350] on select "condensation conjunction continuity complexity" at bounding box center [1192, 360] width 99 height 20
click at [1086, 445] on button "Verify" at bounding box center [879, 443] width 1307 height 28
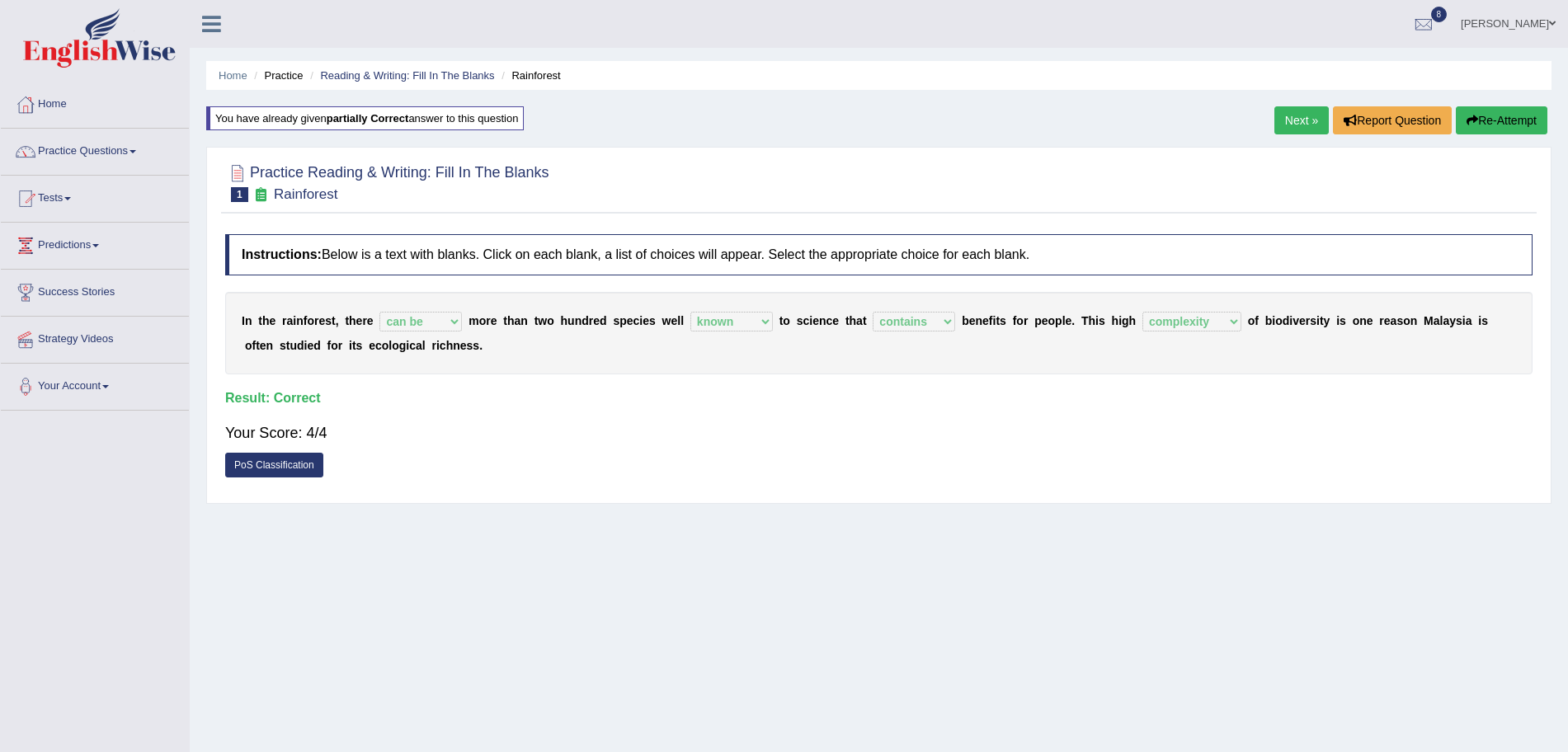
click at [1288, 122] on link "Next »" at bounding box center [1301, 120] width 55 height 28
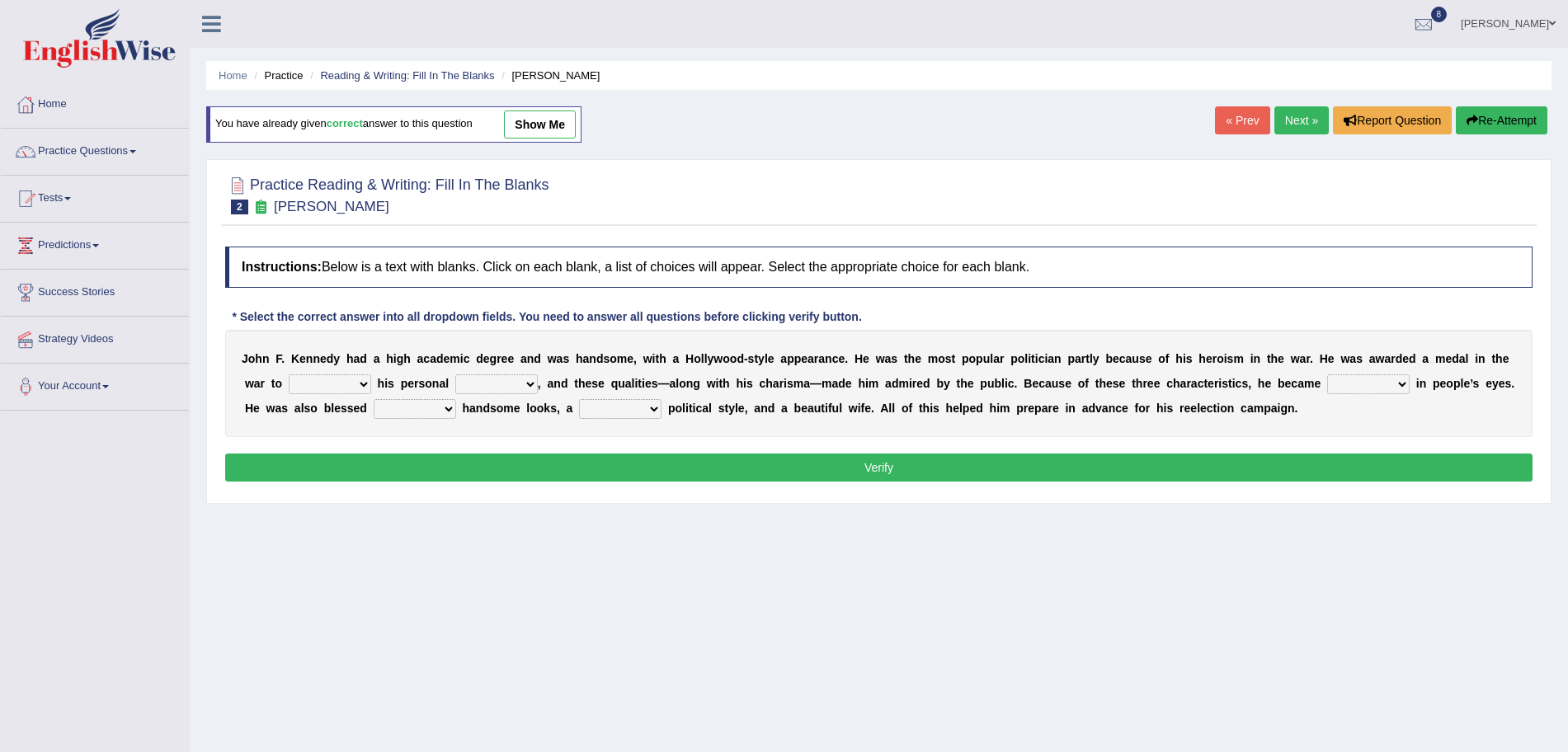
click at [339, 388] on select "prove show evidence upthrow" at bounding box center [330, 384] width 82 height 20
select select "show"
click at [289, 375] on select "prove show evidence upthrow" at bounding box center [330, 384] width 82 height 20
click at [492, 381] on select "passion courage charm liking" at bounding box center [496, 384] width 82 height 20
select select "courage"
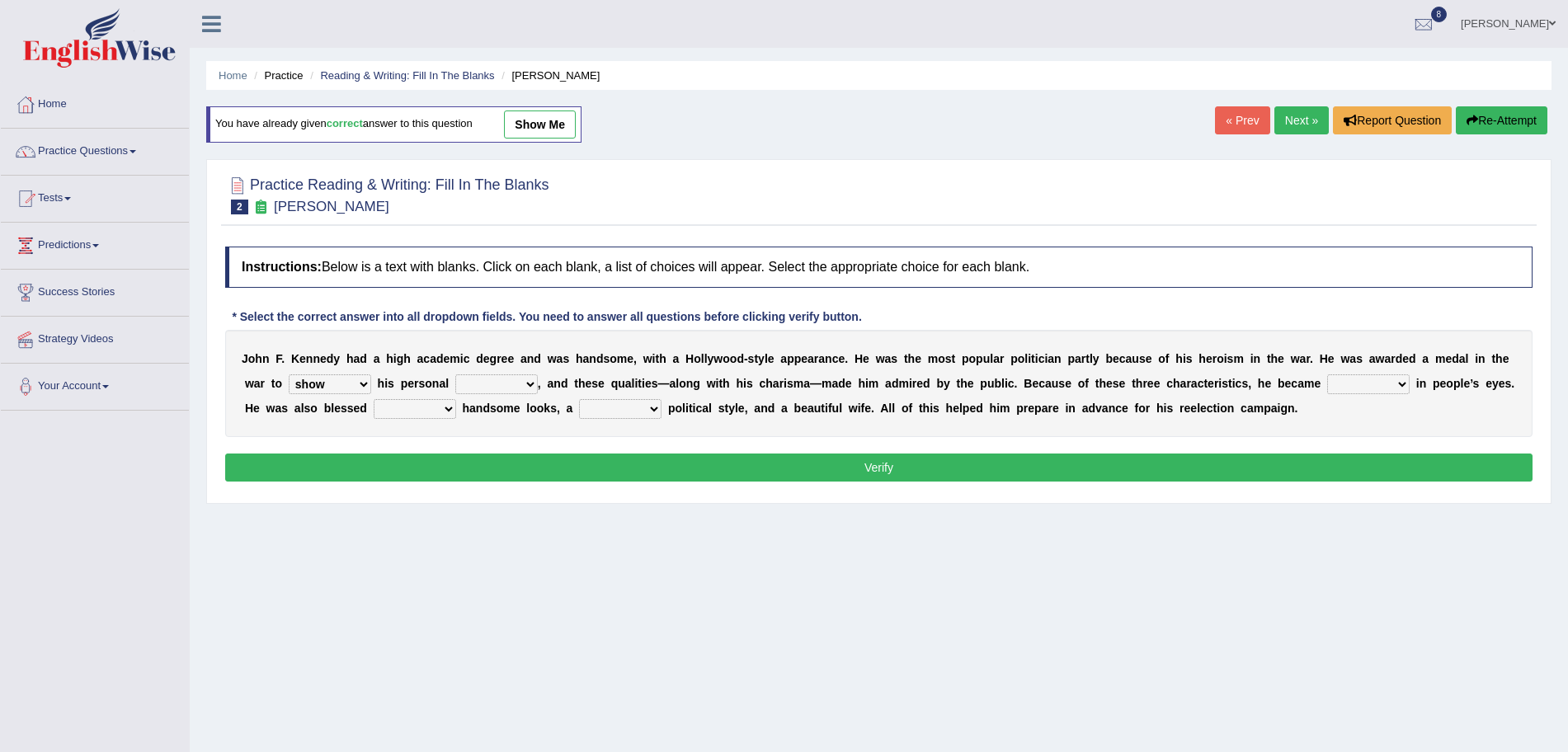
click at [455, 375] on select "passion courage charm liking" at bounding box center [496, 384] width 82 height 20
click at [1350, 386] on select "iconic ironic identical impotent" at bounding box center [1367, 384] width 82 height 20
select select "iconic"
click at [1327, 375] on select "iconic ironic identical impotent" at bounding box center [1367, 384] width 82 height 20
click at [414, 410] on select "with in upon to" at bounding box center [414, 409] width 82 height 20
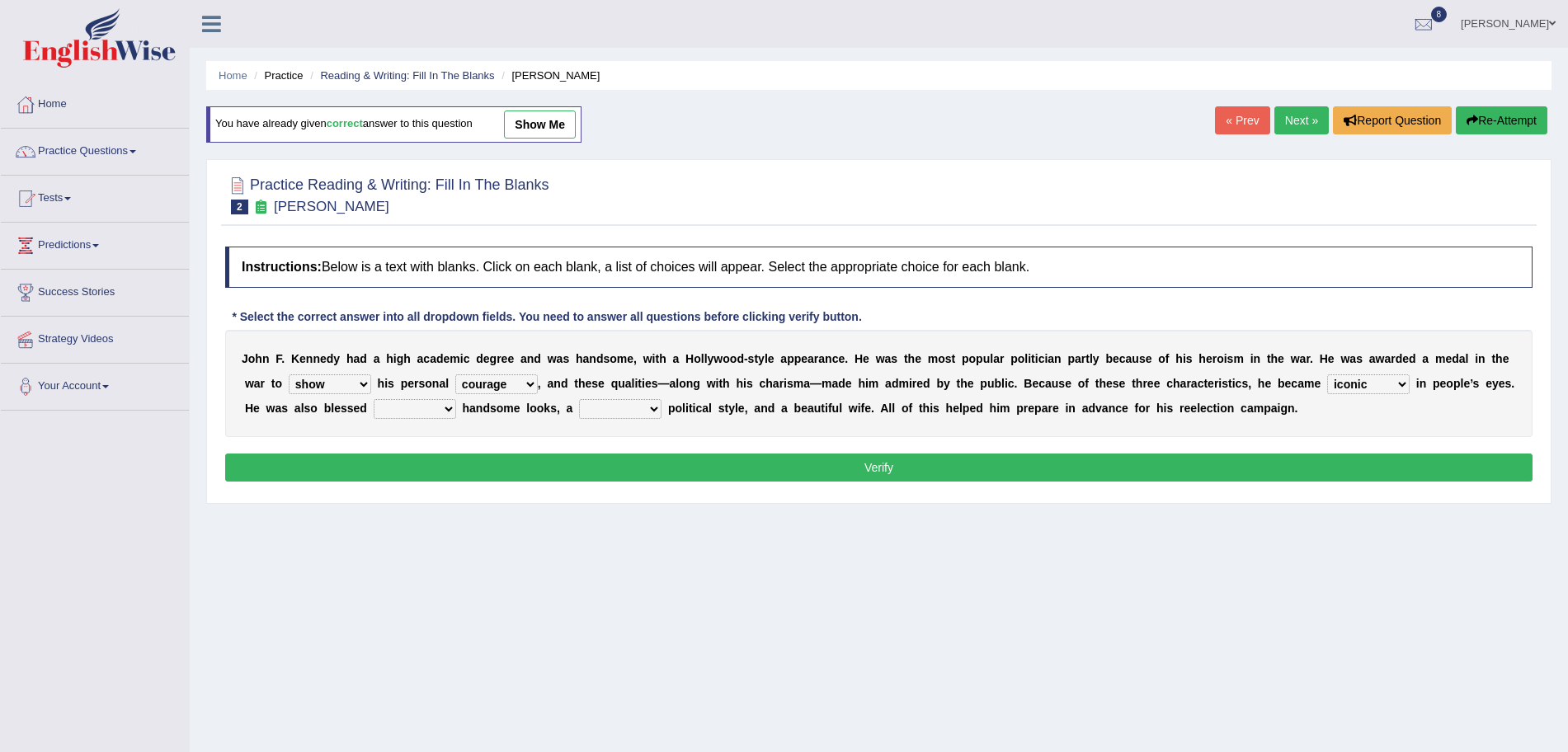
select select "with"
click at [373, 399] on select "with in upon to" at bounding box center [414, 409] width 82 height 20
click at [624, 403] on select "mending mends mended mend" at bounding box center [620, 409] width 82 height 20
select select "mending"
click at [579, 399] on select "mending mends mended mend" at bounding box center [620, 409] width 82 height 20
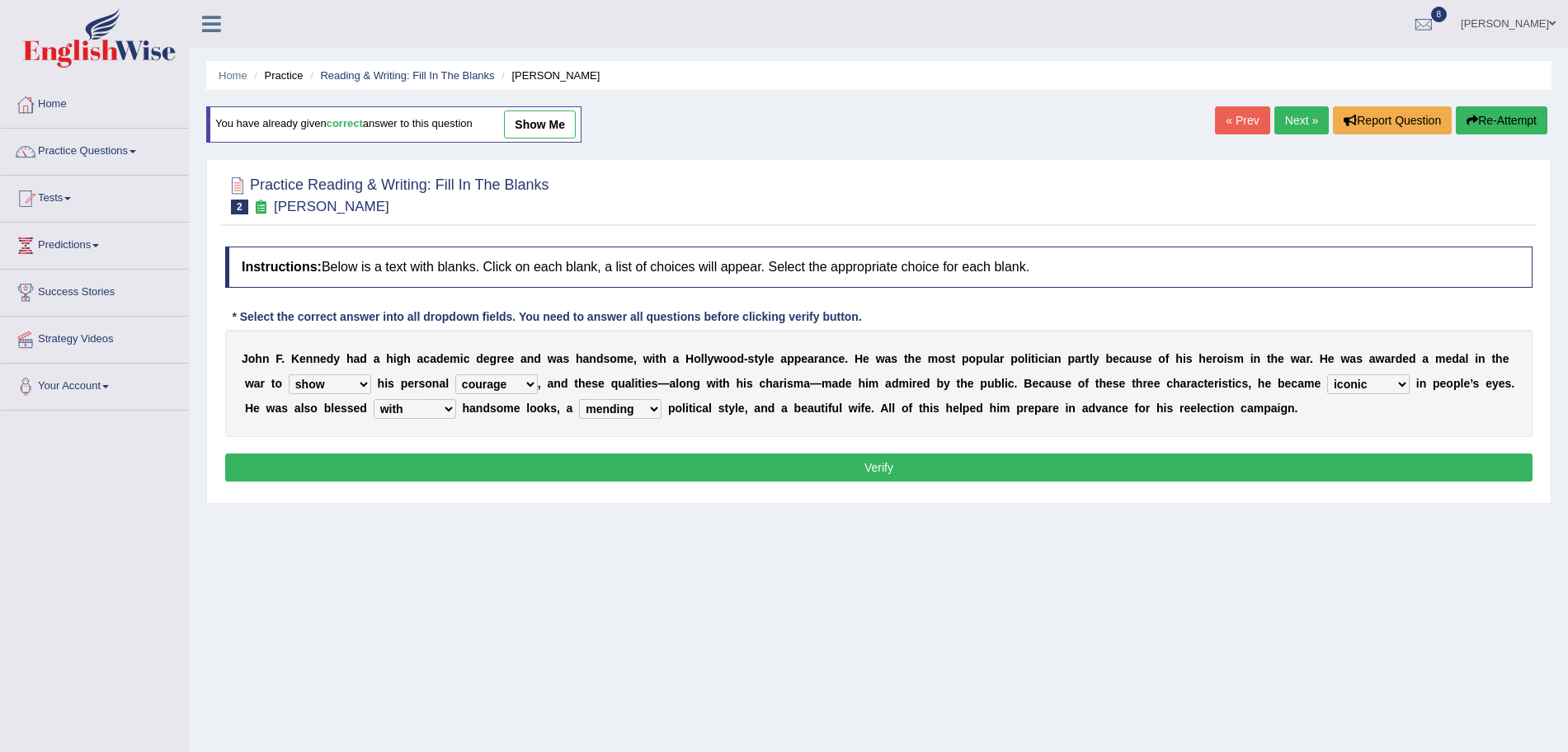
click at [693, 465] on button "Verify" at bounding box center [879, 468] width 1307 height 28
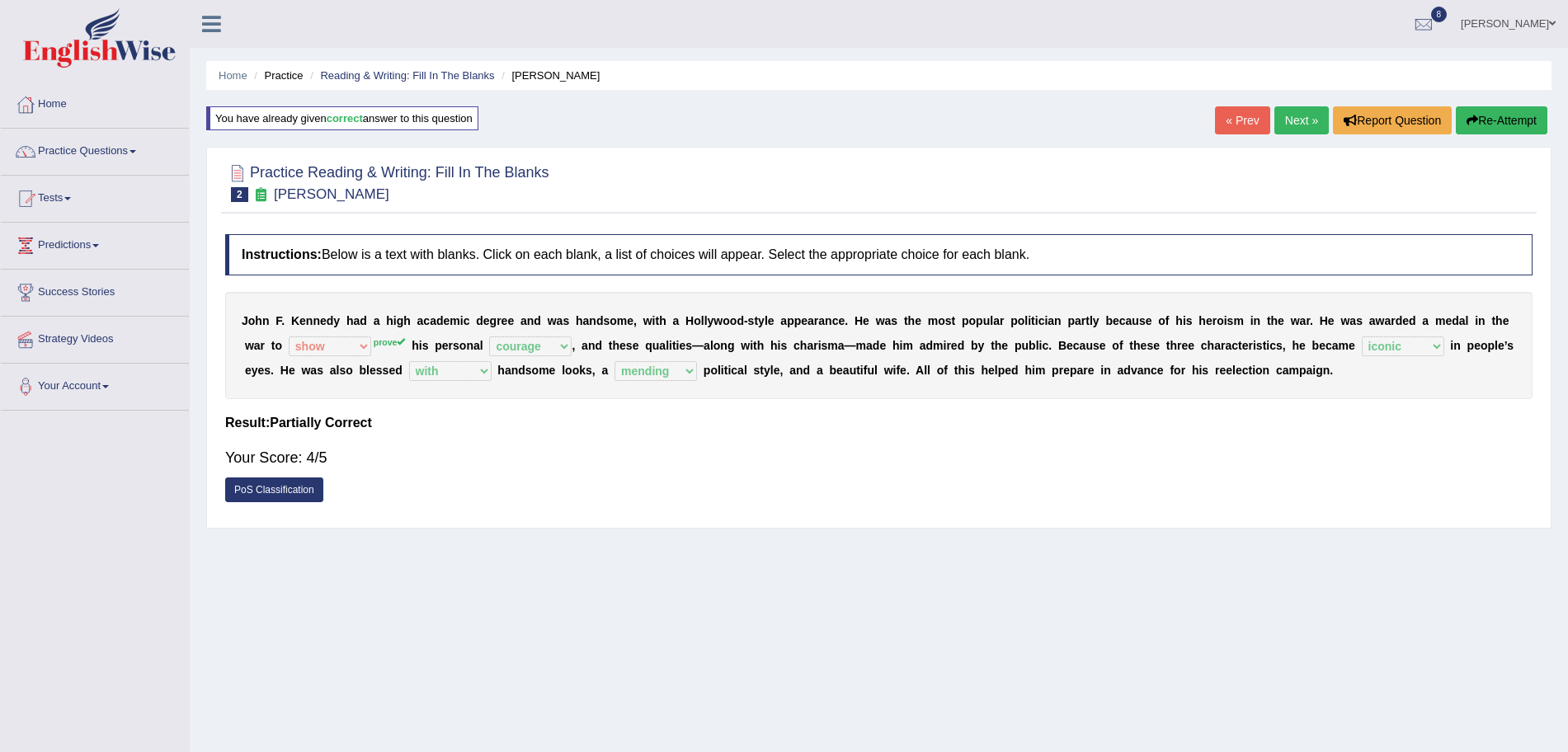
click at [1291, 121] on link "Next »" at bounding box center [1301, 120] width 55 height 28
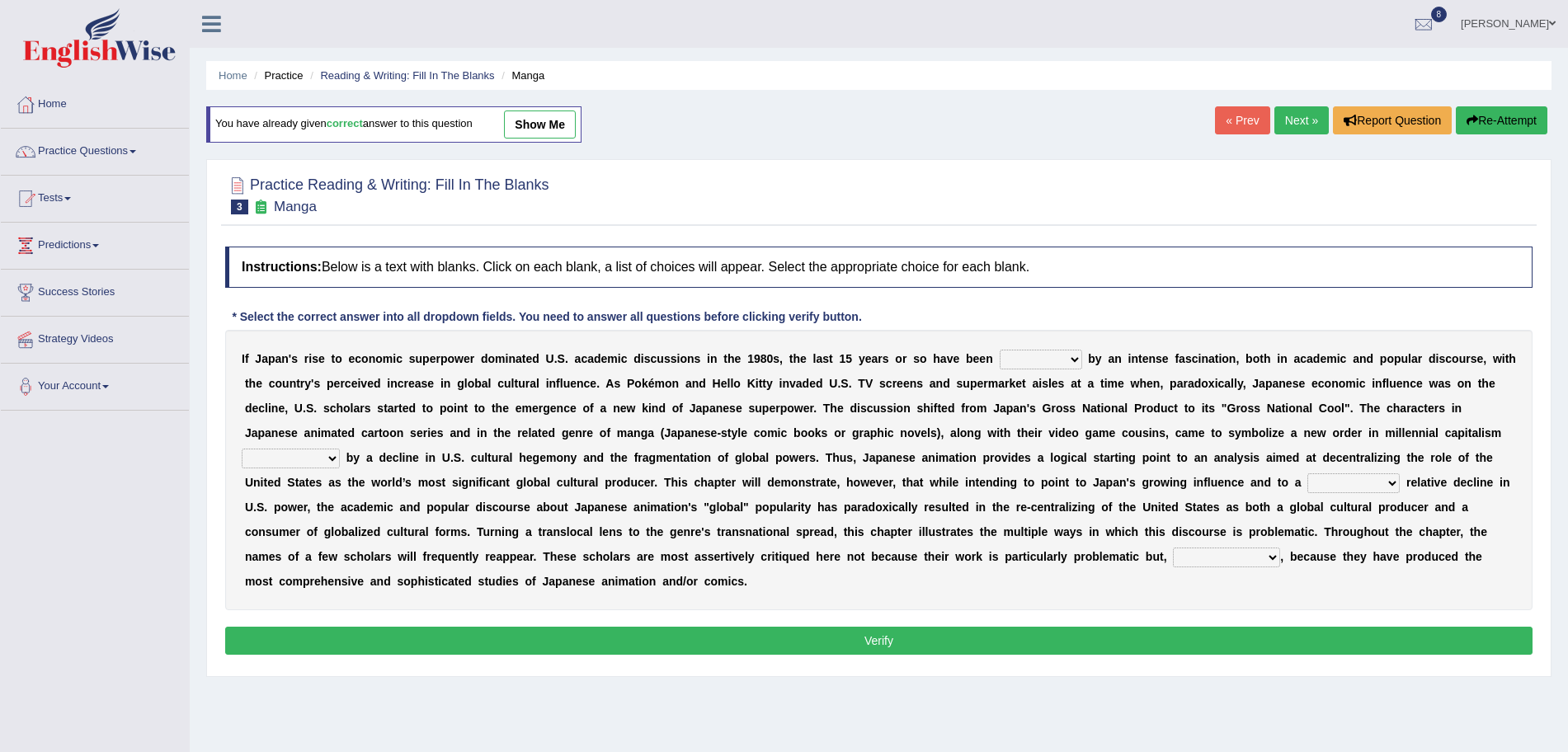
click at [1015, 355] on select "marked dedicated made inspired" at bounding box center [1040, 360] width 82 height 20
select select "marked"
click at [999, 350] on select "marked dedicated made inspired" at bounding box center [1040, 360] width 82 height 20
click at [308, 464] on select "pocessed characterized opposed tangled" at bounding box center [290, 459] width 98 height 20
select select "characterized"
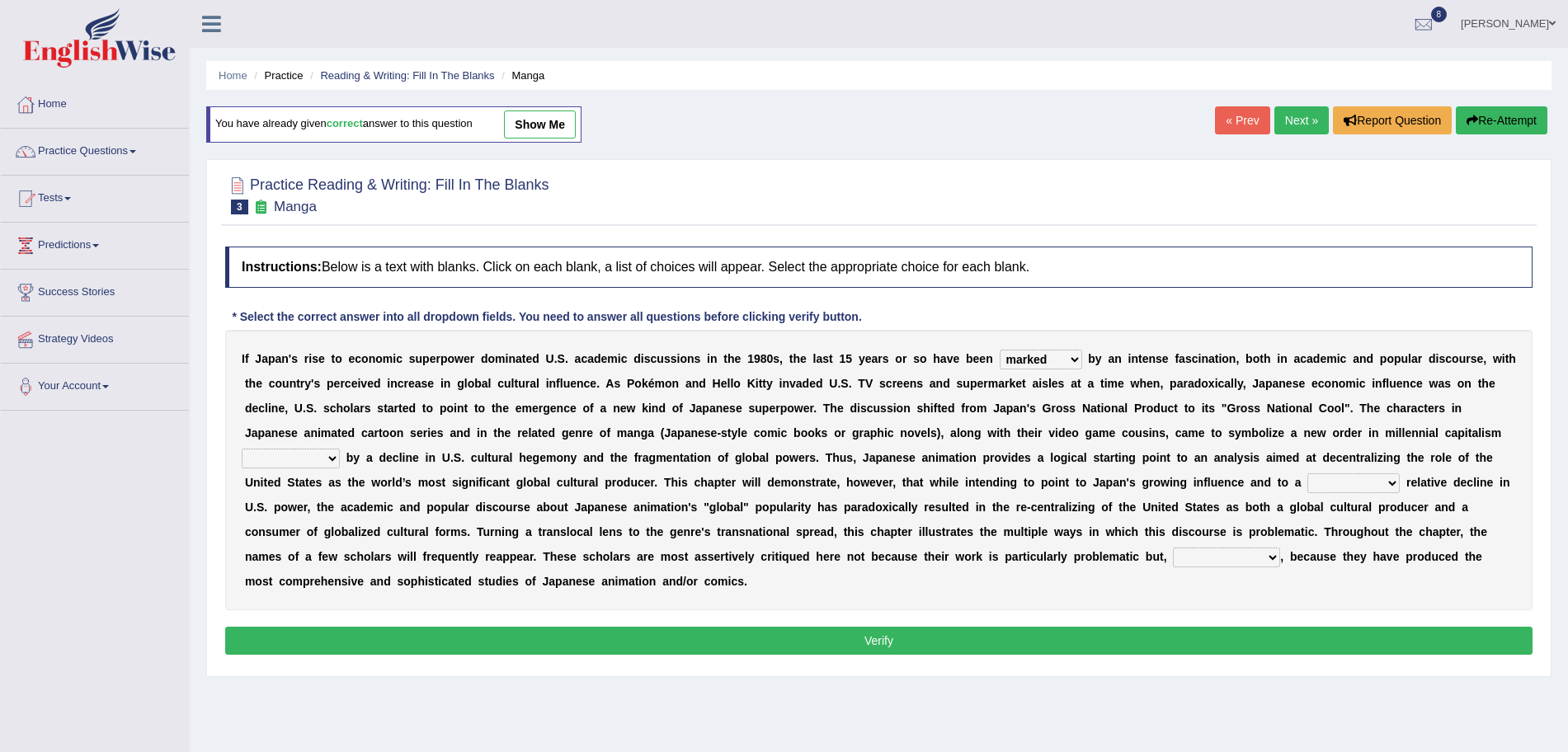
click at [241, 449] on select "pocessed characterized opposed tangled" at bounding box center [290, 459] width 98 height 20
click at [1356, 480] on select "concomitant discrete proportional legitimate" at bounding box center [1353, 484] width 92 height 20
select select "concomitant"
click at [1307, 474] on select "concomitant discrete proportional legitimate" at bounding box center [1353, 484] width 92 height 20
click at [1225, 560] on select "however on the contrary in addition on the whole" at bounding box center [1226, 557] width 107 height 20
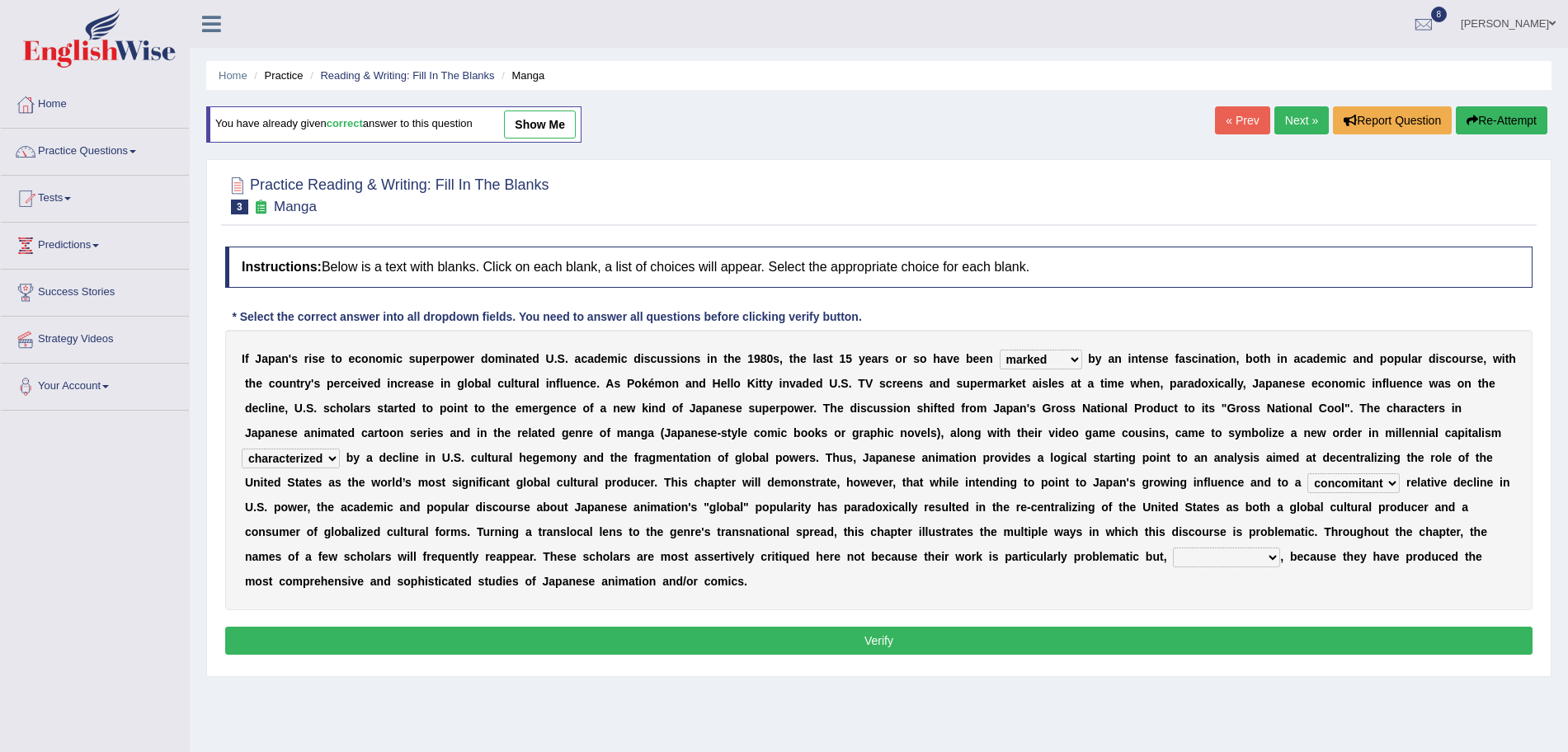
select select "on the contrary"
click at [1173, 547] on select "however on the contrary in addition on the whole" at bounding box center [1226, 557] width 107 height 20
click at [1026, 358] on select "marked dedicated made inspired" at bounding box center [1040, 360] width 82 height 20
select select "inspired"
click at [999, 350] on select "marked dedicated made inspired" at bounding box center [1040, 360] width 82 height 20
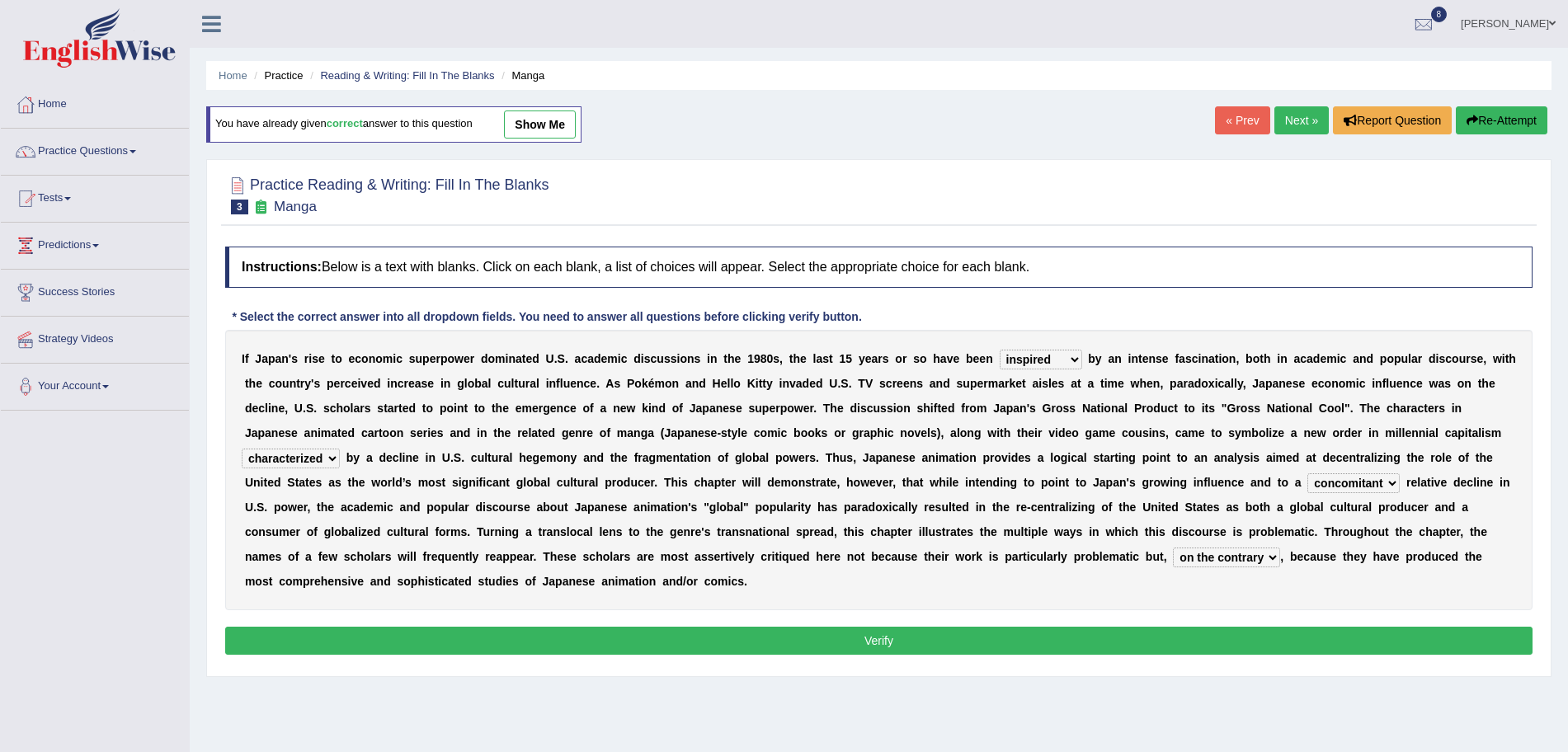
click at [917, 646] on button "Verify" at bounding box center [879, 641] width 1307 height 28
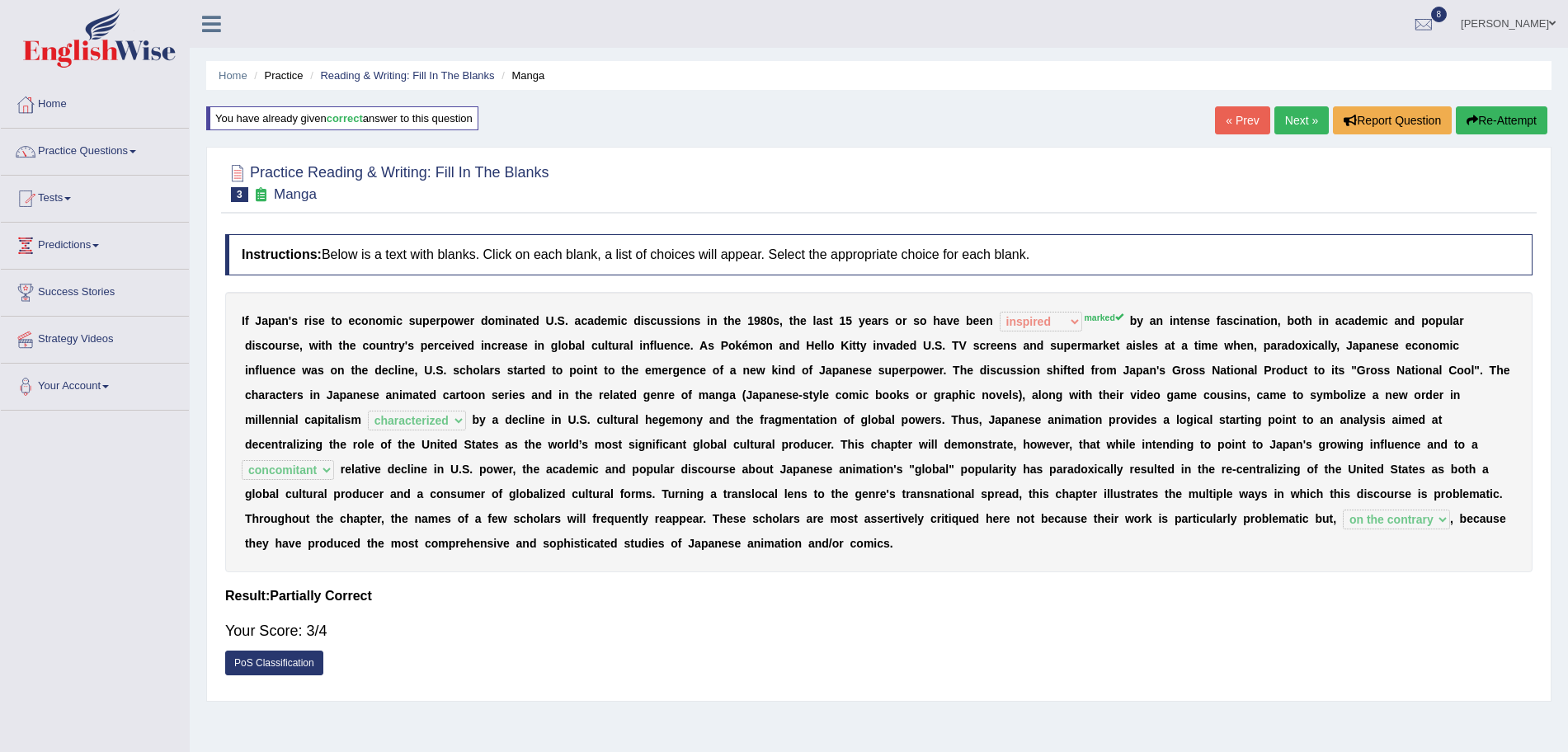
click at [1302, 116] on link "Next »" at bounding box center [1301, 120] width 55 height 28
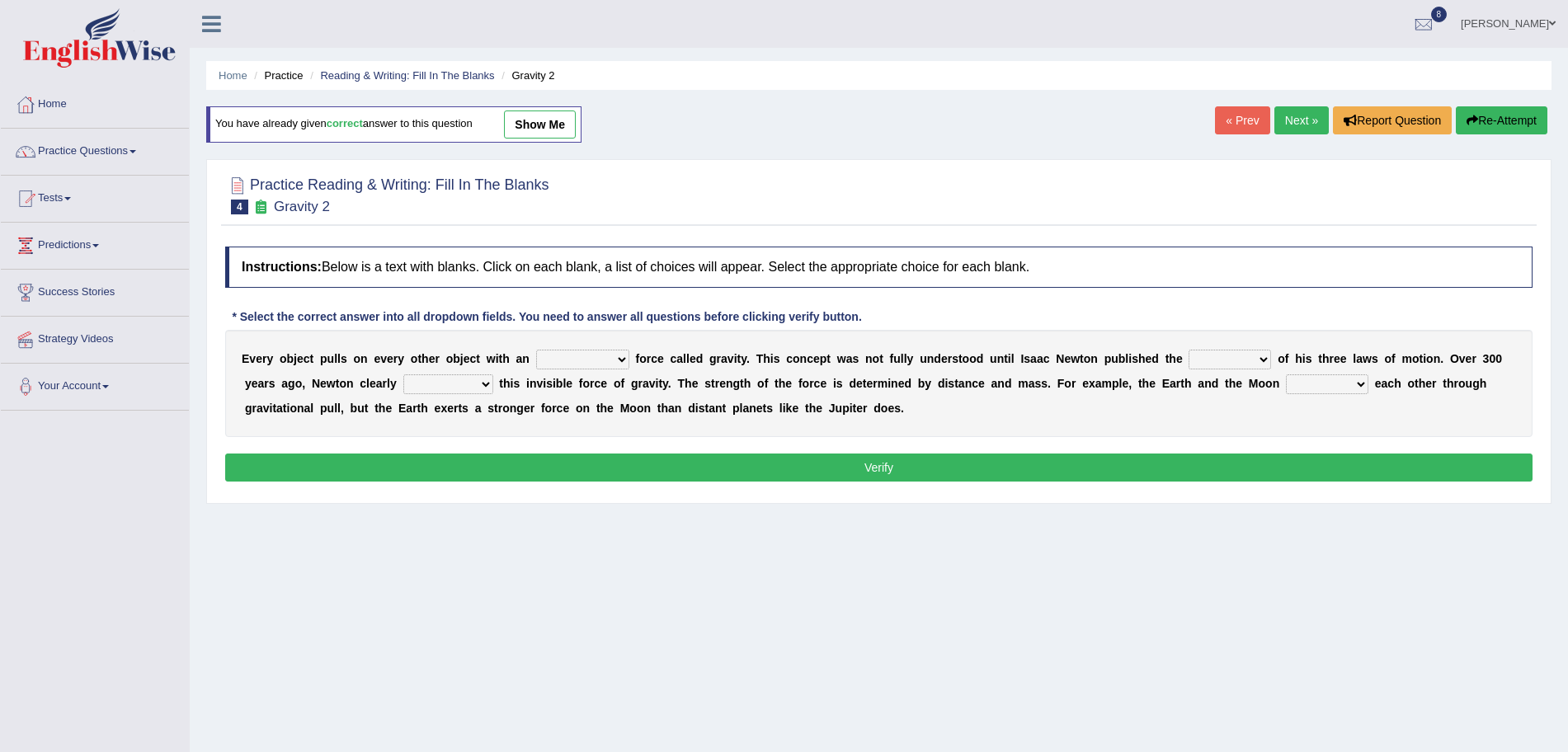
click at [579, 352] on select "invisible unknown unbelievable inconsistent" at bounding box center [583, 360] width 93 height 20
select select "invisible"
click at [536, 350] on select "invisible unknown unbelievable inconsistent" at bounding box center [583, 360] width 93 height 20
click at [1232, 363] on select "concept theory method argument" at bounding box center [1229, 360] width 82 height 20
select select "theory"
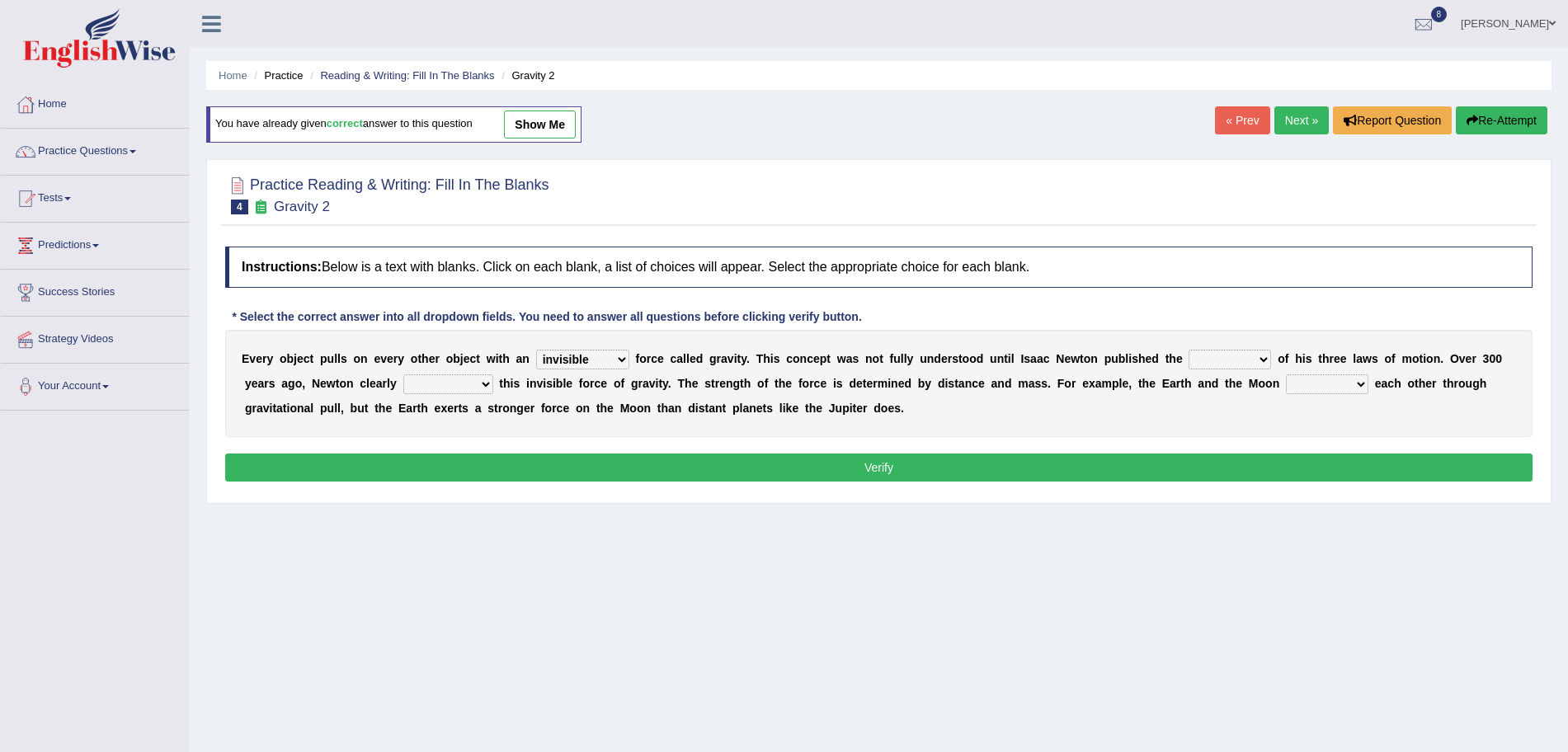
click at [1191, 350] on select "concept theory method argument" at bounding box center [1229, 360] width 82 height 20
click at [448, 386] on select "explained undermined overturned realized" at bounding box center [448, 384] width 90 height 20
click at [403, 375] on select "explained undermined overturned realized" at bounding box center [448, 384] width 90 height 20
click at [448, 386] on select "explained undermined overturned realized" at bounding box center [448, 384] width 90 height 20
select select "explained"
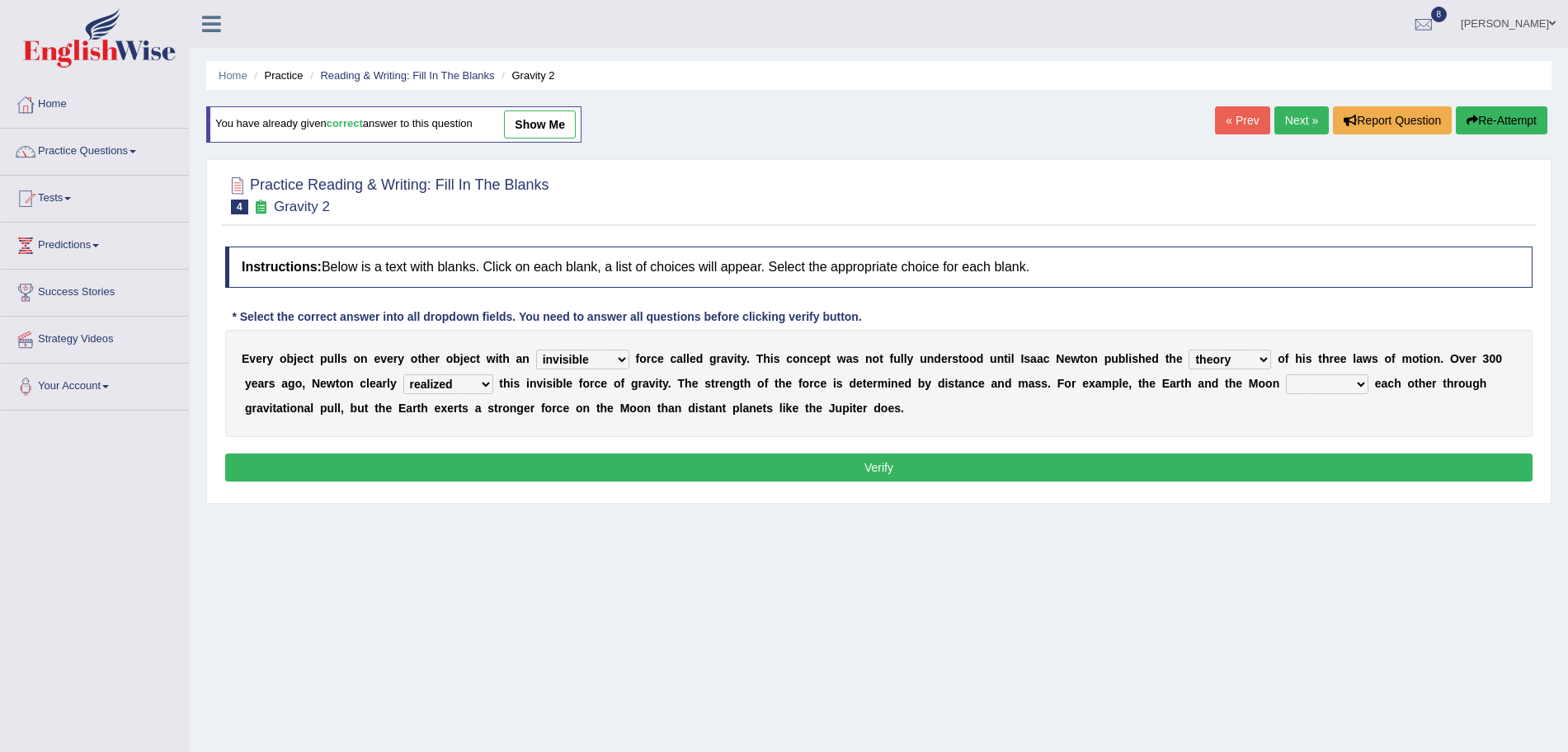
click at [403, 375] on select "explained undermined overturned realized" at bounding box center [448, 384] width 90 height 20
click at [1326, 382] on select "affect spin evade span" at bounding box center [1327, 384] width 82 height 20
select select "affect"
click at [1287, 375] on select "affect spin evade span" at bounding box center [1327, 384] width 82 height 20
click at [1133, 471] on button "Verify" at bounding box center [879, 468] width 1307 height 28
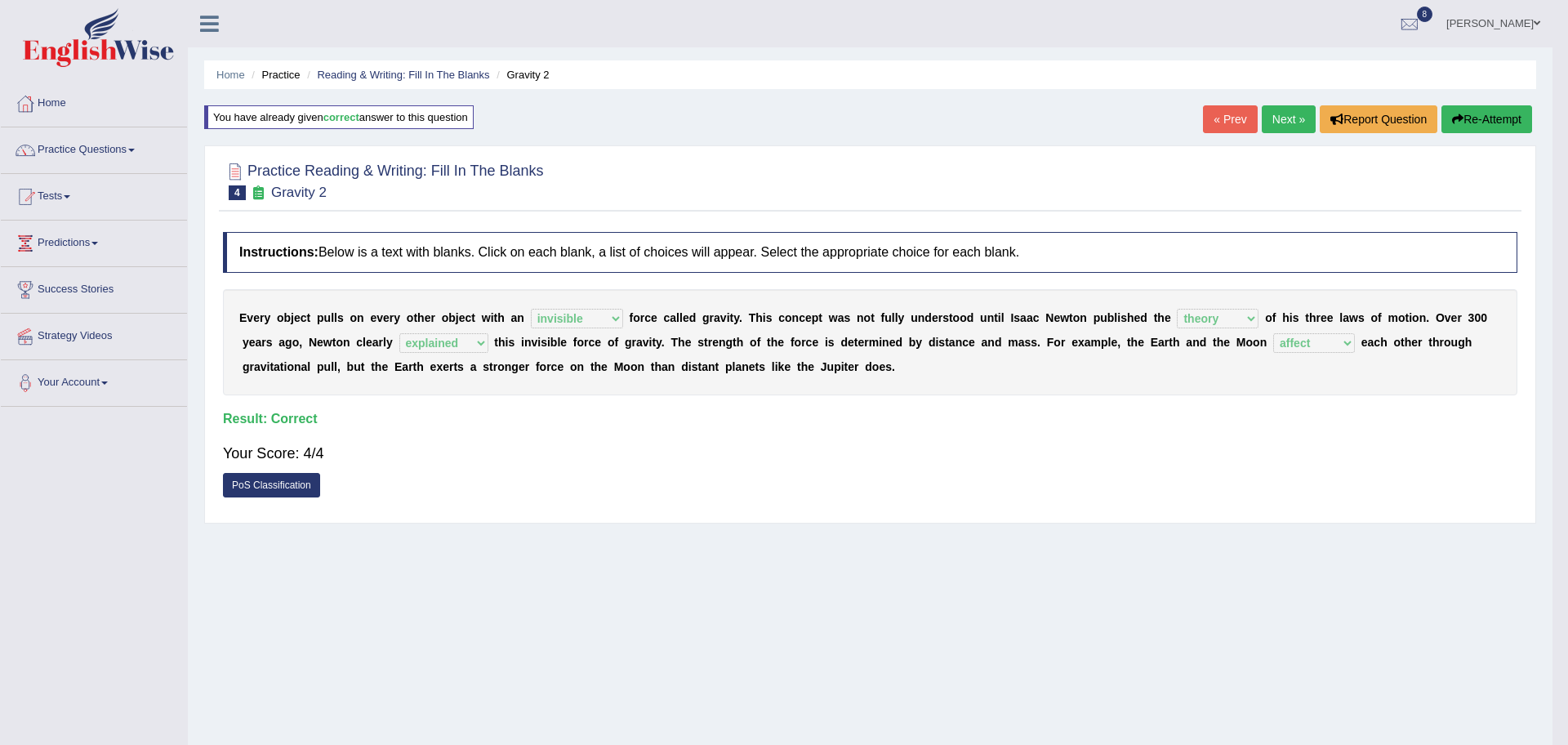
click at [1285, 119] on body "Toggle navigation Home Practice Questions Speaking Practice Read Aloud Repeat S…" at bounding box center [784, 372] width 1568 height 745
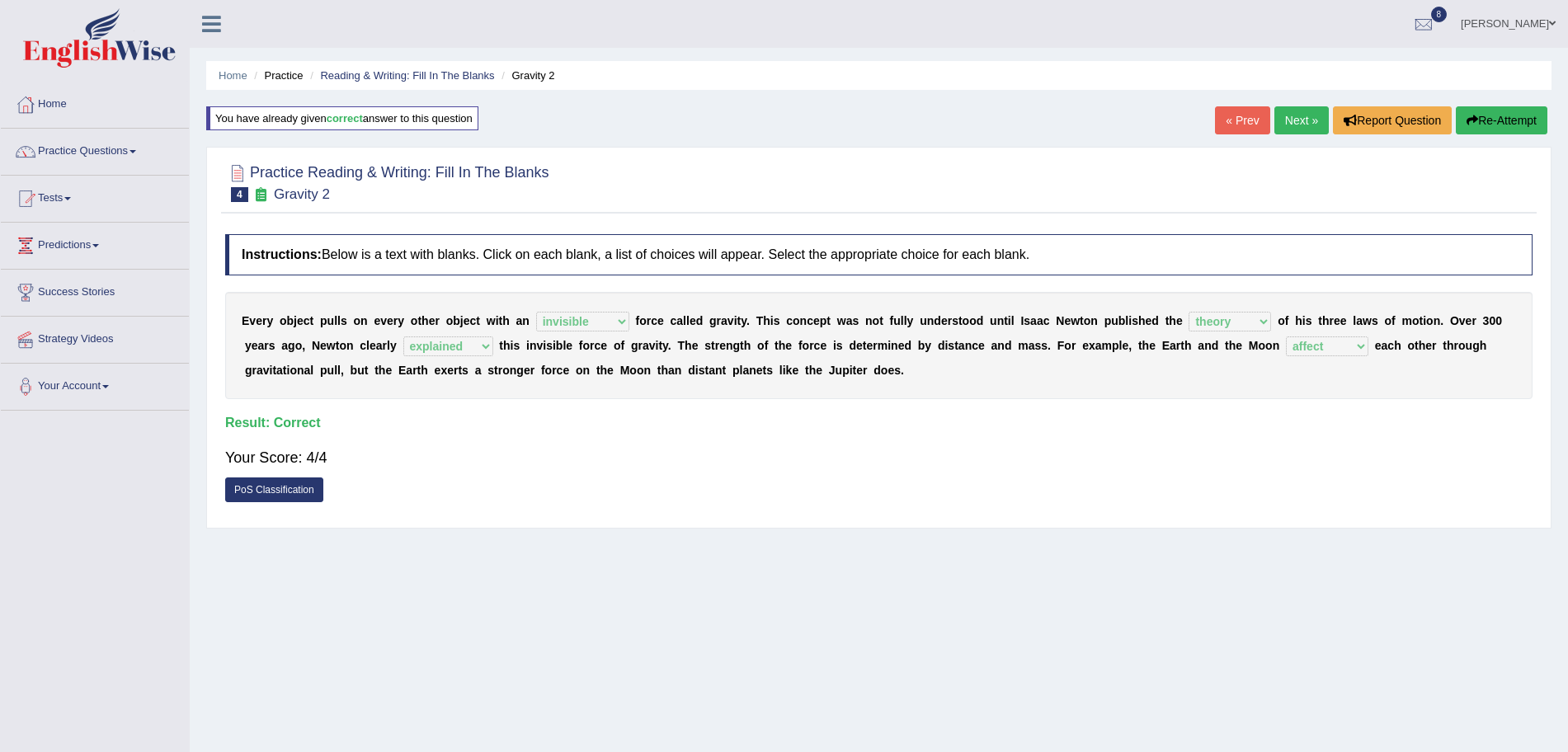
click at [1297, 120] on link "Next »" at bounding box center [1301, 120] width 55 height 28
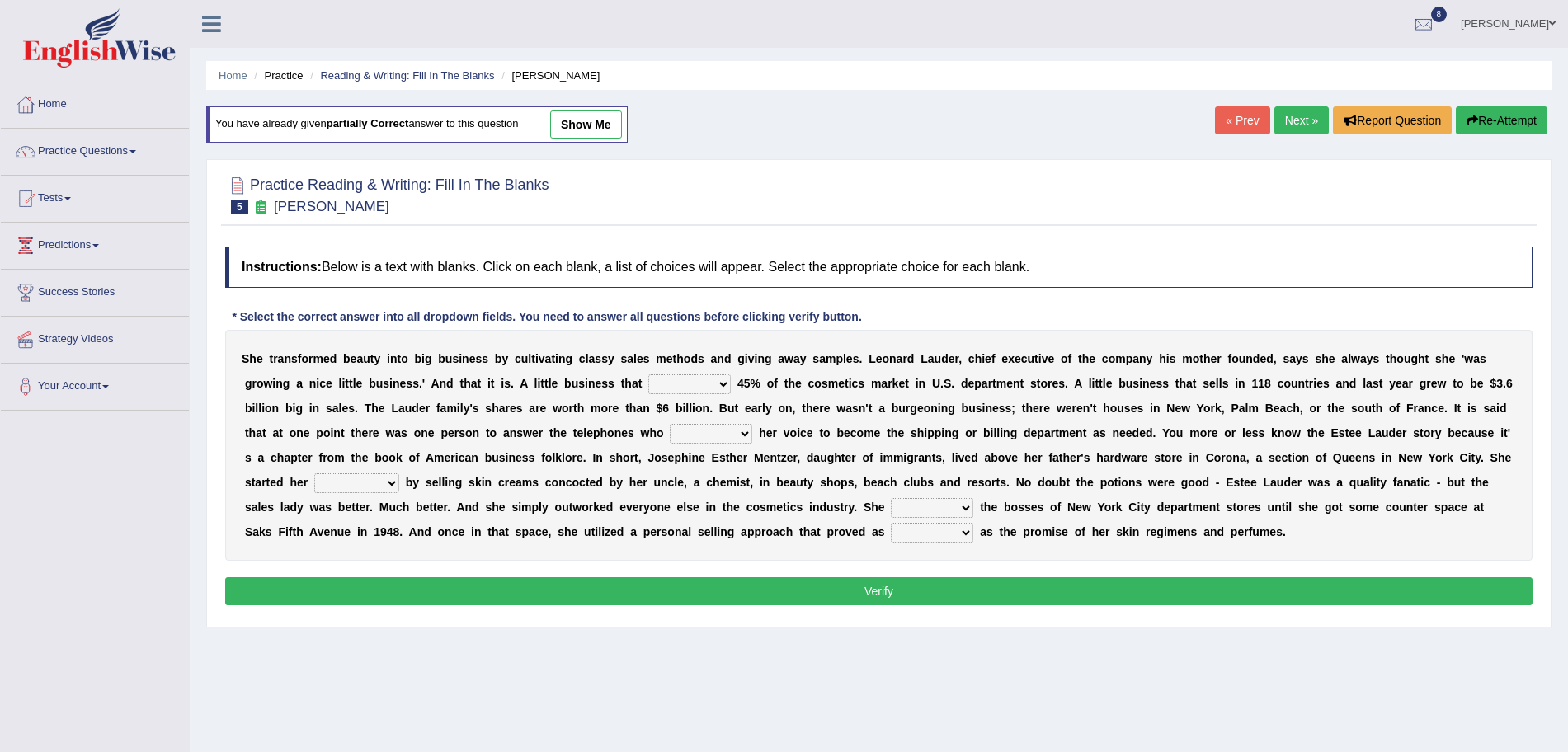
click at [680, 381] on select "has controls makes maintains" at bounding box center [689, 384] width 82 height 20
select select "controls"
click at [648, 375] on select "has controls makes maintains" at bounding box center [689, 384] width 82 height 20
click at [712, 435] on select "switched changed raised used" at bounding box center [710, 434] width 82 height 20
select select "changed"
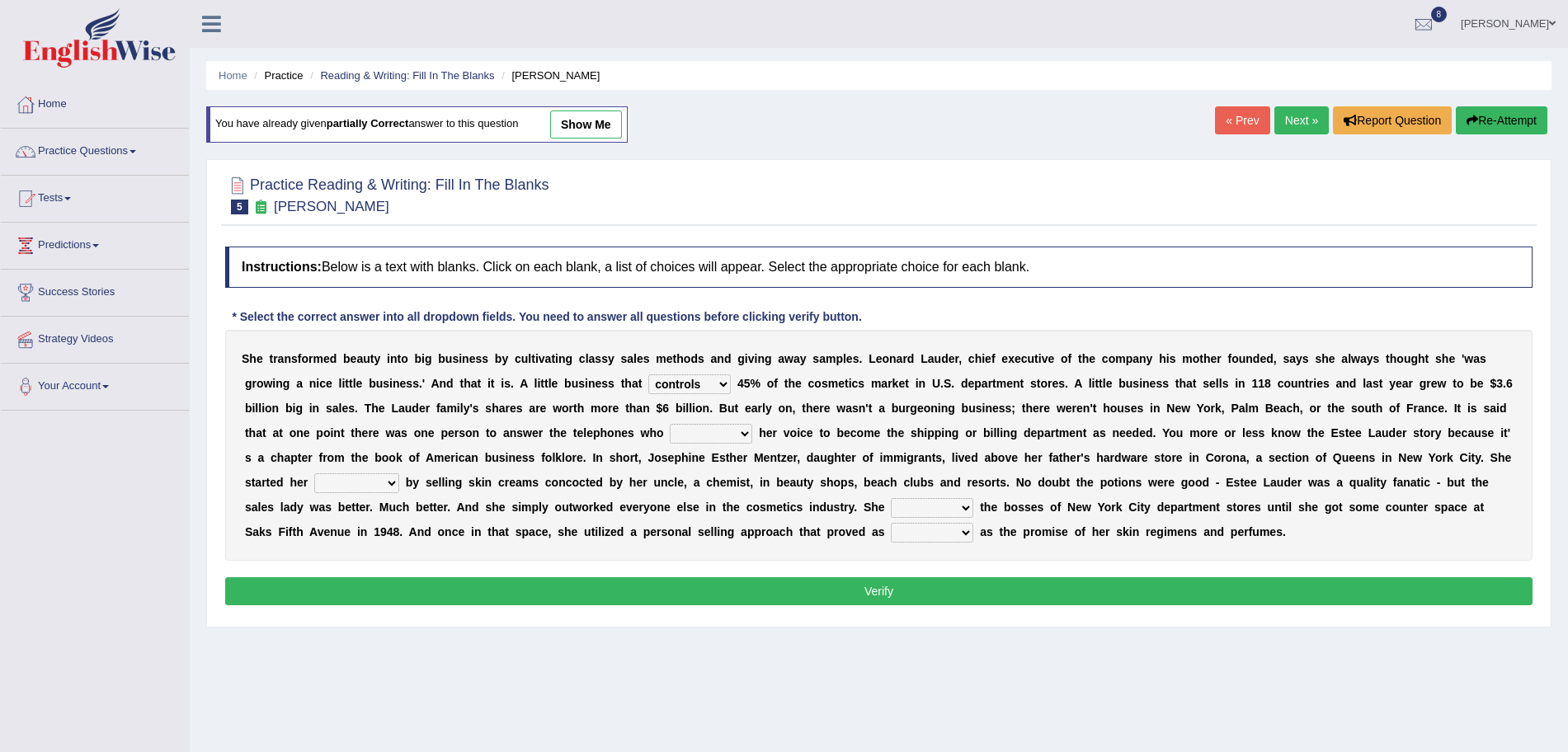
click at [669, 424] on select "switched changed raised used" at bounding box center [710, 434] width 82 height 20
click at [336, 478] on select "job institute companion enterprise" at bounding box center [356, 484] width 85 height 20
select select "enterprise"
click at [314, 474] on select "job institute companion enterprise" at bounding box center [356, 484] width 85 height 20
click at [945, 506] on select "stated bridged stalked heaved" at bounding box center [931, 509] width 82 height 20
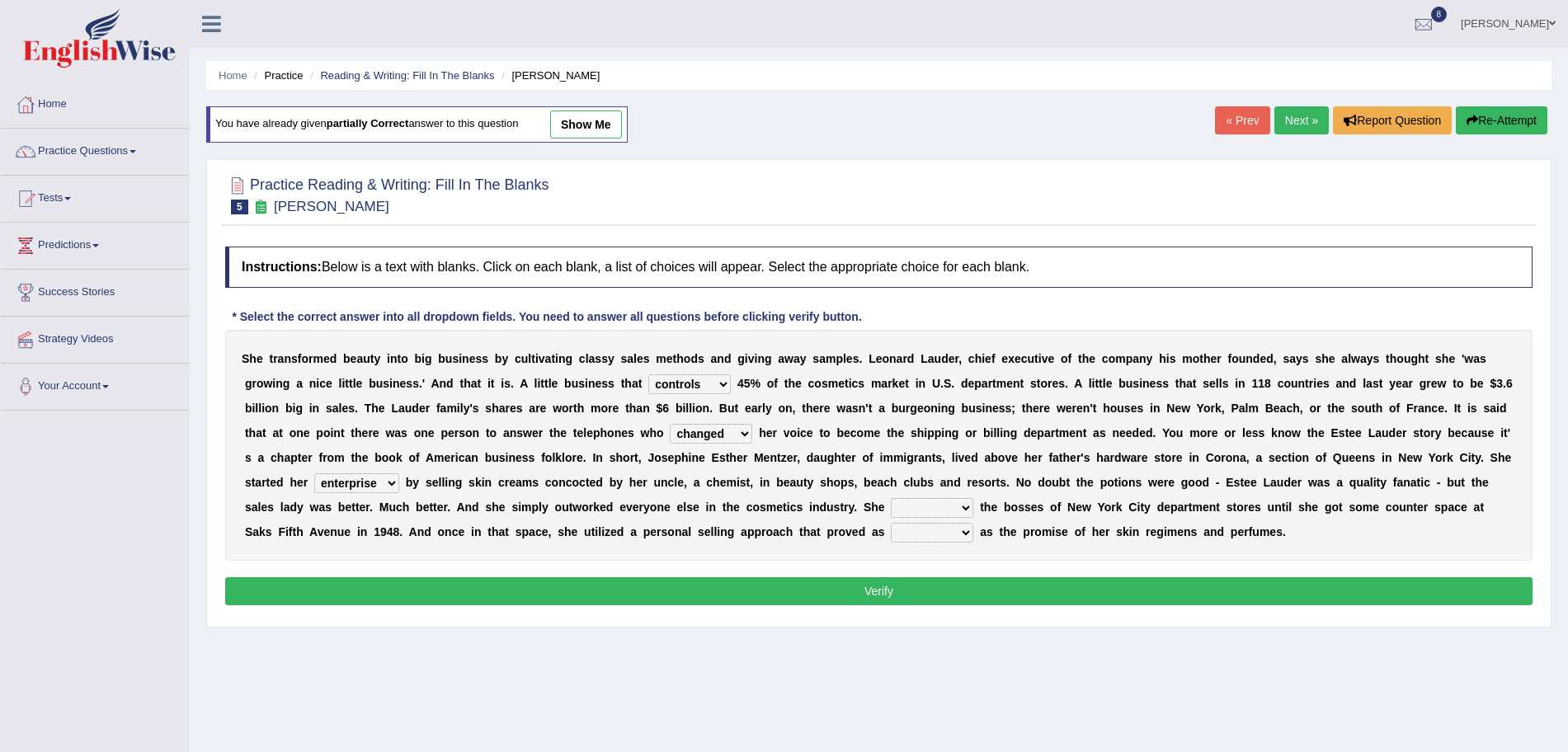
select select "stalked"
click at [891, 499] on select "stated bridged stalked heaved" at bounding box center [931, 509] width 82 height 20
click at [932, 536] on select "potent ruthless potential expensive" at bounding box center [931, 532] width 82 height 20
select select "potent"
click at [891, 523] on select "potent ruthless potential expensive" at bounding box center [931, 532] width 82 height 20
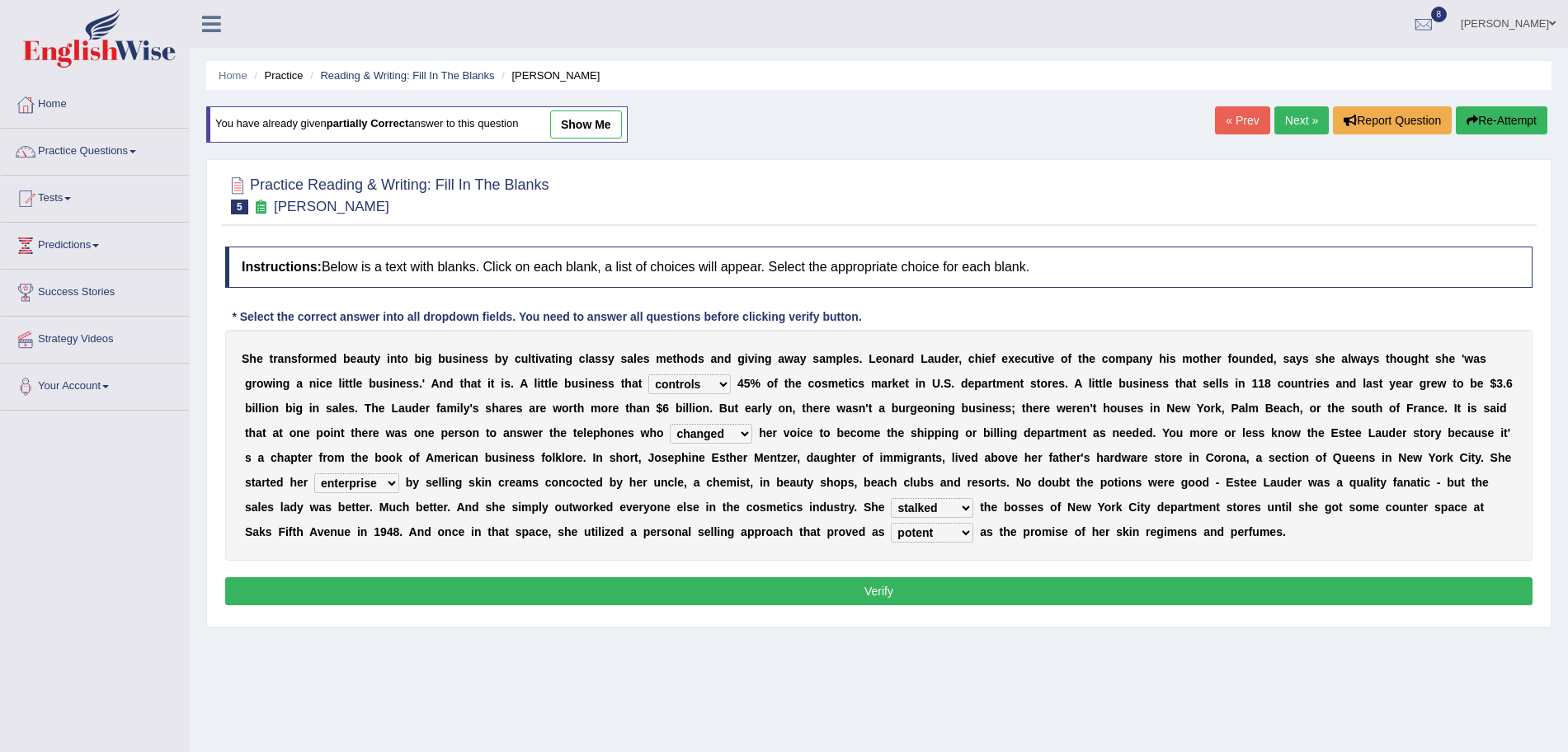
click at [959, 591] on button "Verify" at bounding box center [879, 591] width 1307 height 28
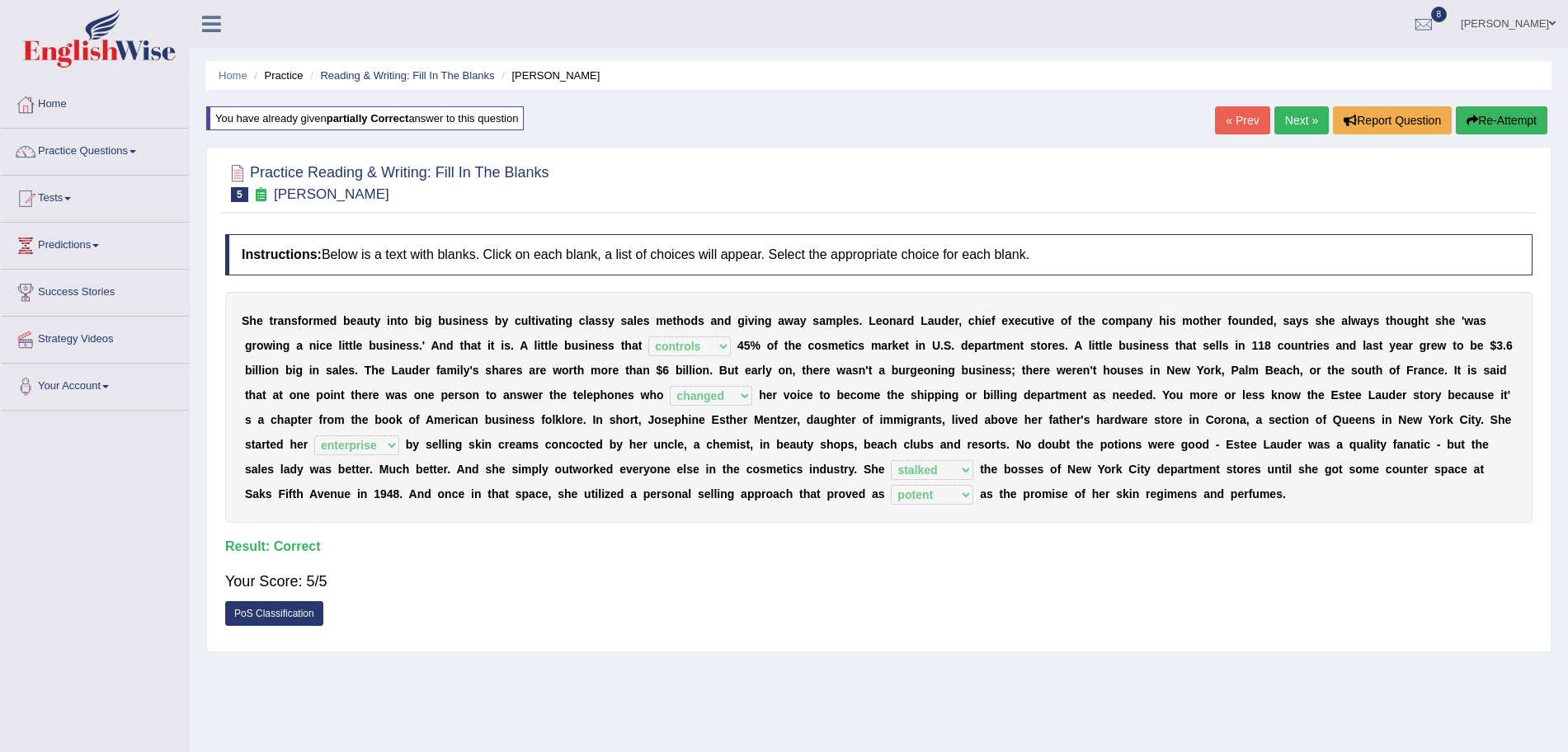
click at [1289, 116] on link "Next »" at bounding box center [1301, 120] width 55 height 28
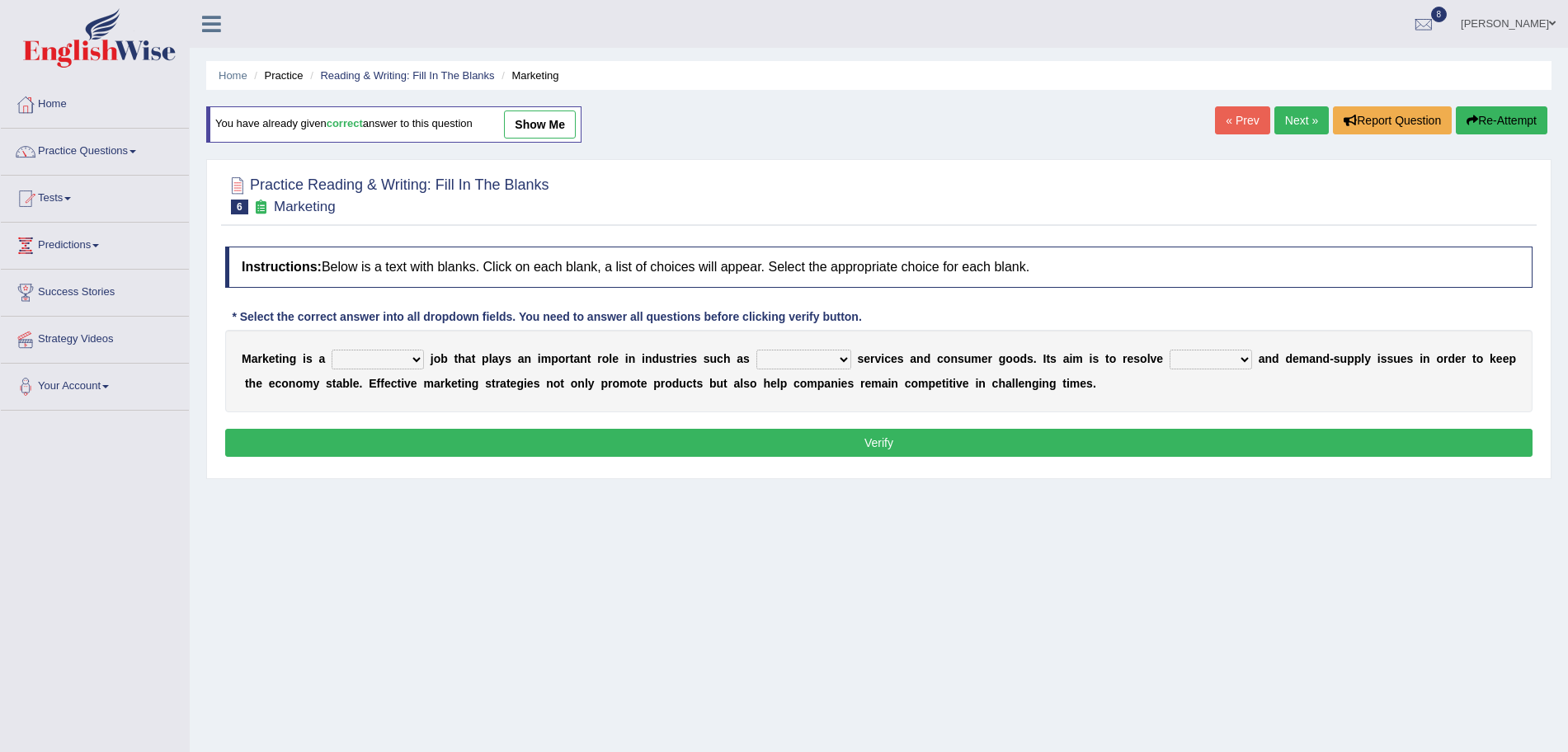
click at [383, 353] on select "professional flexible parochial descriptive" at bounding box center [377, 360] width 92 height 20
select select "professional"
click at [332, 350] on select "professional flexible parochial descriptive" at bounding box center [377, 360] width 92 height 20
click at [792, 361] on select "civil financial conventional foremost" at bounding box center [802, 360] width 94 height 20
select select "financial"
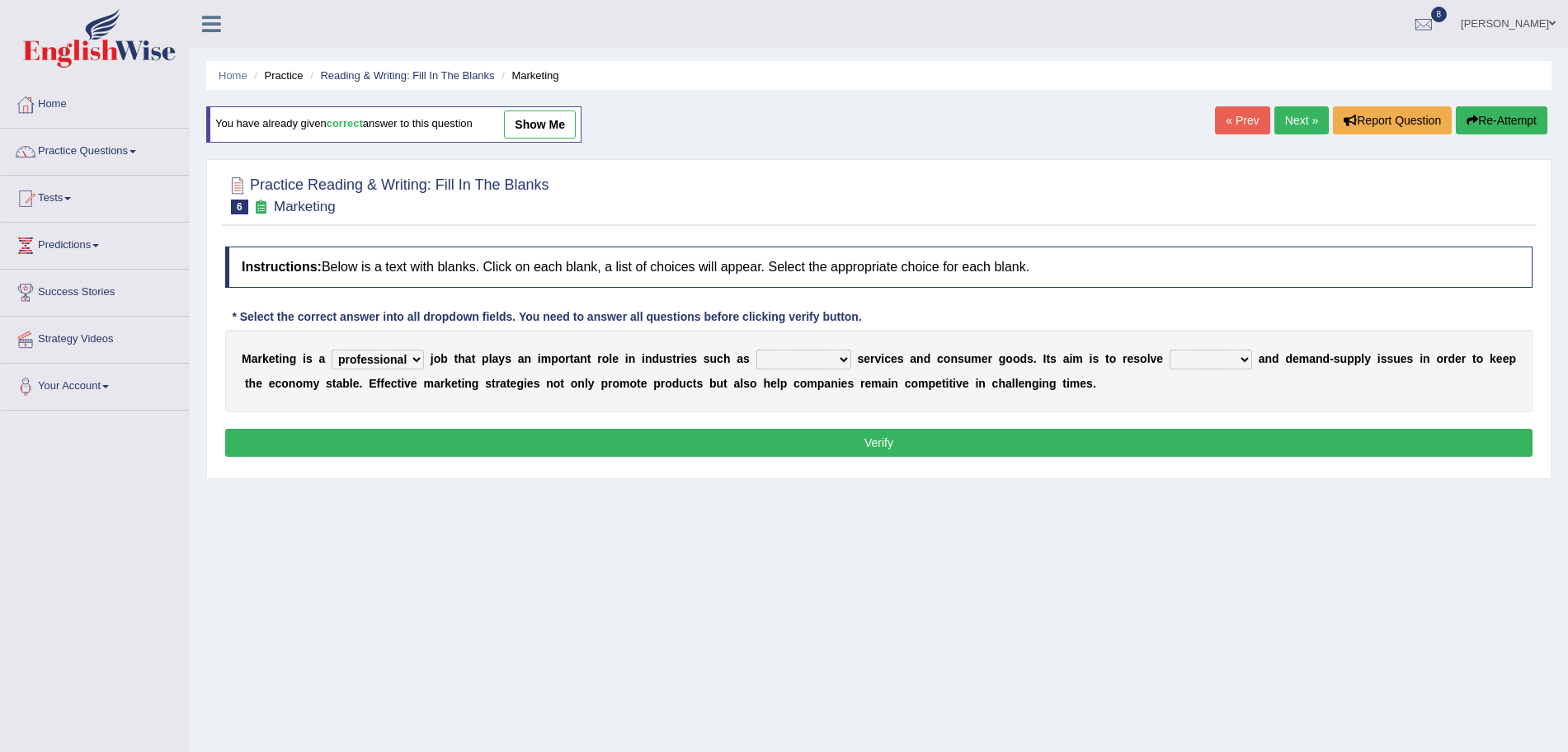
click at [758, 350] on select "civil financial conventional foremost" at bounding box center [802, 360] width 94 height 20
click at [1229, 363] on select "imbalance excess symmetry budget" at bounding box center [1211, 360] width 82 height 20
select select "imbalance"
click at [1174, 350] on select "imbalance excess symmetry budget" at bounding box center [1211, 360] width 82 height 20
click at [1071, 445] on button "Verify" at bounding box center [879, 443] width 1307 height 28
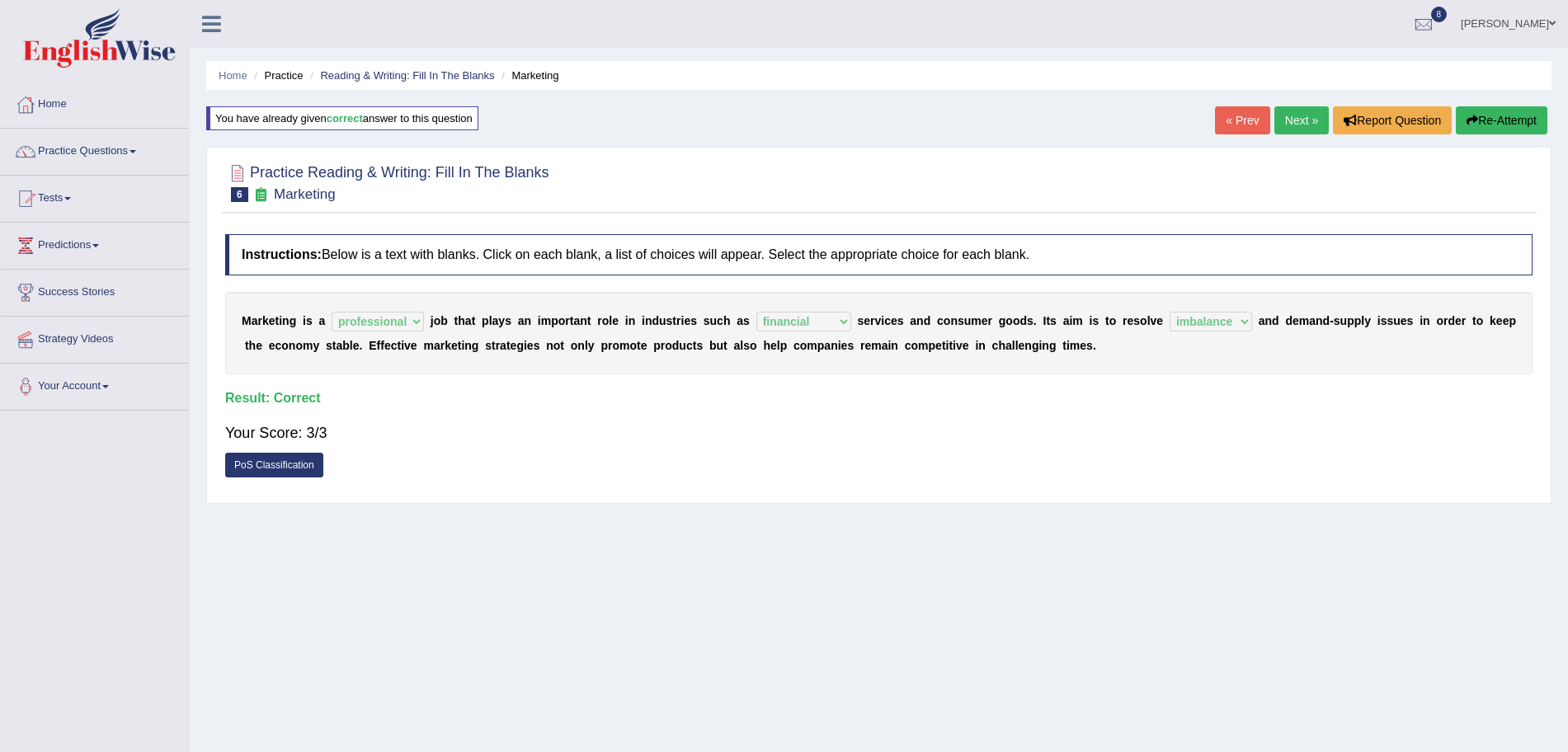
click at [1291, 124] on link "Next »" at bounding box center [1301, 120] width 55 height 28
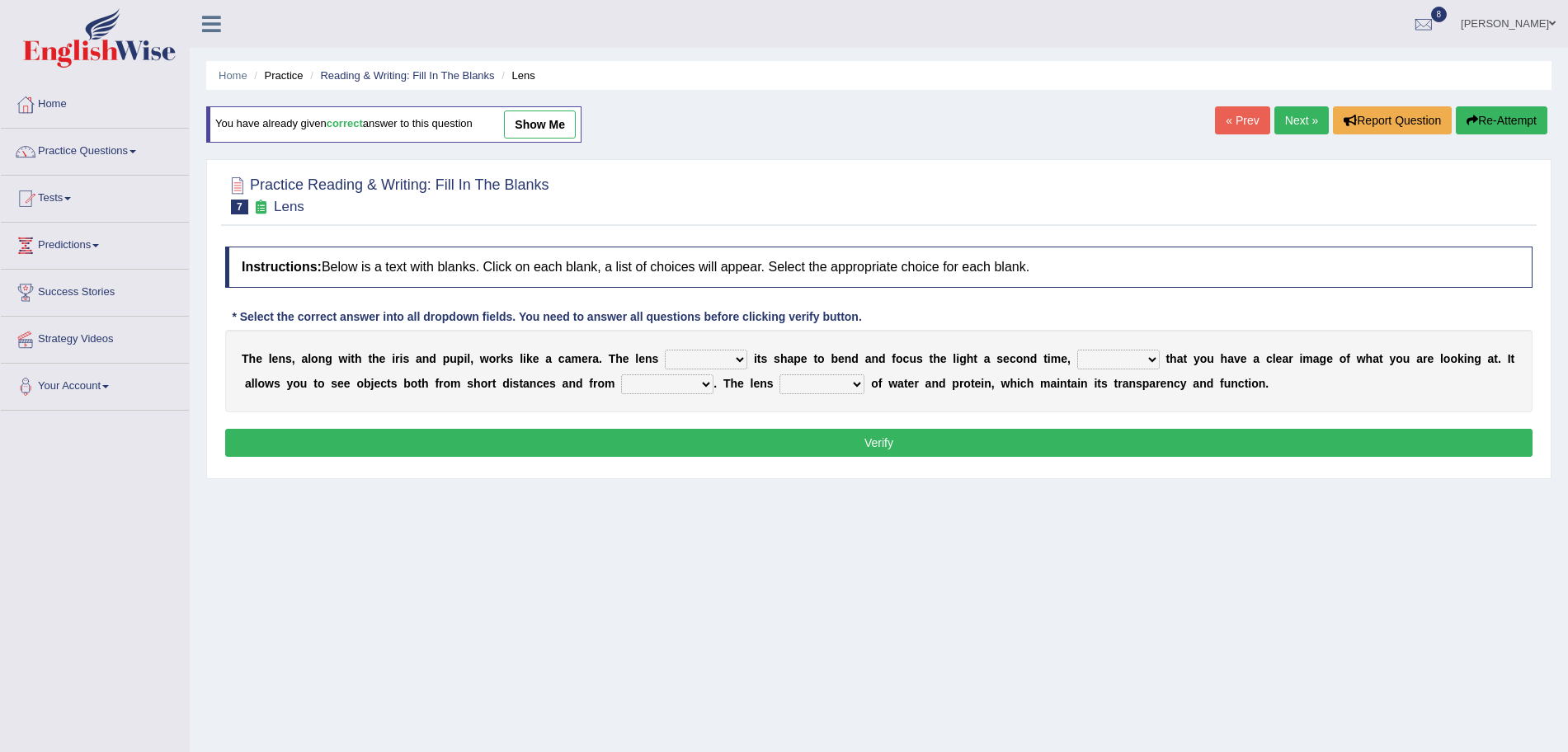
click at [691, 357] on select "adjusts shows selects presents" at bounding box center [705, 360] width 82 height 20
select select "adjusts"
click at [664, 350] on select "adjusts shows selects presents" at bounding box center [705, 360] width 82 height 20
click at [1140, 361] on select "ensures to ensure ensure ensured" at bounding box center [1118, 360] width 82 height 20
select select "to ensure"
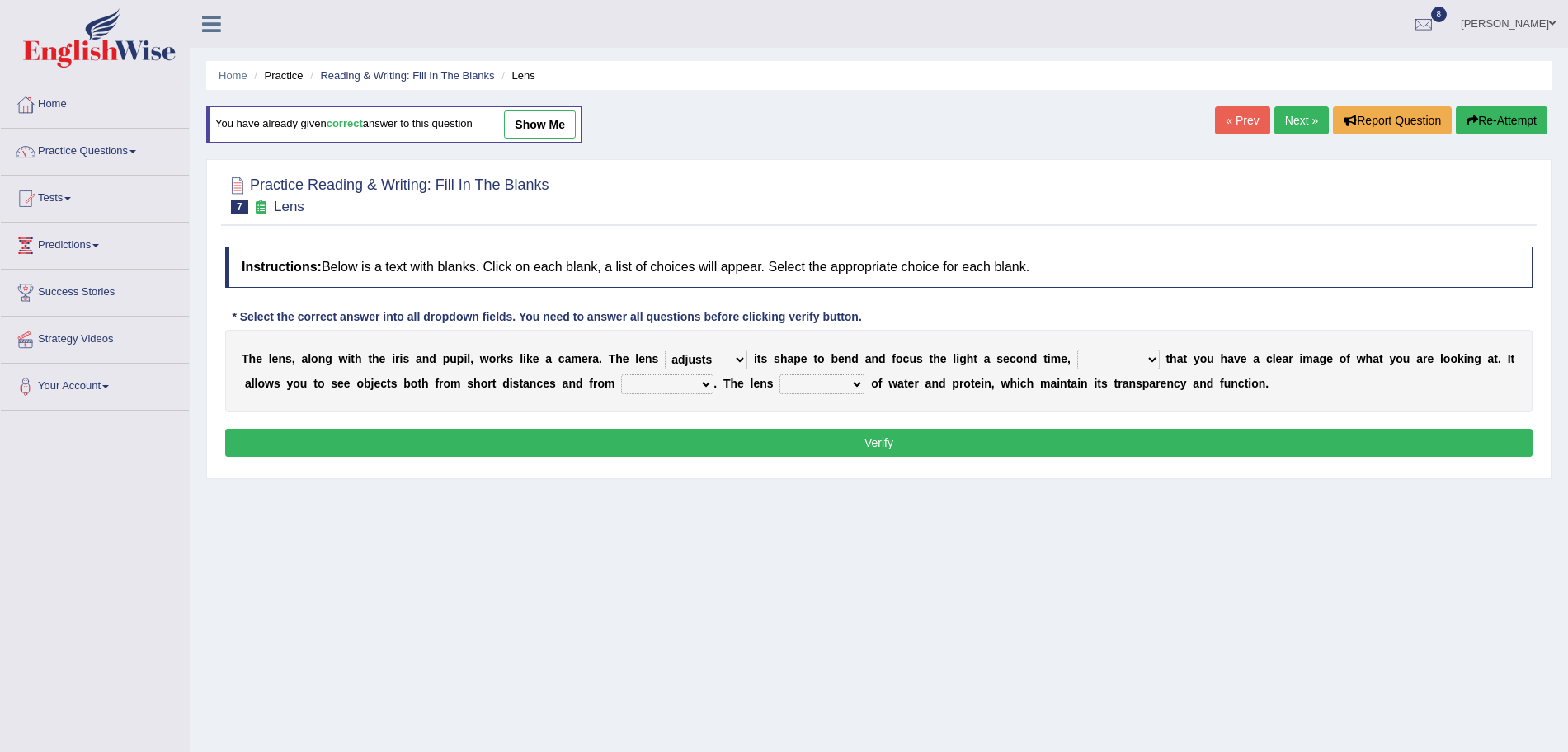
click at [1077, 350] on select "ensures to ensure ensure ensured" at bounding box center [1118, 360] width 82 height 20
click at [673, 380] on select "far away in between further apart all along" at bounding box center [666, 384] width 92 height 20
select select "far away"
click at [621, 375] on select "far away in between further apart all along" at bounding box center [666, 384] width 92 height 20
click at [832, 380] on select "constitutes comprises composes consists" at bounding box center [822, 384] width 85 height 20
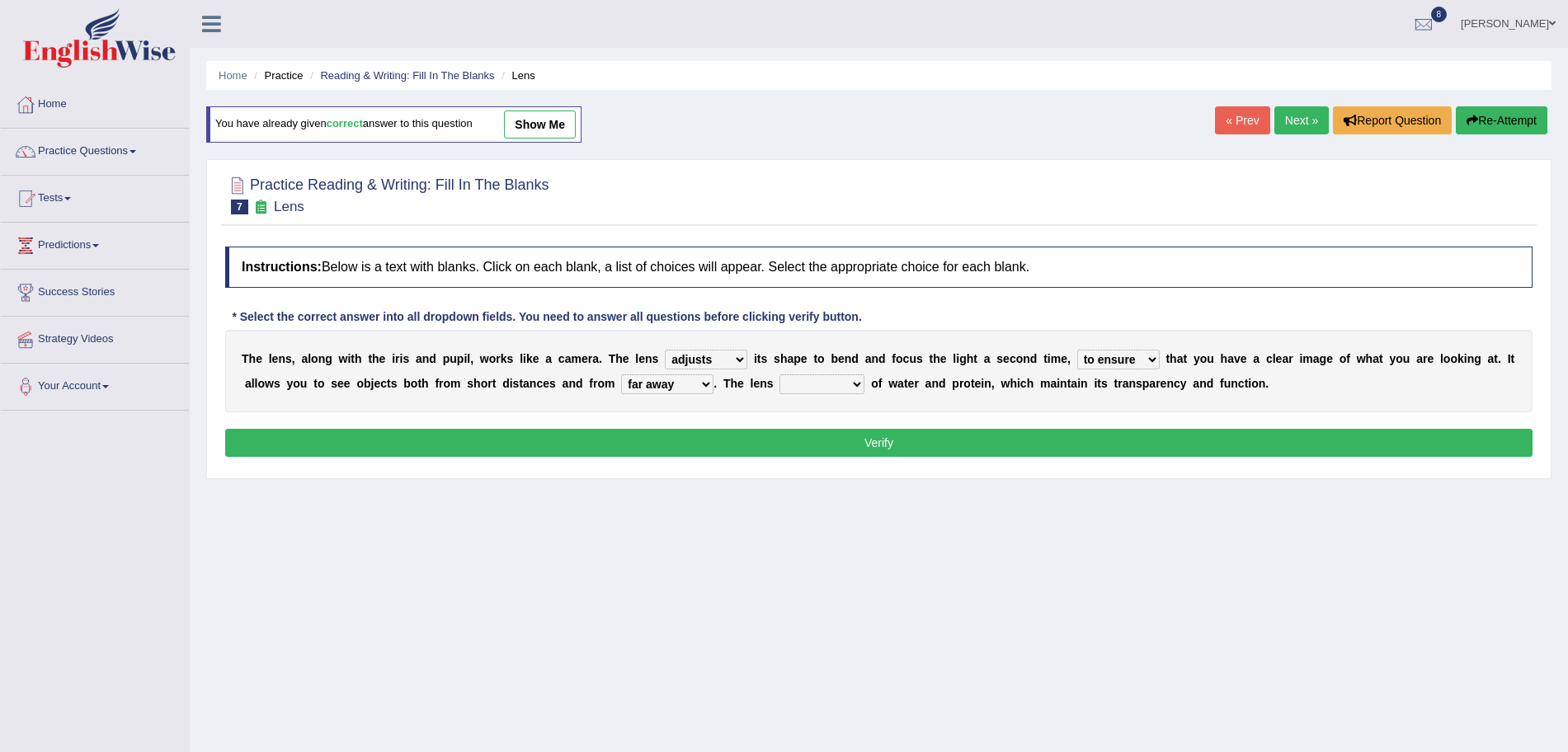
select select "comprises"
click at [782, 375] on select "constitutes comprises composes consists" at bounding box center [822, 384] width 85 height 20
click at [764, 444] on button "Verify" at bounding box center [879, 443] width 1307 height 28
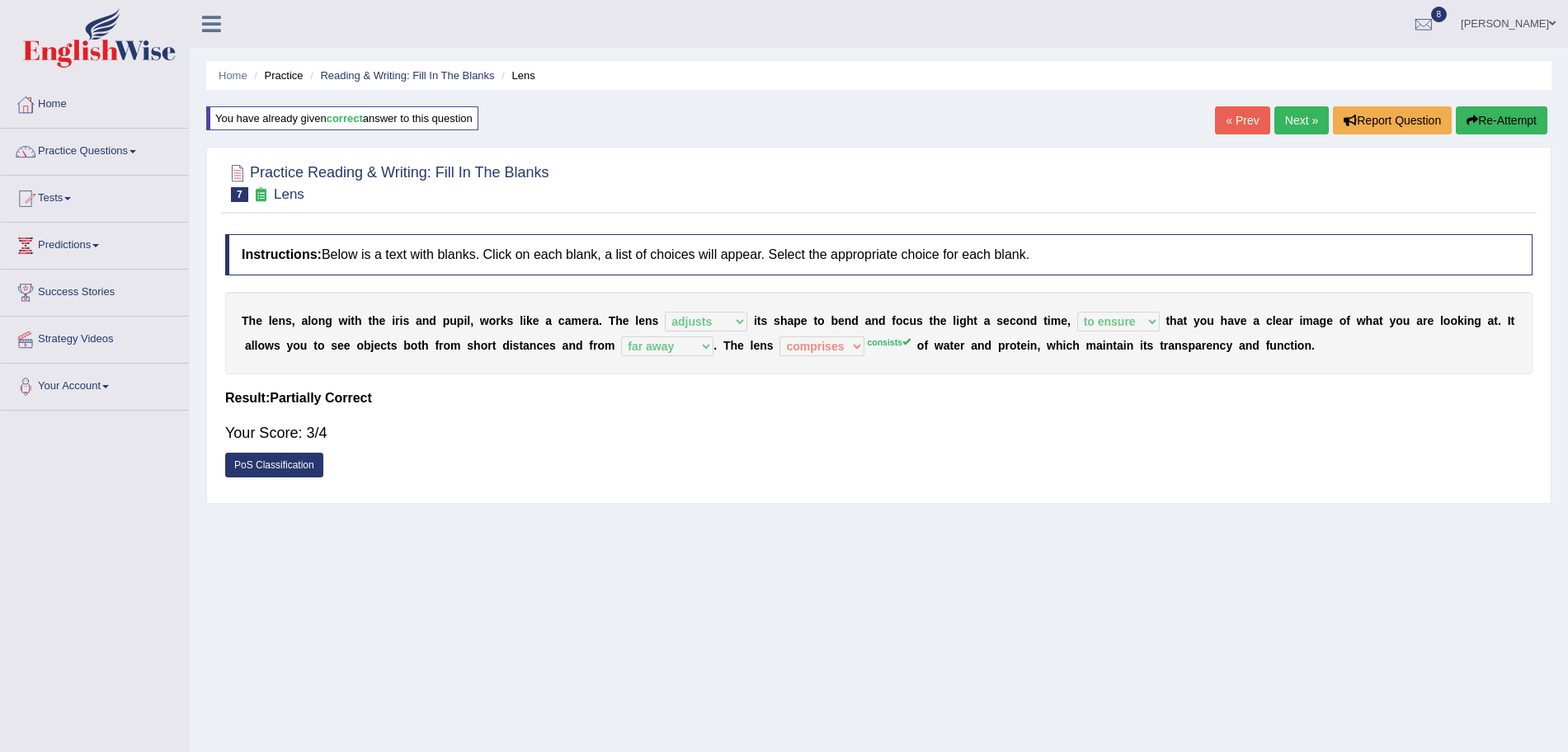
click at [1291, 120] on link "Next »" at bounding box center [1301, 120] width 55 height 28
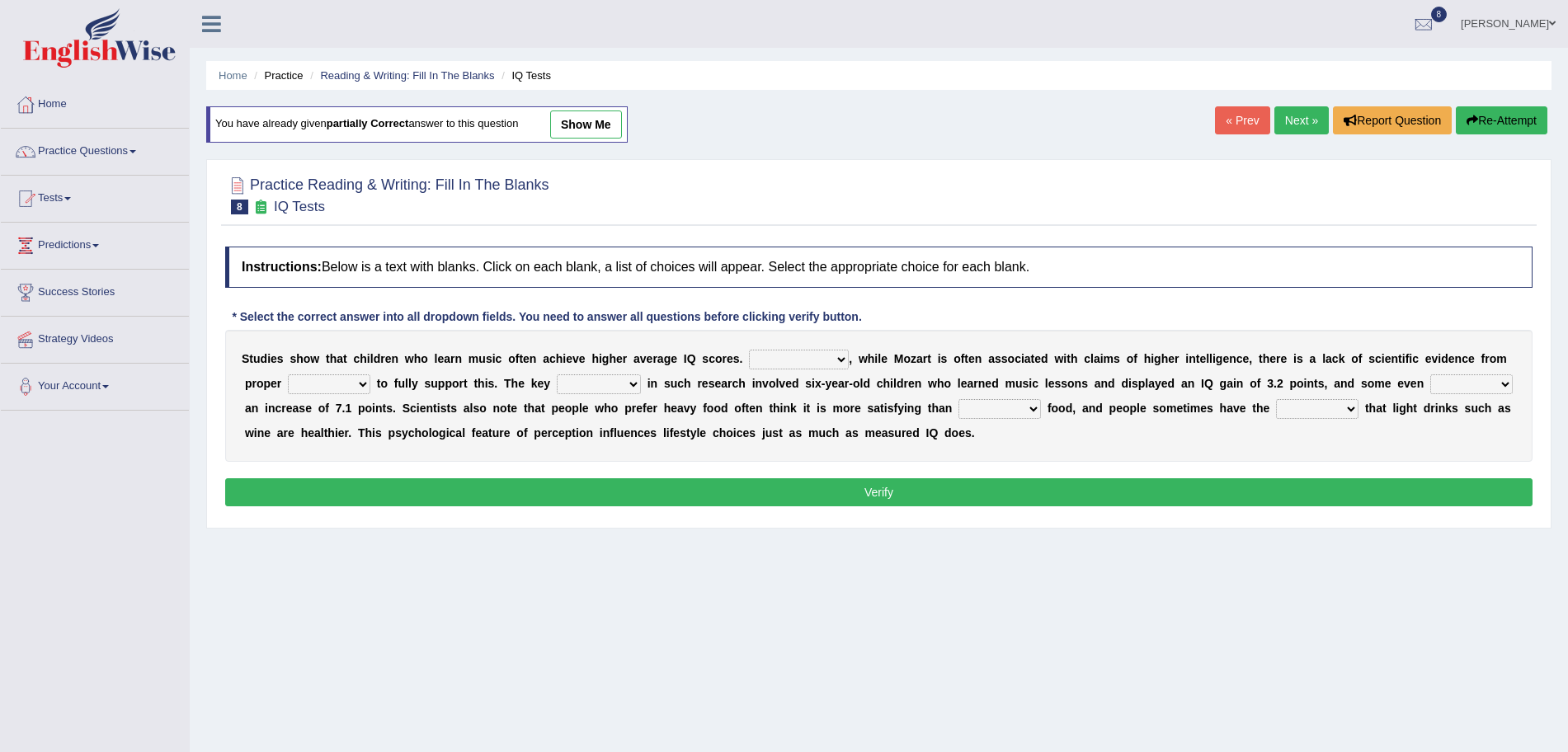
click at [808, 358] on select "However Therefore Consequently While" at bounding box center [798, 360] width 99 height 20
select select "However"
click at [749, 350] on select "However Therefore Consequently While" at bounding box center [798, 360] width 99 height 20
click at [319, 386] on select "test tests testing tested" at bounding box center [329, 384] width 82 height 20
select select "test"
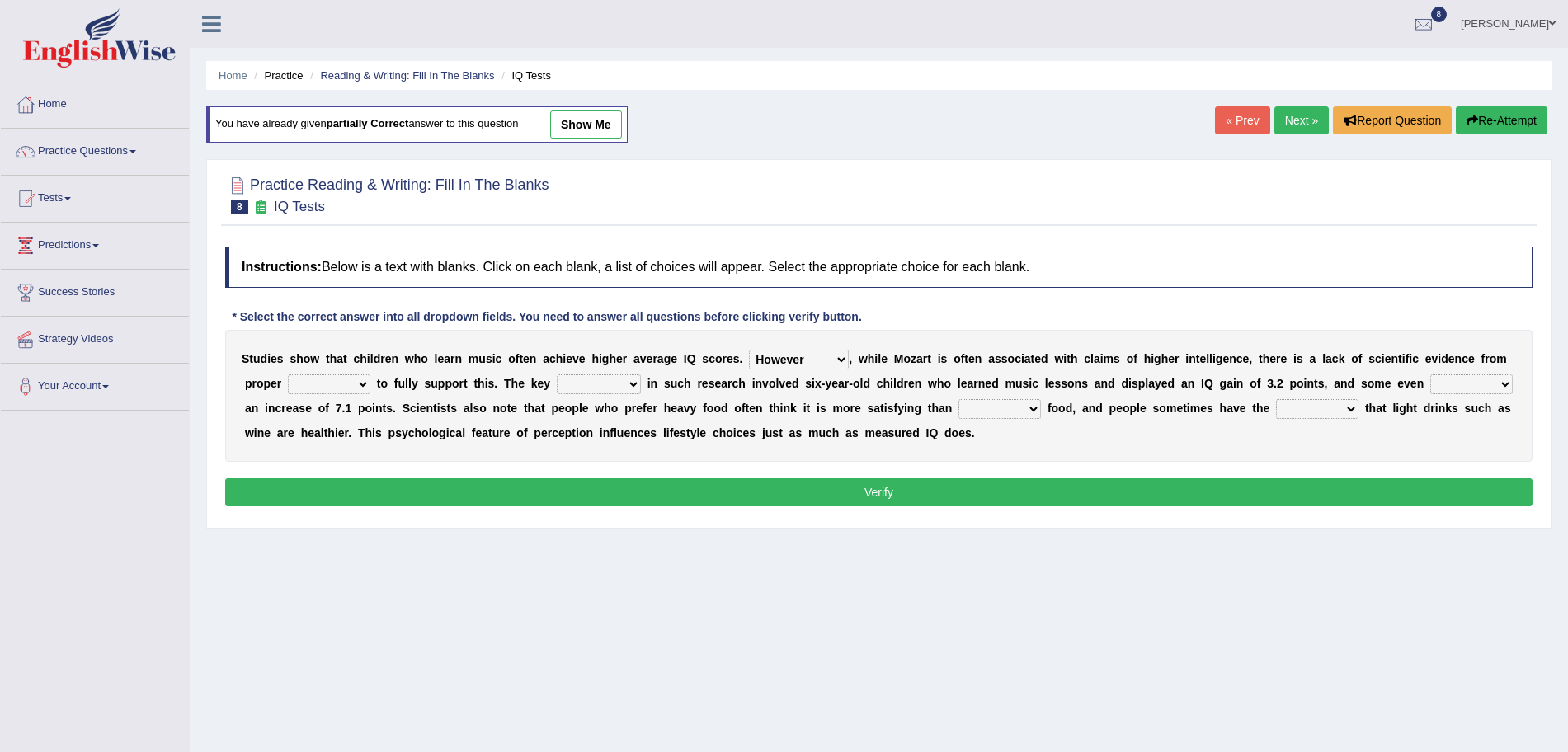
click at [288, 375] on select "test tests testing tested" at bounding box center [329, 384] width 82 height 20
click at [589, 383] on select "process goal implication odd" at bounding box center [599, 384] width 84 height 20
select select "process"
click at [557, 375] on select "process goal implication odd" at bounding box center [599, 384] width 84 height 20
click at [1430, 394] on select "exhibited taught learned threatened" at bounding box center [1471, 384] width 82 height 20
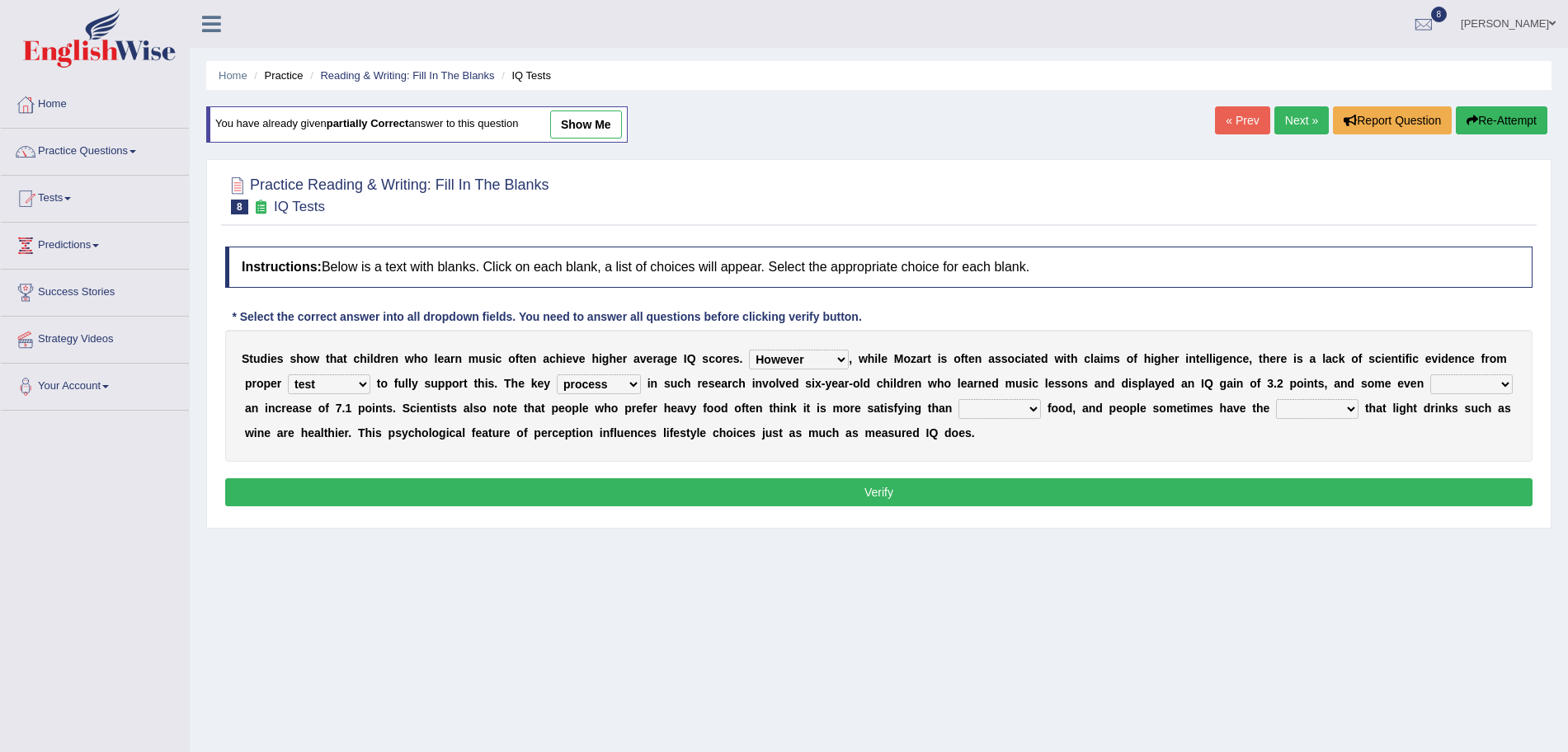
select select "exhibited"
click at [1430, 394] on select "exhibited taught learned threatened" at bounding box center [1471, 384] width 82 height 20
click at [1041, 416] on select "choosy lighter cushiony spooky" at bounding box center [999, 409] width 82 height 20
select select "lighter"
click at [1041, 399] on select "choosy lighter cushiony spooky" at bounding box center [999, 409] width 82 height 20
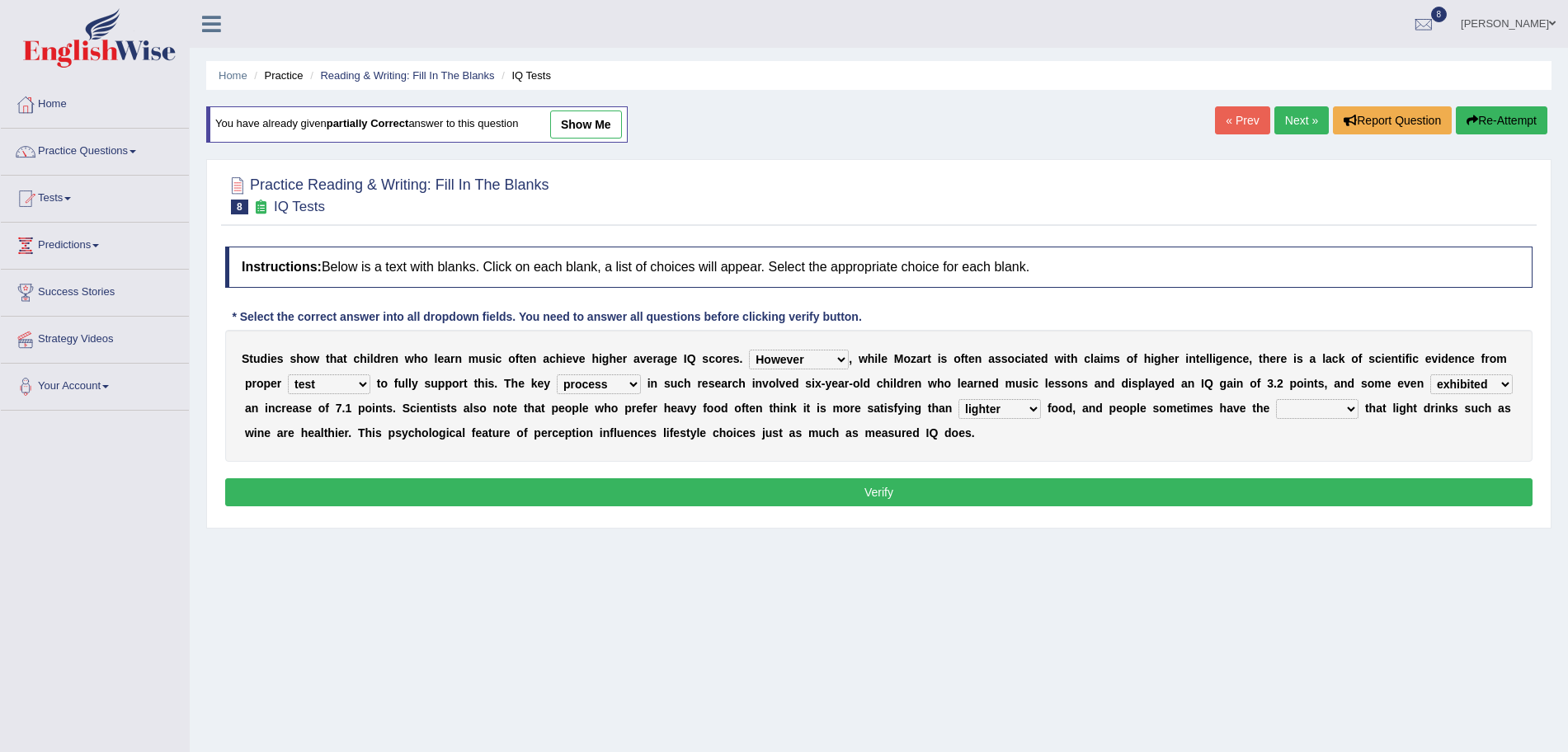
click at [1358, 406] on select "illusion sight anecdote intention" at bounding box center [1317, 409] width 82 height 20
select select "illusion"
click at [1358, 399] on select "illusion sight anecdote intention" at bounding box center [1317, 409] width 82 height 20
click at [1133, 491] on button "Verify" at bounding box center [879, 493] width 1307 height 28
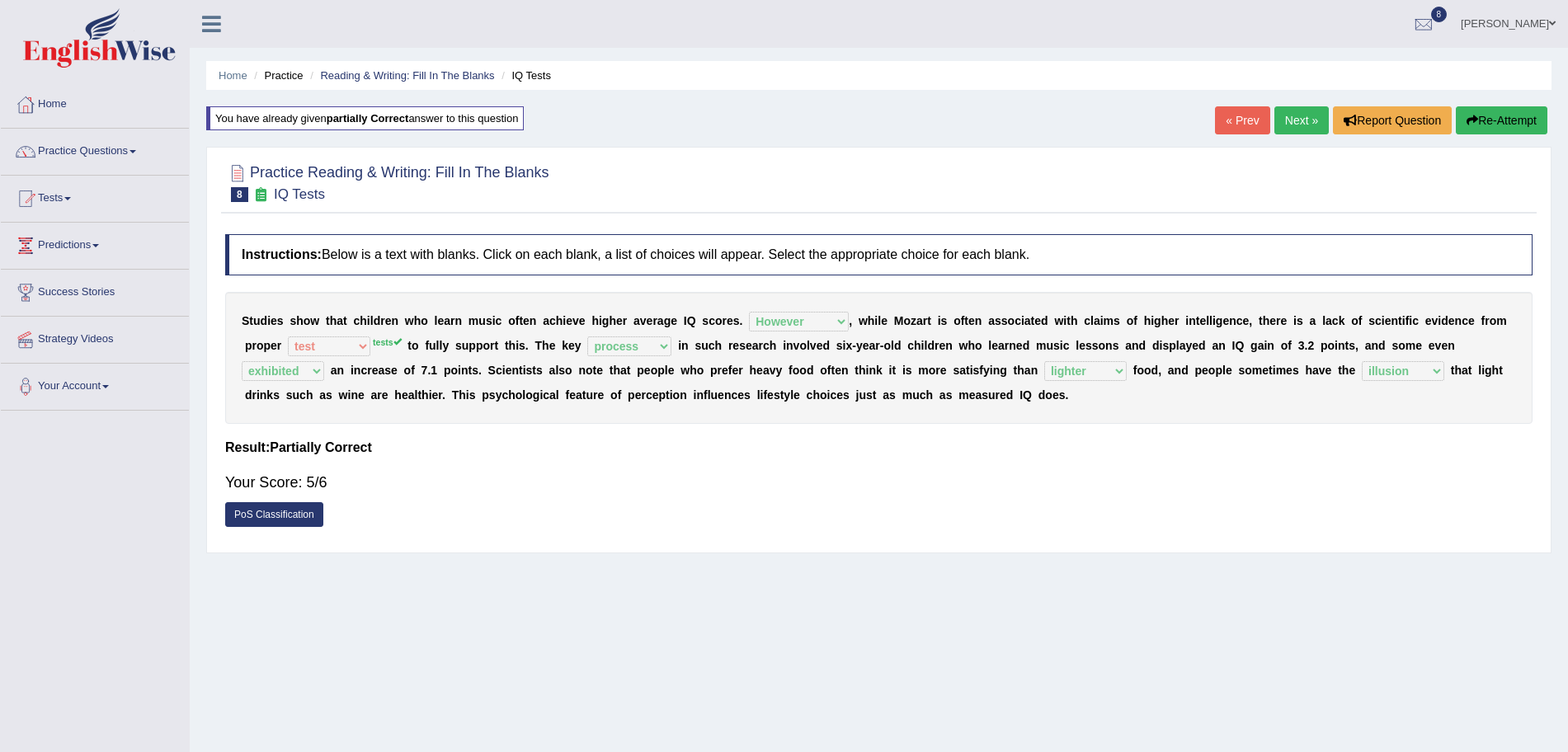
click at [1295, 119] on link "Next »" at bounding box center [1301, 120] width 55 height 28
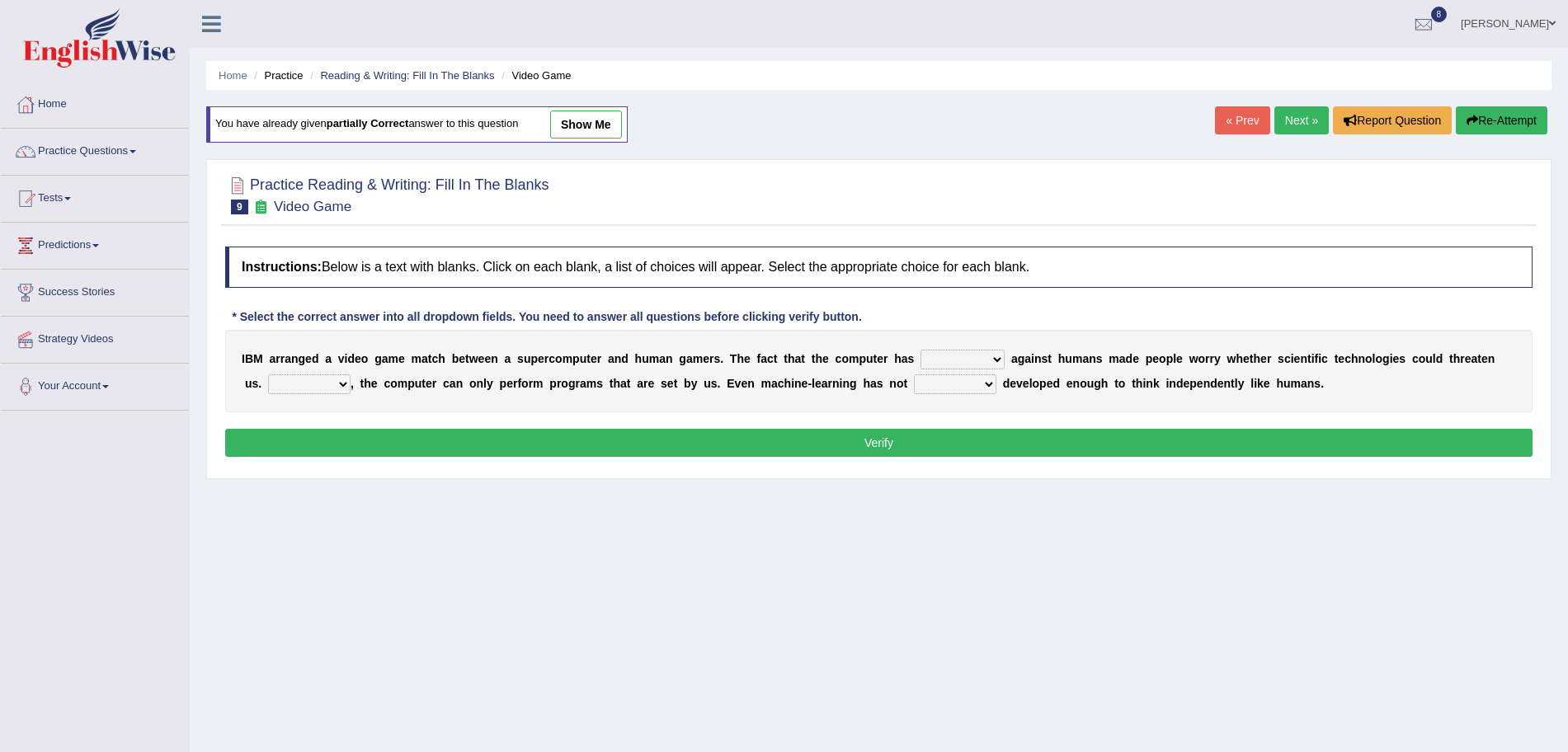
click at [956, 358] on select "competed fought acted challenged" at bounding box center [962, 360] width 84 height 20
select select "competed"
click at [956, 363] on select "competed fought acted challenged" at bounding box center [962, 360] width 84 height 20
click at [316, 373] on div "I B M a r r a n g e d a v i d e o g a m e m a t c h b e t w e e n a s u p e r c…" at bounding box center [879, 371] width 1307 height 82
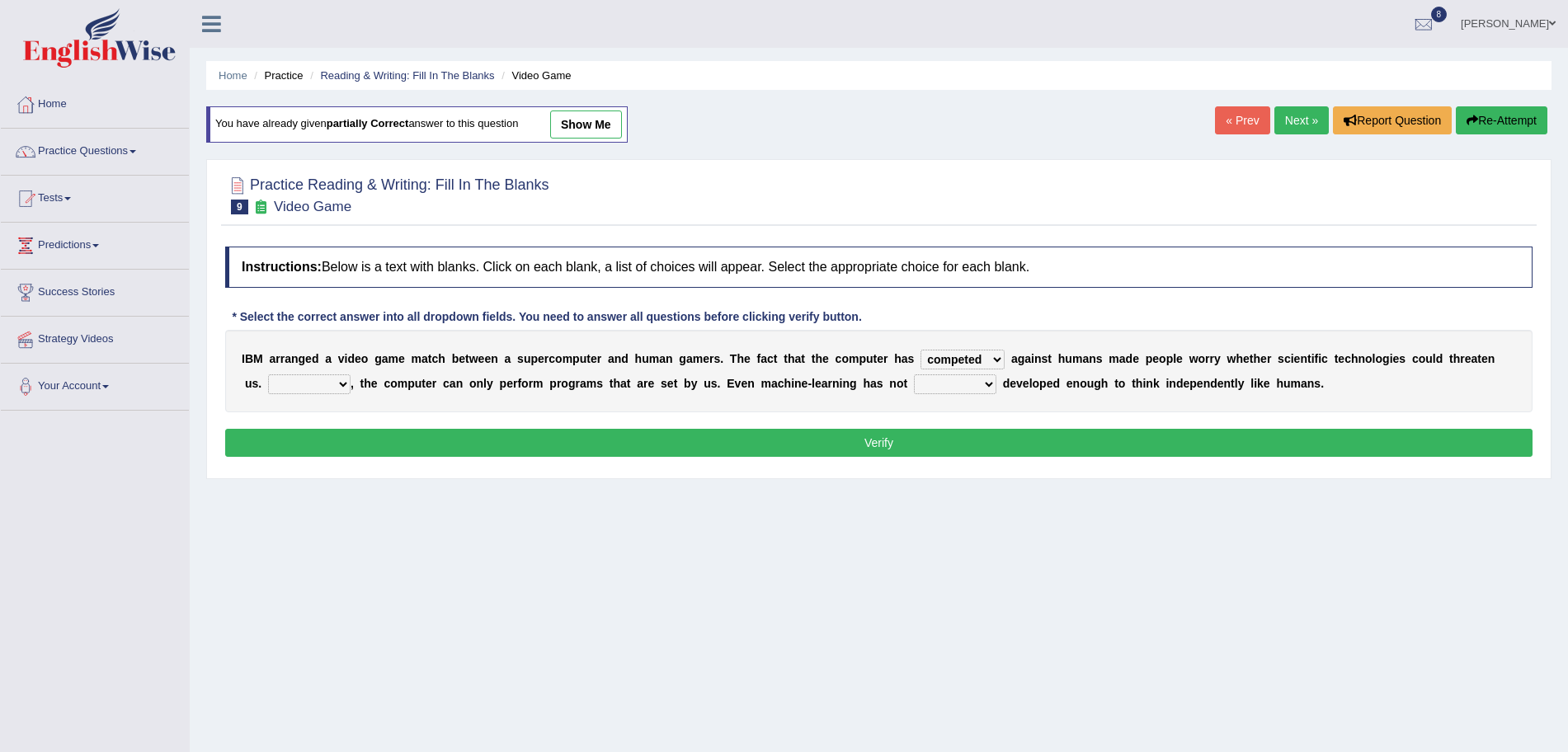
click at [314, 382] on select "Moreover However Thus So" at bounding box center [309, 384] width 82 height 20
select select "Moreover"
click at [268, 375] on select "Moreover However Thus So" at bounding box center [309, 384] width 82 height 20
click at [945, 386] on select "yet still only just" at bounding box center [954, 384] width 82 height 20
select select "yet"
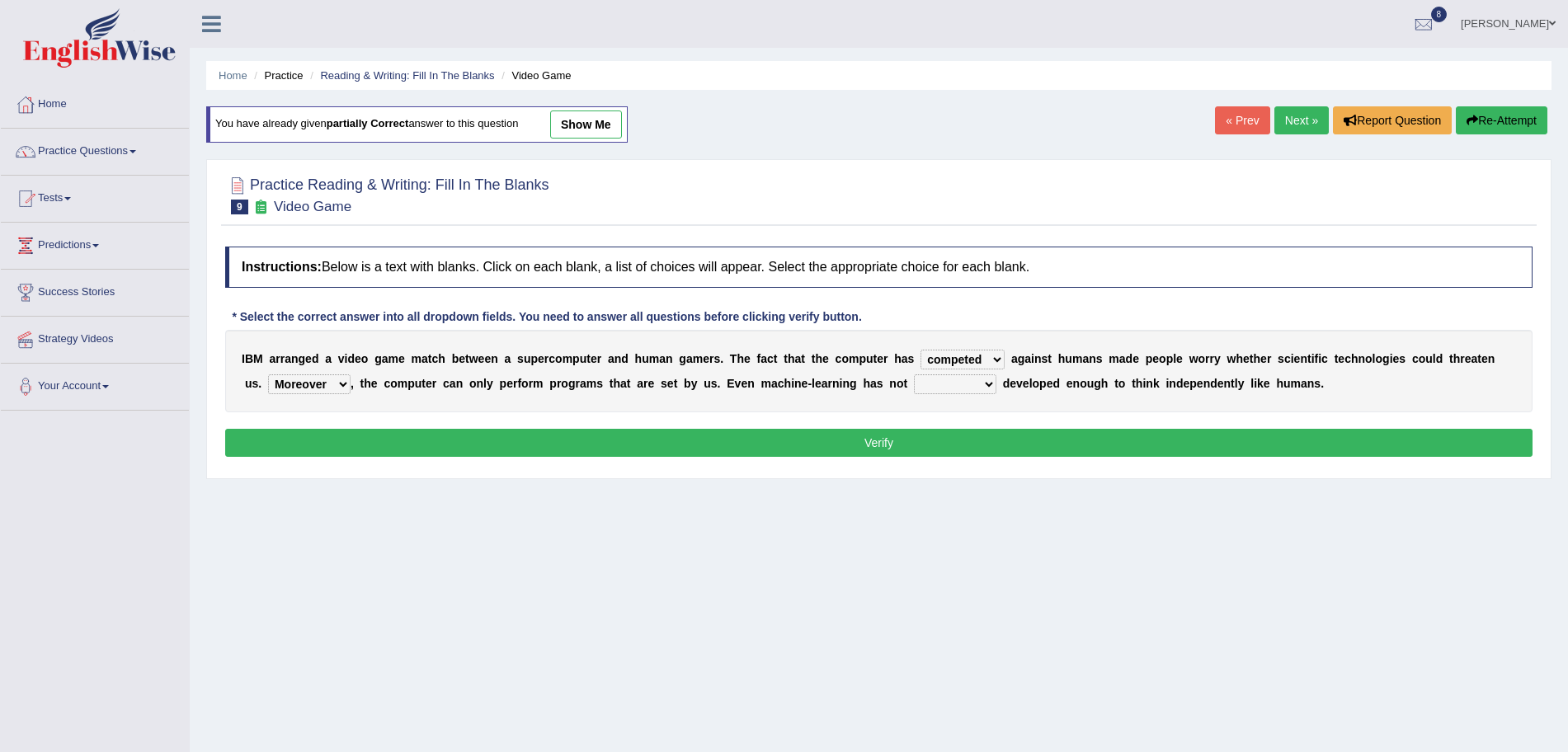
click at [914, 375] on select "yet still only just" at bounding box center [954, 384] width 82 height 20
click at [891, 448] on button "Verify" at bounding box center [879, 443] width 1307 height 28
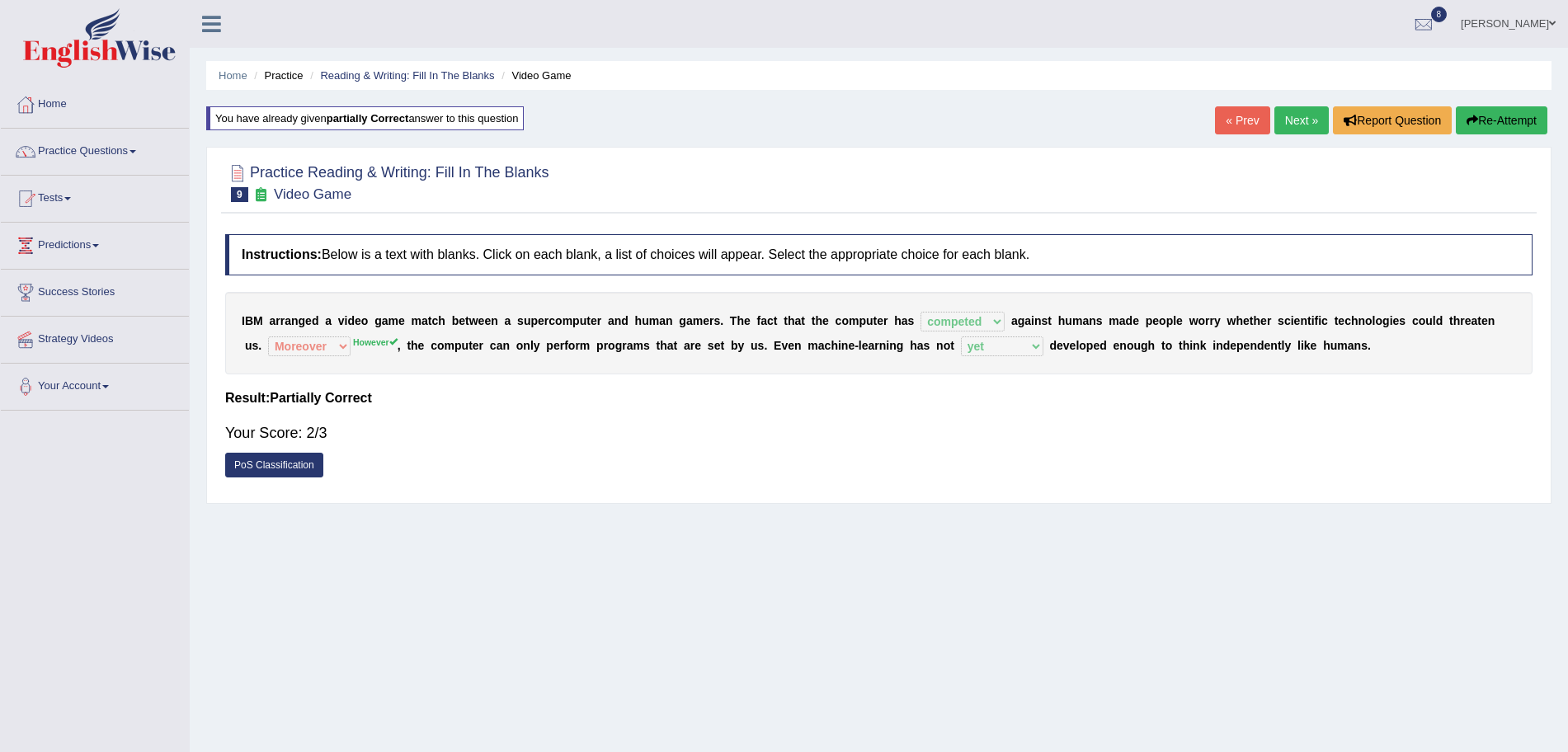
click at [1304, 116] on link "Next »" at bounding box center [1301, 120] width 55 height 28
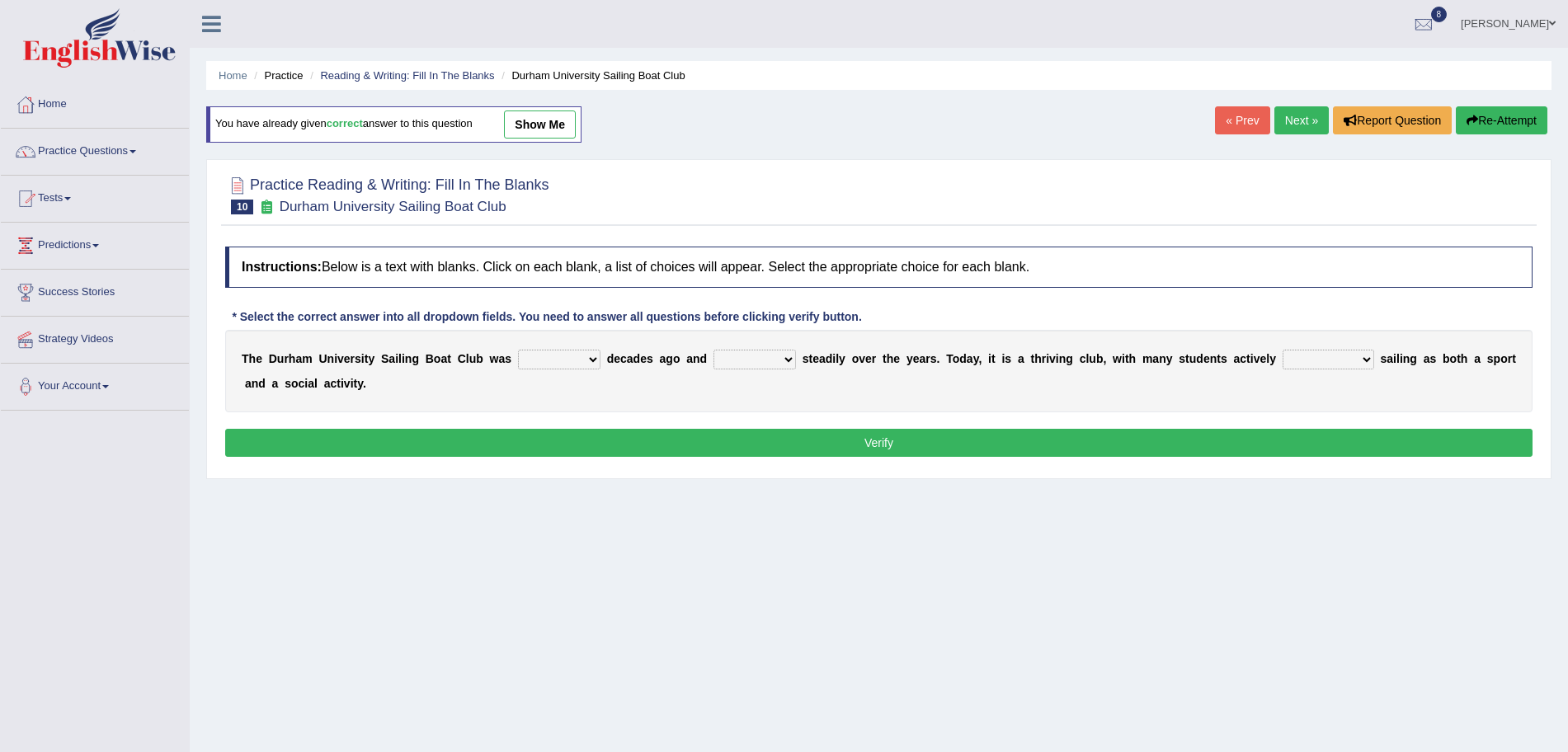
click at [576, 368] on select "found fund founded find" at bounding box center [558, 360] width 82 height 20
select select "founded"
click at [517, 350] on select "found fund founded find" at bounding box center [558, 360] width 82 height 20
click at [754, 358] on select "grow growing has grown grown" at bounding box center [754, 360] width 82 height 20
select select "grown"
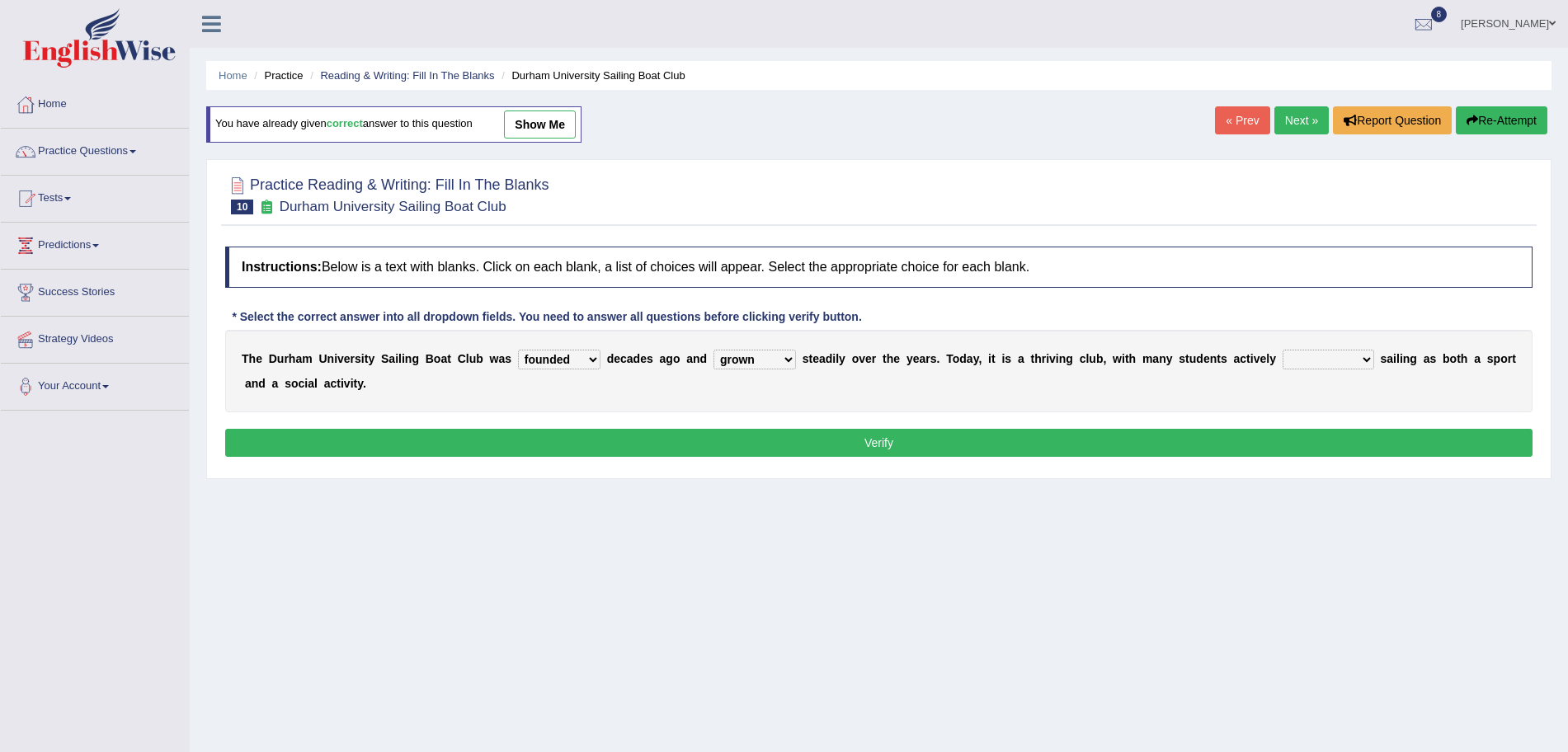
click at [713, 350] on select "grow growing has grown grown" at bounding box center [754, 360] width 82 height 20
click at [1322, 357] on select "enjoy enjoyed are enjoying enjoying" at bounding box center [1328, 360] width 91 height 20
select select "enjoying"
click at [1283, 350] on select "enjoy enjoyed are enjoying enjoying" at bounding box center [1328, 360] width 91 height 20
click at [1176, 444] on button "Verify" at bounding box center [879, 443] width 1307 height 28
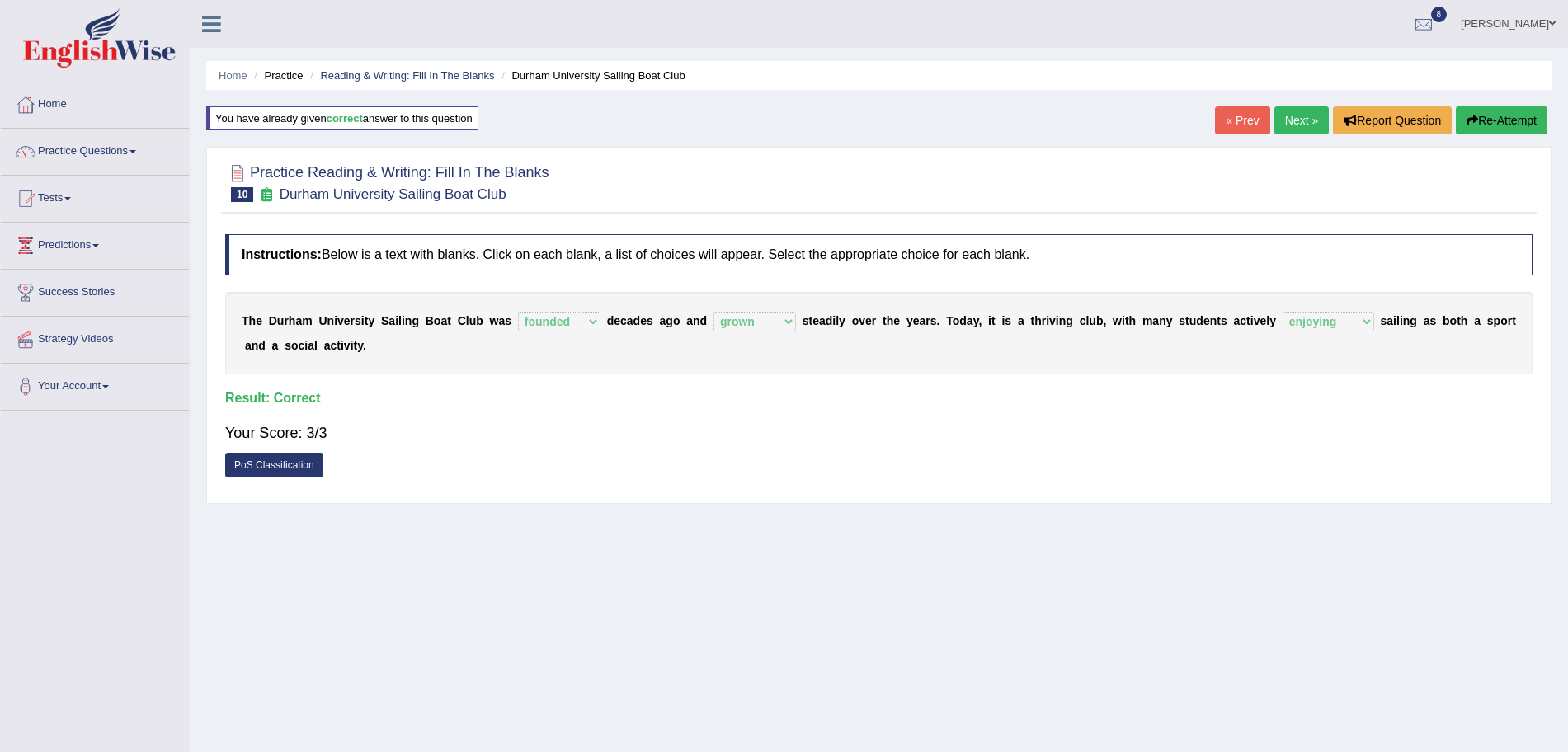
click at [1291, 124] on link "Next »" at bounding box center [1301, 120] width 55 height 28
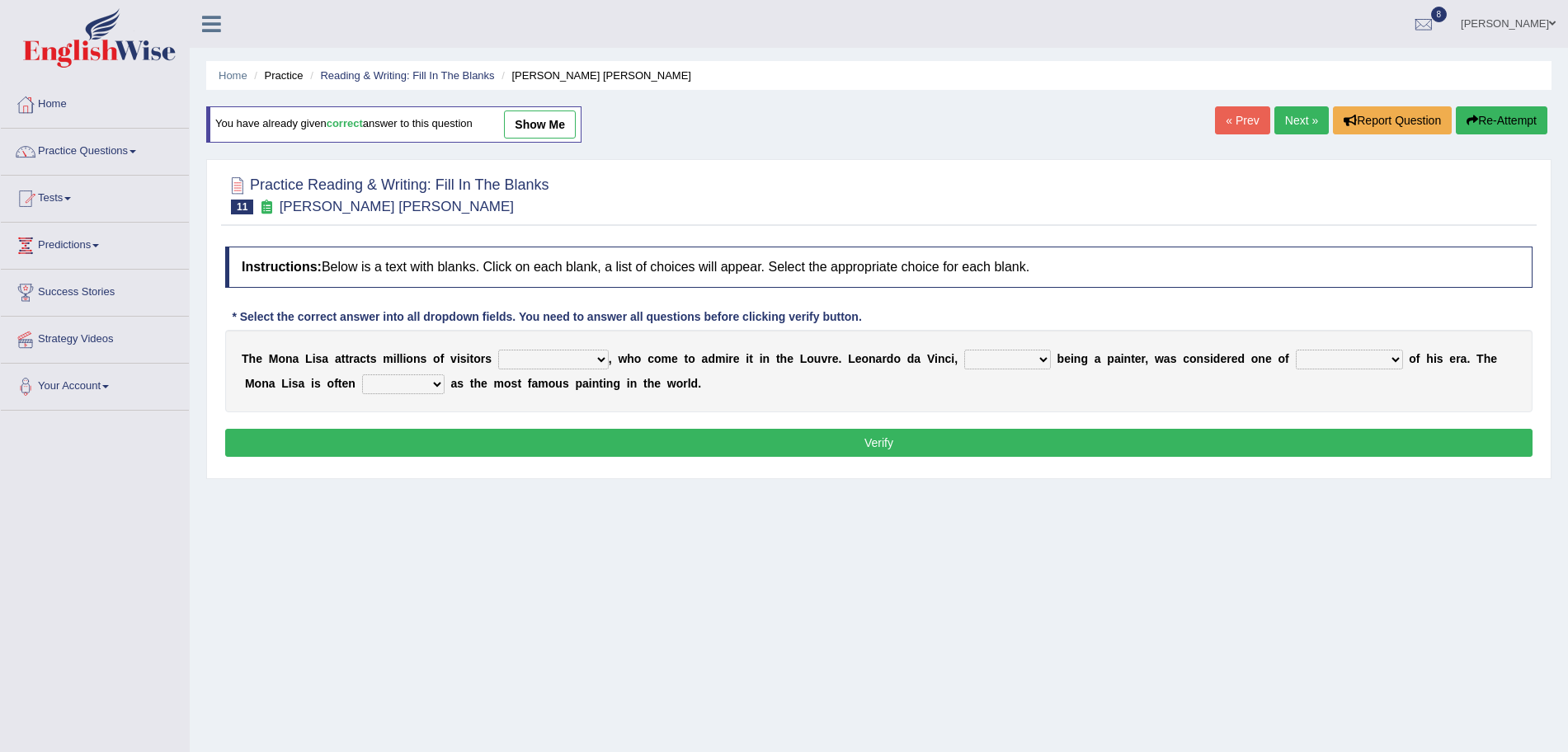
click at [566, 362] on select "around the year the all year all year round per year" at bounding box center [553, 360] width 110 height 20
select select "per year"
click at [499, 350] on select "around the year the all year all year round per year" at bounding box center [553, 360] width 110 height 20
click at [995, 362] on select "rather than as much as as well as as long as" at bounding box center [1007, 360] width 86 height 20
select select "as well as"
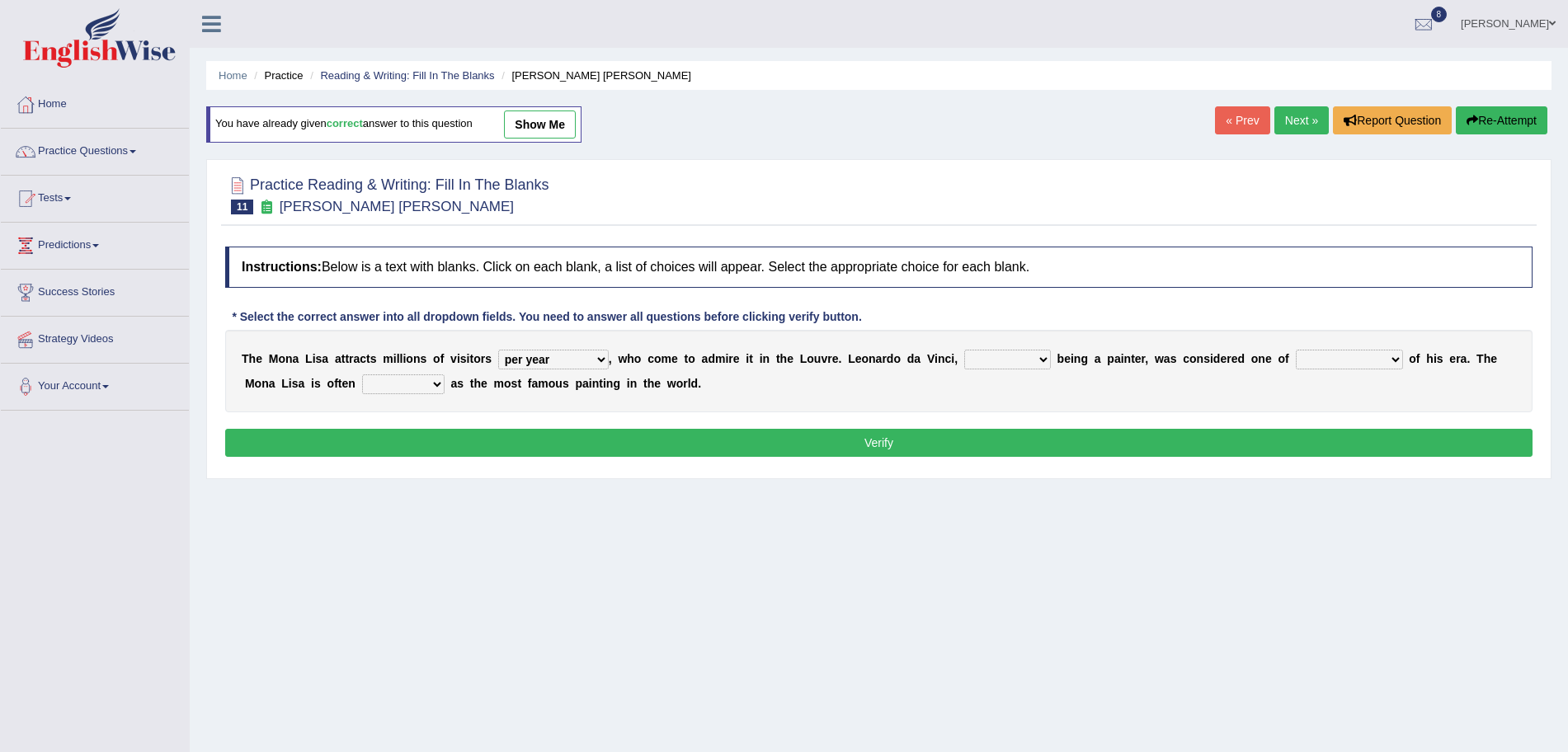
click at [965, 350] on select "rather than as much as as well as as long as" at bounding box center [1007, 360] width 86 height 20
click at [1353, 365] on select "better artists artist the better artist the best artists" at bounding box center [1350, 360] width 107 height 20
select select "the best artists"
click at [1300, 350] on select "better artists artist the better artist the best artists" at bounding box center [1350, 360] width 107 height 20
click at [392, 377] on select "classified suggested predicted described" at bounding box center [403, 384] width 82 height 20
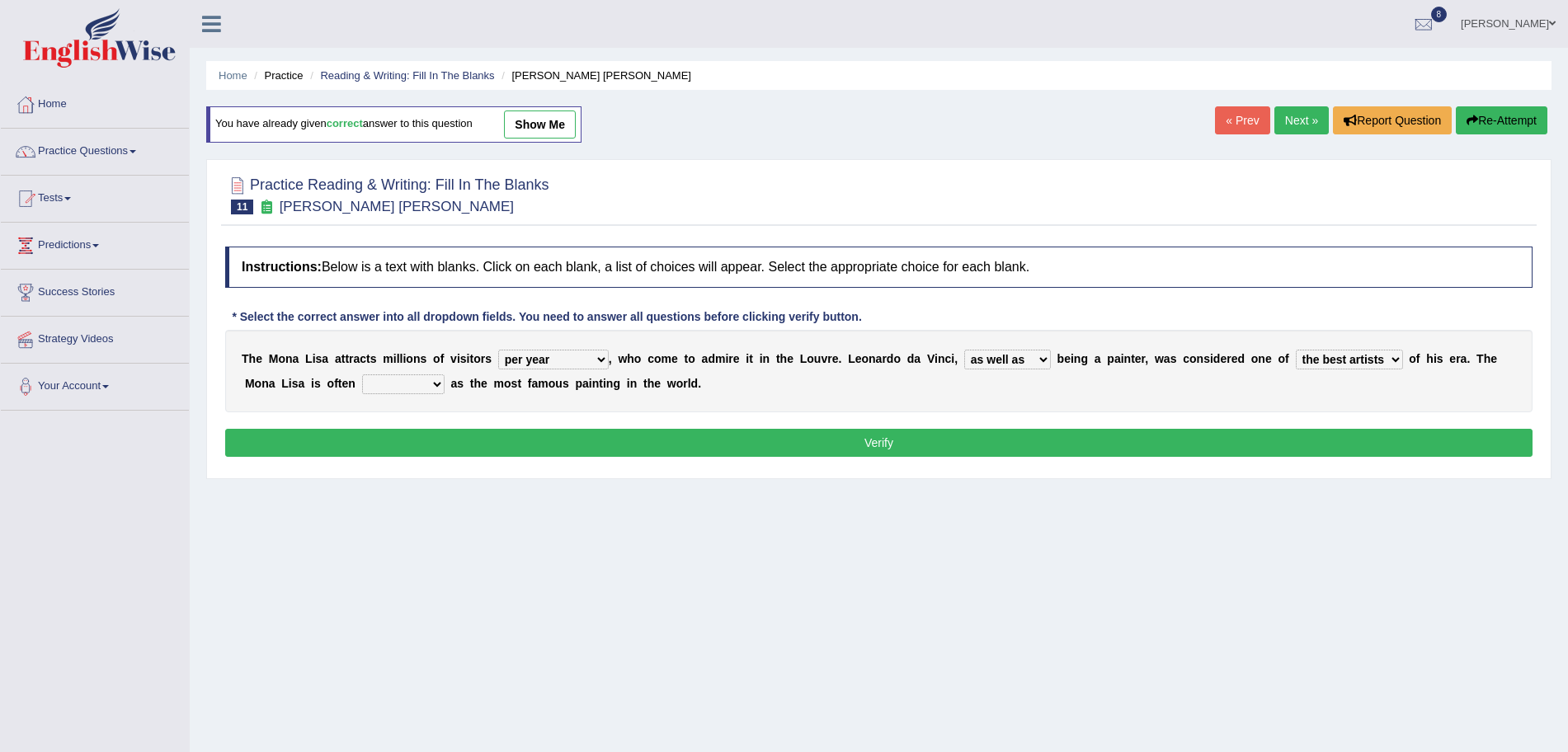
select select "described"
click at [362, 375] on select "classified suggested predicted described" at bounding box center [403, 384] width 82 height 20
click at [467, 437] on button "Verify" at bounding box center [879, 443] width 1307 height 28
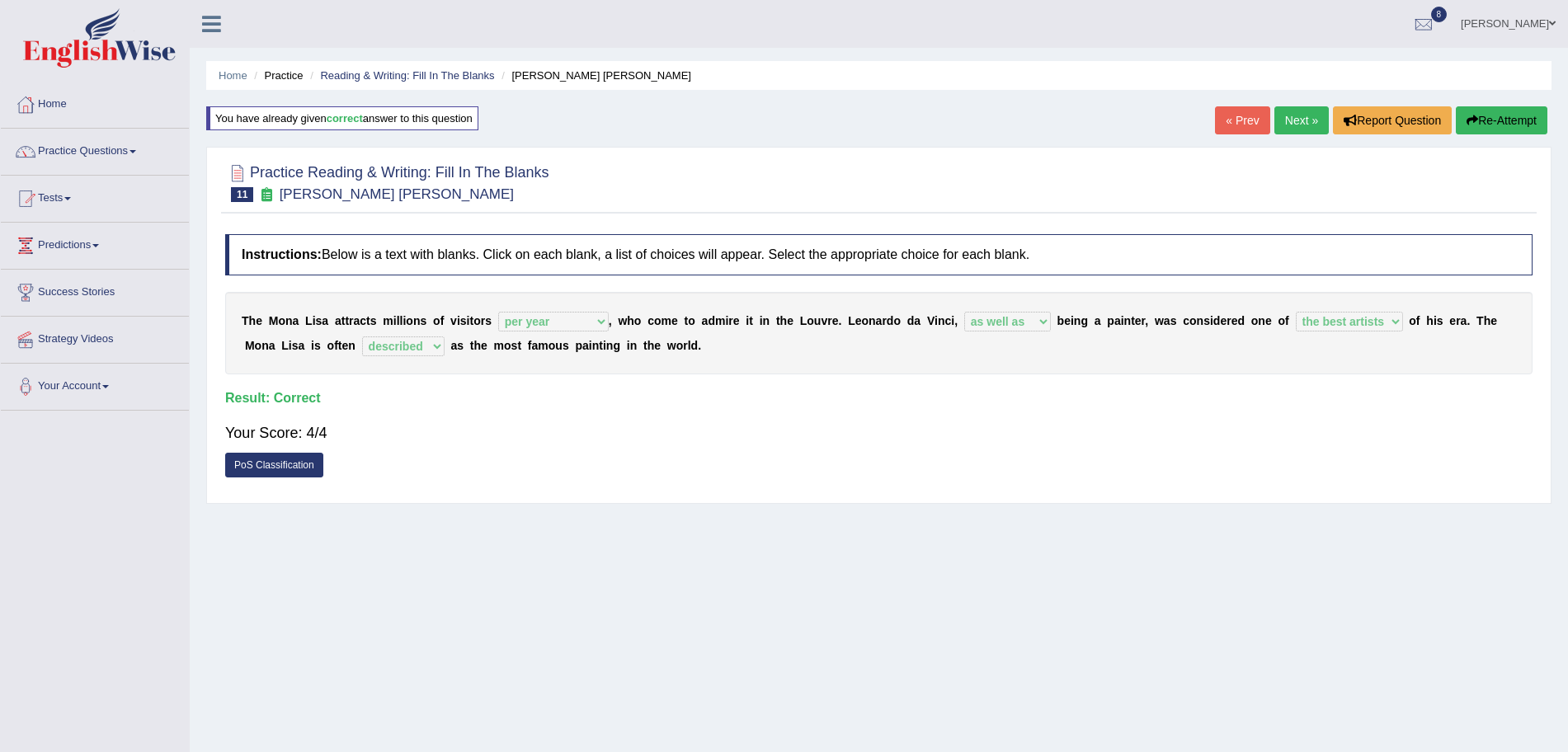
click at [1305, 110] on link "Next »" at bounding box center [1301, 120] width 55 height 28
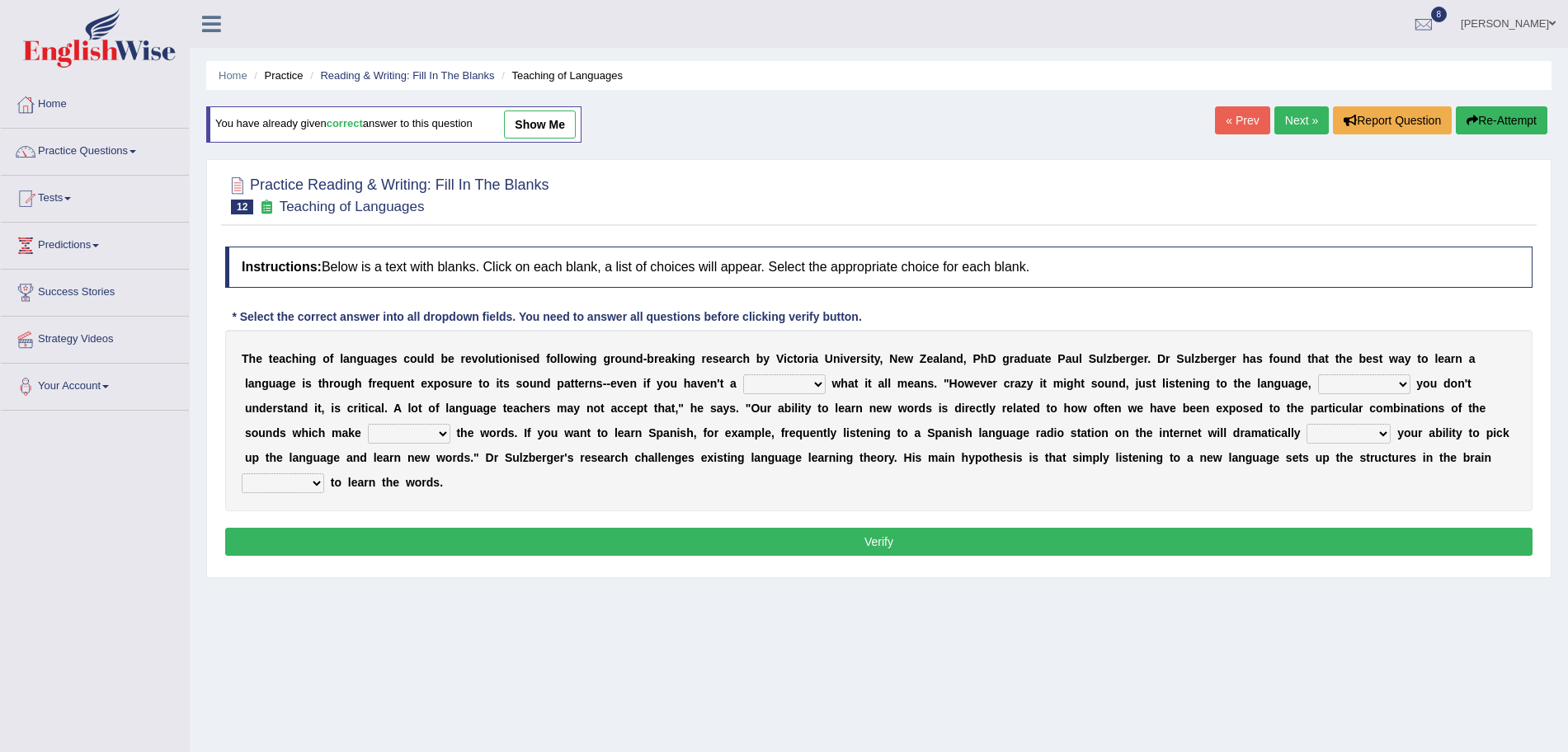
click at [783, 376] on select "dew claw clue due" at bounding box center [784, 384] width 82 height 20
select select "clue"
click at [743, 375] on select "dew claw clue due" at bounding box center [784, 384] width 82 height 20
click at [1333, 387] on select "but also all together even though if so" at bounding box center [1363, 384] width 92 height 20
select select "even though"
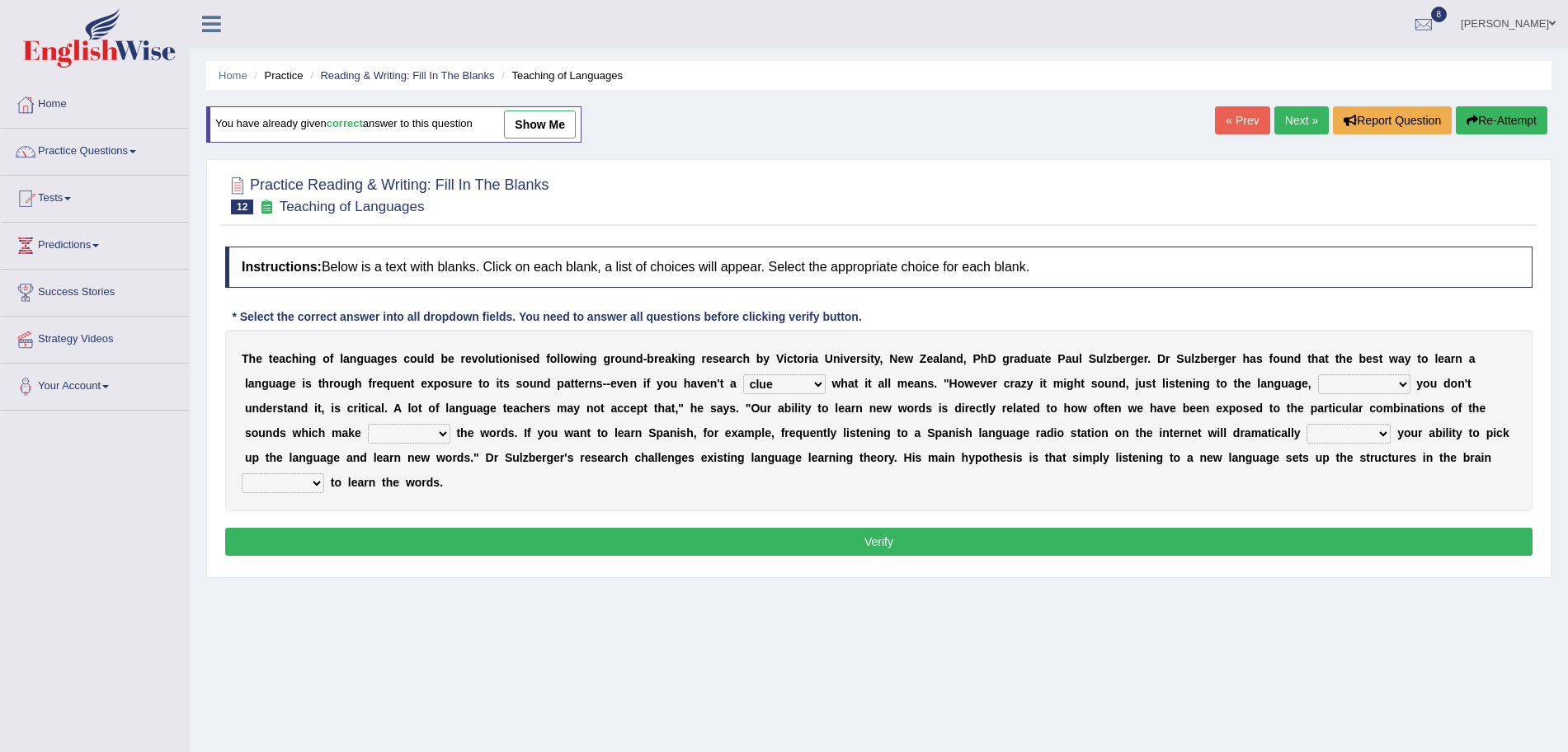
click at [1318, 375] on select "but also all together even though if so" at bounding box center [1363, 384] width 92 height 20
click at [427, 432] on select "down up of on" at bounding box center [408, 434] width 82 height 20
select select "up"
click at [367, 424] on select "down up of on" at bounding box center [408, 434] width 82 height 20
click at [1359, 438] on select "evaluate exaggerate describe boost" at bounding box center [1348, 434] width 84 height 20
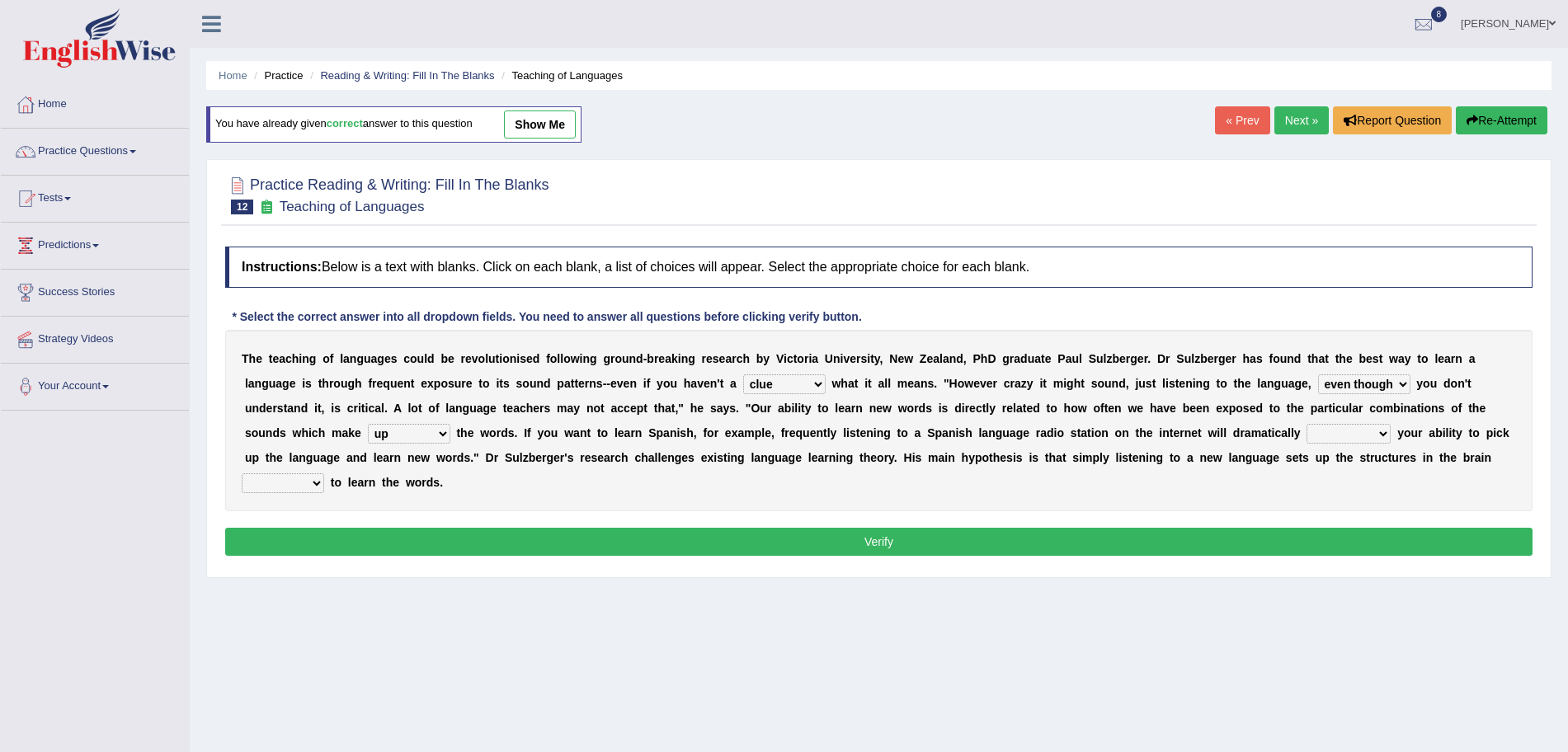
select select "boost"
click at [1306, 424] on select "evaluate exaggerate describe boost" at bounding box center [1348, 434] width 84 height 20
click at [272, 484] on select "requiring required directed to require" at bounding box center [282, 484] width 82 height 20
select select "required"
click at [241, 474] on select "requiring required directed to require" at bounding box center [282, 484] width 82 height 20
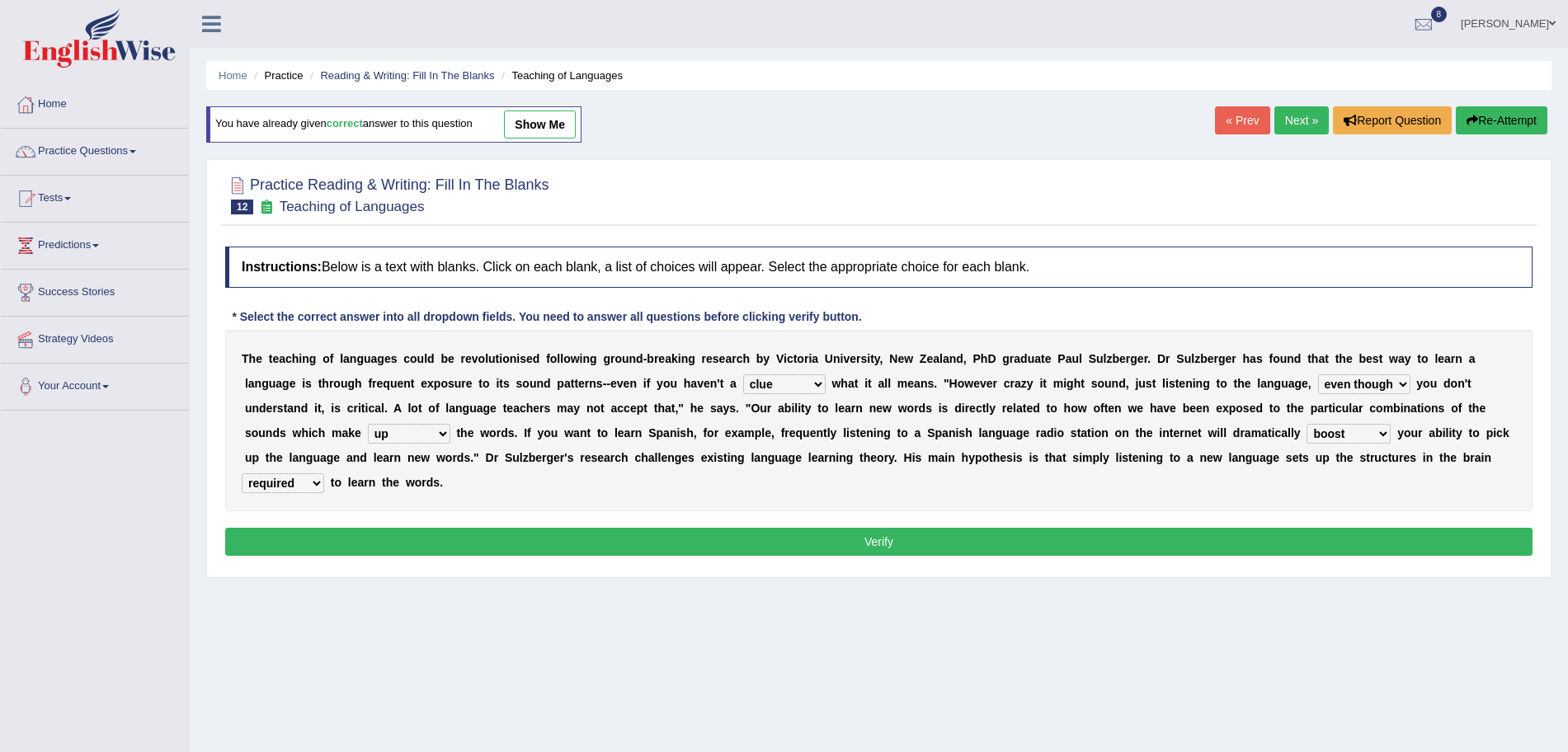
click at [437, 541] on button "Verify" at bounding box center [879, 541] width 1307 height 28
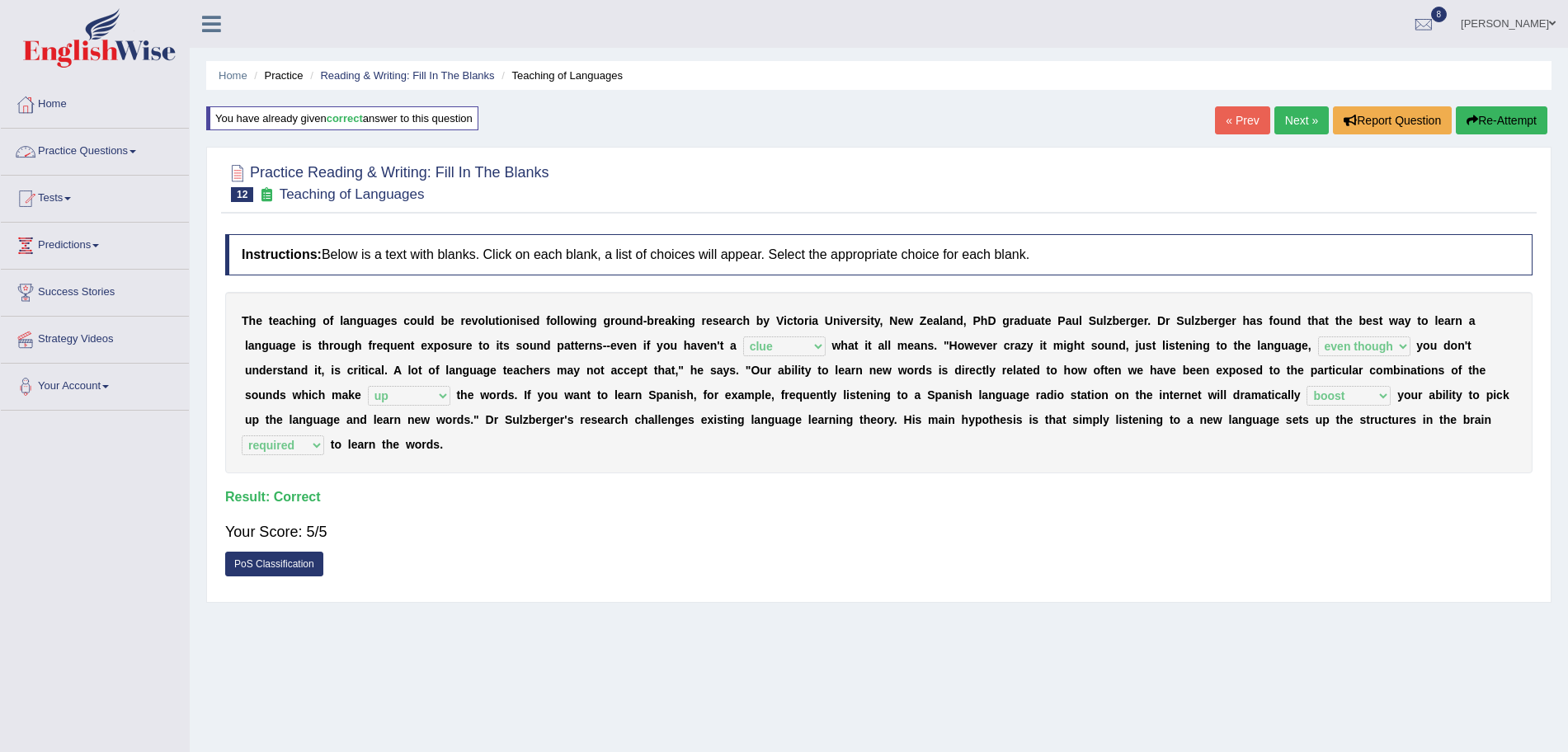
click at [117, 149] on link "Practice Questions" at bounding box center [94, 150] width 188 height 42
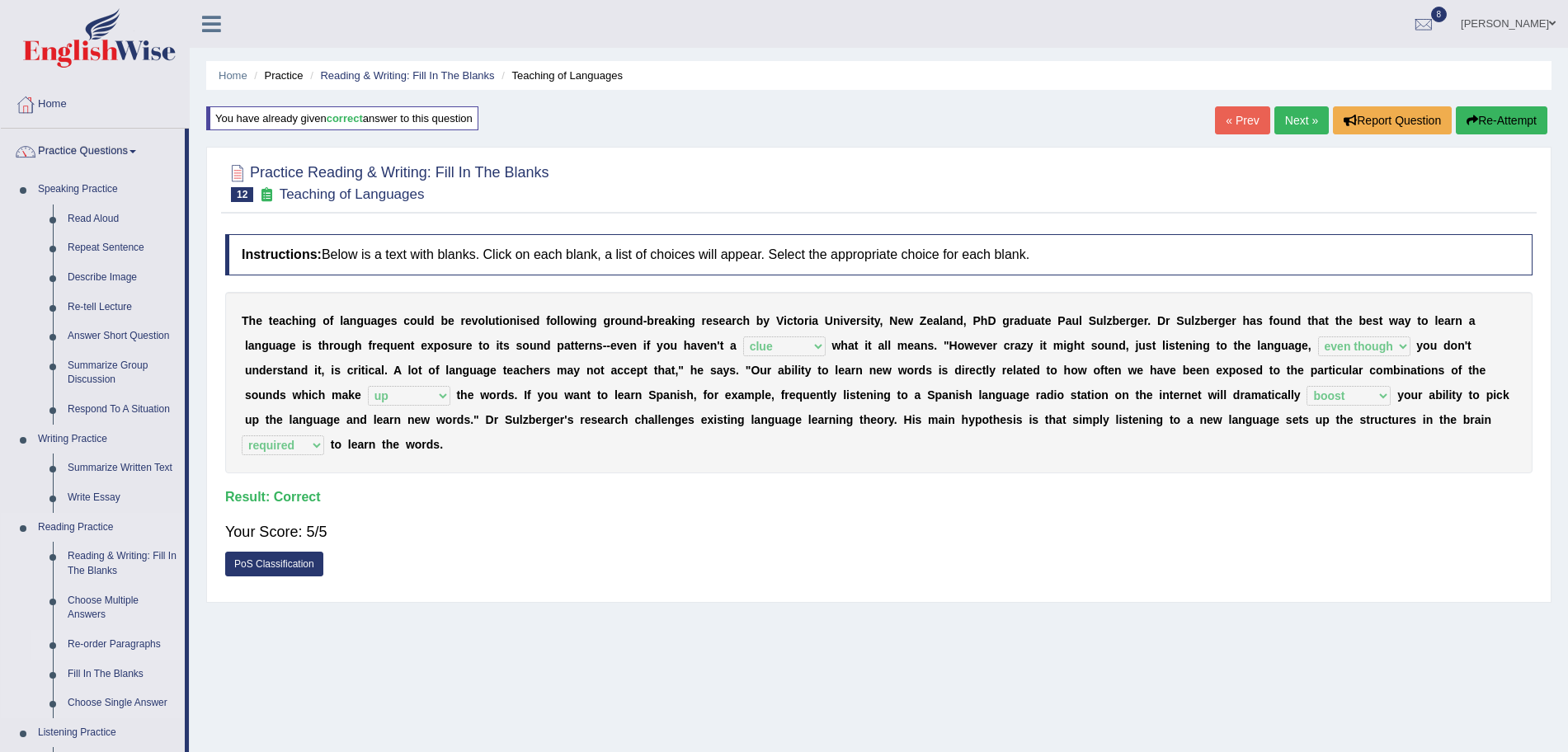
click at [108, 642] on link "Re-order Paragraphs" at bounding box center [122, 645] width 124 height 30
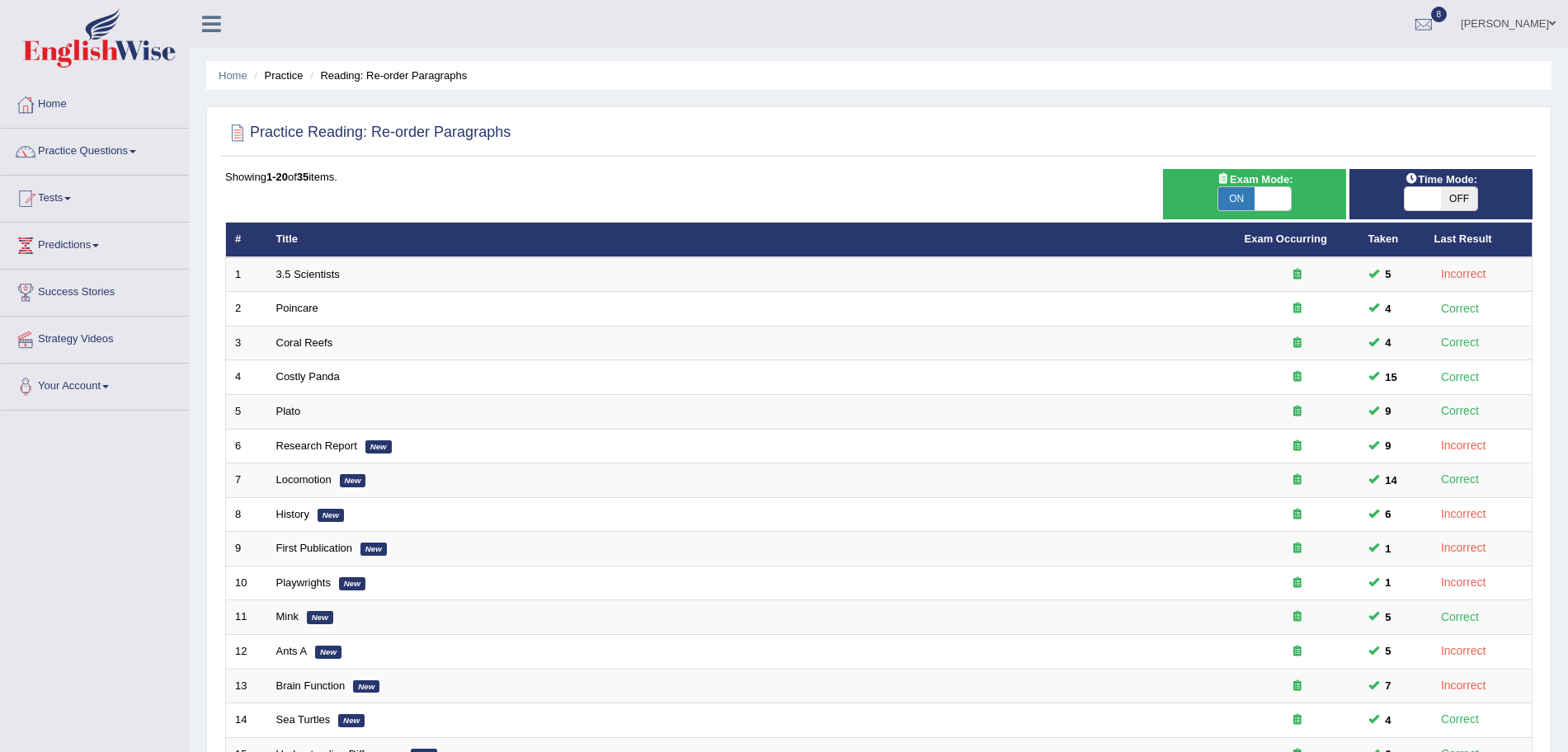
scroll to position [340, 0]
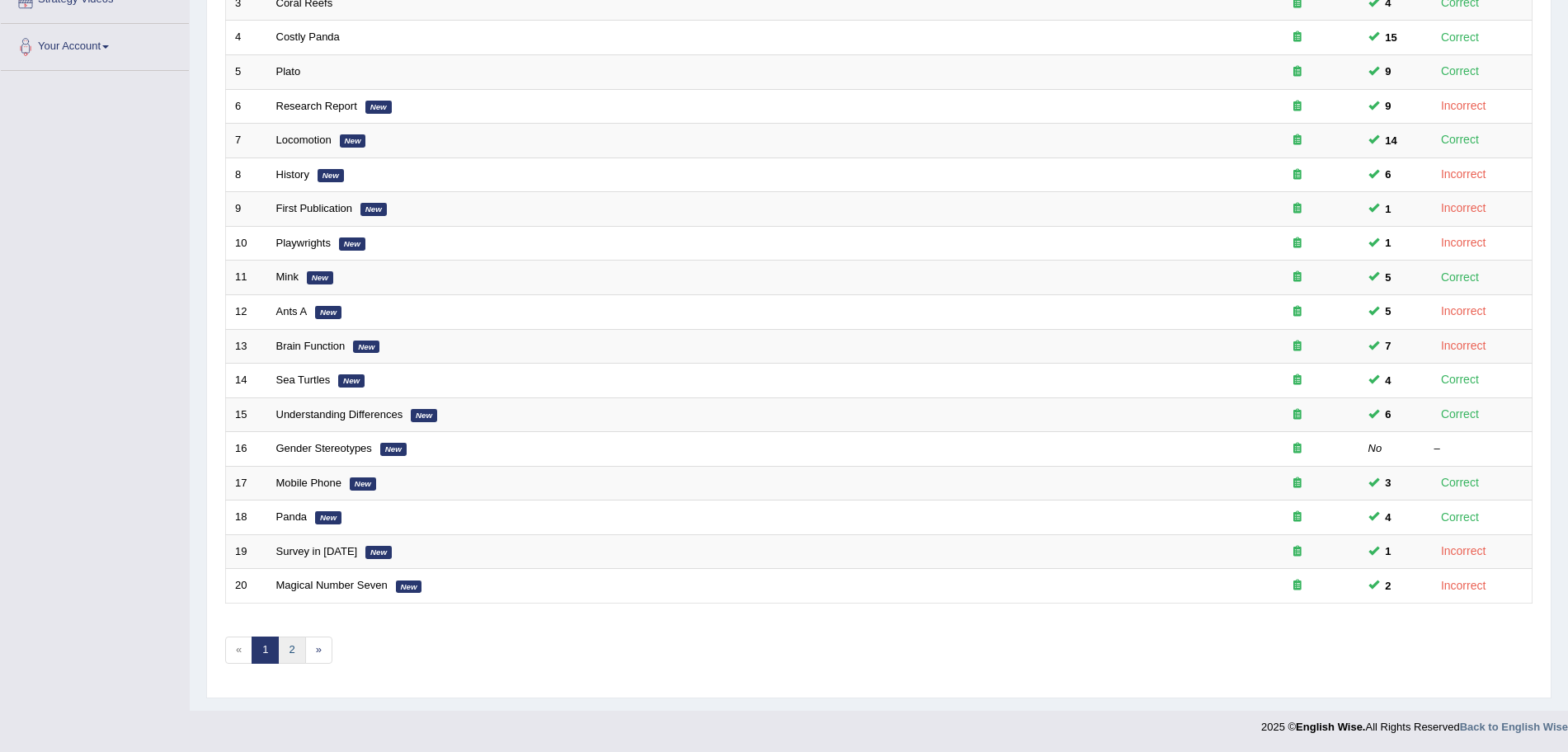
click at [300, 659] on link "2" at bounding box center [291, 650] width 27 height 27
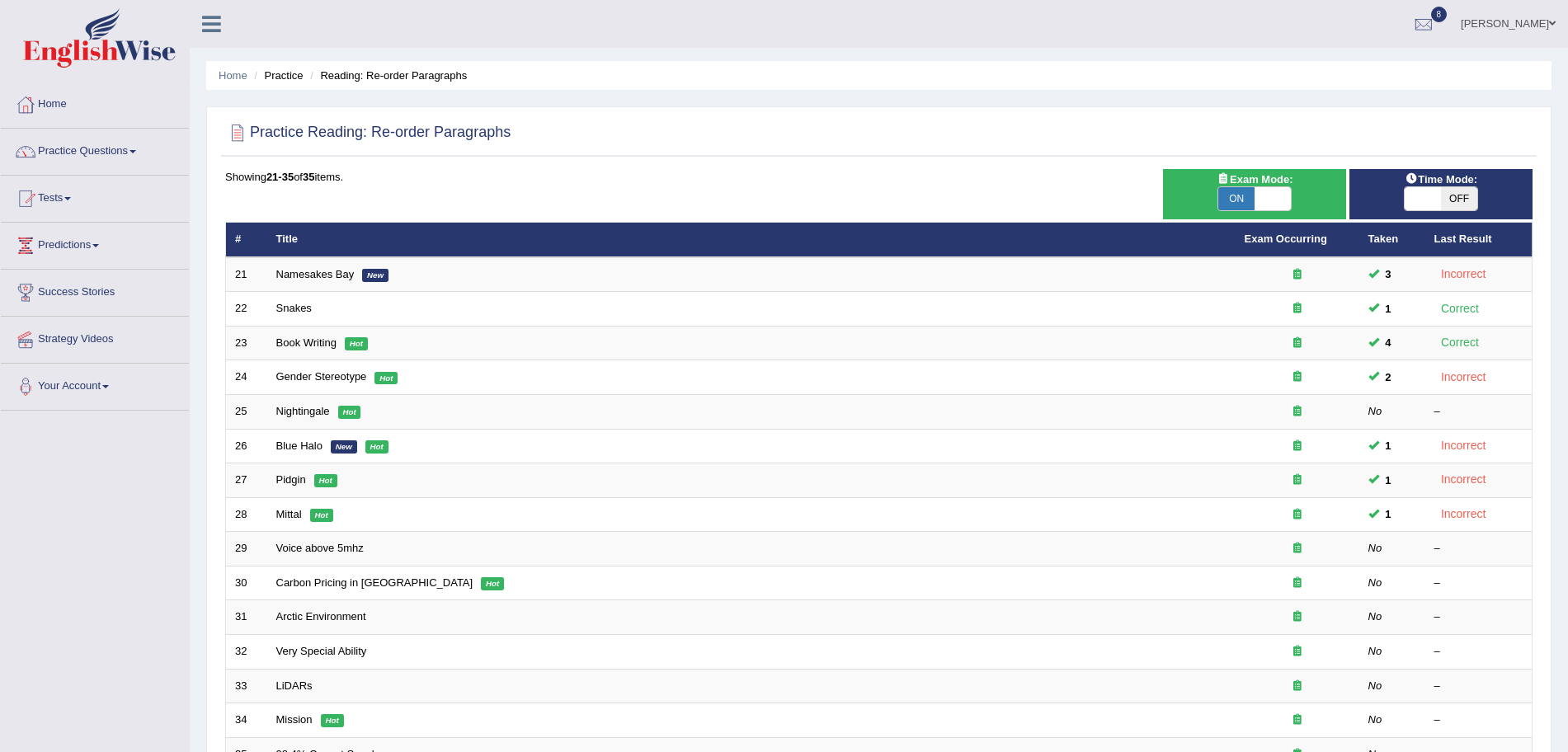
drag, startPoint x: 0, startPoint y: 0, endPoint x: 1583, endPoint y: 192, distance: 1594.6
click at [1567, 192] on html "Toggle navigation Home Practice Questions Speaking Practice Read Aloud Repeat S…" at bounding box center [784, 376] width 1568 height 752
click at [114, 155] on link "Practice Questions" at bounding box center [94, 150] width 188 height 42
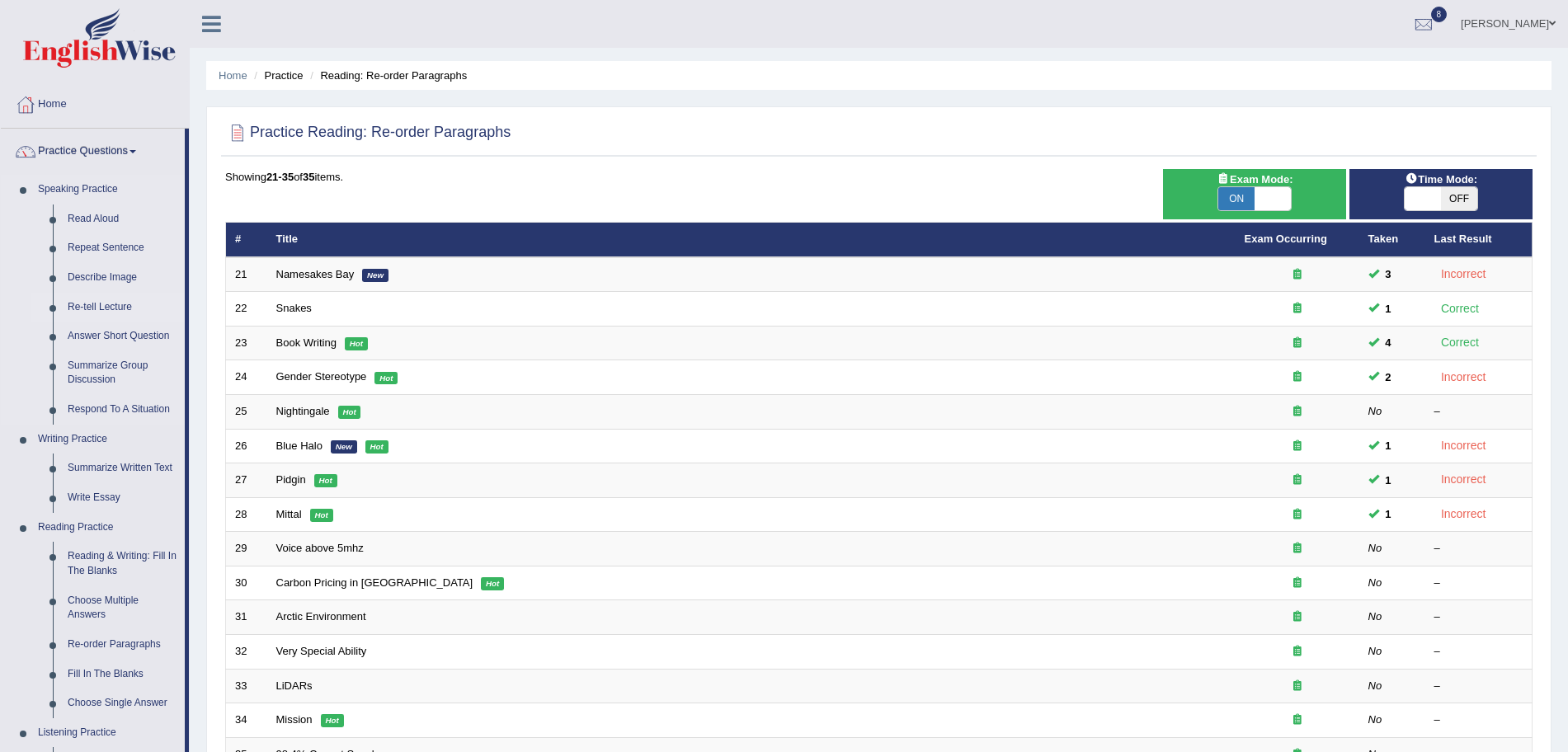
click at [86, 305] on link "Re-tell Lecture" at bounding box center [122, 308] width 124 height 30
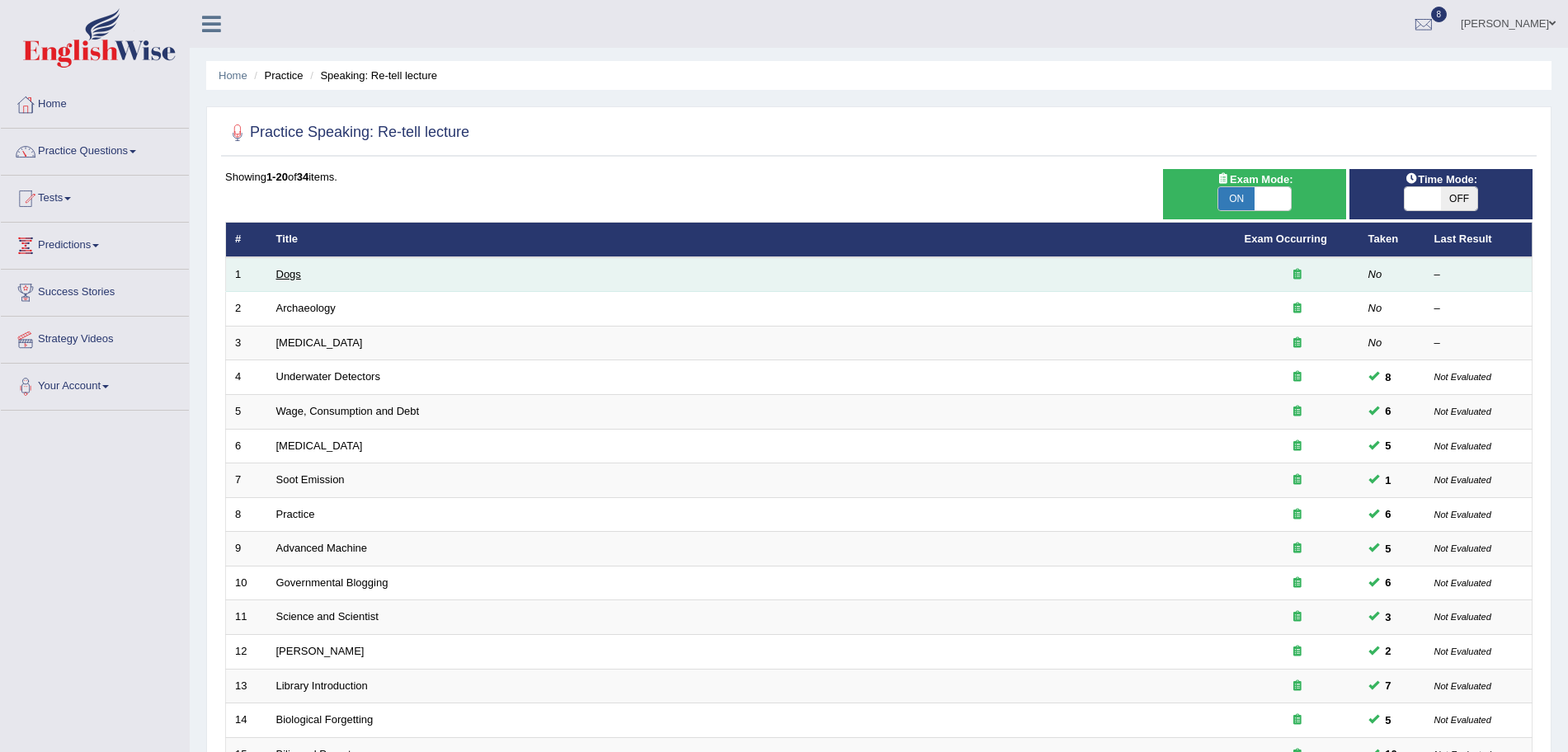
click at [292, 278] on link "Dogs" at bounding box center [288, 274] width 25 height 12
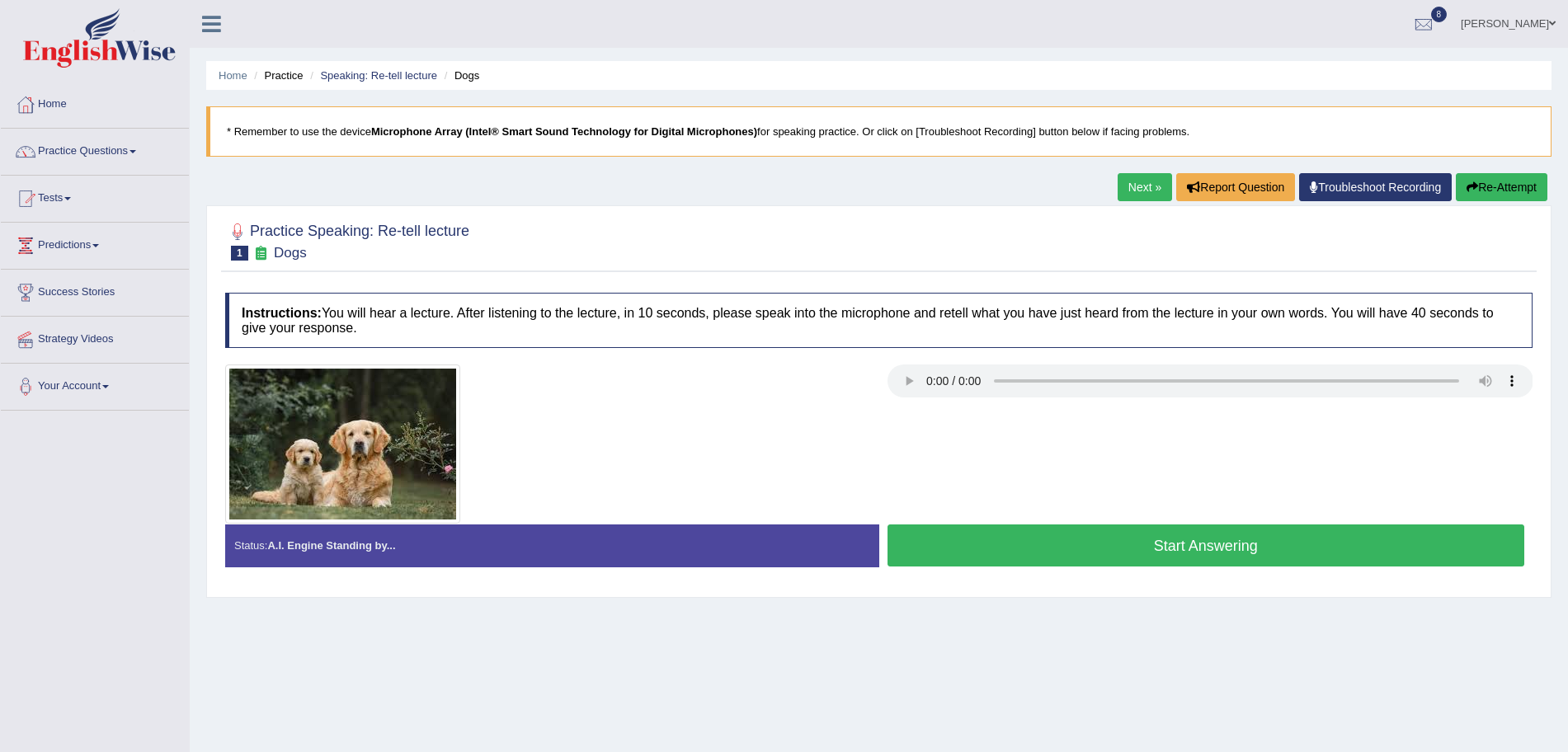
click at [1029, 543] on button "Start Answering" at bounding box center [1207, 545] width 638 height 42
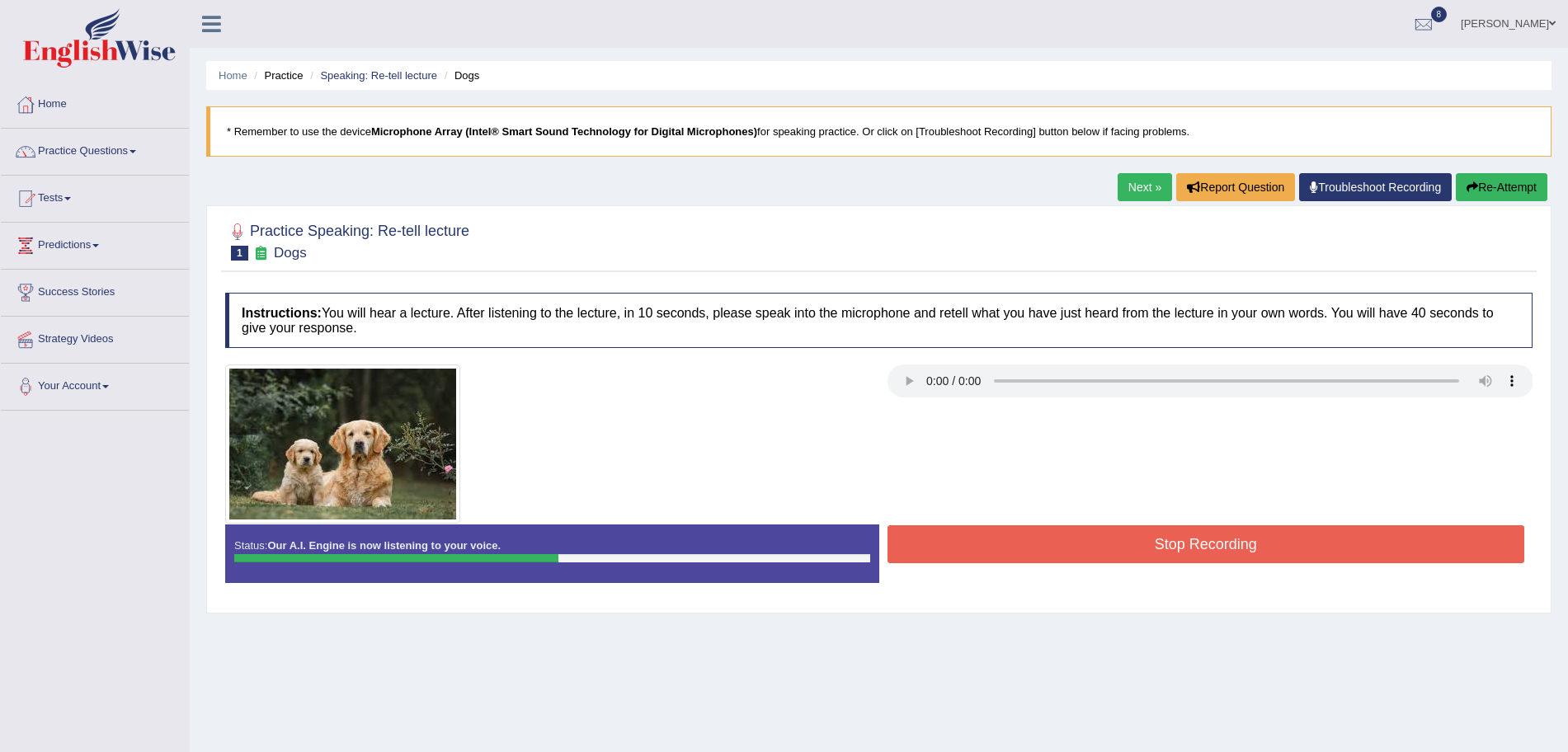
click at [1029, 543] on button "Stop Recording" at bounding box center [1207, 544] width 638 height 38
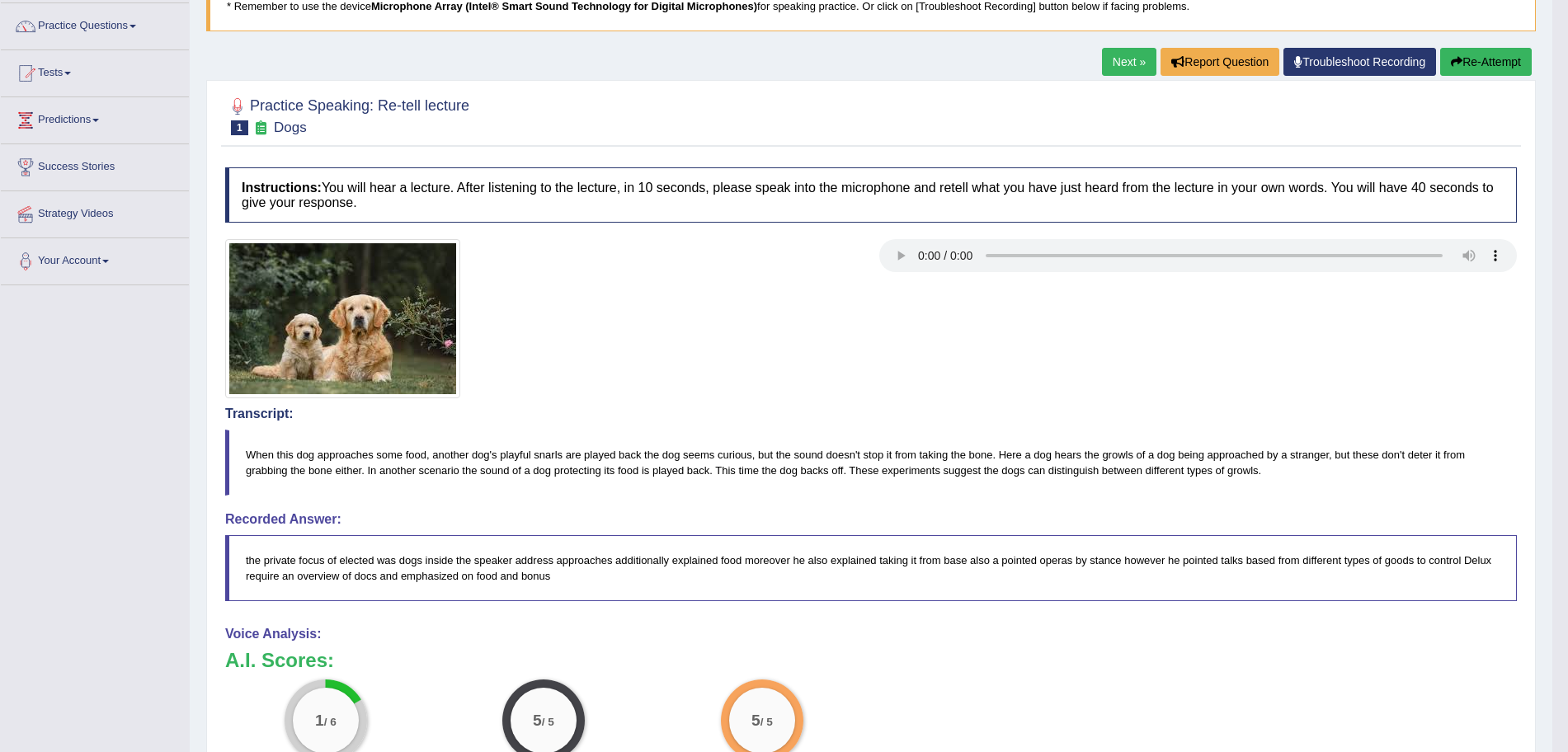
scroll to position [104, 0]
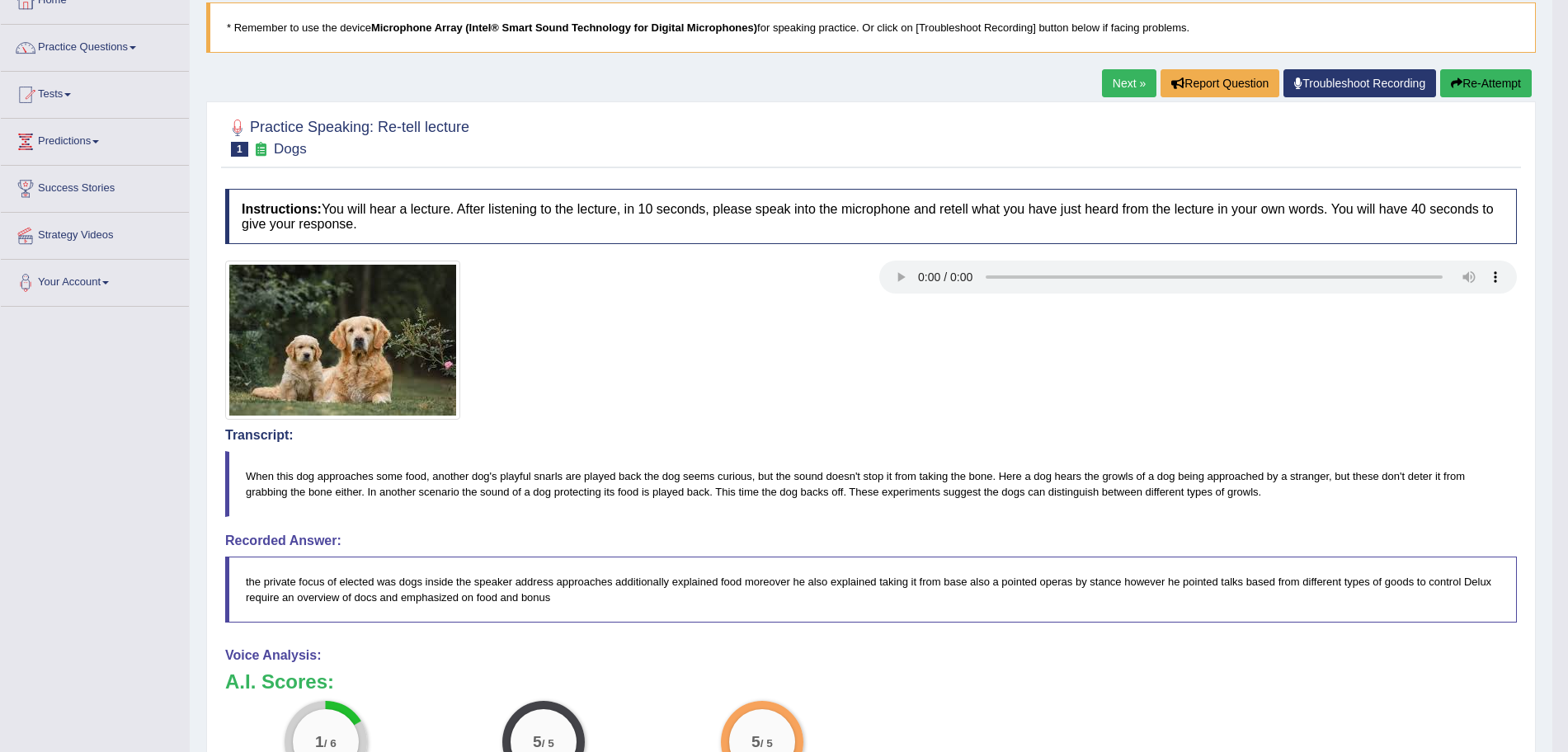
click at [1115, 89] on link "Next »" at bounding box center [1128, 83] width 55 height 28
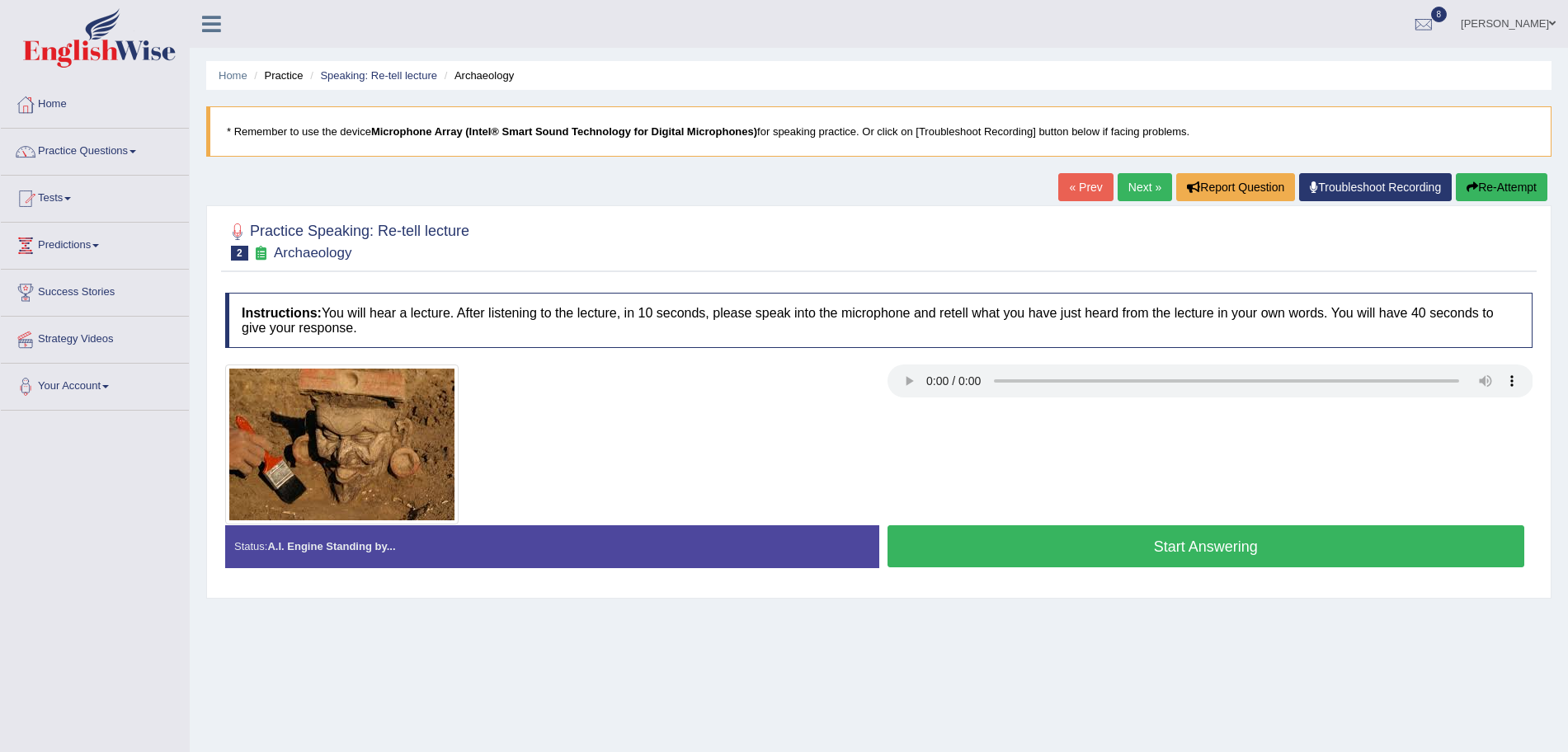
click at [1049, 549] on button "Start Answering" at bounding box center [1207, 546] width 638 height 42
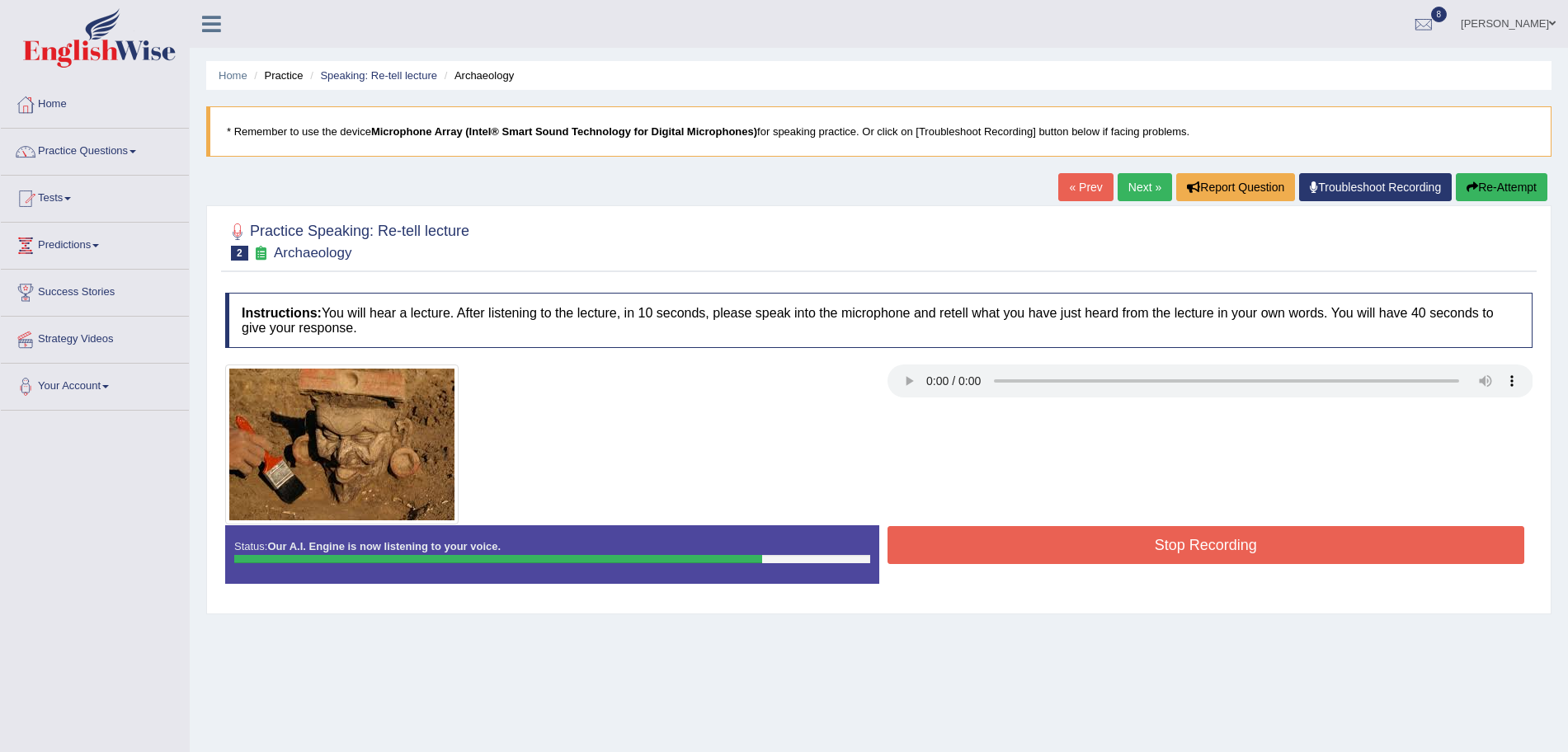
click at [1049, 549] on button "Stop Recording" at bounding box center [1207, 545] width 638 height 38
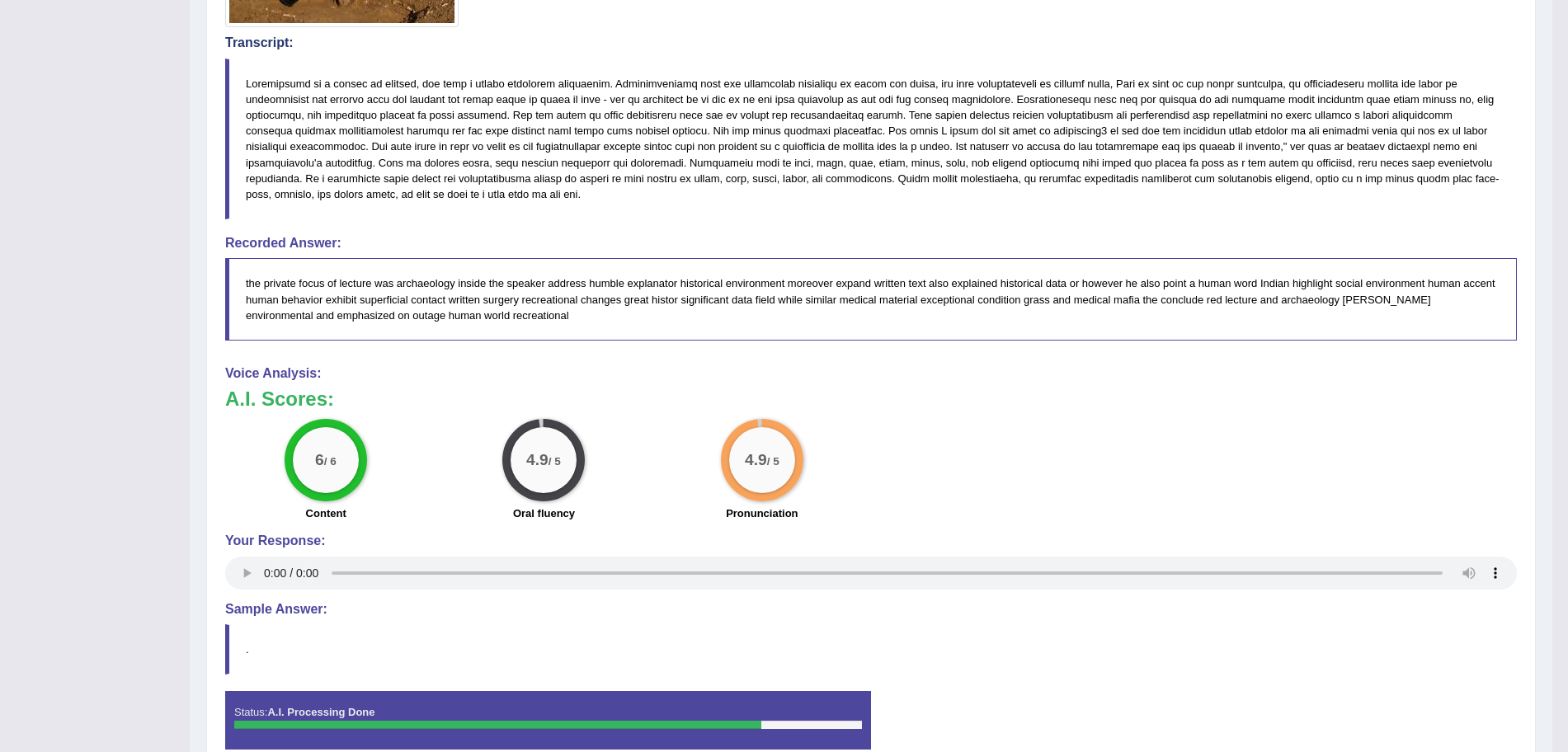
scroll to position [45, 0]
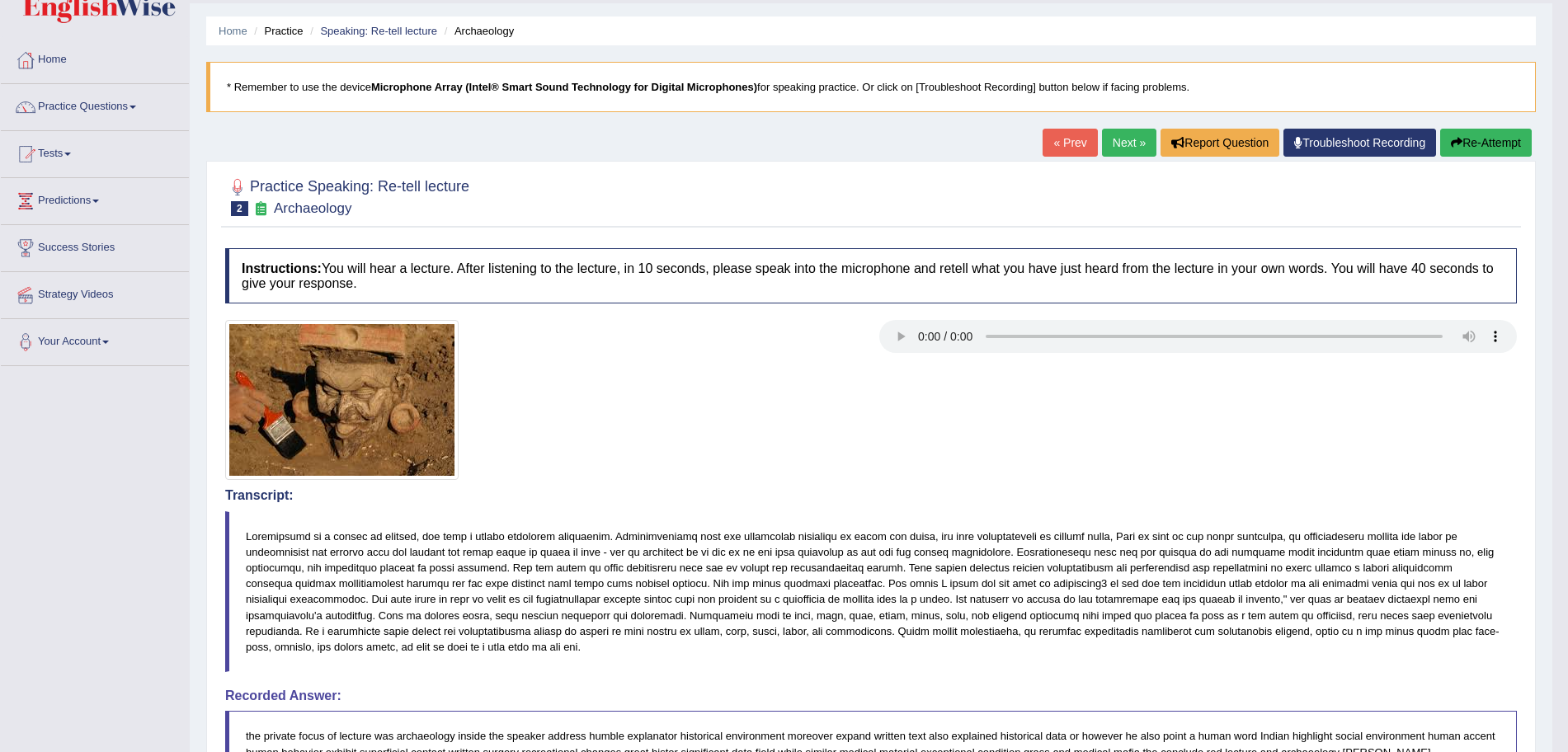
click at [1116, 139] on link "Next »" at bounding box center [1128, 143] width 55 height 28
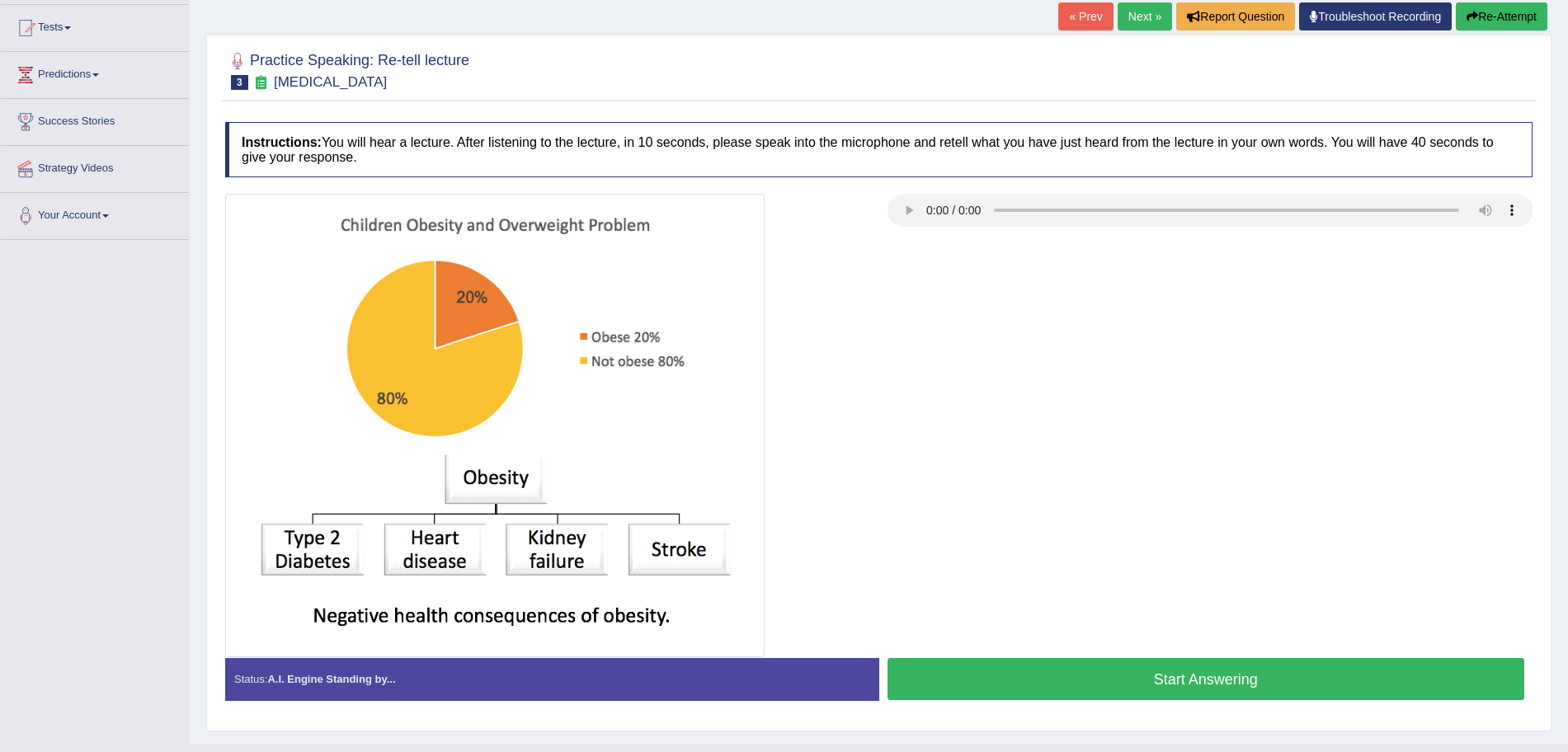
scroll to position [192, 0]
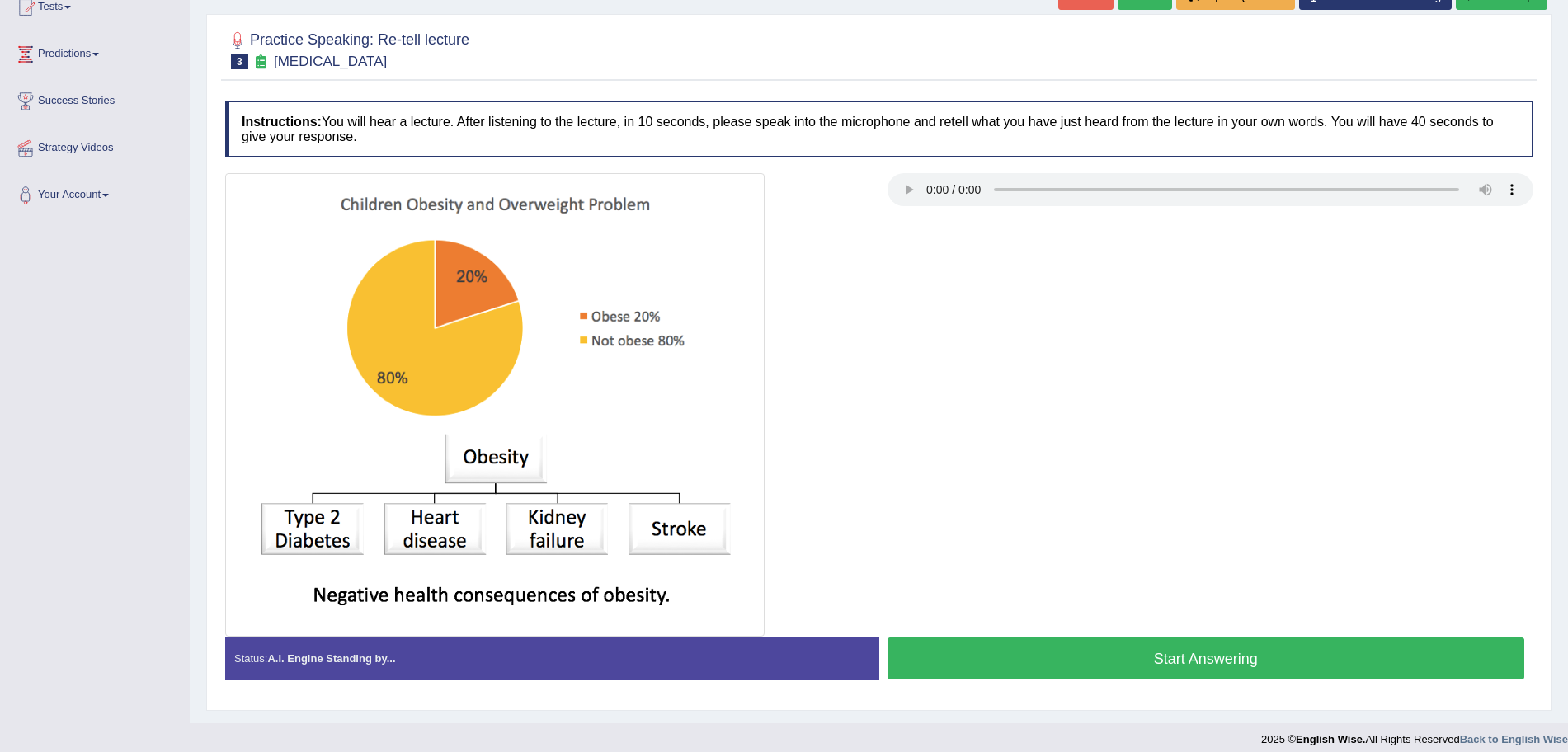
click at [1178, 660] on button "Start Answering" at bounding box center [1207, 659] width 638 height 42
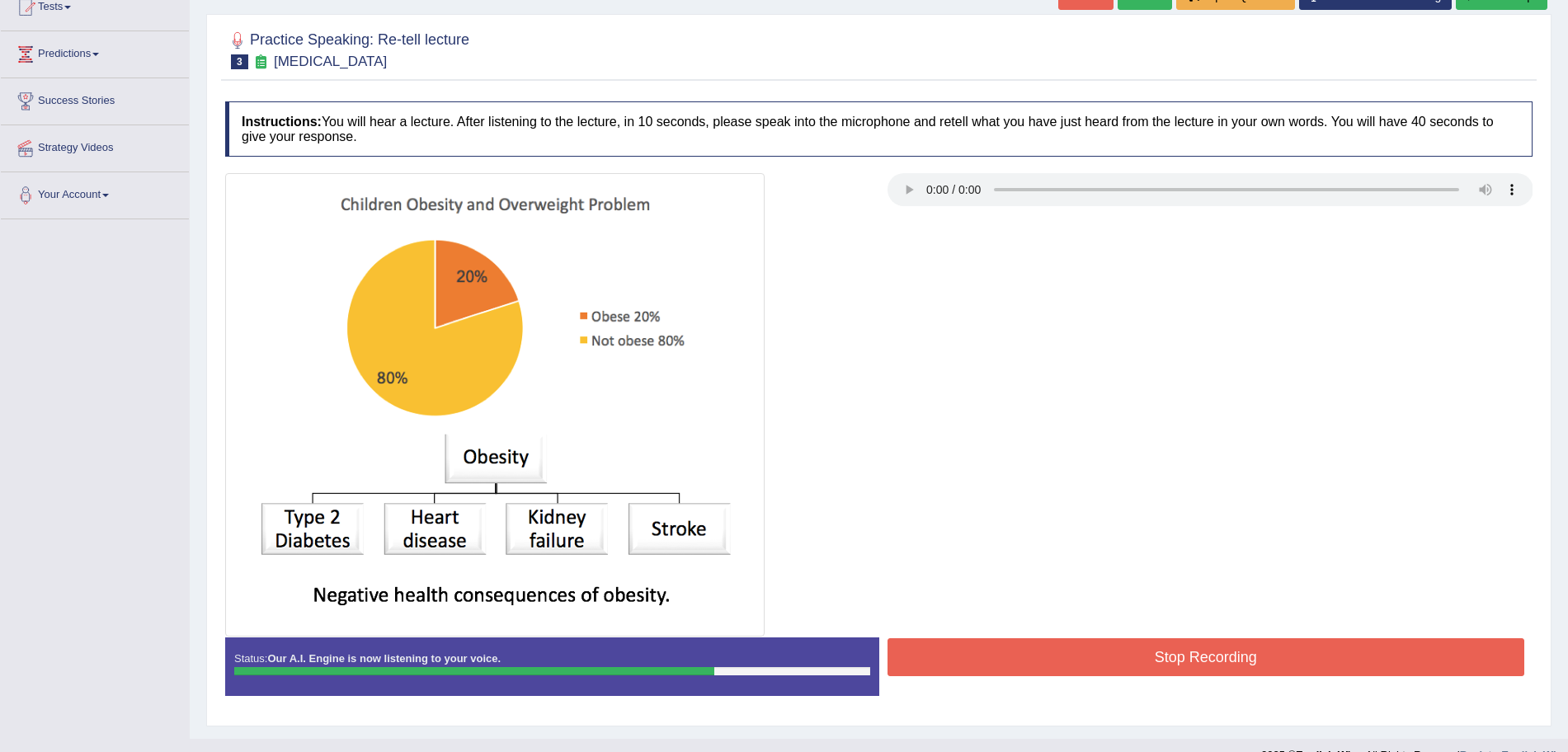
click at [1178, 660] on button "Stop Recording" at bounding box center [1207, 658] width 638 height 38
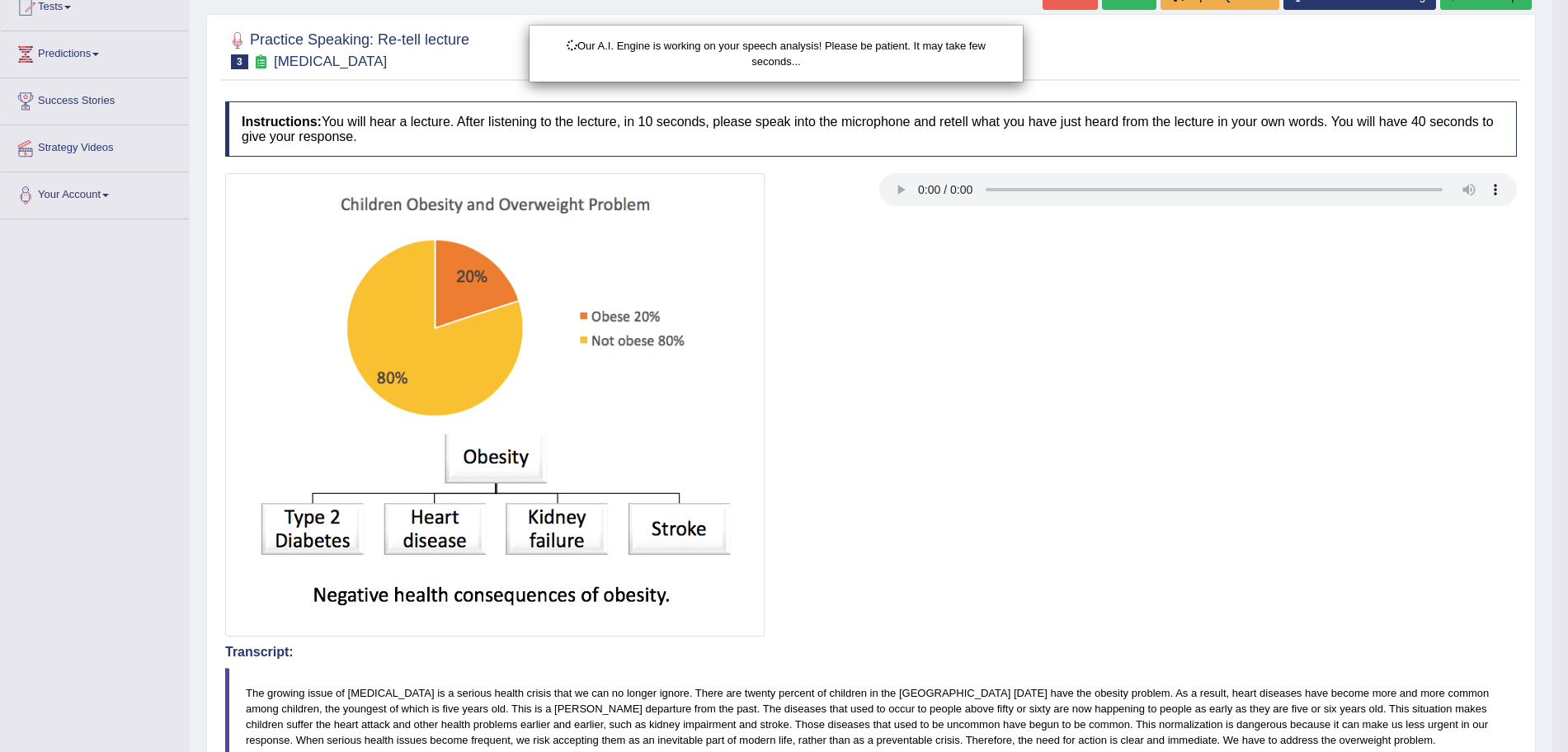
scroll to position [567, 0]
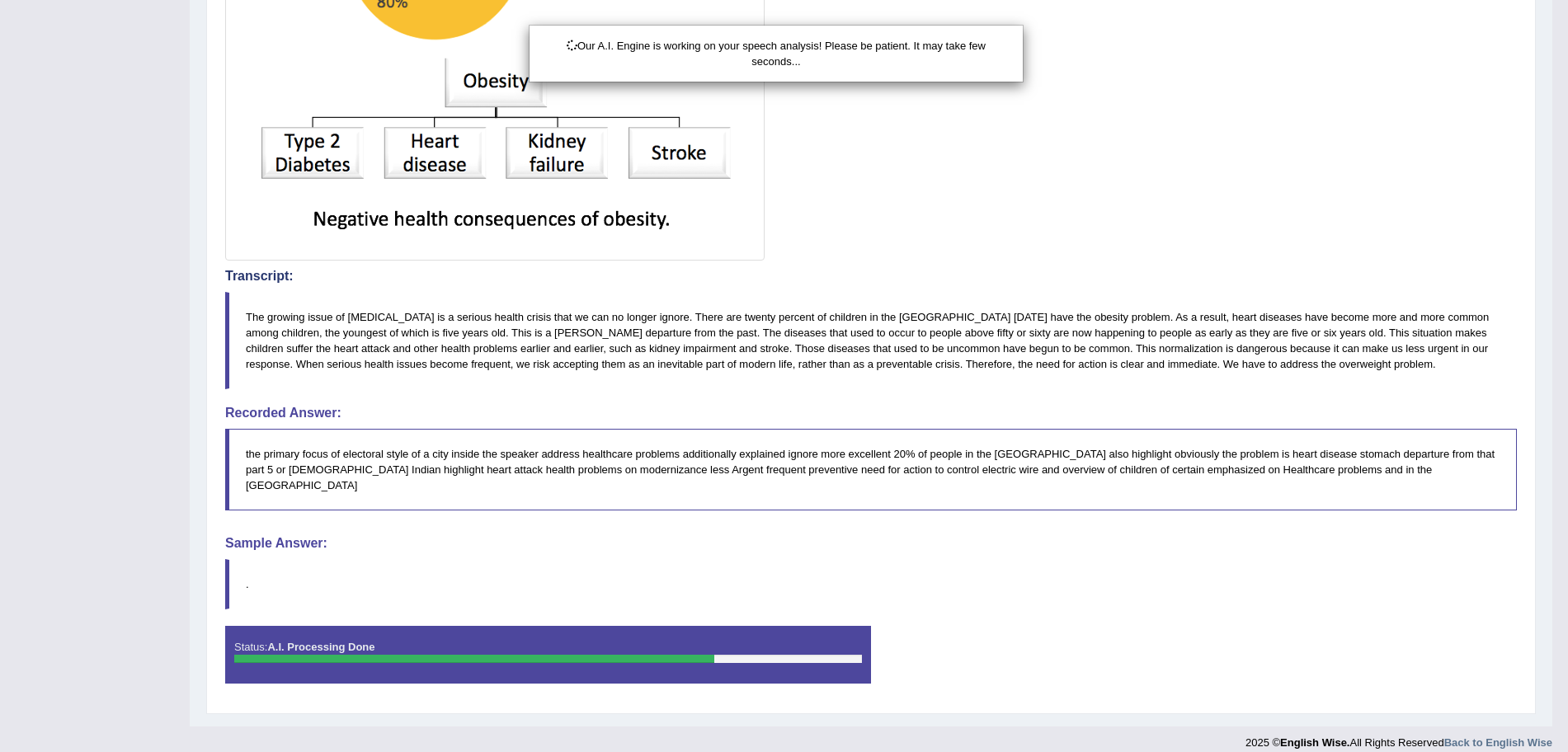
drag, startPoint x: 1583, startPoint y: 252, endPoint x: 1583, endPoint y: 567, distance: 315.0
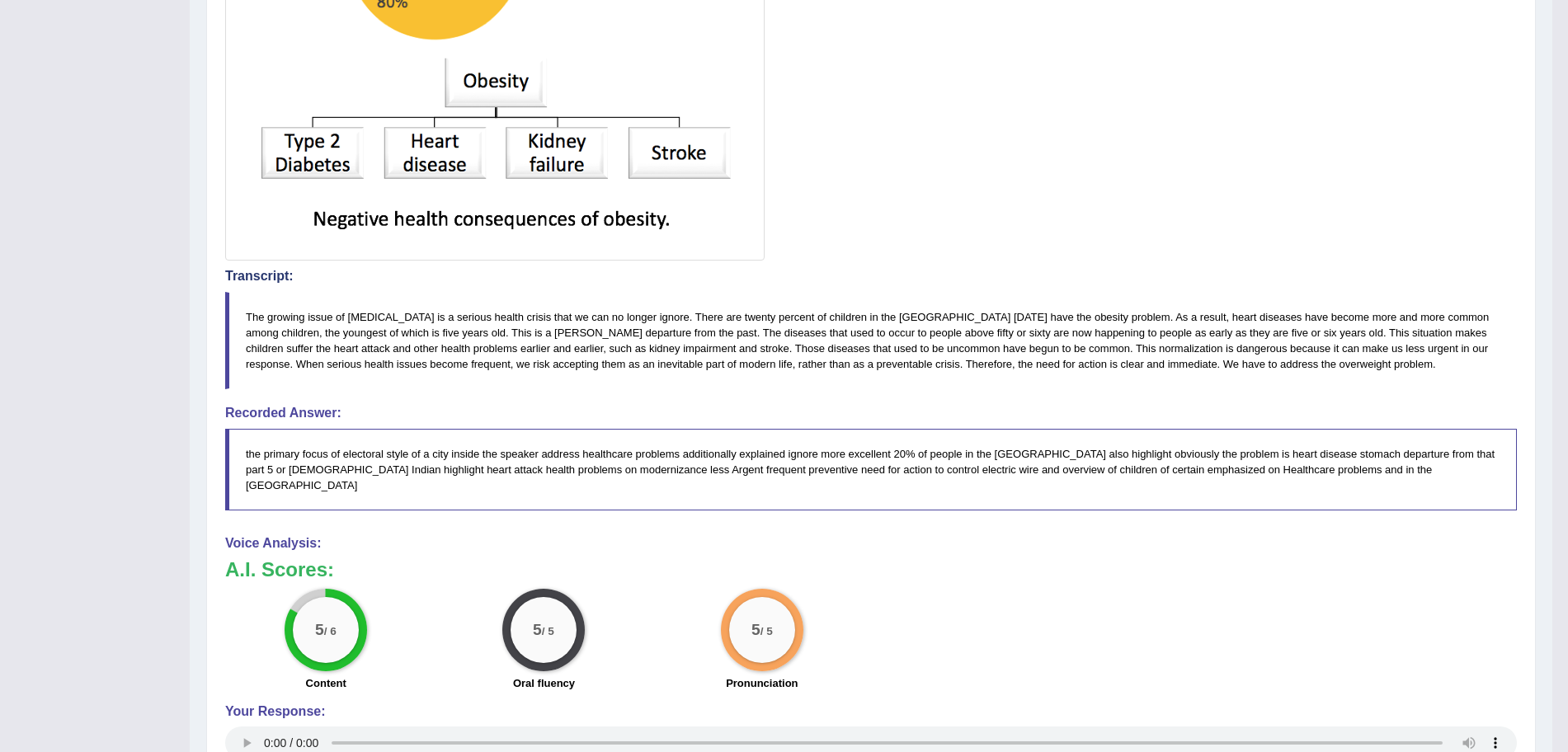
drag, startPoint x: 1583, startPoint y: 567, endPoint x: 1583, endPoint y: 619, distance: 52.0
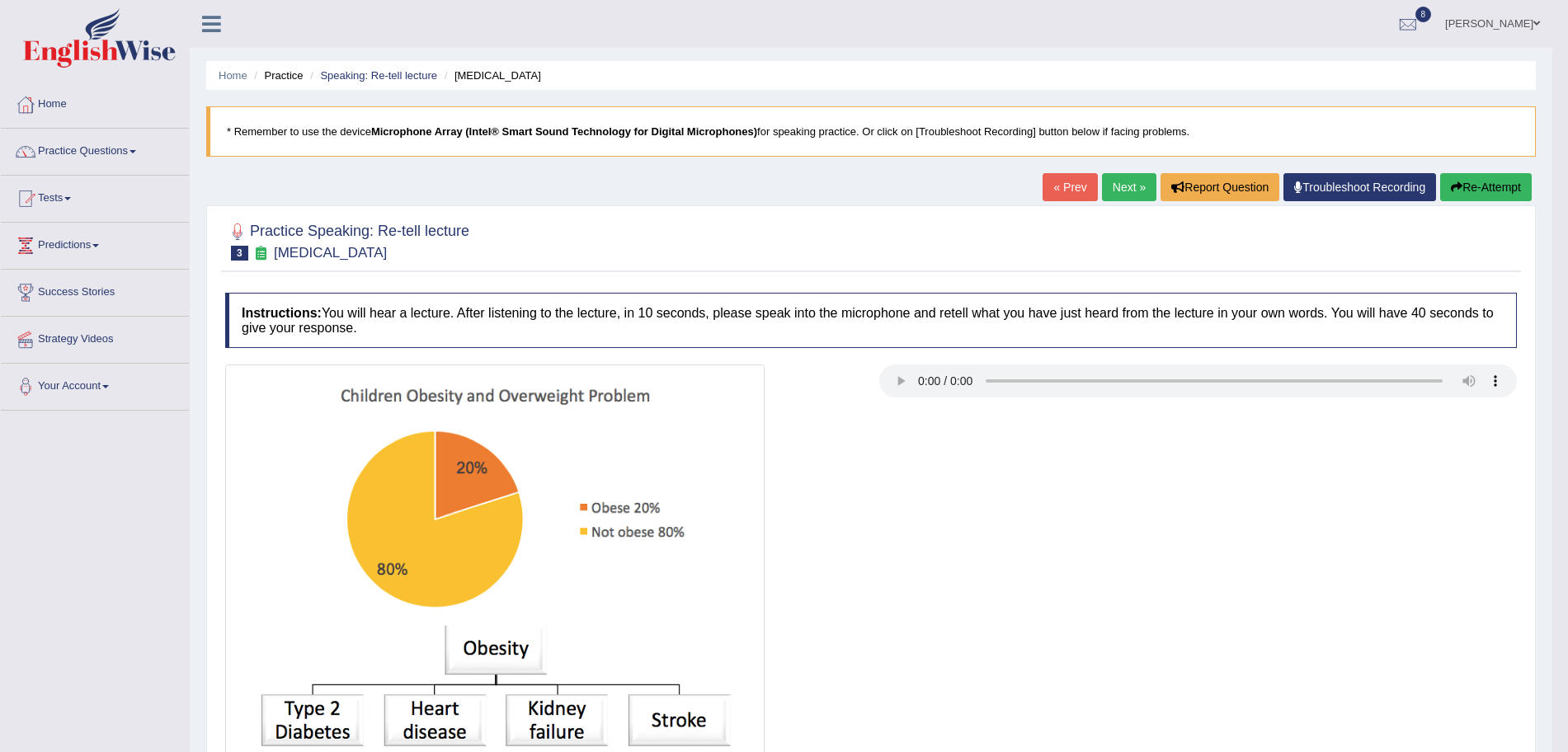
click at [1104, 189] on link "Next »" at bounding box center [1128, 187] width 55 height 28
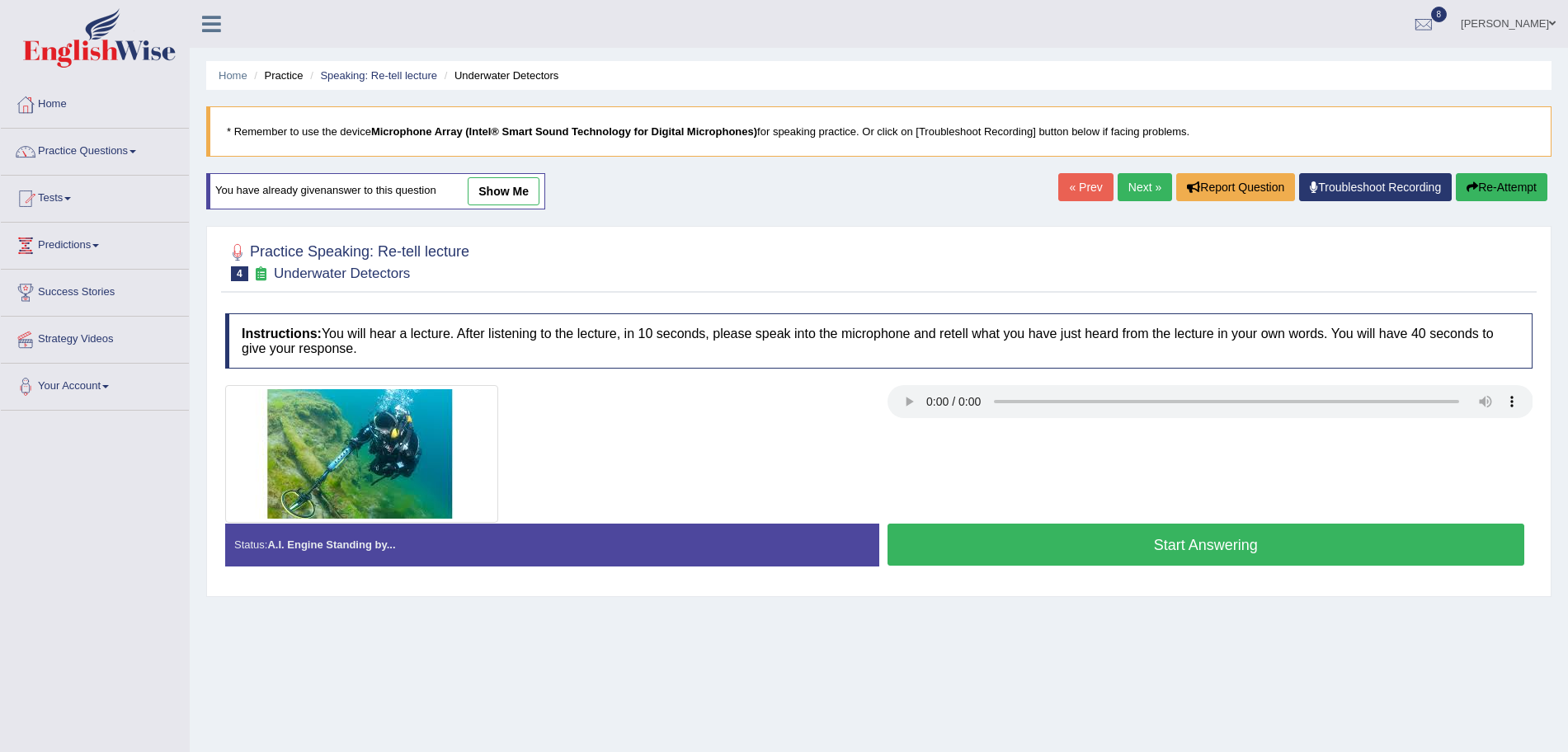
click at [1165, 562] on button "Start Answering" at bounding box center [1207, 544] width 638 height 42
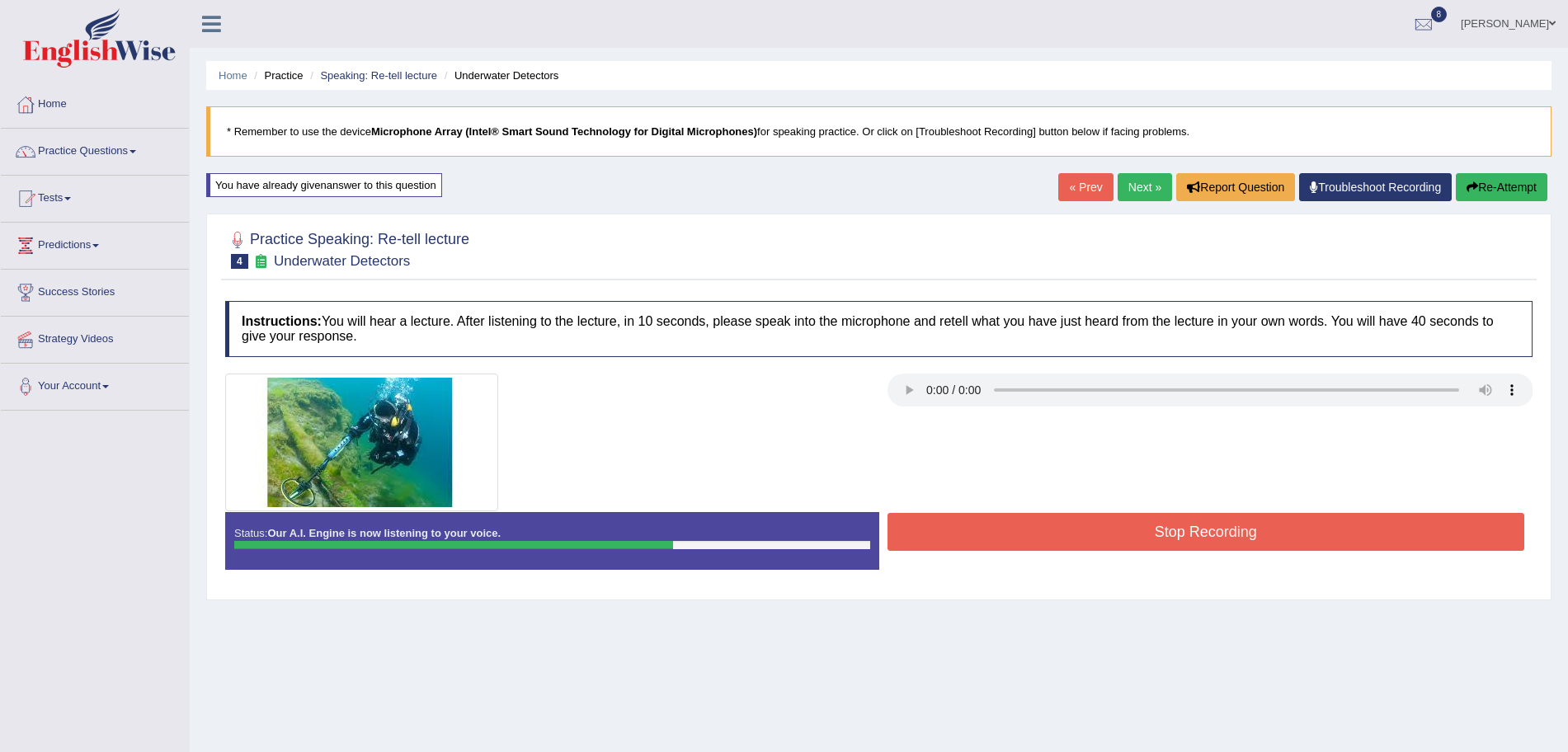
click at [1098, 526] on button "Stop Recording" at bounding box center [1207, 532] width 638 height 38
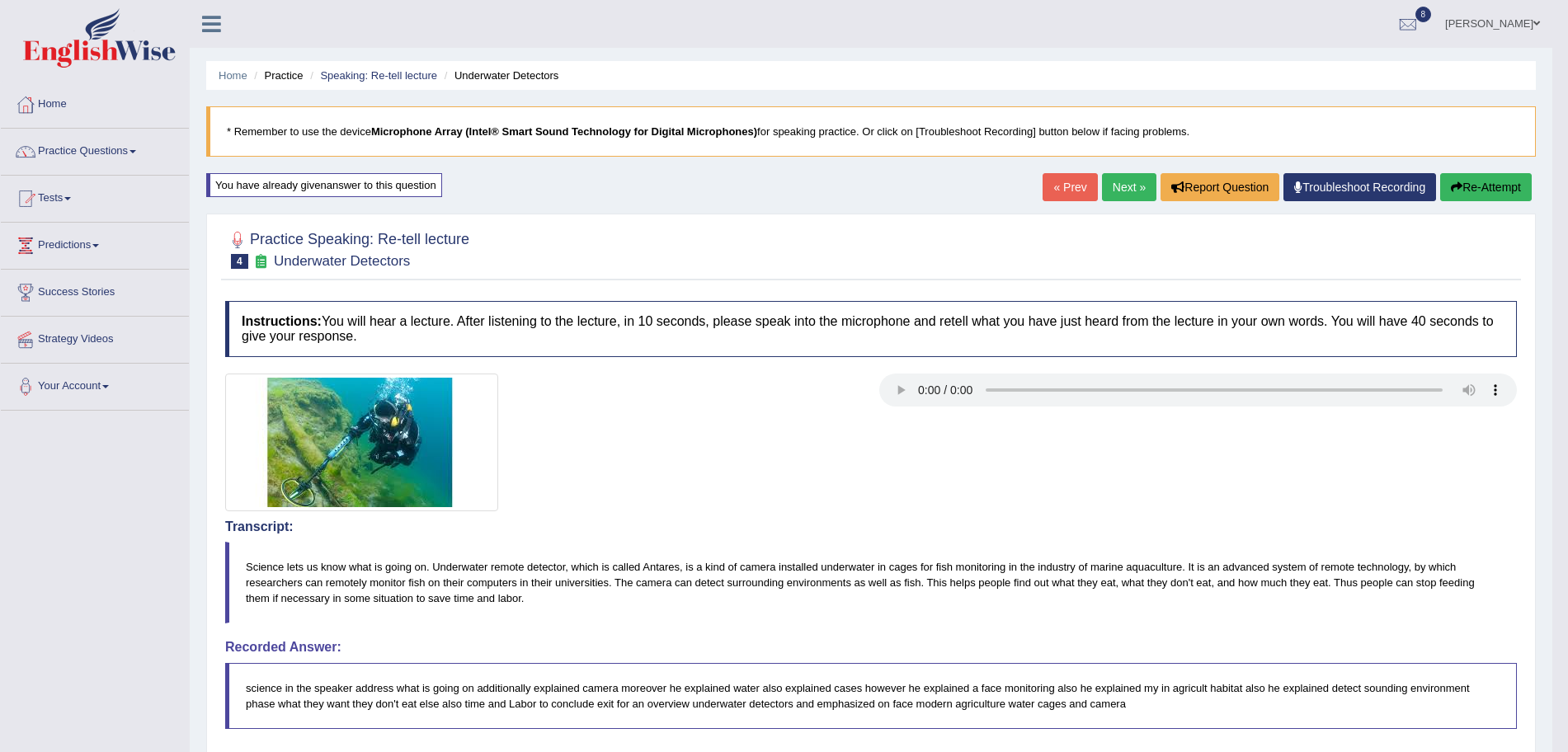
click at [1103, 198] on link "Next »" at bounding box center [1128, 187] width 55 height 28
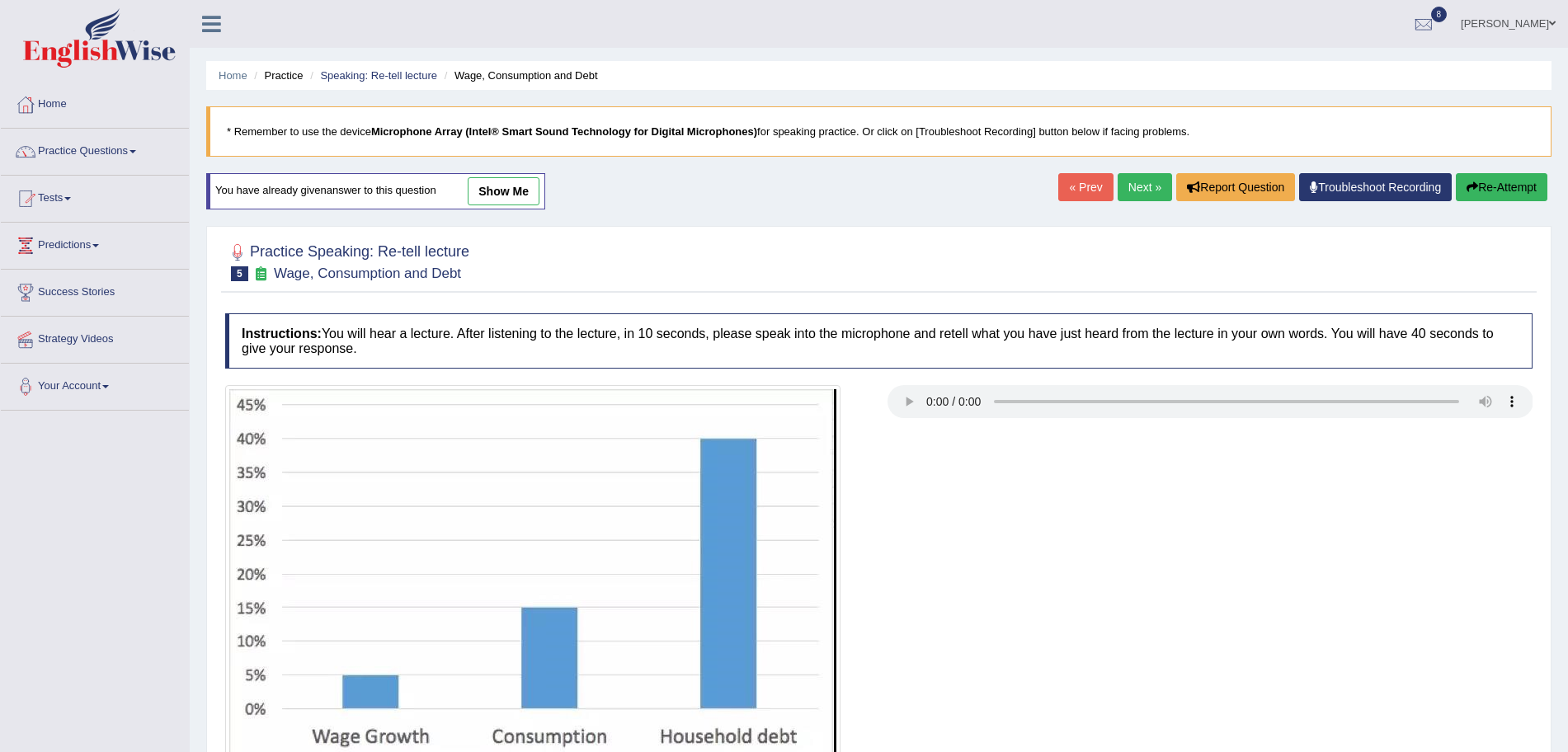
scroll to position [137, 0]
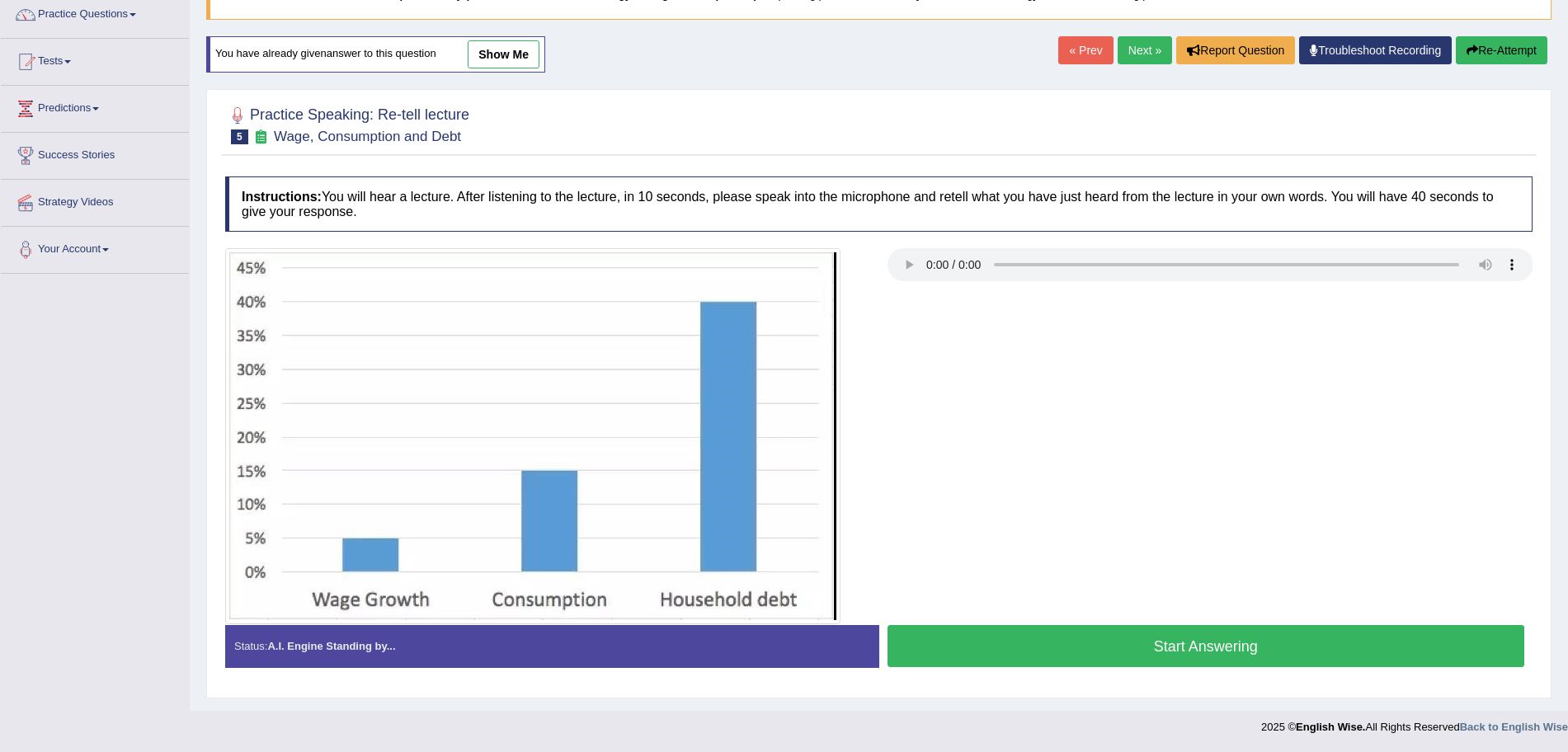
click at [1100, 653] on button "Start Answering" at bounding box center [1207, 646] width 638 height 42
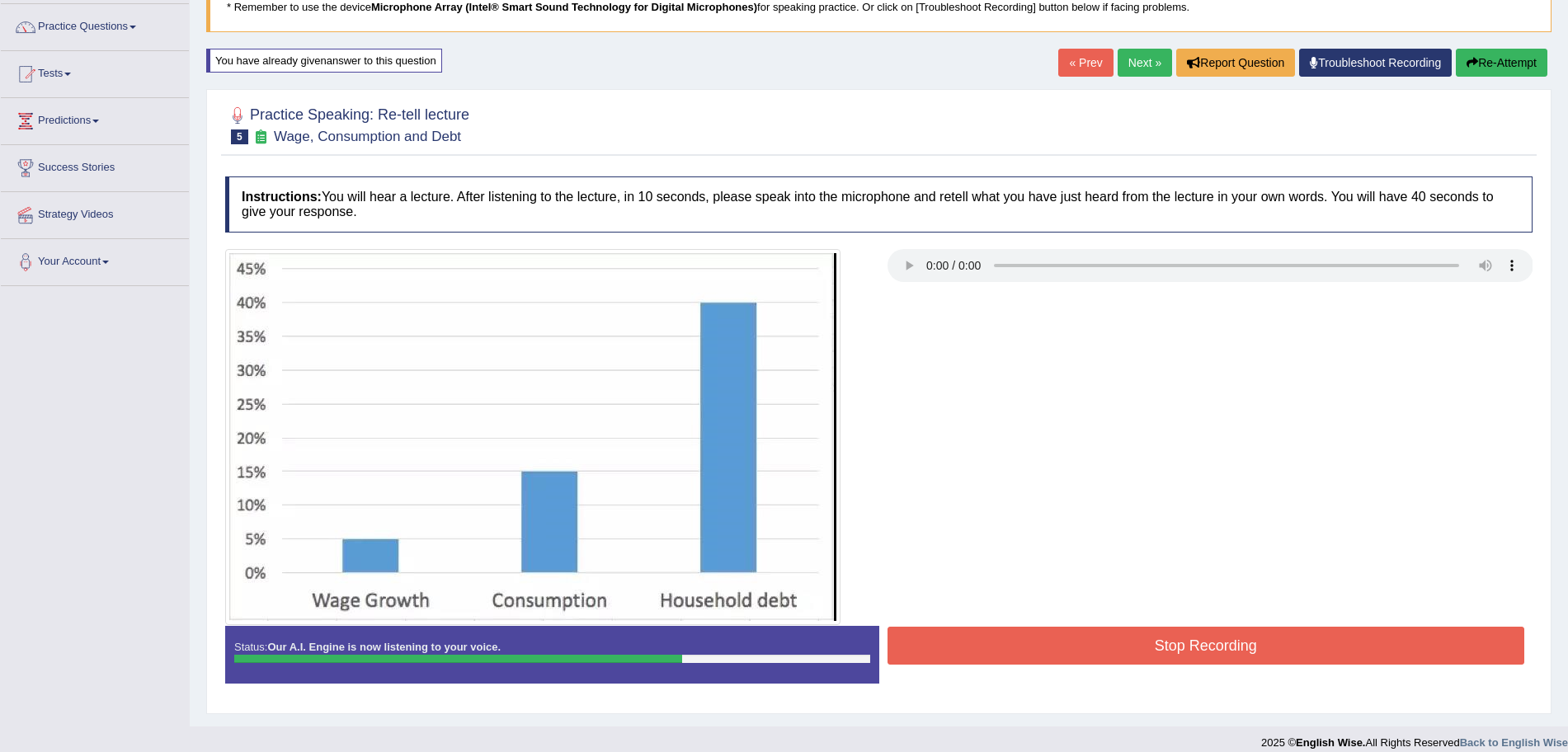
click at [1081, 650] on button "Stop Recording" at bounding box center [1207, 646] width 638 height 38
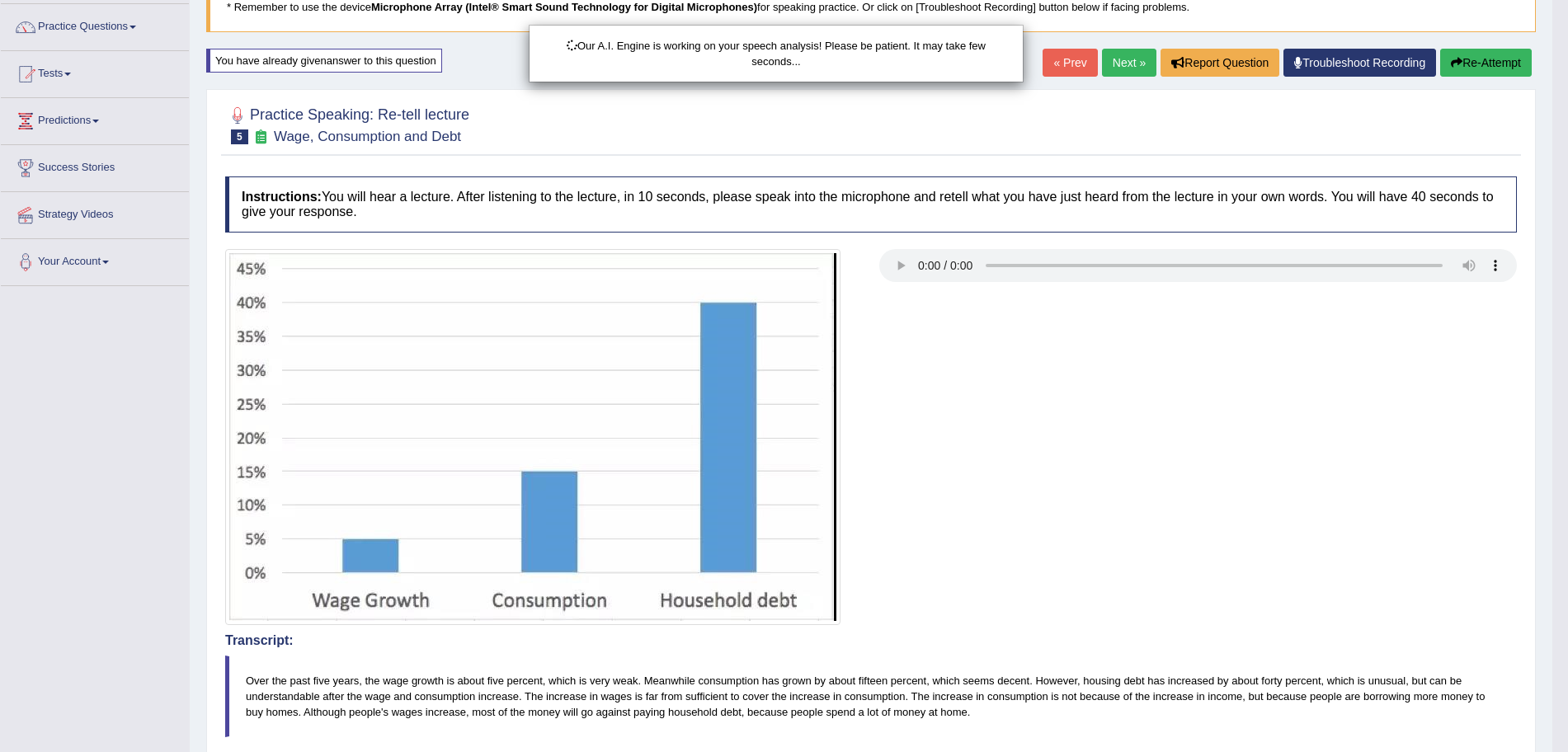
scroll to position [473, 0]
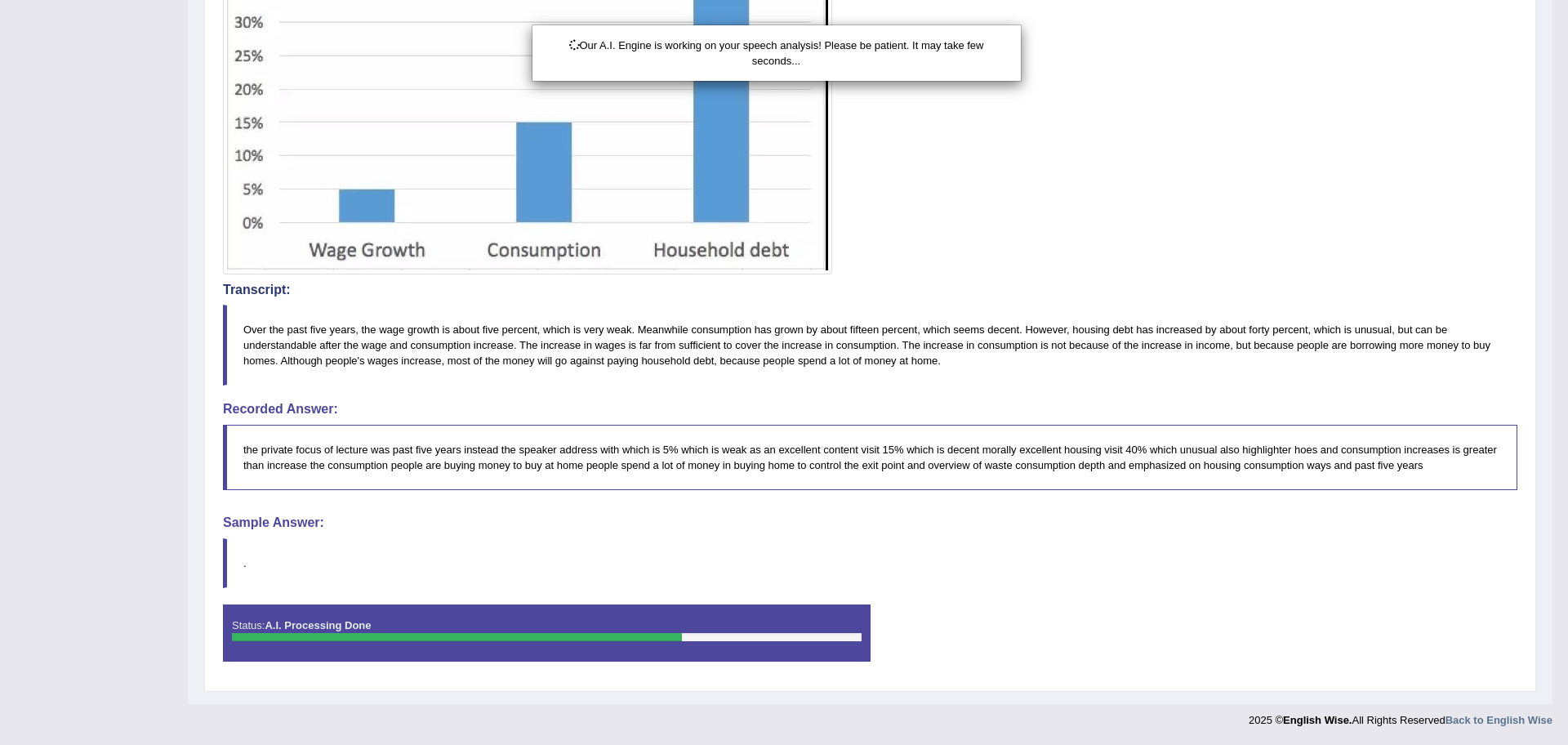
drag, startPoint x: 1568, startPoint y: 309, endPoint x: 1568, endPoint y: 596, distance: 287.0
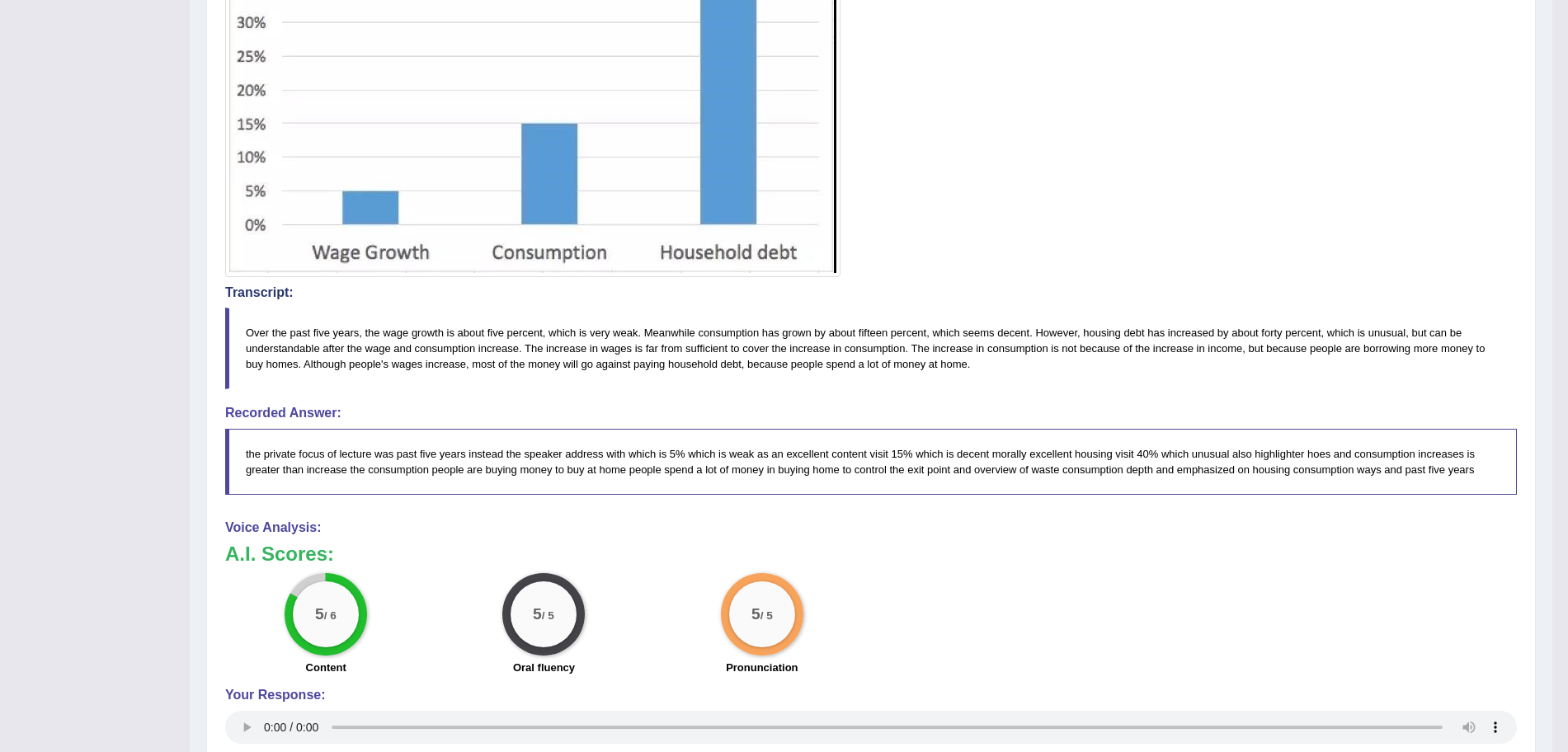
scroll to position [0, 0]
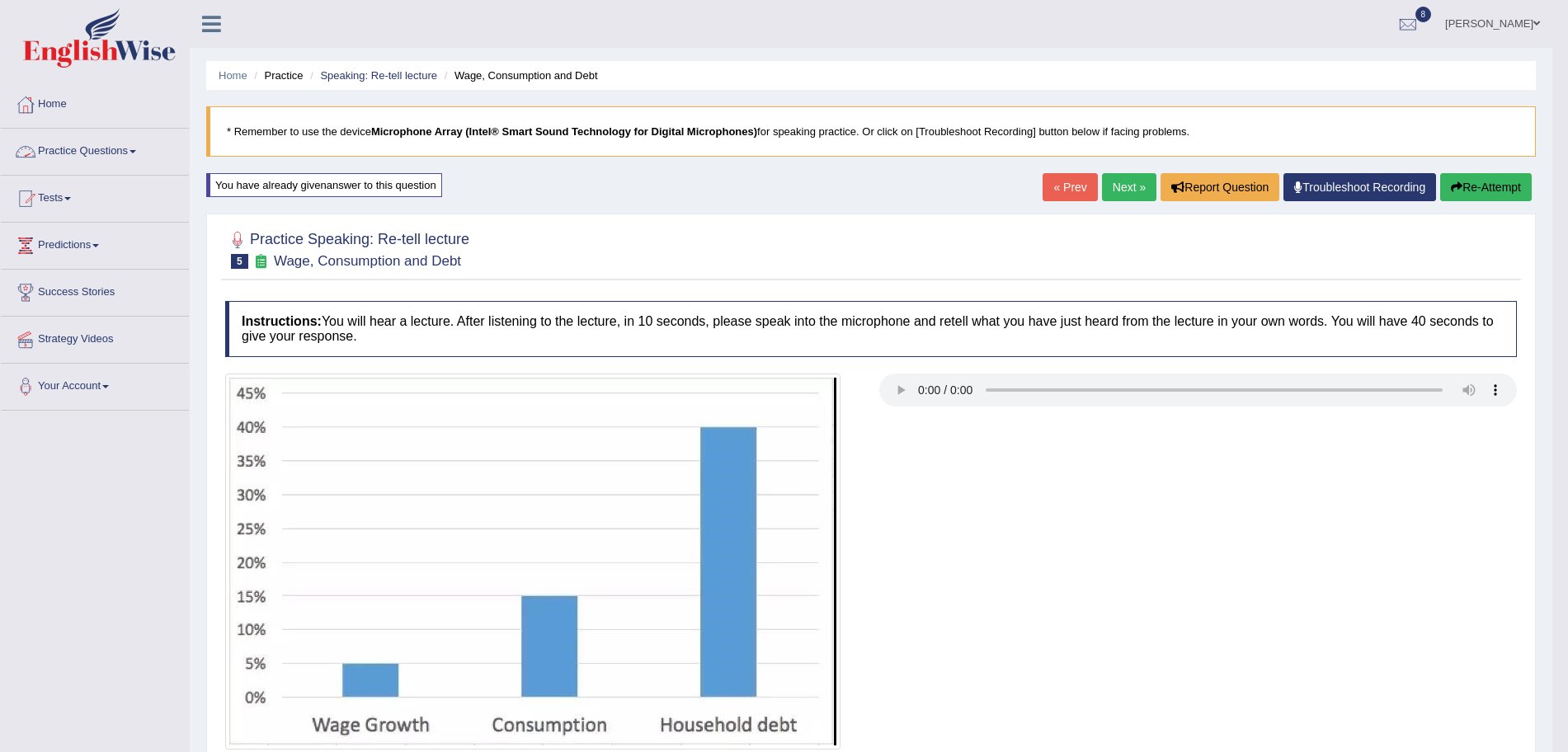
click at [108, 148] on link "Practice Questions" at bounding box center [94, 150] width 188 height 42
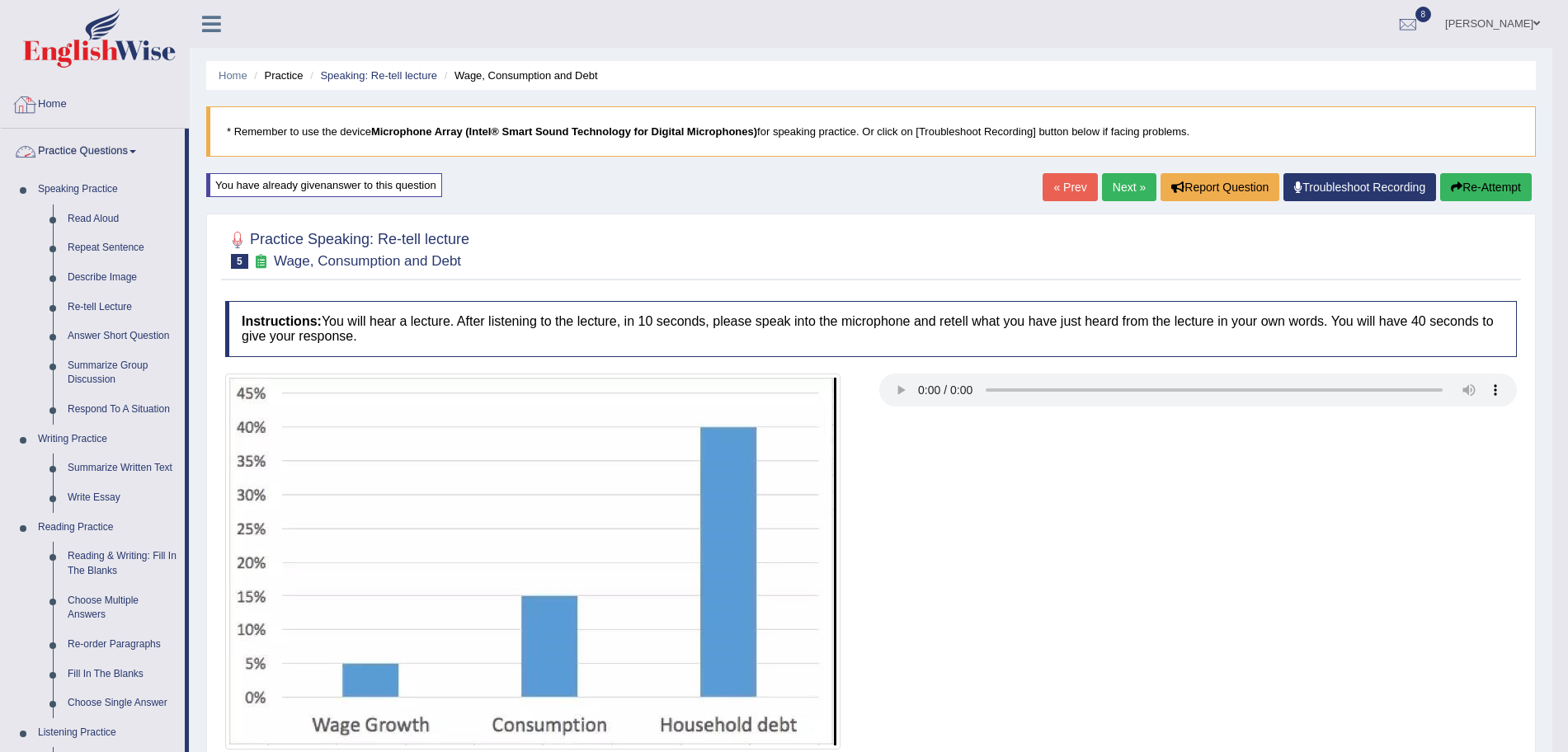
click at [116, 51] on img at bounding box center [99, 38] width 153 height 60
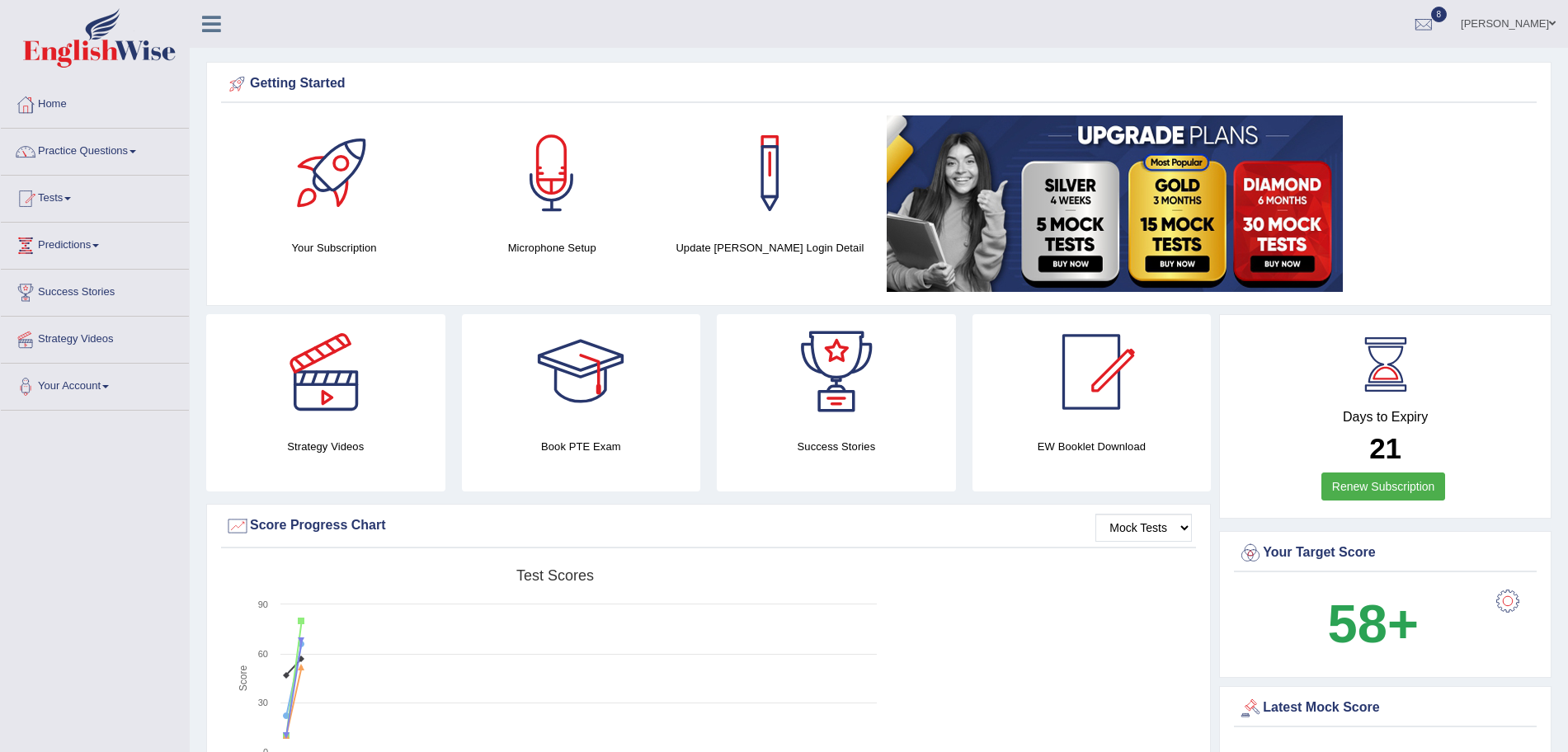
click at [1567, 111] on html "Toggle navigation Home Practice Questions Speaking Practice Read Aloud Repeat S…" at bounding box center [784, 376] width 1568 height 752
click at [89, 154] on link "Practice Questions" at bounding box center [94, 150] width 188 height 42
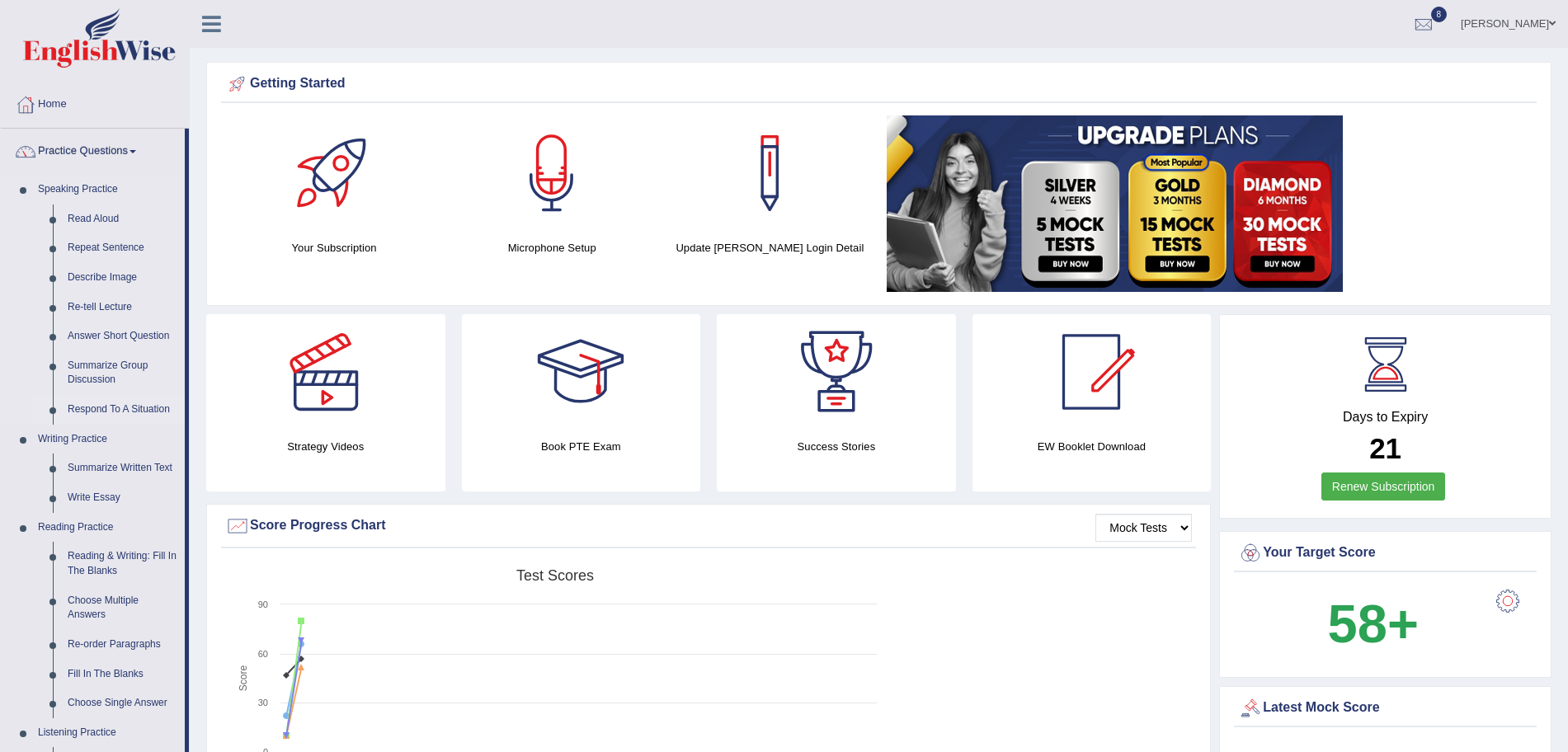
click at [115, 403] on link "Respond To A Situation" at bounding box center [122, 410] width 124 height 30
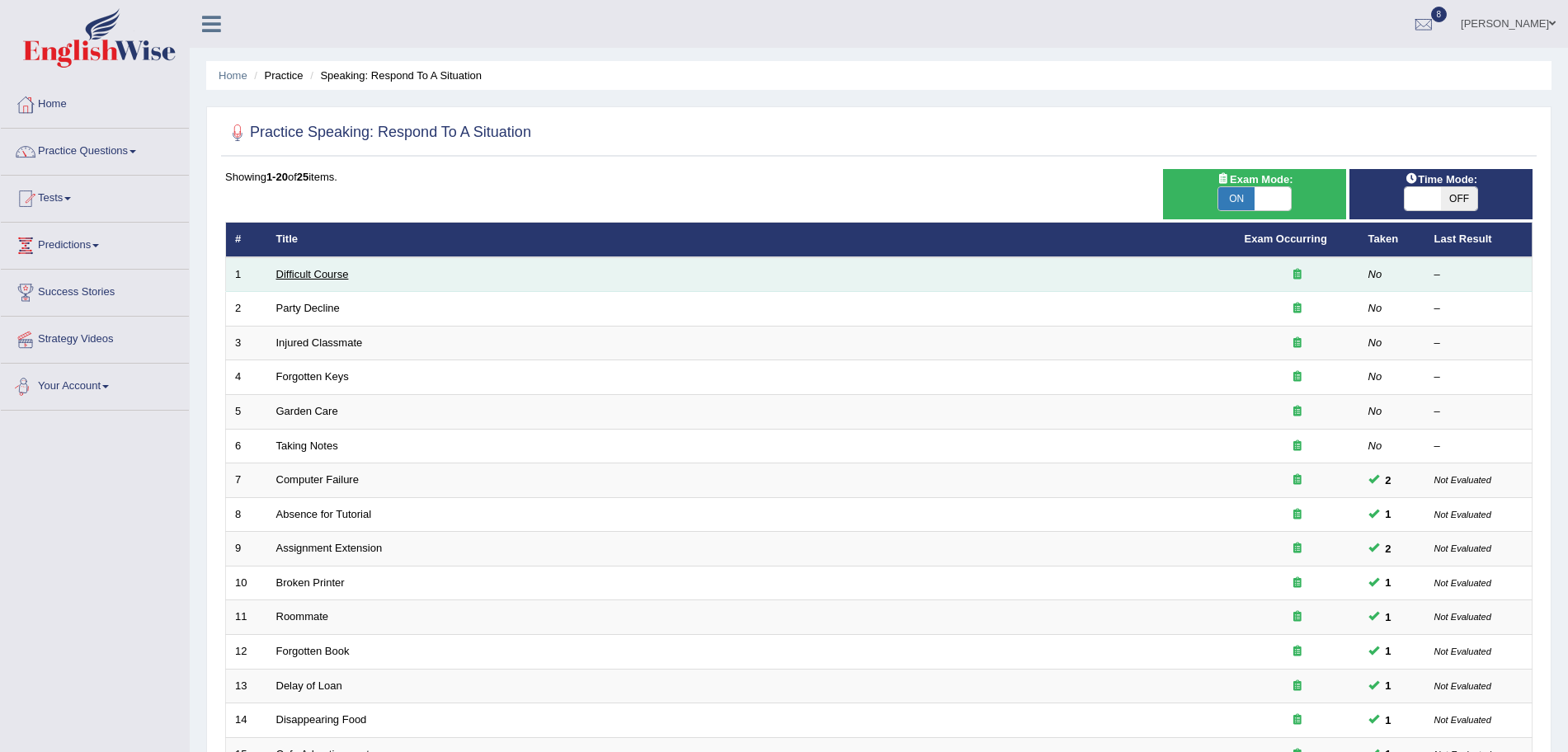
click at [295, 268] on link "Difficult Course" at bounding box center [312, 274] width 72 height 12
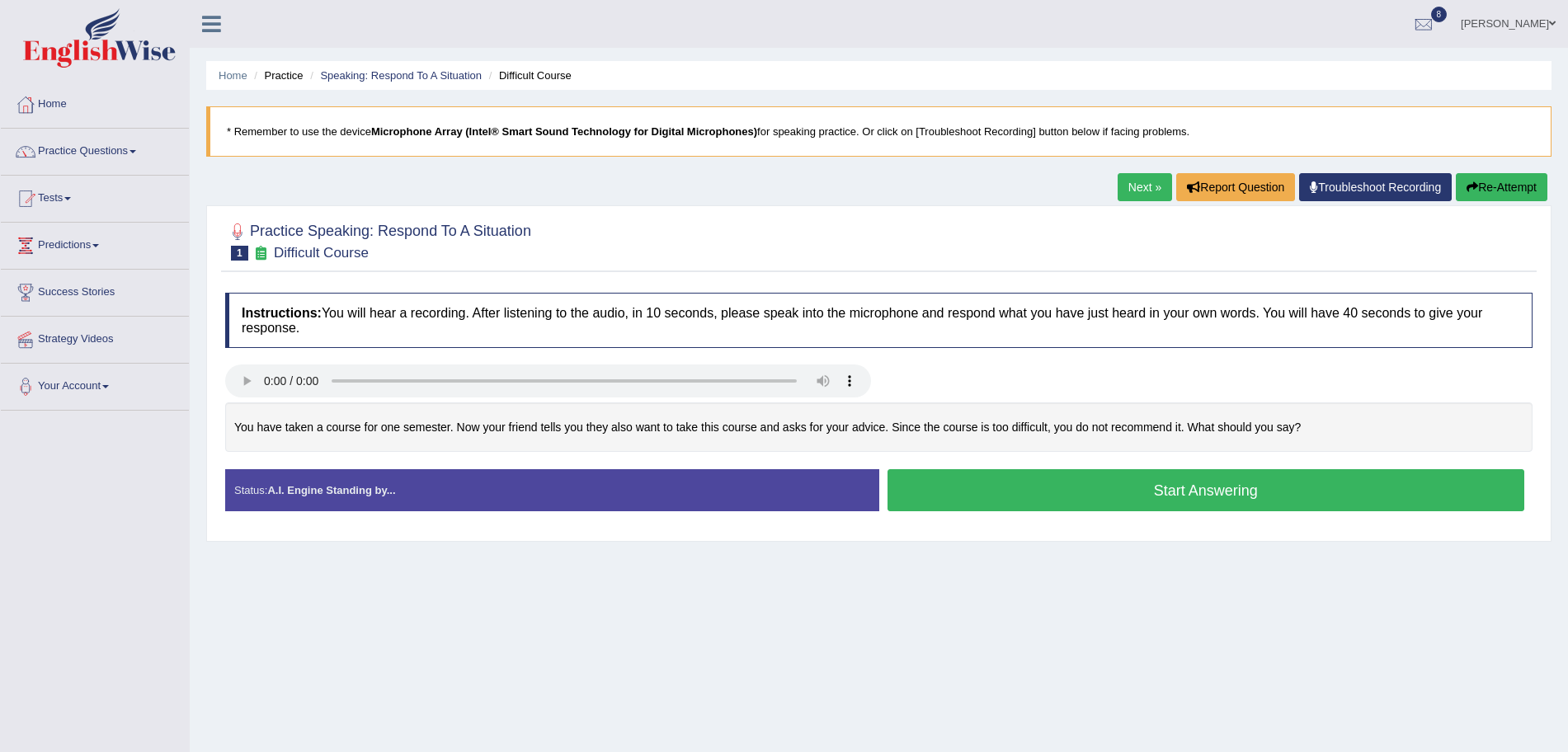
click at [977, 481] on button "Start Answering" at bounding box center [1207, 491] width 638 height 42
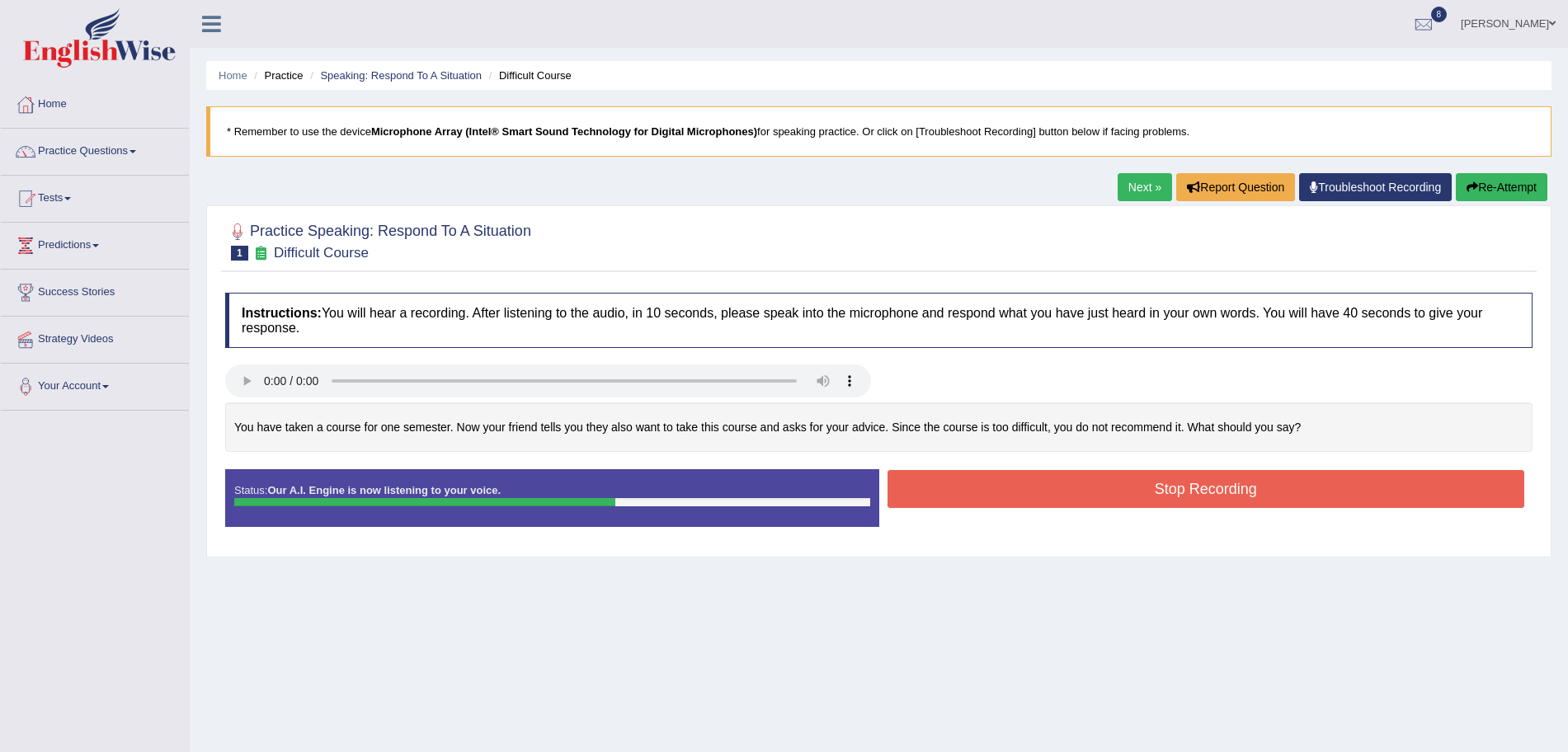
click at [1006, 496] on button "Stop Recording" at bounding box center [1207, 489] width 638 height 38
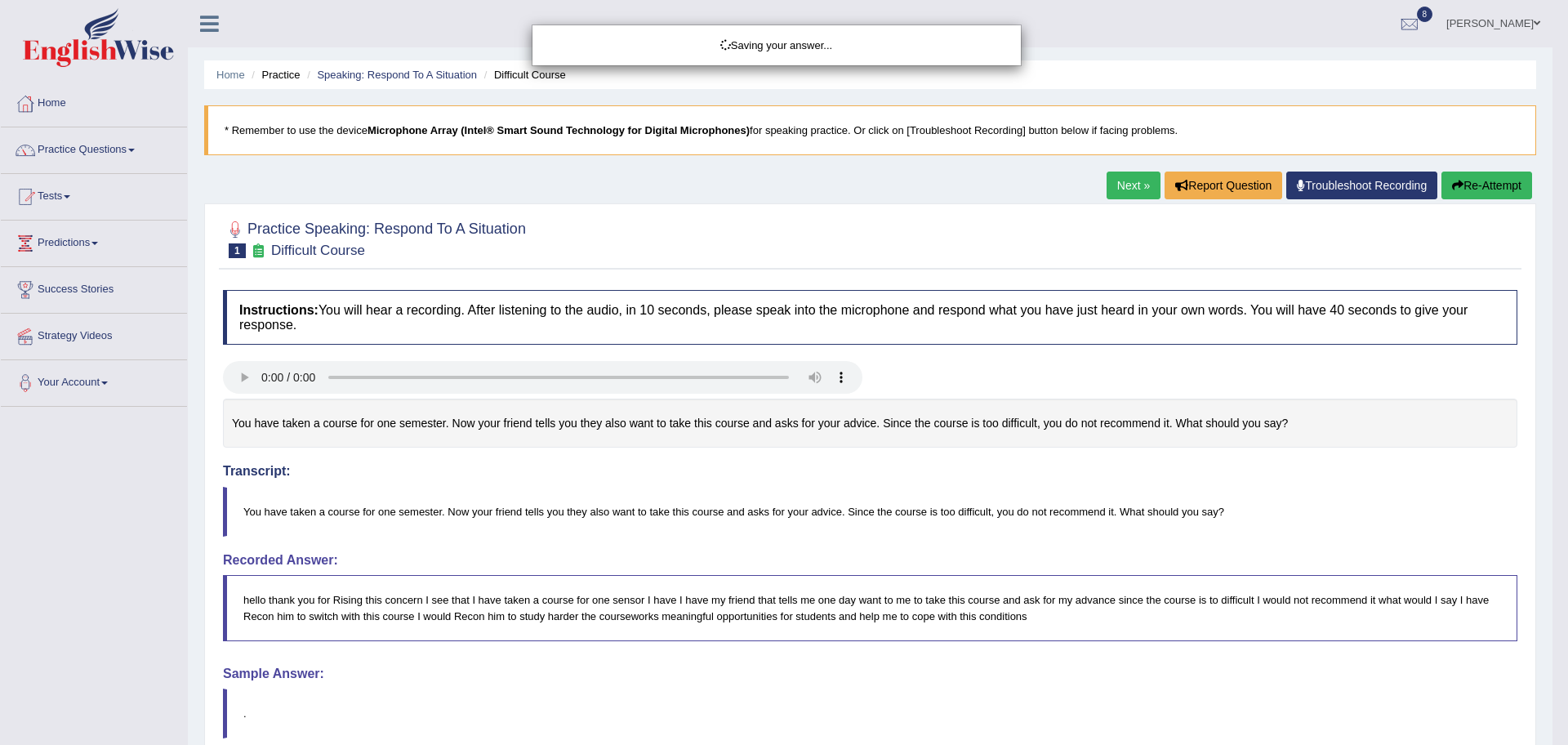
click at [1552, 282] on div "Saving your answer..." at bounding box center [784, 372] width 1568 height 745
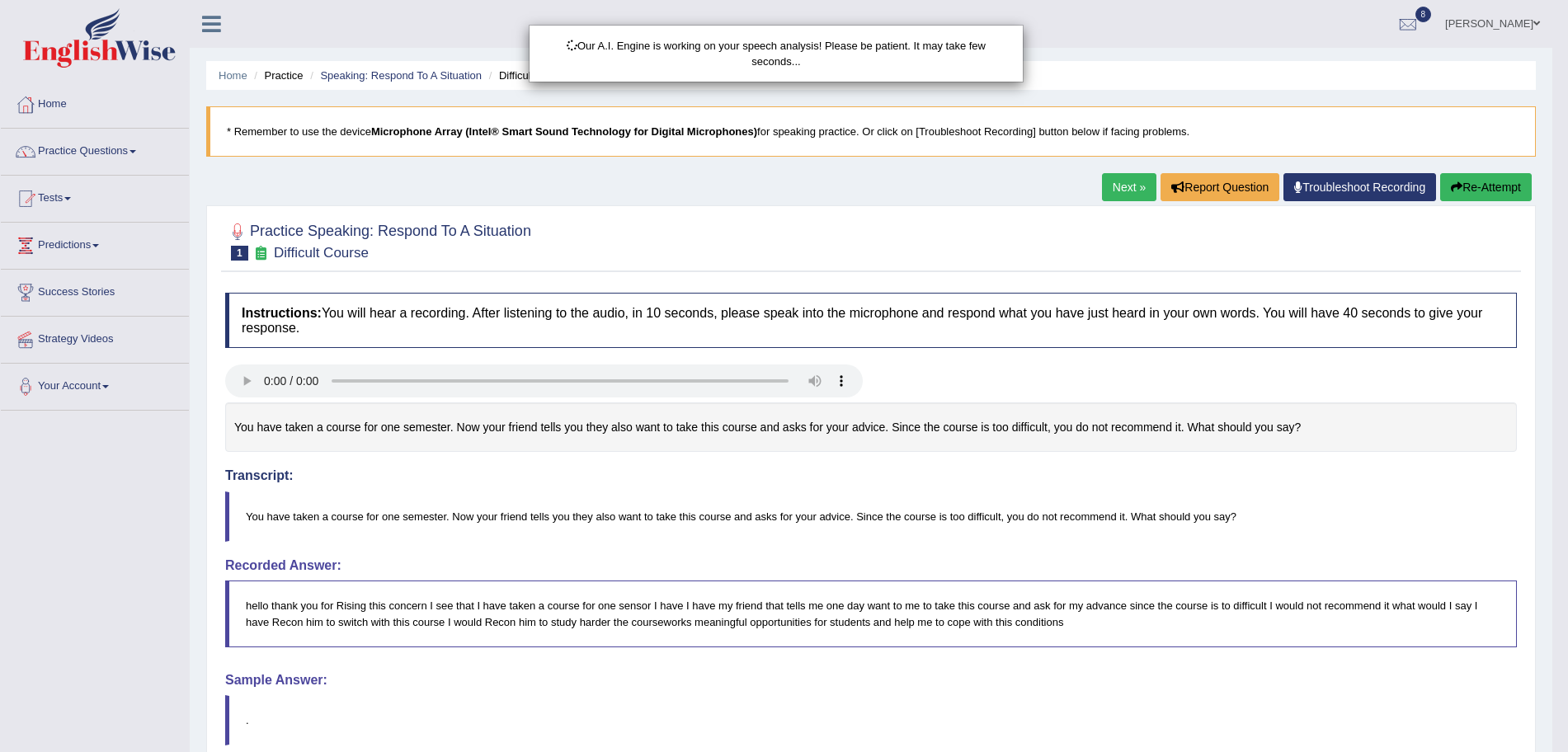
drag, startPoint x: 1583, startPoint y: 285, endPoint x: 1583, endPoint y: 459, distance: 174.0
click at [1567, 459] on html "Toggle navigation Home Practice Questions Speaking Practice Read Aloud Repeat S…" at bounding box center [784, 376] width 1568 height 752
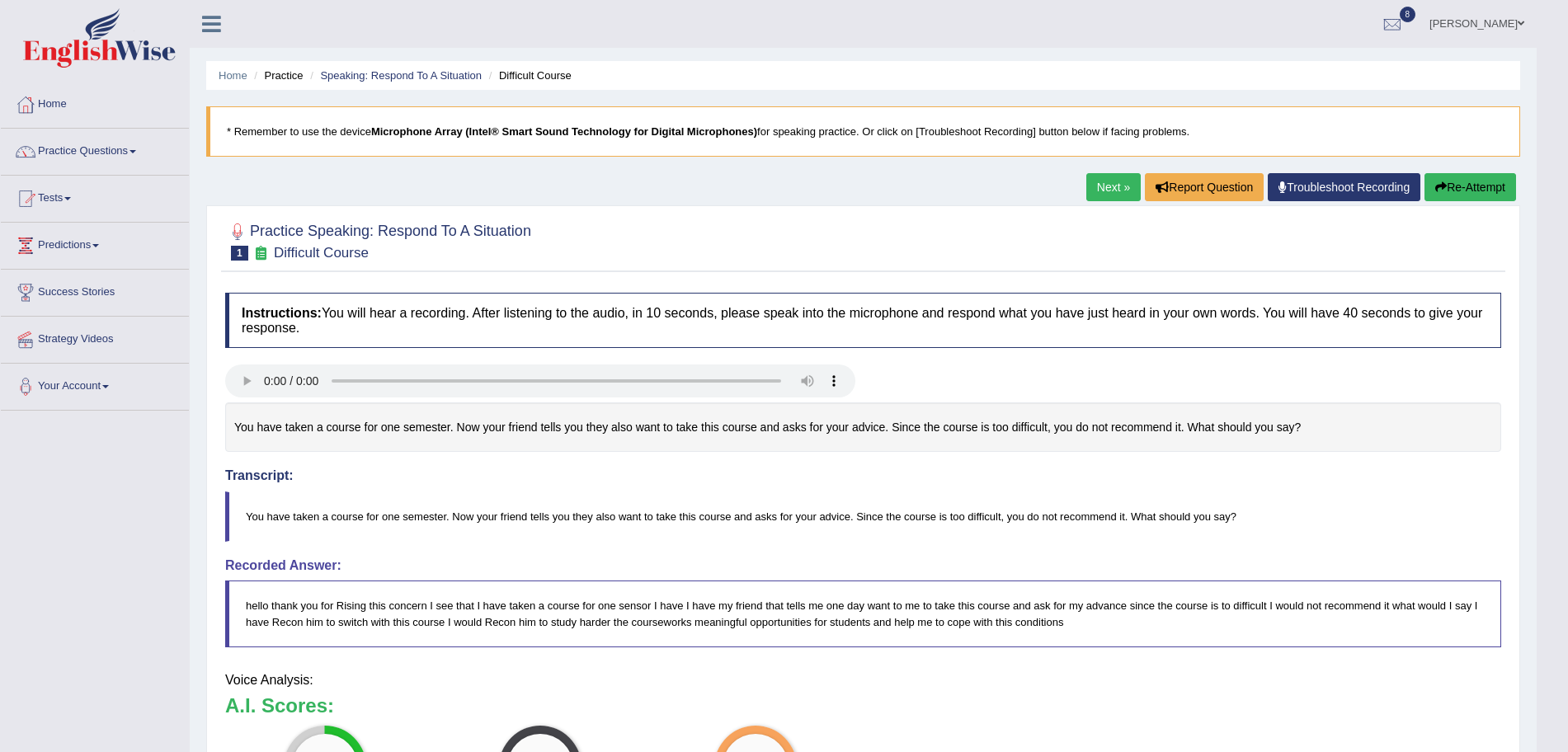
scroll to position [75, 0]
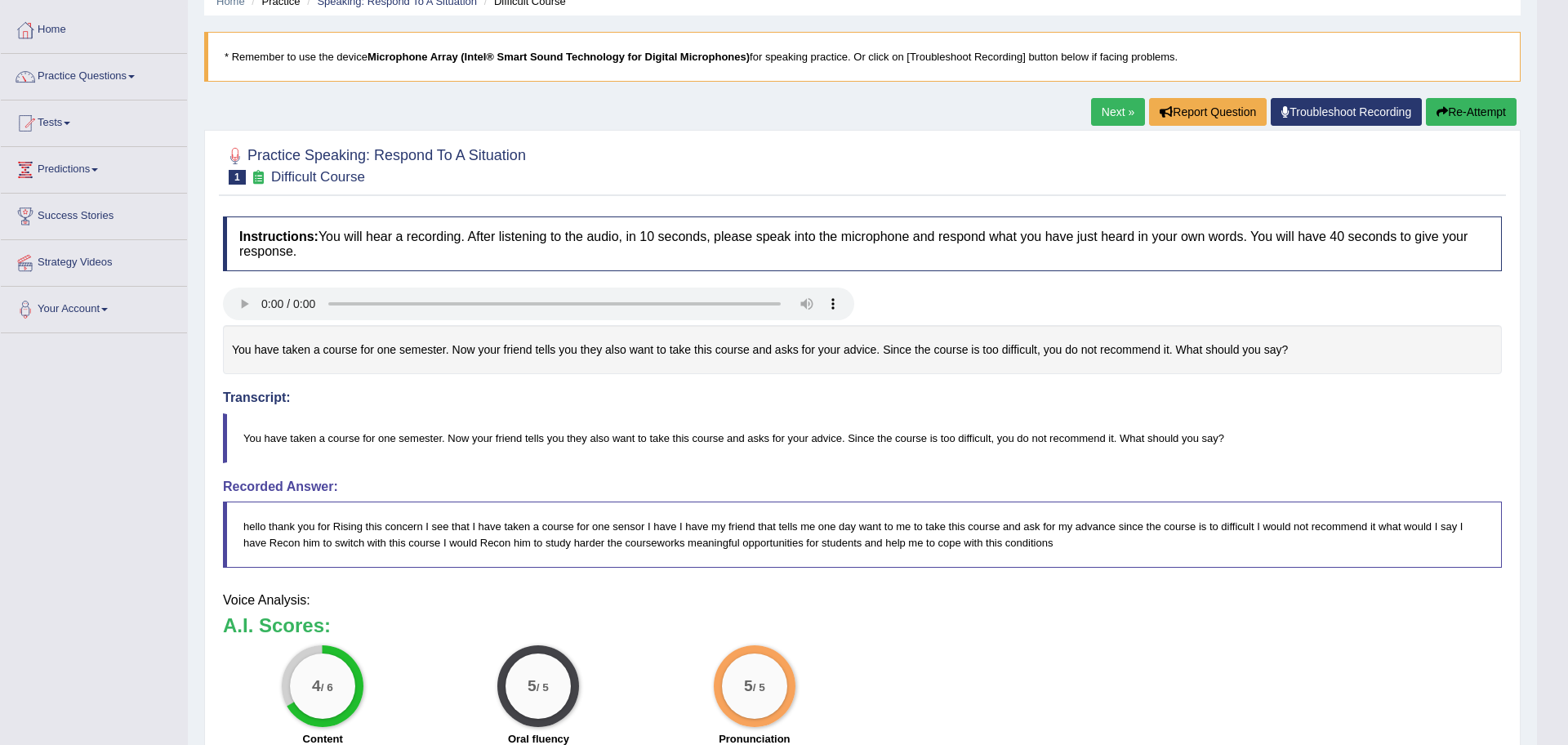
drag, startPoint x: 1568, startPoint y: 455, endPoint x: 1568, endPoint y: 637, distance: 182.0
click at [1552, 637] on html "Toggle navigation Home Practice Questions Speaking Practice Read Aloud Repeat S…" at bounding box center [784, 298] width 1568 height 745
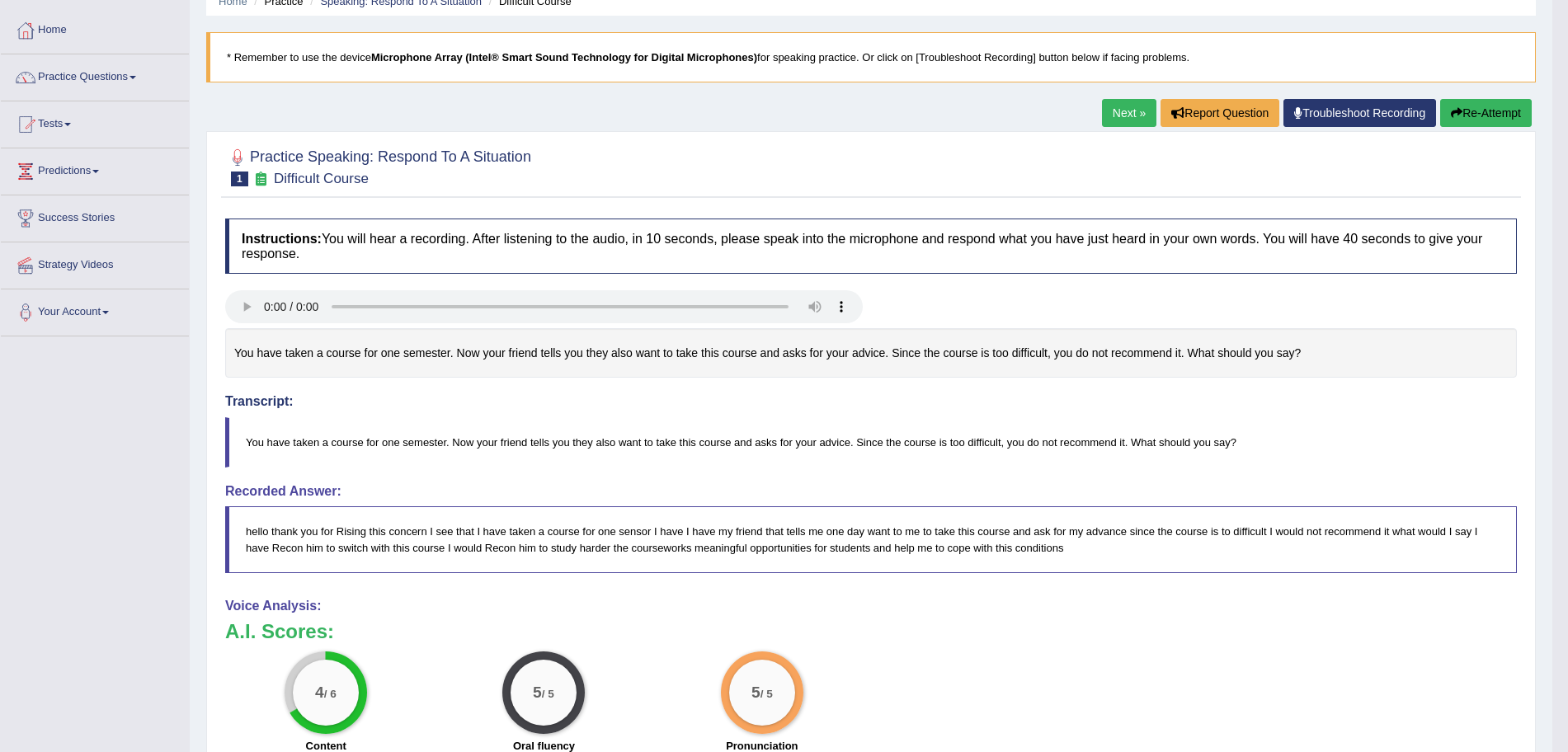
click at [1123, 107] on link "Next »" at bounding box center [1128, 113] width 55 height 28
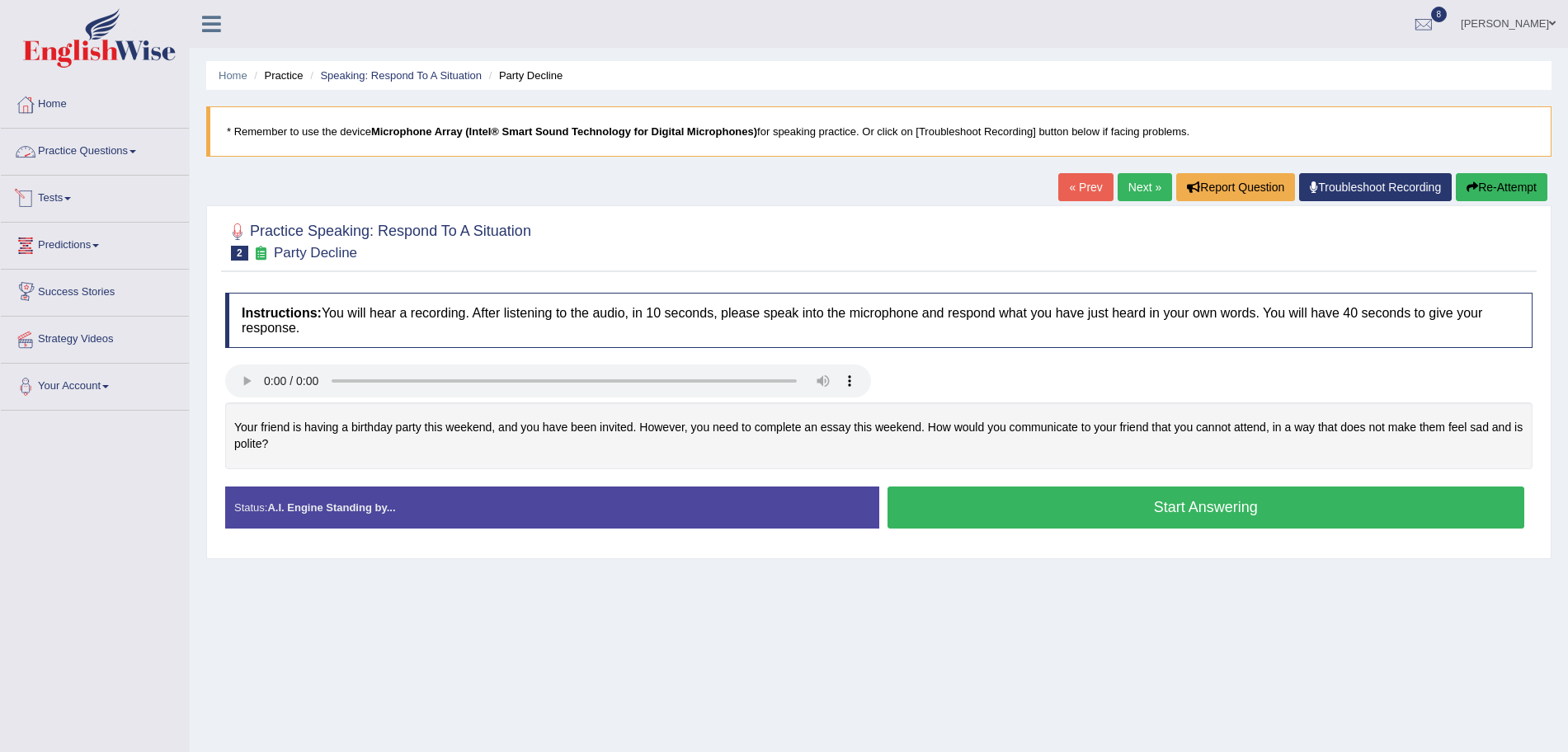
click at [120, 145] on link "Practice Questions" at bounding box center [94, 150] width 188 height 42
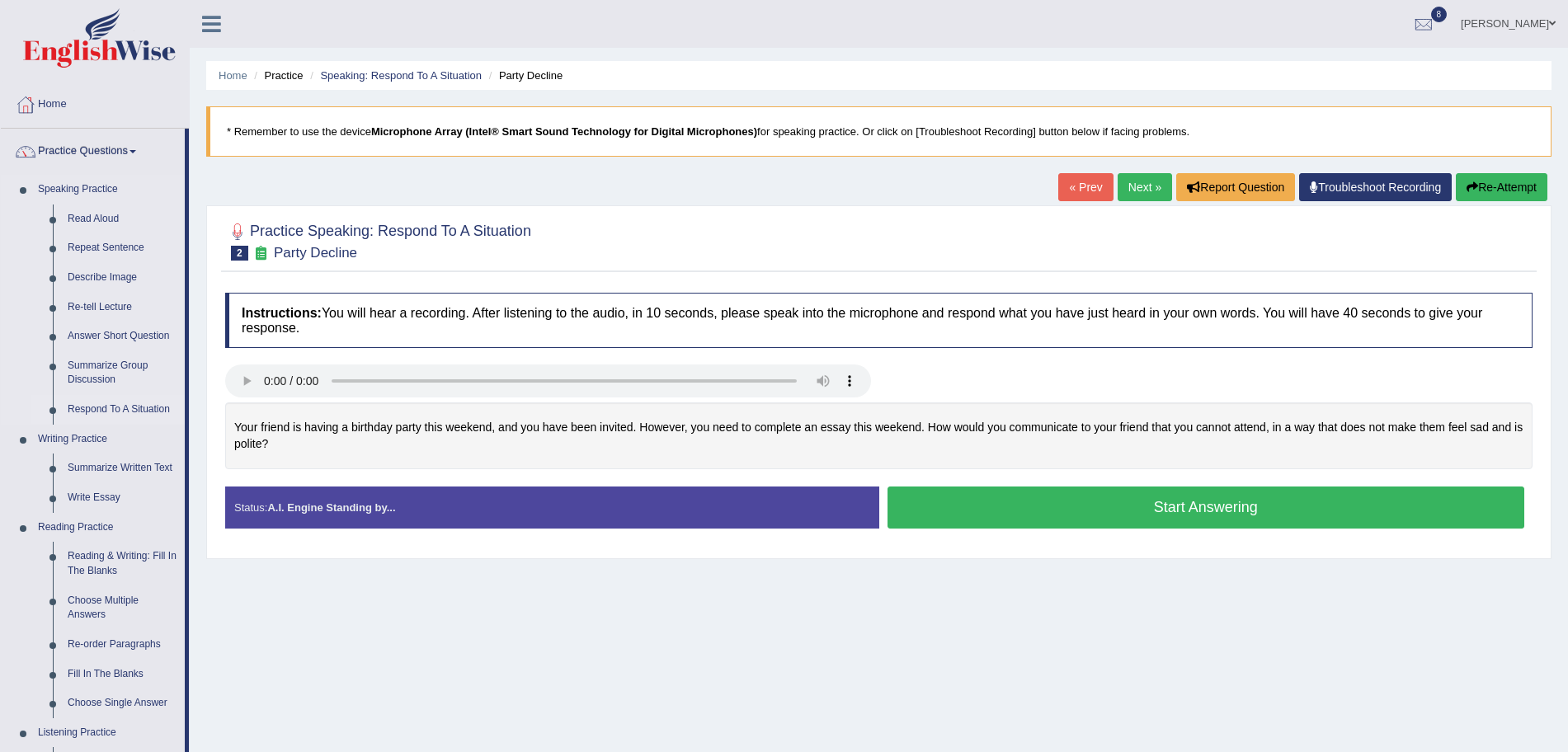
click at [136, 411] on link "Respond To A Situation" at bounding box center [122, 410] width 124 height 30
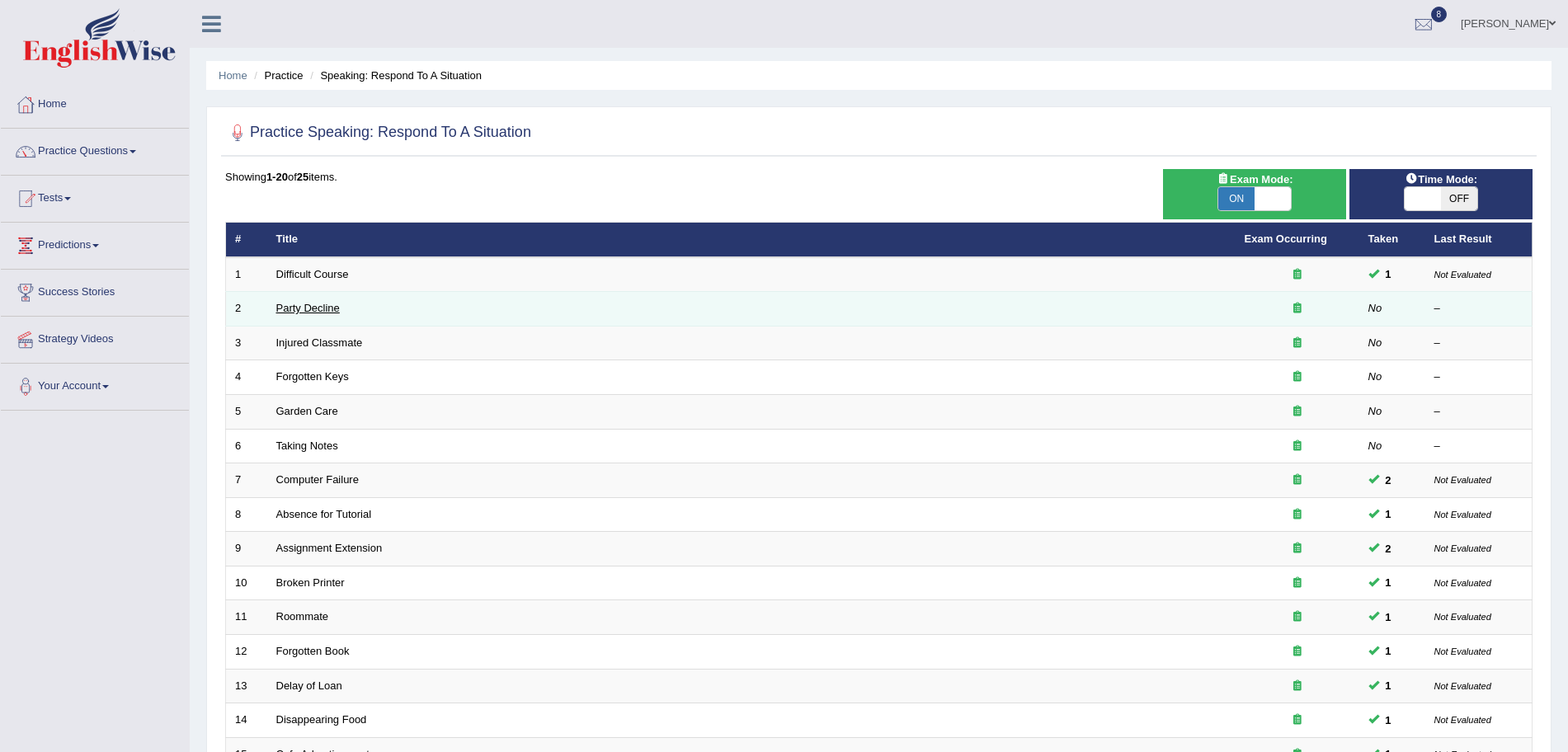
click at [321, 305] on link "Party Decline" at bounding box center [308, 308] width 64 height 12
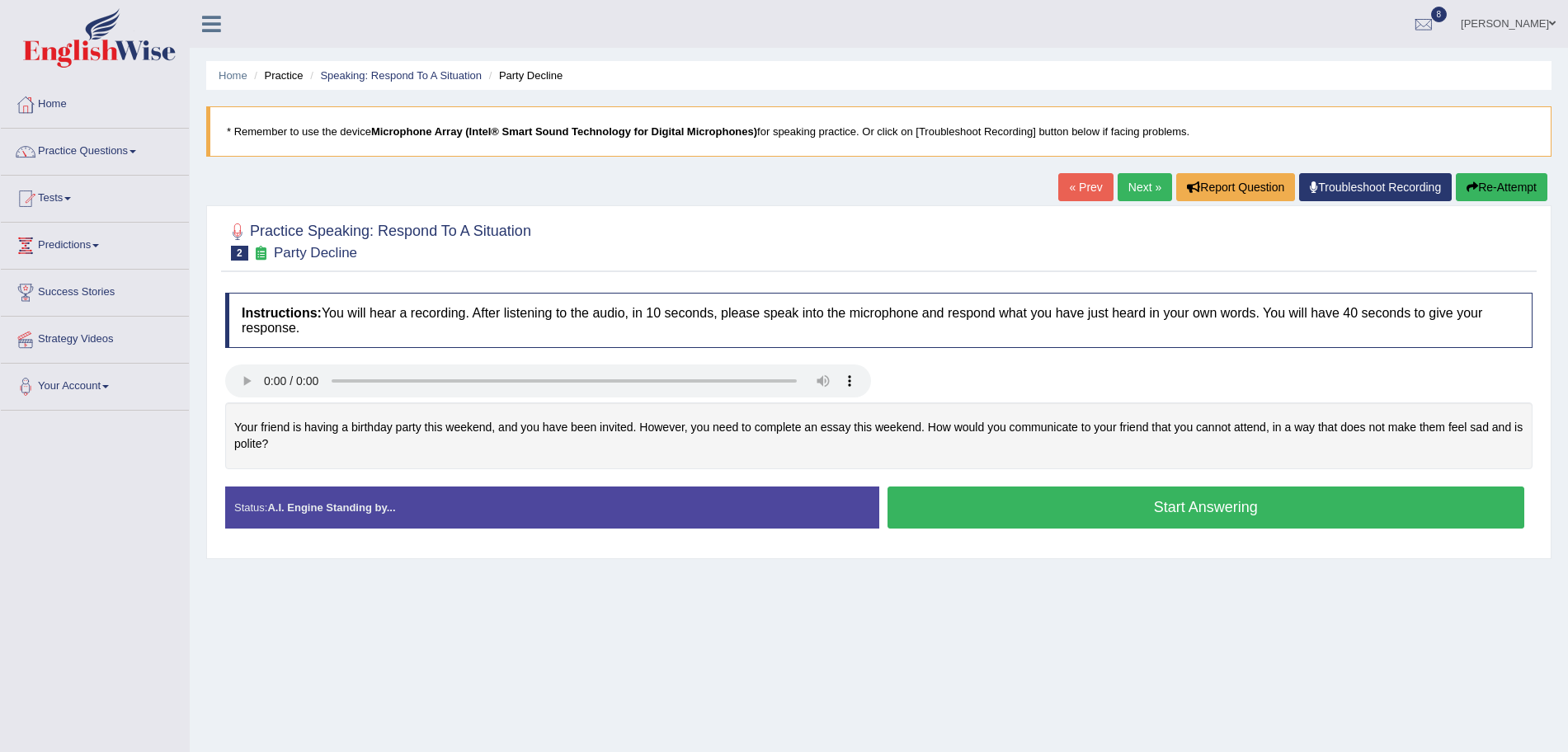
click at [1054, 502] on button "Start Answering" at bounding box center [1207, 508] width 638 height 42
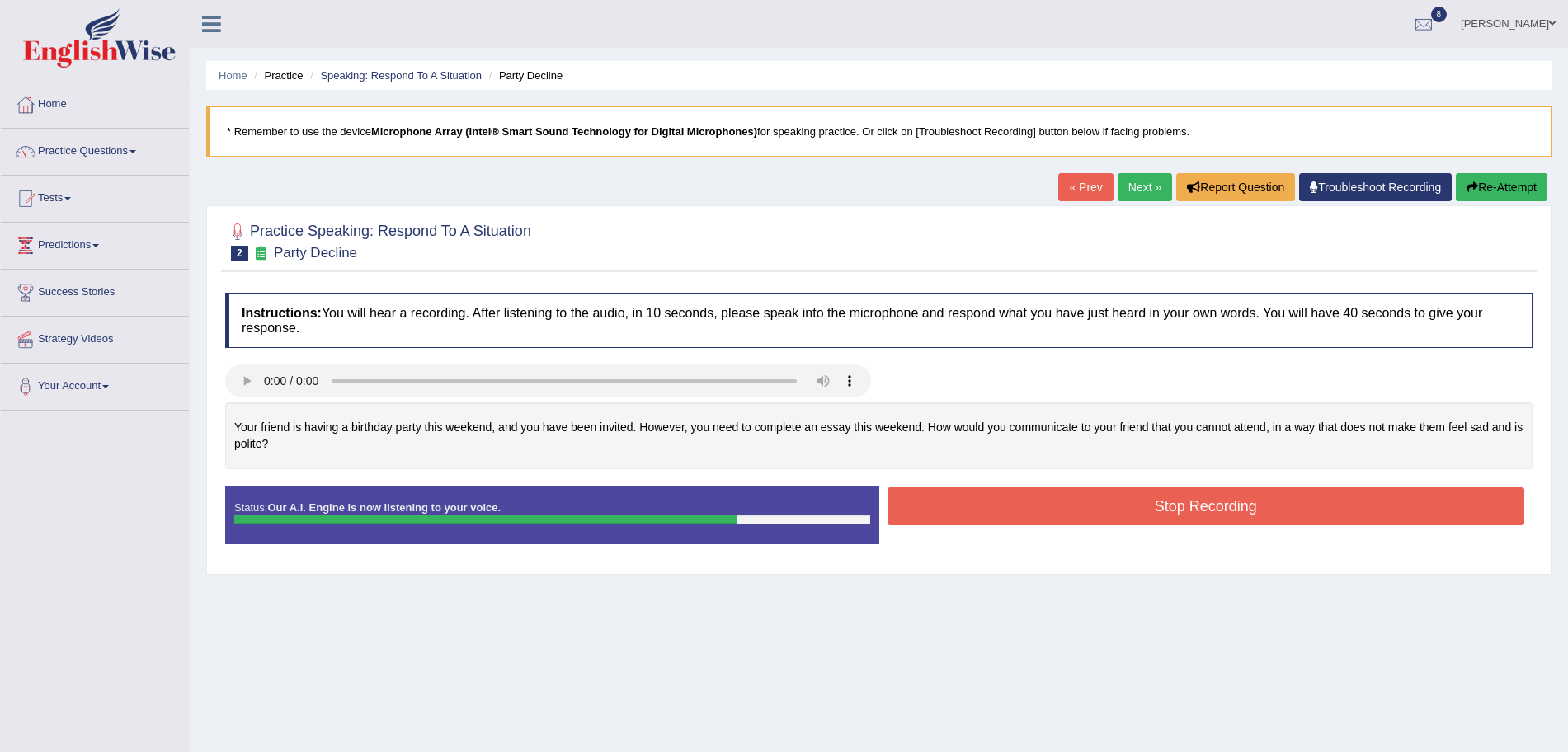
click at [1054, 502] on button "Stop Recording" at bounding box center [1207, 507] width 638 height 38
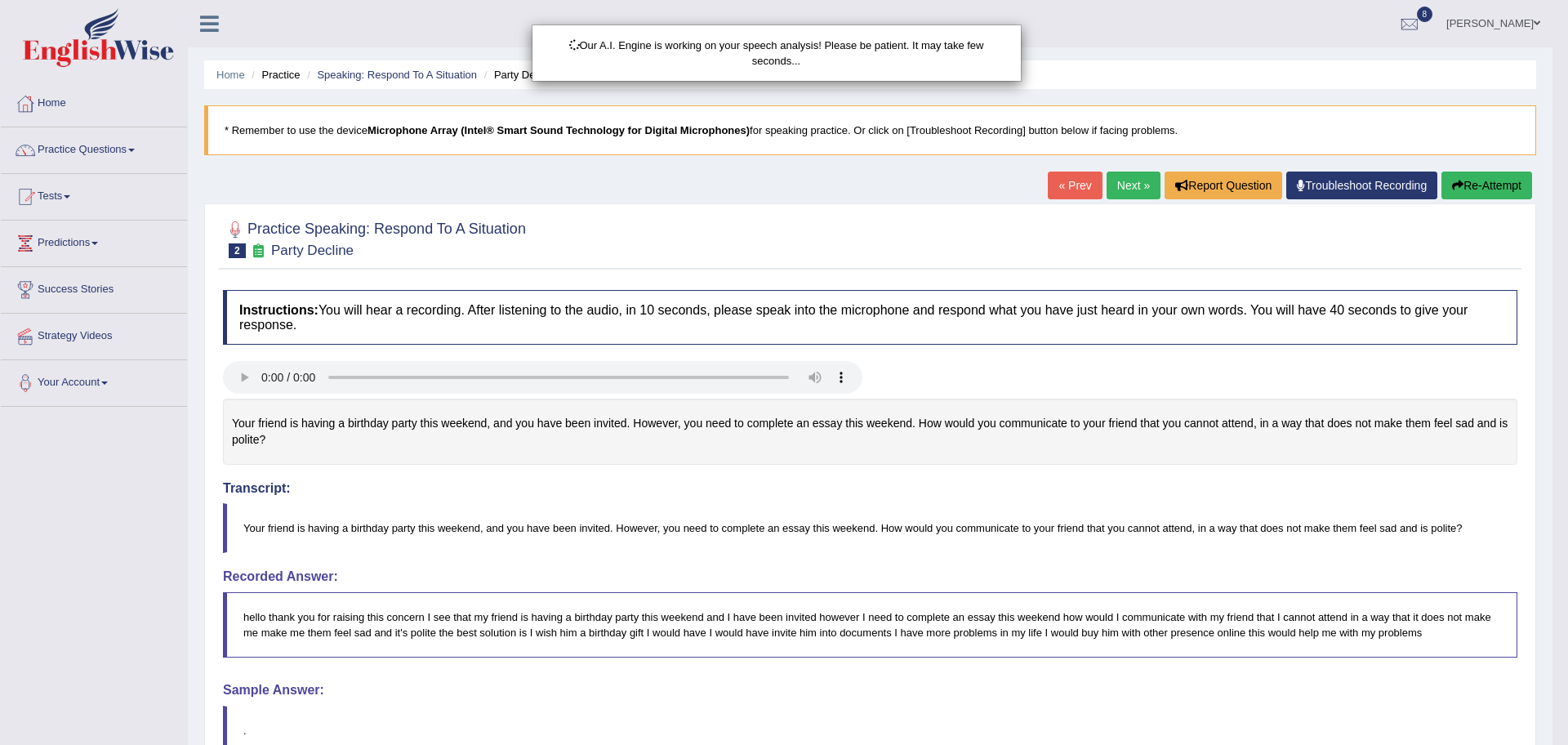
drag, startPoint x: 1568, startPoint y: 325, endPoint x: 1568, endPoint y: 586, distance: 261.0
click at [1552, 586] on html "Toggle navigation Home Practice Questions Speaking Practice Read Aloud Repeat S…" at bounding box center [784, 372] width 1568 height 745
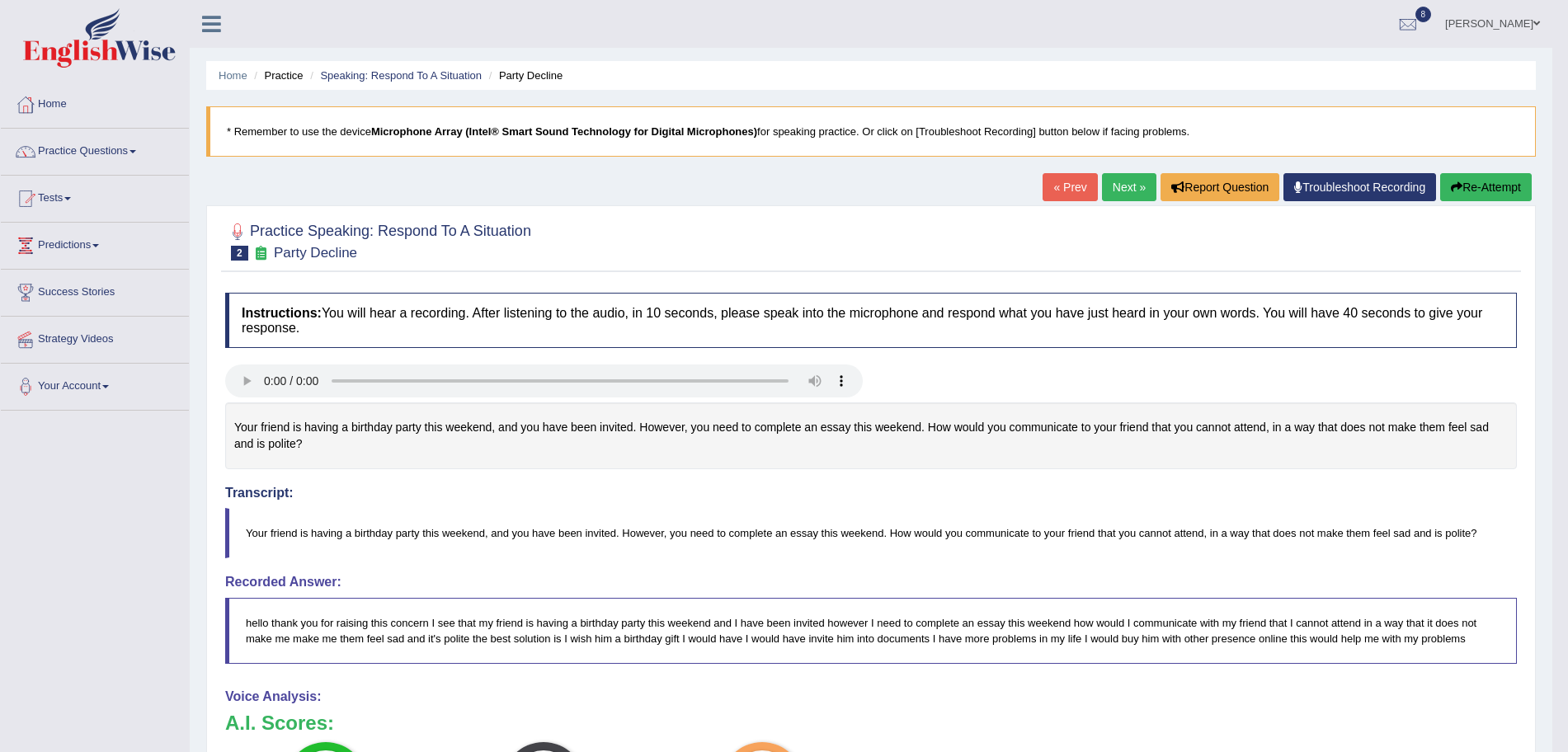
click at [1132, 199] on link "Next »" at bounding box center [1128, 187] width 55 height 28
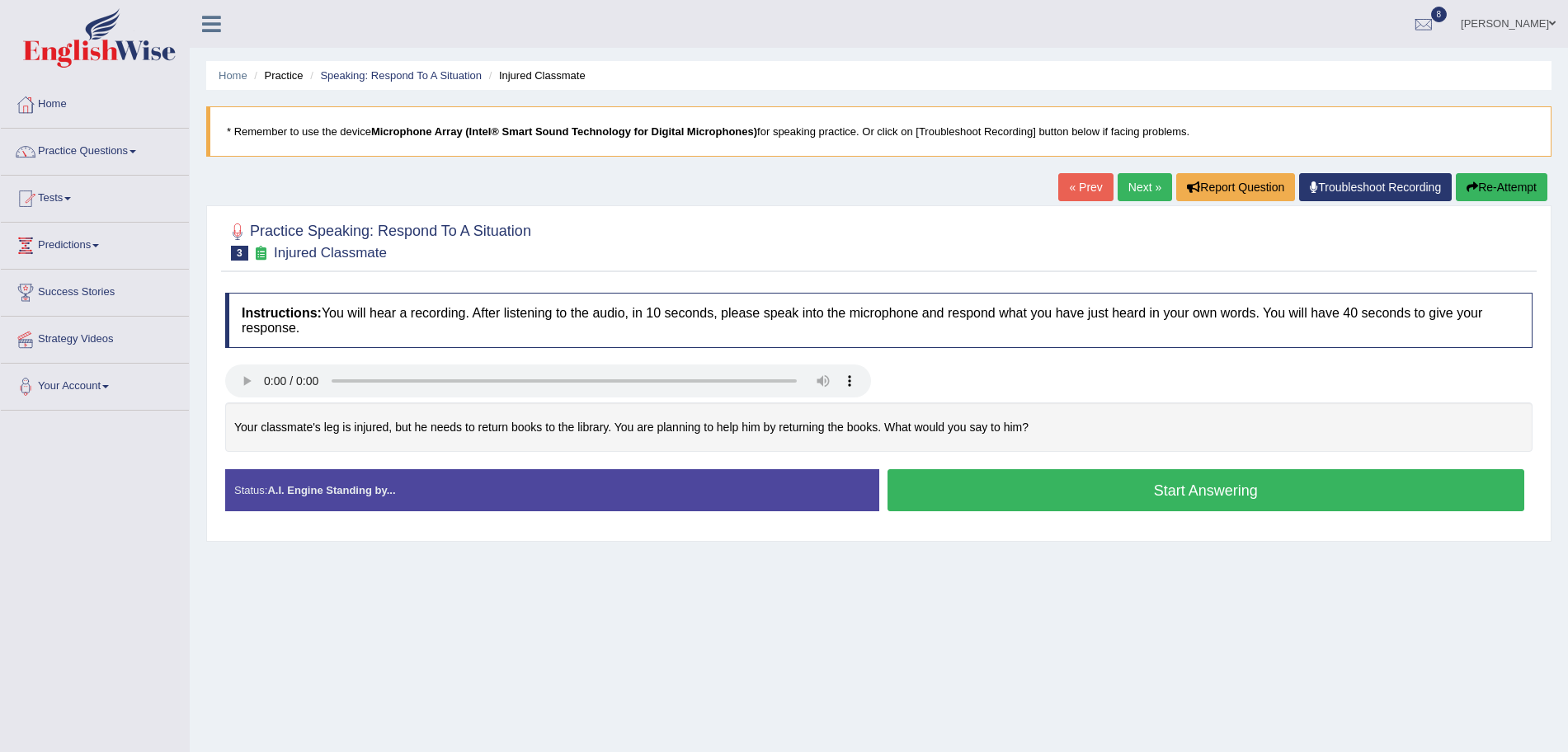
click at [1179, 492] on button "Start Answering" at bounding box center [1207, 491] width 638 height 42
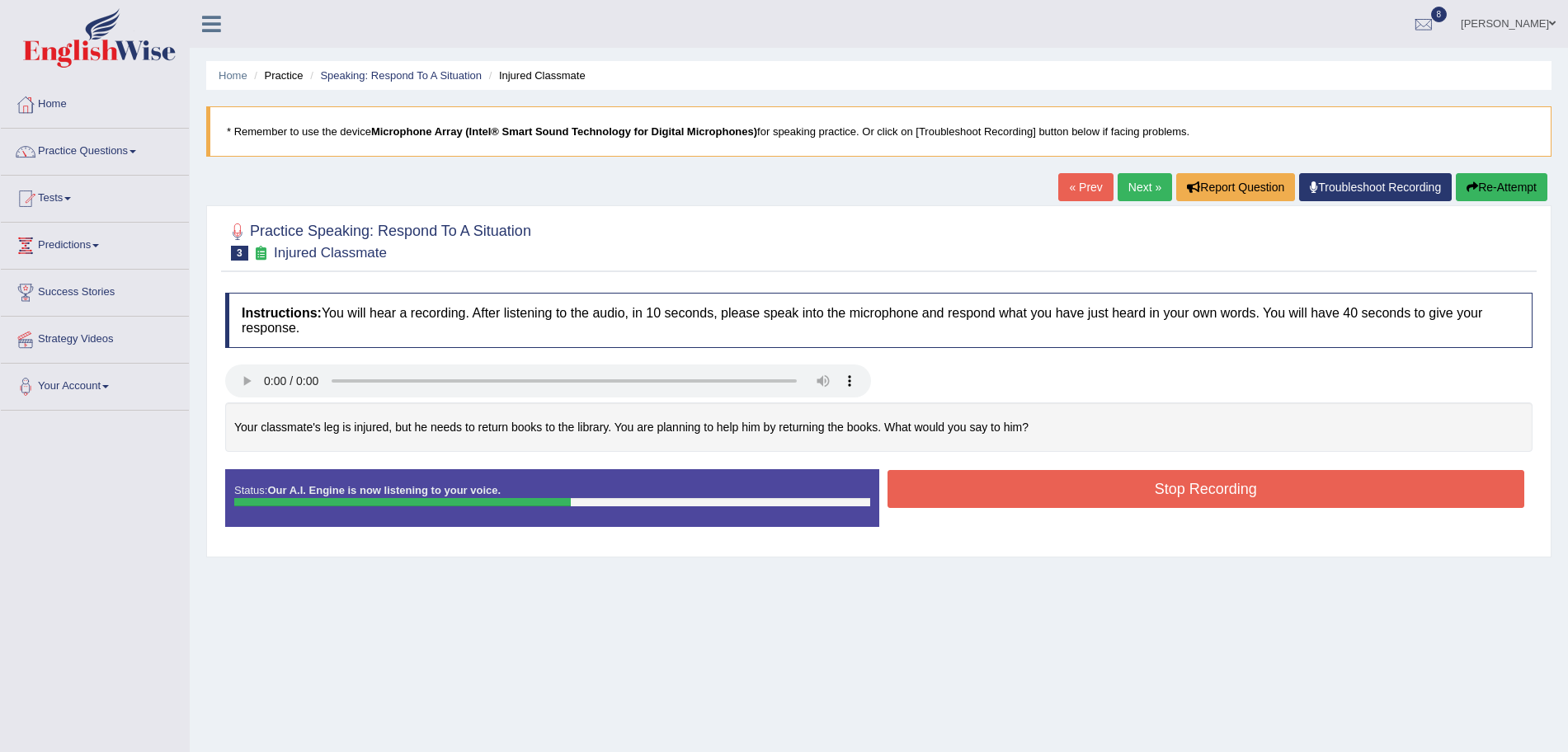
click at [1179, 492] on button "Stop Recording" at bounding box center [1207, 489] width 638 height 38
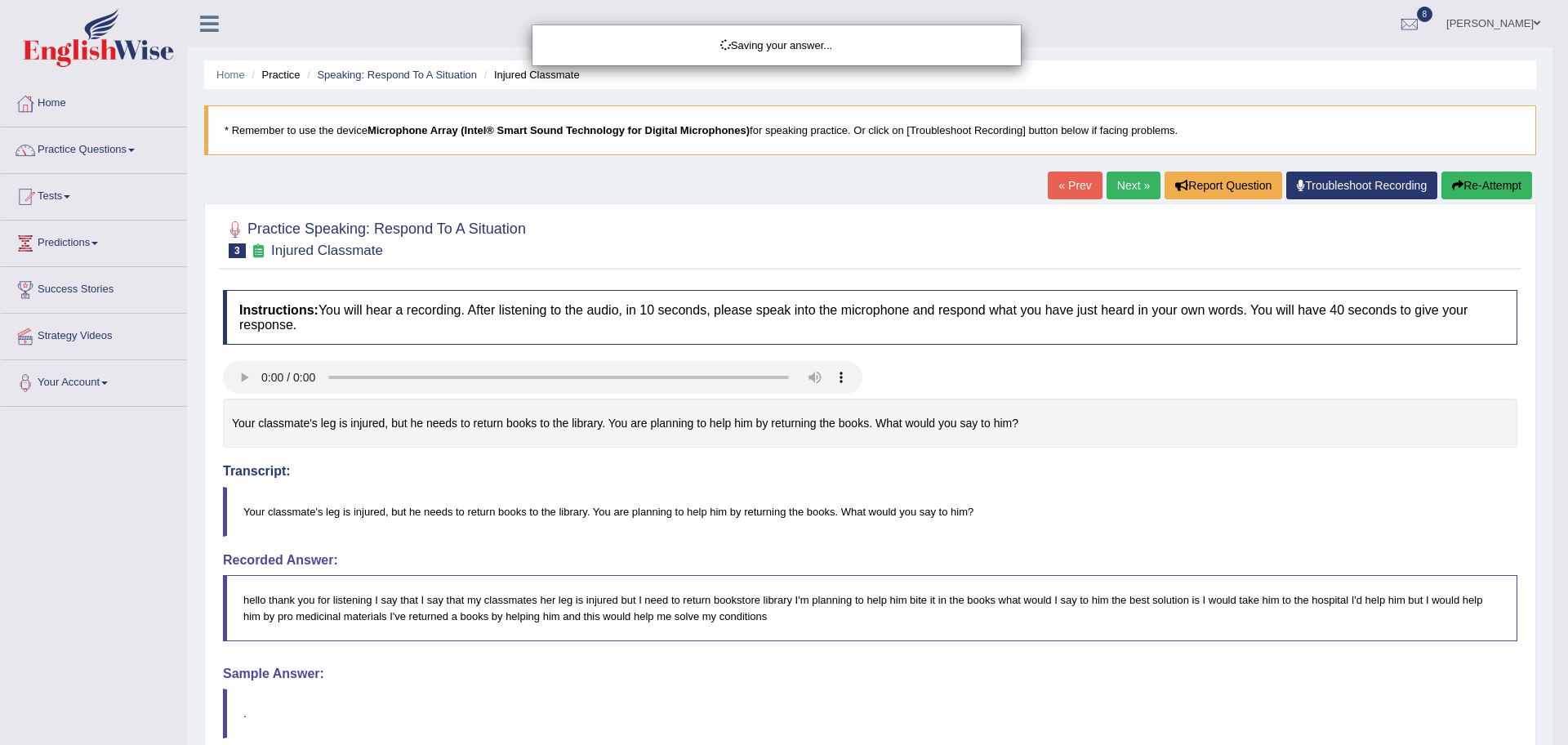
drag, startPoint x: 1568, startPoint y: 334, endPoint x: 1568, endPoint y: 558, distance: 224.0
click at [1552, 558] on div "Saving your answer..." at bounding box center [784, 372] width 1568 height 745
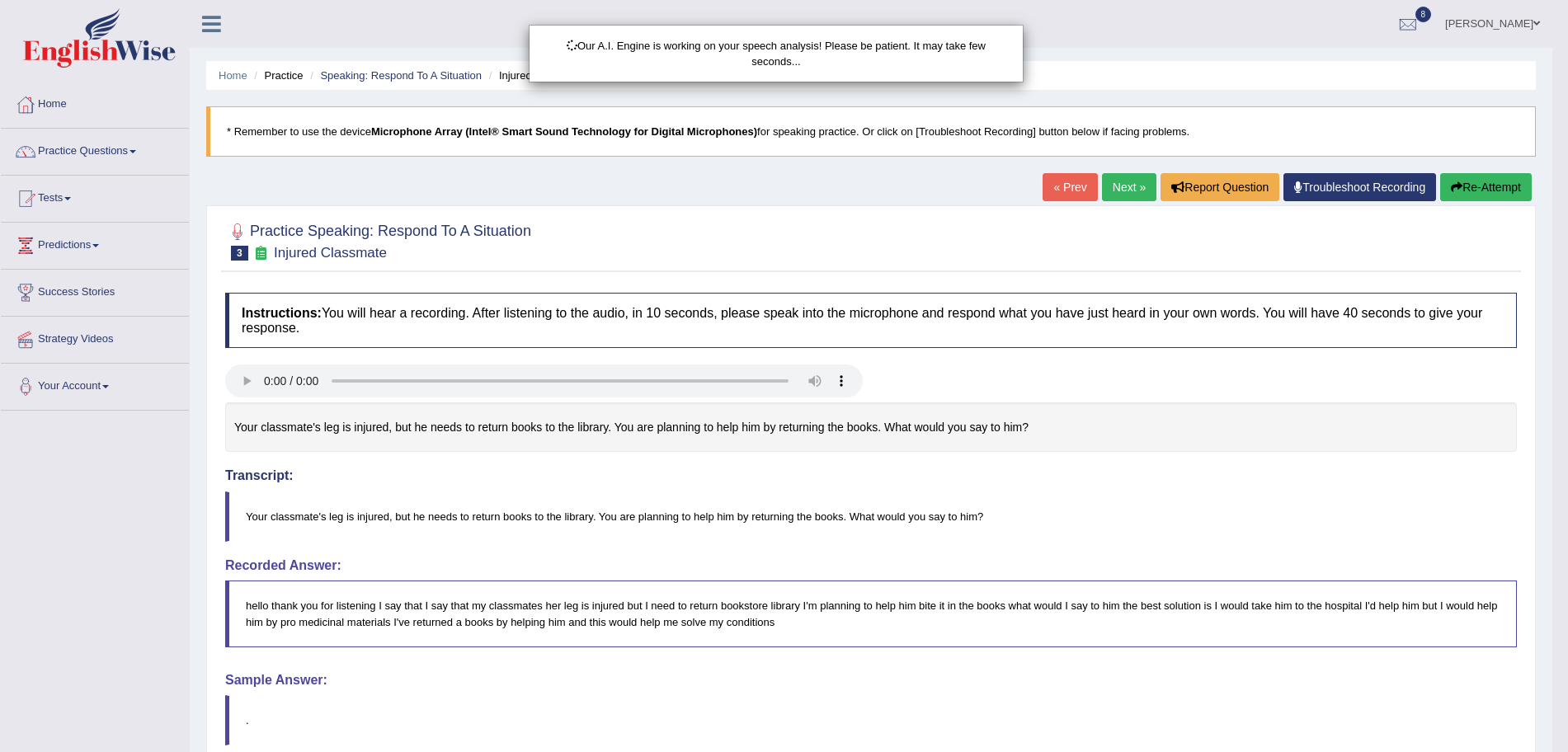
drag, startPoint x: 1583, startPoint y: 439, endPoint x: 1583, endPoint y: 605, distance: 166.0
click at [1567, 605] on html "Toggle navigation Home Practice Questions Speaking Practice Read Aloud Repeat S…" at bounding box center [784, 376] width 1568 height 752
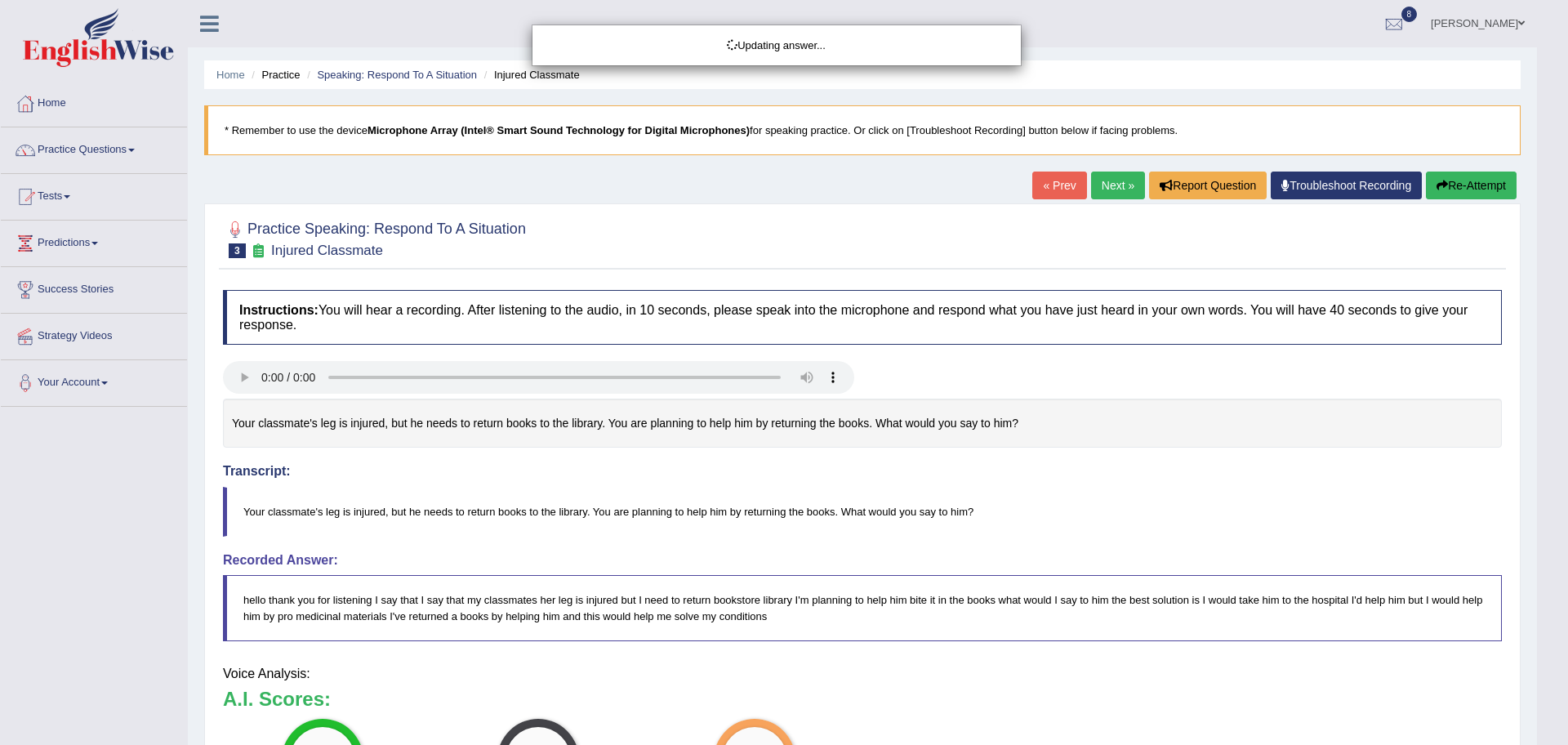
drag, startPoint x: 1568, startPoint y: 599, endPoint x: 1568, endPoint y: 757, distance: 158.0
click at [1552, 745] on html "Toggle navigation Home Practice Questions Speaking Practice Read Aloud Repeat S…" at bounding box center [784, 372] width 1568 height 745
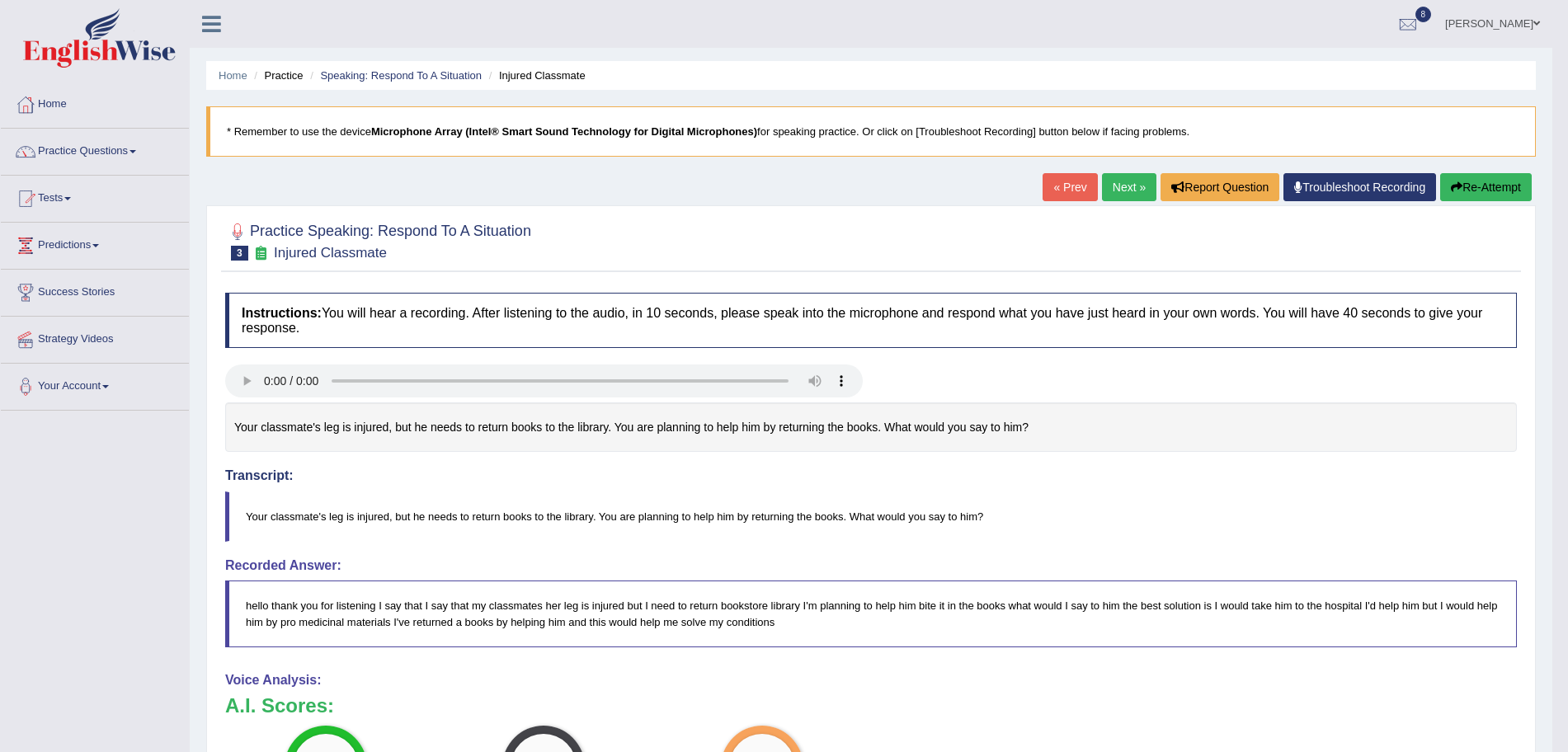
click at [1125, 191] on link "Next »" at bounding box center [1128, 187] width 55 height 28
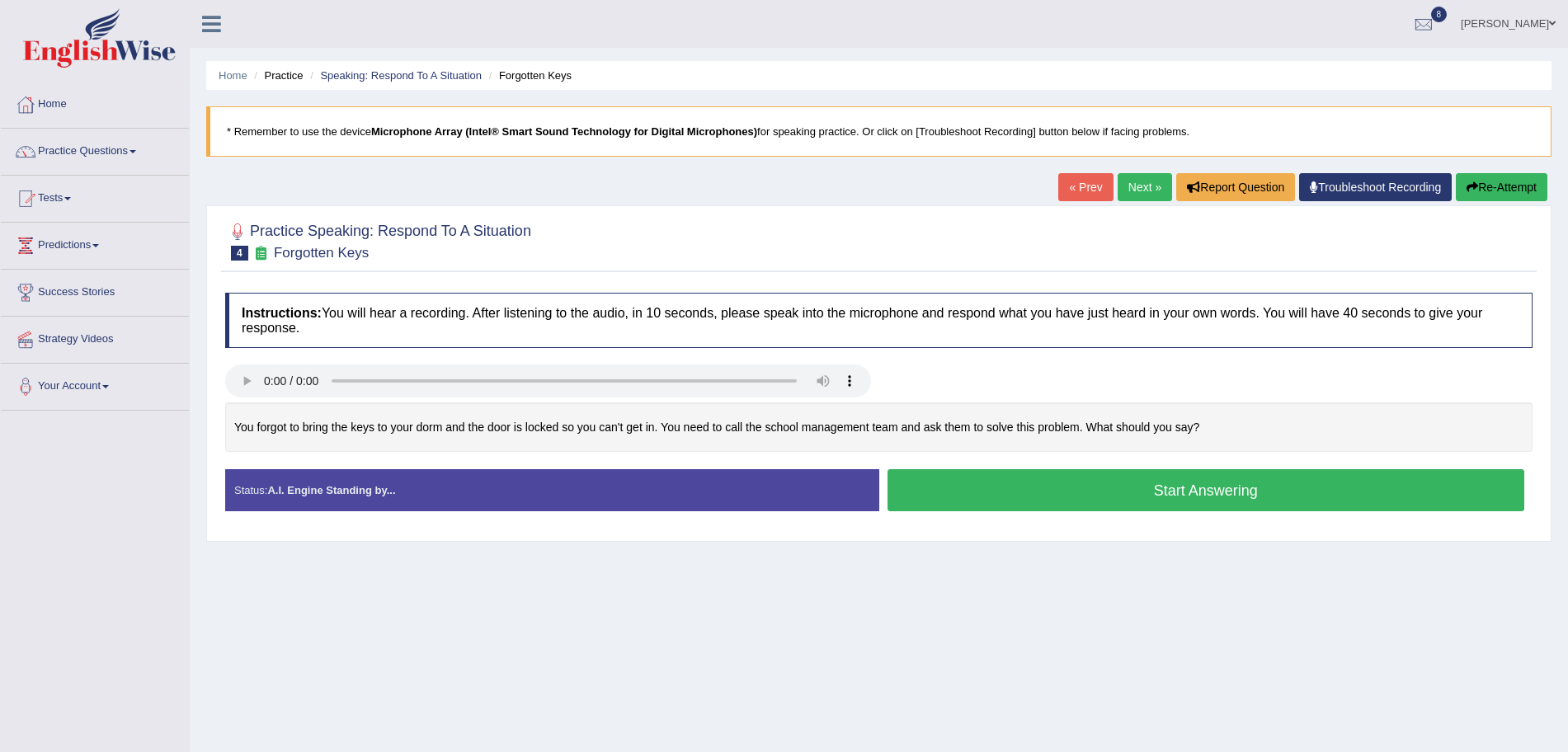
click at [1009, 485] on button "Start Answering" at bounding box center [1207, 491] width 638 height 42
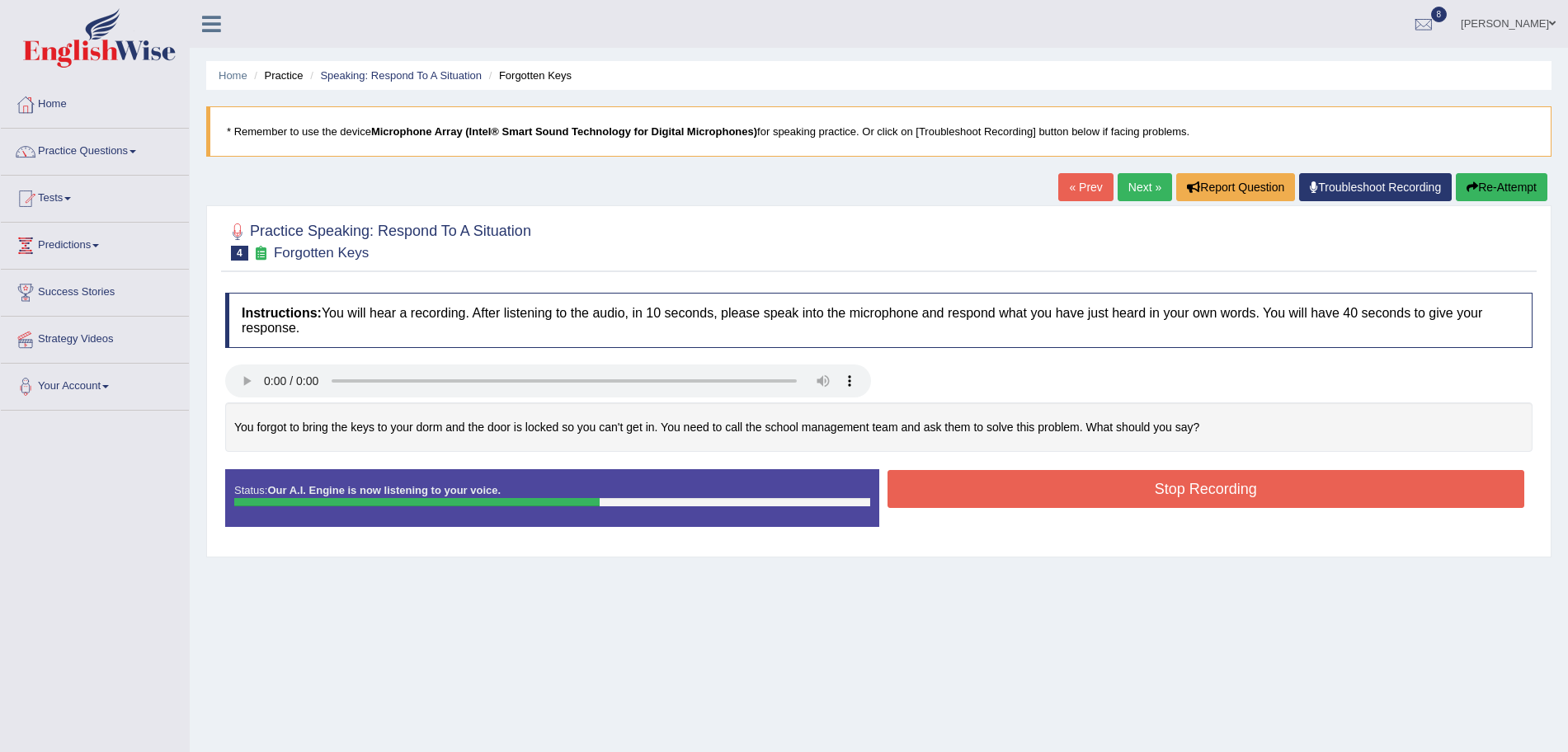
click at [1009, 485] on button "Stop Recording" at bounding box center [1207, 489] width 638 height 38
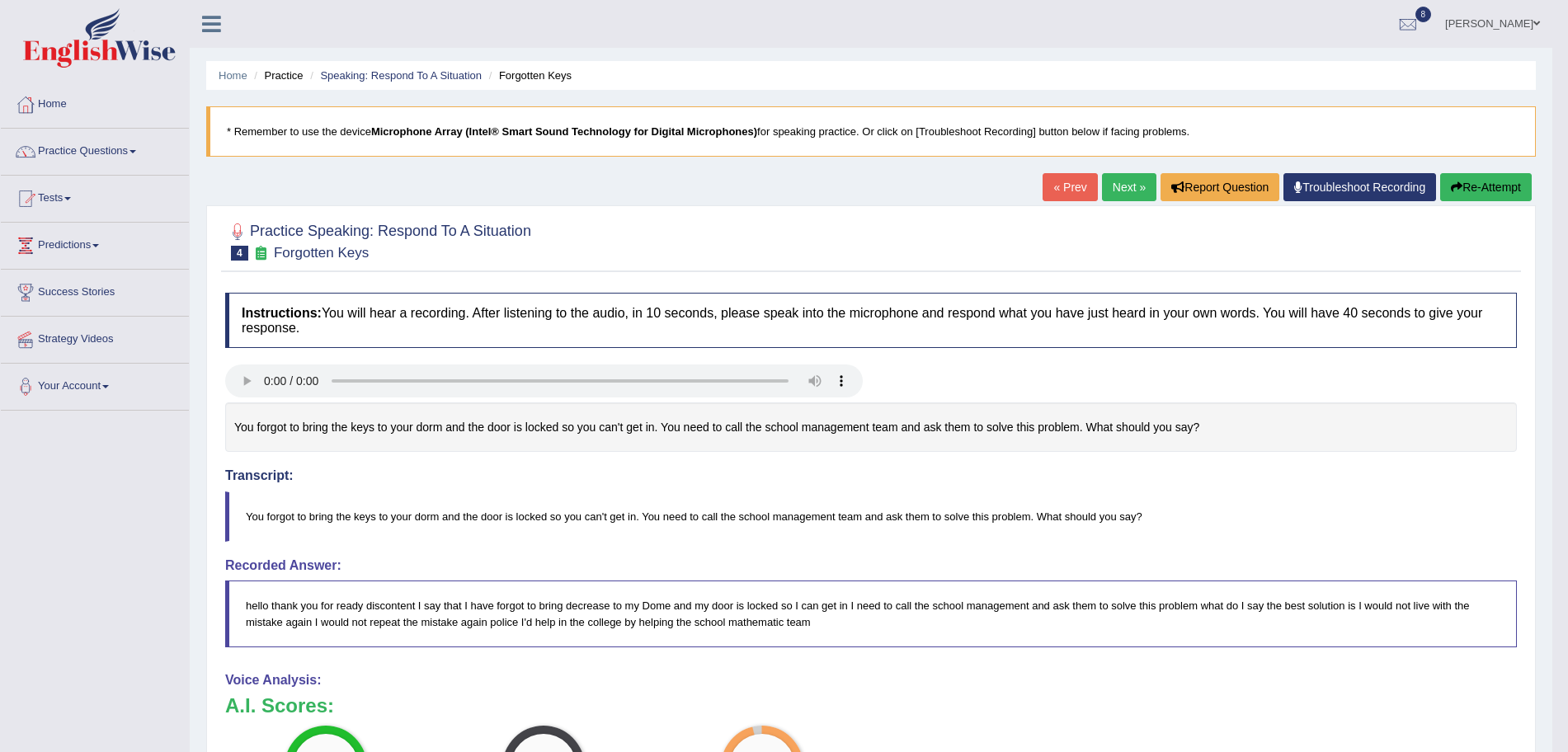
click at [1101, 187] on link "Next »" at bounding box center [1128, 187] width 55 height 28
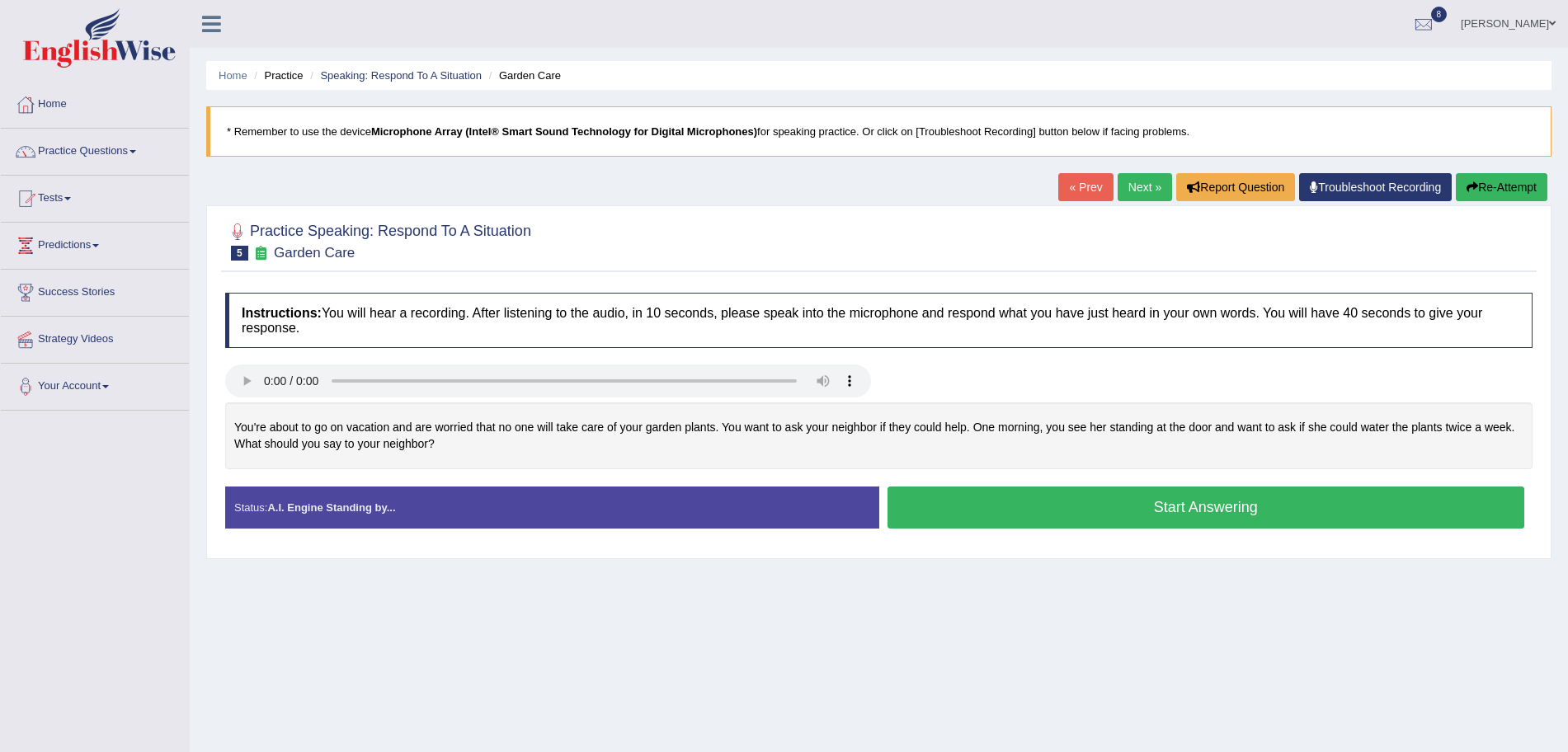
click at [1070, 514] on button "Start Answering" at bounding box center [1207, 508] width 638 height 42
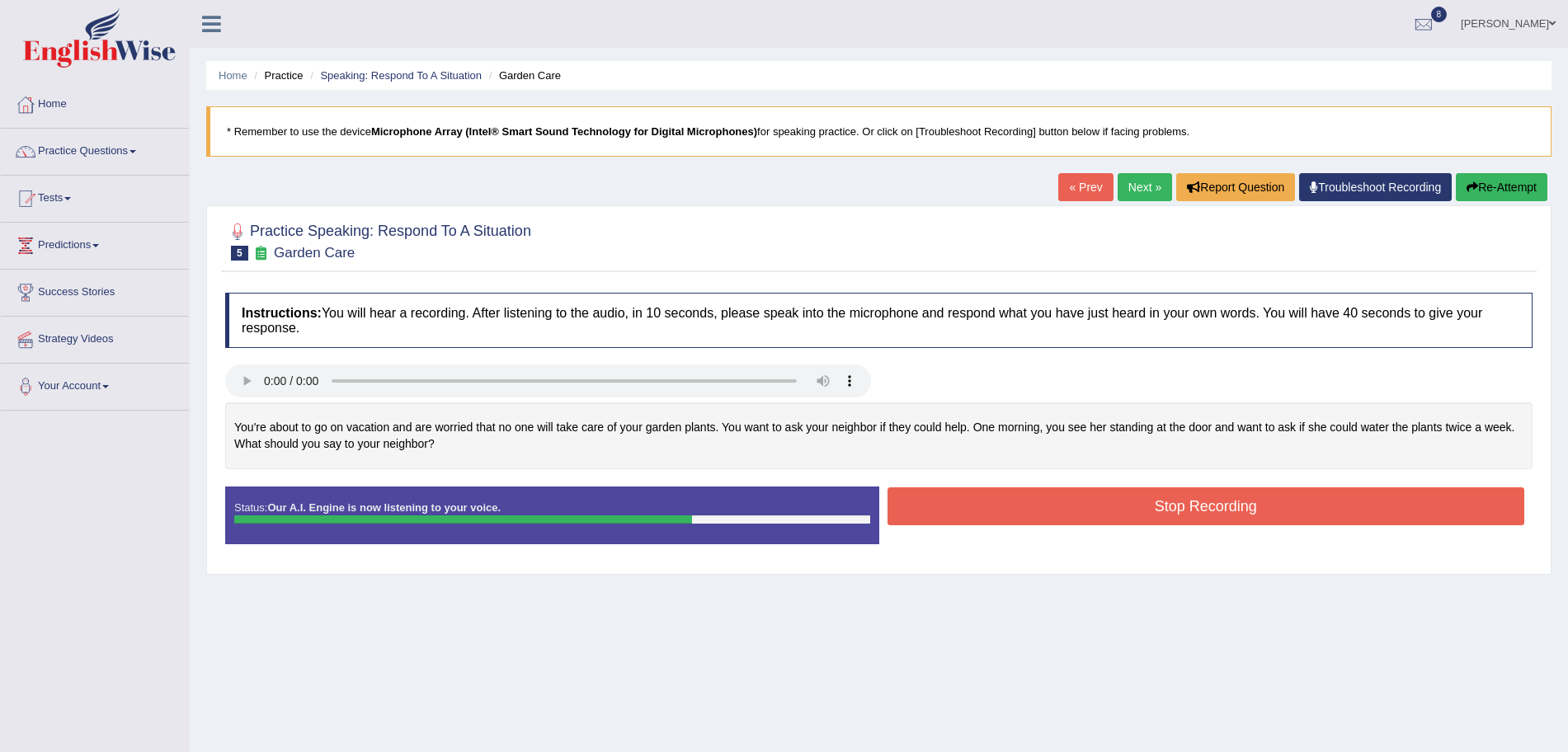
click at [1106, 500] on button "Stop Recording" at bounding box center [1207, 507] width 638 height 38
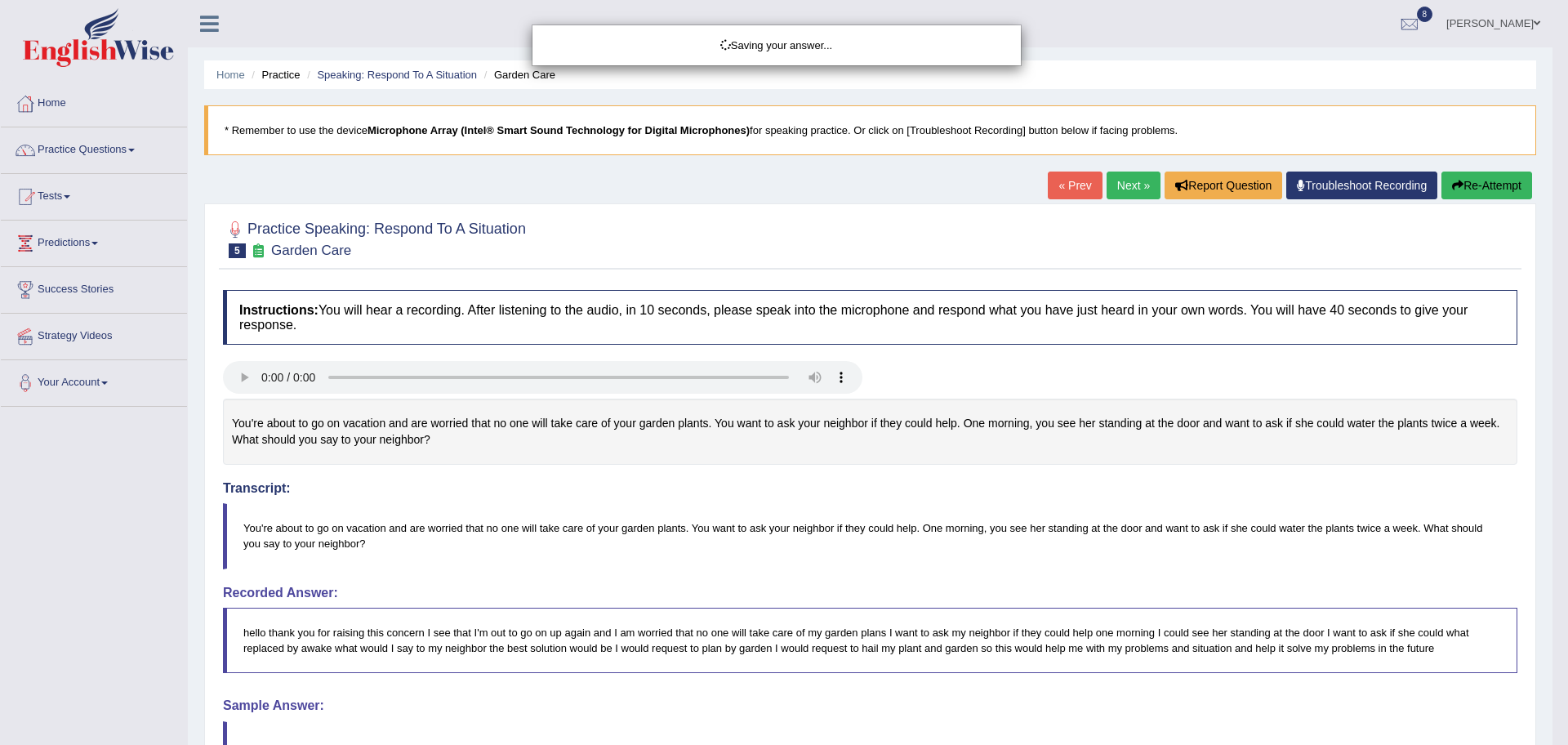
drag, startPoint x: 1568, startPoint y: 292, endPoint x: 1568, endPoint y: 466, distance: 174.0
click at [1552, 466] on div "Saving your answer..." at bounding box center [784, 372] width 1568 height 745
drag, startPoint x: 1568, startPoint y: 466, endPoint x: 1568, endPoint y: 646, distance: 180.0
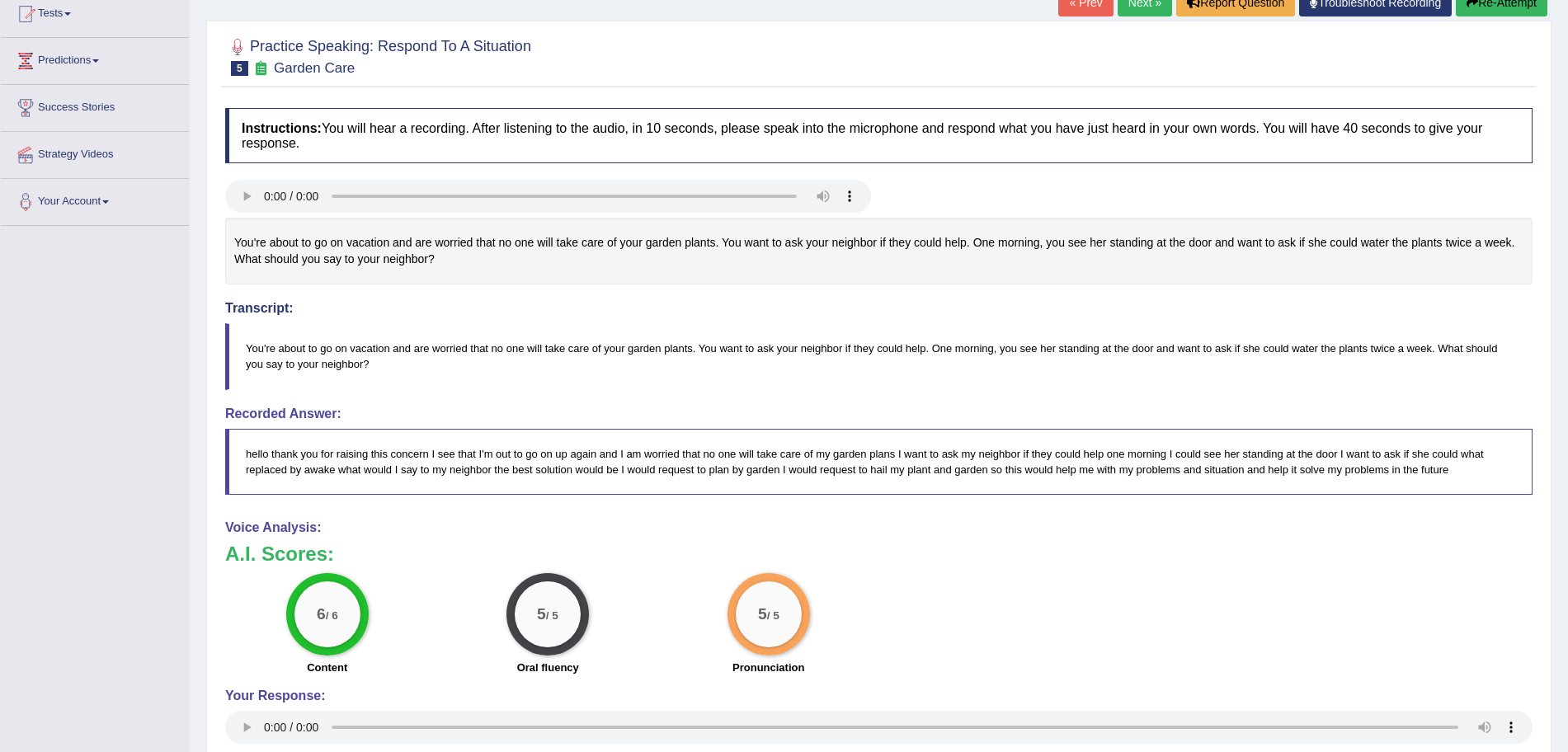
drag, startPoint x: 1583, startPoint y: 607, endPoint x: 1583, endPoint y: 641, distance: 34.0
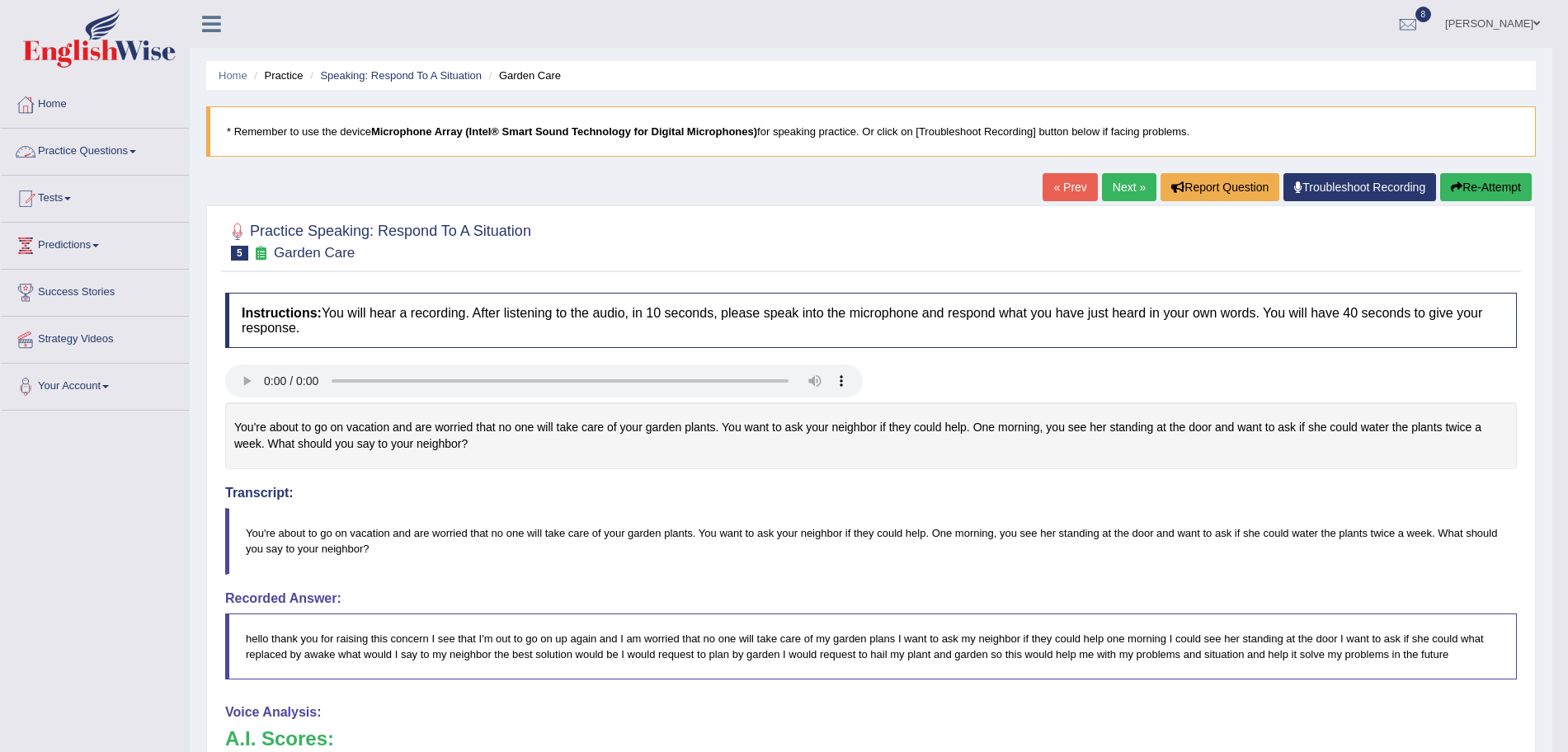
click at [96, 150] on link "Practice Questions" at bounding box center [94, 150] width 188 height 42
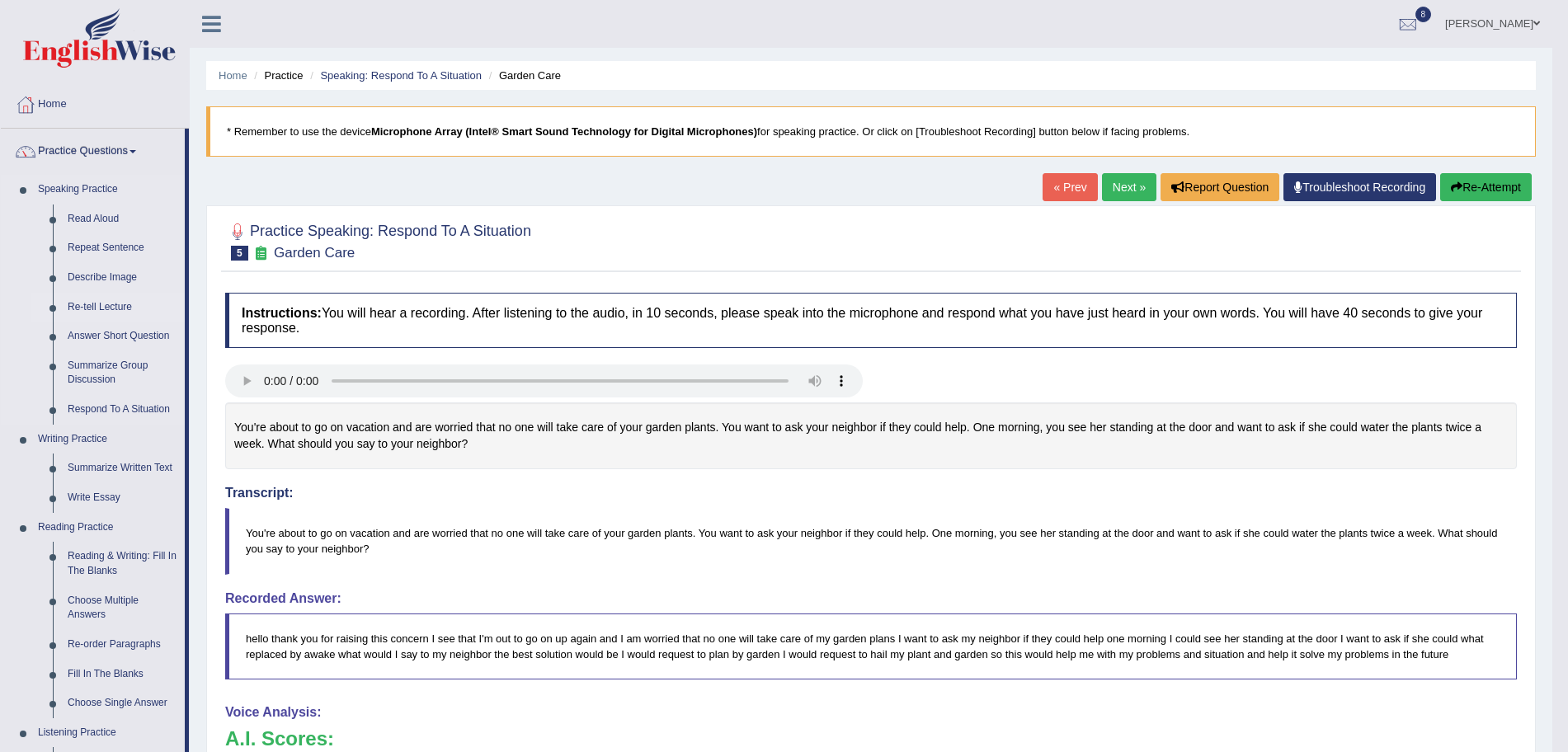
click at [96, 306] on link "Re-tell Lecture" at bounding box center [122, 308] width 124 height 30
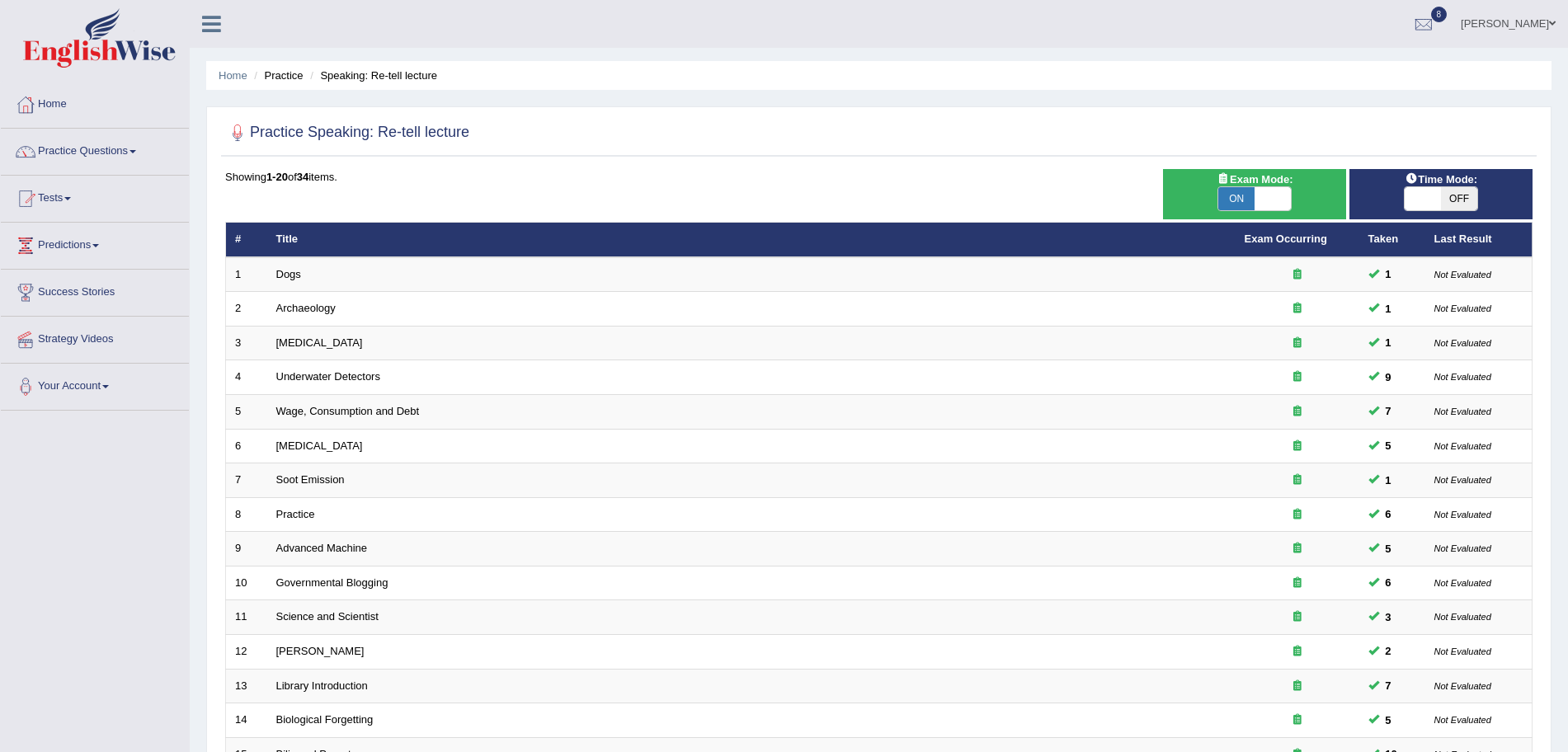
click at [1565, 189] on html "Toggle navigation Home Practice Questions Speaking Practice Read Aloud Repeat S…" at bounding box center [784, 376] width 1568 height 752
click at [116, 148] on link "Practice Questions" at bounding box center [94, 150] width 188 height 42
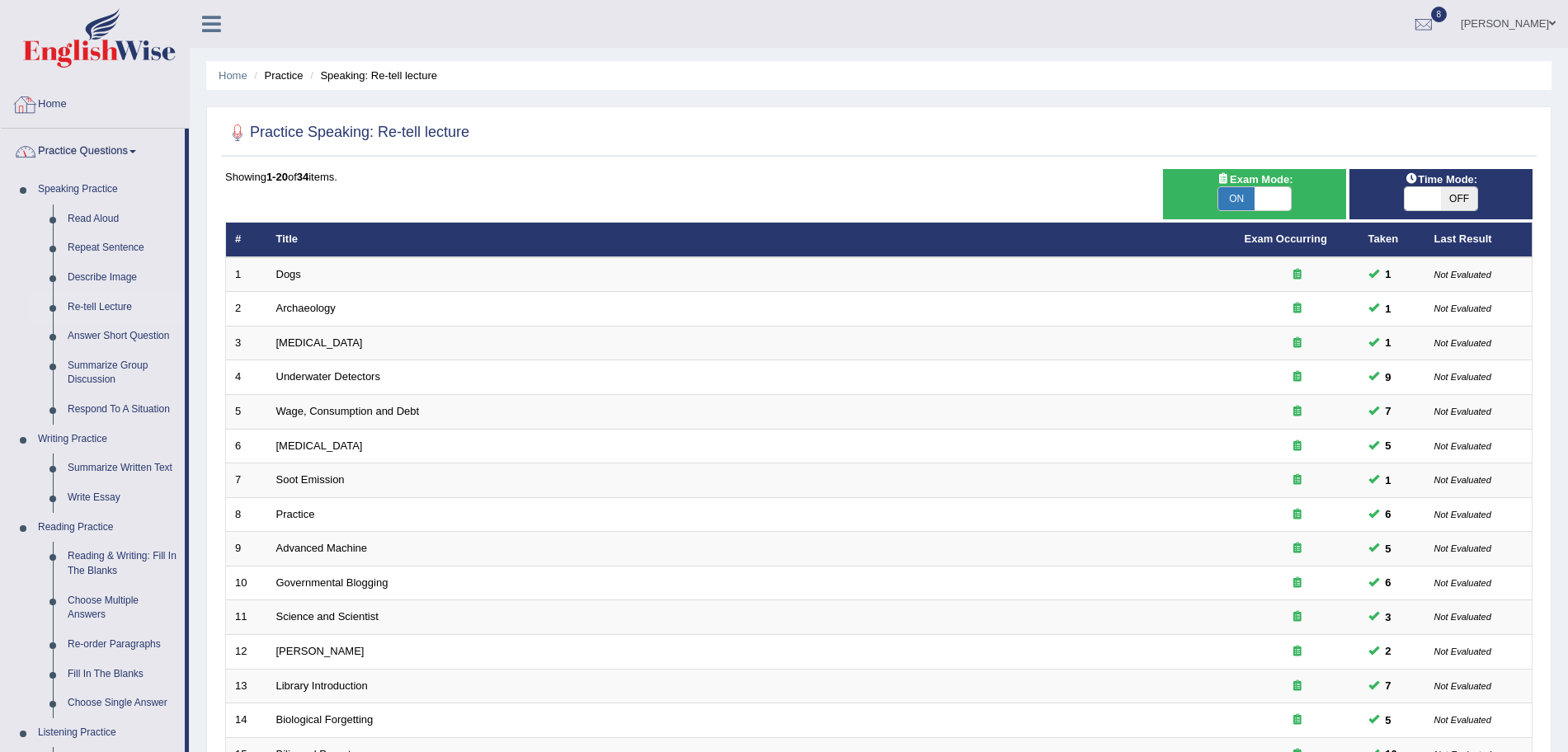
click at [121, 37] on img at bounding box center [99, 38] width 153 height 60
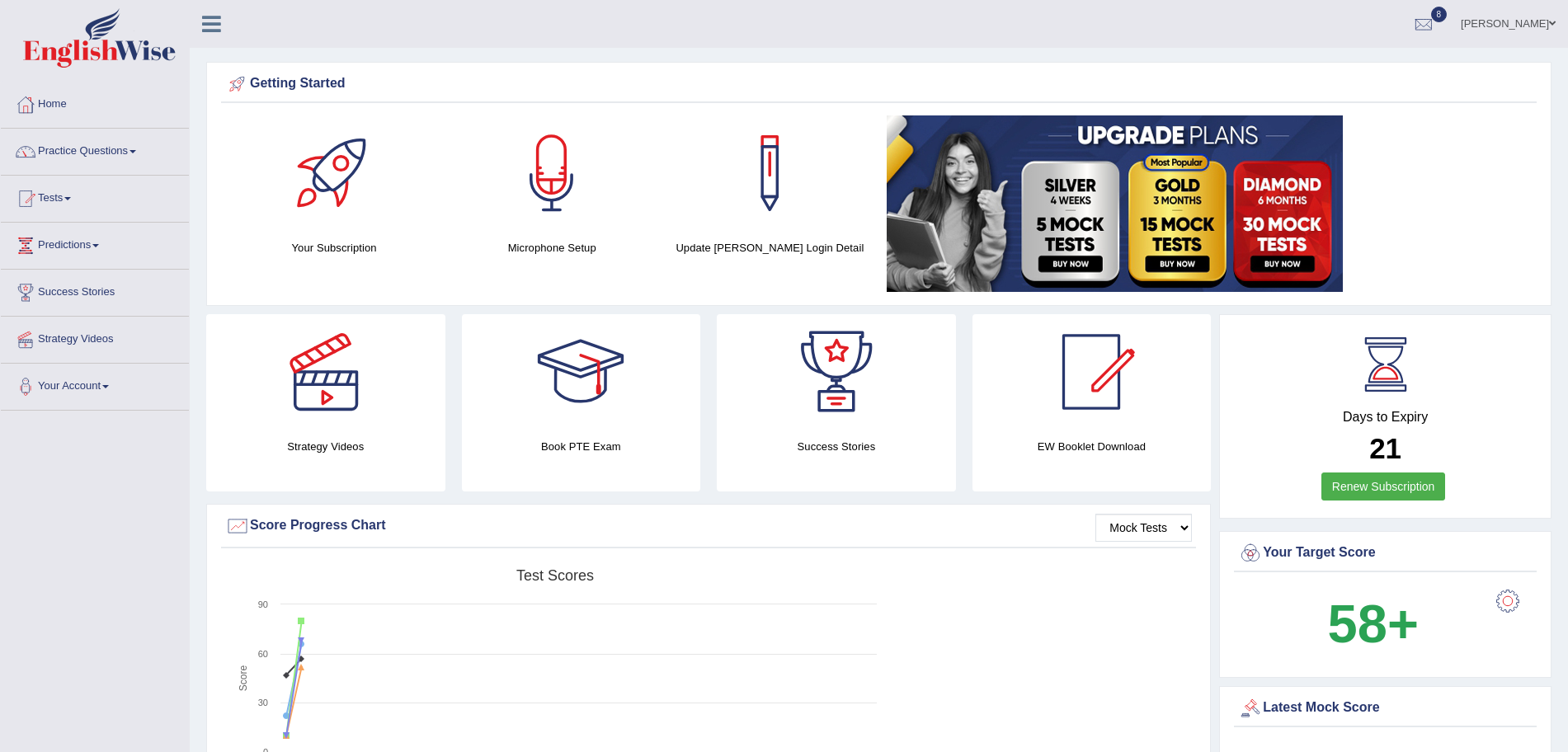
drag, startPoint x: 0, startPoint y: 0, endPoint x: 1580, endPoint y: 81, distance: 1582.1
click at [1567, 81] on html "Toggle navigation Home Practice Questions Speaking Practice Read Aloud Repeat S…" at bounding box center [784, 376] width 1568 height 752
click at [104, 139] on link "Practice Questions" at bounding box center [94, 150] width 188 height 42
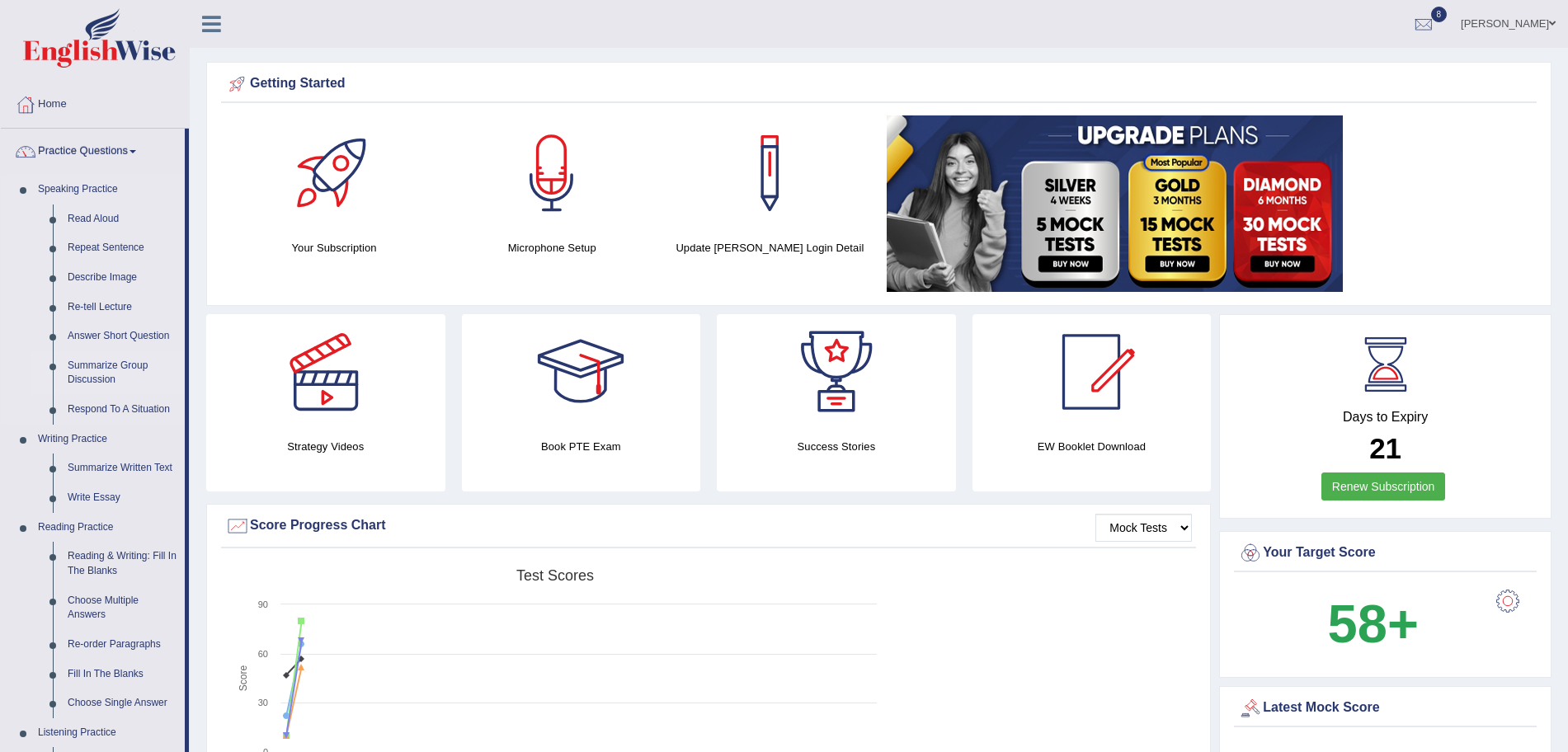
click at [109, 368] on link "Summarize Group Discussion" at bounding box center [122, 374] width 124 height 44
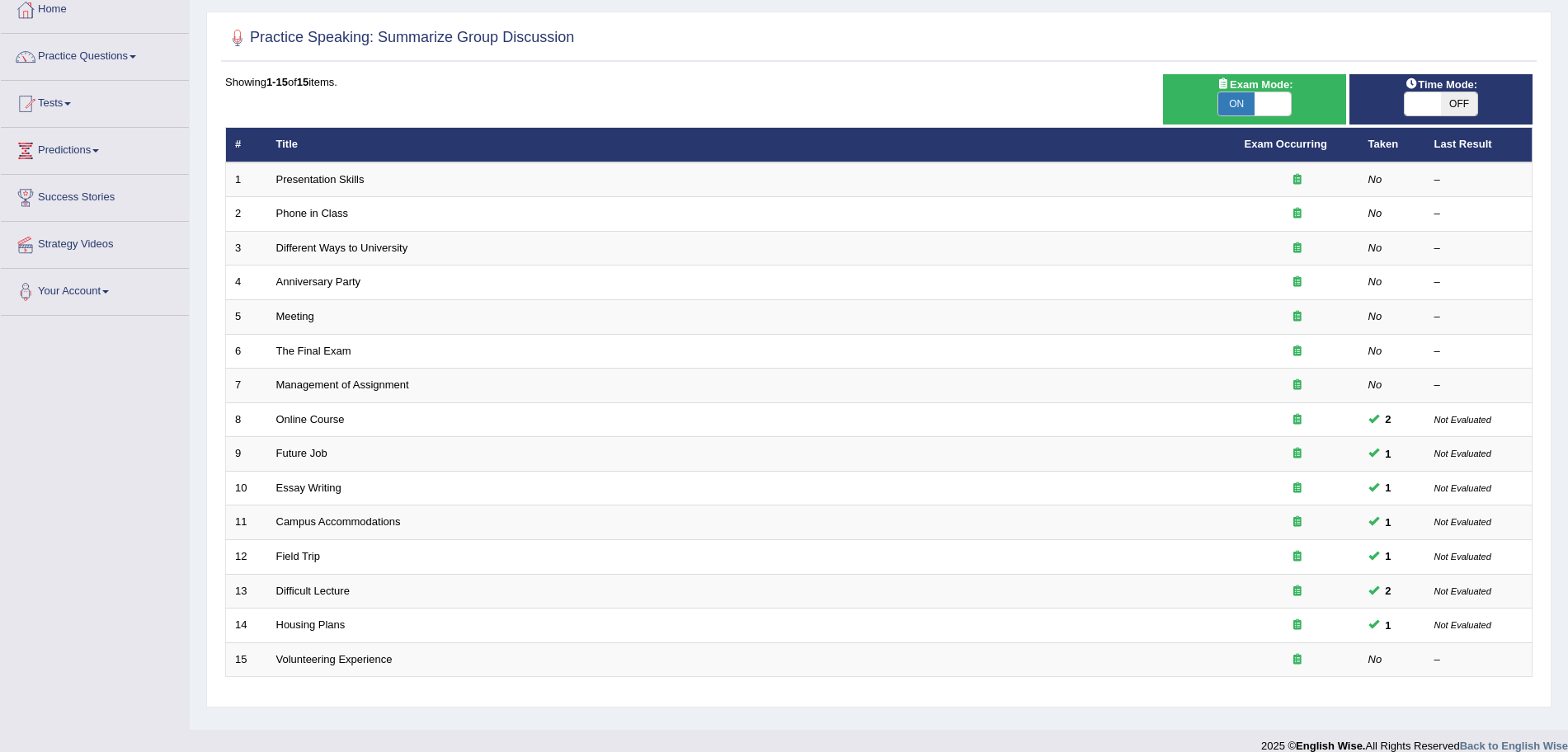
scroll to position [114, 0]
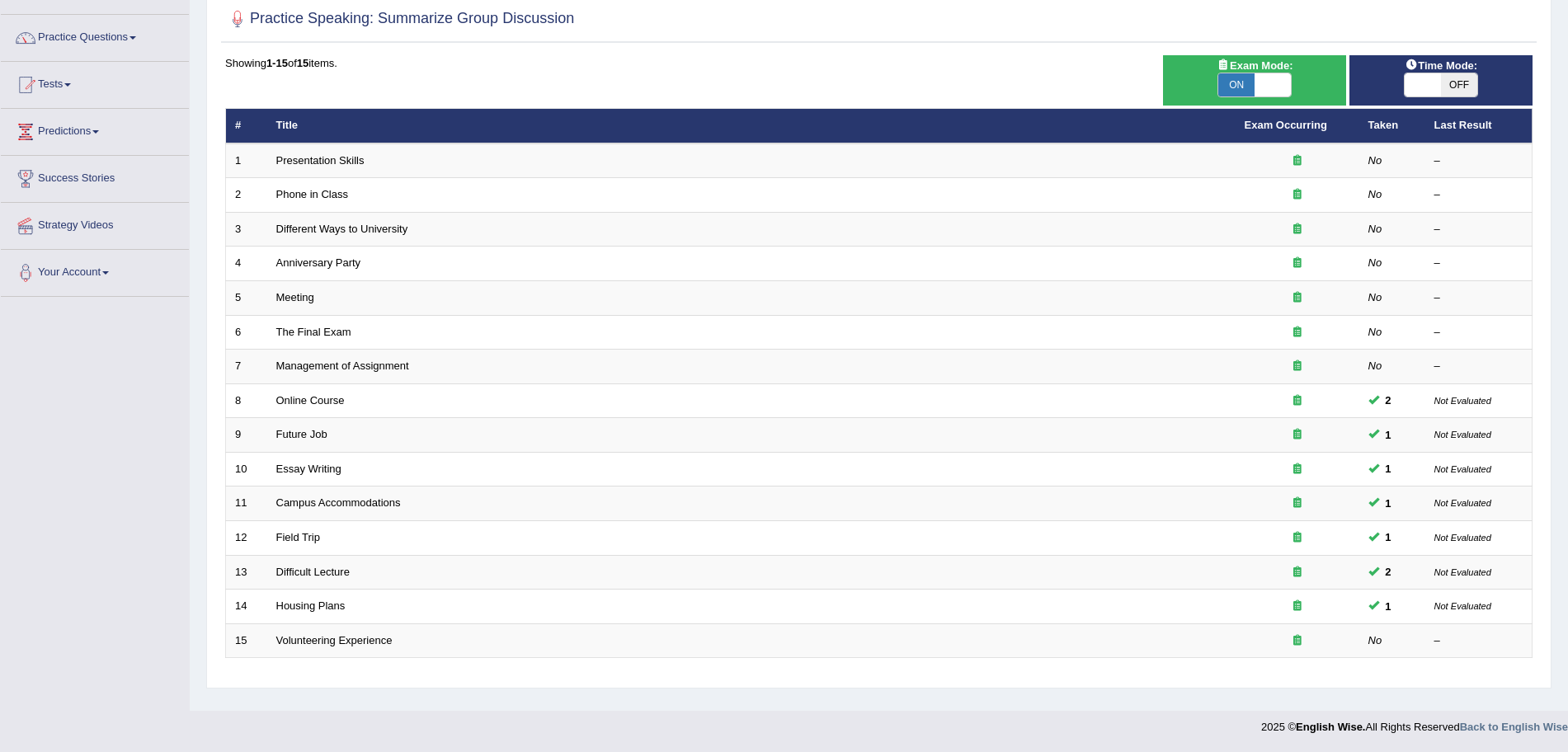
drag, startPoint x: 0, startPoint y: 0, endPoint x: 1578, endPoint y: 411, distance: 1630.6
click at [1567, 411] on html "Toggle navigation Home Practice Questions Speaking Practice Read Aloud Repeat S…" at bounding box center [784, 261] width 1568 height 752
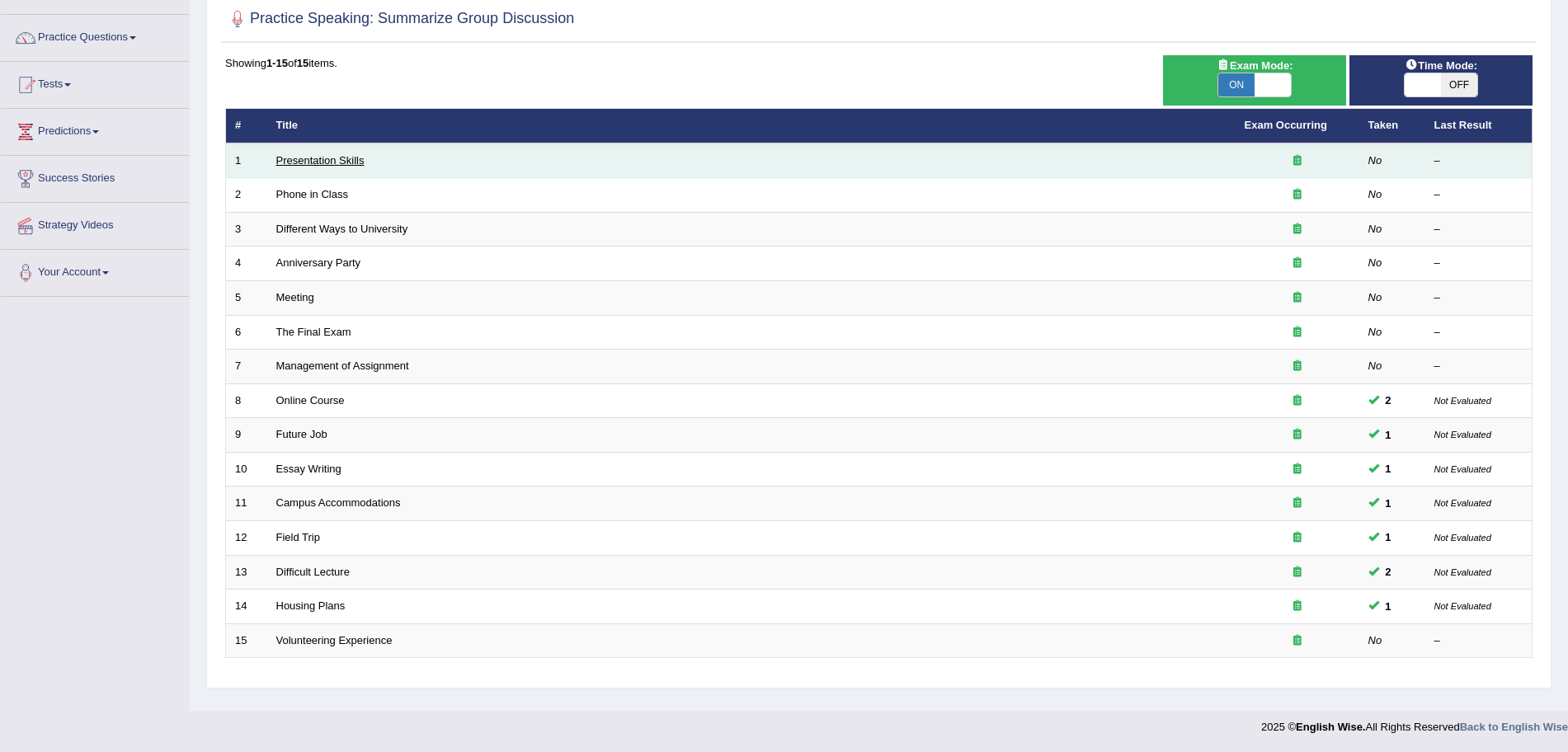
click at [325, 159] on link "Presentation Skills" at bounding box center [320, 160] width 88 height 12
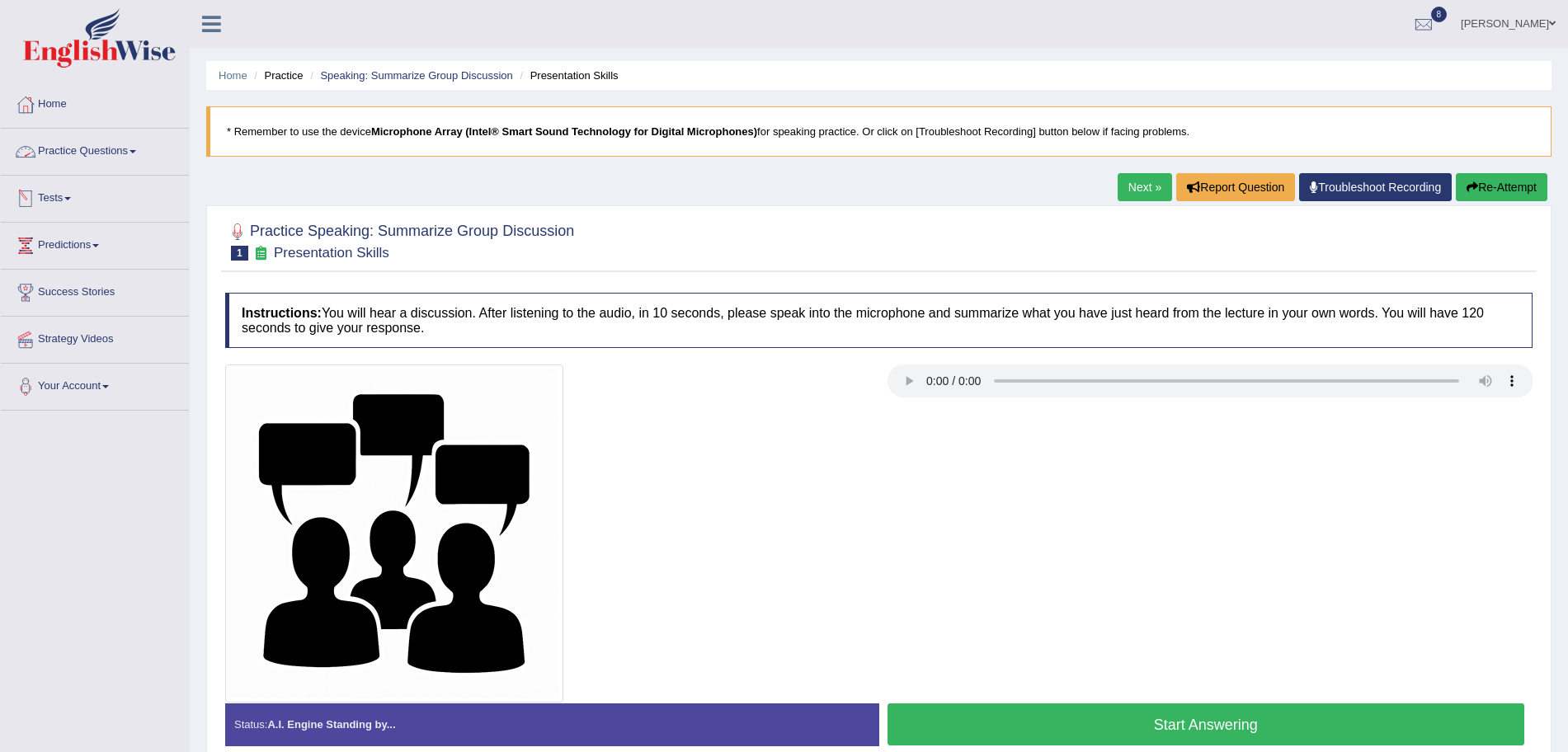
click at [112, 151] on link "Practice Questions" at bounding box center [94, 150] width 188 height 42
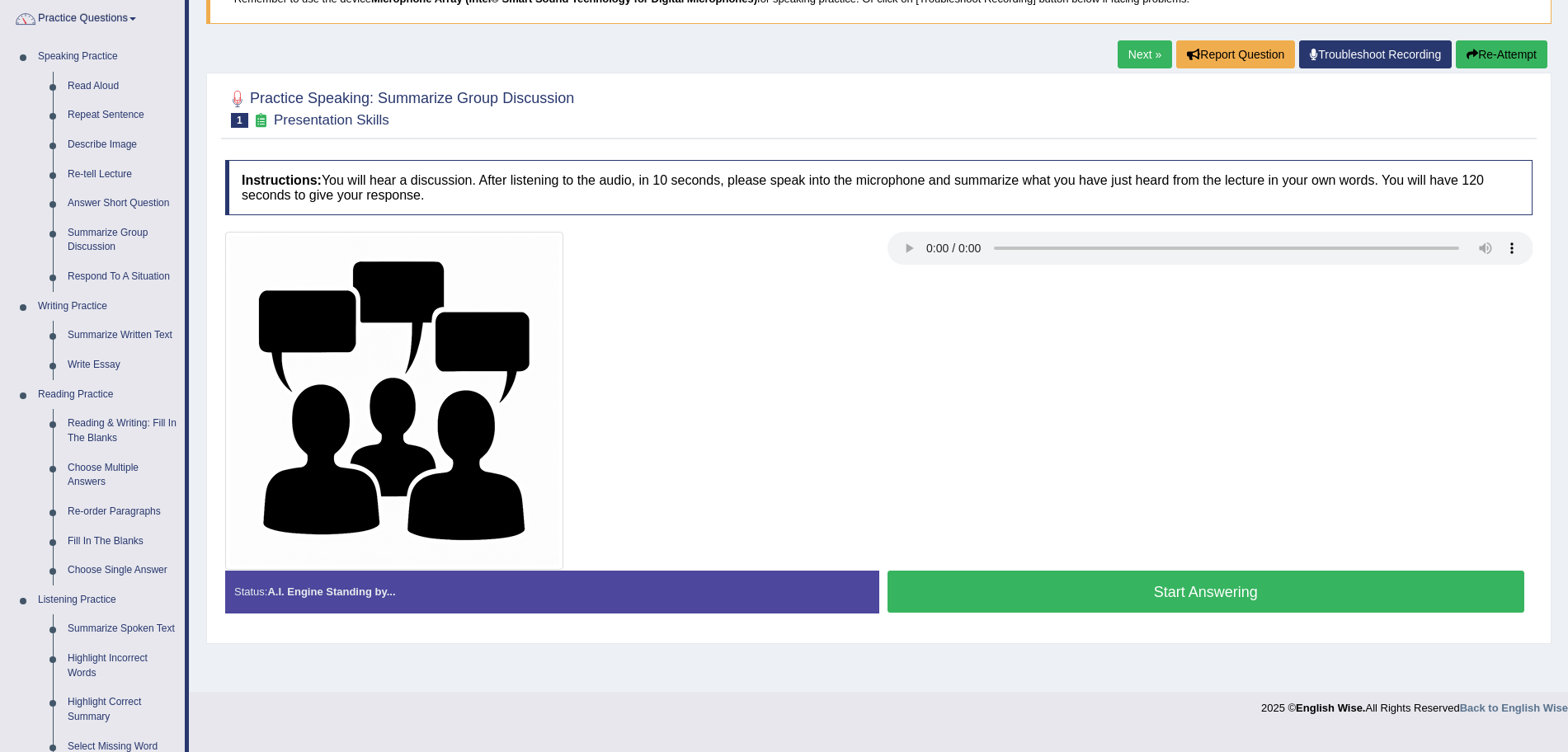
scroll to position [136, 0]
